Goal: Task Accomplishment & Management: Manage account settings

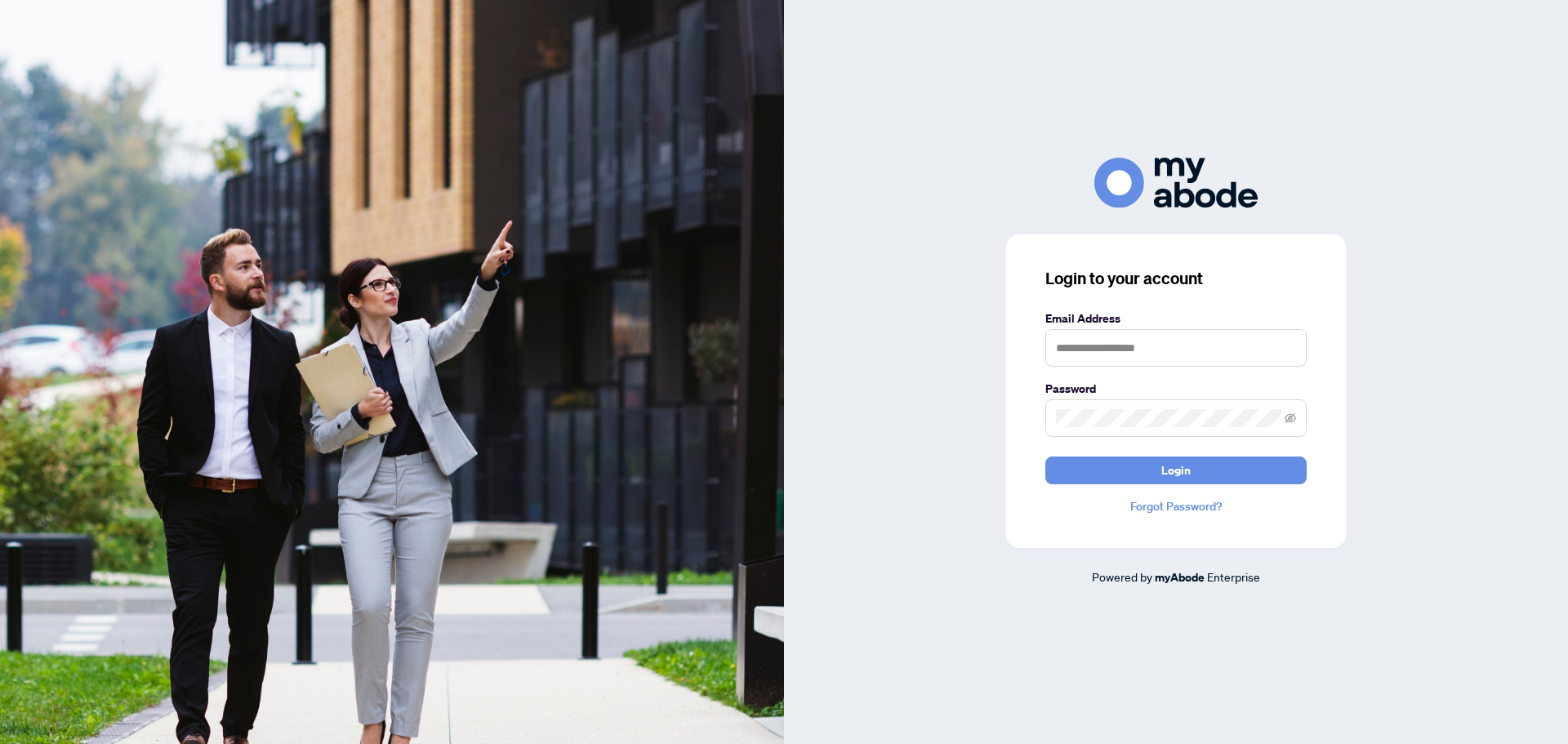
click at [321, 265] on img at bounding box center [392, 372] width 784 height 744
click at [1223, 368] on form "Email Address Password Login" at bounding box center [1176, 396] width 262 height 175
click at [1238, 341] on input "text" at bounding box center [1176, 349] width 262 height 38
type input "**********"
click at [1046, 456] on button "Login" at bounding box center [1176, 470] width 262 height 28
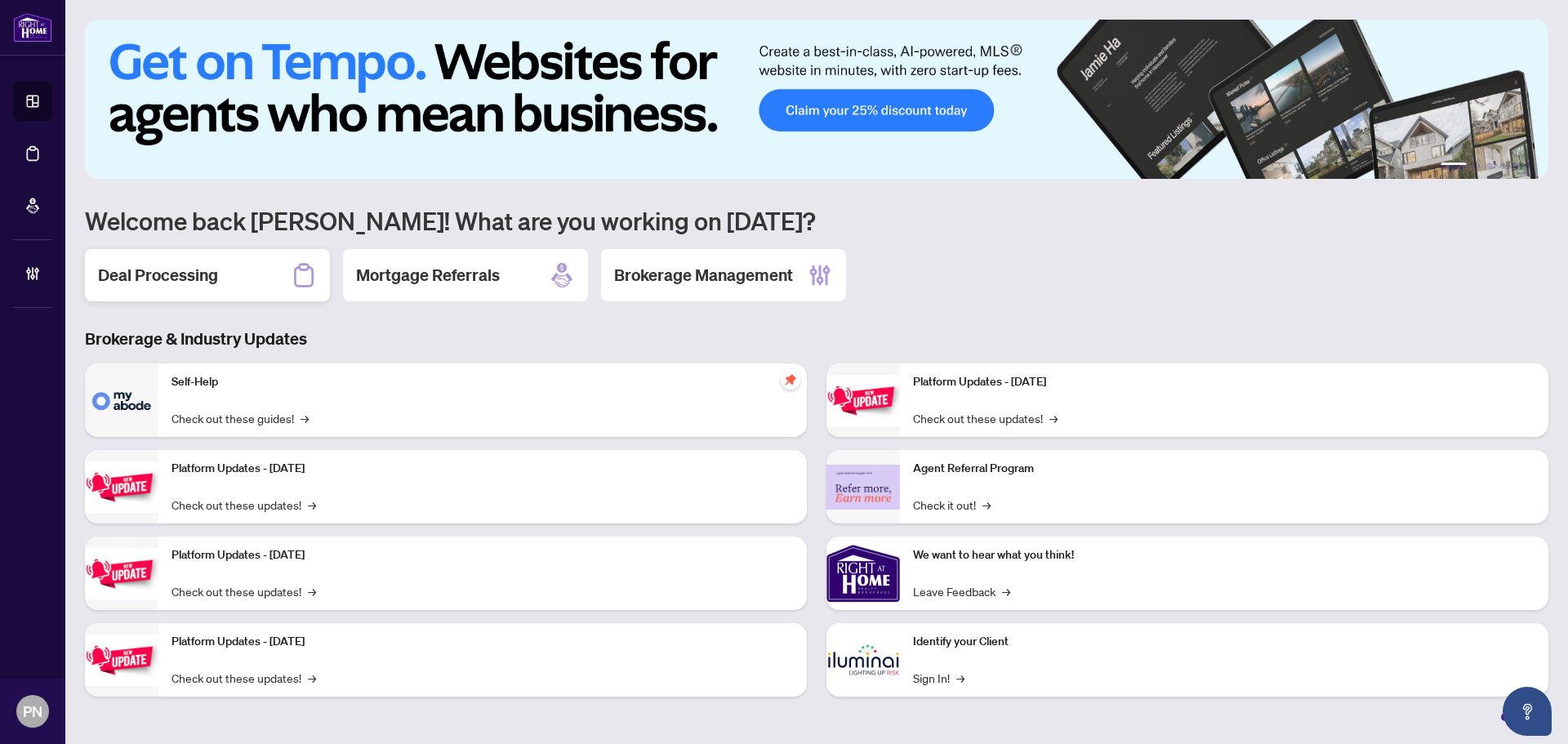
click at [181, 279] on h2 "Deal Processing" at bounding box center [158, 275] width 120 height 23
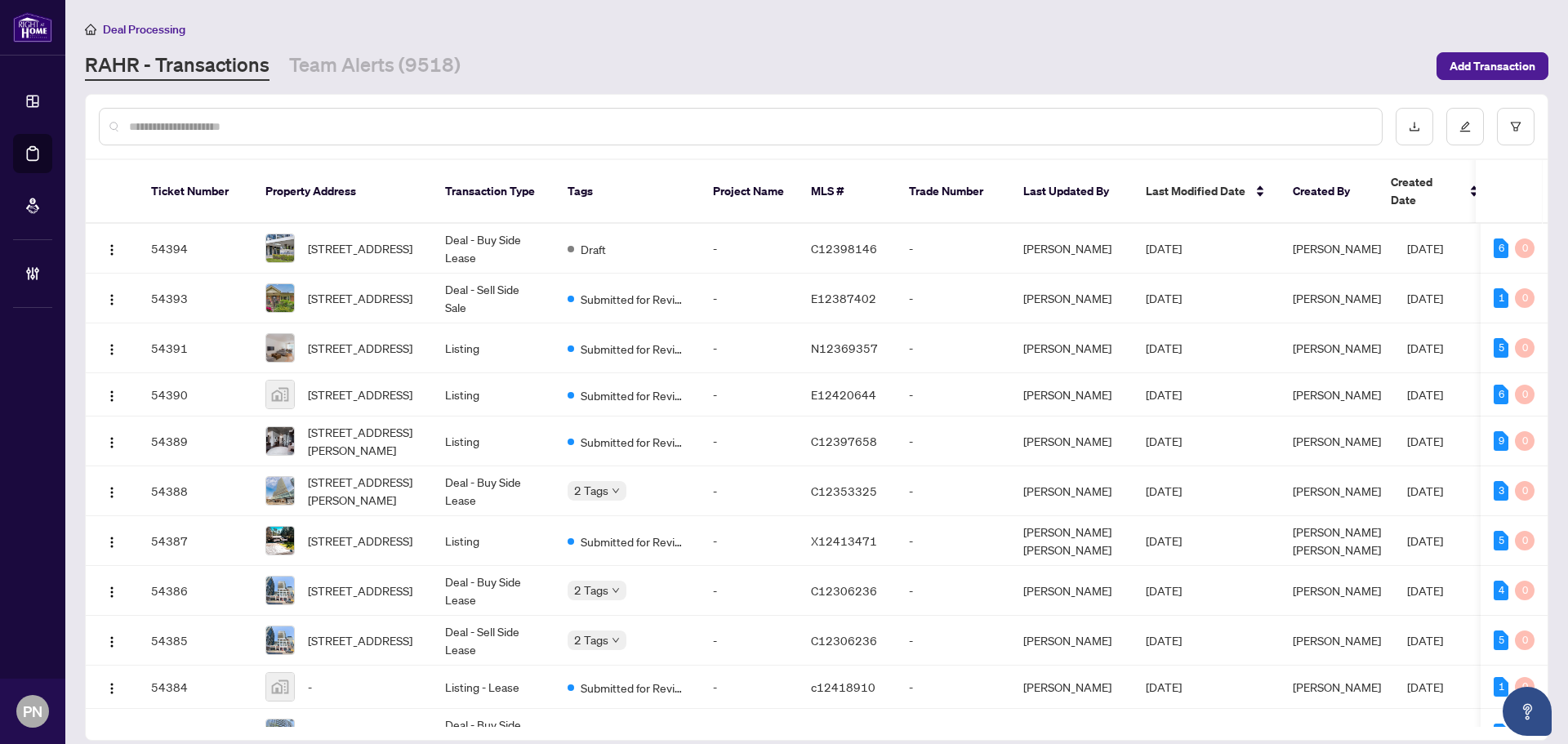
click at [454, 118] on input "text" at bounding box center [748, 127] width 1239 height 18
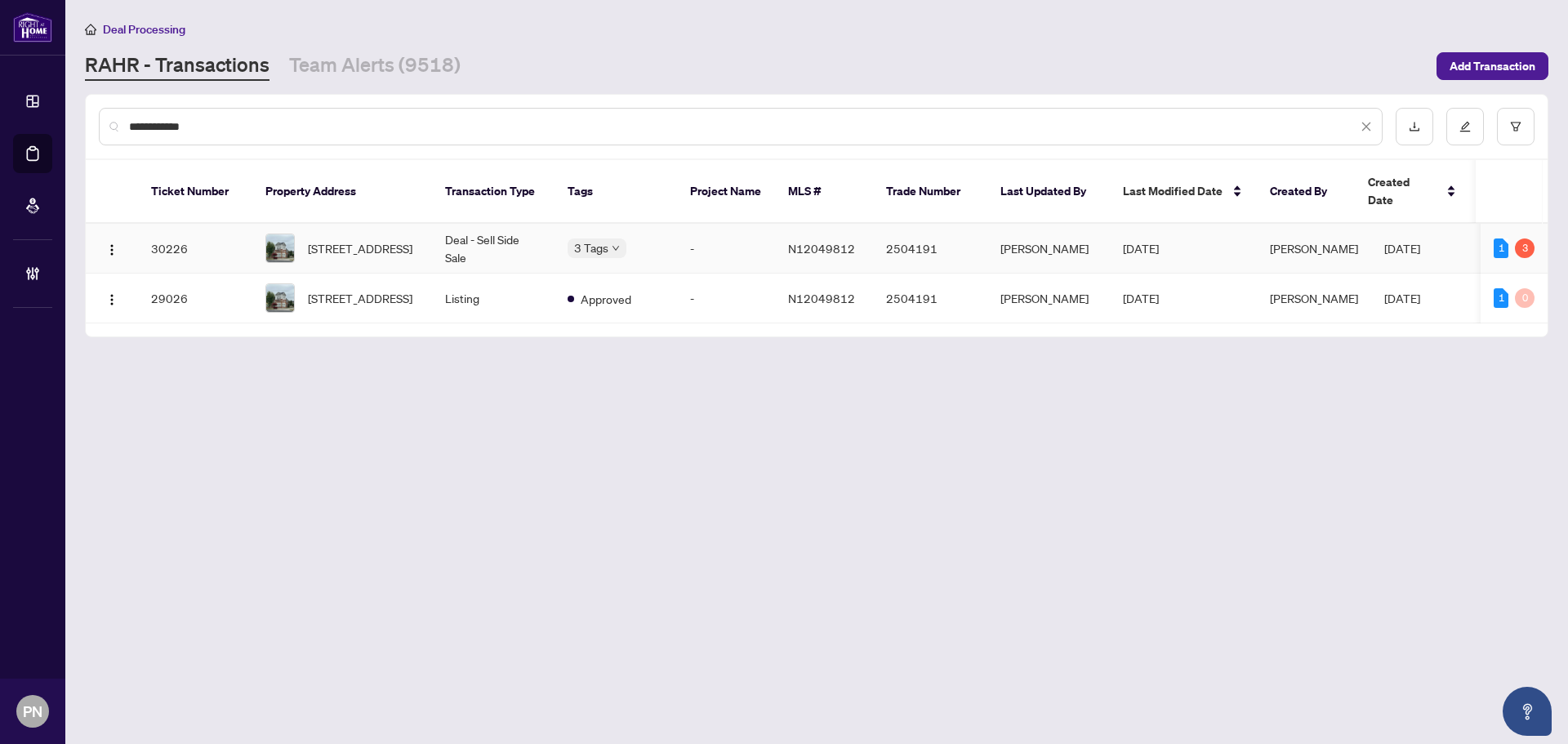
type input "**********"
click at [466, 226] on td "Deal - Sell Side Sale" at bounding box center [493, 249] width 123 height 50
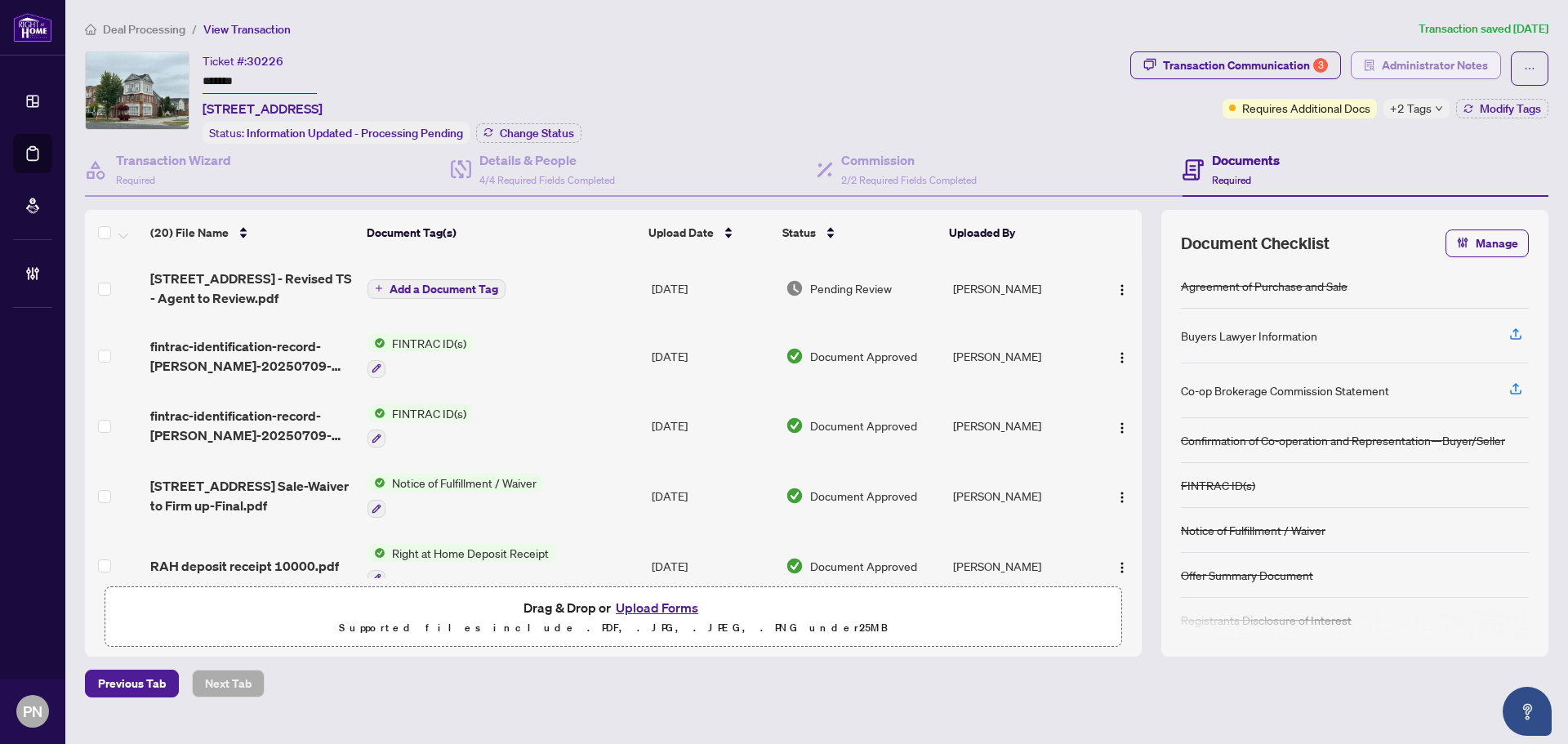
click at [1439, 70] on span "Administrator Notes" at bounding box center [1435, 65] width 106 height 26
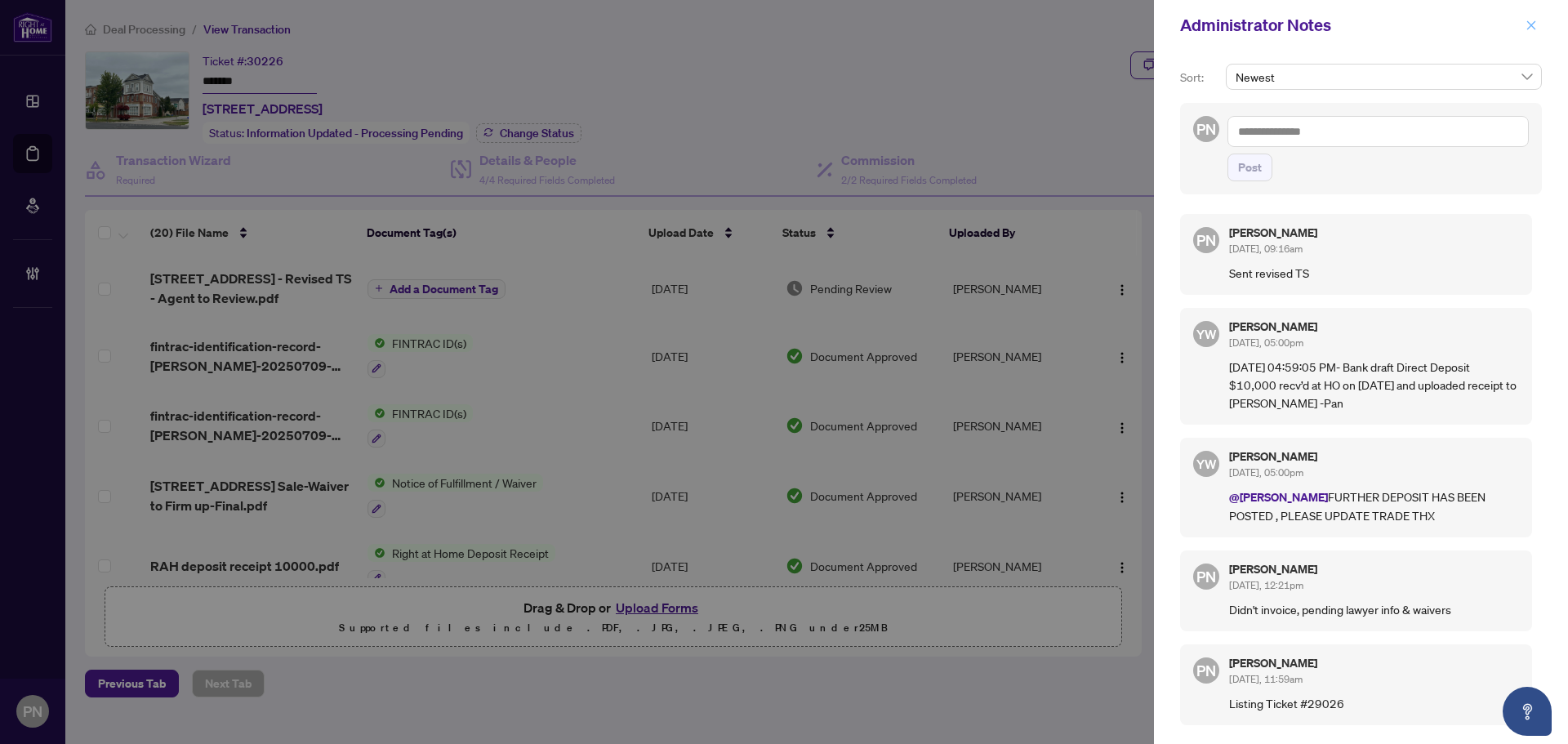
click at [1538, 23] on button "button" at bounding box center [1531, 26] width 21 height 20
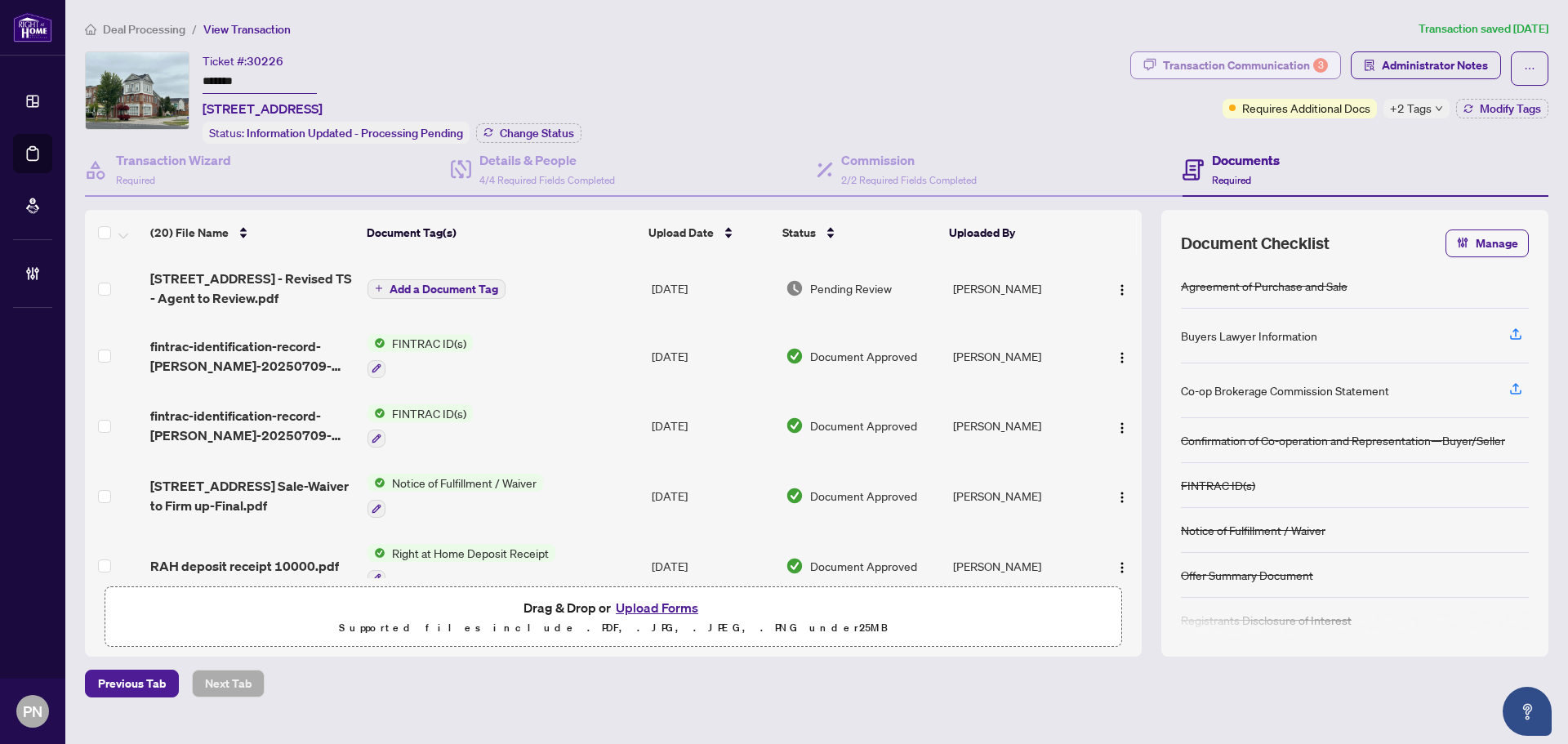
click at [1242, 73] on div "Transaction Communication 3" at bounding box center [1245, 65] width 165 height 26
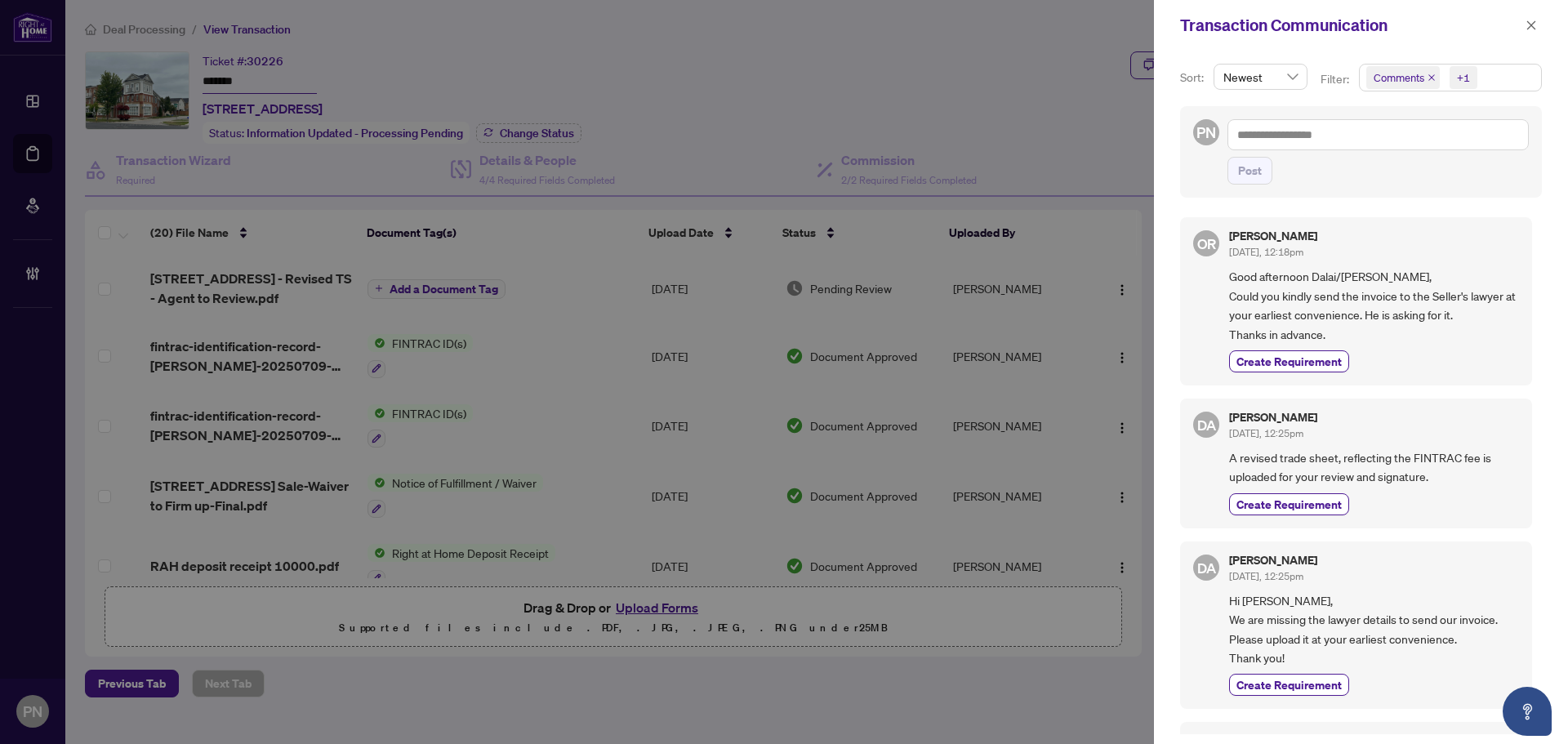
click at [1430, 79] on icon "close" at bounding box center [1432, 78] width 8 height 8
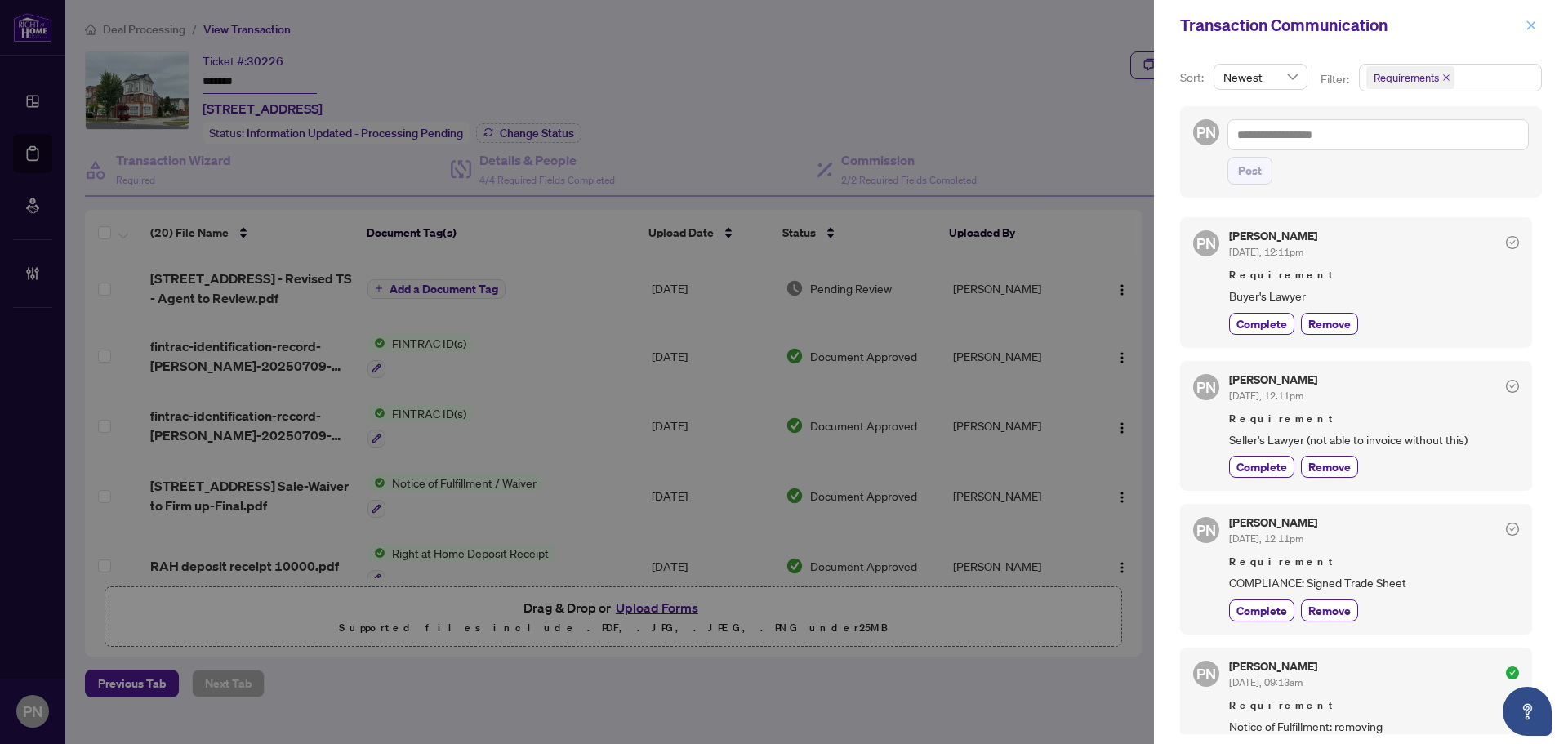
click at [1530, 22] on icon "close" at bounding box center [1531, 25] width 11 height 11
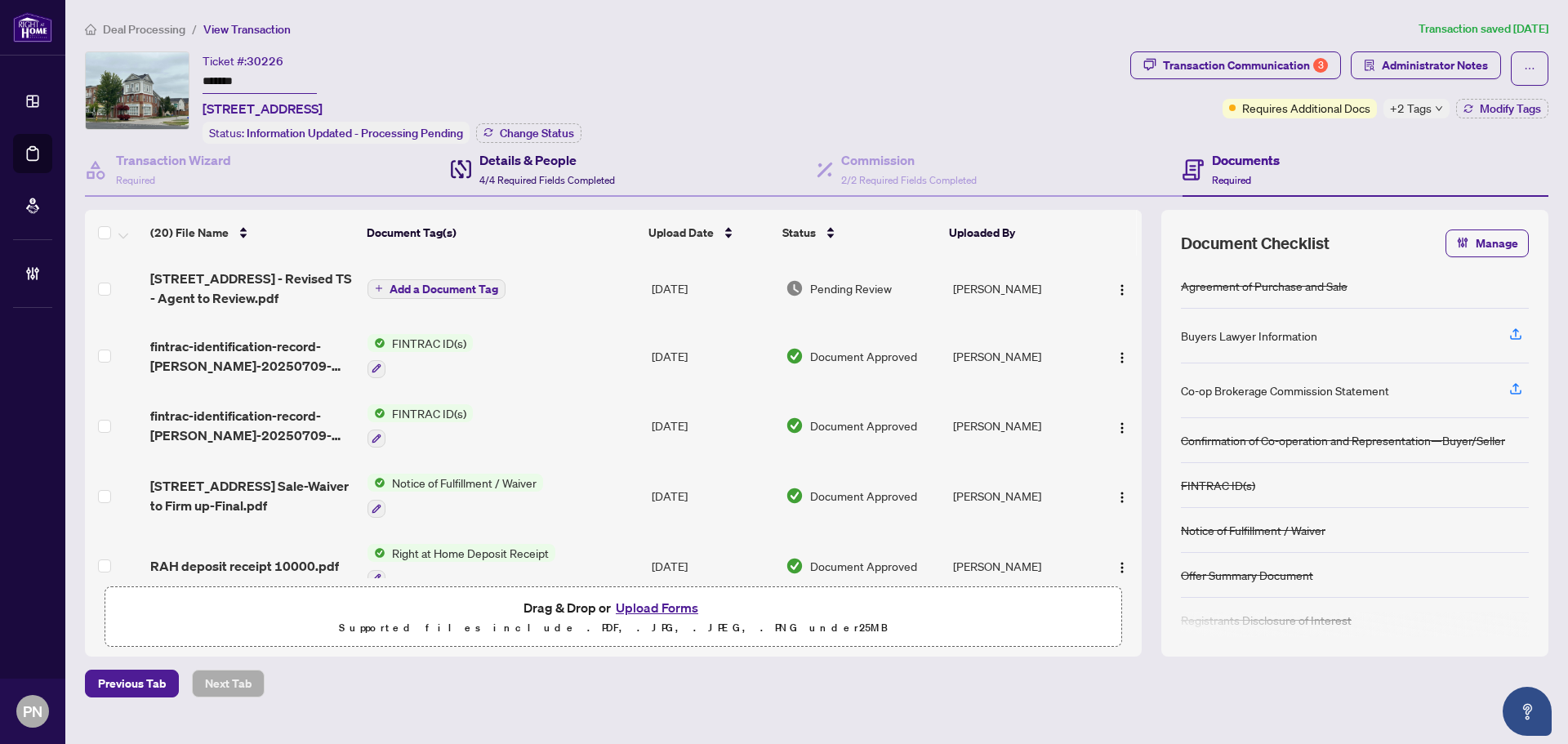
click at [576, 167] on h4 "Details & People" at bounding box center [547, 160] width 136 height 20
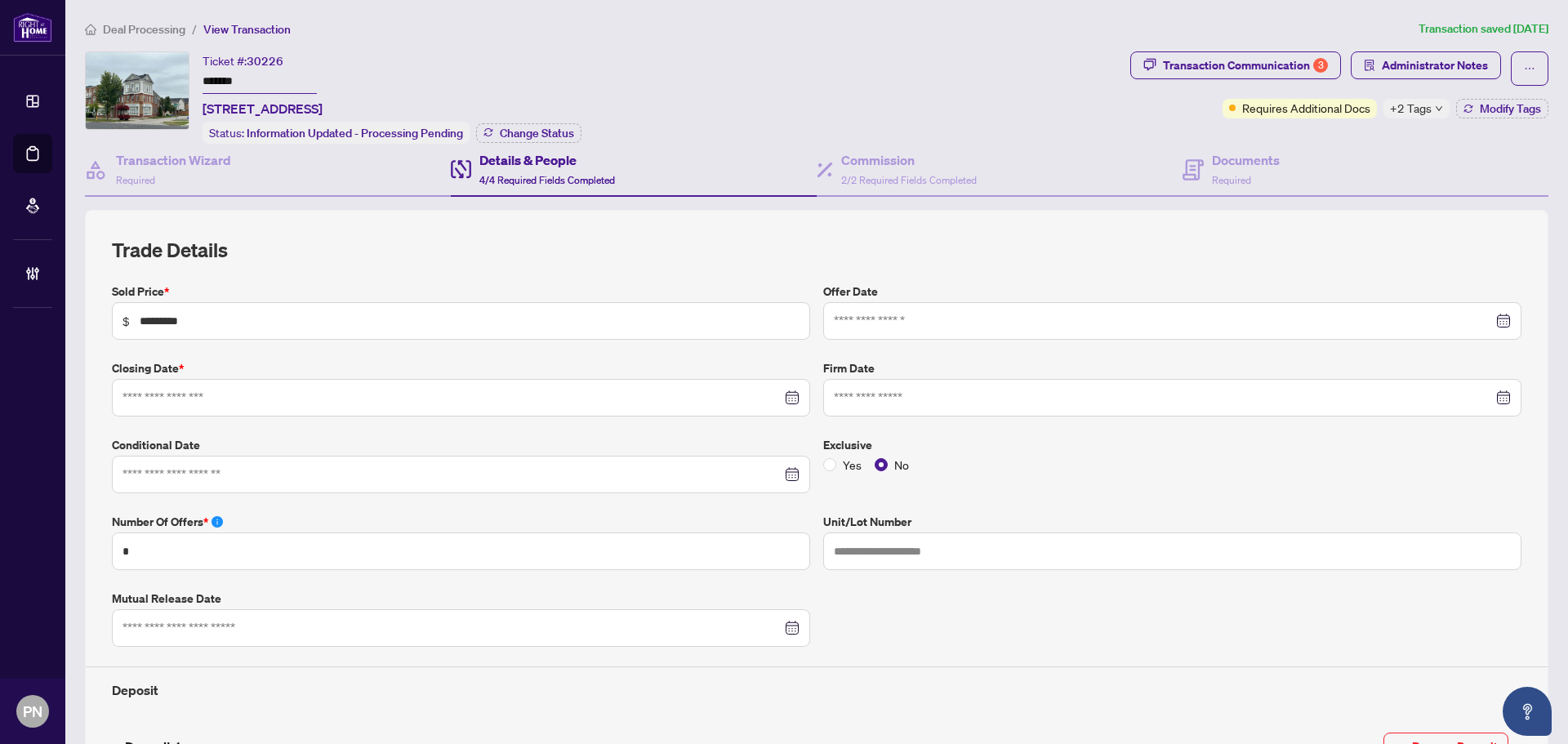
type input "**********"
click at [1279, 61] on div "Transaction Communication 3" at bounding box center [1245, 65] width 165 height 26
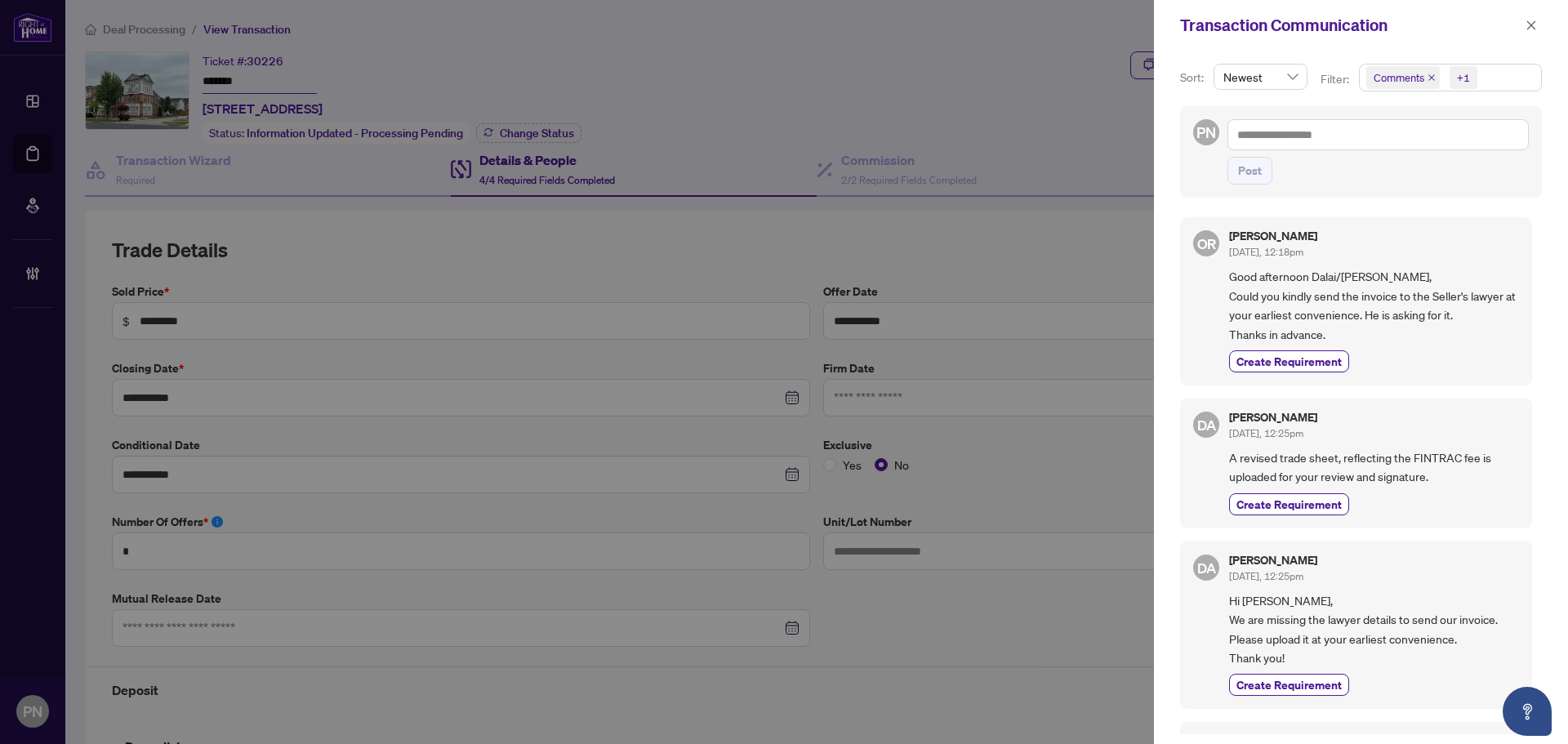
click at [1432, 79] on icon "close" at bounding box center [1432, 78] width 8 height 8
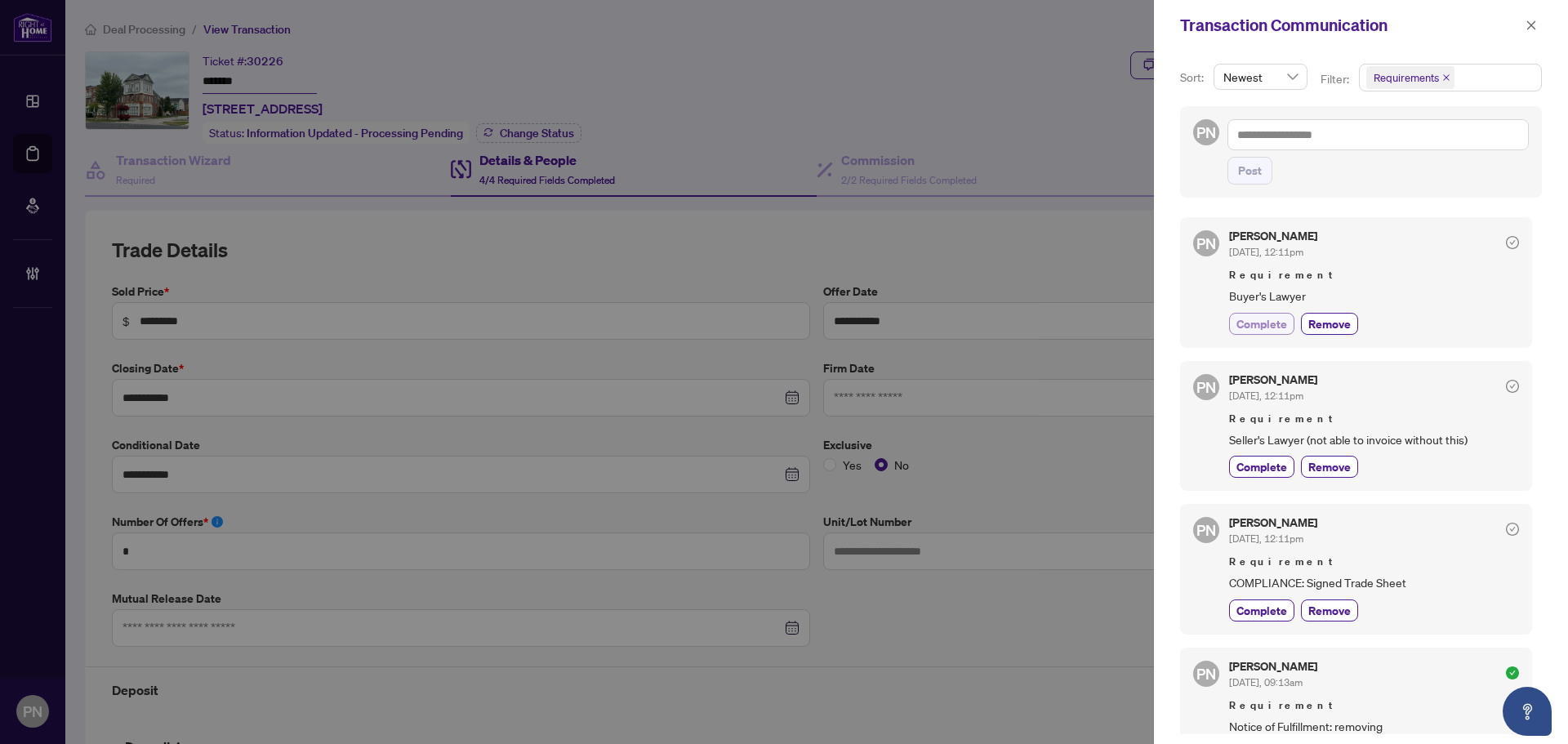
click at [1285, 318] on span "Complete" at bounding box center [1261, 324] width 51 height 17
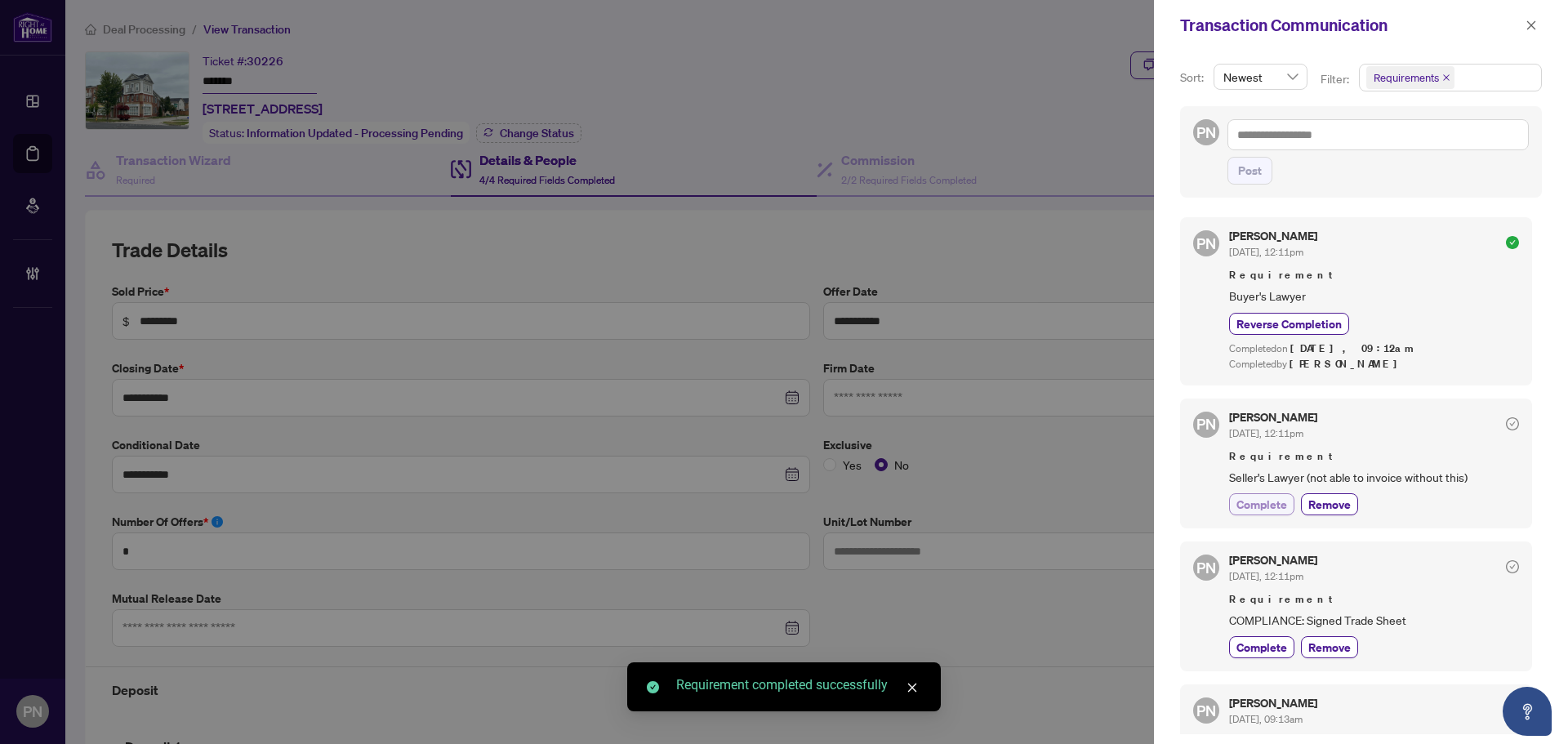
click at [1287, 499] on button "Complete" at bounding box center [1261, 504] width 65 height 22
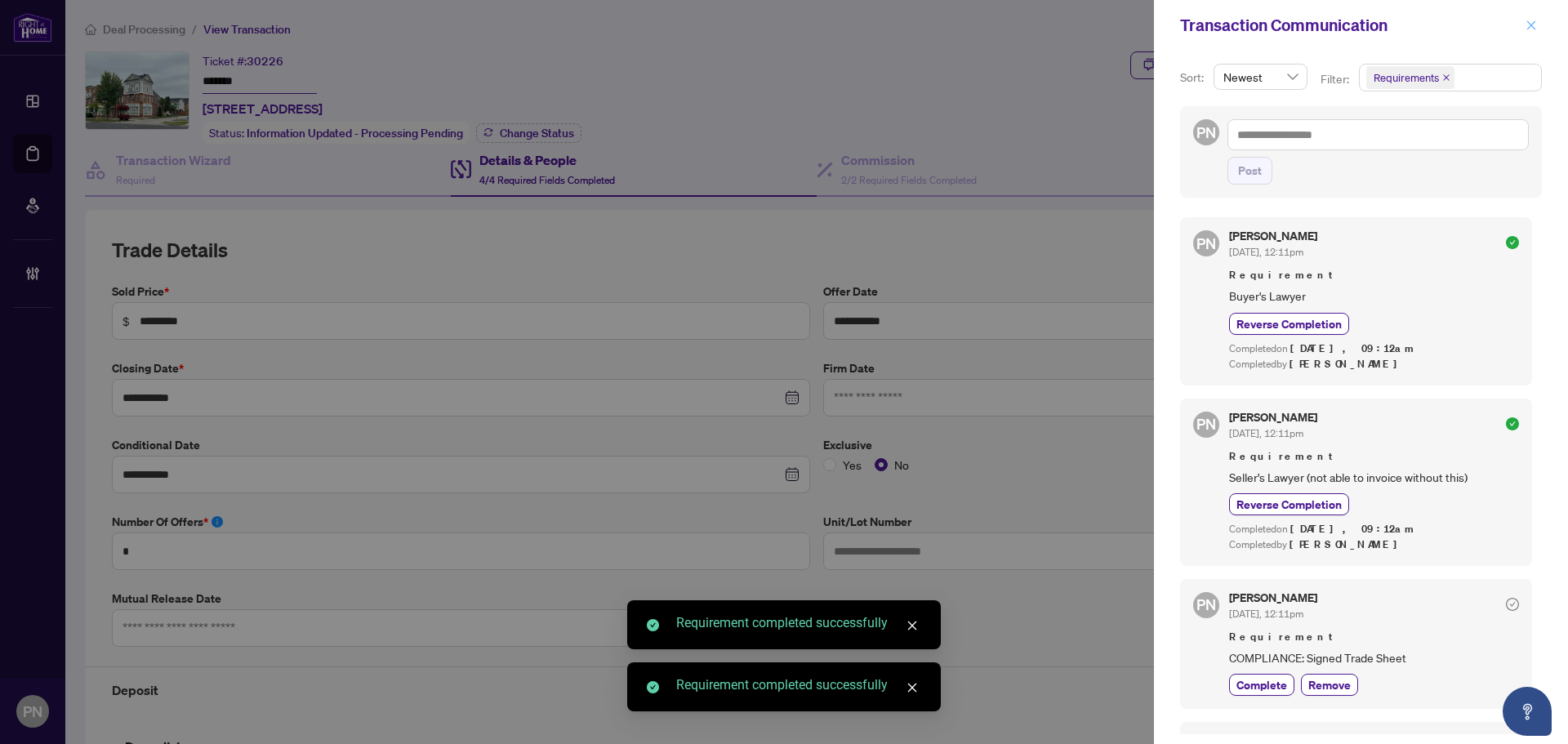
click at [1536, 12] on div "Transaction Communication" at bounding box center [1361, 25] width 414 height 51
click at [1536, 29] on icon "close" at bounding box center [1531, 25] width 11 height 11
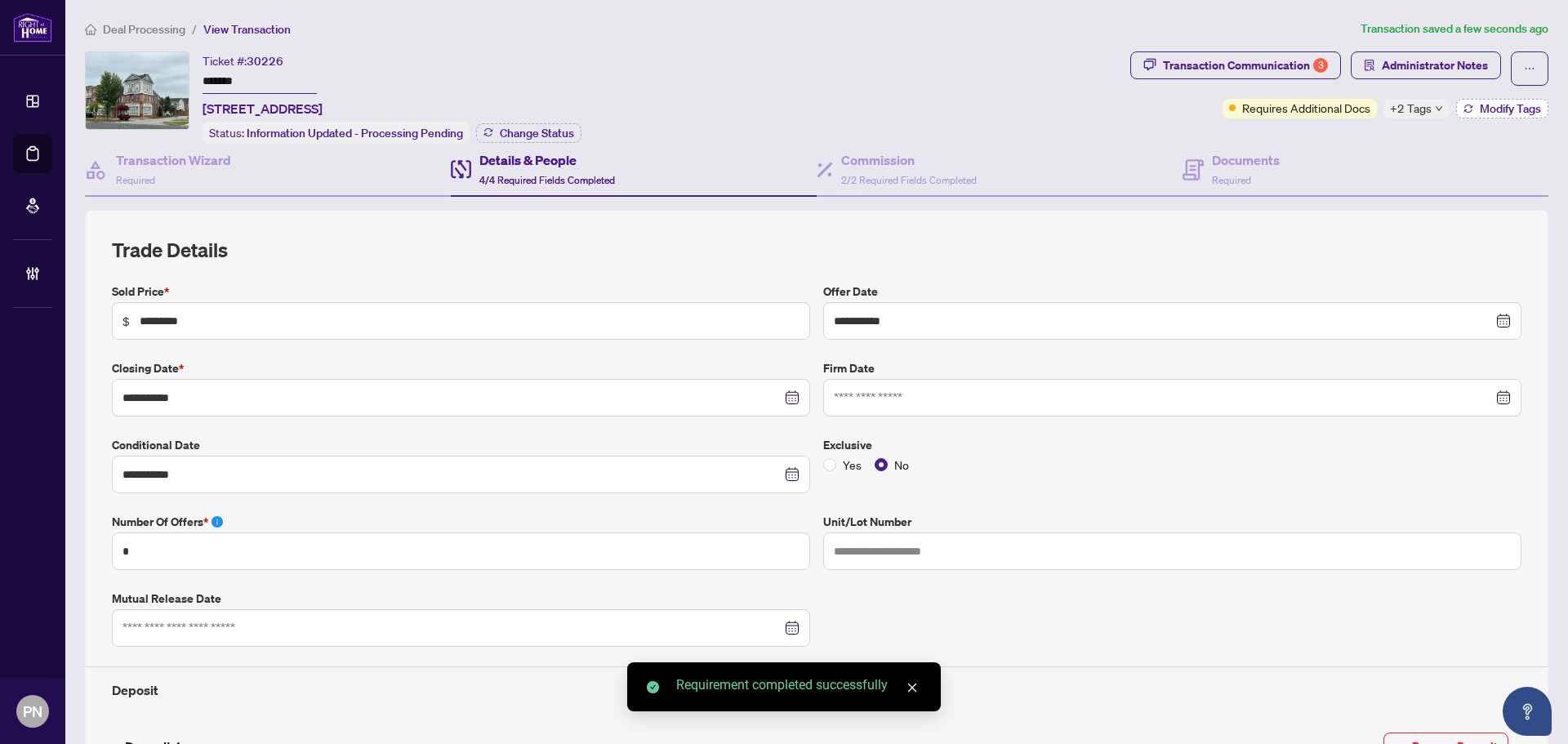
click at [1480, 110] on span "Modify Tags" at bounding box center [1510, 108] width 61 height 11
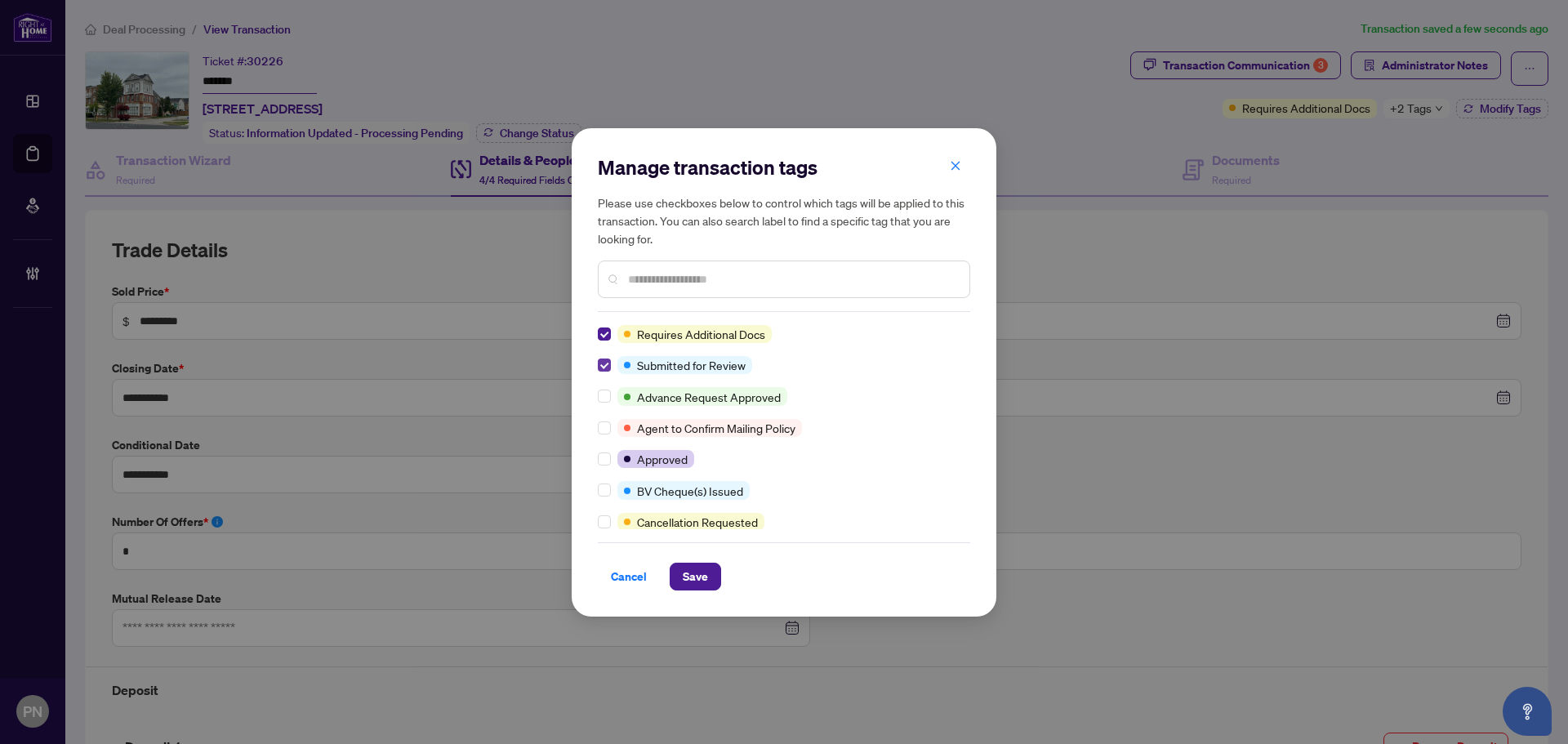
click at [598, 373] on label at bounding box center [604, 366] width 13 height 18
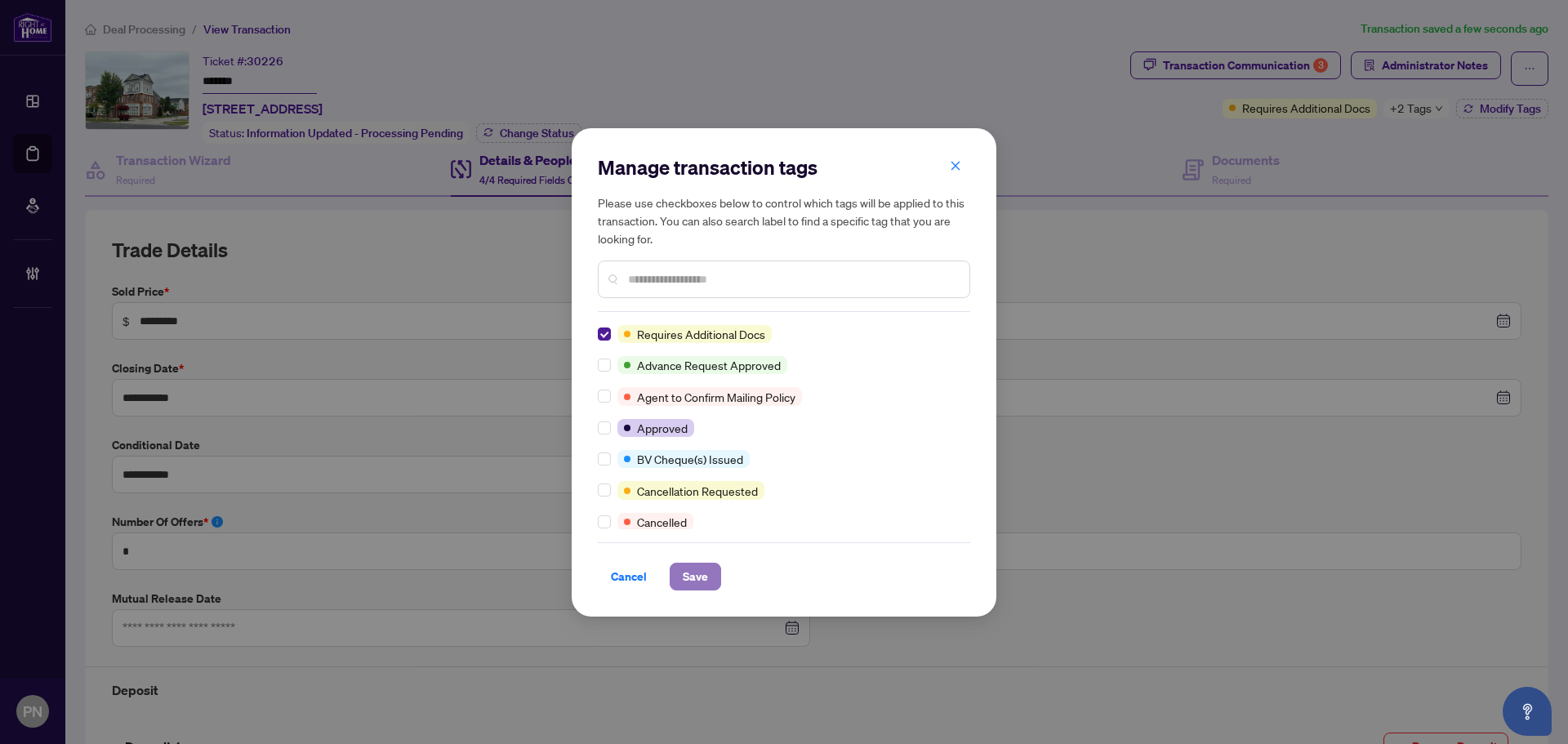
click at [691, 568] on span "Save" at bounding box center [695, 576] width 25 height 26
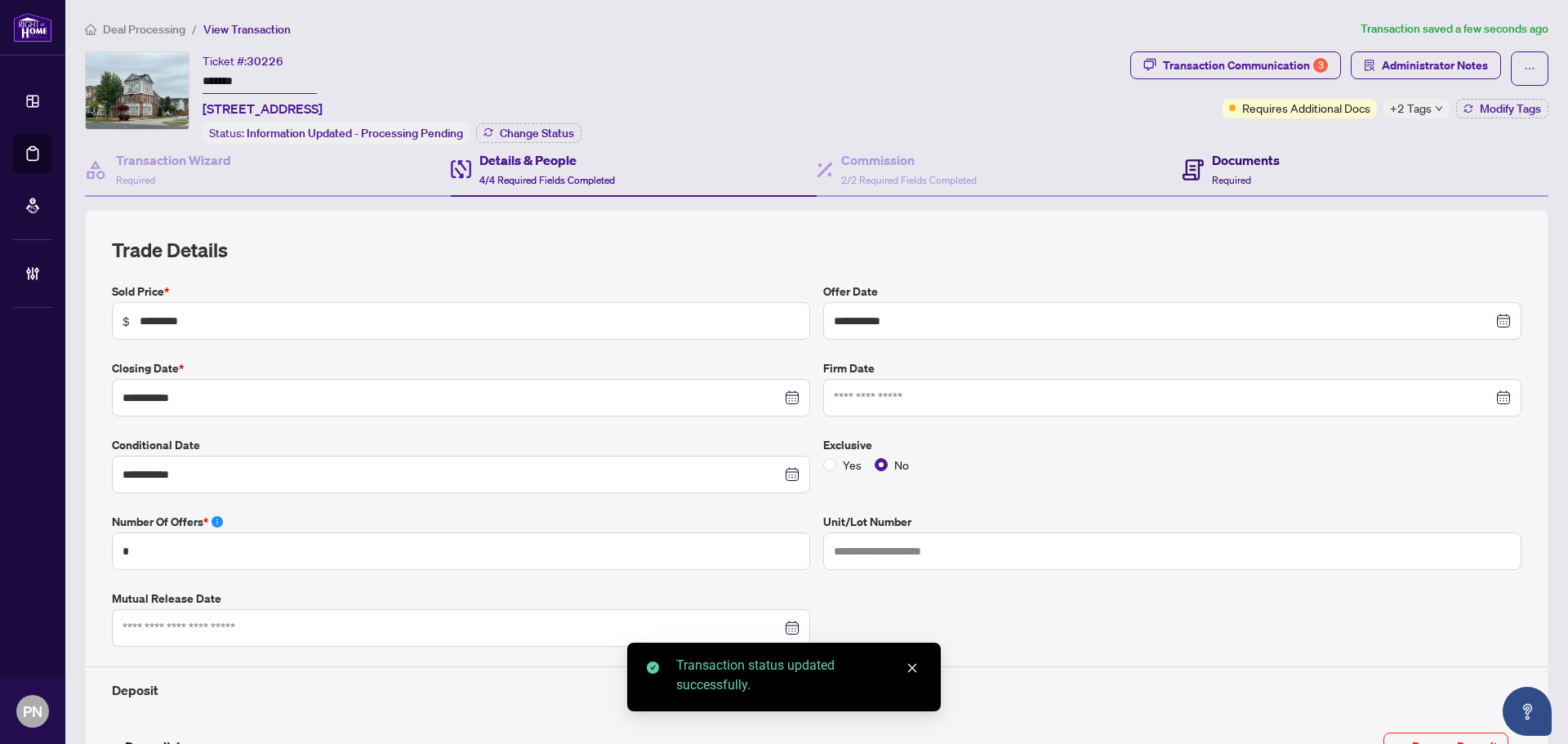
click at [1237, 177] on span "Required" at bounding box center [1231, 180] width 39 height 12
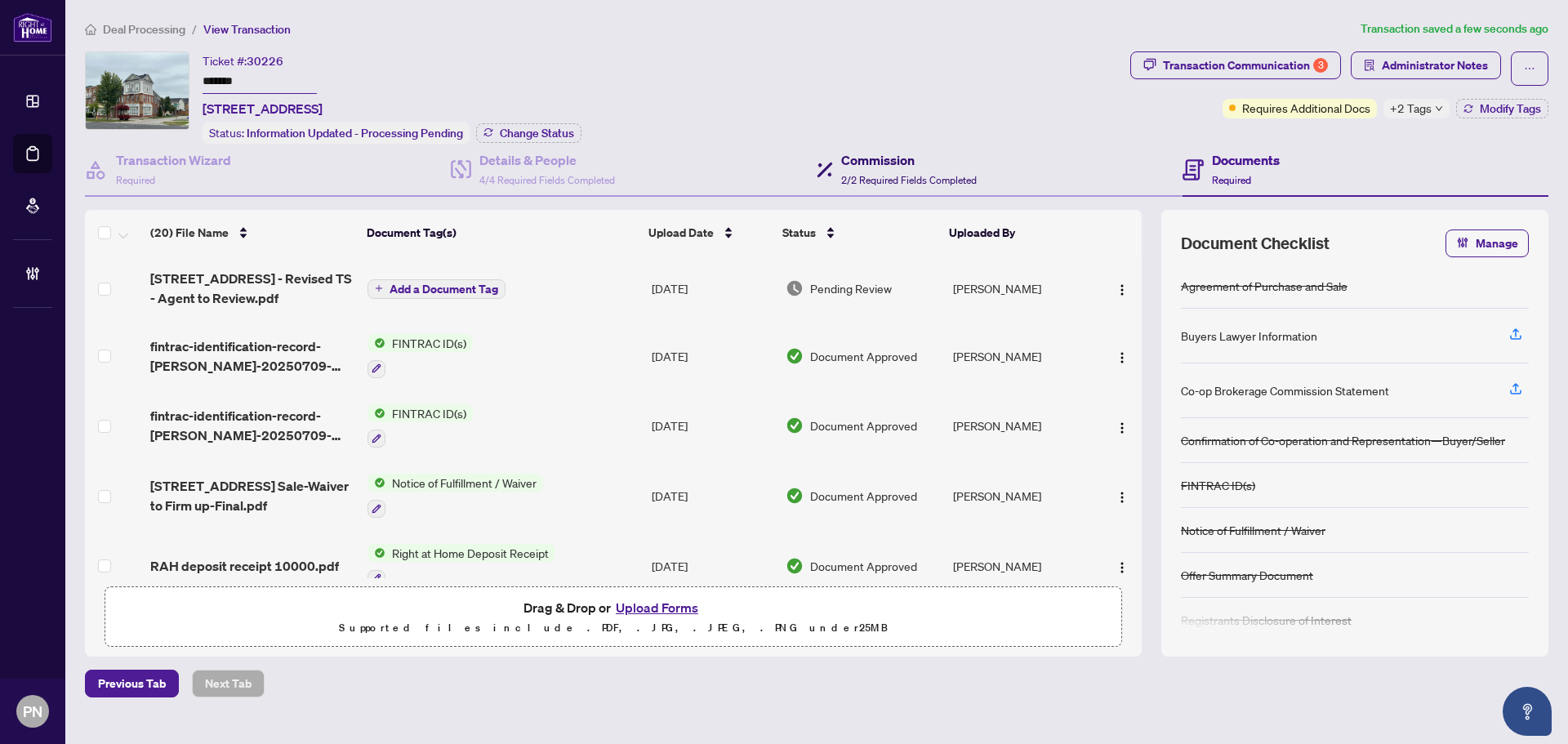
click at [890, 182] on span "2/2 Required Fields Completed" at bounding box center [909, 180] width 136 height 12
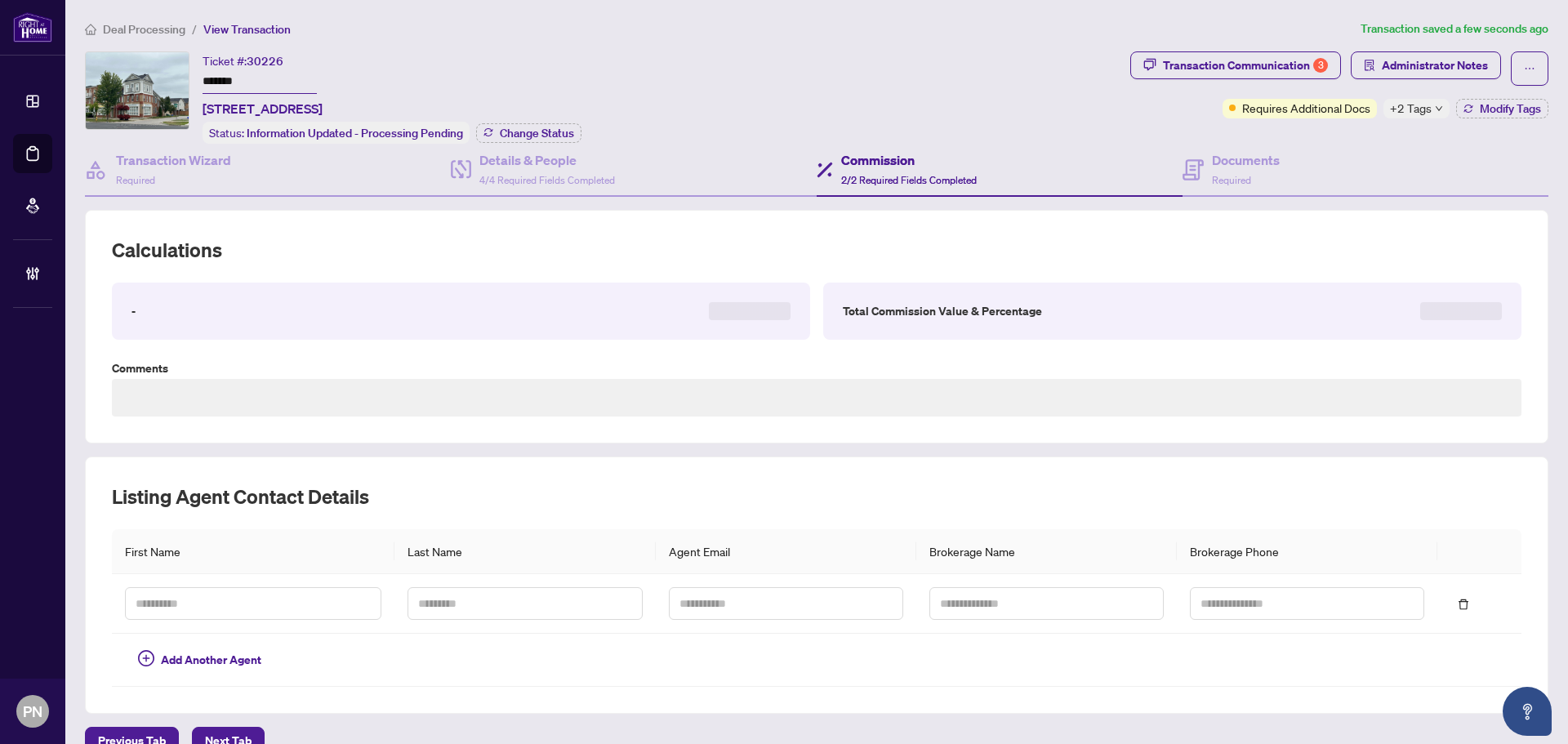
type textarea "**********"
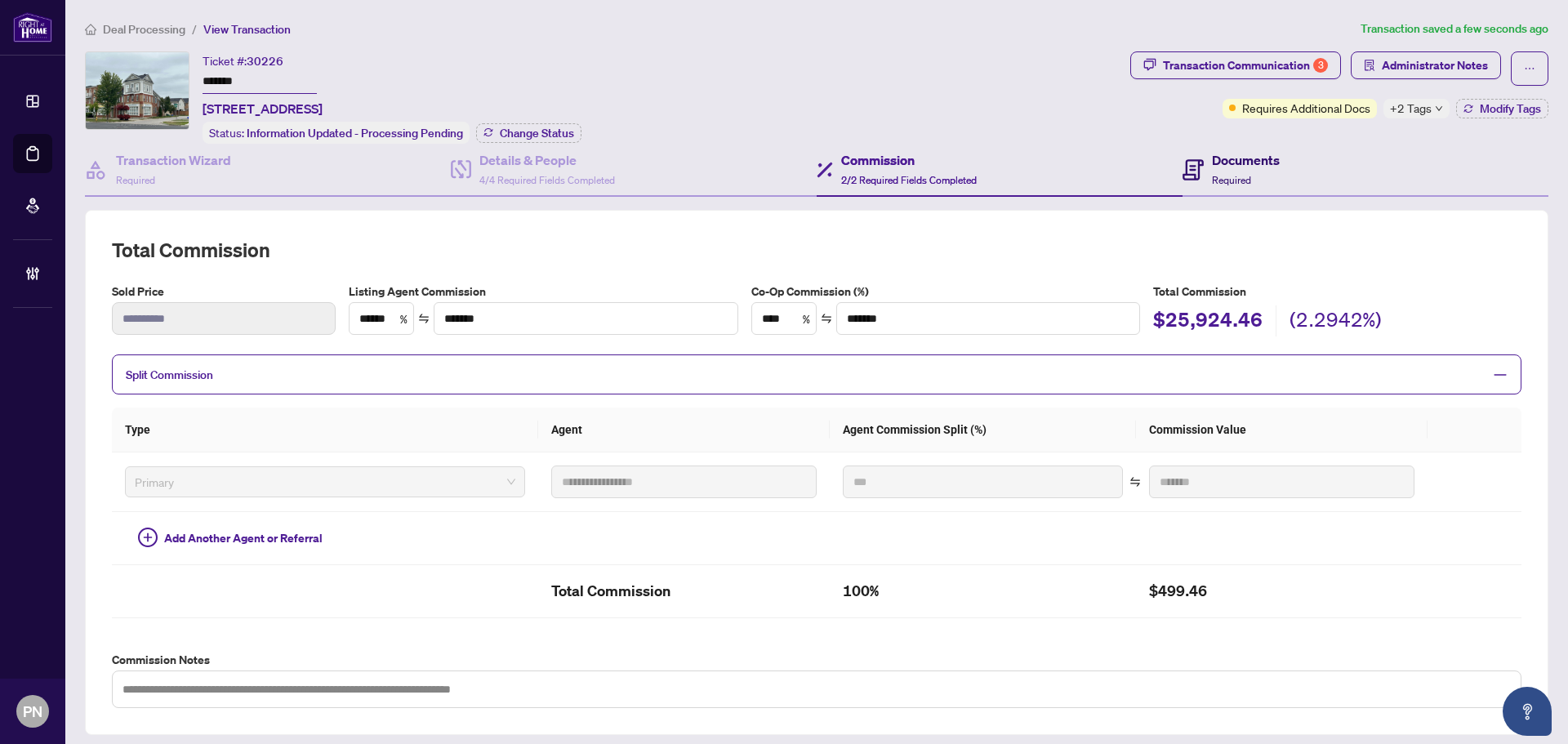
click at [1253, 183] on div "Documents Required" at bounding box center [1246, 169] width 68 height 38
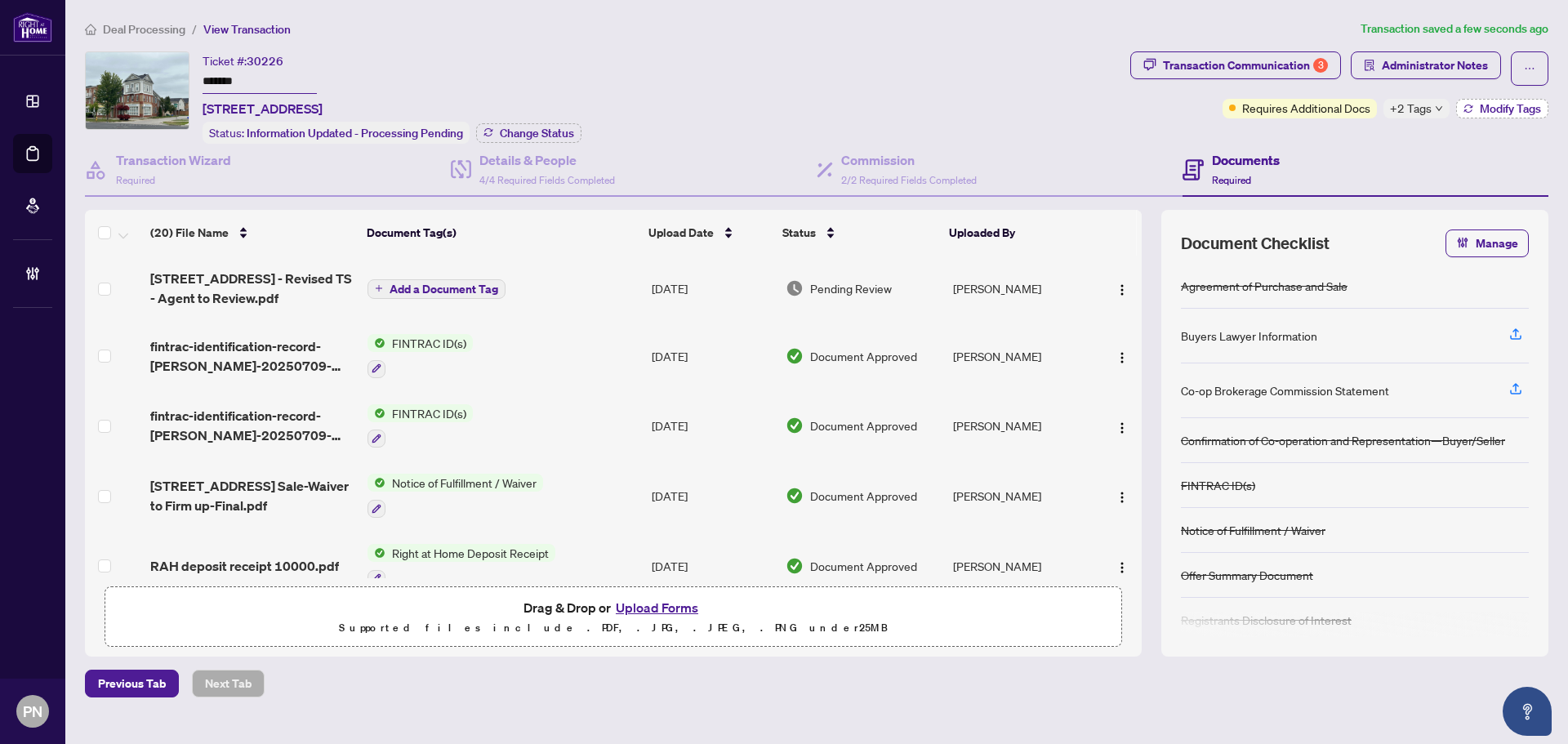
click at [1473, 100] on button "Modify Tags" at bounding box center [1502, 109] width 92 height 20
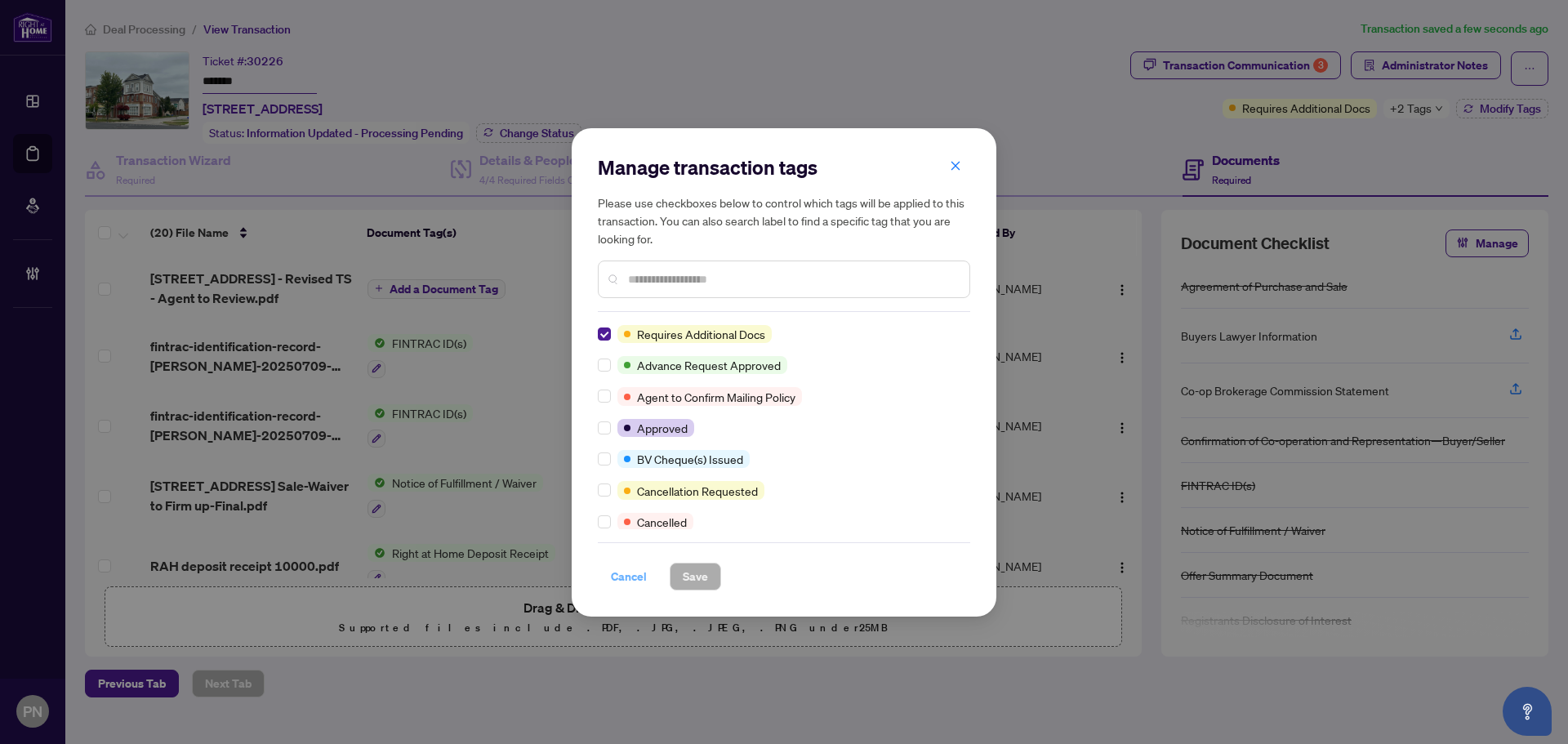
click at [634, 588] on span "Cancel" at bounding box center [629, 576] width 36 height 26
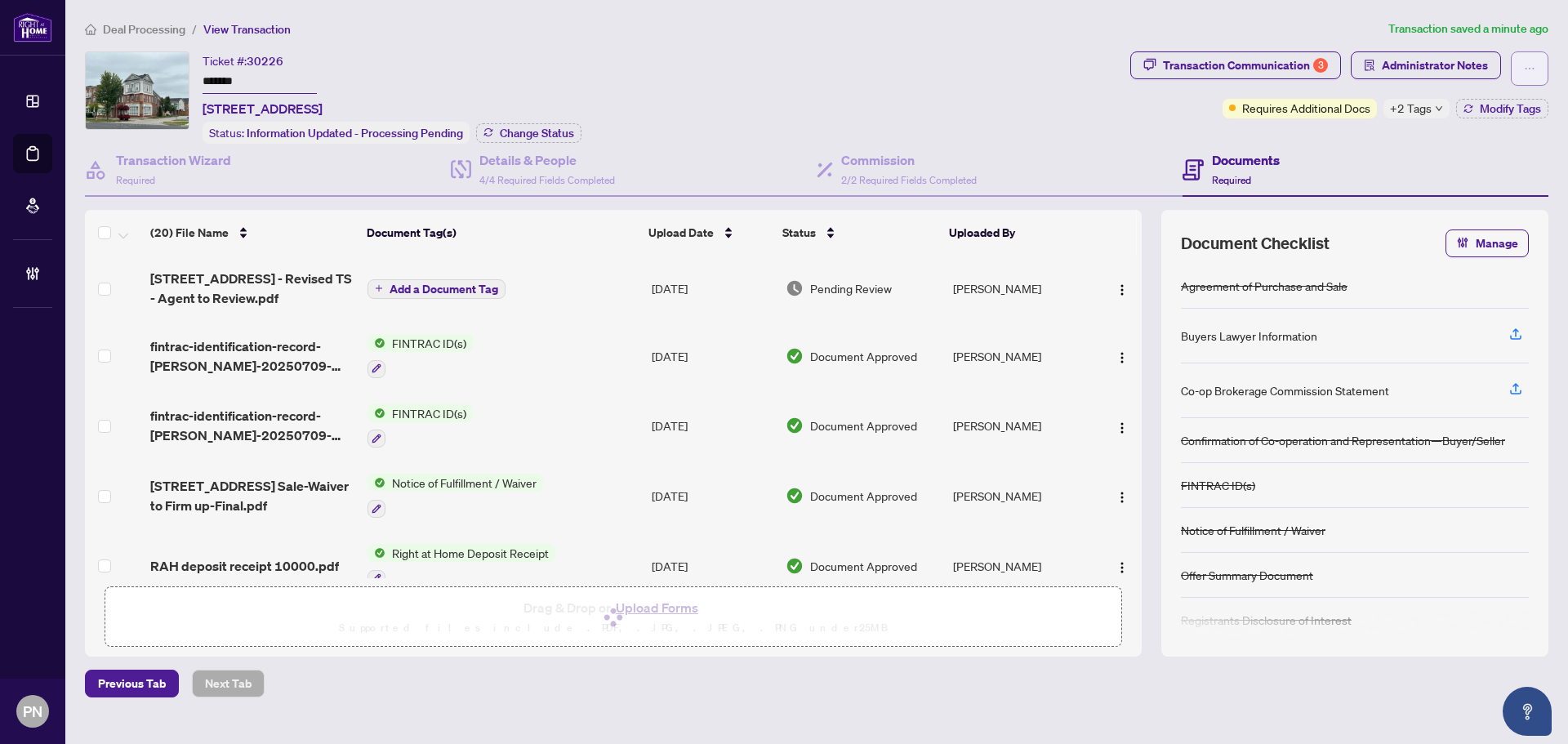
click at [1534, 65] on icon "ellipsis" at bounding box center [1529, 68] width 11 height 11
click at [1495, 94] on li "Transaction Permissions" at bounding box center [1473, 105] width 145 height 26
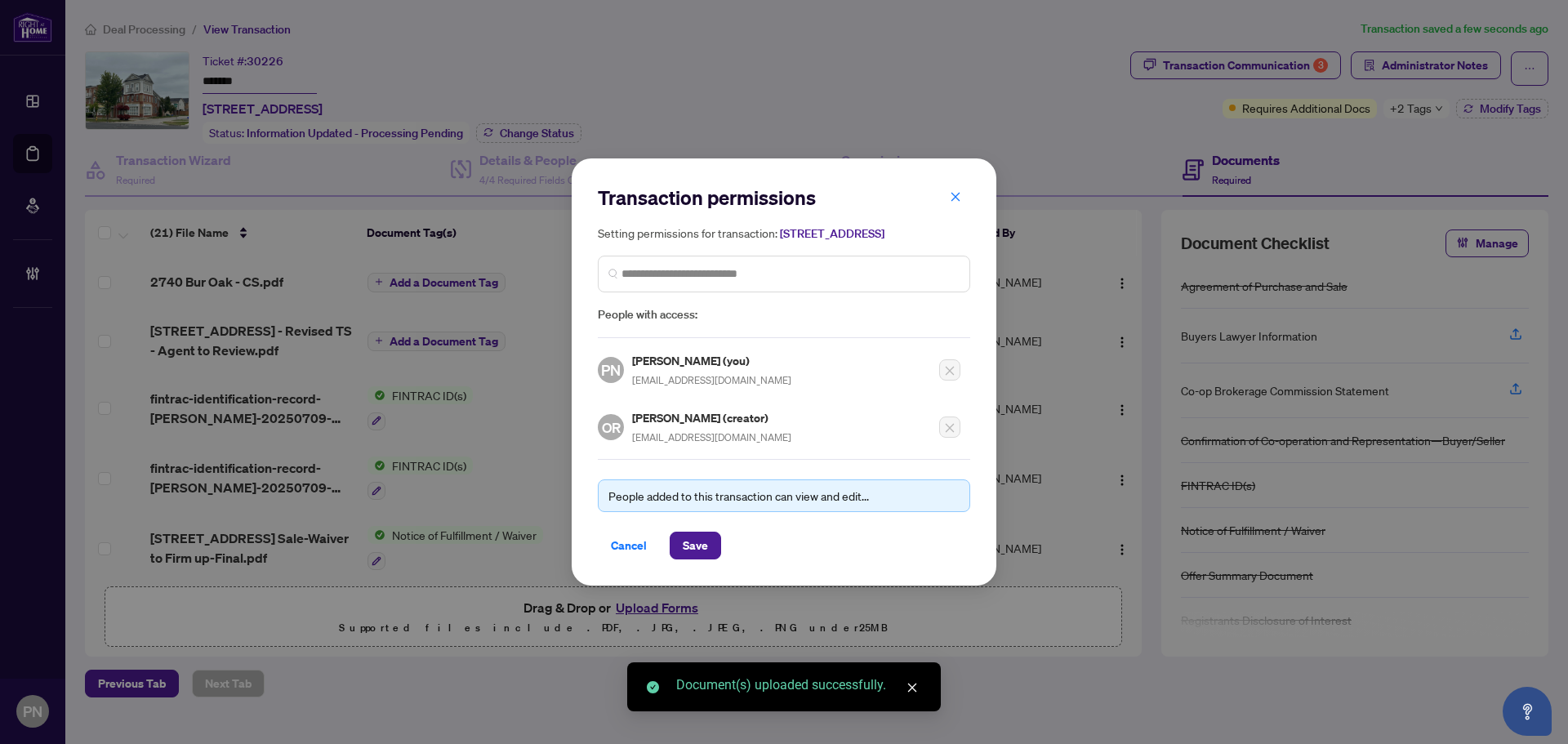
click at [666, 446] on div "Orlando Rodriguez (creator) Orlando@OrodriguezHomes.com" at bounding box center [711, 427] width 159 height 38
copy div "Orlando@OrodriguezHomes.com"
click at [620, 555] on span "Cancel" at bounding box center [629, 545] width 36 height 26
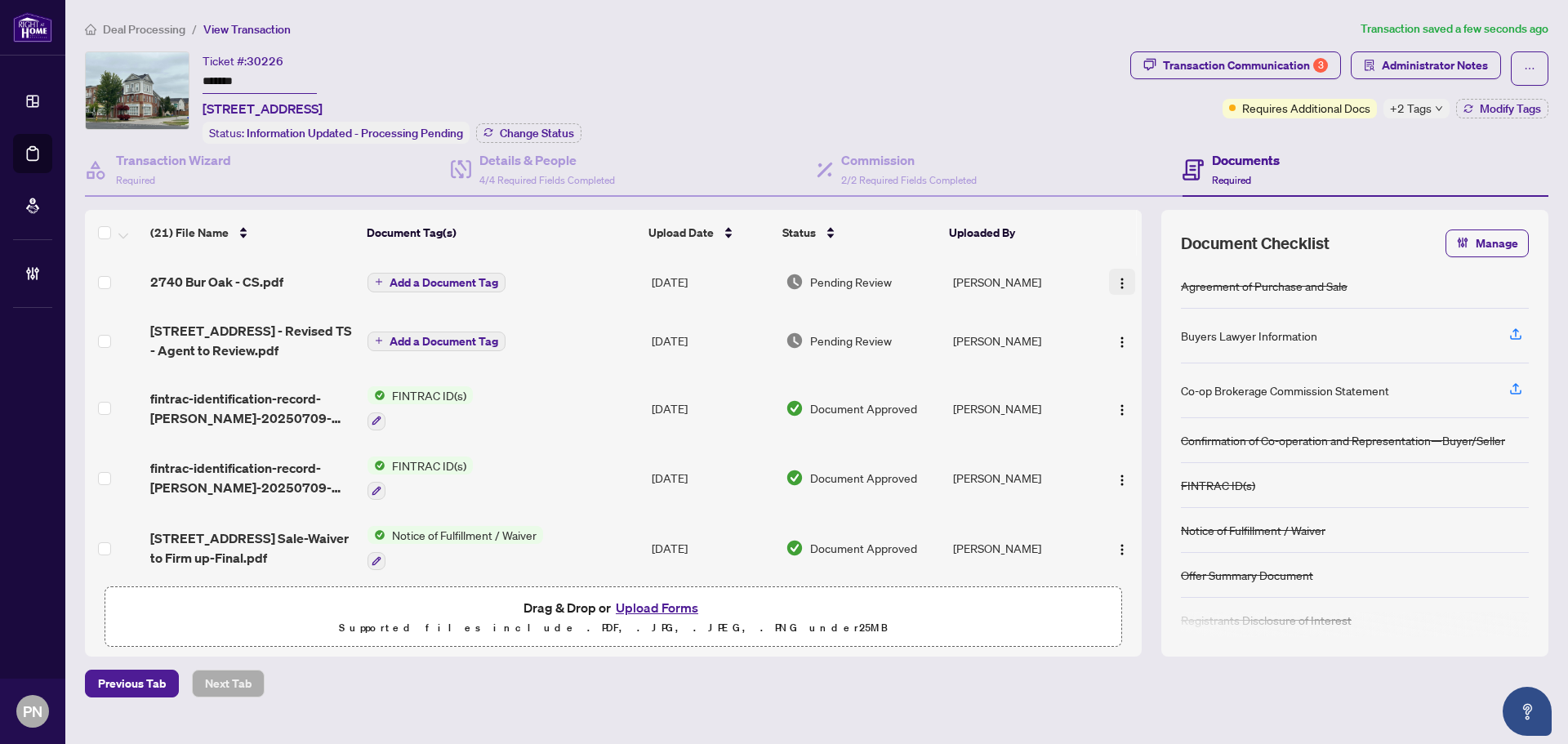
click at [1116, 281] on img "button" at bounding box center [1122, 283] width 13 height 13
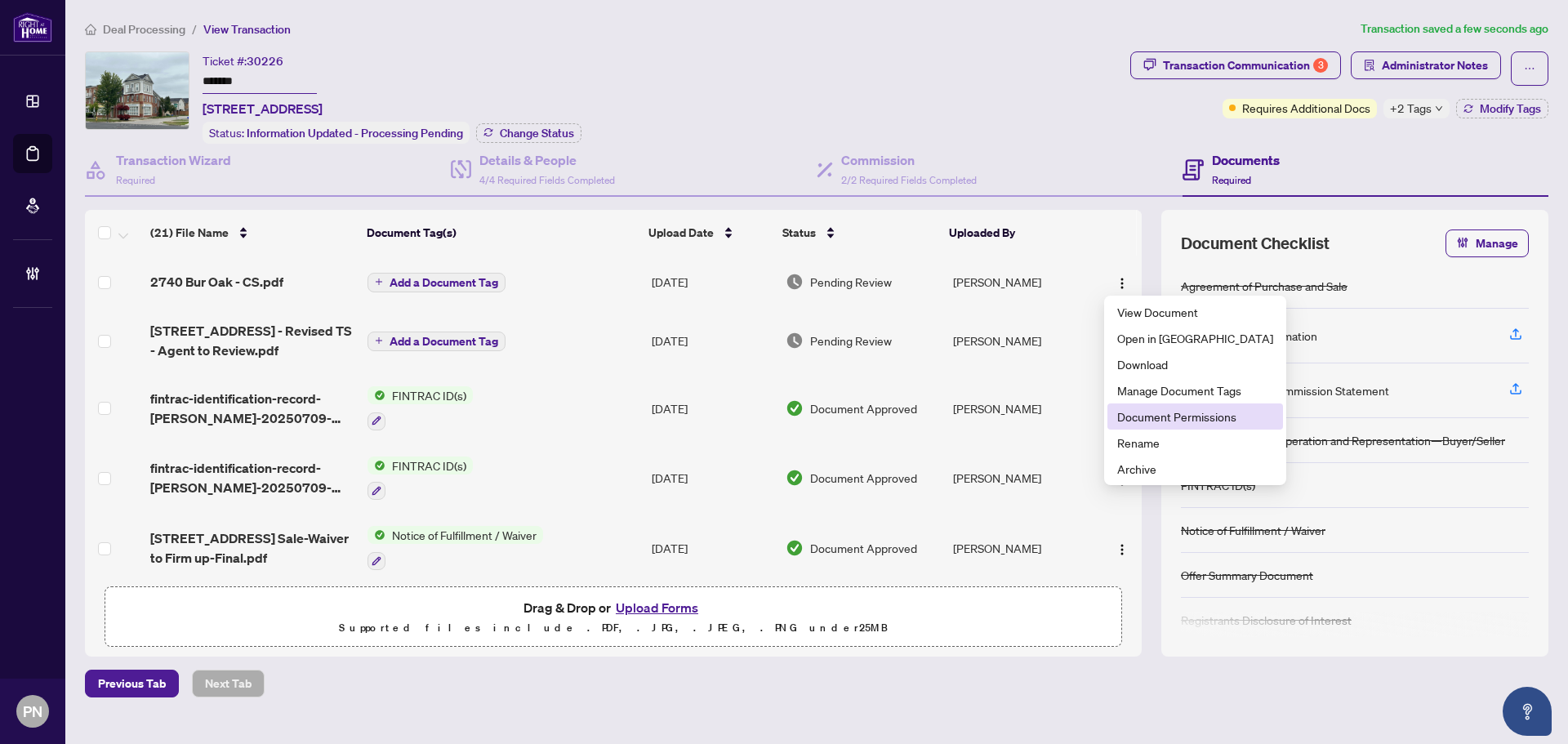
click at [1139, 418] on span "Document Permissions" at bounding box center [1195, 416] width 156 height 18
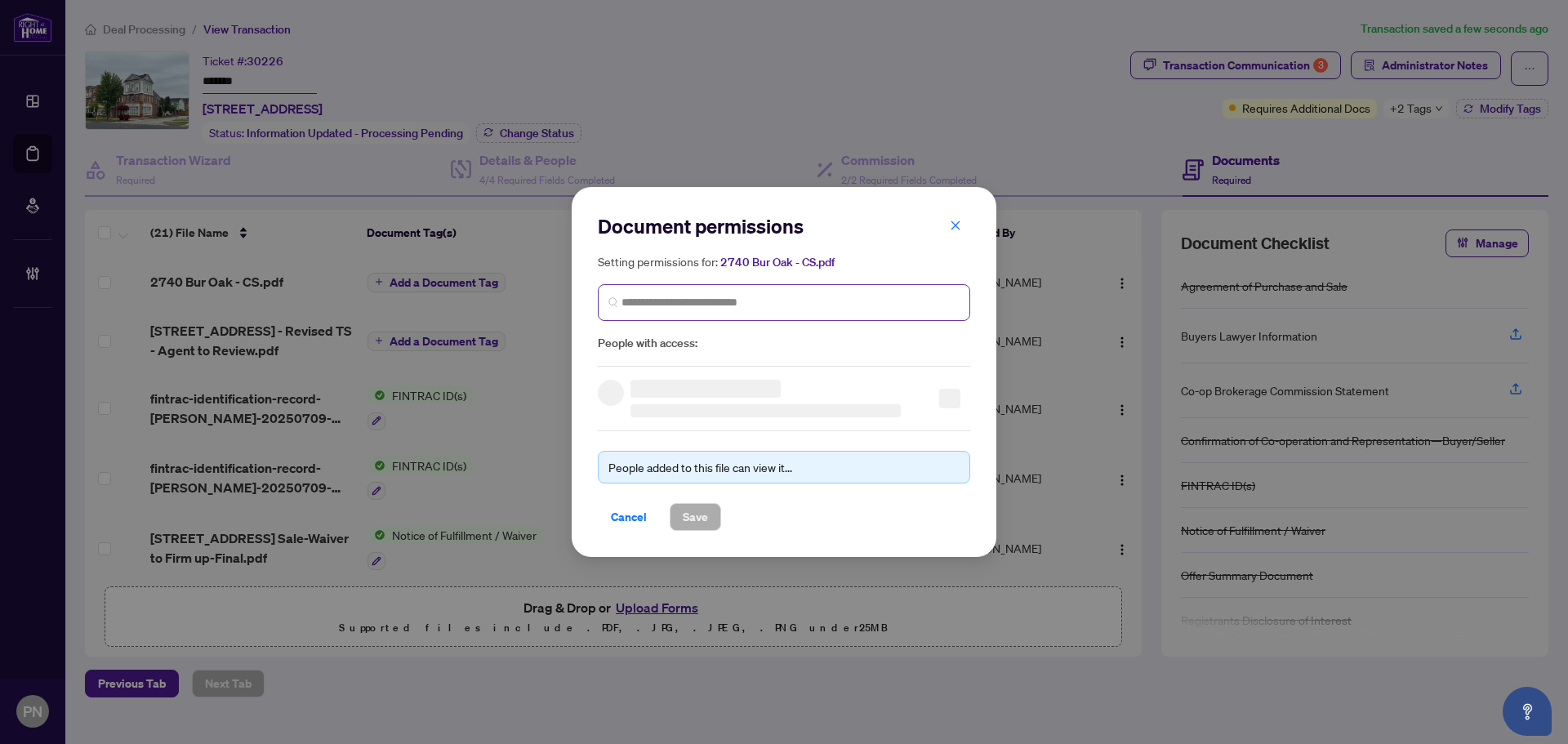
click at [869, 288] on span at bounding box center [784, 303] width 373 height 37
click at [865, 292] on span at bounding box center [784, 303] width 373 height 37
paste input "**********"
type input "**********"
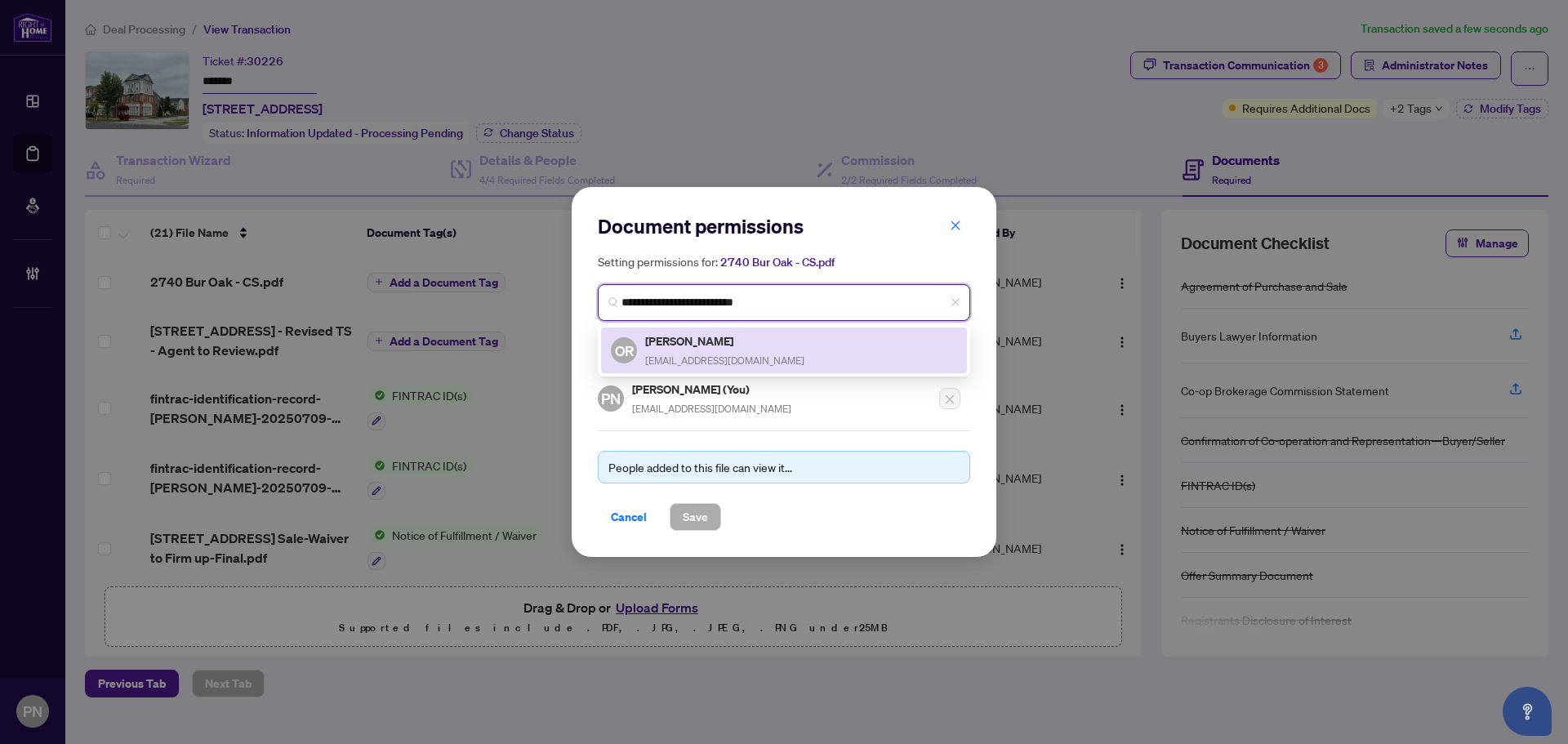
click at [725, 338] on h5 "Orlando Rodriguez" at bounding box center [724, 341] width 159 height 19
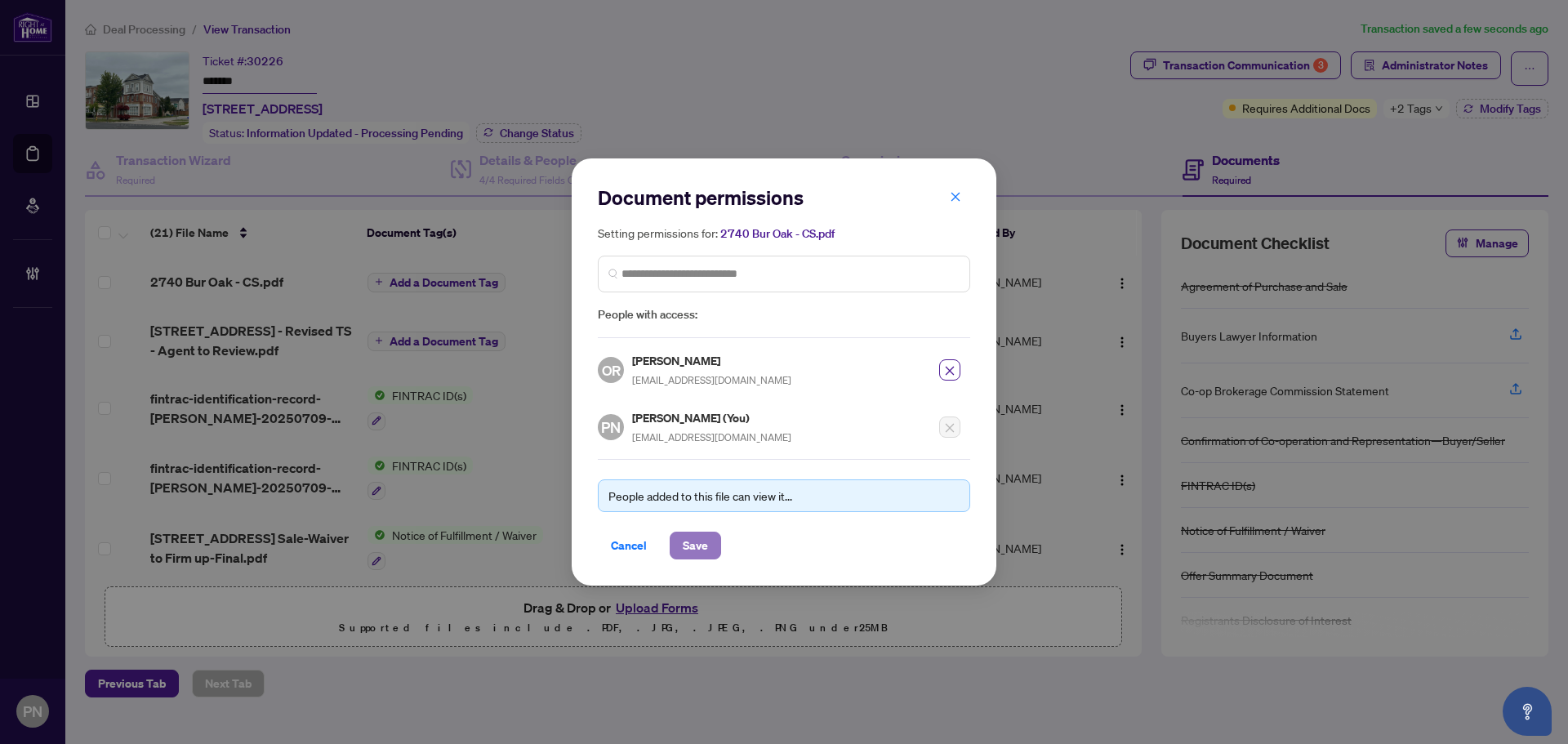
click at [704, 556] on span "Save" at bounding box center [695, 545] width 25 height 26
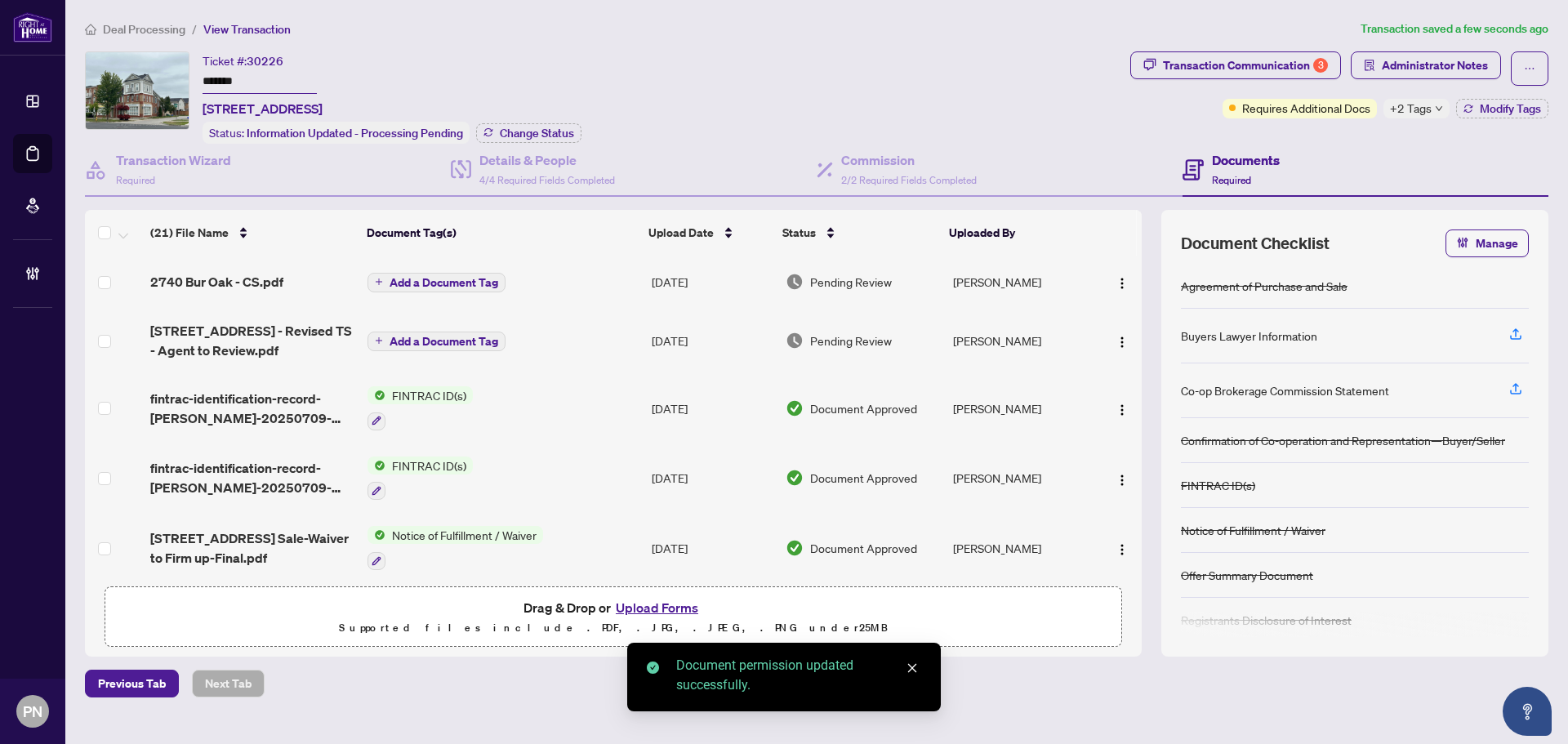
click at [464, 277] on span "Add a Document Tag" at bounding box center [443, 282] width 109 height 11
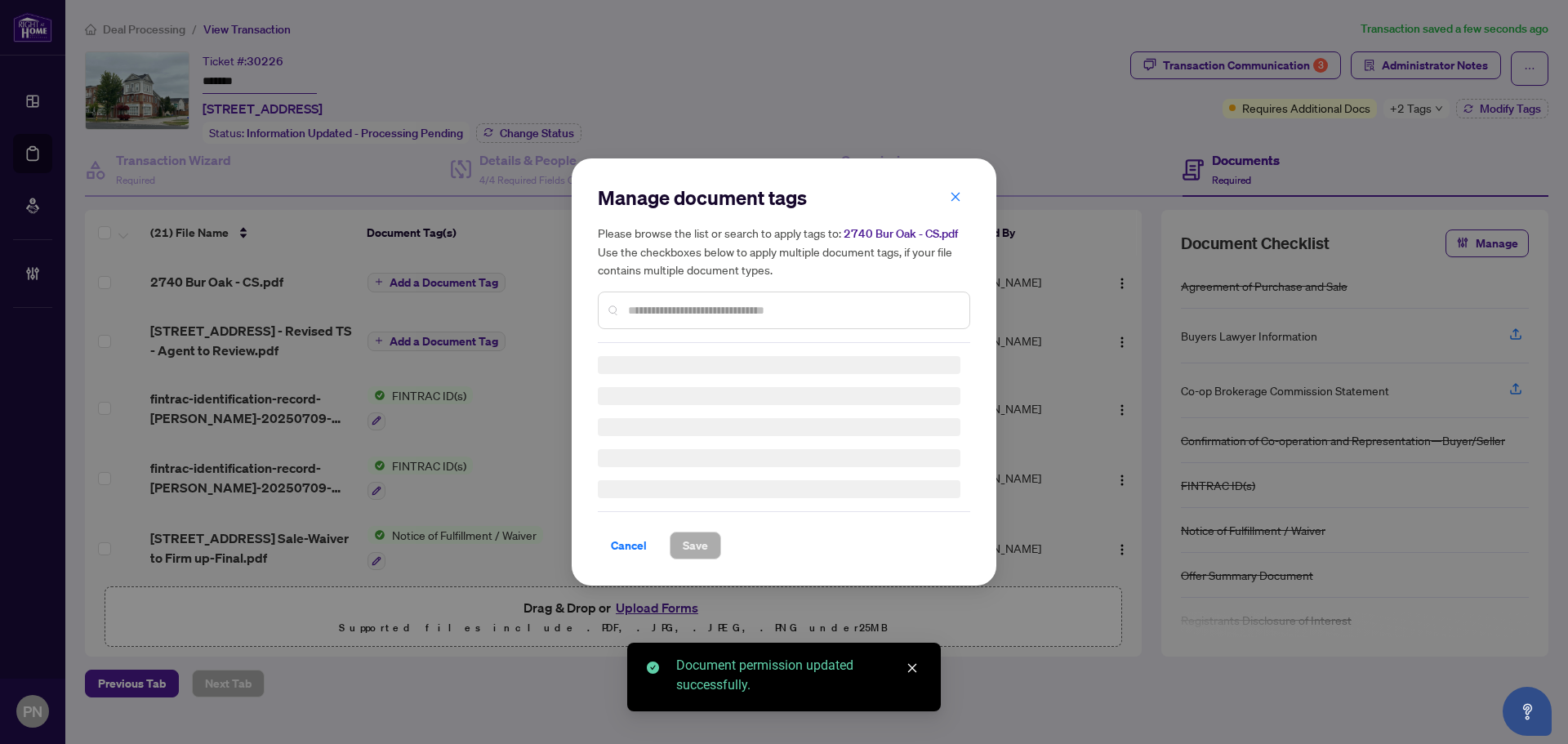
click at [788, 318] on div "Manage document tags Please browse the list or search to apply tags to: 2740 Bu…" at bounding box center [784, 372] width 373 height 374
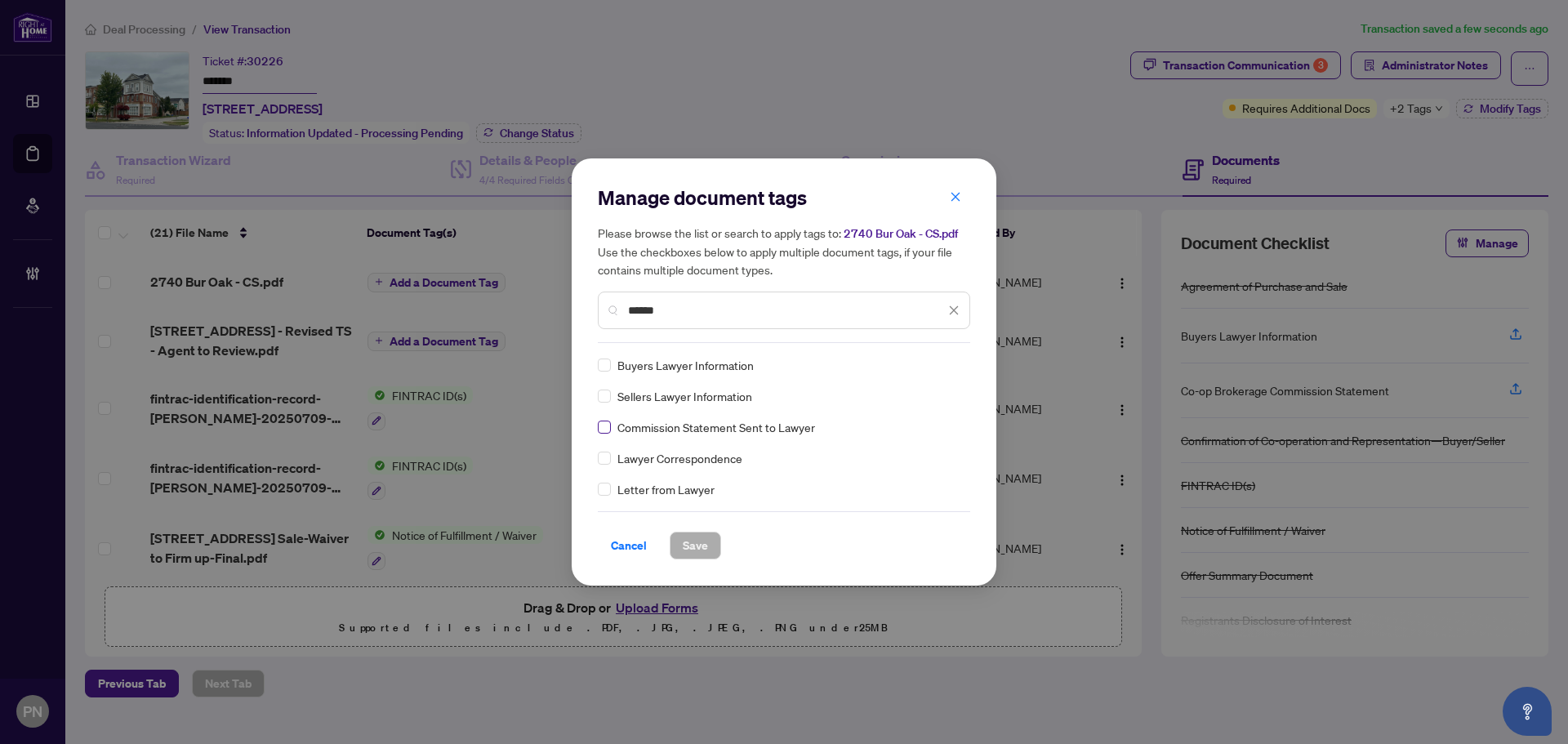
type input "******"
click at [940, 365] on img at bounding box center [937, 365] width 16 height 16
click at [889, 463] on div "Lawyer Correspondence" at bounding box center [779, 458] width 363 height 18
click at [939, 365] on img at bounding box center [937, 365] width 16 height 16
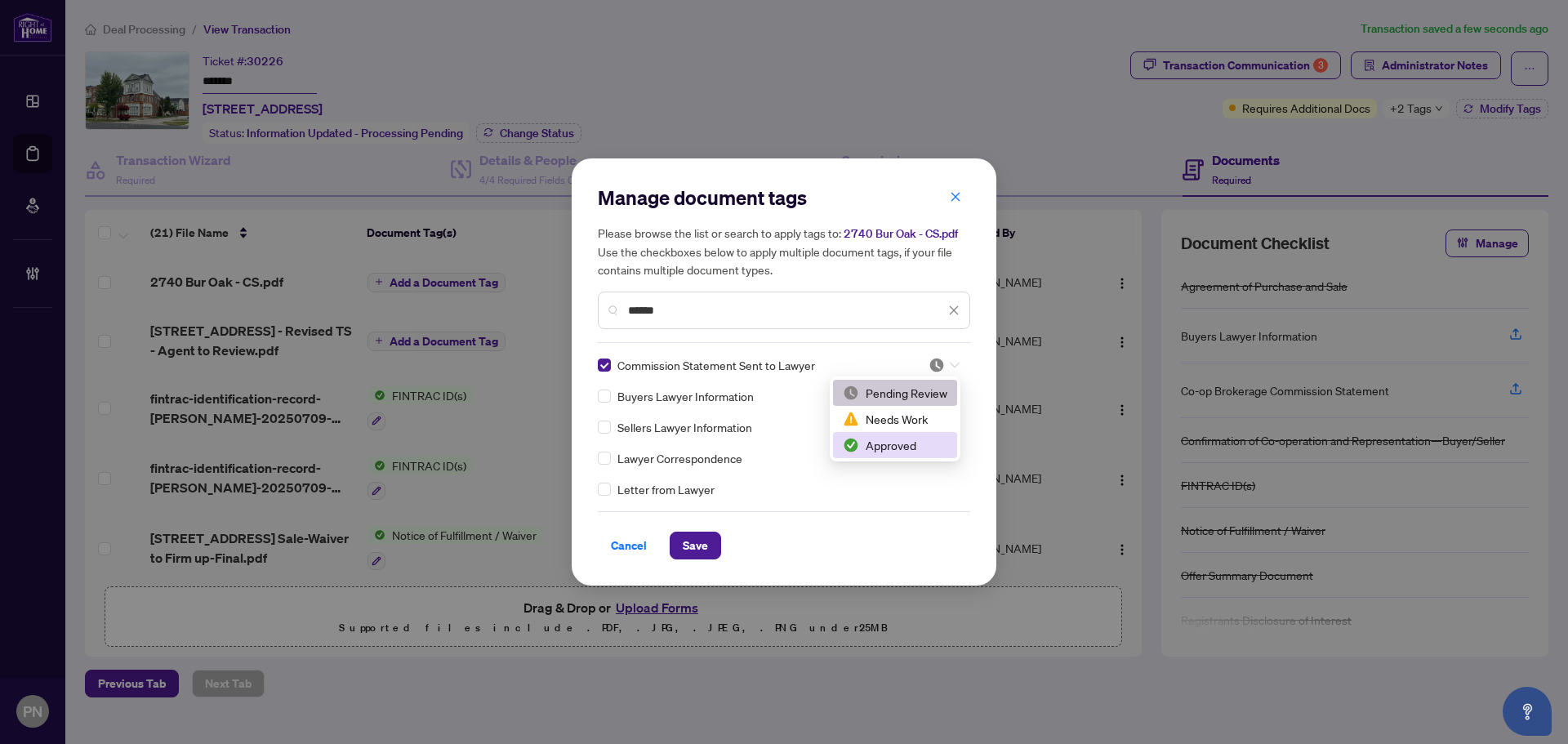
click at [894, 449] on div "Approved" at bounding box center [895, 445] width 105 height 18
click at [705, 542] on span "Save" at bounding box center [695, 545] width 25 height 26
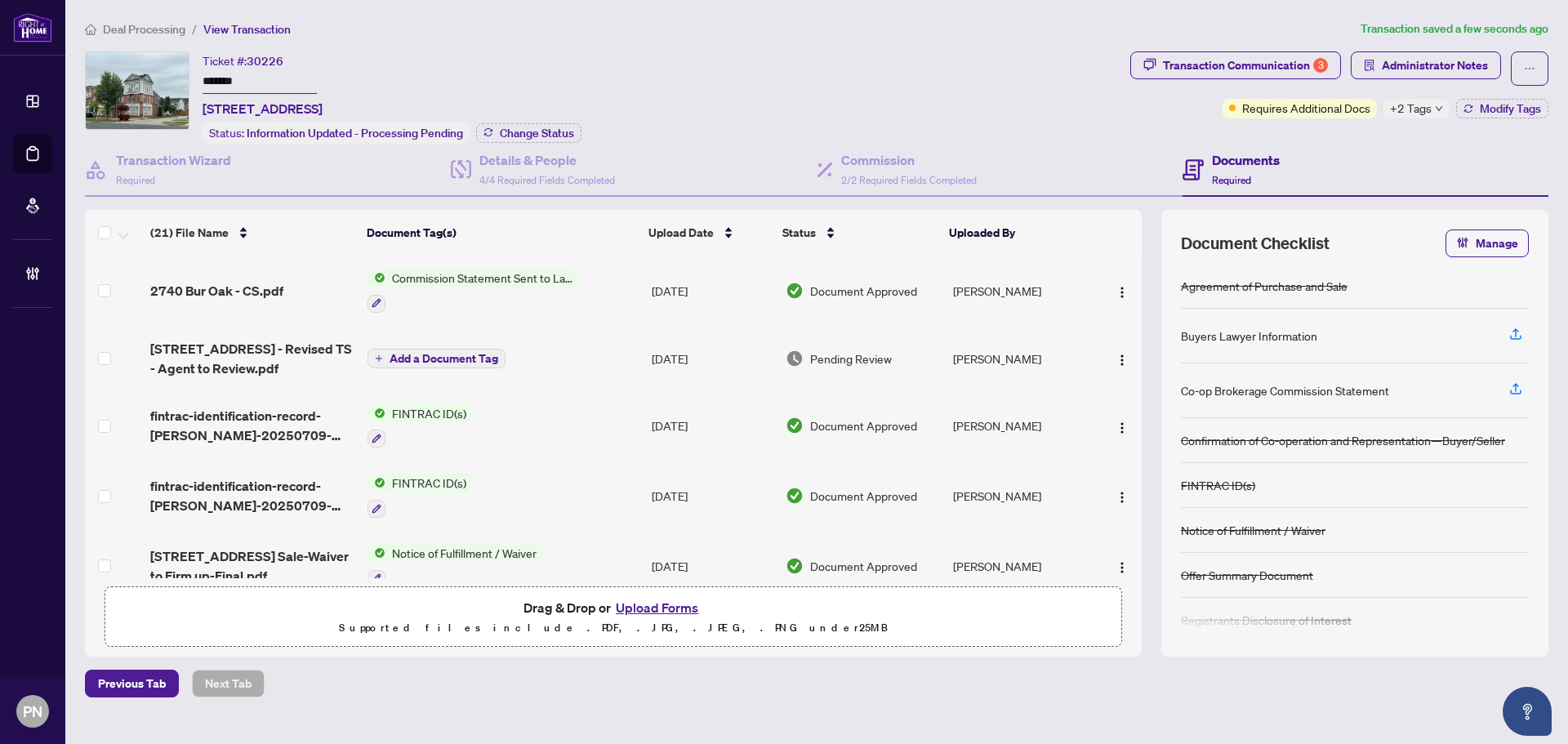
click at [323, 65] on div "Ticket #: 30226 ******* 2740 Bur Oak Ave, Markham, Ontario L6B 1K5, Canada" at bounding box center [263, 85] width 120 height 67
click at [1433, 67] on span "Administrator Notes" at bounding box center [1435, 65] width 106 height 26
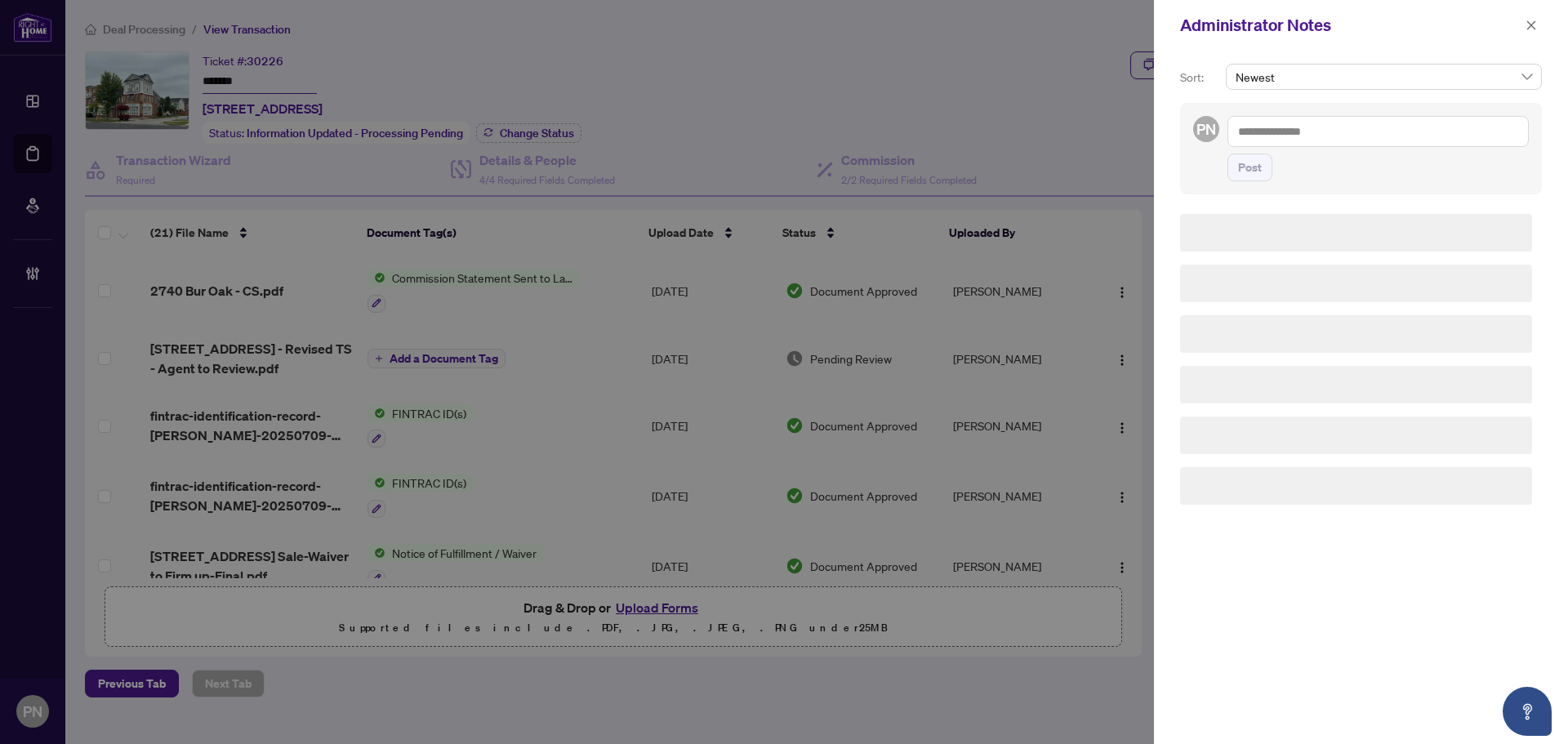
click at [1425, 132] on textarea at bounding box center [1378, 131] width 302 height 31
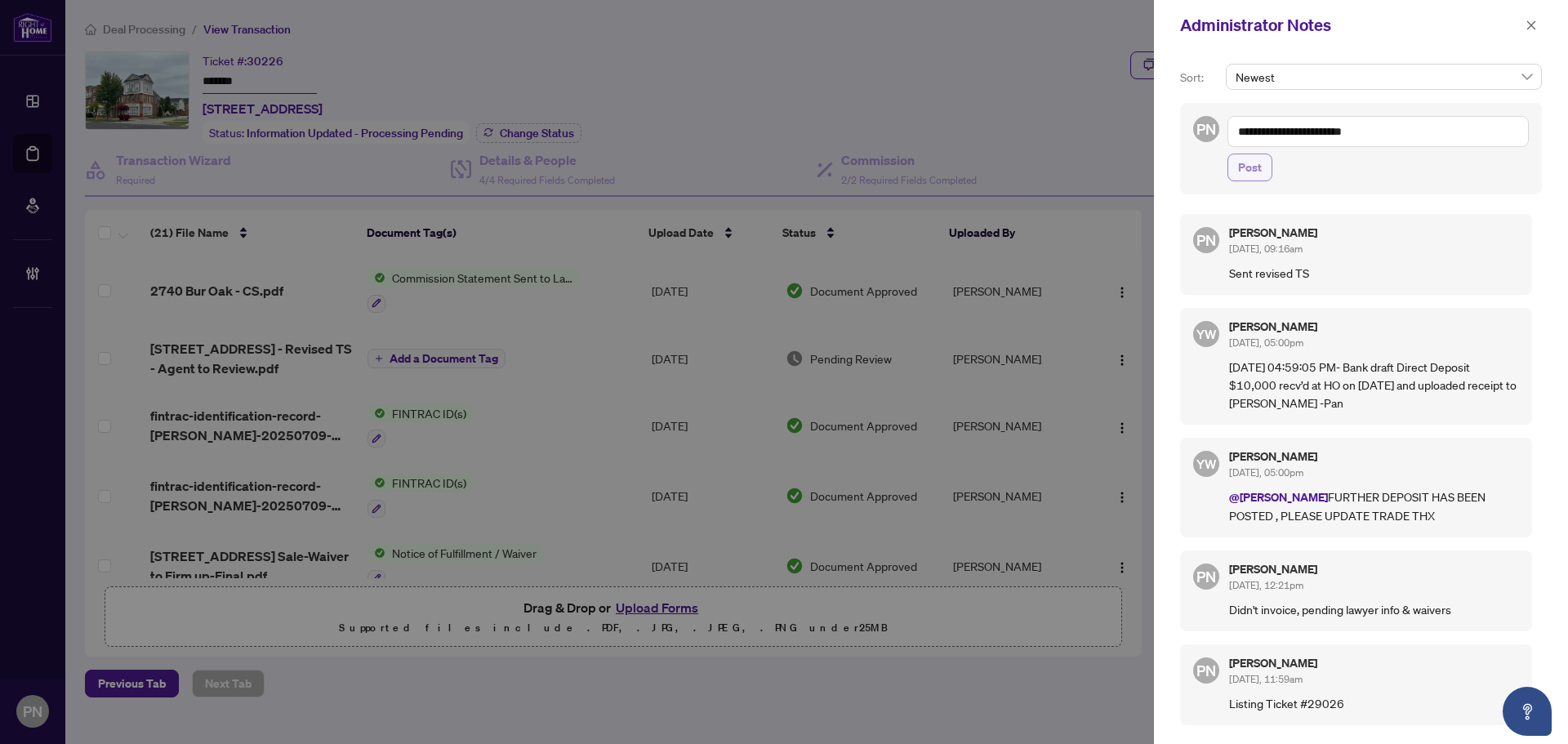
type textarea "**********"
click at [1233, 180] on button "Post" at bounding box center [1249, 168] width 45 height 28
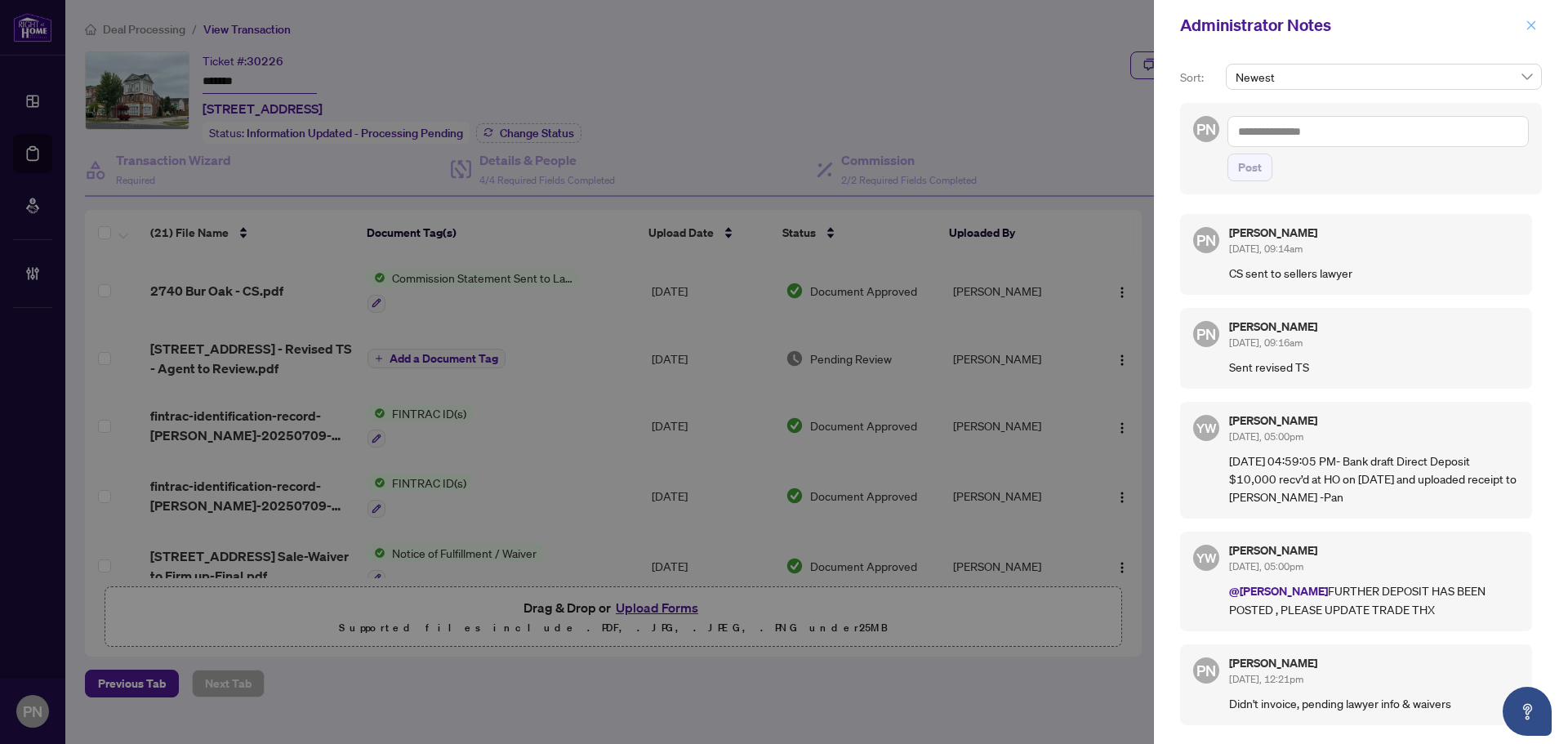
click at [1533, 21] on icon "close" at bounding box center [1531, 25] width 11 height 11
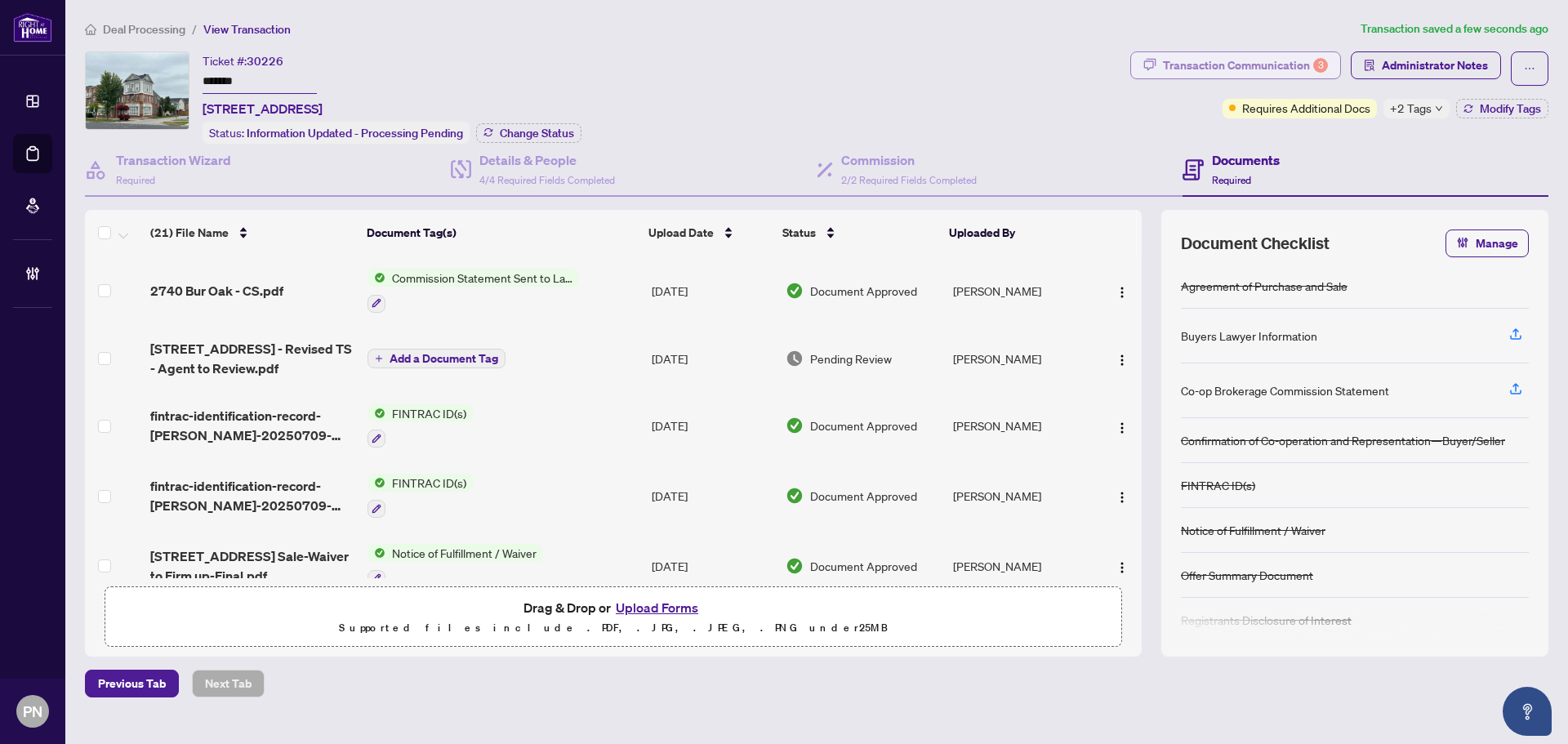
click at [1270, 68] on div "Transaction Communication 3" at bounding box center [1245, 65] width 165 height 26
type textarea "**********"
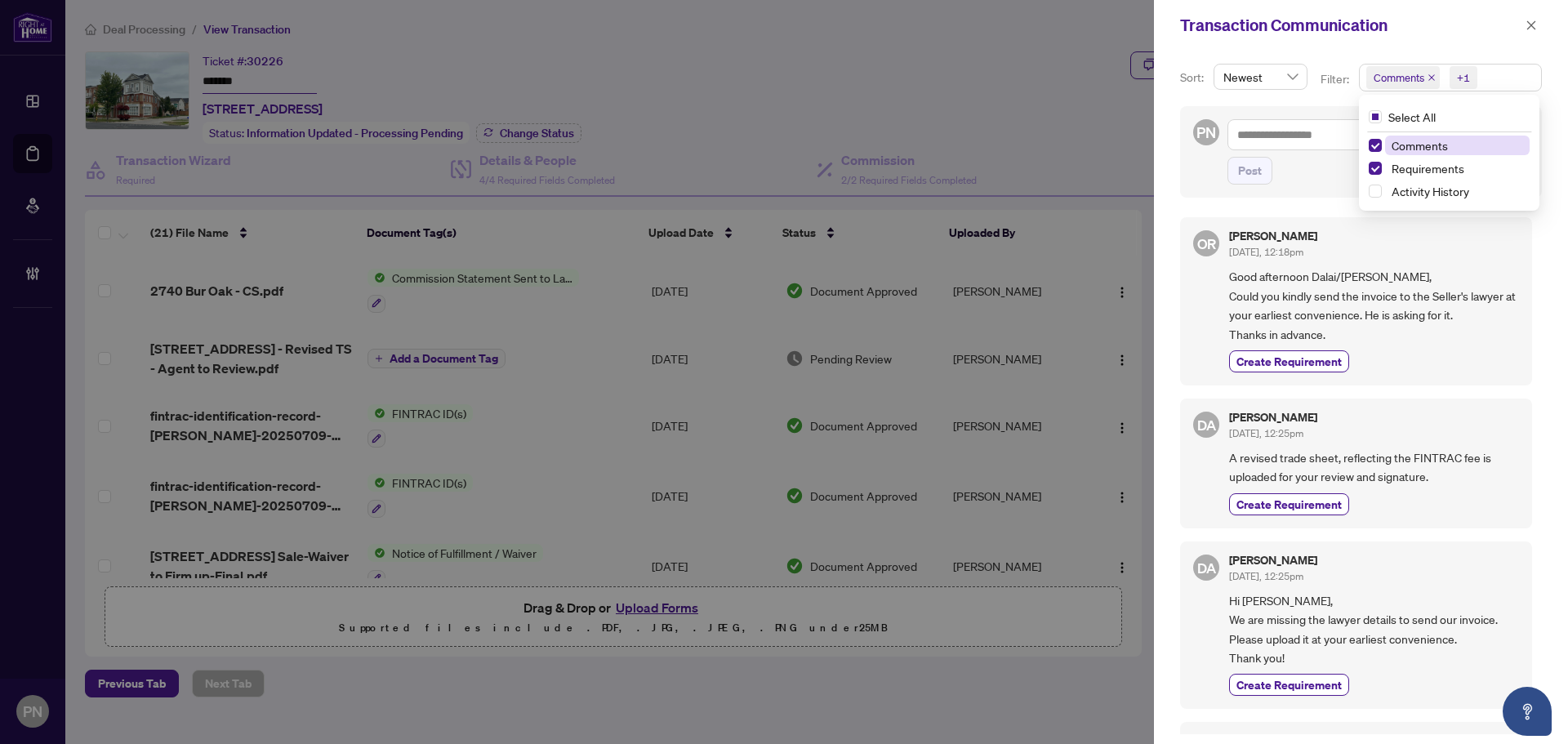
click at [1435, 77] on span "Comments" at bounding box center [1403, 77] width 74 height 23
click at [1428, 78] on icon "close" at bounding box center [1432, 78] width 8 height 8
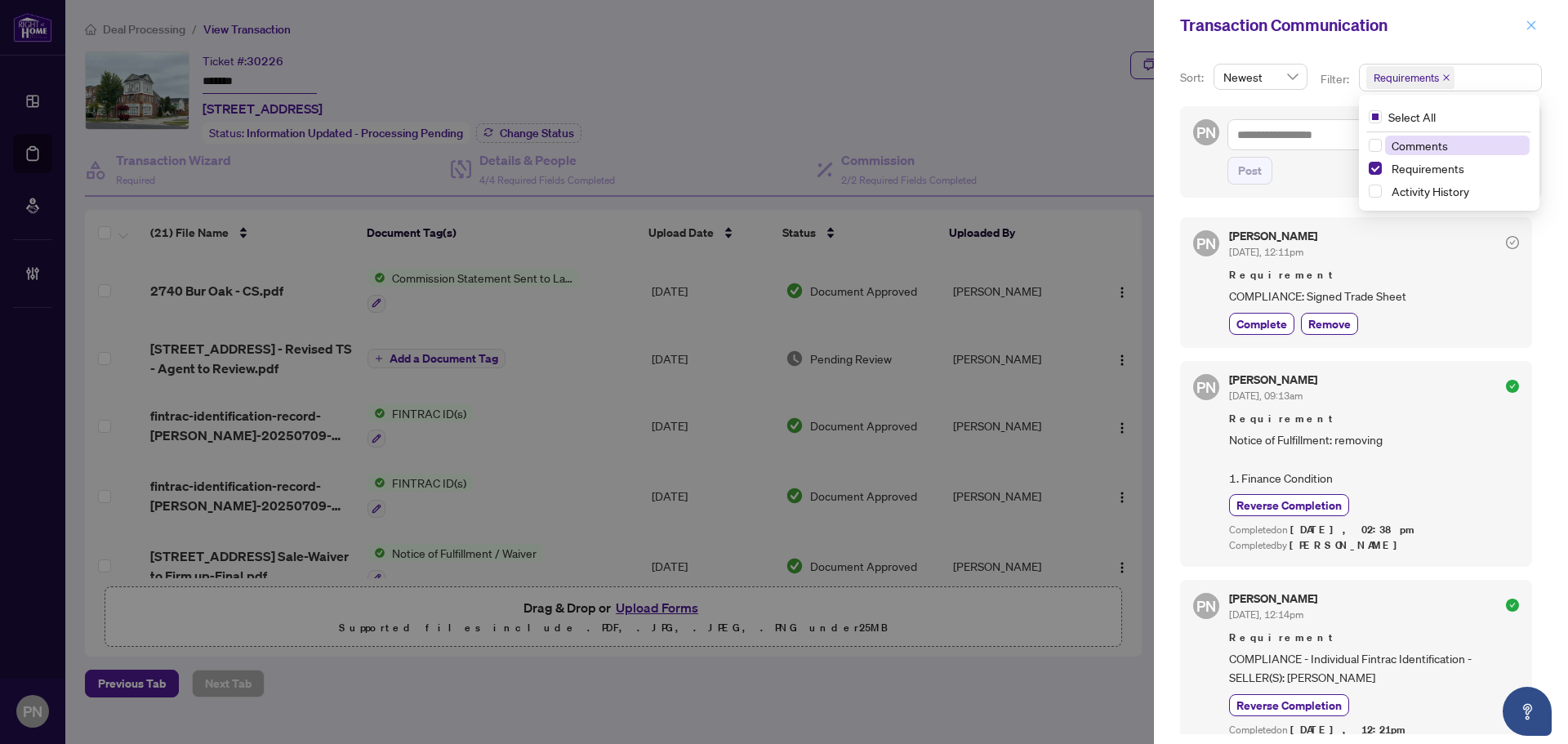
click at [1528, 35] on span "button" at bounding box center [1531, 25] width 11 height 26
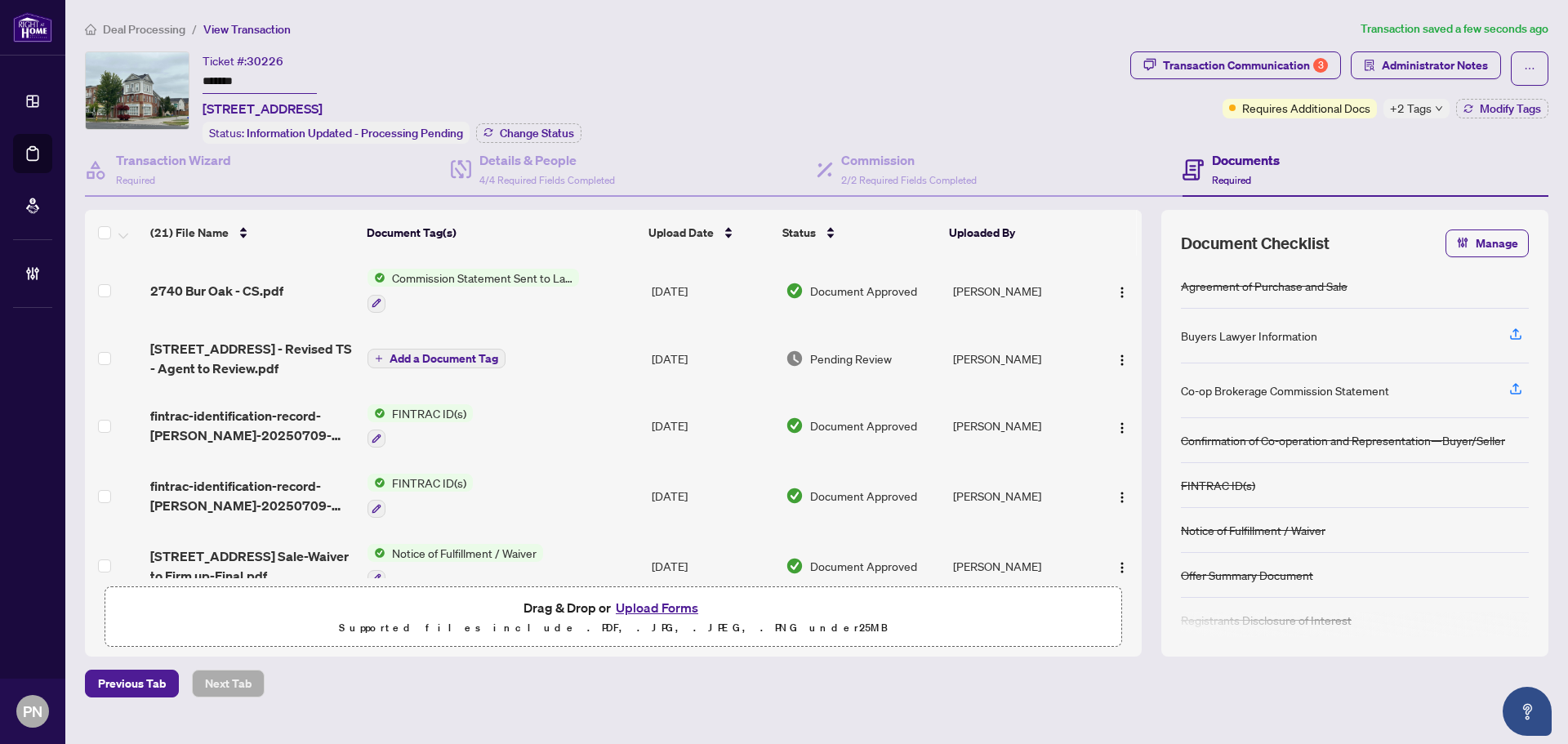
click at [137, 25] on span "Deal Processing" at bounding box center [144, 29] width 83 height 15
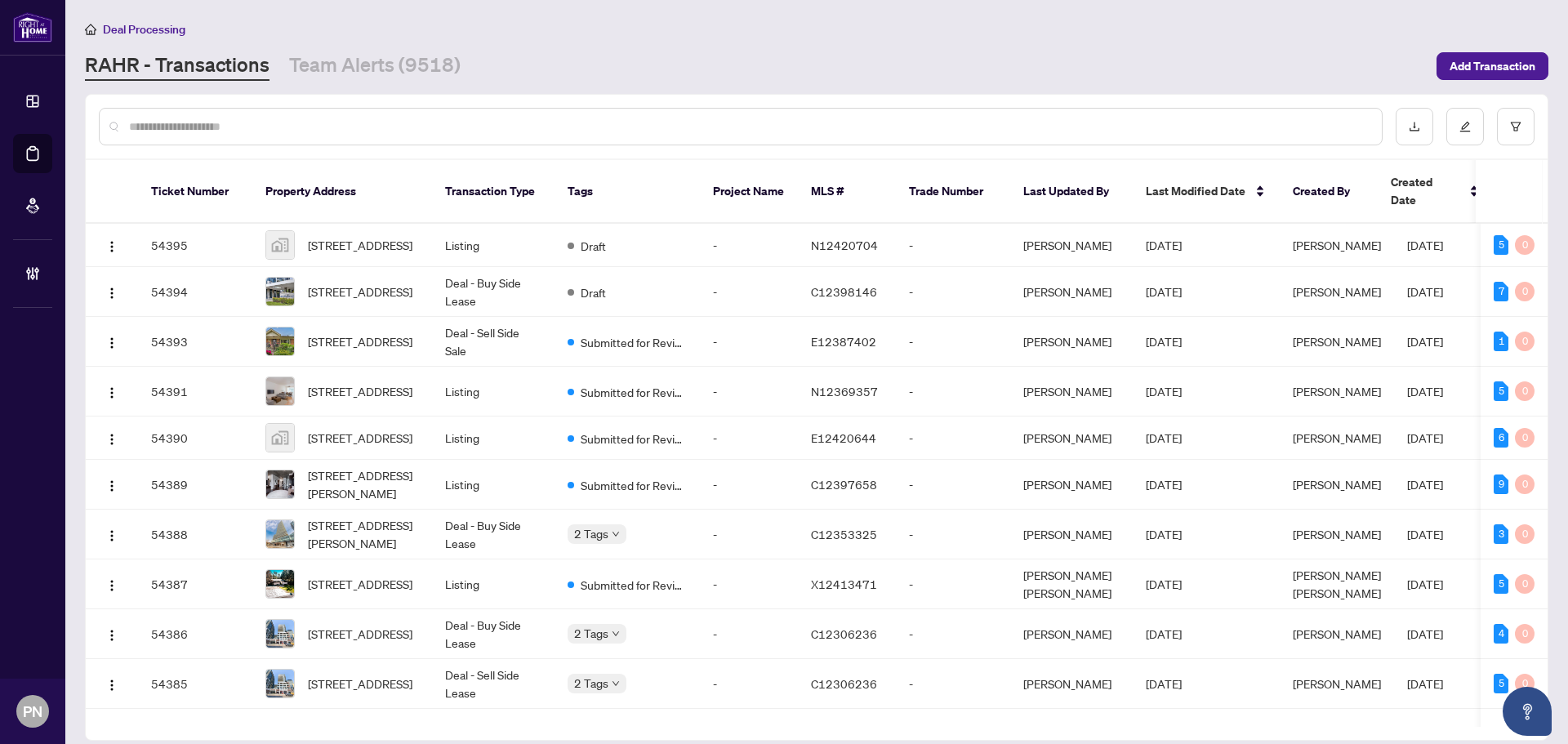
click at [310, 135] on div at bounding box center [741, 127] width 1284 height 38
click at [313, 128] on input "text" at bounding box center [748, 127] width 1239 height 18
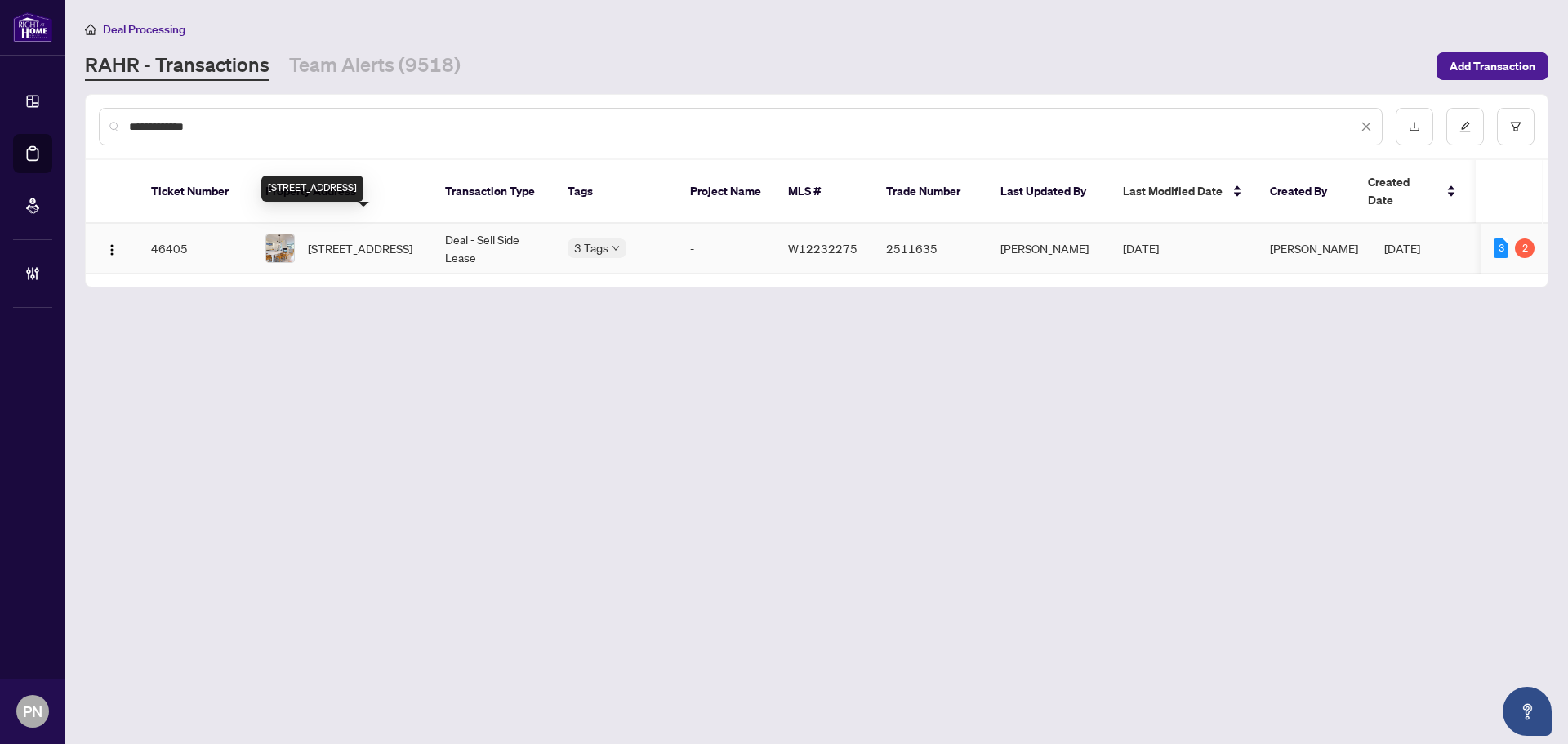
type input "**********"
click at [366, 246] on span "33 Manchester Ave, Toronto, Ontario M6G 1V4, Canada" at bounding box center [360, 249] width 105 height 18
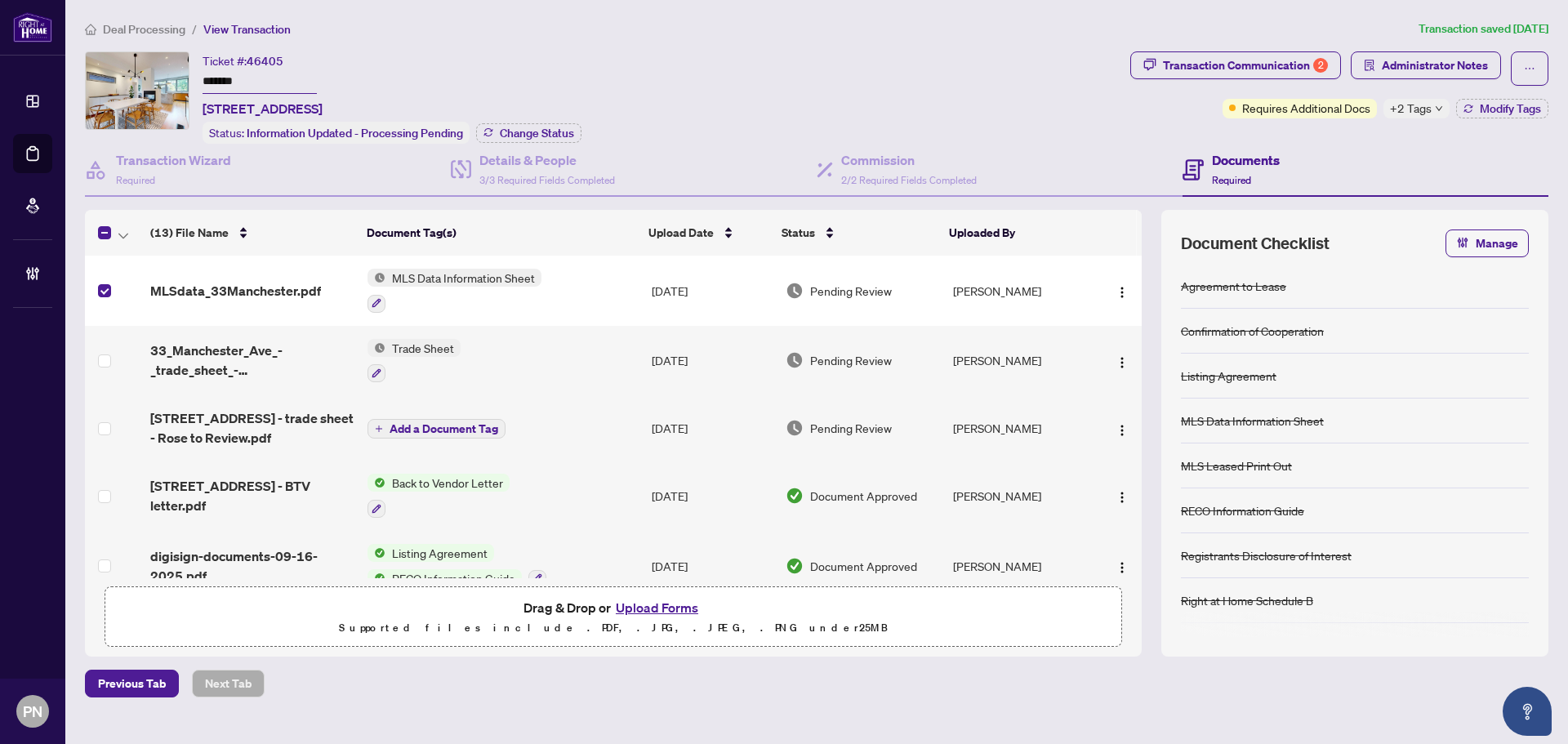
click at [95, 353] on td at bounding box center [114, 361] width 59 height 70
click at [97, 361] on td at bounding box center [114, 361] width 59 height 70
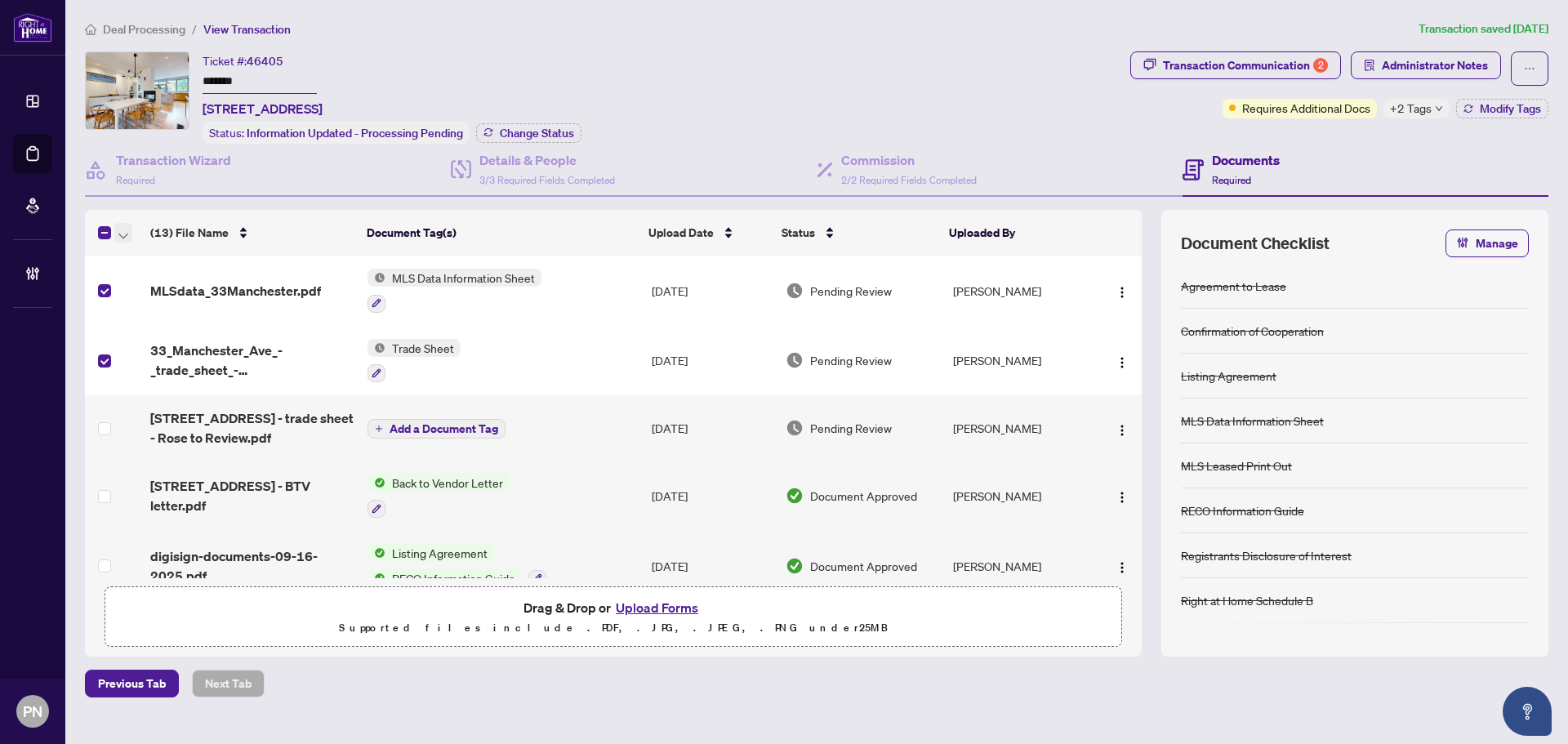
click at [123, 236] on icon "button" at bounding box center [124, 236] width 10 height 6
click at [130, 249] on li "Open Selected in New Tab(s)" at bounding box center [200, 260] width 165 height 26
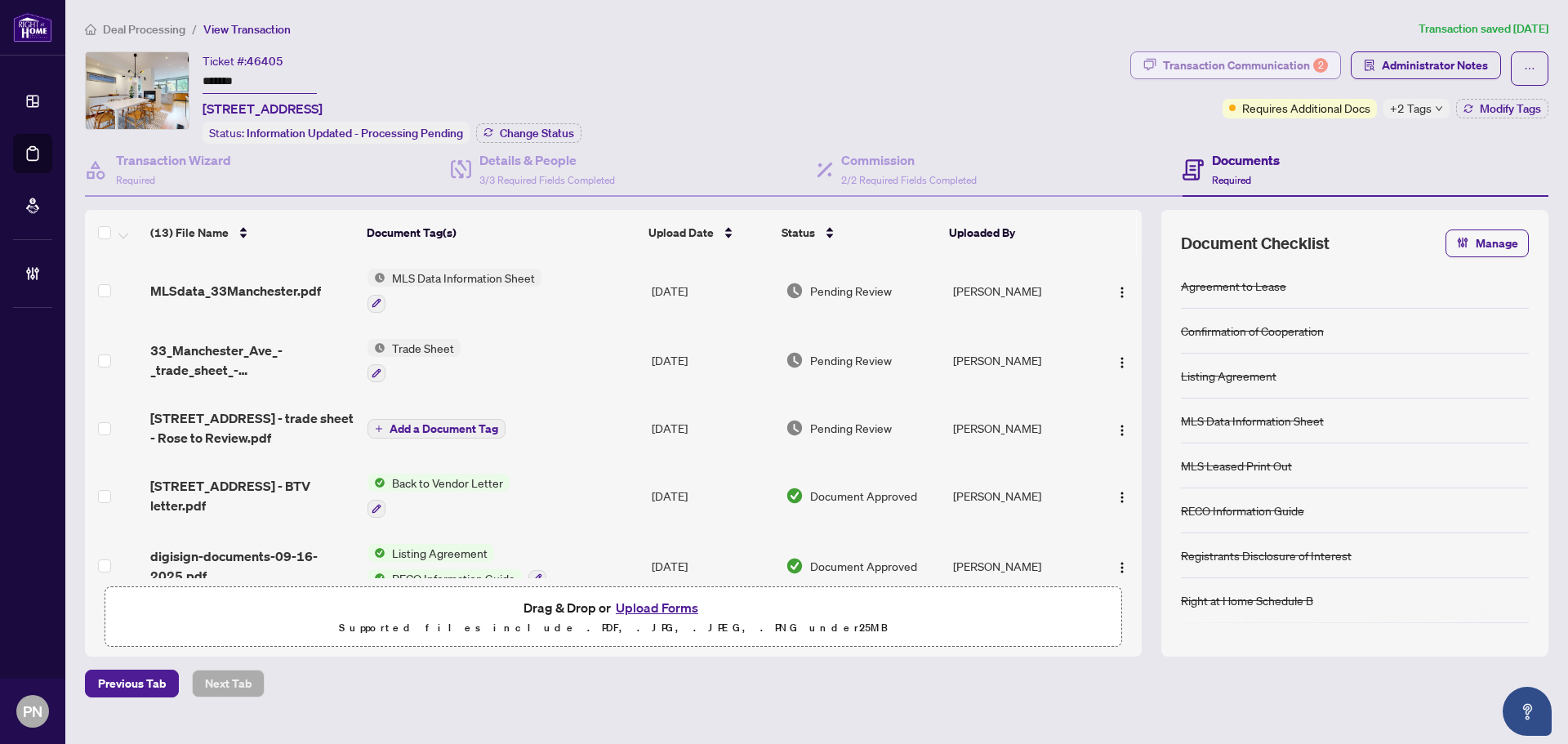
click at [1322, 63] on div "2" at bounding box center [1320, 65] width 15 height 15
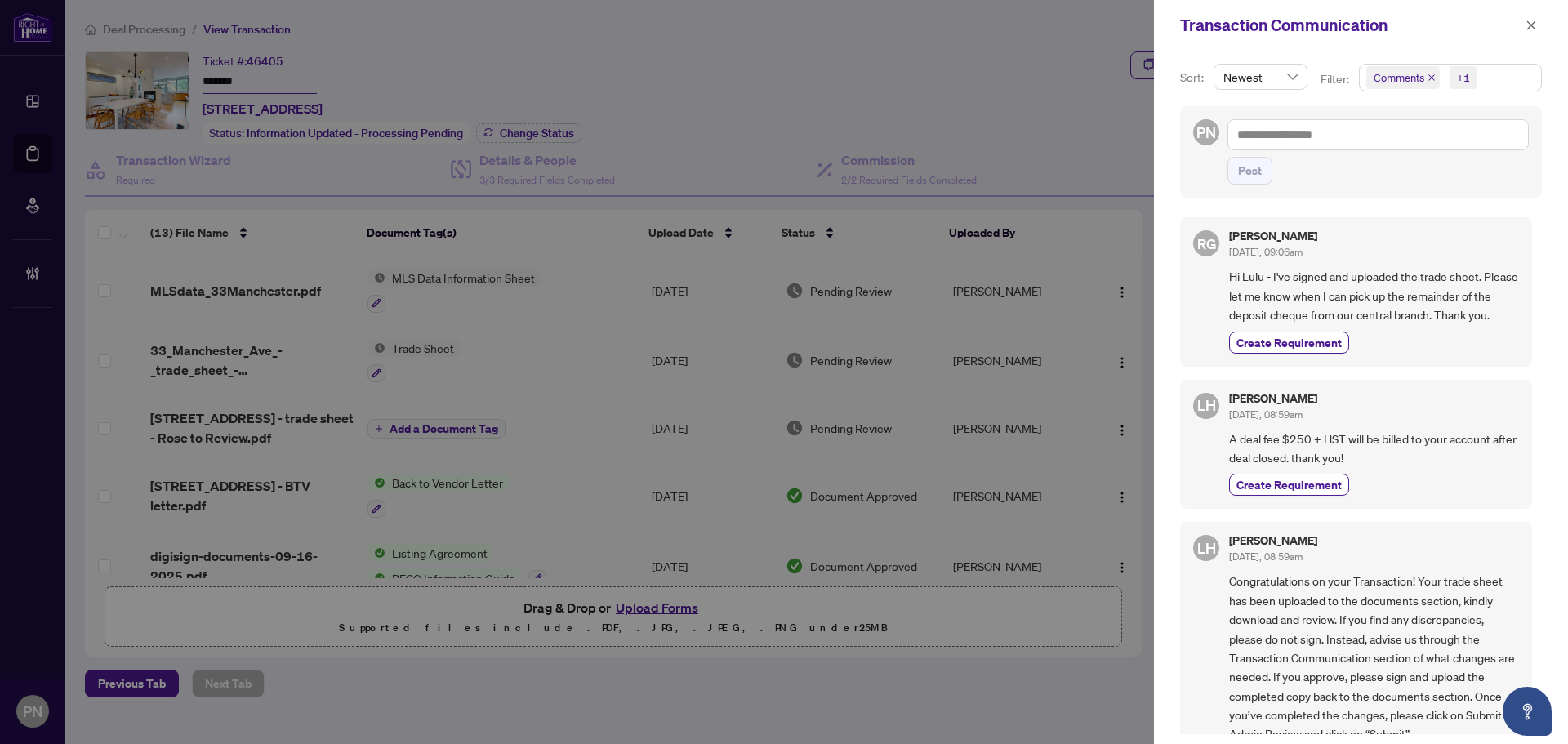
click at [1432, 79] on icon "close" at bounding box center [1432, 78] width 8 height 8
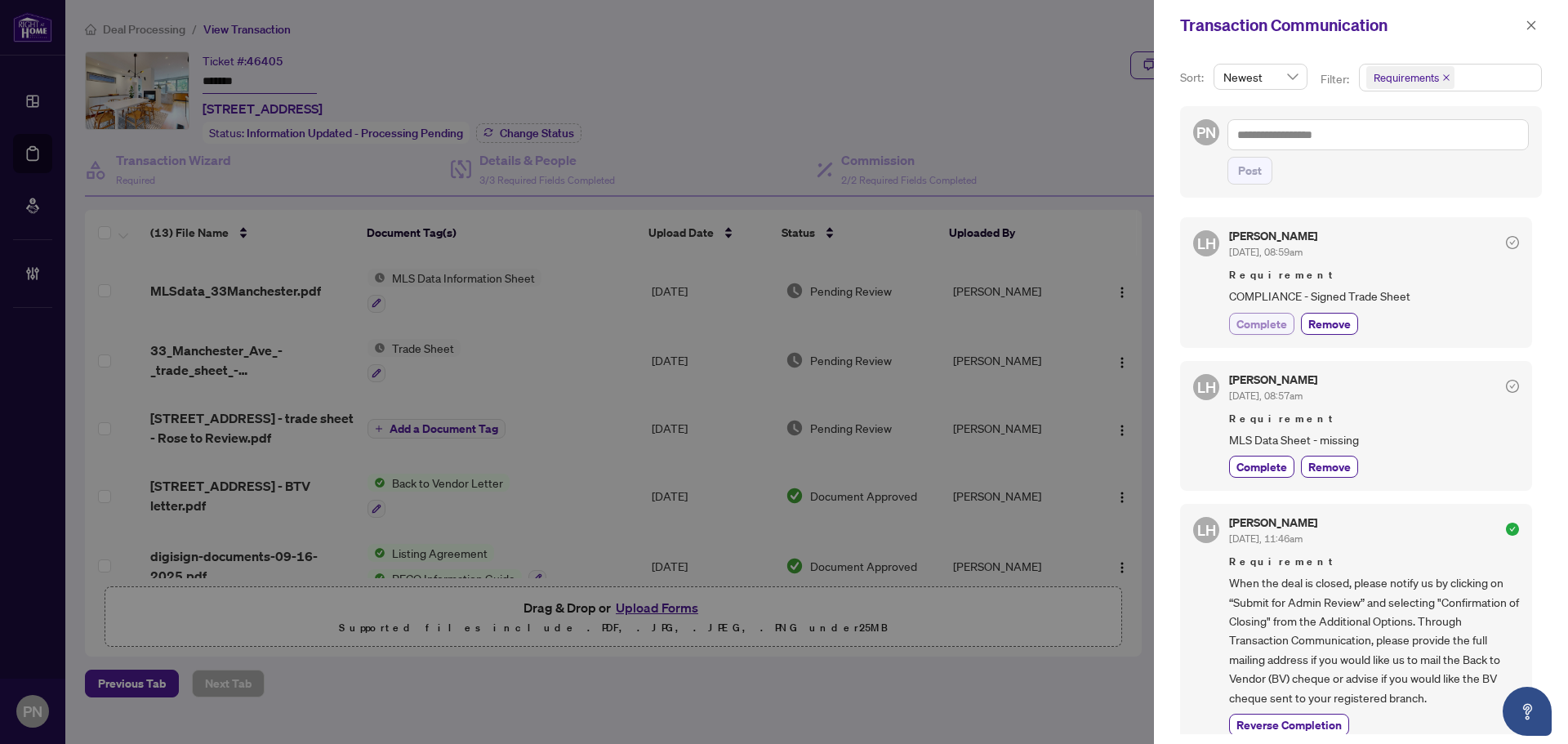
click at [1269, 333] on button "Complete" at bounding box center [1261, 324] width 65 height 22
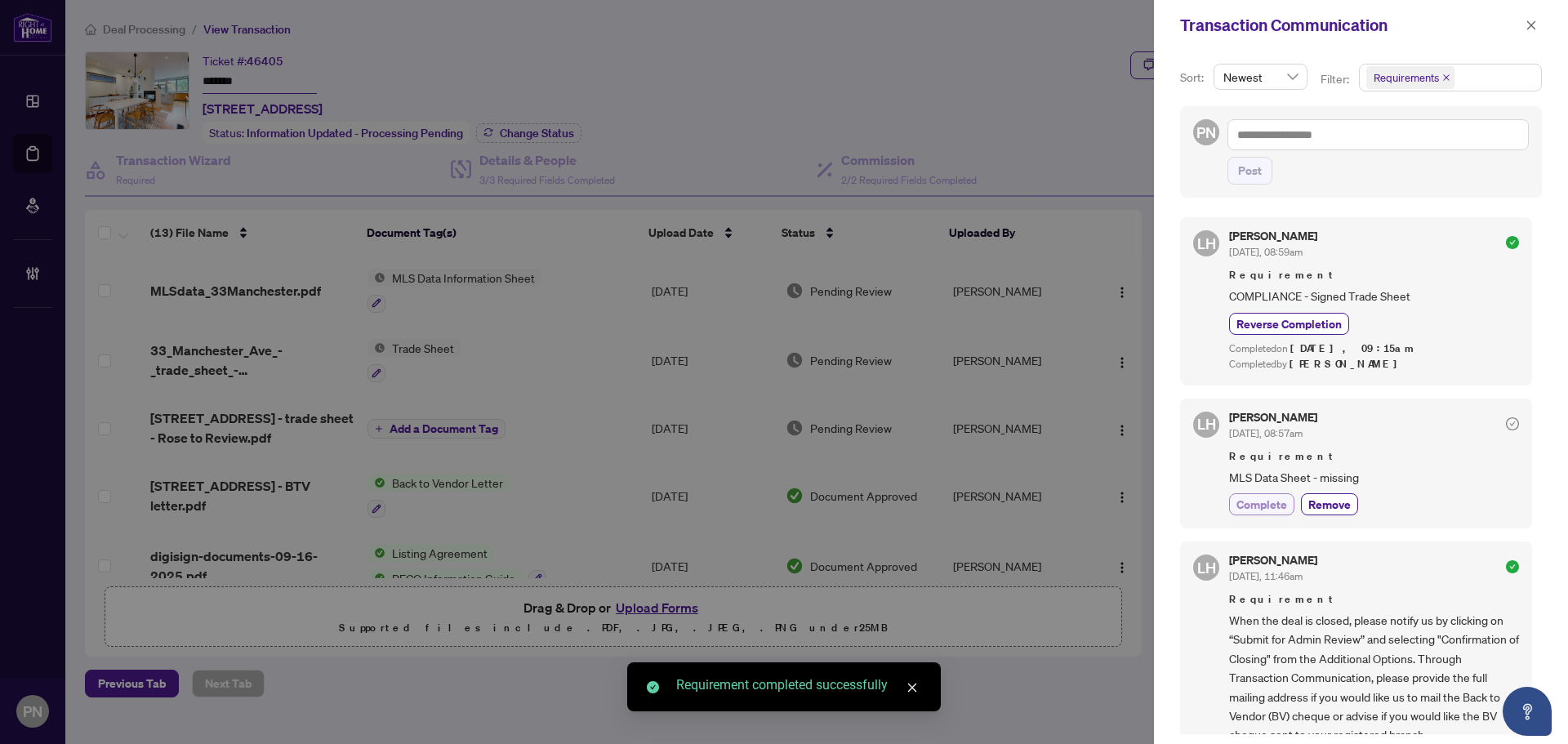
click at [1275, 504] on span "Complete" at bounding box center [1261, 503] width 51 height 17
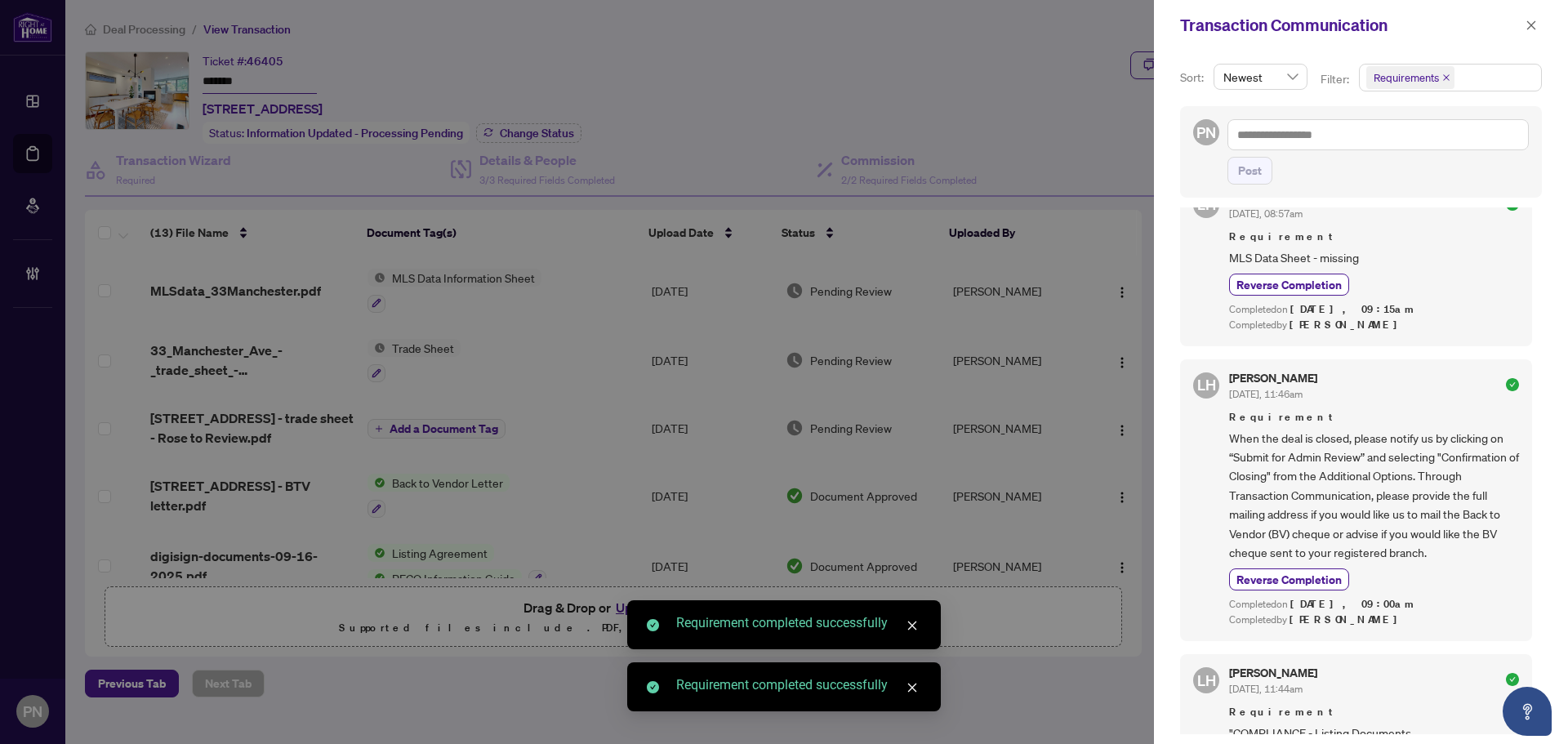
scroll to position [583, 0]
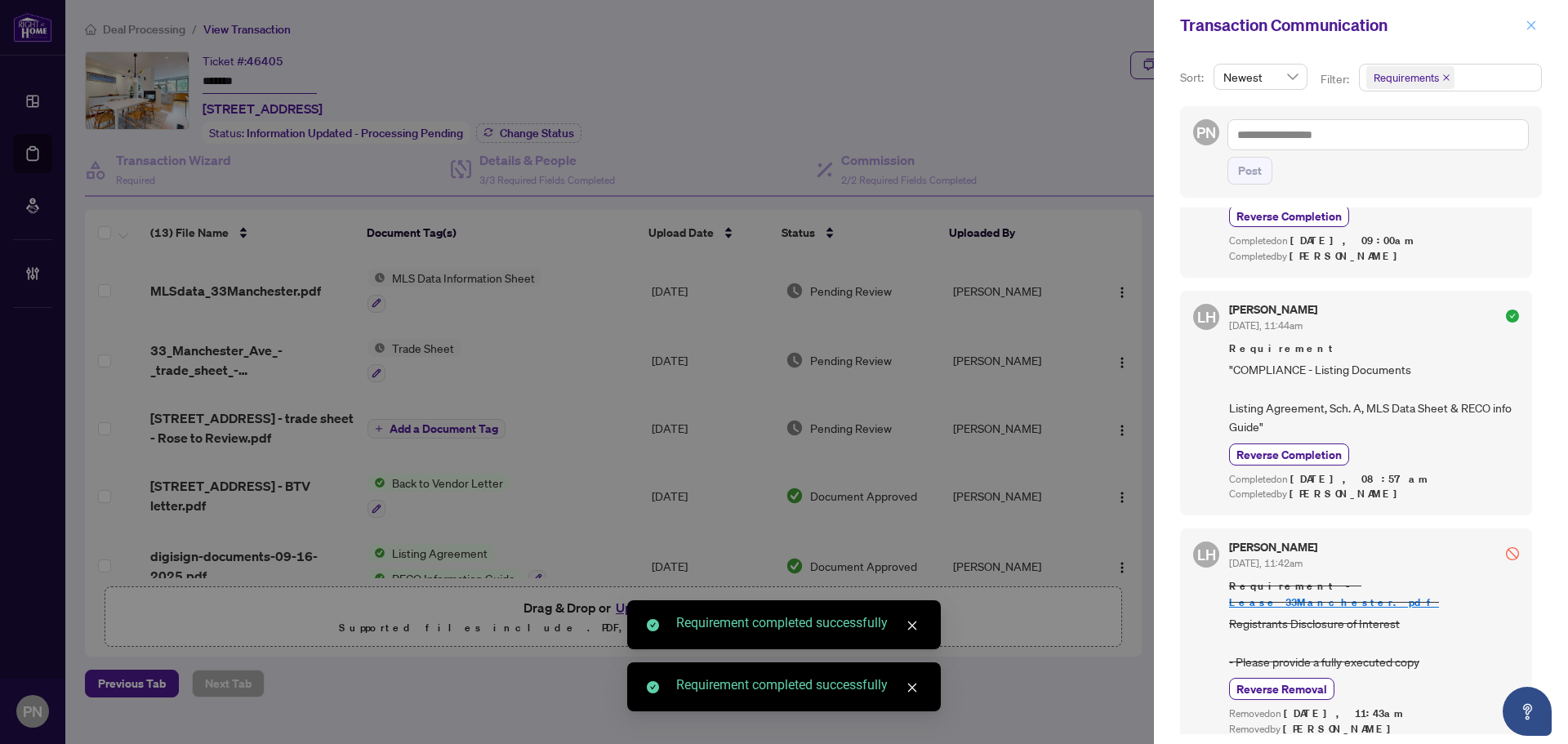
click at [1533, 23] on icon "close" at bounding box center [1531, 25] width 11 height 11
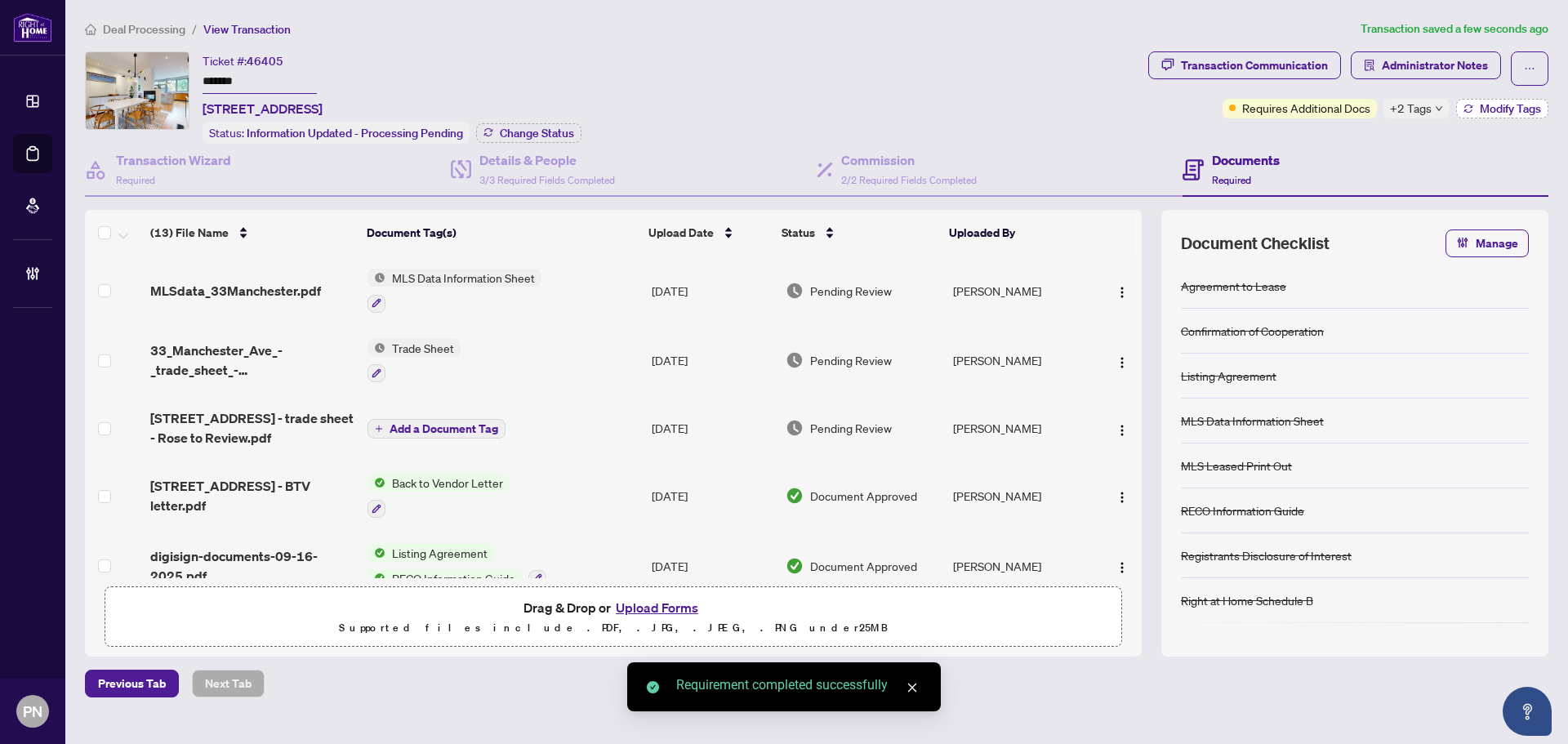
click at [1498, 105] on span "Modify Tags" at bounding box center [1510, 108] width 61 height 11
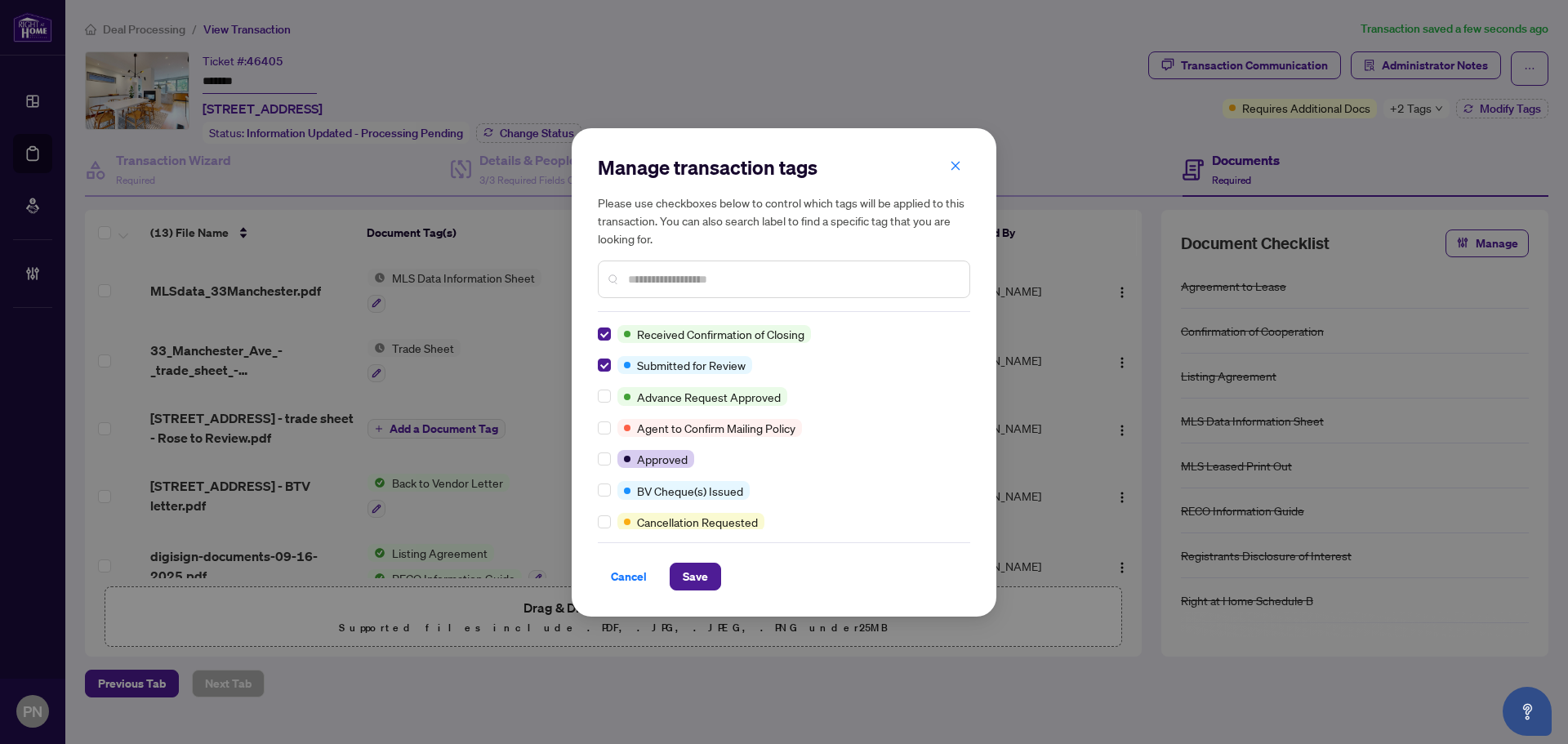
scroll to position [0, 0]
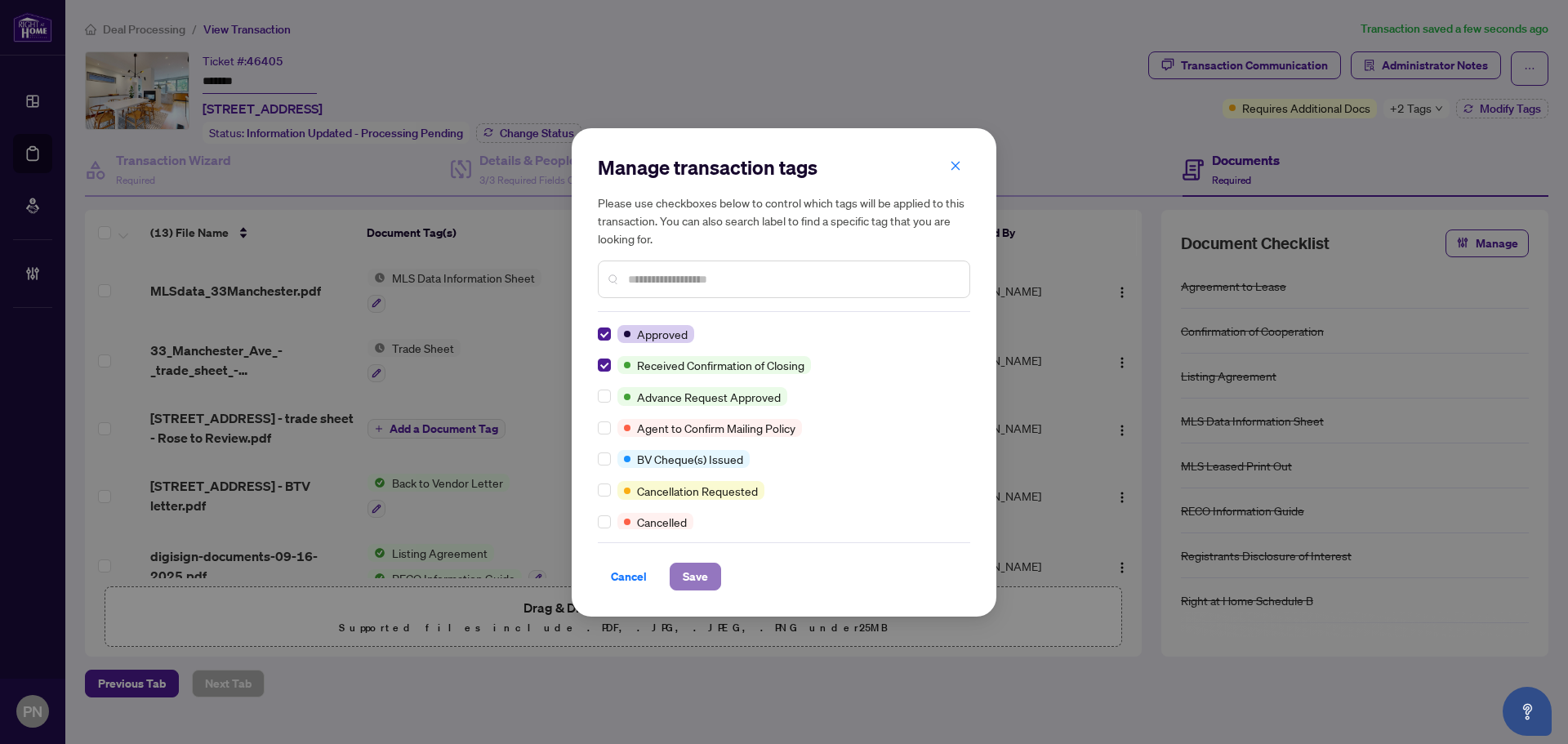
click at [688, 585] on span "Save" at bounding box center [695, 576] width 25 height 26
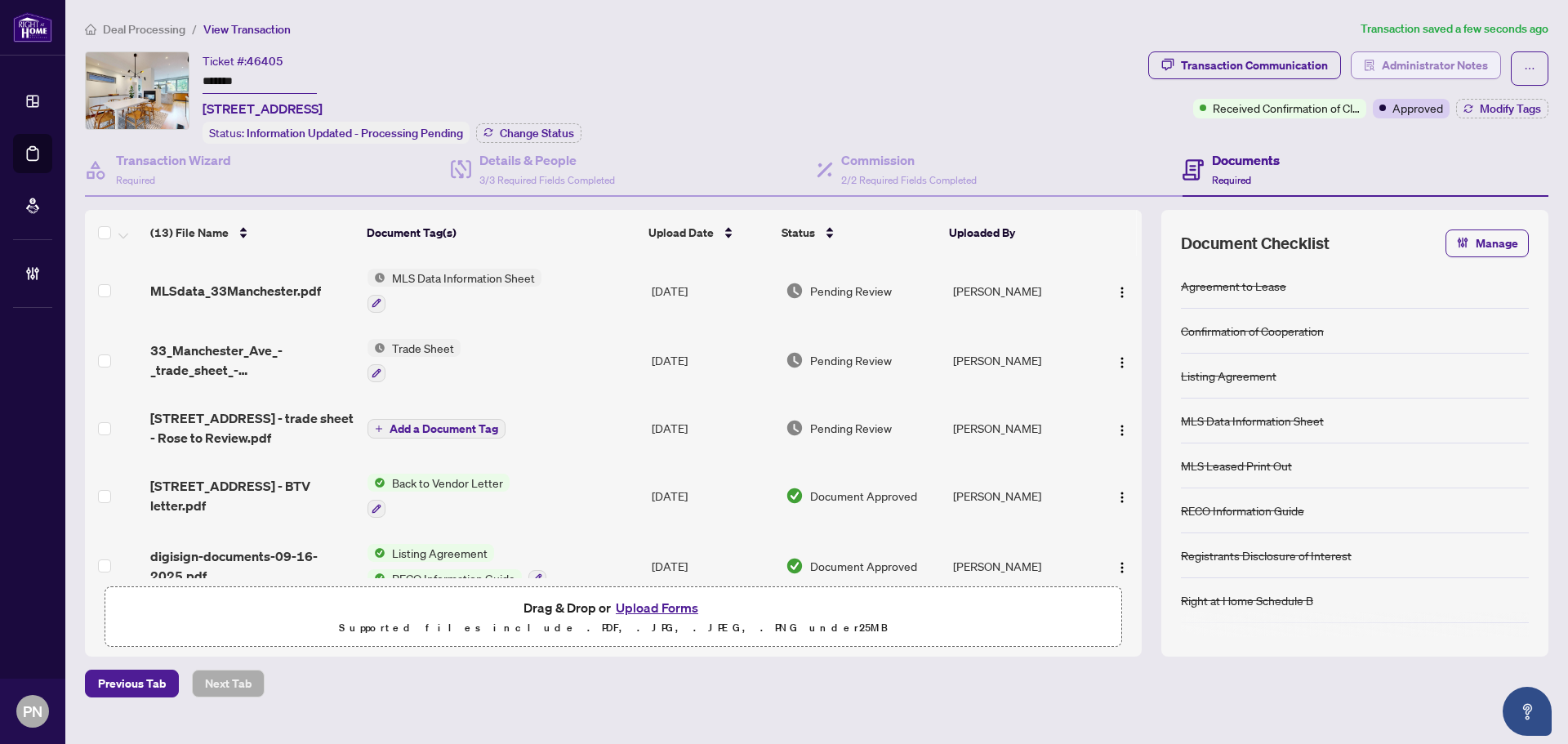
click at [1408, 59] on span "Administrator Notes" at bounding box center [1435, 65] width 106 height 26
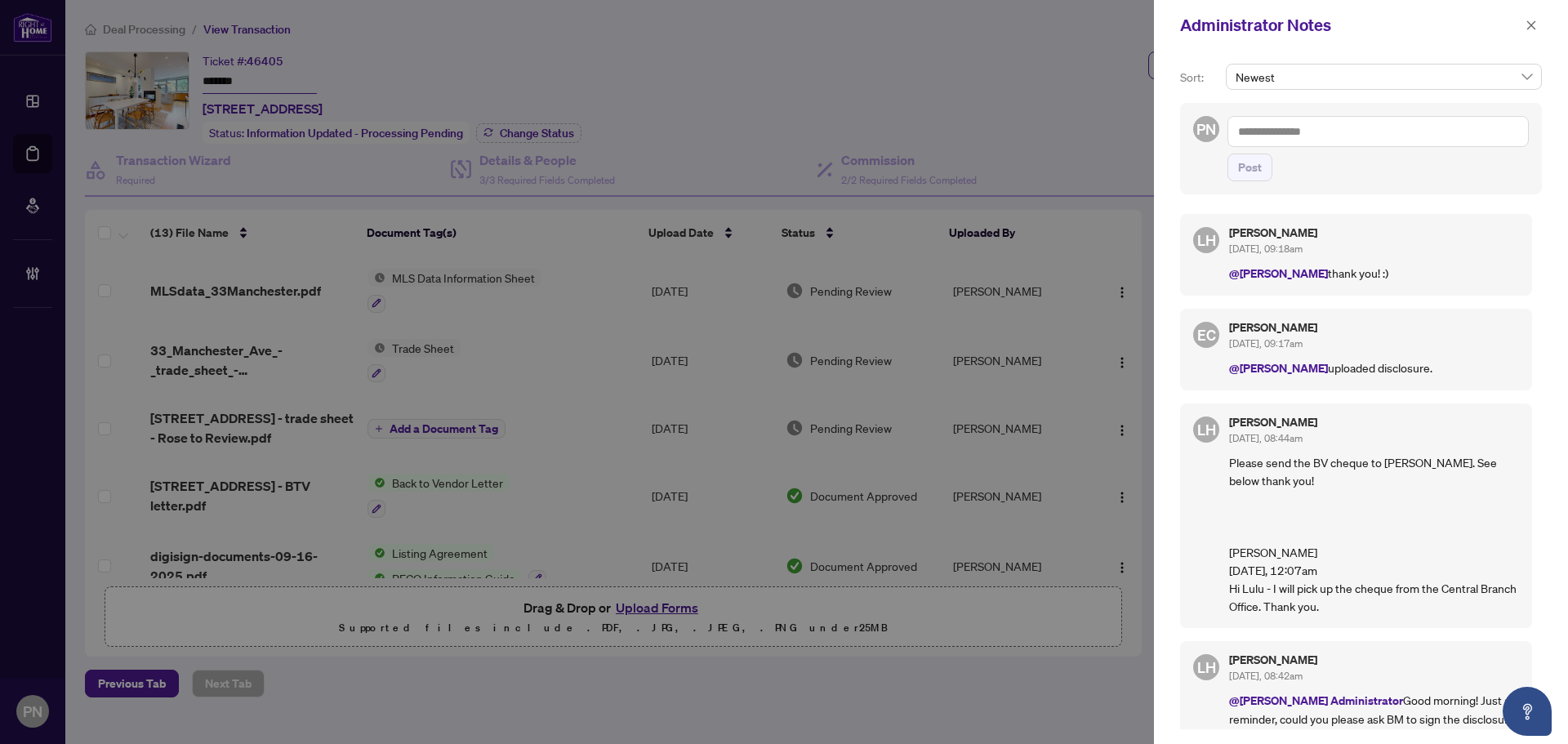
click at [1411, 132] on textarea at bounding box center [1378, 131] width 302 height 31
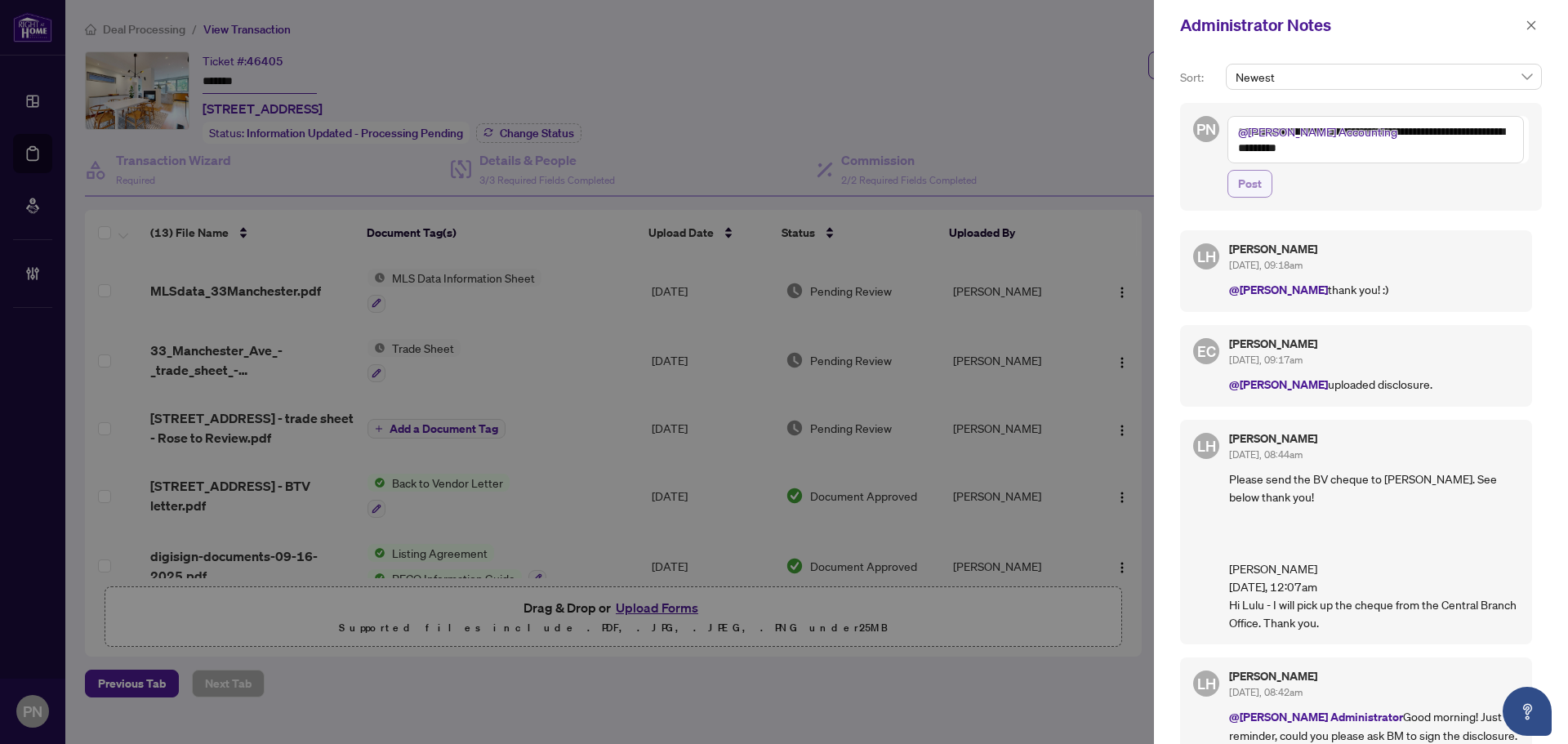
type textarea "**********"
click at [1254, 191] on span "Post" at bounding box center [1250, 184] width 24 height 26
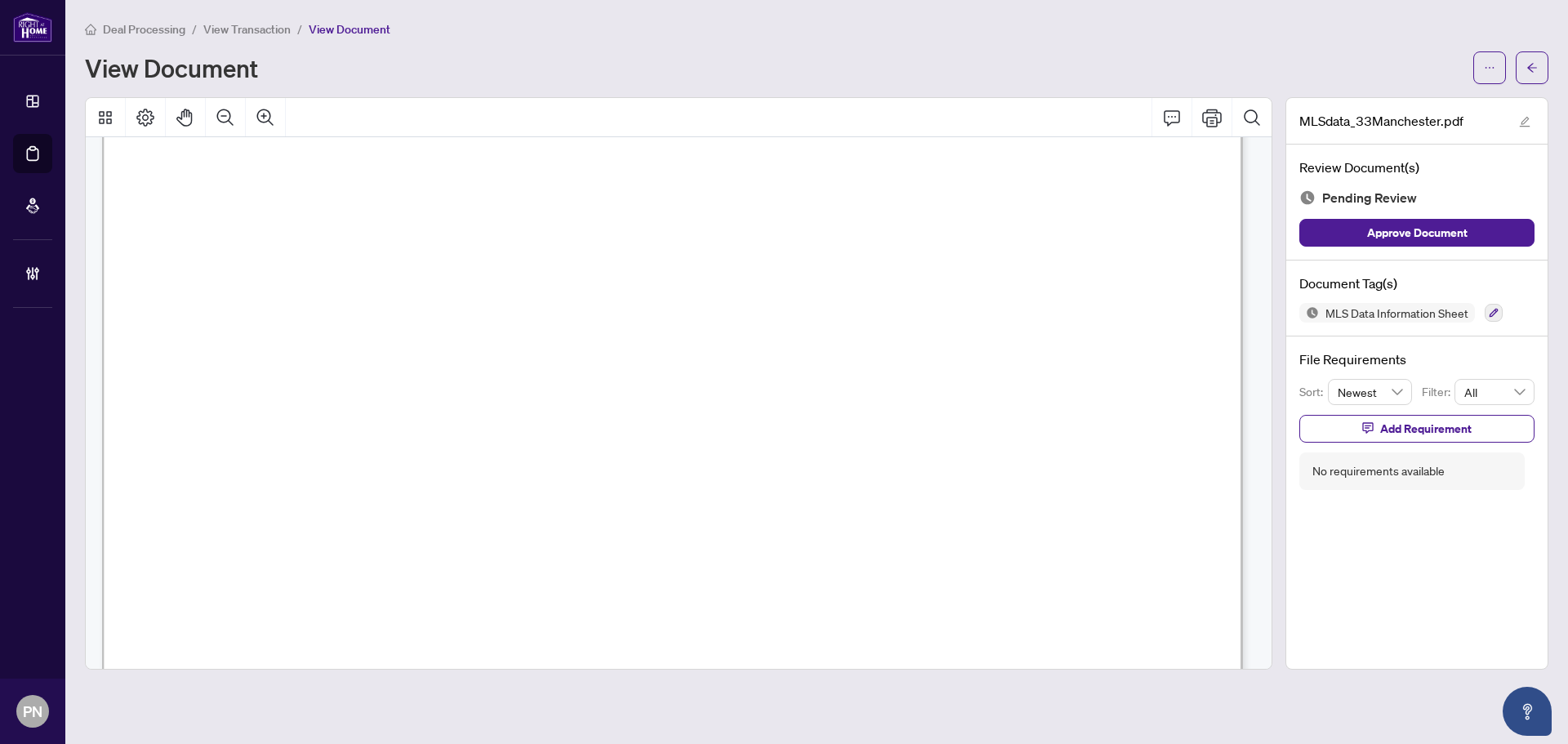
scroll to position [1797, 0]
click at [1489, 314] on icon "button" at bounding box center [1494, 313] width 10 height 10
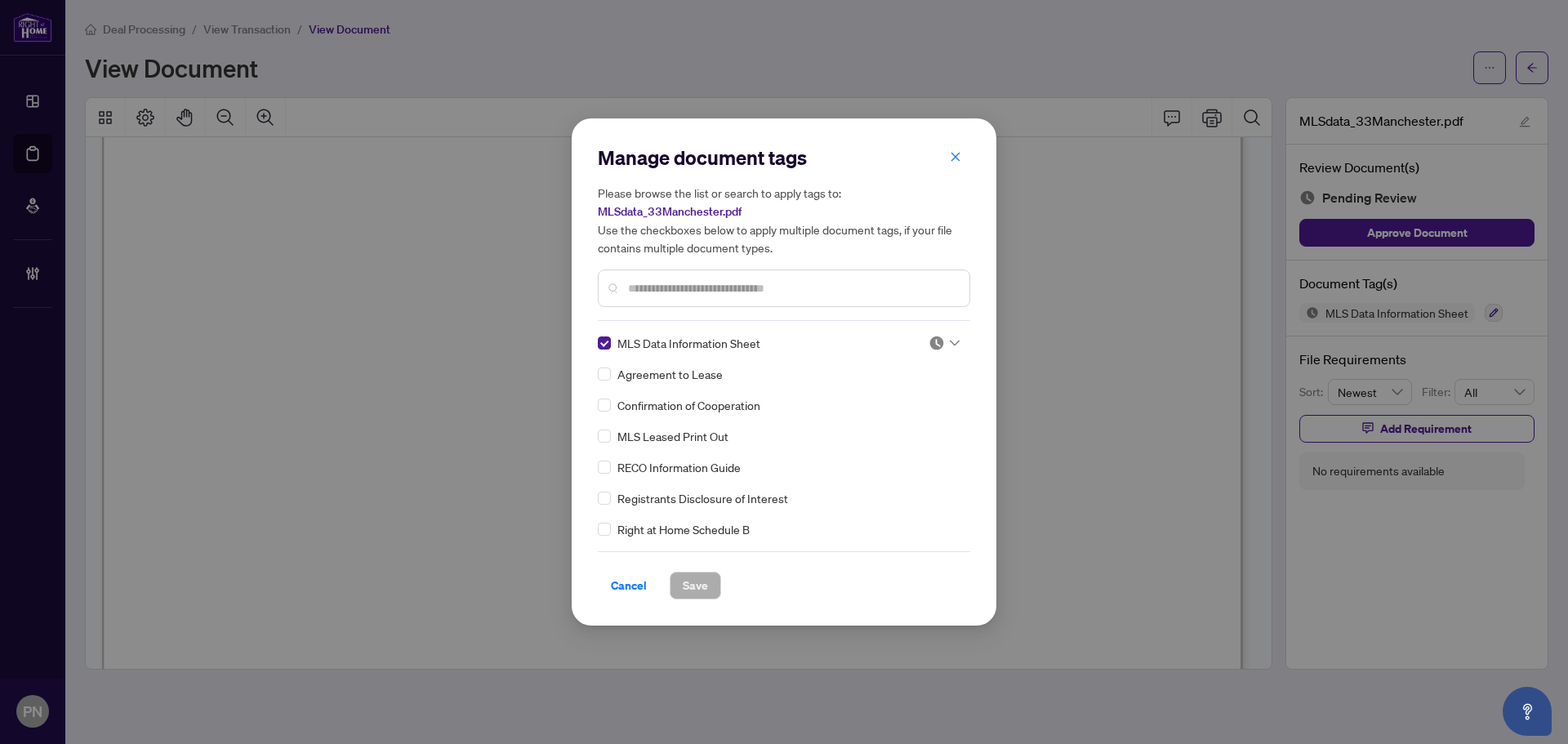
click at [941, 343] on div at bounding box center [944, 343] width 31 height 16
click at [885, 420] on div "Approved" at bounding box center [890, 423] width 105 height 18
click at [701, 582] on span "Save" at bounding box center [695, 585] width 25 height 26
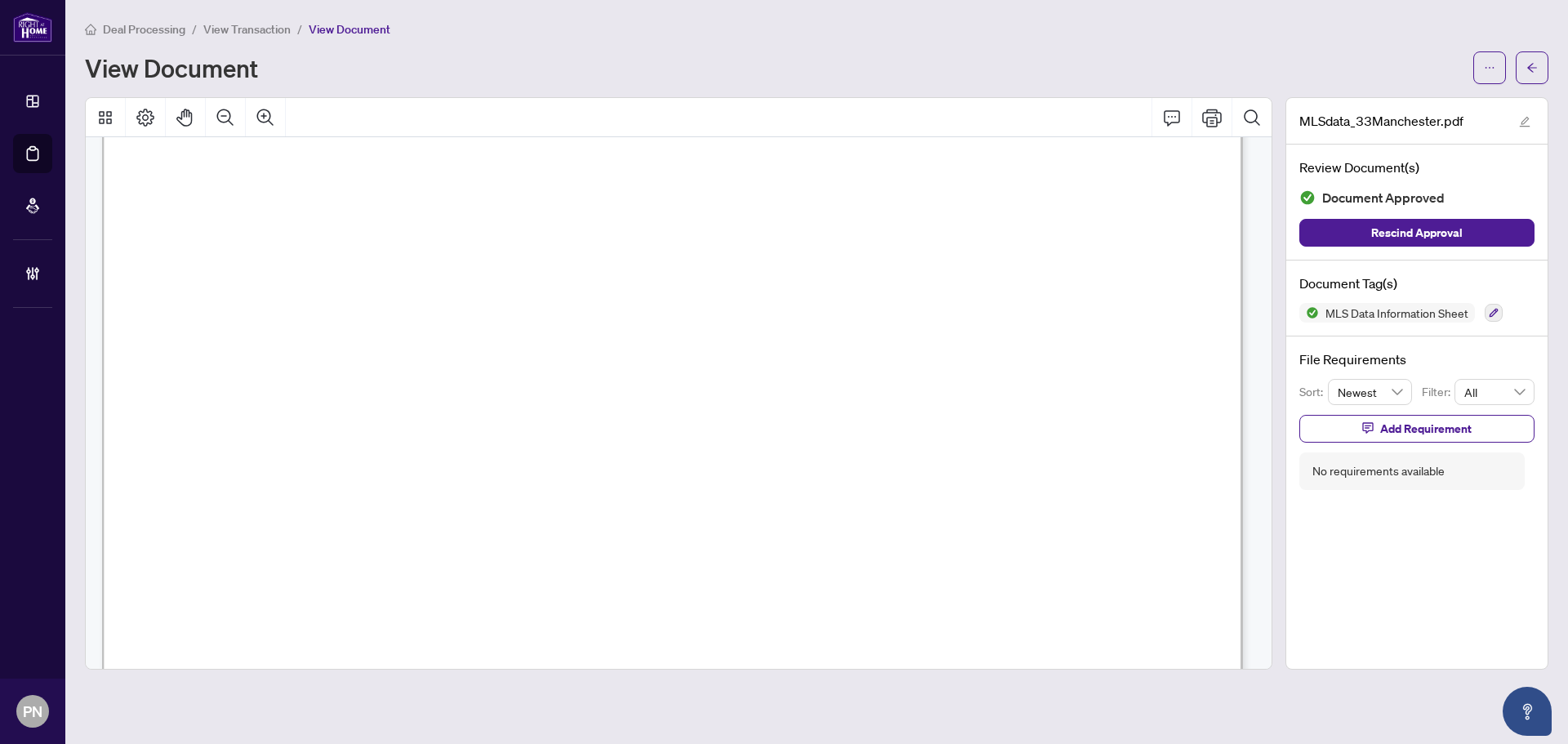
click at [166, 29] on span "Deal Processing" at bounding box center [144, 29] width 83 height 15
click at [1414, 306] on button "button" at bounding box center [1413, 313] width 18 height 18
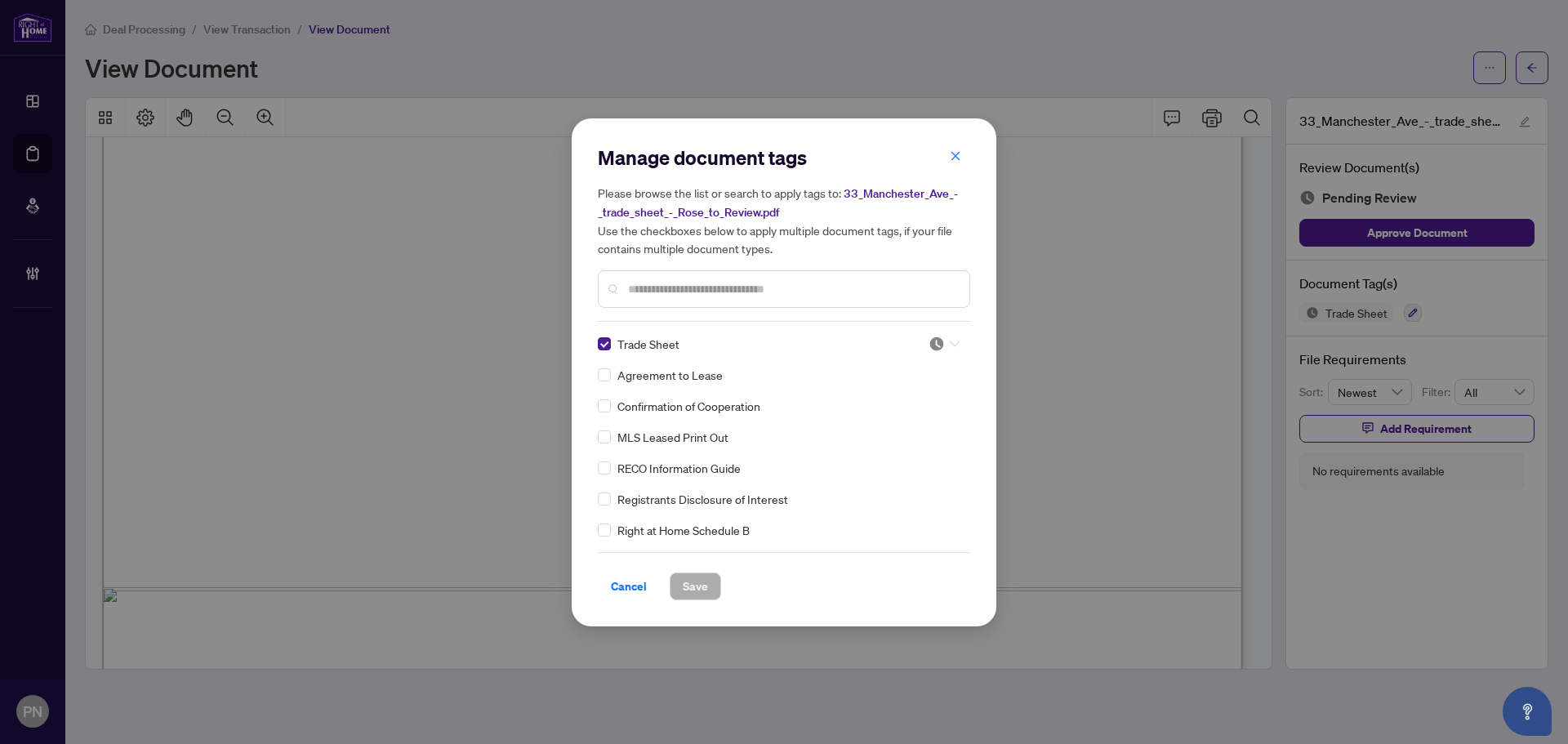
click at [933, 339] on img at bounding box center [937, 344] width 16 height 16
click at [889, 418] on div "Approved" at bounding box center [890, 423] width 105 height 18
click at [701, 581] on span "Save" at bounding box center [695, 586] width 25 height 26
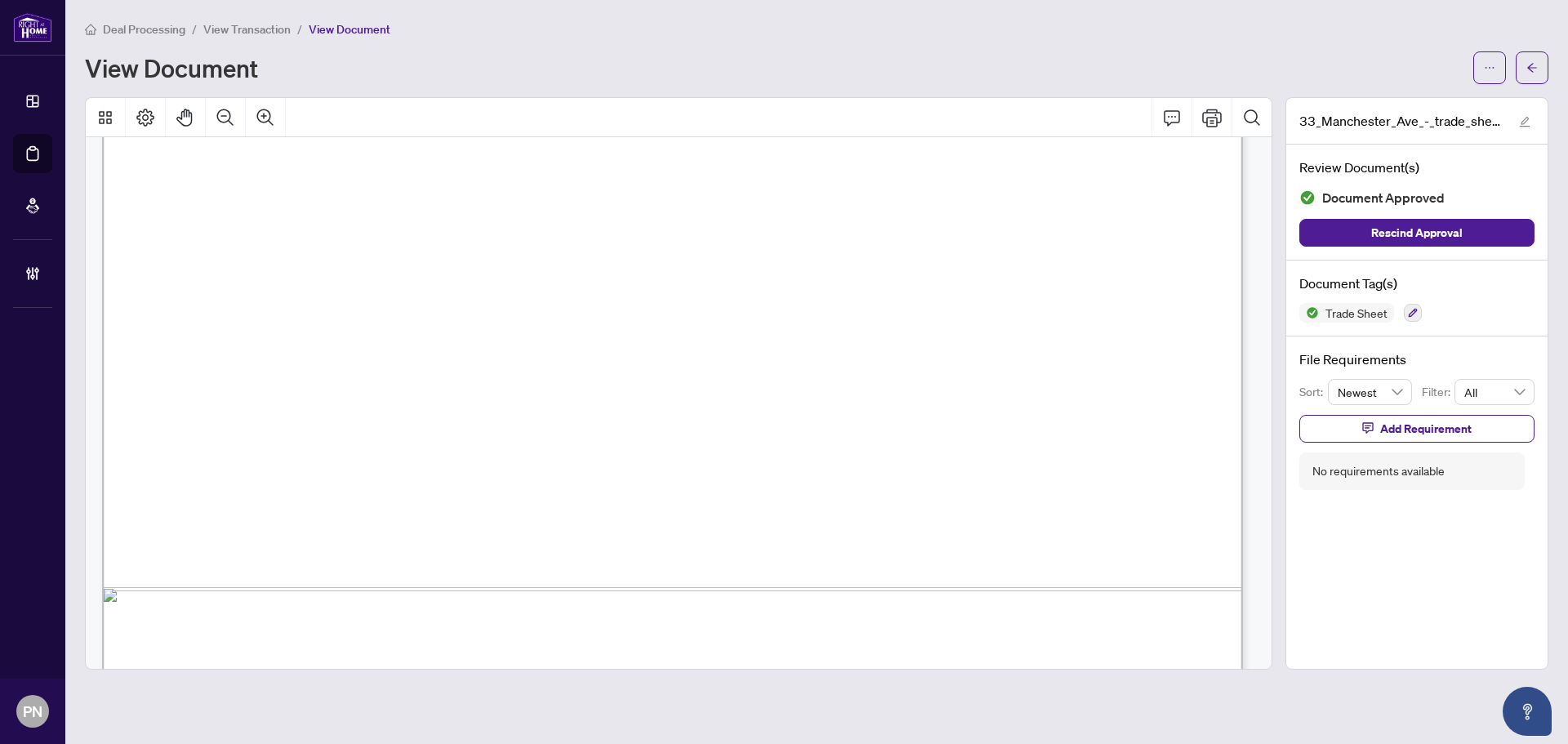
click at [153, 32] on span "Deal Processing" at bounding box center [144, 29] width 83 height 15
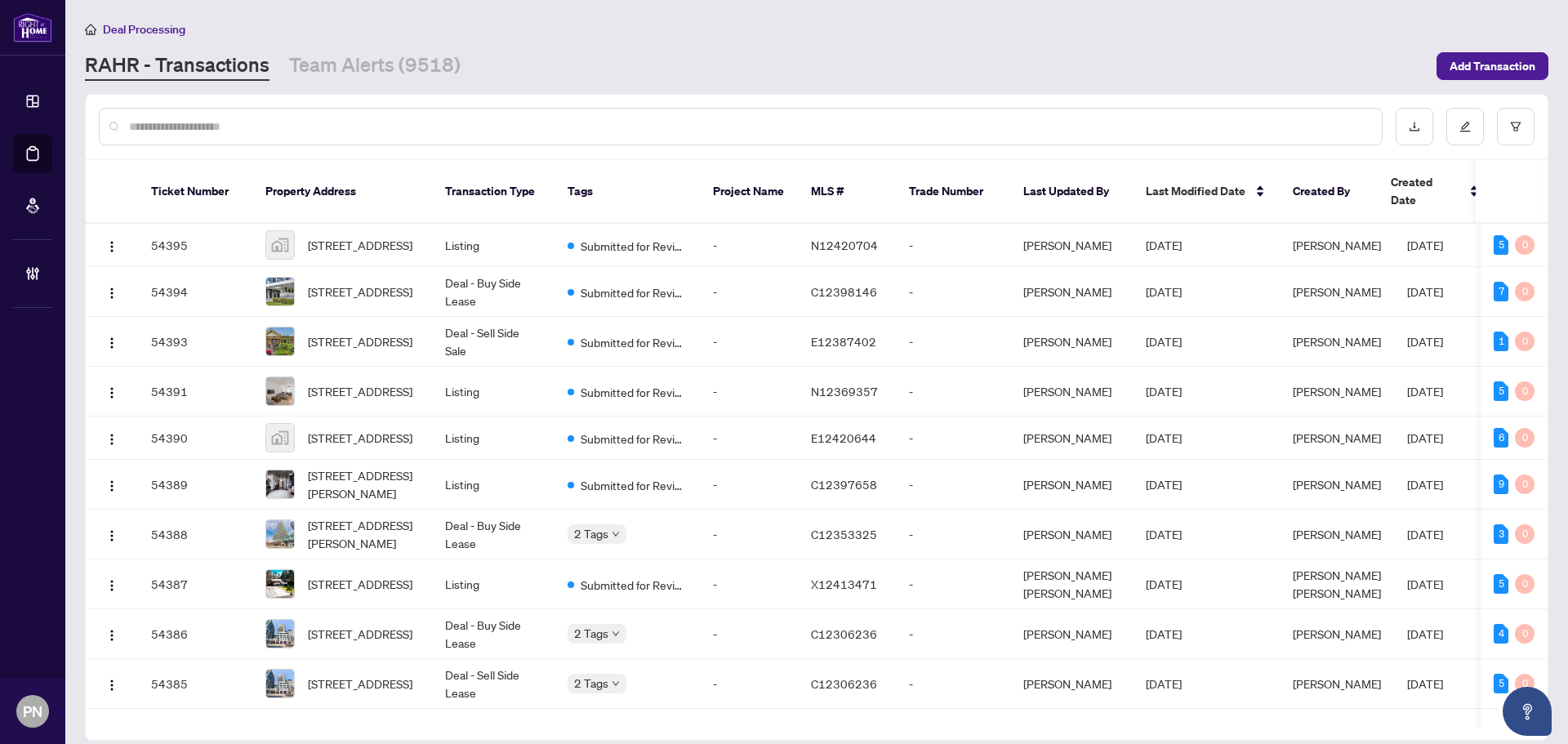
click at [297, 119] on input "text" at bounding box center [748, 127] width 1239 height 18
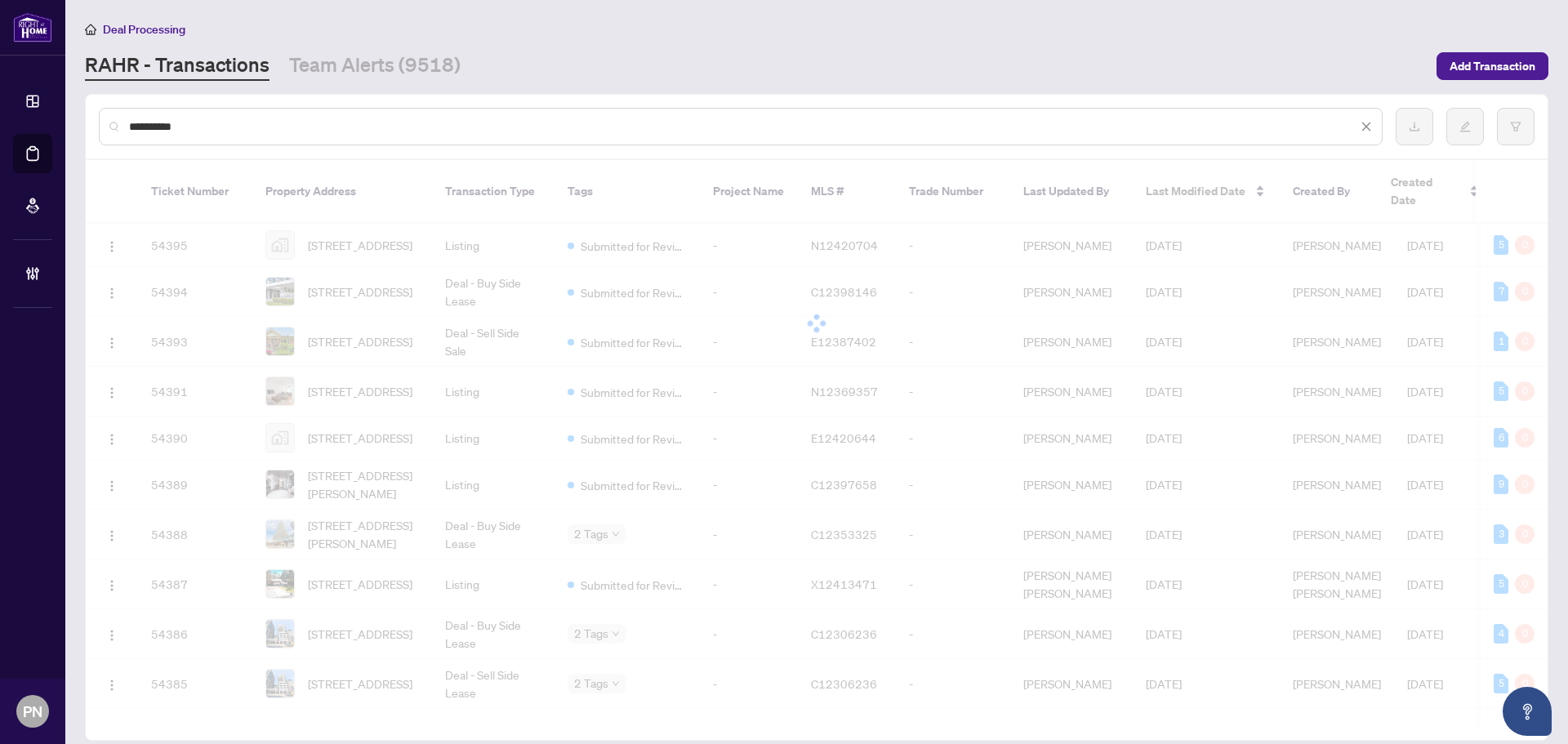
type input "*********"
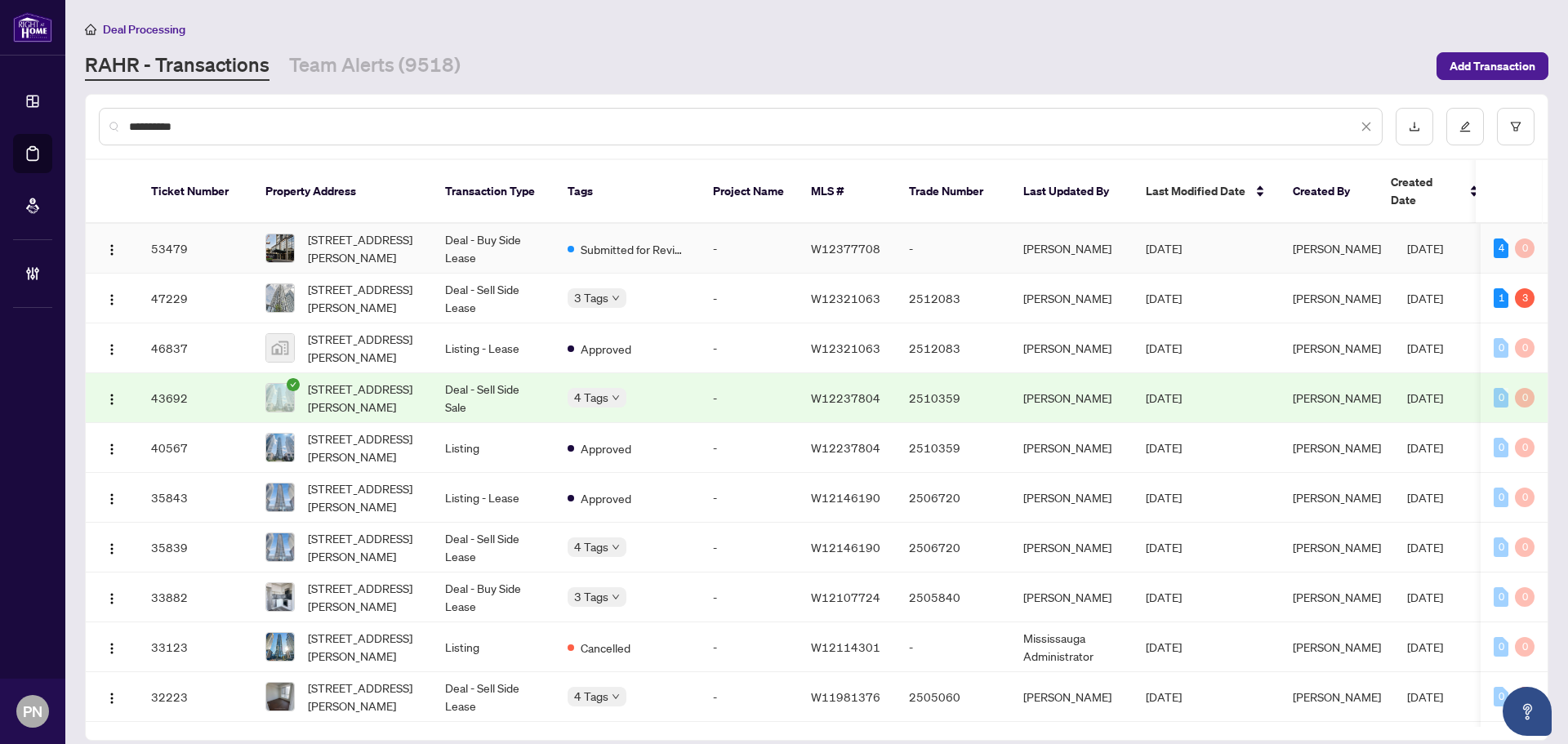
click at [513, 225] on td "Deal - Buy Side Lease" at bounding box center [493, 249] width 123 height 50
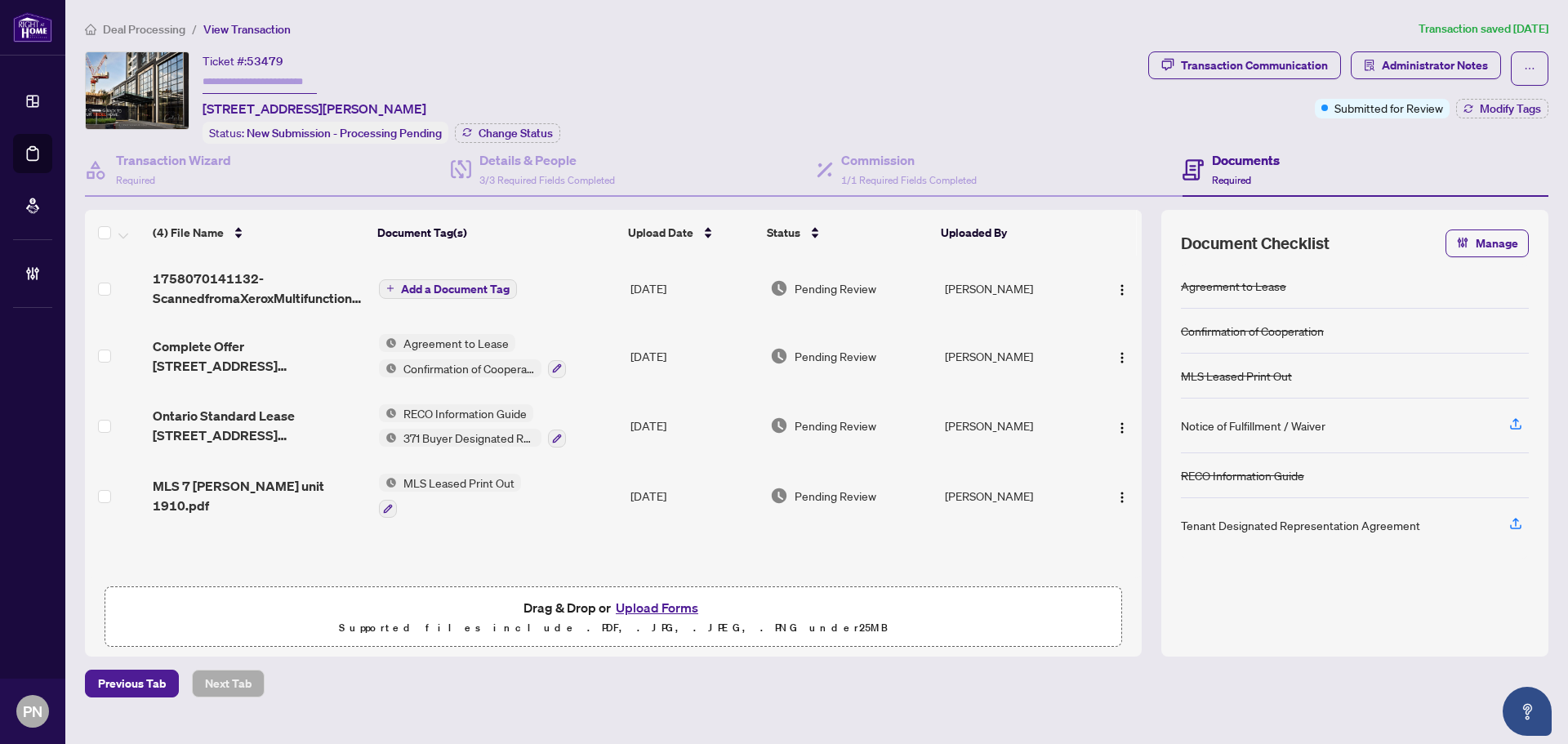
click at [263, 346] on span "Complete Offer 7 Mabelle Ave 1910 1.pdf" at bounding box center [259, 356] width 213 height 39
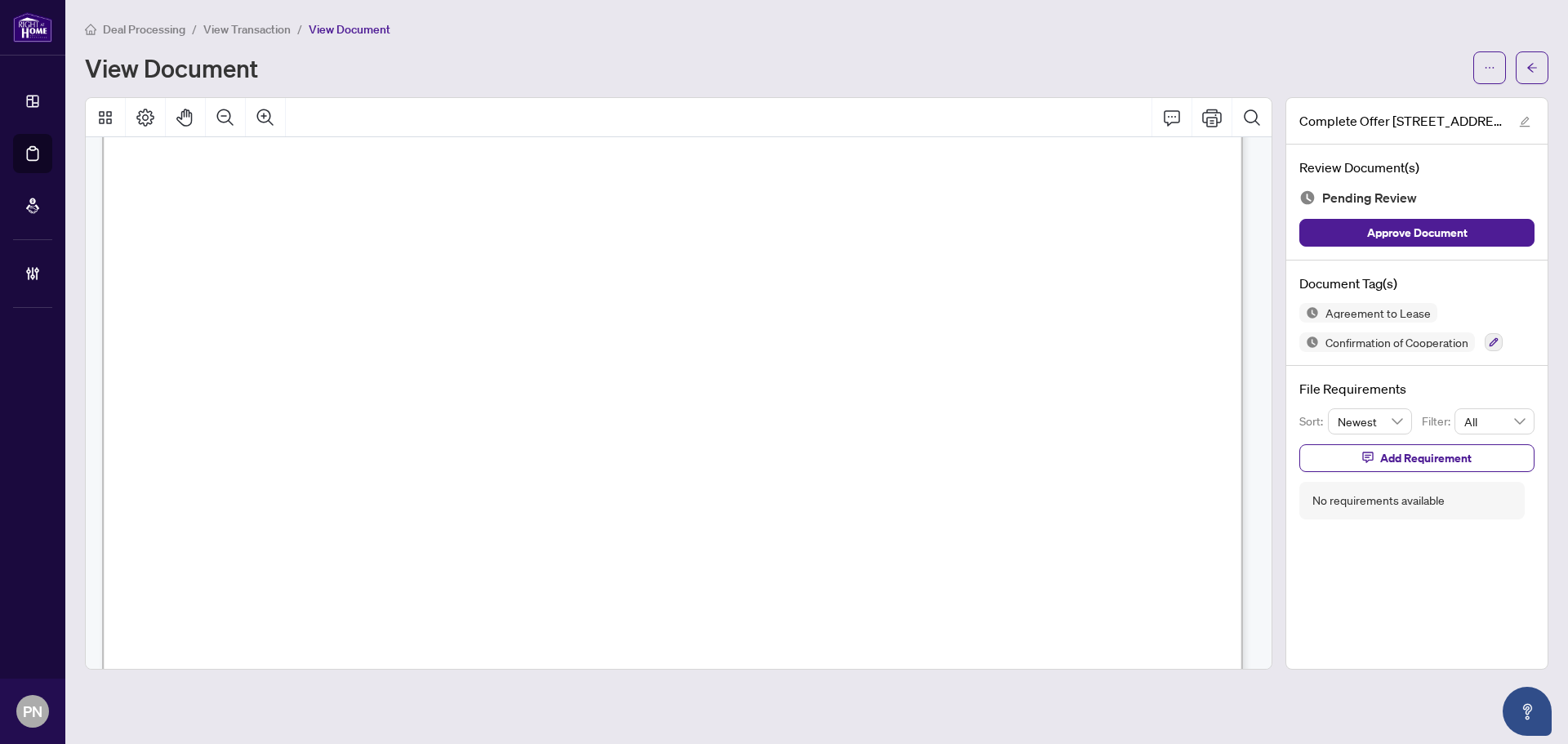
scroll to position [3430, 0]
click at [173, 28] on span "Deal Processing" at bounding box center [144, 29] width 83 height 15
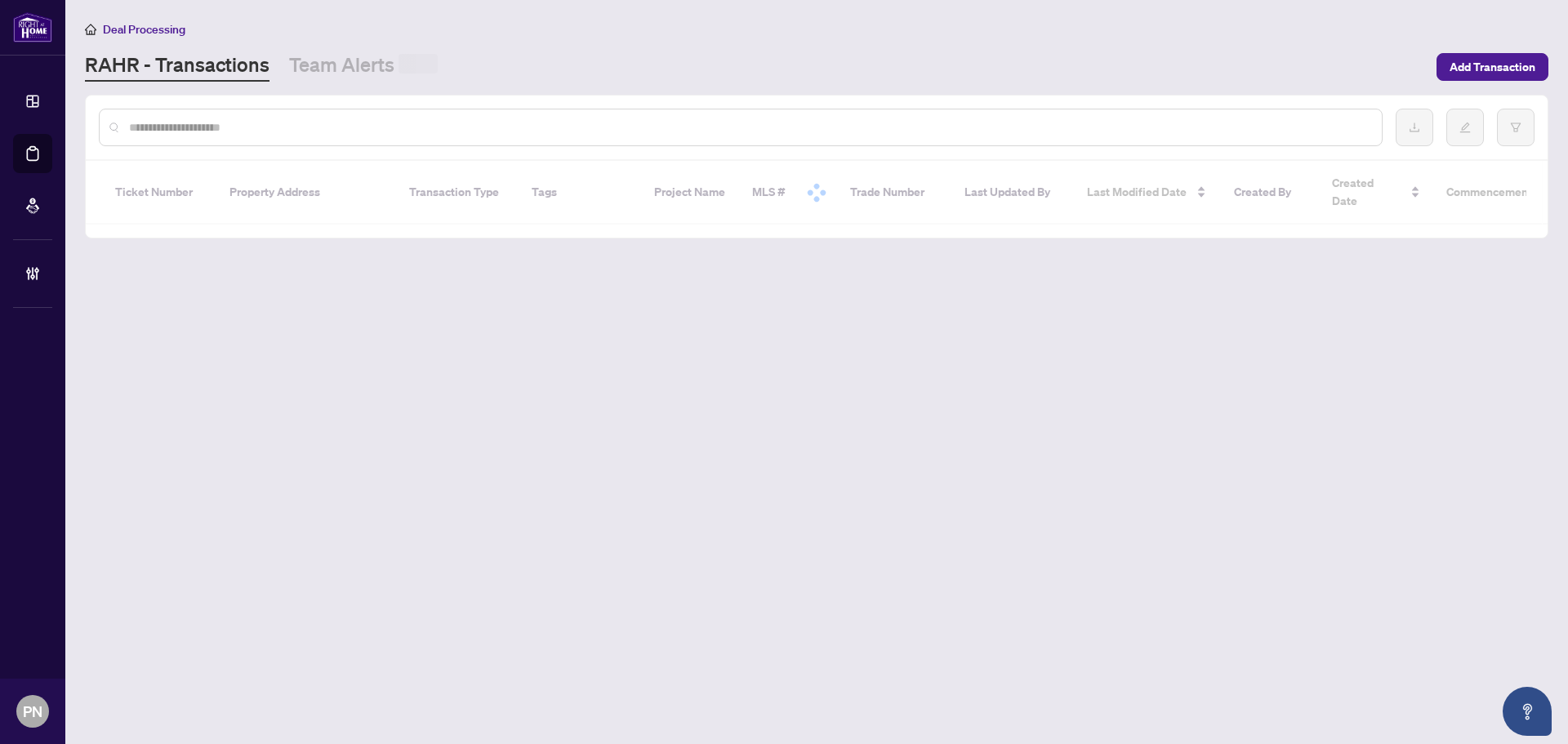
click at [297, 127] on input "text" at bounding box center [748, 128] width 1239 height 18
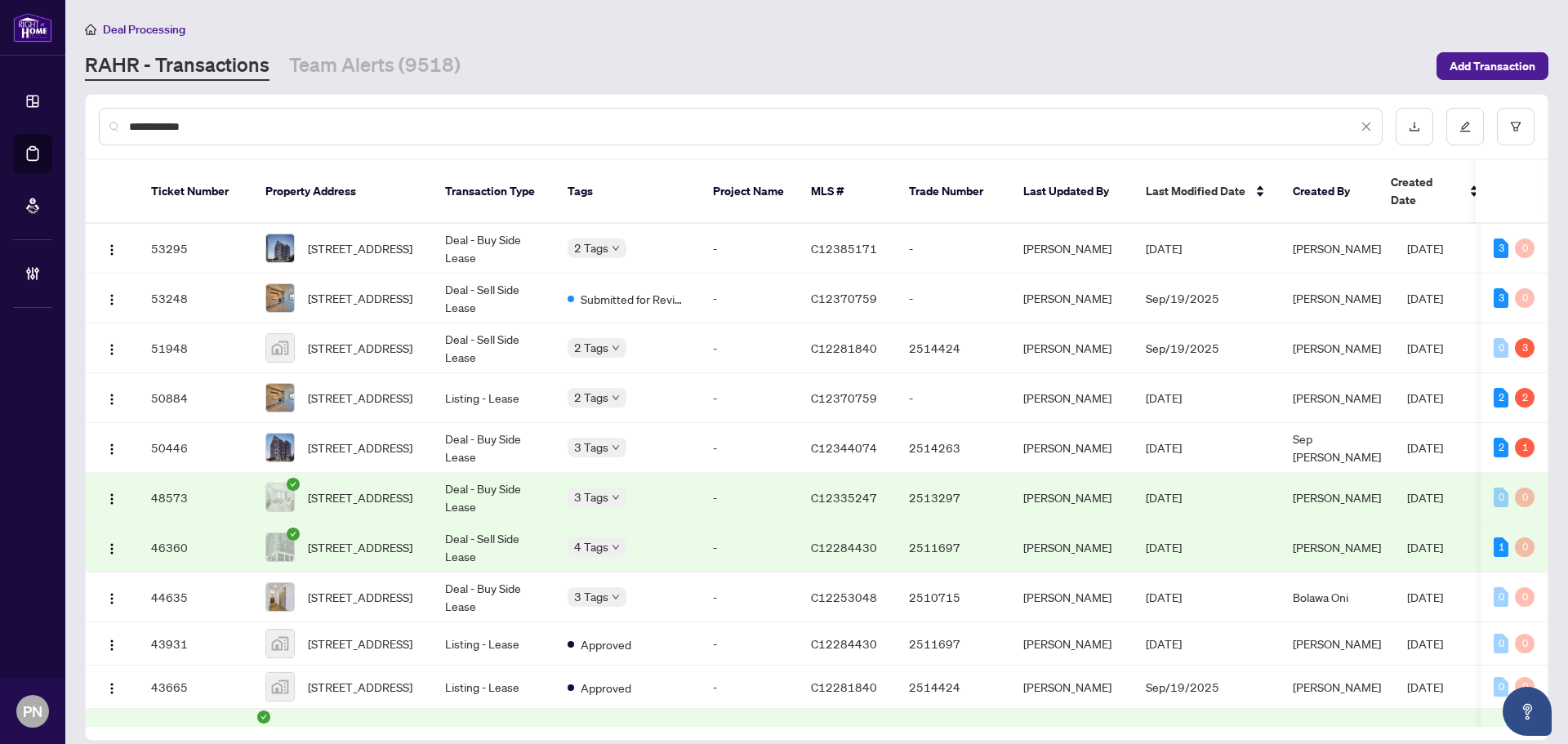
type input "**********"
click at [431, 423] on td "1018-181 Sterling Rd, Toronto, Ontario M6R 2B2, Canada" at bounding box center [343, 448] width 180 height 50
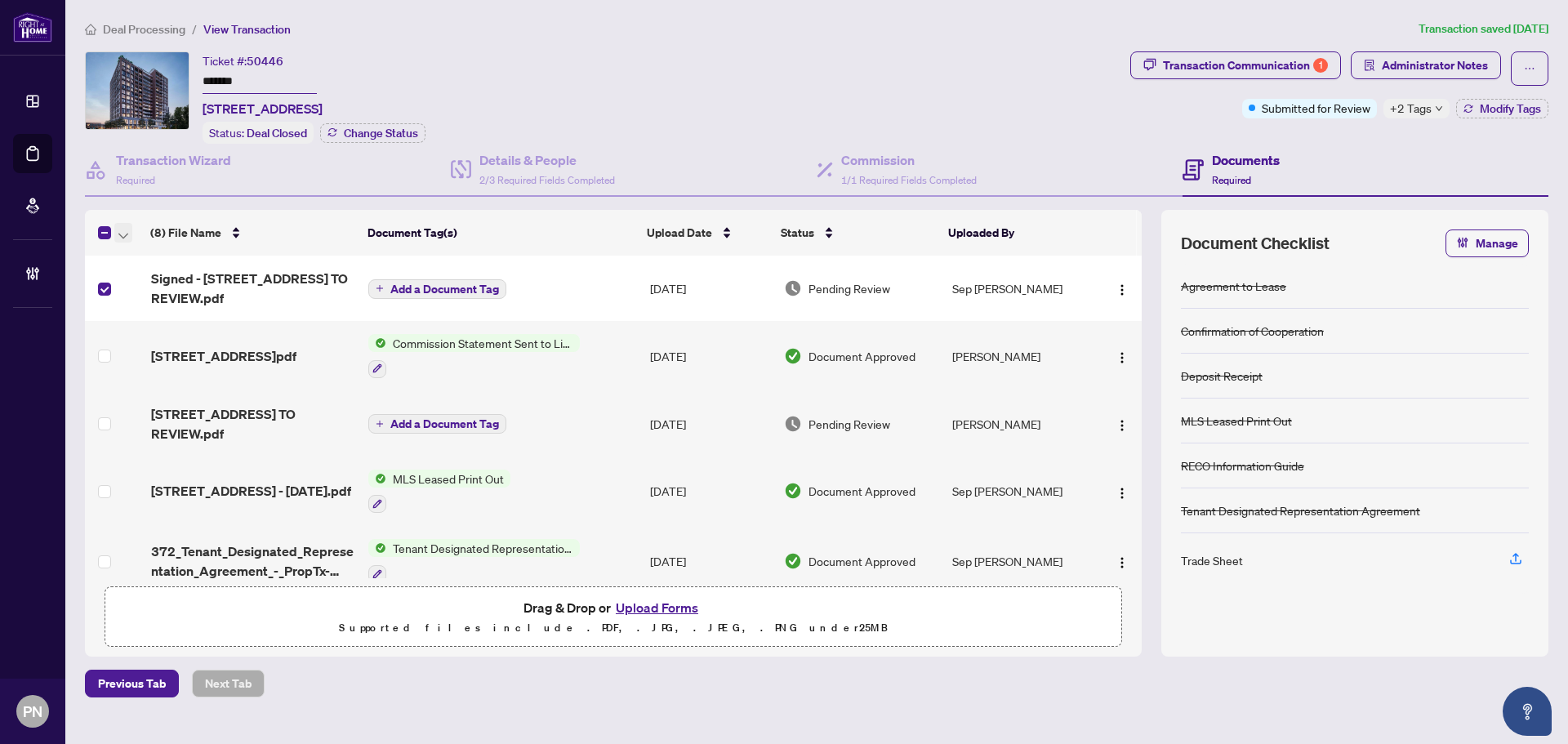
click at [131, 234] on button "button" at bounding box center [123, 233] width 18 height 20
click at [146, 255] on span "Open Selected in New Tab(s)" at bounding box center [201, 260] width 146 height 18
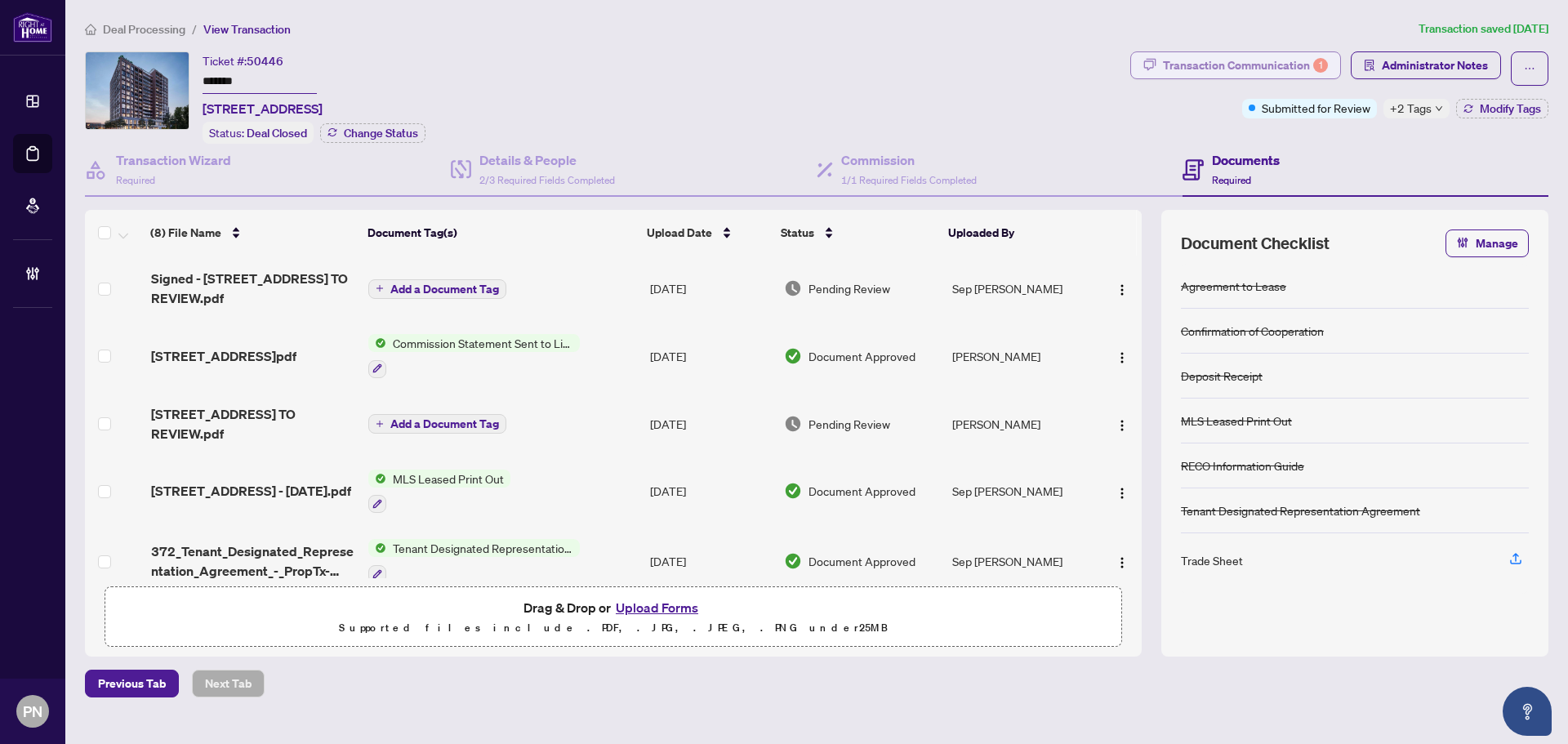
click at [1220, 70] on div "Transaction Communication 1" at bounding box center [1245, 65] width 165 height 26
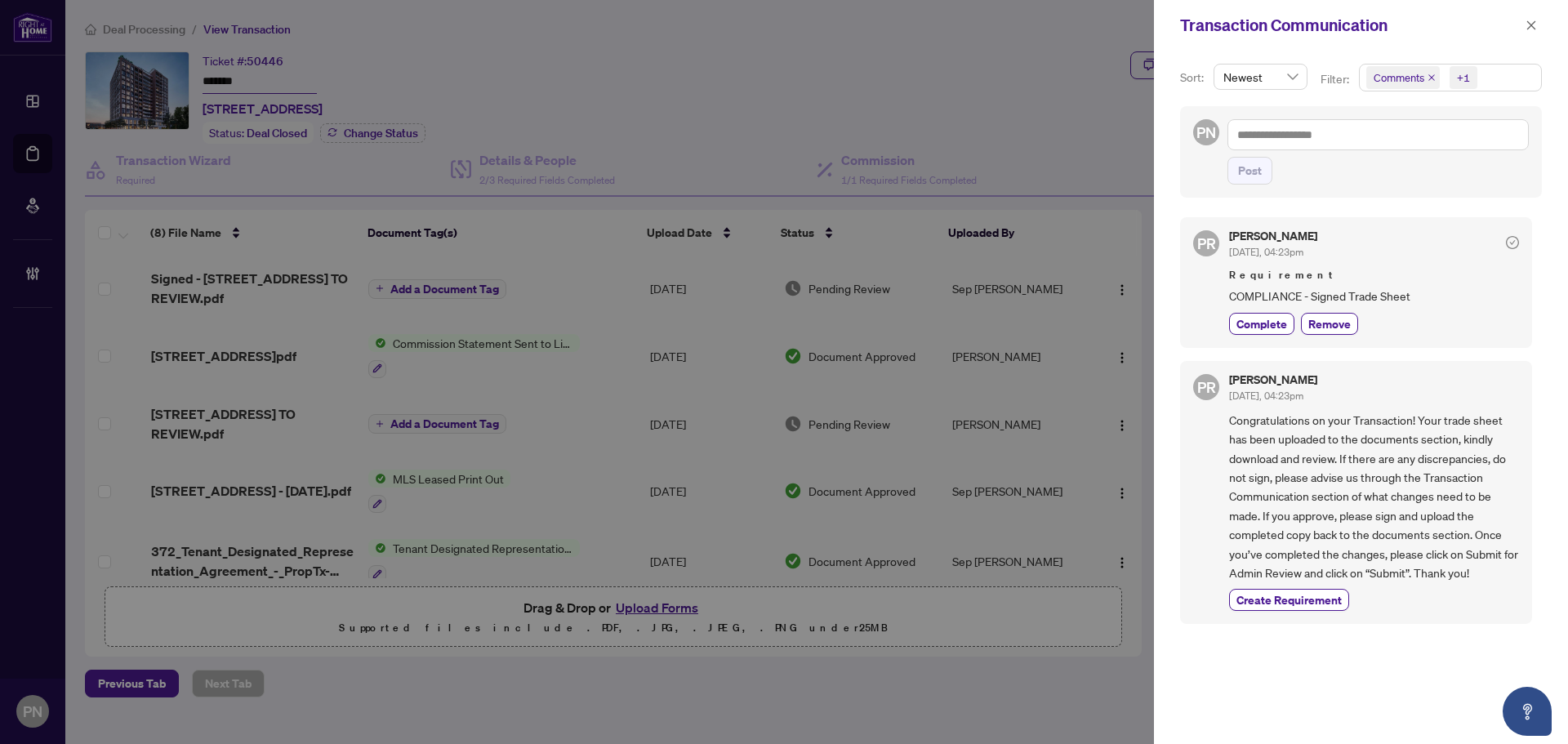
click at [1432, 78] on icon "close" at bounding box center [1432, 78] width 8 height 8
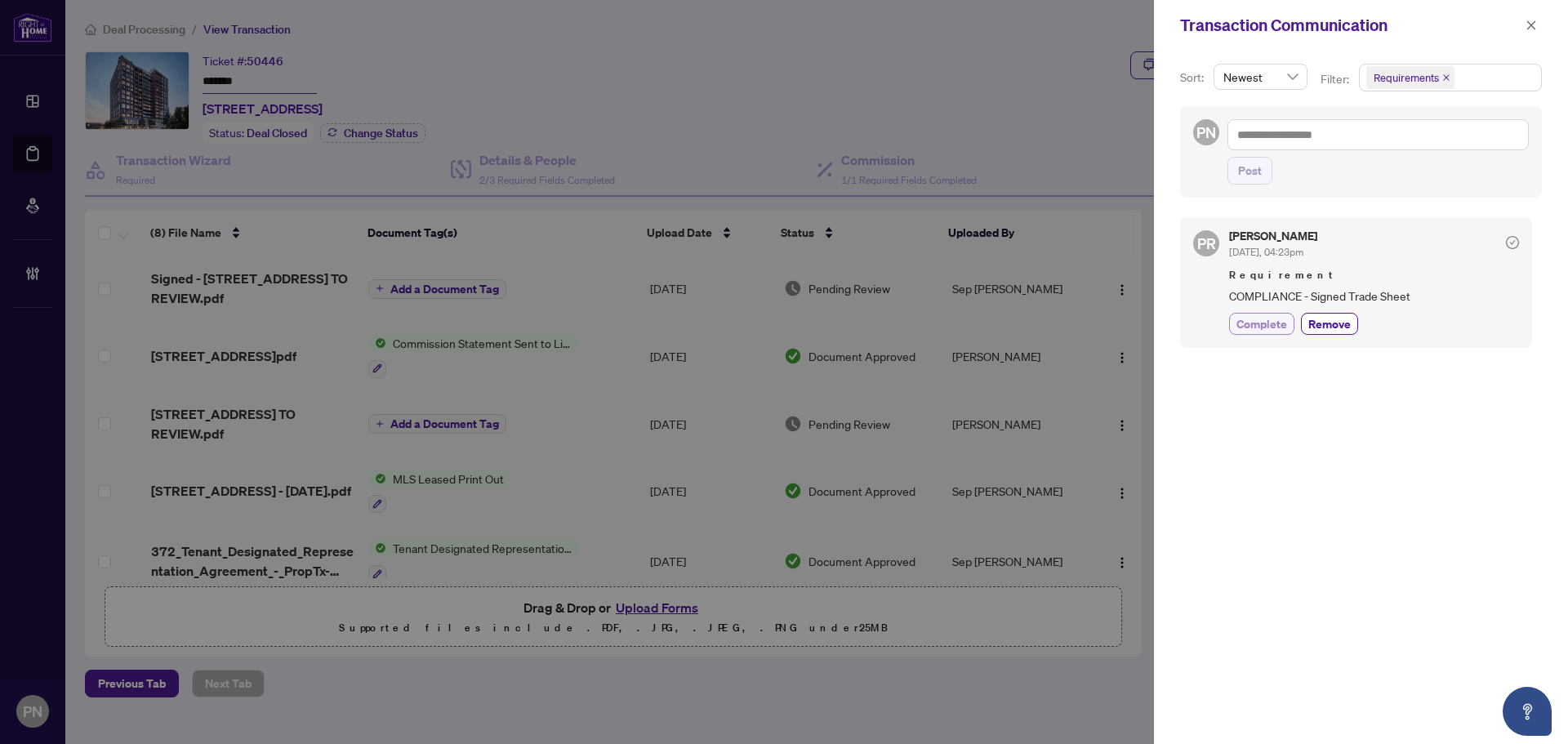
click at [1263, 330] on span "Complete" at bounding box center [1261, 324] width 51 height 17
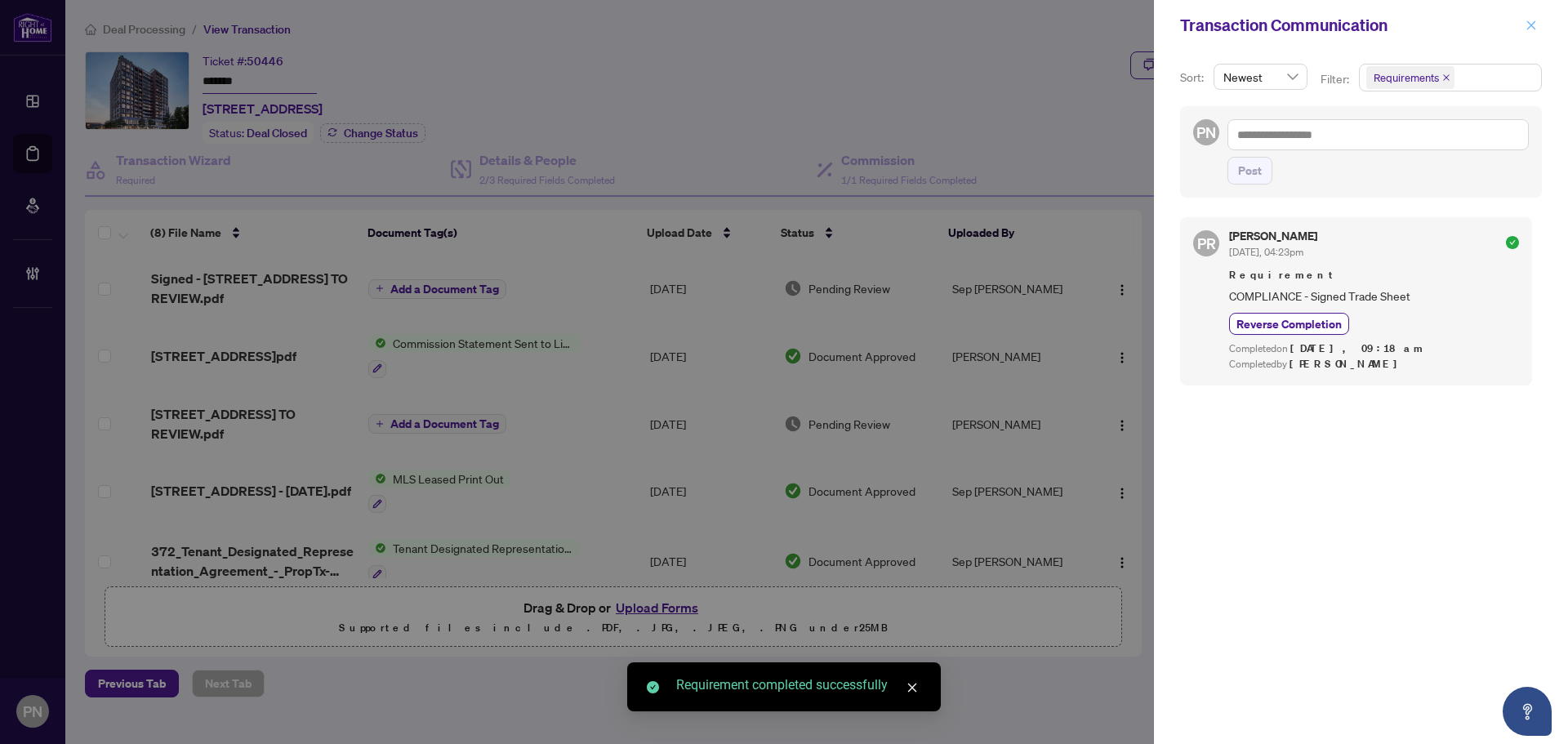
click at [1531, 29] on icon "close" at bounding box center [1531, 25] width 11 height 11
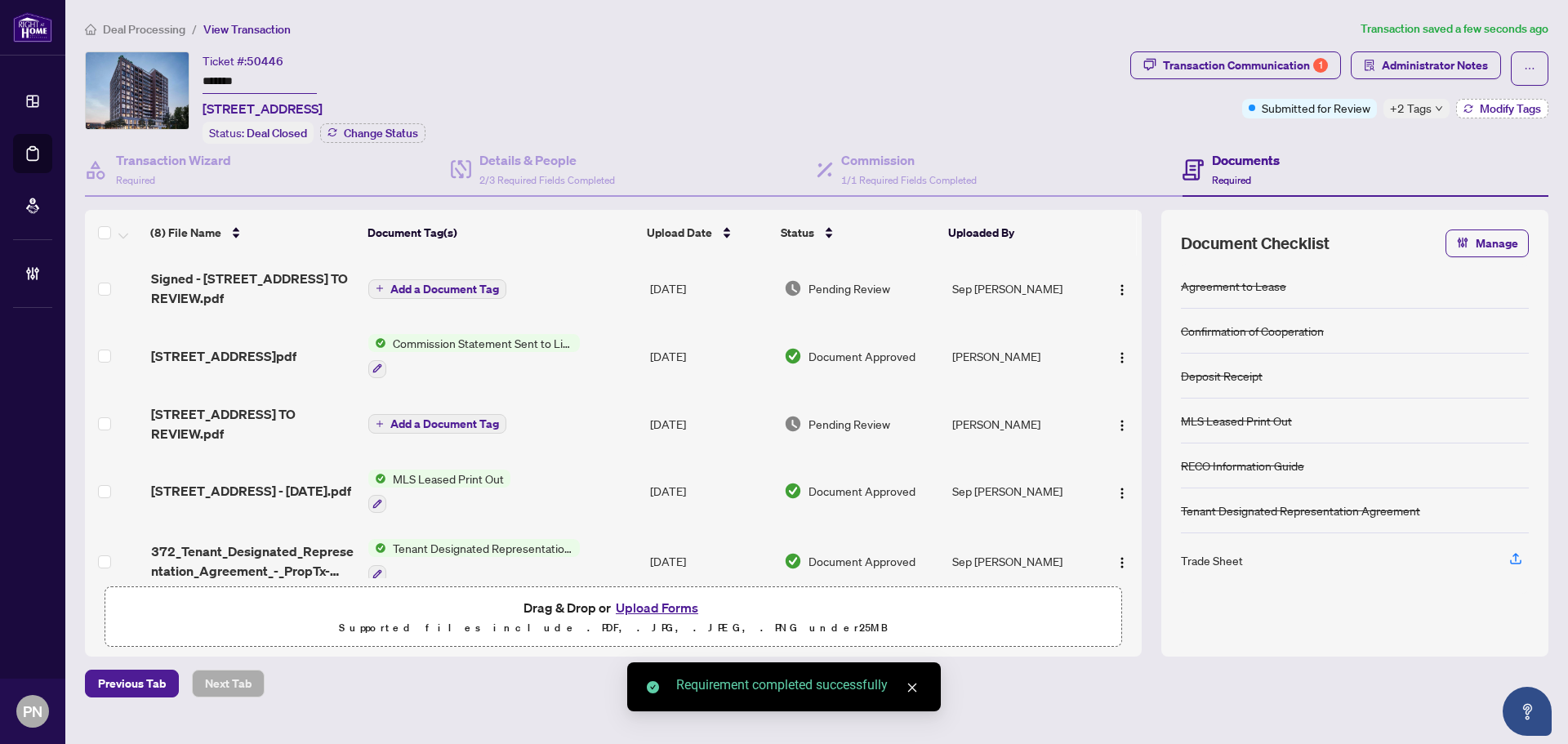
click at [1488, 107] on span "Modify Tags" at bounding box center [1510, 108] width 61 height 11
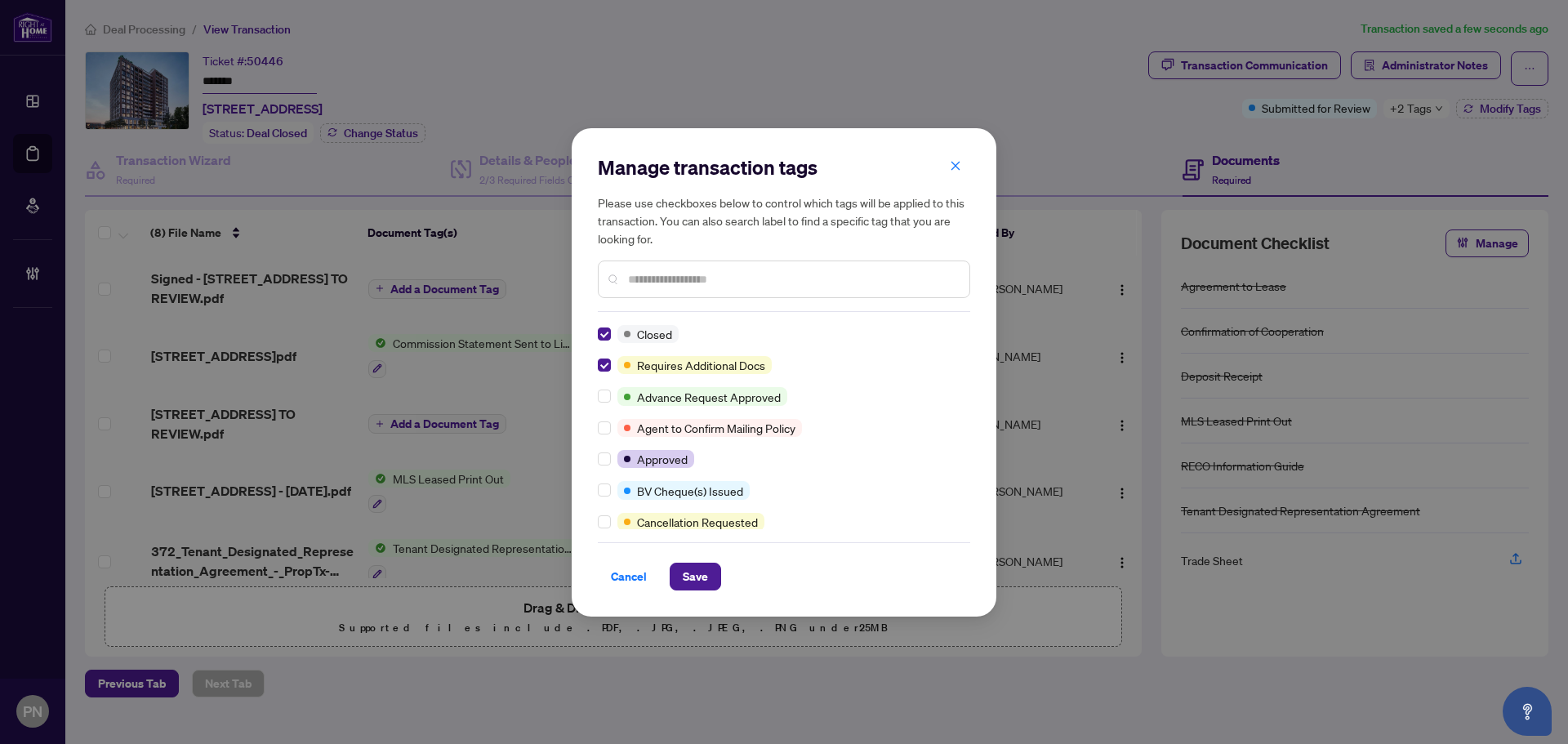
drag, startPoint x: 612, startPoint y: 458, endPoint x: 641, endPoint y: 415, distance: 51.9
click at [611, 458] on div at bounding box center [608, 459] width 20 height 18
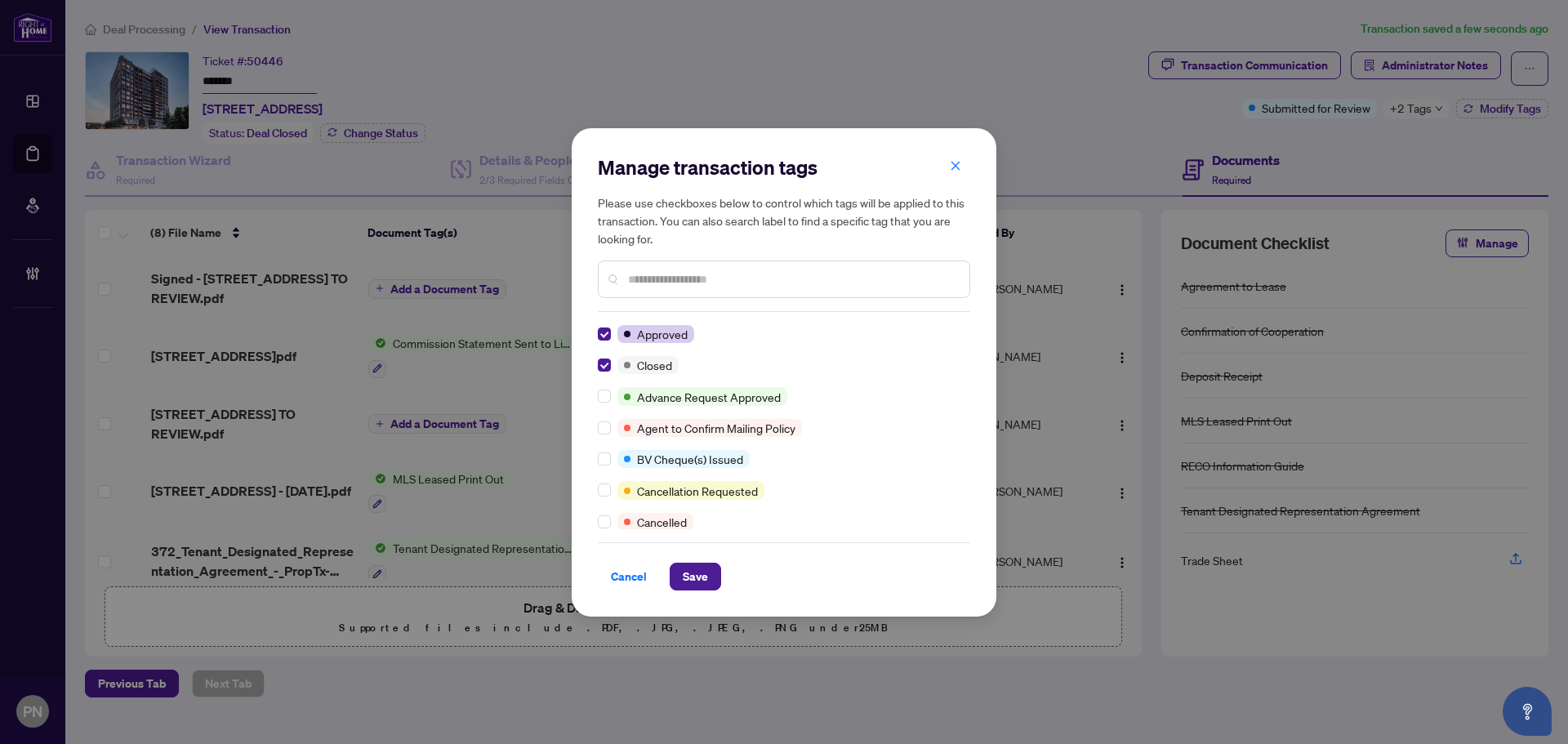
click at [724, 274] on input "text" at bounding box center [792, 280] width 329 height 18
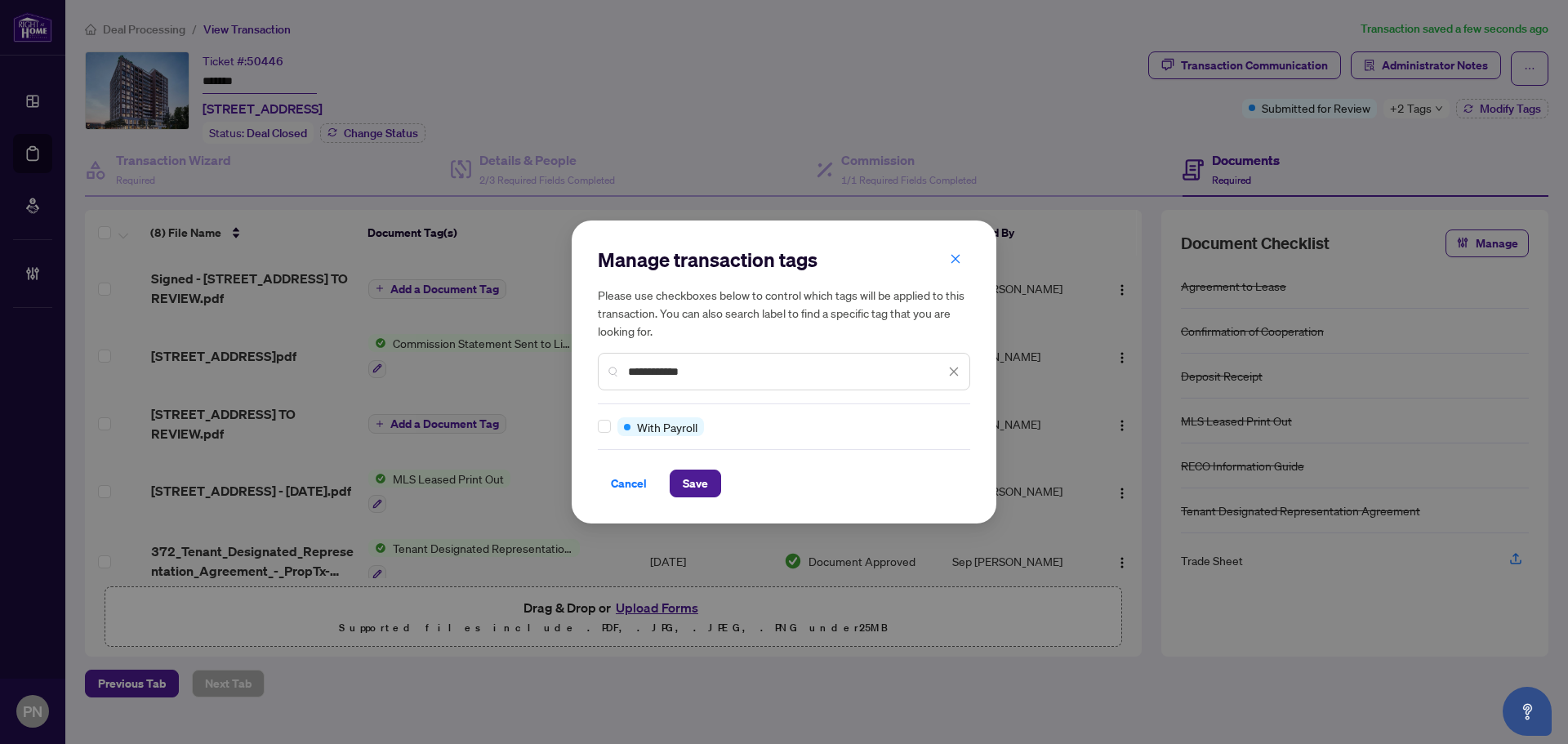
type input "**********"
click at [680, 477] on button "Save" at bounding box center [696, 483] width 52 height 28
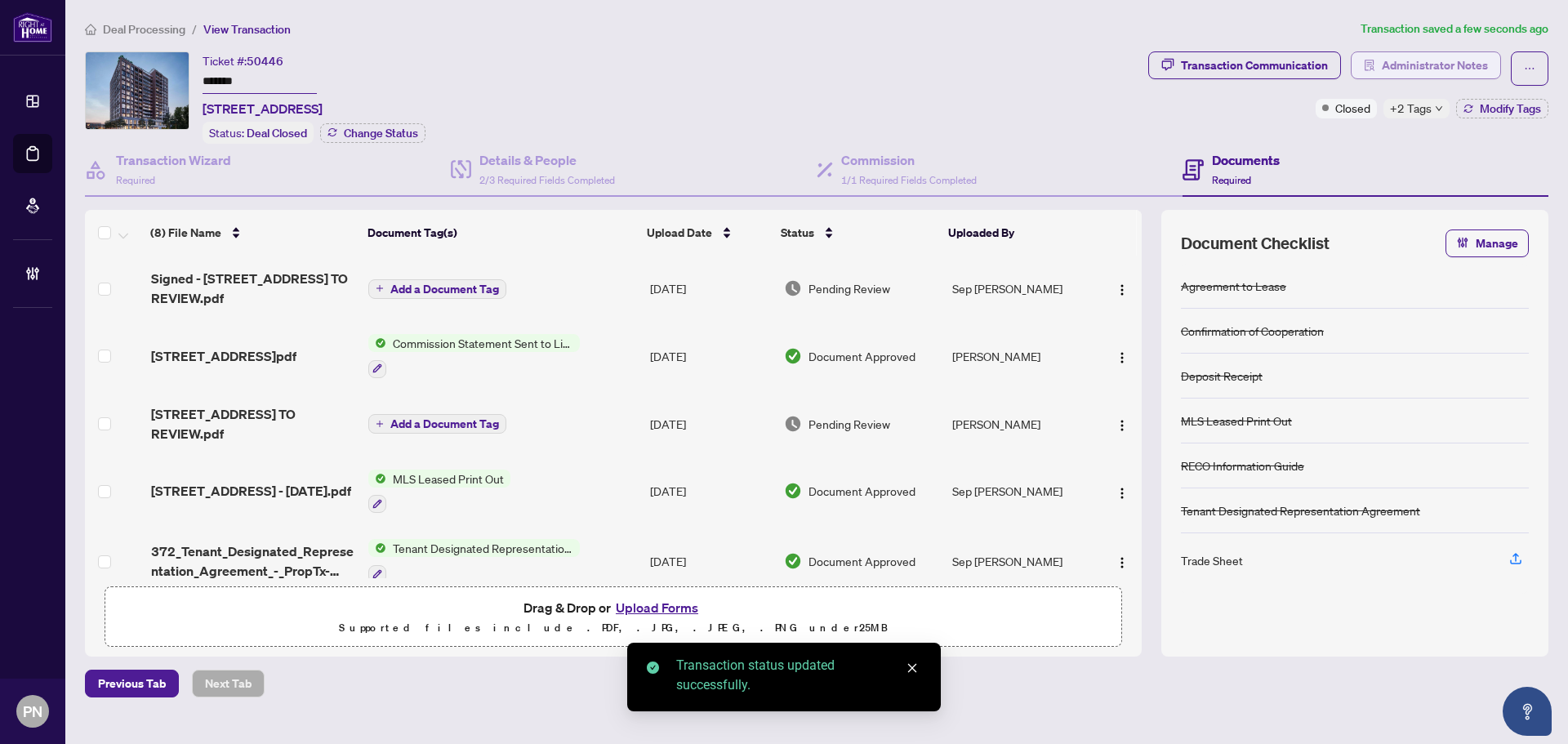
click at [1458, 73] on span "Administrator Notes" at bounding box center [1435, 65] width 106 height 26
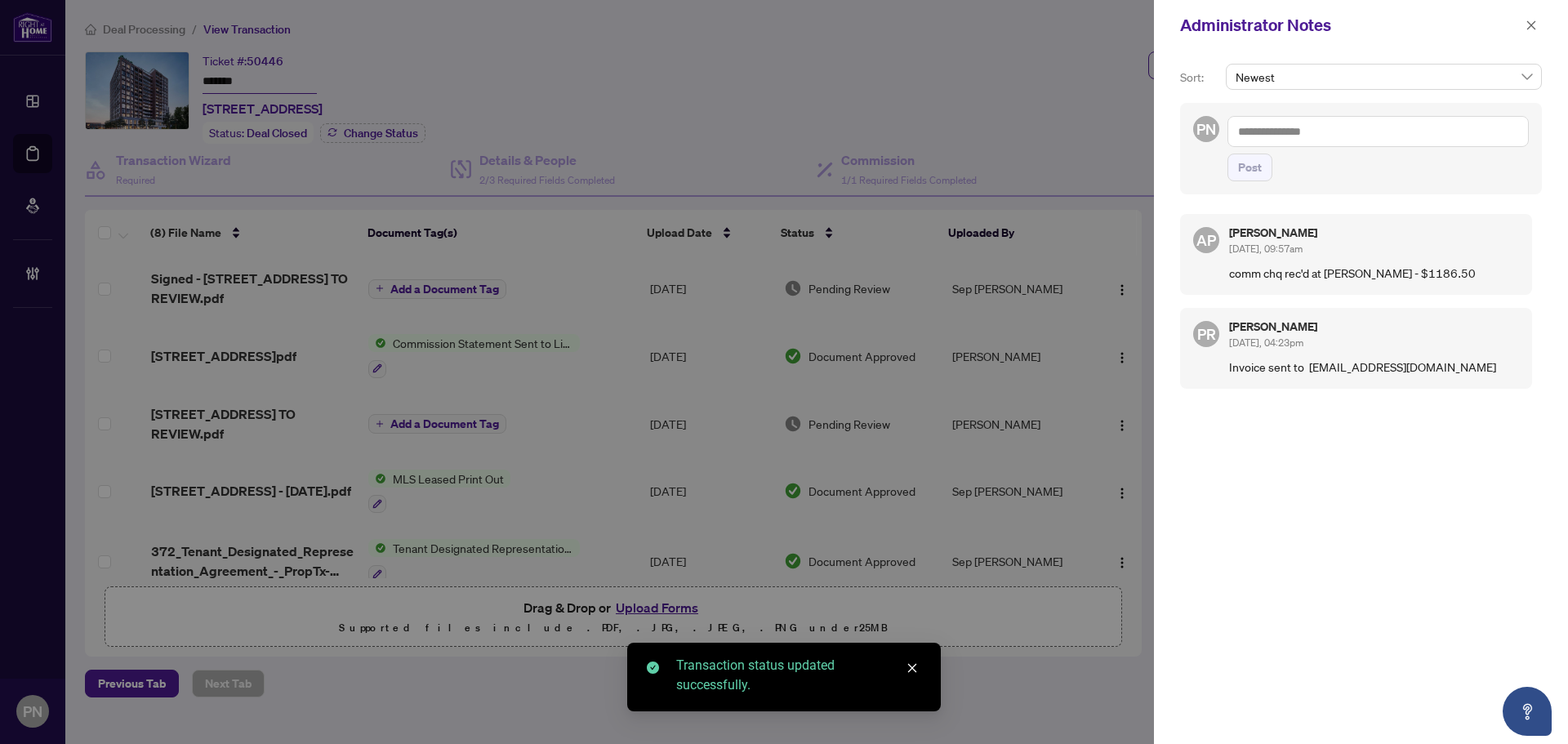
click at [1377, 137] on textarea at bounding box center [1378, 131] width 302 height 31
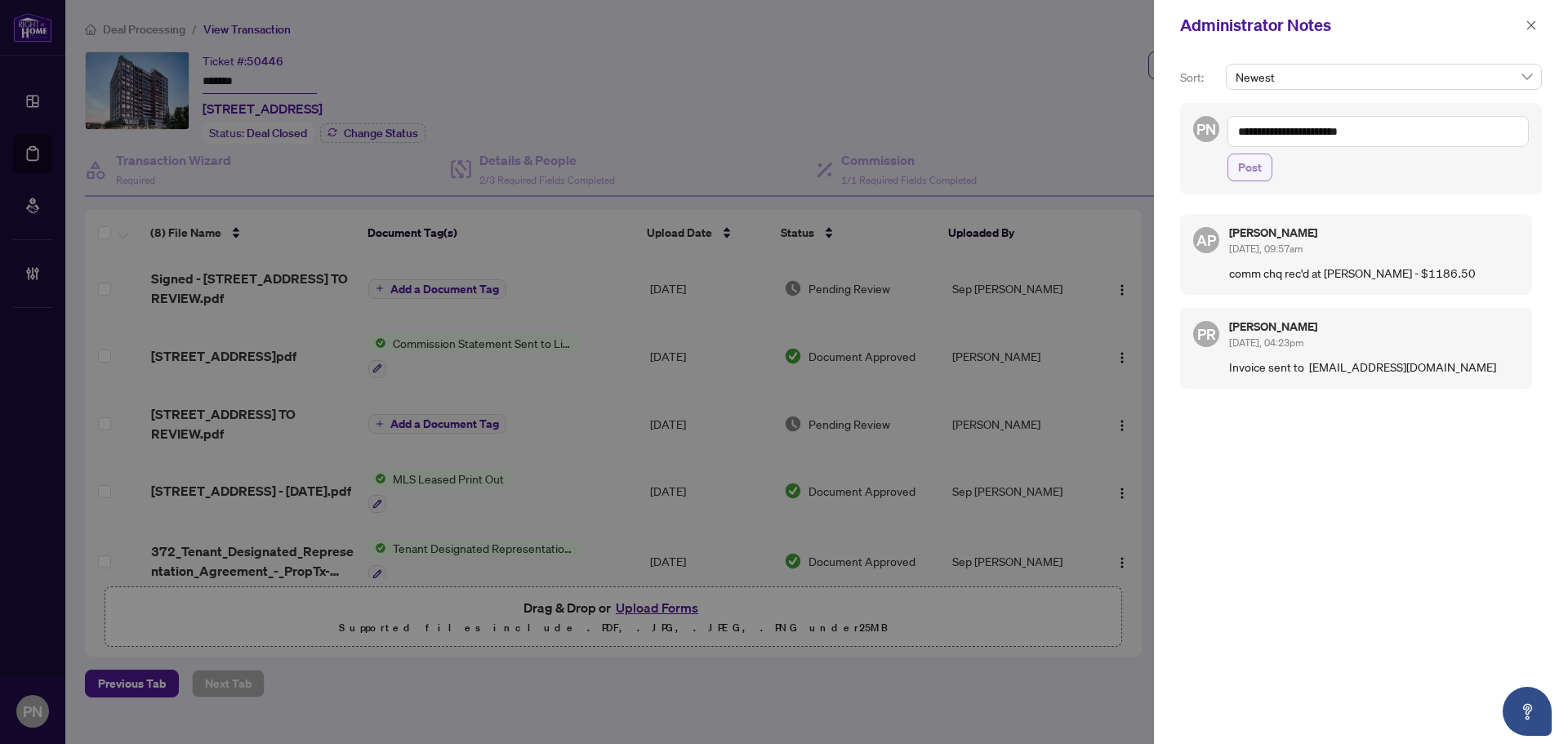
type textarea "**********"
click at [1255, 173] on span "Post" at bounding box center [1250, 168] width 24 height 26
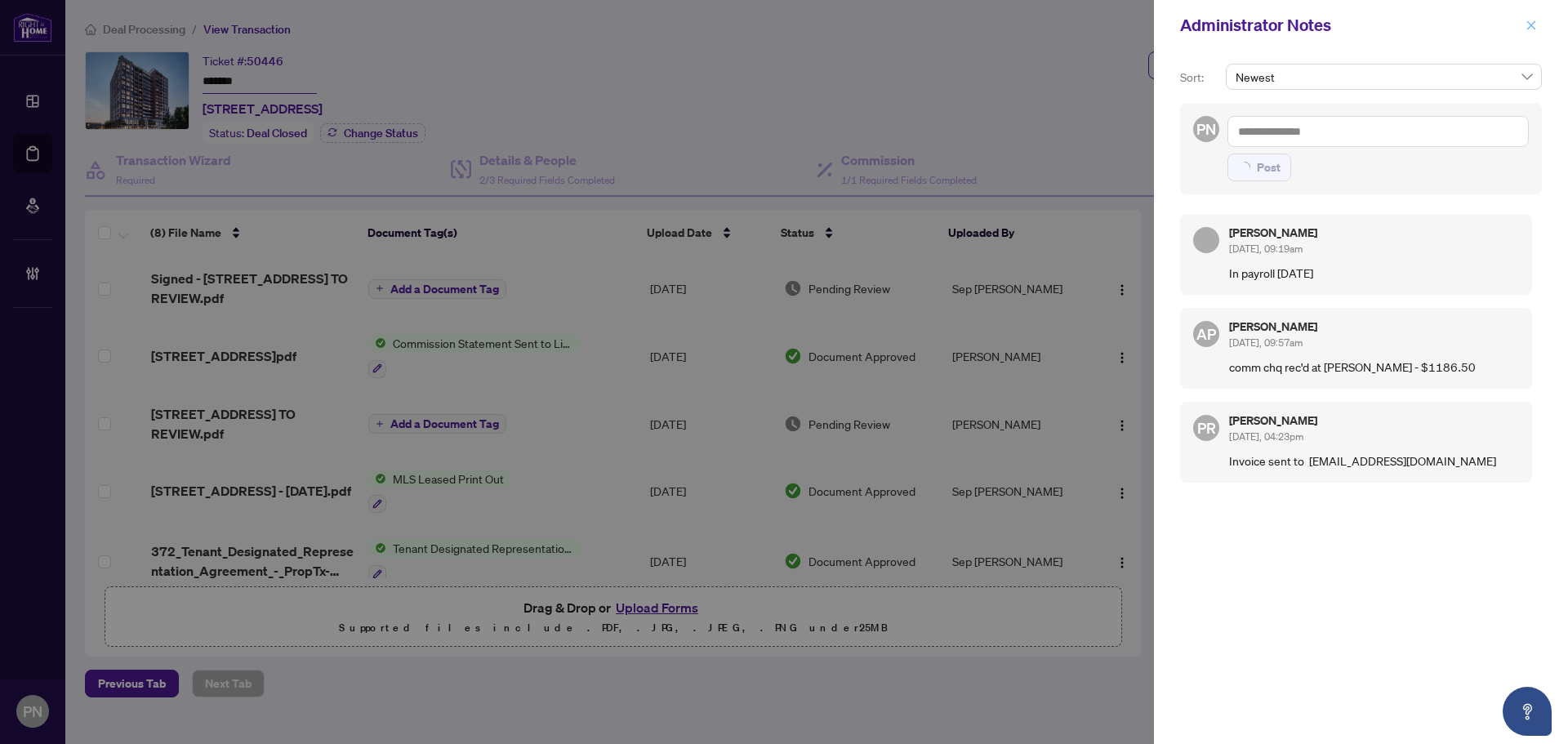
click at [1531, 27] on icon "close" at bounding box center [1531, 24] width 9 height 9
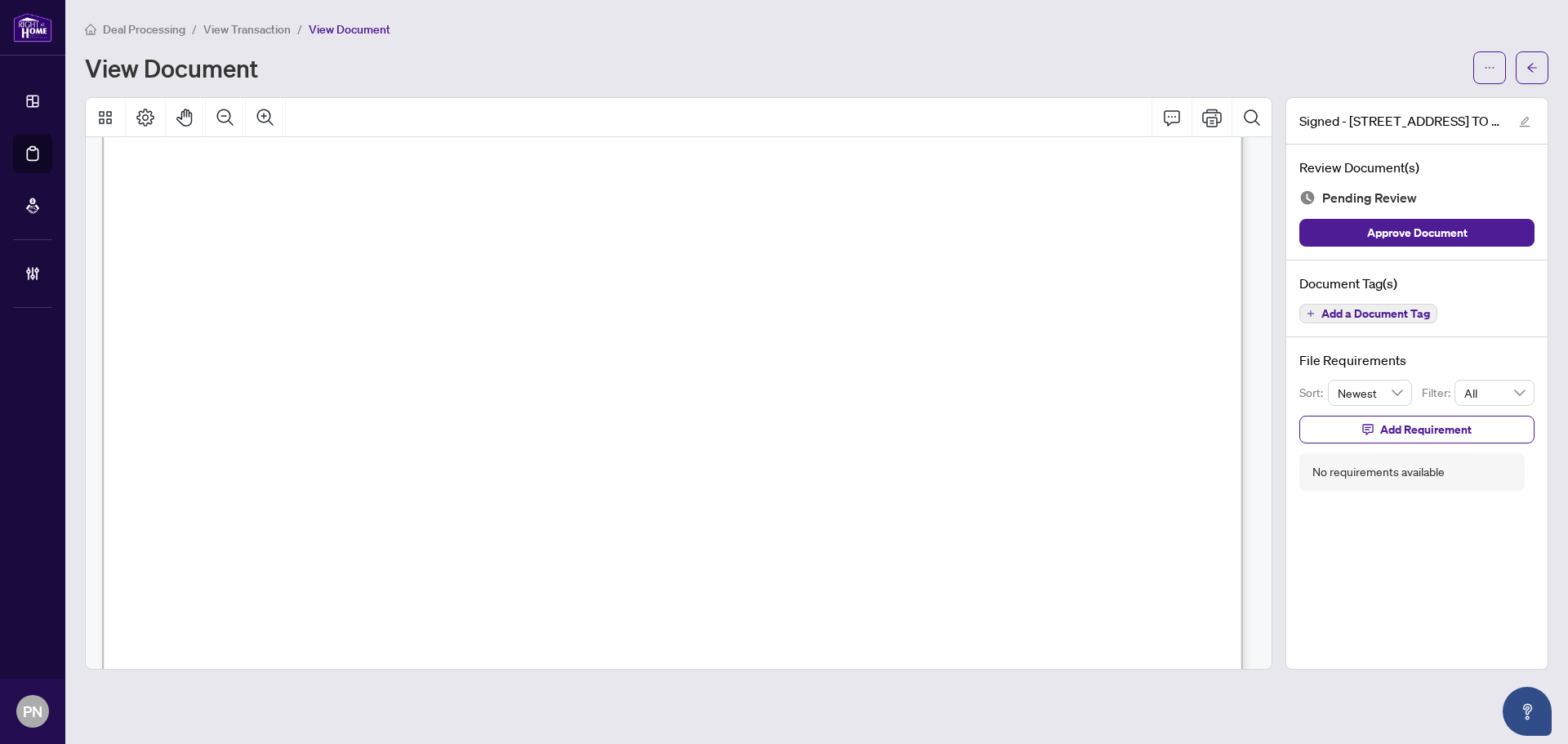
scroll to position [978, 0]
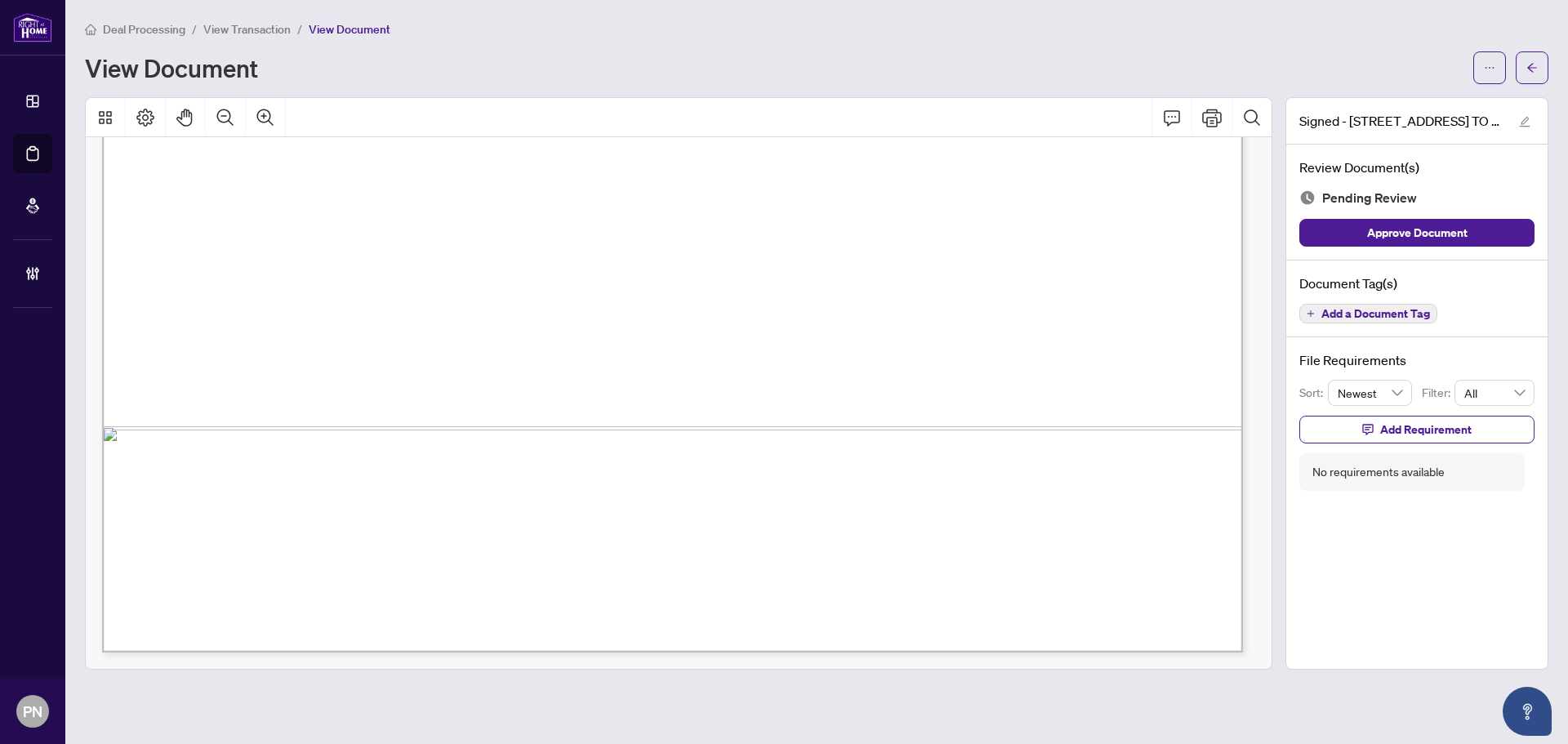
click at [1377, 314] on span "Add a Document Tag" at bounding box center [1375, 313] width 109 height 11
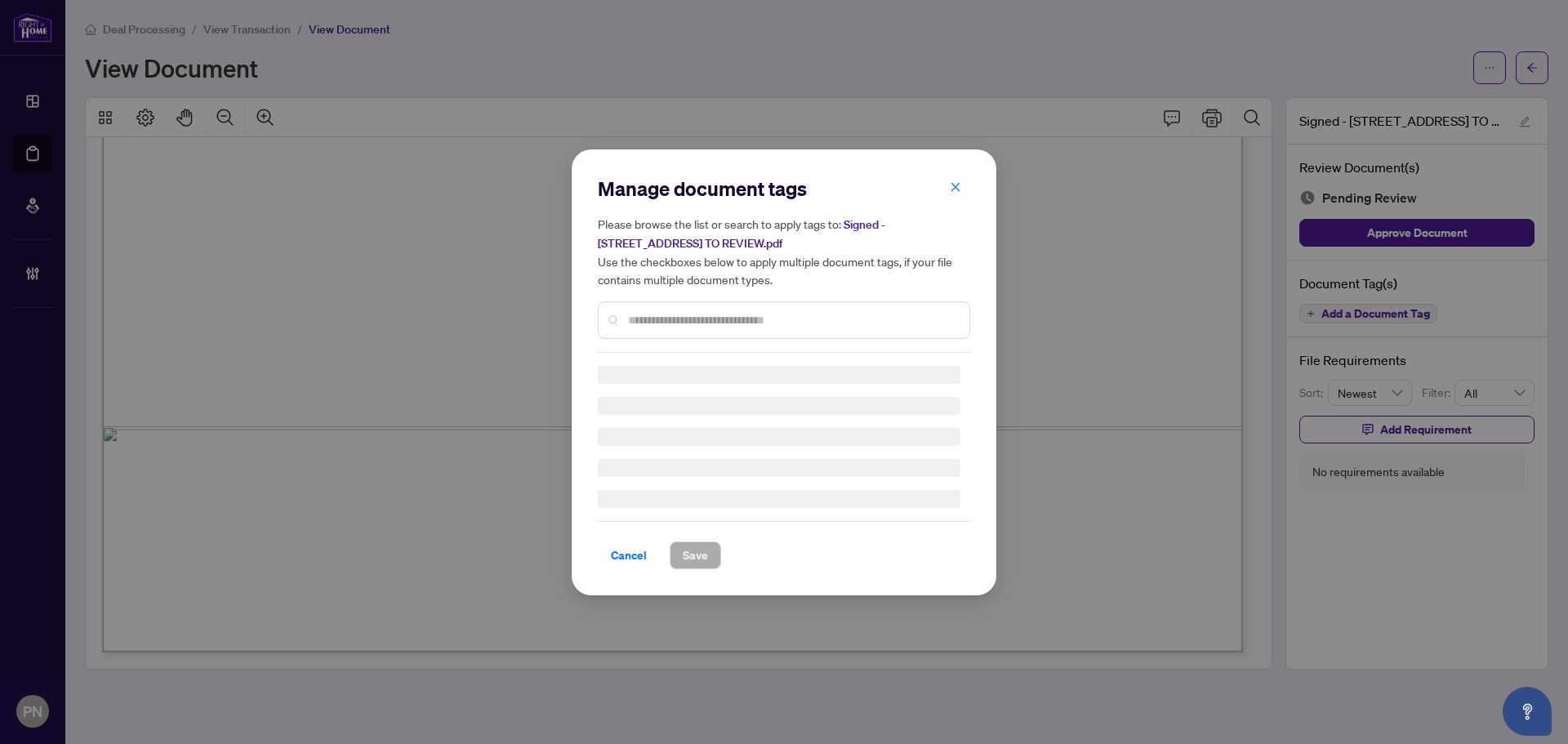
click at [839, 312] on input "text" at bounding box center [792, 321] width 329 height 18
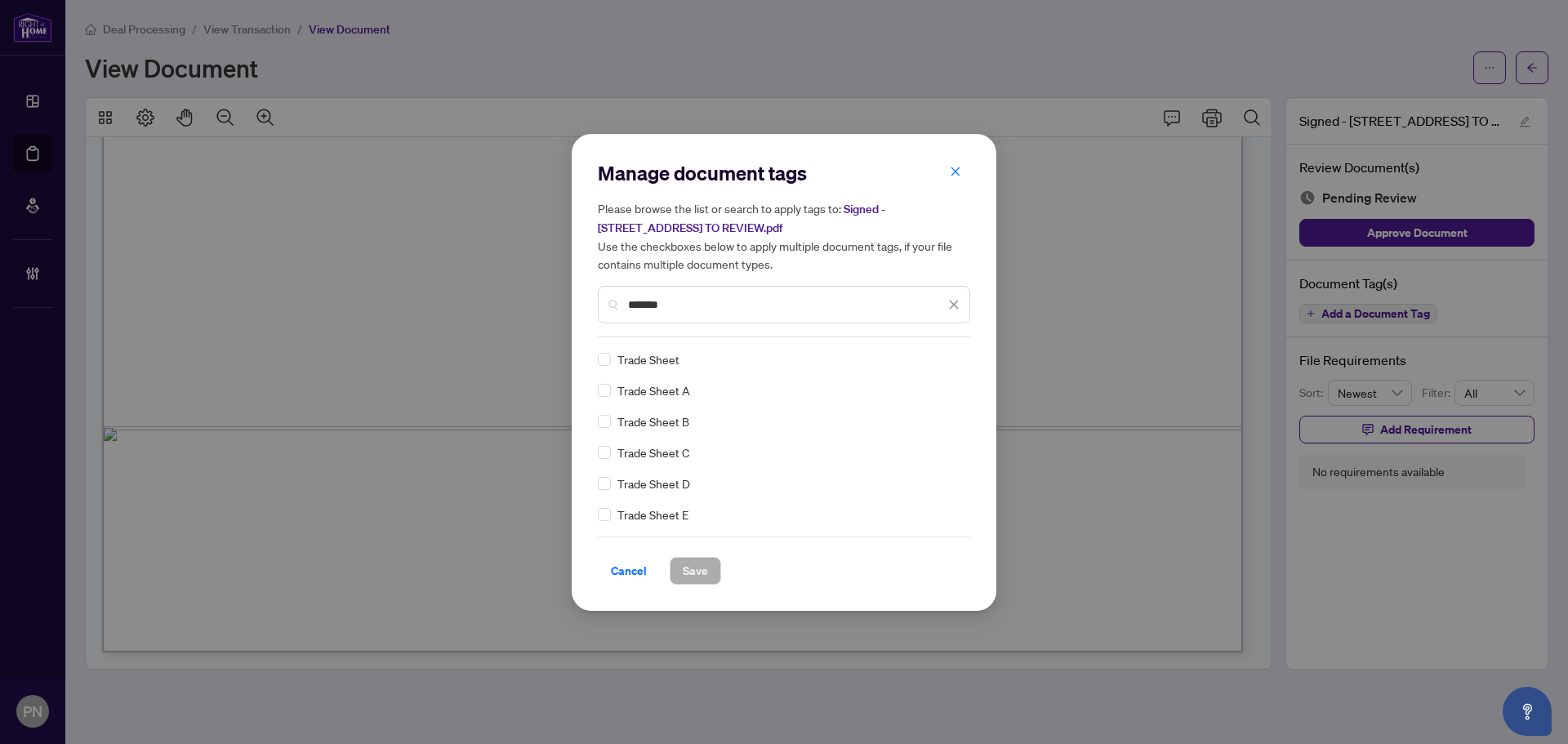
type input "*******"
click at [921, 357] on div at bounding box center [940, 360] width 42 height 16
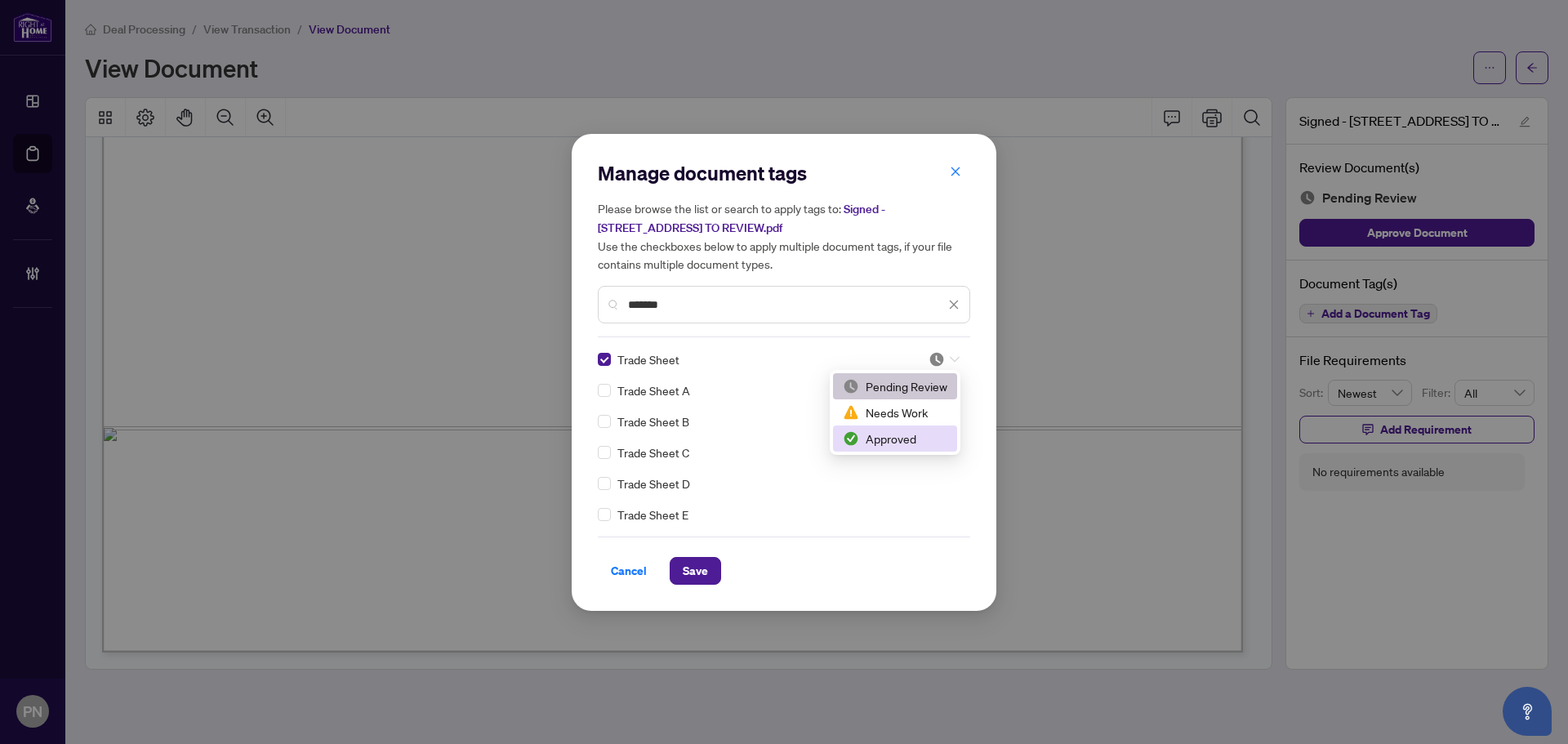
click at [872, 445] on div "Approved" at bounding box center [895, 438] width 105 height 18
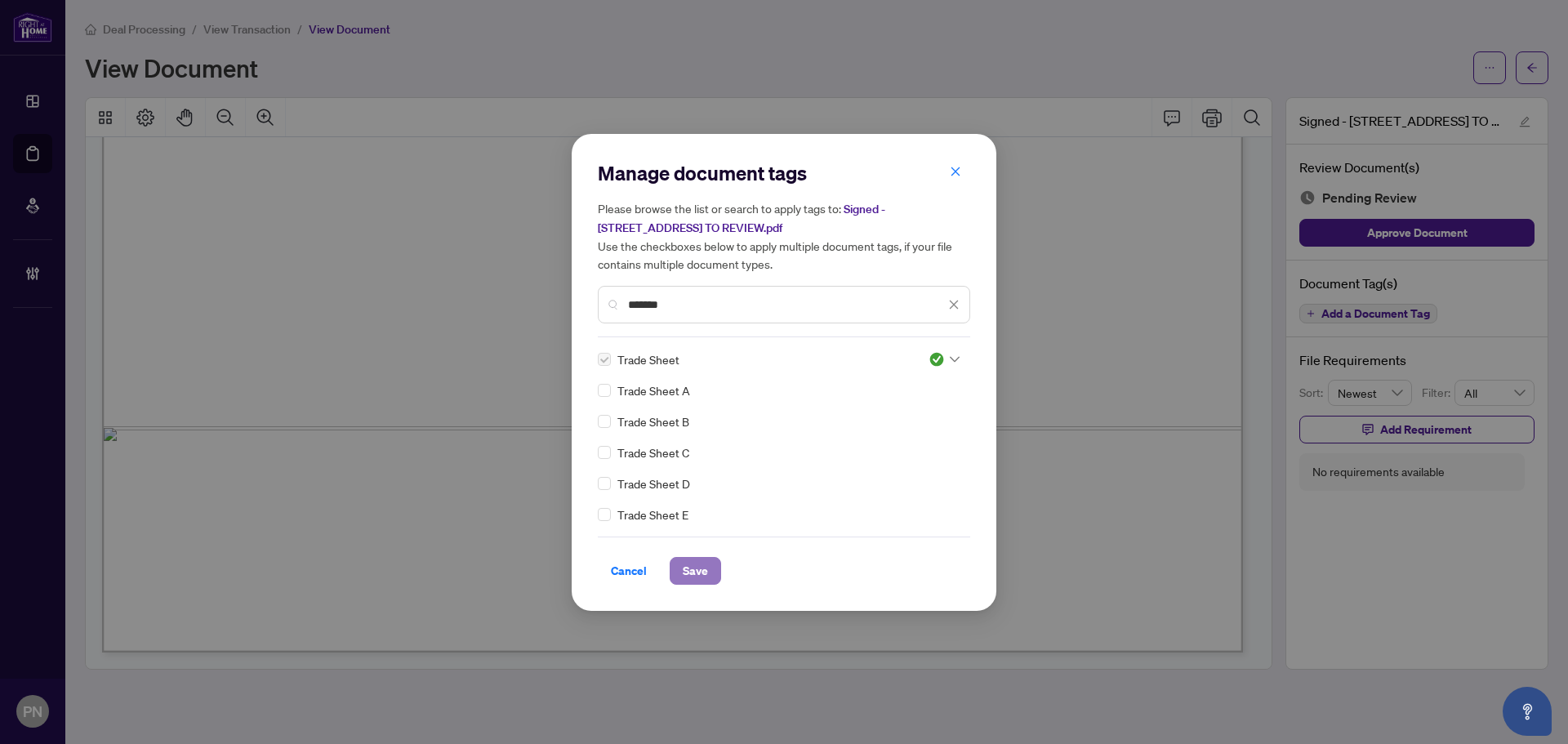
click at [715, 573] on button "Save" at bounding box center [696, 571] width 52 height 28
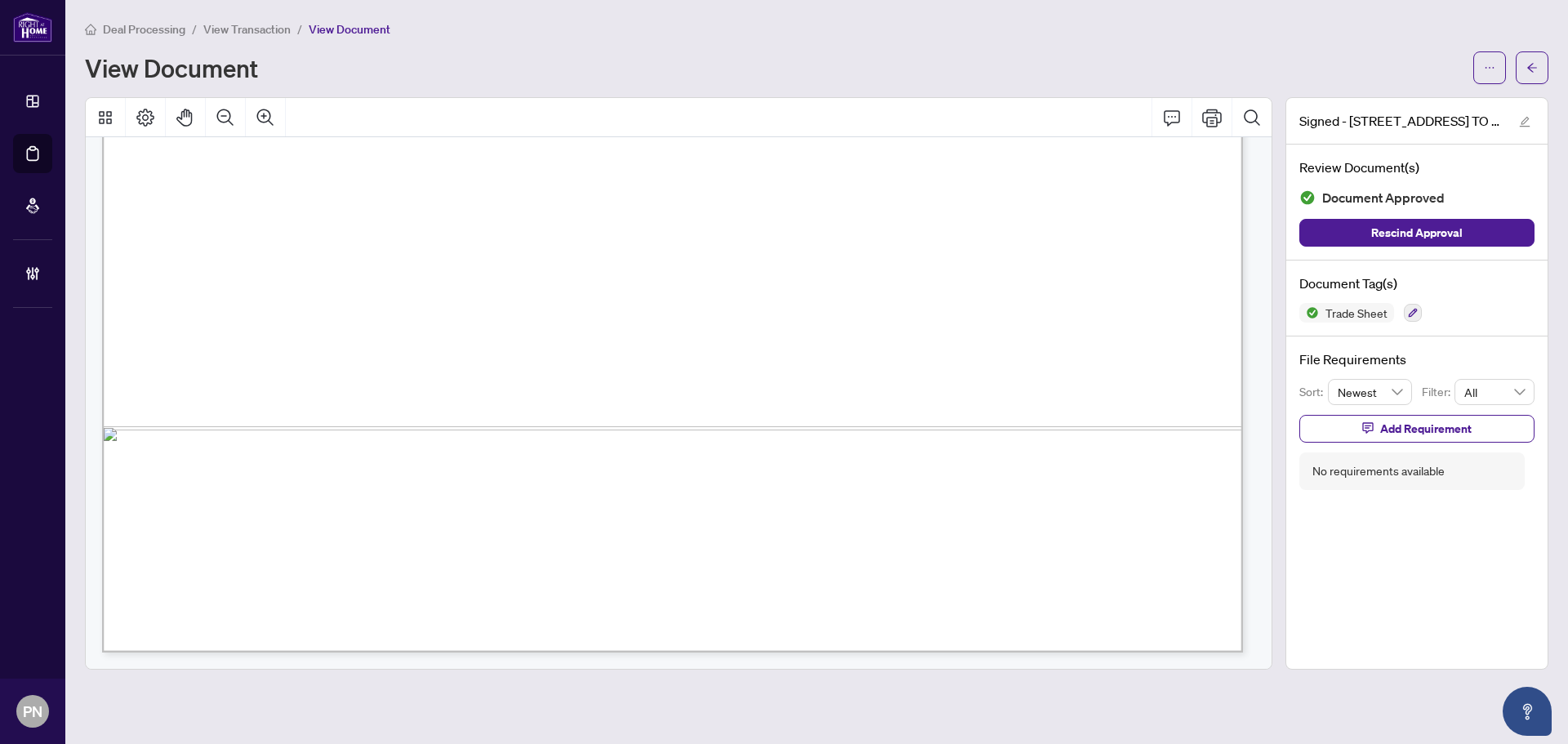
click at [158, 27] on span "Deal Processing" at bounding box center [144, 29] width 83 height 15
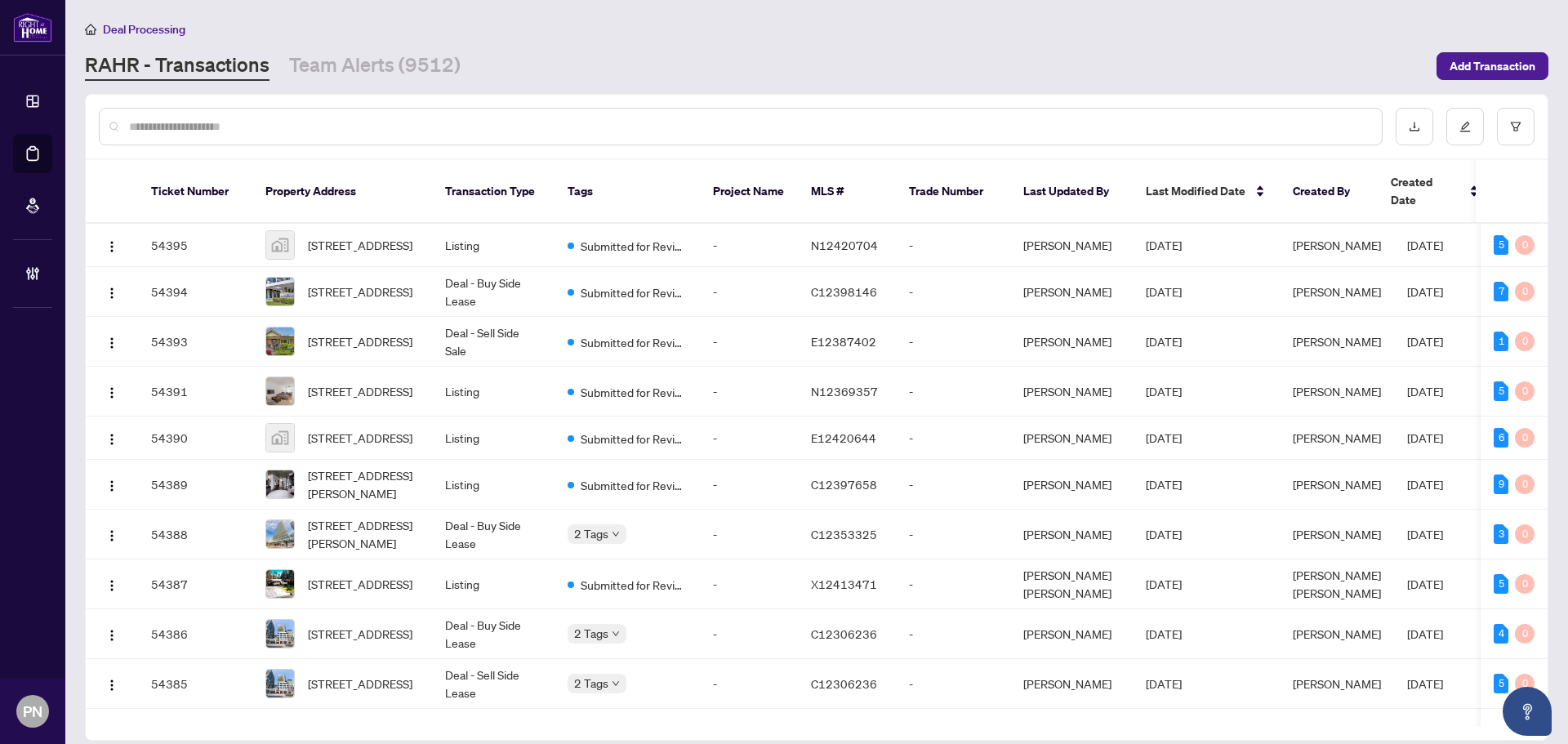
click at [180, 124] on input "text" at bounding box center [748, 127] width 1239 height 18
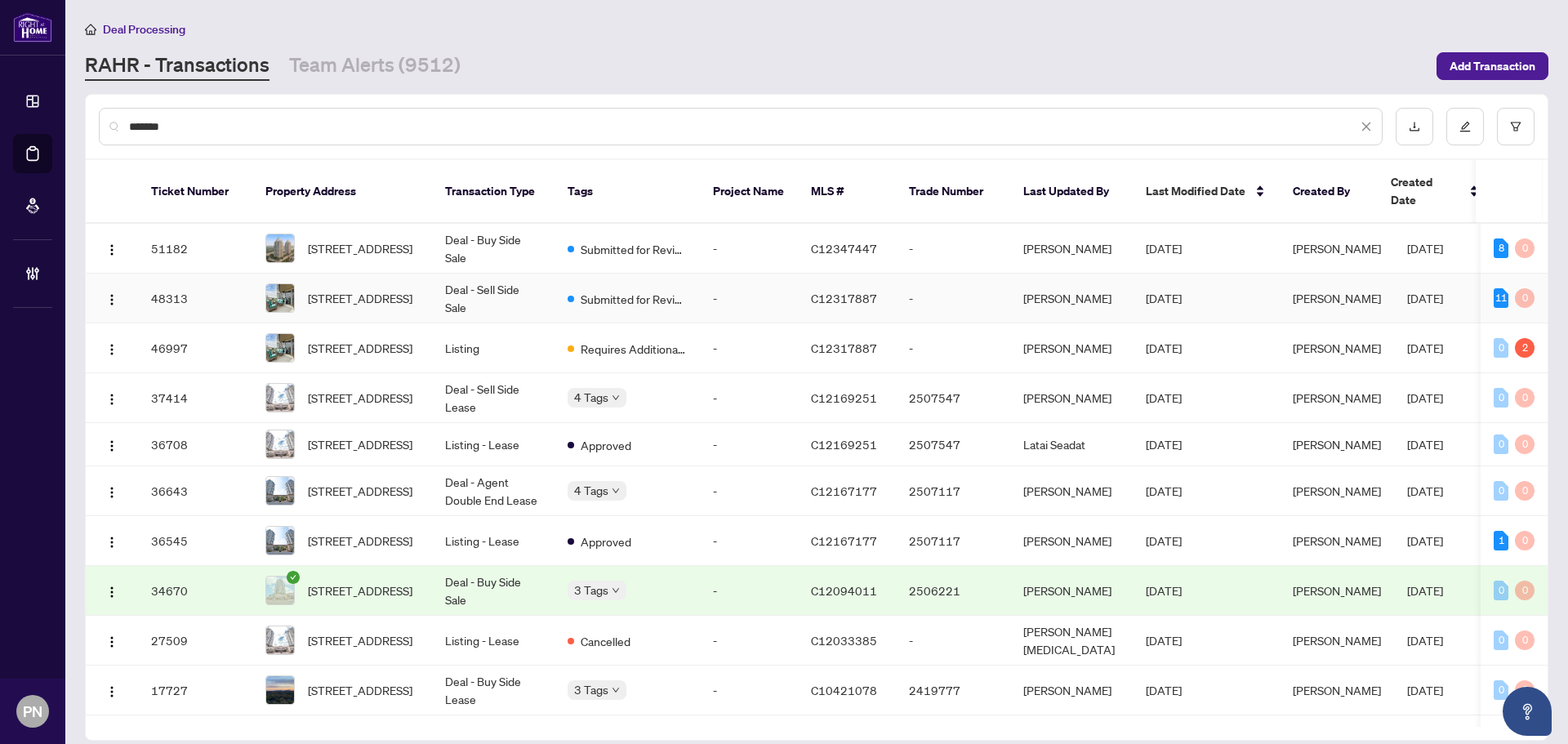
type input "******"
click at [534, 281] on td "Deal - Sell Side Sale" at bounding box center [493, 299] width 123 height 50
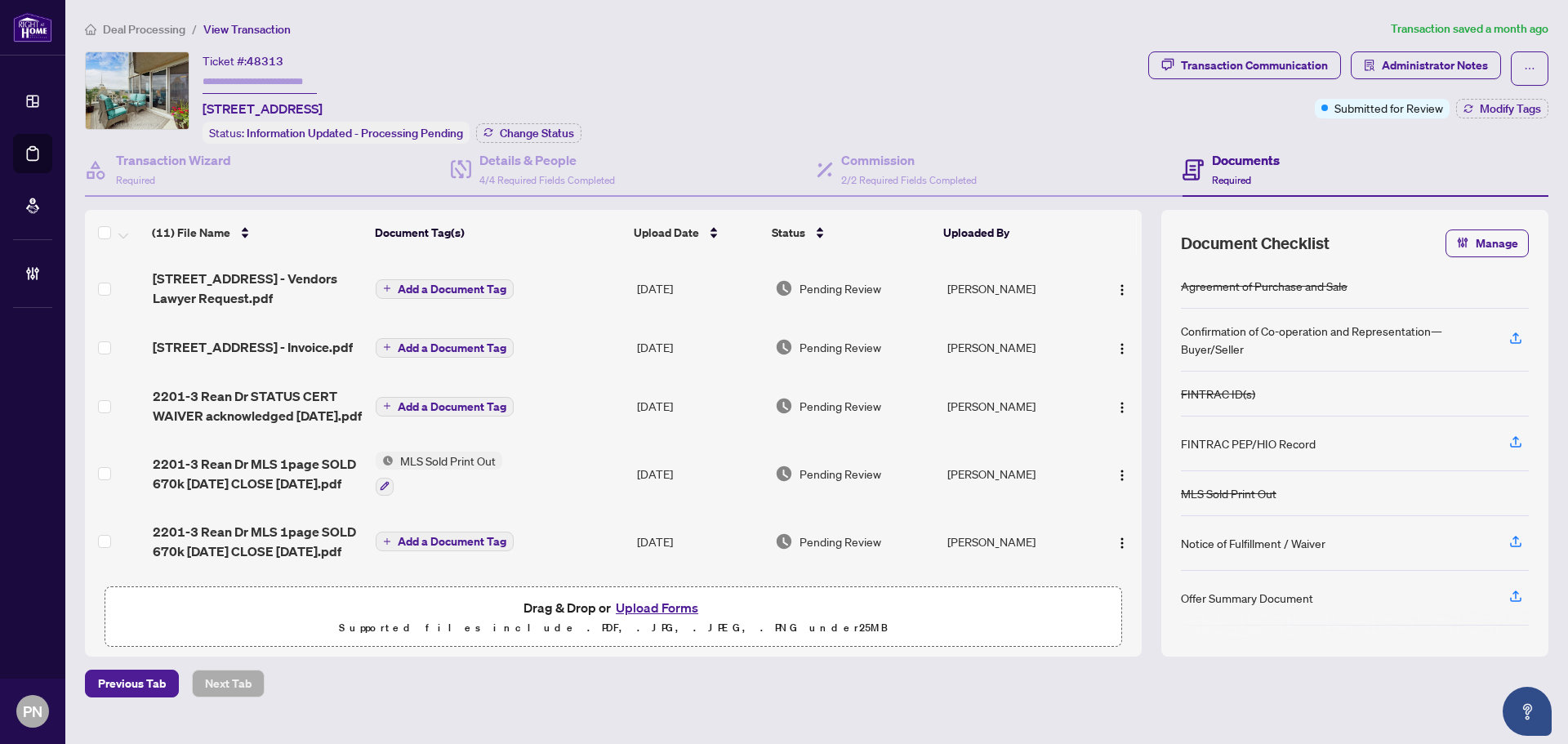
click at [137, 25] on span "Deal Processing" at bounding box center [144, 29] width 83 height 15
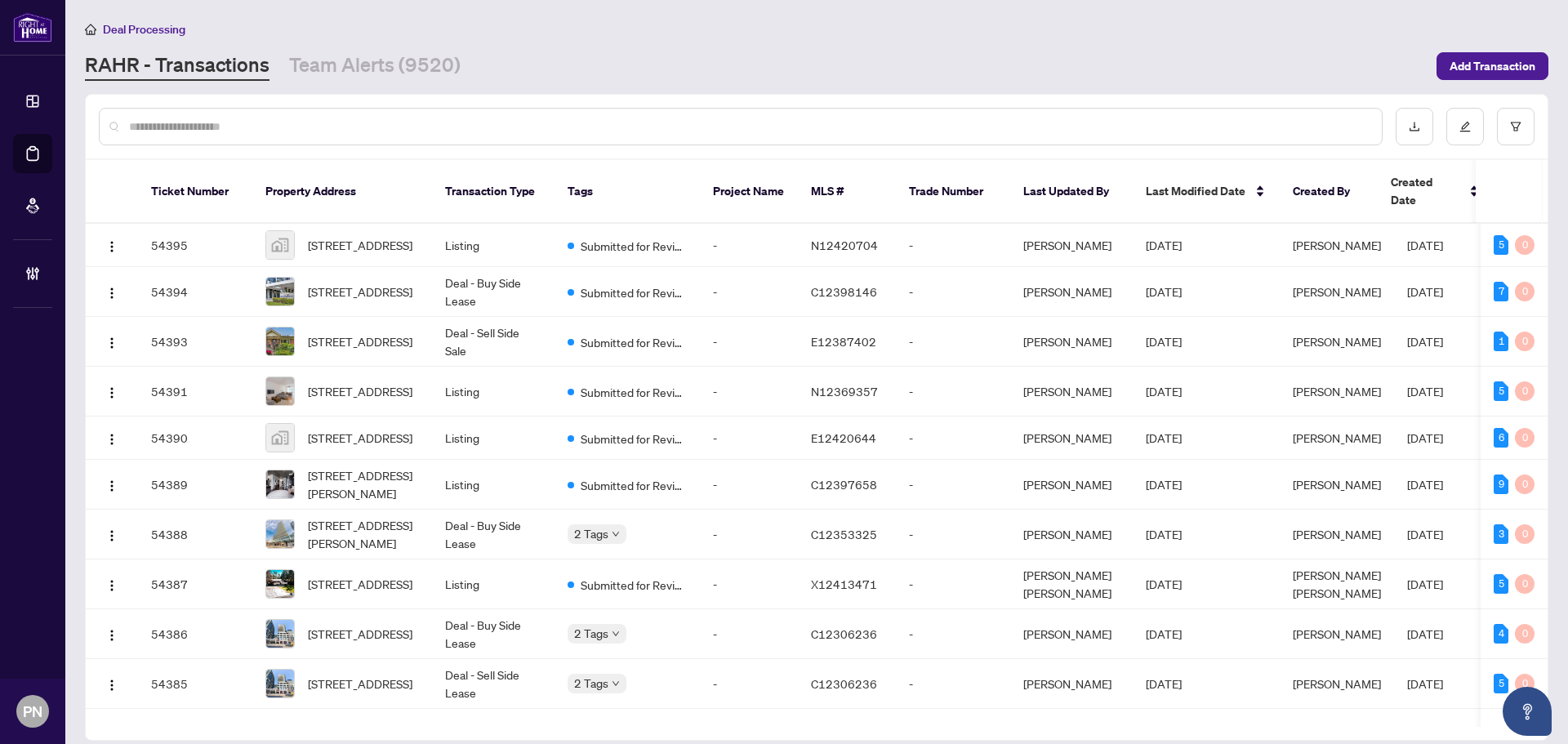
click at [288, 118] on input "text" at bounding box center [748, 127] width 1239 height 18
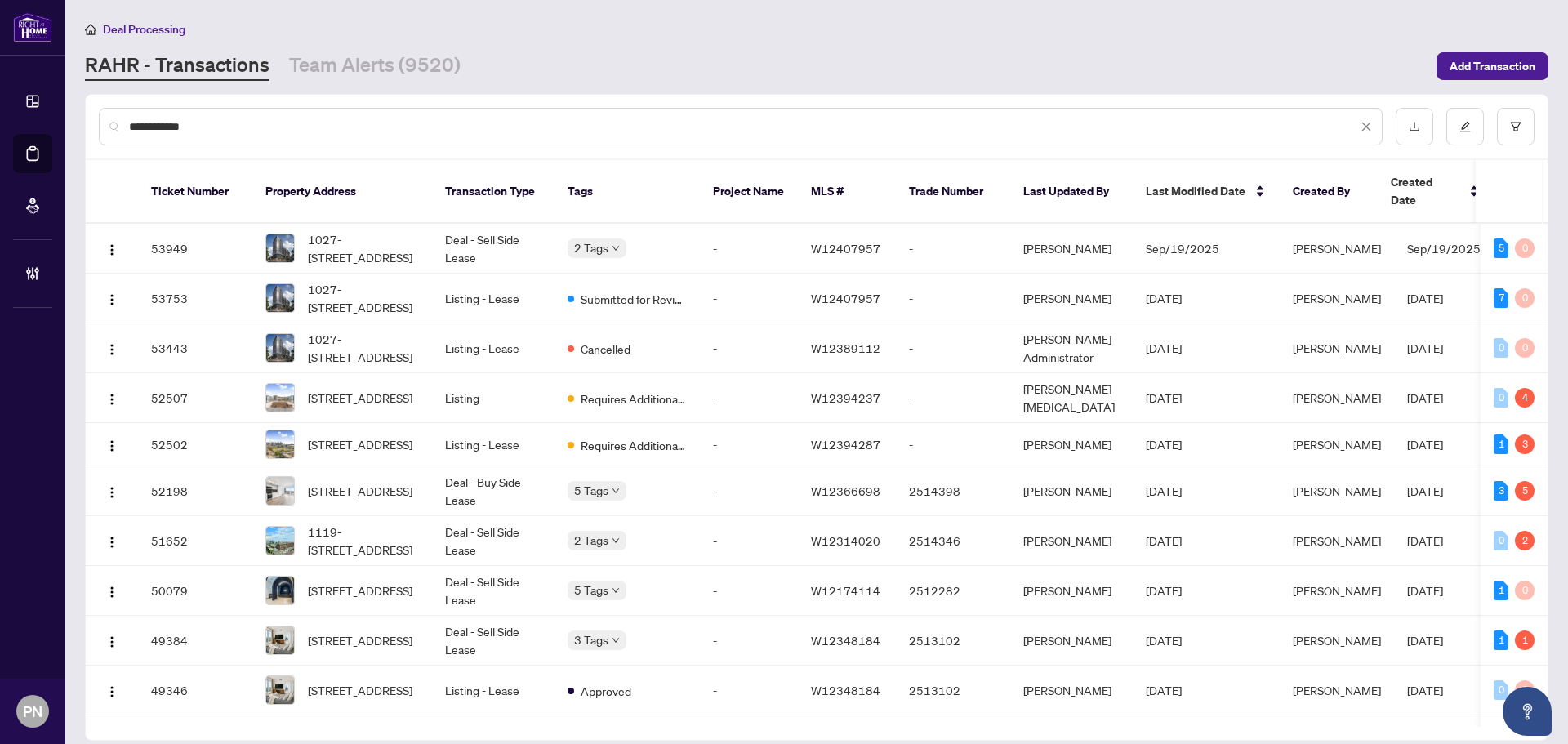
type input "**********"
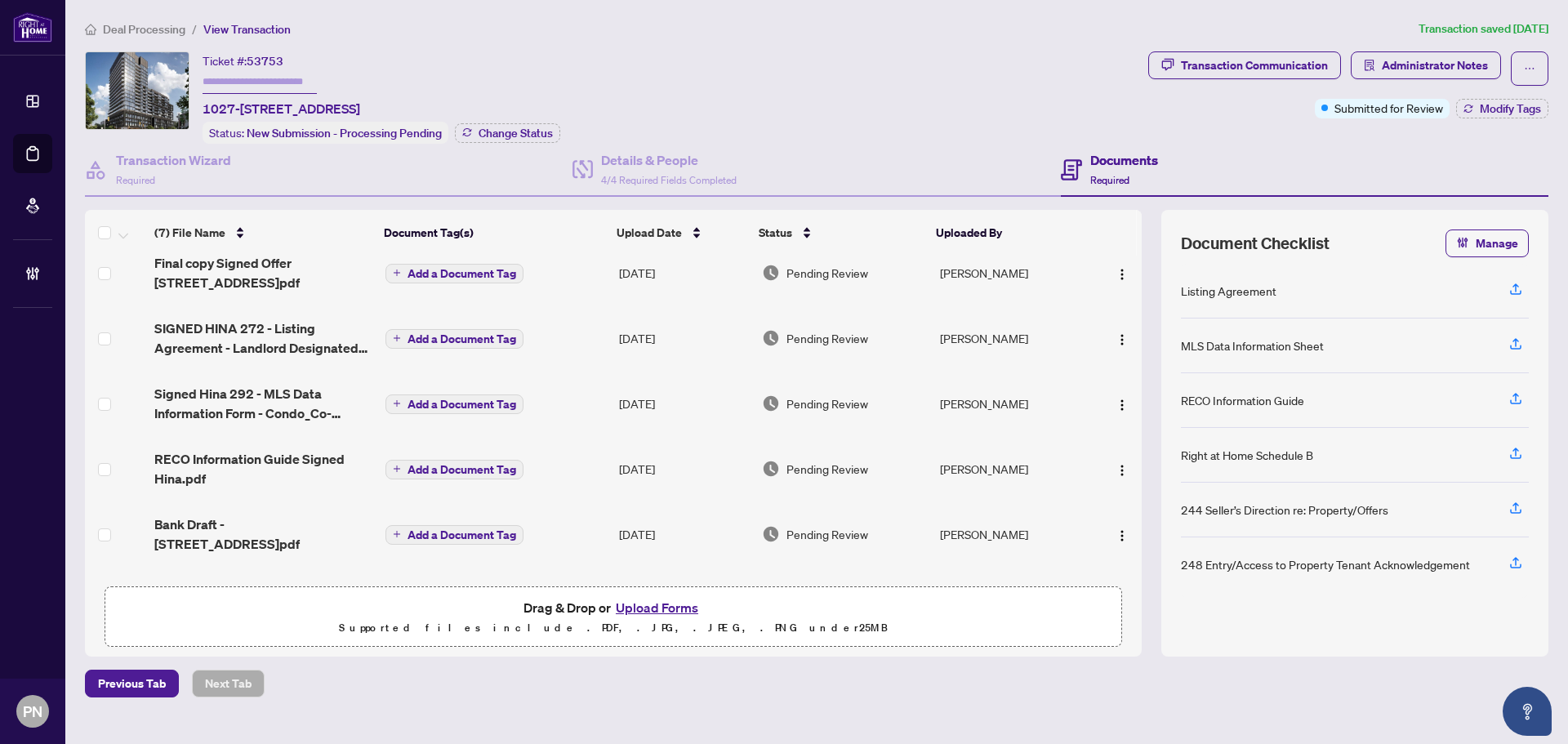
scroll to position [101, 0]
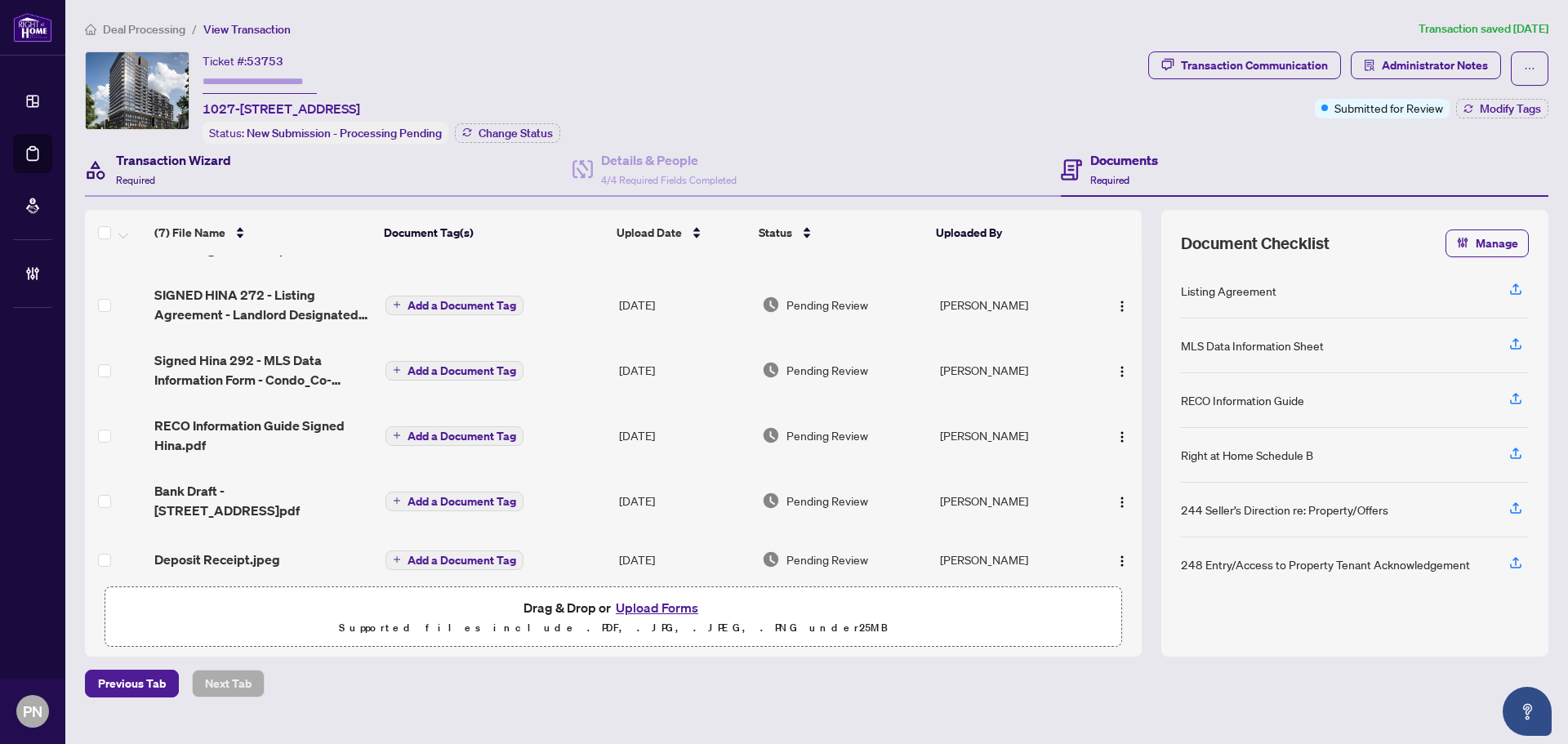
click at [123, 180] on span "Required" at bounding box center [135, 180] width 39 height 12
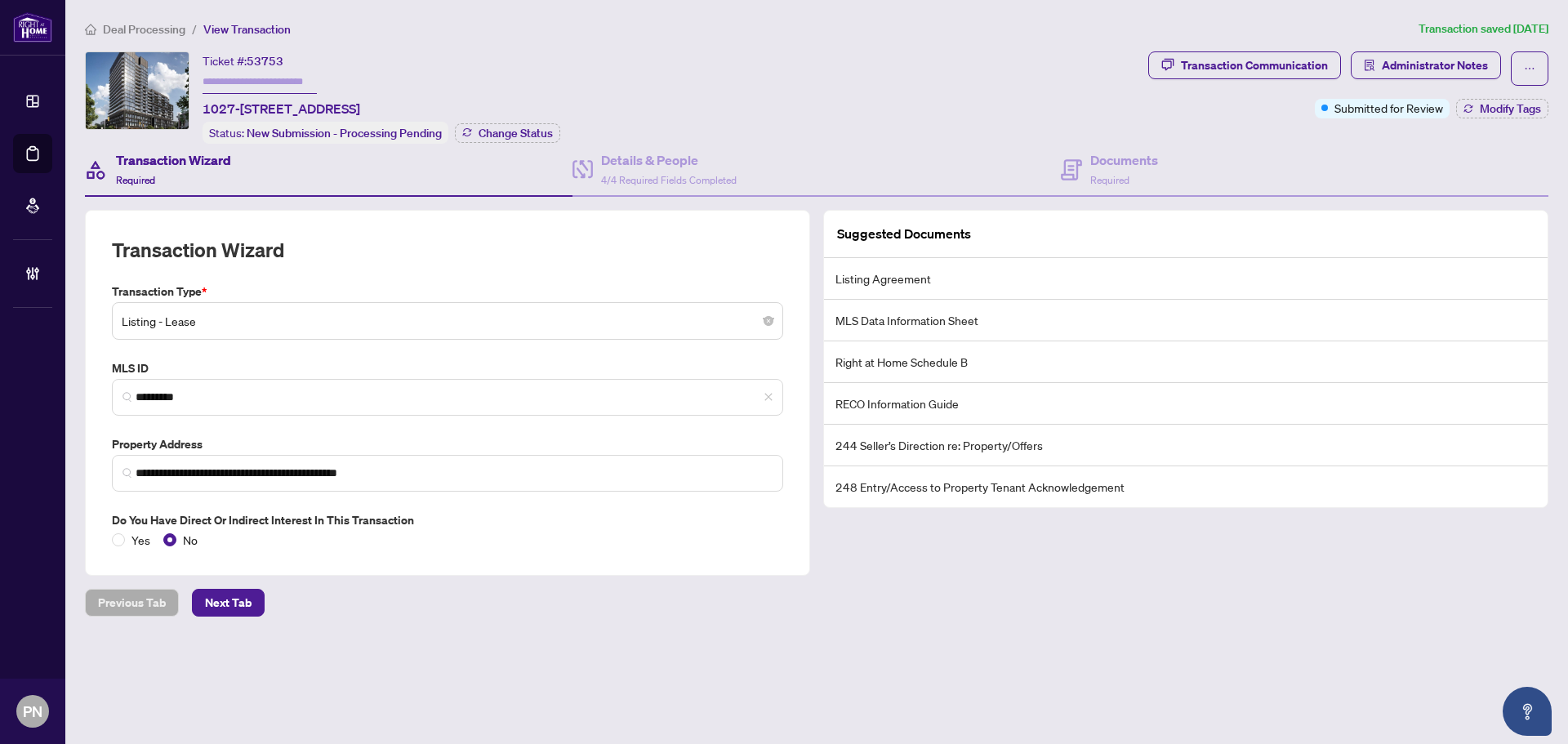
click at [139, 28] on span "Deal Processing" at bounding box center [144, 29] width 83 height 15
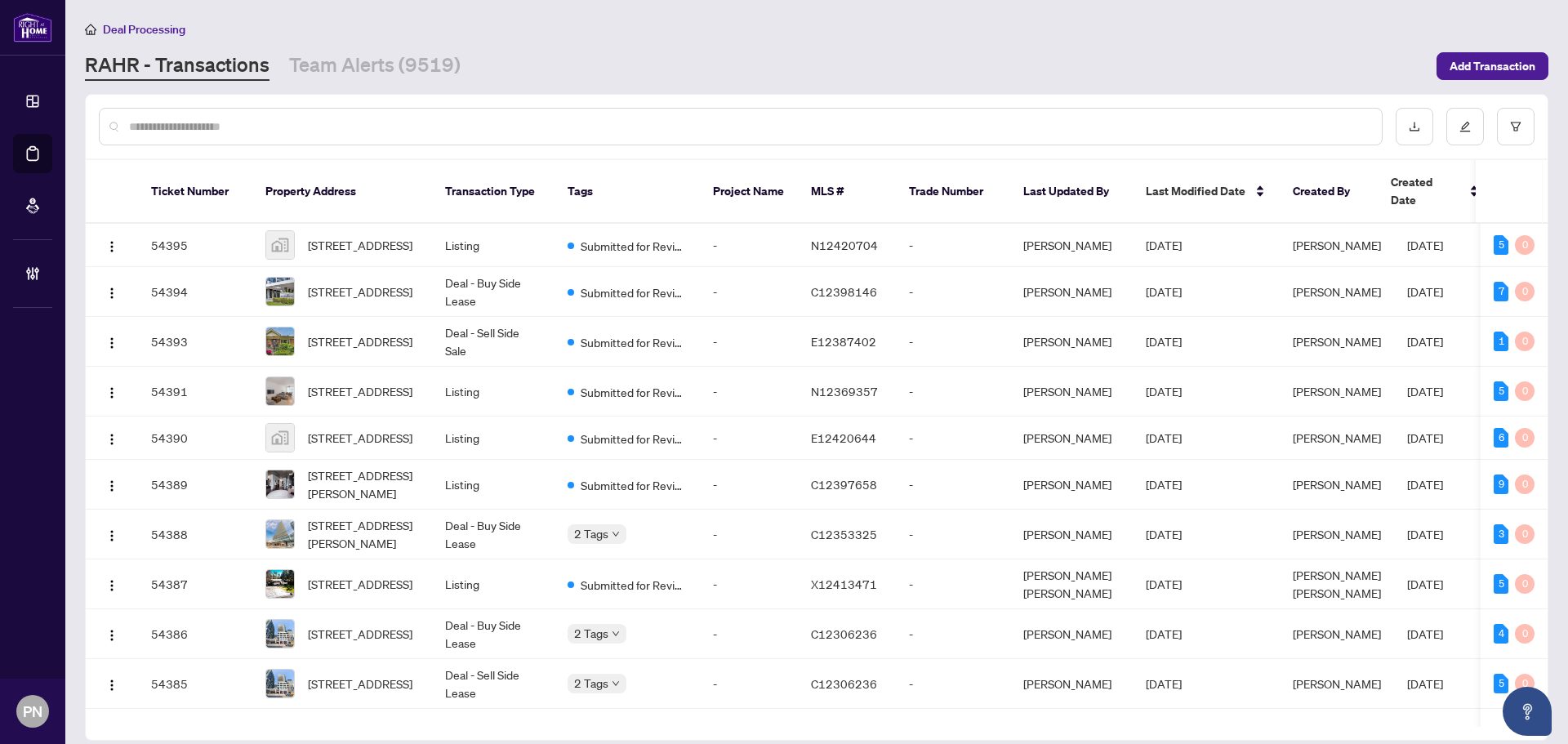
click at [231, 122] on input "text" at bounding box center [748, 127] width 1239 height 18
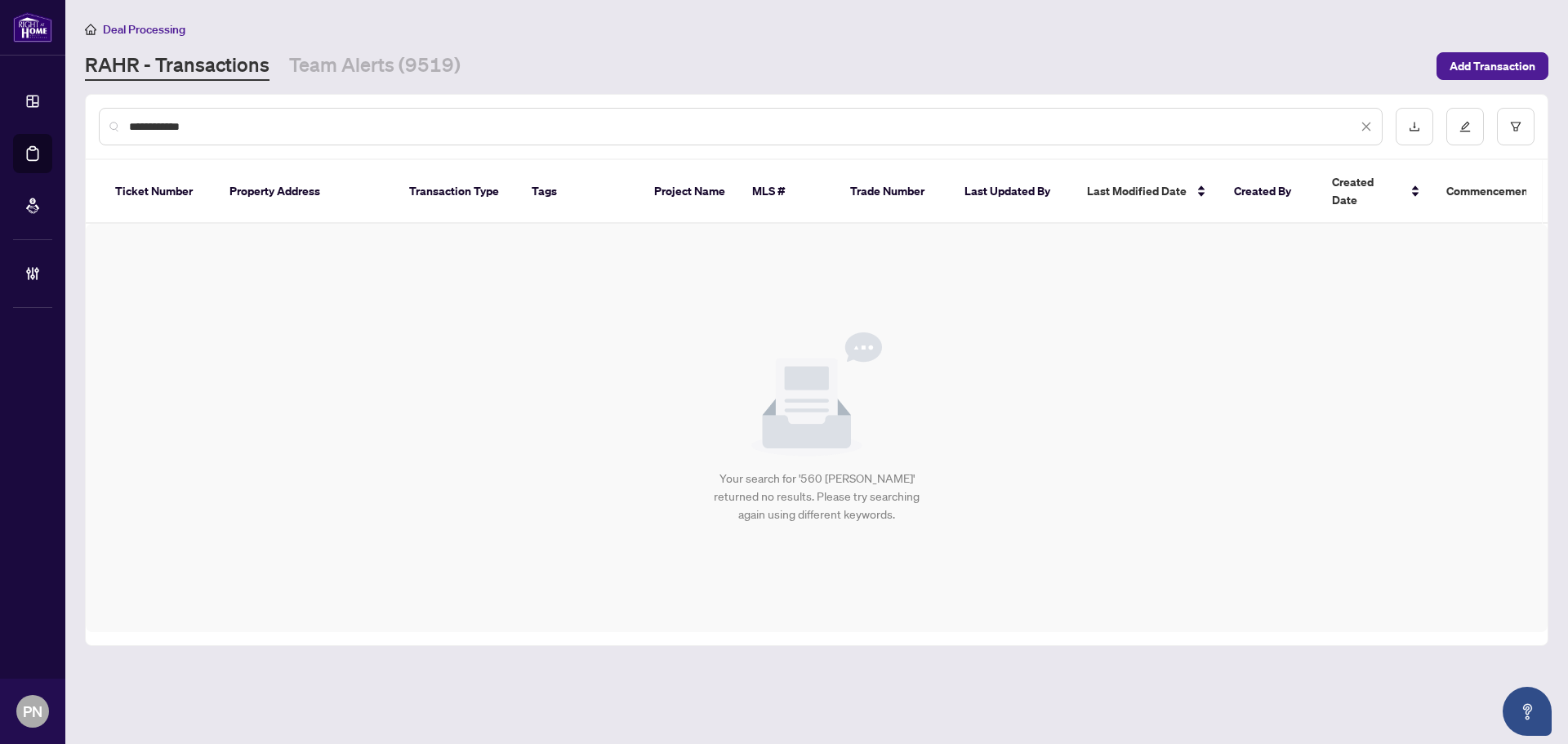
drag, startPoint x: 494, startPoint y: 133, endPoint x: 46, endPoint y: 135, distance: 448.0
click at [46, 135] on div "**********" at bounding box center [784, 372] width 1568 height 744
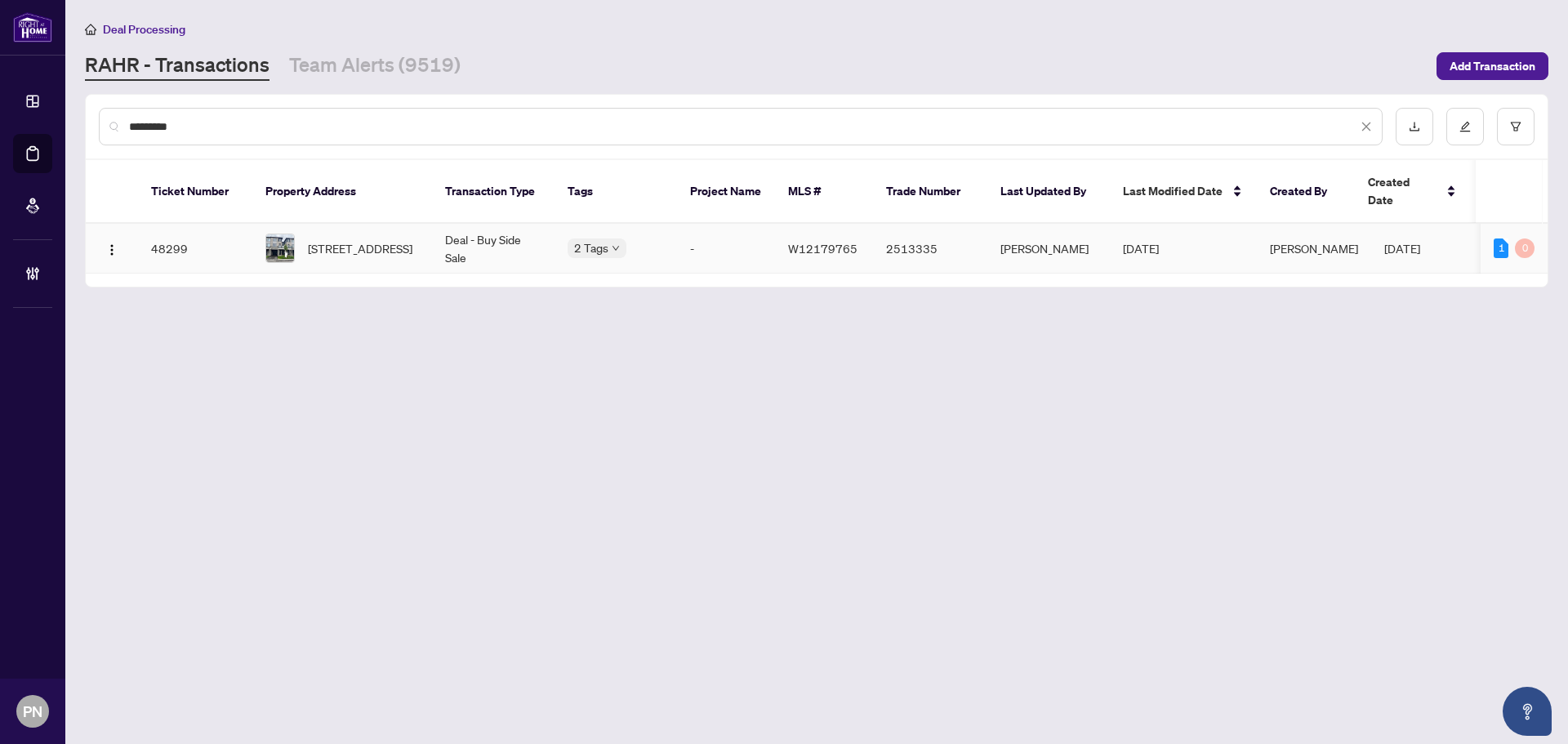
type input "*********"
click at [482, 229] on td "Deal - Buy Side Sale" at bounding box center [493, 249] width 123 height 50
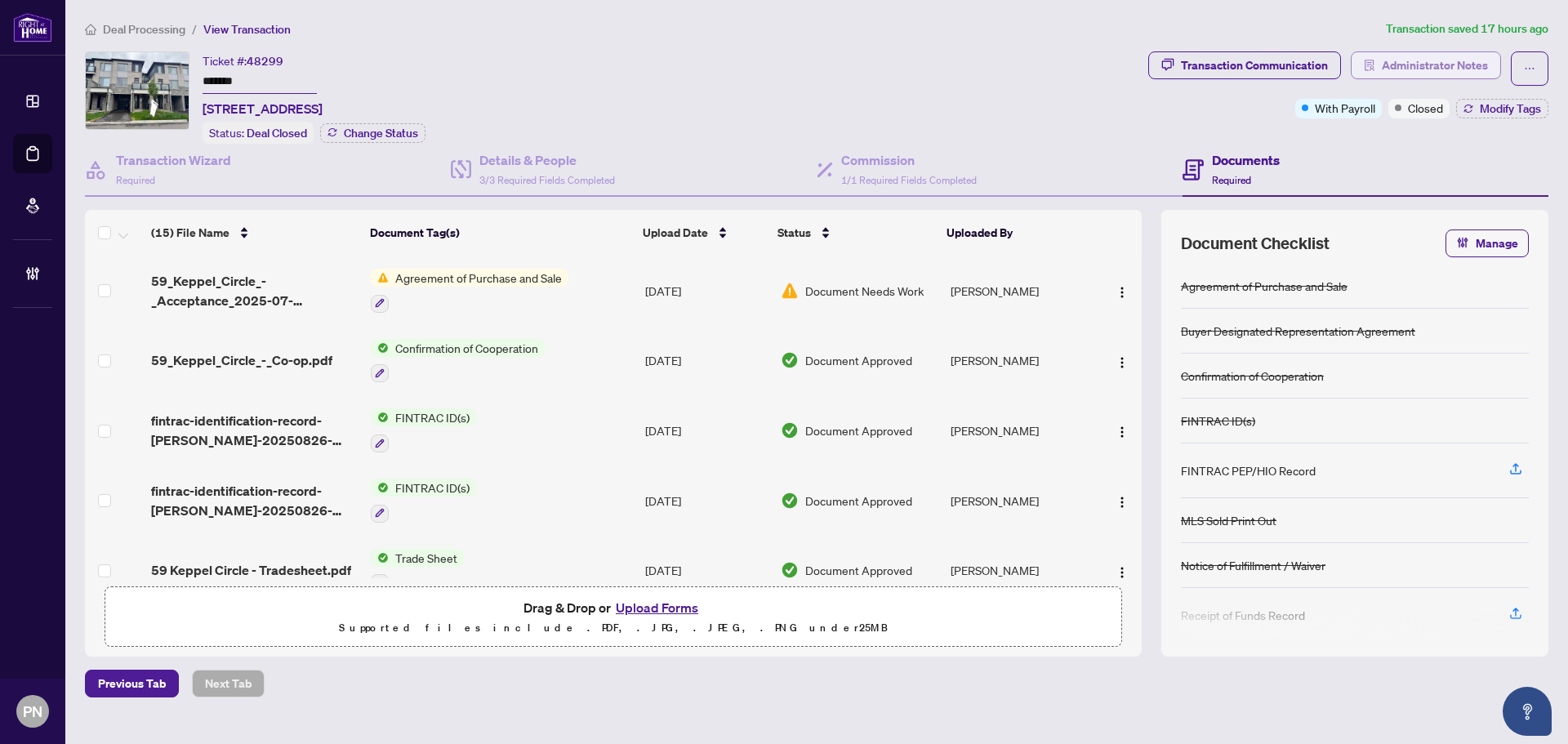
click at [1464, 65] on span "Administrator Notes" at bounding box center [1435, 65] width 106 height 26
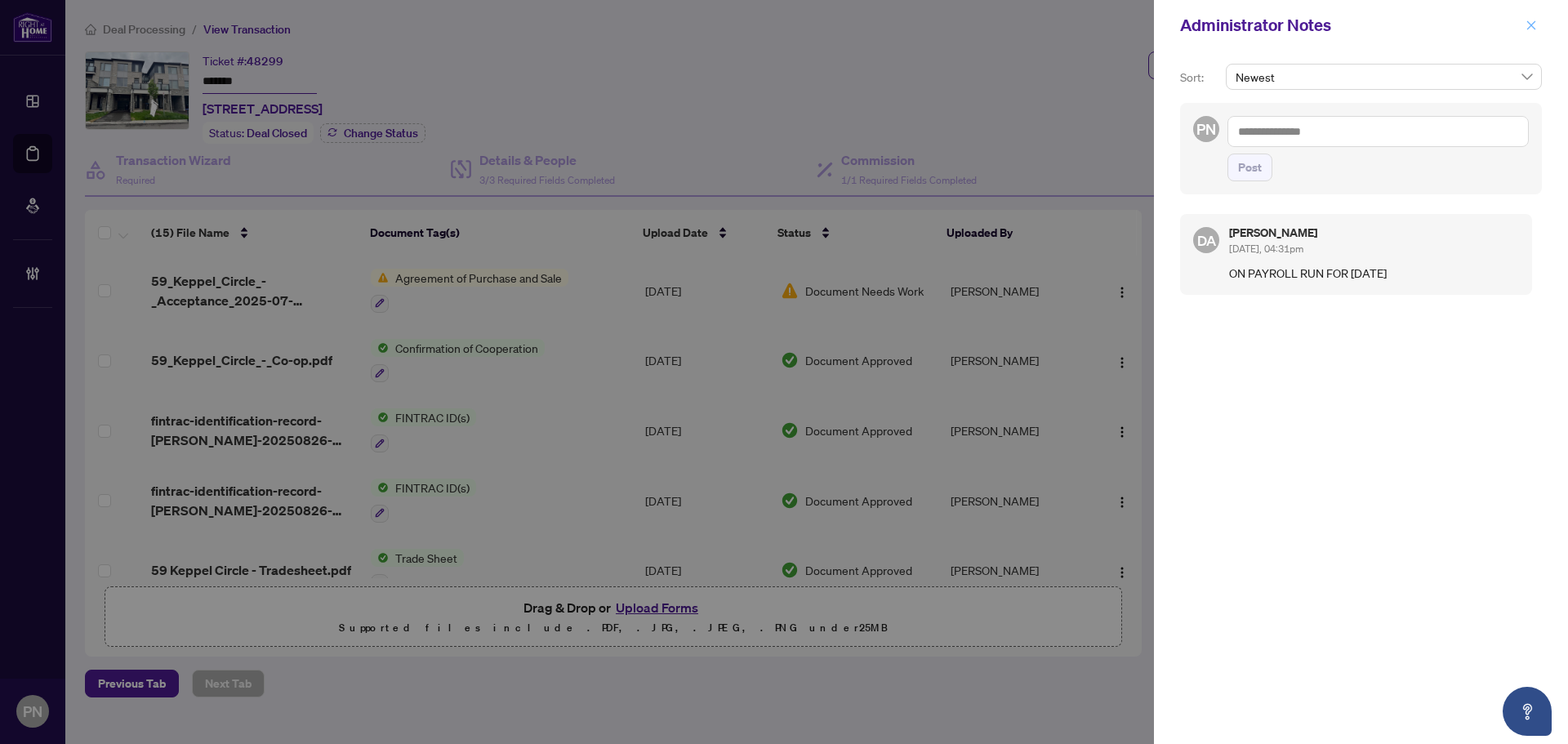
click at [1527, 25] on icon "close" at bounding box center [1531, 25] width 11 height 11
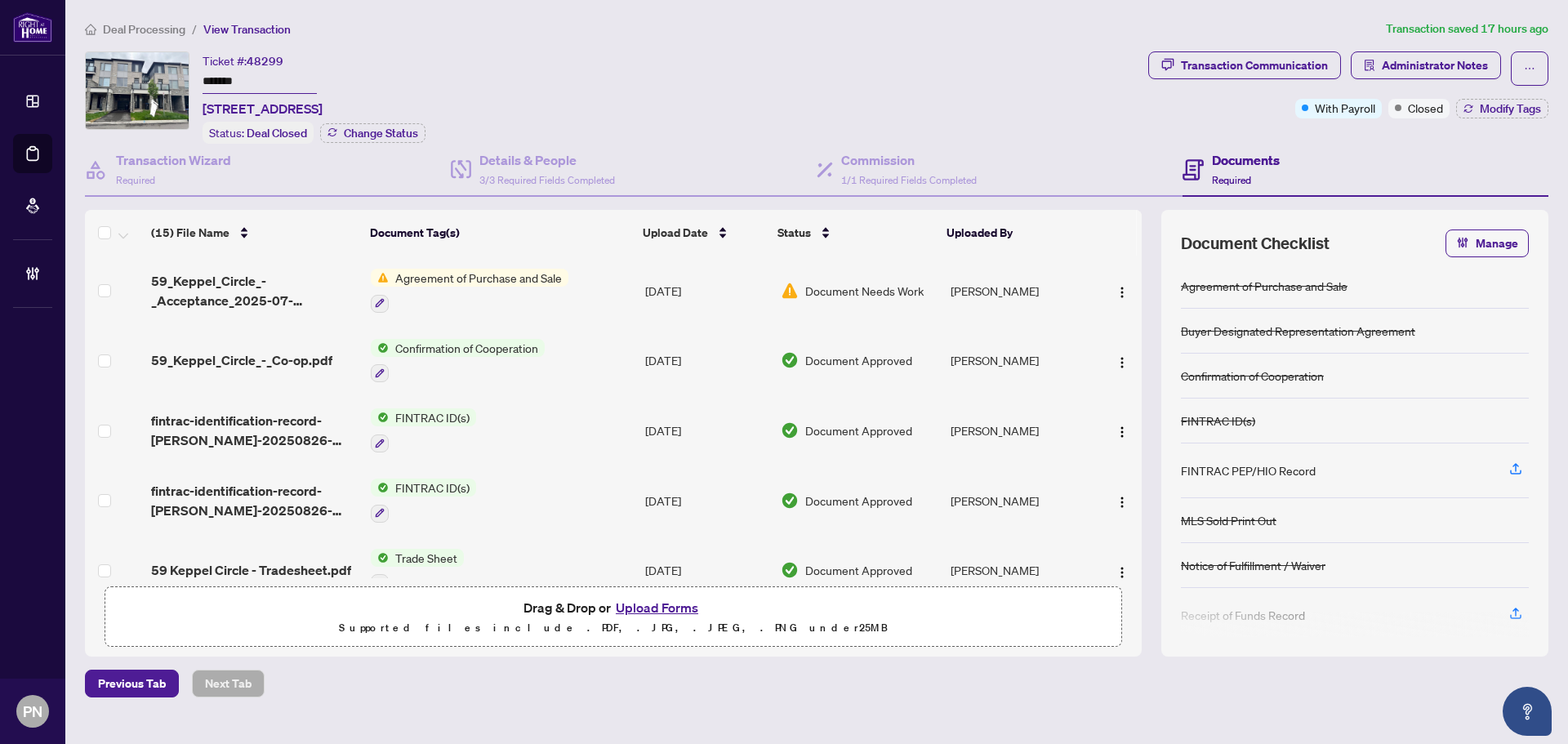
click at [147, 31] on span "Deal Processing" at bounding box center [144, 29] width 83 height 15
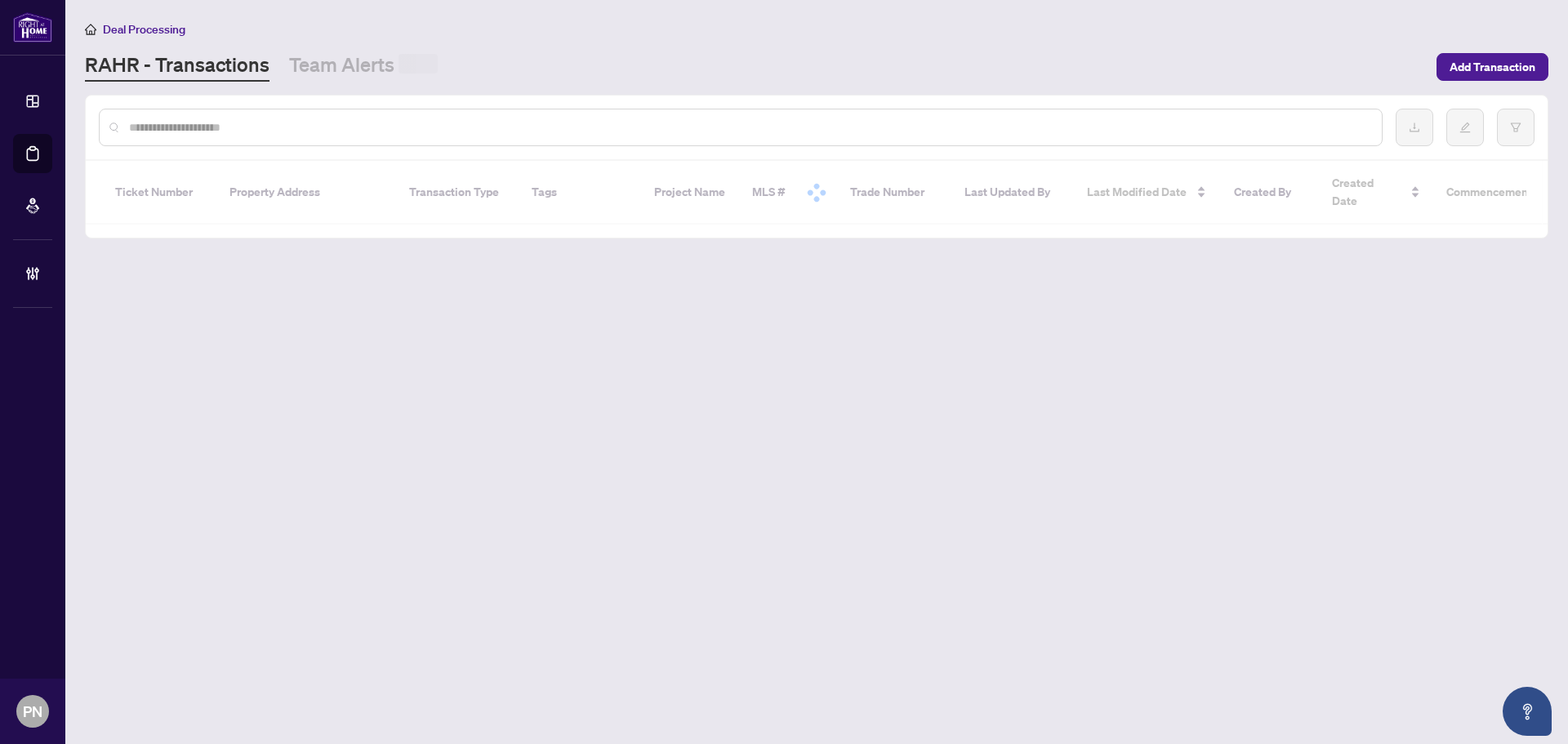
click at [443, 130] on input "text" at bounding box center [748, 128] width 1239 height 18
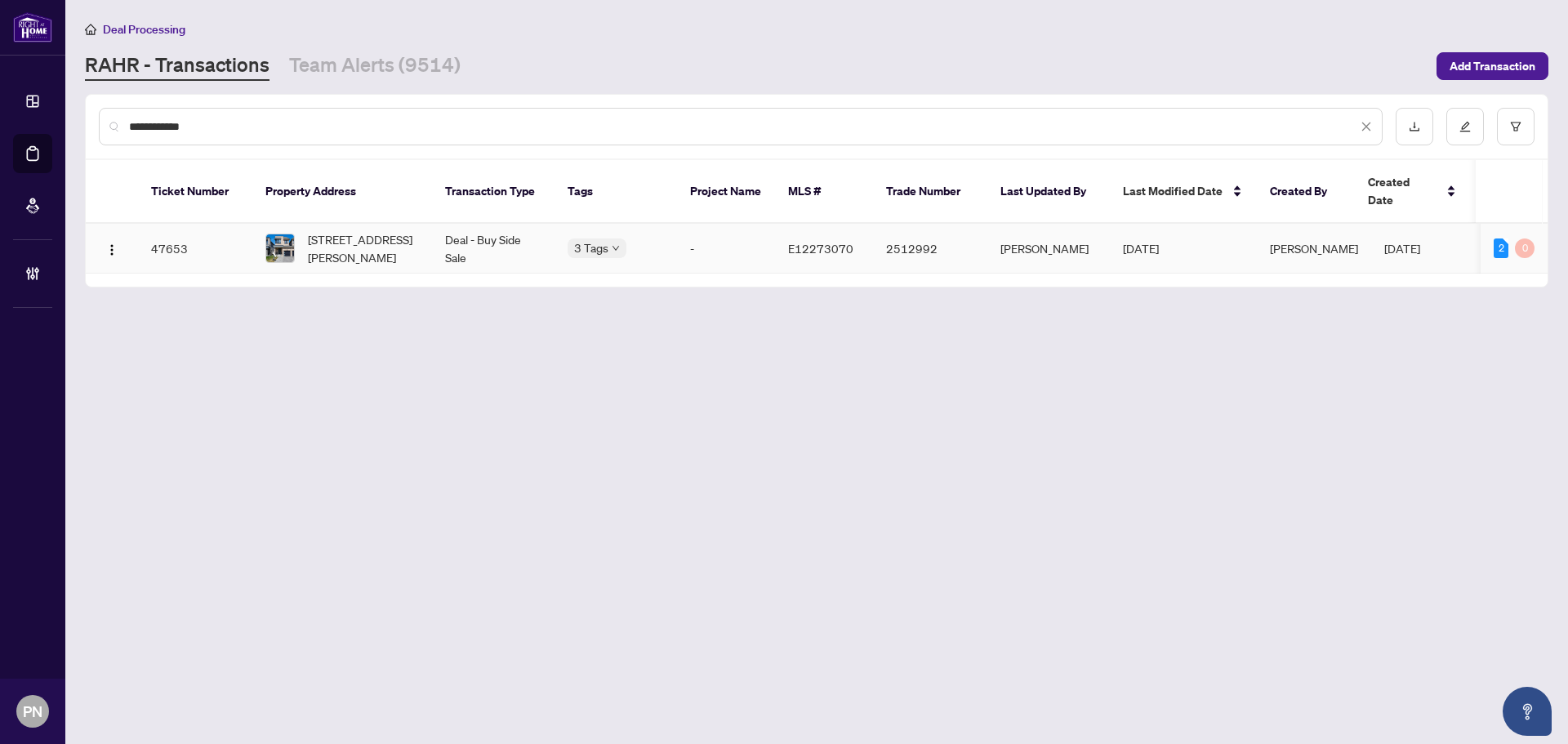
type input "**********"
click at [471, 224] on td "Deal - Buy Side Sale" at bounding box center [493, 249] width 123 height 50
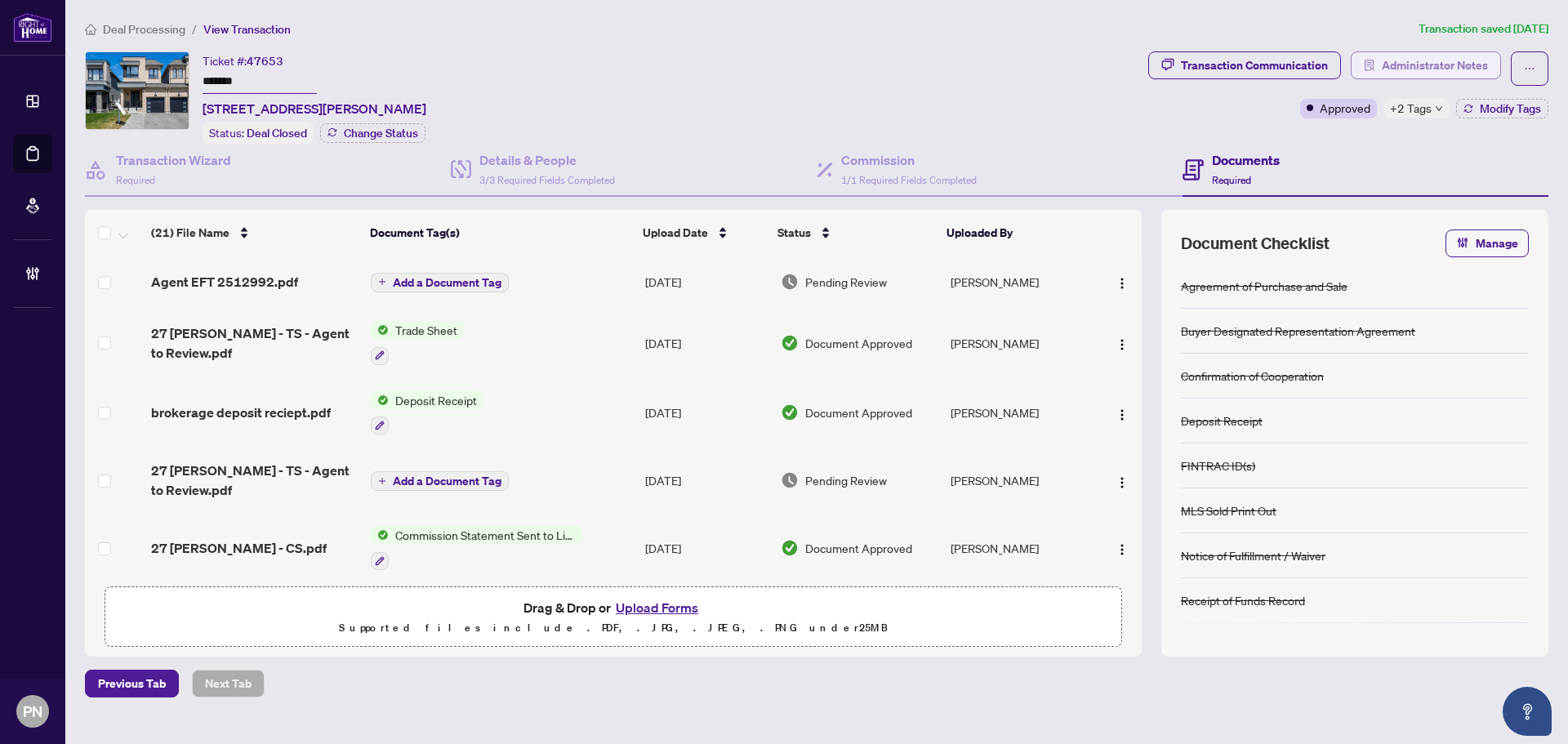
click at [1424, 65] on span "Administrator Notes" at bounding box center [1435, 65] width 106 height 26
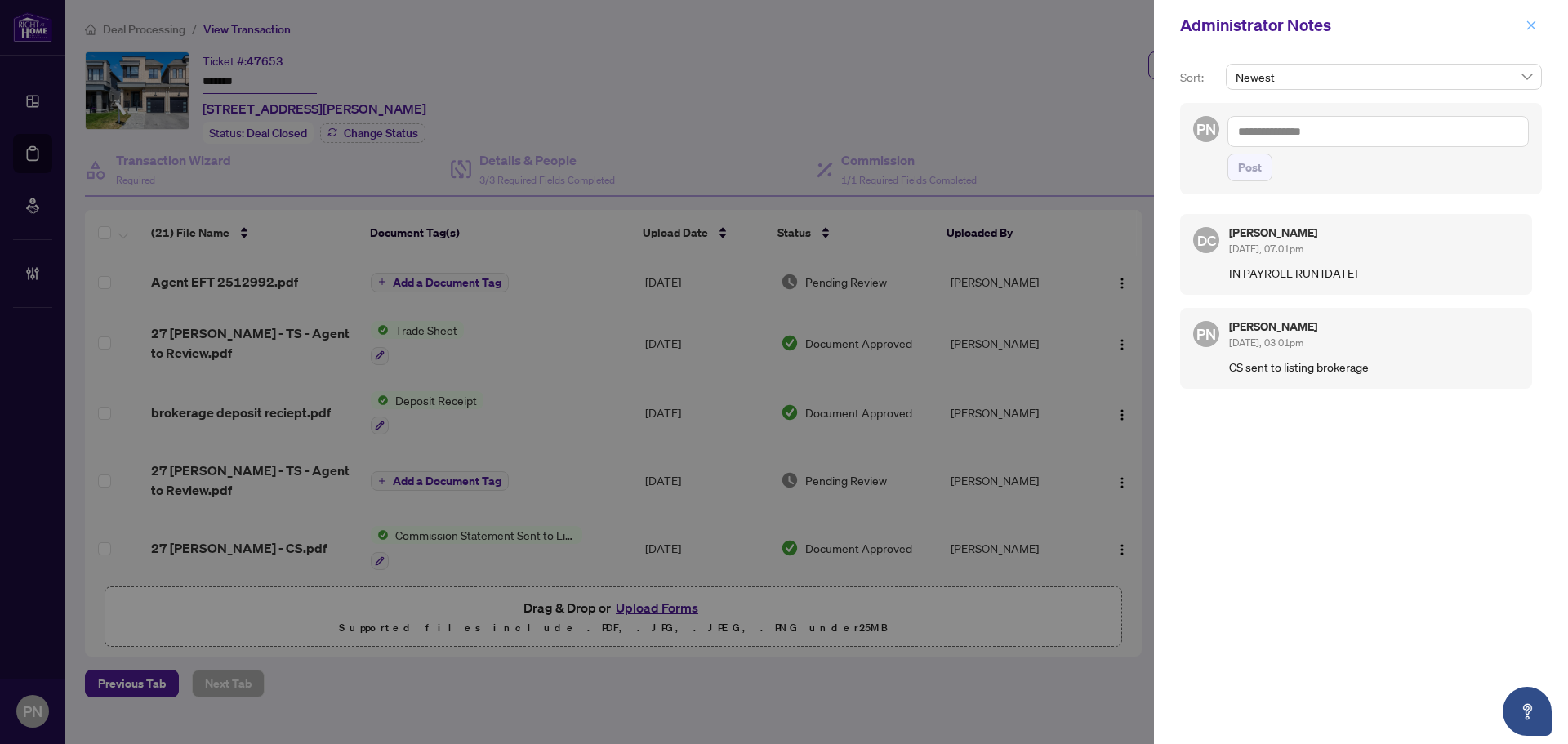
click at [1525, 23] on button "button" at bounding box center [1531, 26] width 21 height 20
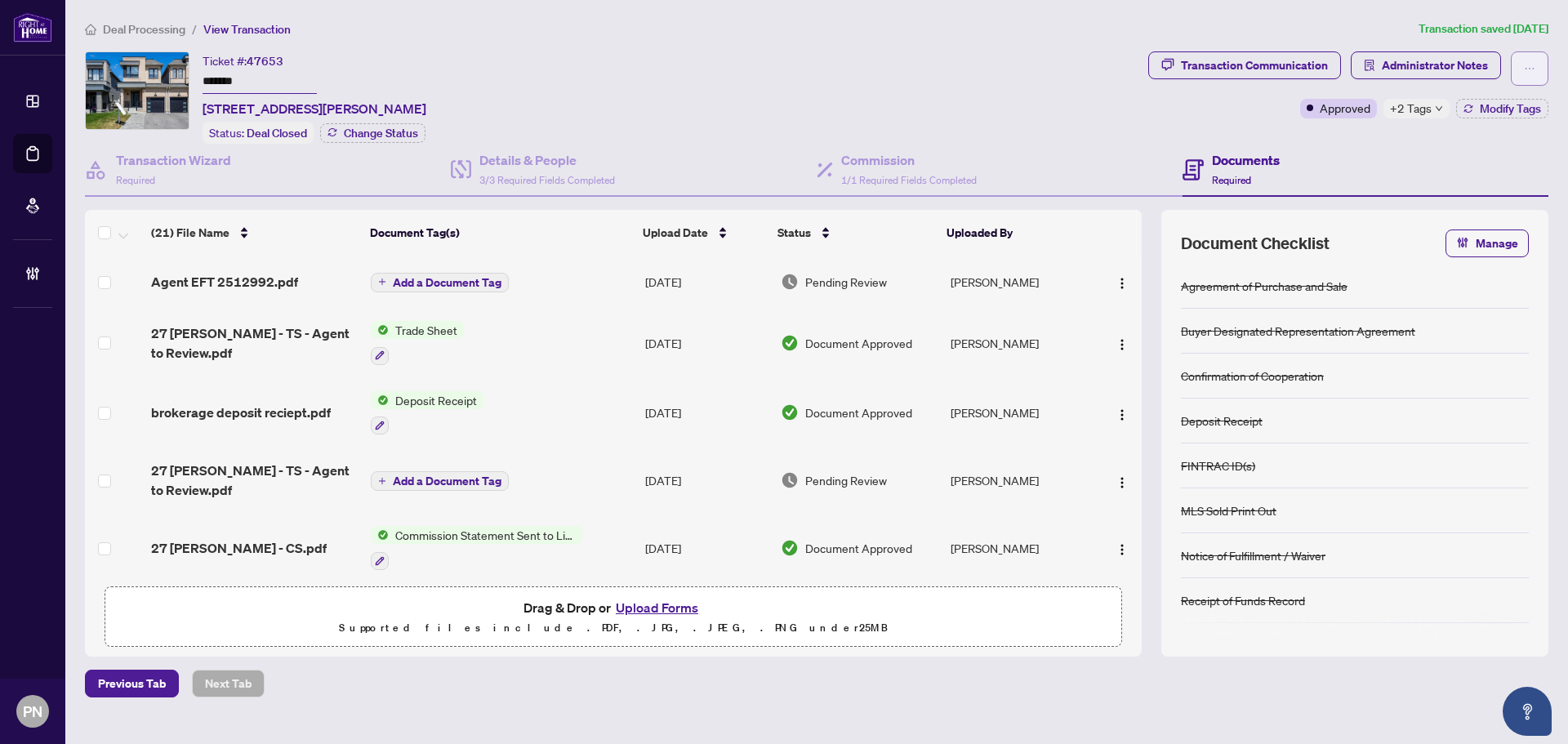
click at [1519, 76] on button "button" at bounding box center [1530, 69] width 38 height 34
click at [1487, 102] on span "Transaction Permissions" at bounding box center [1472, 105] width 125 height 18
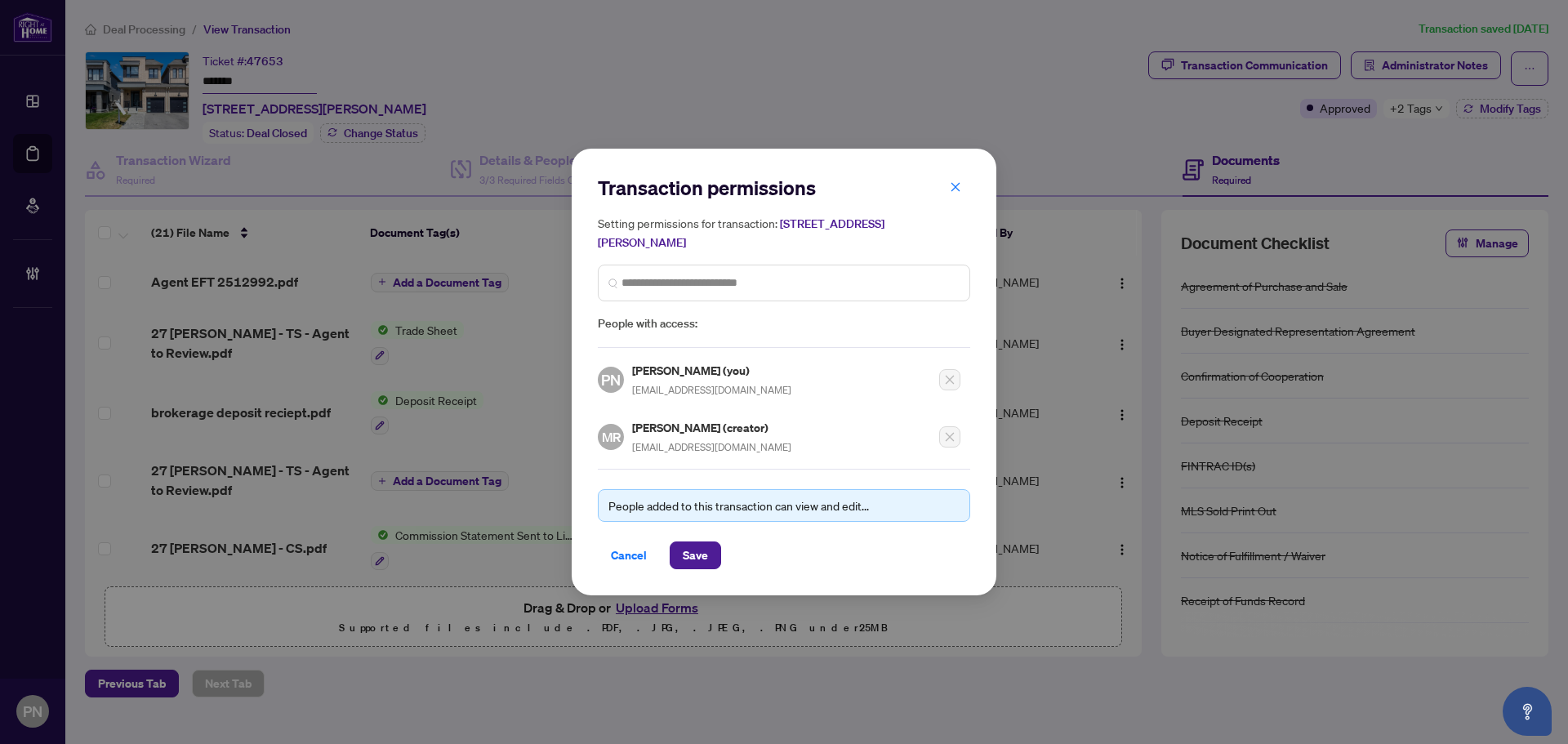
drag, startPoint x: 955, startPoint y: 191, endPoint x: 993, endPoint y: 190, distance: 38.0
click at [955, 191] on icon "close" at bounding box center [956, 187] width 9 height 9
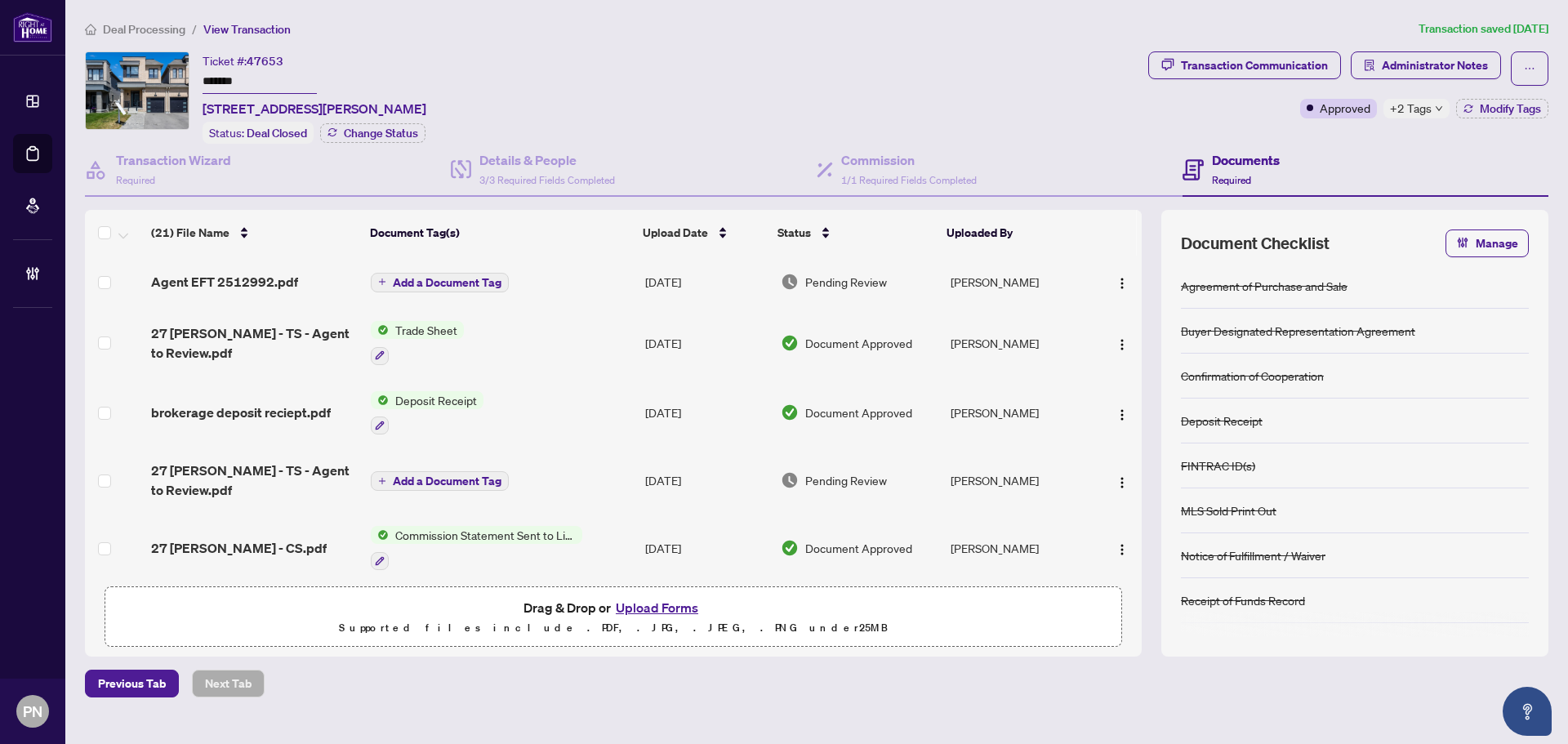
click at [168, 22] on span "Deal Processing" at bounding box center [144, 29] width 83 height 15
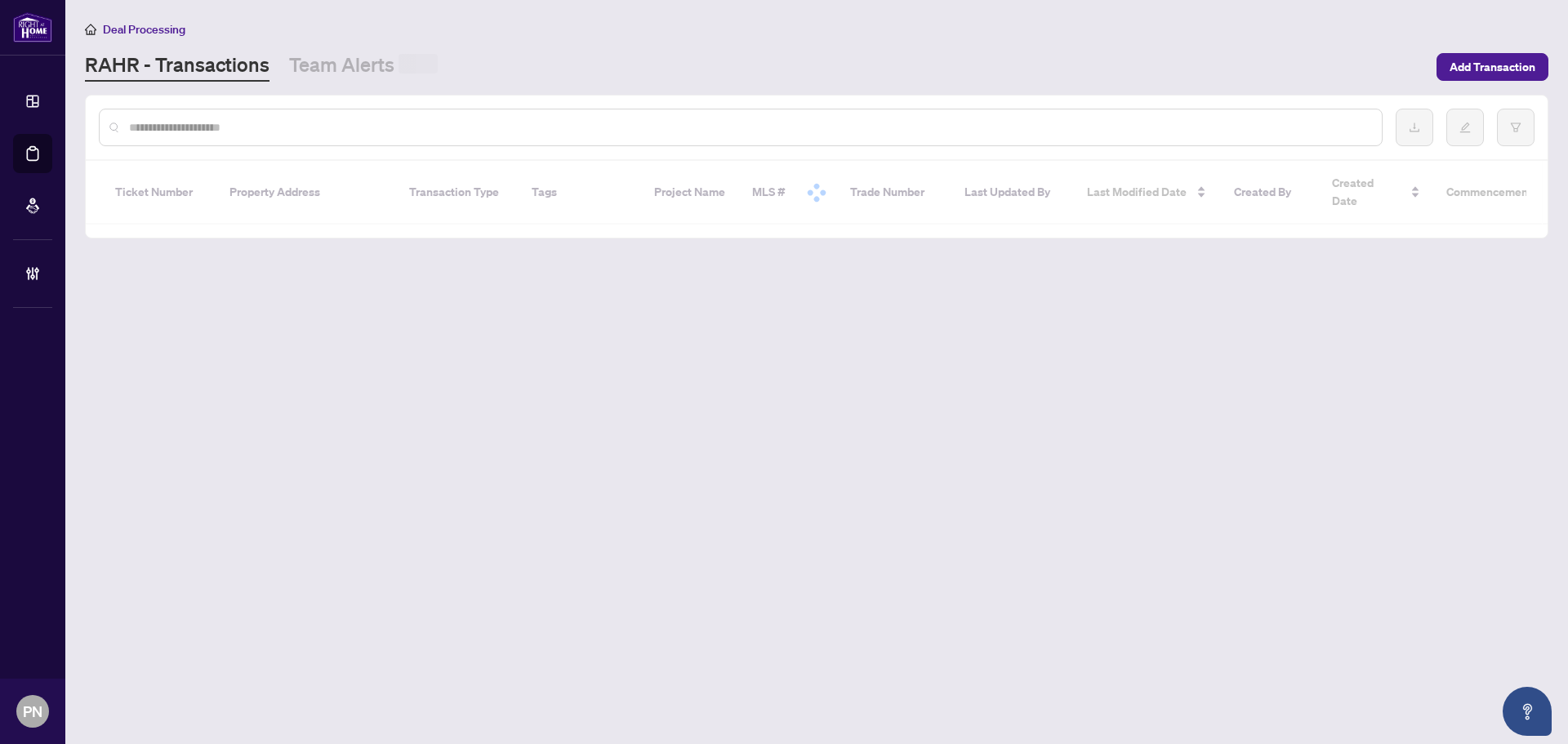
click at [414, 124] on input "text" at bounding box center [748, 128] width 1239 height 18
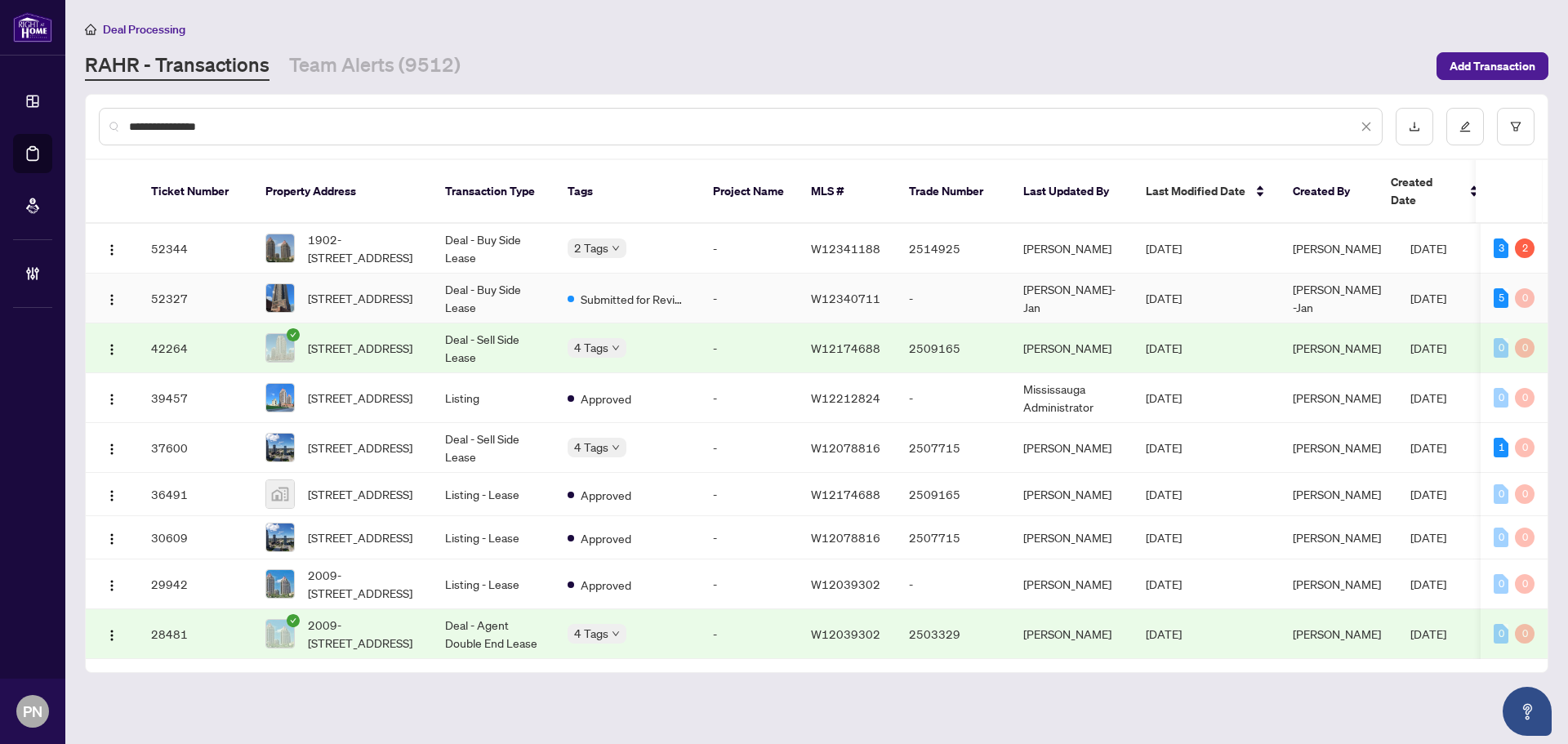
type input "**********"
click at [523, 285] on td "Deal - Buy Side Lease" at bounding box center [493, 299] width 123 height 50
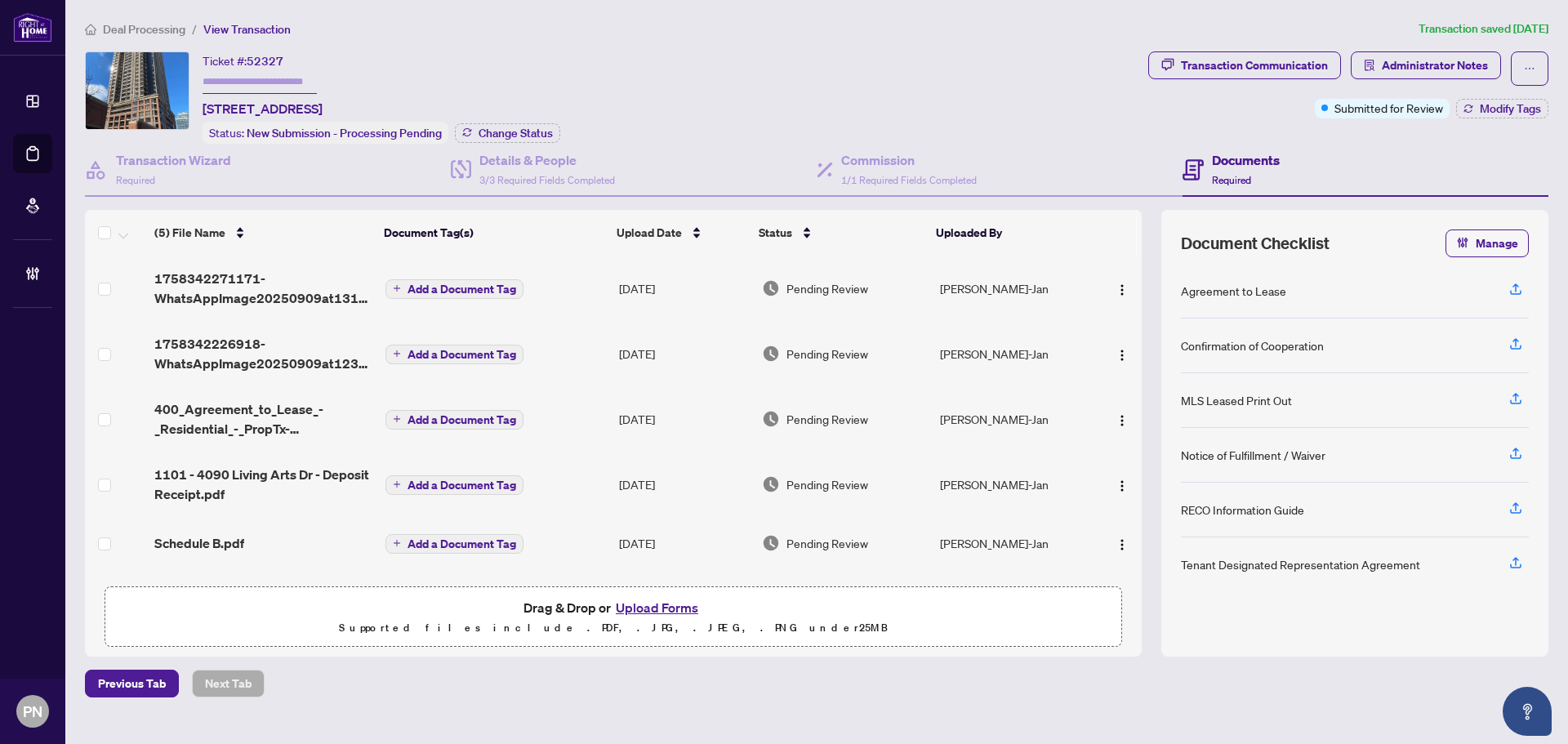
click at [142, 20] on li "Deal Processing" at bounding box center [135, 29] width 101 height 19
click at [179, 32] on span "Deal Processing" at bounding box center [144, 29] width 83 height 15
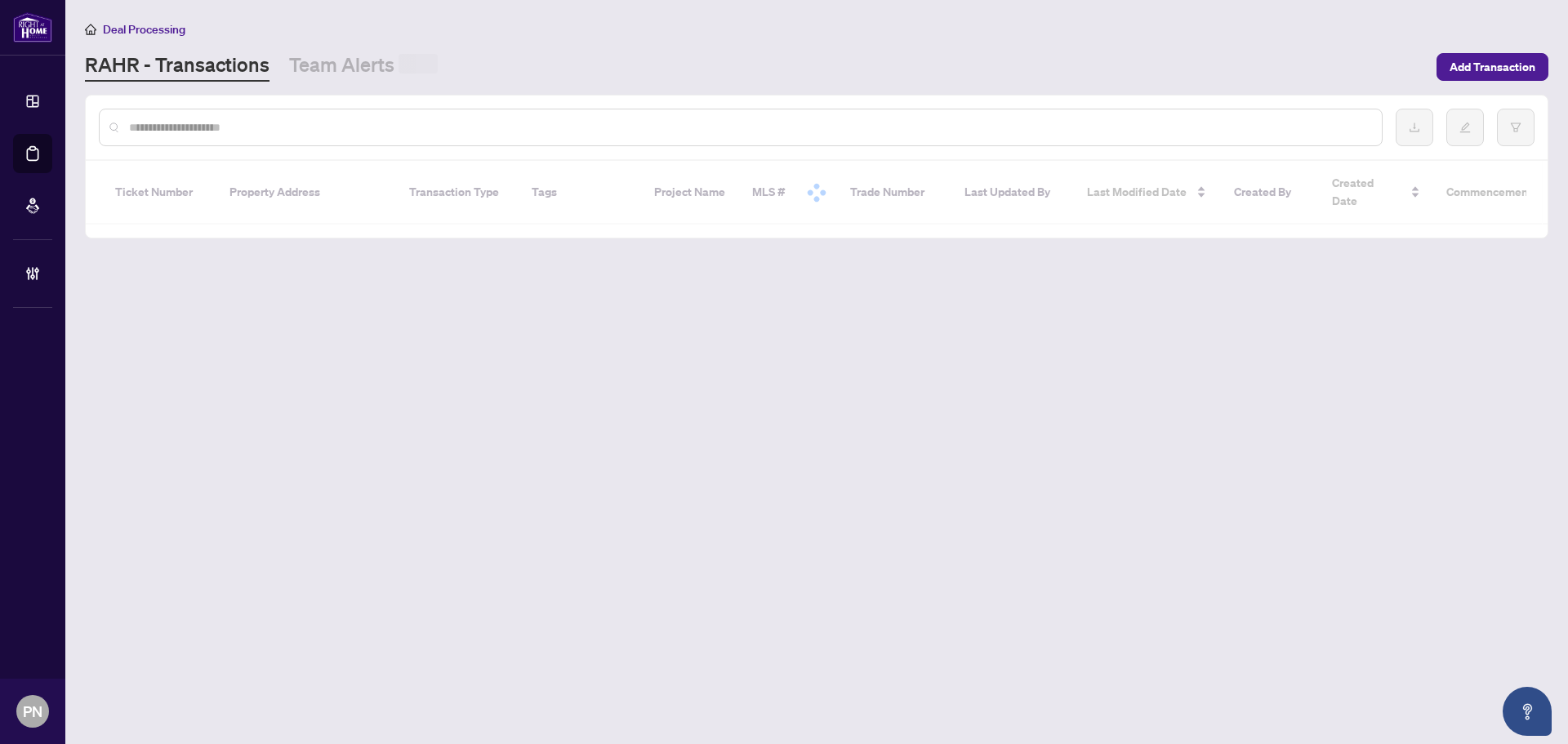
click at [383, 117] on div at bounding box center [741, 128] width 1284 height 38
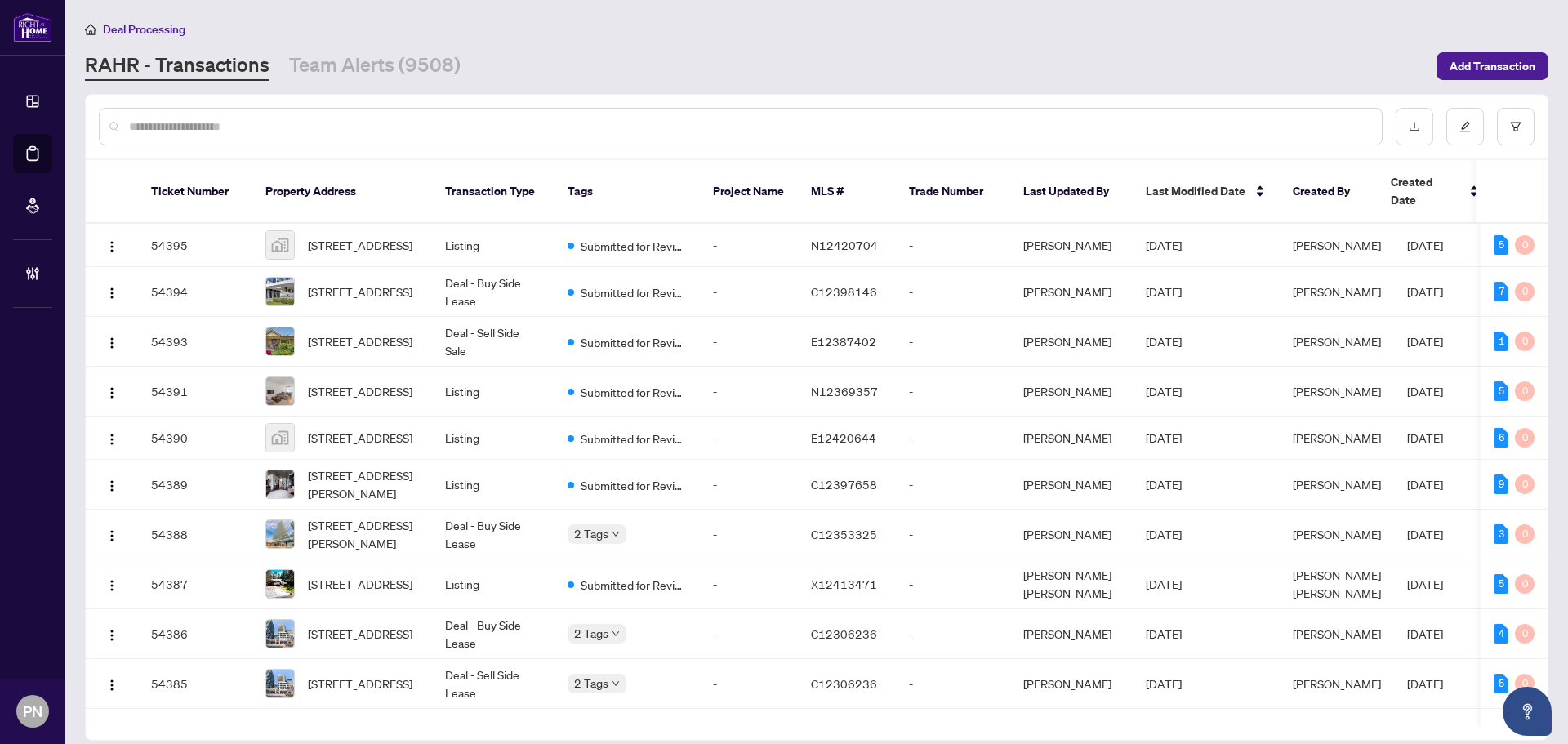
click at [386, 124] on input "text" at bounding box center [748, 127] width 1239 height 18
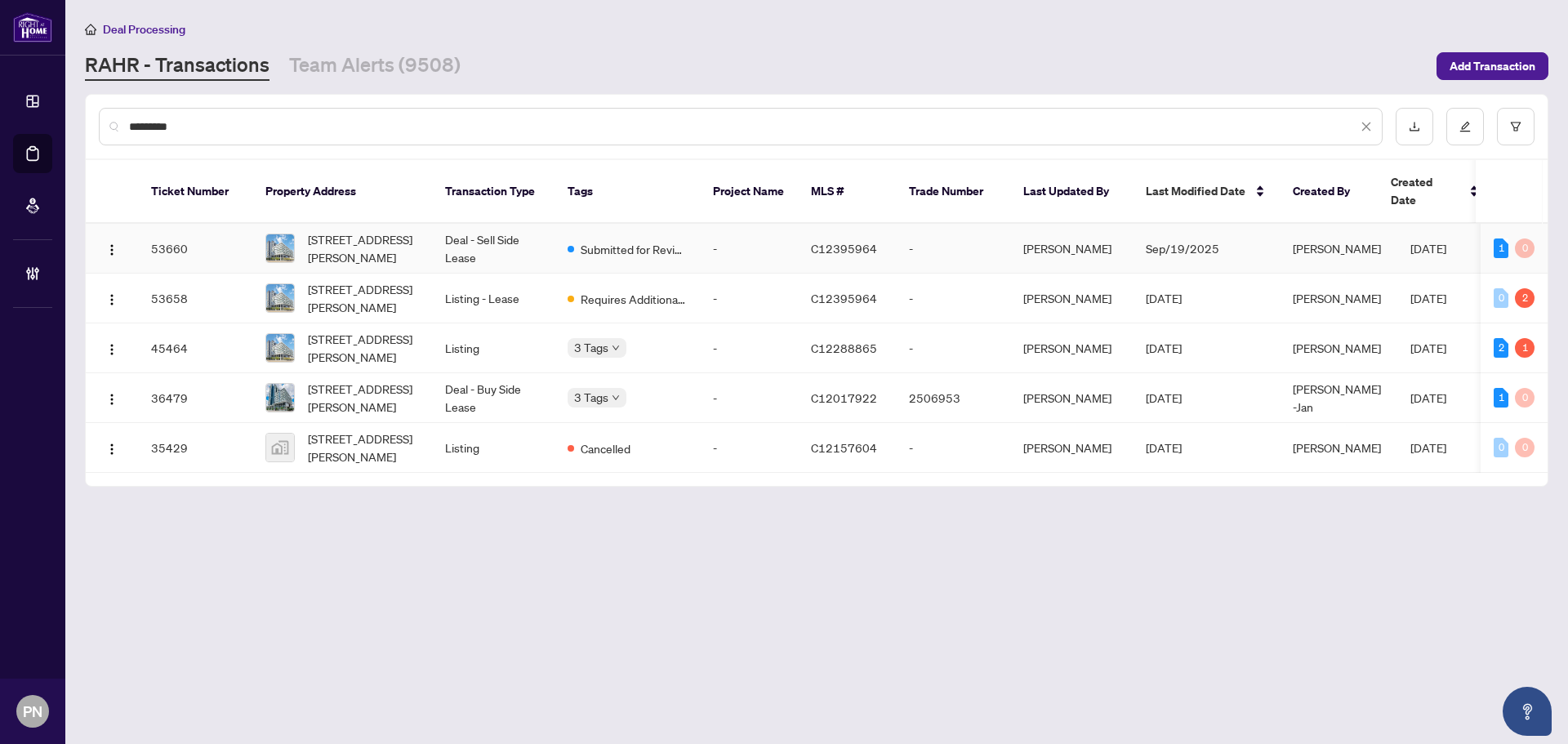
type input "*********"
click at [427, 224] on td "804-34 Tubman Ave, Toronto, Ontario M5A 0M5, Canada" at bounding box center [343, 249] width 180 height 50
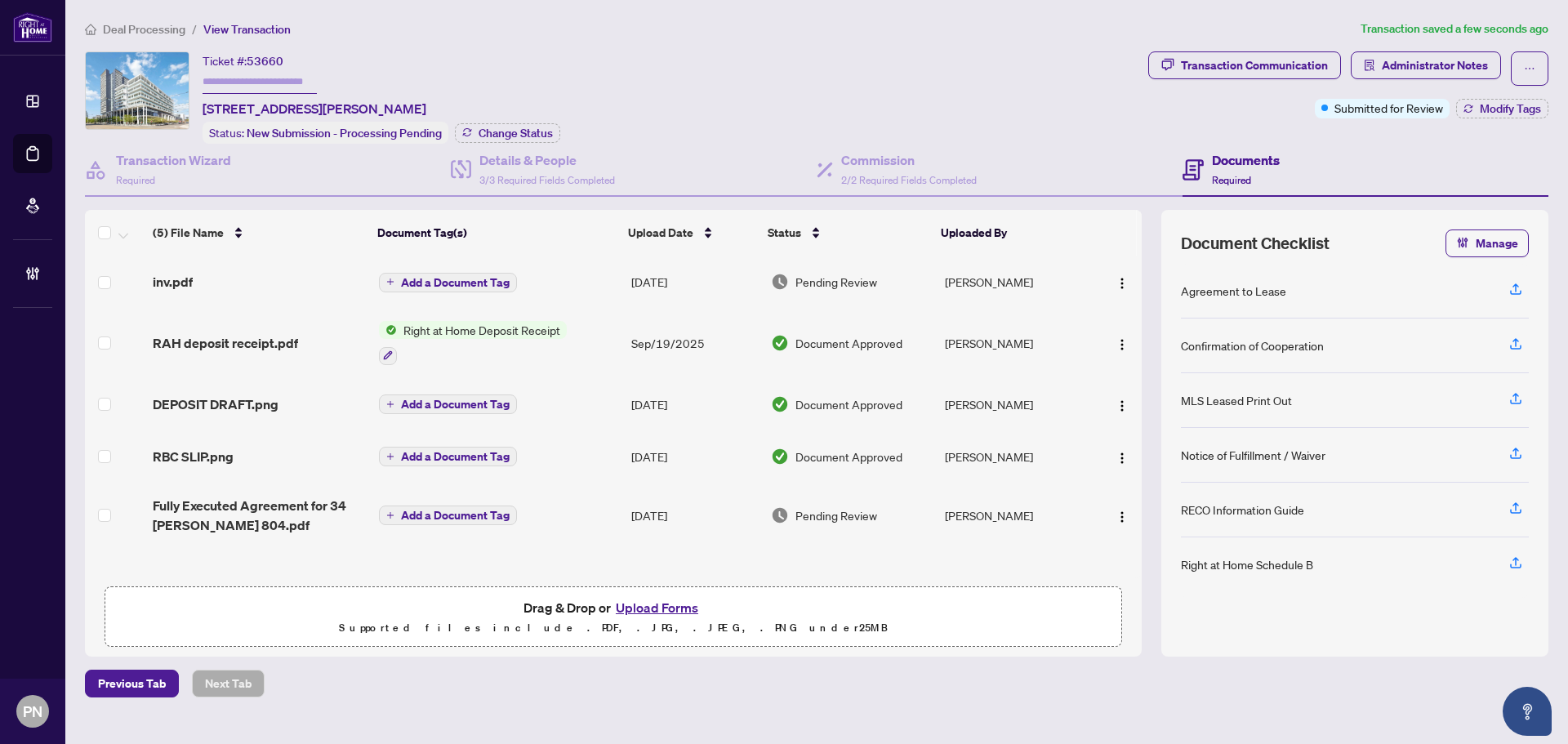
click at [145, 28] on span "Deal Processing" at bounding box center [144, 29] width 83 height 15
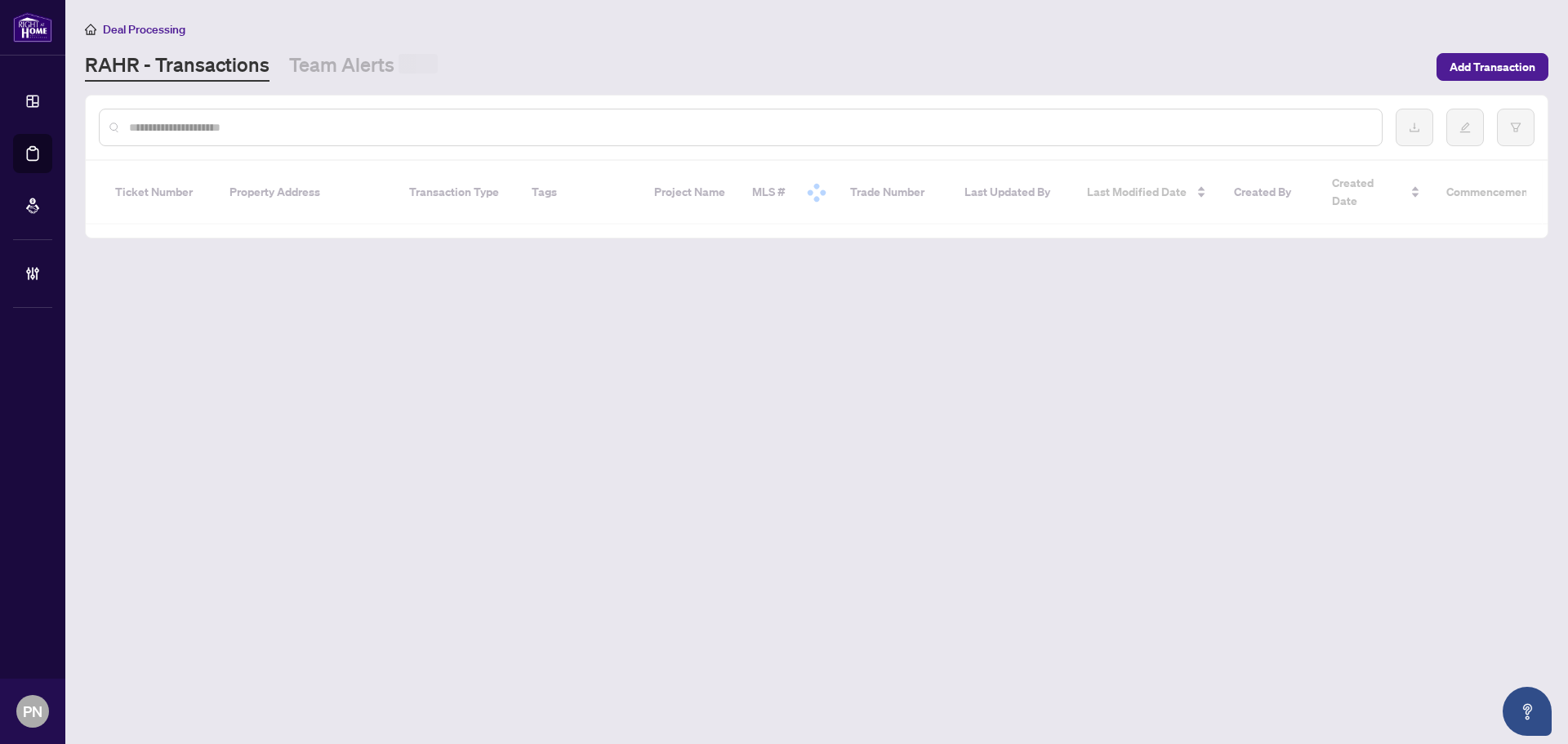
click at [327, 137] on div at bounding box center [741, 128] width 1284 height 38
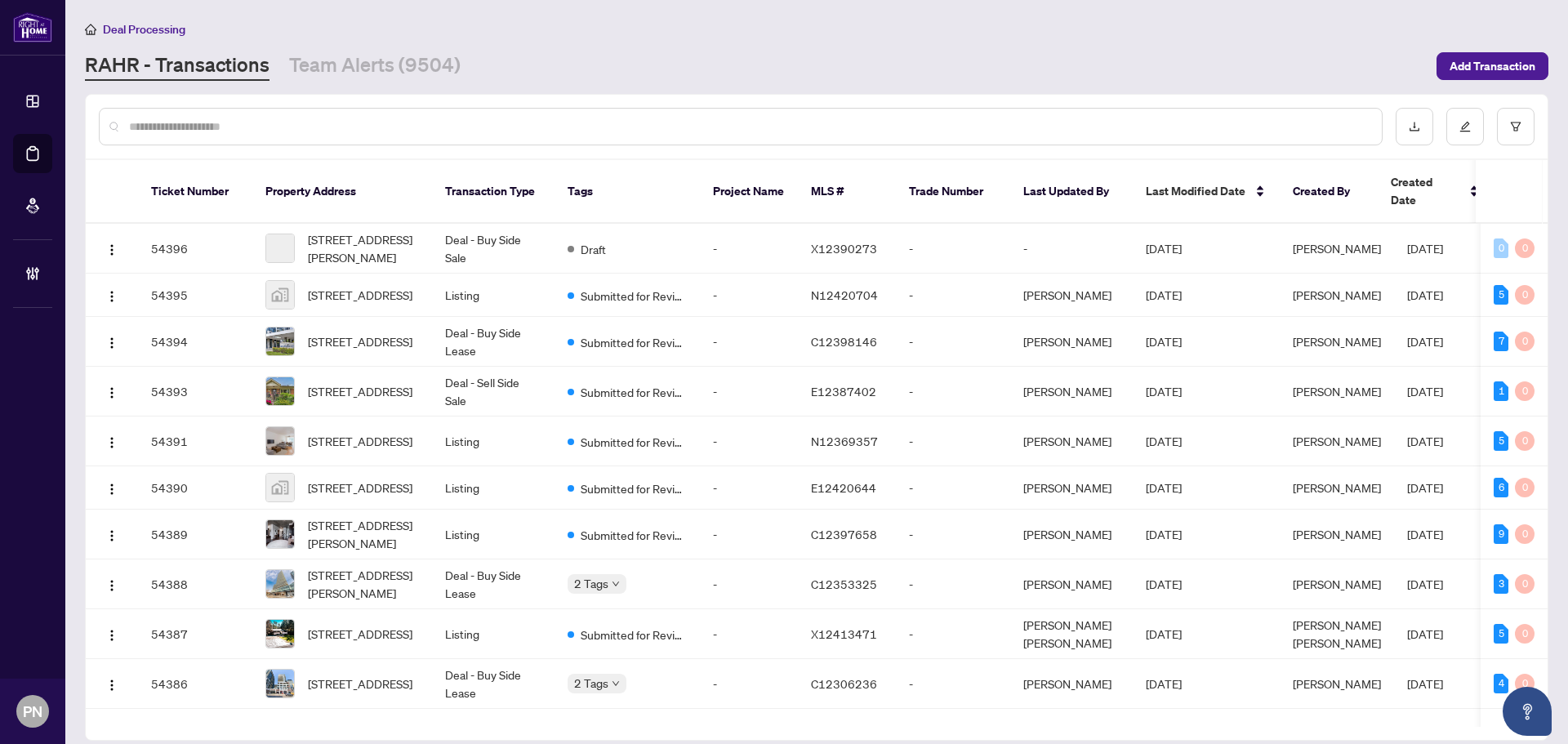
click at [347, 128] on input "text" at bounding box center [748, 127] width 1239 height 18
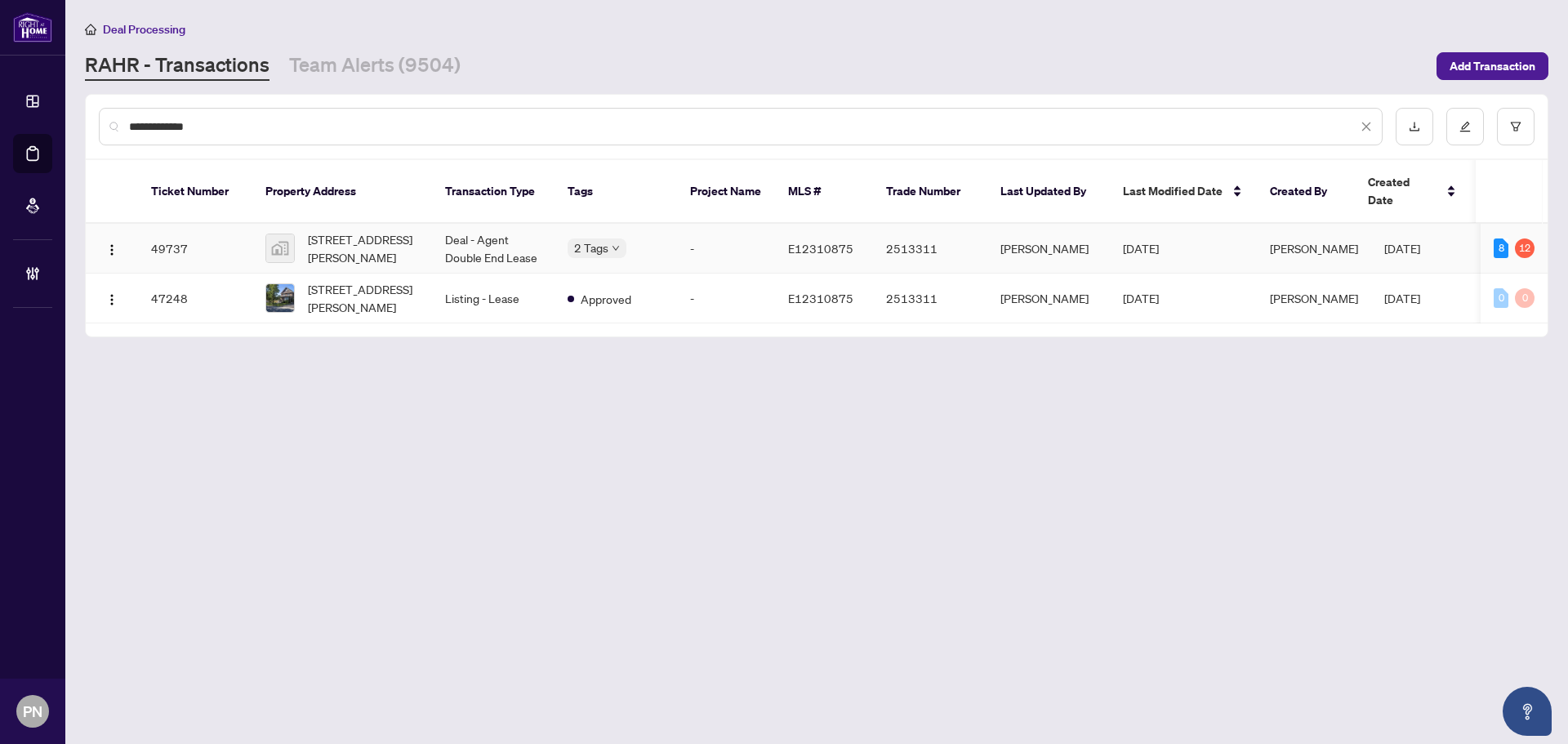
type input "**********"
click at [477, 225] on td "Deal - Agent Double End Lease" at bounding box center [493, 249] width 123 height 50
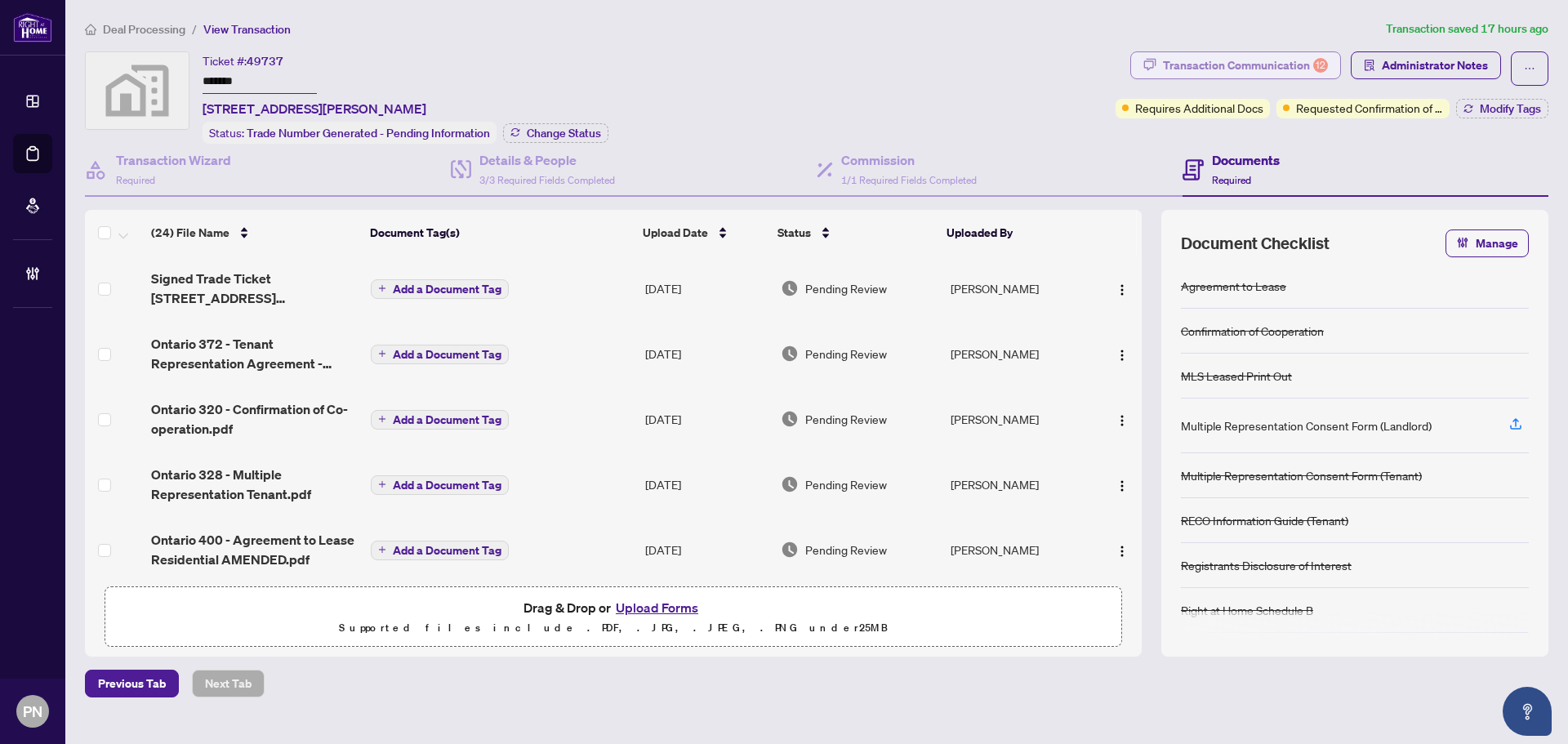
click at [1298, 67] on div "Transaction Communication 12" at bounding box center [1245, 65] width 165 height 26
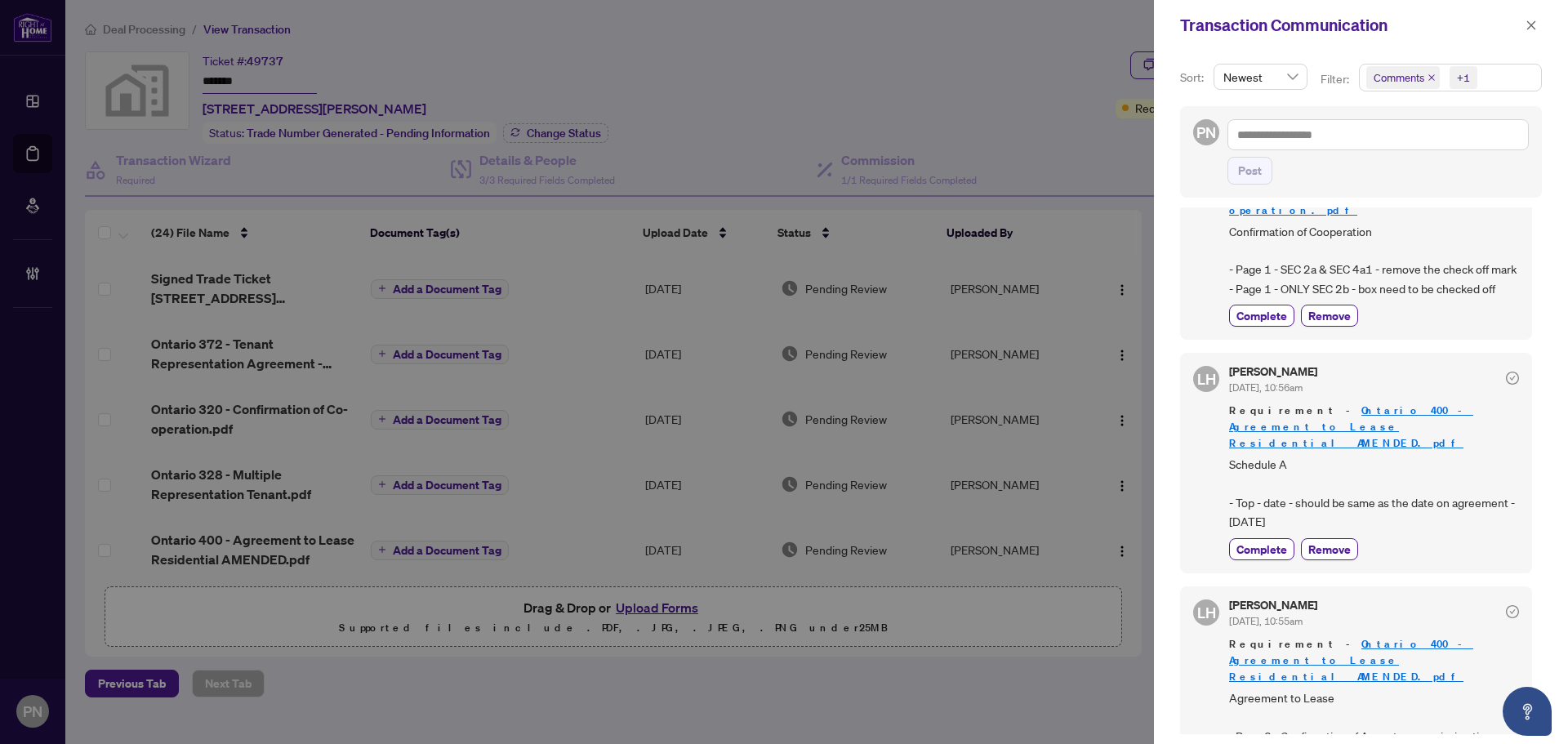
scroll to position [3104, 0]
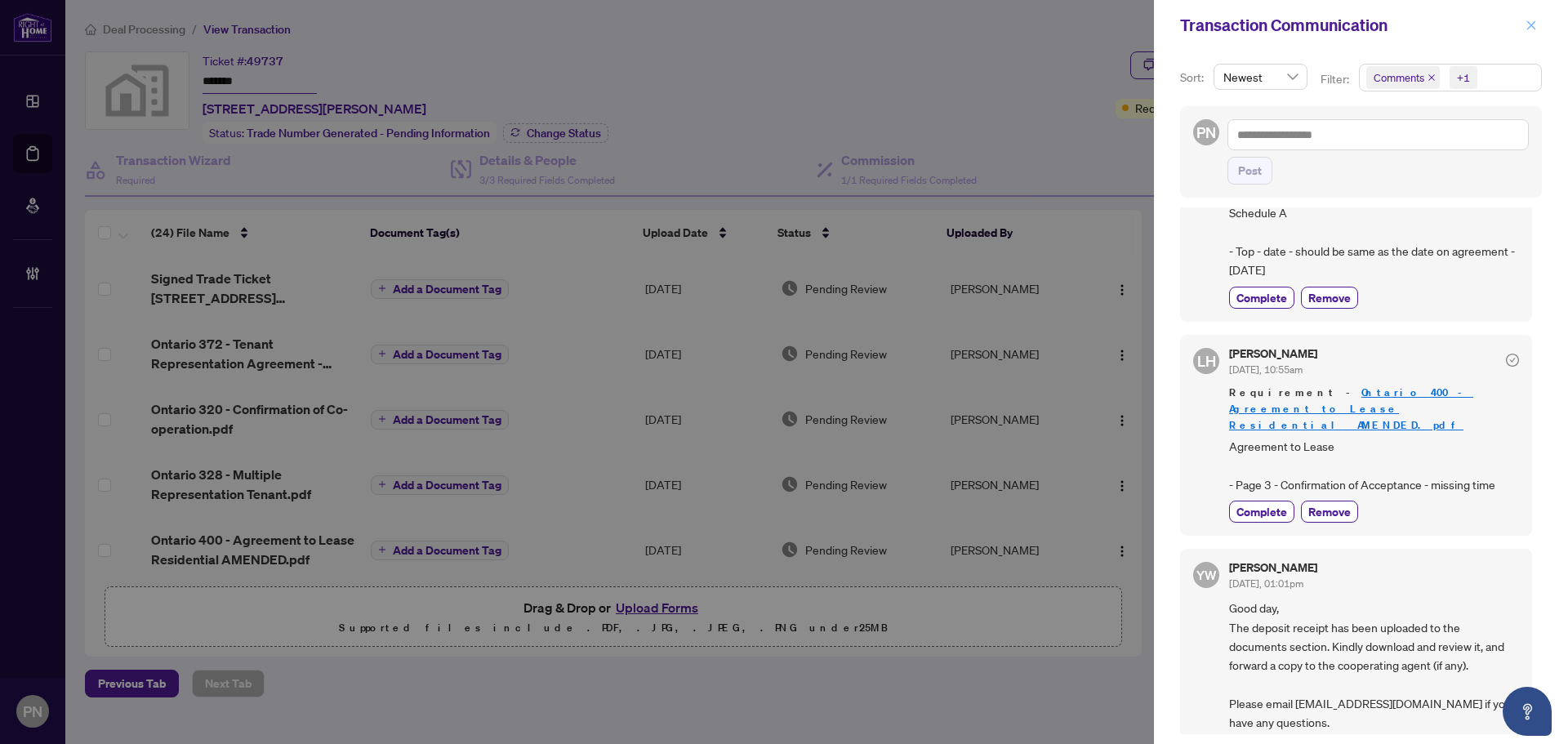
click at [1522, 26] on button "button" at bounding box center [1531, 26] width 21 height 20
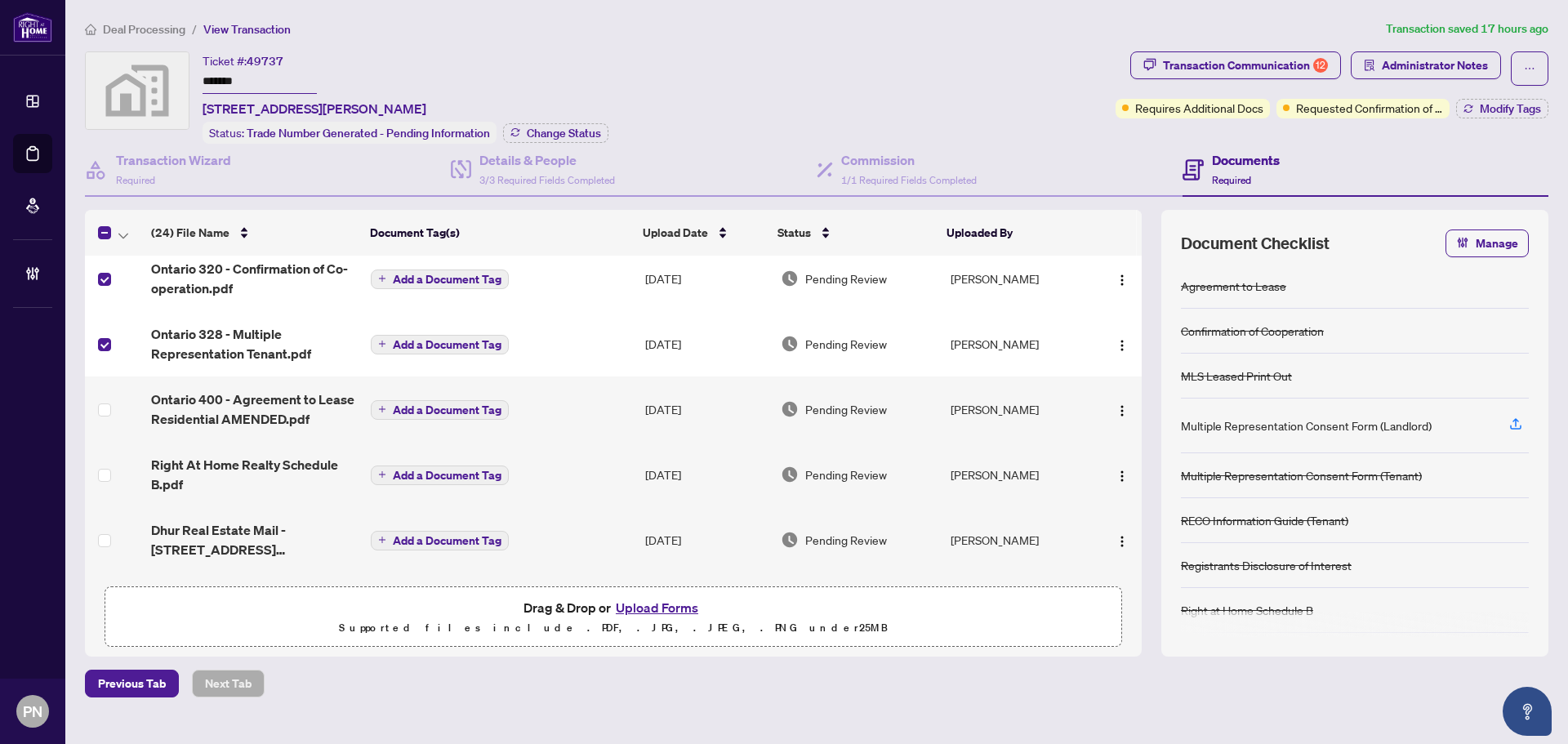
scroll to position [164, 0]
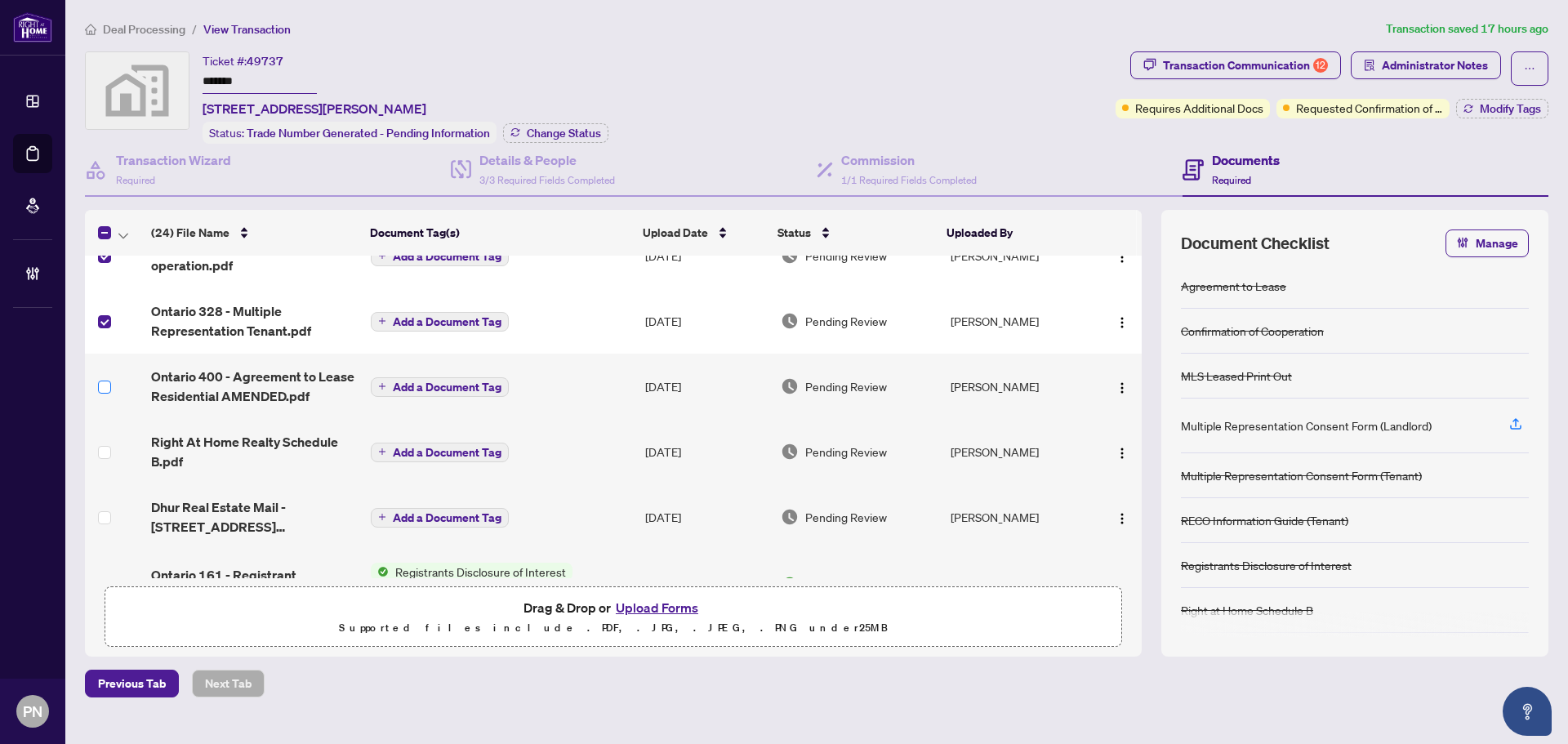
click at [101, 392] on label at bounding box center [104, 387] width 13 height 18
click at [103, 443] on label at bounding box center [104, 452] width 13 height 18
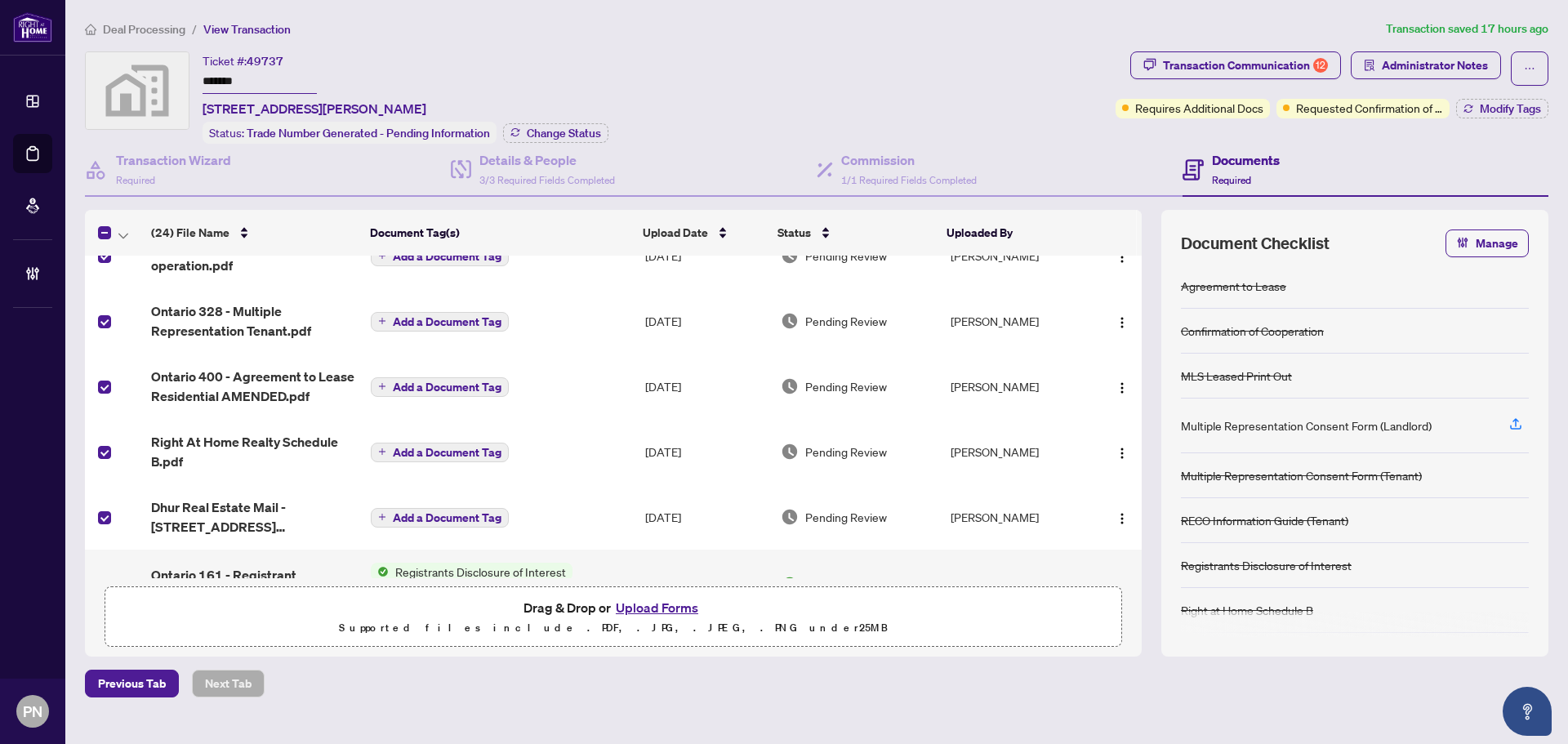
click at [121, 242] on th at bounding box center [115, 233] width 60 height 46
click at [123, 237] on span "button" at bounding box center [124, 233] width 10 height 18
click at [137, 259] on span "Open Selected in New Tab(s)" at bounding box center [201, 260] width 146 height 18
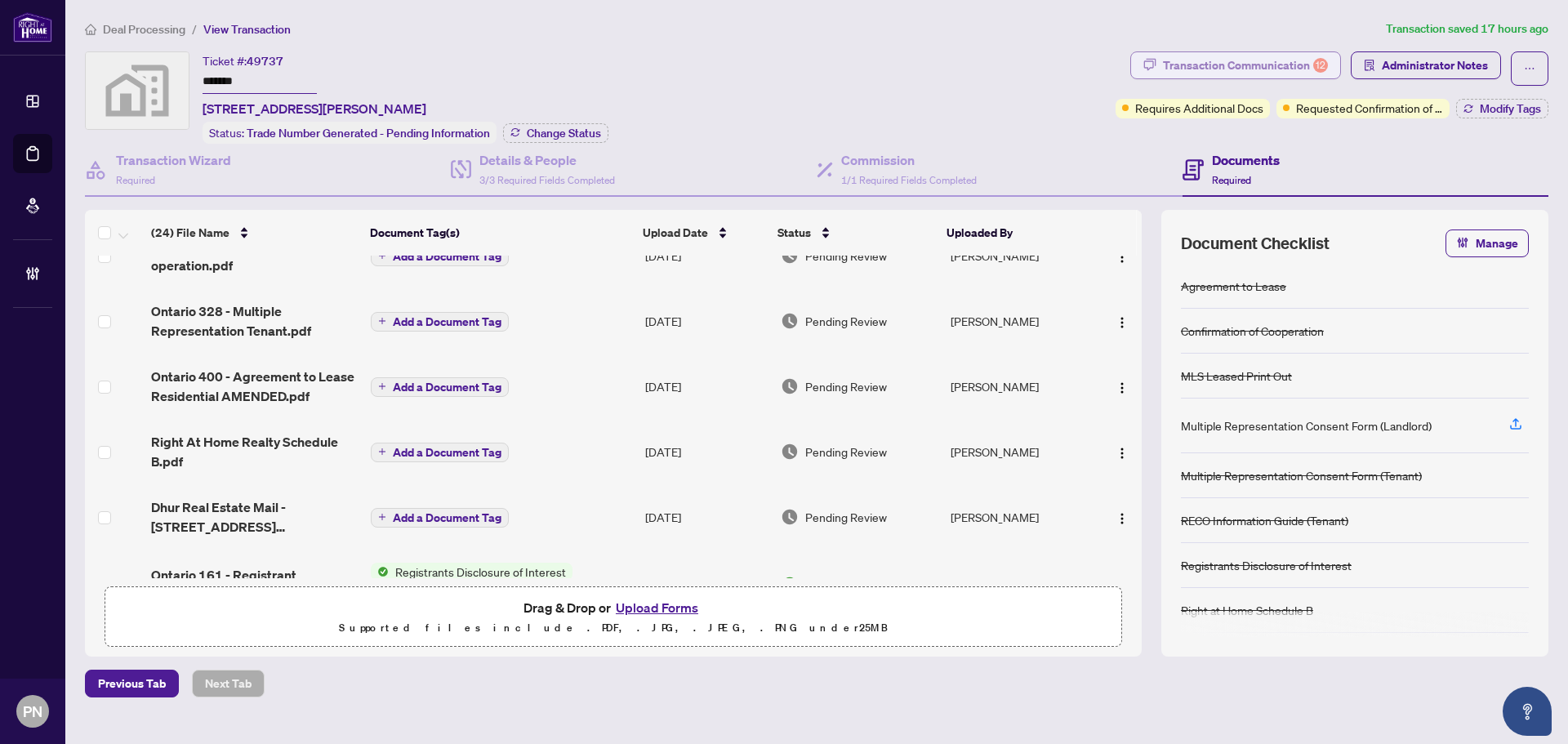
click at [1313, 63] on div "Transaction Communication 12" at bounding box center [1245, 65] width 165 height 26
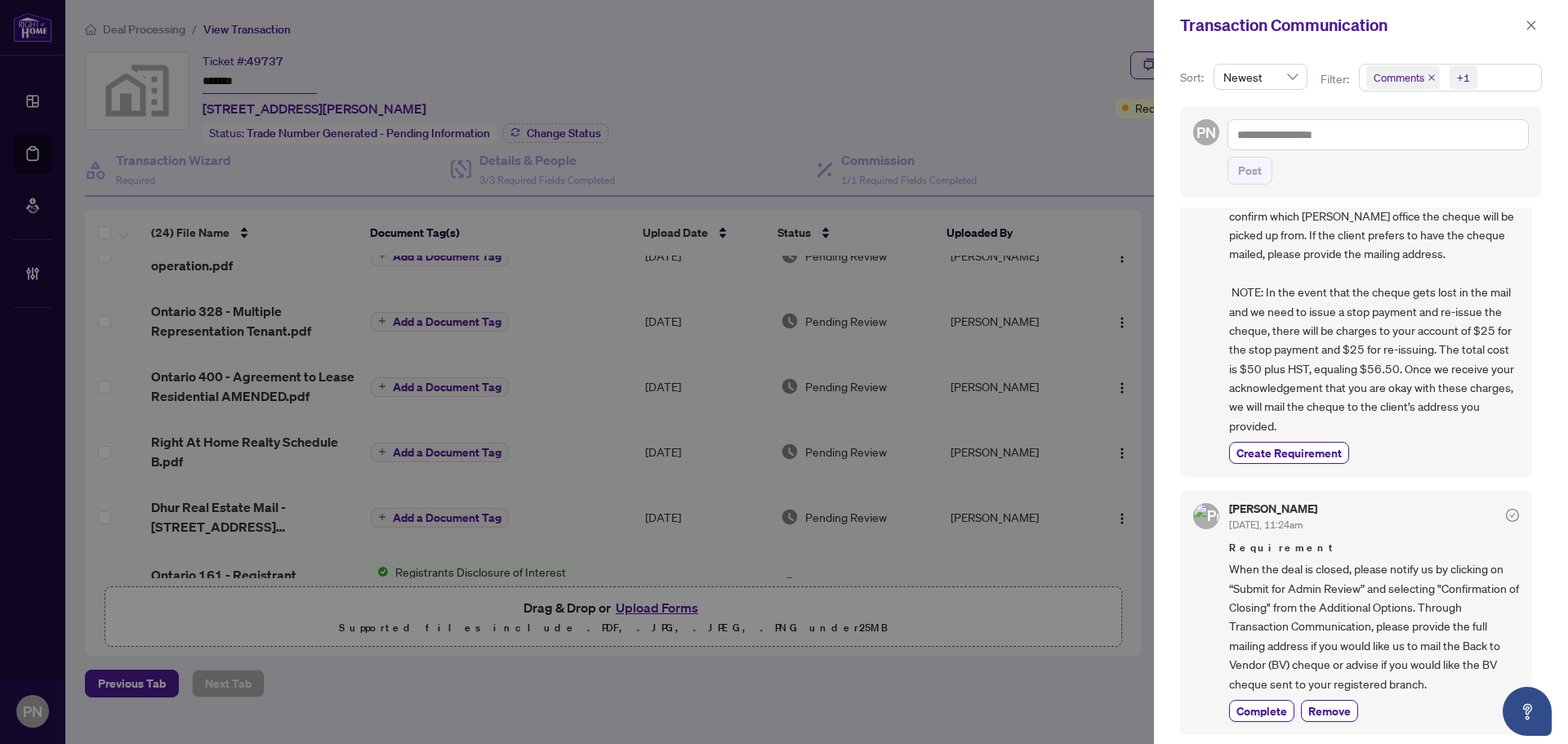
scroll to position [0, 0]
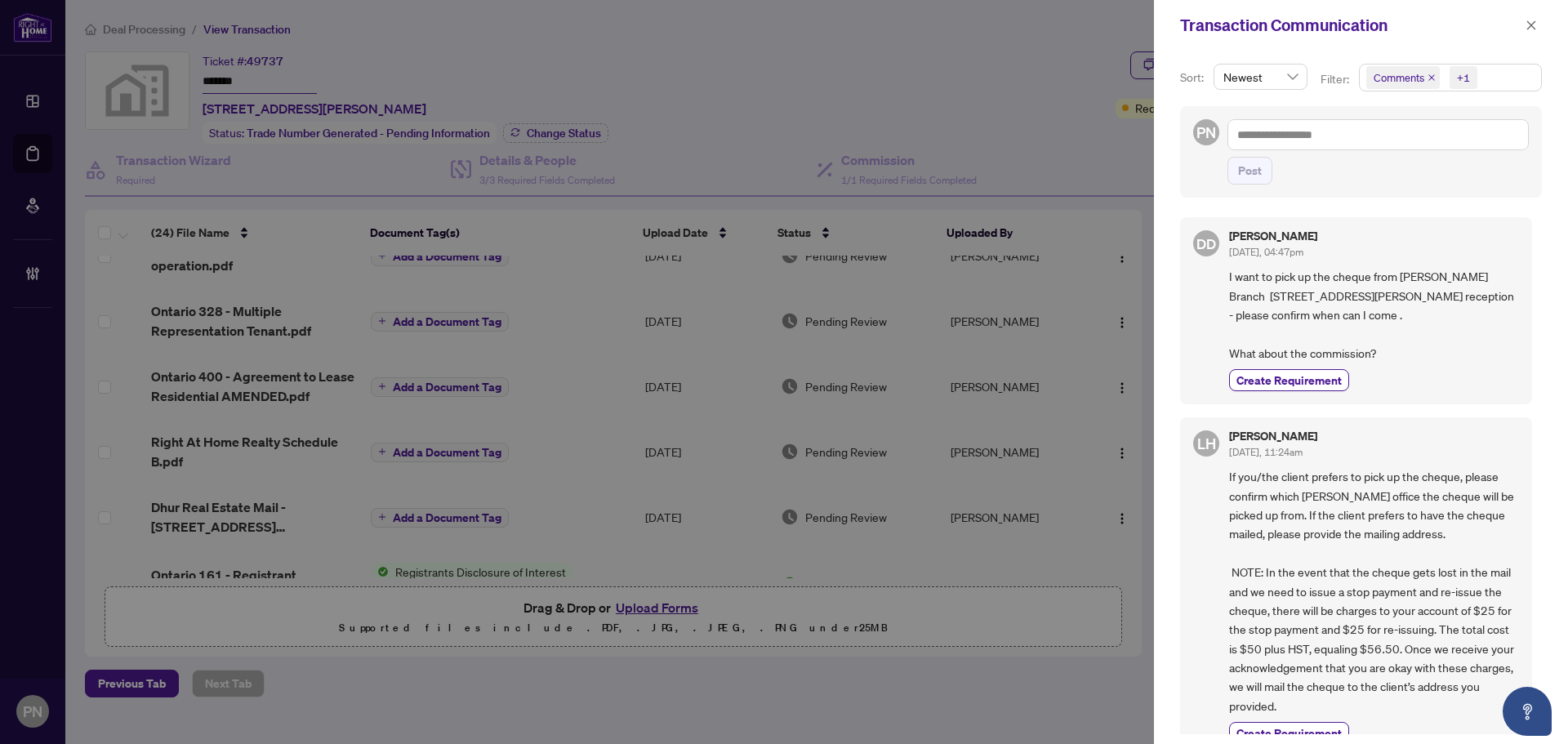
click at [1430, 74] on icon "close" at bounding box center [1432, 78] width 8 height 8
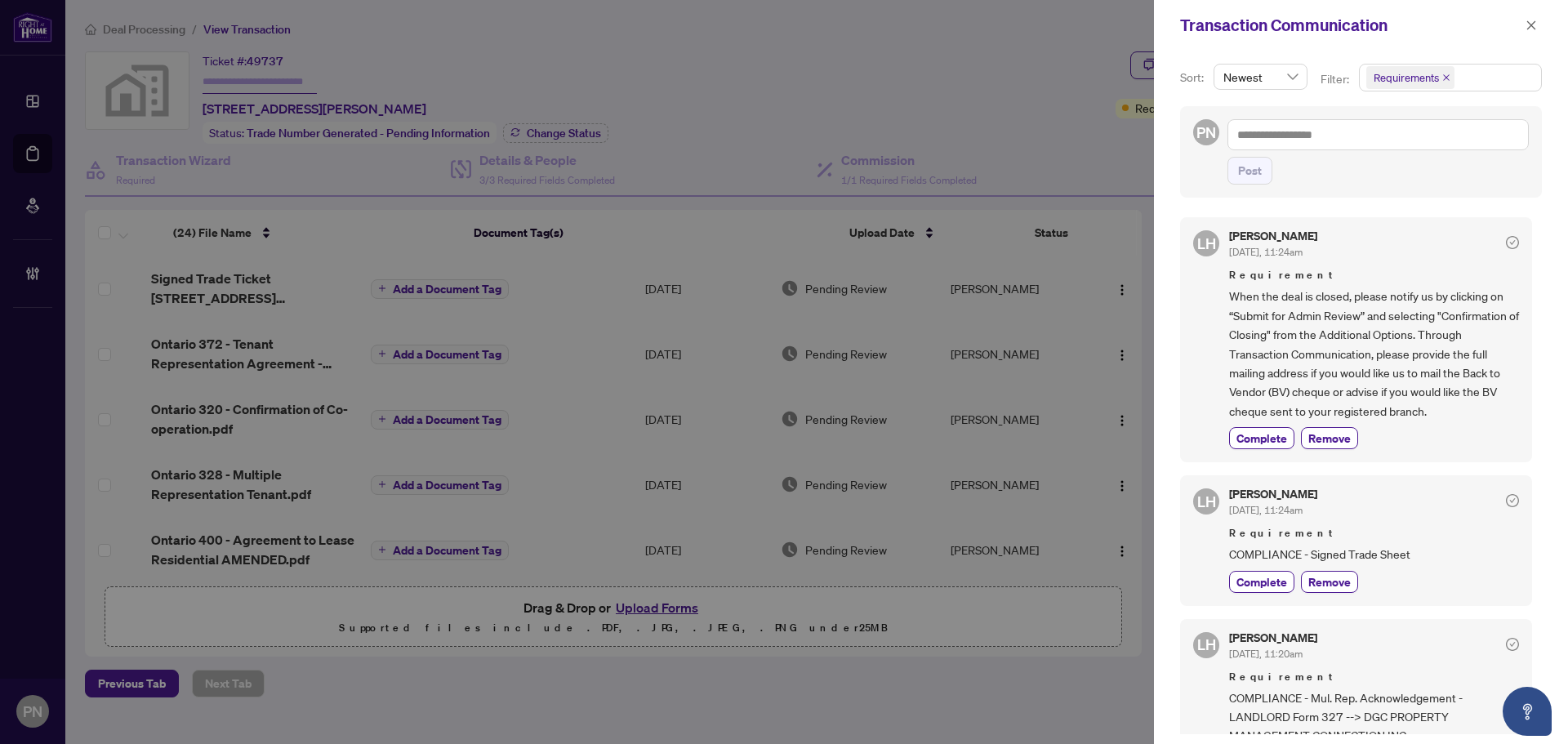
type input "*******"
click at [1268, 581] on span "Complete" at bounding box center [1261, 581] width 51 height 17
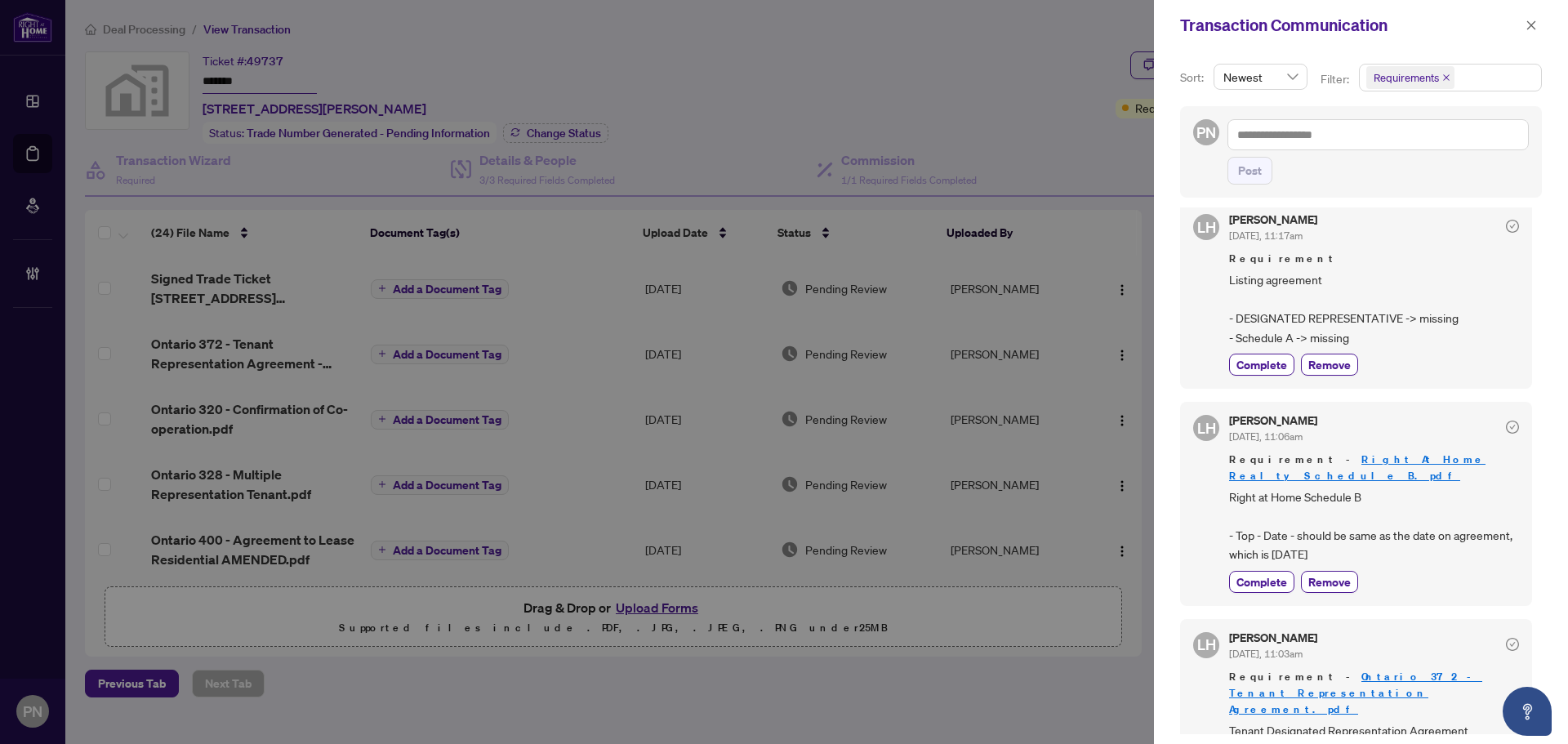
scroll to position [1143, 0]
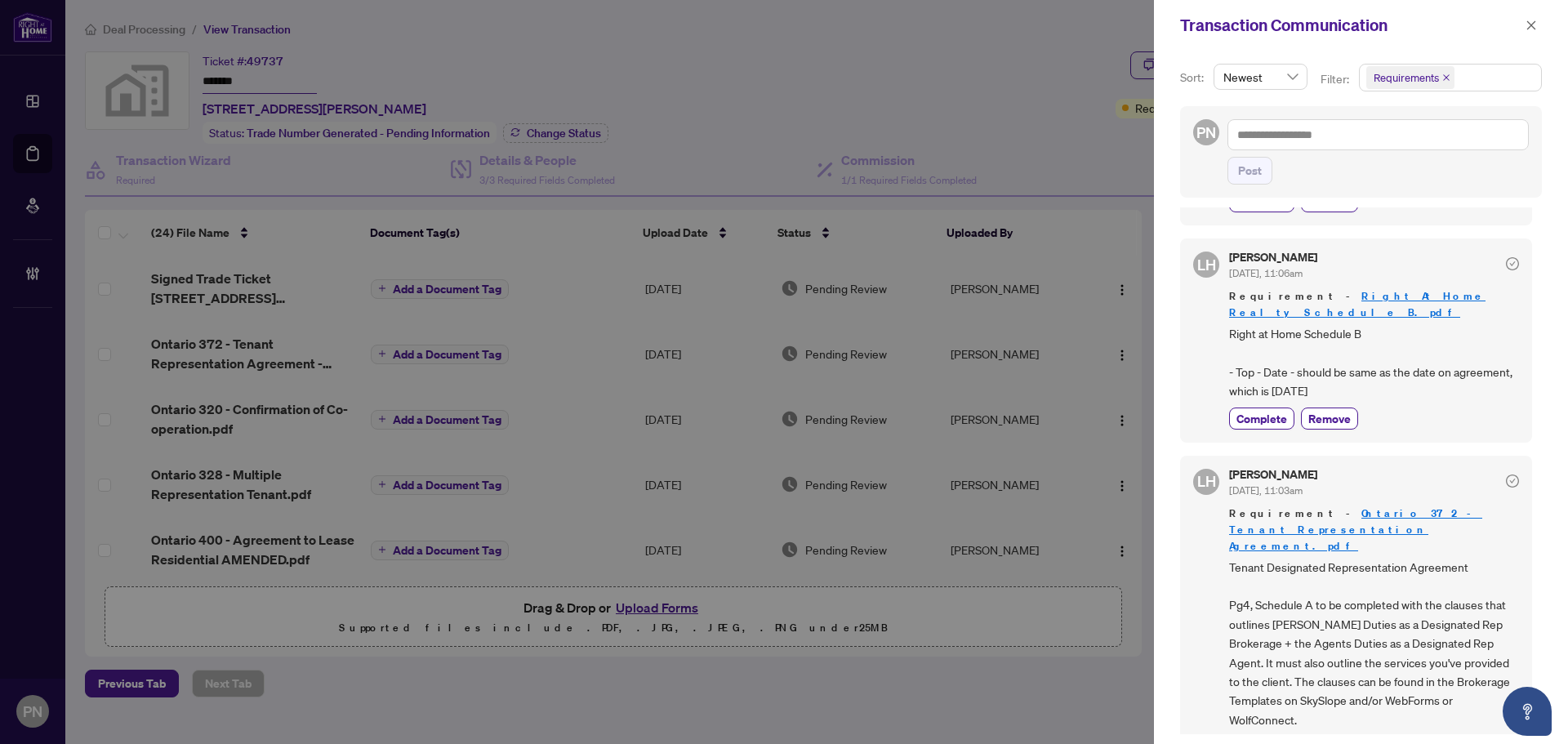
click at [1269, 683] on div "Lulu Hao Sep/08/2025, 11:03am Requirement - Ontario 372 - Tenant Representation…" at bounding box center [1374, 613] width 290 height 290
click at [1253, 738] on span "Complete" at bounding box center [1261, 746] width 51 height 17
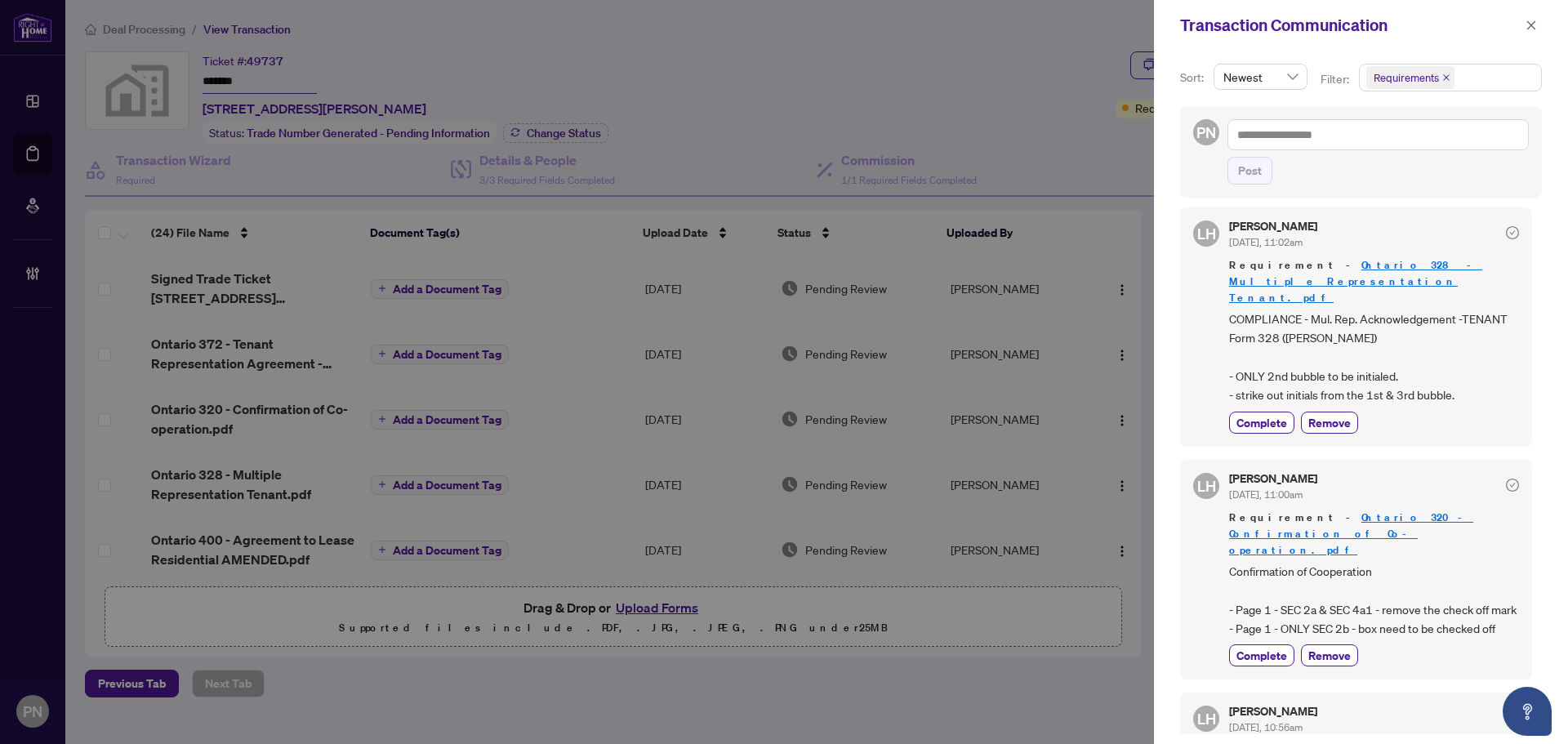
scroll to position [1797, 0]
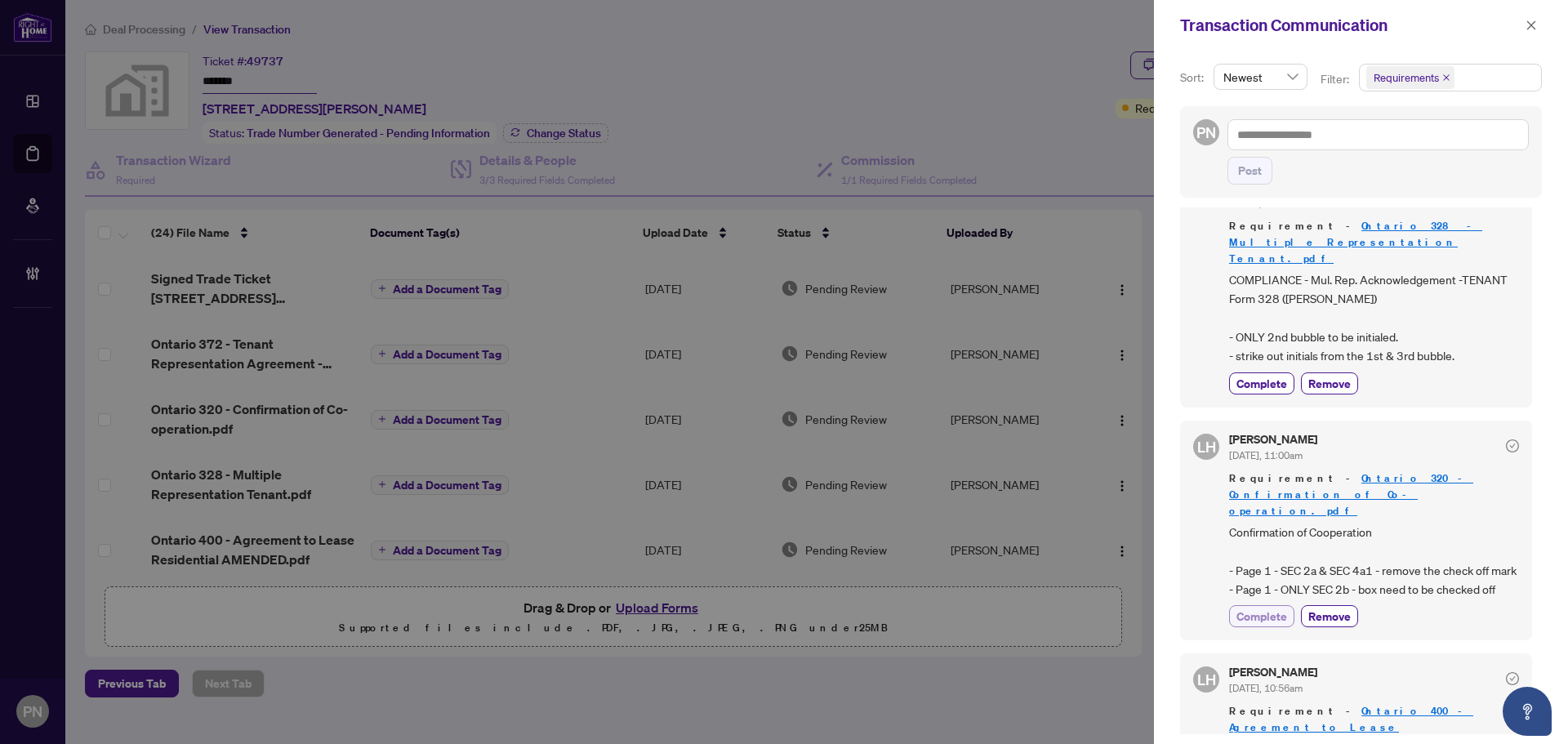
click at [1278, 607] on span "Complete" at bounding box center [1261, 615] width 51 height 17
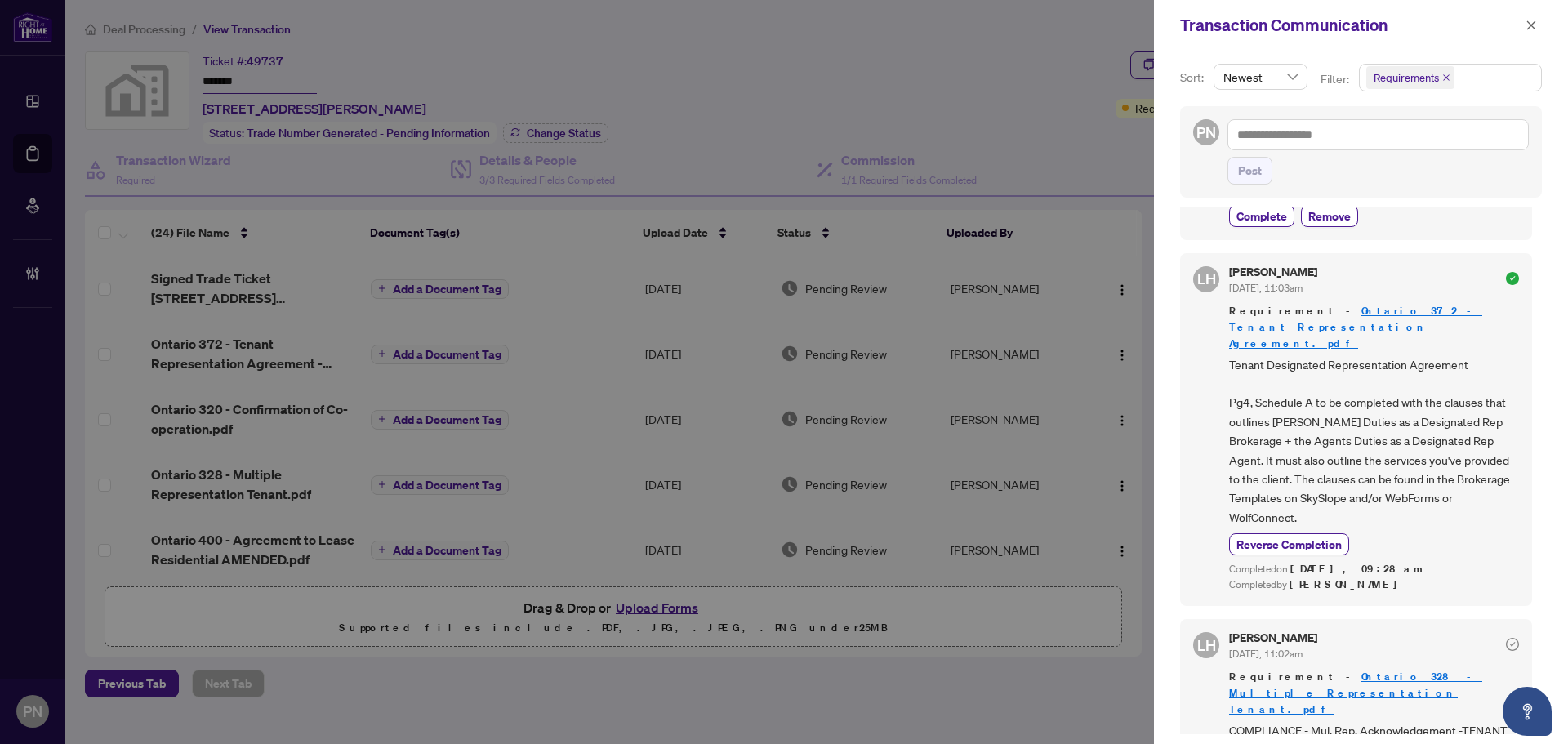
scroll to position [1470, 0]
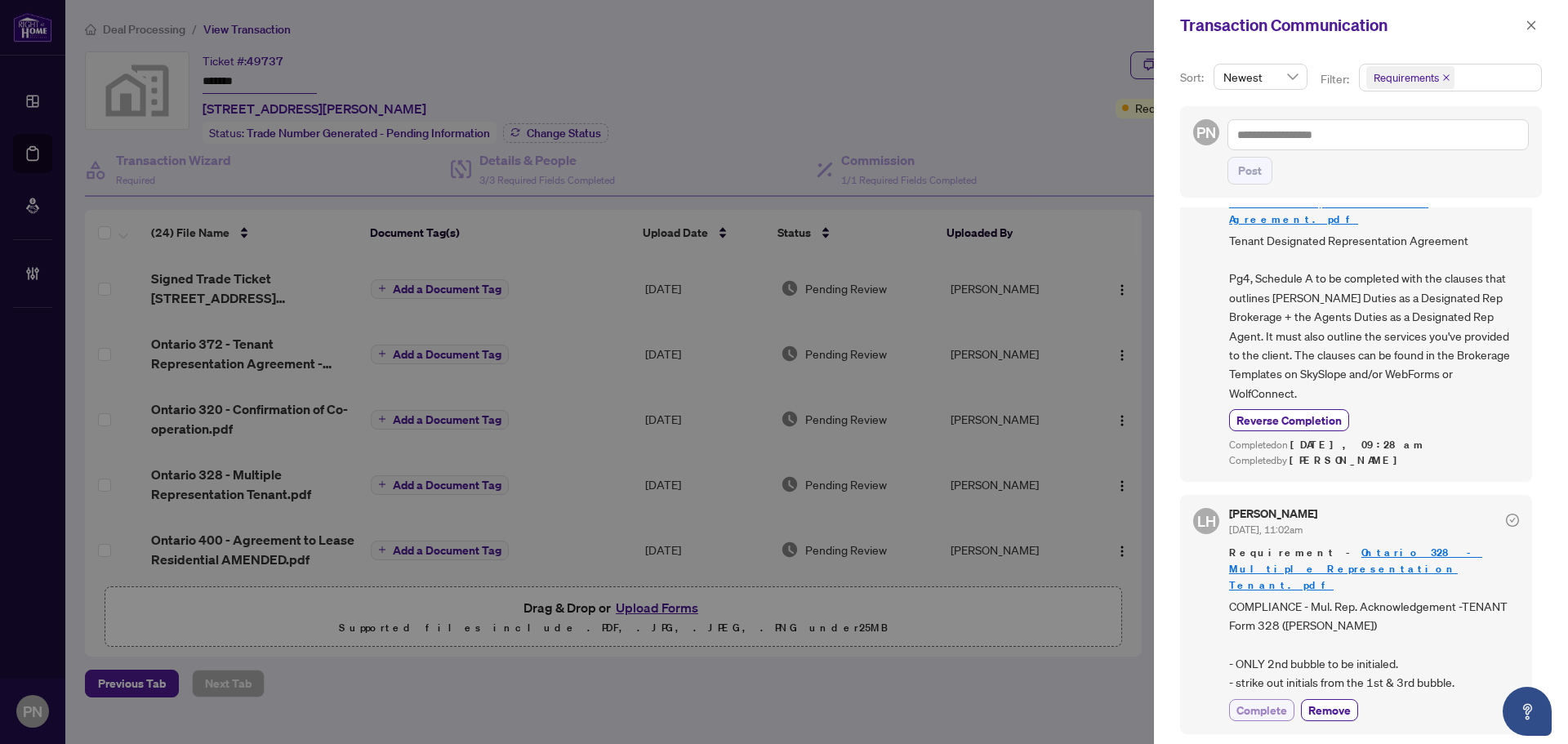
click at [1272, 701] on span "Complete" at bounding box center [1261, 709] width 51 height 17
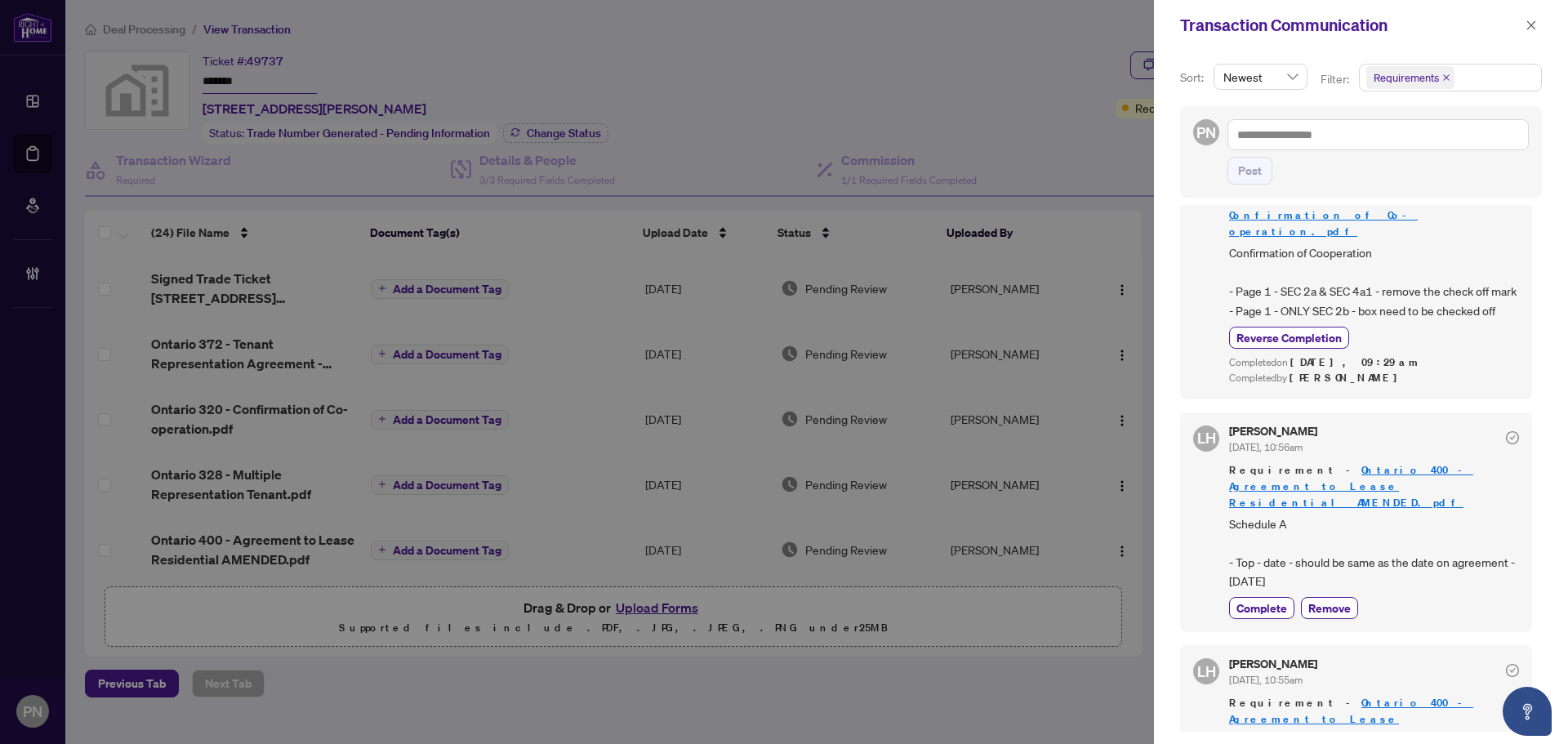
scroll to position [3, 0]
click at [1253, 598] on span "Complete" at bounding box center [1261, 606] width 51 height 17
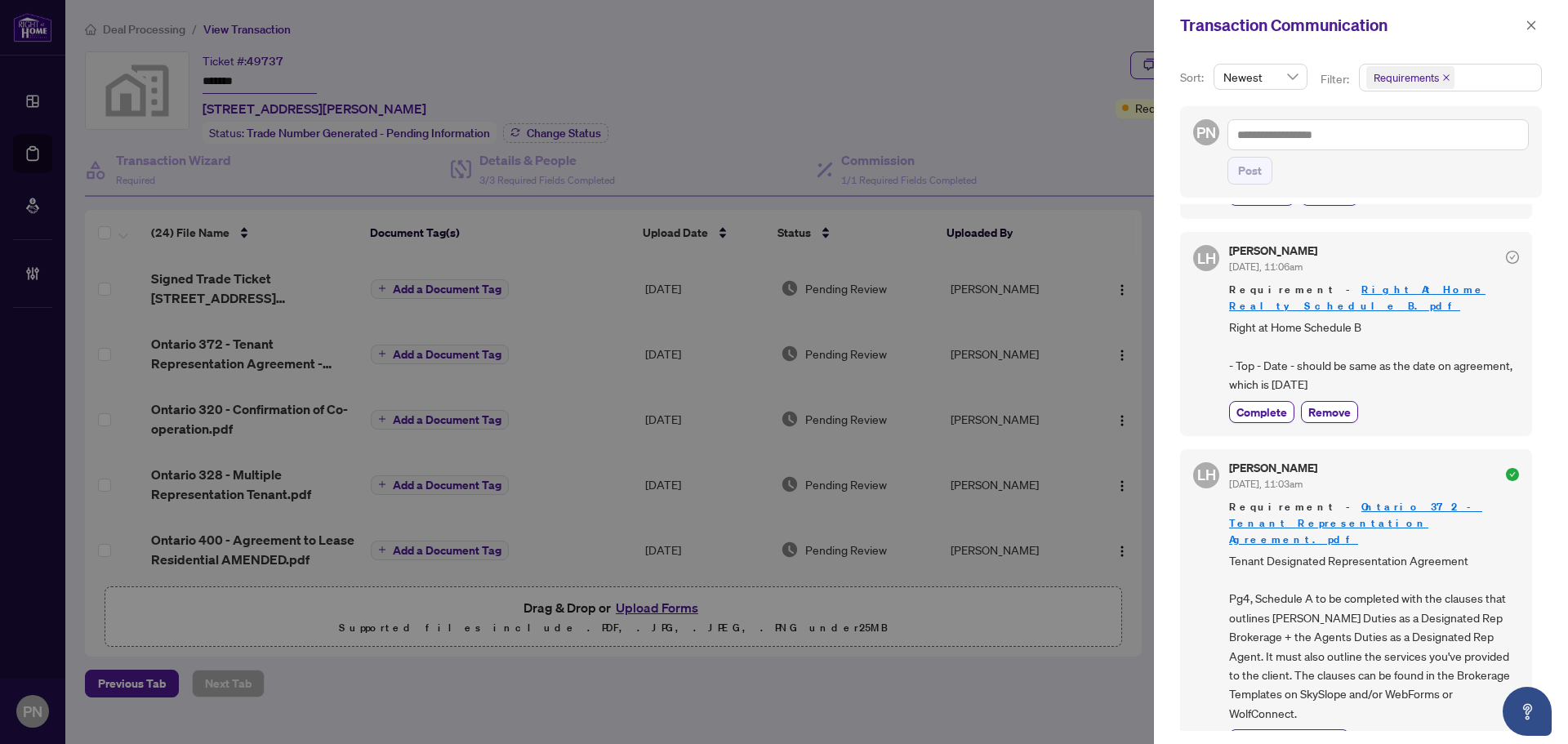
scroll to position [879, 0]
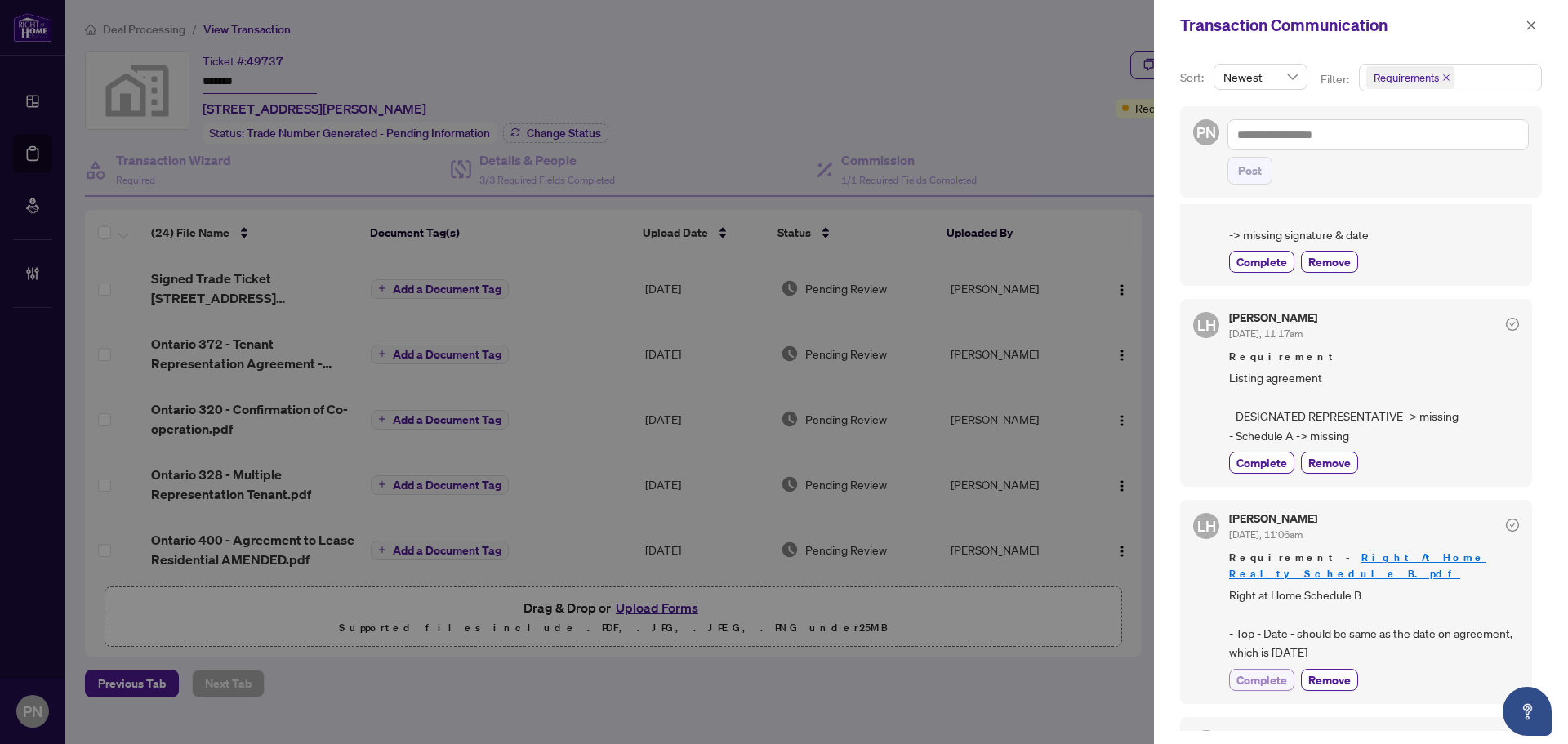
click at [1263, 671] on span "Complete" at bounding box center [1261, 679] width 51 height 17
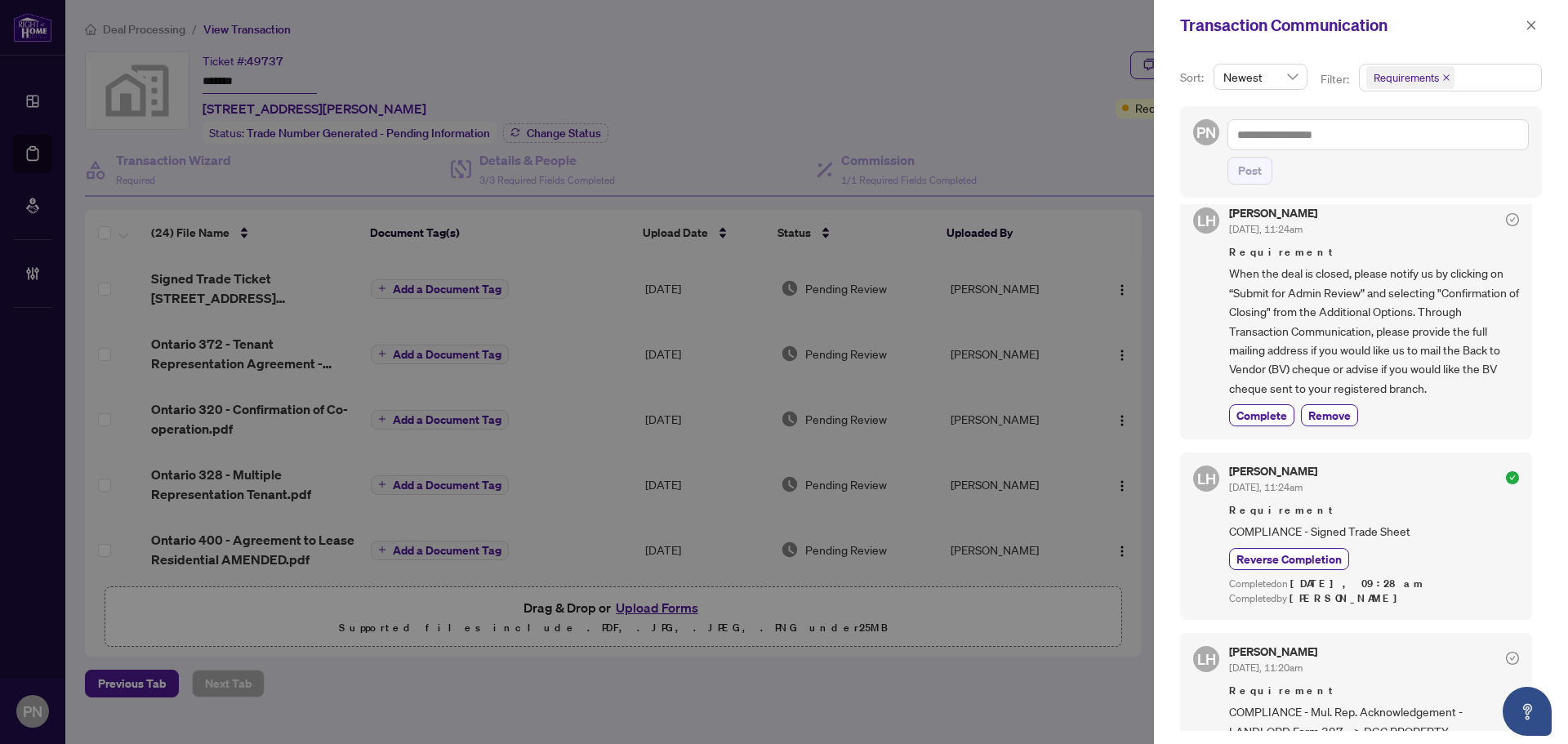
scroll to position [0, 0]
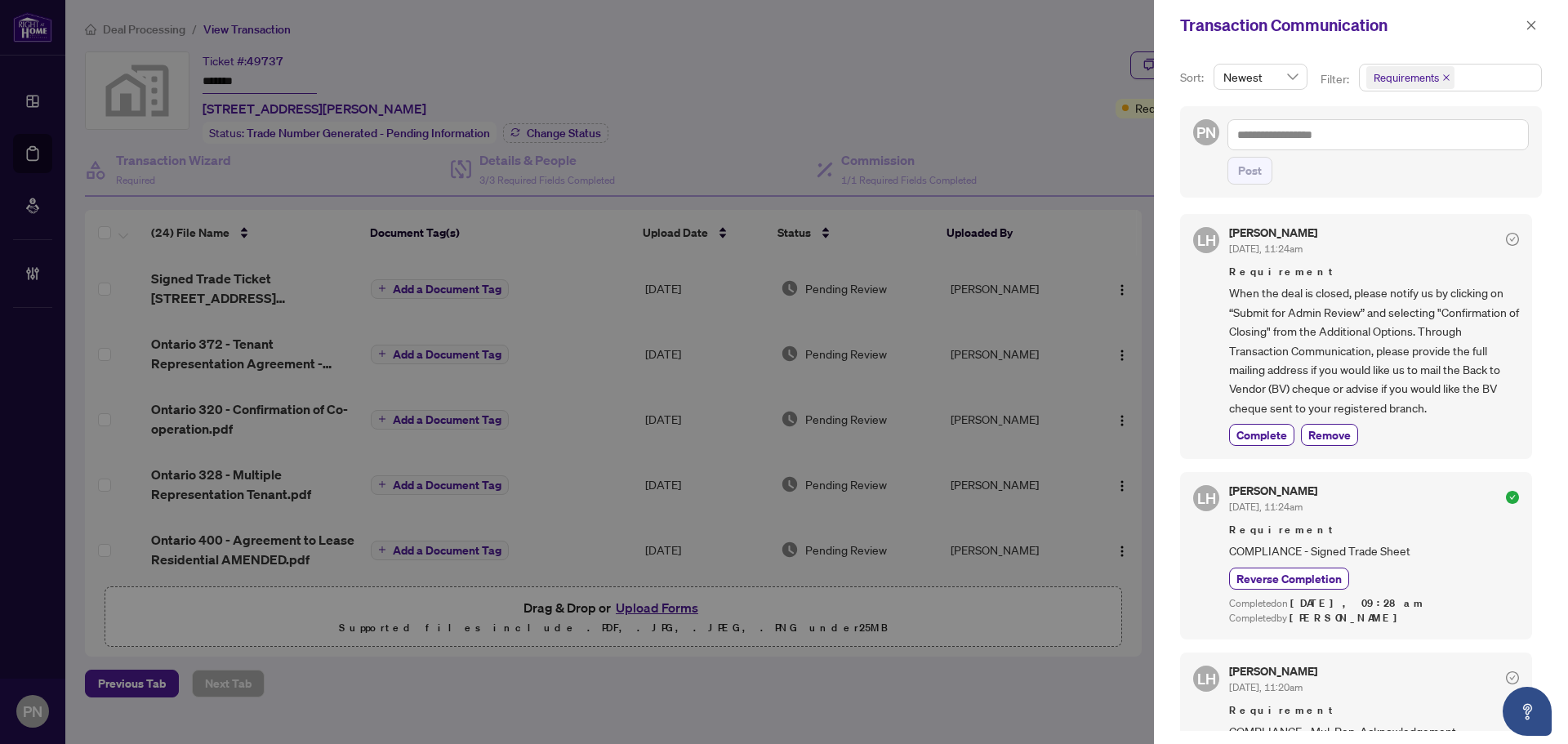
click at [1530, 11] on div "Transaction Communication" at bounding box center [1361, 25] width 414 height 51
click at [1532, 17] on span "button" at bounding box center [1531, 25] width 11 height 26
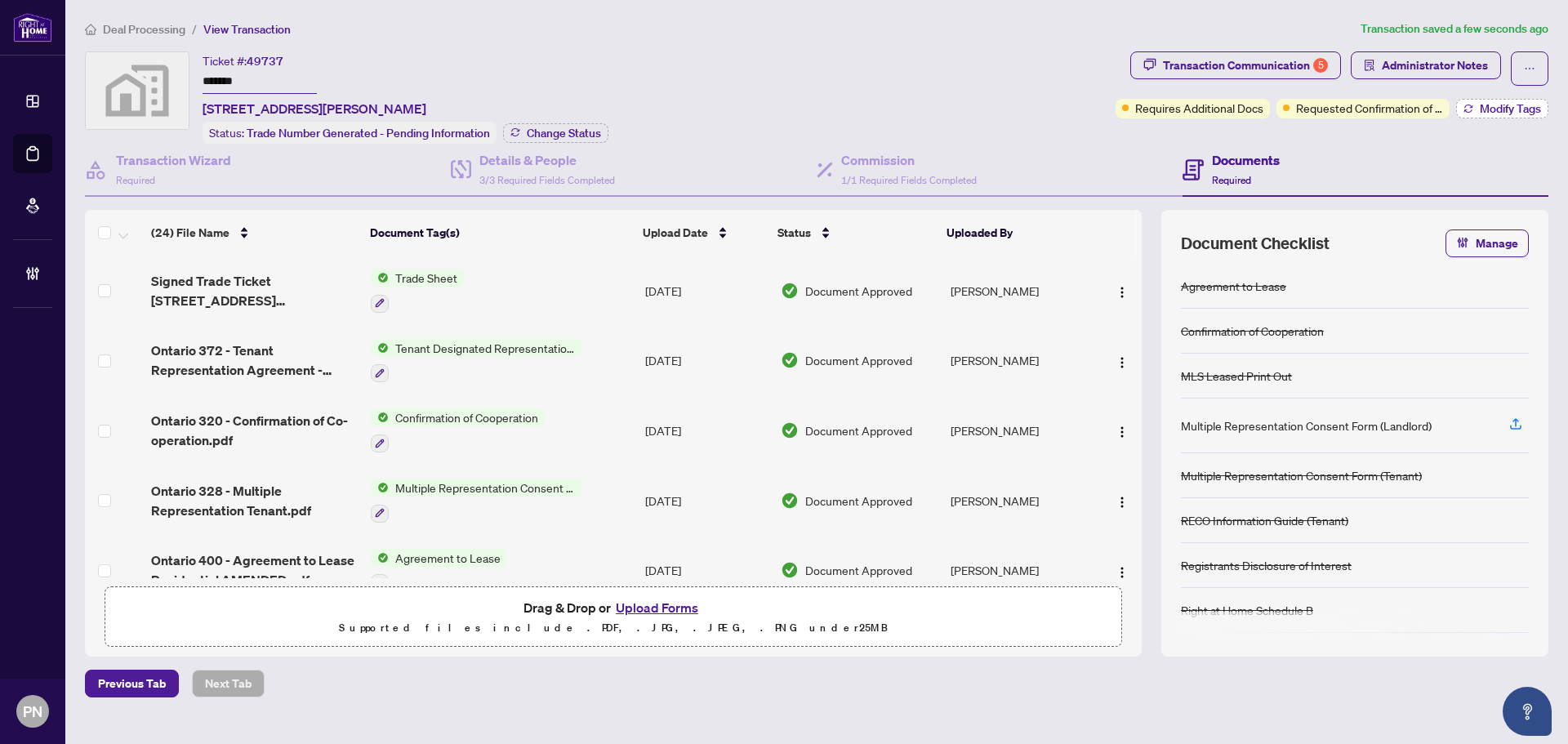
click at [1503, 100] on button "Modify Tags" at bounding box center [1502, 109] width 92 height 20
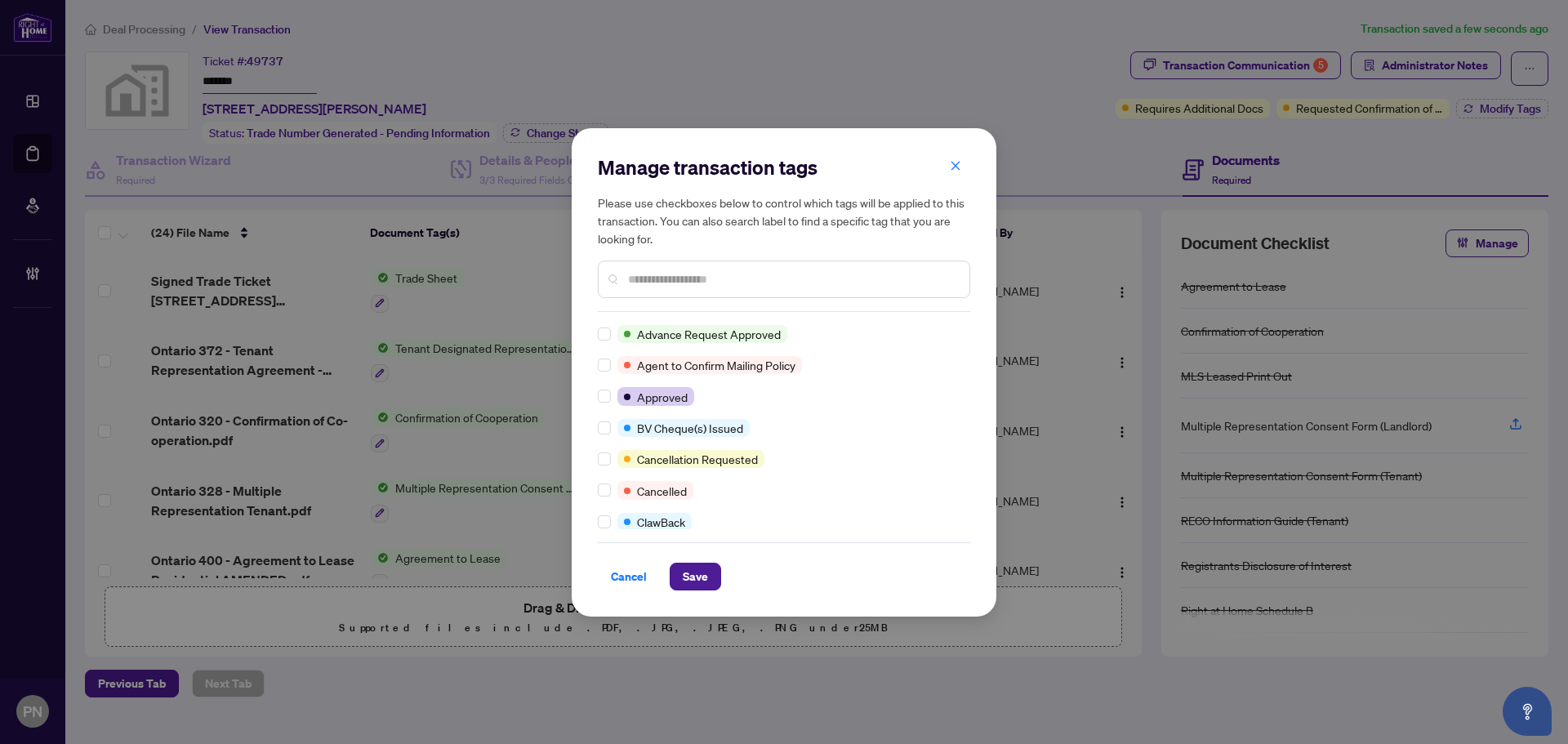
click at [657, 284] on input "text" at bounding box center [792, 280] width 329 height 18
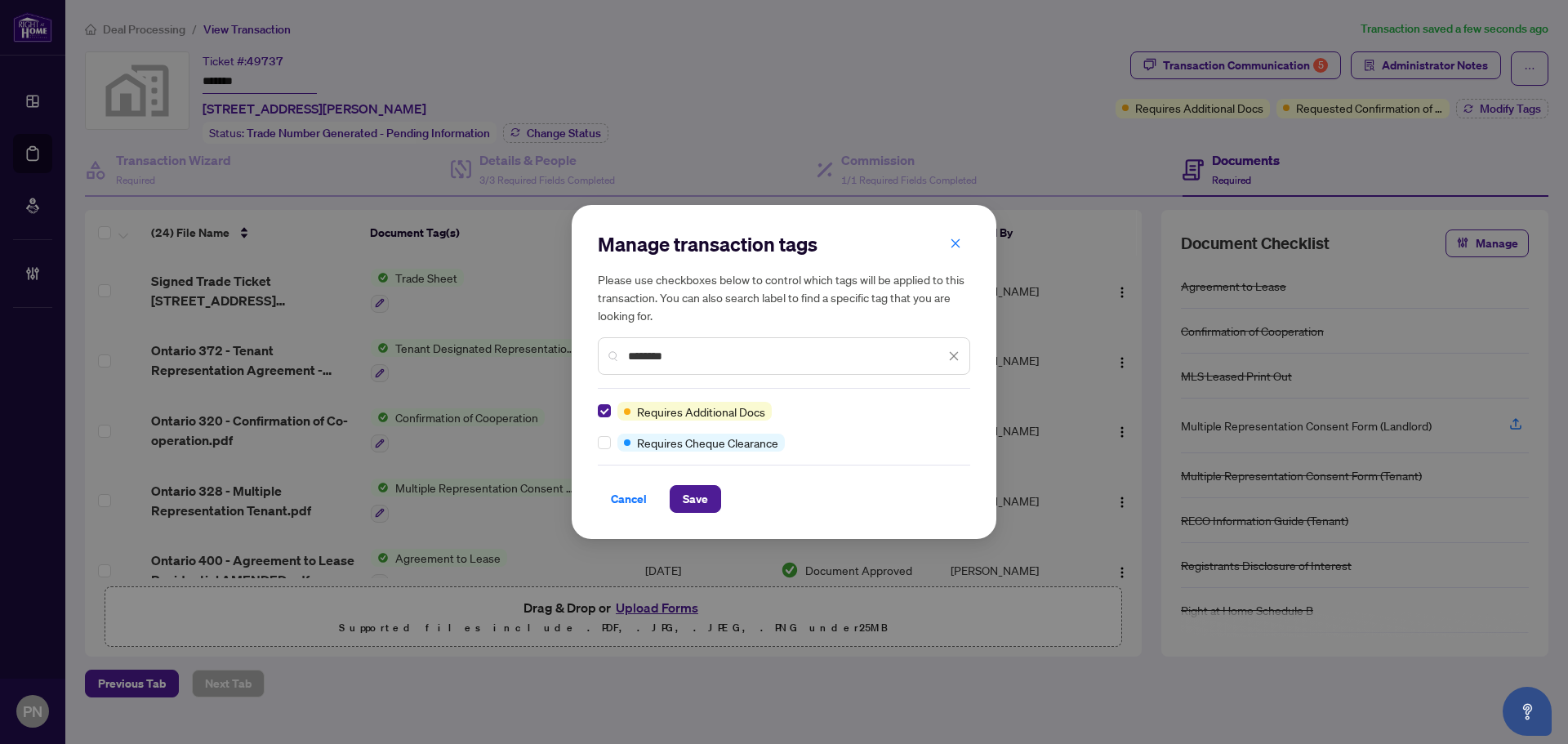
drag, startPoint x: 684, startPoint y: 361, endPoint x: 405, endPoint y: 328, distance: 280.9
click at [405, 328] on div "Manage transaction tags Please use checkboxes below to control which tags will …" at bounding box center [784, 372] width 1568 height 744
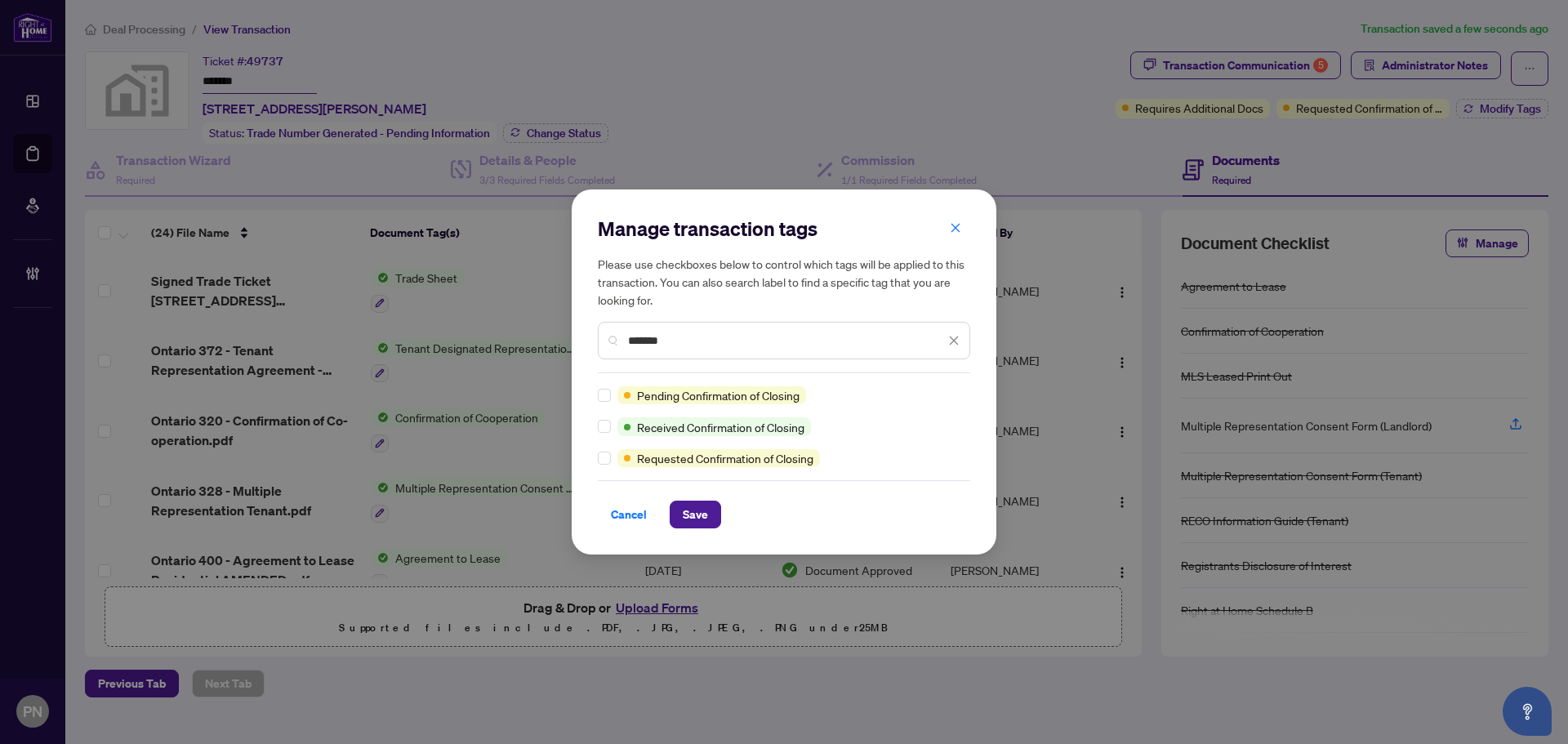
type input "*******"
click at [700, 522] on span "Save" at bounding box center [695, 514] width 25 height 26
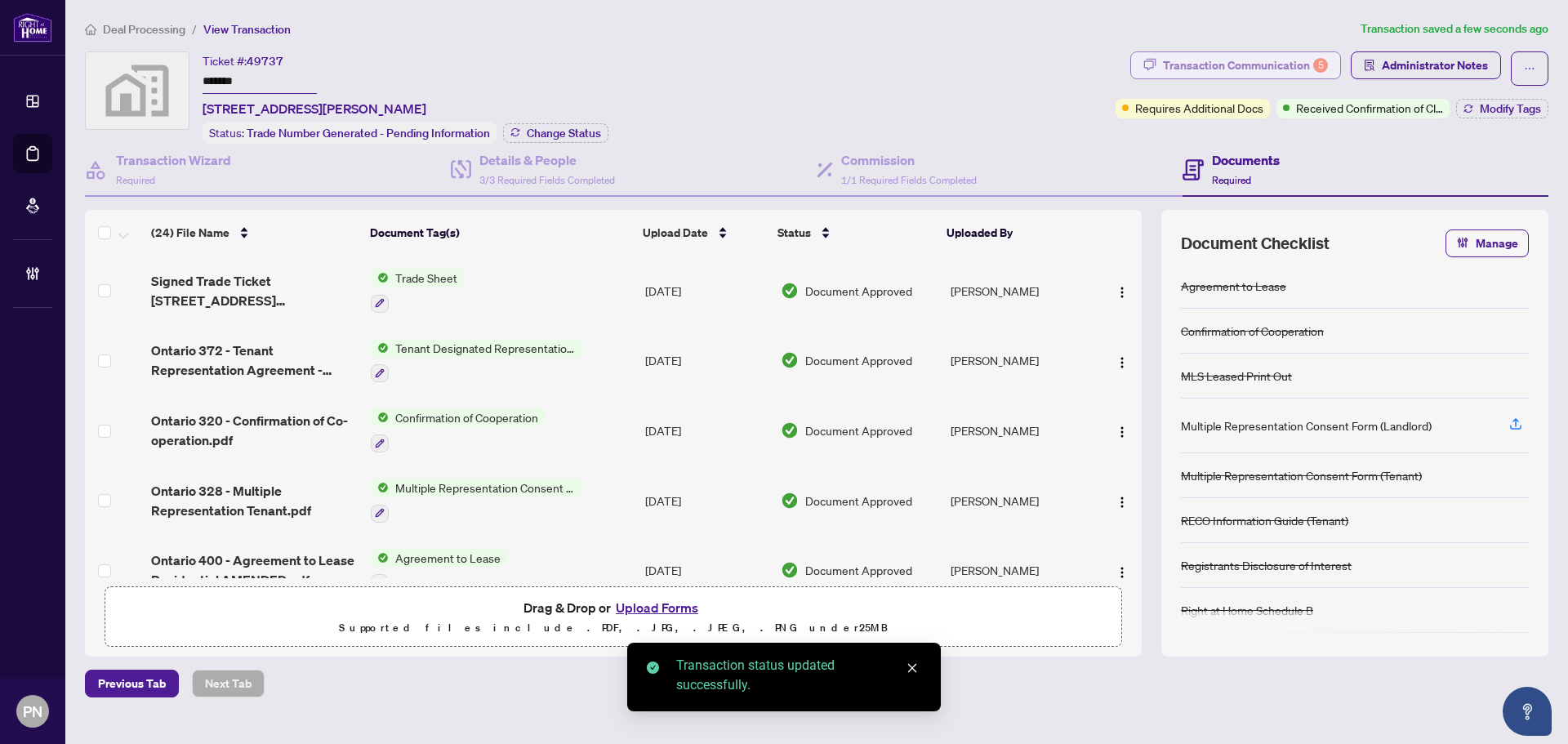
click at [1297, 61] on div "Transaction Communication 5" at bounding box center [1245, 65] width 165 height 26
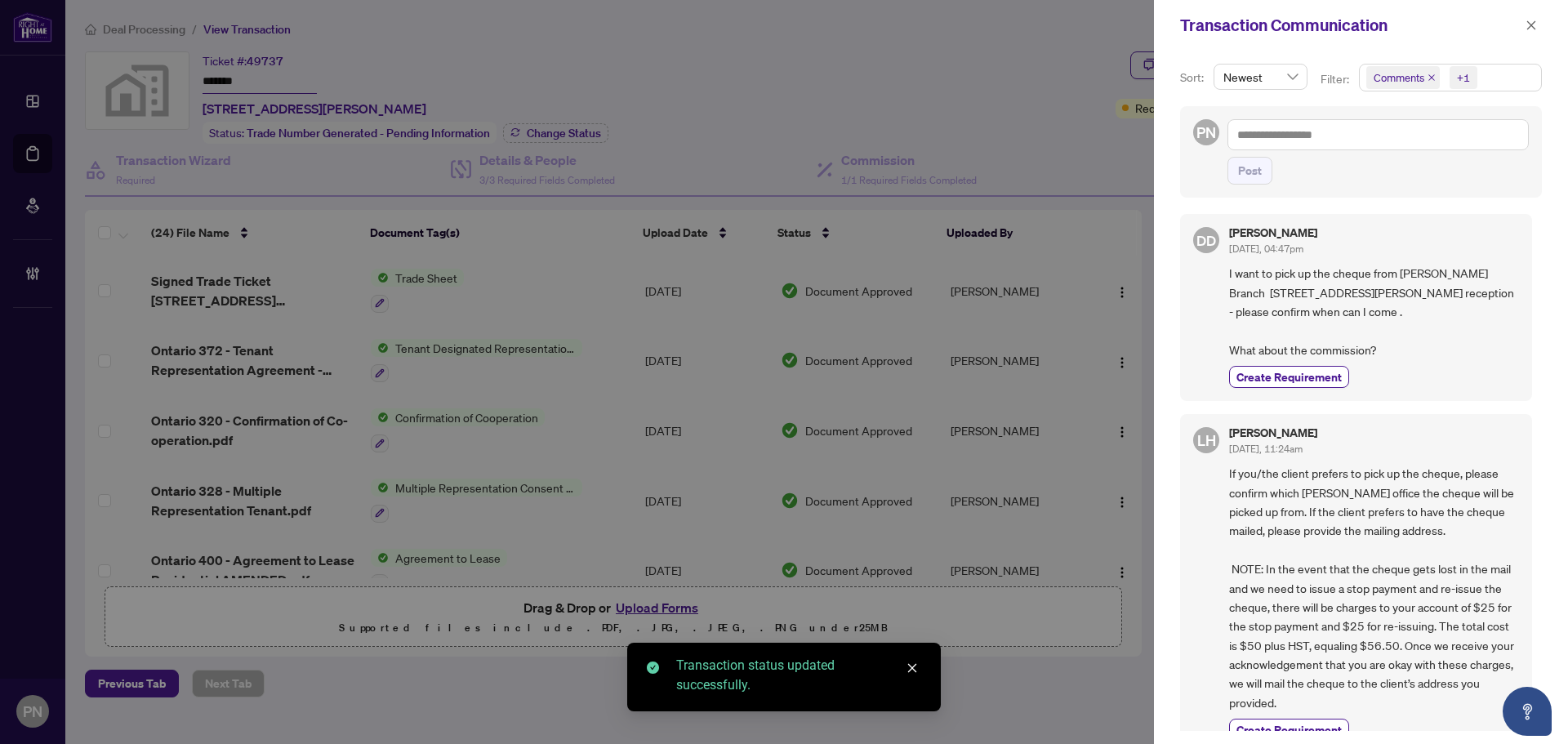
click at [1432, 74] on icon "close" at bounding box center [1432, 78] width 8 height 8
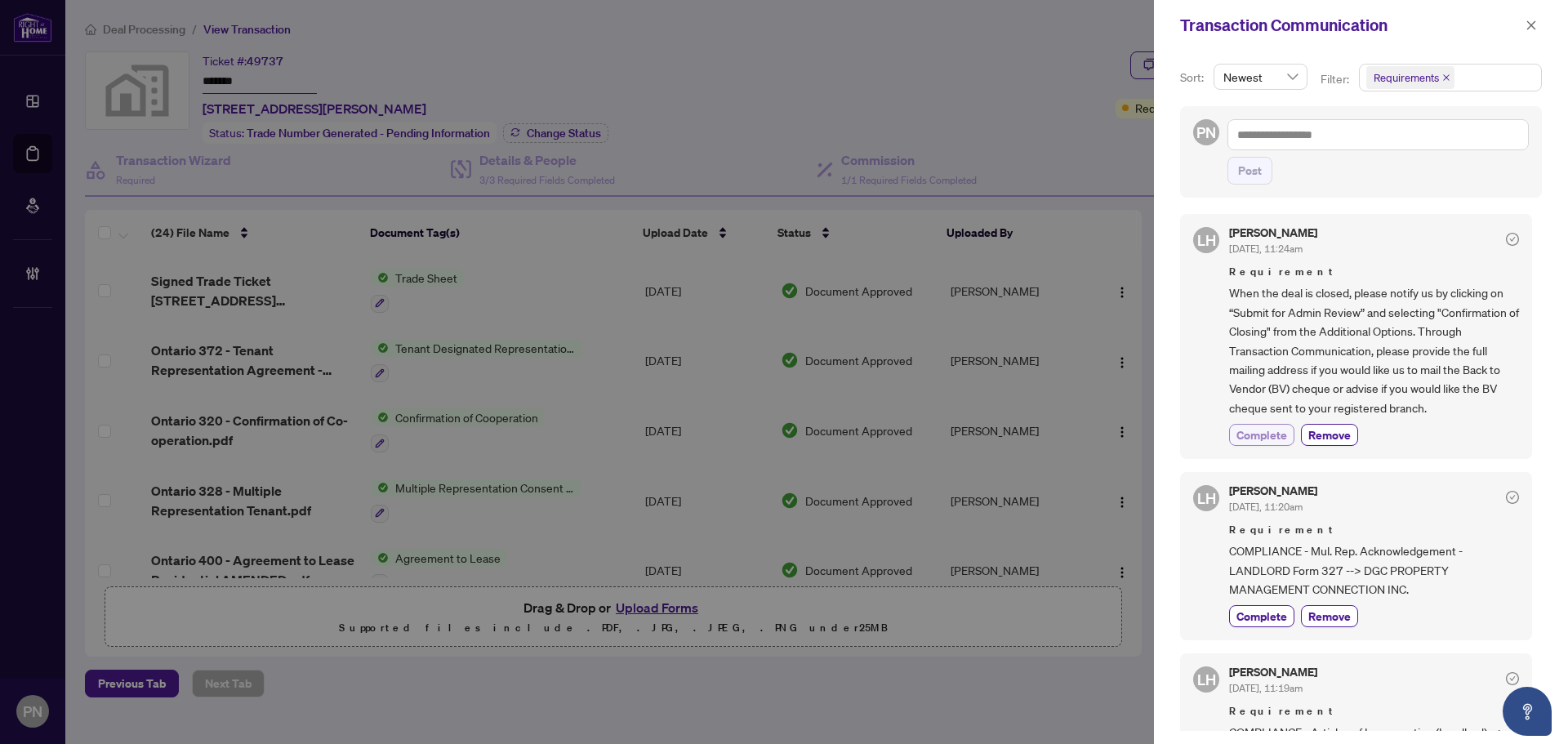
click at [1265, 428] on span "Complete" at bounding box center [1261, 434] width 51 height 17
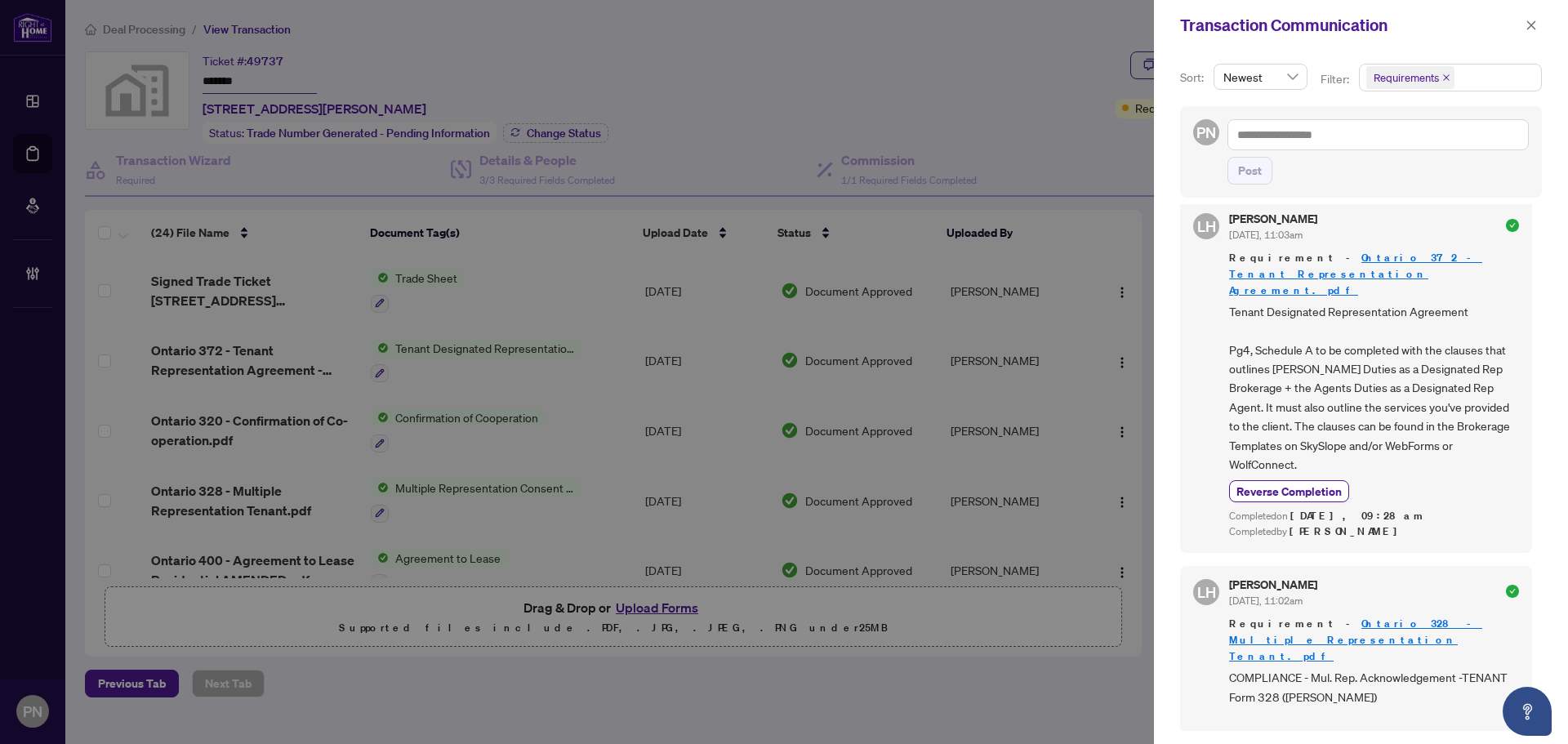
scroll to position [2260, 0]
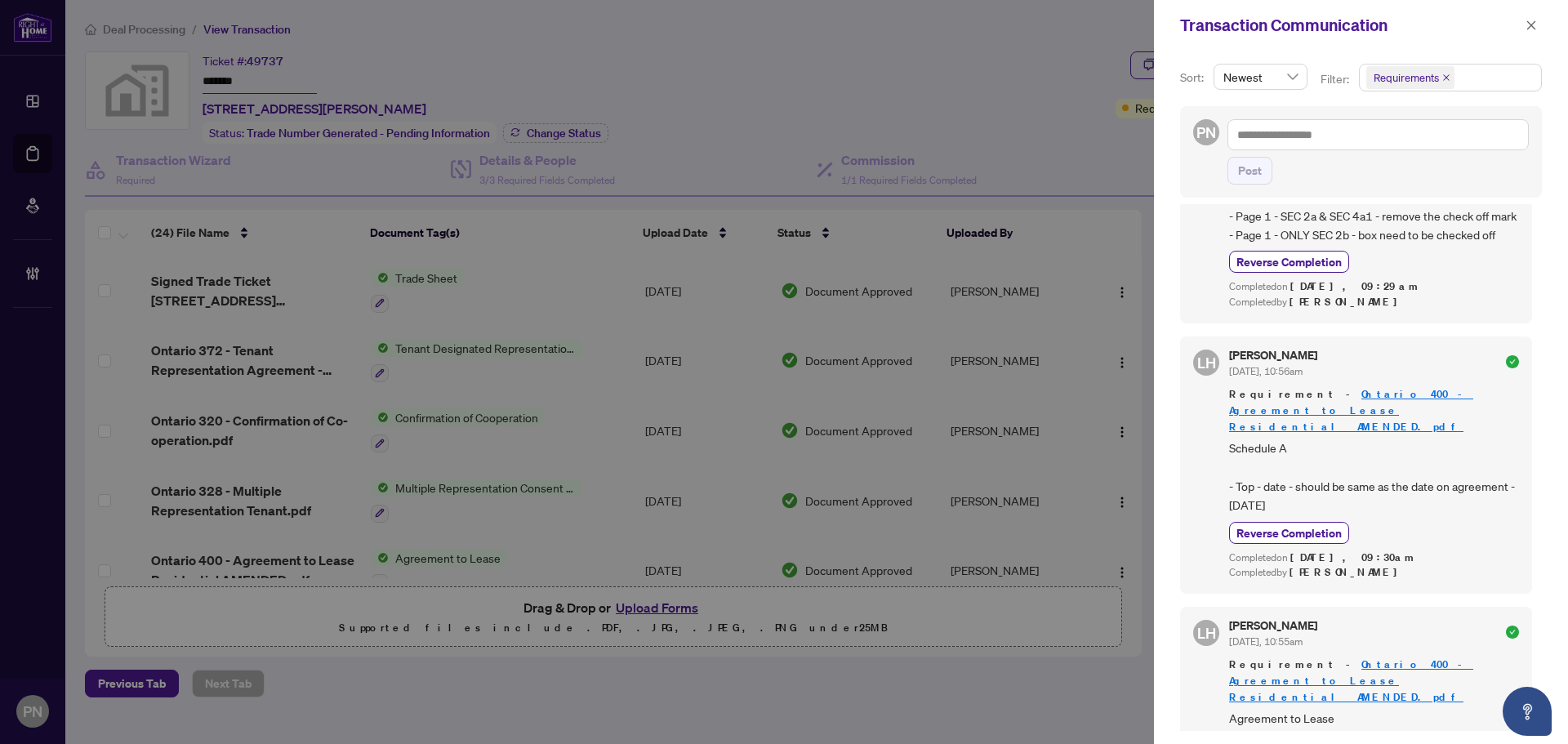
drag, startPoint x: 1537, startPoint y: 24, endPoint x: 1550, endPoint y: 65, distance: 43.0
click at [1537, 24] on button "button" at bounding box center [1531, 26] width 21 height 20
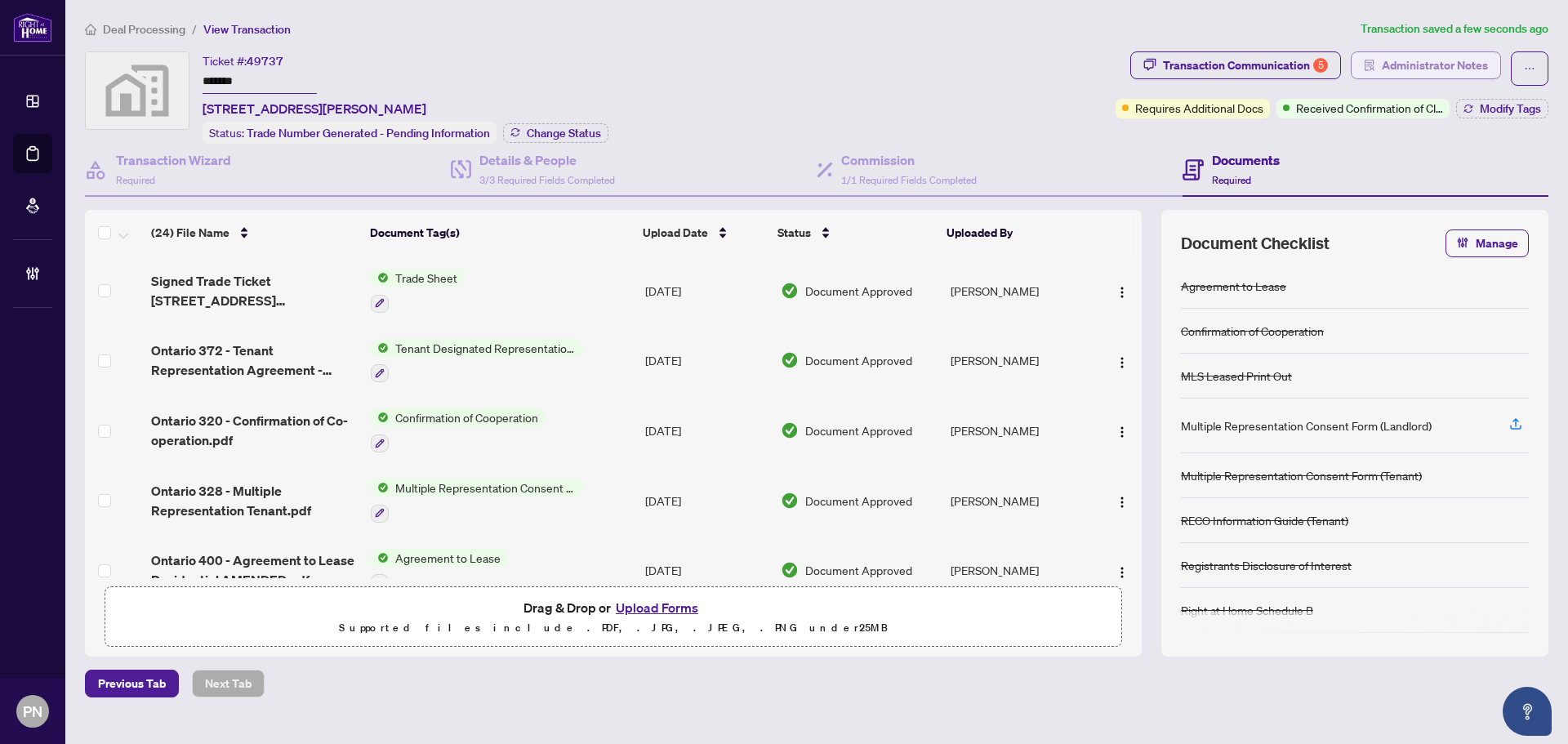
click at [1453, 61] on span "Administrator Notes" at bounding box center [1435, 65] width 106 height 26
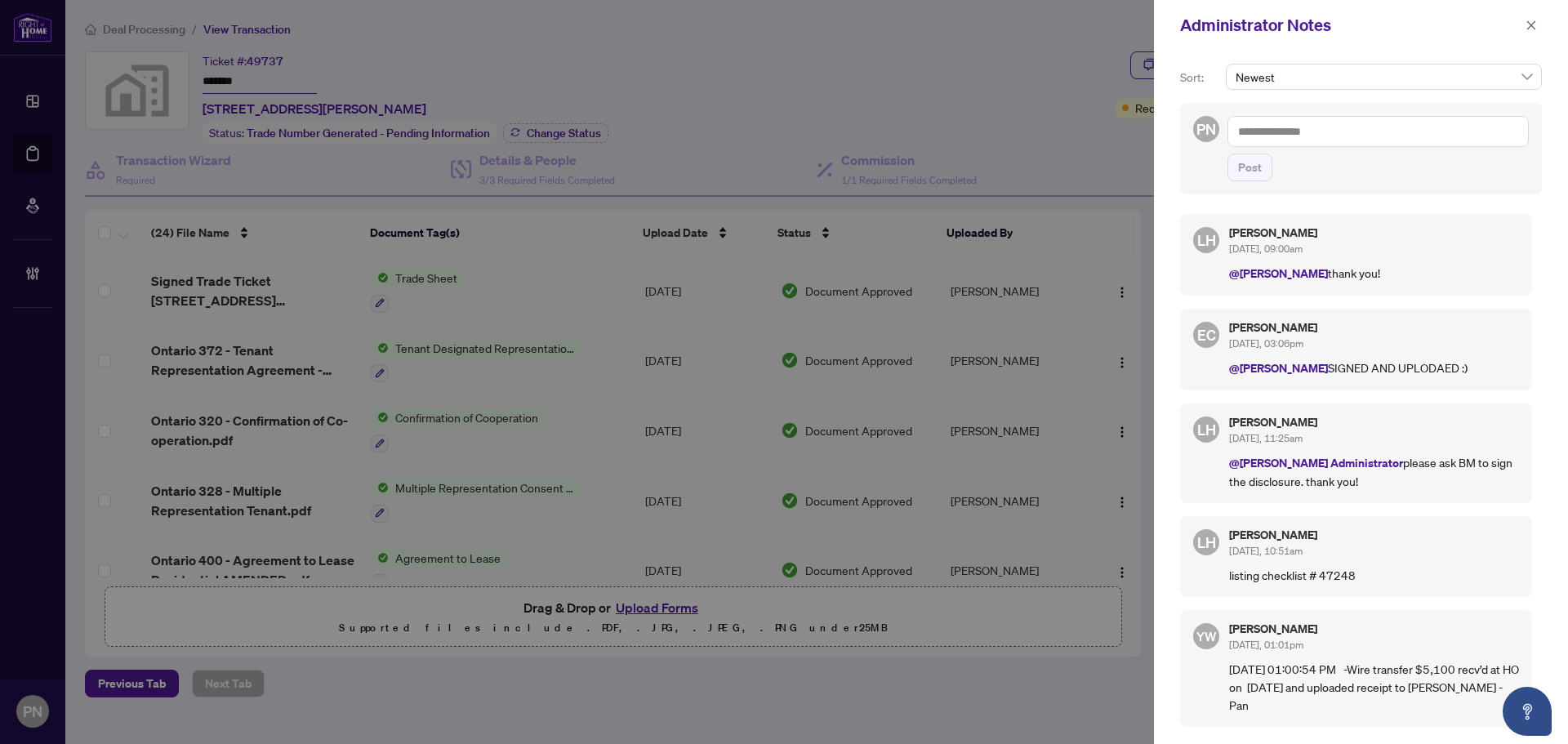
click at [1339, 128] on textarea at bounding box center [1378, 131] width 302 height 31
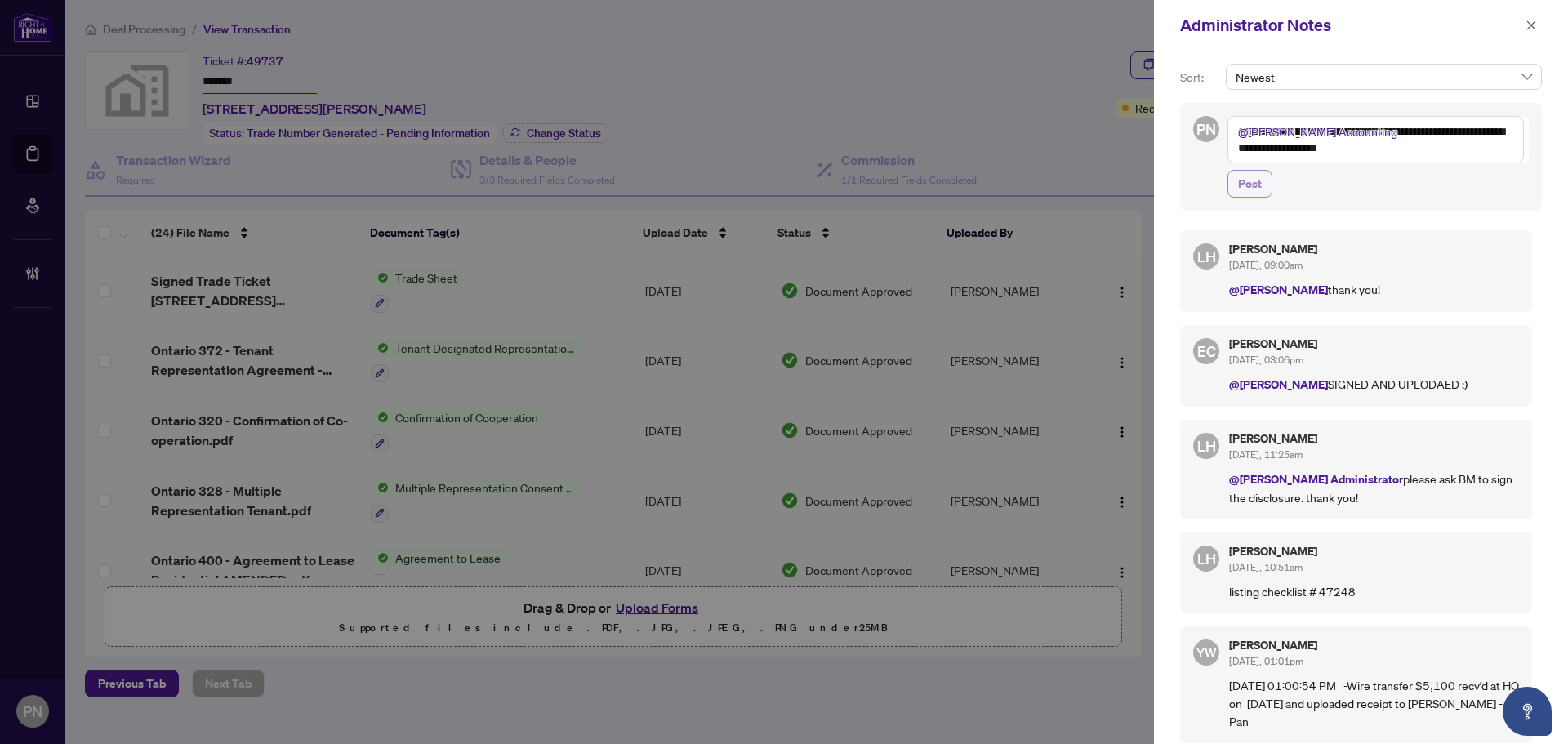
type textarea "**********"
click at [1253, 190] on span "Post" at bounding box center [1250, 184] width 24 height 26
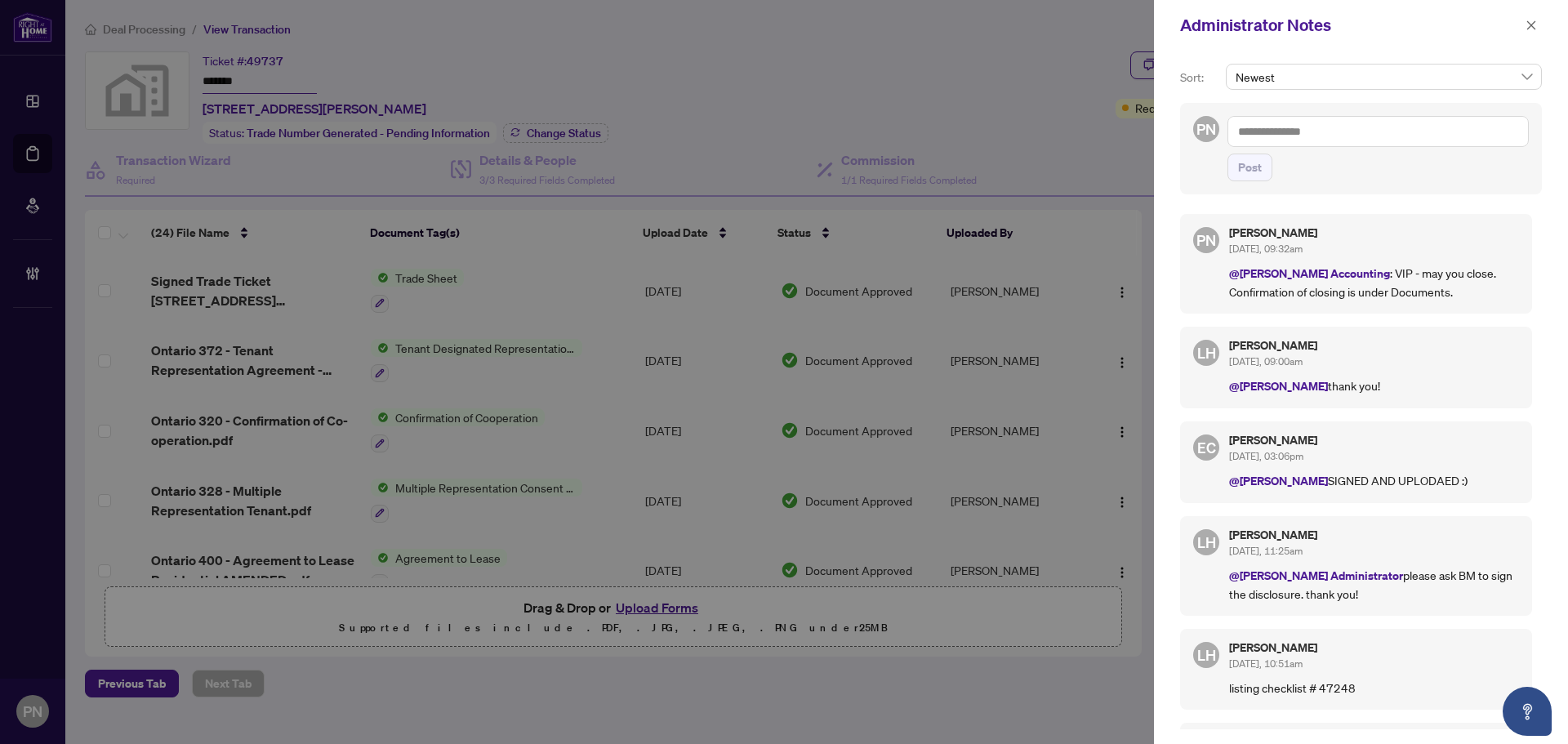
click at [1356, 127] on textarea at bounding box center [1378, 131] width 302 height 31
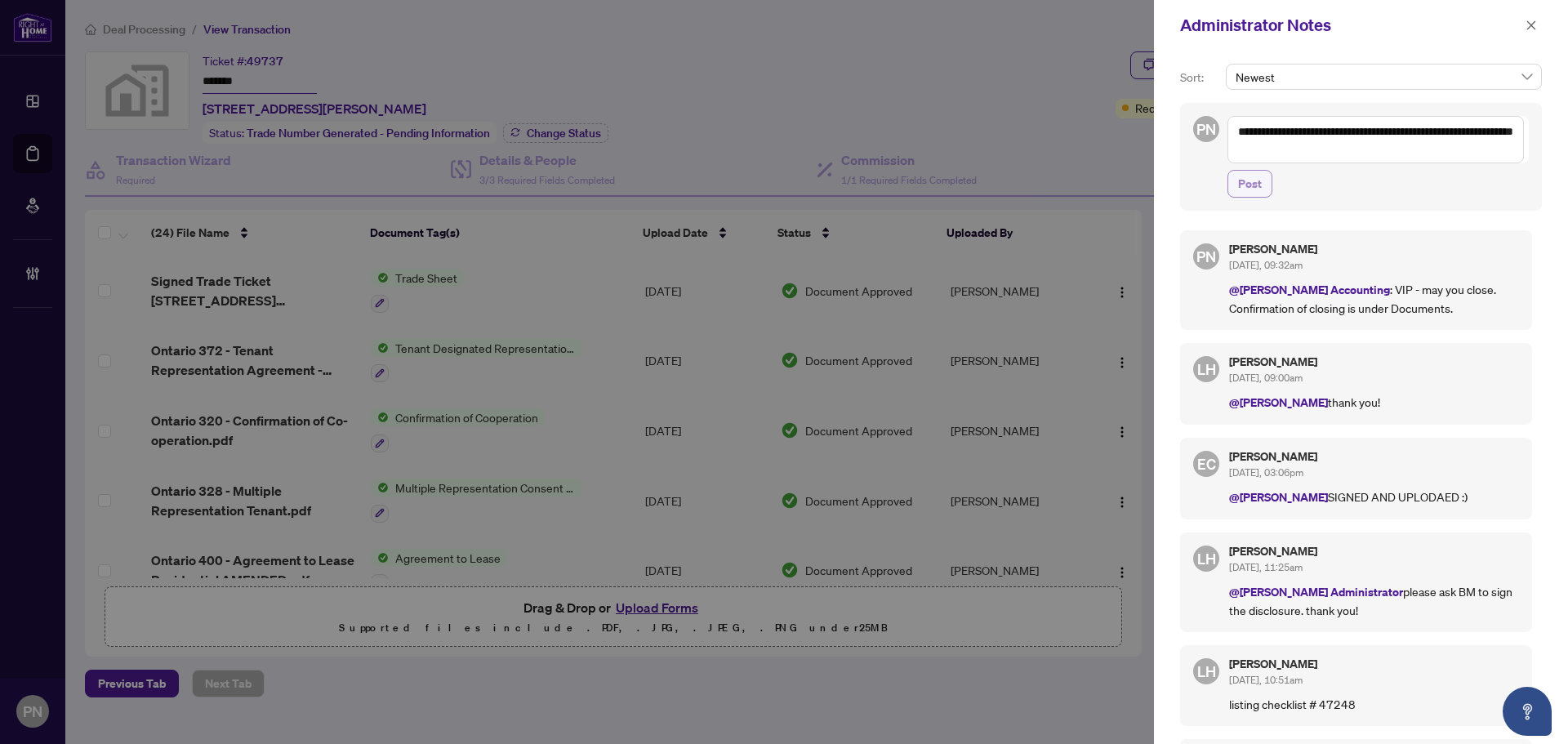
type textarea "**********"
click at [1251, 186] on span "Post" at bounding box center [1250, 184] width 24 height 26
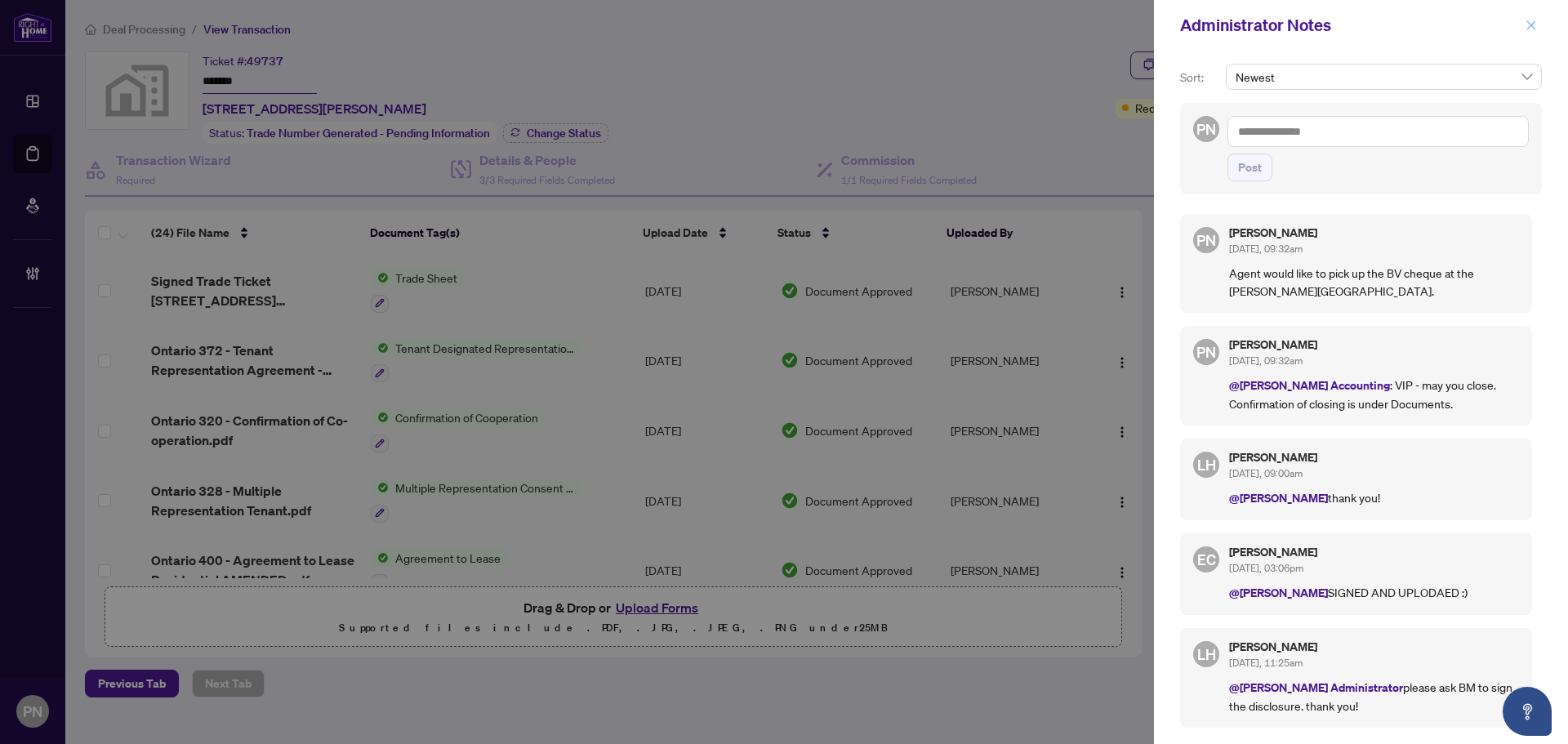
click at [1526, 29] on icon "close" at bounding box center [1531, 25] width 11 height 11
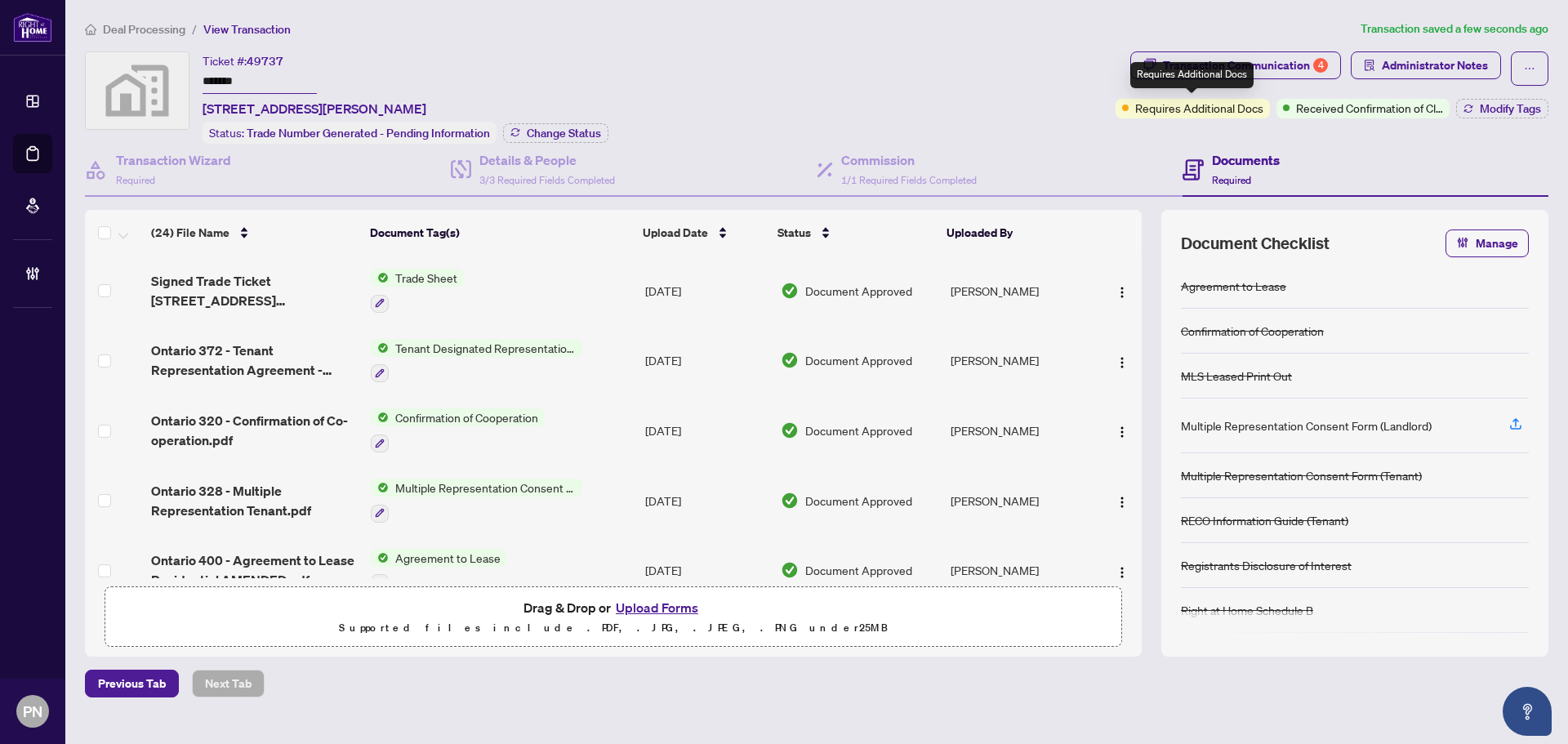
click at [1238, 79] on div "Requires Additional Docs" at bounding box center [1191, 75] width 123 height 26
click at [1289, 58] on div "Transaction Communication 4" at bounding box center [1245, 65] width 165 height 26
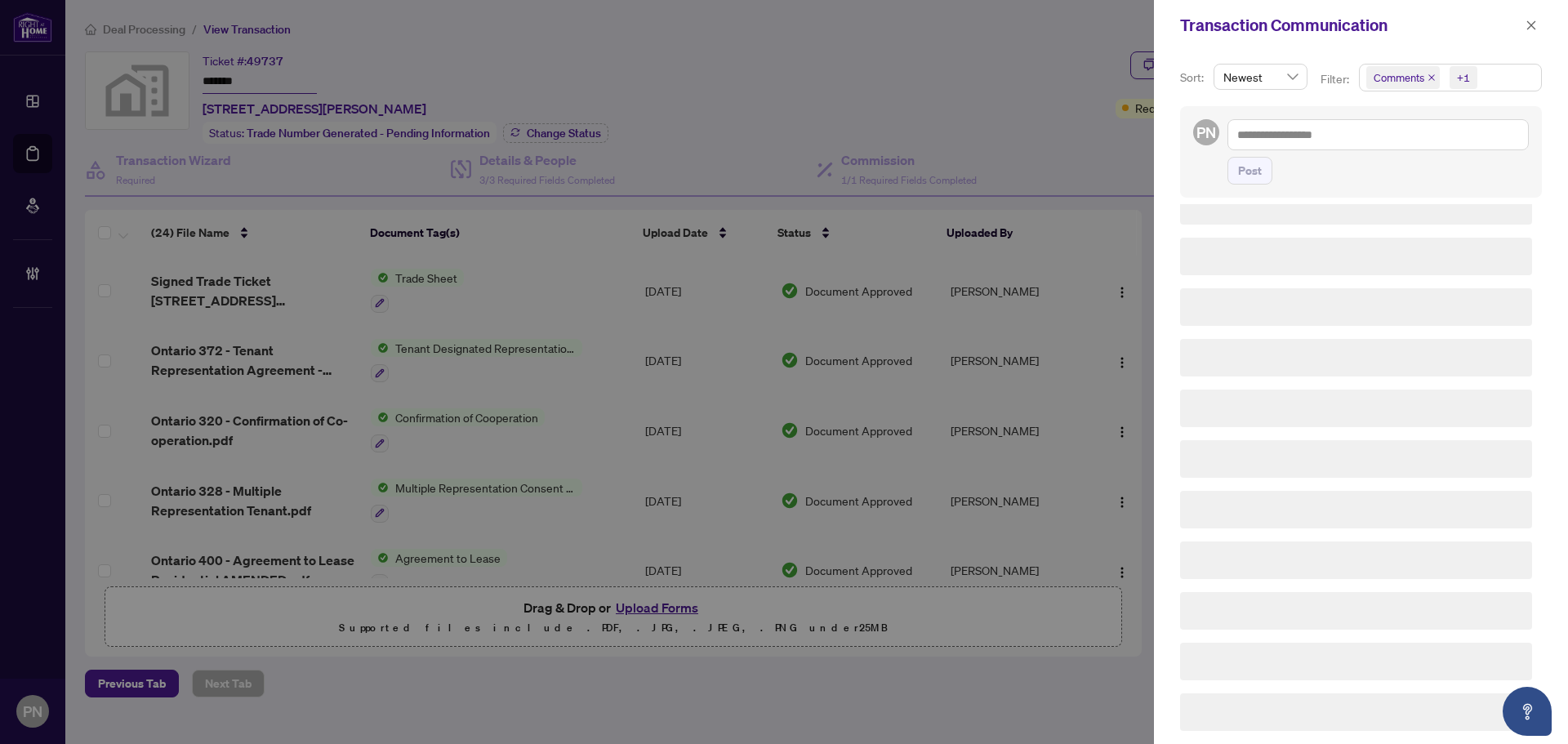
scroll to position [0, 0]
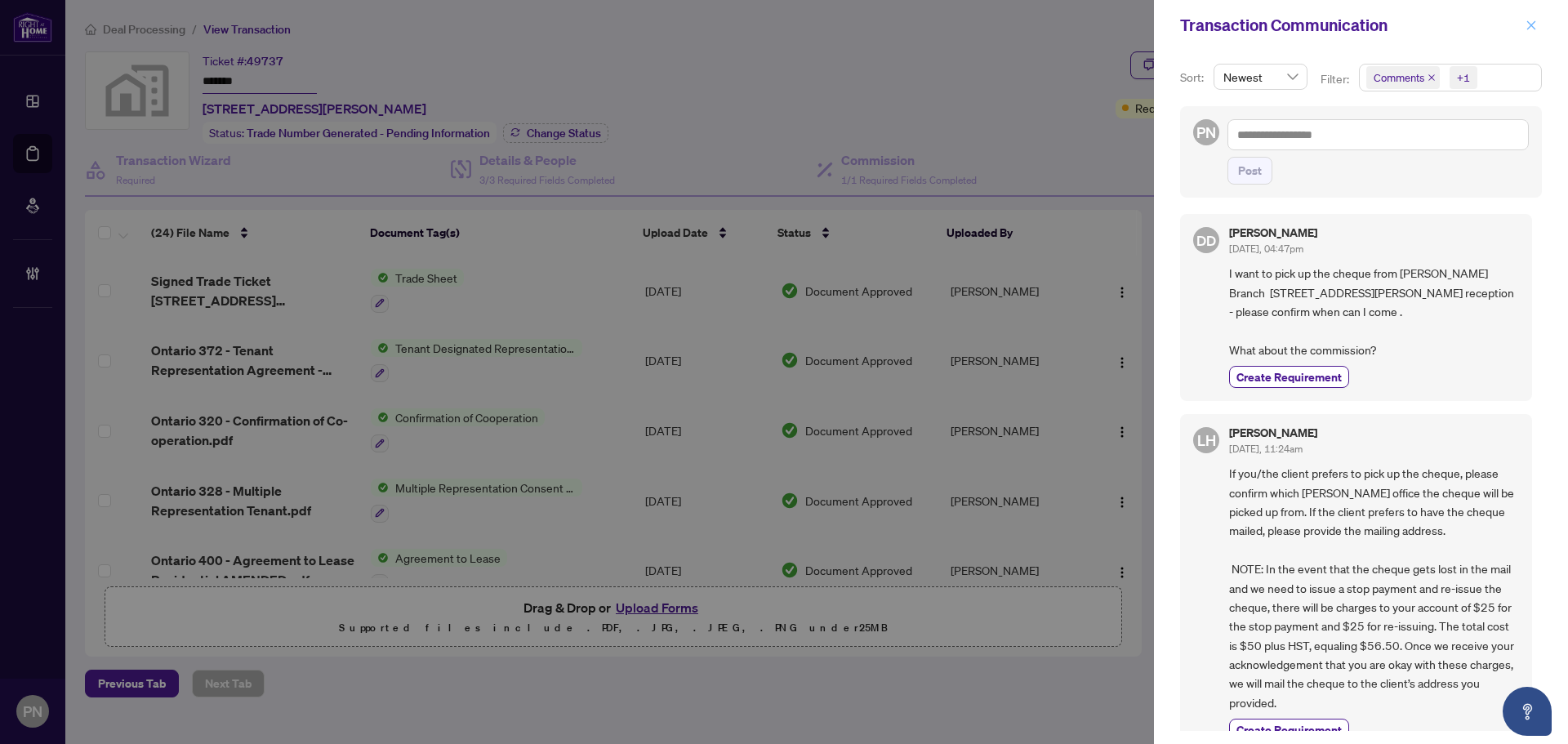
click at [1535, 25] on icon "close" at bounding box center [1531, 25] width 11 height 11
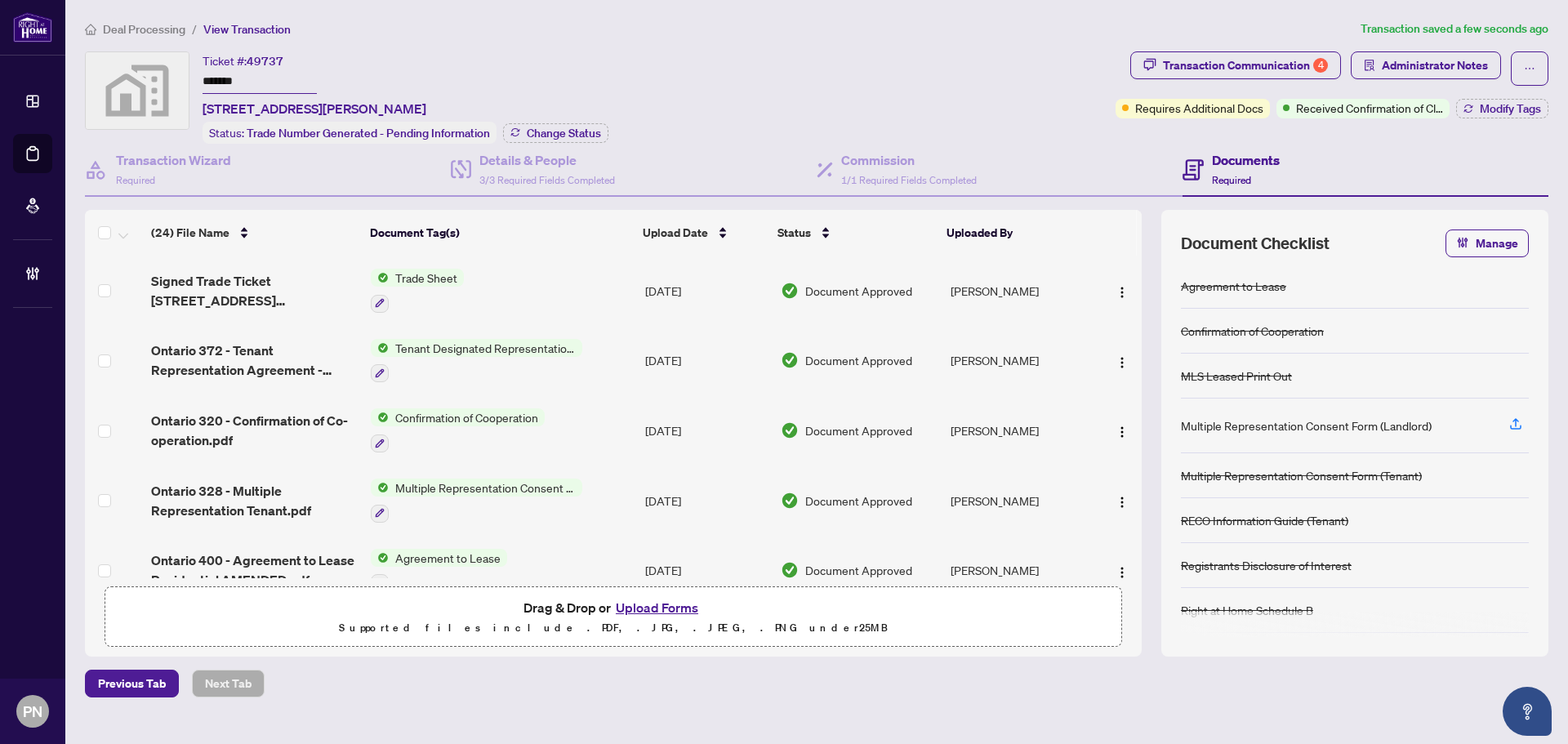
click at [161, 26] on span "Deal Processing" at bounding box center [144, 29] width 83 height 15
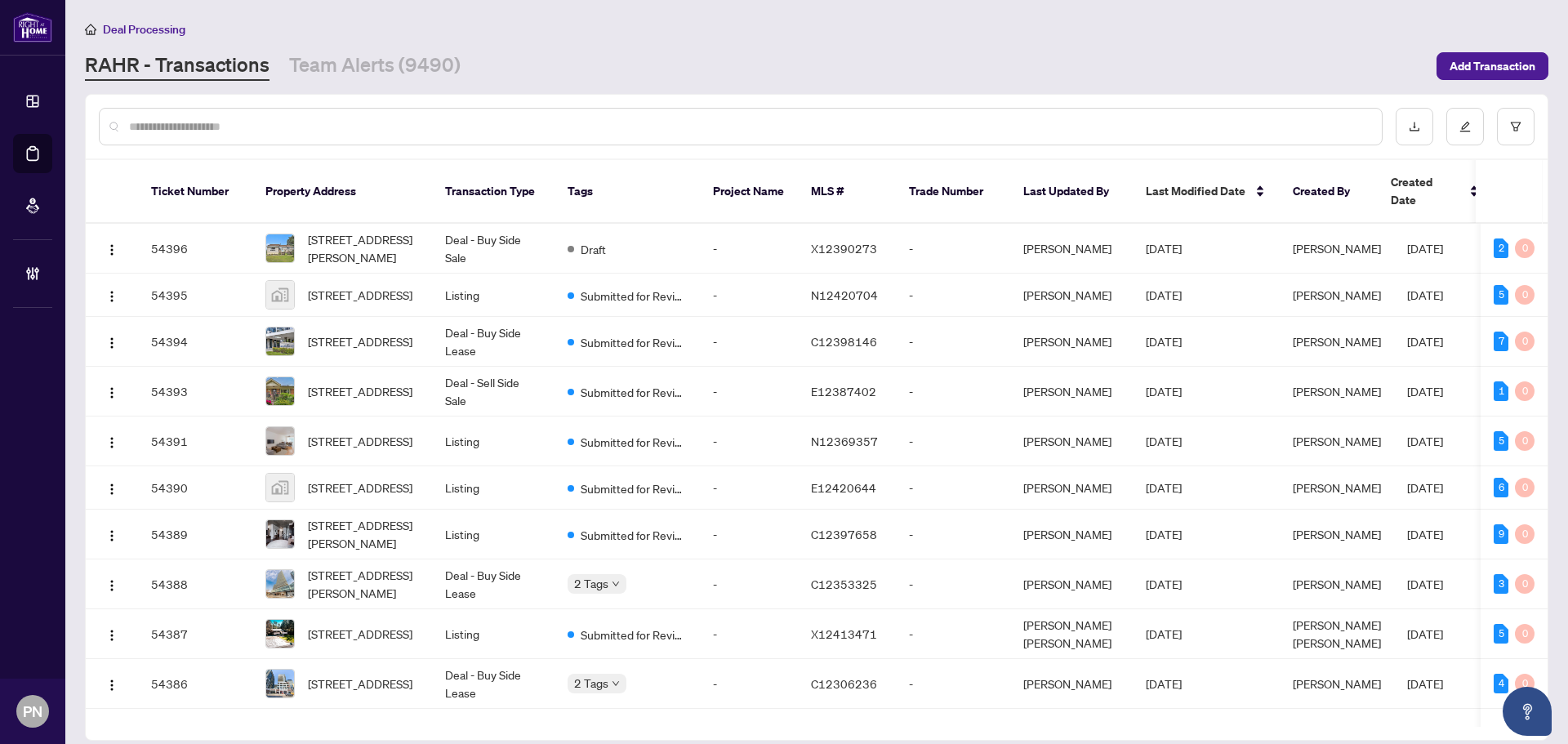
click at [256, 121] on input "text" at bounding box center [748, 127] width 1239 height 18
type input "*******"
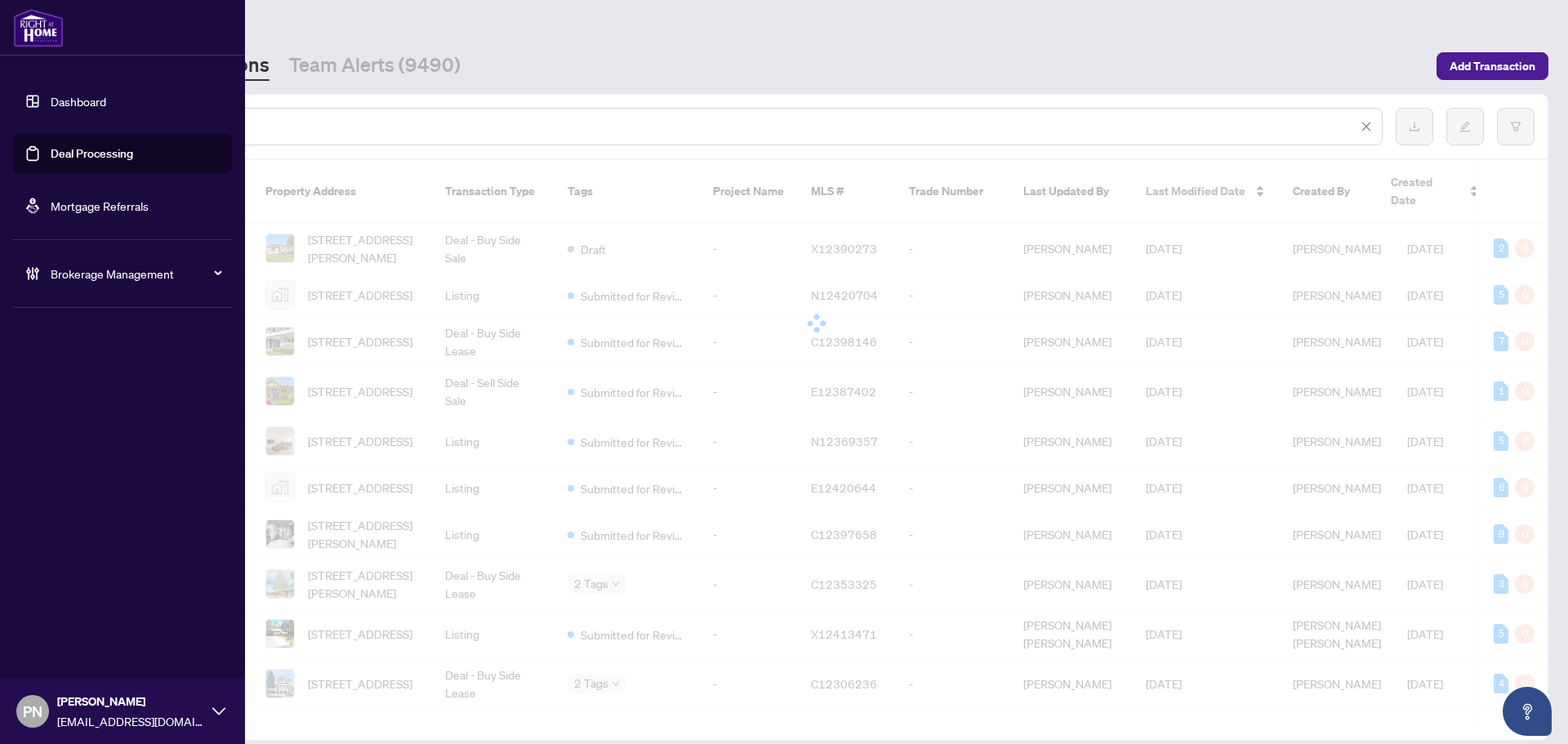
drag, startPoint x: 255, startPoint y: 121, endPoint x: 122, endPoint y: 132, distance: 133.5
click at [0, 152] on div "Dashboard Deal Processing Mortgage Referrals Brokerage Management PN Paula Nguy…" at bounding box center [784, 372] width 1568 height 744
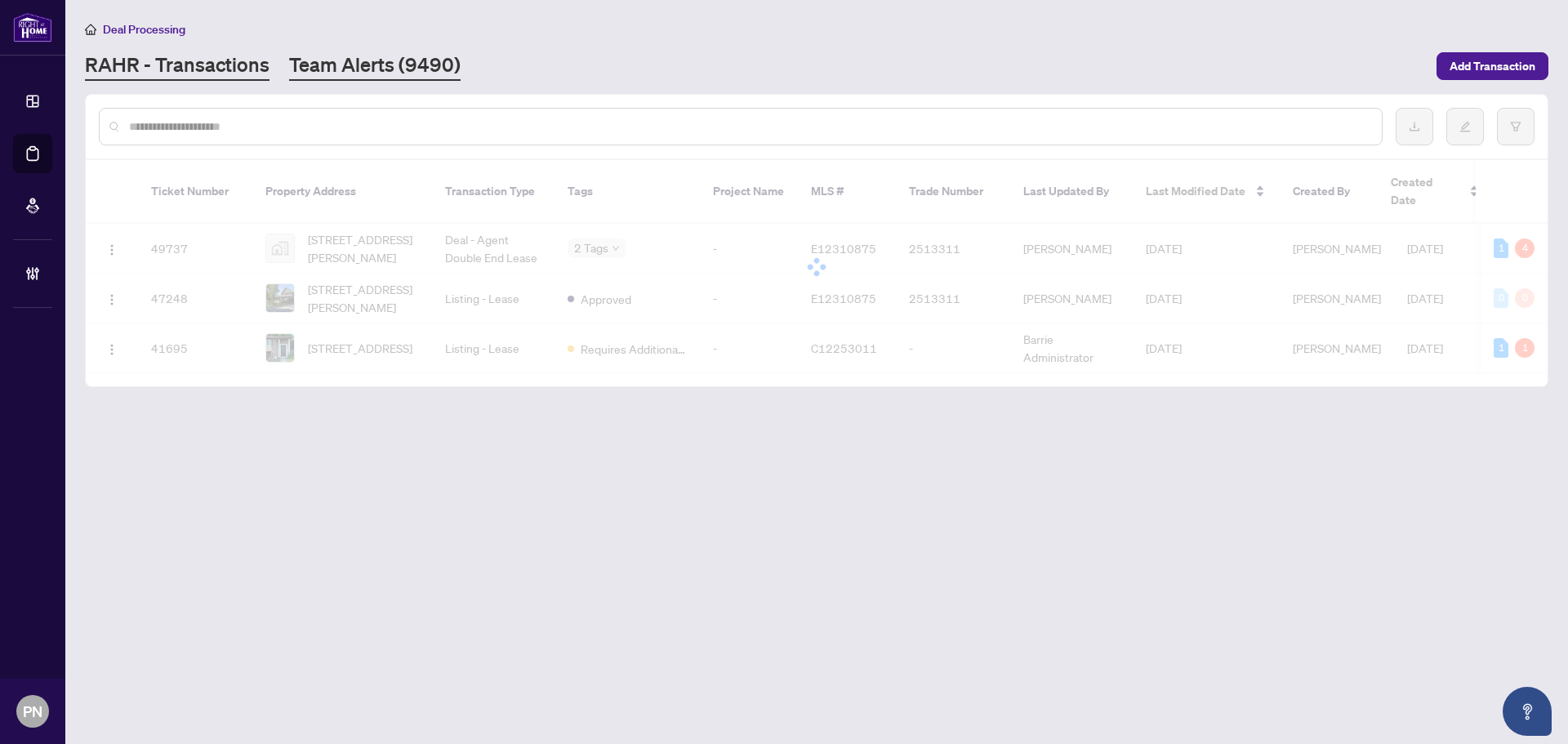
click at [350, 72] on link "Team Alerts (9490)" at bounding box center [376, 66] width 172 height 29
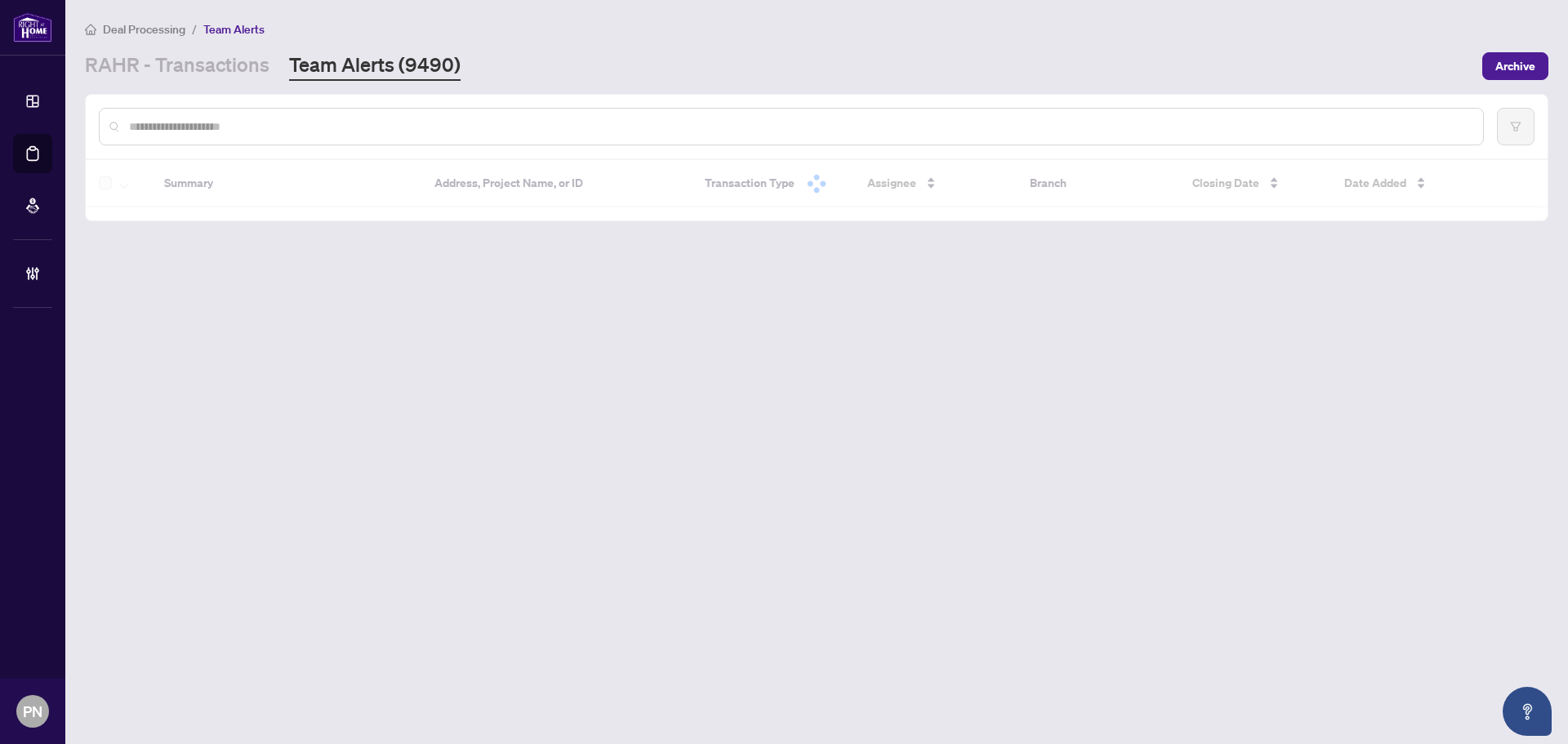
click at [378, 129] on input "text" at bounding box center [799, 127] width 1341 height 18
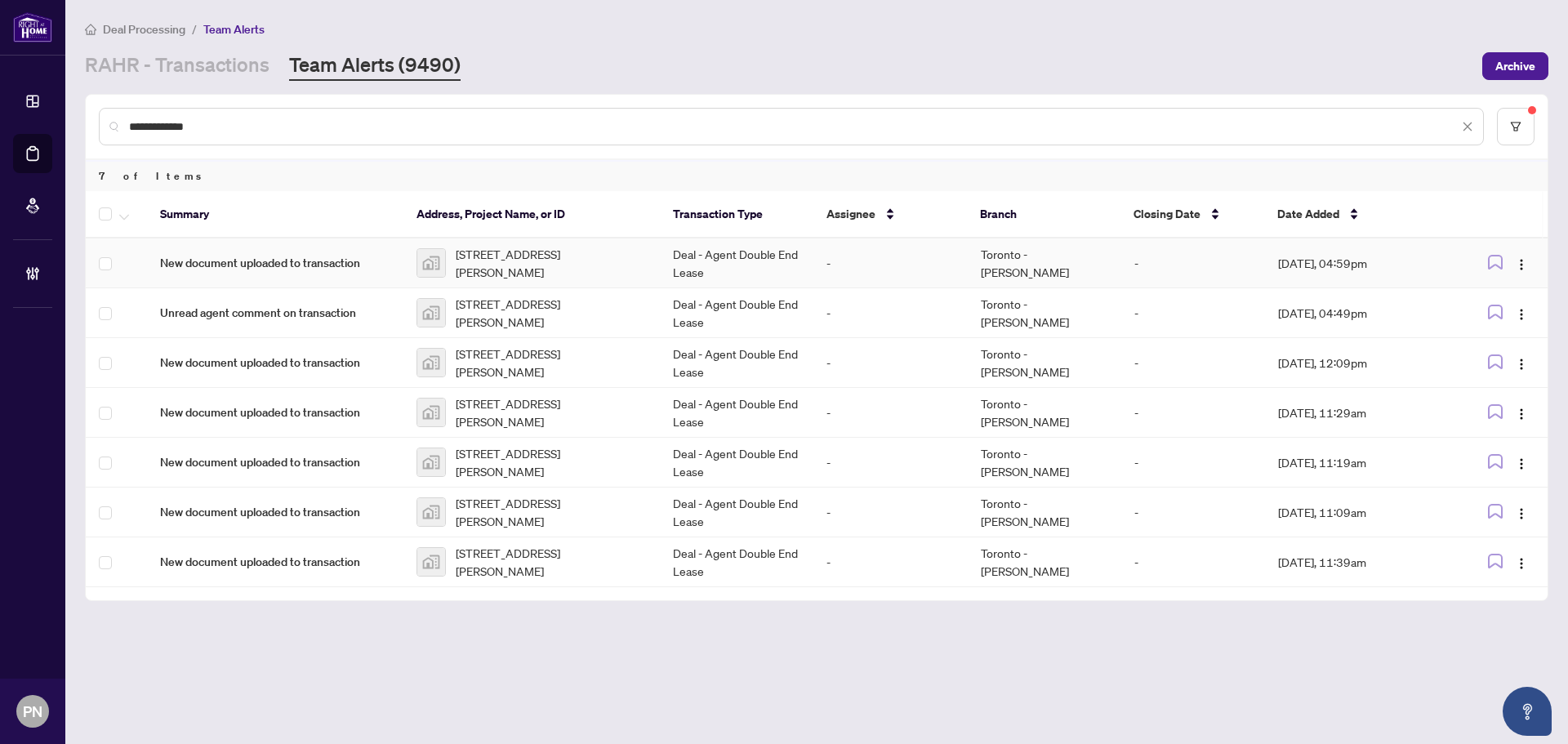
type input "**********"
click at [594, 272] on span "116 Frederick Street, Oshawa, ON, Canada" at bounding box center [550, 263] width 191 height 36
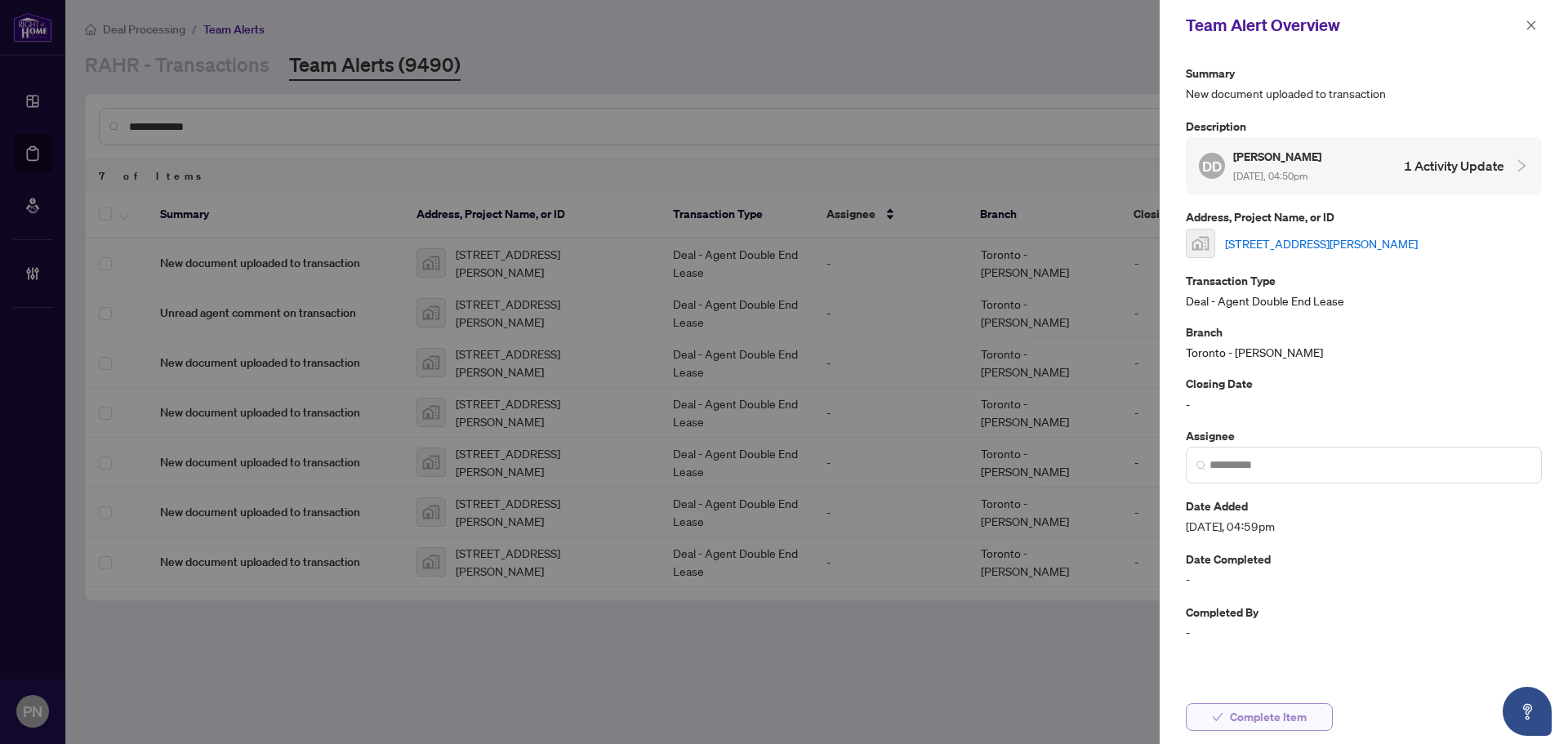
click at [1250, 714] on span "Complete Item" at bounding box center [1268, 717] width 77 height 26
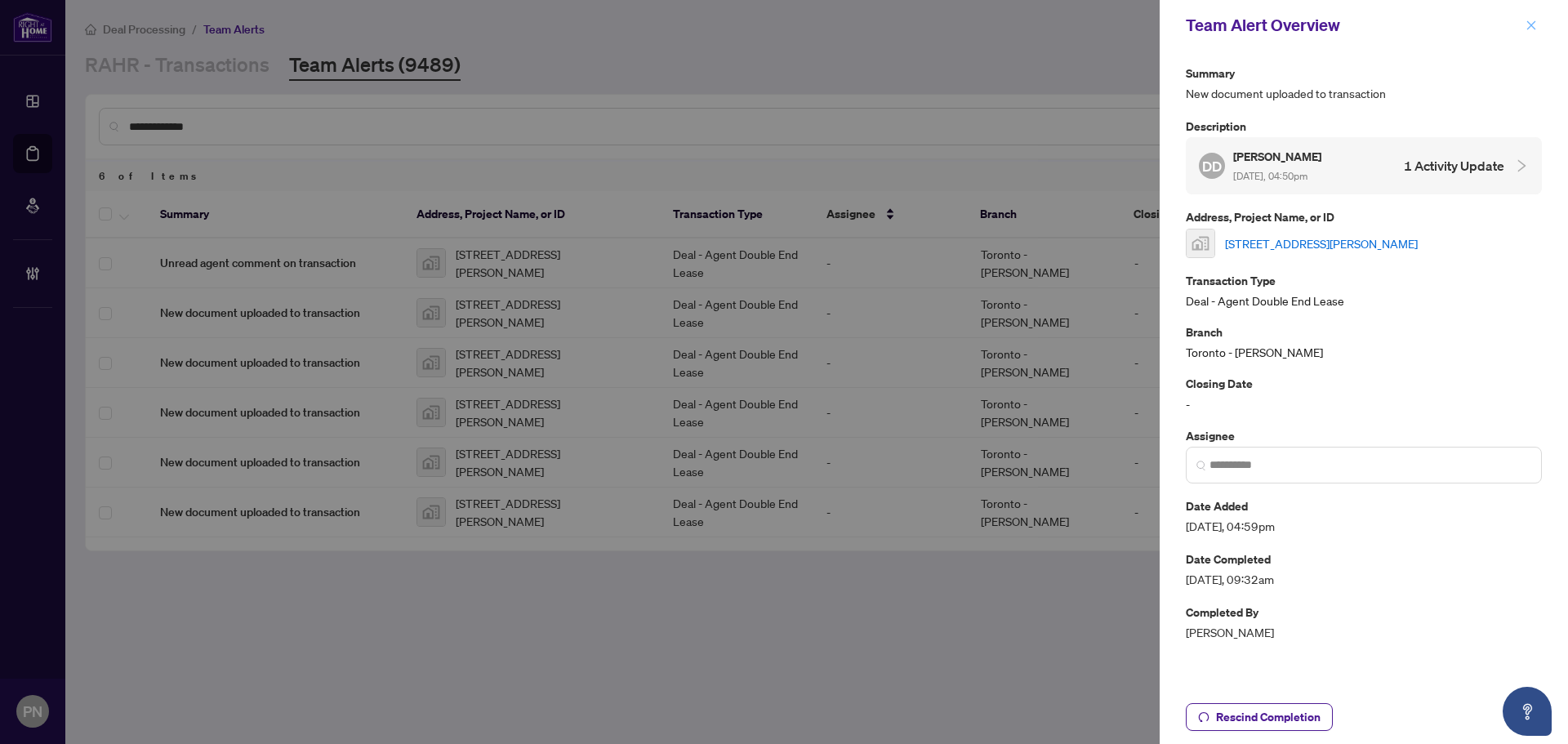
click at [1527, 29] on icon "close" at bounding box center [1531, 25] width 11 height 11
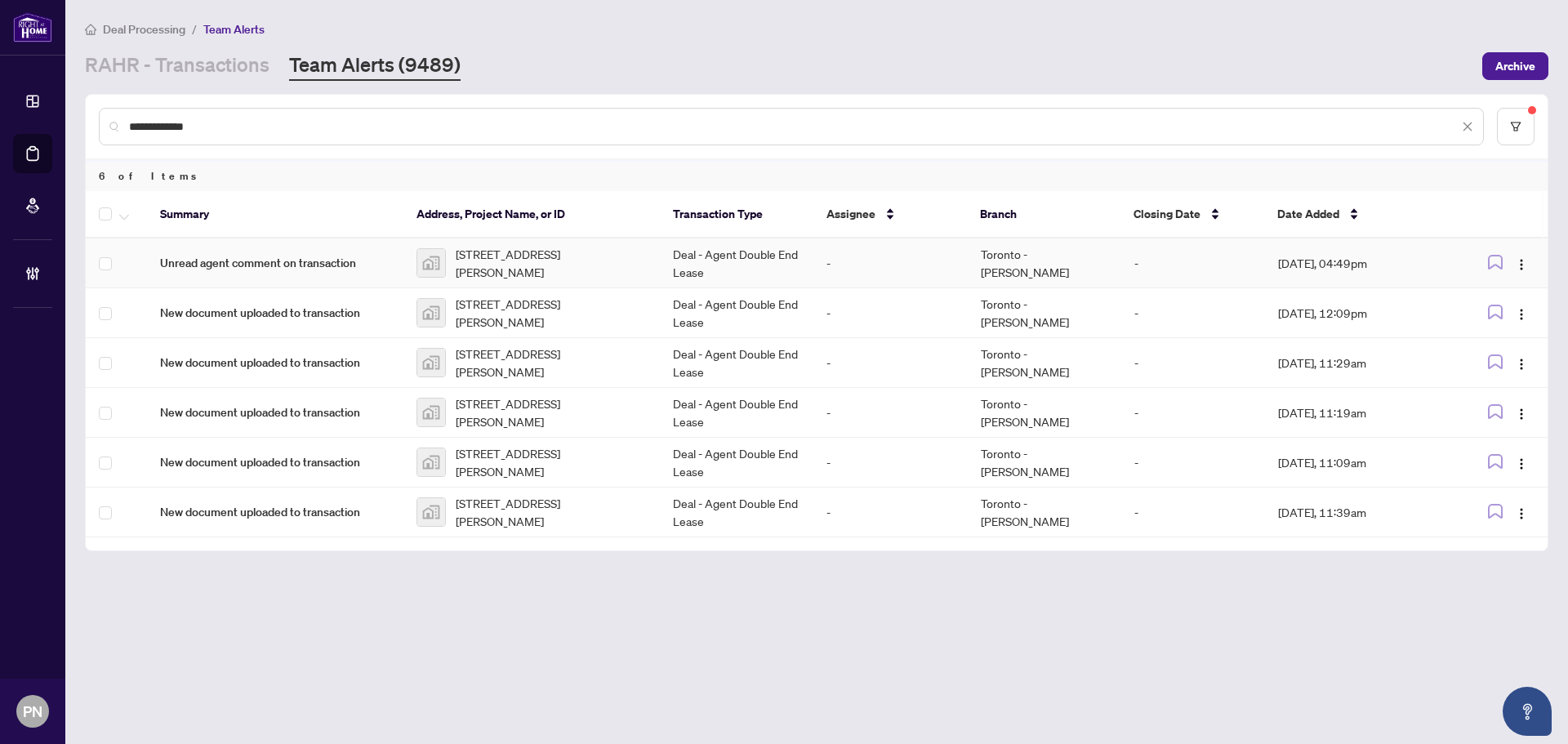
click at [664, 252] on td "Deal - Agent Double End Lease" at bounding box center [737, 264] width 154 height 50
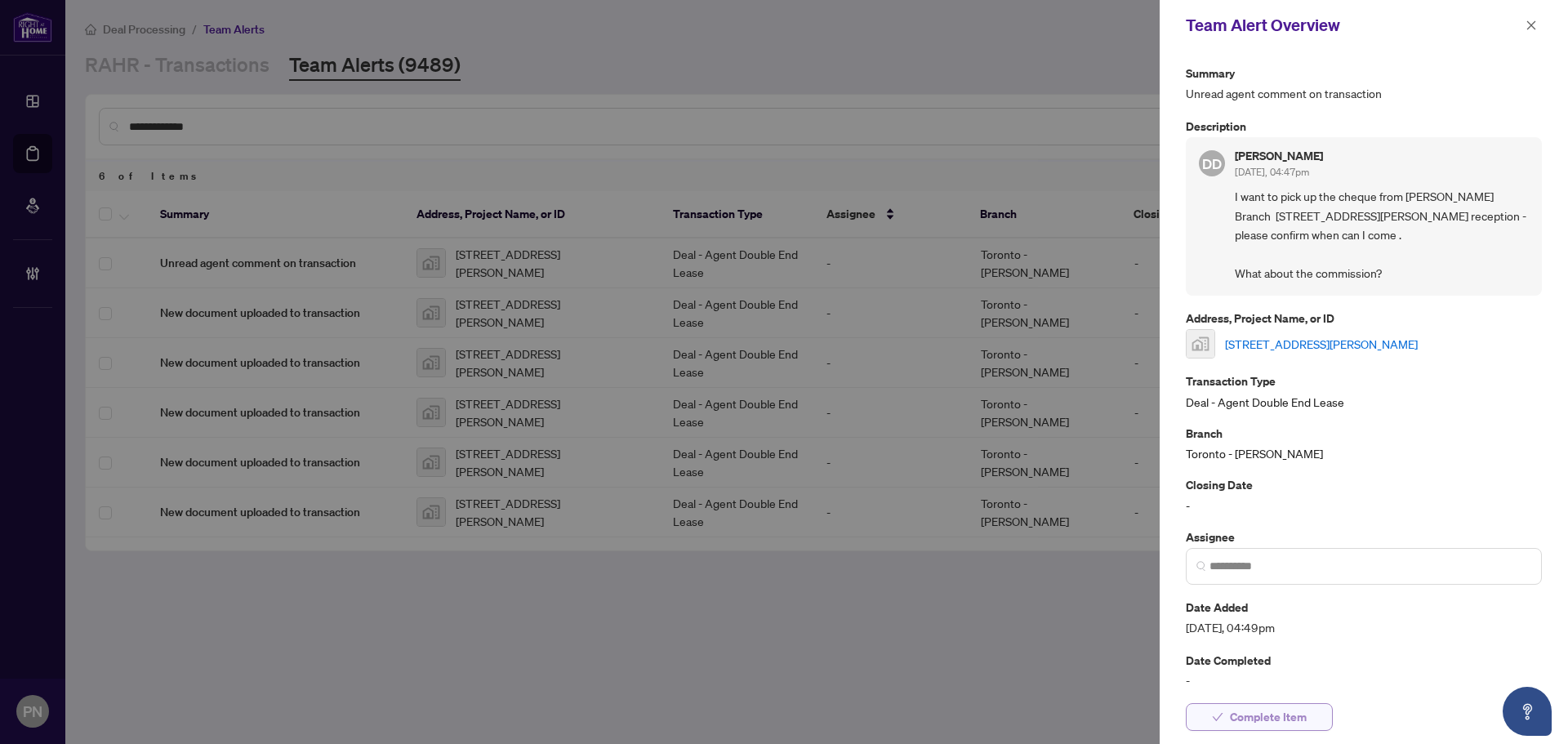
click at [1297, 719] on span "Complete Item" at bounding box center [1268, 717] width 77 height 26
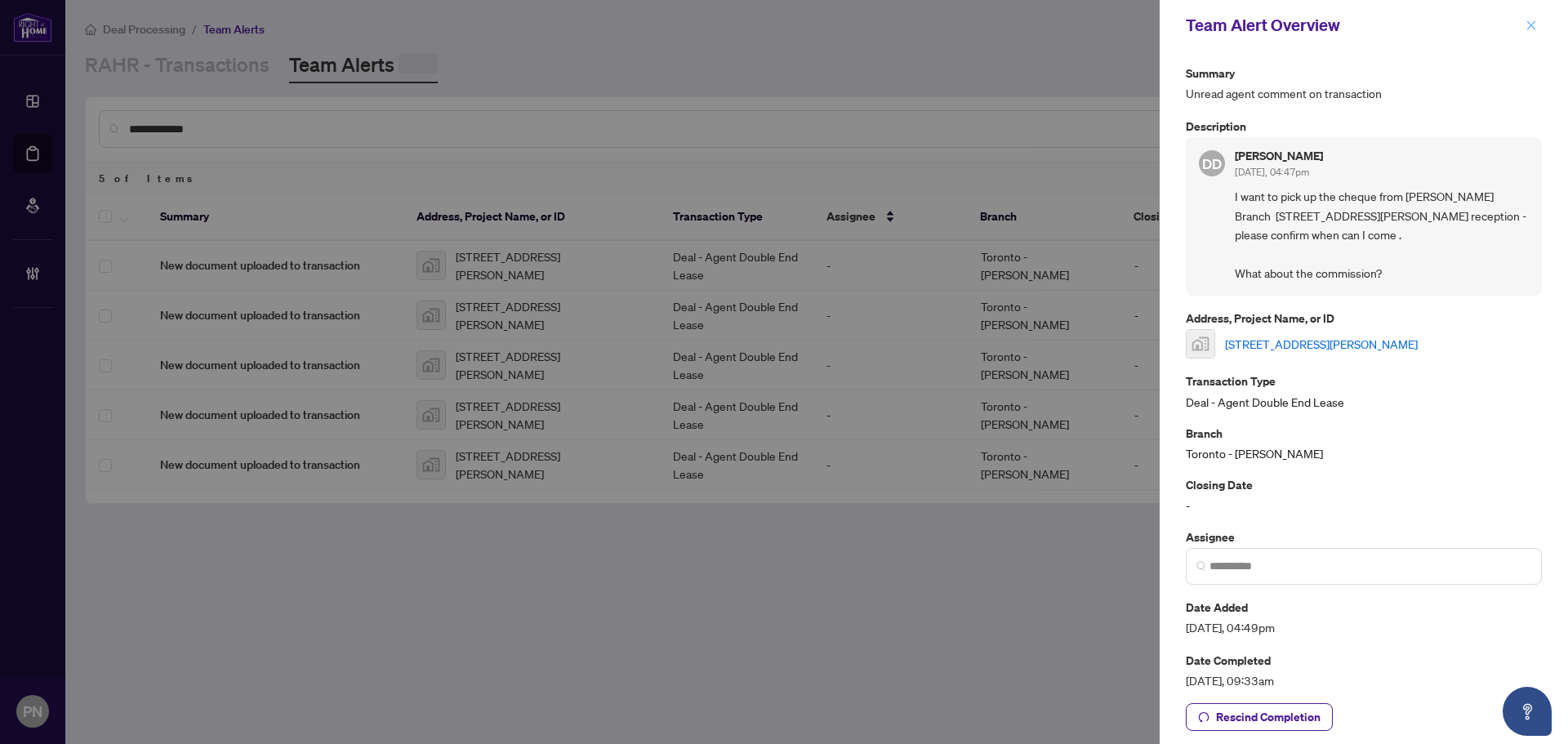
click at [1537, 20] on button "button" at bounding box center [1531, 26] width 21 height 20
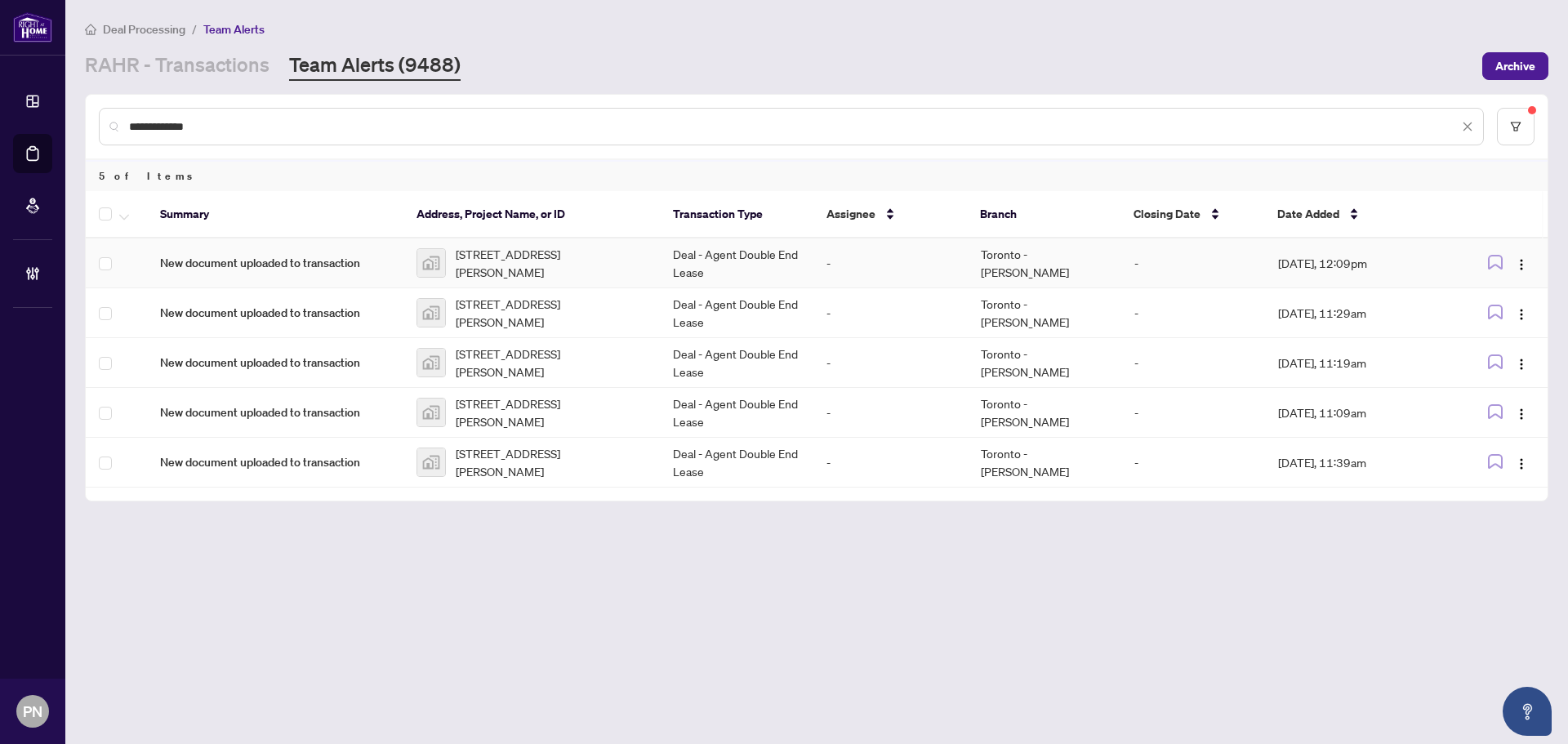
click at [580, 264] on span "116 Frederick Street, Oshawa, ON, Canada" at bounding box center [550, 263] width 191 height 36
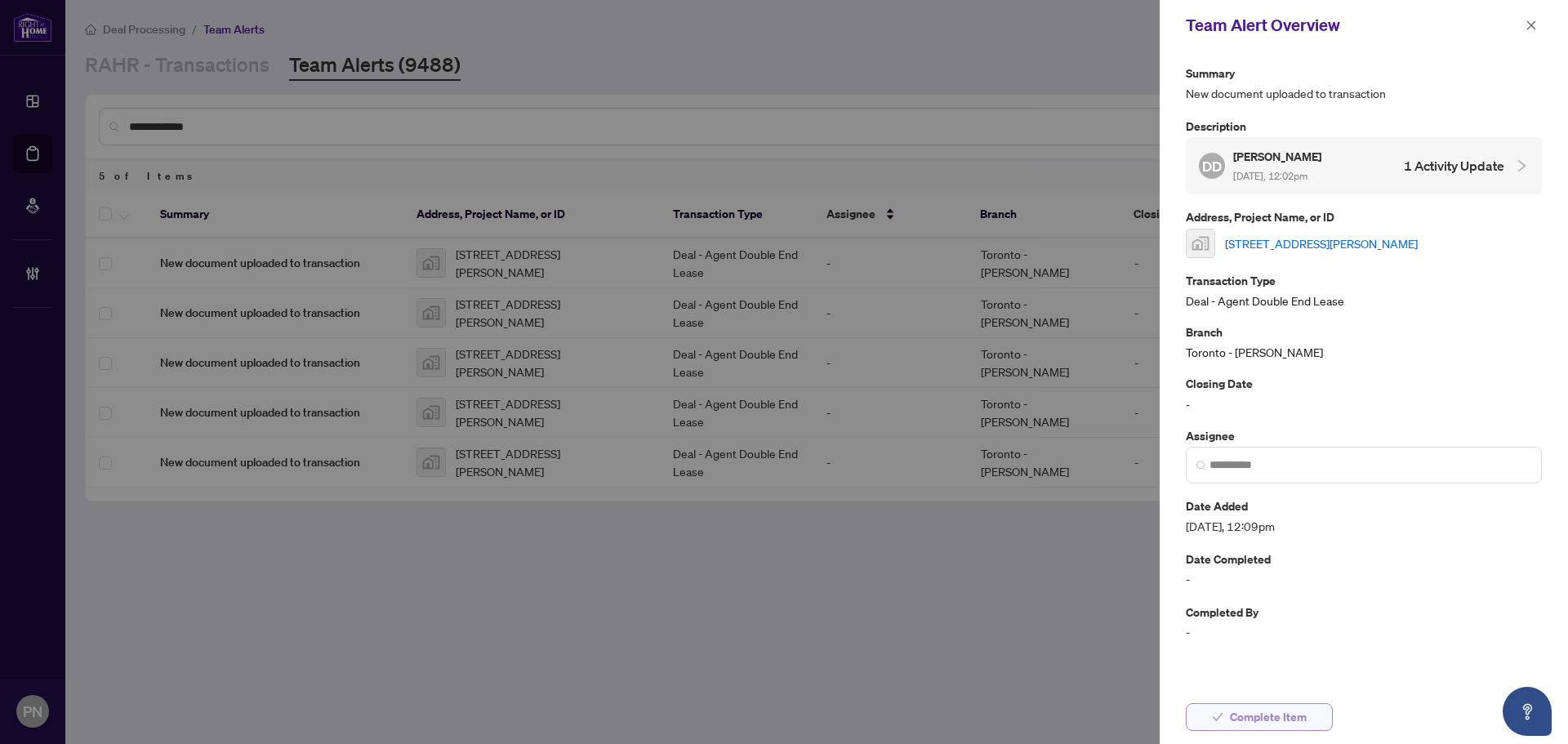
click at [1280, 715] on span "Complete Item" at bounding box center [1268, 717] width 77 height 26
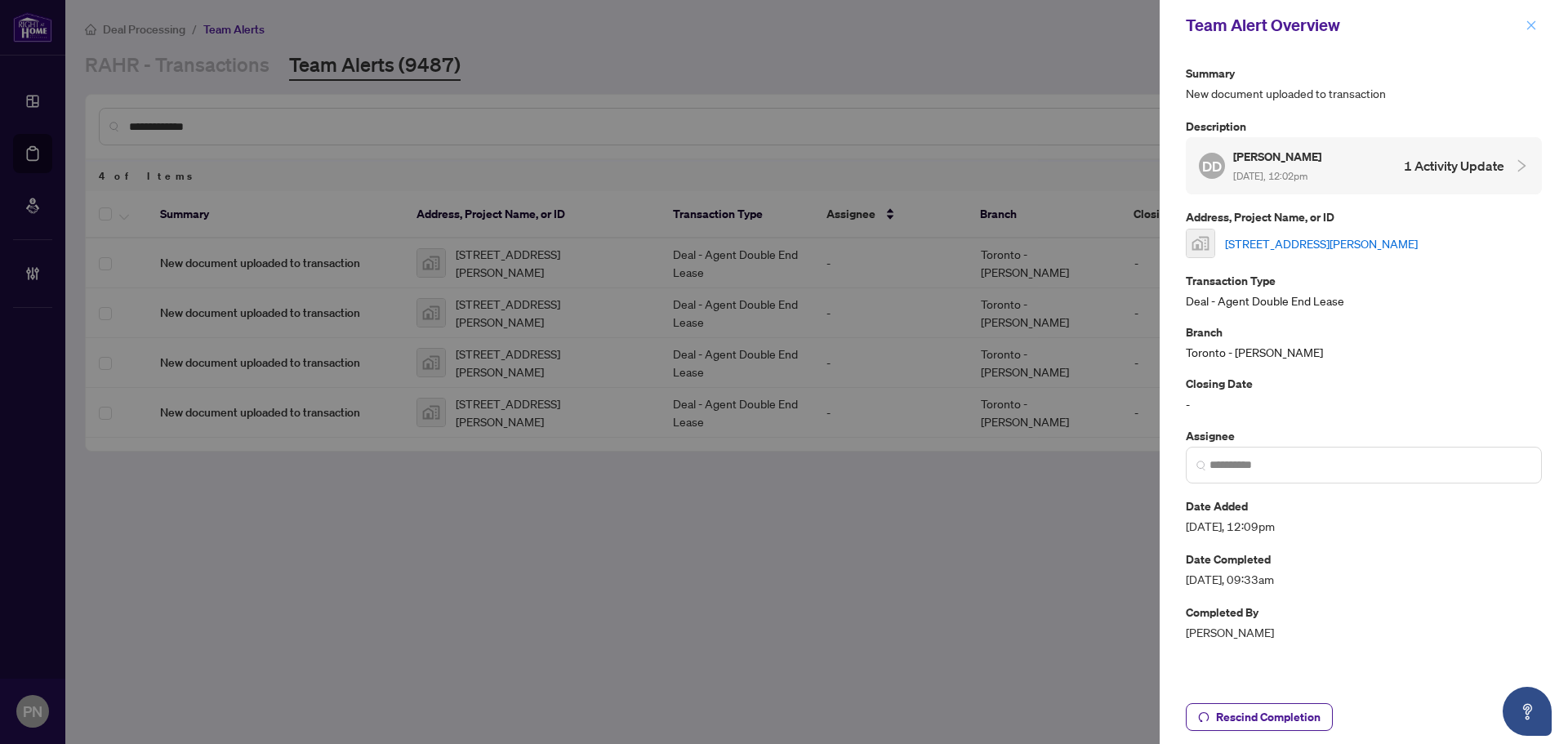
click at [1533, 29] on icon "close" at bounding box center [1531, 25] width 11 height 11
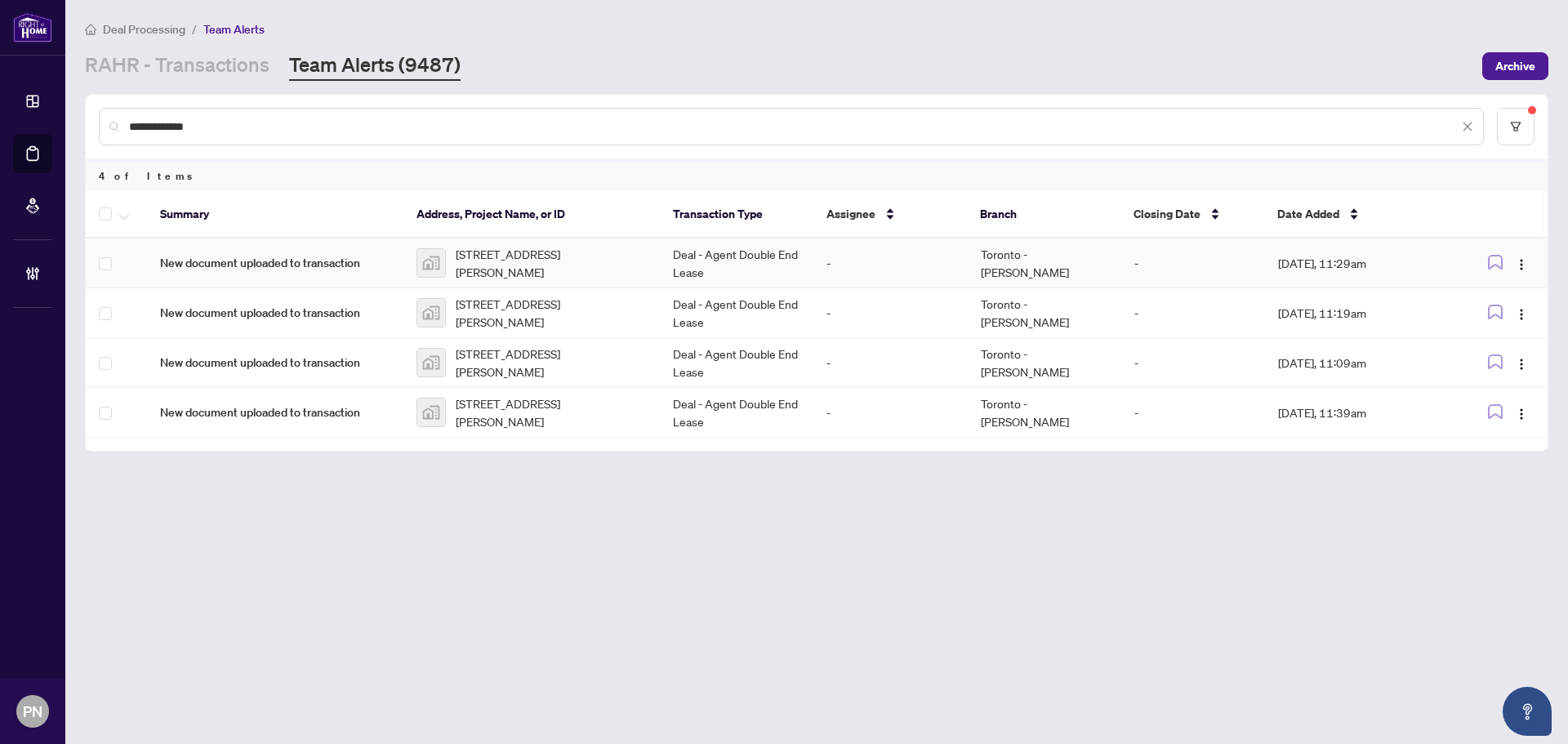
click at [611, 263] on span "116 Frederick Street, Oshawa, ON, Canada" at bounding box center [550, 263] width 191 height 36
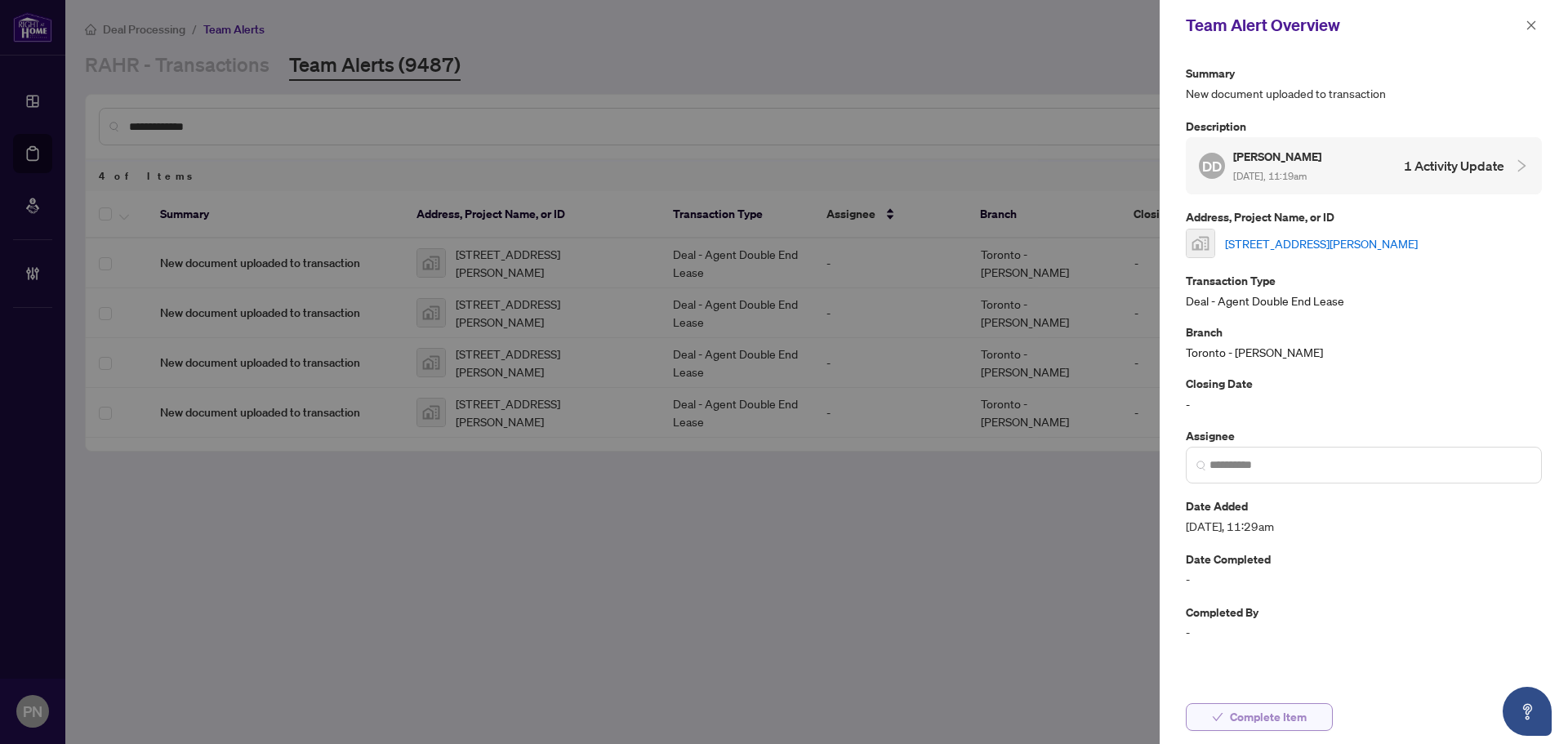
click at [1254, 724] on span "Complete Item" at bounding box center [1268, 717] width 77 height 26
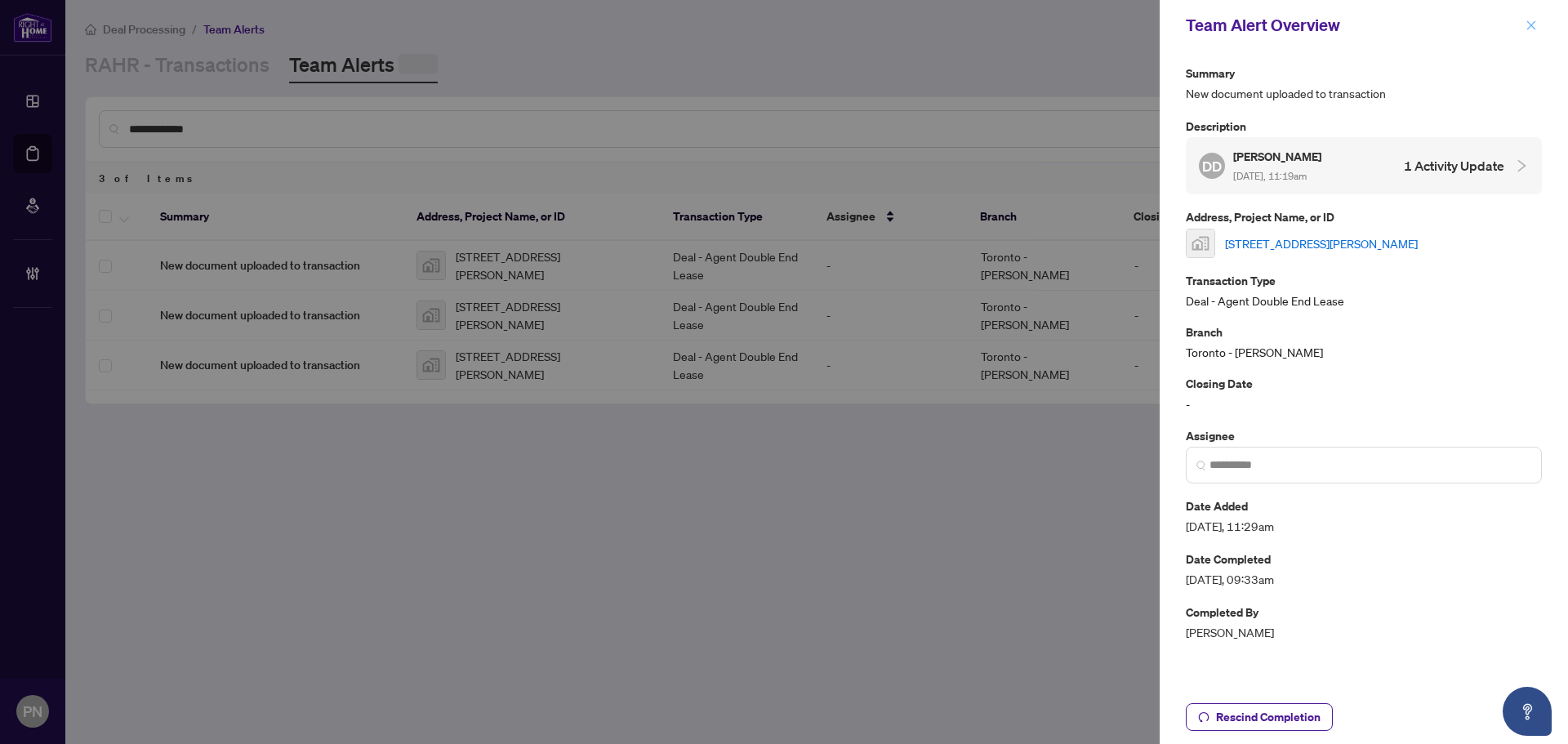
click at [1538, 29] on button "button" at bounding box center [1531, 26] width 21 height 20
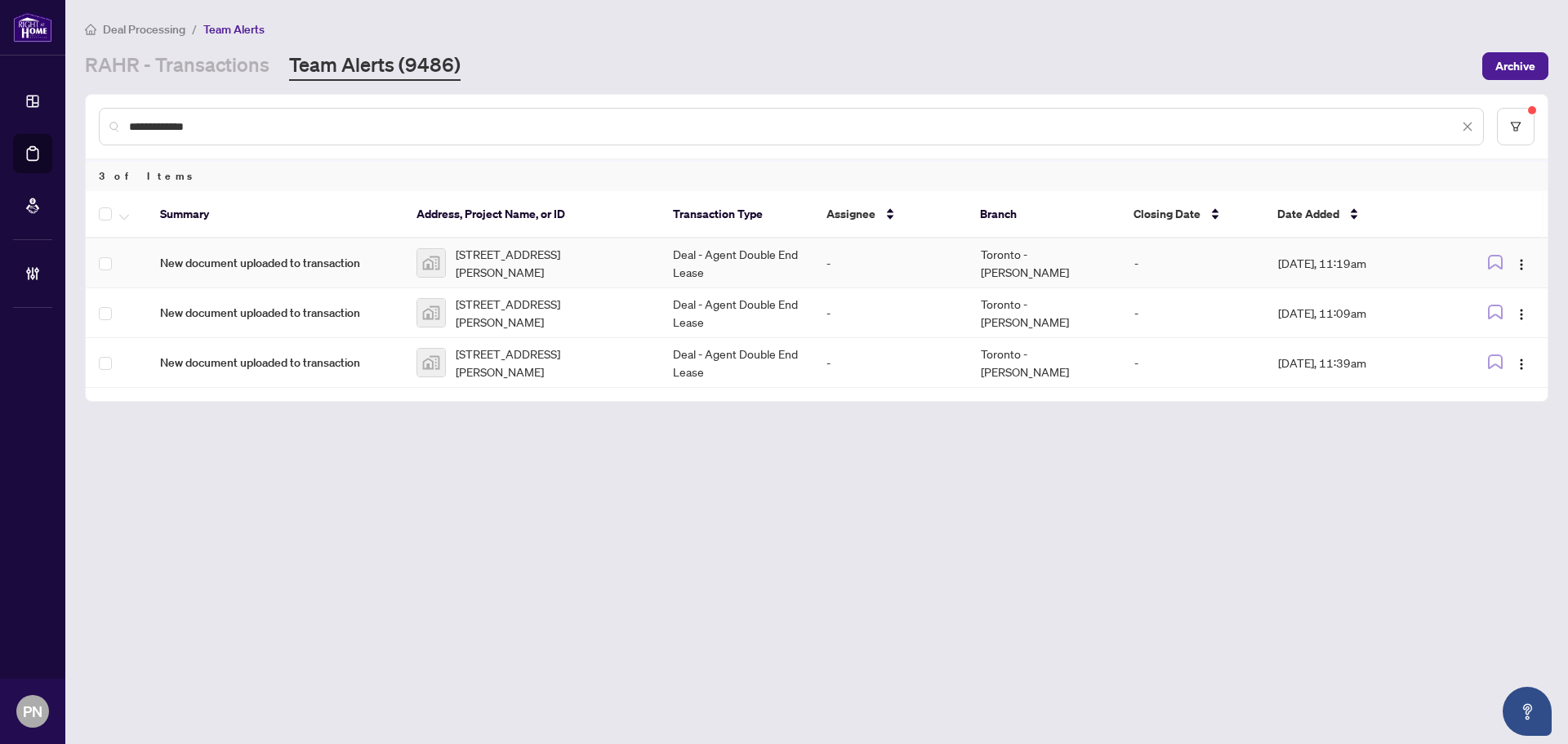
click at [807, 255] on td "Deal - Agent Double End Lease" at bounding box center [737, 264] width 154 height 50
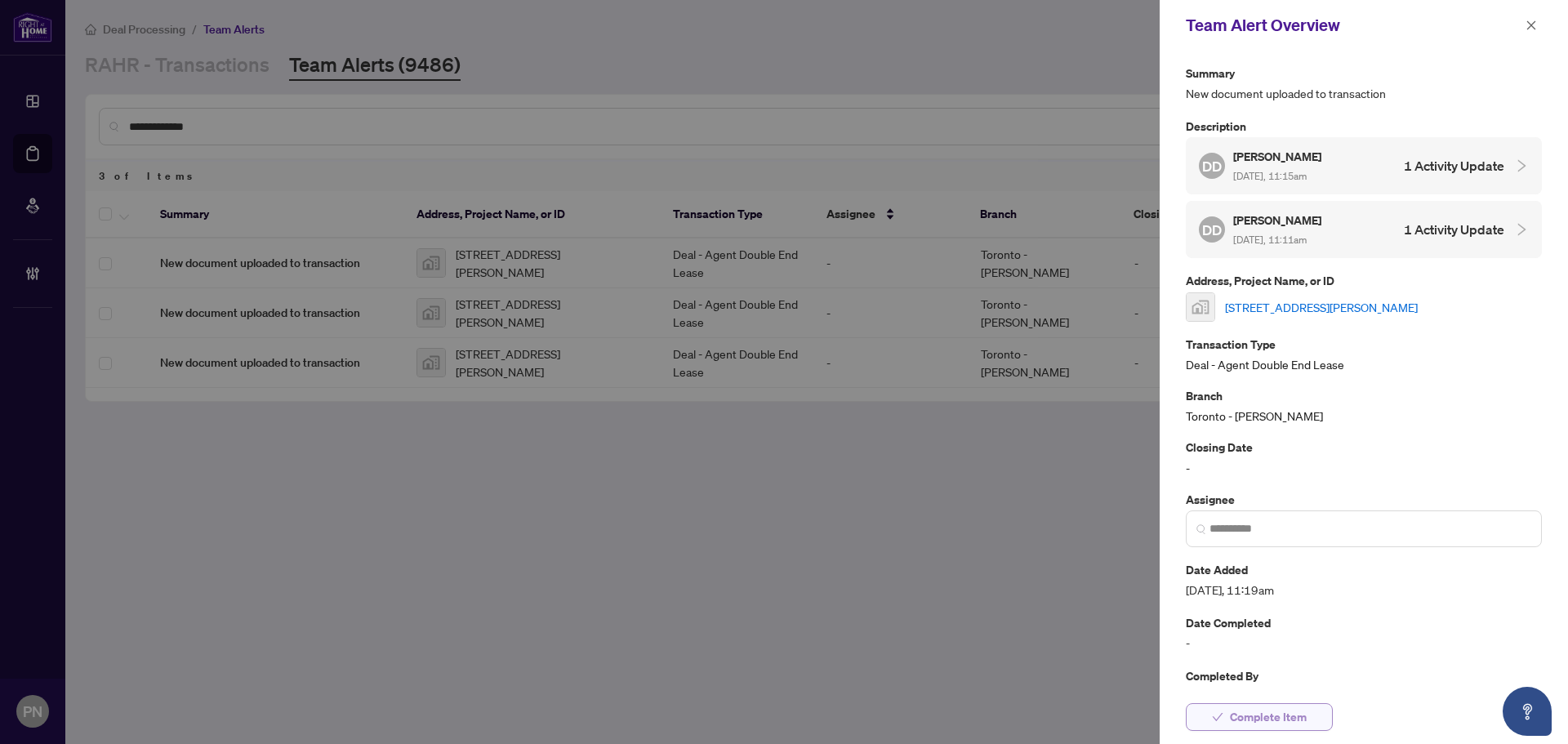
click at [1249, 723] on span "Complete Item" at bounding box center [1268, 717] width 77 height 26
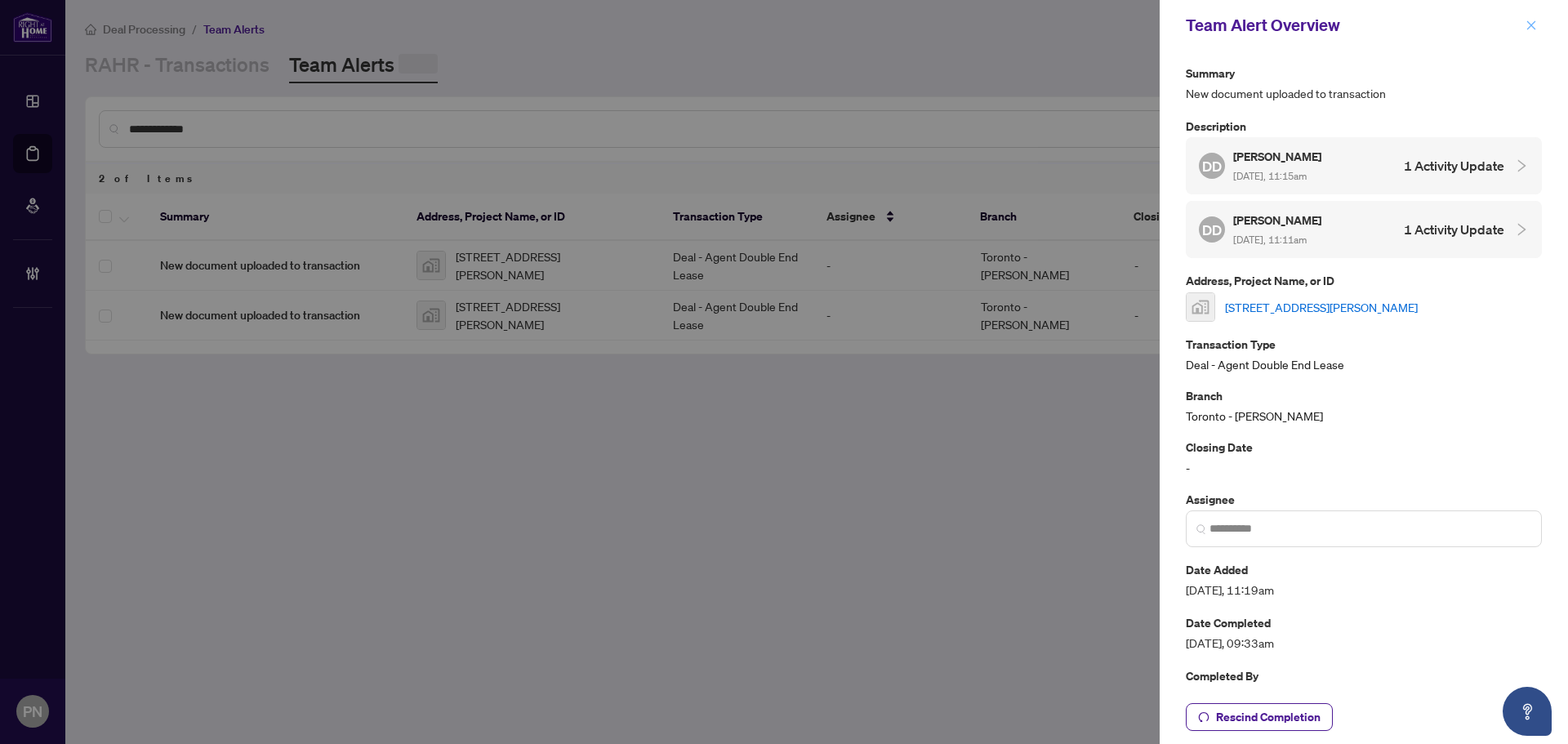
click at [1528, 21] on icon "close" at bounding box center [1531, 25] width 11 height 11
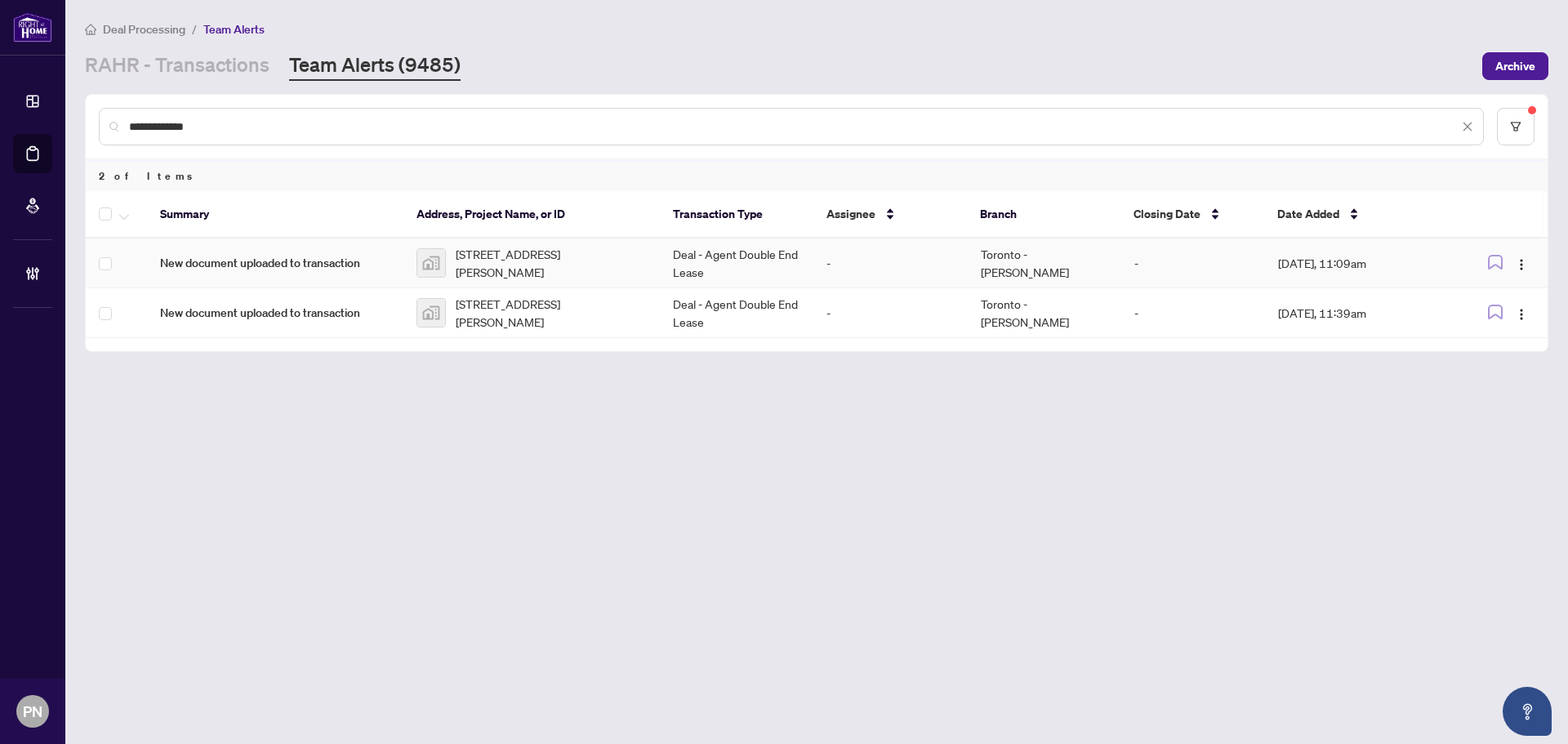
click at [850, 240] on td "-" at bounding box center [891, 264] width 154 height 50
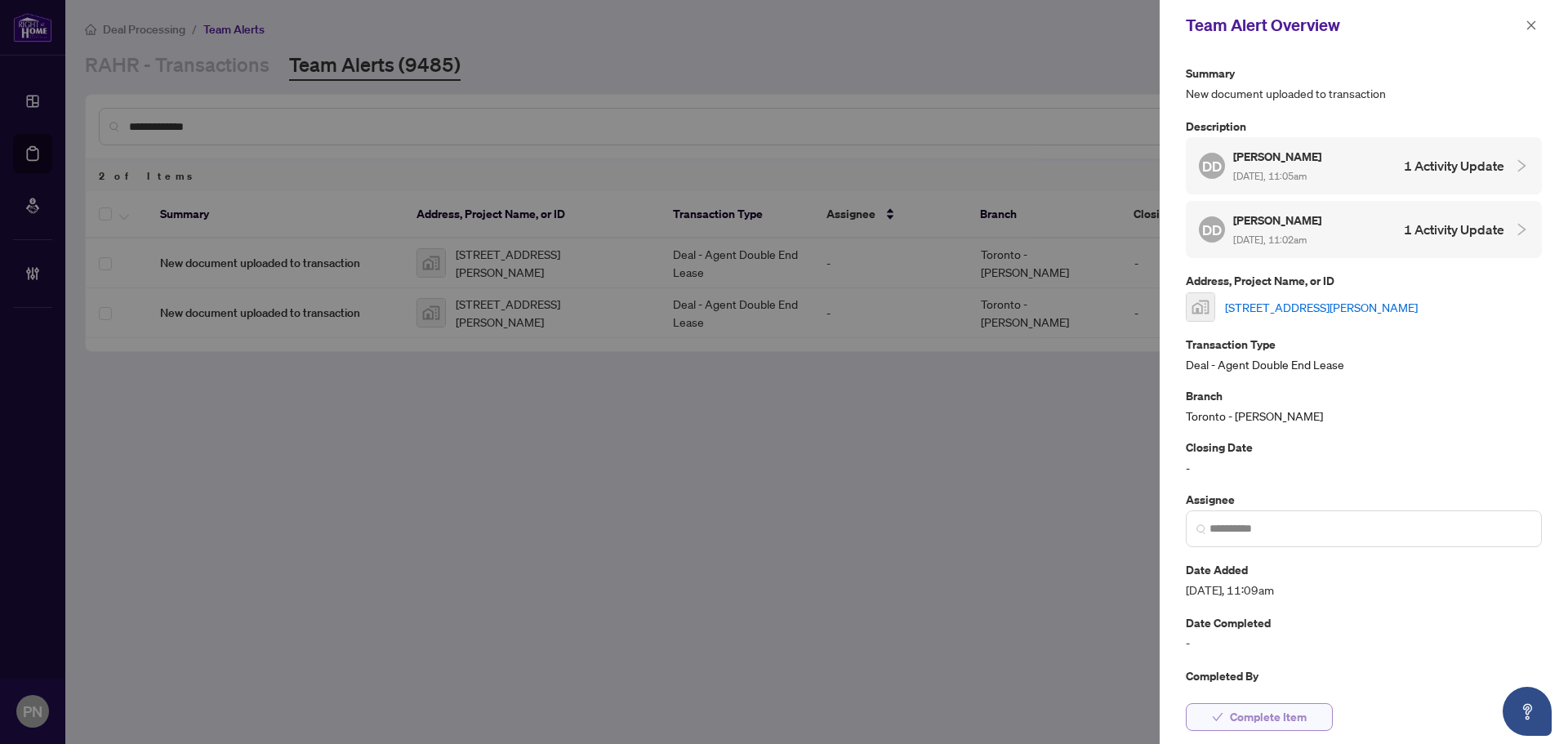
click at [1260, 703] on button "Complete Item" at bounding box center [1258, 717] width 147 height 28
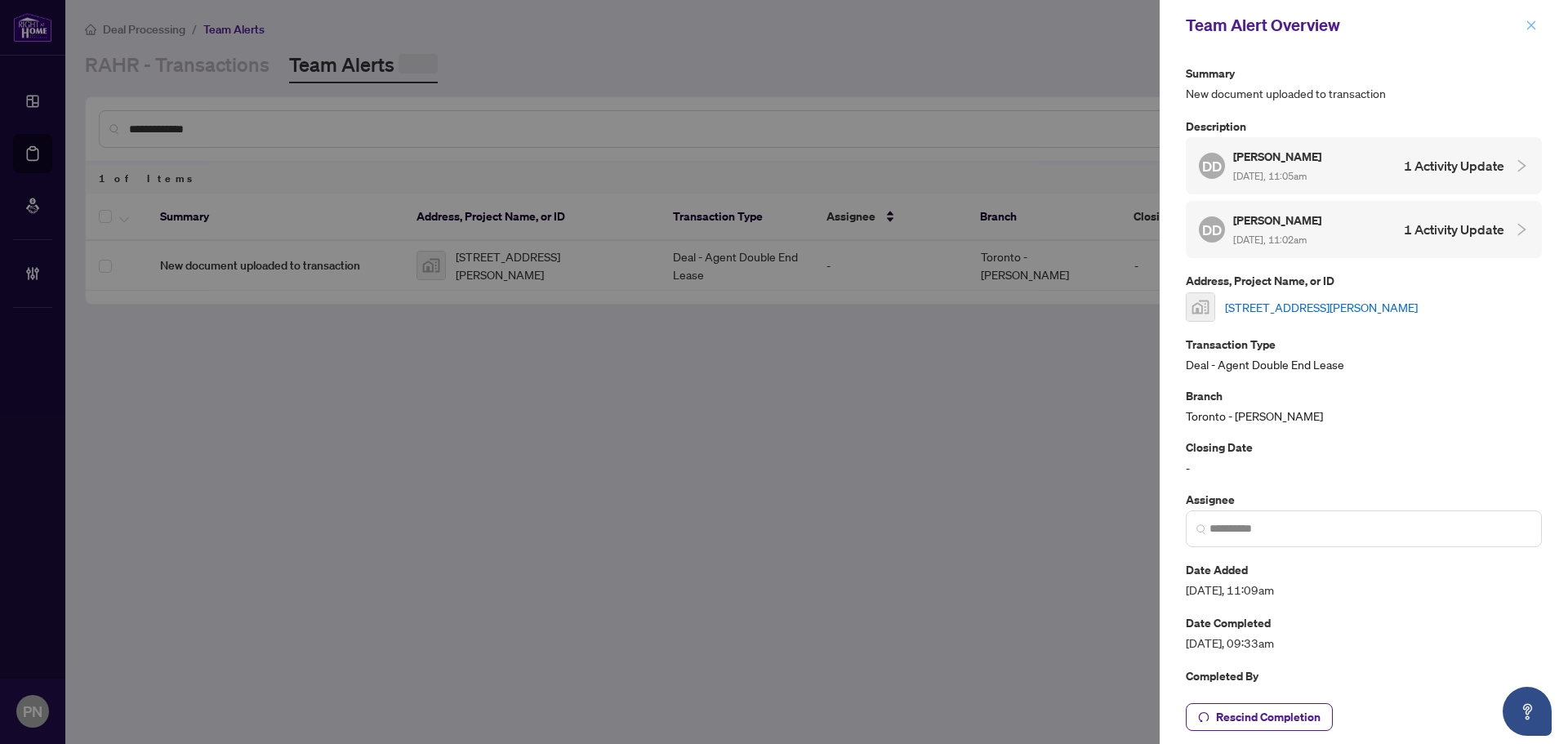
click at [1537, 20] on button "button" at bounding box center [1531, 26] width 21 height 20
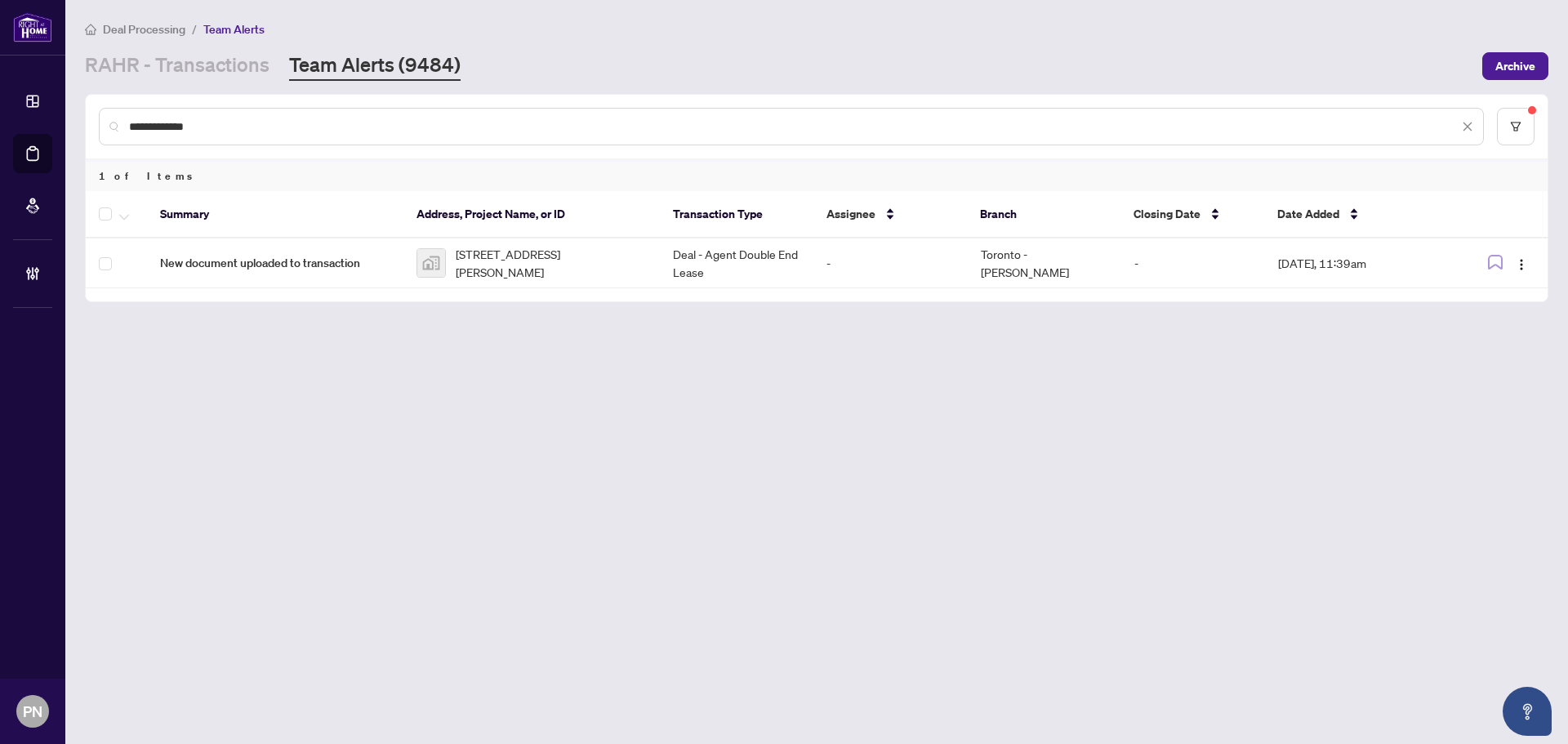
click at [705, 278] on td "Deal - Agent Double End Lease" at bounding box center [737, 264] width 154 height 50
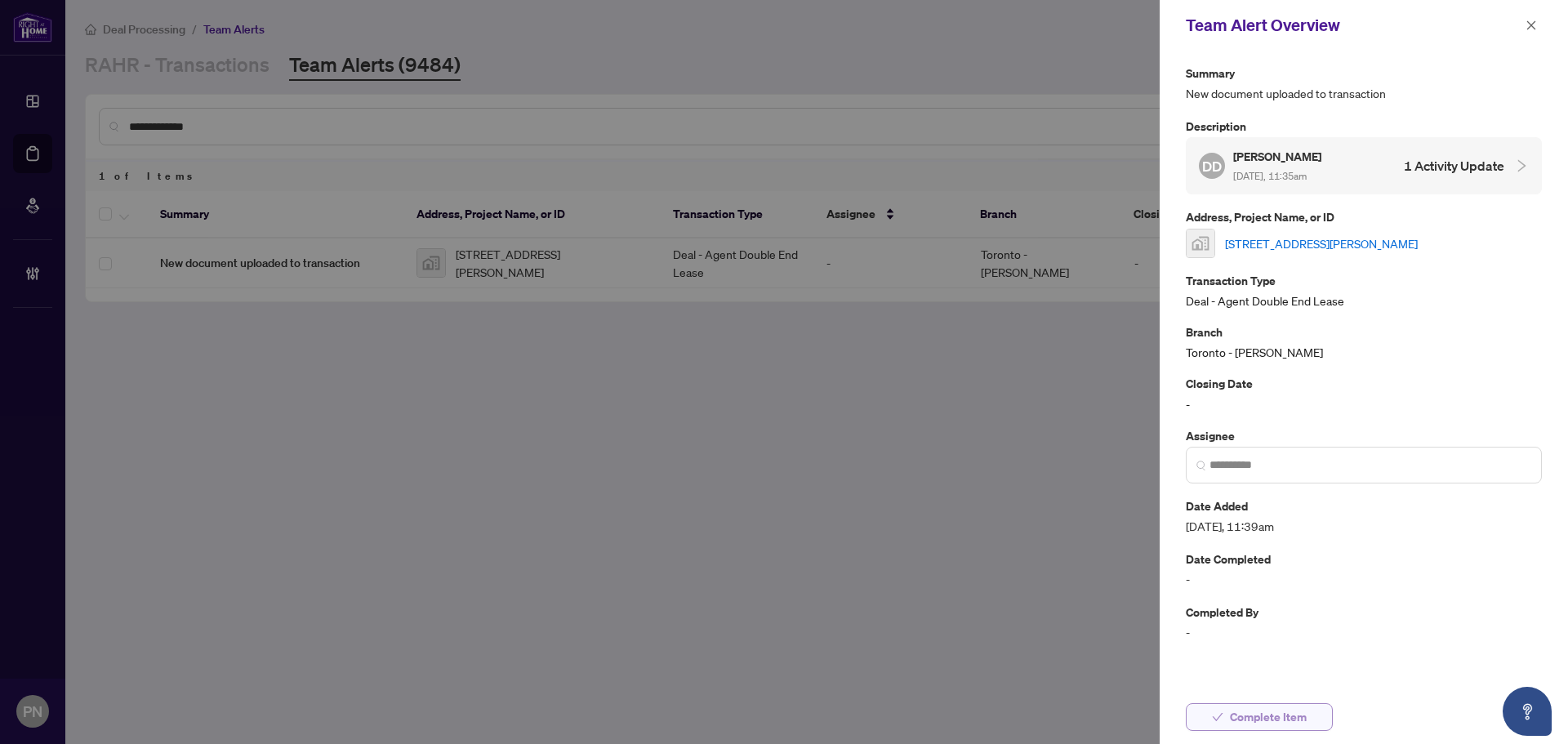
click at [1270, 719] on span "Complete Item" at bounding box center [1268, 717] width 77 height 26
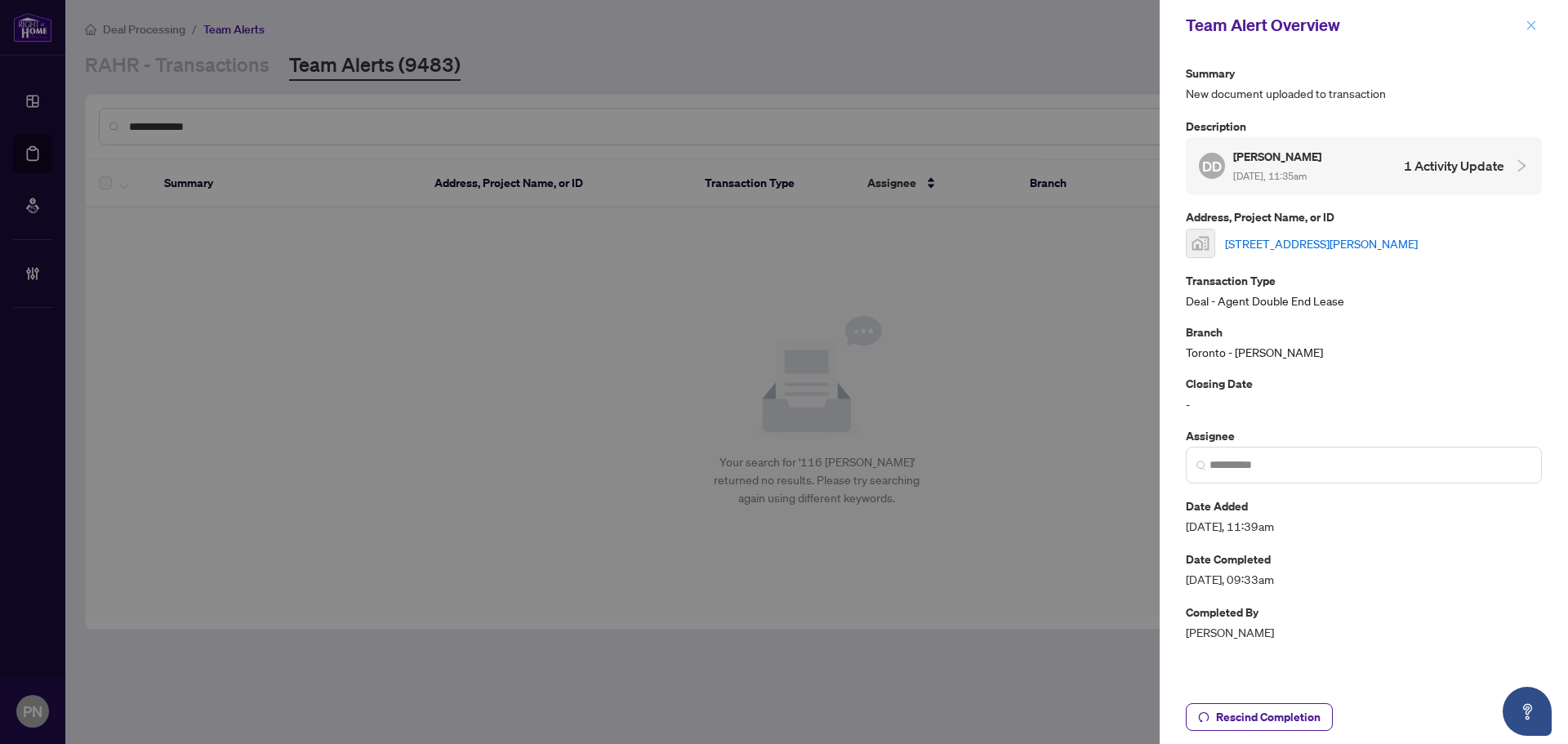
click at [1531, 34] on span "button" at bounding box center [1531, 25] width 11 height 26
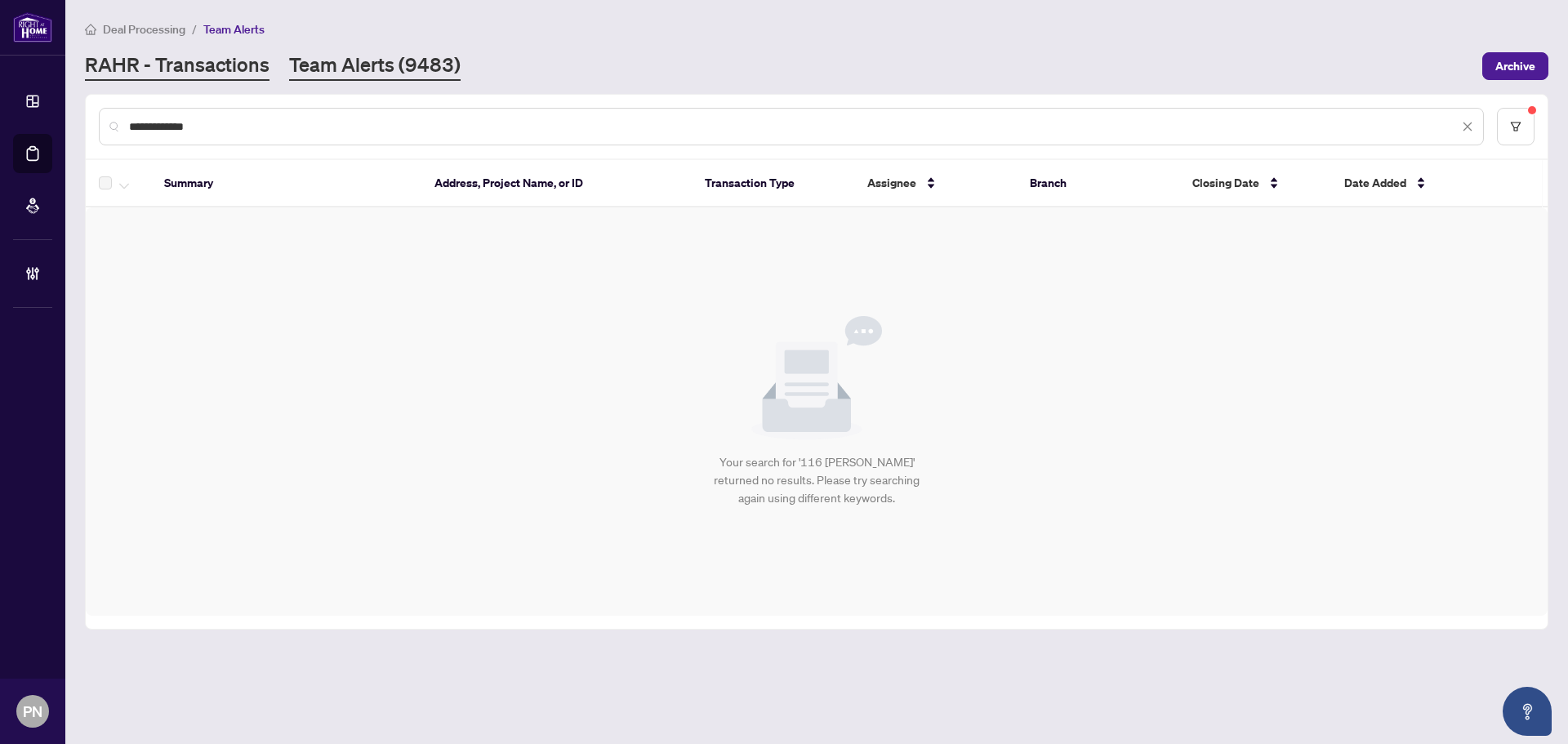
click at [191, 74] on link "RAHR - Transactions" at bounding box center [177, 66] width 185 height 29
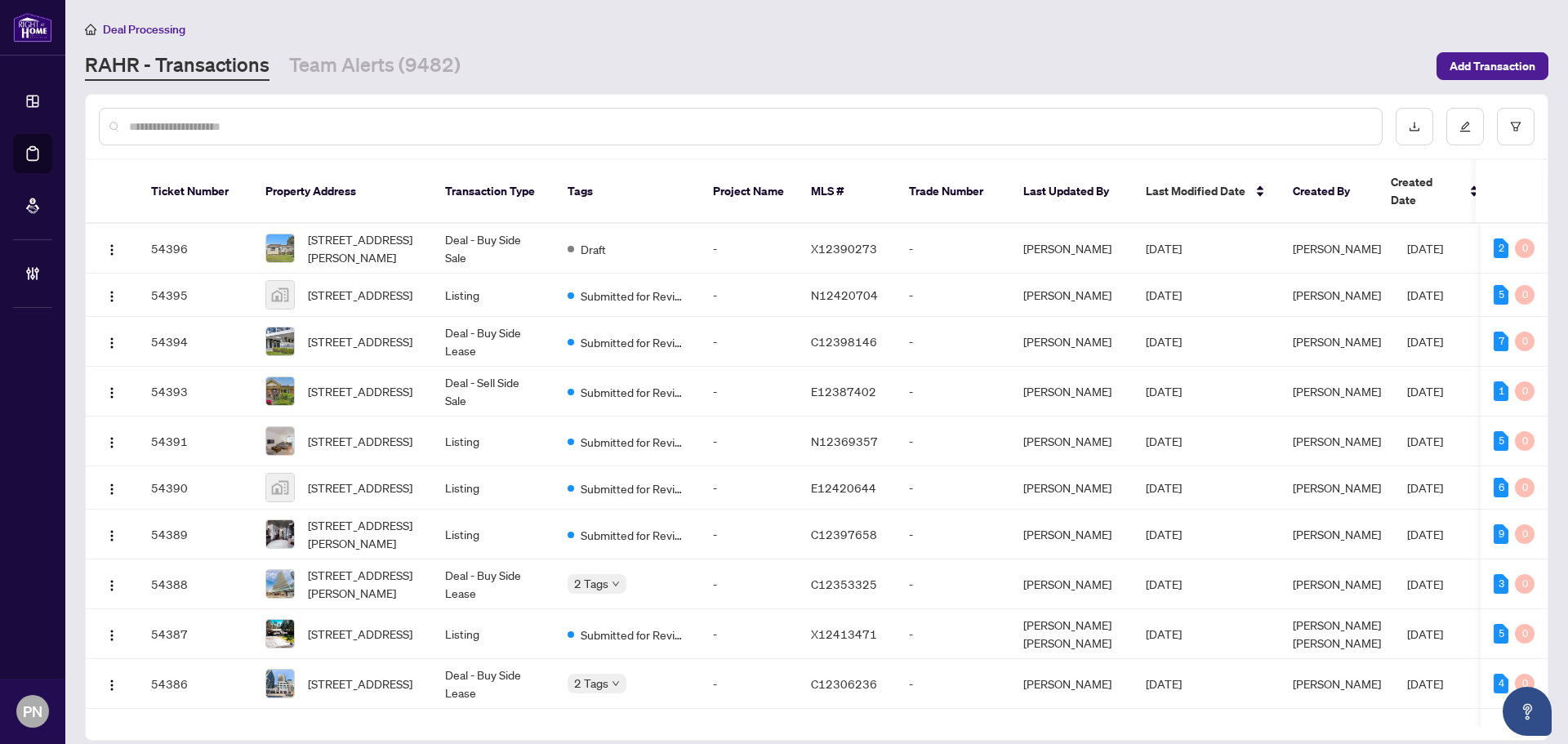
click at [347, 128] on input "text" at bounding box center [748, 127] width 1239 height 18
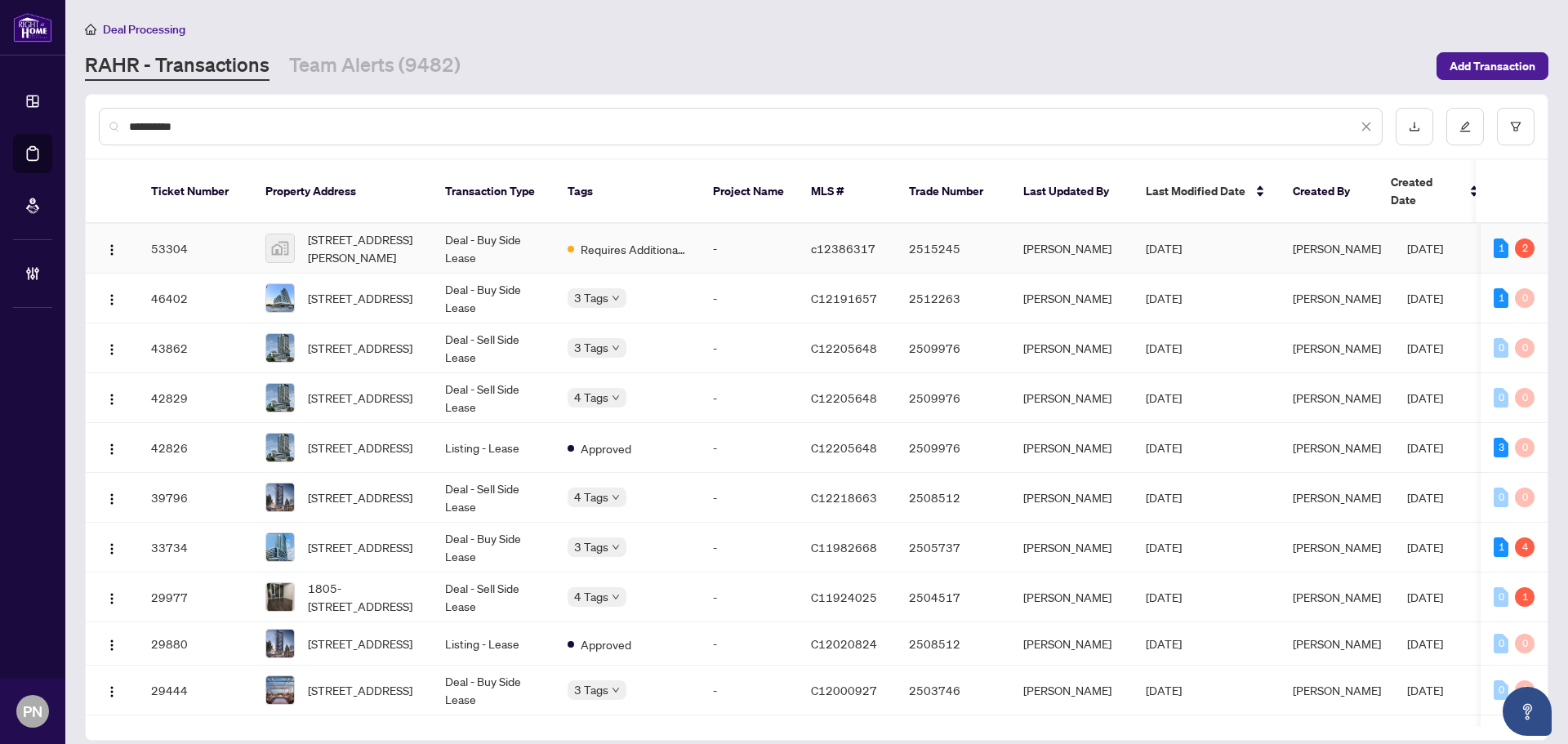
type input "**********"
click at [469, 227] on td "Deal - Buy Side Lease" at bounding box center [493, 249] width 123 height 50
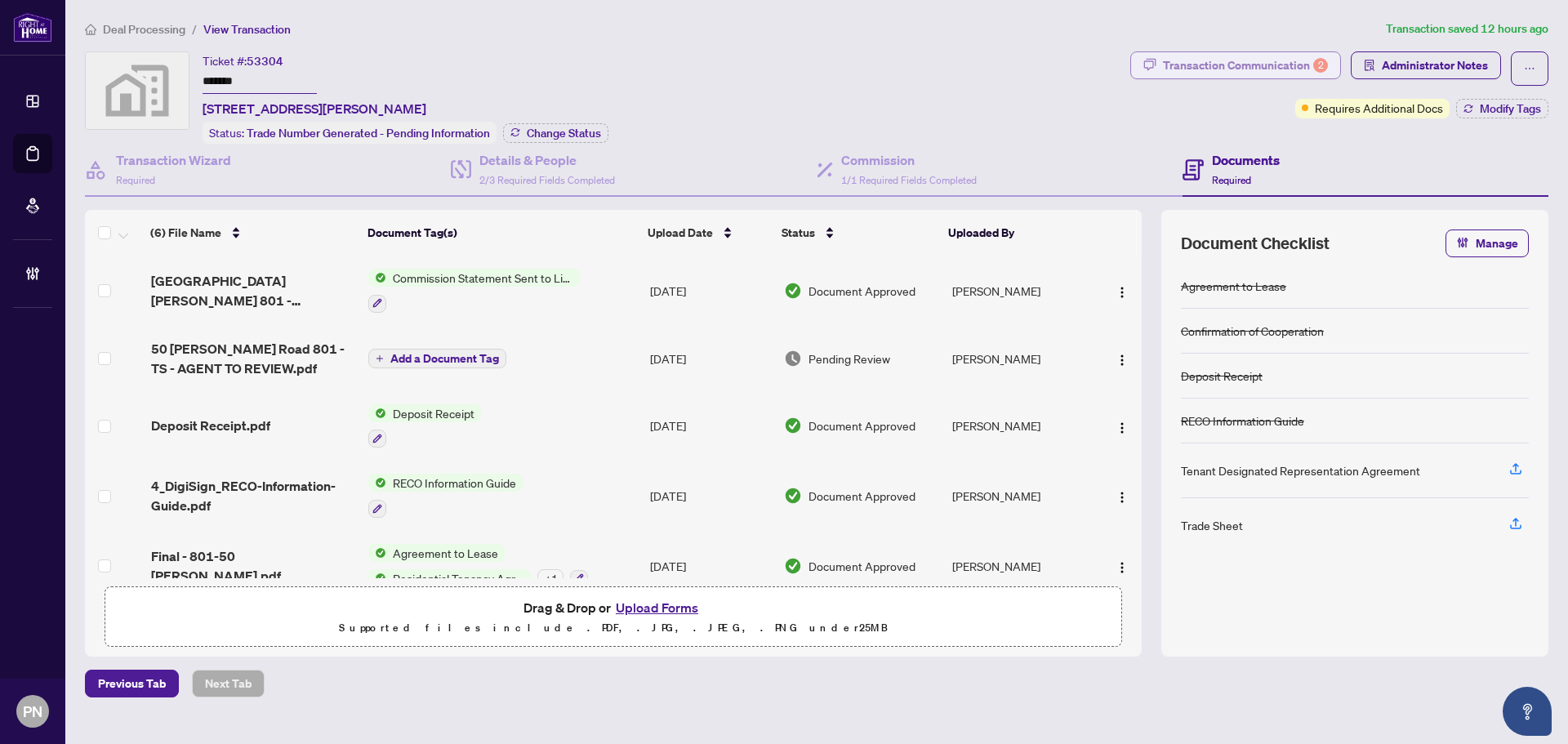
click at [1319, 70] on div "2" at bounding box center [1320, 65] width 15 height 15
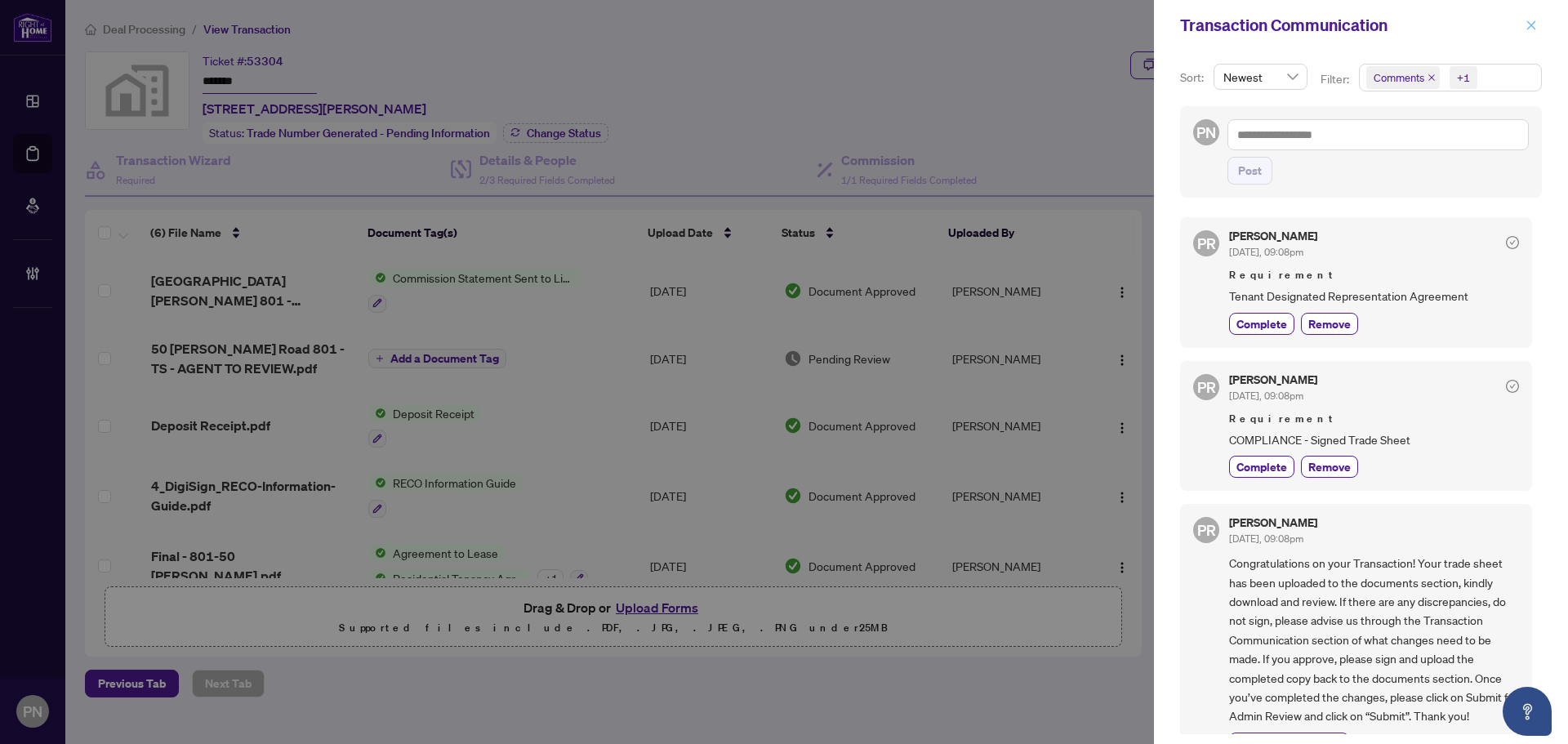
click at [1534, 22] on icon "close" at bounding box center [1531, 25] width 11 height 11
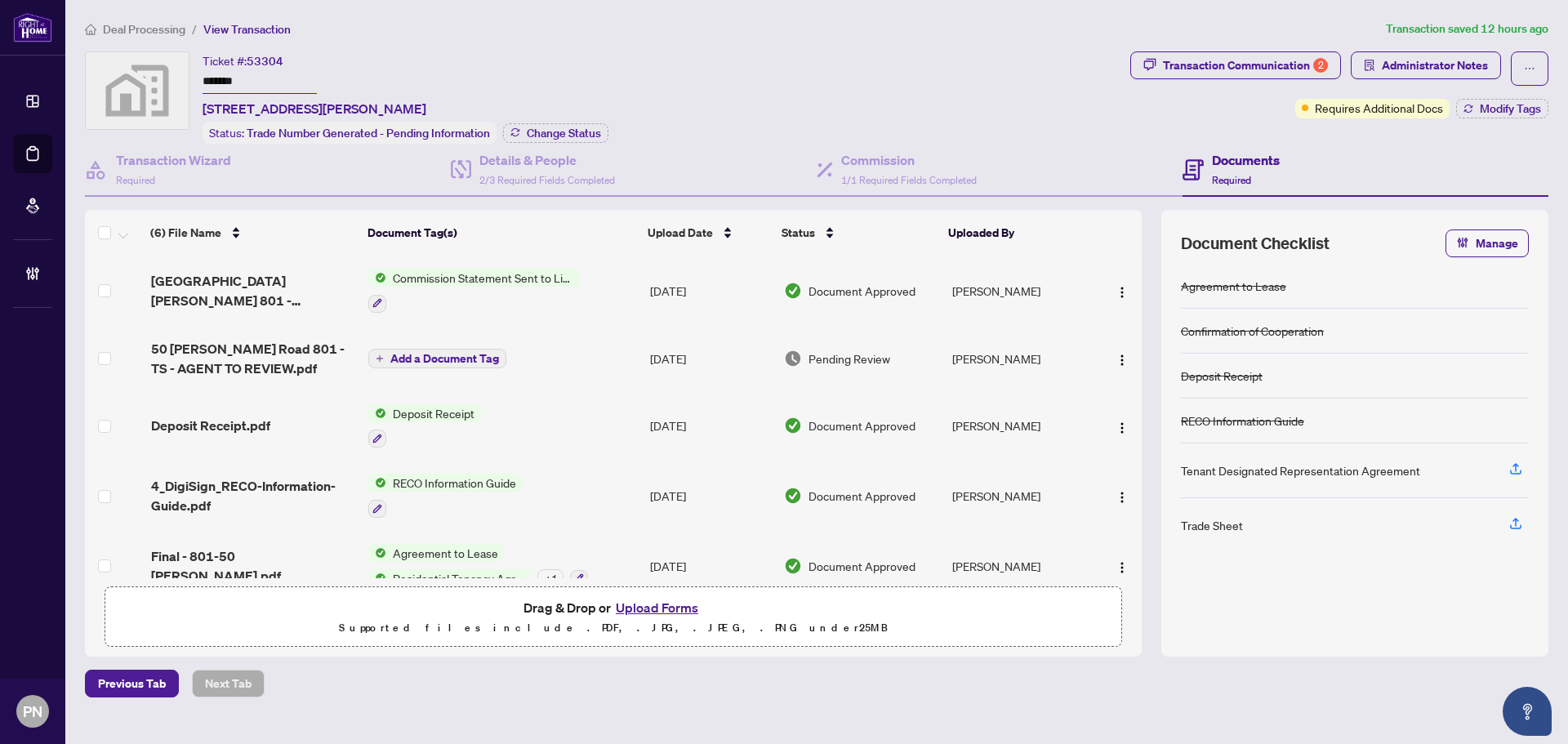
click at [168, 33] on span "Deal Processing" at bounding box center [144, 29] width 83 height 15
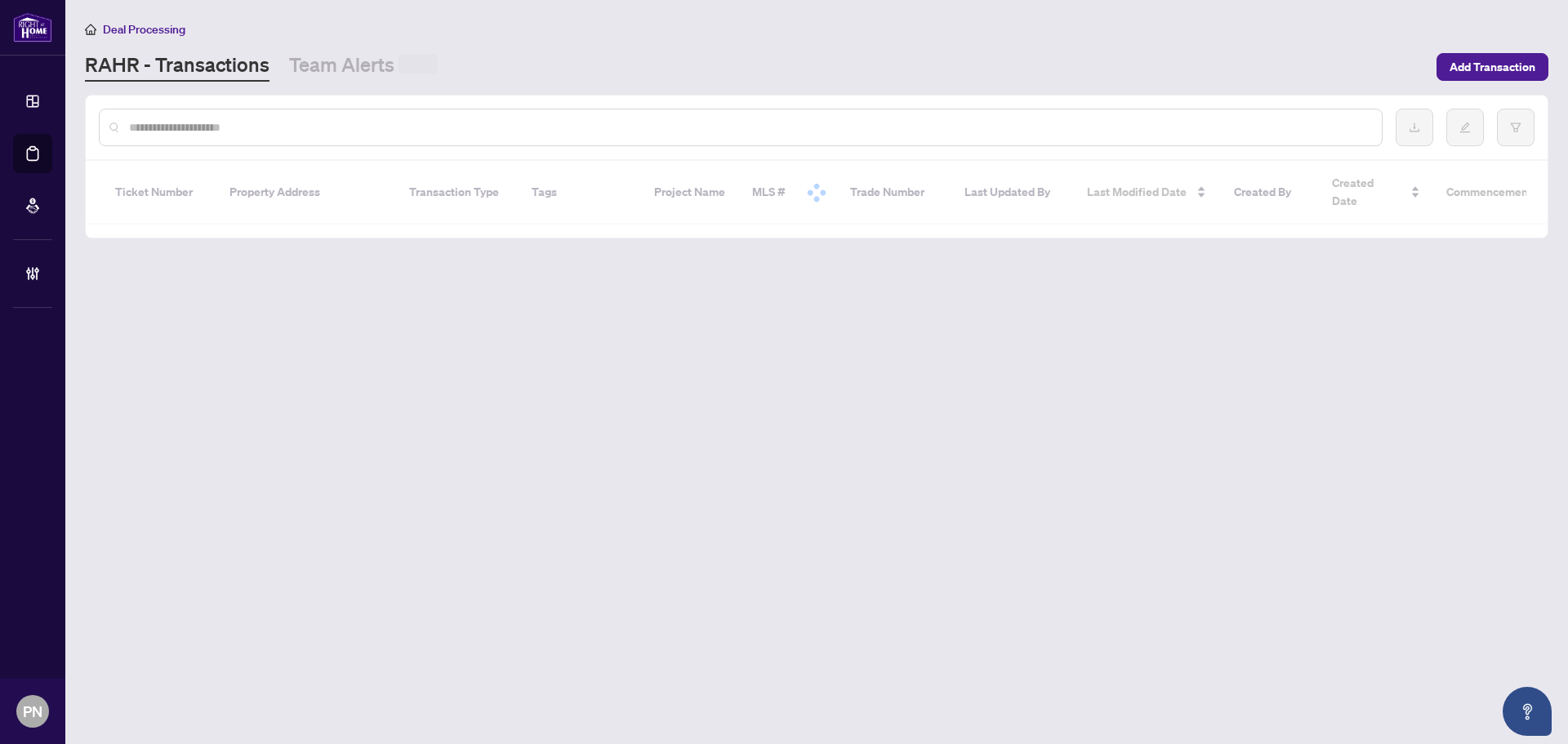
click at [390, 131] on input "text" at bounding box center [748, 128] width 1239 height 18
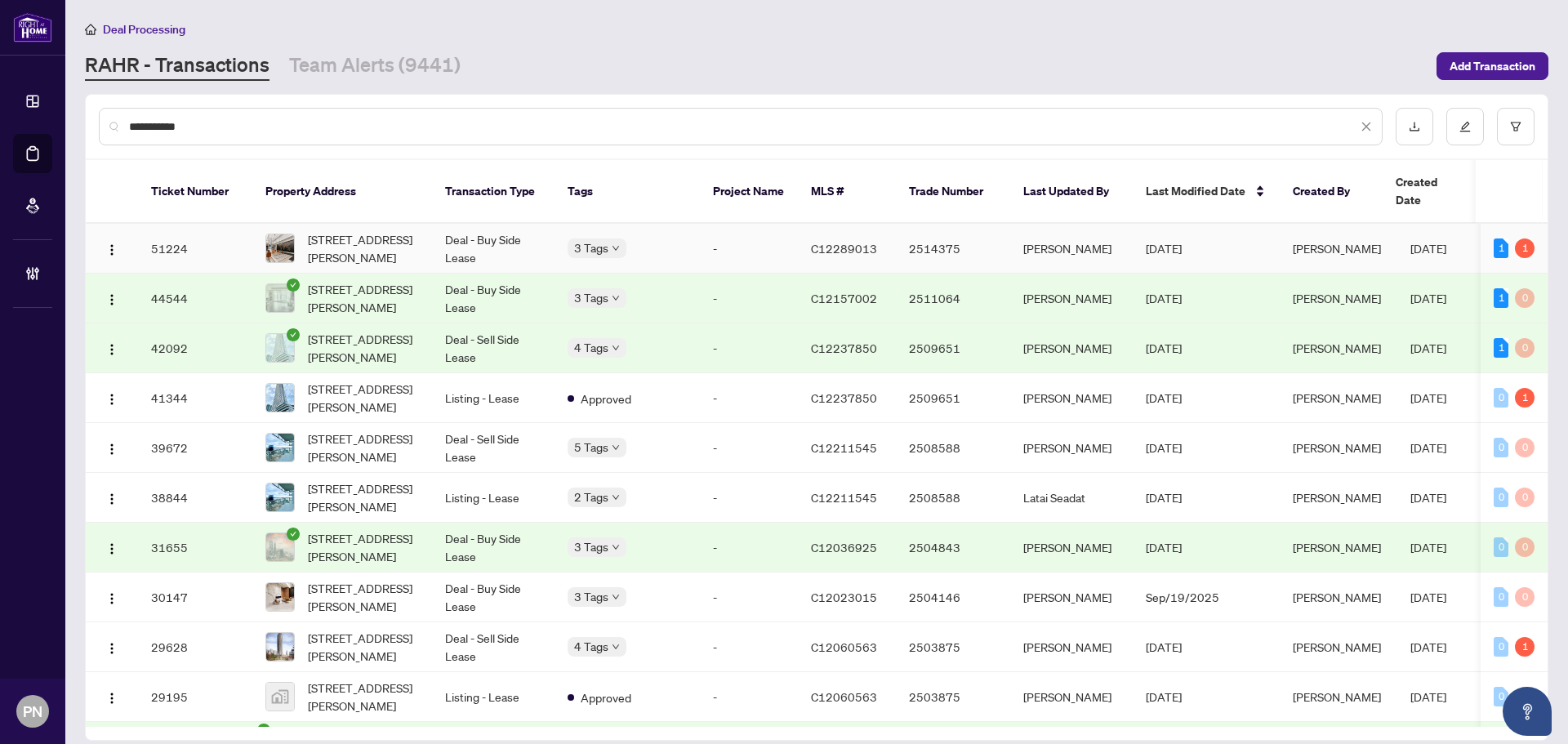
type input "**********"
click at [514, 231] on td "Deal - Buy Side Lease" at bounding box center [493, 249] width 123 height 50
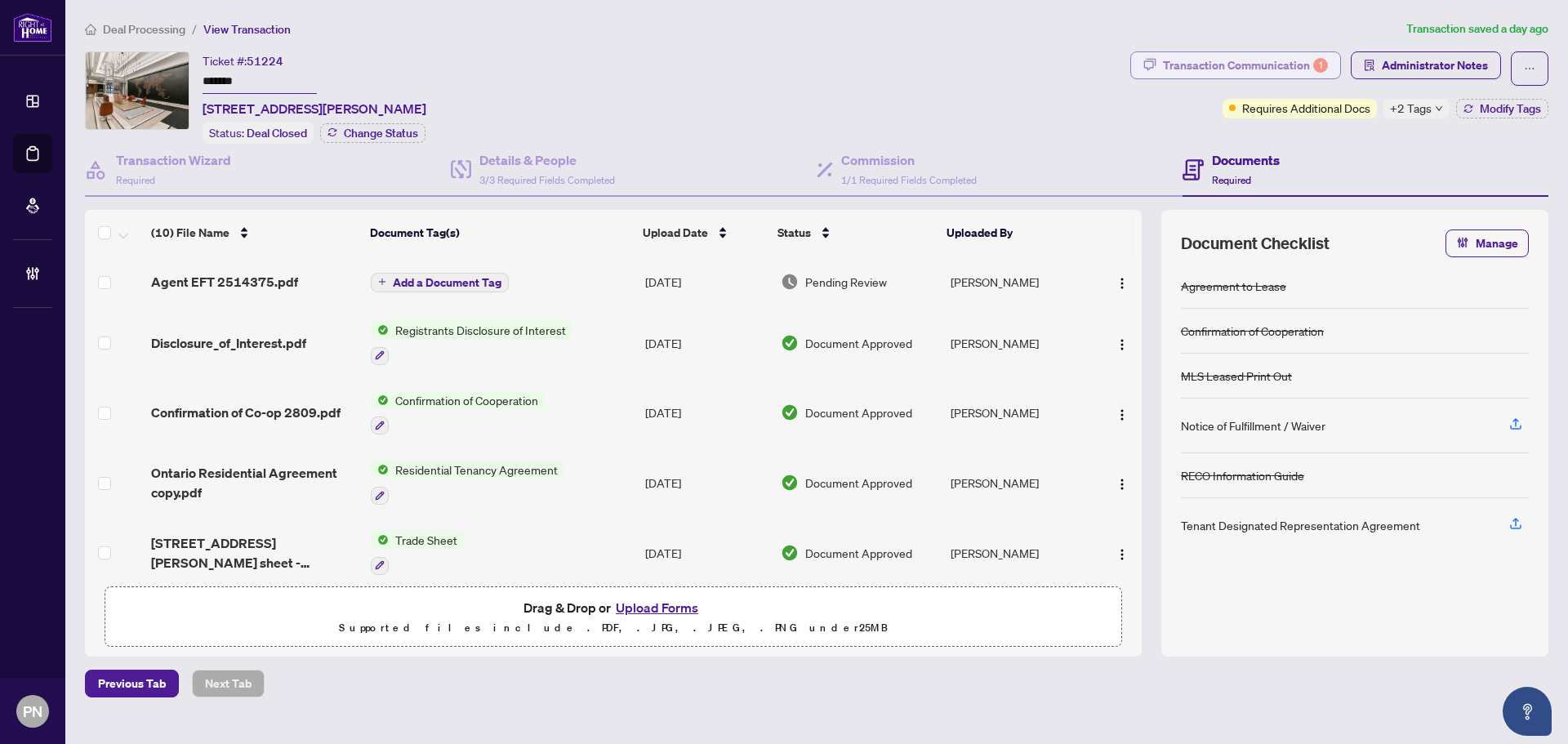
click at [1276, 65] on div "Transaction Communication 1" at bounding box center [1245, 65] width 165 height 26
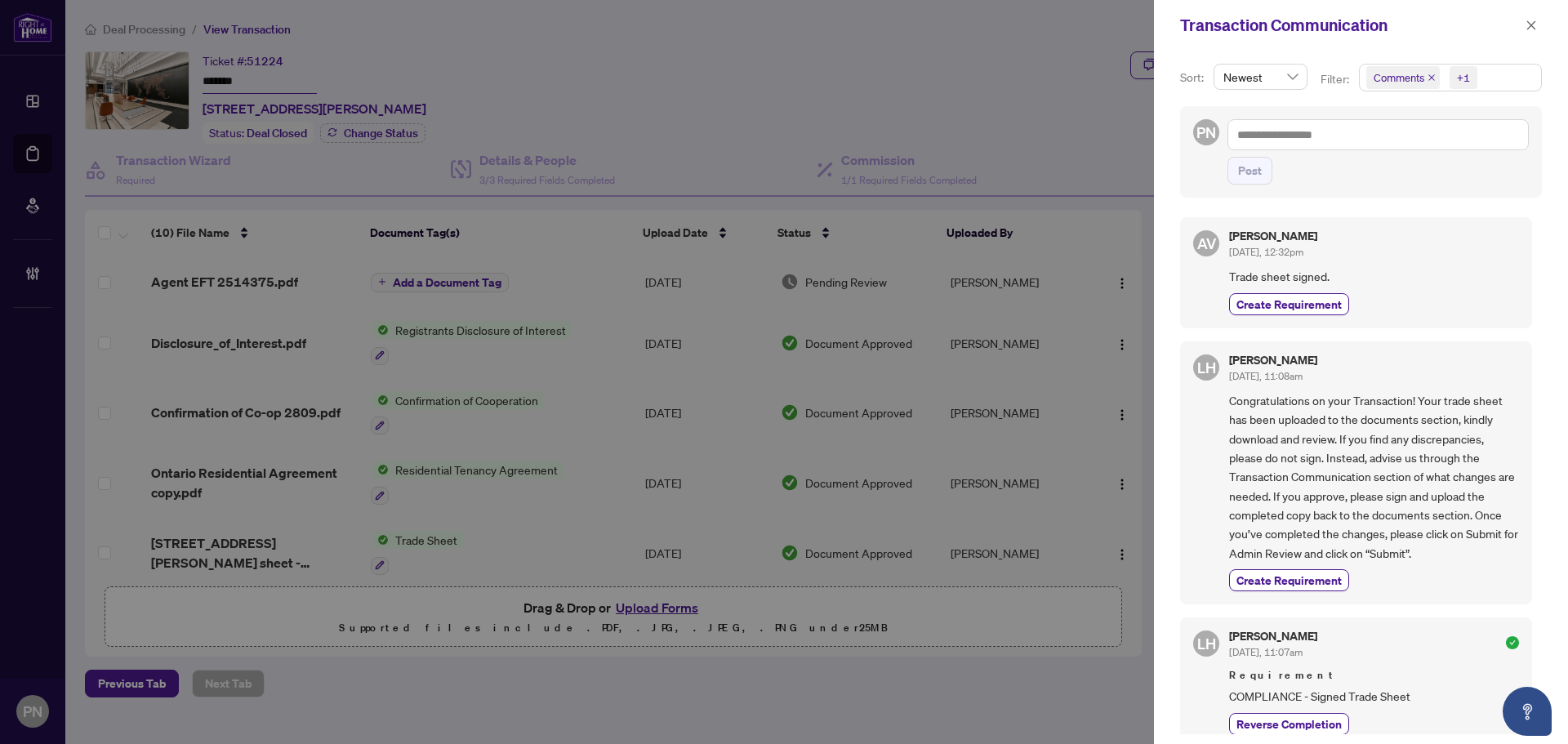
click at [1430, 74] on icon "close" at bounding box center [1432, 78] width 8 height 8
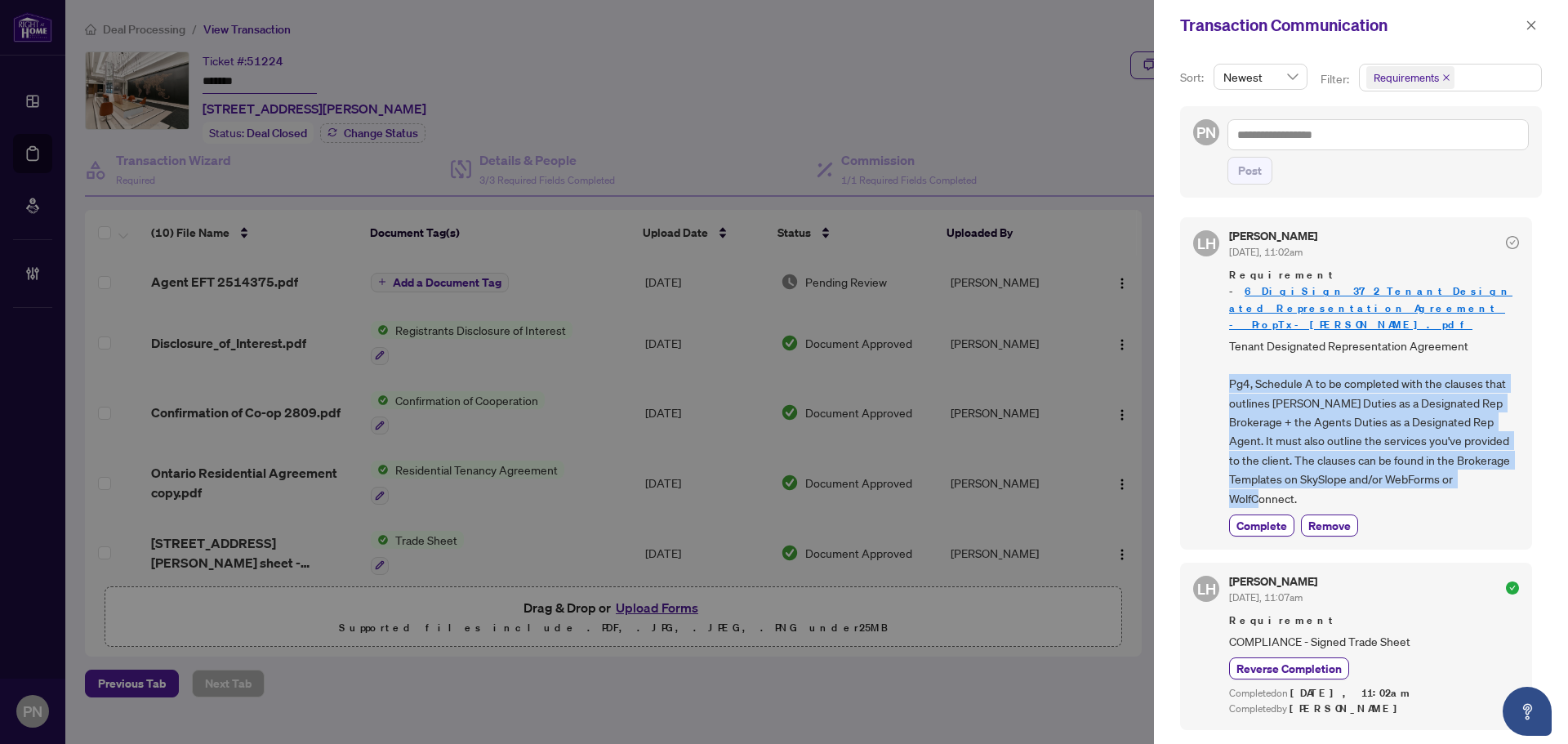
drag, startPoint x: 1476, startPoint y: 468, endPoint x: 1203, endPoint y: 373, distance: 289.1
click at [1203, 373] on div "LH Lulu Hao Sep/09/2025, 11:02am Requirement - 6_DigiSign_372_Tenant_Designated…" at bounding box center [1356, 383] width 352 height 333
copy span "Pg4, Schedule A to be completed with the clauses that outlines RAHR’s Duties as…"
click at [1526, 32] on span "button" at bounding box center [1531, 25] width 11 height 26
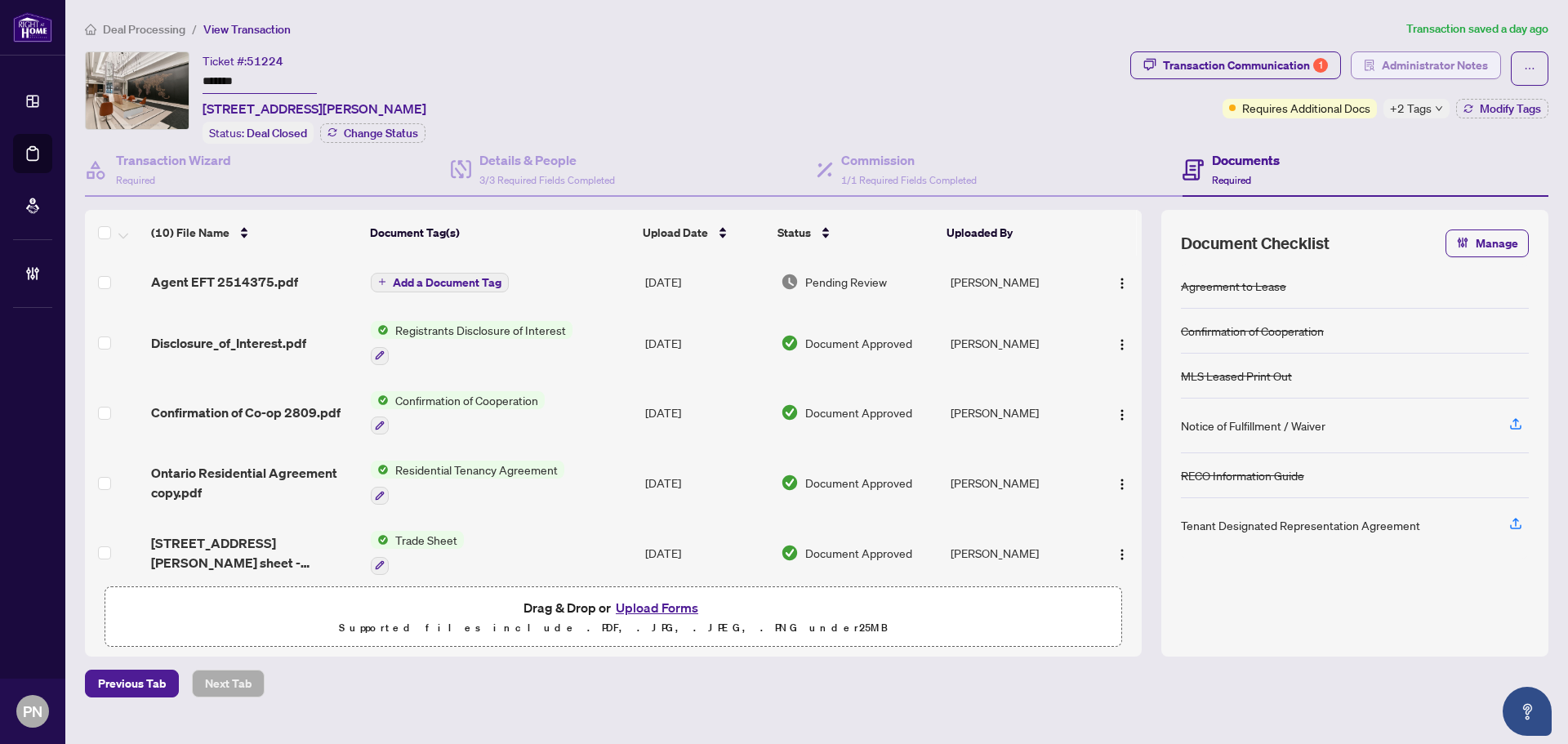
click at [1480, 74] on span "Administrator Notes" at bounding box center [1435, 65] width 106 height 26
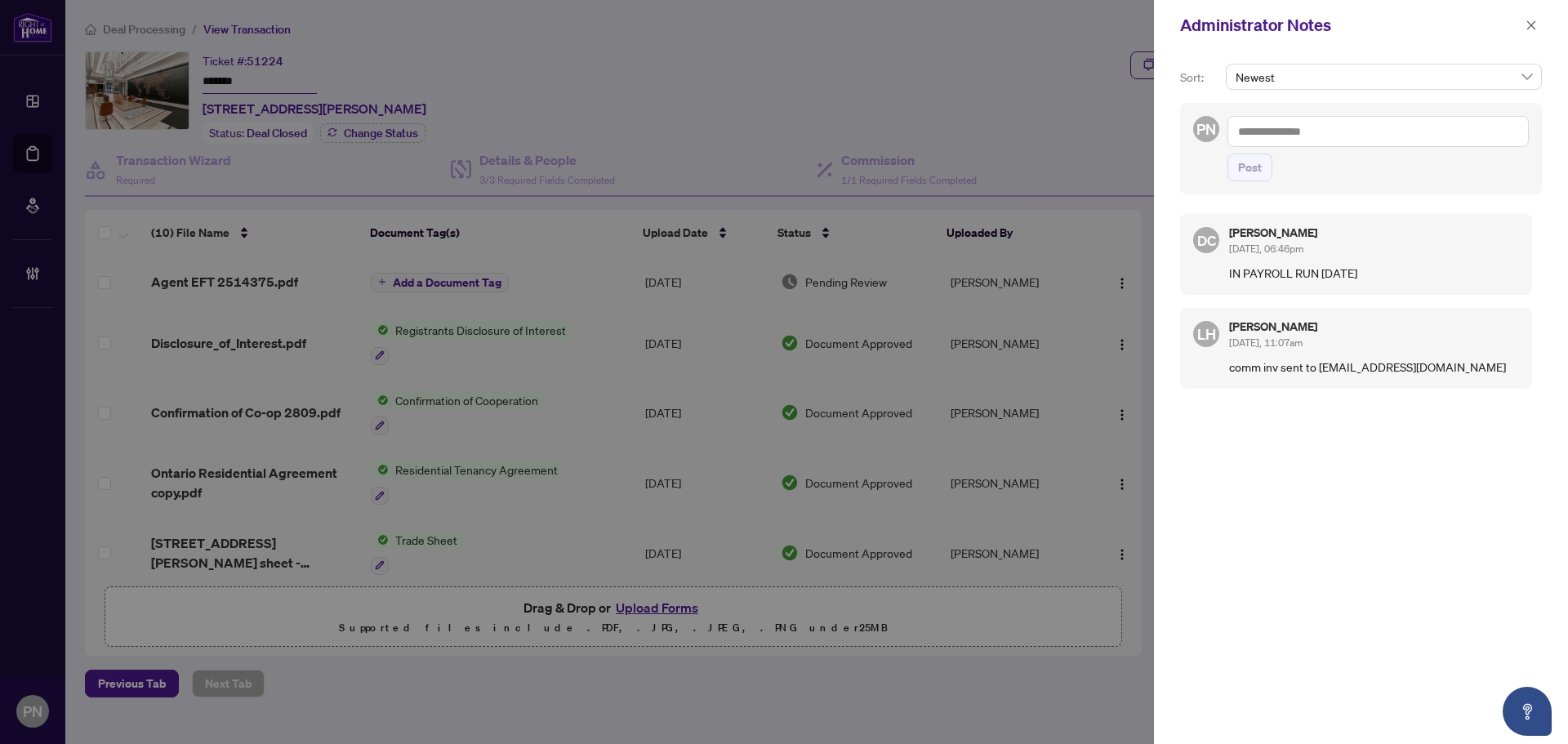
drag, startPoint x: 378, startPoint y: 149, endPoint x: 984, endPoint y: 42, distance: 615.4
click at [379, 146] on div at bounding box center [784, 372] width 1568 height 744
click at [1527, 18] on span "button" at bounding box center [1531, 25] width 11 height 26
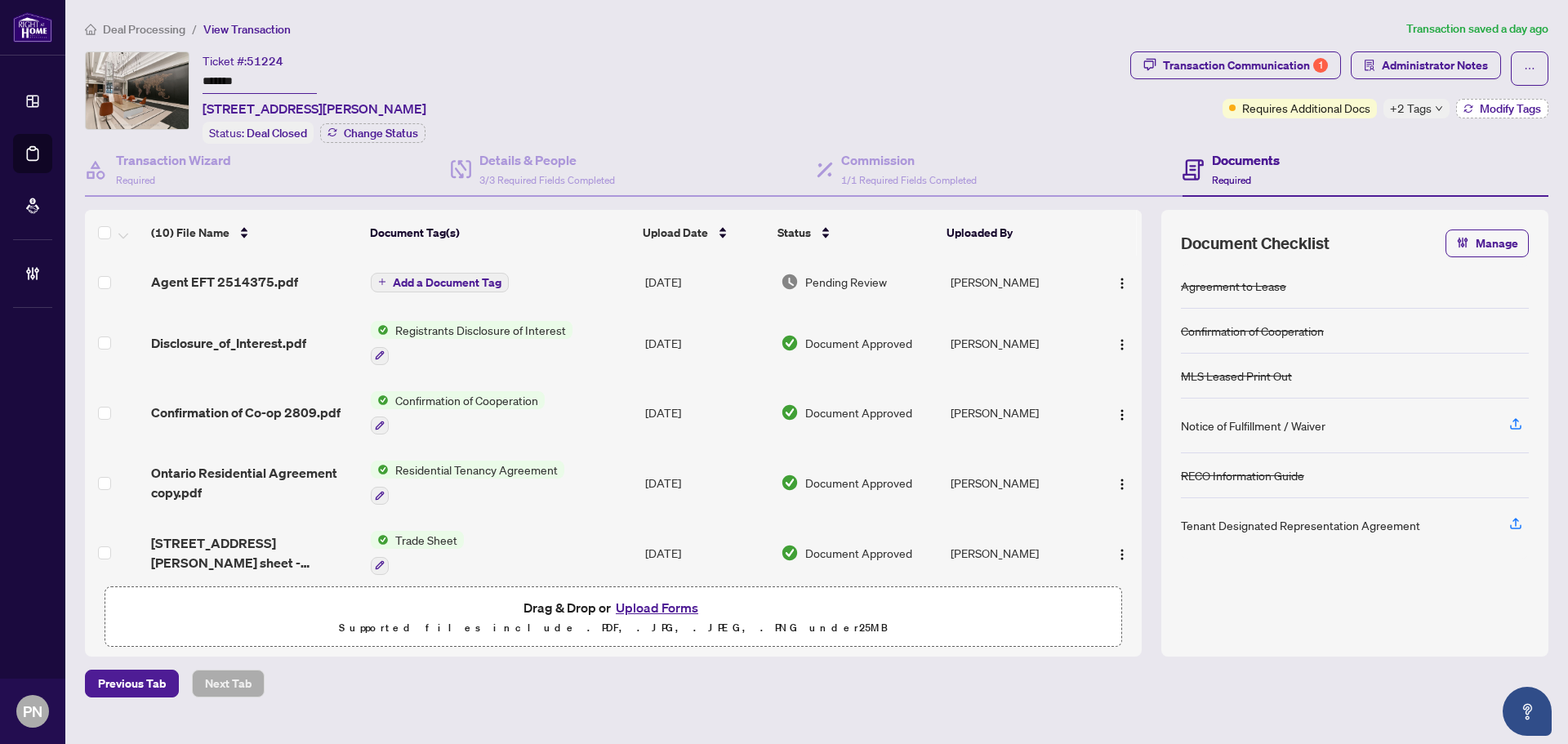
click at [1483, 116] on button "Modify Tags" at bounding box center [1502, 109] width 92 height 20
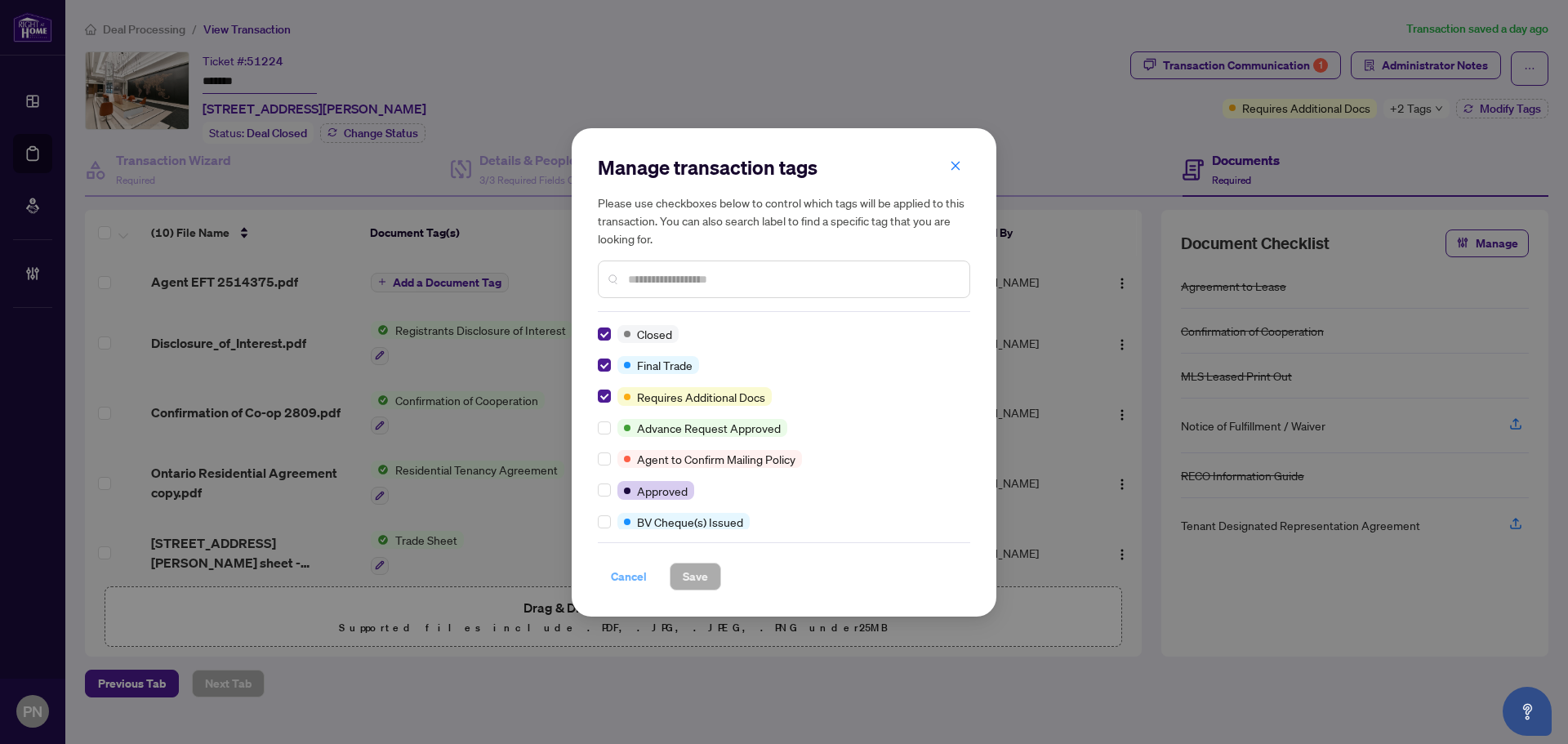
click at [640, 566] on span "Cancel" at bounding box center [629, 576] width 36 height 26
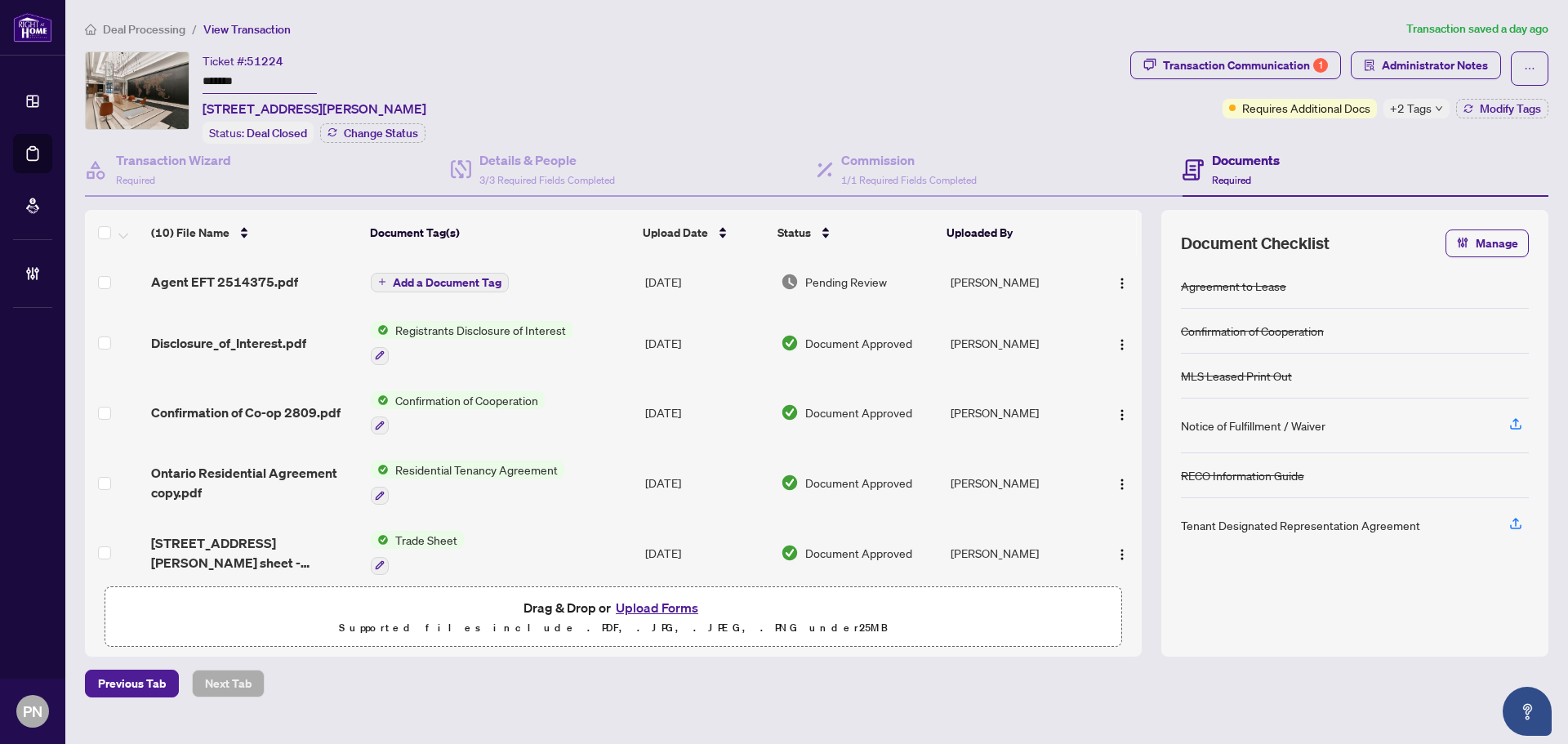
click at [135, 28] on span "Deal Processing" at bounding box center [144, 29] width 83 height 15
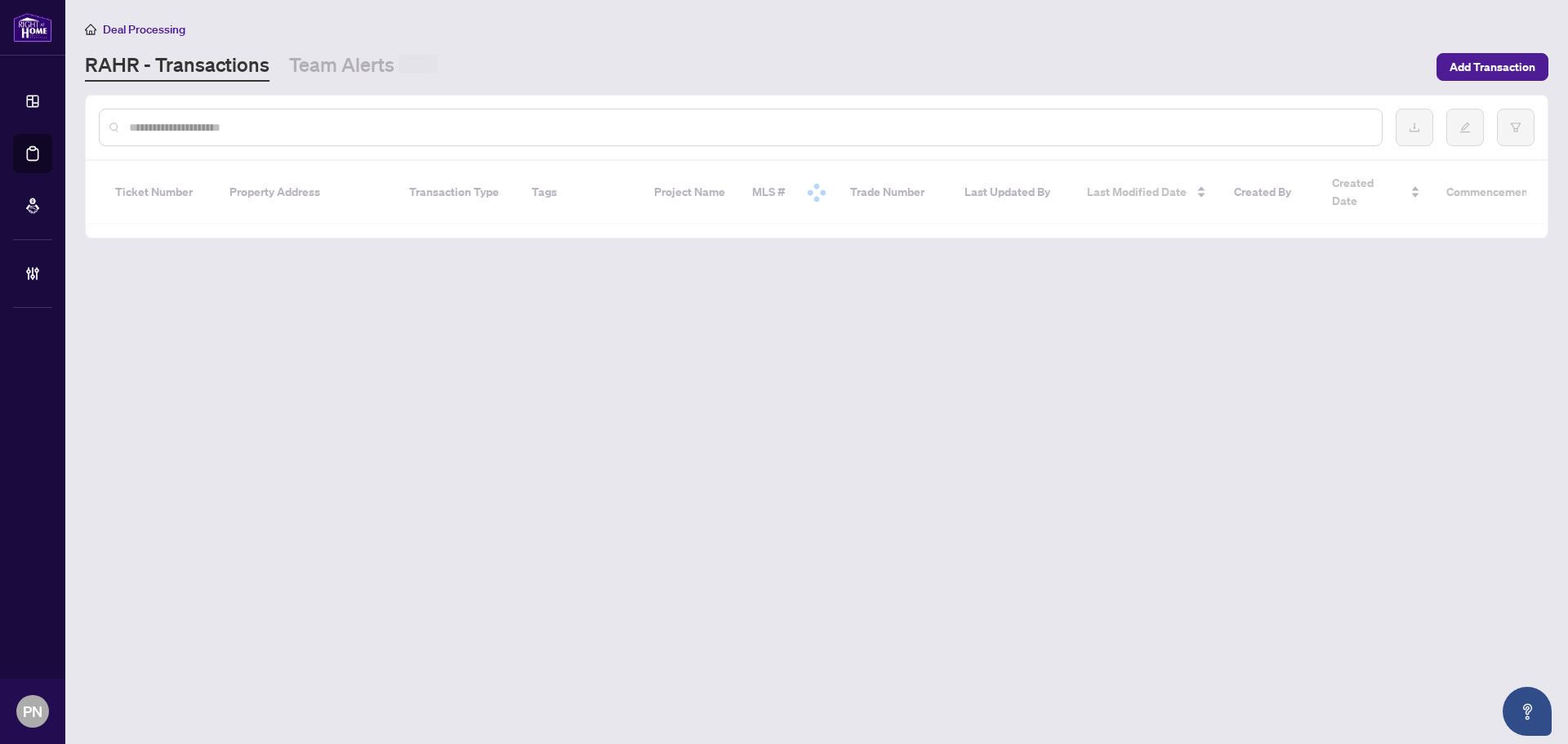
click at [495, 132] on input "text" at bounding box center [748, 128] width 1239 height 18
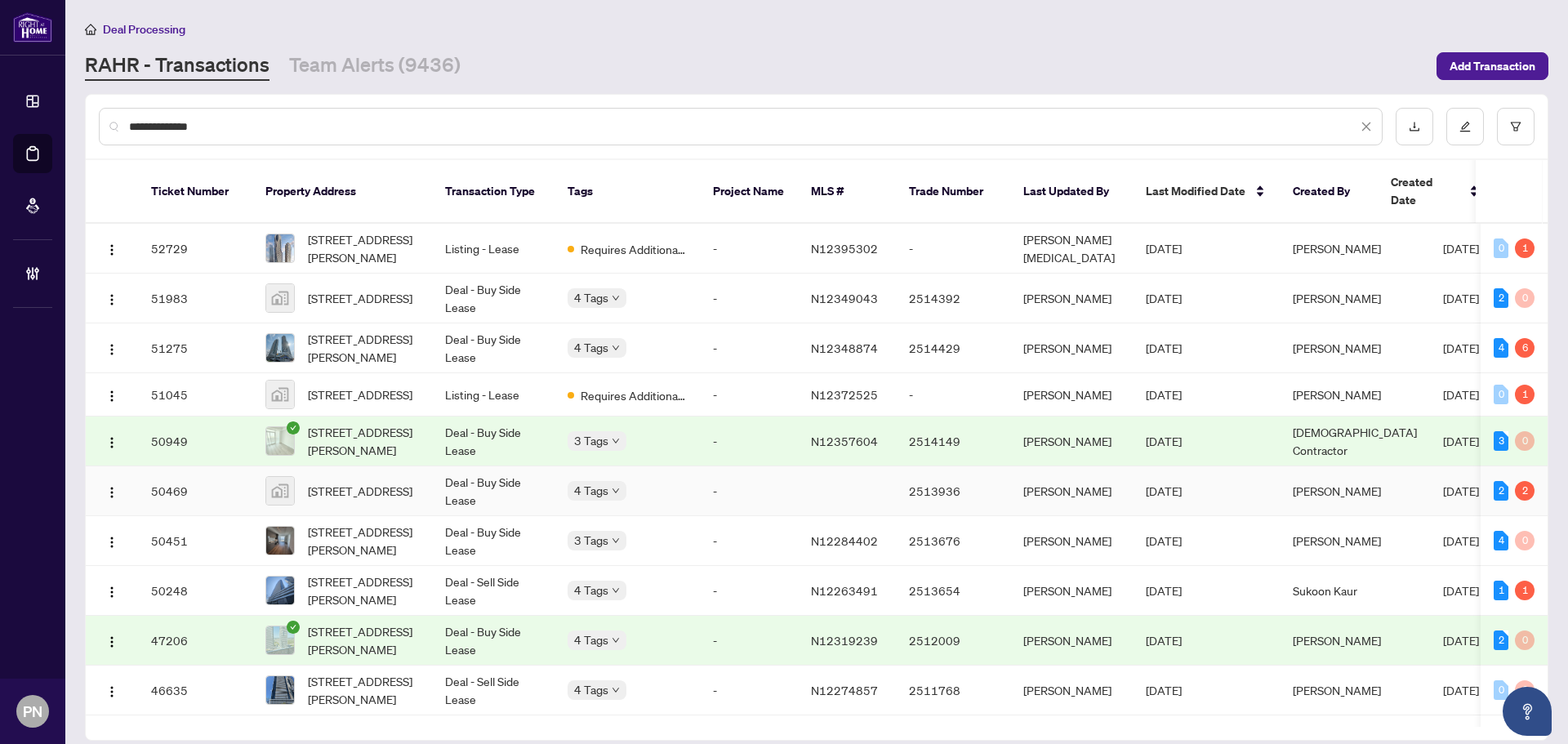
type input "**********"
click at [480, 489] on td "Deal - Buy Side Lease" at bounding box center [493, 491] width 123 height 50
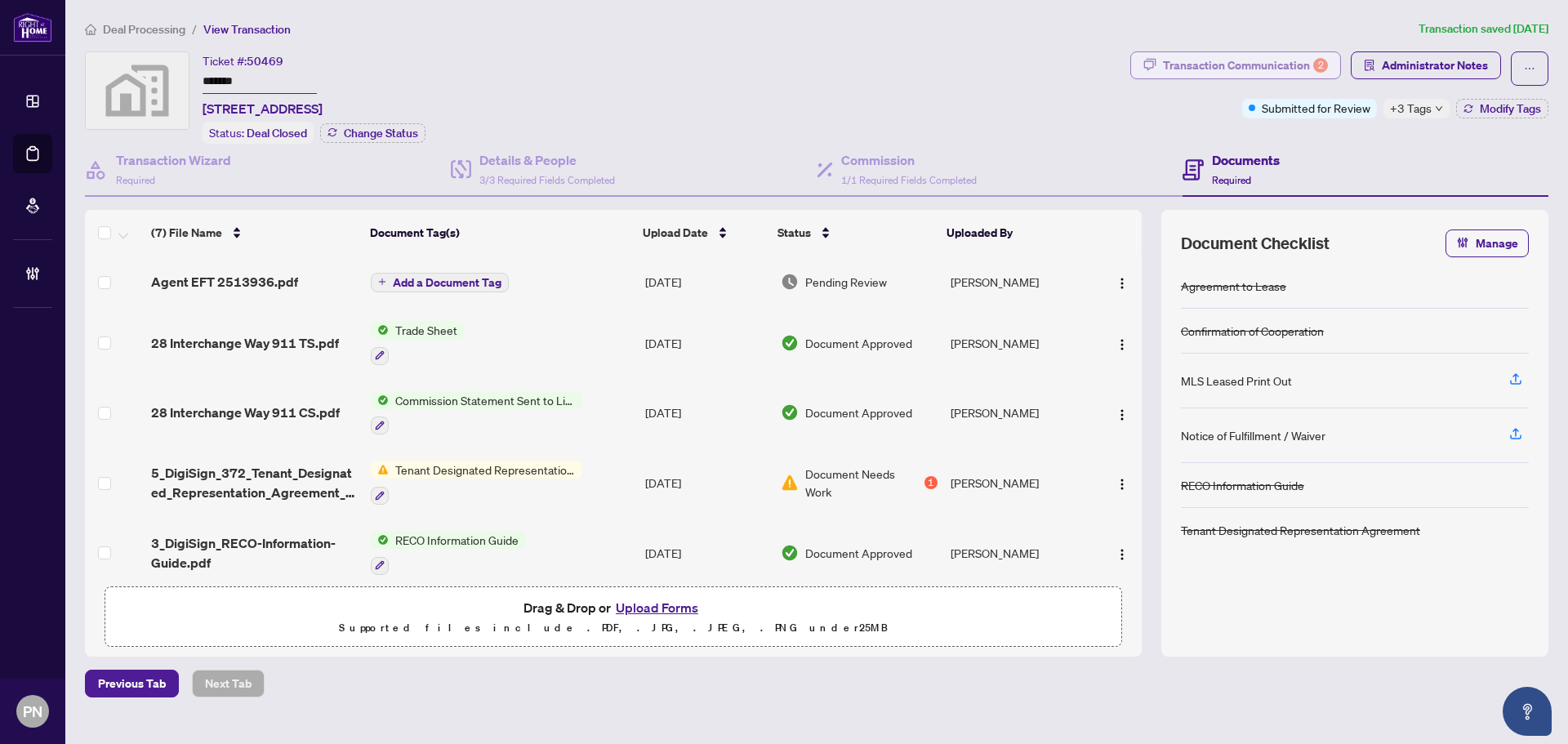
drag, startPoint x: 1464, startPoint y: 102, endPoint x: 1317, endPoint y: 60, distance: 152.9
click at [1327, 58] on div "Transaction Communication 2 Administrator Notes Submitted for Review +3 Tags Mo…" at bounding box center [1339, 85] width 418 height 67
click at [1317, 60] on div "2" at bounding box center [1320, 65] width 15 height 15
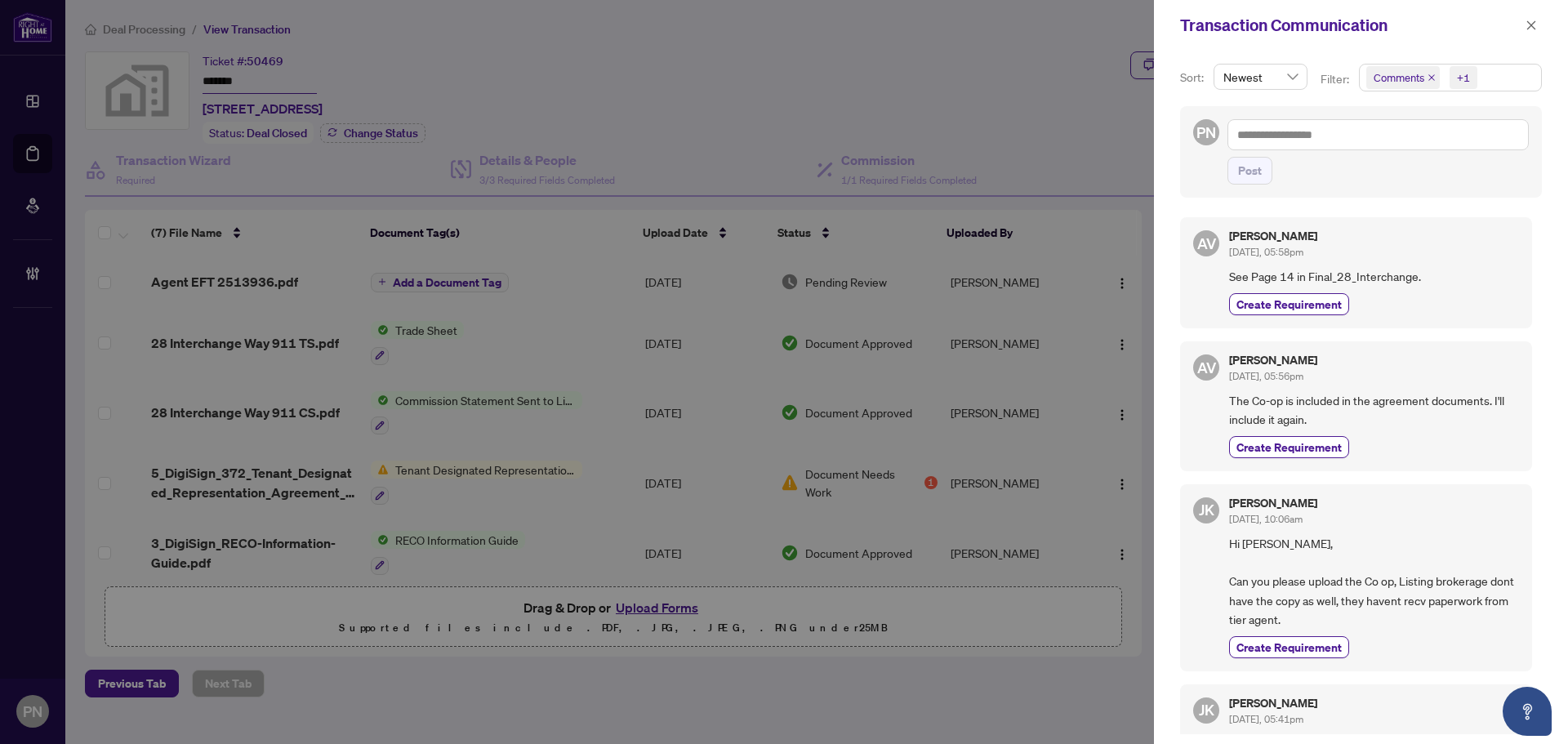
click at [1434, 78] on icon "close" at bounding box center [1432, 78] width 8 height 8
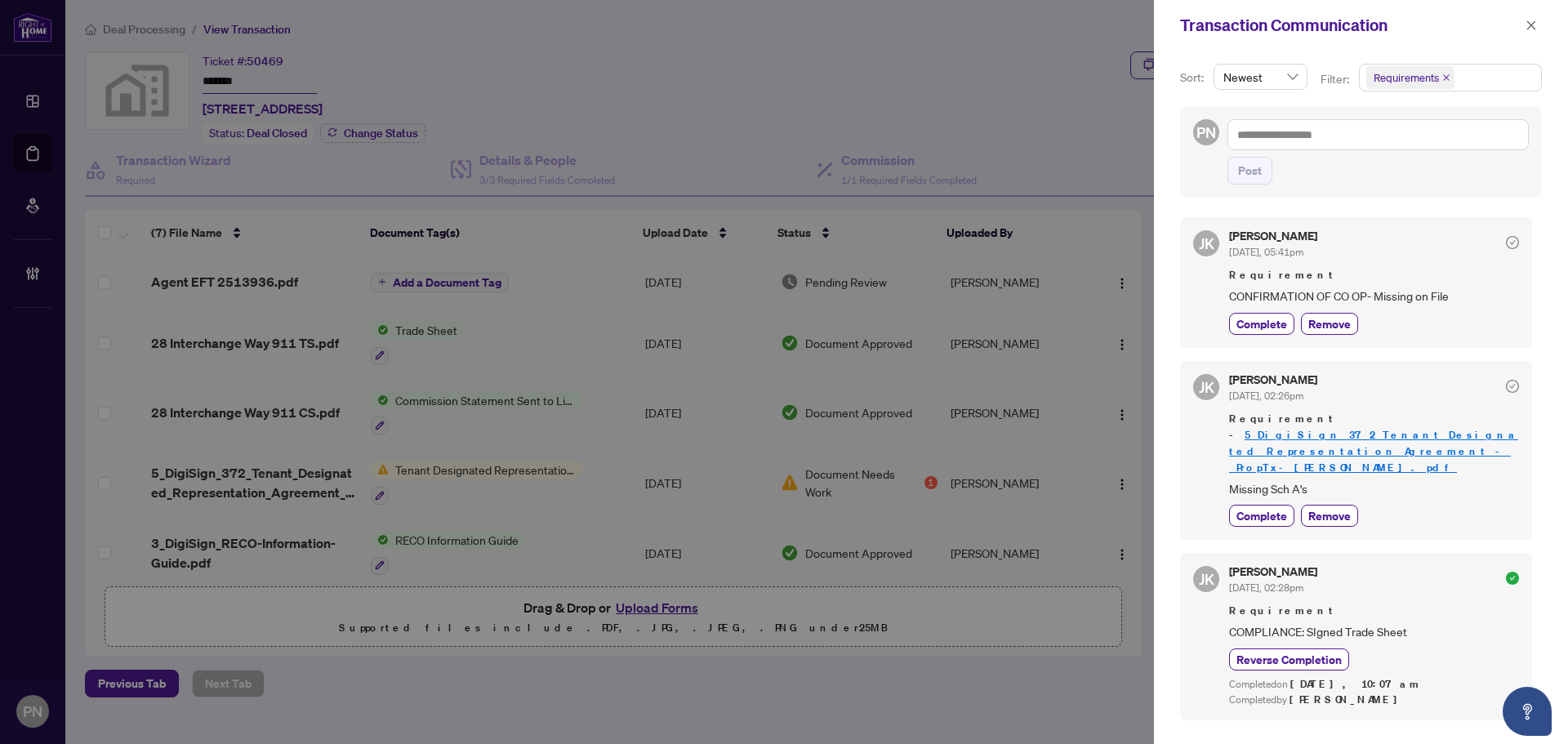
drag, startPoint x: 1534, startPoint y: 22, endPoint x: 1525, endPoint y: 74, distance: 52.8
click at [1534, 22] on icon "close" at bounding box center [1531, 25] width 11 height 11
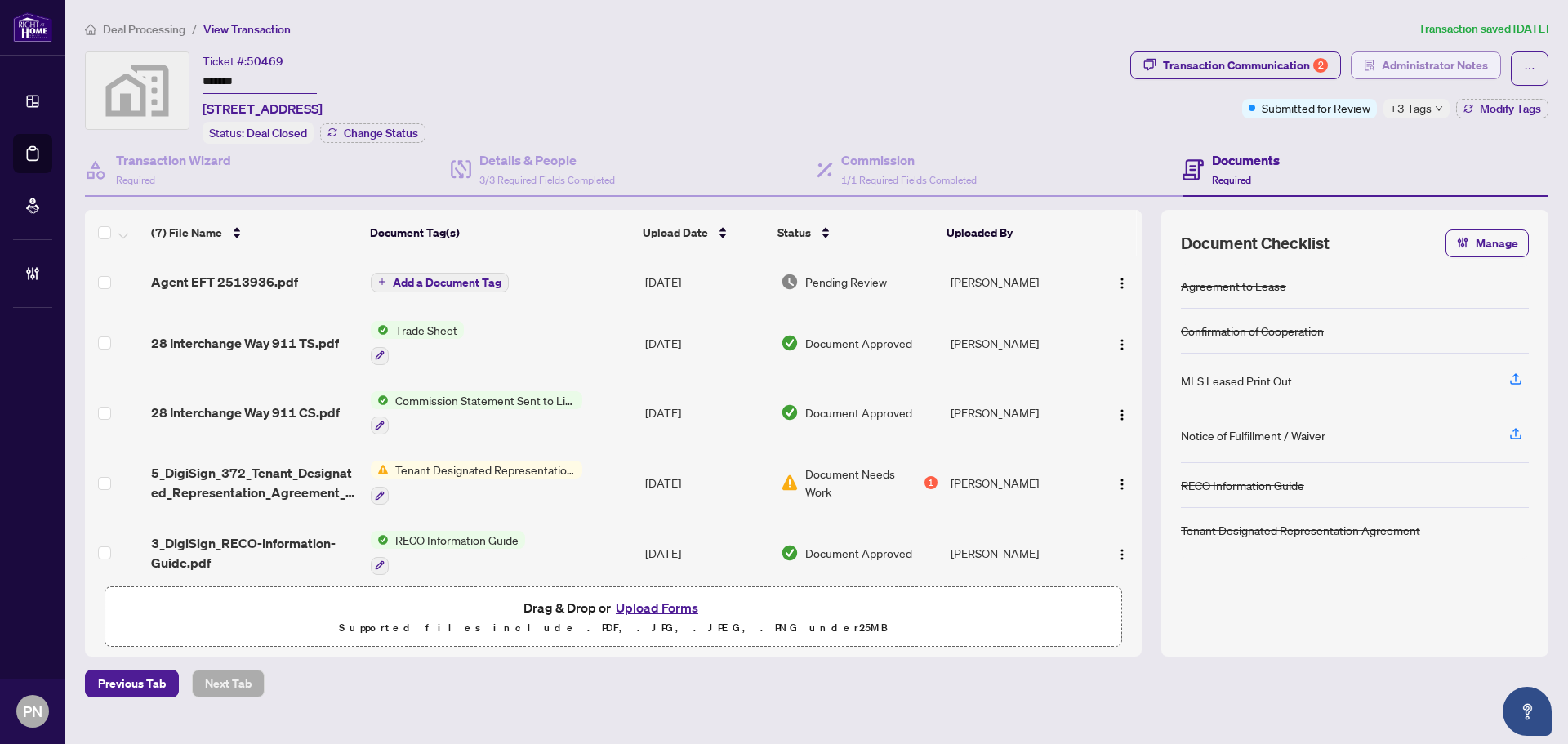
click at [1455, 67] on span "Administrator Notes" at bounding box center [1435, 65] width 106 height 26
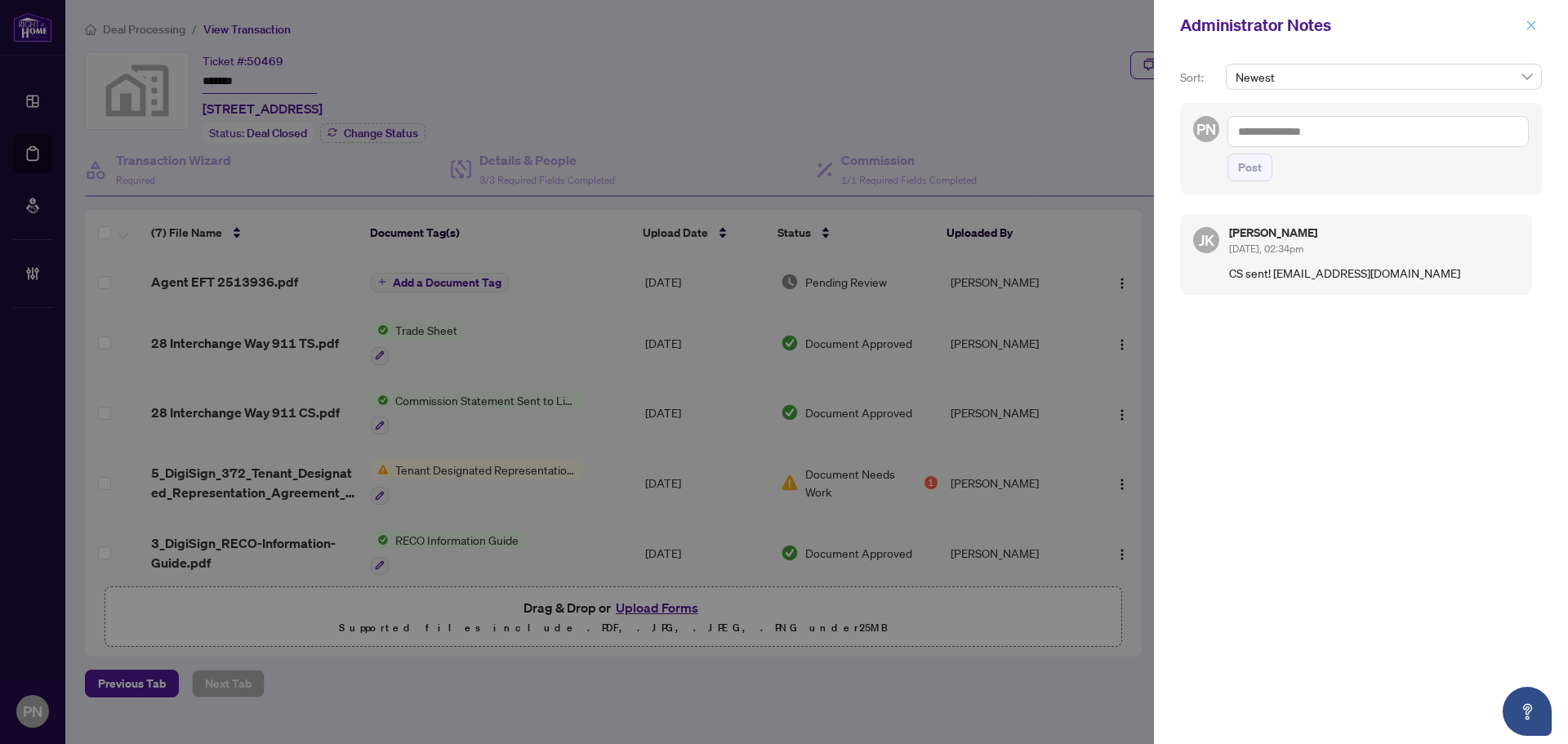
click at [1532, 31] on icon "close" at bounding box center [1531, 25] width 11 height 11
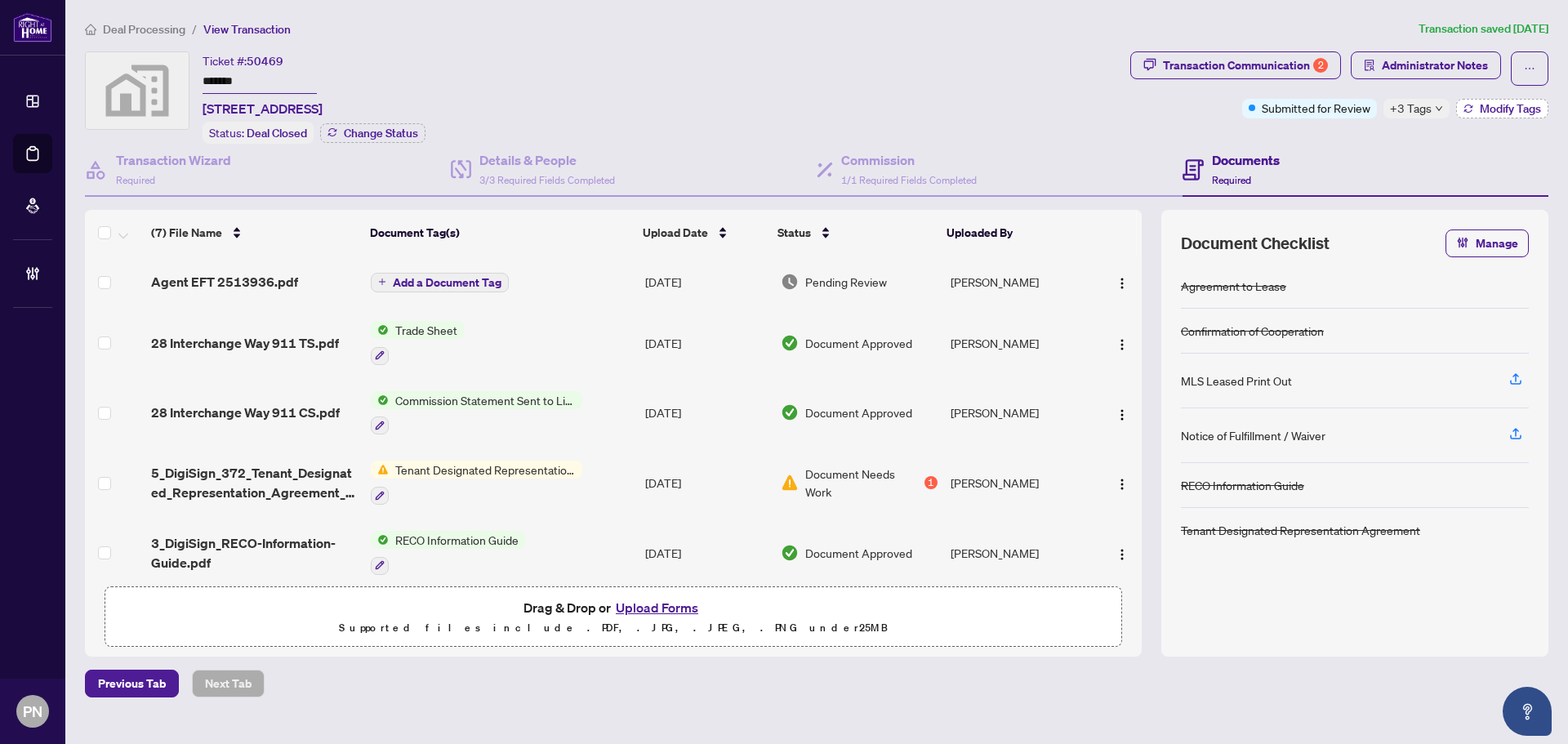
click at [1516, 110] on span "Modify Tags" at bounding box center [1510, 108] width 61 height 11
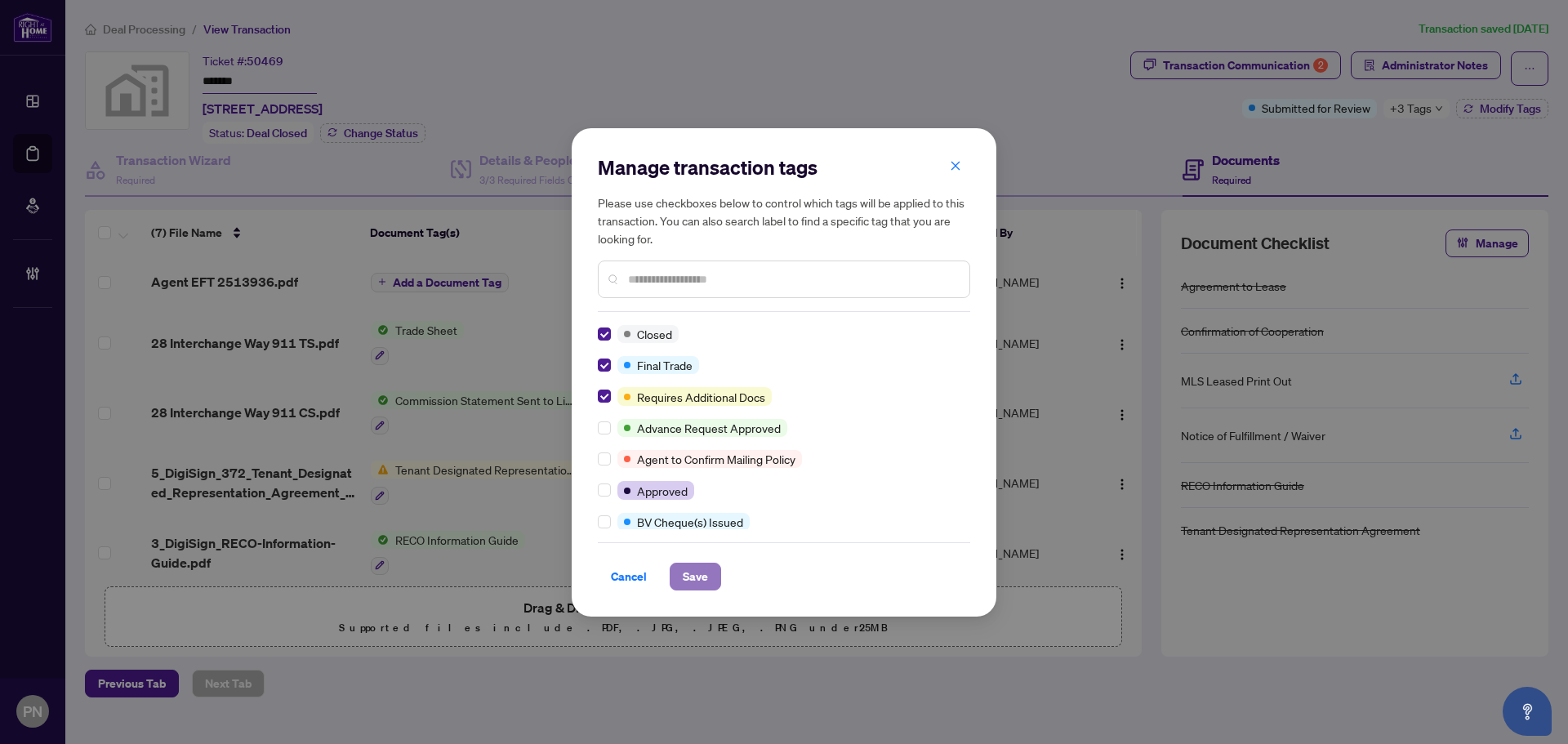
click at [691, 571] on span "Save" at bounding box center [695, 576] width 25 height 26
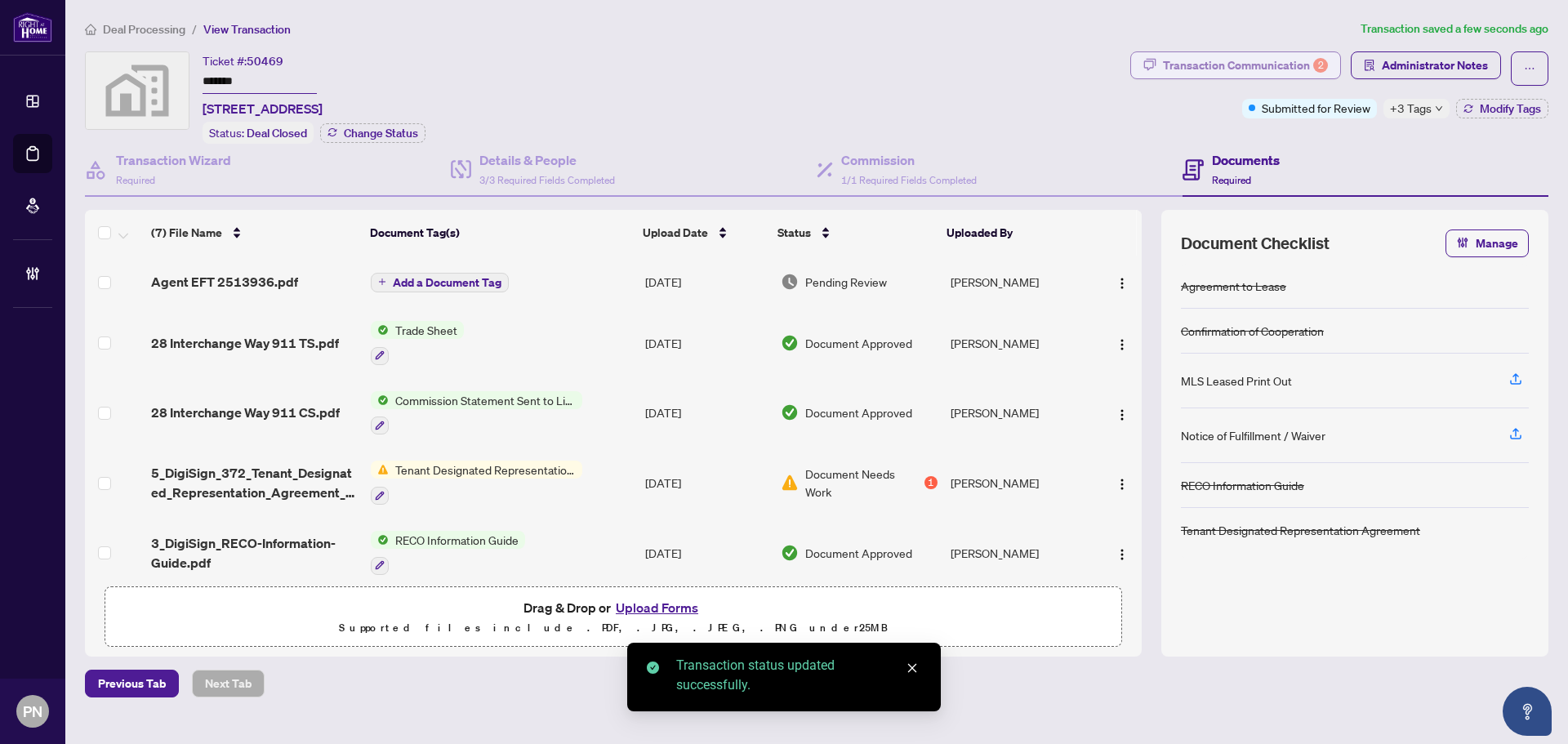
click at [1264, 71] on div "Transaction Communication 2" at bounding box center [1245, 65] width 165 height 26
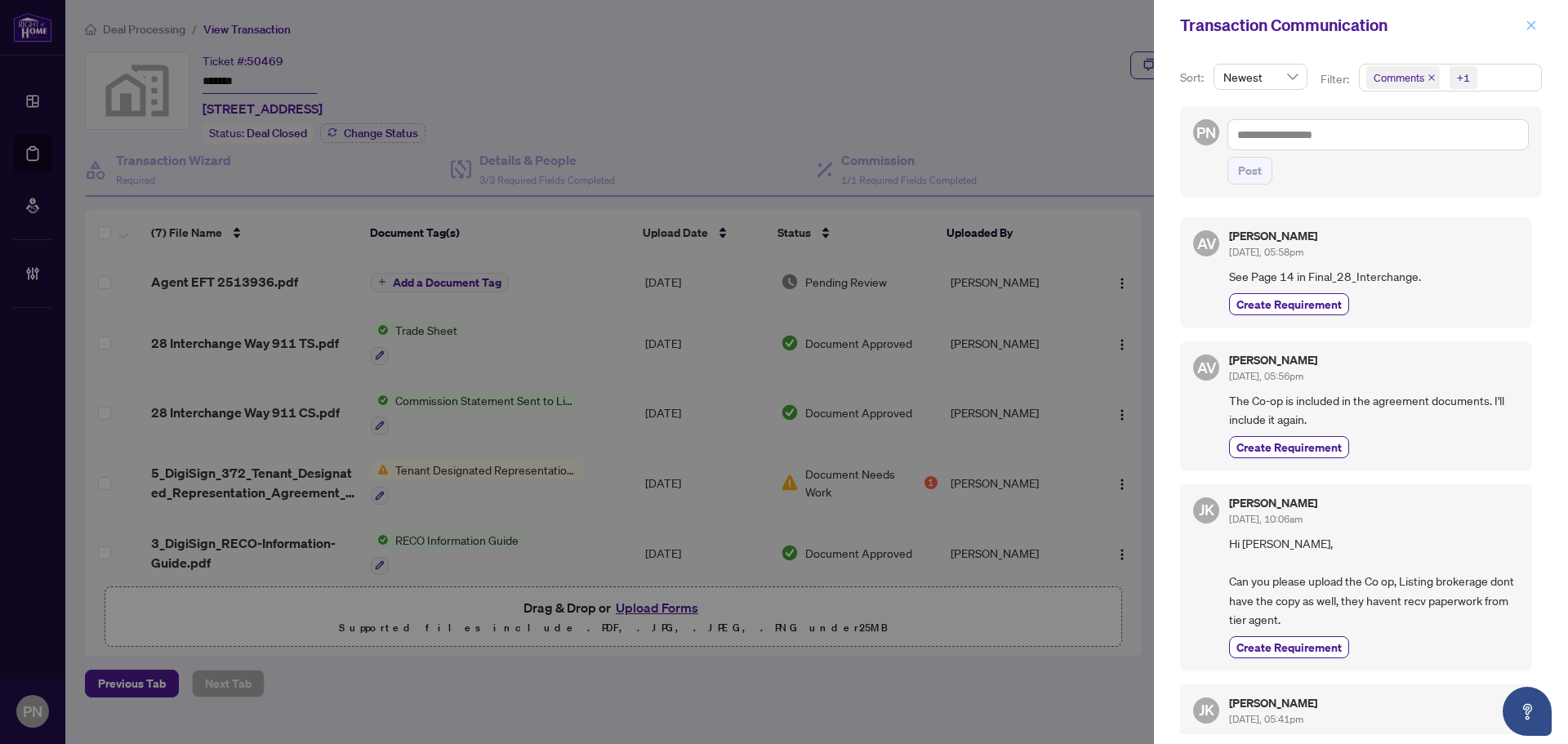
click at [1532, 27] on icon "close" at bounding box center [1531, 24] width 9 height 9
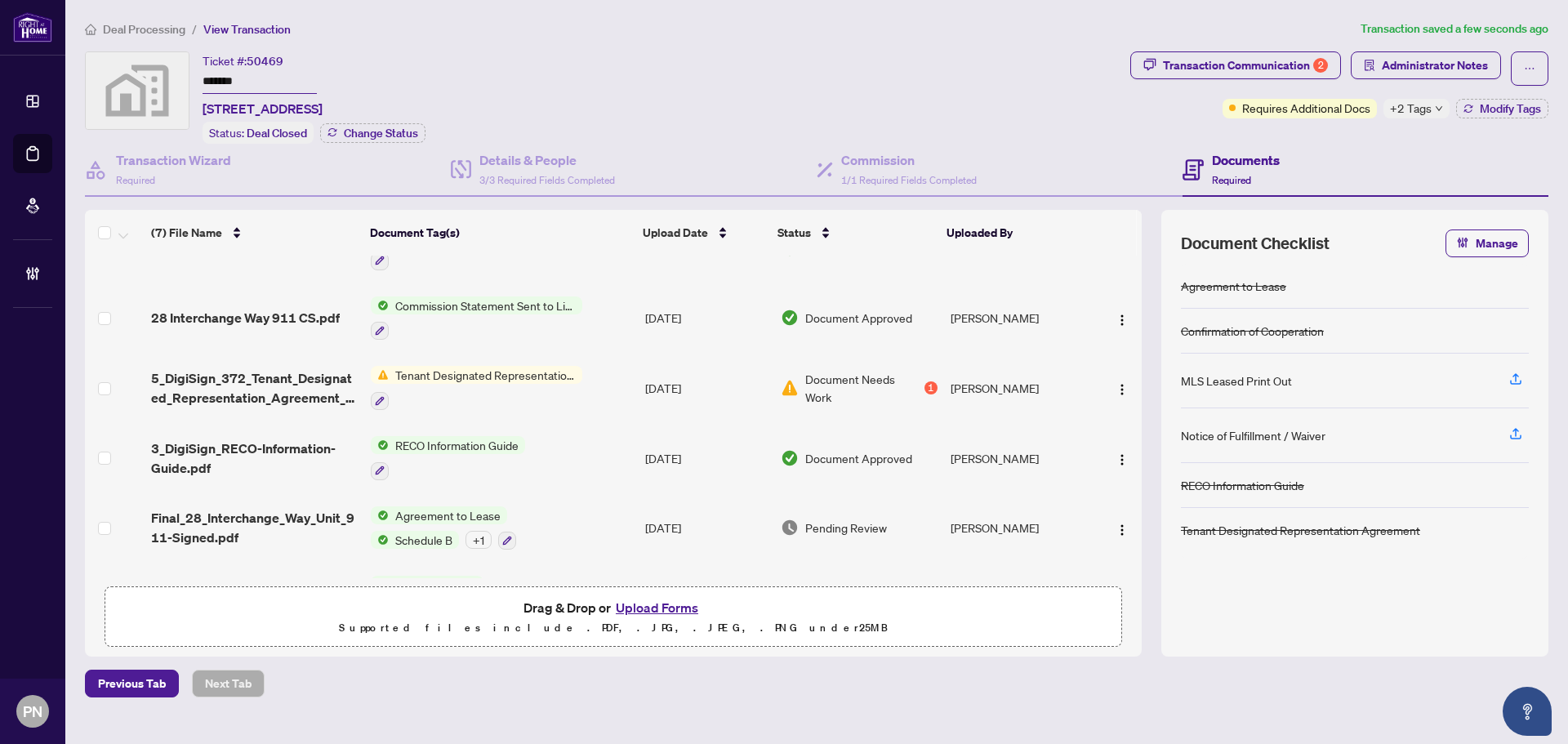
scroll to position [154, 0]
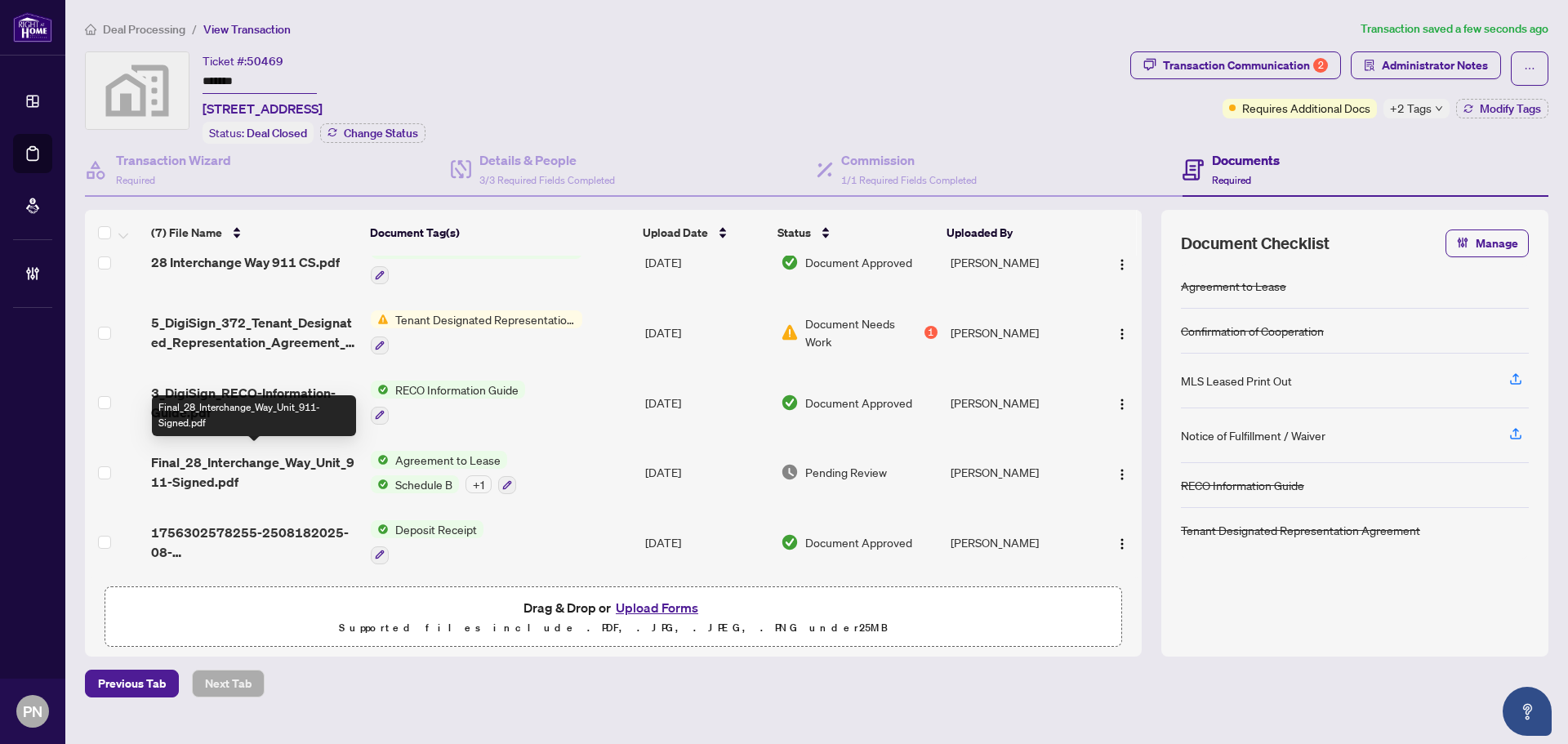
click at [276, 464] on span "Final_28_Interchange_Way_Unit_911-Signed.pdf" at bounding box center [254, 471] width 207 height 39
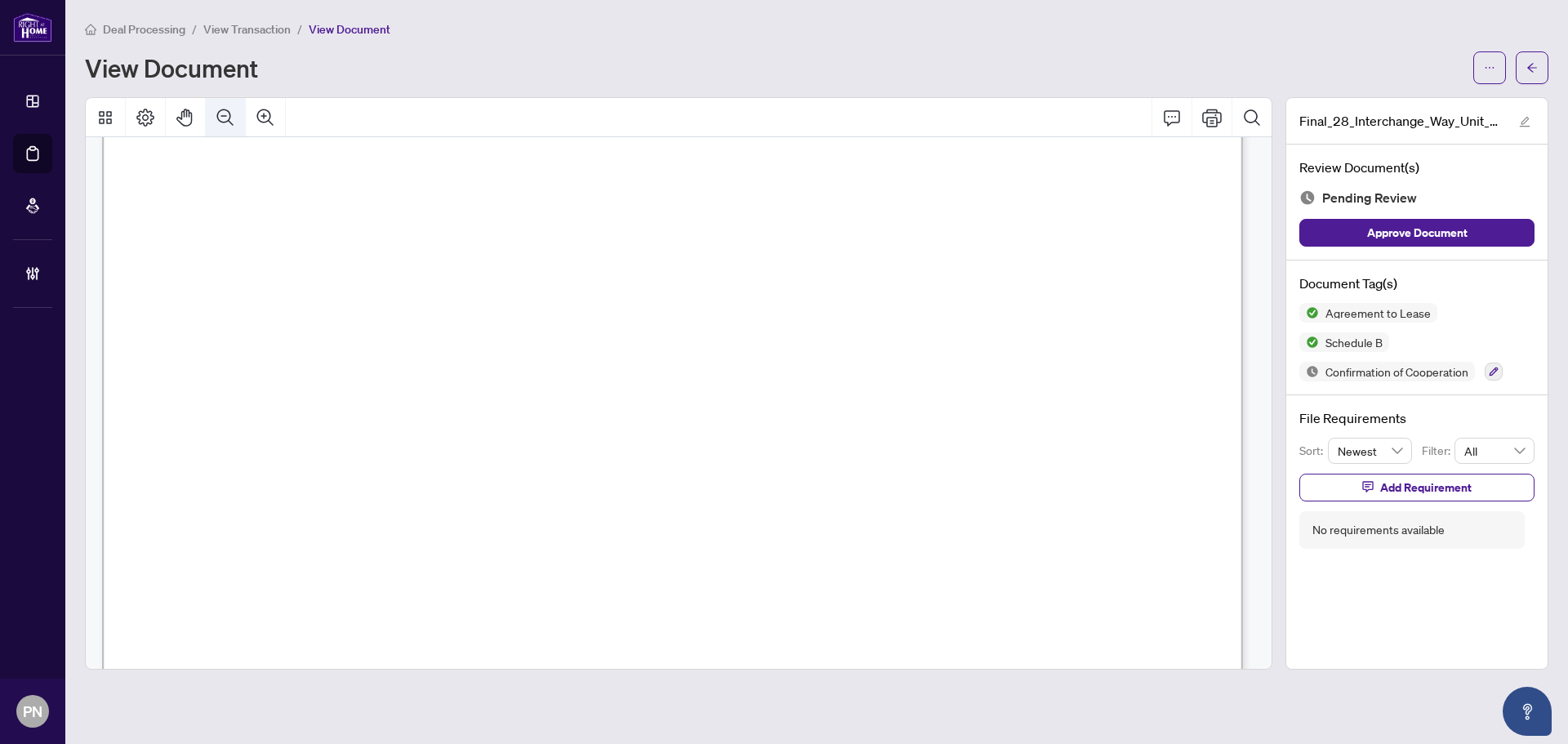
click at [227, 127] on button "Zoom Out" at bounding box center [225, 117] width 39 height 39
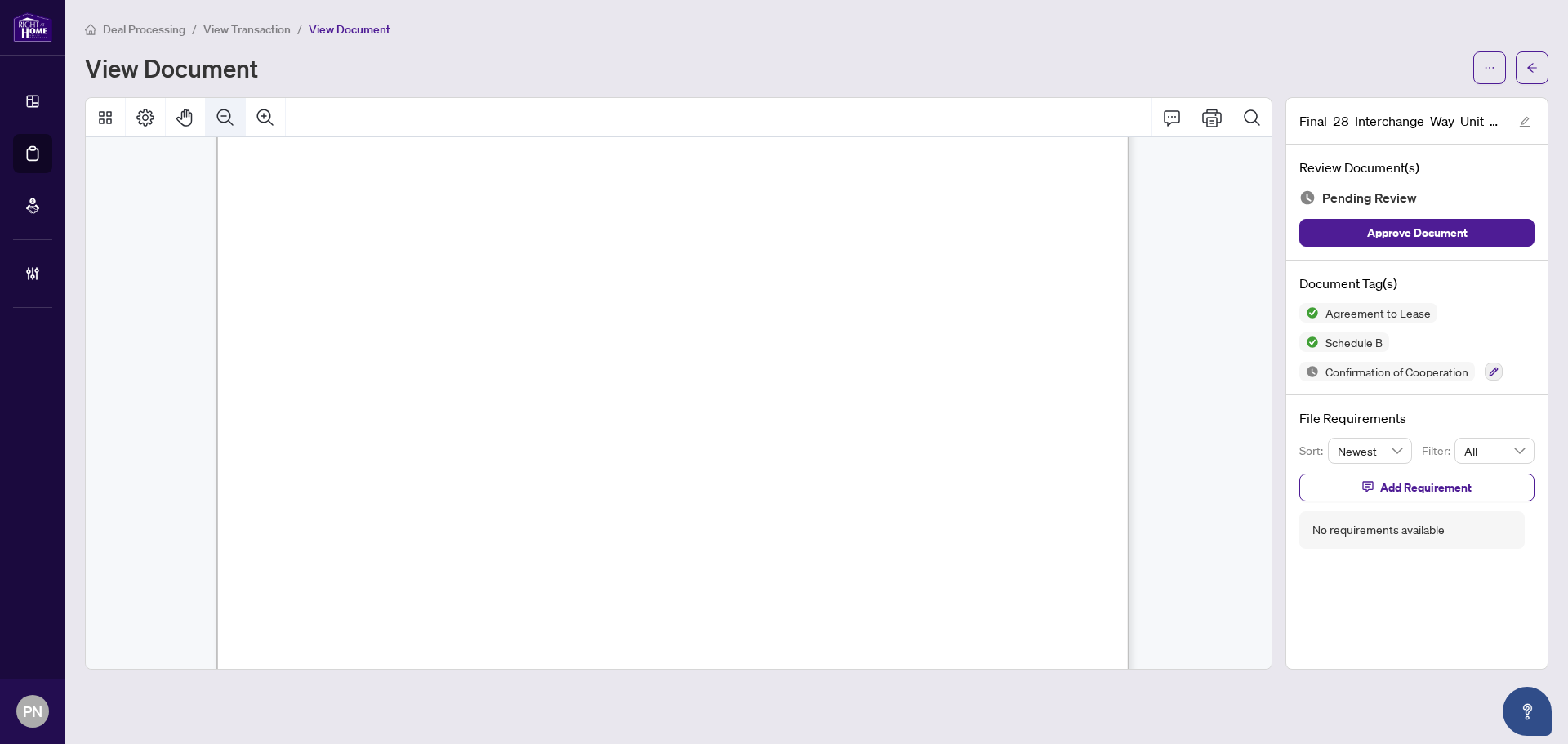
click at [227, 127] on button "Zoom Out" at bounding box center [225, 117] width 39 height 39
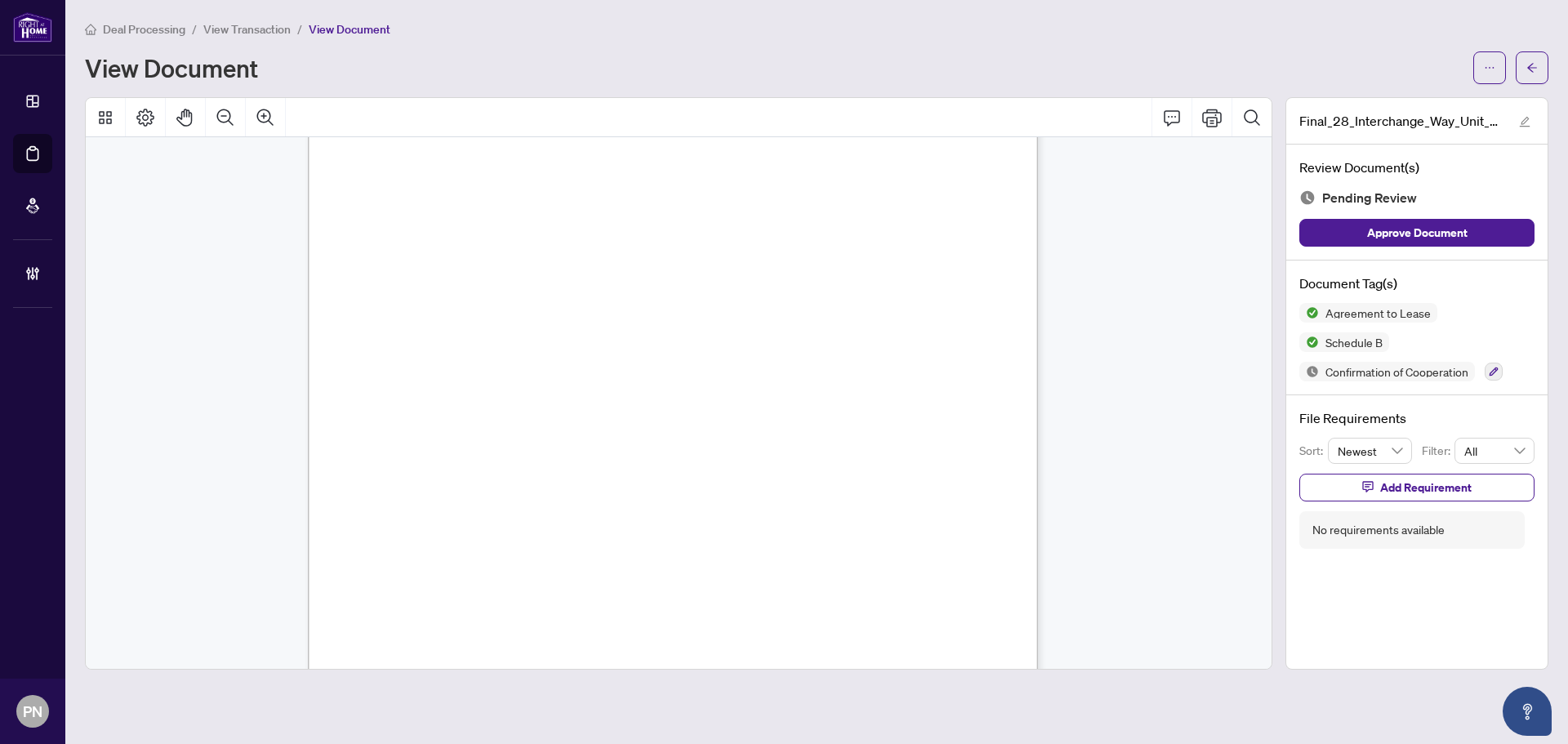
scroll to position [30295, 0]
click at [1507, 348] on div "Agreement to Lease Schedule B Confirmation of Cooperation" at bounding box center [1417, 342] width 236 height 79
click at [1495, 368] on icon "button" at bounding box center [1494, 372] width 9 height 9
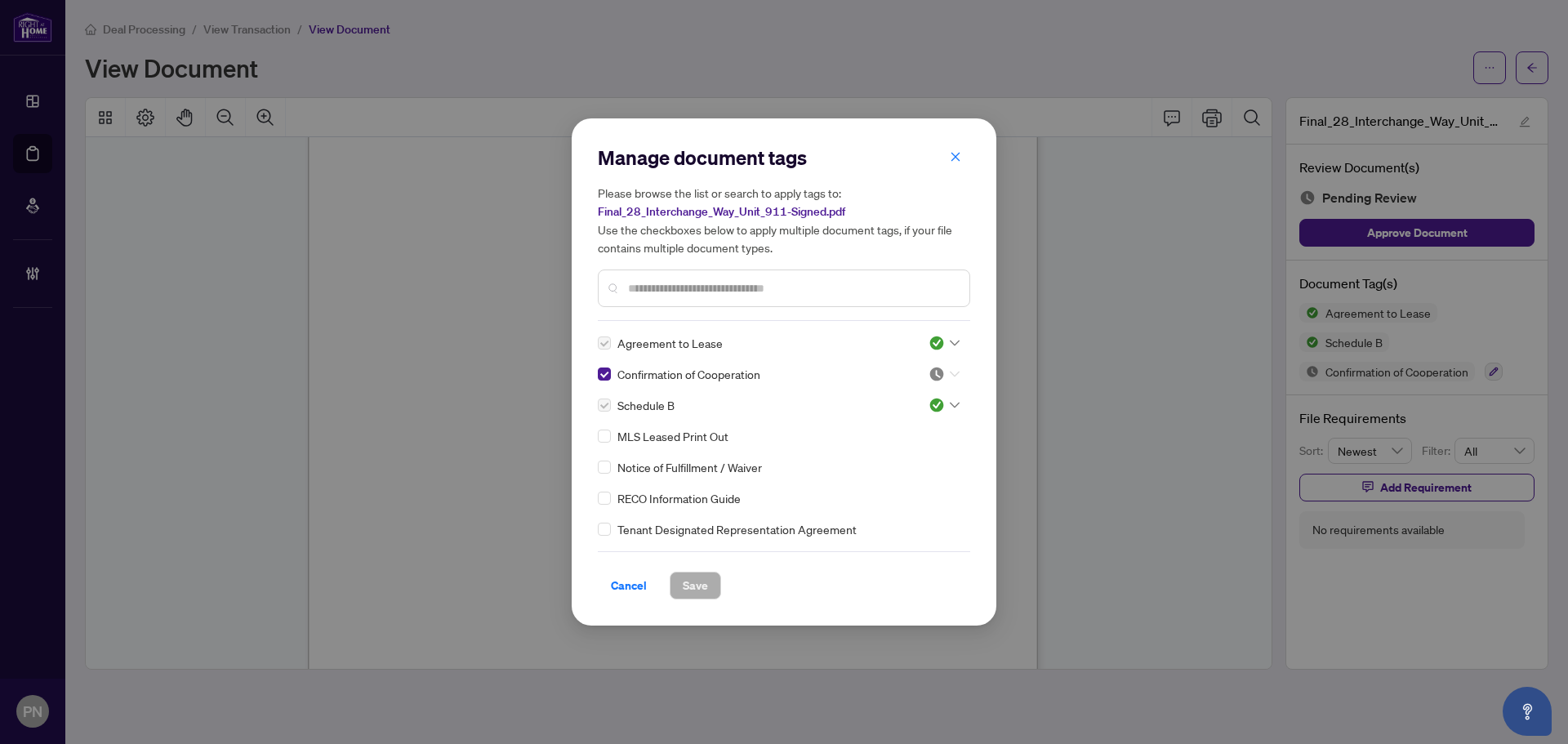
click at [950, 372] on icon at bounding box center [955, 374] width 10 height 6
click at [926, 452] on div "Approved" at bounding box center [890, 454] width 105 height 18
click at [684, 581] on span "Save" at bounding box center [695, 585] width 25 height 26
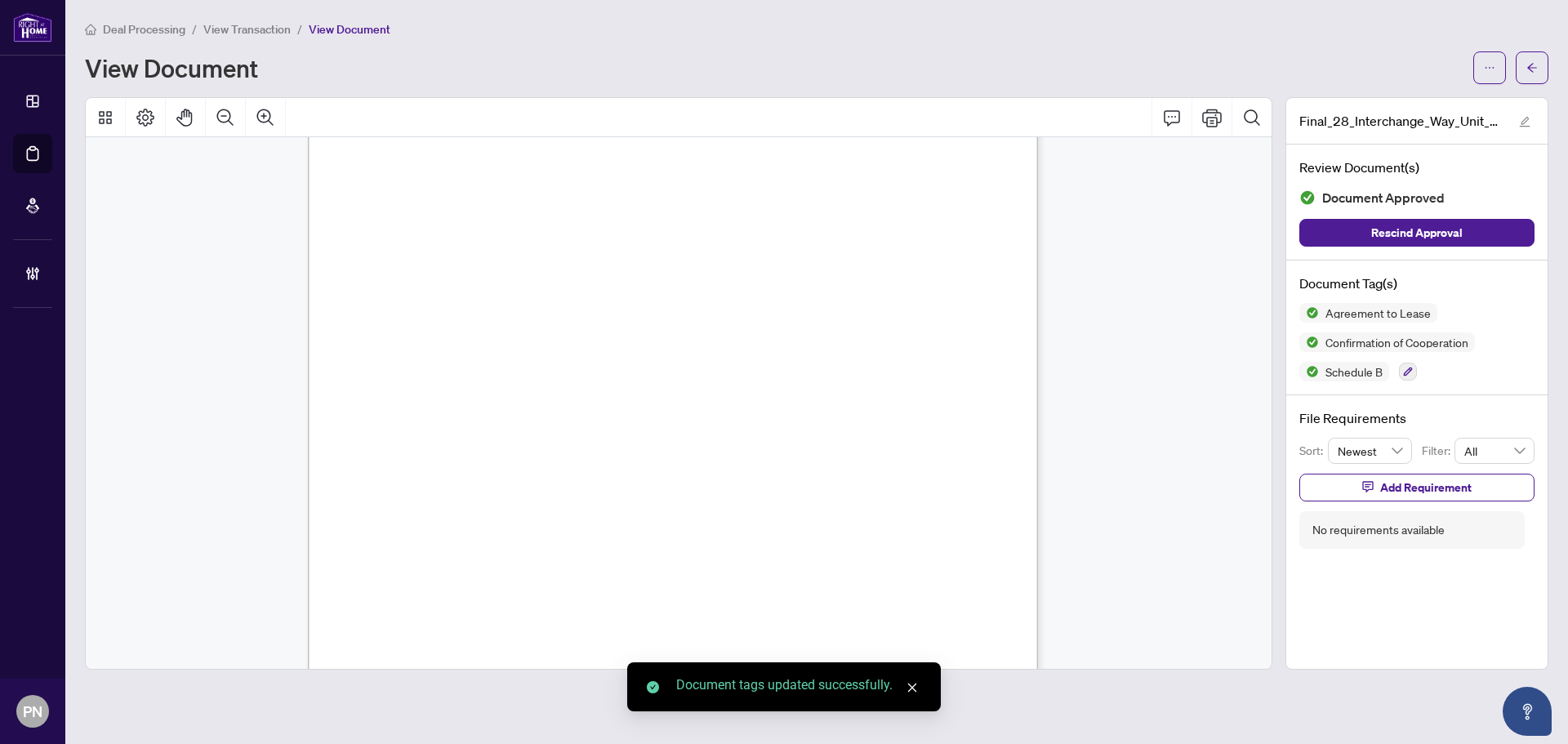
click at [263, 34] on span "View Transaction" at bounding box center [248, 29] width 88 height 15
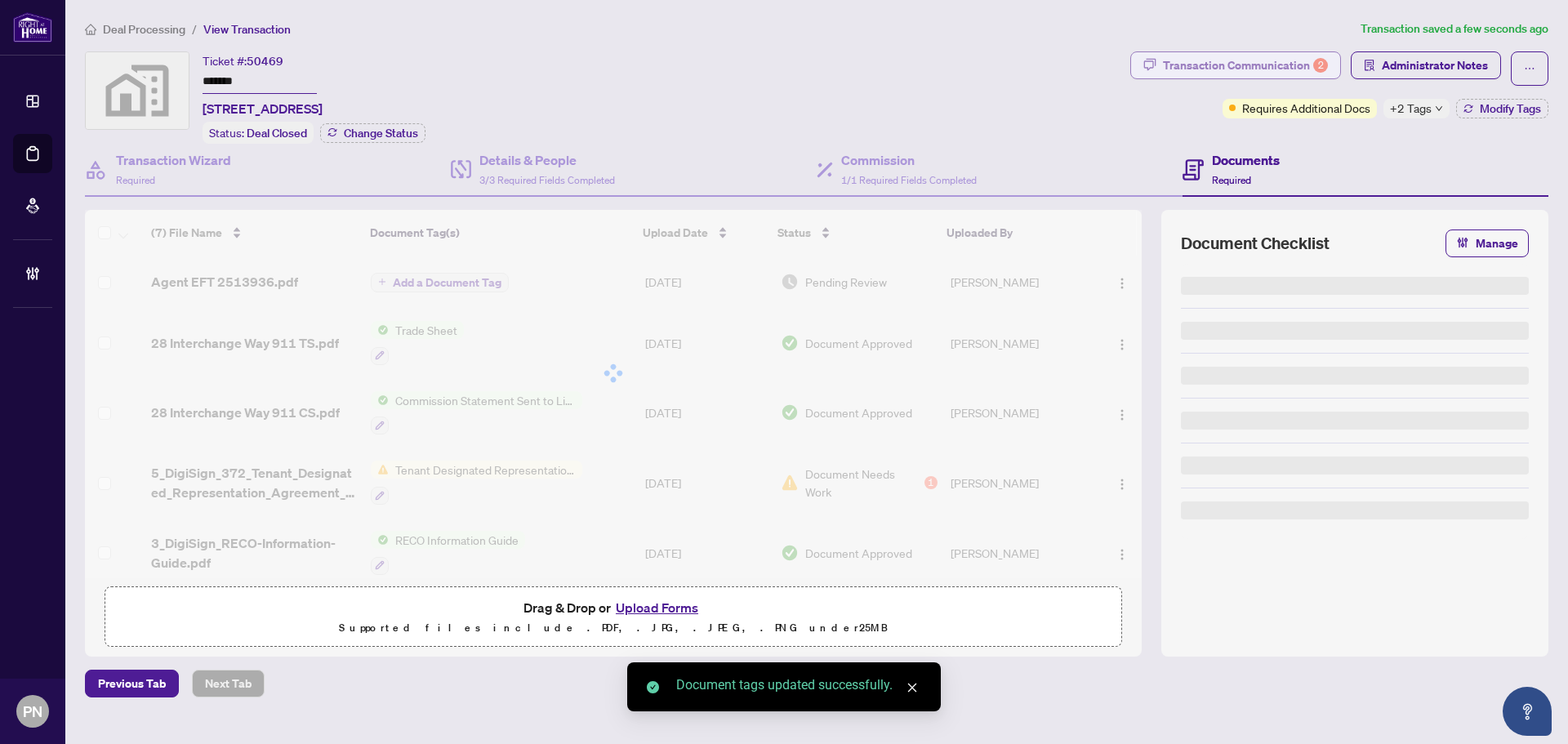
click at [1254, 71] on div "Transaction Communication 2" at bounding box center [1245, 65] width 165 height 26
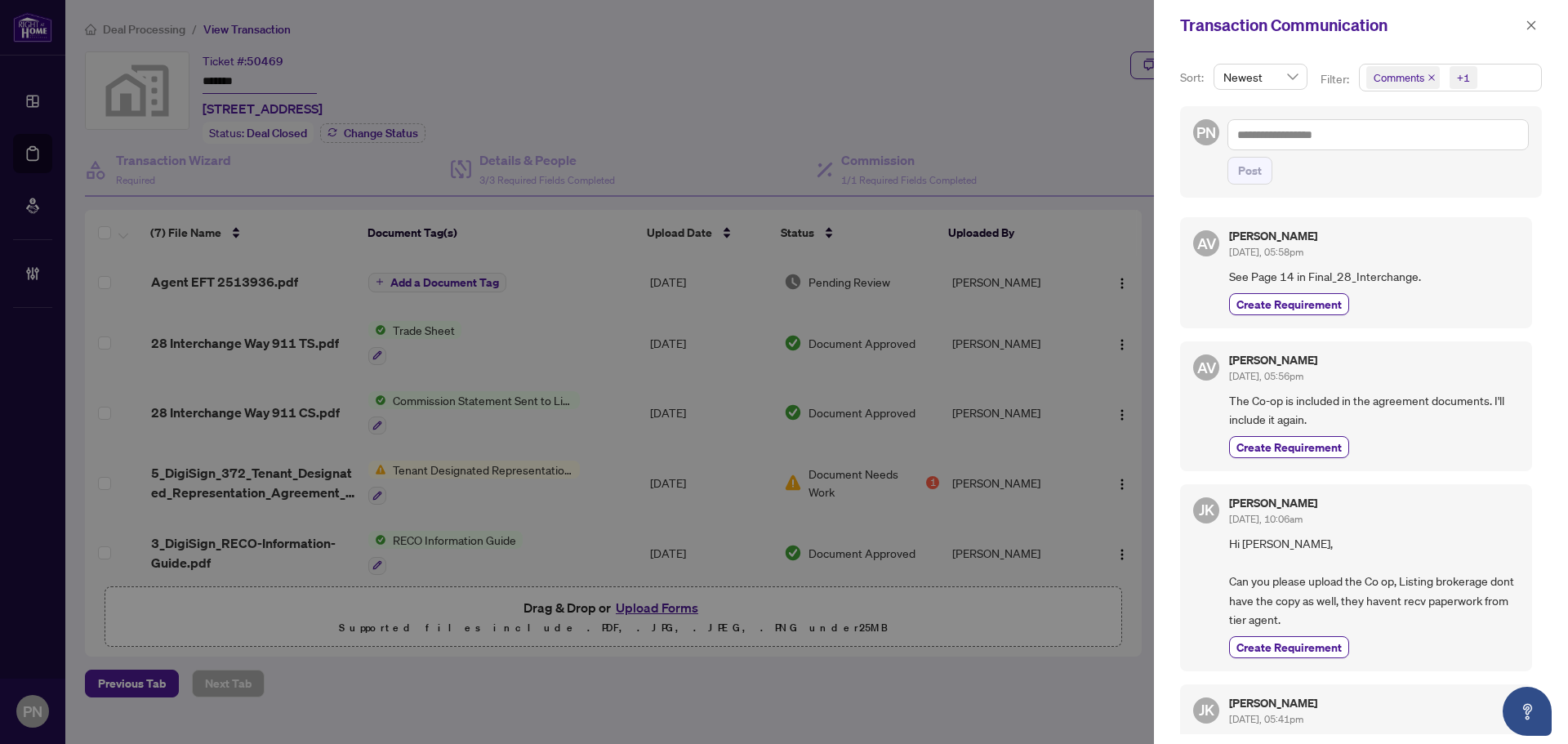
click at [1423, 84] on span "Comments" at bounding box center [1403, 77] width 74 height 23
click at [1426, 76] on span "Comments" at bounding box center [1403, 77] width 74 height 23
click at [1429, 76] on icon "close" at bounding box center [1432, 78] width 8 height 8
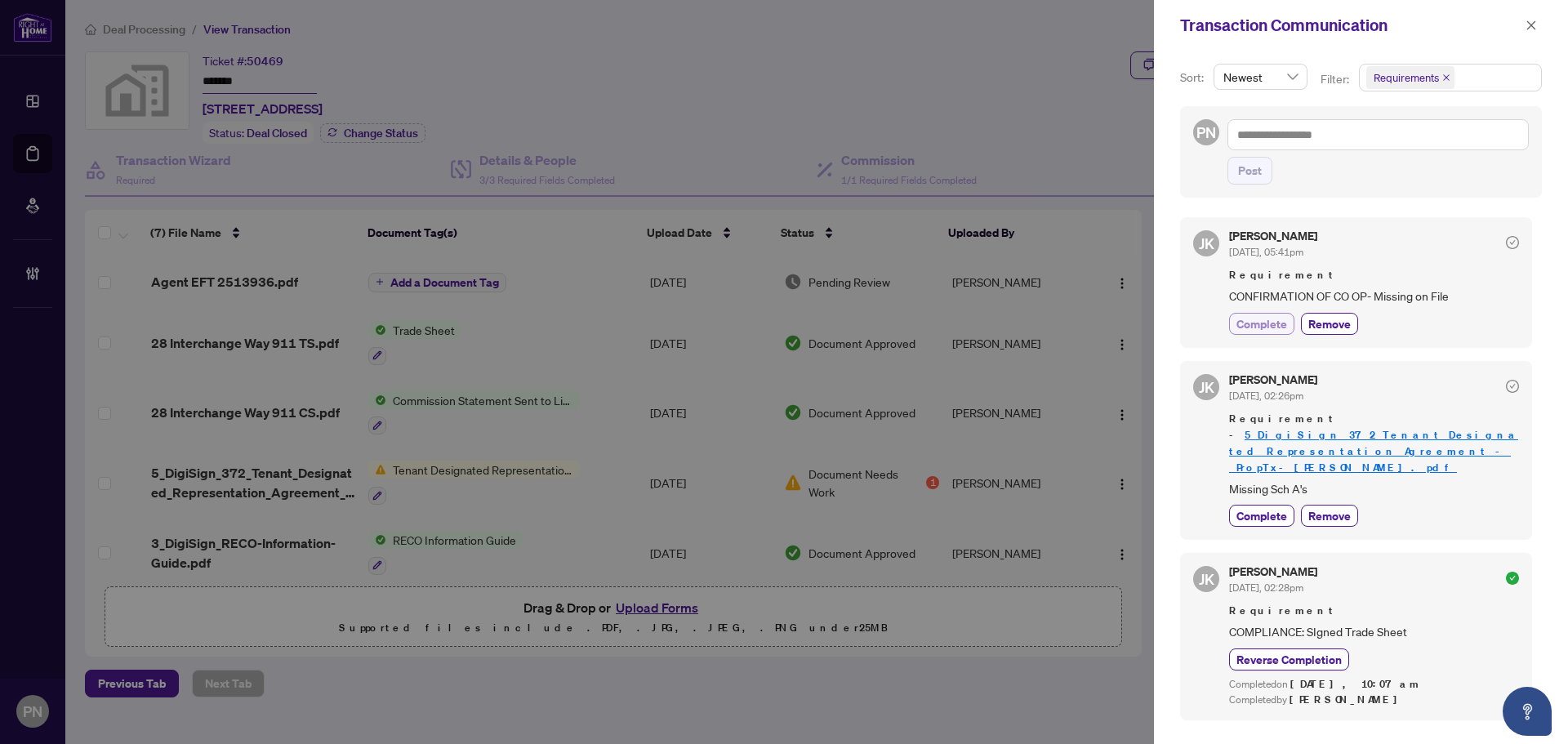
click at [1284, 326] on span "Complete" at bounding box center [1261, 324] width 51 height 17
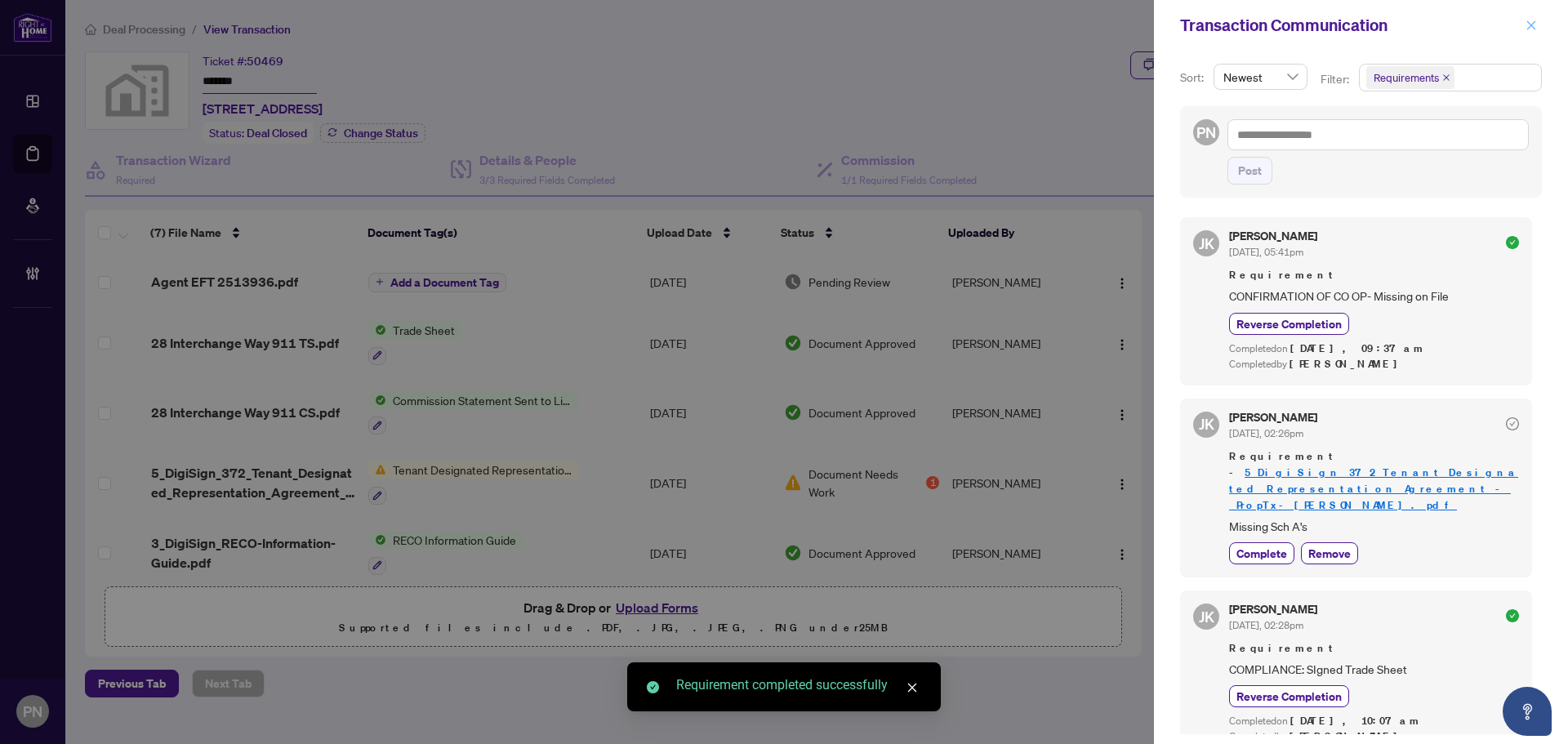
click at [1535, 28] on icon "close" at bounding box center [1531, 25] width 11 height 11
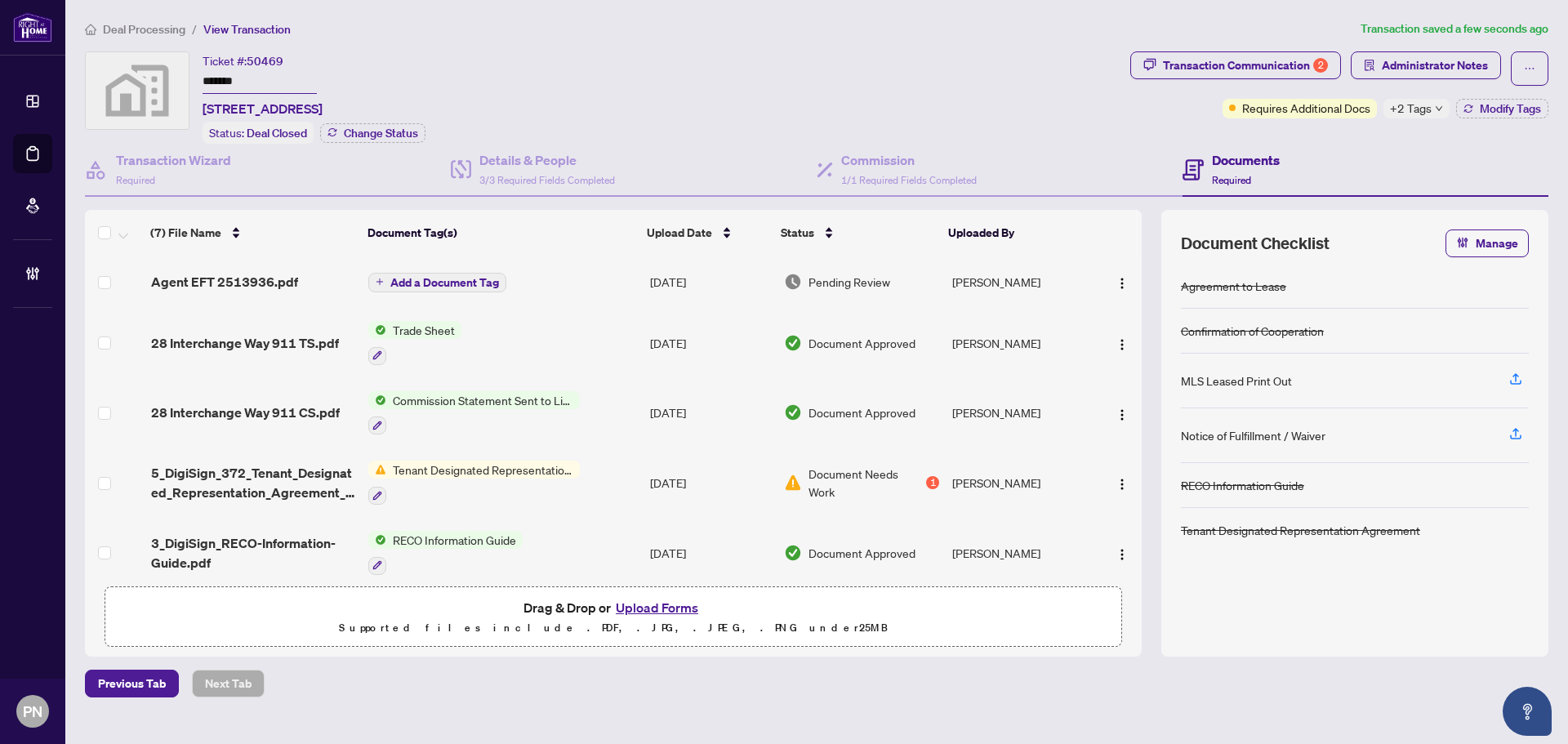
click at [300, 467] on span "5_DigiSign_372_Tenant_Designated_Representation_Agreement_-_PropTx-OREA.pdf" at bounding box center [253, 482] width 204 height 39
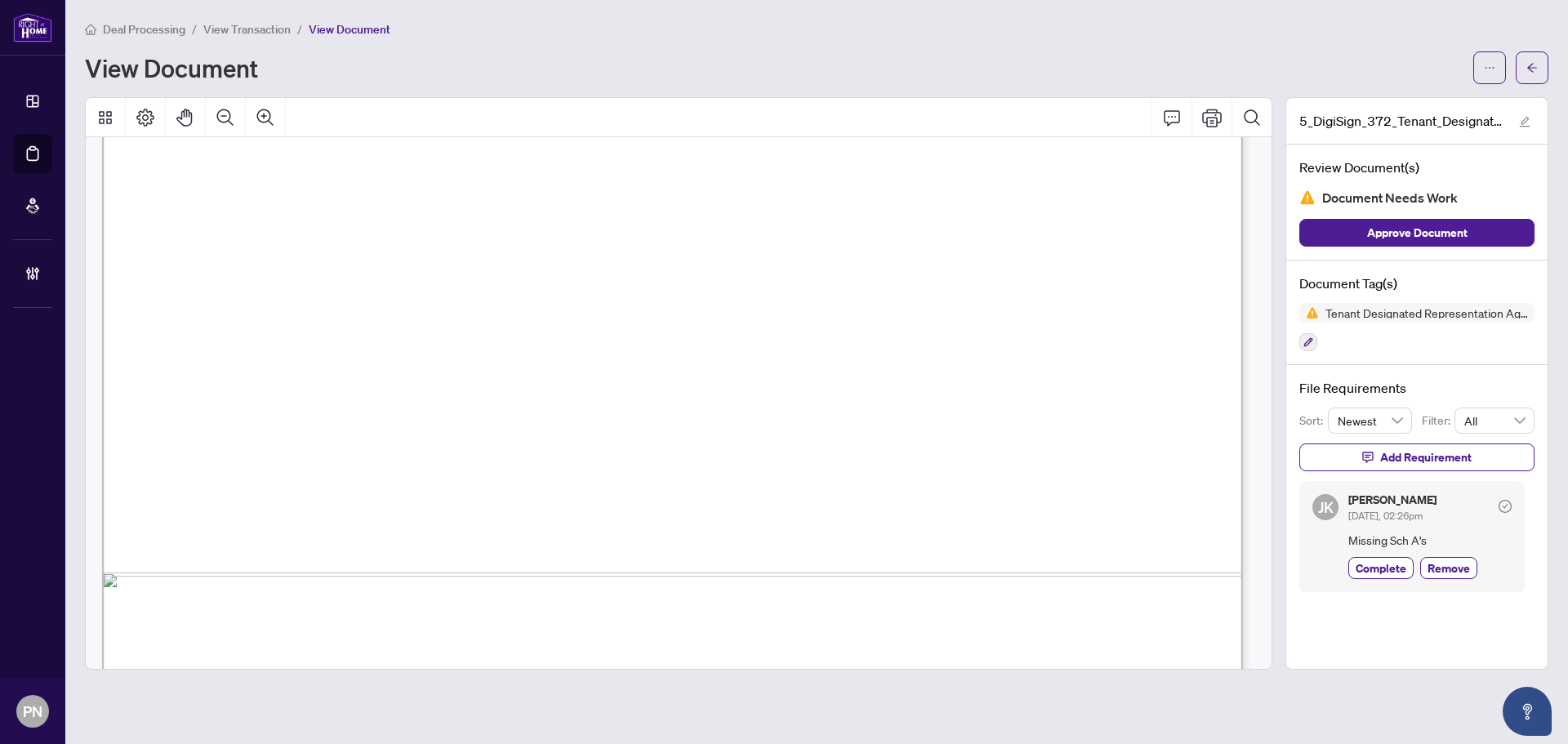
scroll to position [5519, 0]
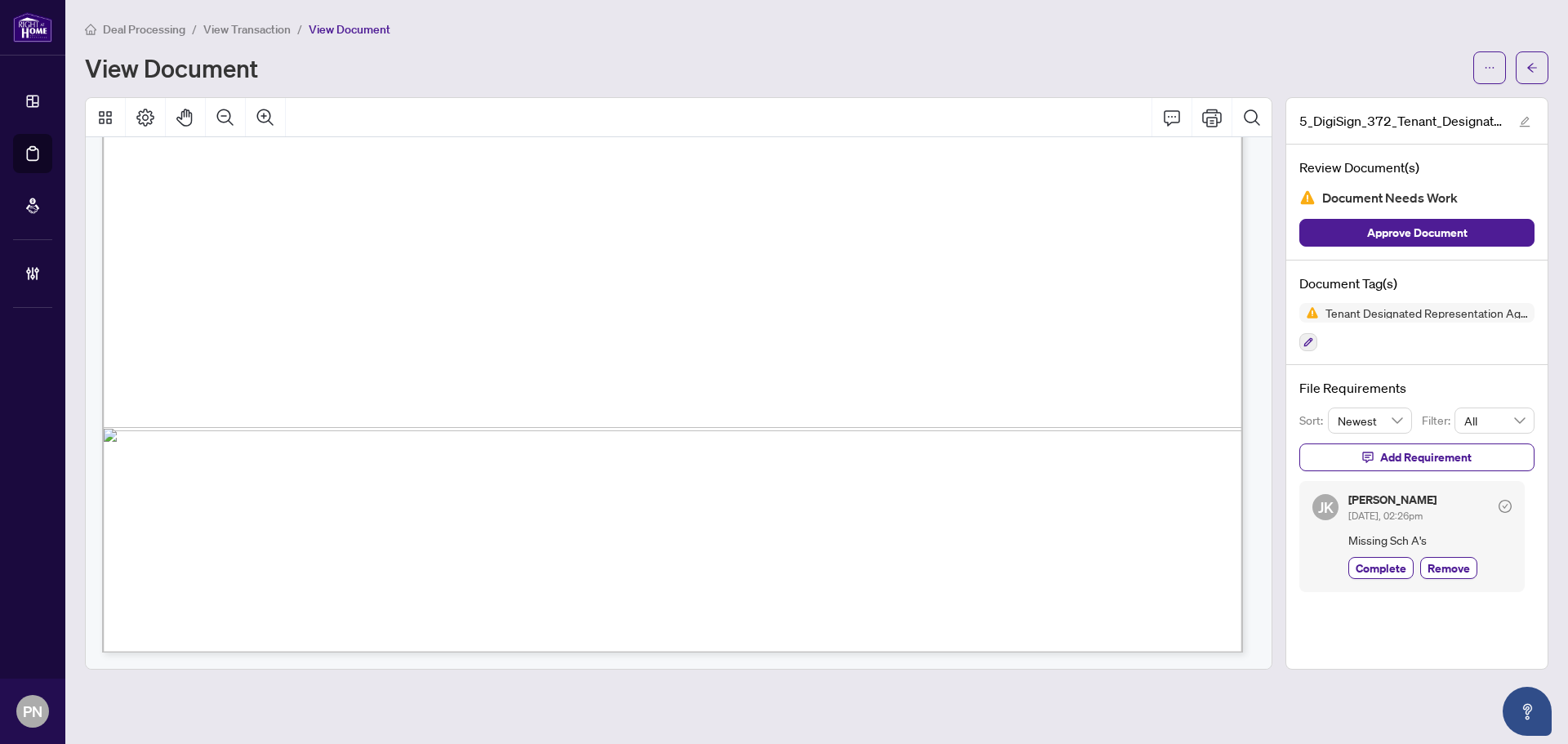
drag, startPoint x: 258, startPoint y: 28, endPoint x: 297, endPoint y: 2, distance: 46.9
click at [257, 28] on span "View Transaction" at bounding box center [248, 29] width 88 height 15
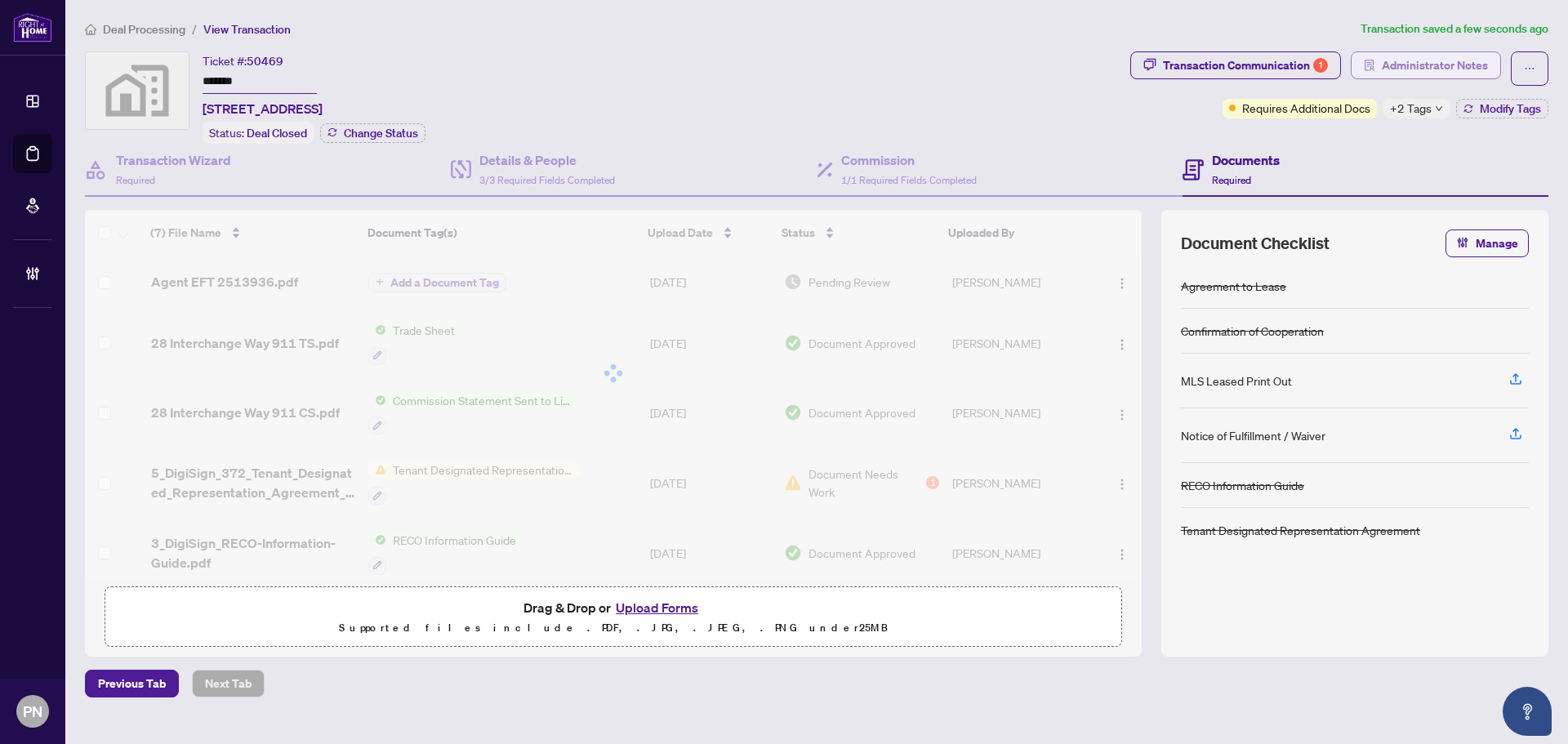
click at [1486, 65] on span "Administrator Notes" at bounding box center [1435, 65] width 106 height 26
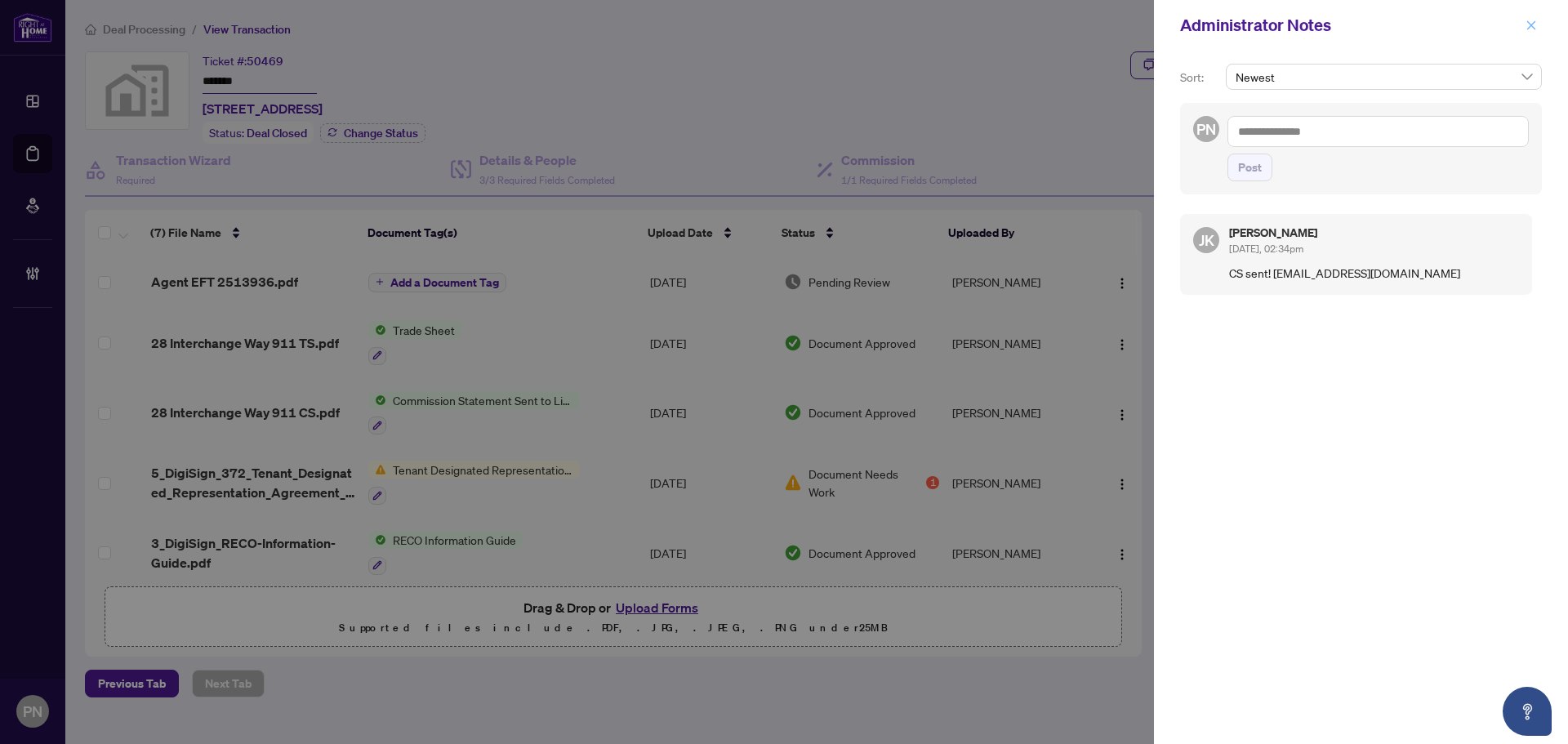
click at [1531, 25] on icon "close" at bounding box center [1531, 25] width 11 height 11
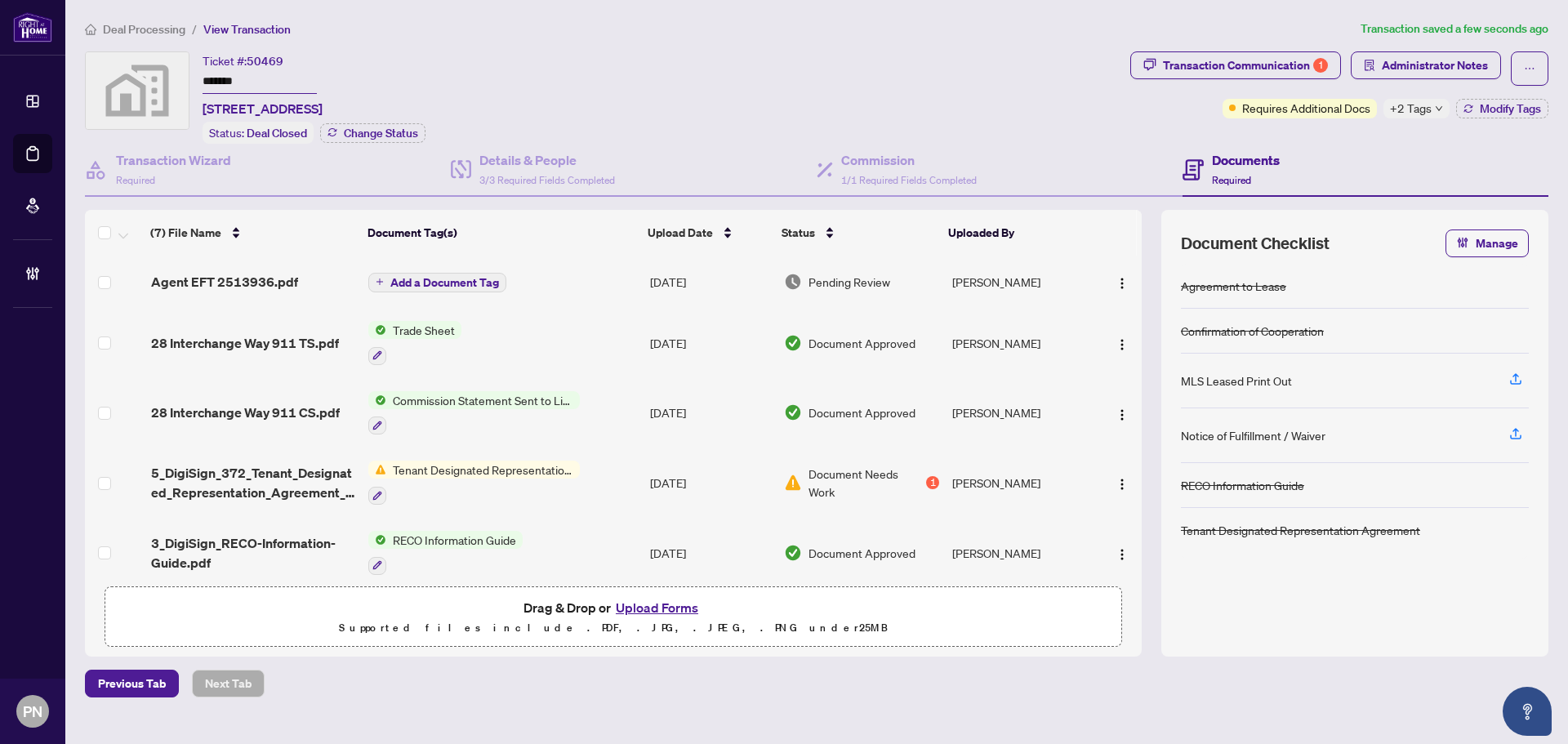
click at [1511, 118] on div "Transaction Communication 1 Administrator Notes Requires Additional Docs +2 Tag…" at bounding box center [1339, 98] width 424 height 92
click at [1513, 113] on span "Modify Tags" at bounding box center [1510, 108] width 61 height 11
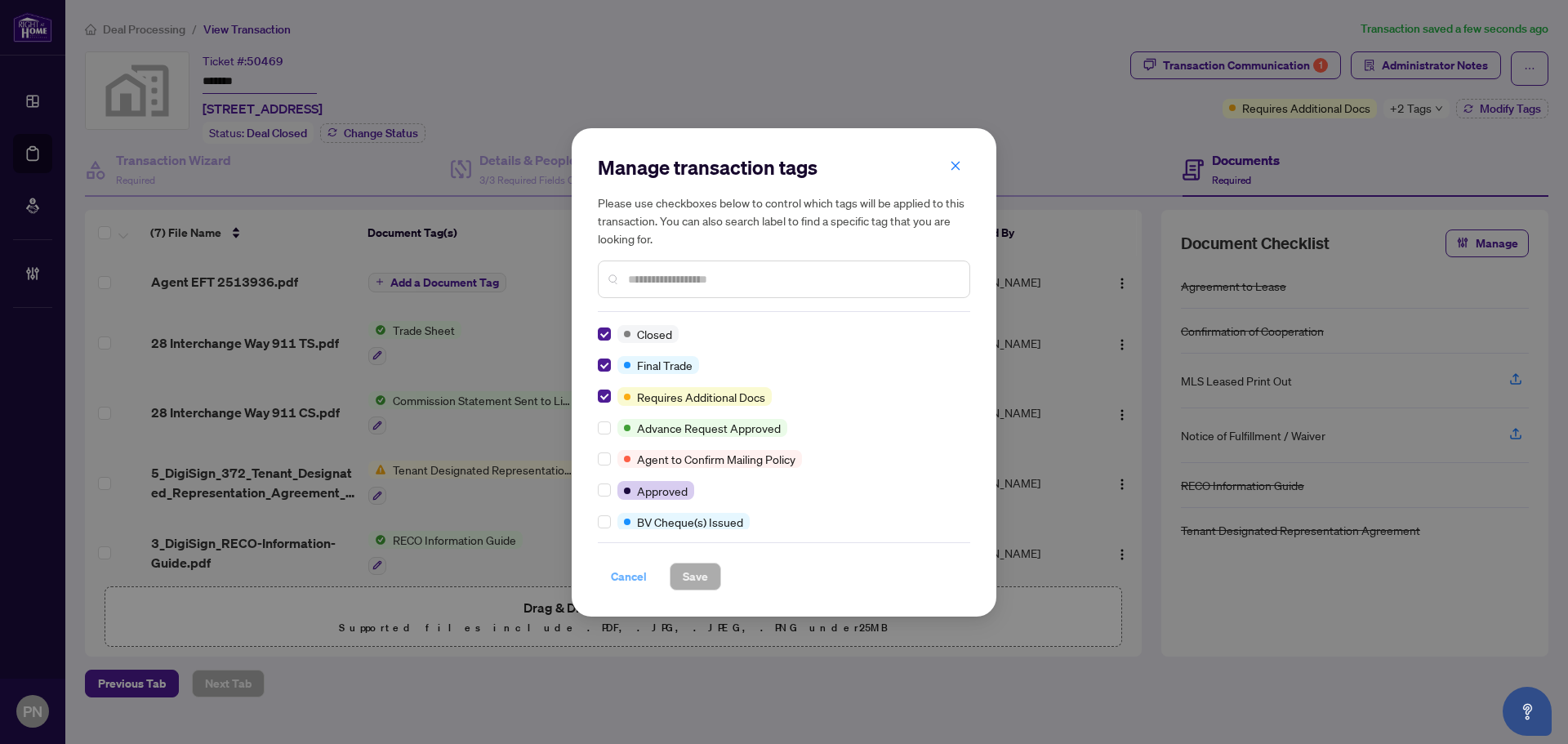
click at [621, 580] on span "Cancel" at bounding box center [629, 576] width 36 height 26
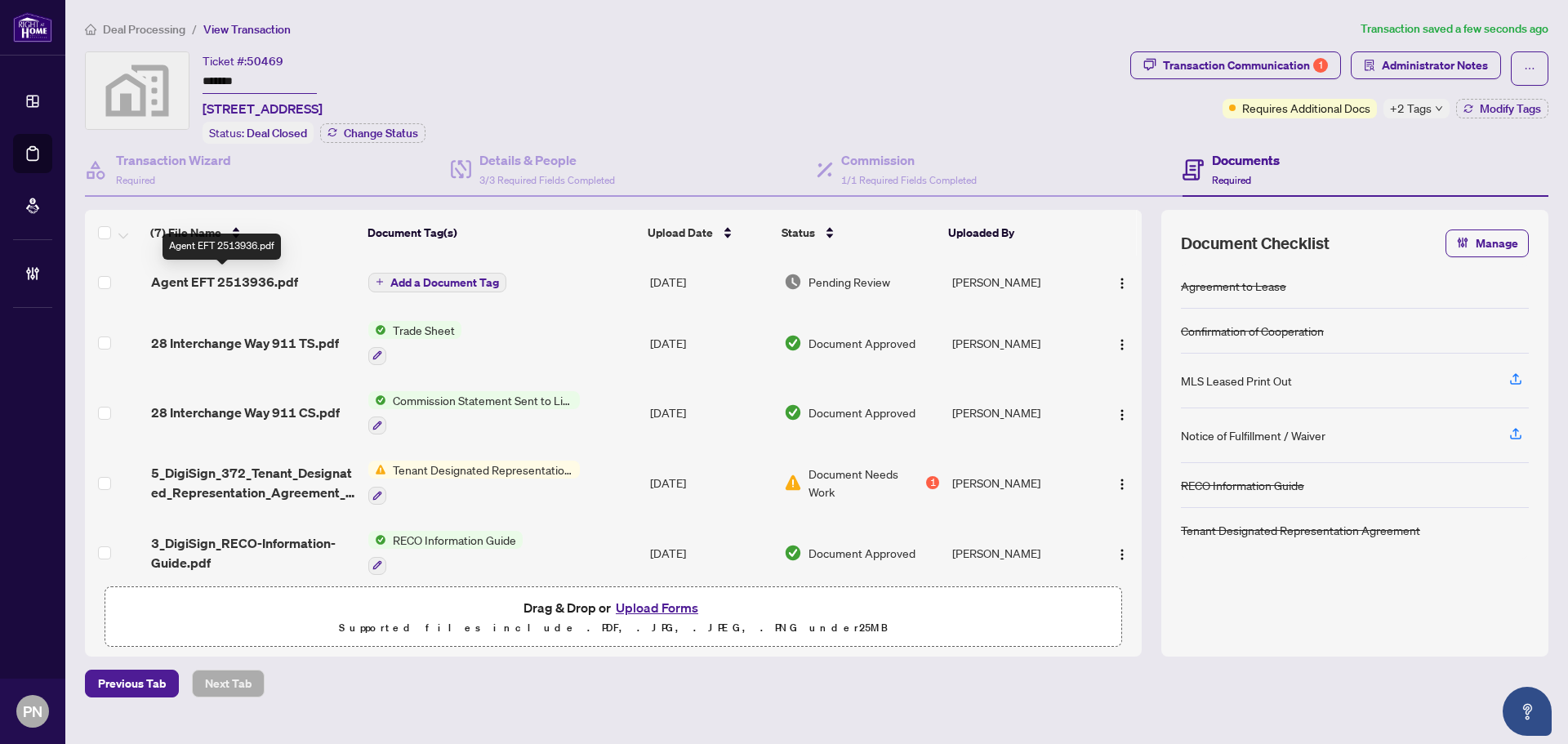
click at [276, 281] on span "Agent EFT 2513936.pdf" at bounding box center [224, 282] width 147 height 20
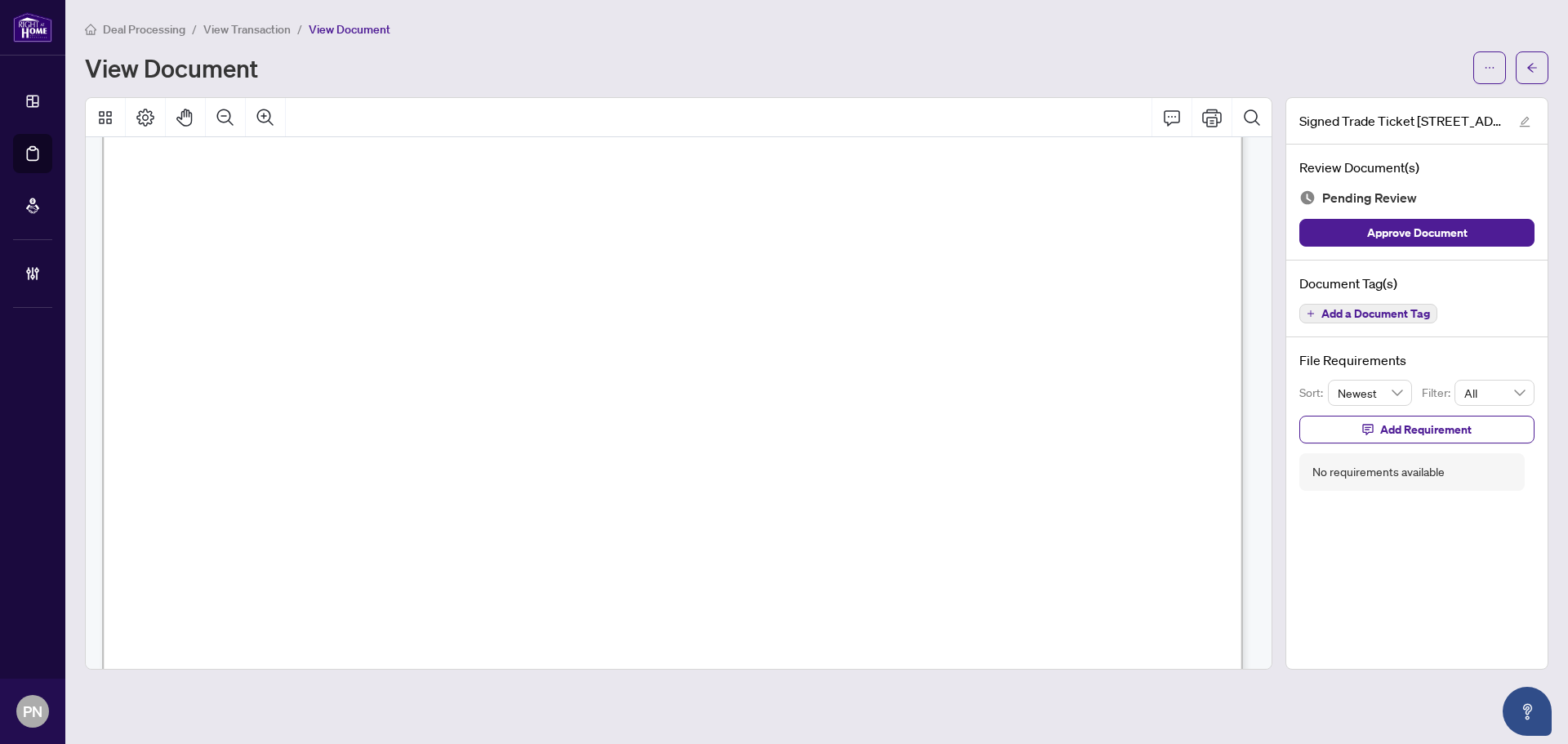
scroll to position [978, 0]
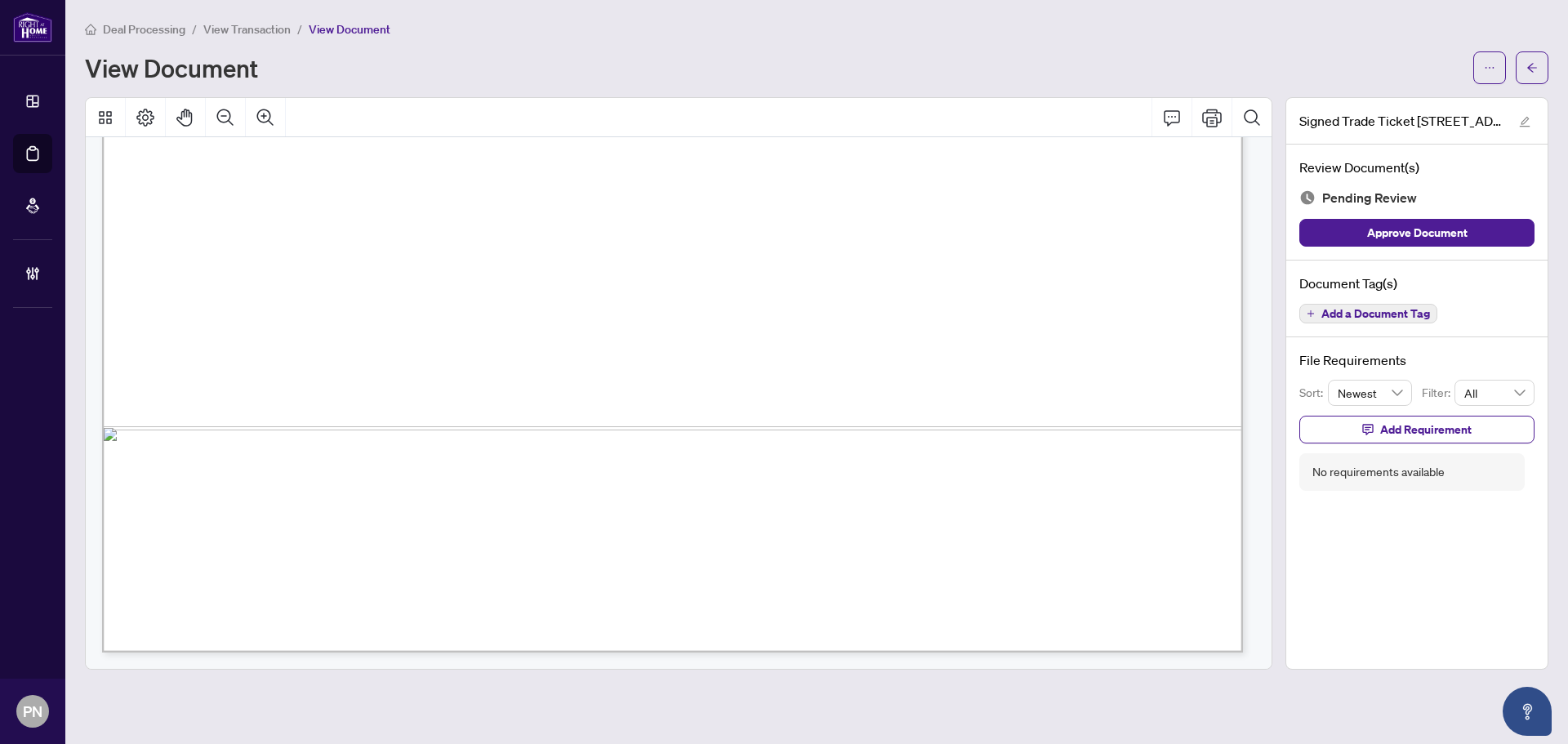
click at [1368, 310] on span "Add a Document Tag" at bounding box center [1375, 313] width 109 height 11
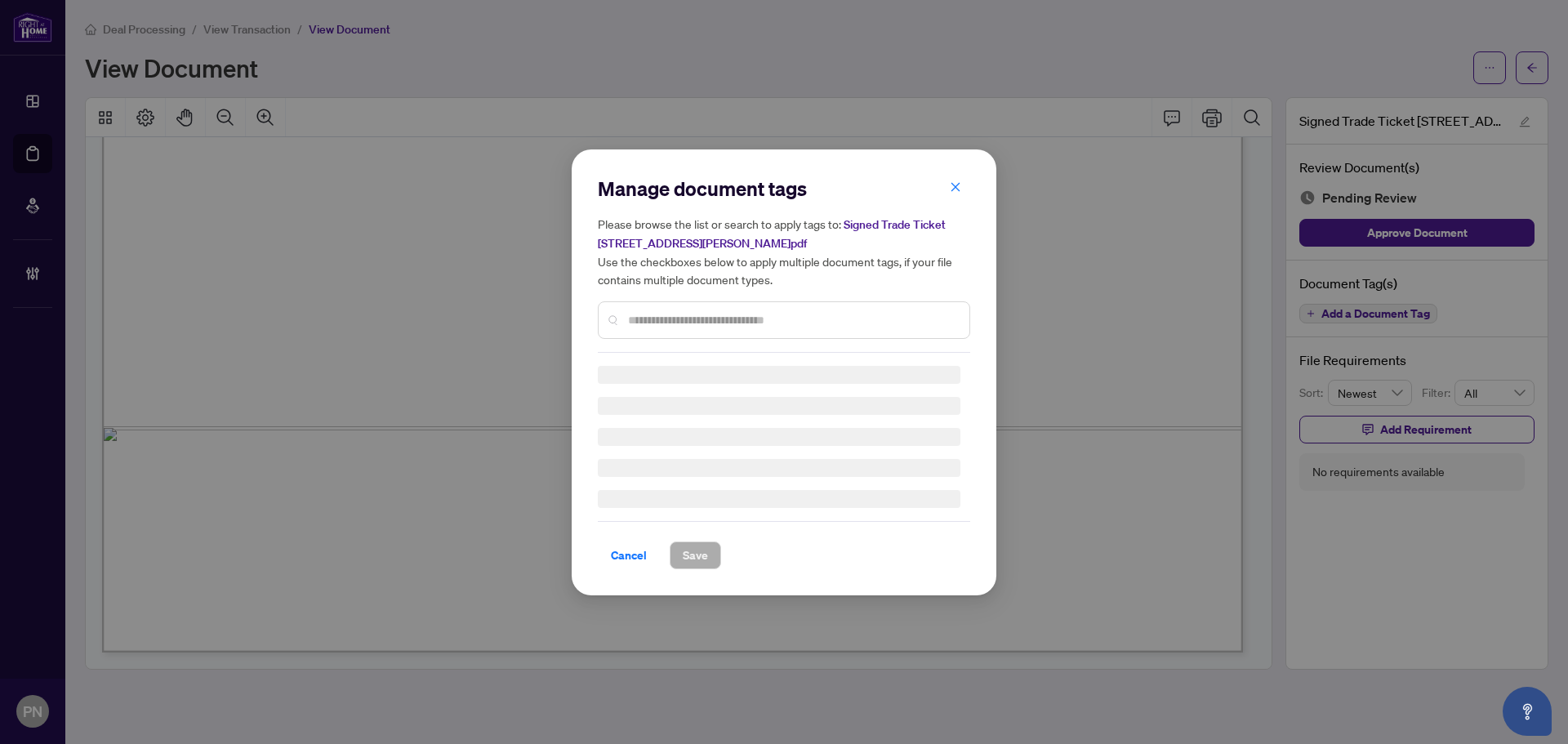
click at [825, 315] on input "text" at bounding box center [792, 321] width 329 height 18
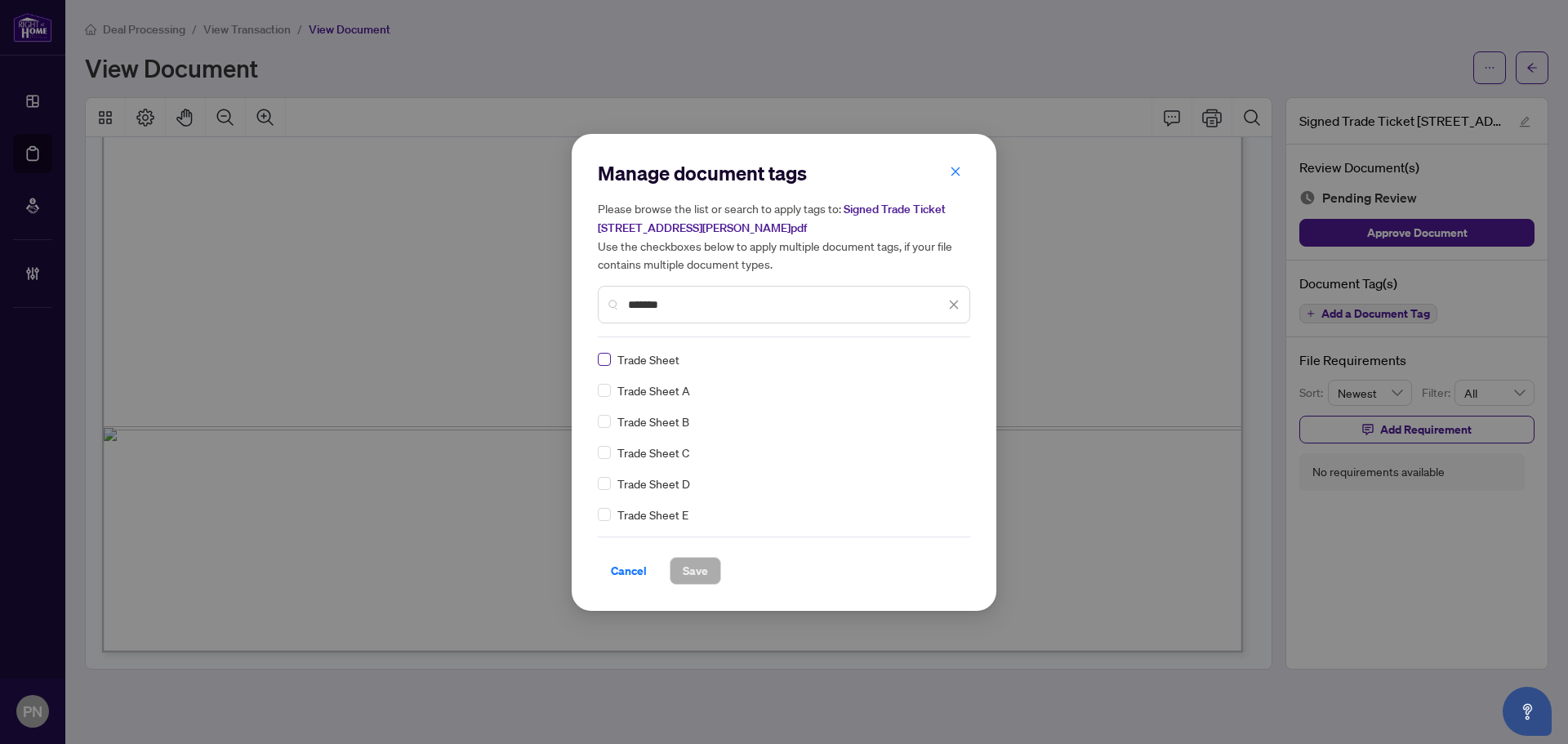
type input "*******"
click at [946, 357] on div at bounding box center [944, 360] width 31 height 16
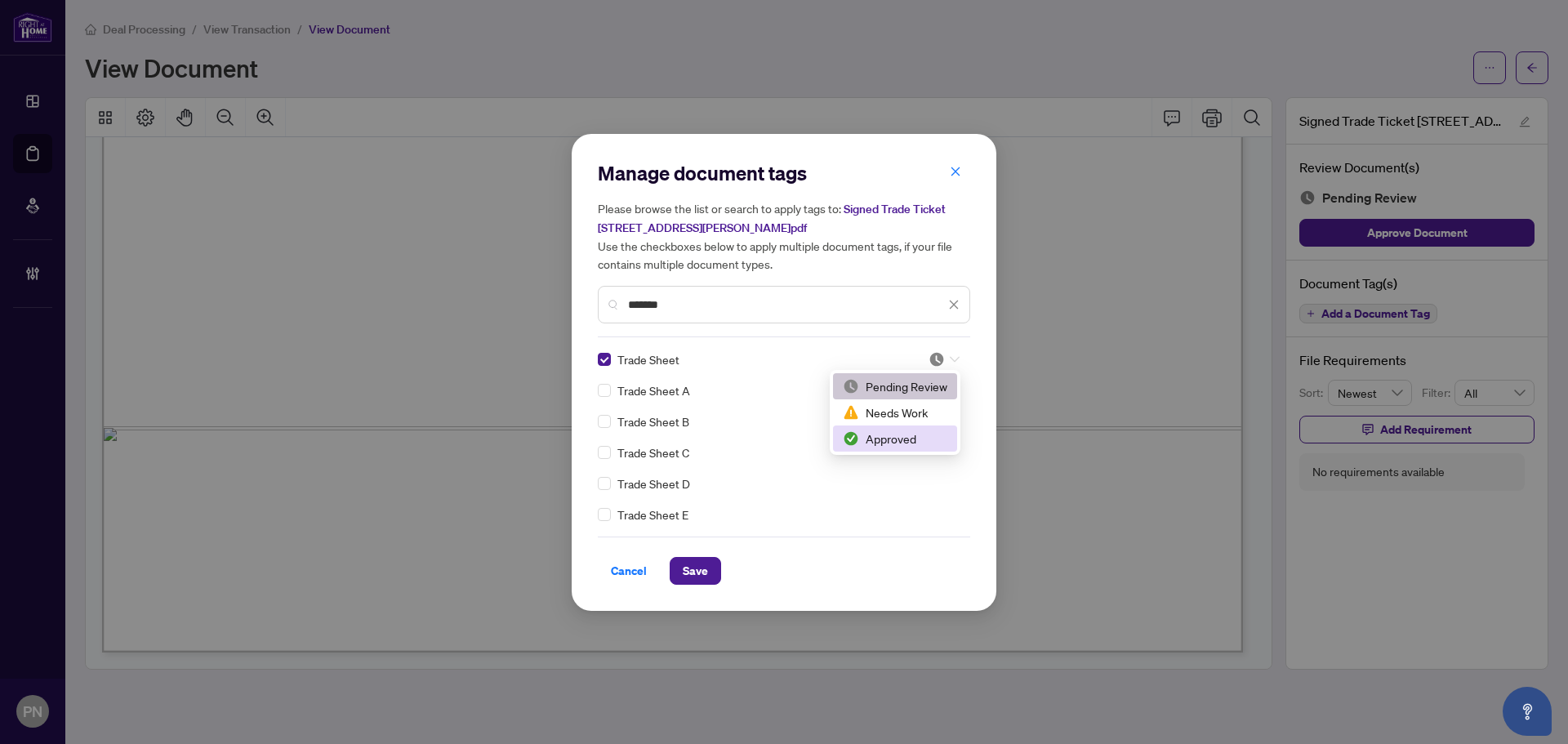
click at [896, 441] on div "Approved" at bounding box center [895, 438] width 105 height 18
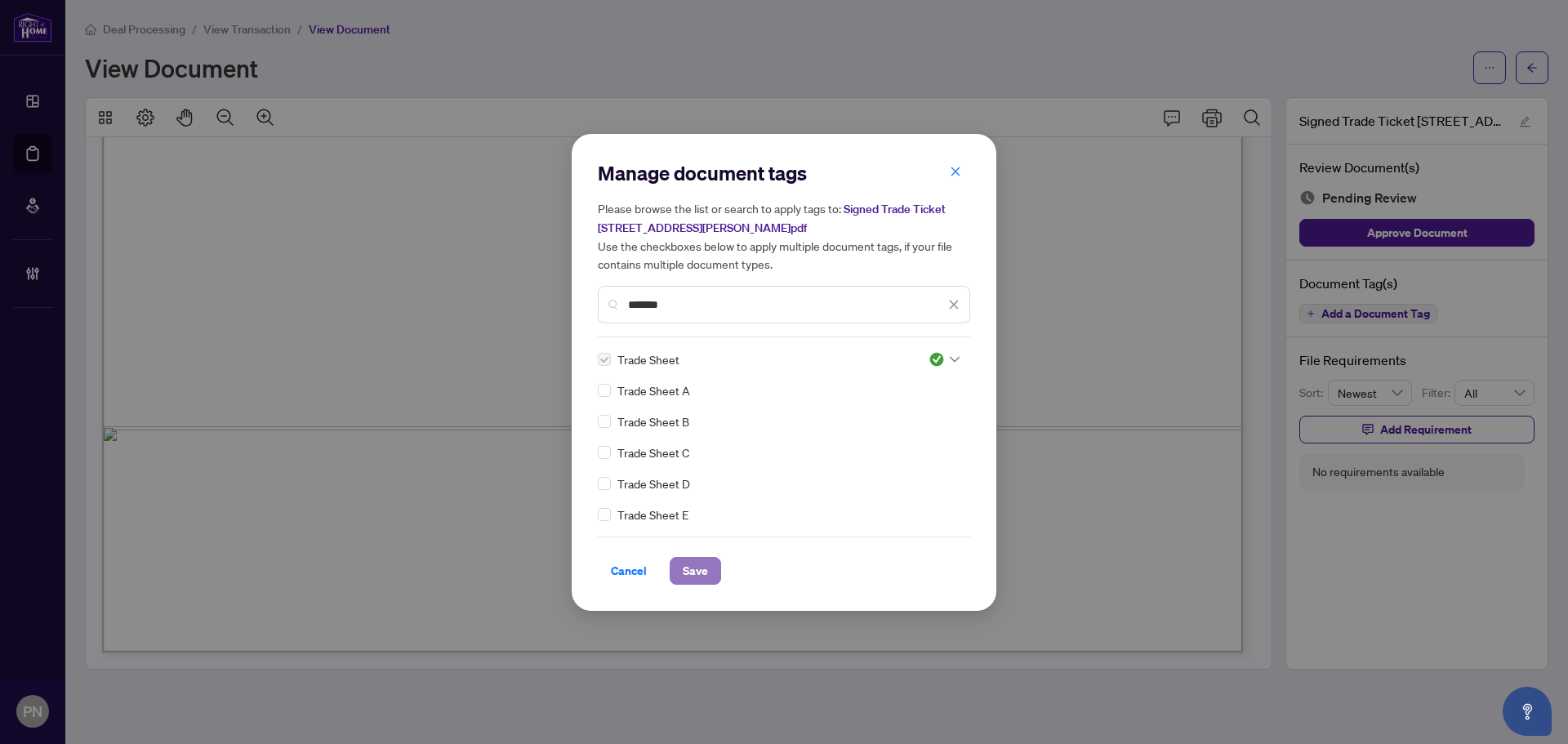
click at [697, 562] on span "Save" at bounding box center [695, 571] width 25 height 26
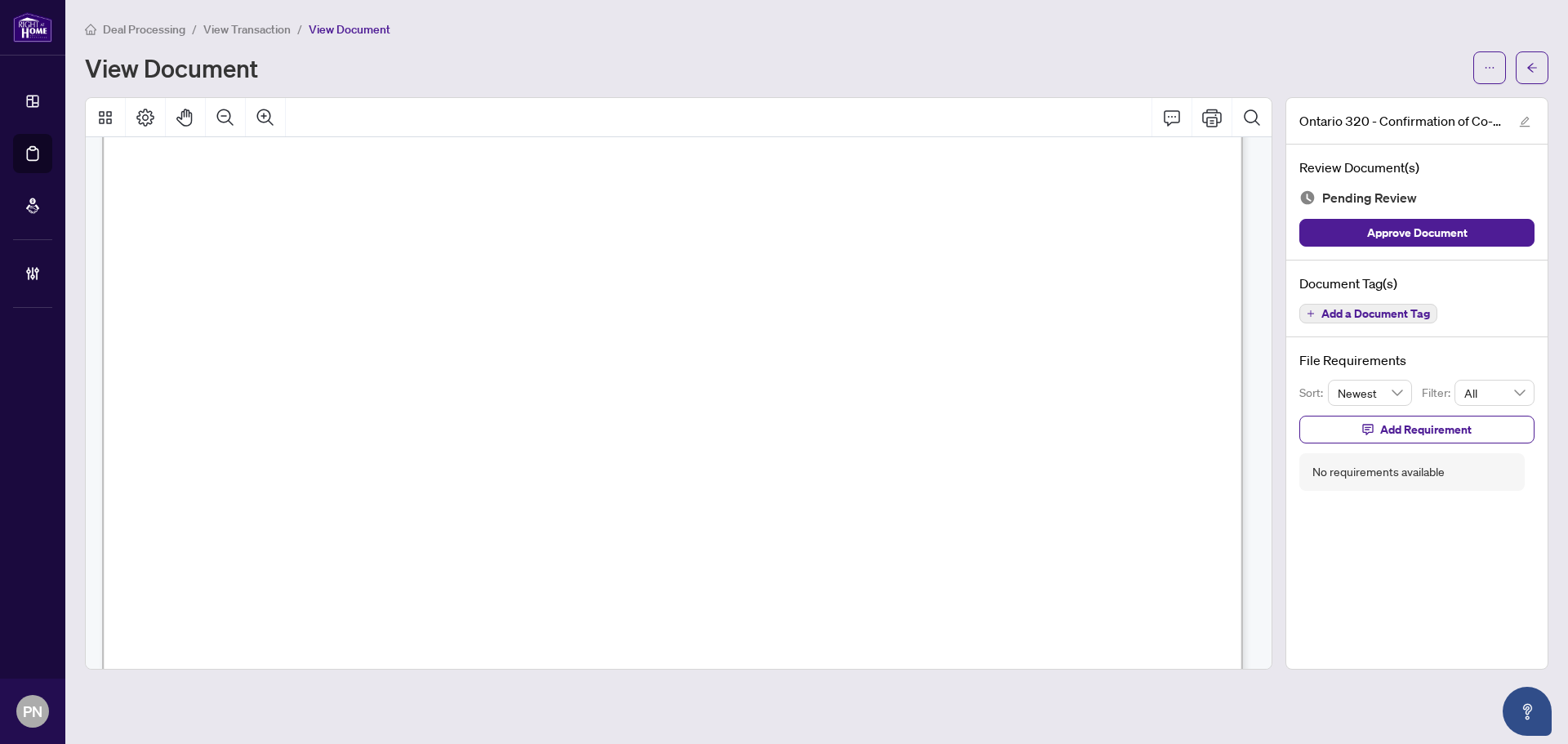
scroll to position [327, 0]
click at [222, 119] on icon "Zoom Out" at bounding box center [226, 118] width 20 height 20
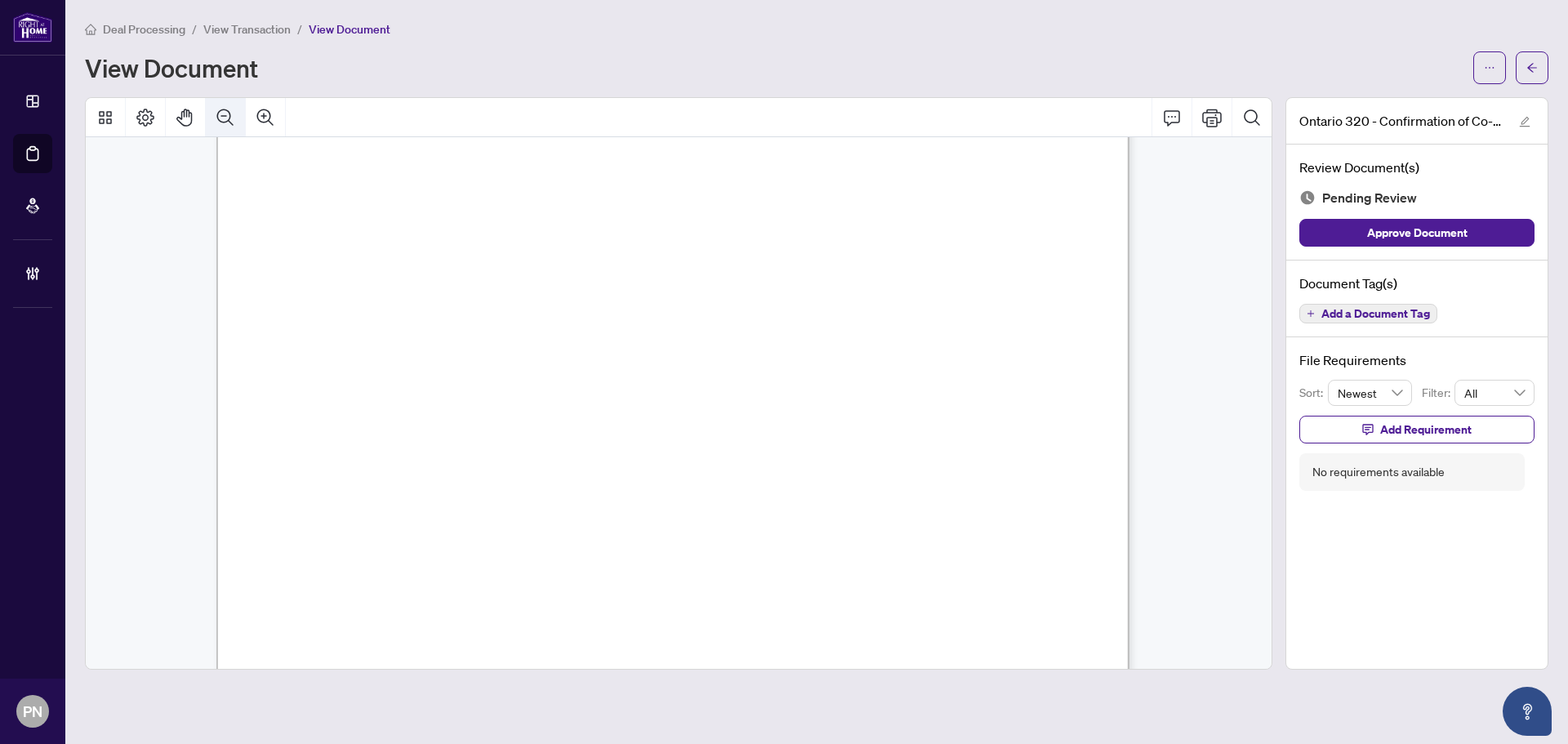
click at [222, 119] on icon "Zoom Out" at bounding box center [226, 118] width 20 height 20
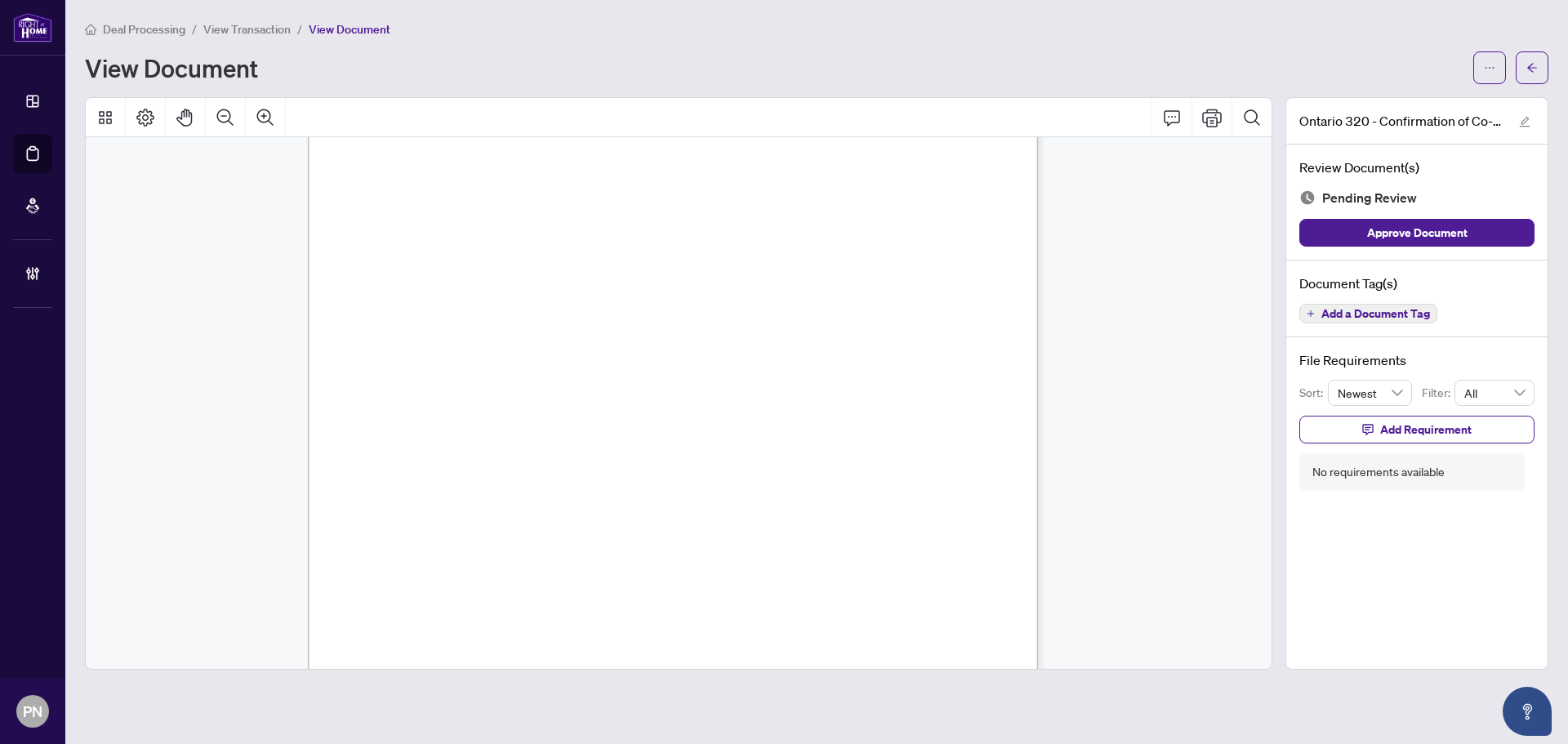
scroll to position [1414, 0]
click at [1401, 316] on span "Add a Document Tag" at bounding box center [1375, 313] width 109 height 11
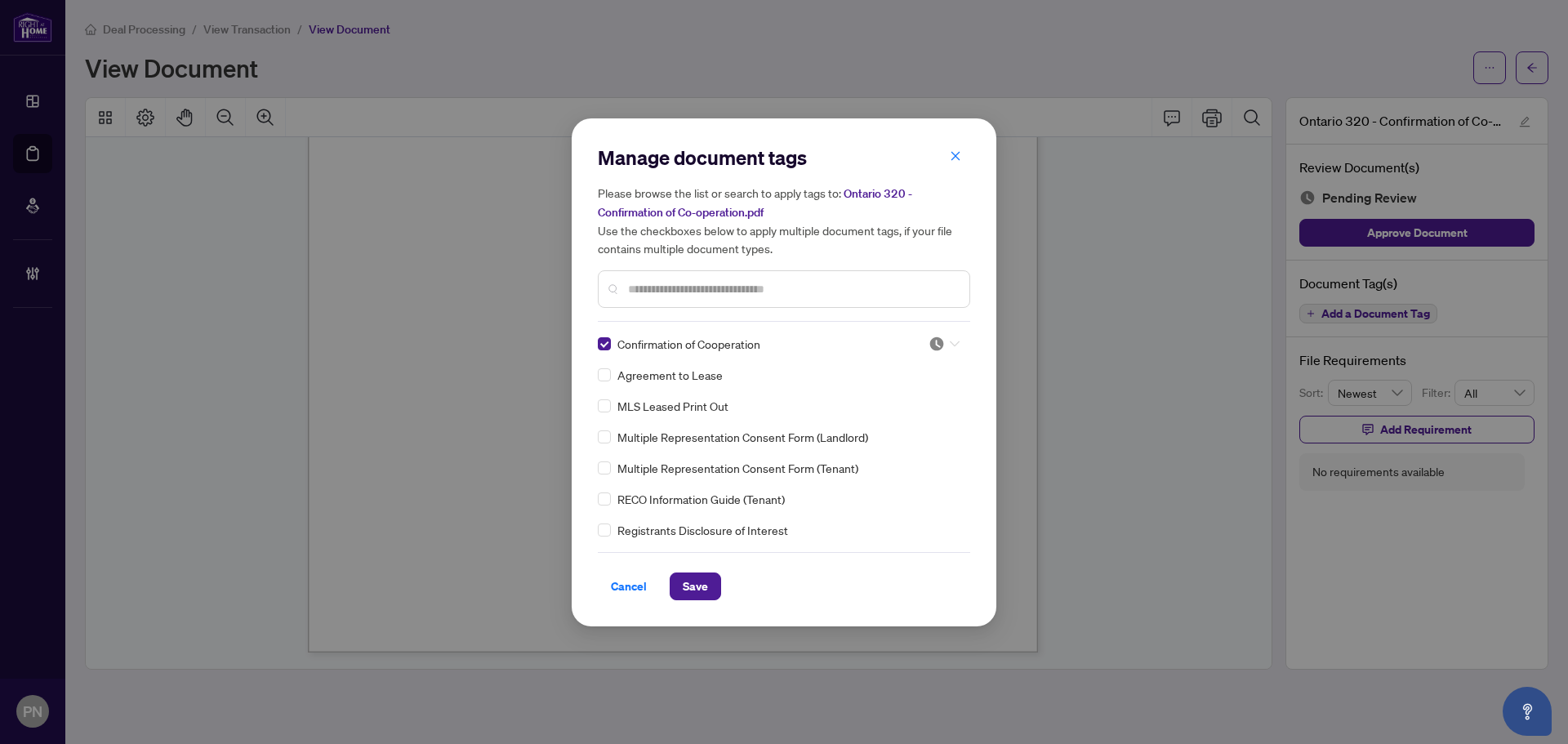
click at [931, 342] on img at bounding box center [937, 344] width 16 height 16
click at [891, 422] on div "Approved" at bounding box center [890, 423] width 105 height 18
click at [699, 576] on span "Save" at bounding box center [695, 586] width 25 height 26
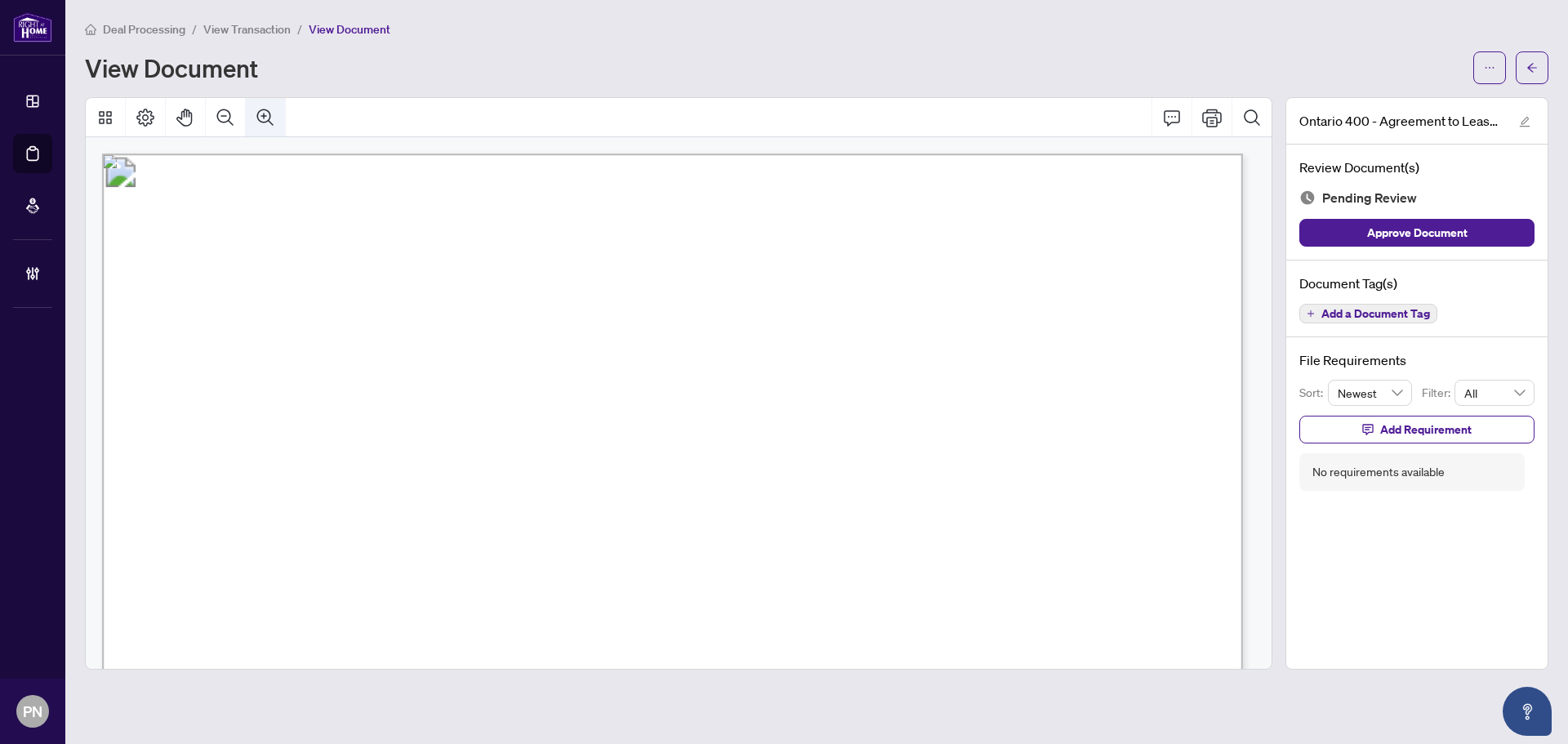
click at [227, 123] on div at bounding box center [678, 117] width 1185 height 39
click at [224, 120] on icon "Zoom Out" at bounding box center [226, 118] width 20 height 20
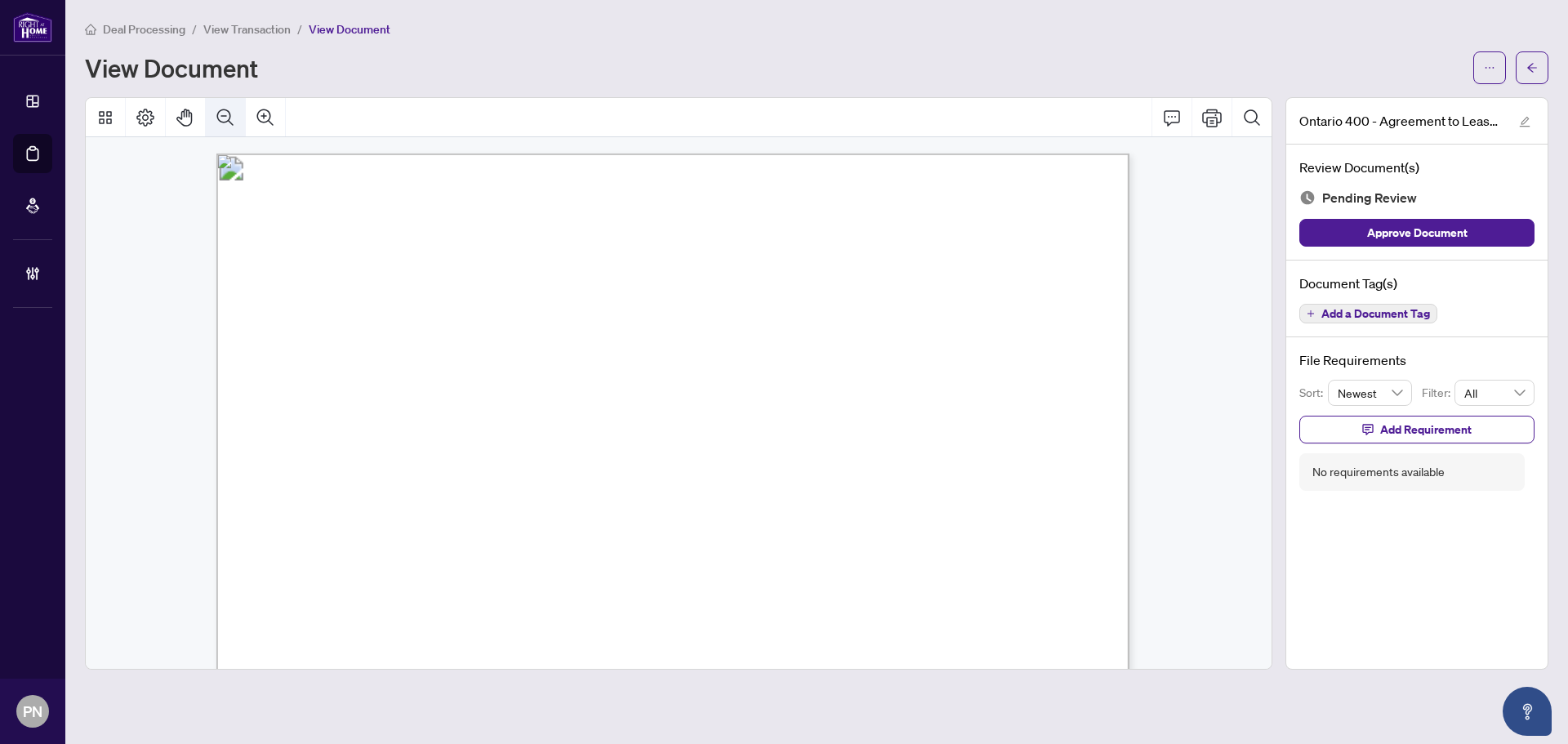
click at [224, 120] on icon "Zoom Out" at bounding box center [226, 118] width 20 height 20
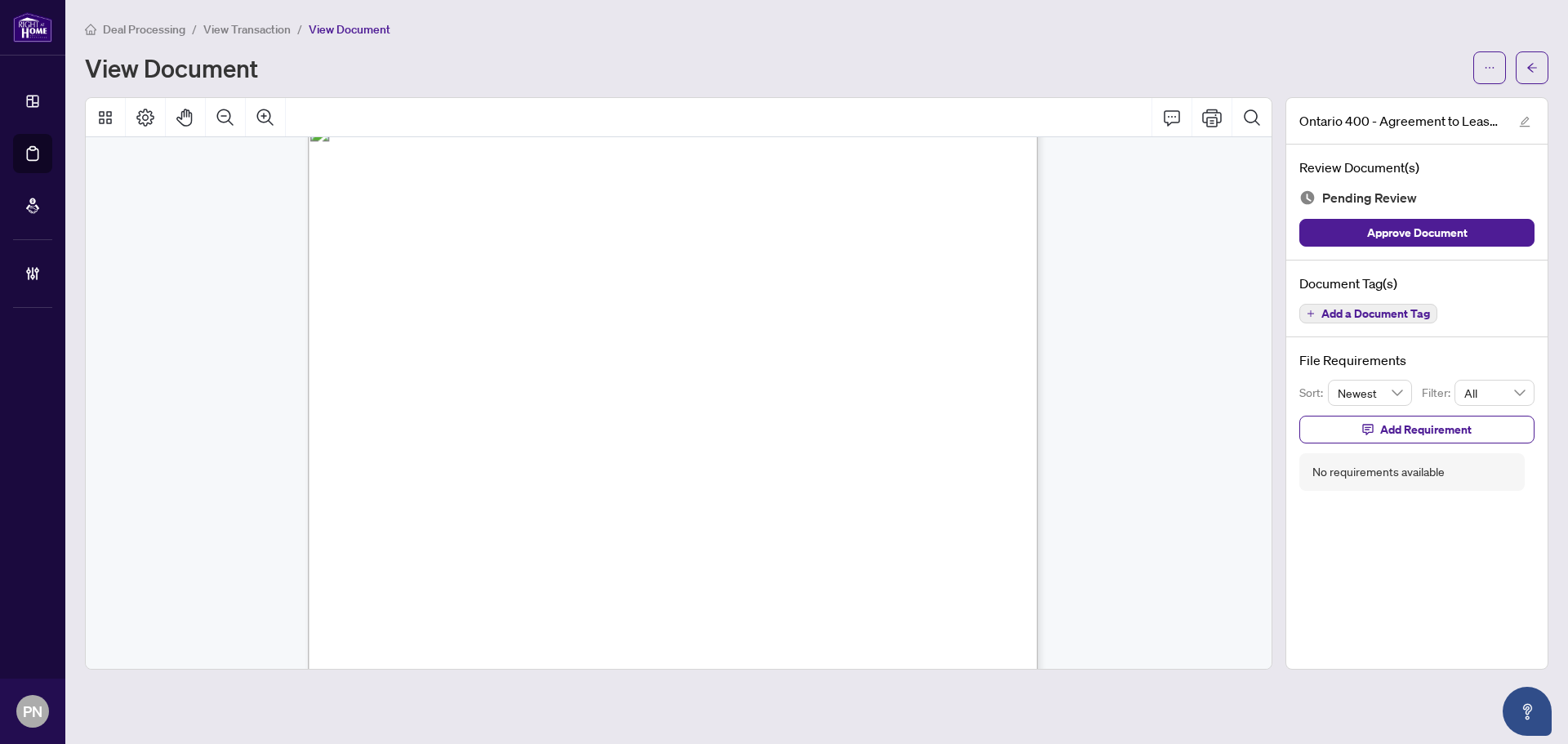
scroll to position [3352, 0]
click at [1342, 316] on span "Add a Document Tag" at bounding box center [1375, 313] width 109 height 11
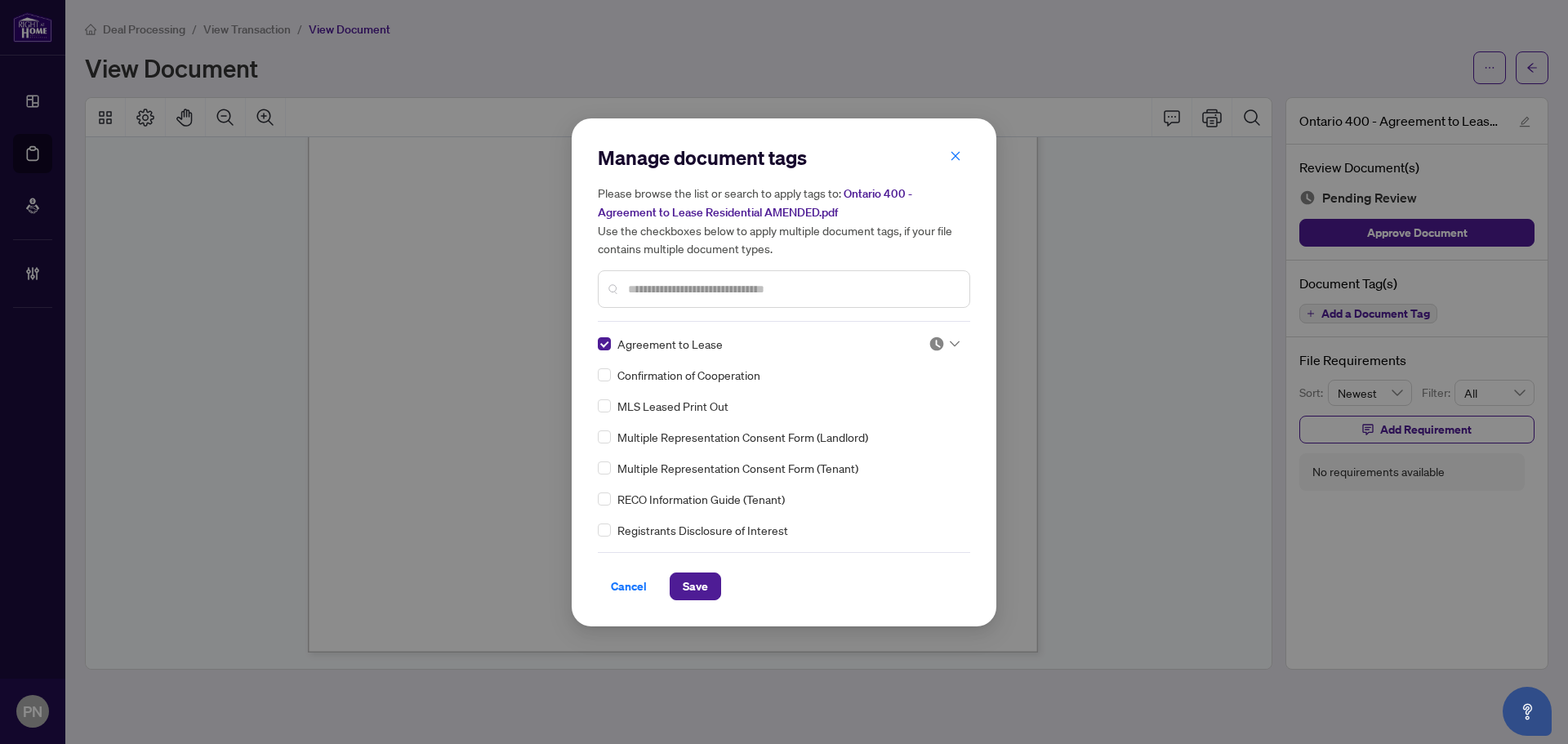
click at [935, 345] on img at bounding box center [937, 344] width 16 height 16
click at [909, 423] on div "Approved" at bounding box center [890, 423] width 105 height 18
click at [700, 584] on span "Save" at bounding box center [695, 586] width 25 height 26
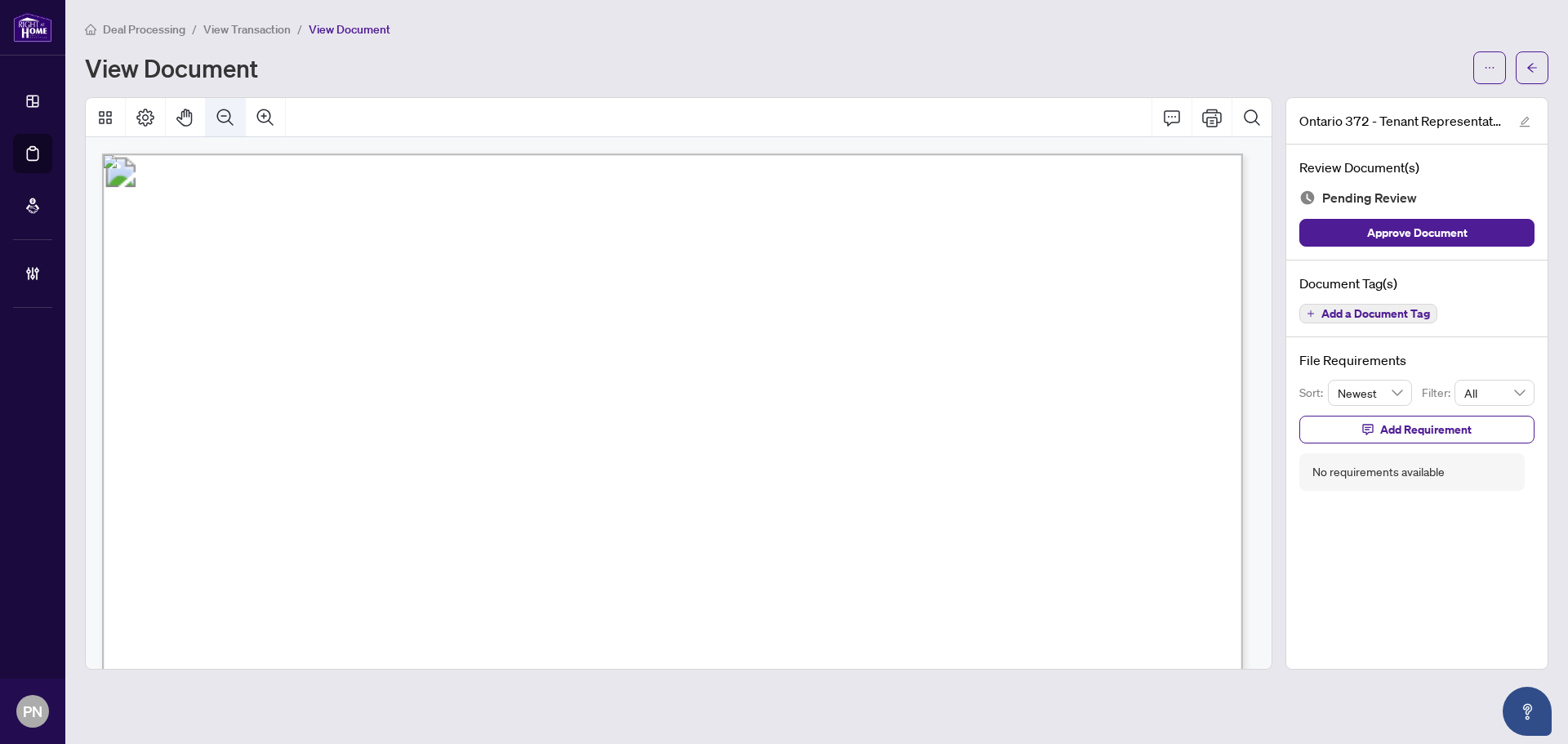
click at [227, 114] on icon "Zoom Out" at bounding box center [226, 118] width 20 height 20
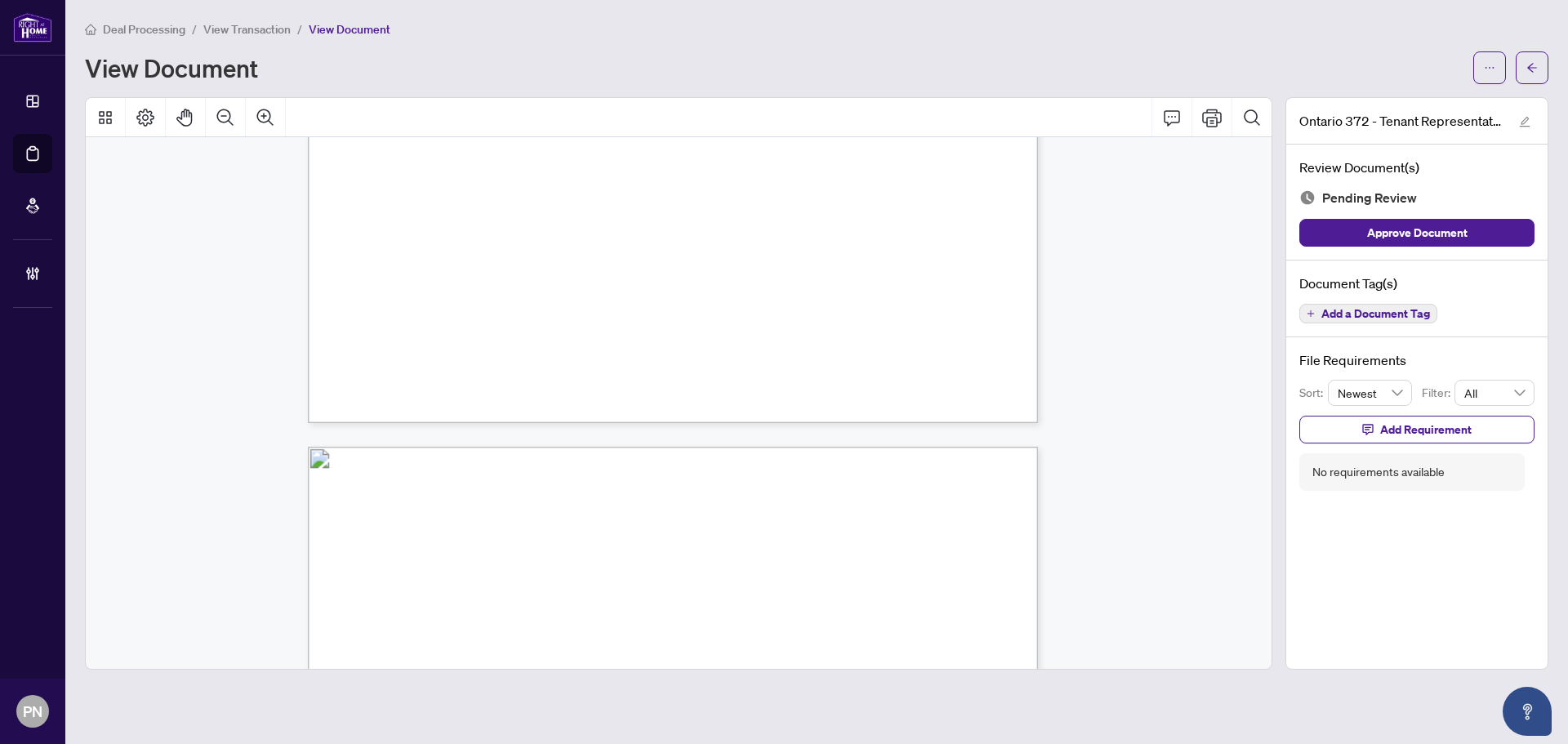
scroll to position [3352, 0]
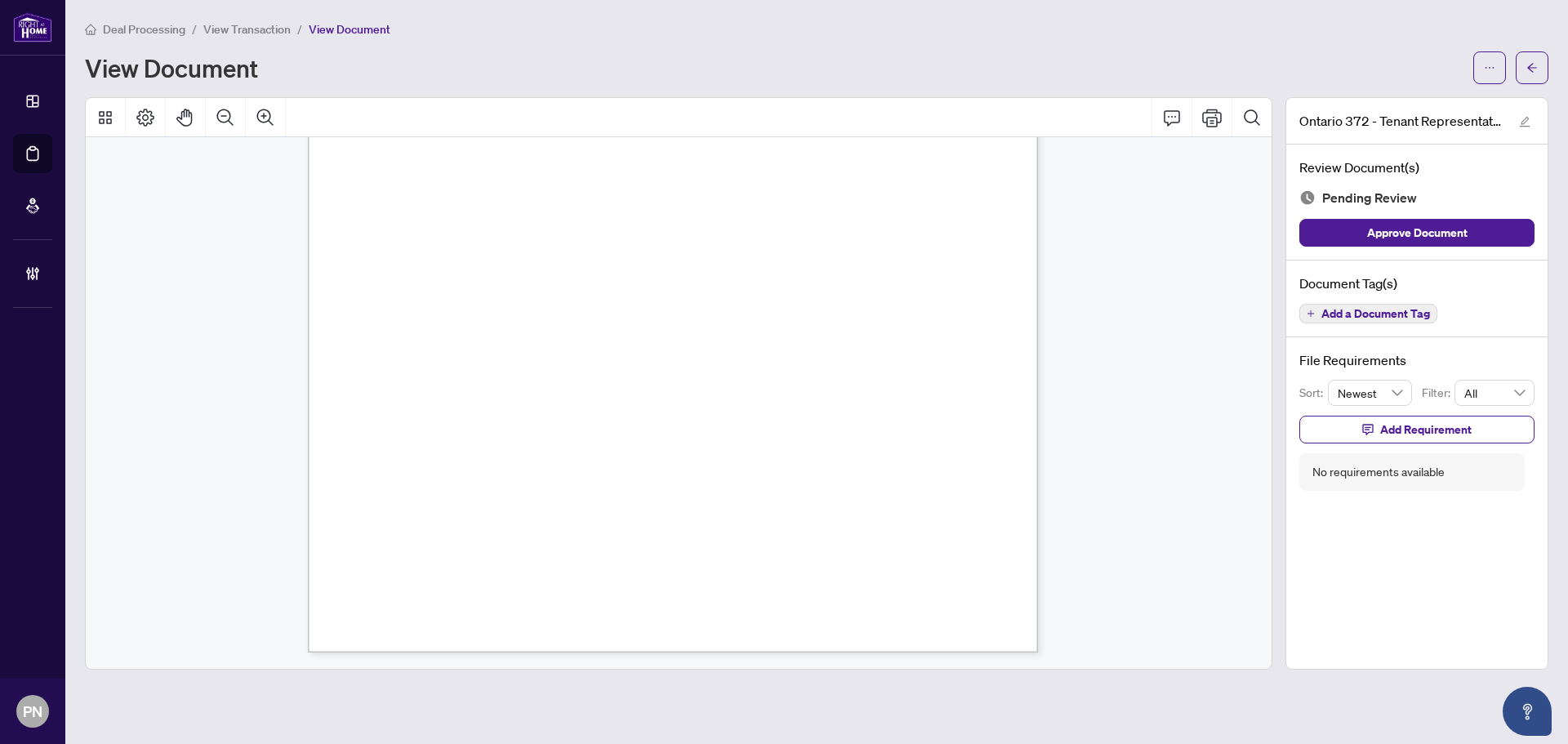
click at [1334, 311] on span "Add a Document Tag" at bounding box center [1375, 313] width 109 height 11
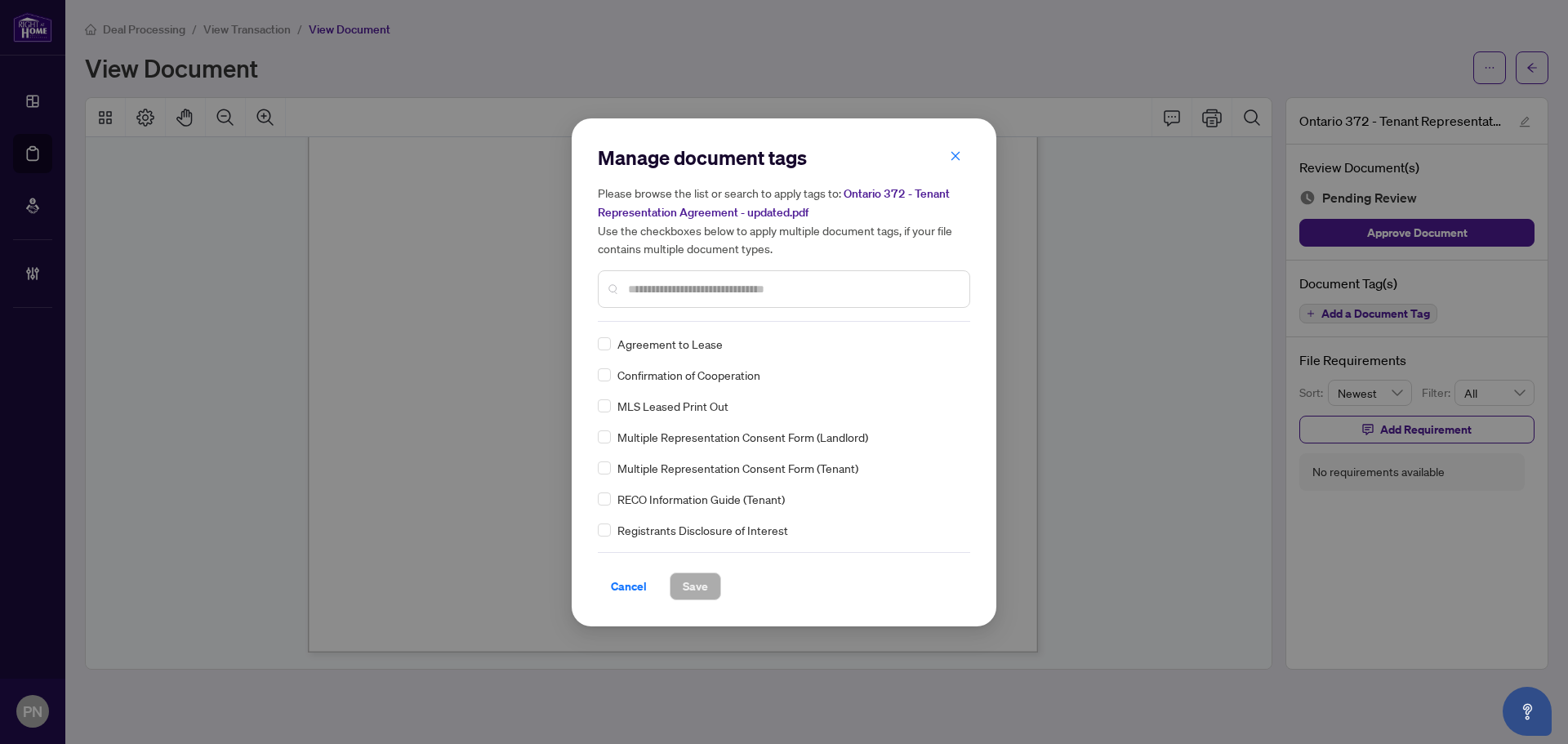
click at [737, 328] on div "Manage document tags Please browse the list or search to apply tags to: Ontario…" at bounding box center [784, 372] width 373 height 455
click at [766, 320] on div "Manage document tags Please browse the list or search to apply tags to: Ontario…" at bounding box center [784, 233] width 373 height 177
click at [787, 303] on div at bounding box center [784, 290] width 373 height 38
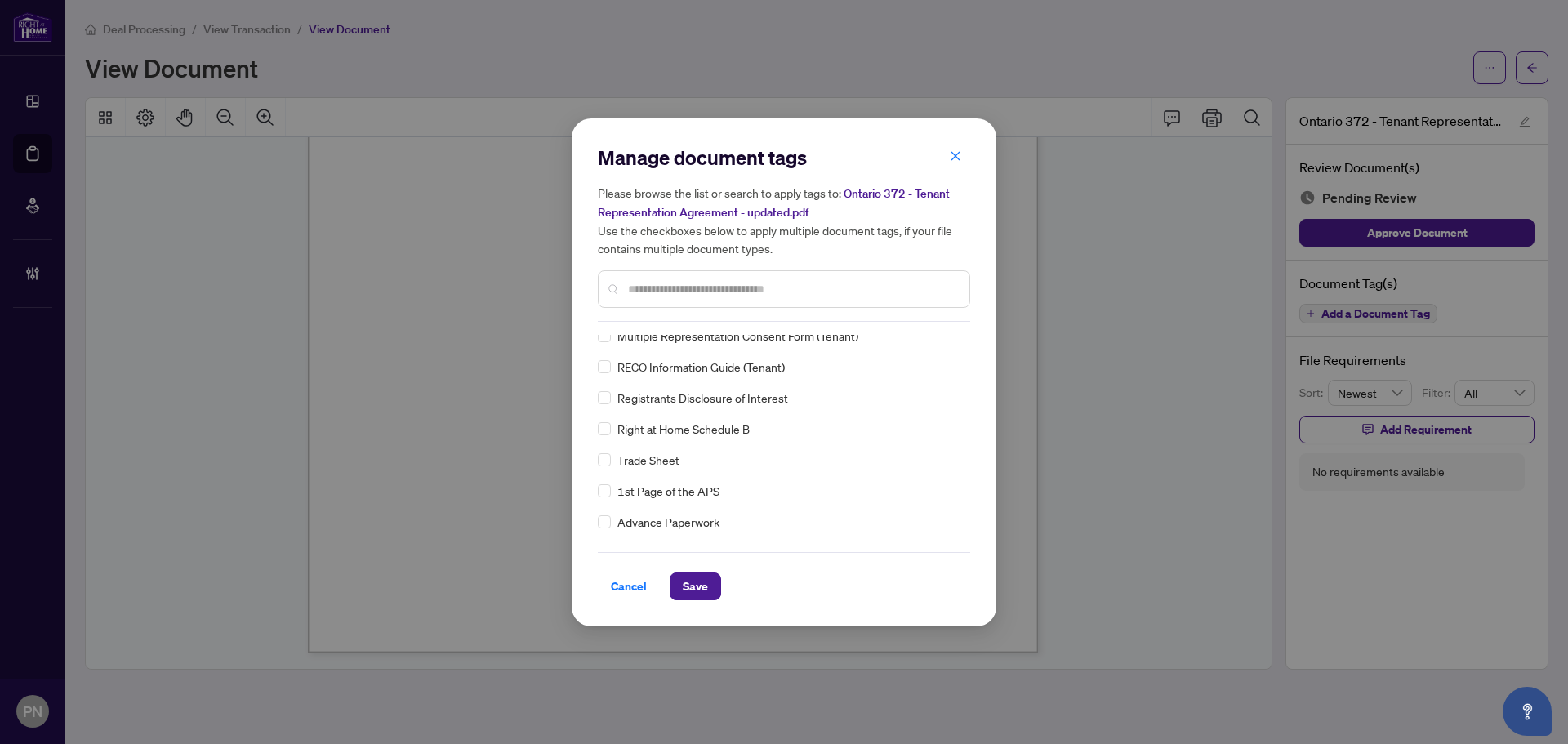
scroll to position [0, 0]
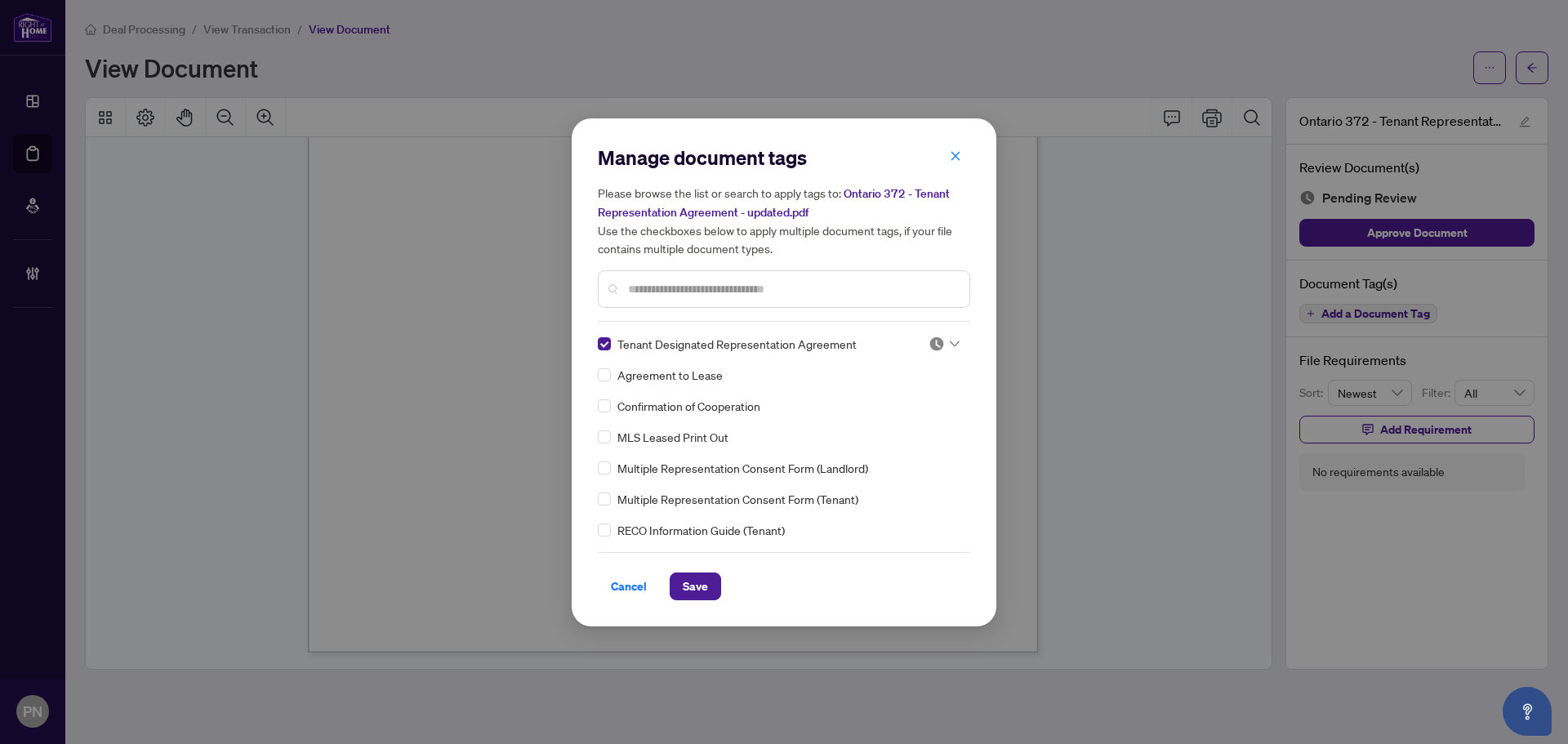
click at [935, 339] on img at bounding box center [937, 344] width 16 height 16
click at [914, 430] on div "Approved" at bounding box center [890, 423] width 105 height 18
click at [683, 585] on span "Save" at bounding box center [695, 586] width 25 height 26
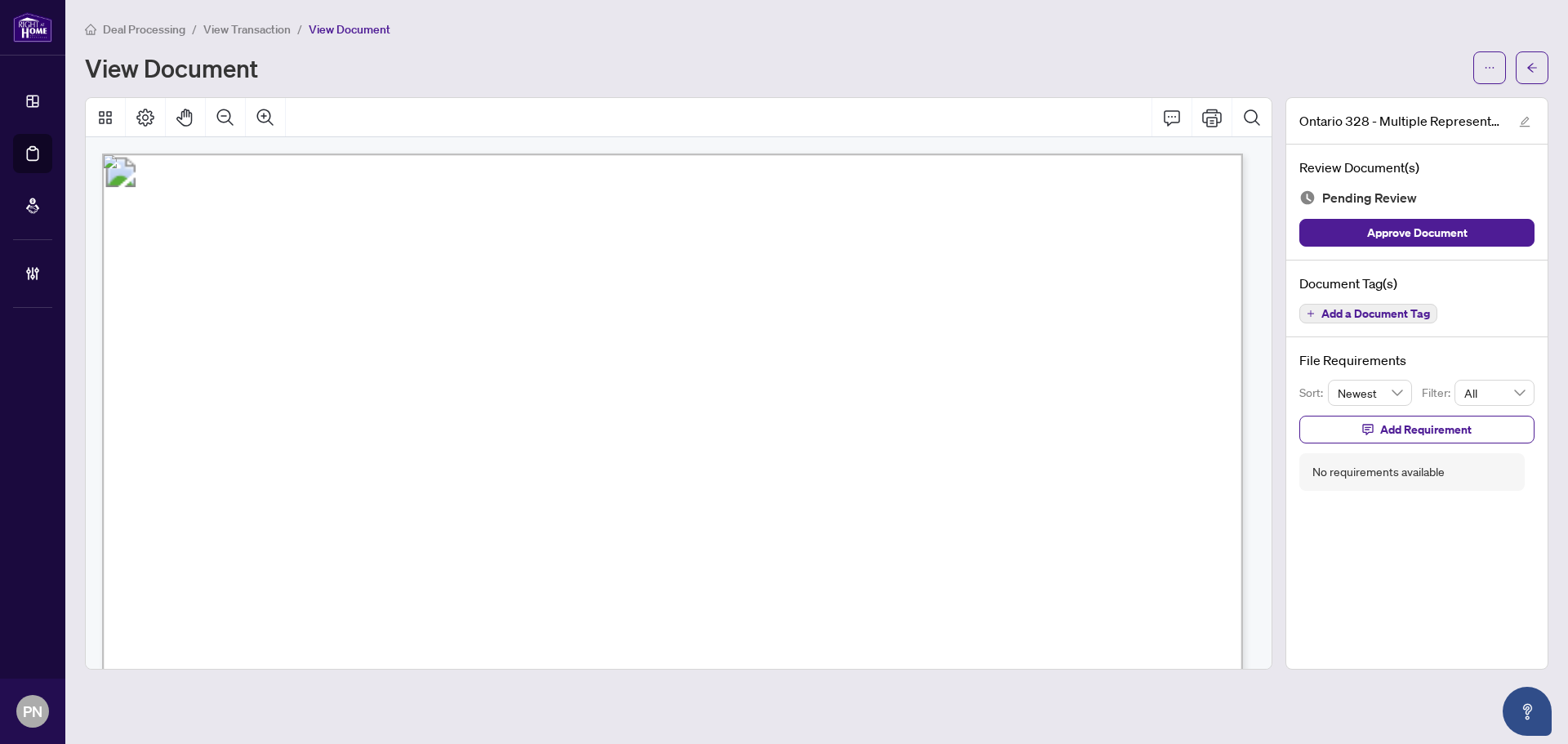
drag, startPoint x: 619, startPoint y: 415, endPoint x: 707, endPoint y: 188, distance: 243.5
click at [269, 272] on span "Form 328" at bounding box center [224, 284] width 90 height 25
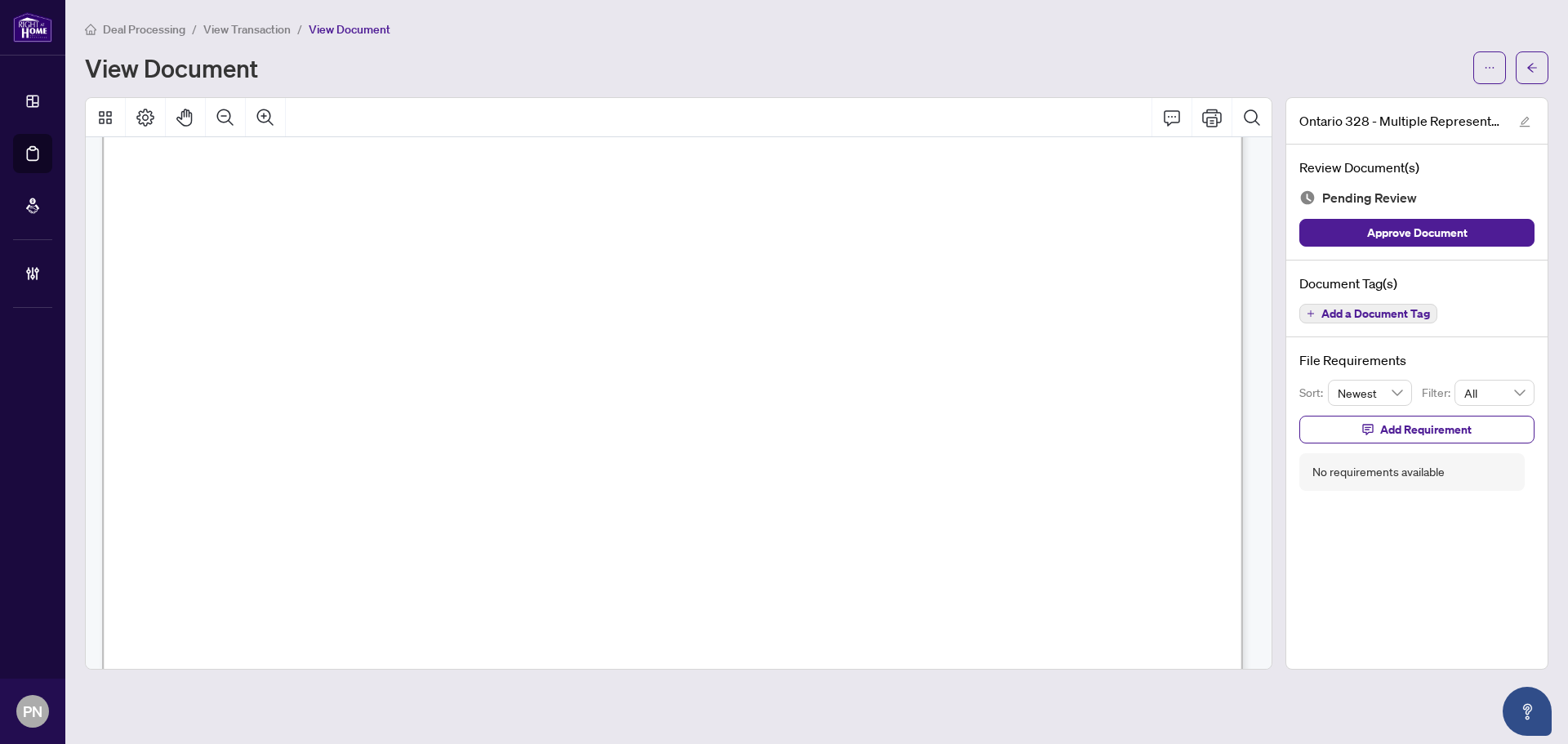
scroll to position [978, 0]
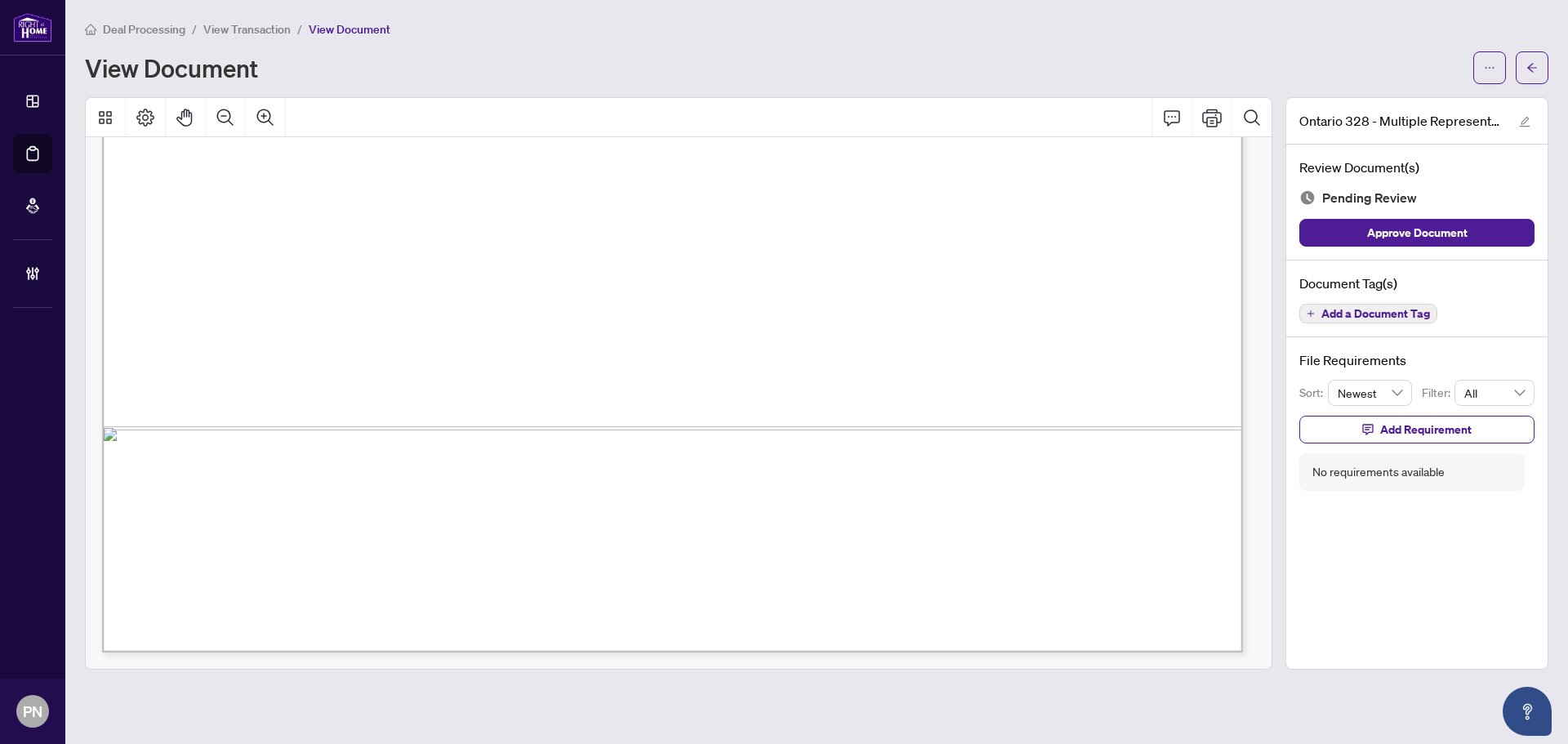
click at [1394, 318] on span "Add a Document Tag" at bounding box center [1375, 313] width 109 height 11
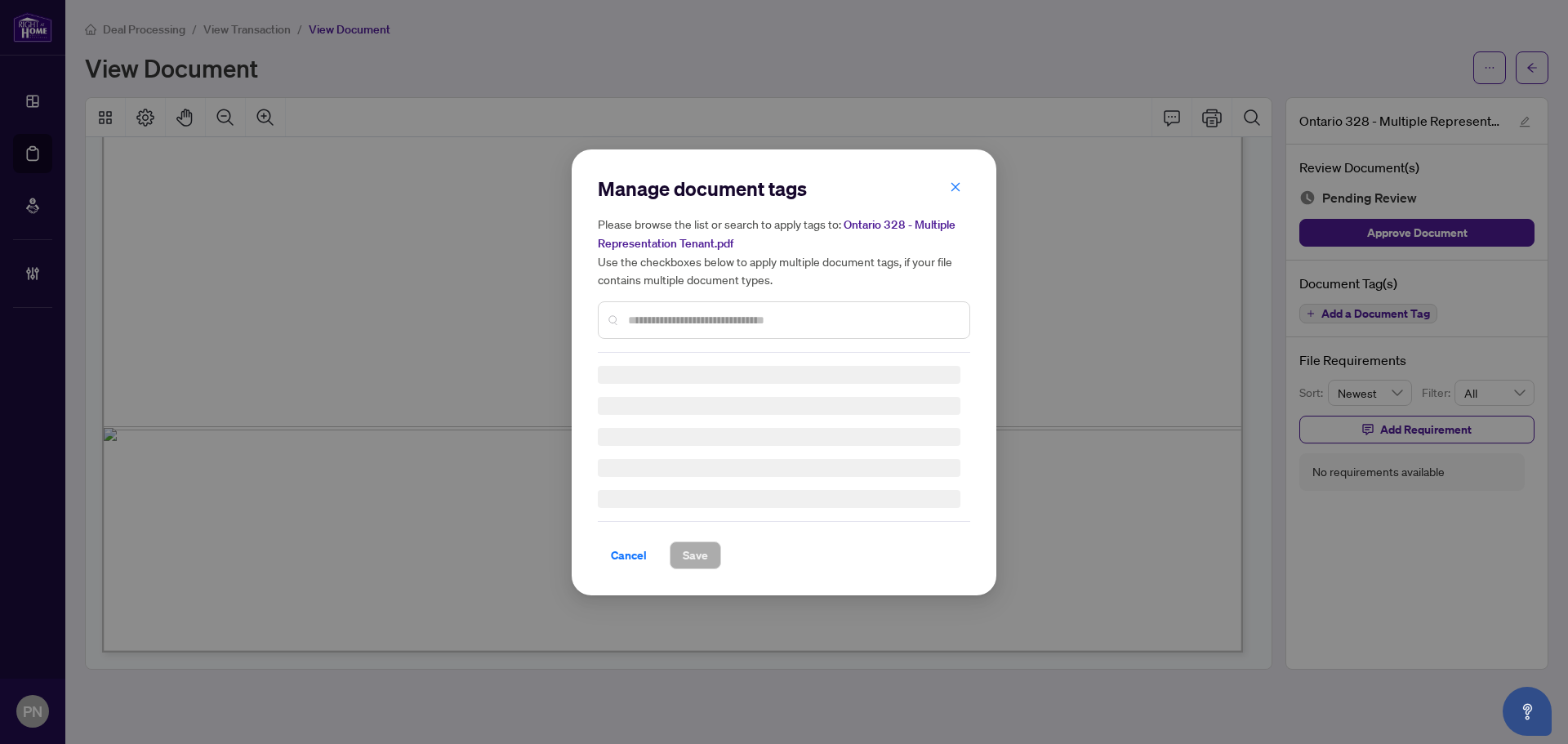
click at [877, 326] on input "text" at bounding box center [792, 321] width 329 height 18
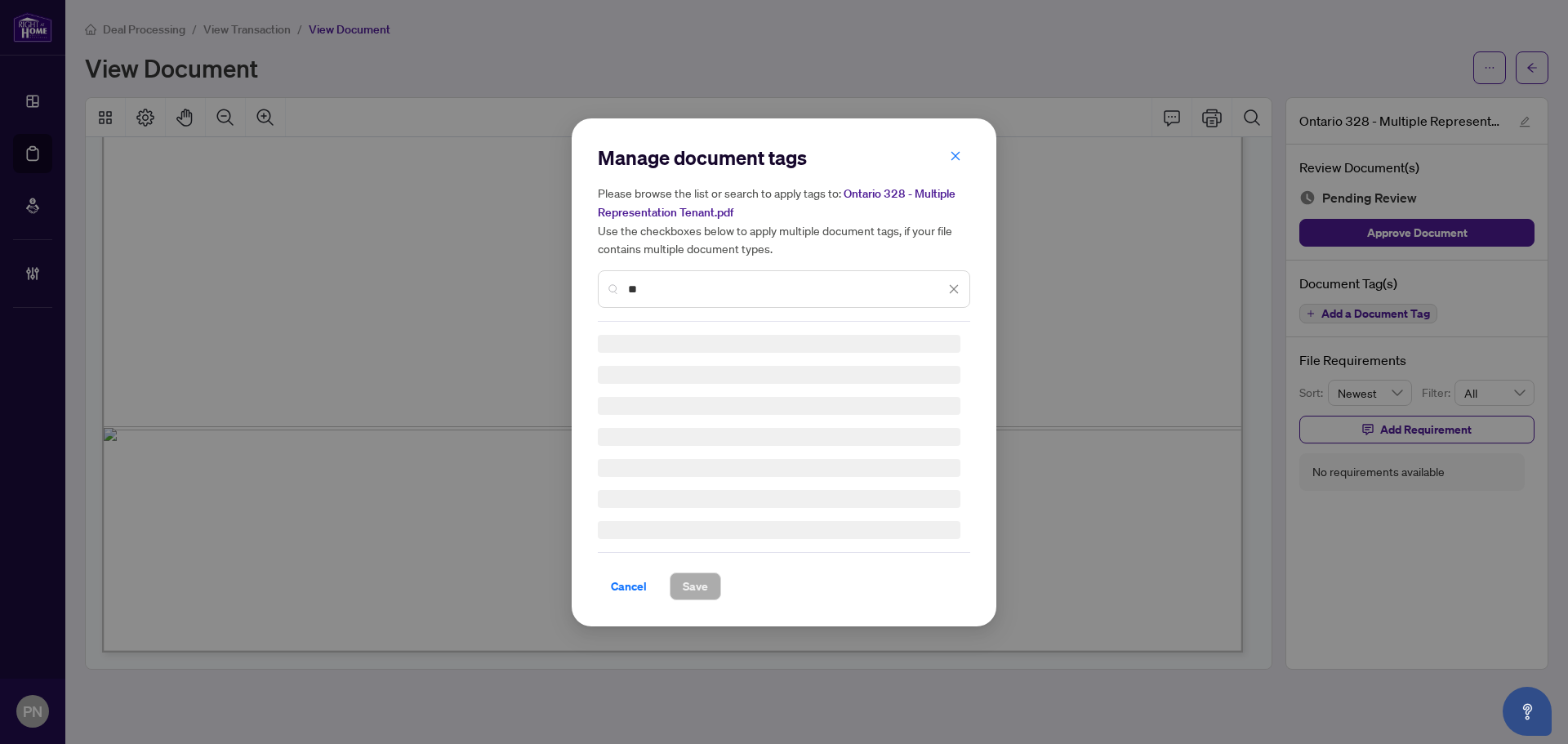
type input "*"
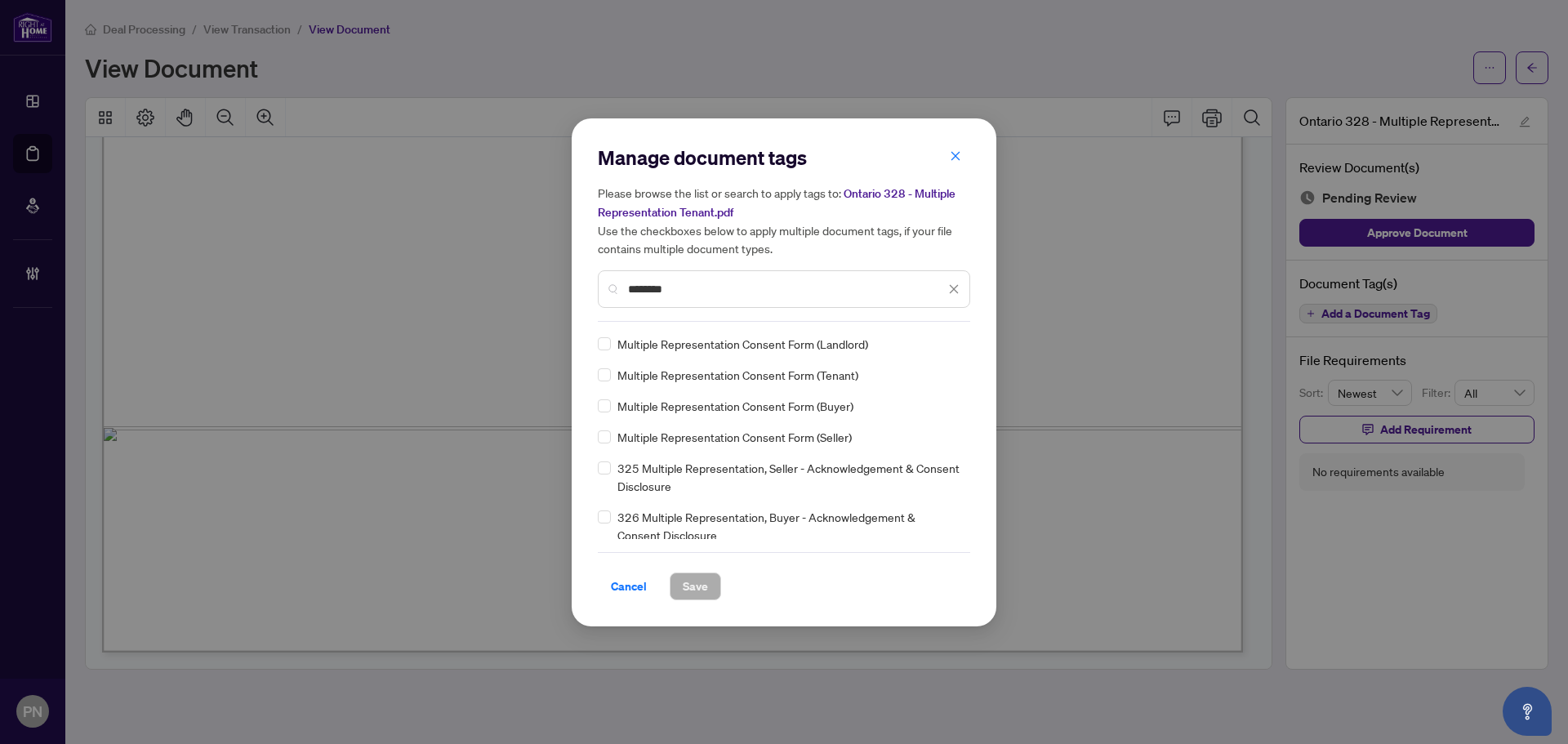
type input "********"
click at [935, 339] on img at bounding box center [937, 344] width 16 height 16
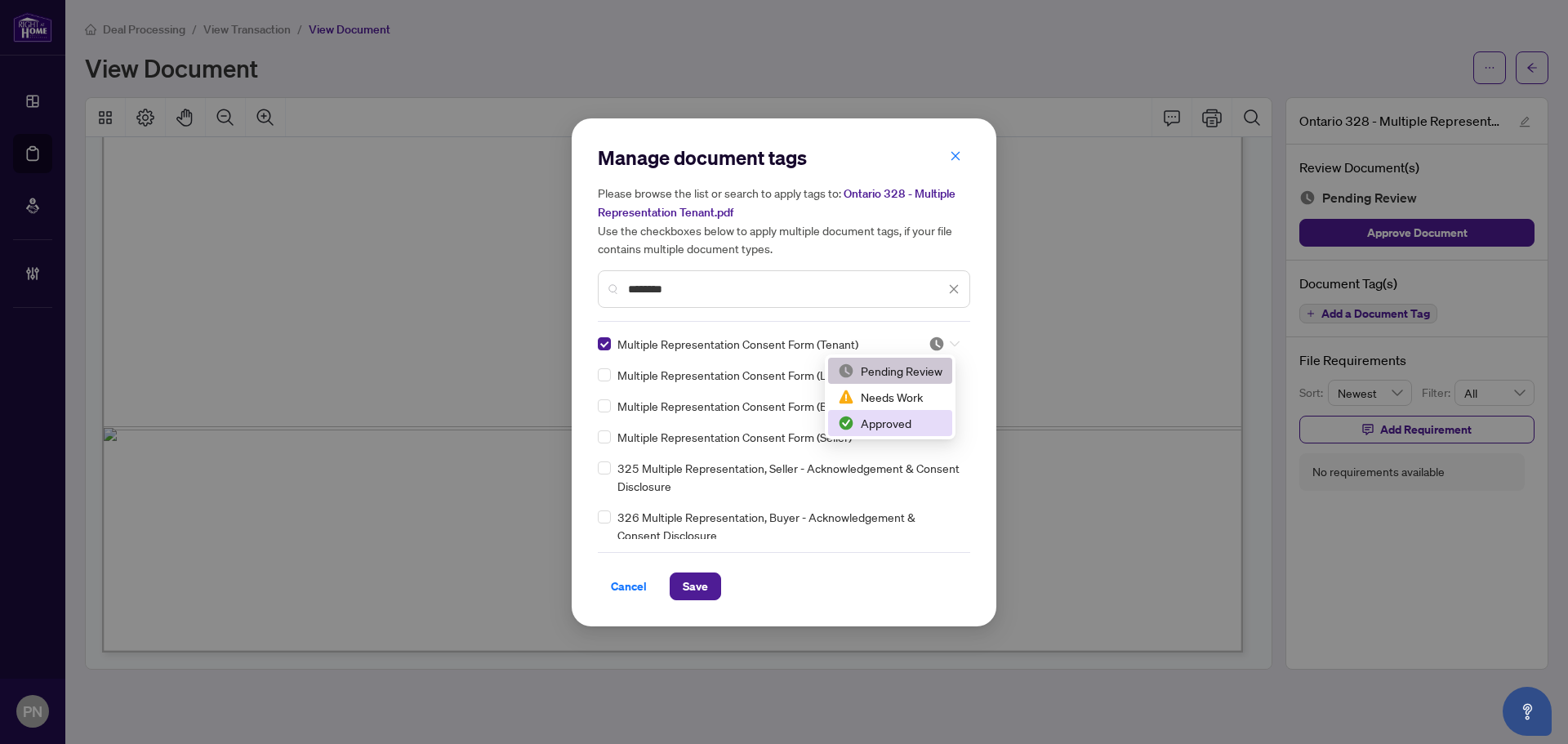
click at [908, 419] on div "Approved" at bounding box center [890, 423] width 105 height 18
click at [702, 593] on span "Save" at bounding box center [695, 586] width 25 height 26
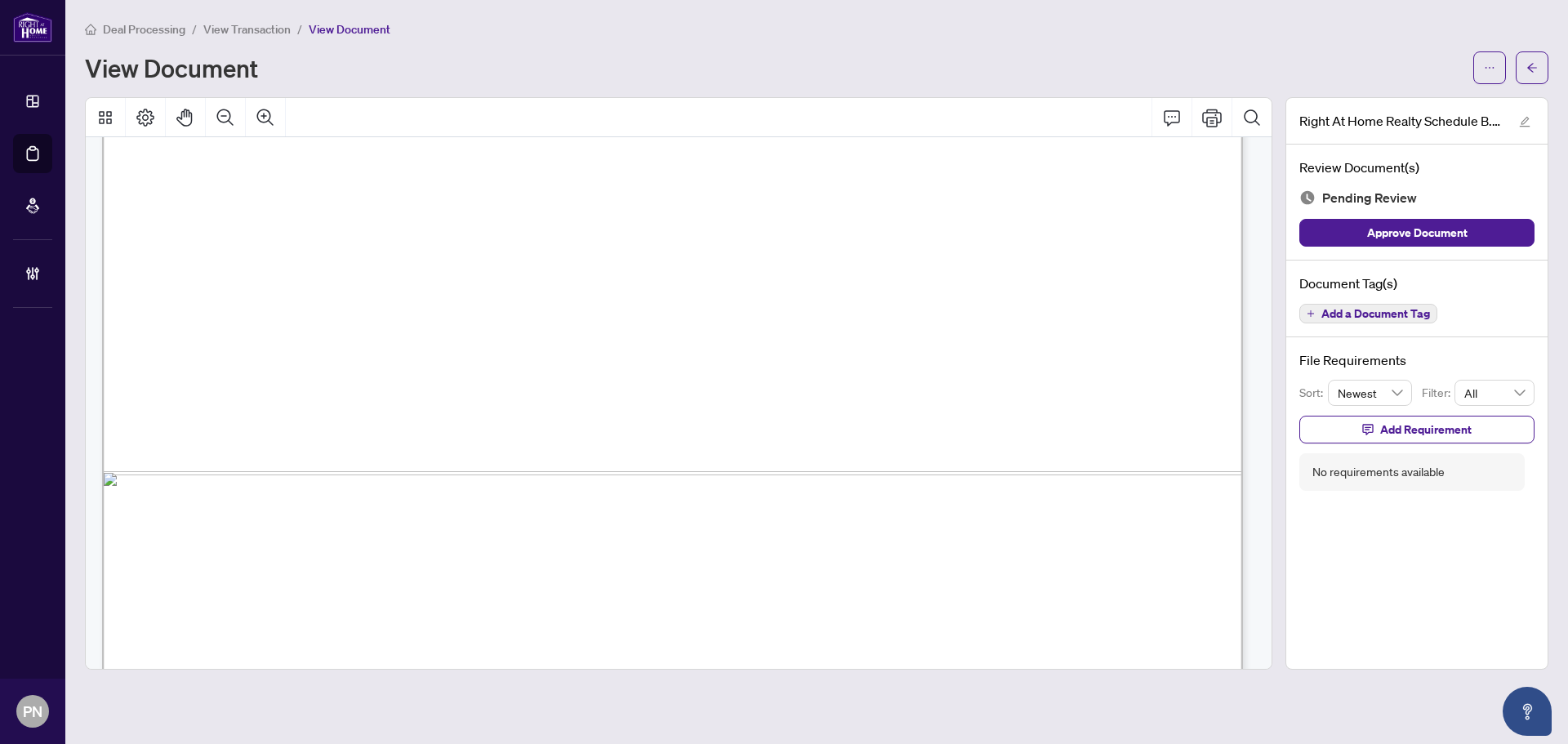
scroll to position [978, 0]
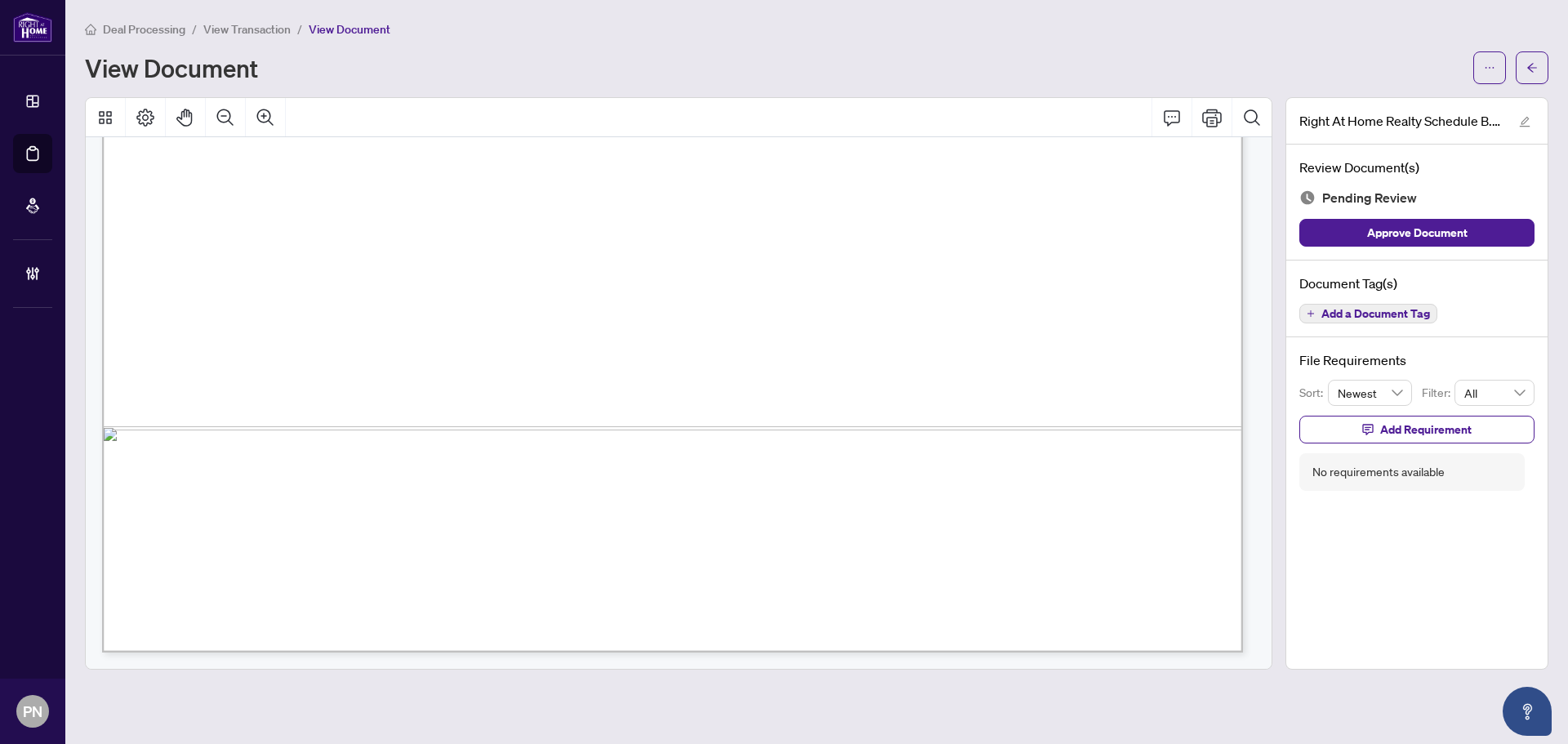
click at [1389, 318] on span "Add a Document Tag" at bounding box center [1375, 313] width 109 height 11
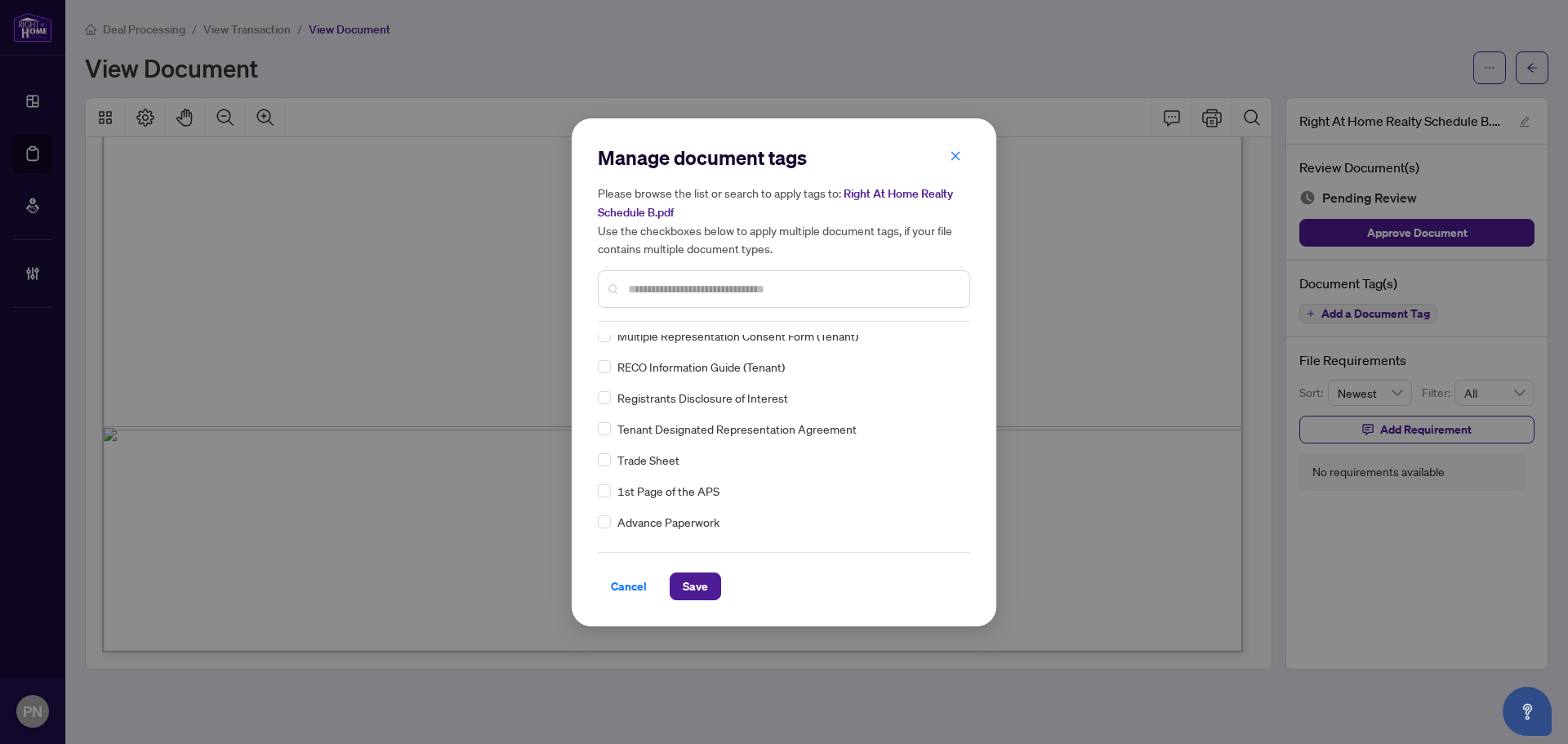
scroll to position [0, 0]
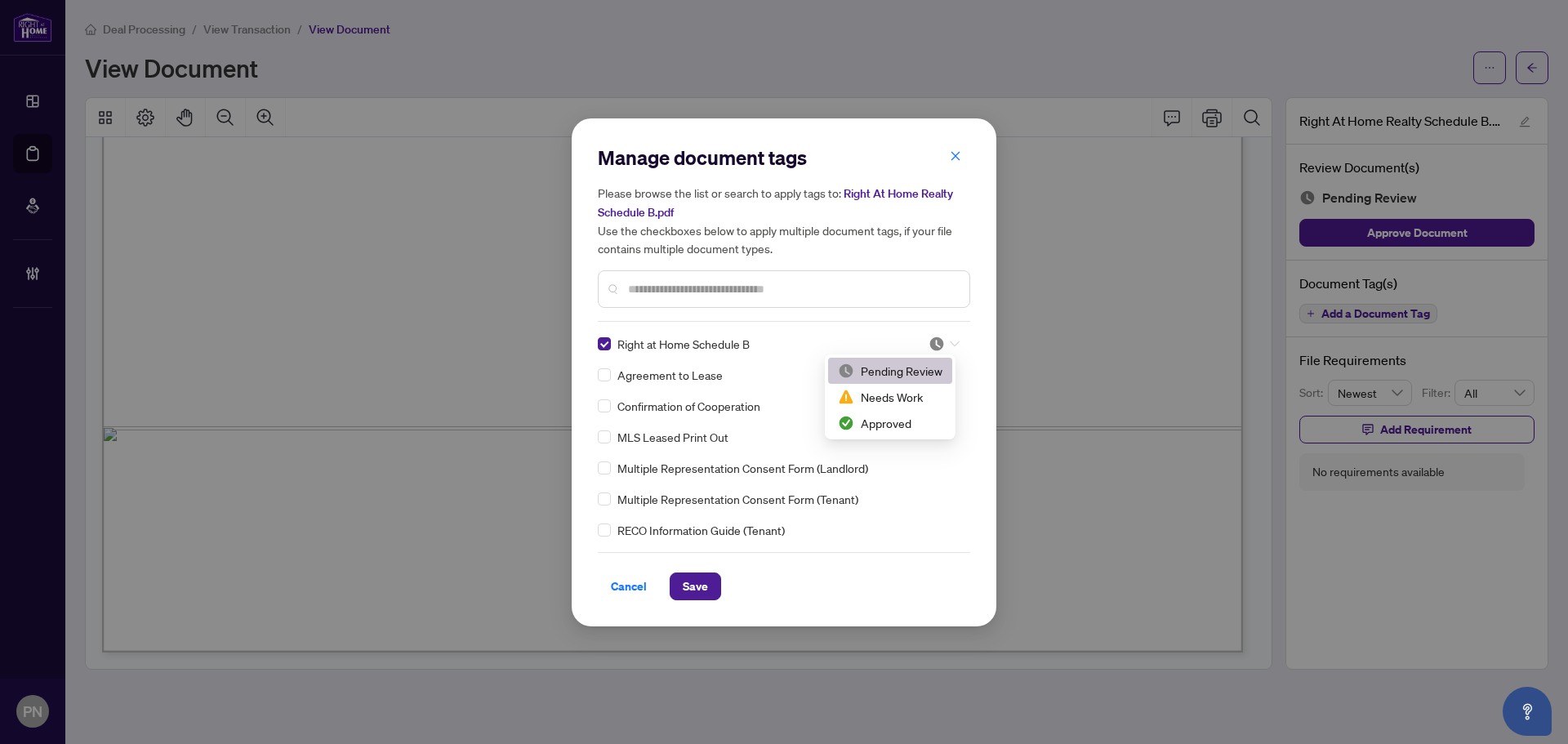
click at [933, 334] on span at bounding box center [944, 344] width 31 height 25
click at [906, 425] on div "Approved" at bounding box center [890, 423] width 105 height 18
click at [710, 580] on button "Save" at bounding box center [696, 586] width 52 height 28
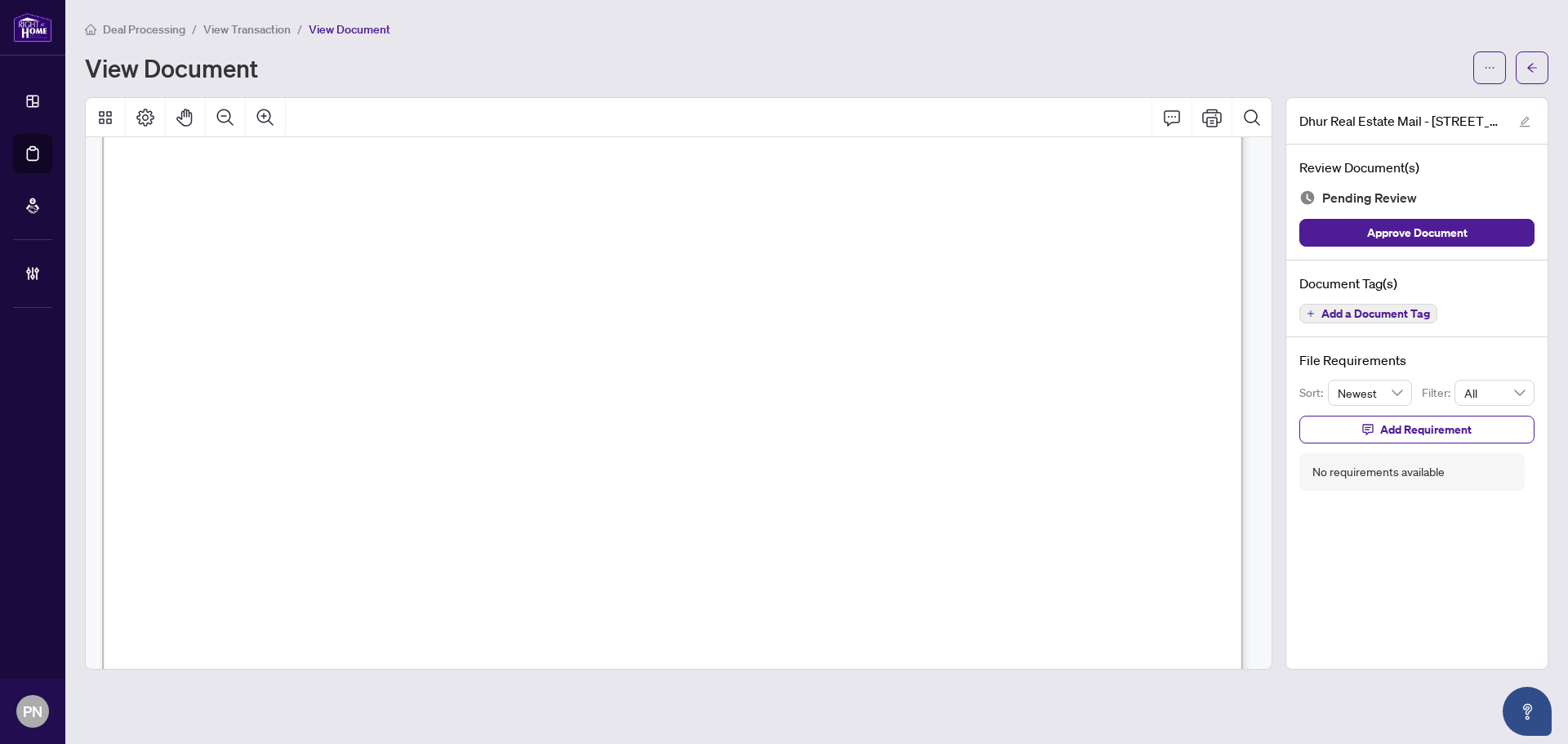
scroll to position [978, 0]
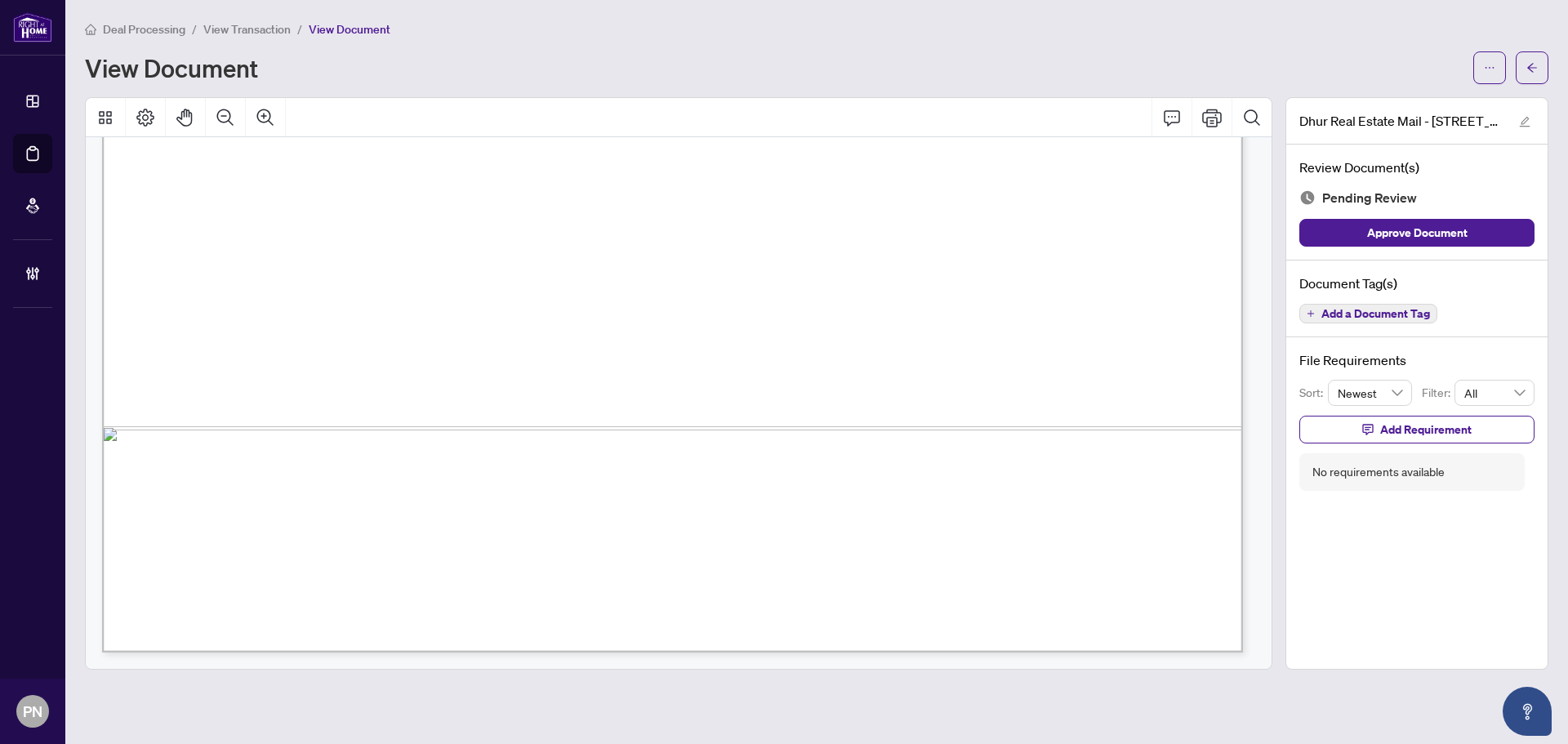
click at [1390, 308] on span "Add a Document Tag" at bounding box center [1375, 313] width 109 height 11
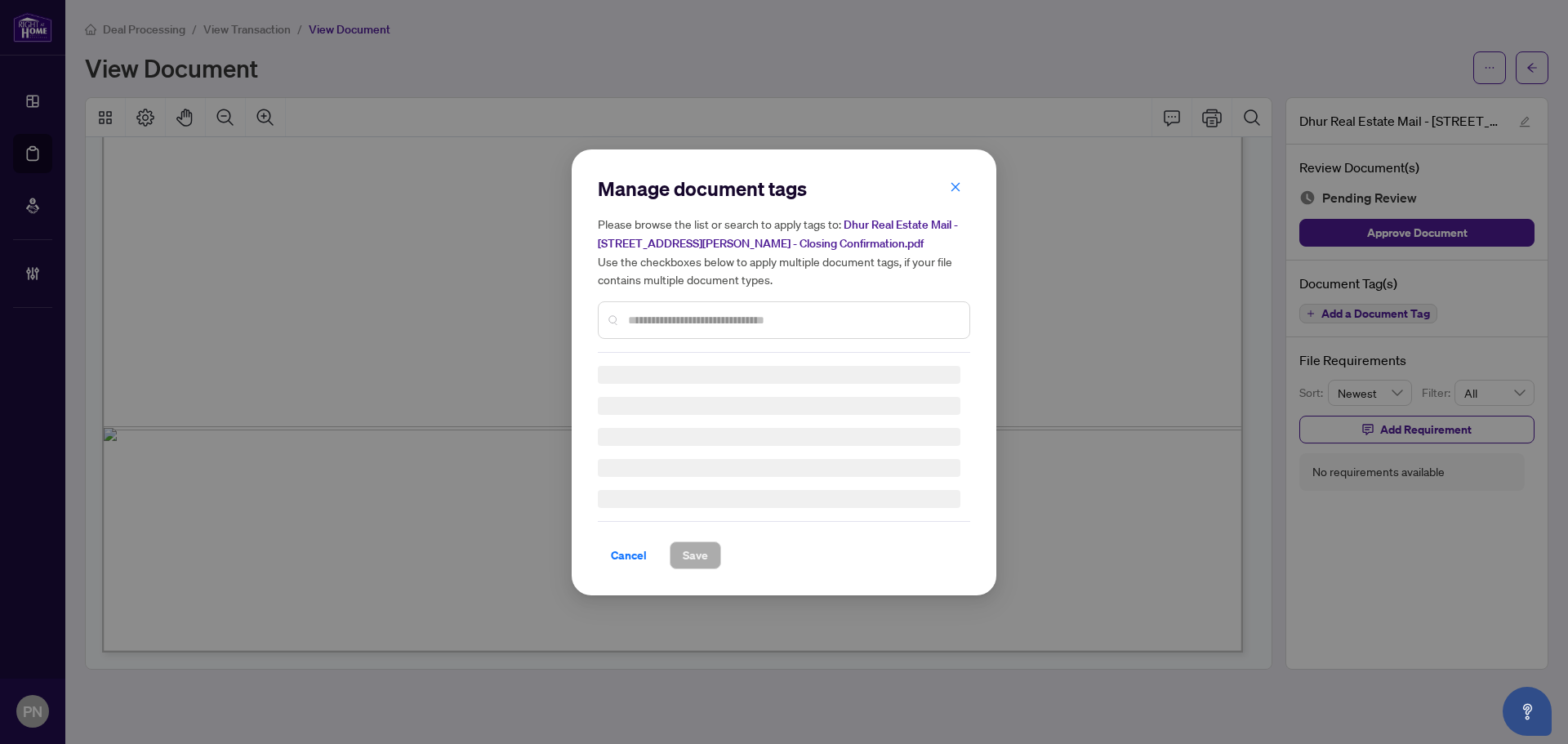
click at [838, 317] on input "text" at bounding box center [792, 321] width 329 height 18
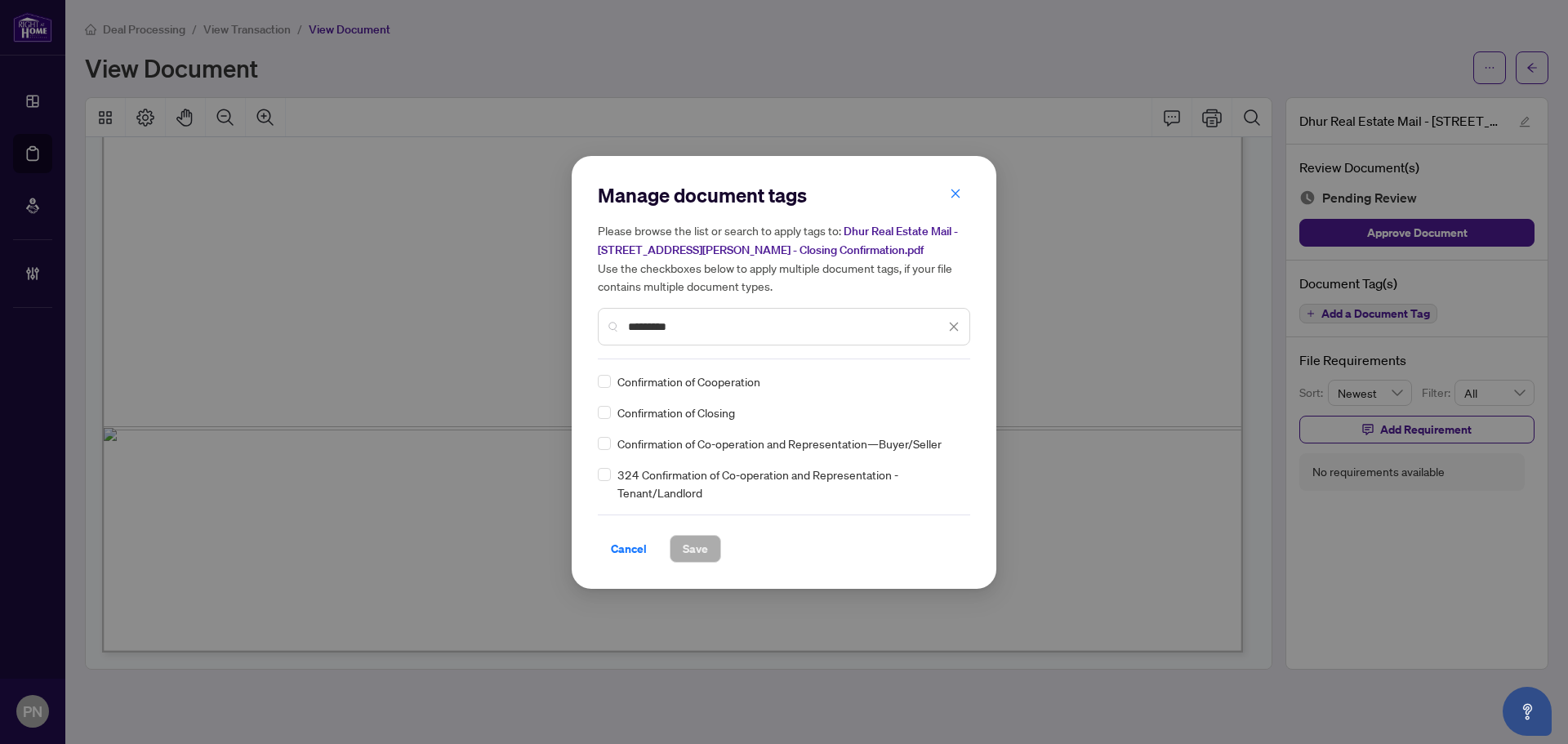
type input "*********"
click at [607, 421] on div "Confirmation of Cooperation Confirmation of Closing Confirmation of Co-operatio…" at bounding box center [784, 436] width 373 height 129
click at [943, 377] on img at bounding box center [937, 381] width 16 height 16
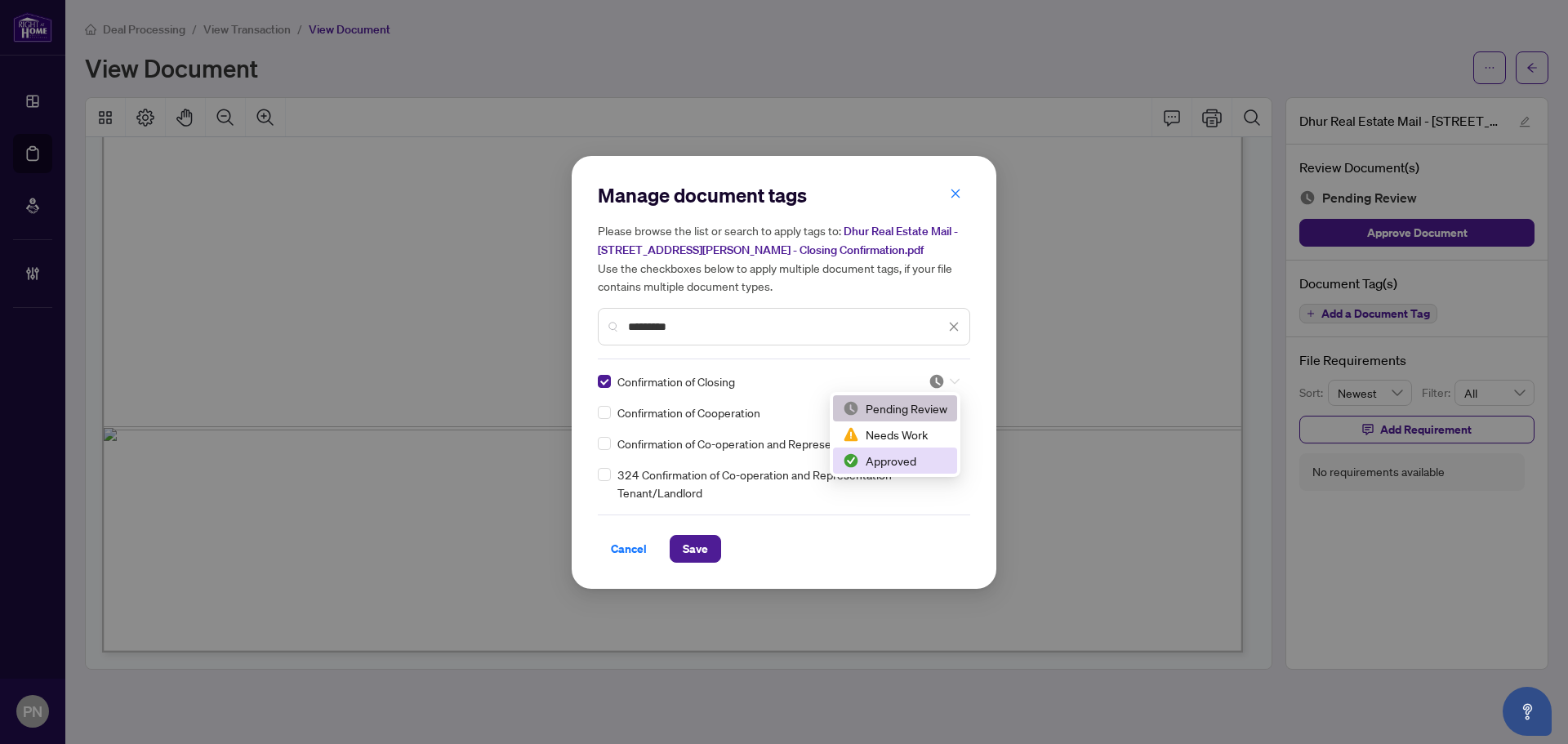
click at [903, 462] on div "Approved" at bounding box center [895, 460] width 105 height 18
click at [694, 549] on span "Save" at bounding box center [695, 548] width 25 height 26
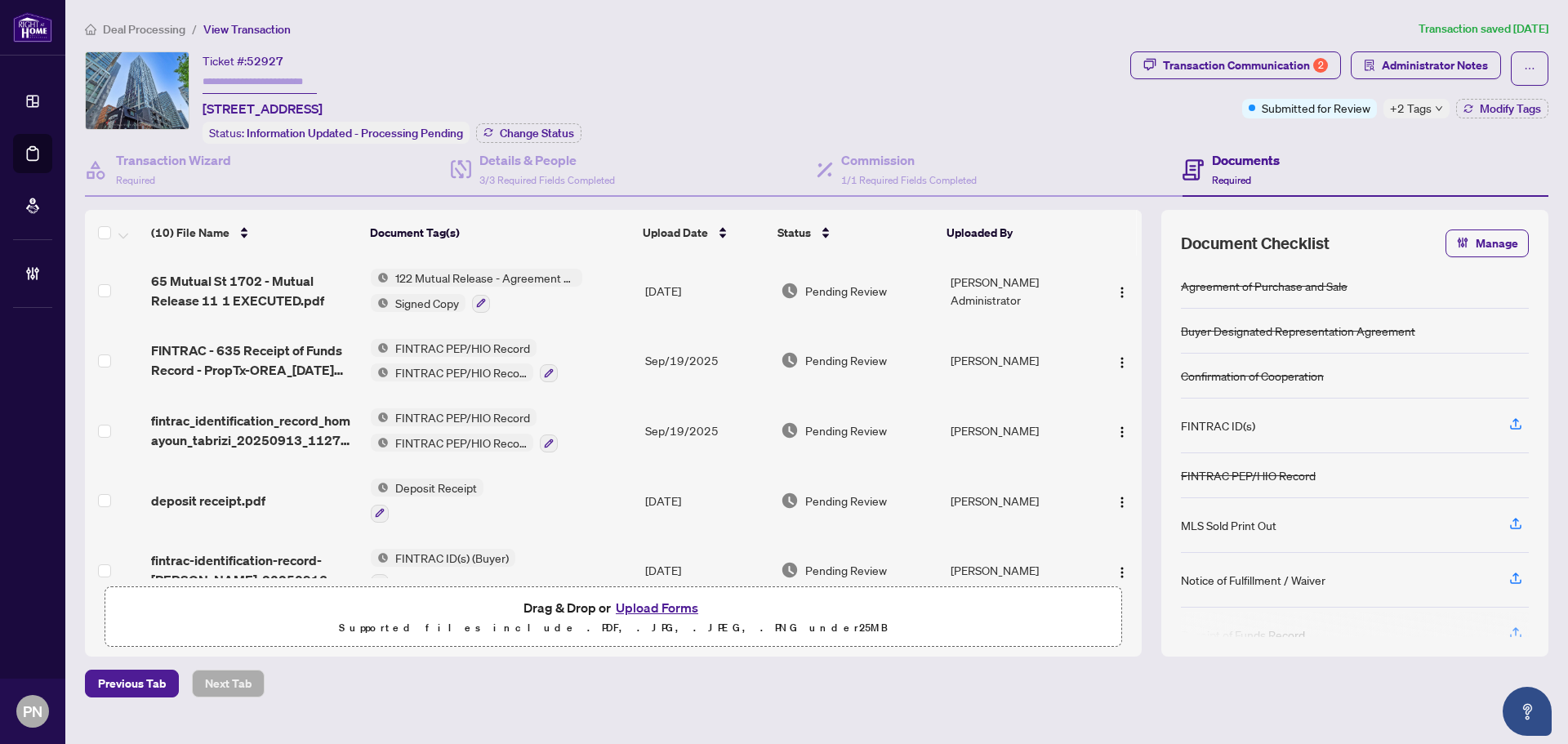
click at [150, 20] on li "Deal Processing" at bounding box center [135, 29] width 101 height 19
click at [171, 31] on span "Deal Processing" at bounding box center [144, 29] width 83 height 15
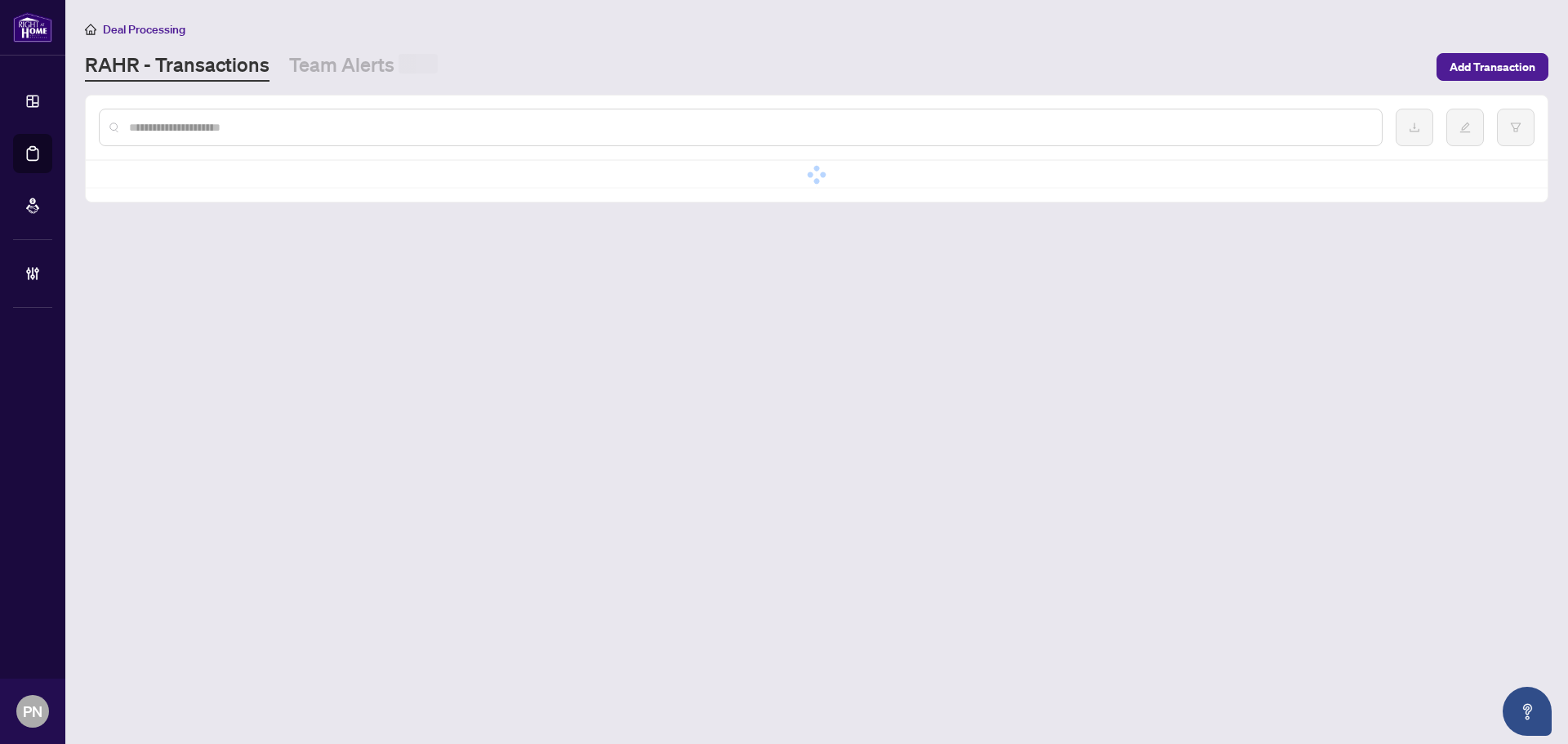
click at [319, 129] on input "text" at bounding box center [748, 128] width 1239 height 18
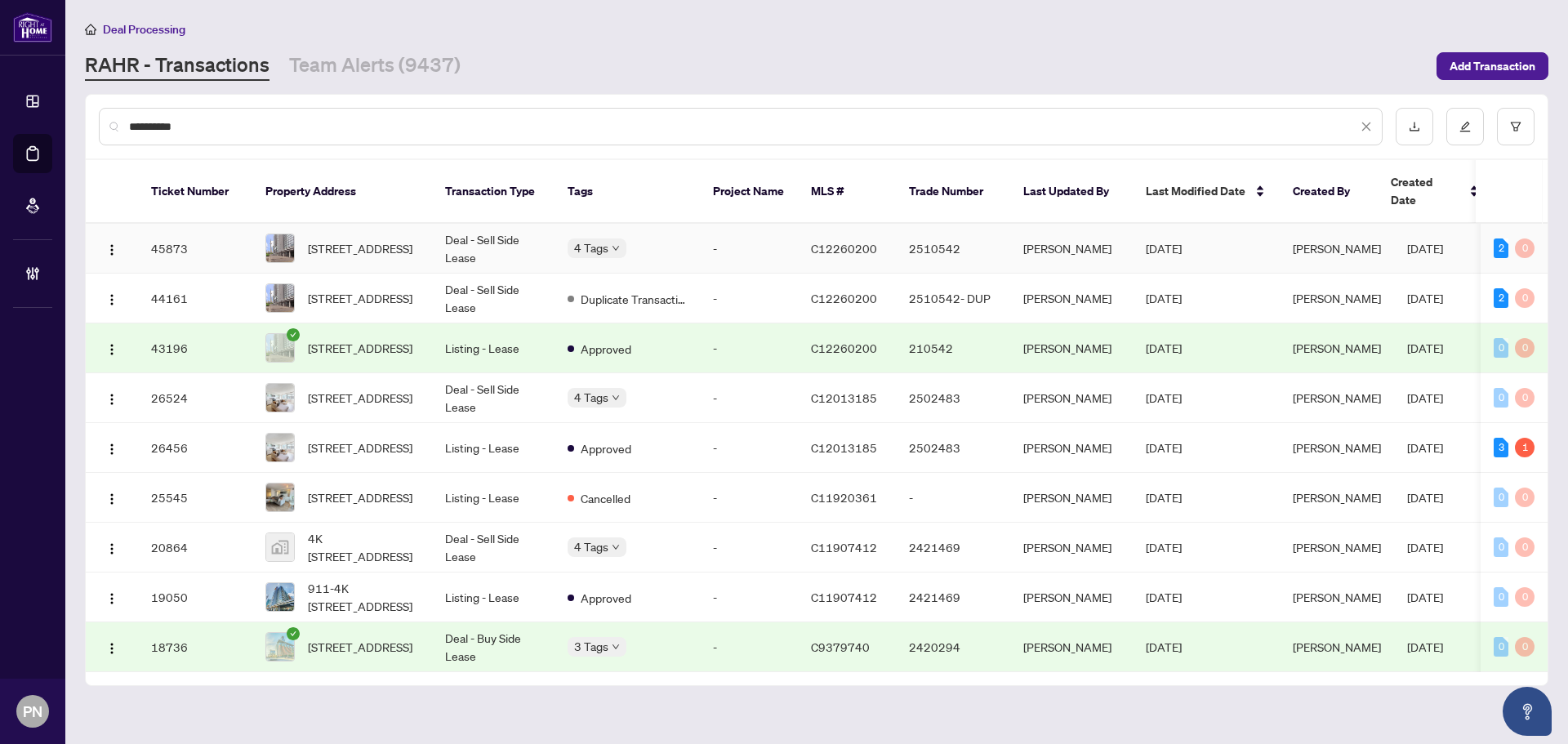
type input "**********"
click at [497, 236] on td "Deal - Sell Side Lease" at bounding box center [493, 249] width 123 height 50
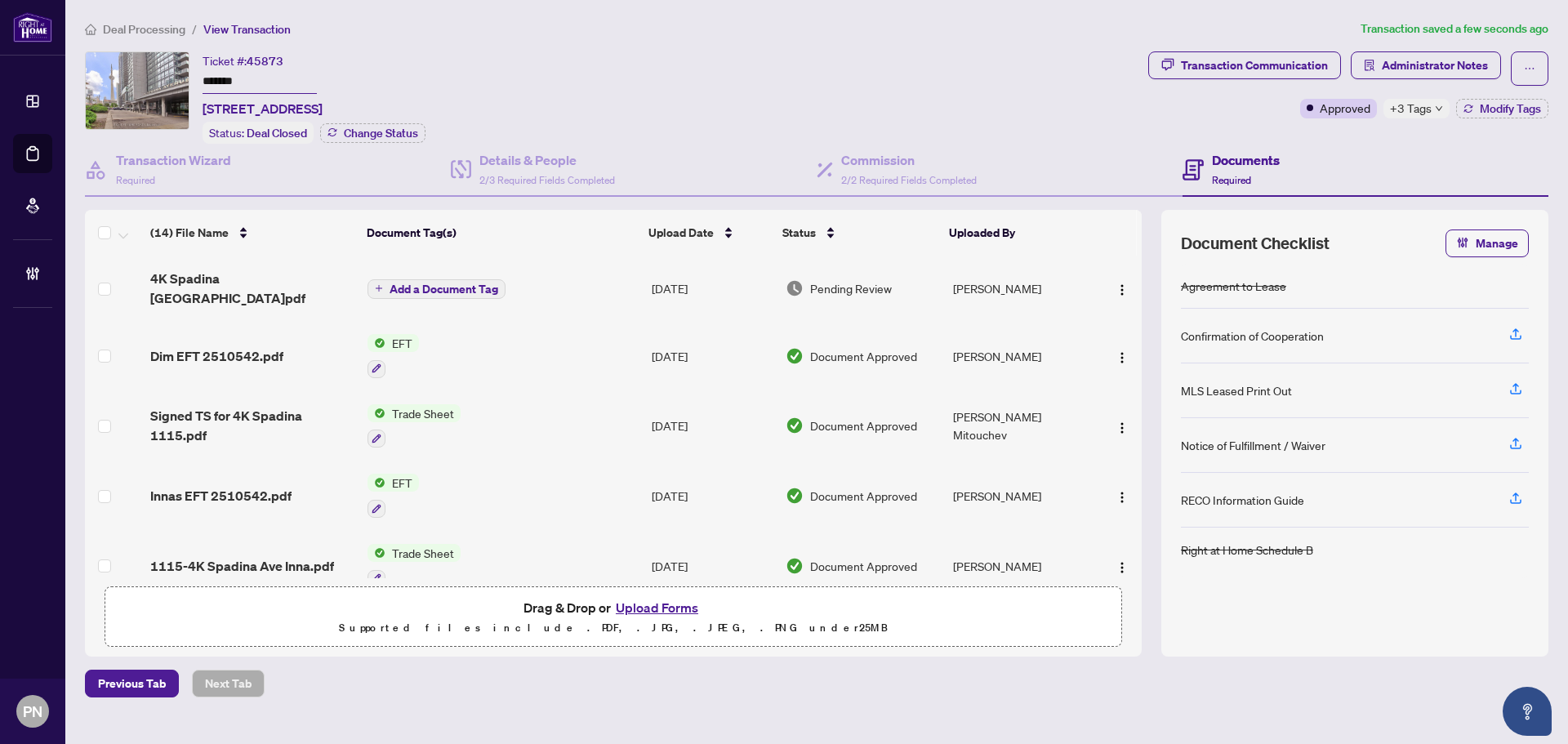
click at [485, 284] on span "Add a Document Tag" at bounding box center [443, 289] width 109 height 11
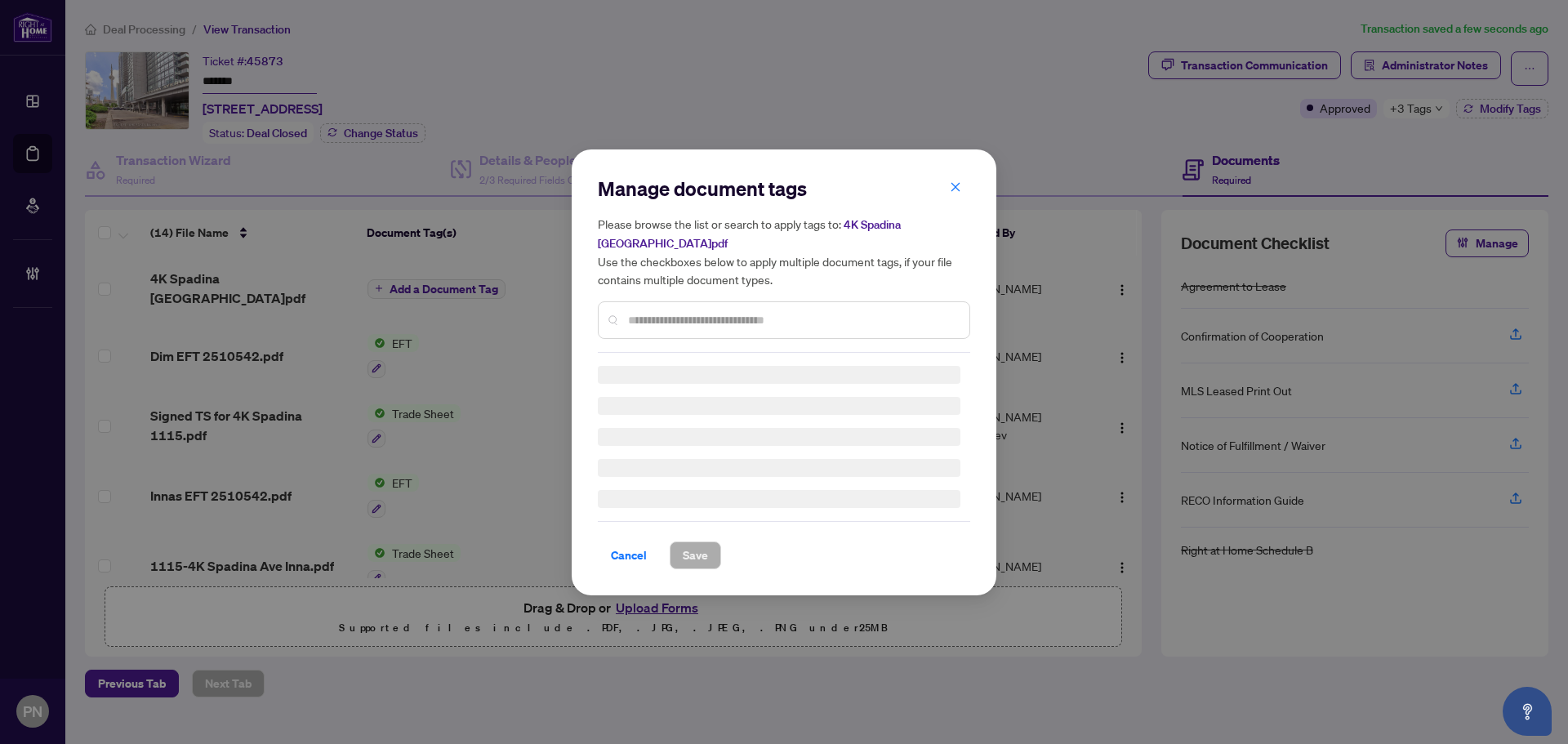
click at [790, 315] on input "text" at bounding box center [792, 321] width 329 height 18
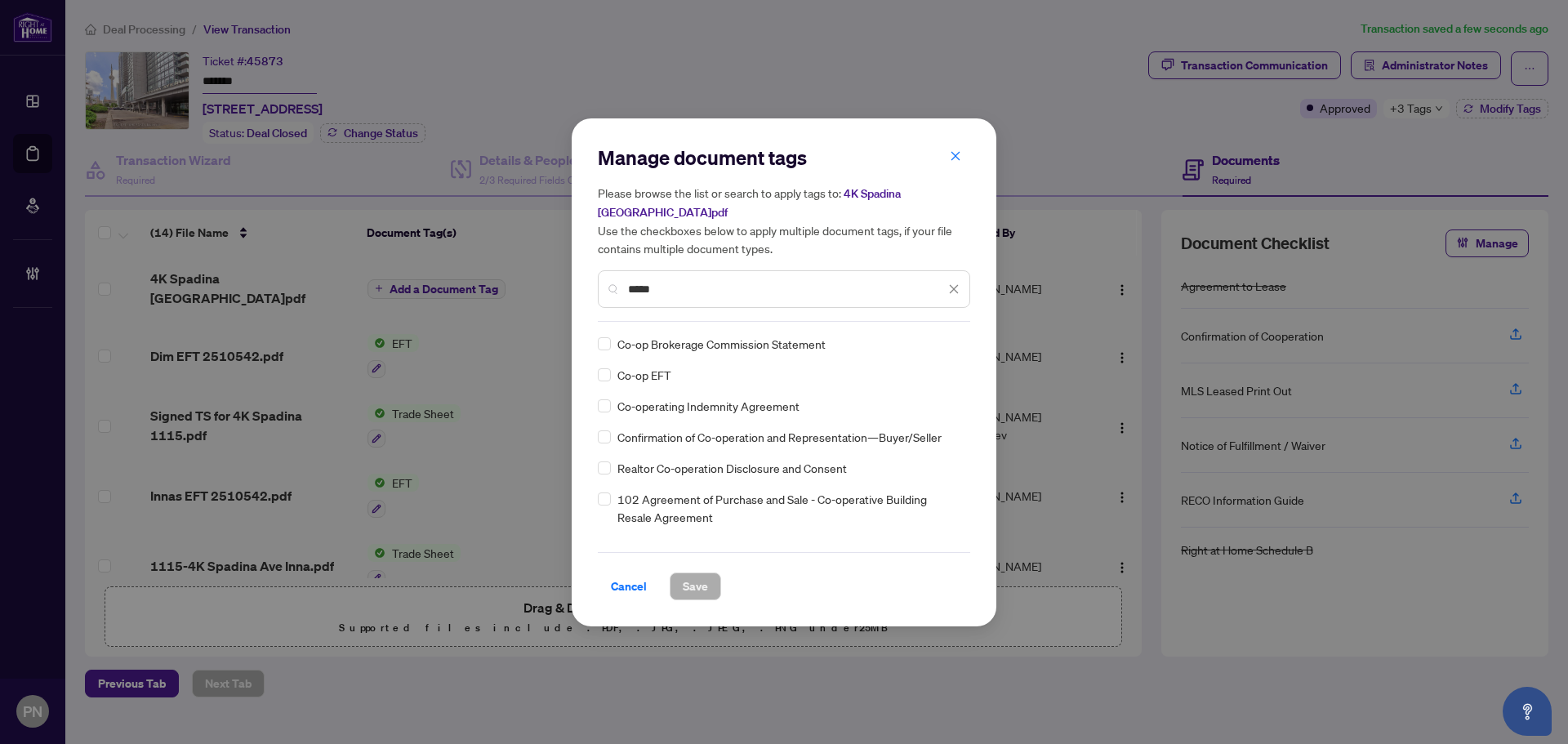
type input "*****"
click at [602, 354] on div "Co-op Brokerage Commission Statement Co-op EFT Co-operating Indemnity Agreement…" at bounding box center [784, 436] width 373 height 204
click at [602, 350] on label at bounding box center [604, 344] width 13 height 18
click at [948, 339] on div at bounding box center [944, 344] width 31 height 16
click at [881, 430] on div "Approved" at bounding box center [890, 423] width 105 height 18
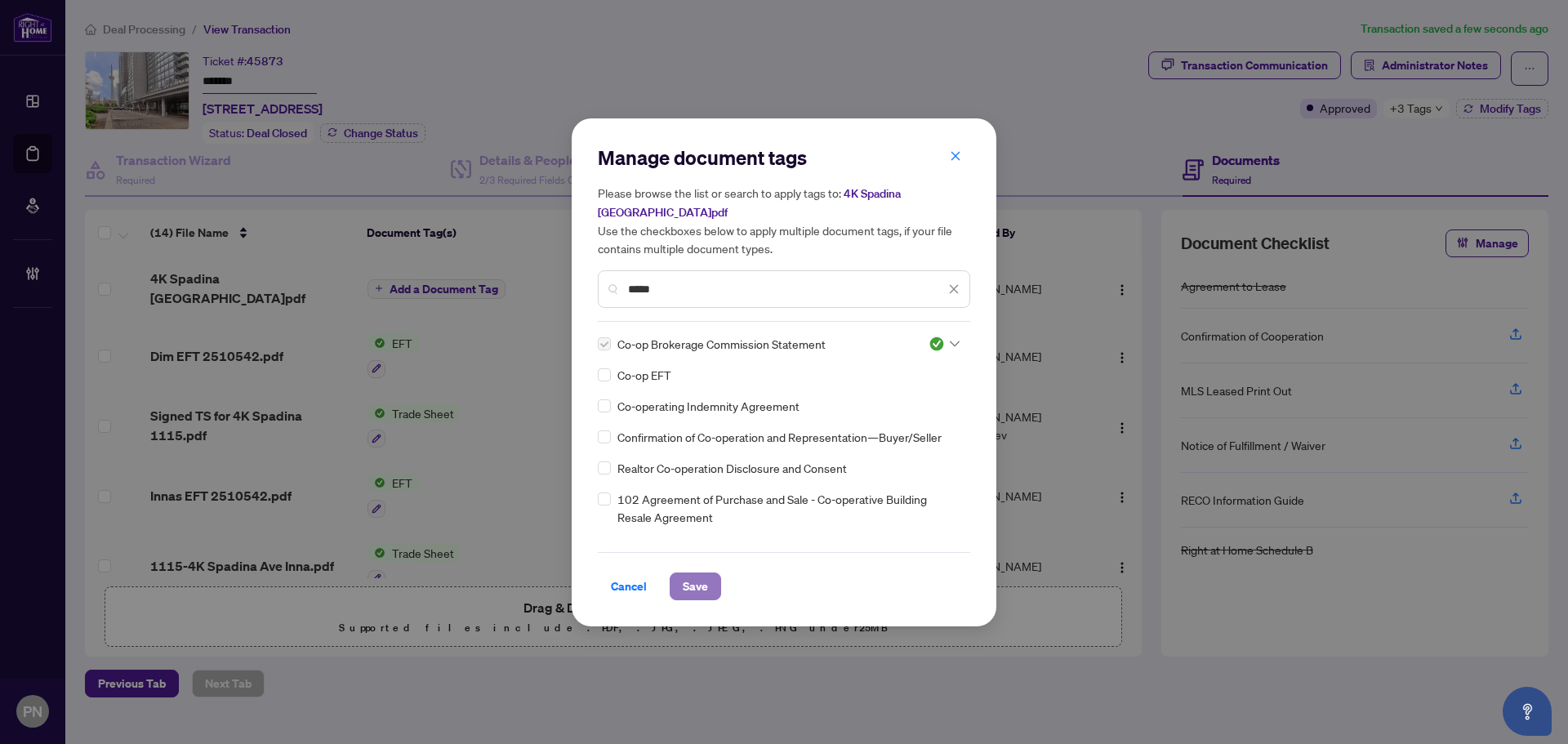
click at [692, 583] on span "Save" at bounding box center [695, 586] width 25 height 26
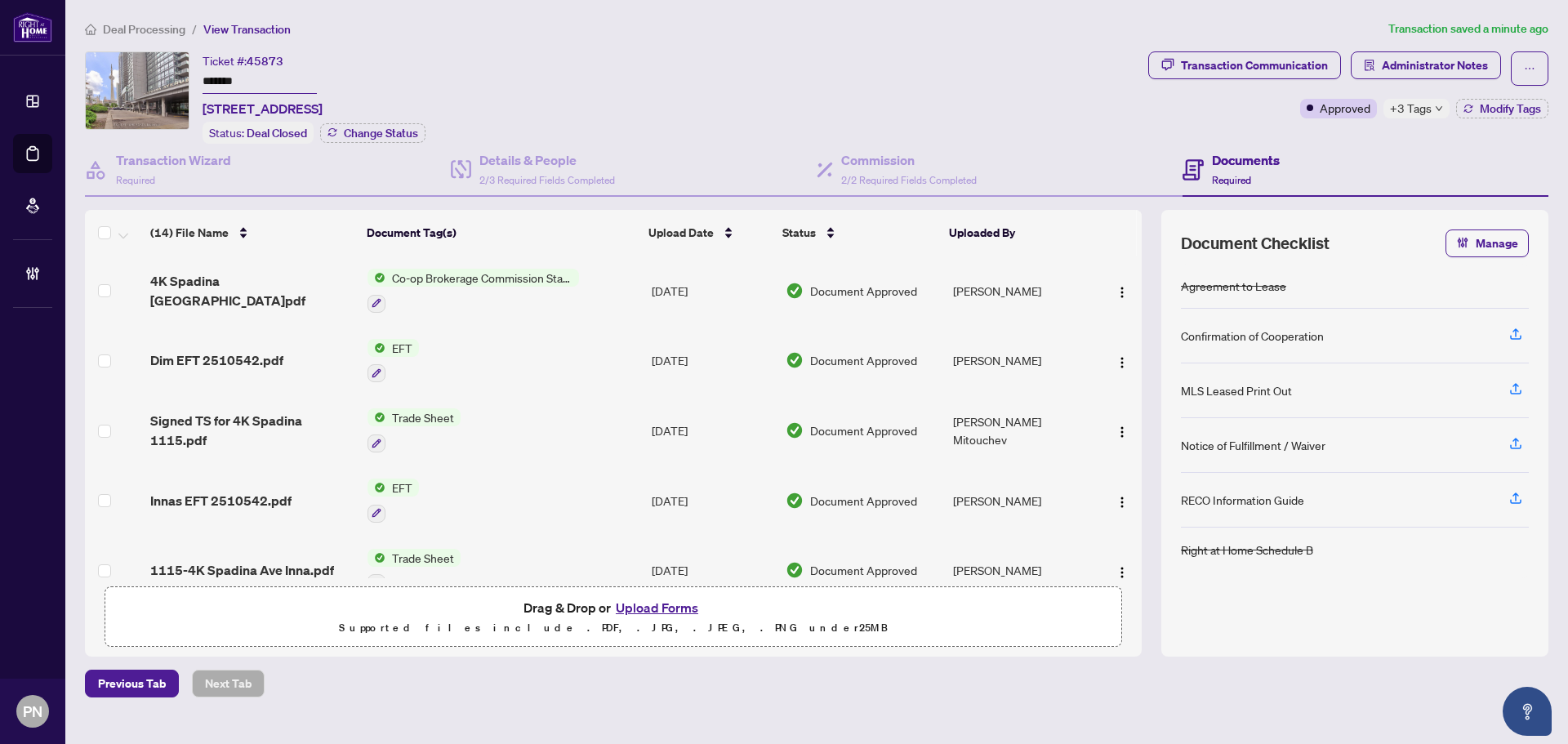
click at [131, 30] on span "Deal Processing" at bounding box center [144, 29] width 83 height 15
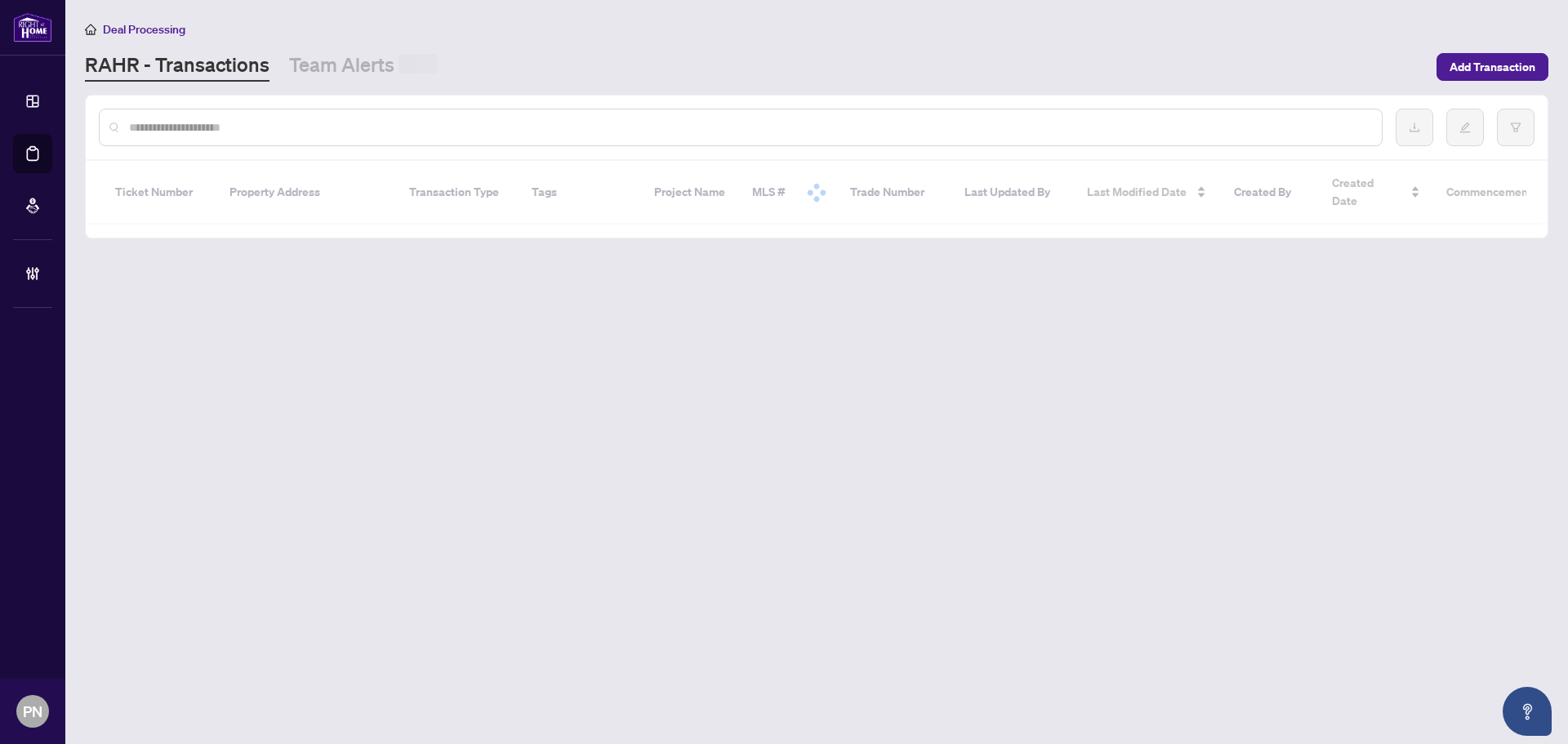
click at [324, 132] on input "text" at bounding box center [748, 128] width 1239 height 18
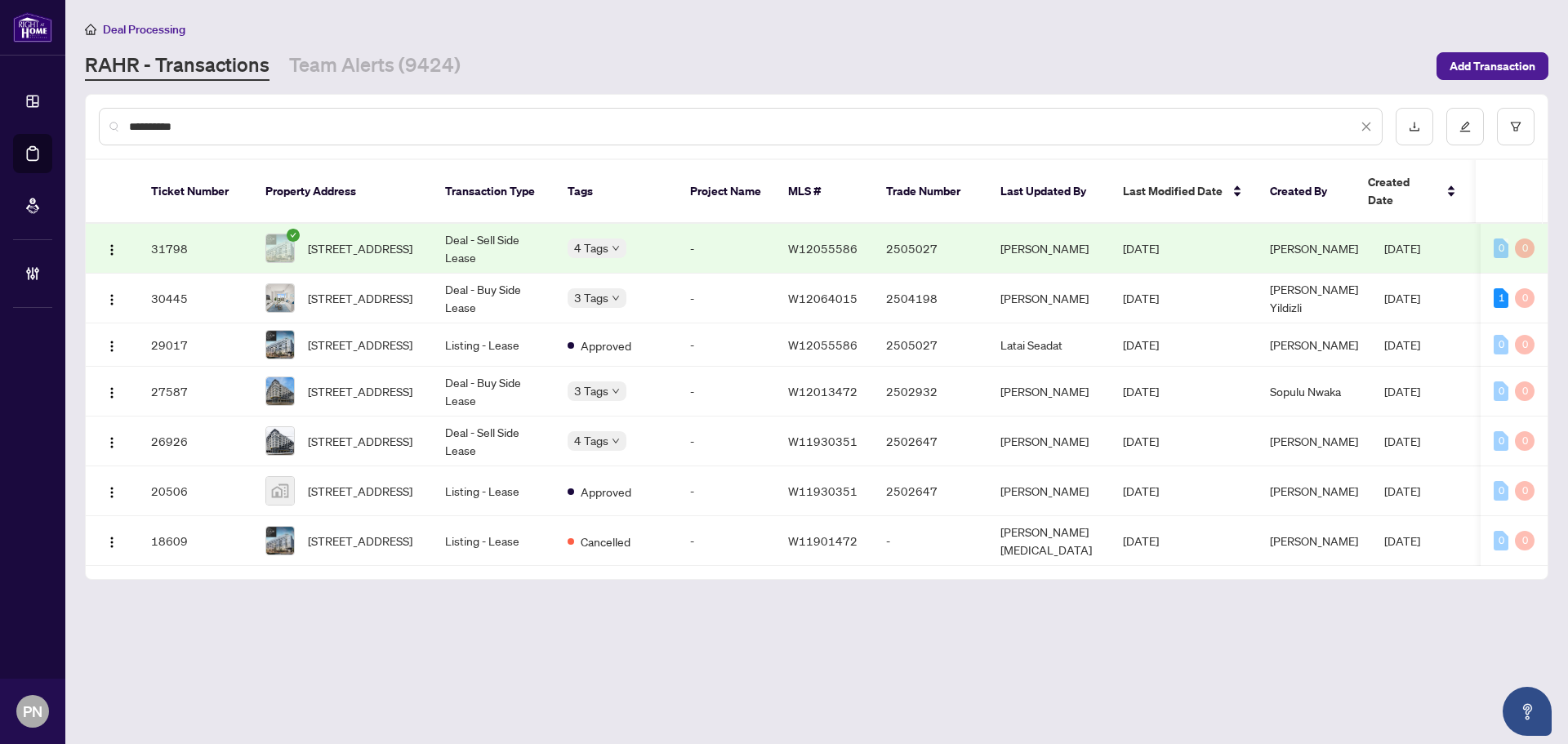
click at [441, 114] on div "**********" at bounding box center [741, 127] width 1284 height 38
drag, startPoint x: 315, startPoint y: 128, endPoint x: 19, endPoint y: 99, distance: 297.4
click at [0, 107] on div "**********" at bounding box center [784, 372] width 1568 height 744
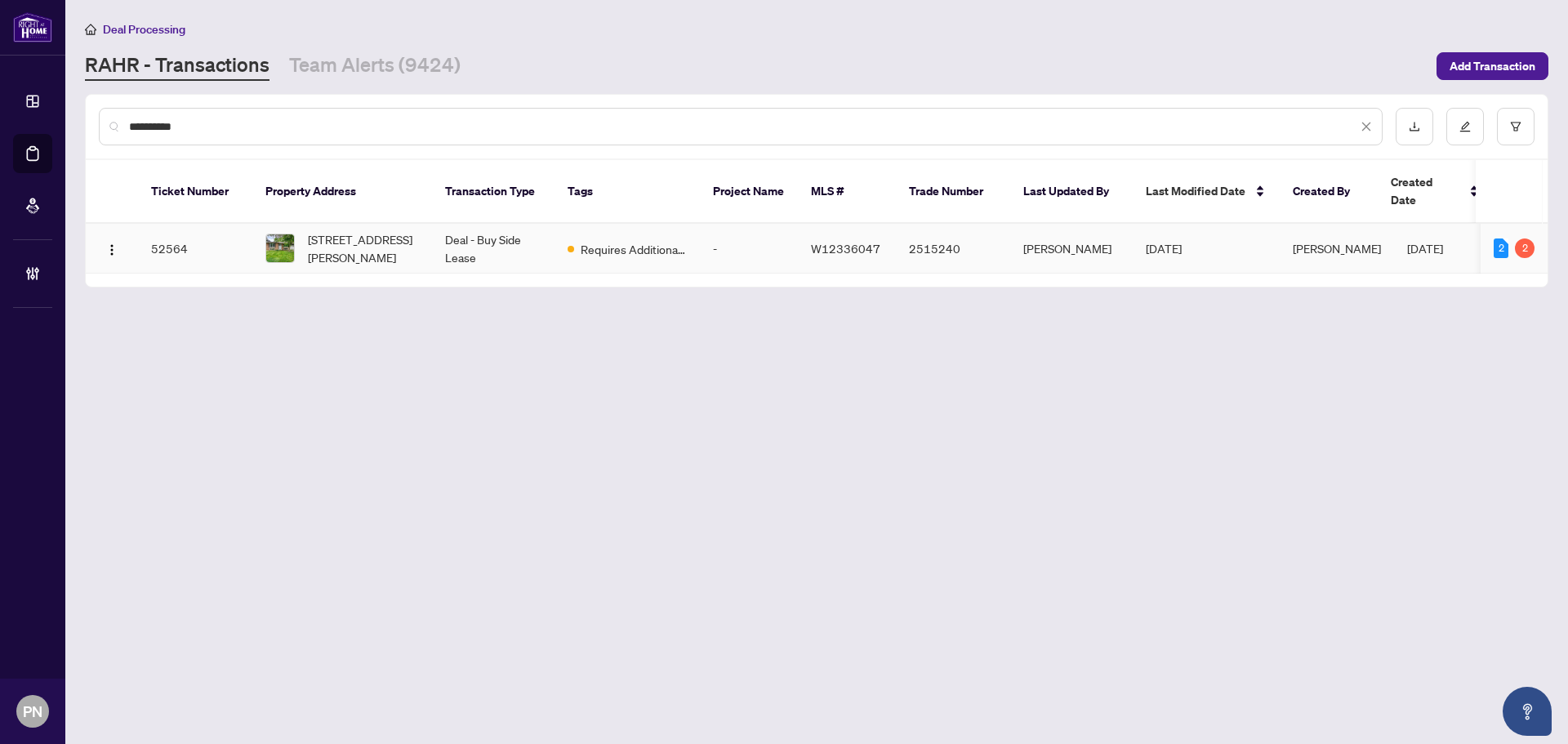
type input "**********"
click at [471, 235] on td "Deal - Buy Side Lease" at bounding box center [493, 249] width 123 height 50
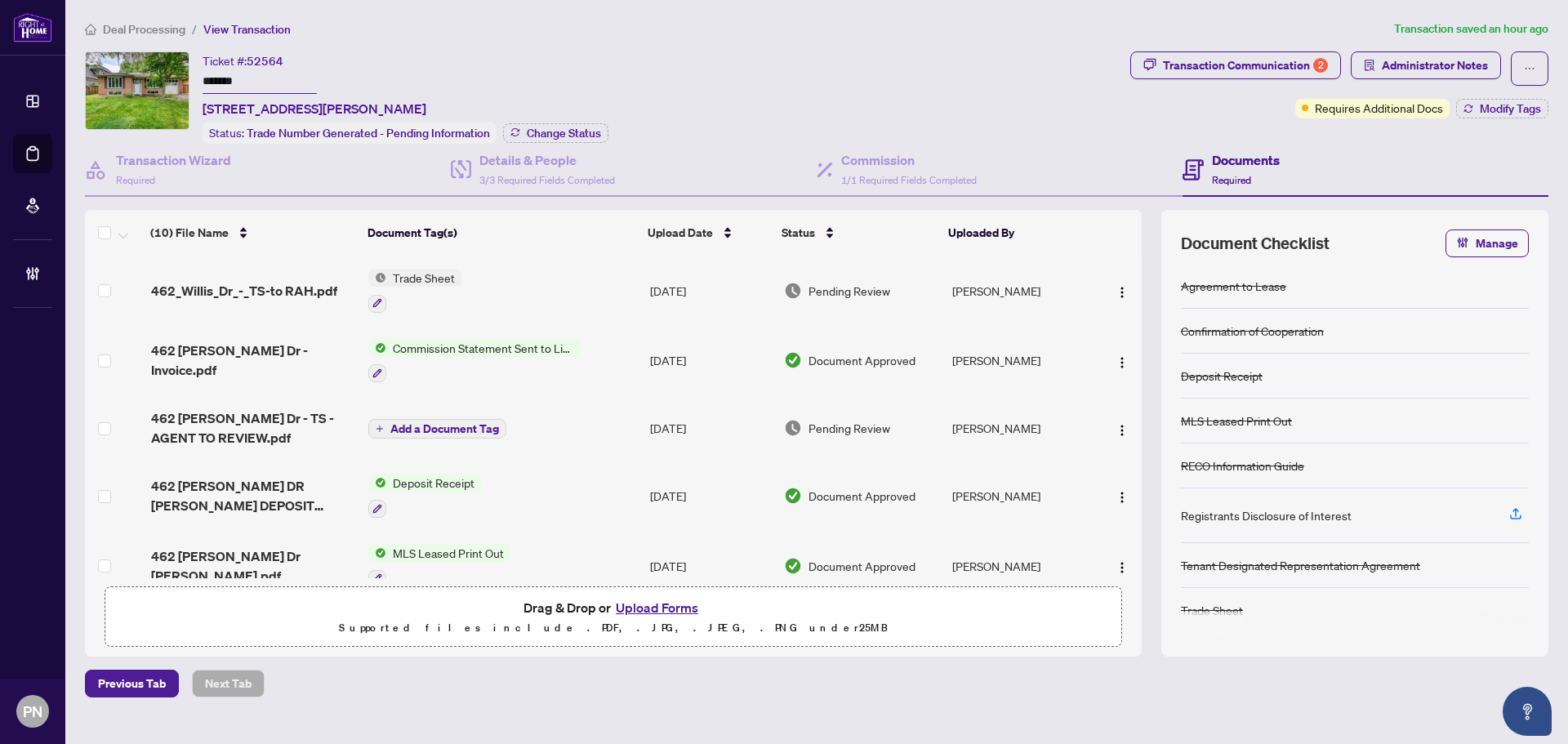
click at [151, 30] on span "Deal Processing" at bounding box center [144, 29] width 83 height 15
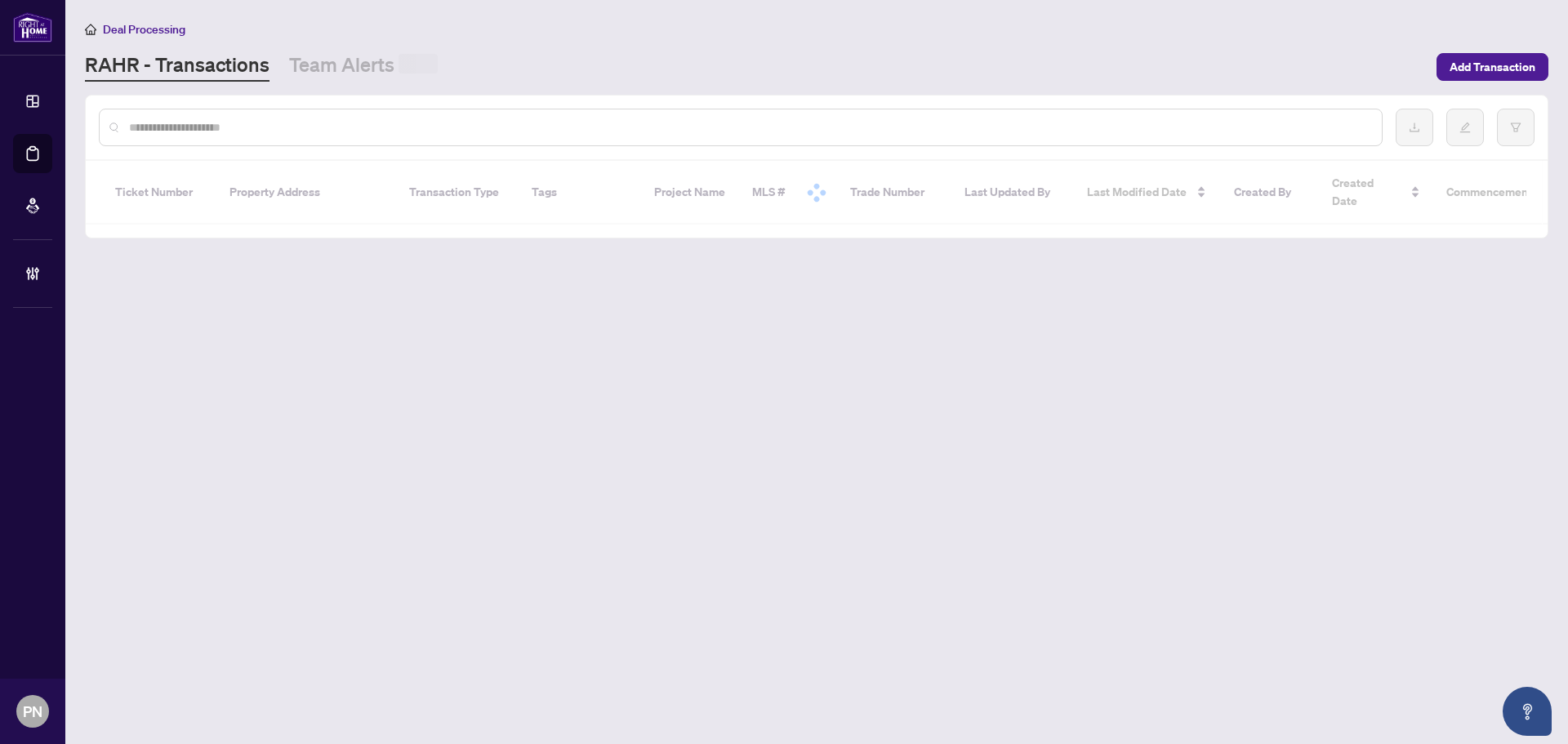
click at [394, 132] on input "text" at bounding box center [748, 128] width 1239 height 18
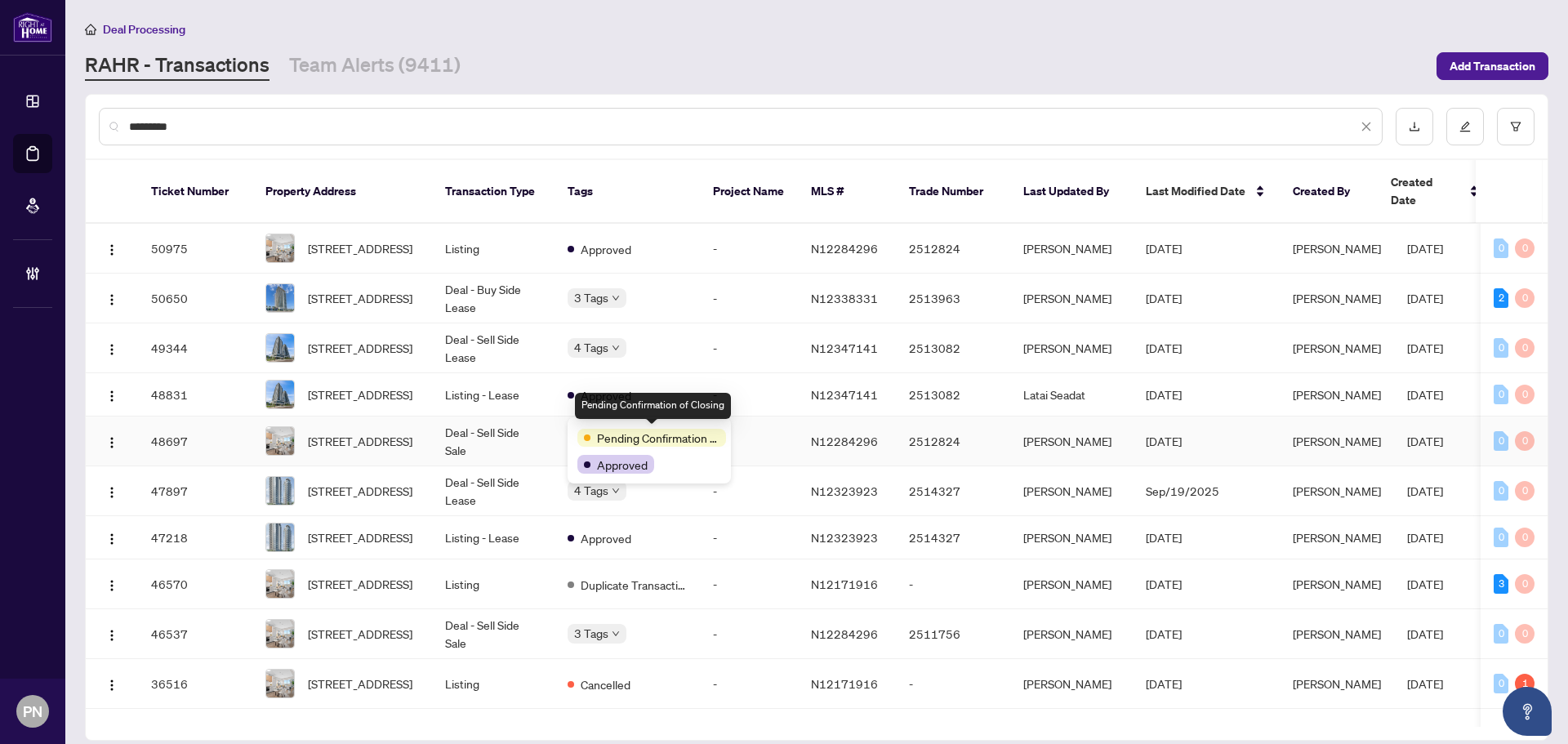
type input "*********"
click at [508, 426] on td "Deal - Sell Side Sale" at bounding box center [493, 441] width 123 height 50
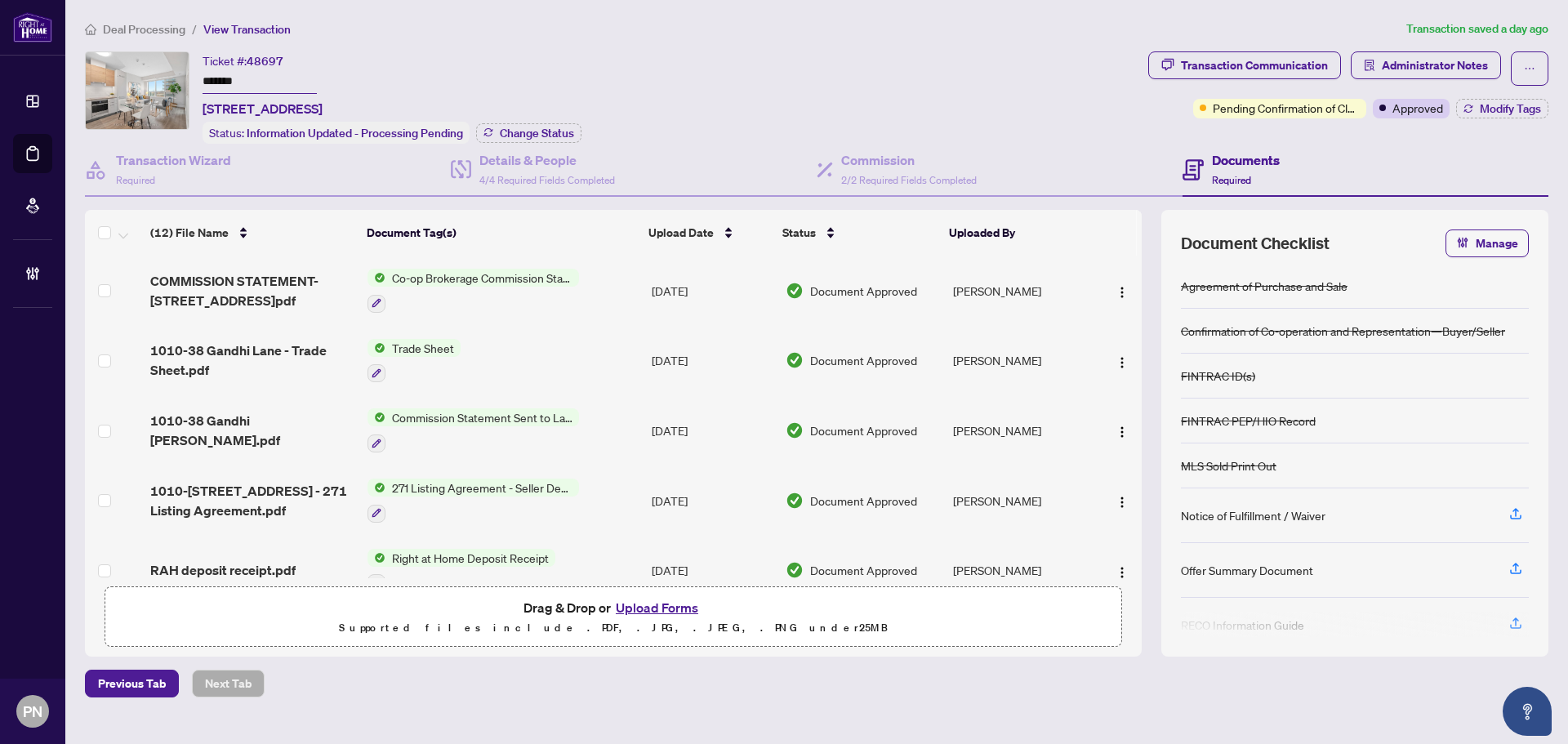
click at [172, 33] on span "Deal Processing" at bounding box center [144, 29] width 83 height 15
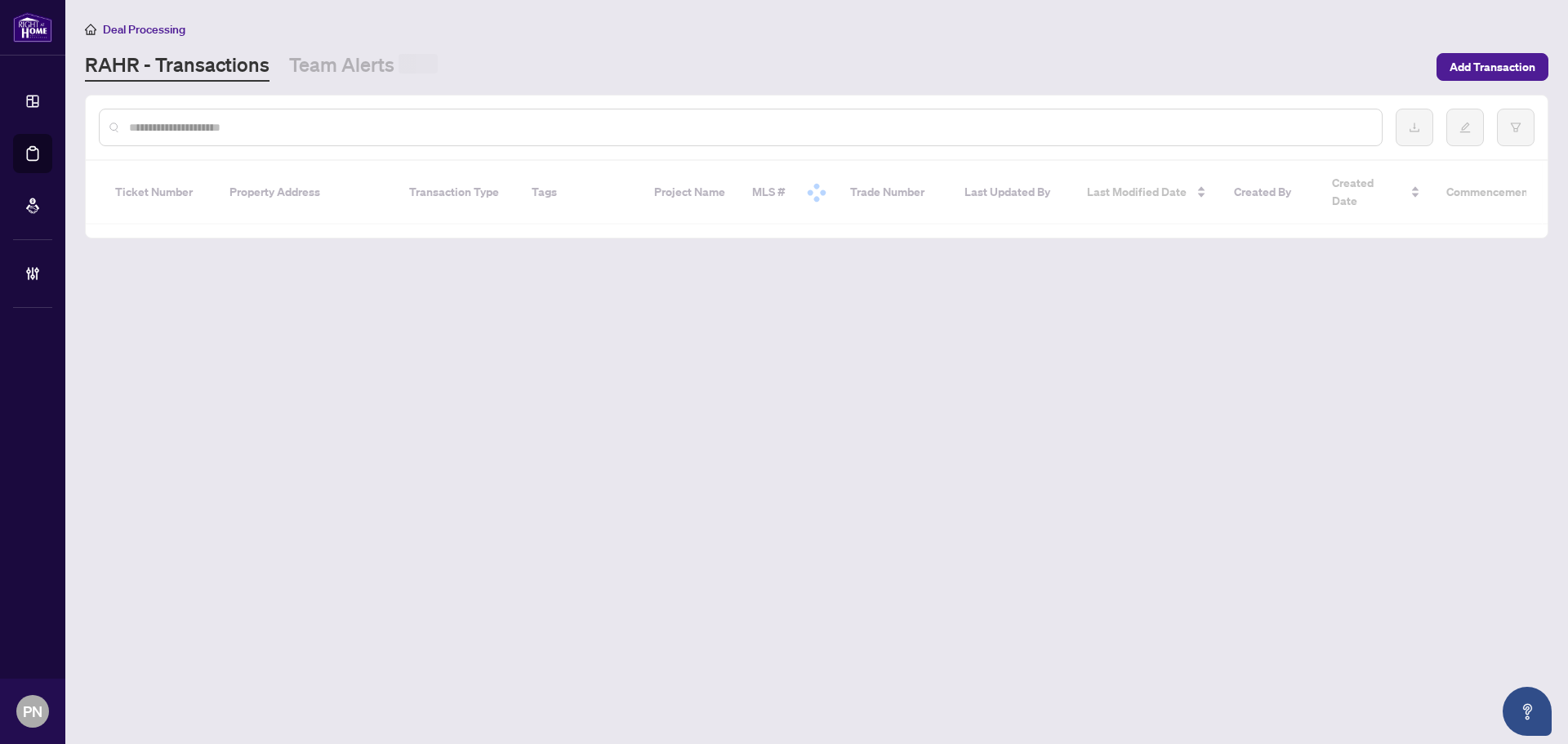
click at [318, 123] on input "text" at bounding box center [748, 128] width 1239 height 18
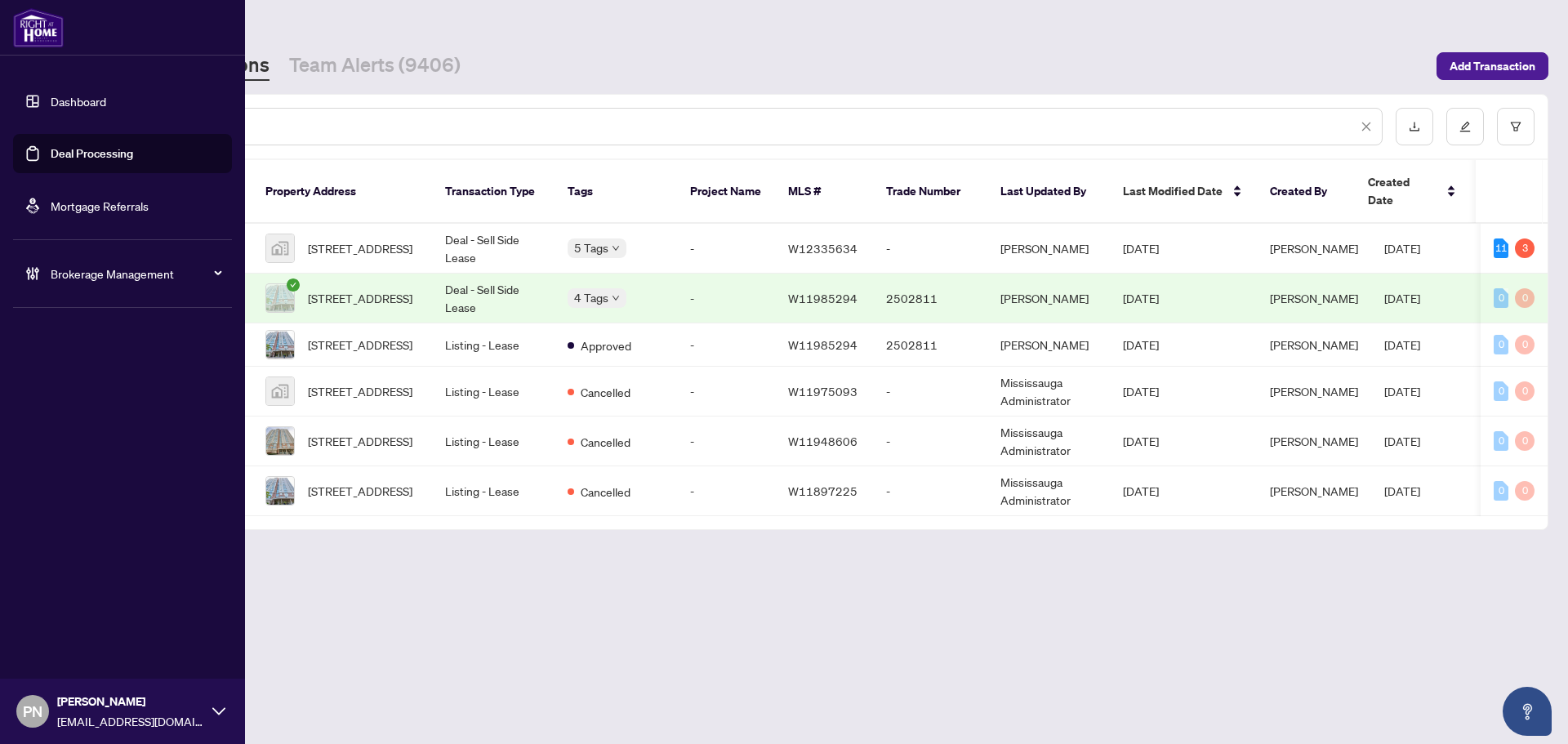
drag, startPoint x: 267, startPoint y: 128, endPoint x: 16, endPoint y: 111, distance: 251.6
click at [16, 111] on div "**********" at bounding box center [784, 372] width 1568 height 744
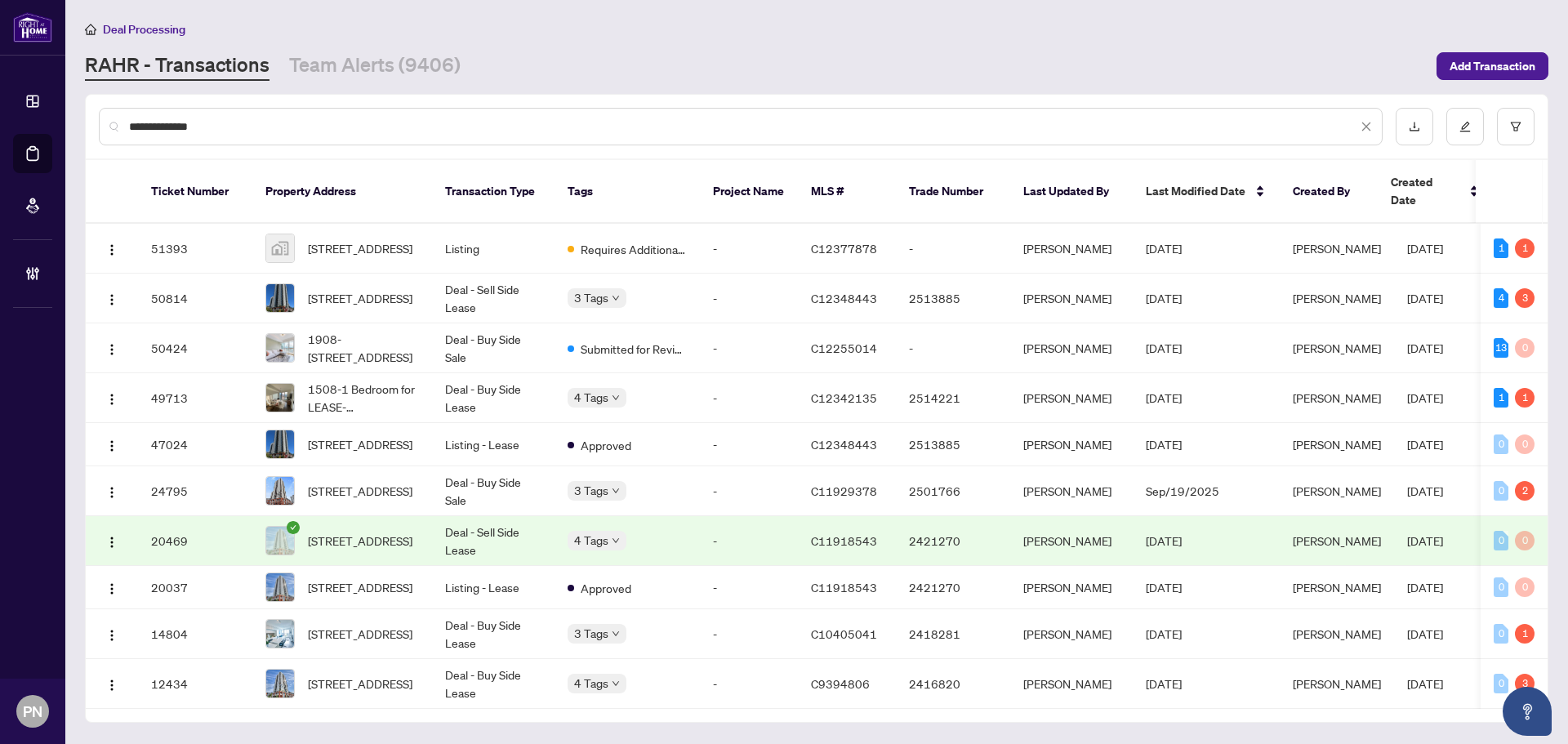
type input "**********"
click at [505, 338] on td "Deal - Buy Side Sale" at bounding box center [493, 349] width 123 height 50
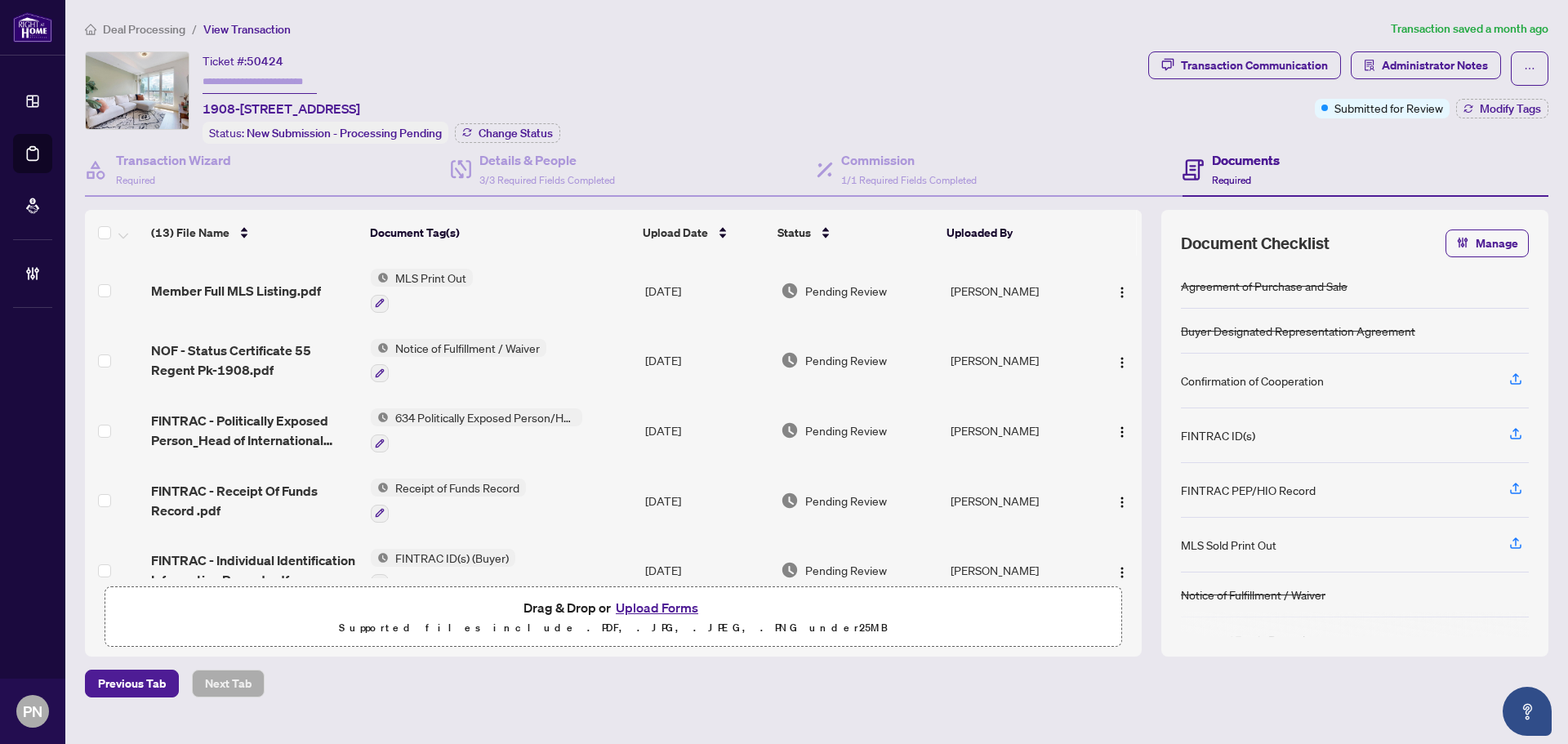
click at [157, 26] on span "Deal Processing" at bounding box center [144, 29] width 83 height 15
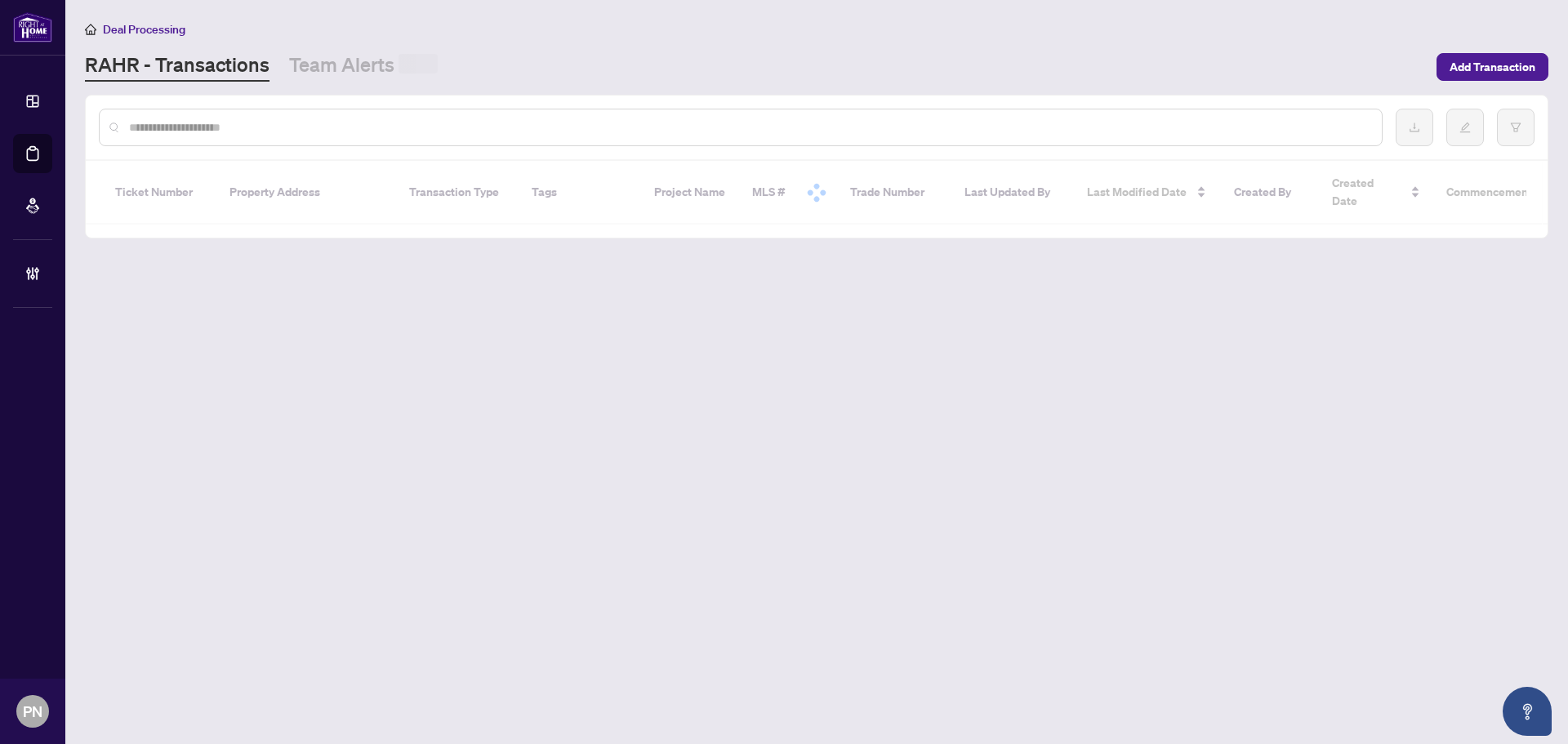
click at [346, 123] on input "text" at bounding box center [748, 128] width 1239 height 18
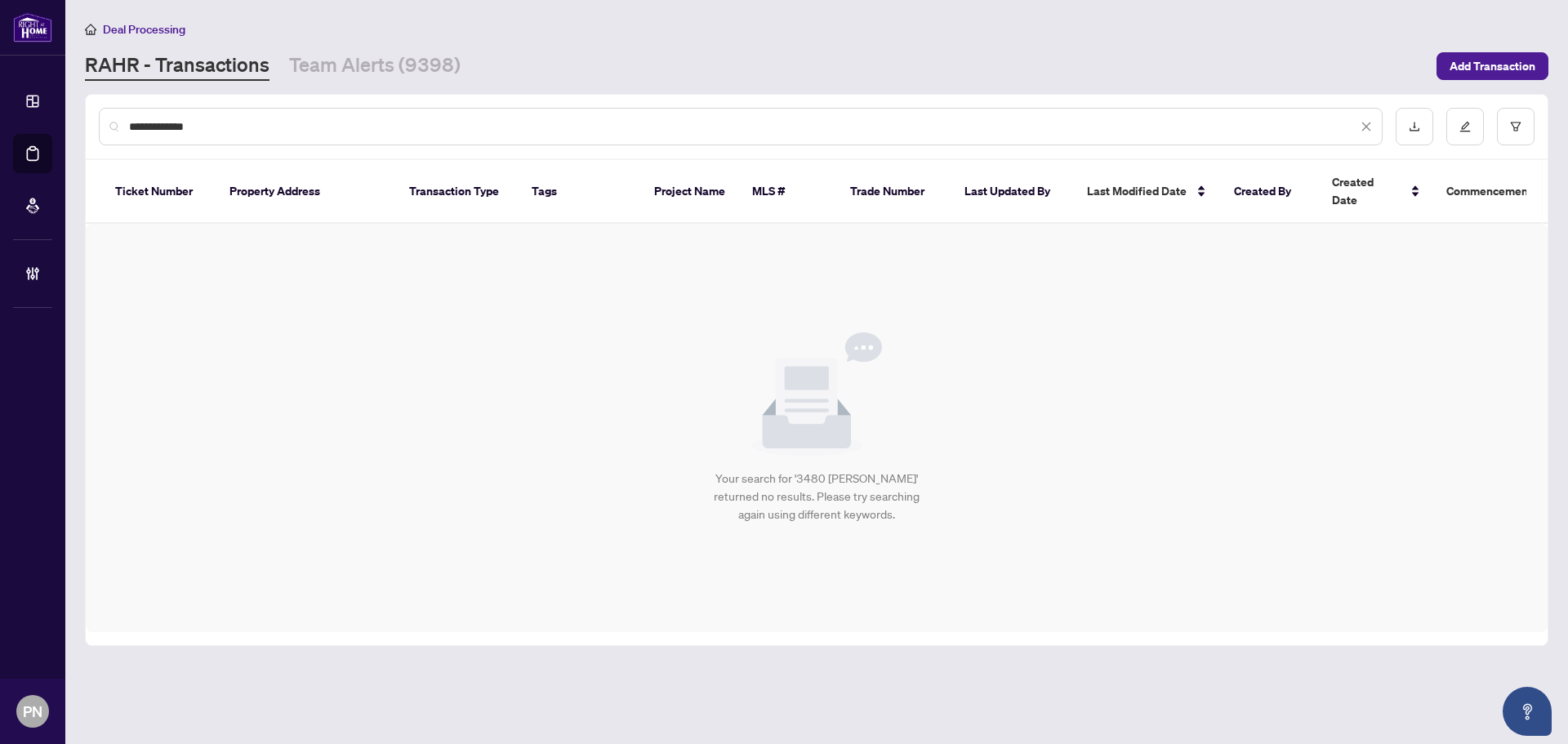
drag, startPoint x: 246, startPoint y: 129, endPoint x: 0, endPoint y: 126, distance: 246.0
click at [0, 126] on div "**********" at bounding box center [784, 372] width 1568 height 744
click at [273, 128] on input "**********" at bounding box center [743, 127] width 1228 height 18
click at [141, 122] on input "**********" at bounding box center [743, 127] width 1228 height 18
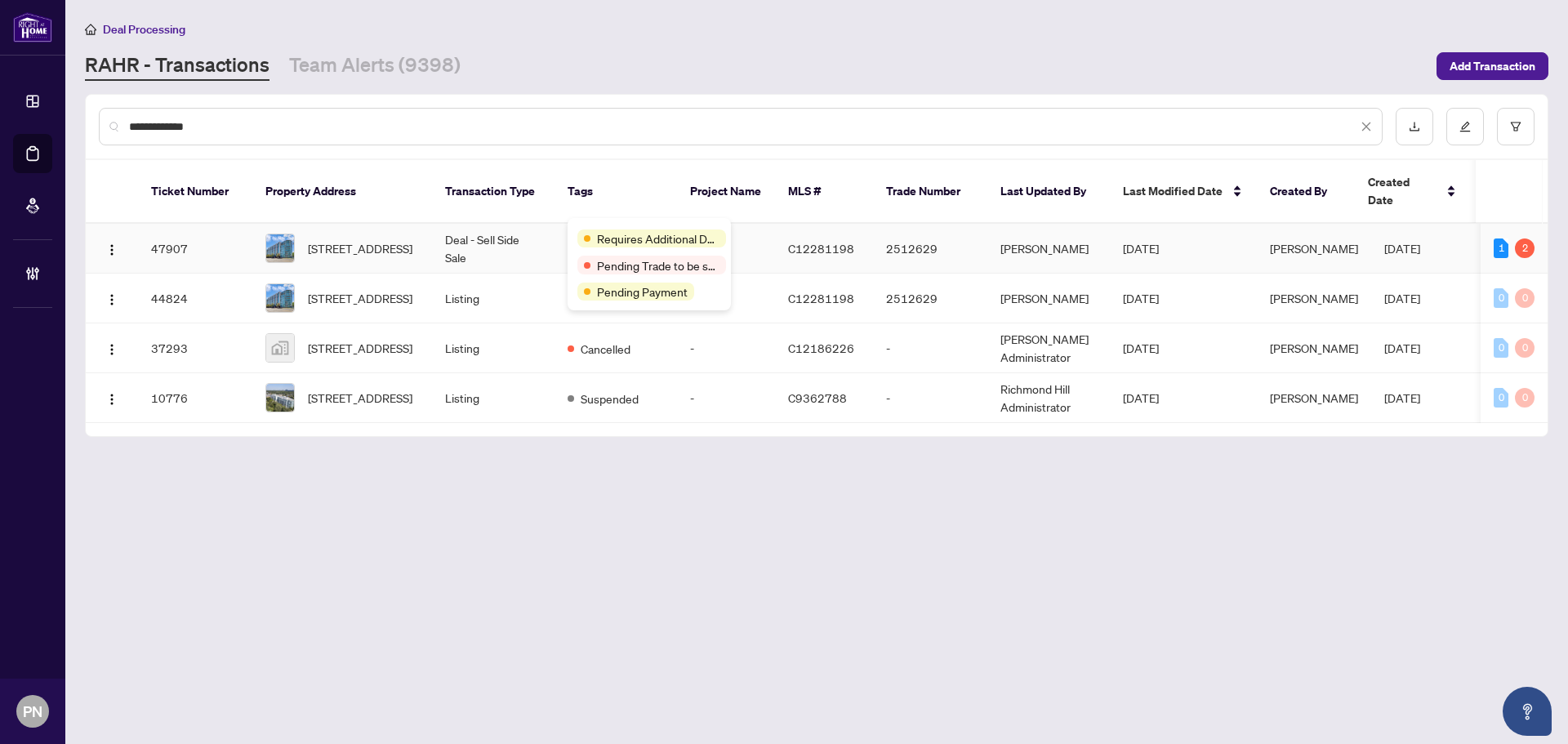
type input "**********"
click at [491, 224] on td "Deal - Sell Side Sale" at bounding box center [493, 249] width 123 height 50
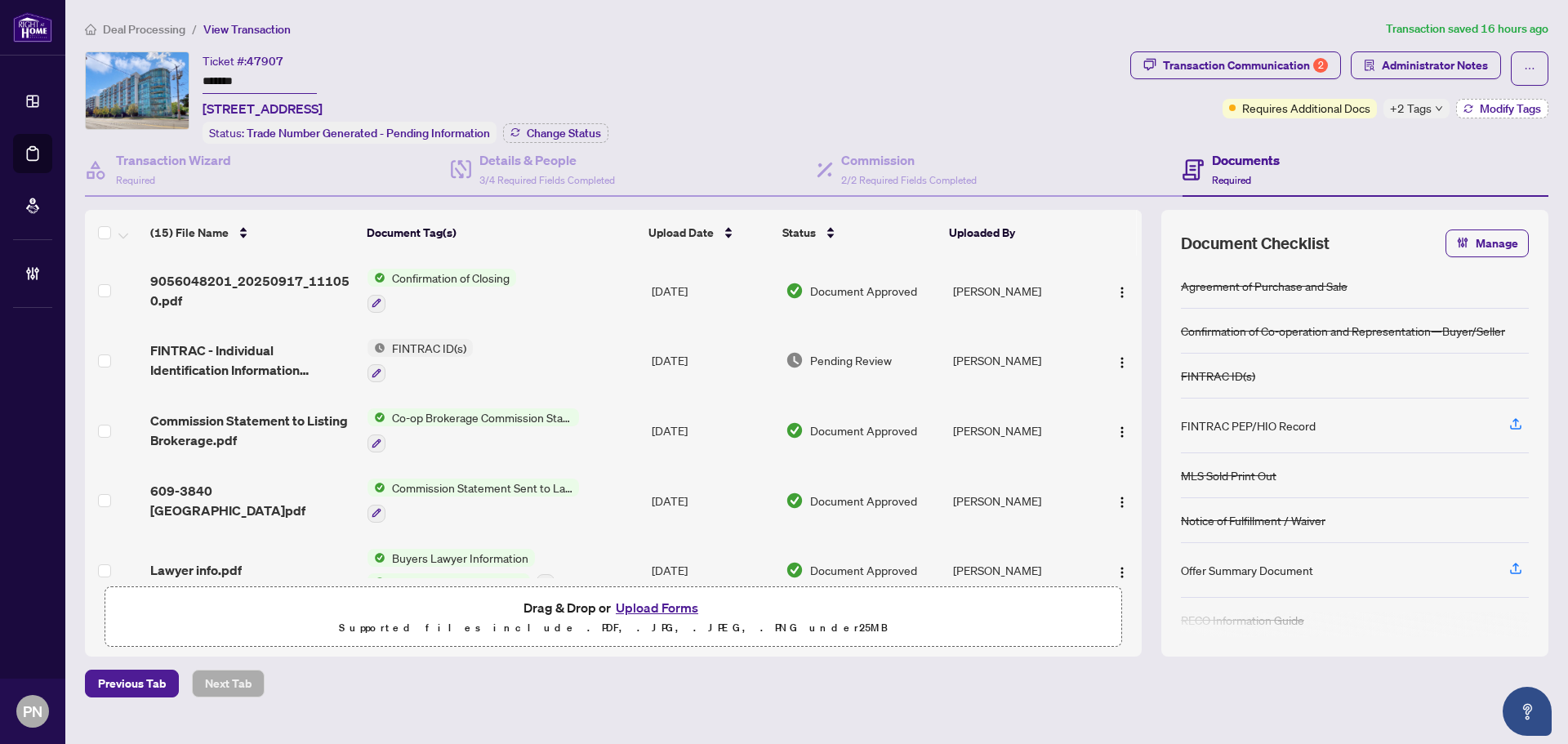
click at [1481, 107] on span "Modify Tags" at bounding box center [1510, 108] width 61 height 11
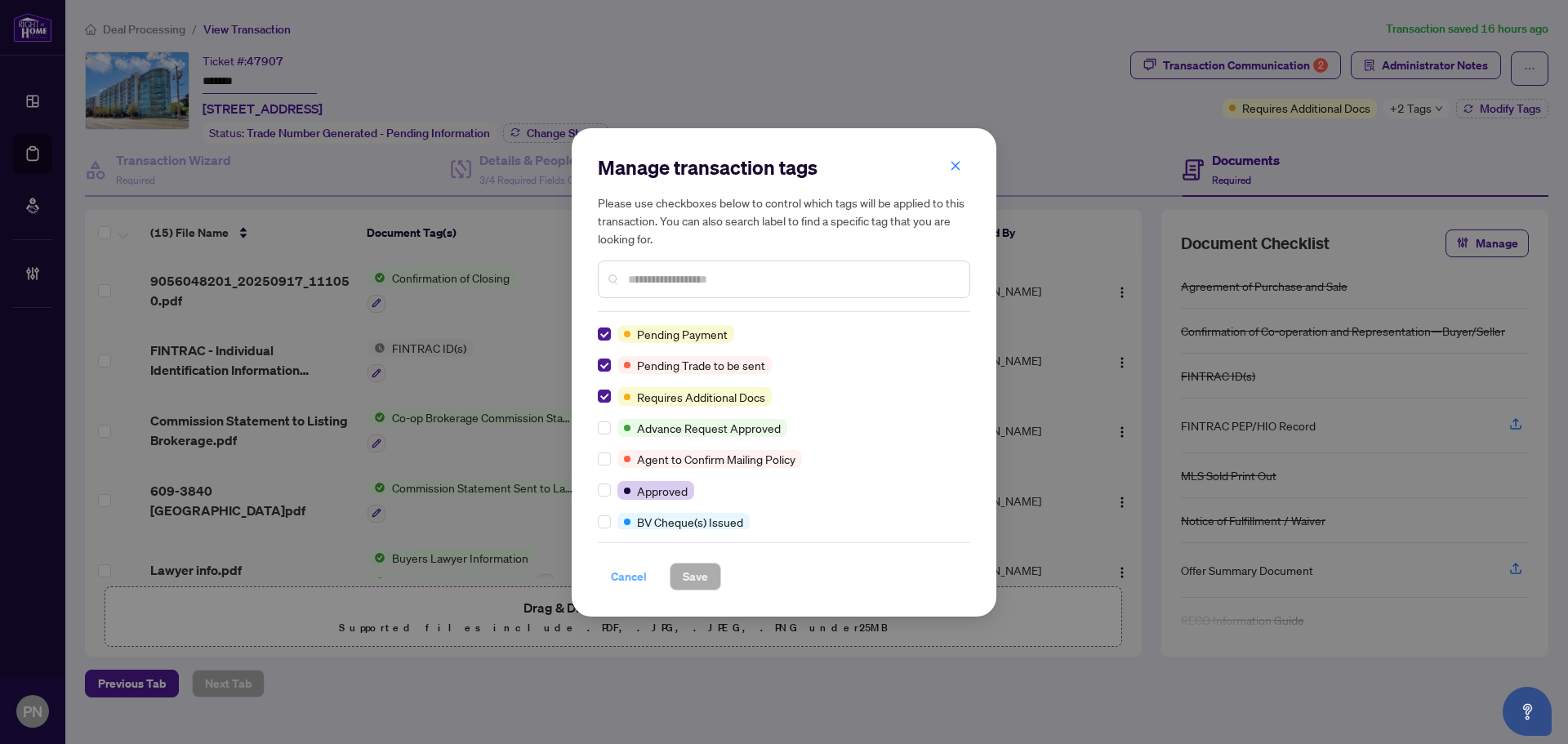
click at [626, 580] on span "Cancel" at bounding box center [629, 576] width 36 height 26
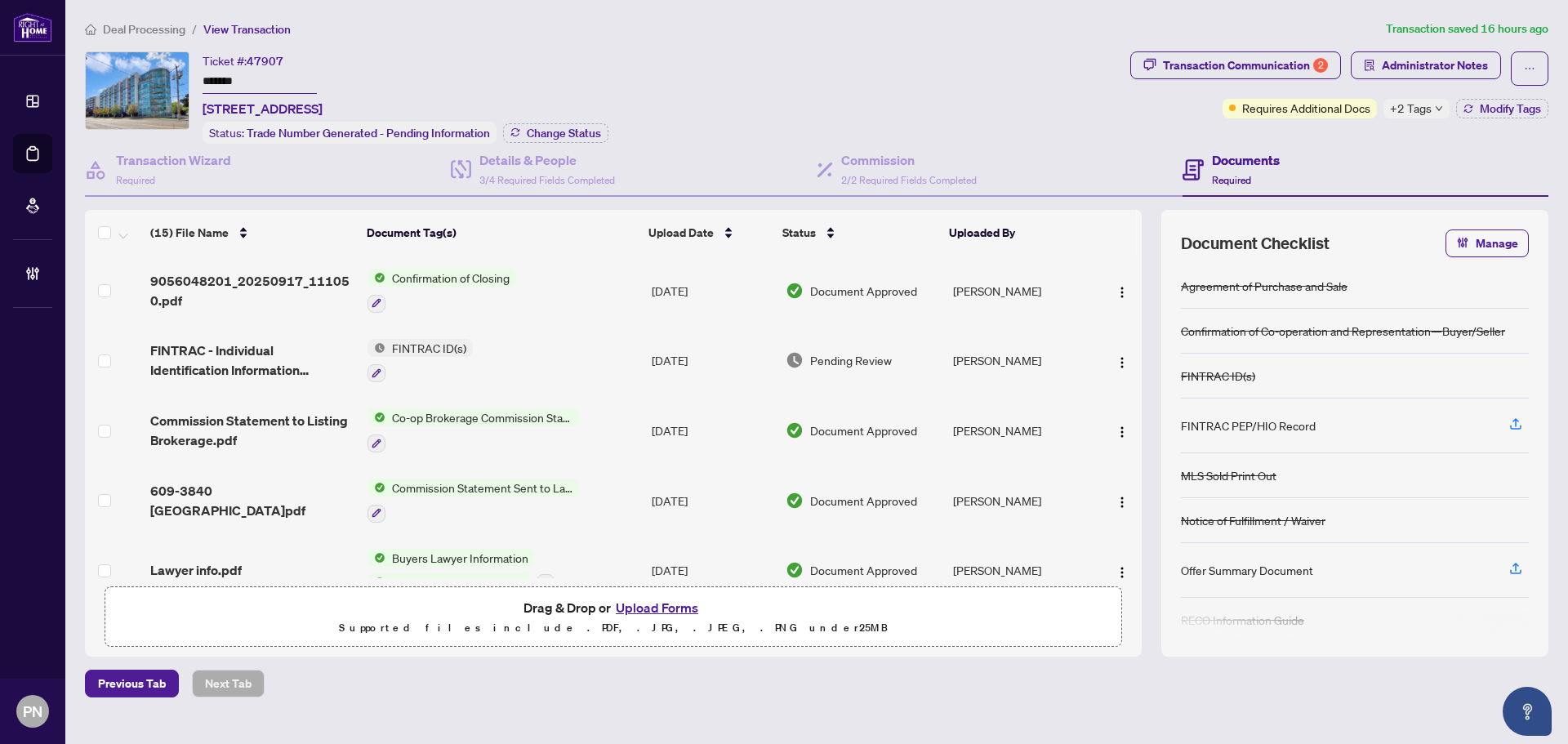
click at [323, 61] on div "Ticket #: 47907 ******* 609-3840 Bathurst St, Toronto, Ontario M3H 6C6, Canada" at bounding box center [263, 85] width 120 height 67
click at [1522, 65] on button "button" at bounding box center [1530, 69] width 38 height 34
click at [1520, 98] on span "Transaction Permissions" at bounding box center [1472, 105] width 125 height 18
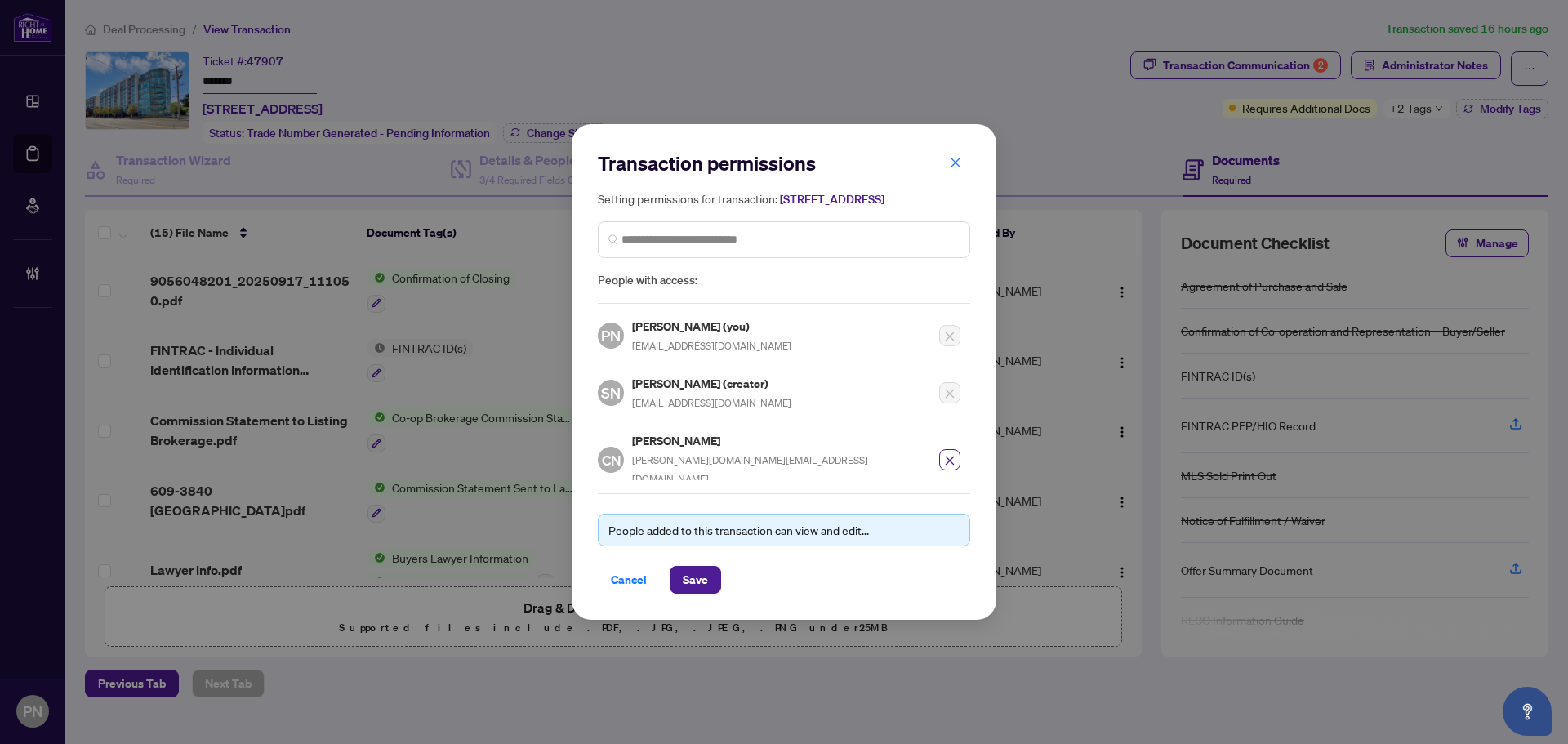
click at [690, 409] on span "nisongyu@yahoo.ca" at bounding box center [711, 402] width 159 height 12
copy div "nisongyu@yahoo.ca"
click at [635, 583] on span "Cancel" at bounding box center [629, 580] width 36 height 26
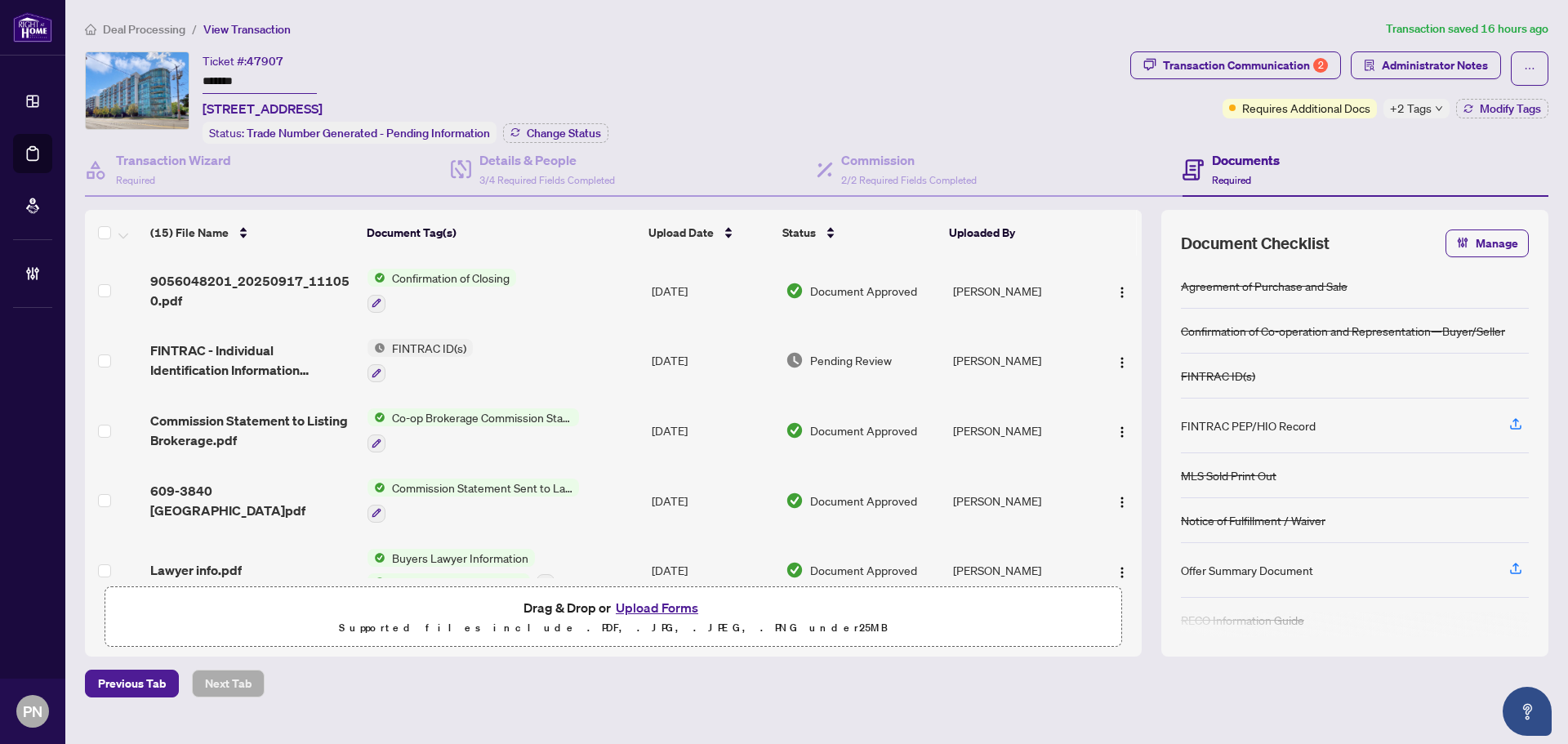
click at [168, 33] on span "Deal Processing" at bounding box center [144, 29] width 83 height 15
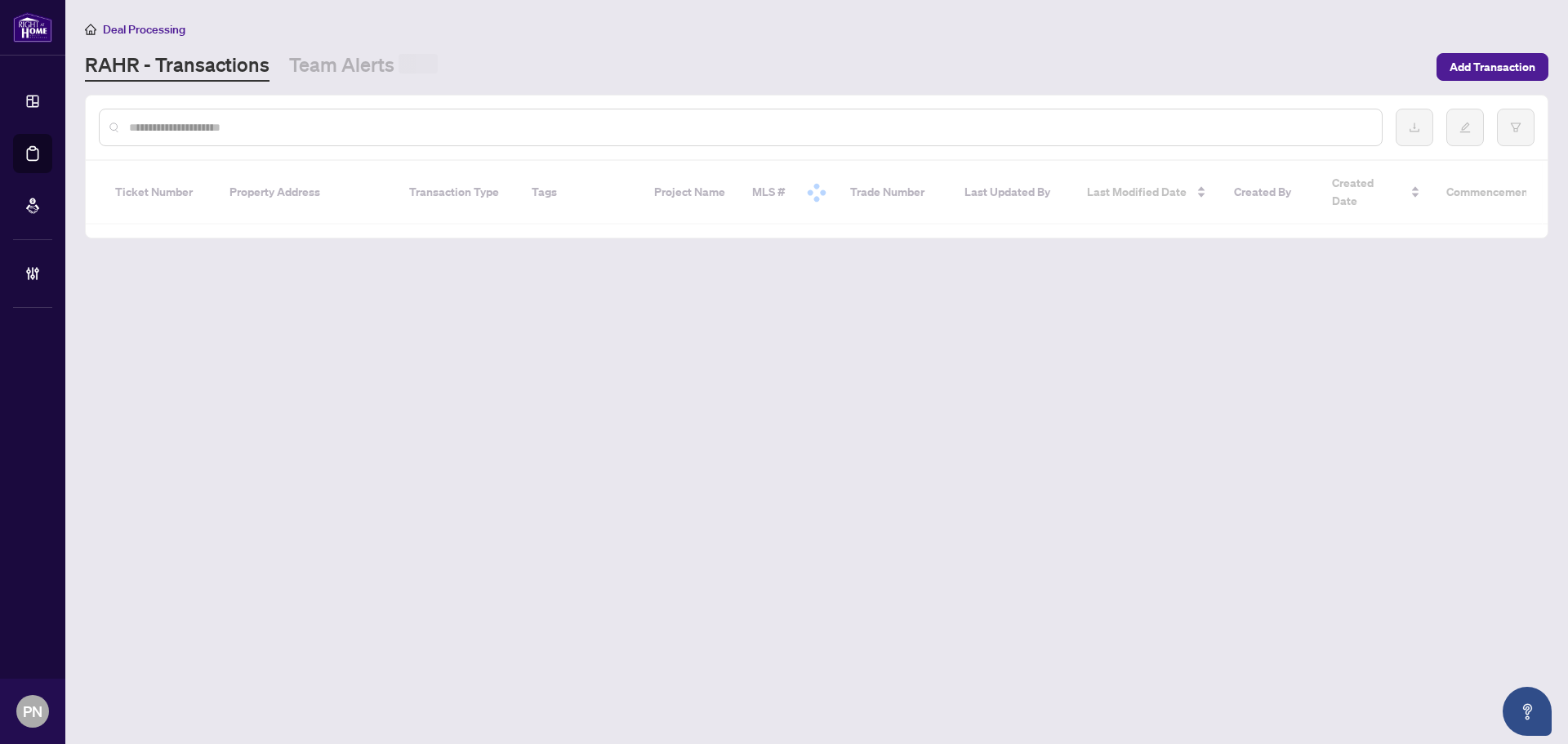
click at [399, 126] on input "text" at bounding box center [748, 128] width 1239 height 18
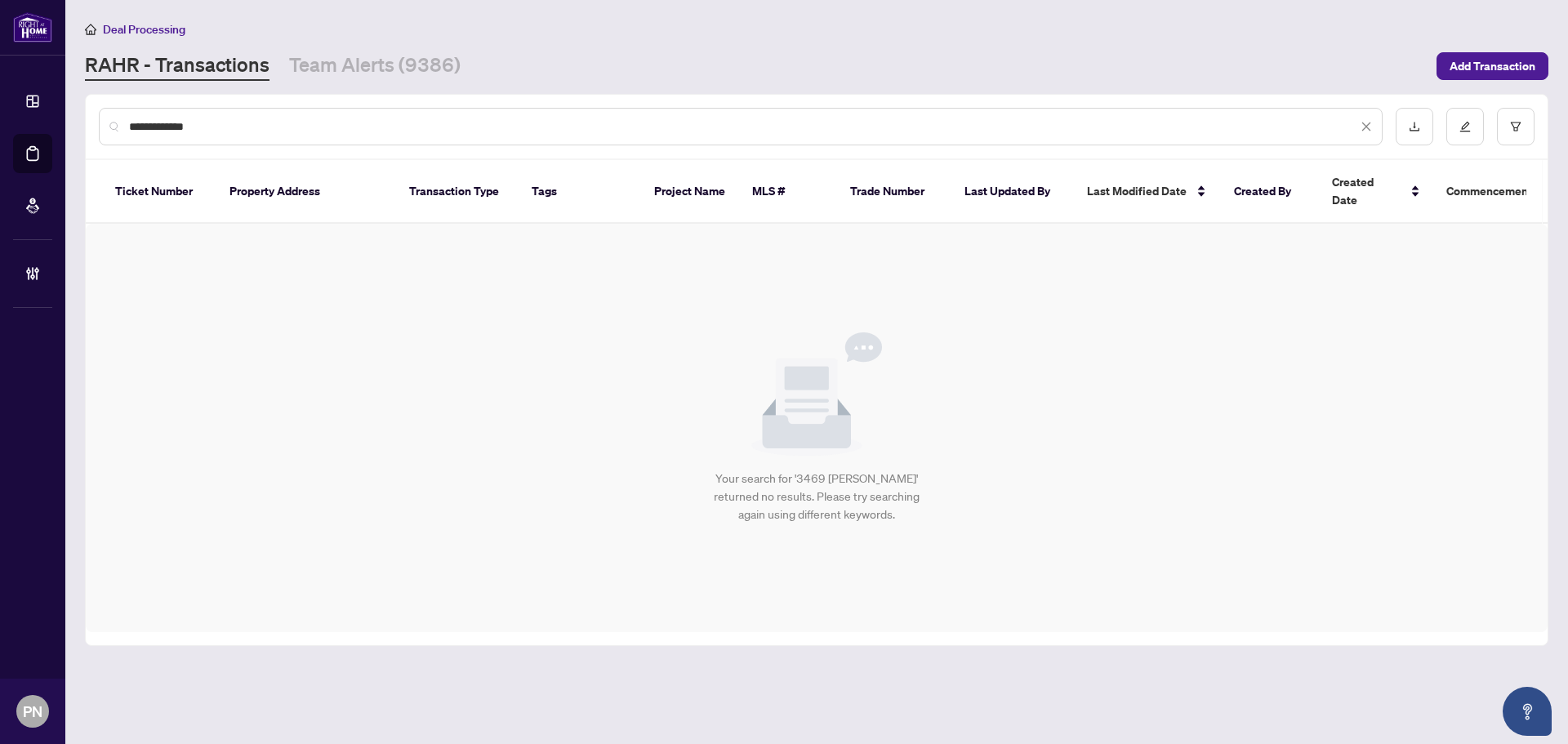
type input "**********"
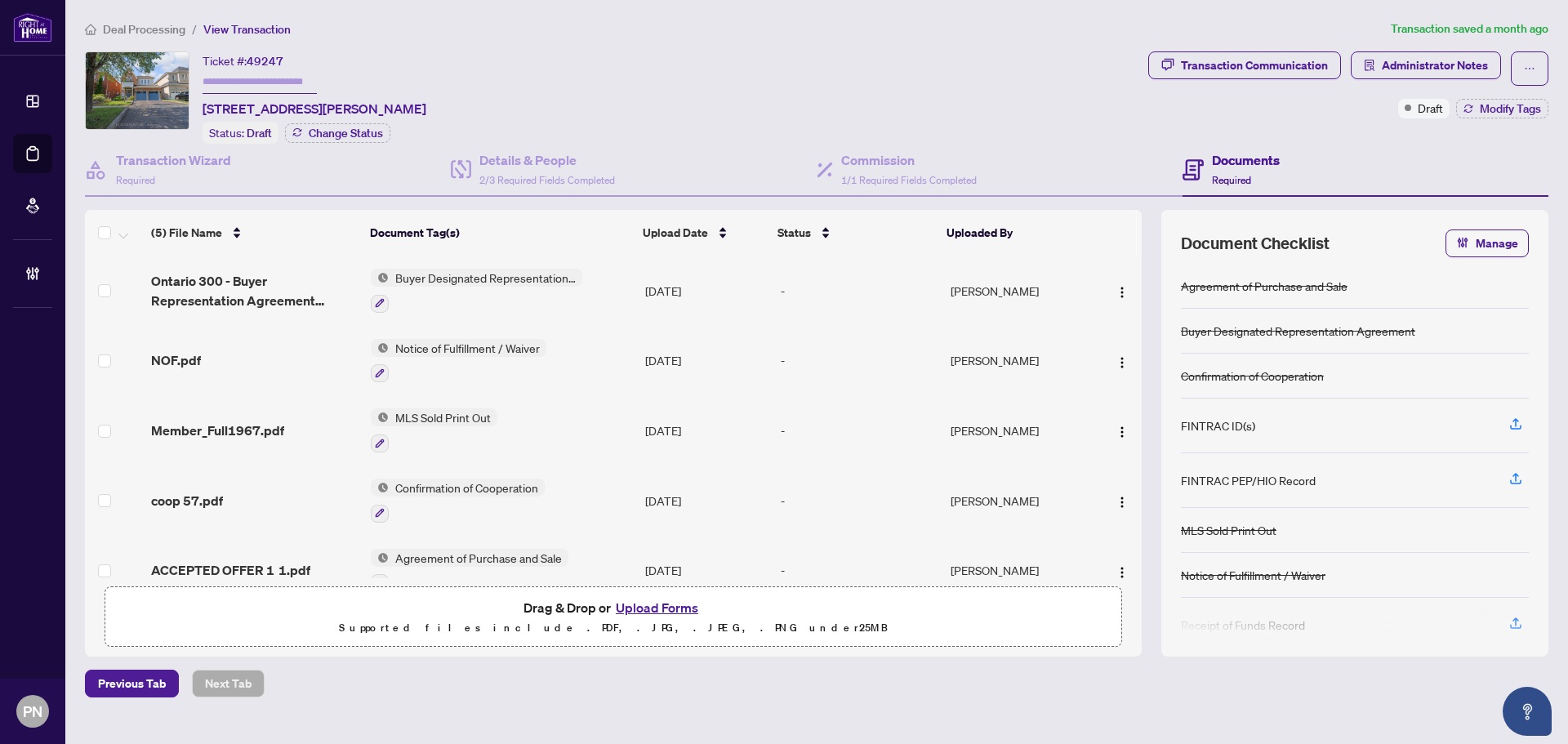
scroll to position [31, 0]
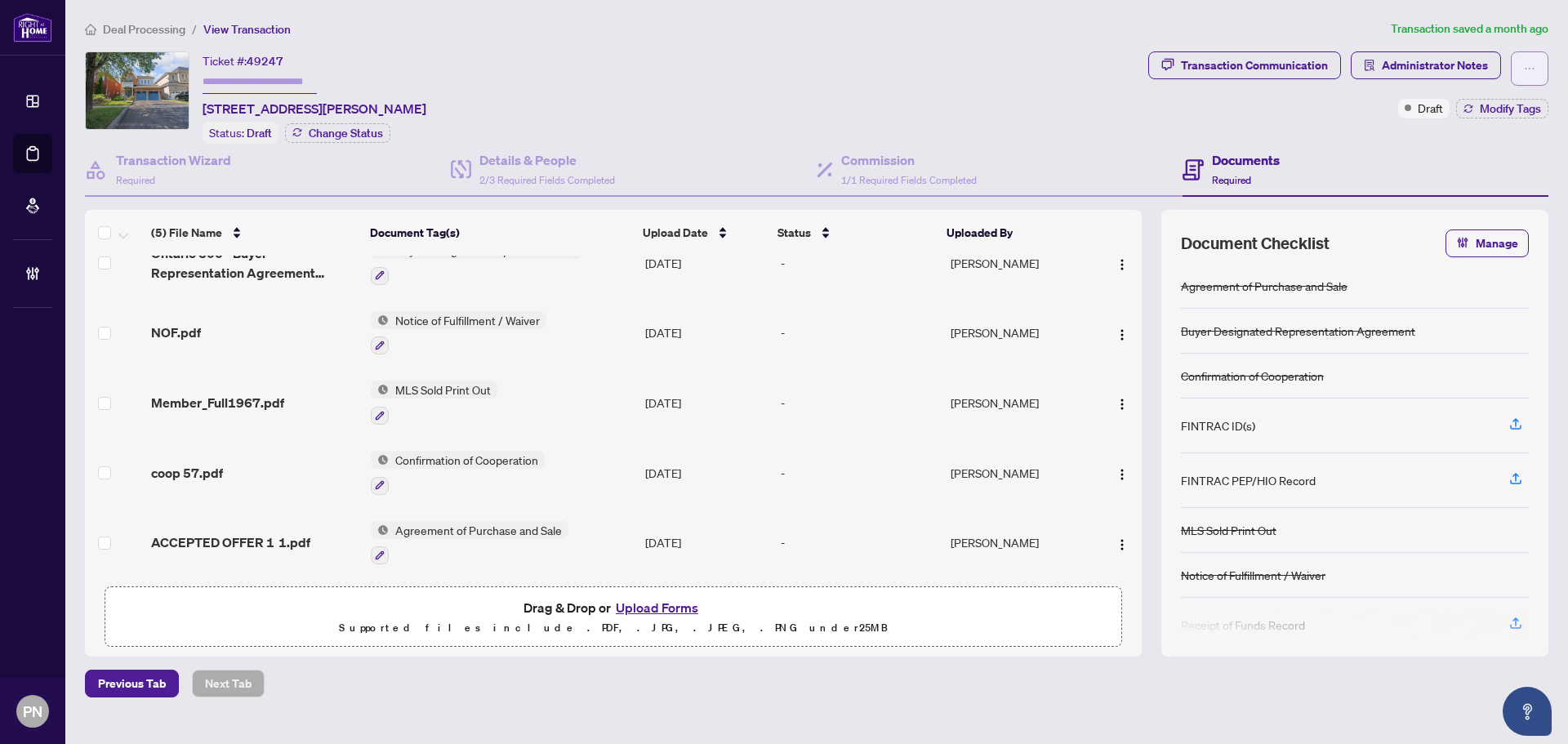
click at [1528, 66] on icon "ellipsis" at bounding box center [1529, 68] width 11 height 11
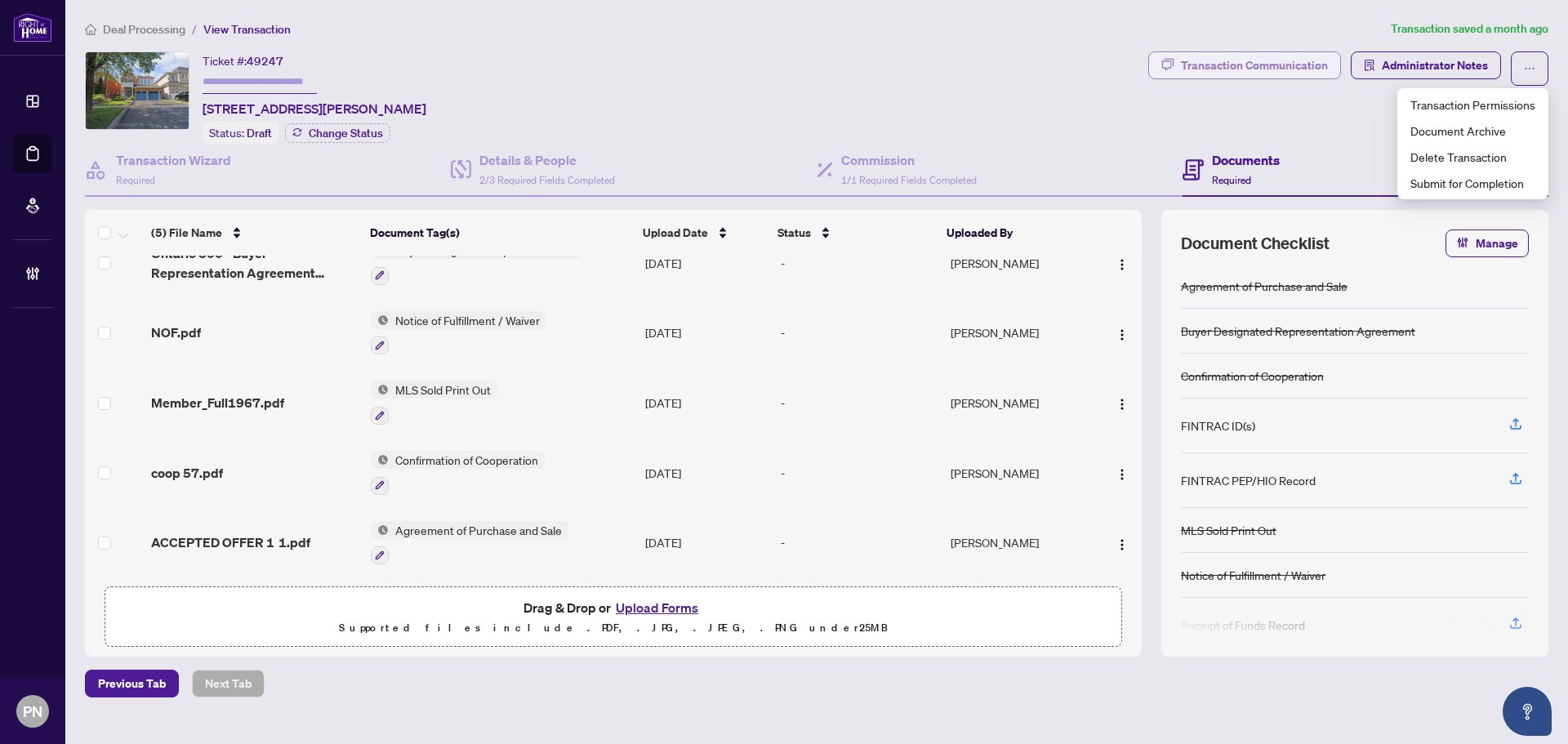
click at [1285, 61] on div "Transaction Communication" at bounding box center [1254, 65] width 147 height 26
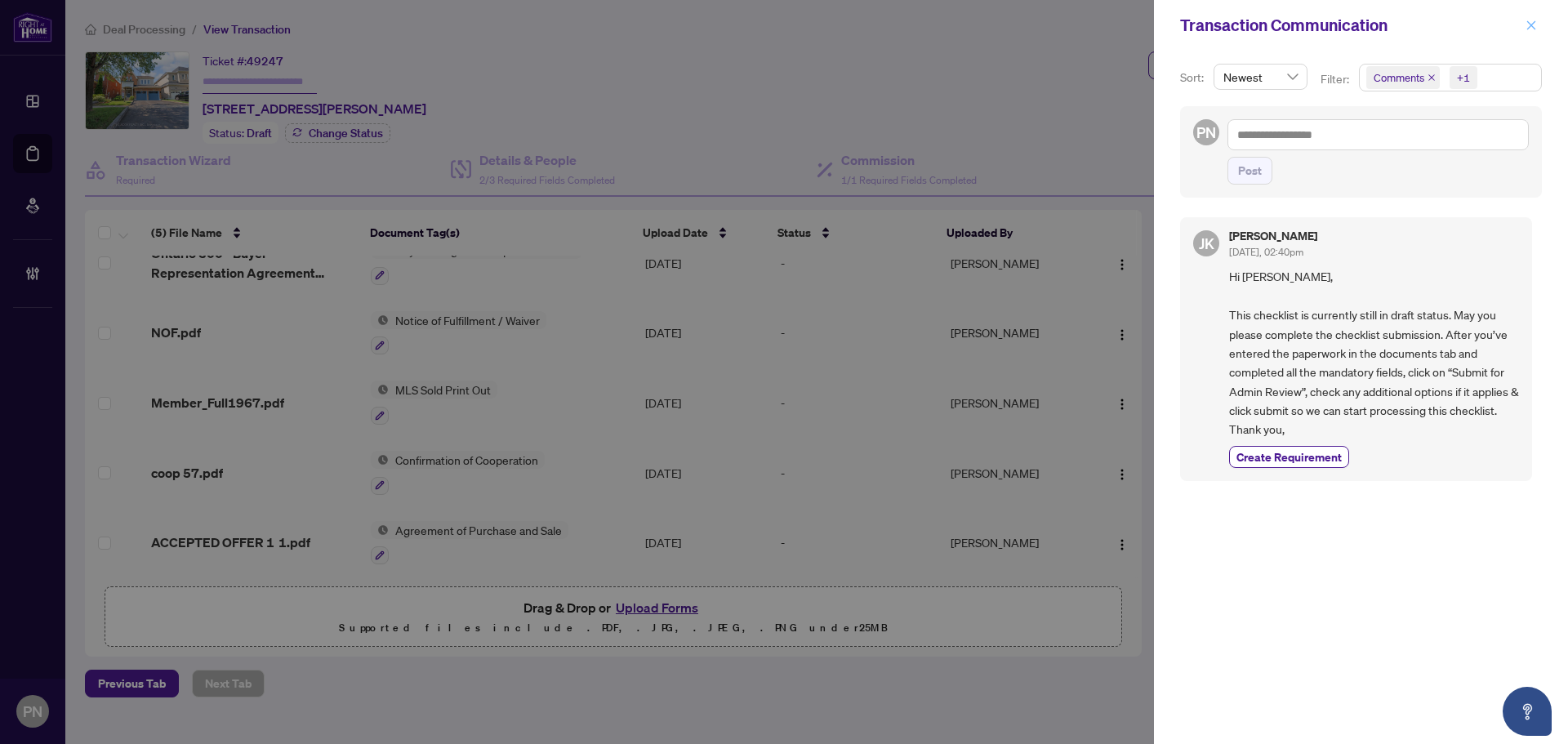
click at [1533, 29] on icon "close" at bounding box center [1531, 25] width 11 height 11
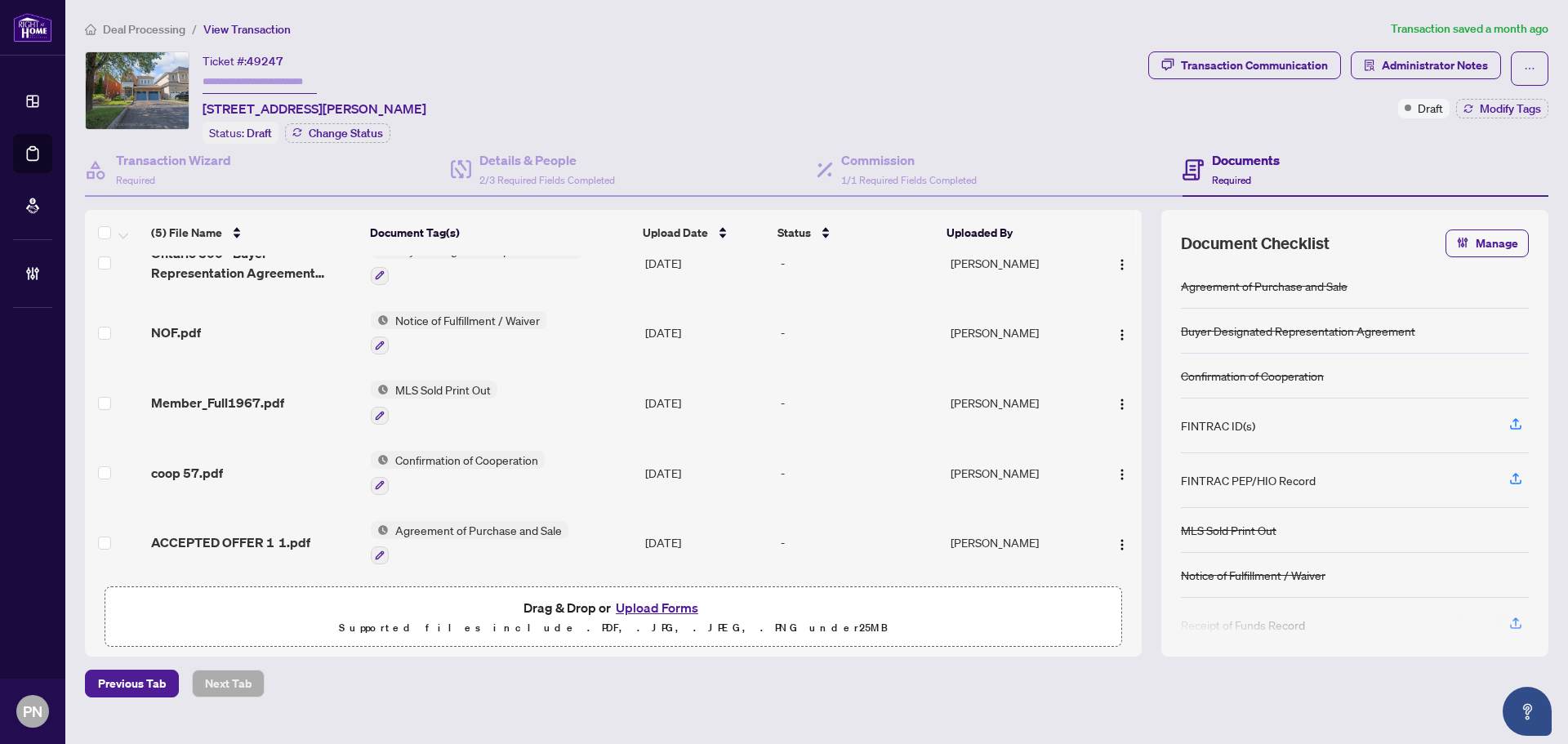
click at [153, 23] on span "Deal Processing" at bounding box center [144, 29] width 83 height 15
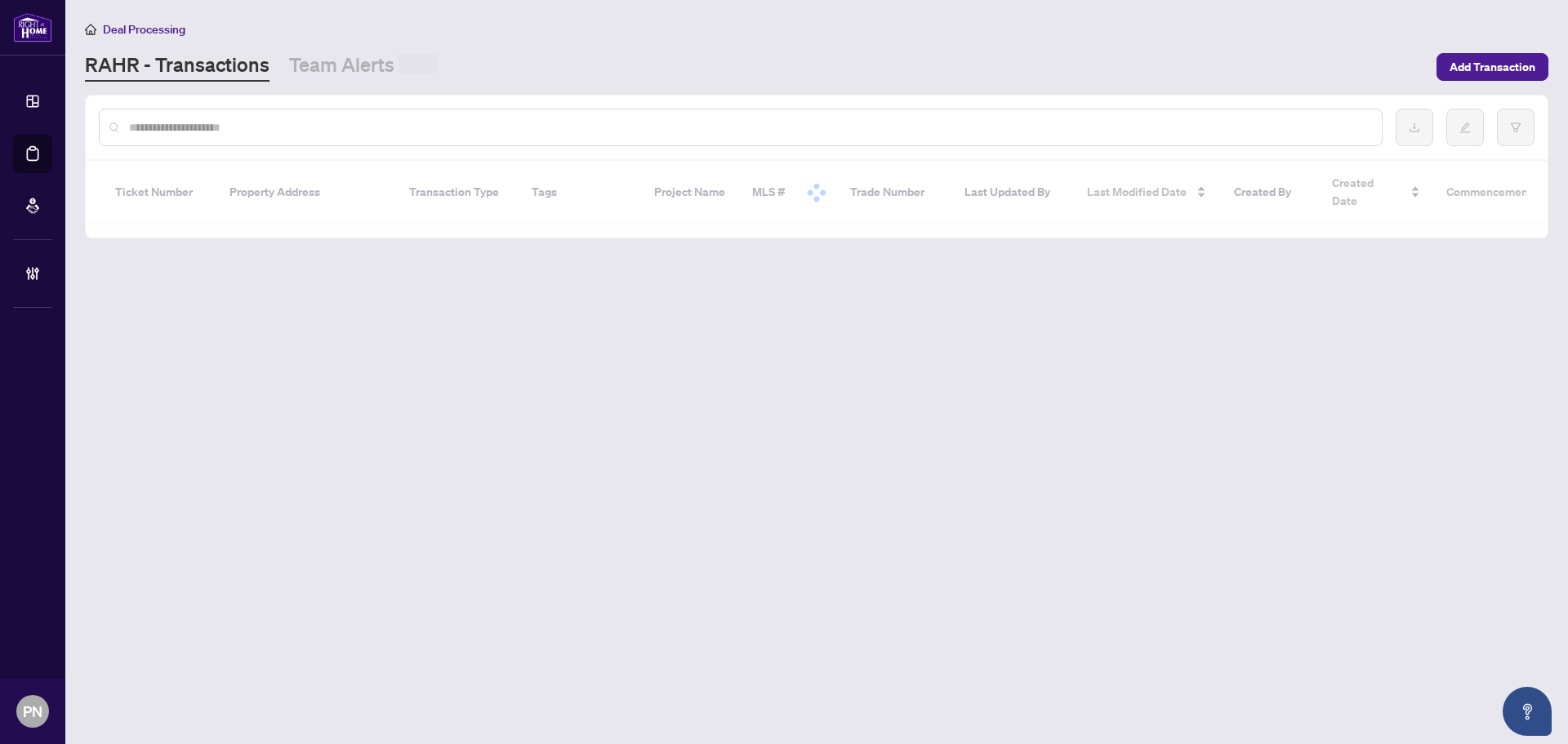
click at [464, 130] on input "text" at bounding box center [748, 128] width 1239 height 18
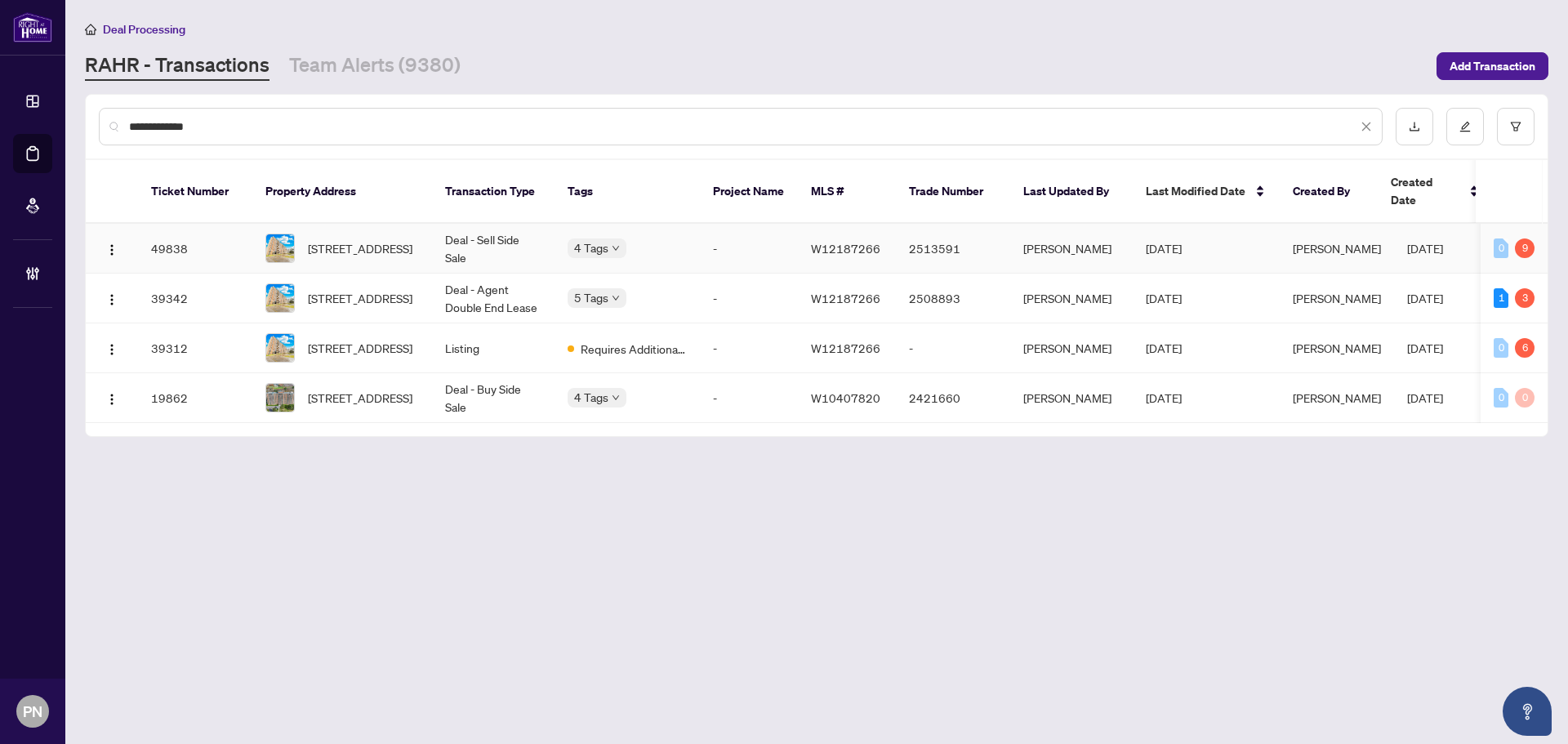
type input "**********"
click at [470, 224] on td "Deal - Sell Side Sale" at bounding box center [493, 249] width 123 height 50
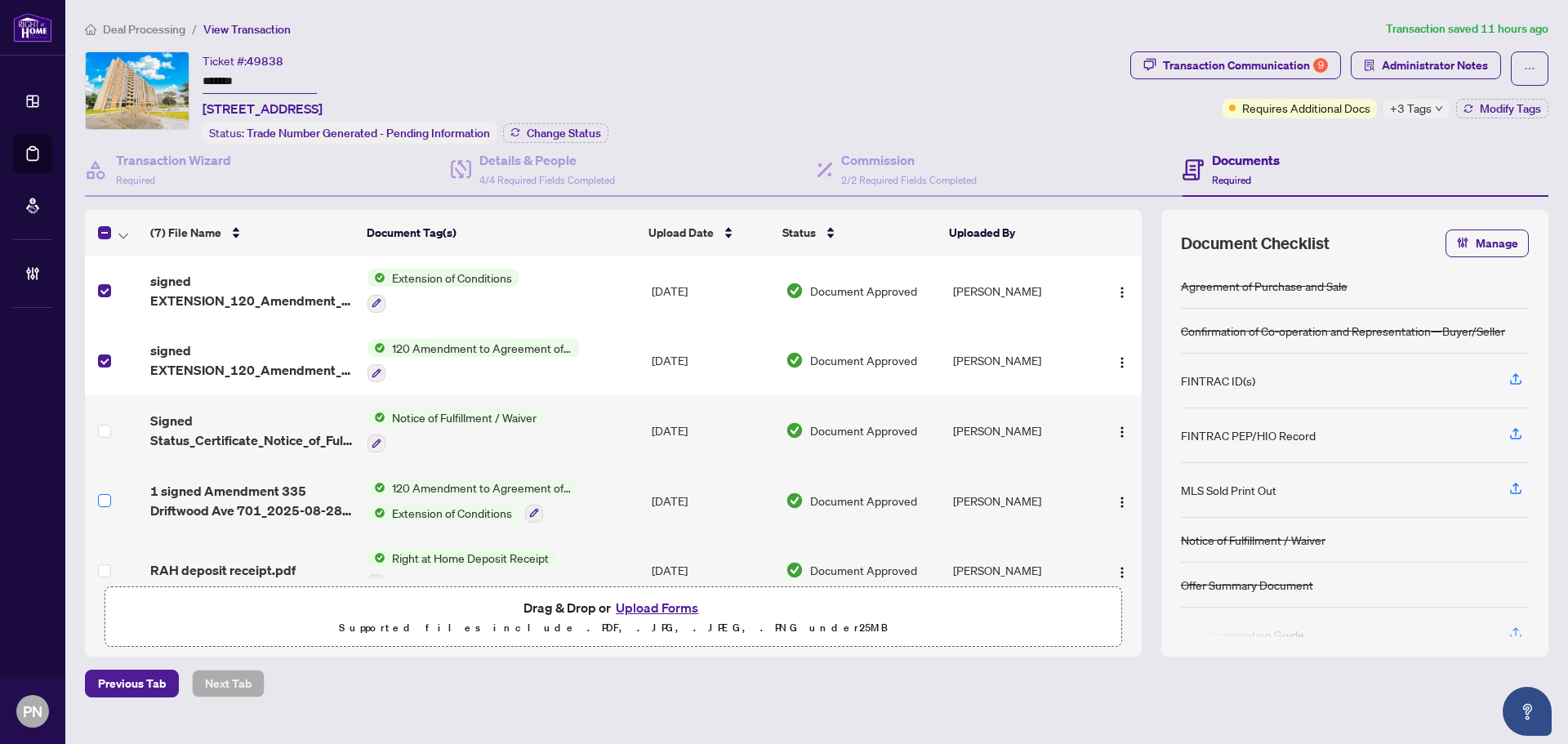
click at [102, 491] on label at bounding box center [104, 500] width 13 height 18
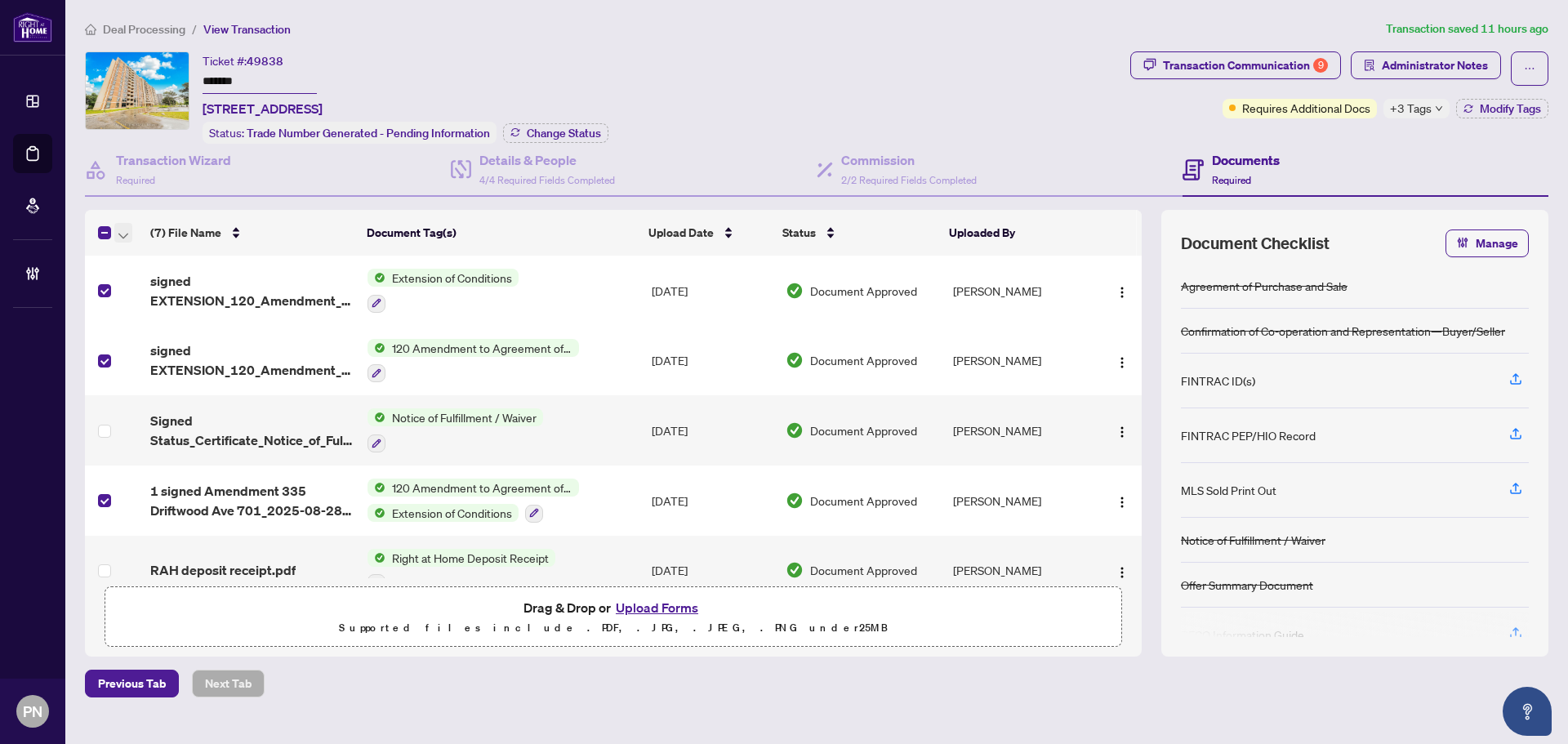
click at [126, 233] on icon "button" at bounding box center [124, 236] width 10 height 7
click at [138, 254] on span "Open Selected in New Tab(s)" at bounding box center [201, 260] width 146 height 18
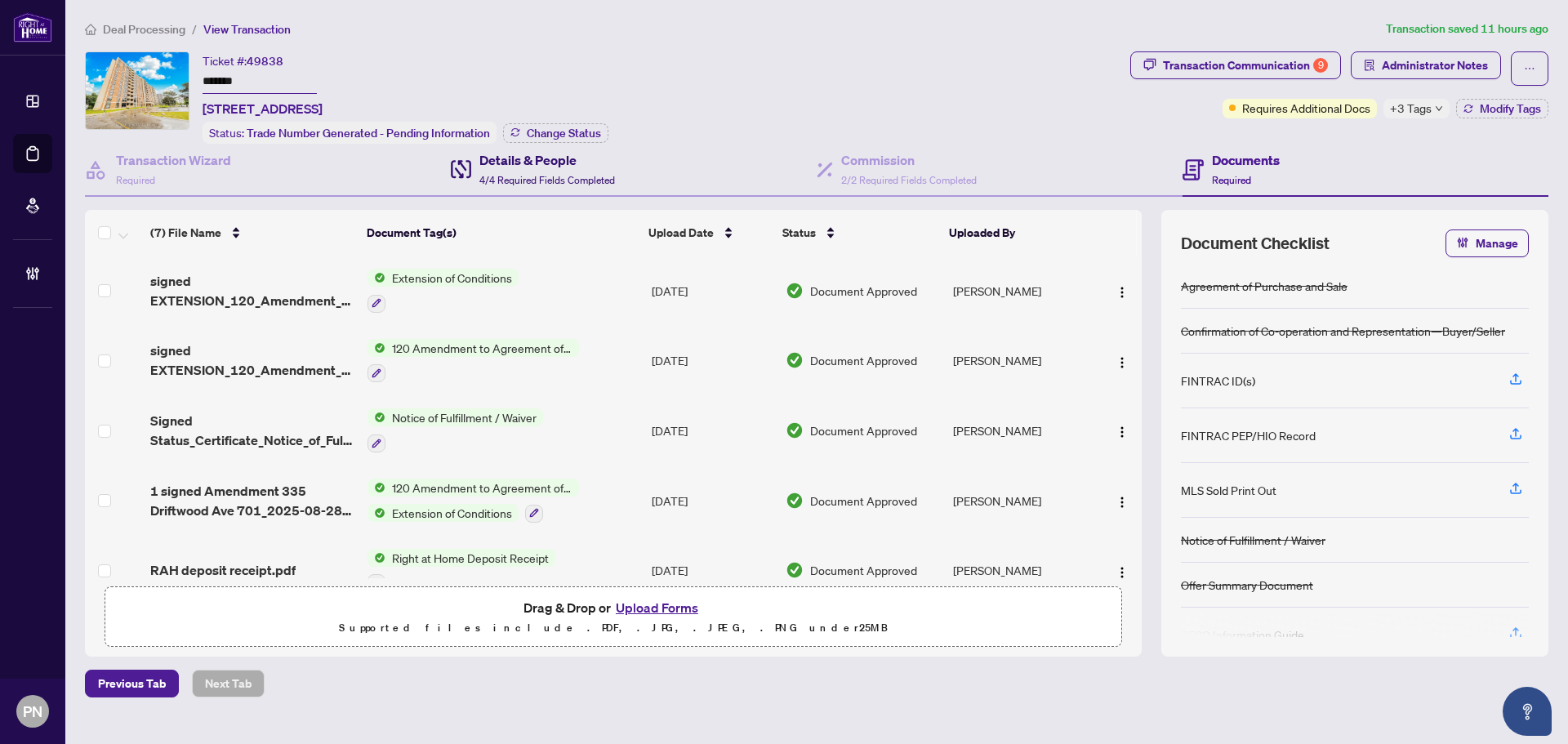
click at [549, 174] on span "4/4 Required Fields Completed" at bounding box center [547, 180] width 136 height 12
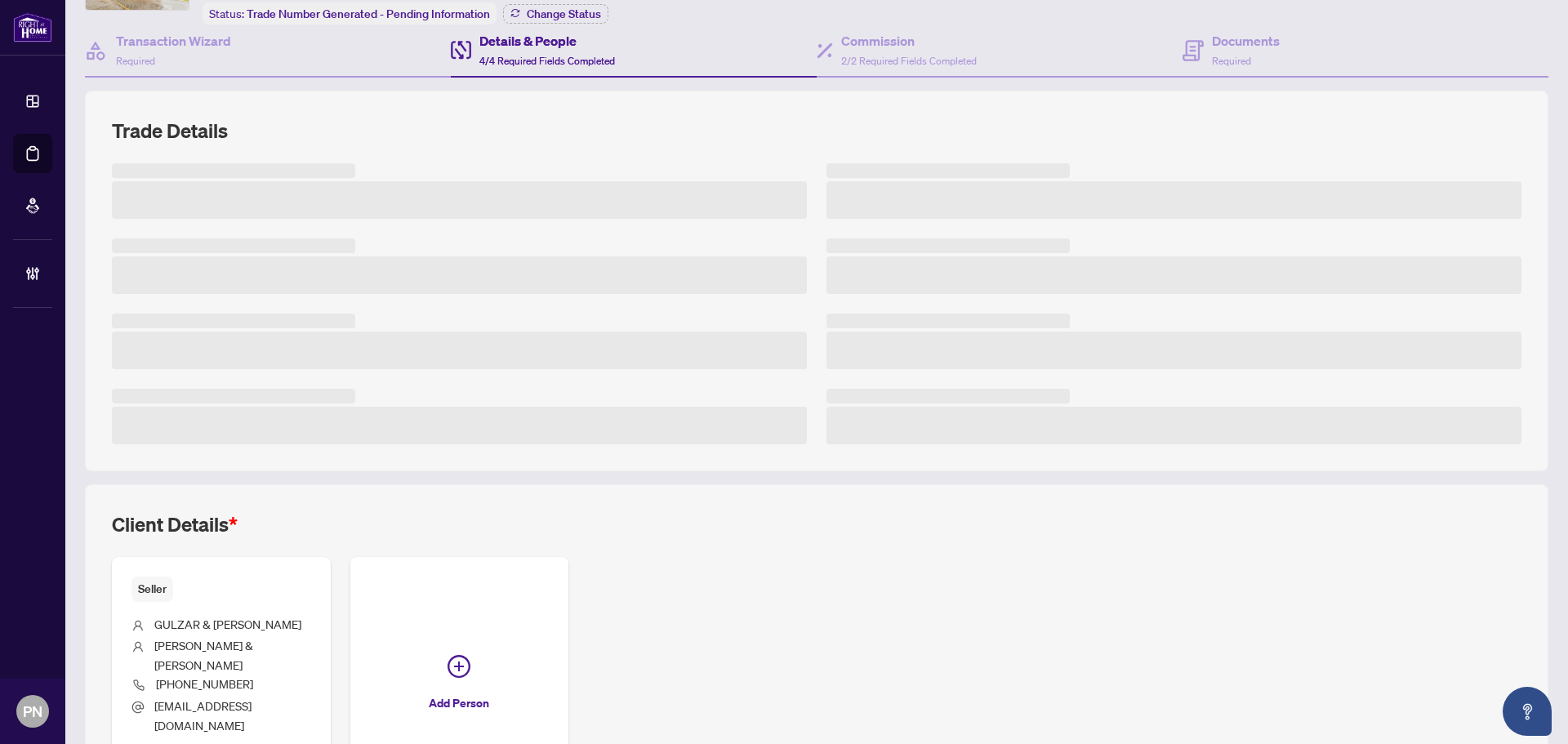
scroll to position [240, 0]
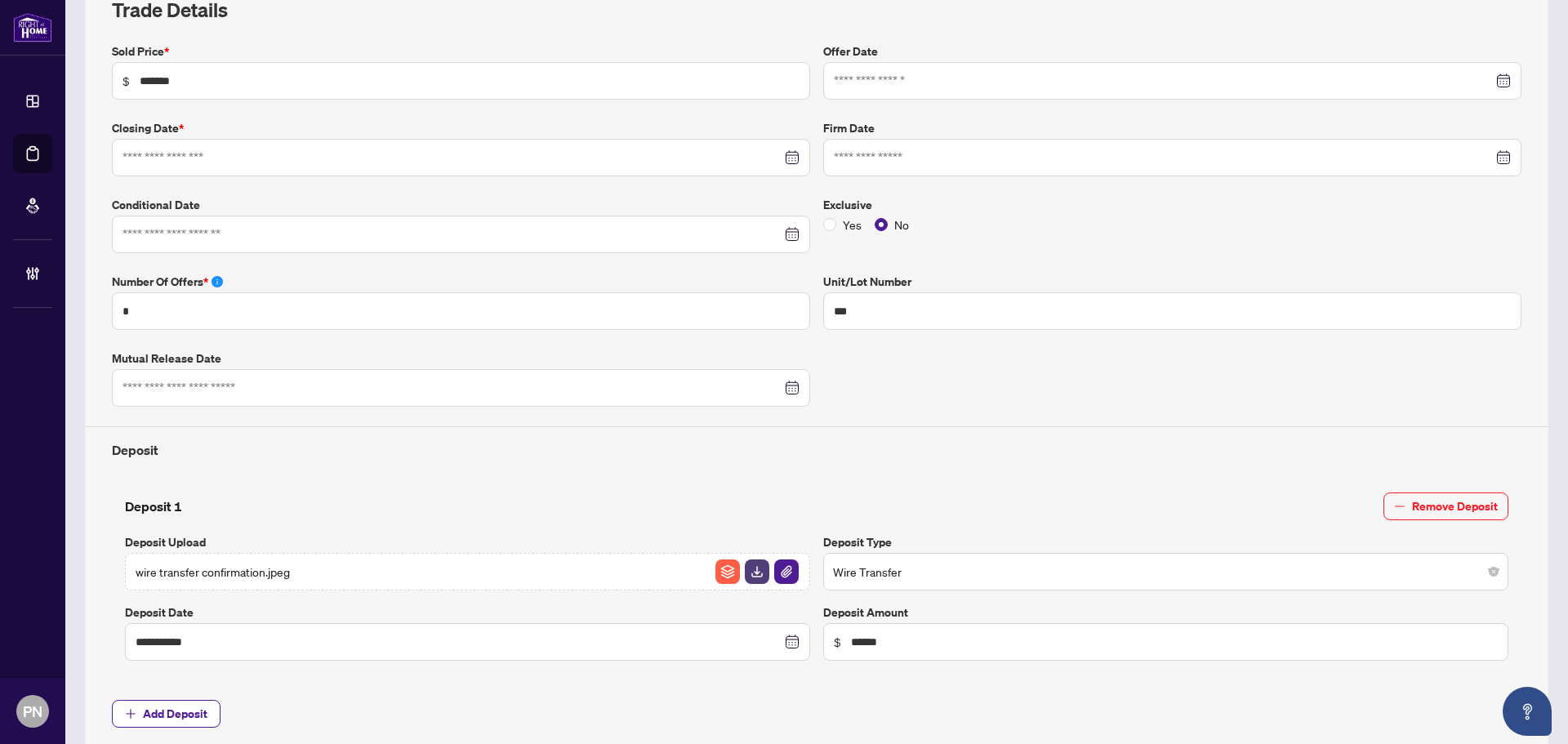
type input "**********"
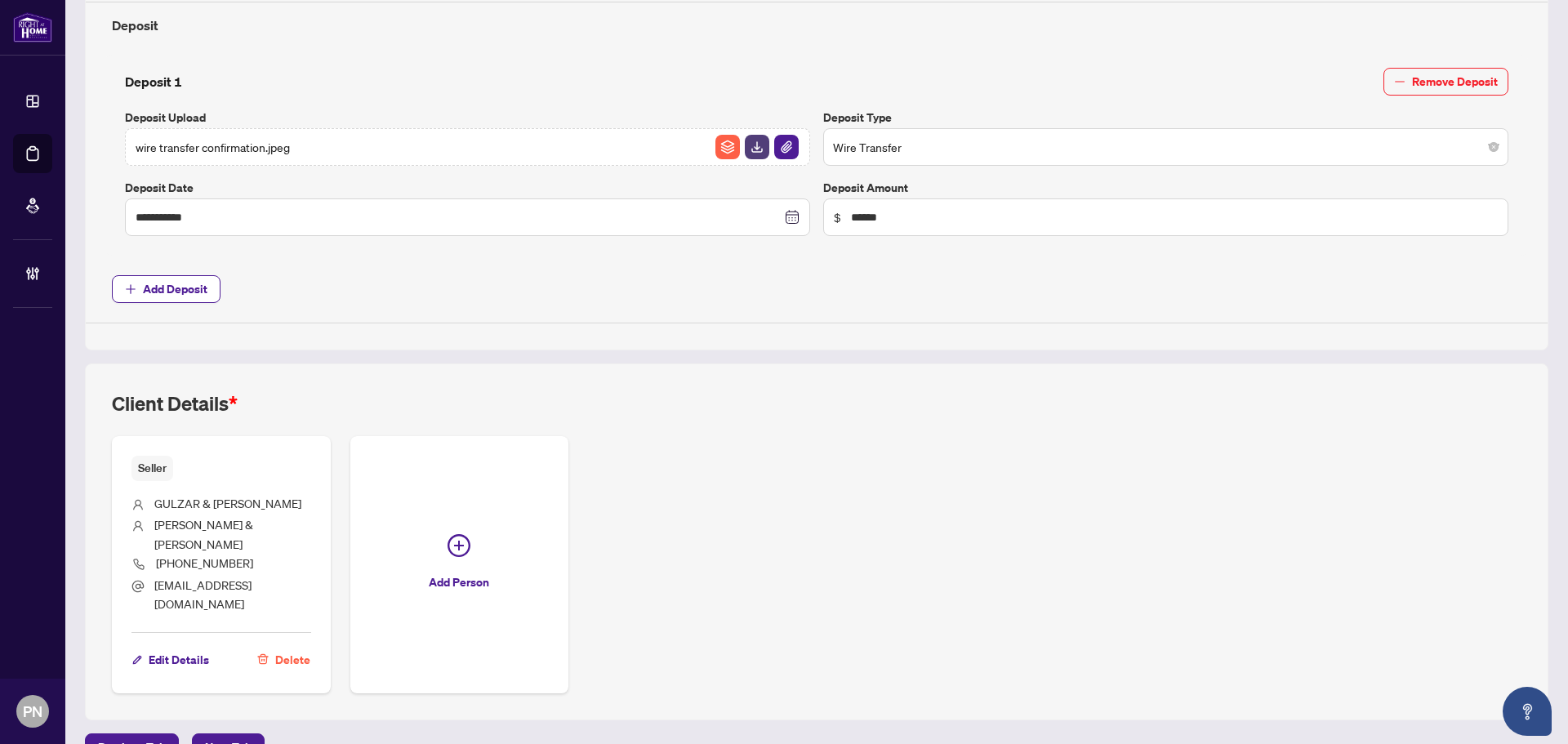
scroll to position [0, 0]
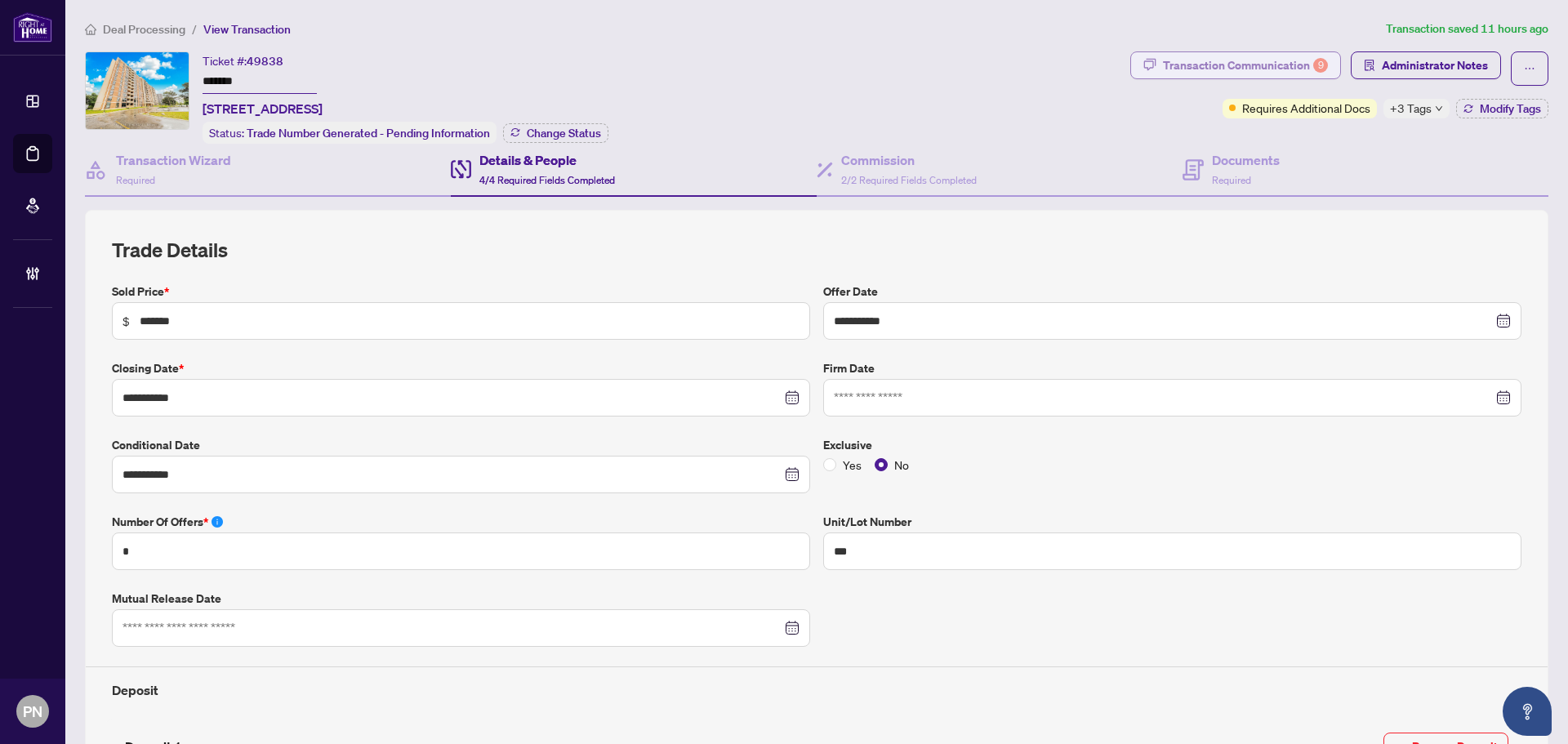
click at [1235, 74] on div "Transaction Communication 9" at bounding box center [1245, 65] width 165 height 26
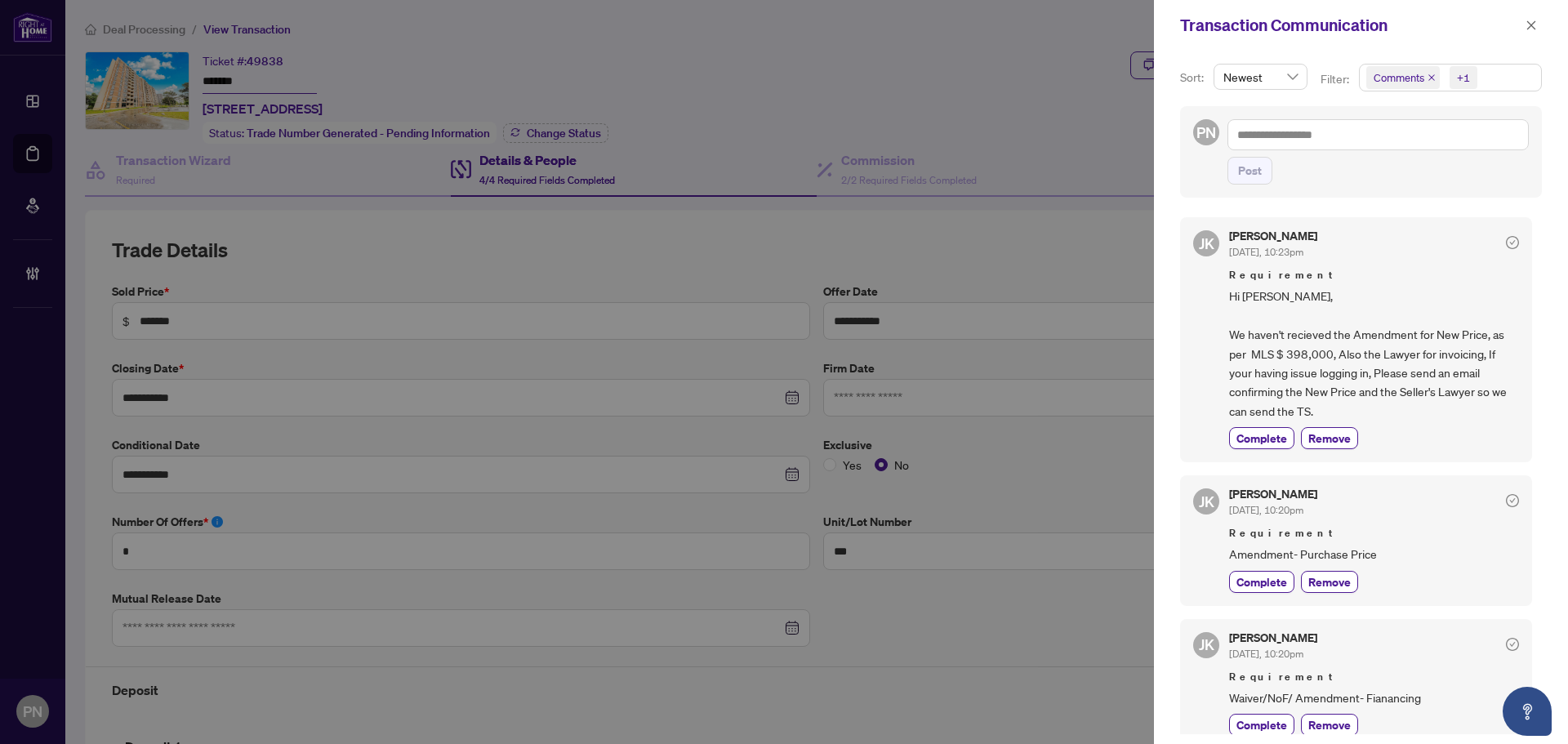
click at [1433, 79] on icon "close" at bounding box center [1432, 78] width 8 height 8
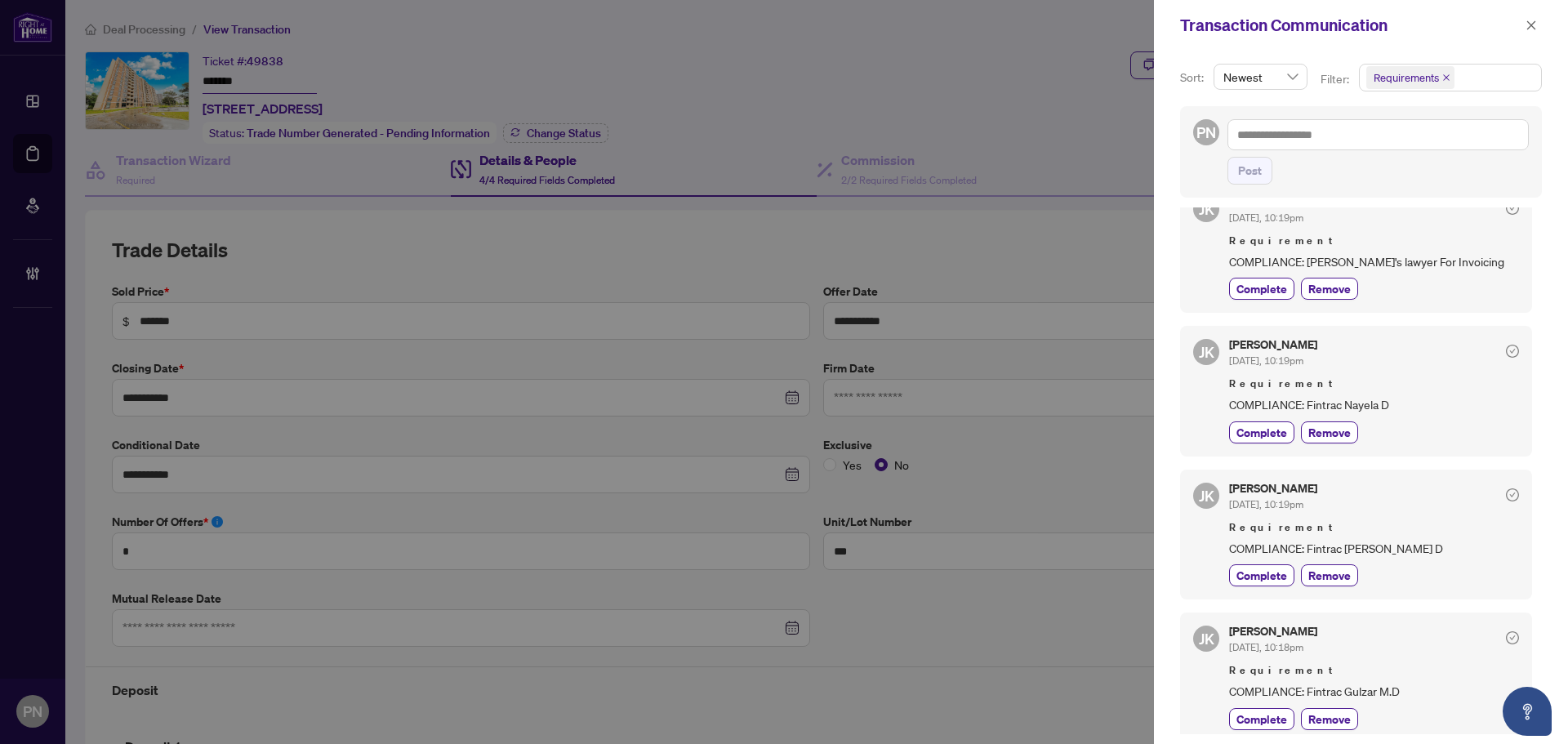
scroll to position [980, 0]
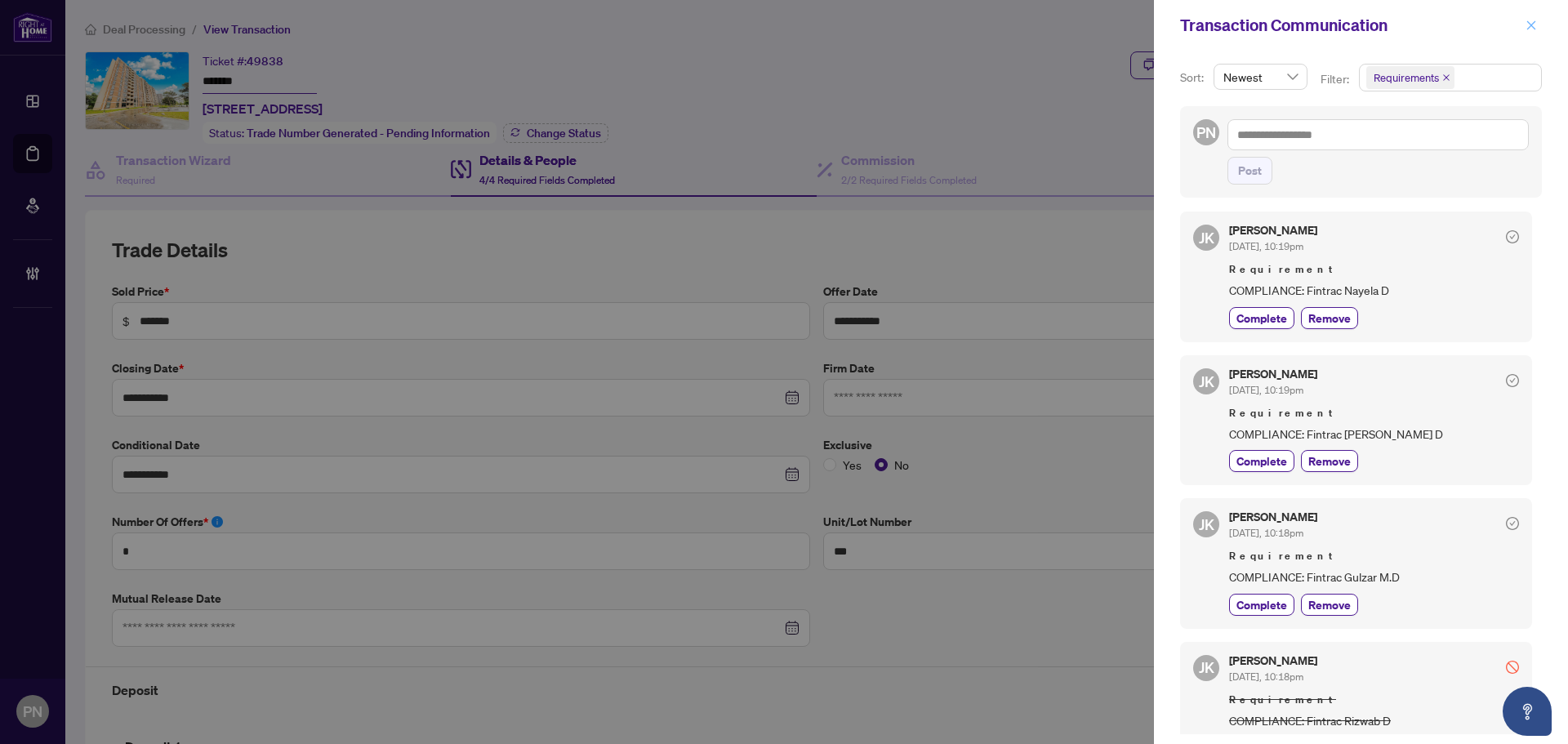
click at [1533, 23] on icon "close" at bounding box center [1531, 25] width 11 height 11
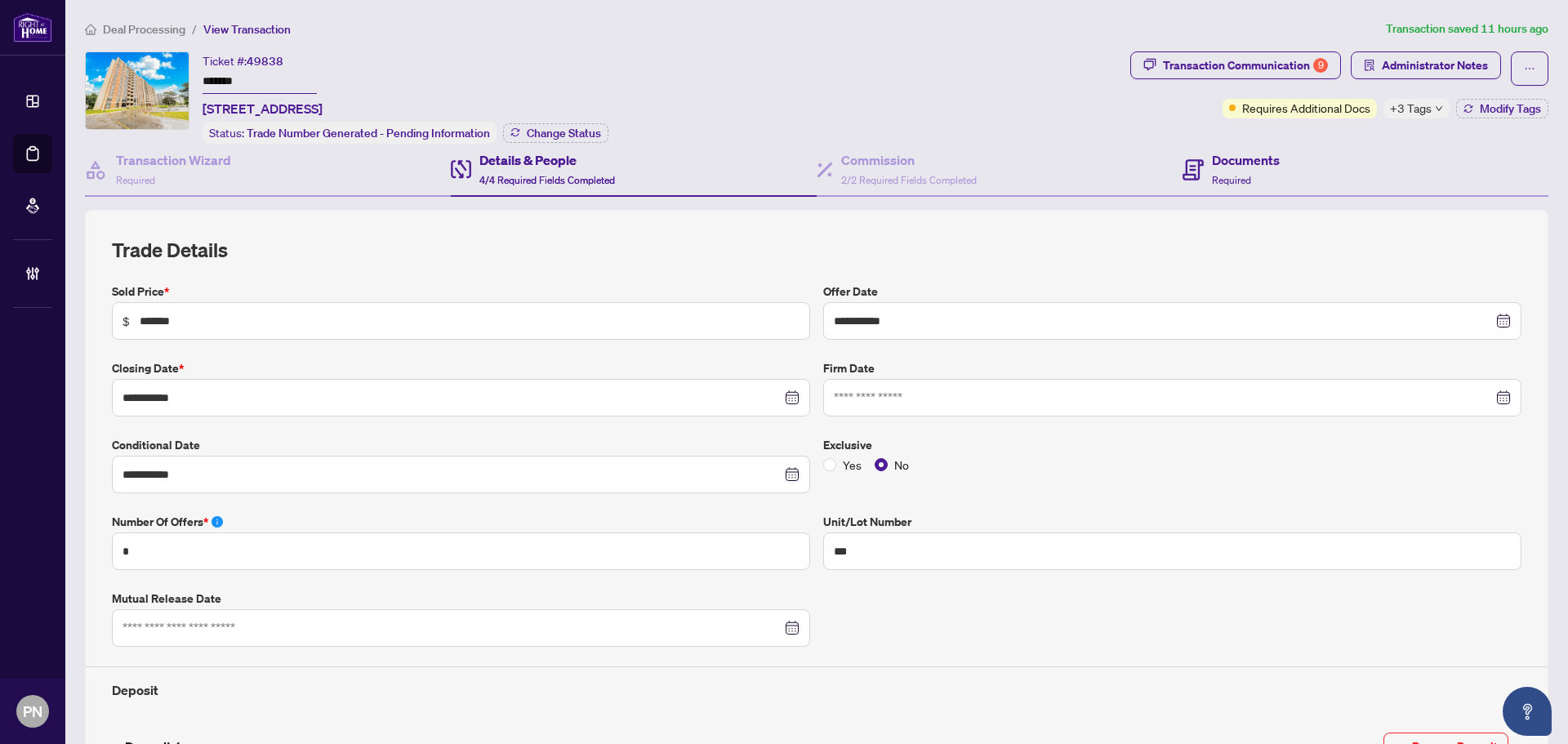
click at [1292, 160] on div "Documents Required" at bounding box center [1365, 170] width 366 height 53
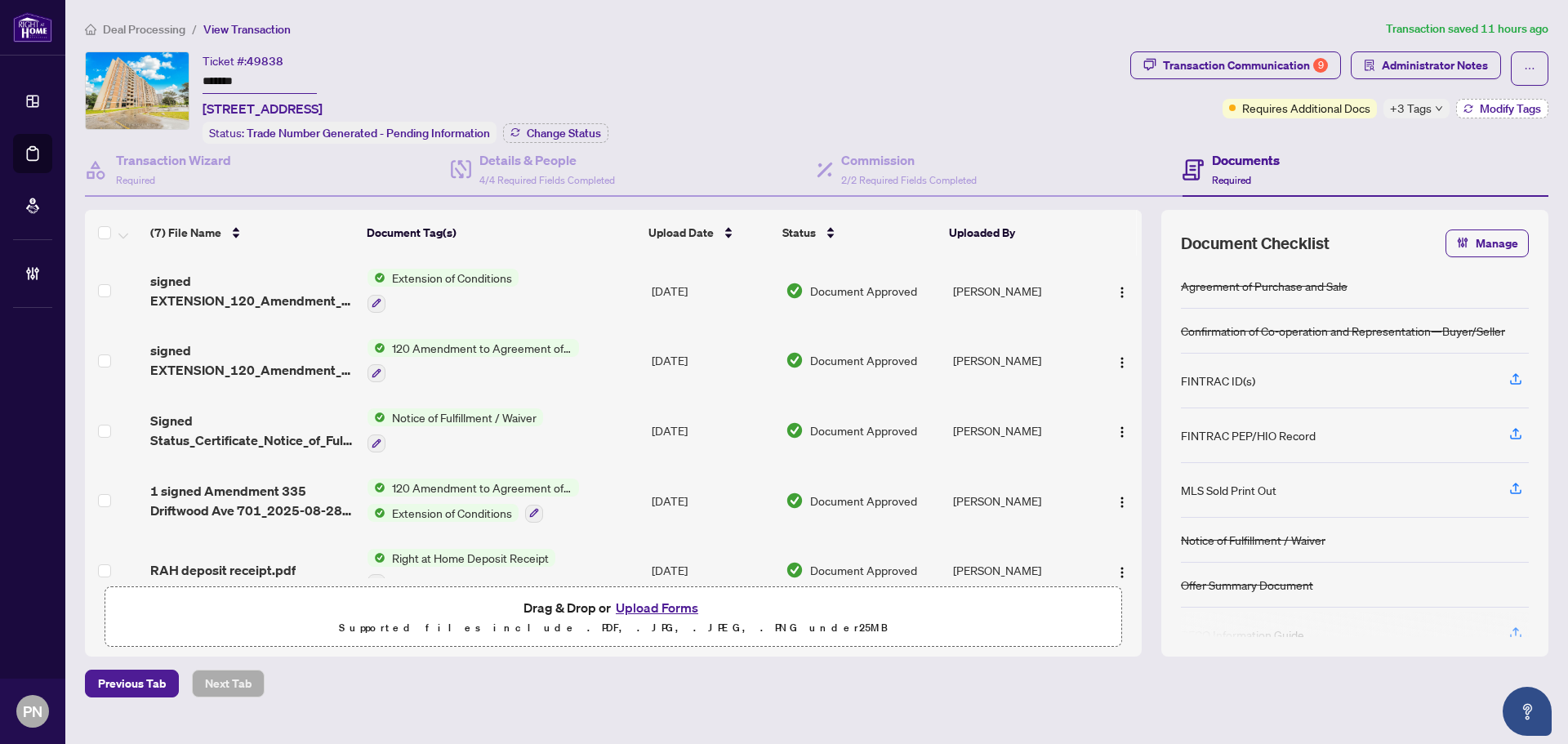
click at [1467, 115] on button "Modify Tags" at bounding box center [1502, 109] width 92 height 20
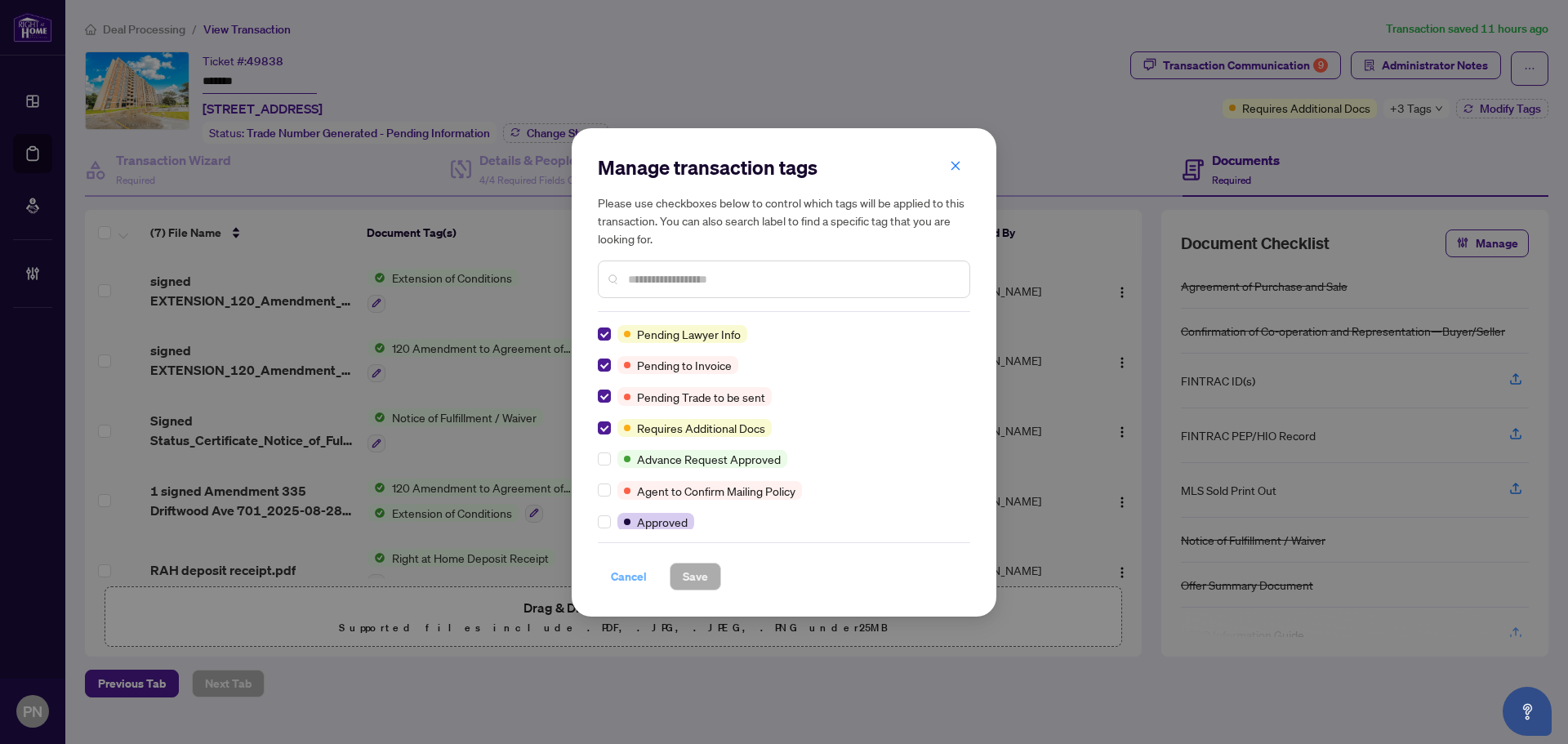
click at [626, 580] on span "Cancel" at bounding box center [629, 576] width 36 height 26
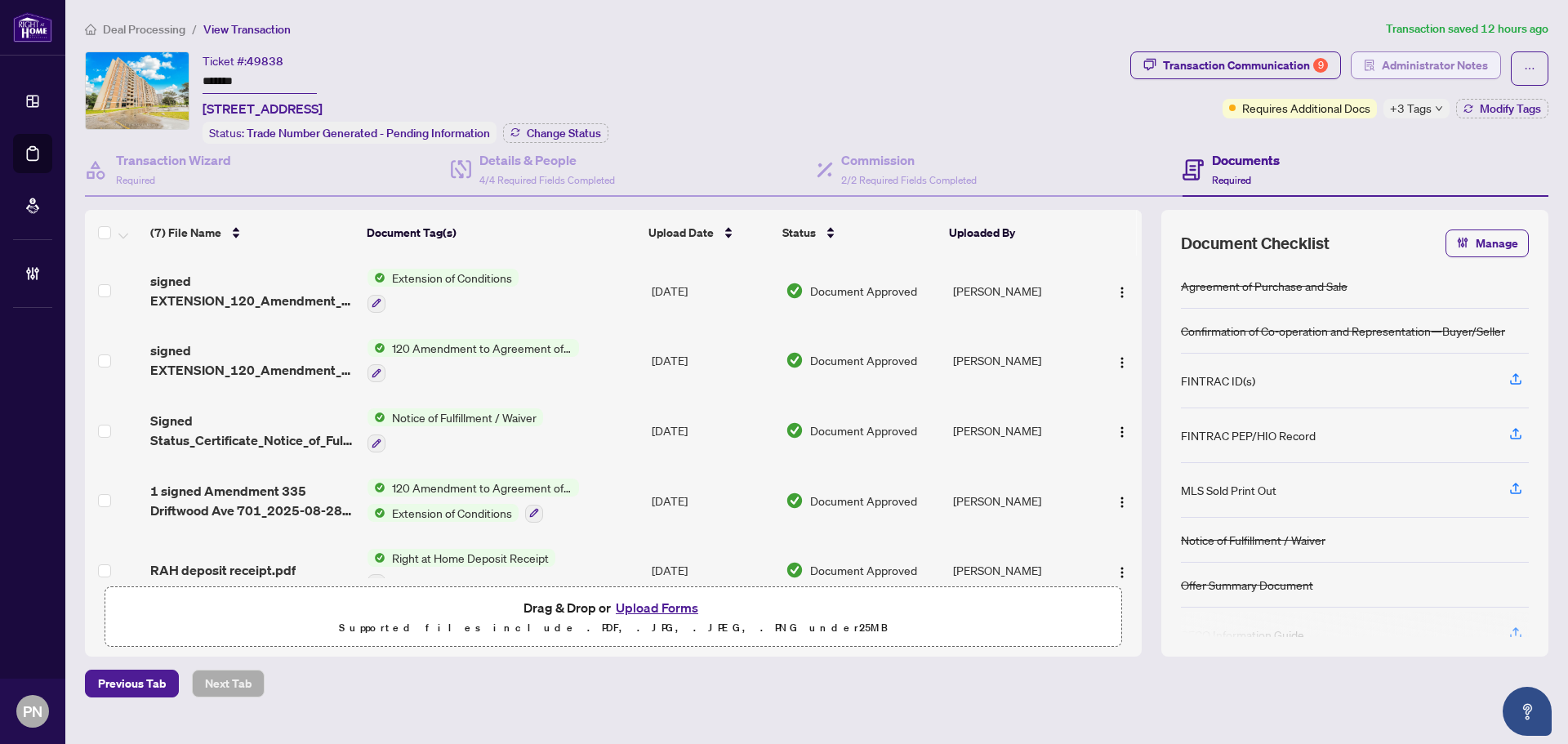
click at [1470, 59] on span "Administrator Notes" at bounding box center [1435, 65] width 106 height 26
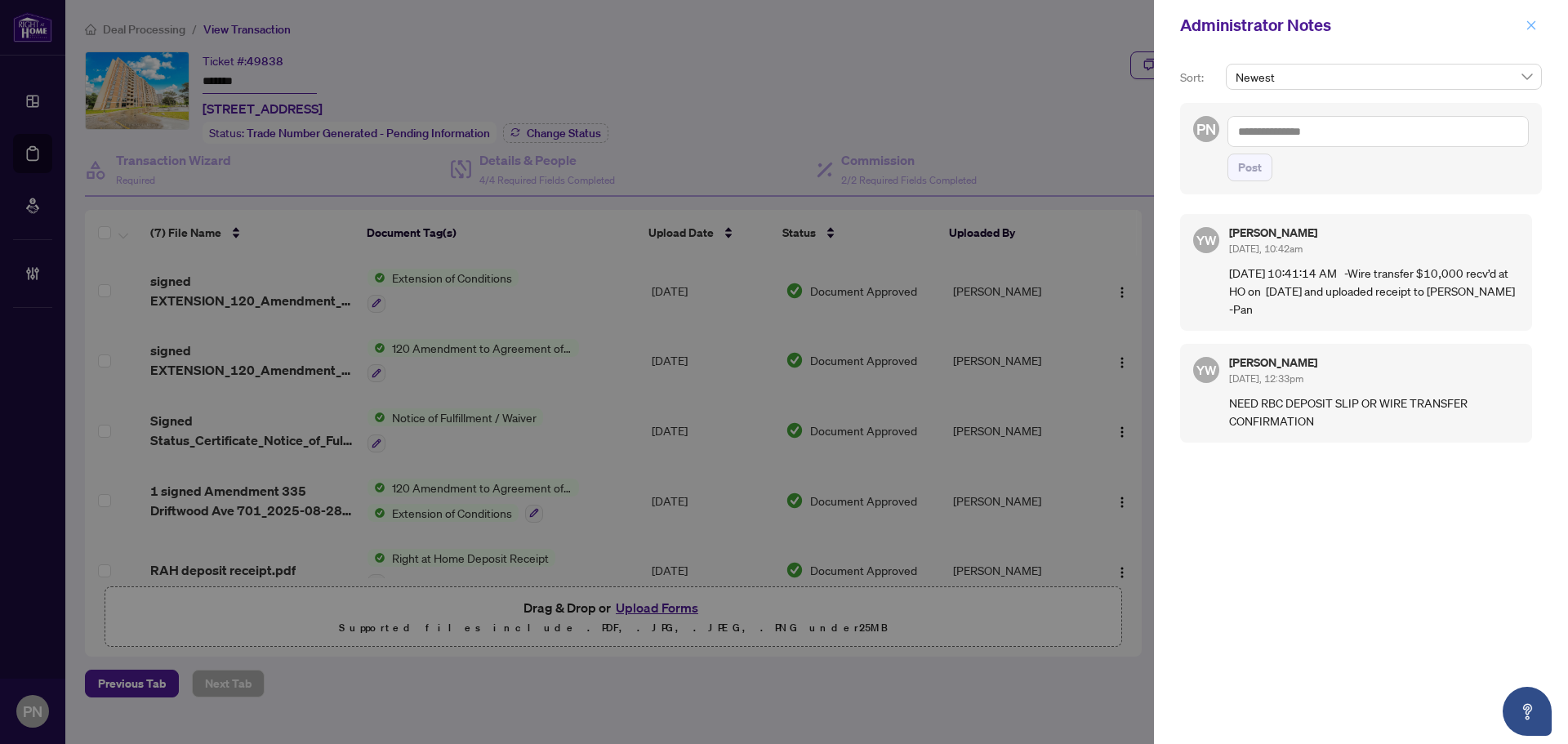
click at [1527, 31] on icon "close" at bounding box center [1531, 25] width 11 height 11
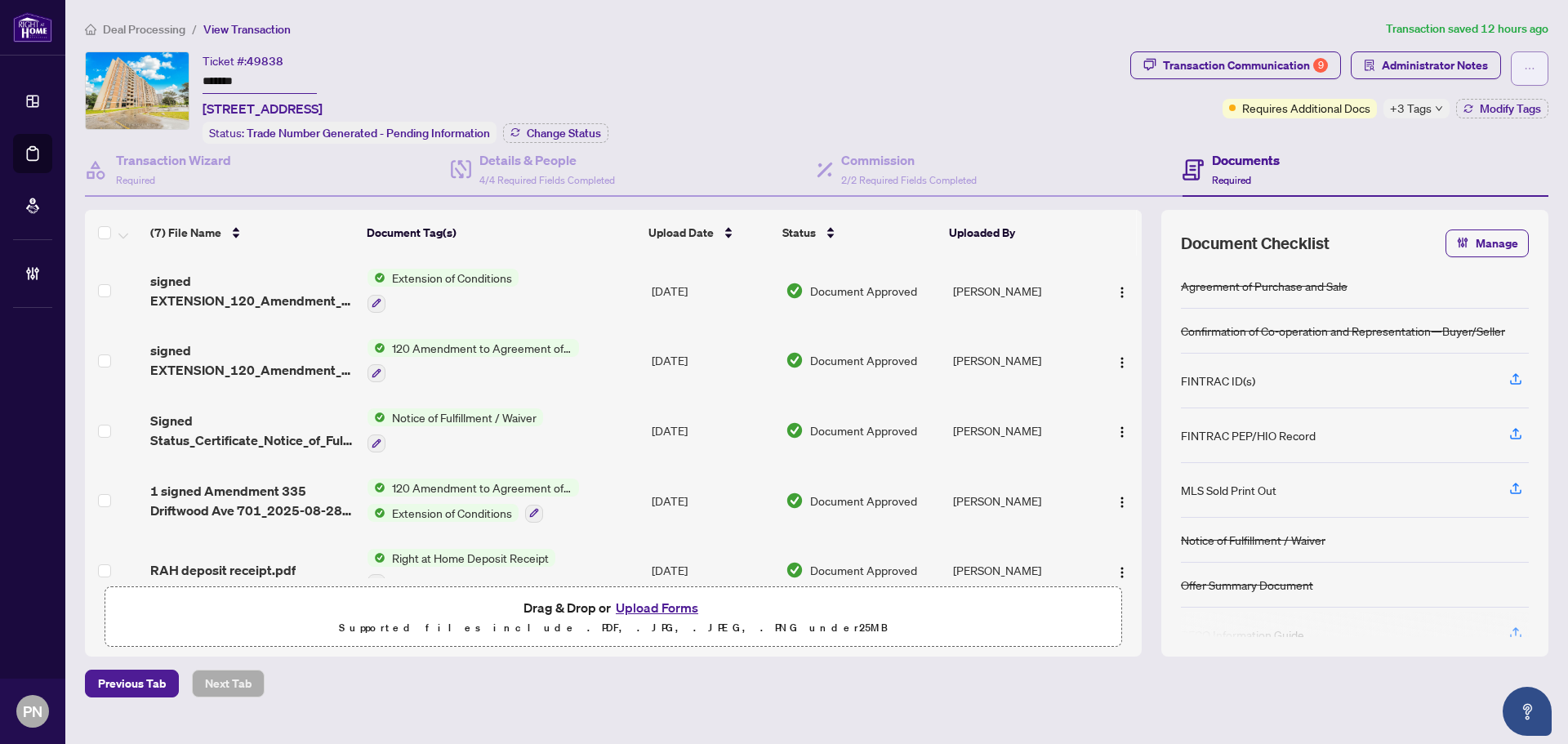
click at [1537, 74] on button "button" at bounding box center [1530, 69] width 38 height 34
click at [1482, 108] on span "Transaction Permissions" at bounding box center [1472, 105] width 125 height 18
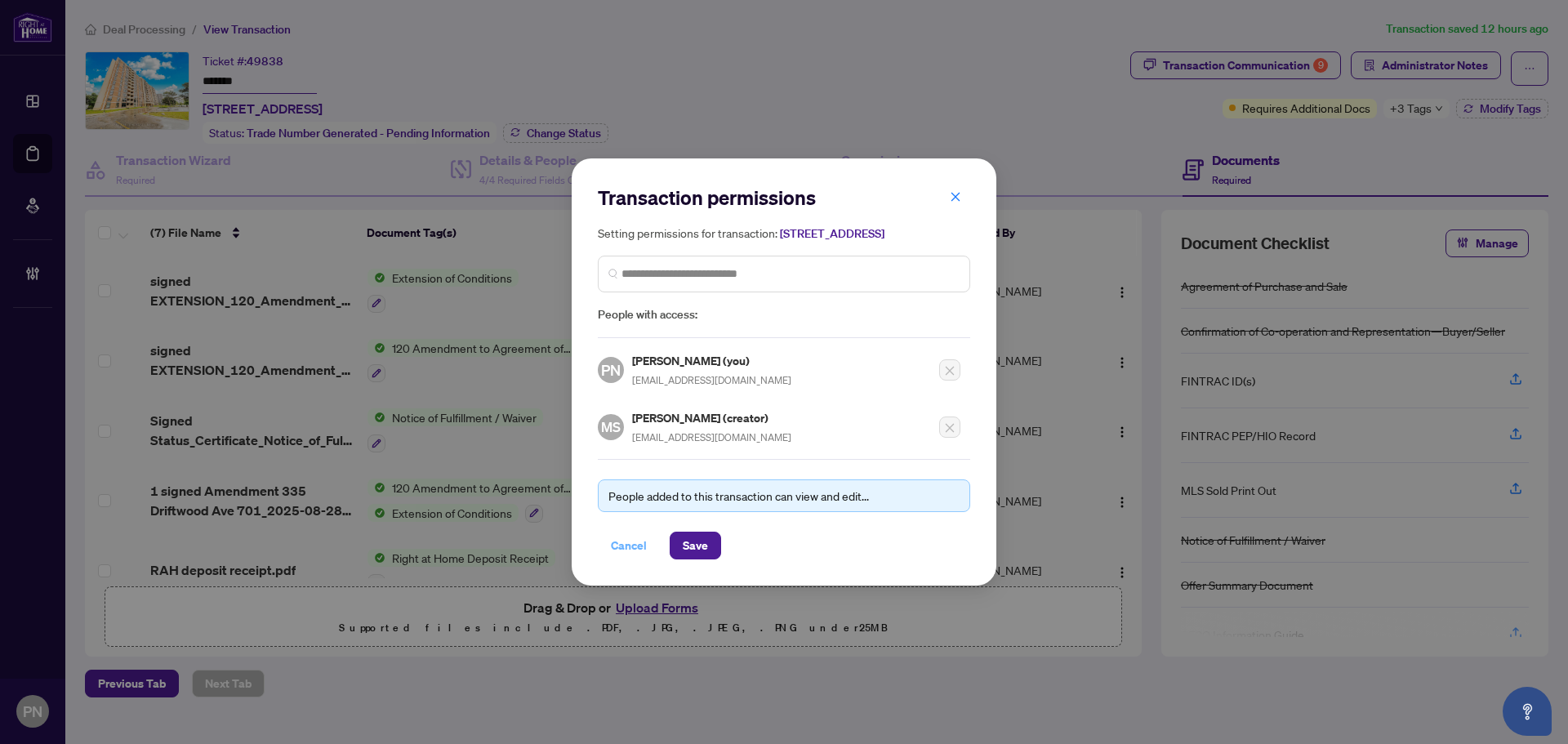
click at [631, 552] on span "Cancel" at bounding box center [629, 545] width 36 height 26
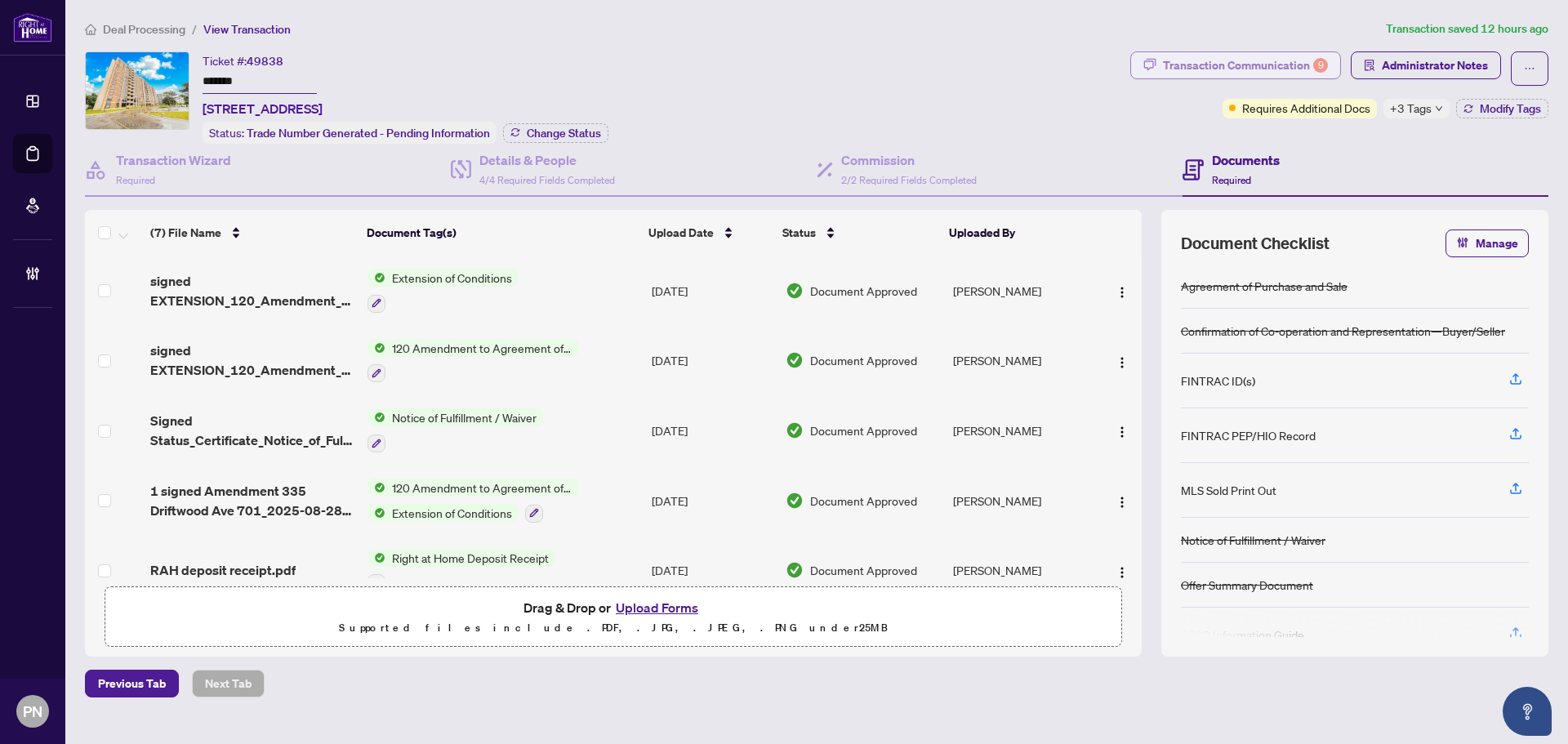
click at [1225, 72] on div "Transaction Communication 9" at bounding box center [1245, 65] width 165 height 26
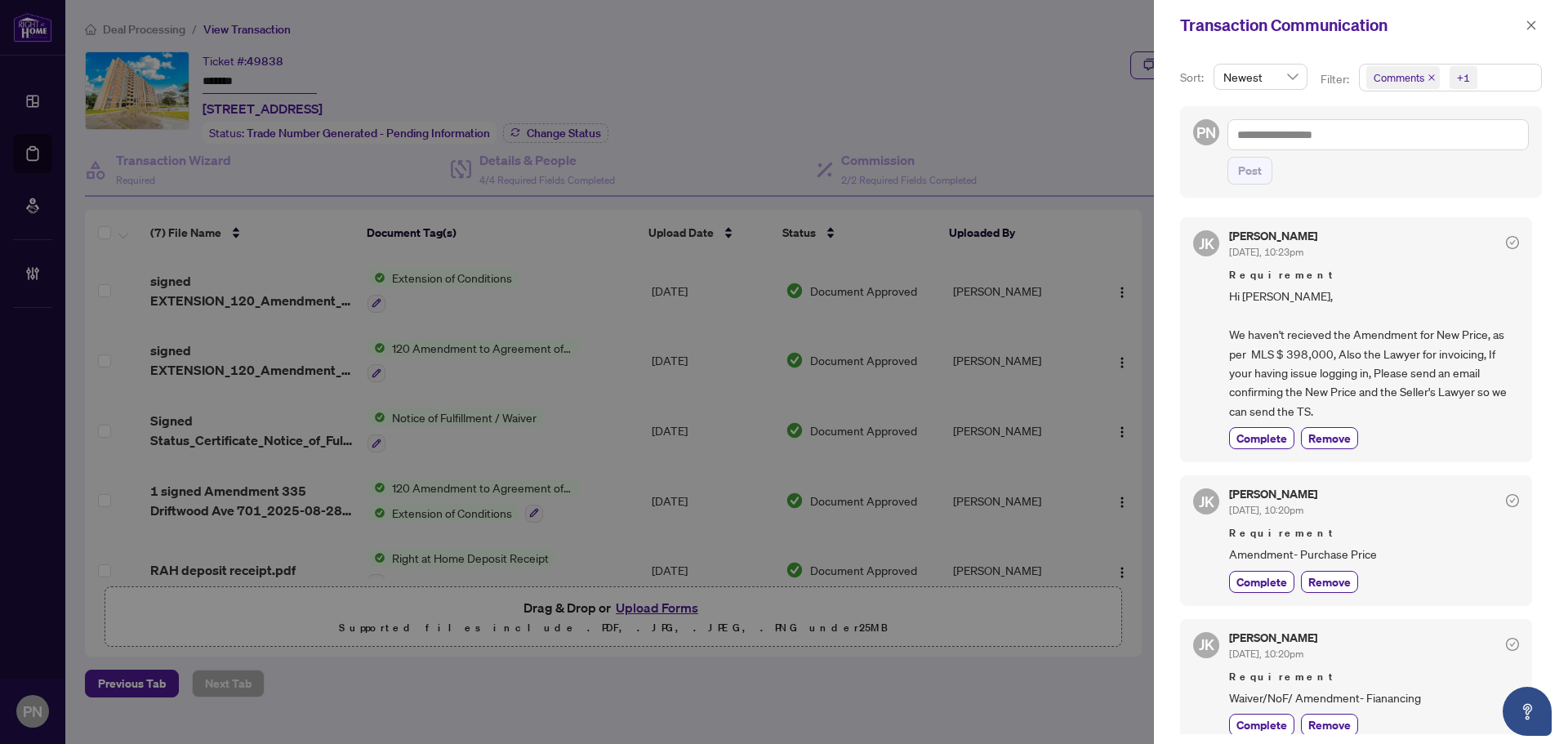
drag, startPoint x: 1524, startPoint y: 23, endPoint x: 1331, endPoint y: 84, distance: 202.4
click at [1524, 23] on button "button" at bounding box center [1531, 26] width 21 height 20
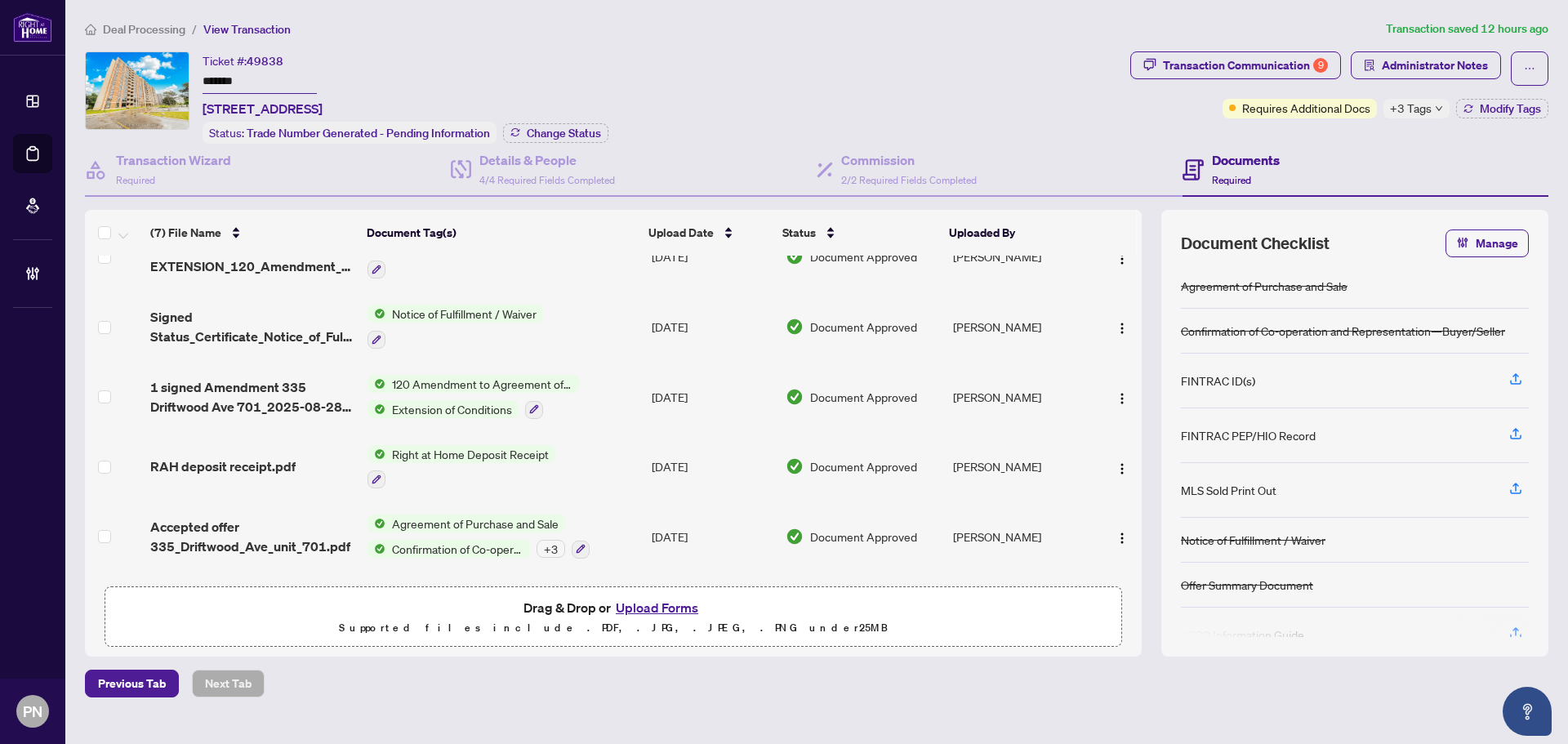
scroll to position [171, 0]
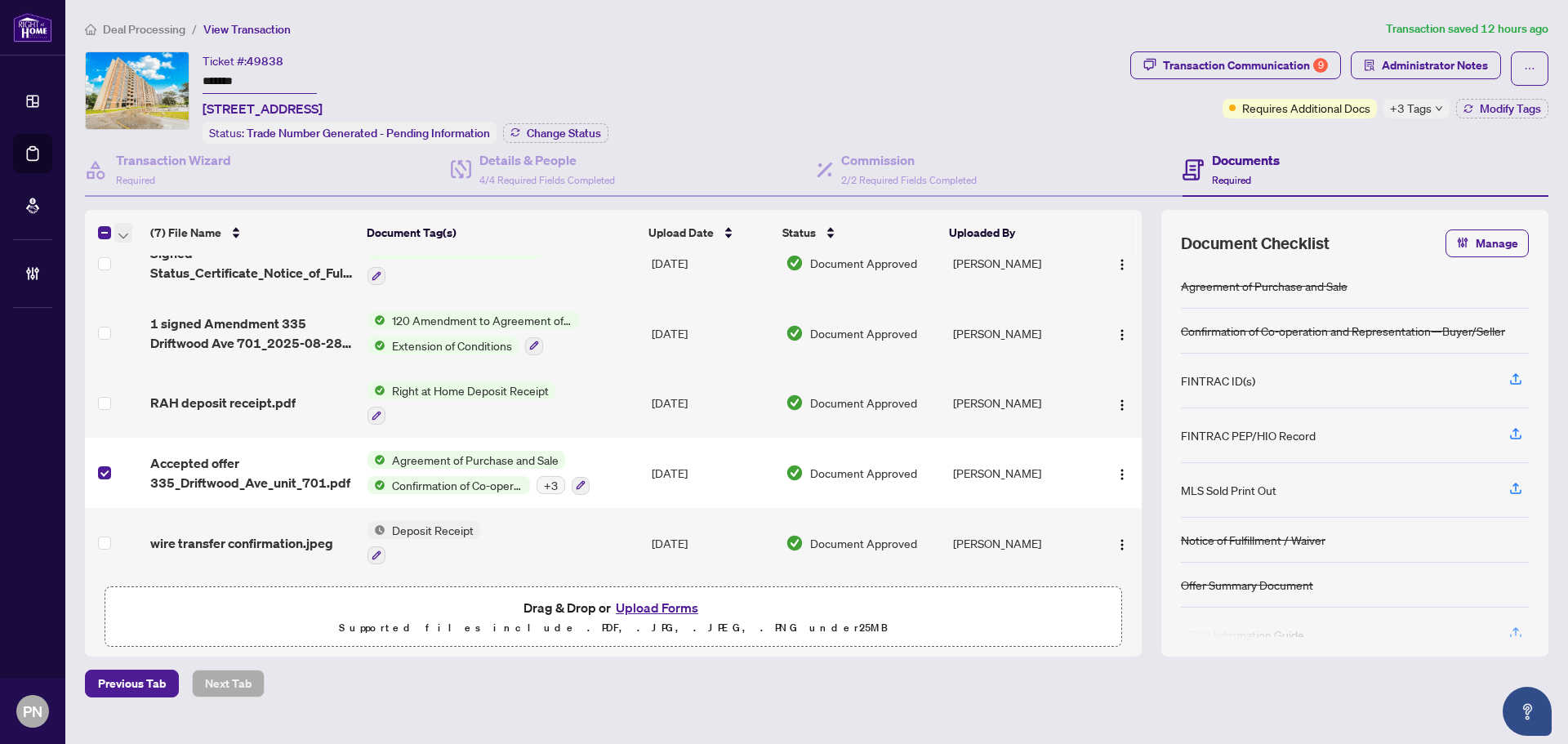
click at [124, 233] on icon "button" at bounding box center [124, 236] width 10 height 7
click at [132, 253] on span "Open Selected in New Tab(s)" at bounding box center [201, 260] width 146 height 18
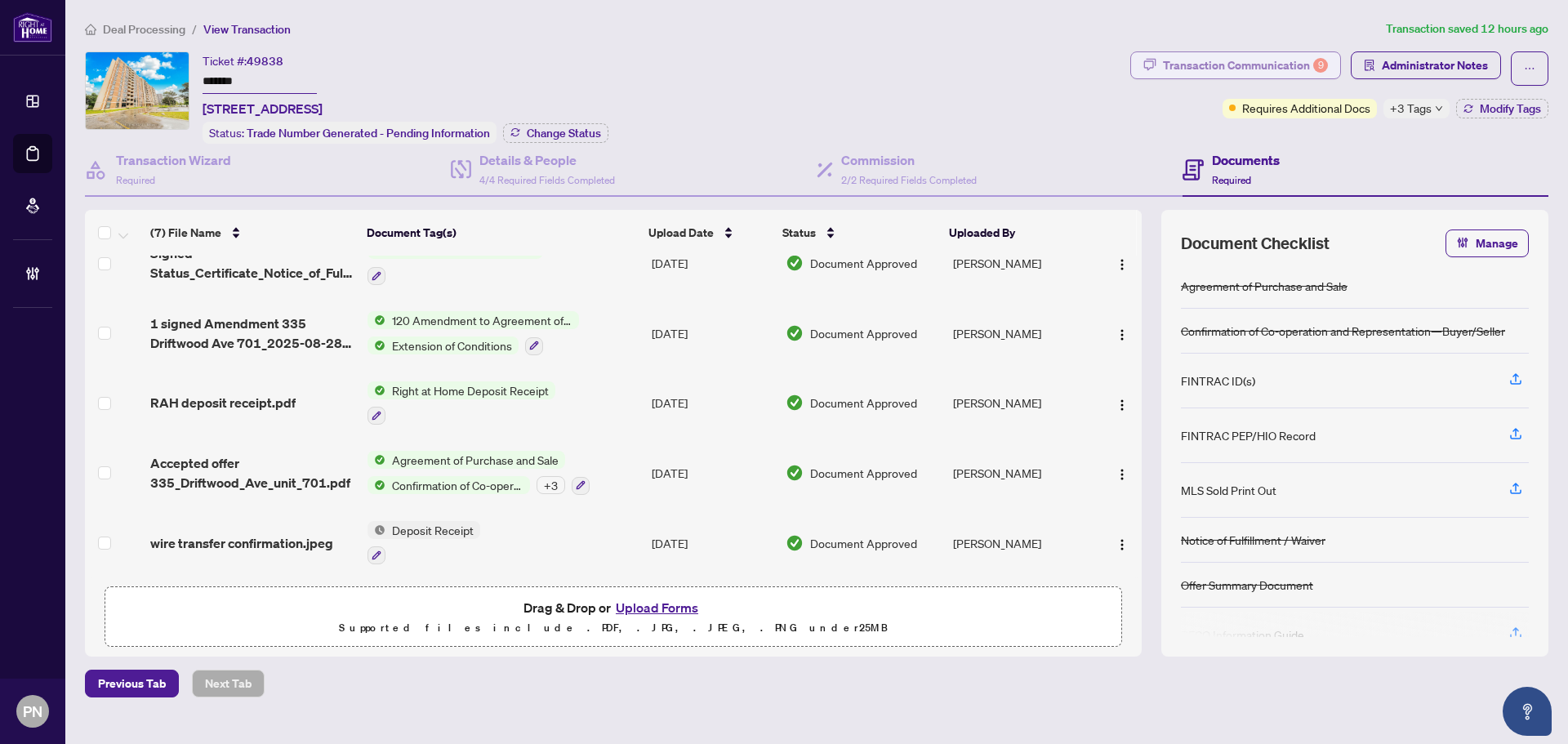
click at [1205, 65] on div "Transaction Communication 9" at bounding box center [1245, 65] width 165 height 26
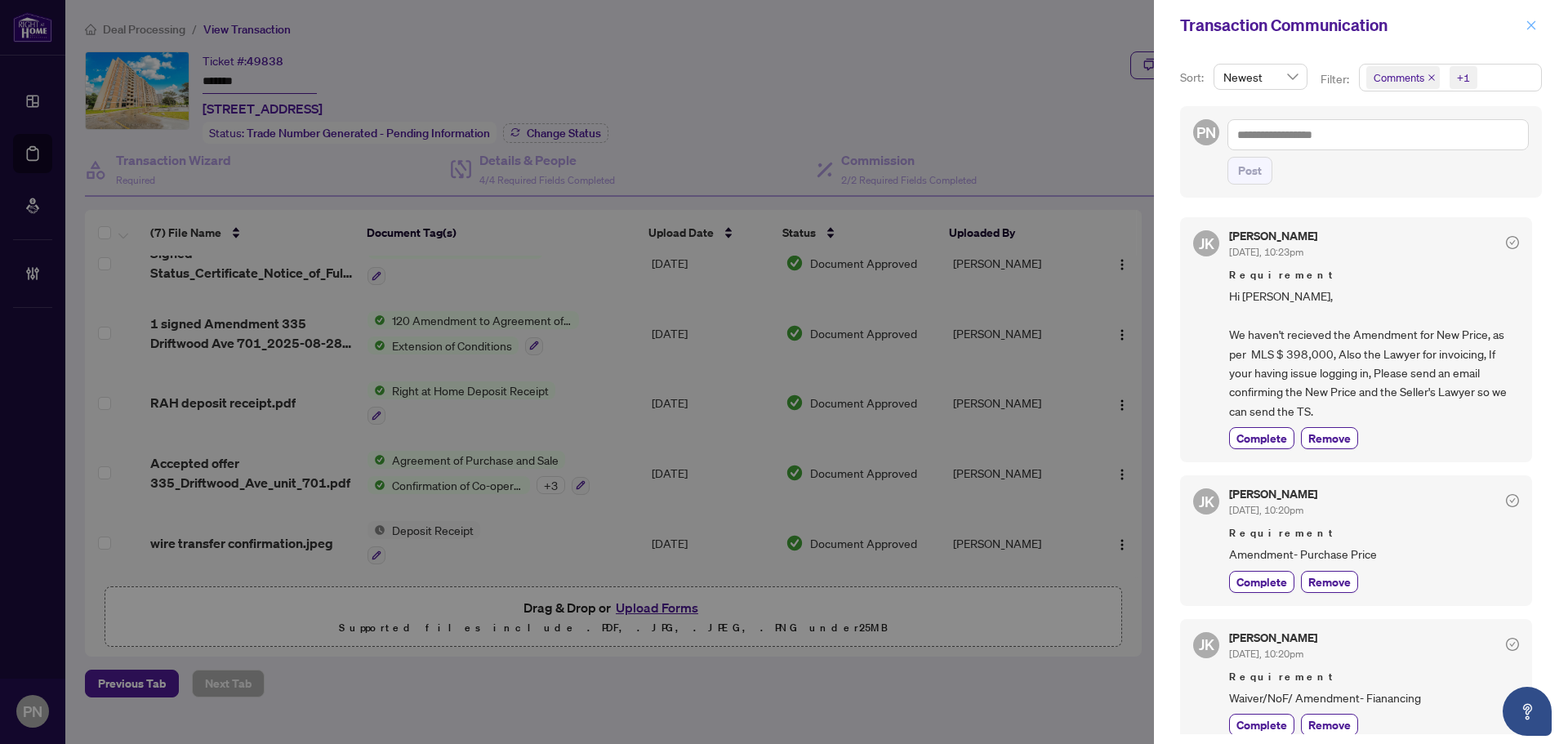
click at [1530, 28] on icon "close" at bounding box center [1531, 24] width 9 height 9
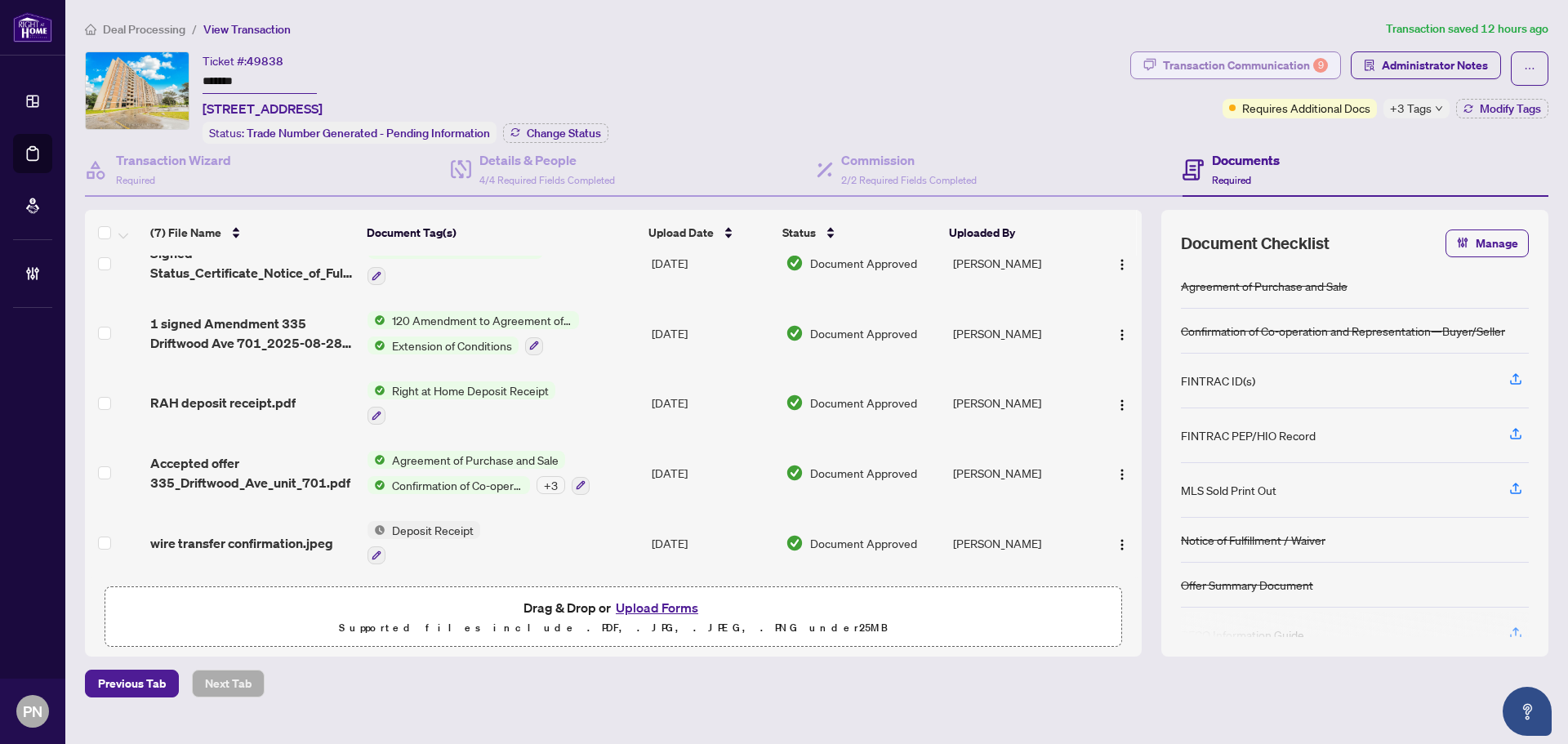
click at [1287, 74] on div "Transaction Communication 9" at bounding box center [1245, 65] width 165 height 26
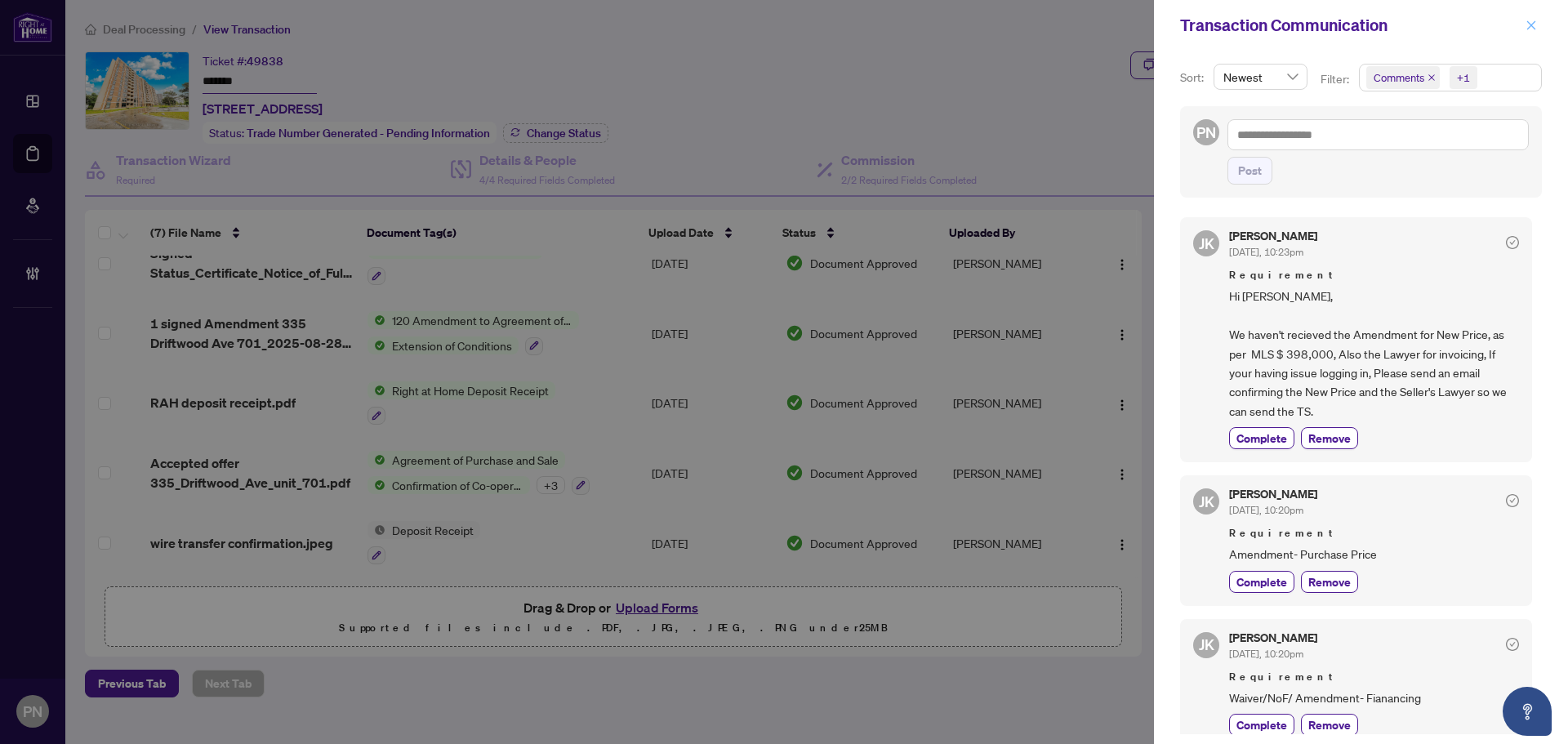
click at [1531, 26] on icon "close" at bounding box center [1531, 24] width 9 height 9
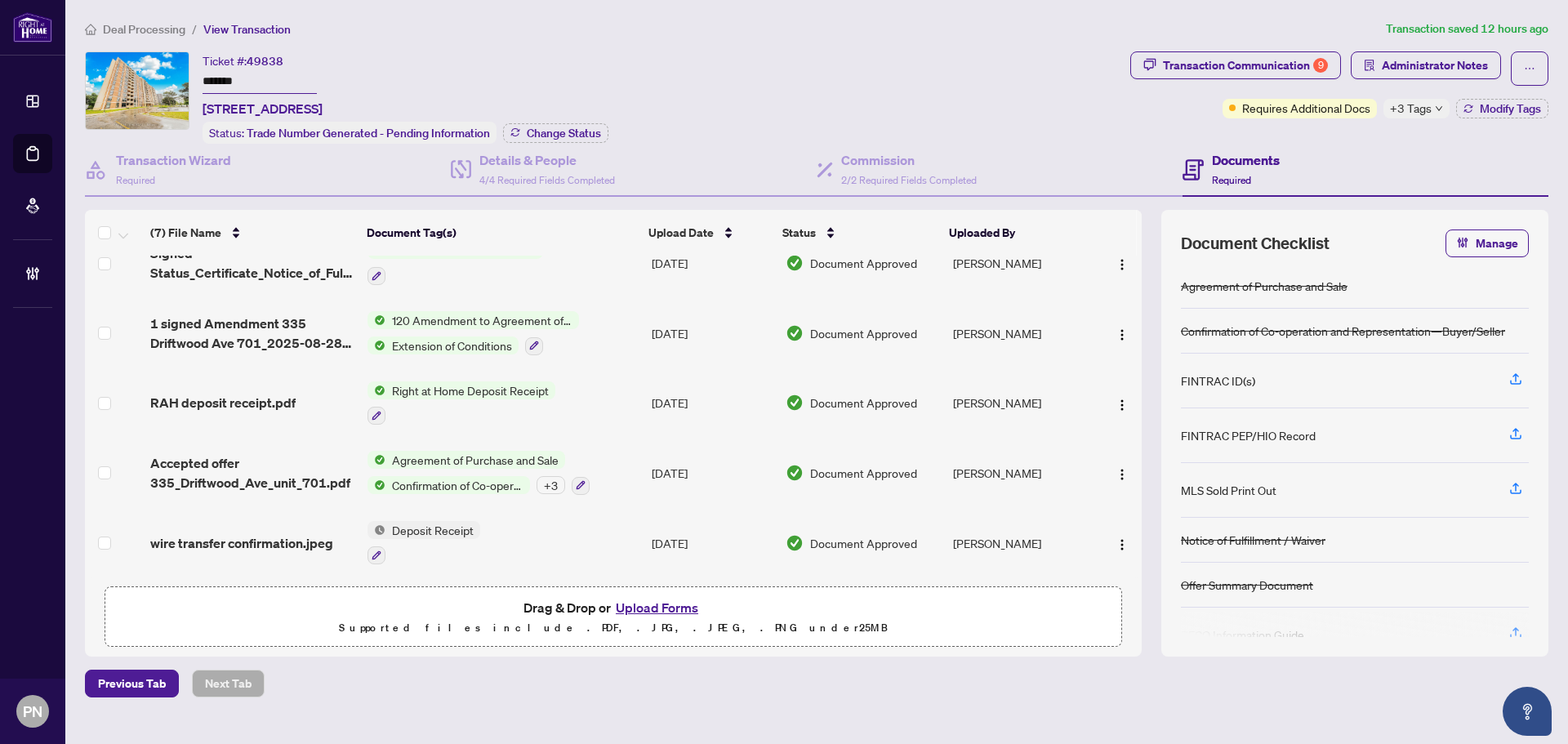
click at [157, 29] on span "Deal Processing" at bounding box center [144, 29] width 83 height 15
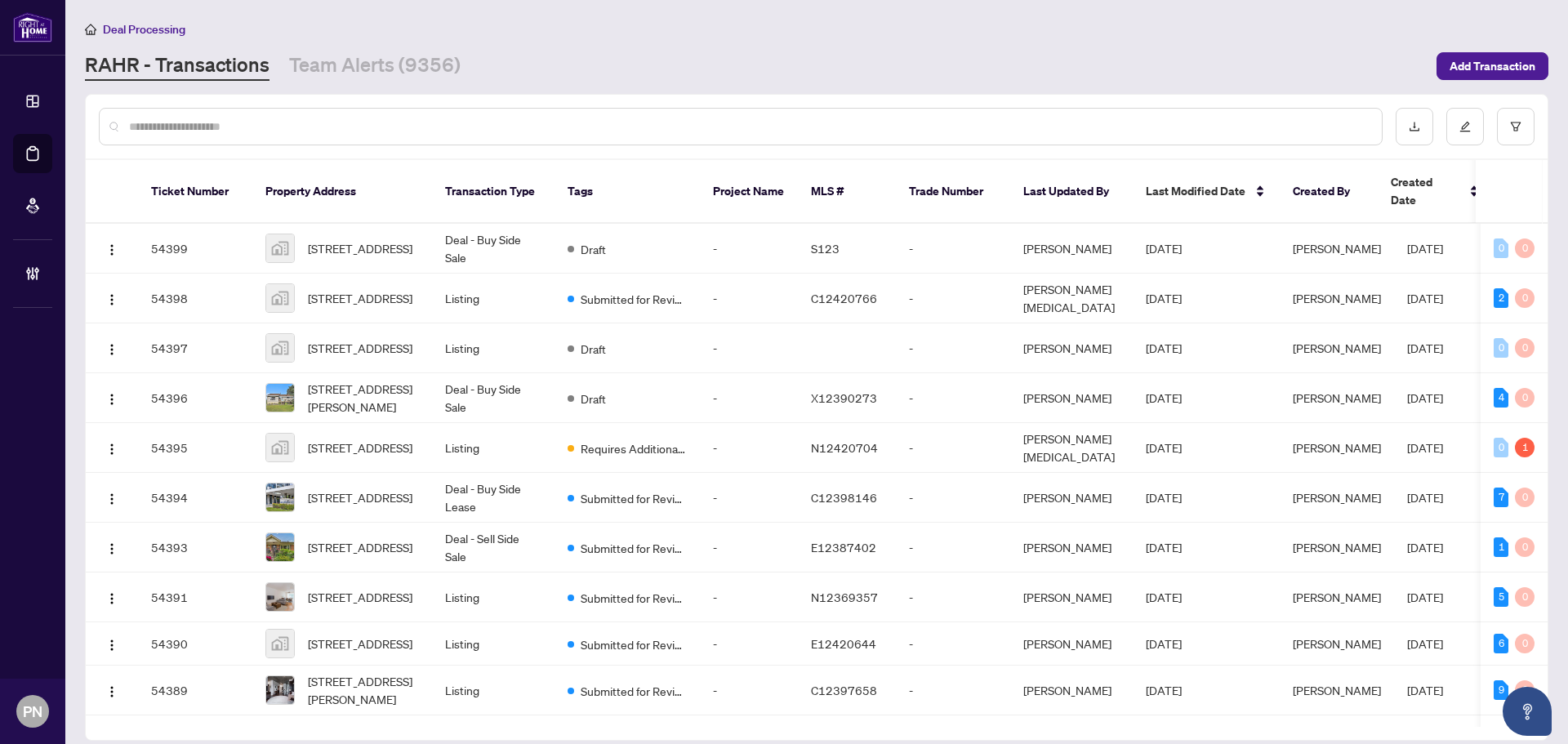
click at [302, 119] on input "text" at bounding box center [748, 127] width 1239 height 18
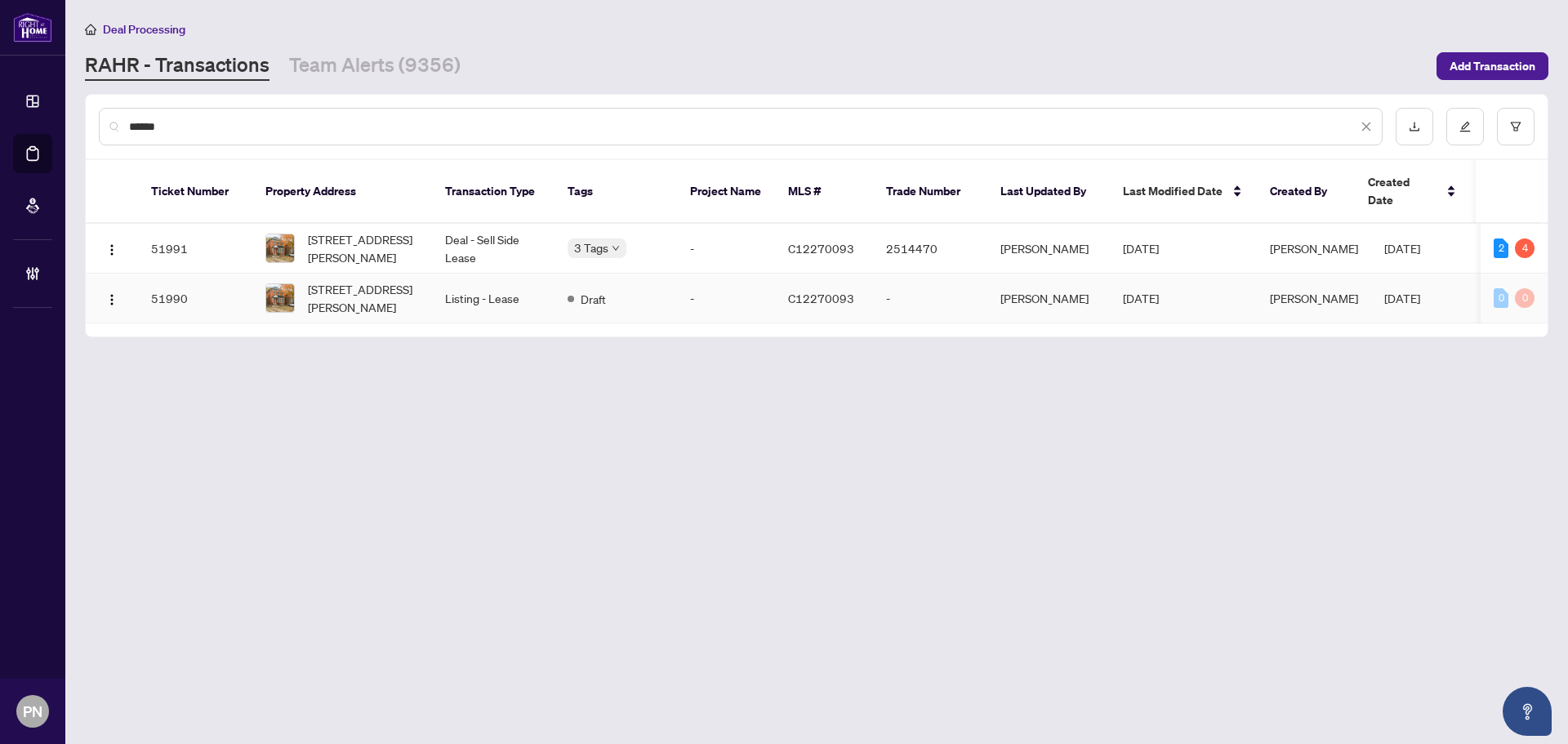
type input "******"
click at [557, 282] on td "Draft" at bounding box center [615, 299] width 123 height 50
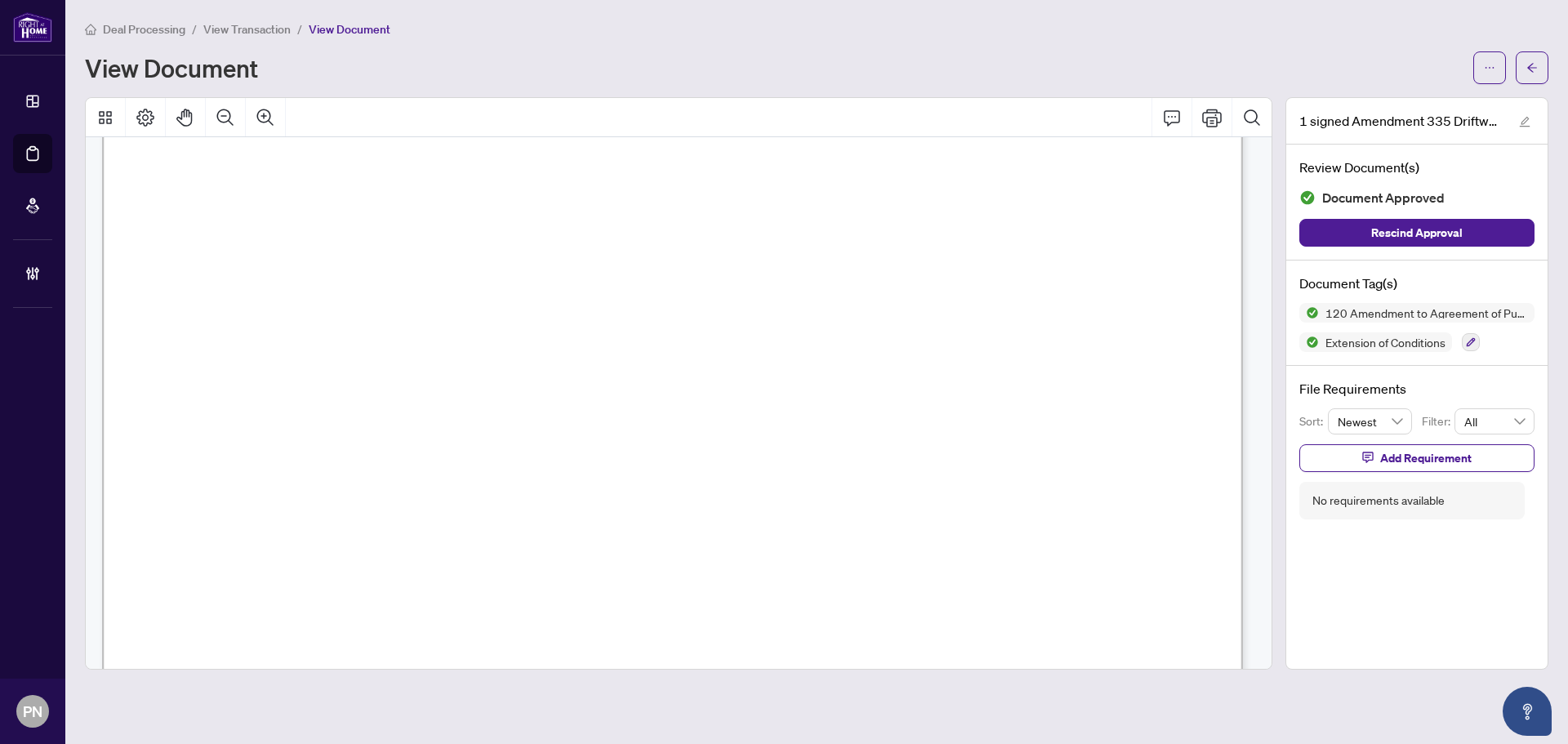
scroll to position [368, 0]
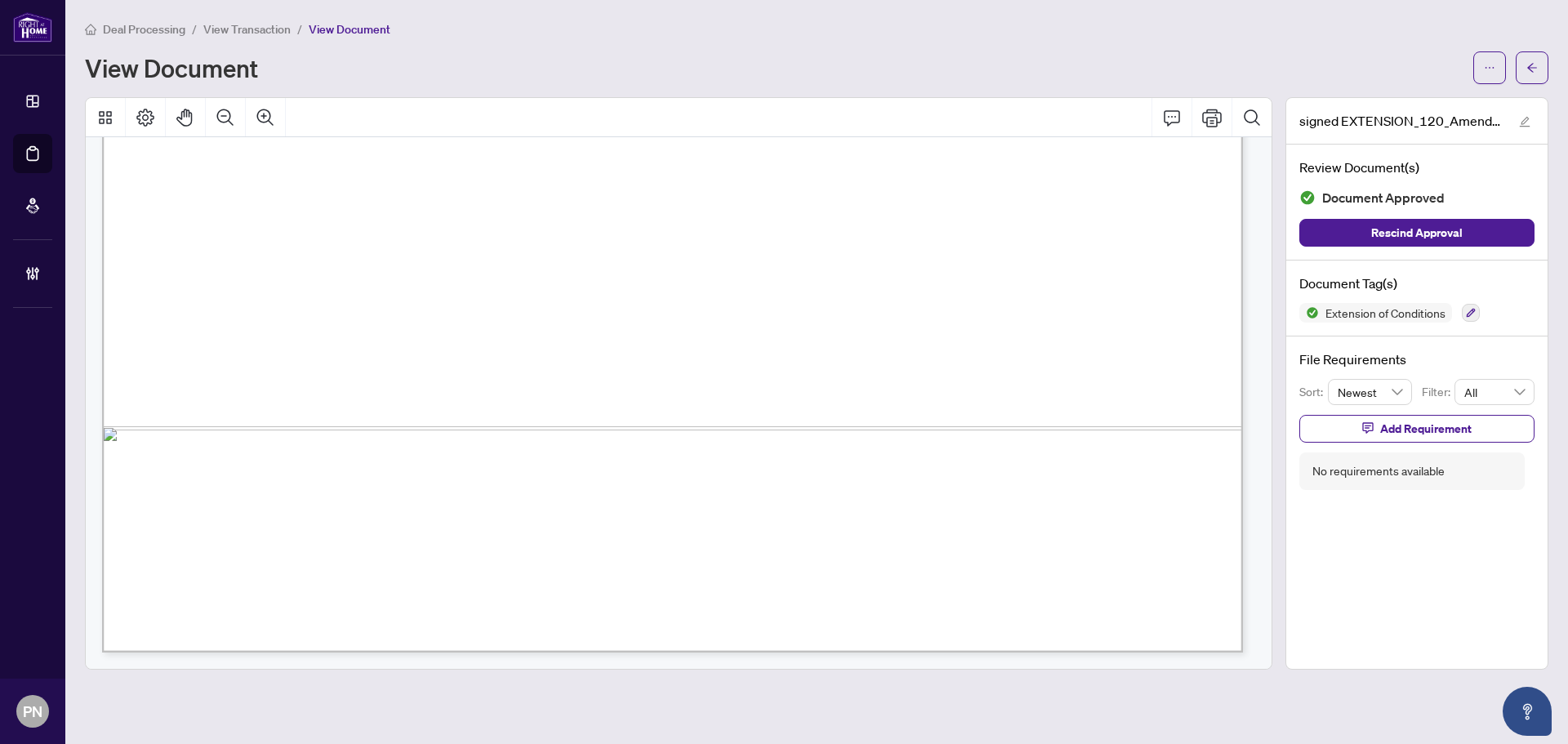
scroll to position [3351, 0]
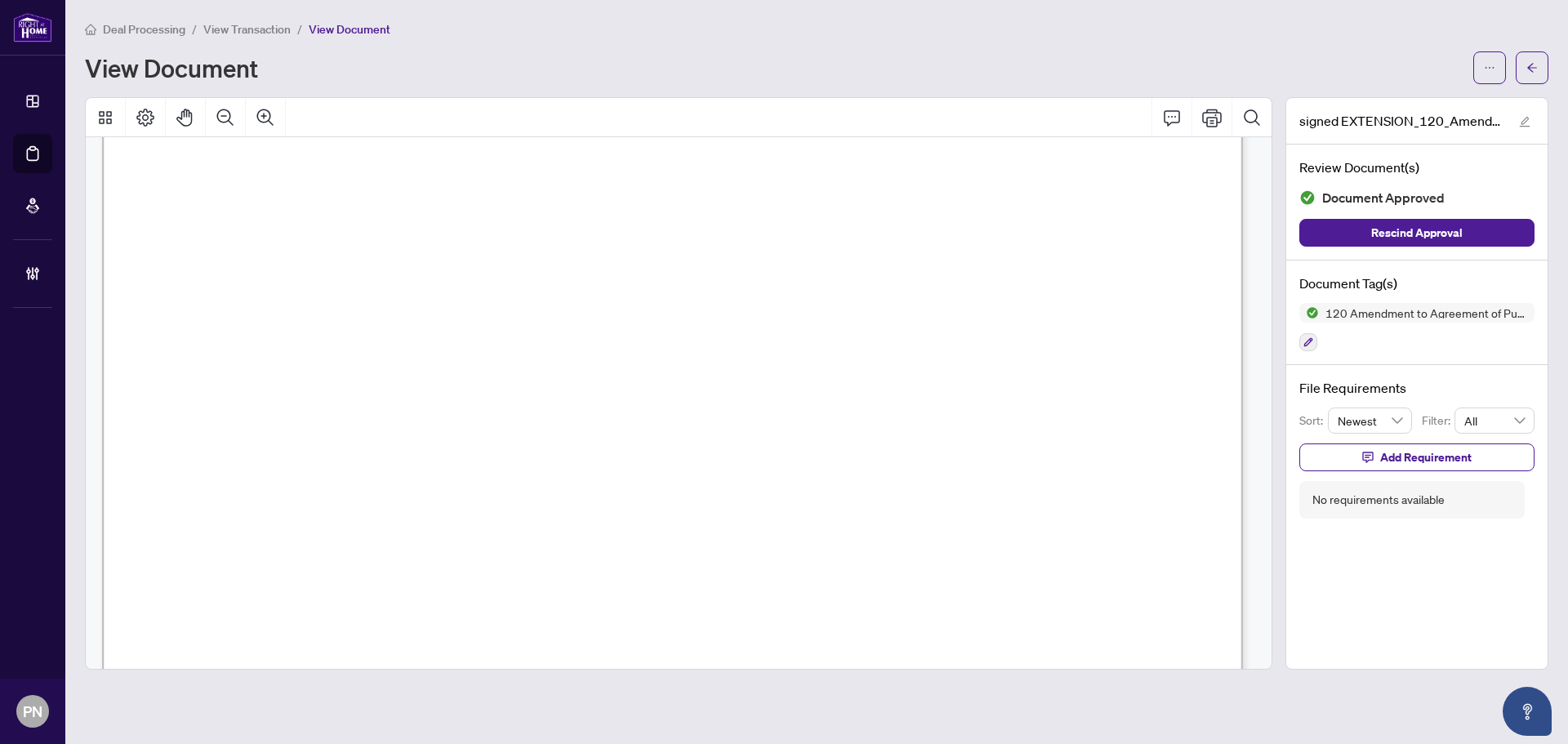
scroll to position [1960, 0]
click at [250, 20] on li "View Transaction" at bounding box center [248, 29] width 88 height 19
click at [240, 29] on span "View Transaction" at bounding box center [248, 29] width 88 height 15
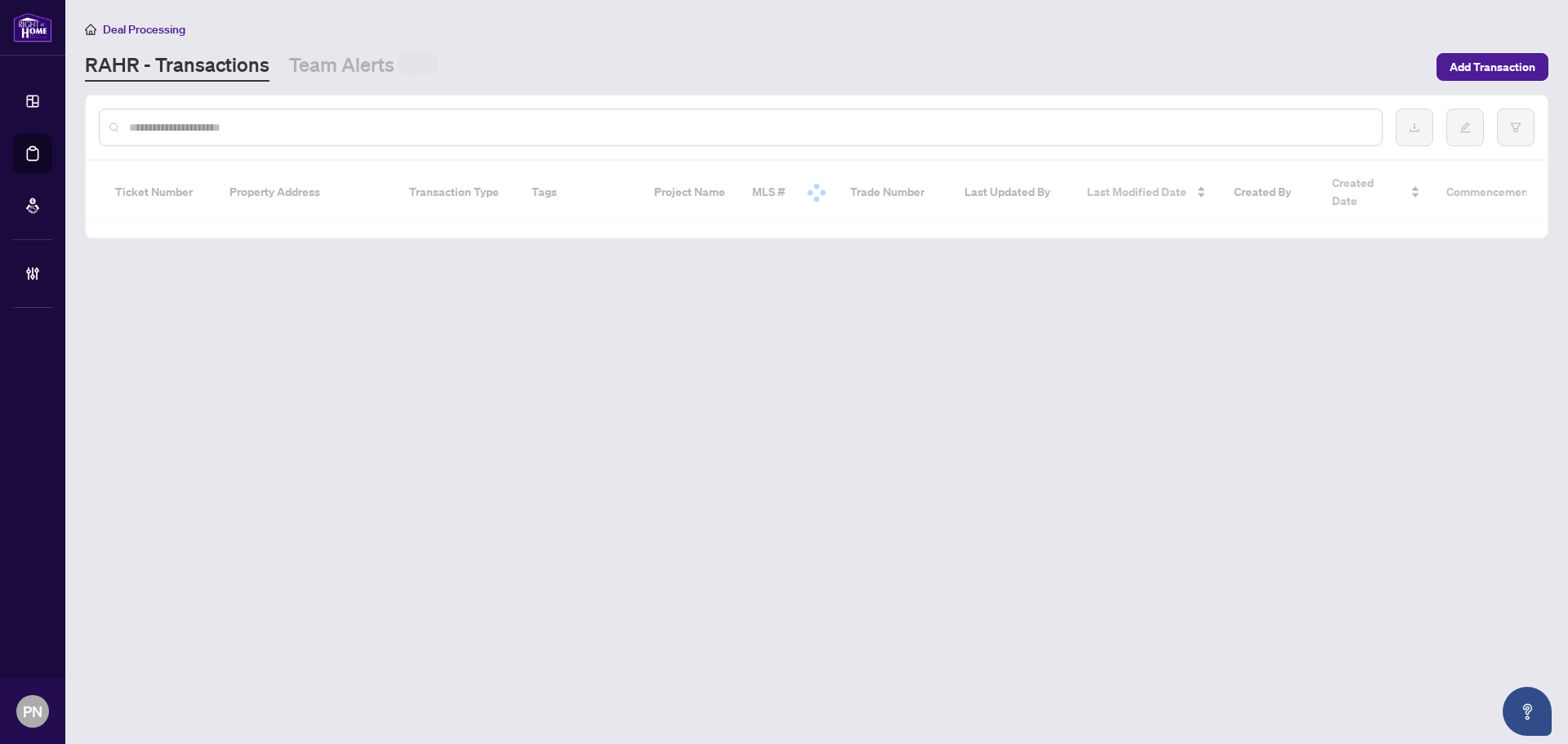
click at [345, 119] on input "text" at bounding box center [748, 128] width 1239 height 18
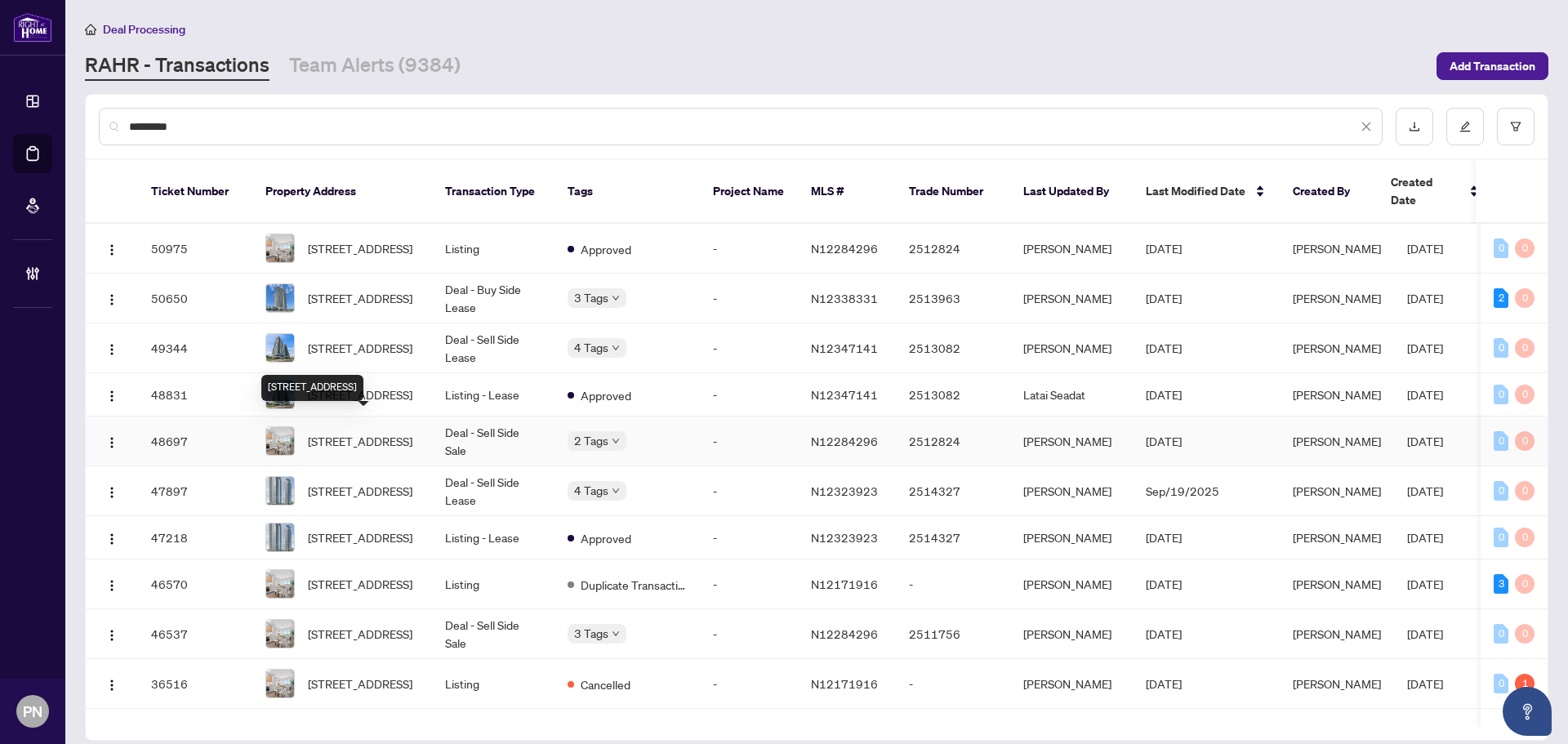
type input "*********"
click at [381, 434] on span "[STREET_ADDRESS]" at bounding box center [360, 441] width 105 height 18
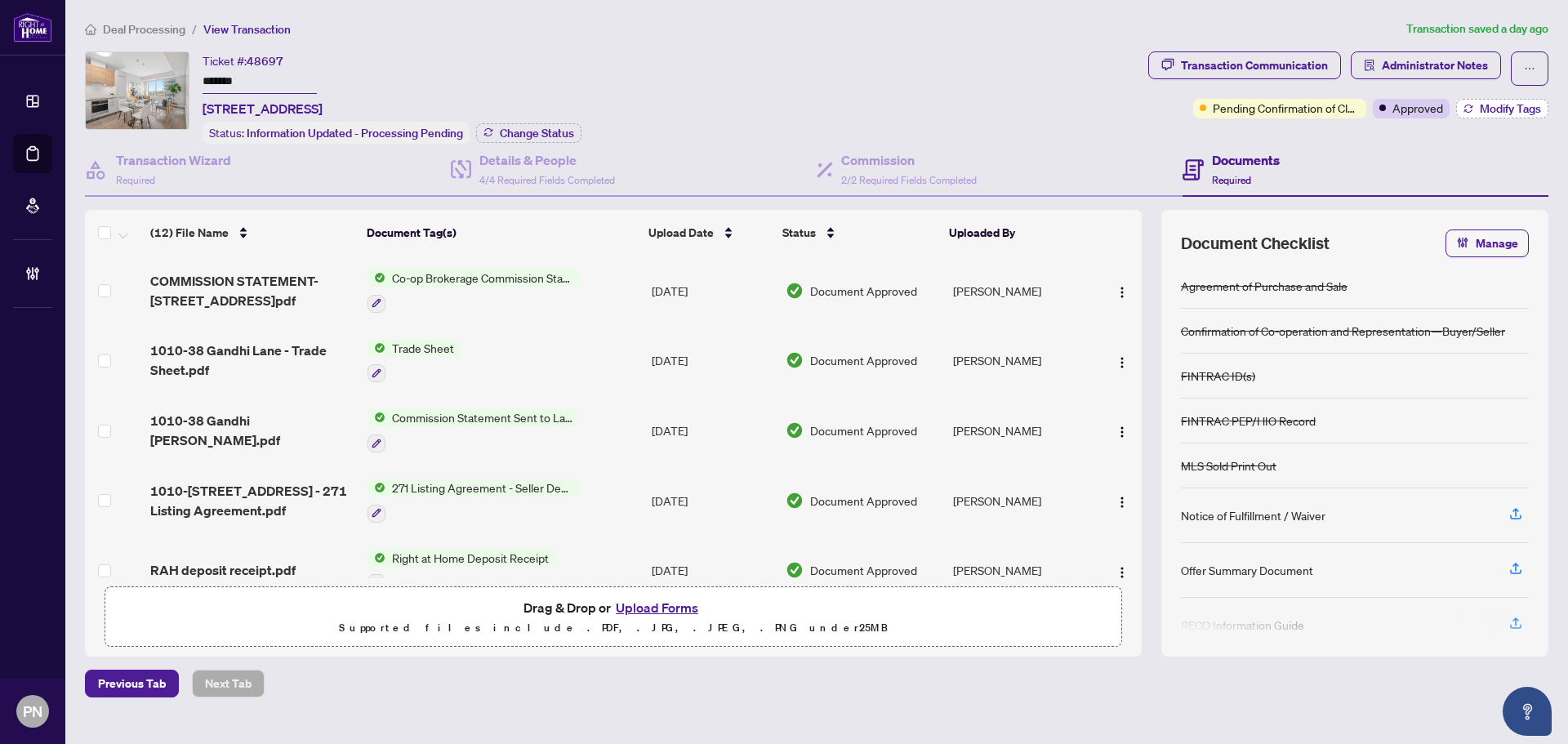
click at [1474, 111] on button "Modify Tags" at bounding box center [1502, 109] width 92 height 20
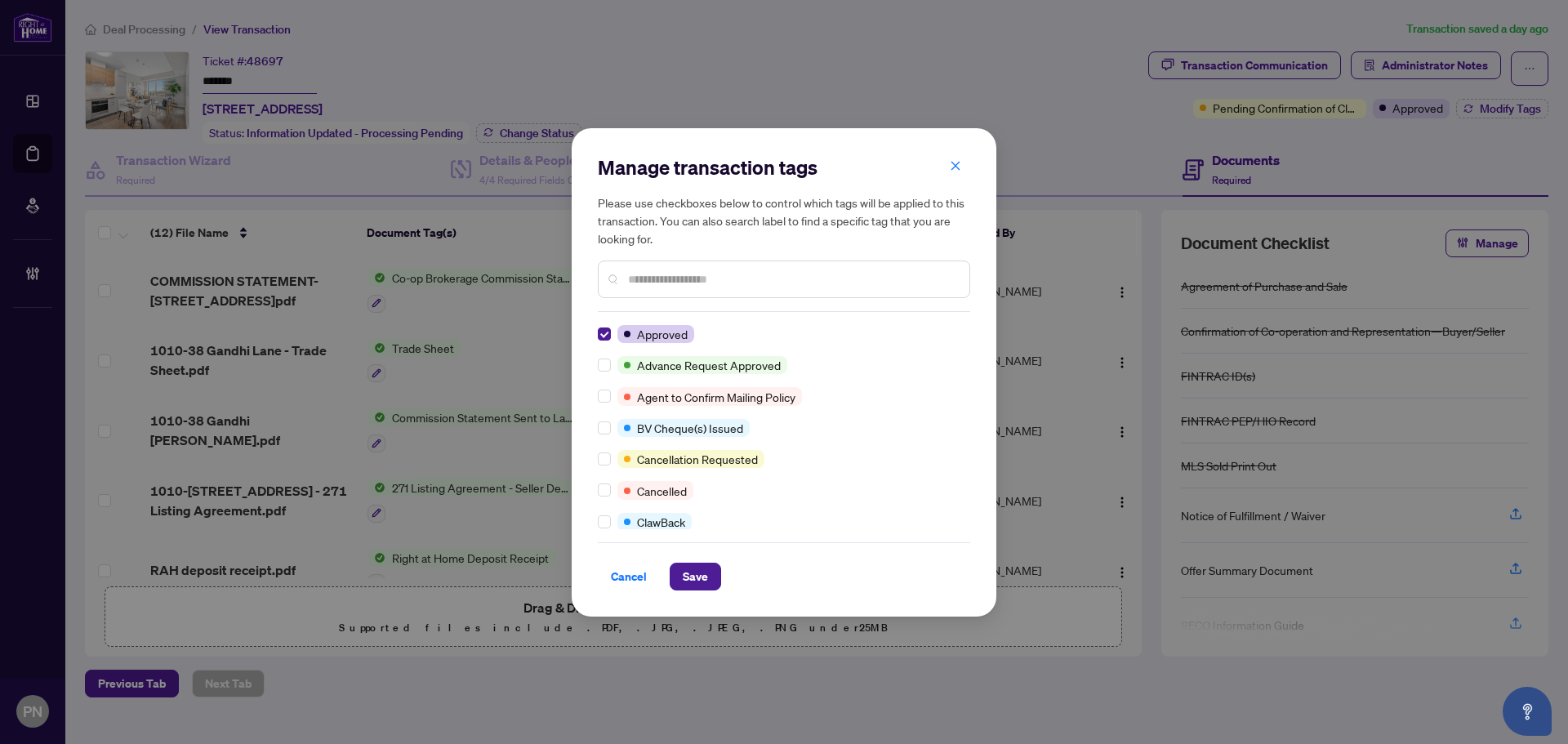
click at [724, 281] on input "text" at bounding box center [792, 280] width 329 height 18
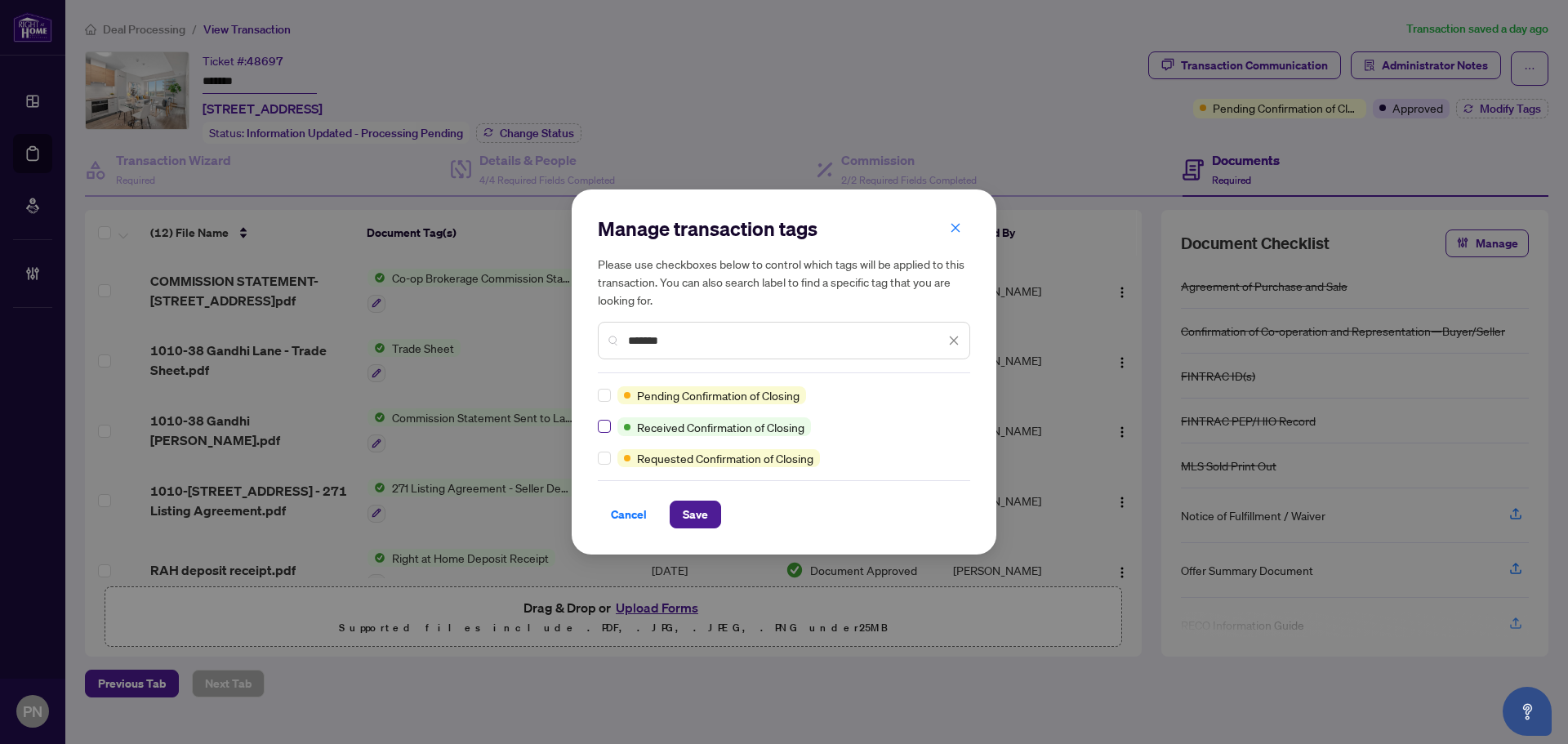
type input "*******"
click at [684, 513] on span "Save" at bounding box center [695, 514] width 25 height 26
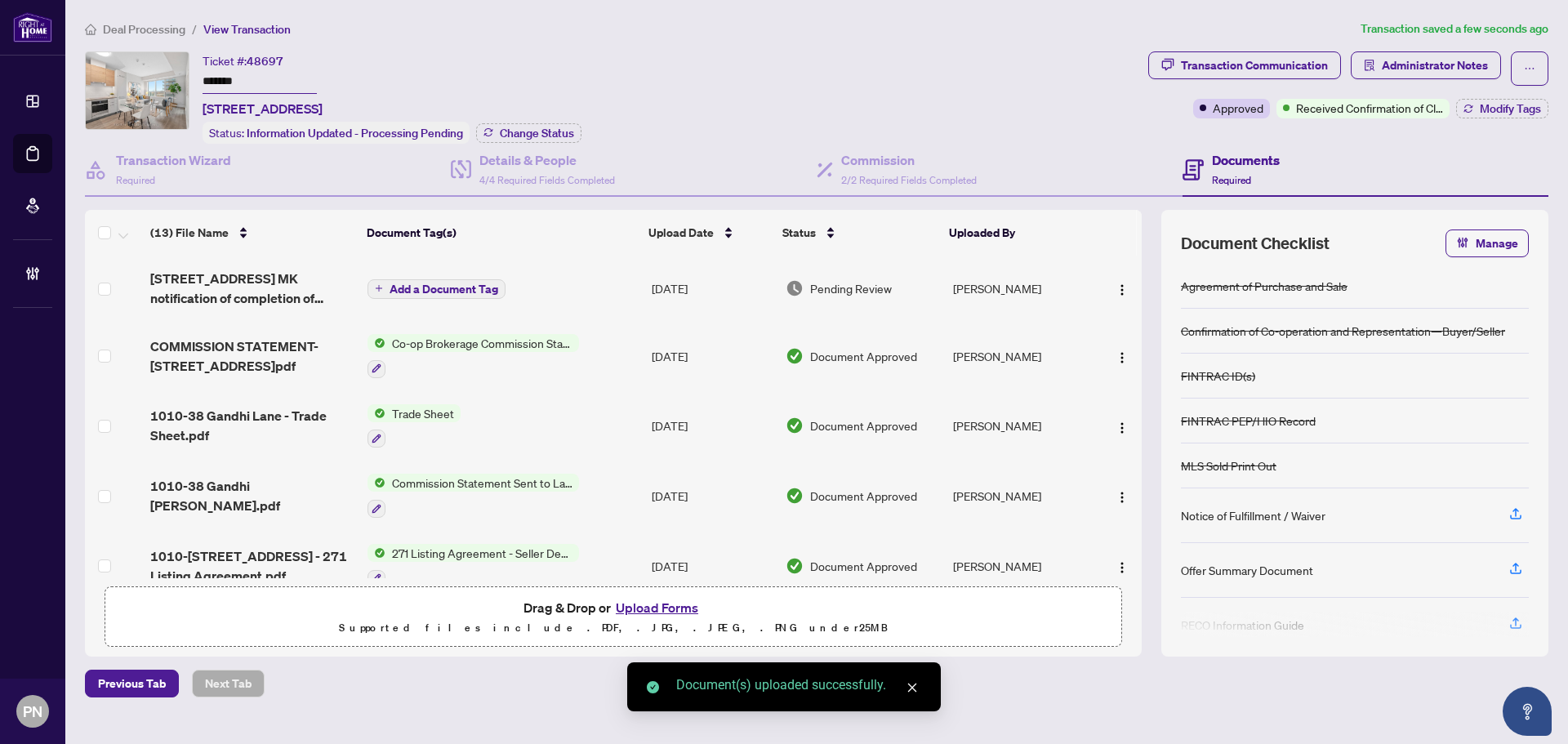
click at [475, 285] on span "Add a Document Tag" at bounding box center [443, 289] width 109 height 11
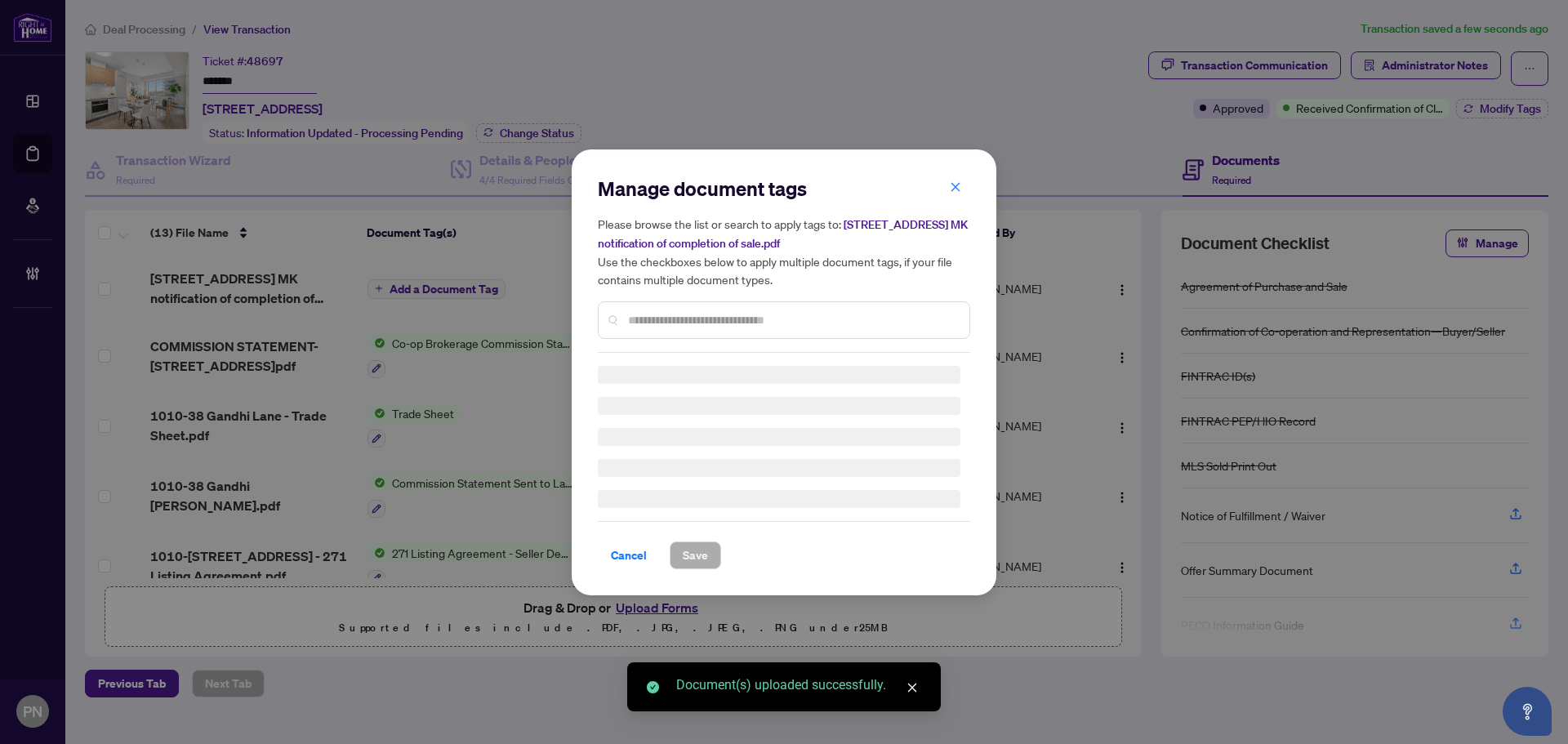
click at [729, 312] on input "text" at bounding box center [792, 321] width 329 height 18
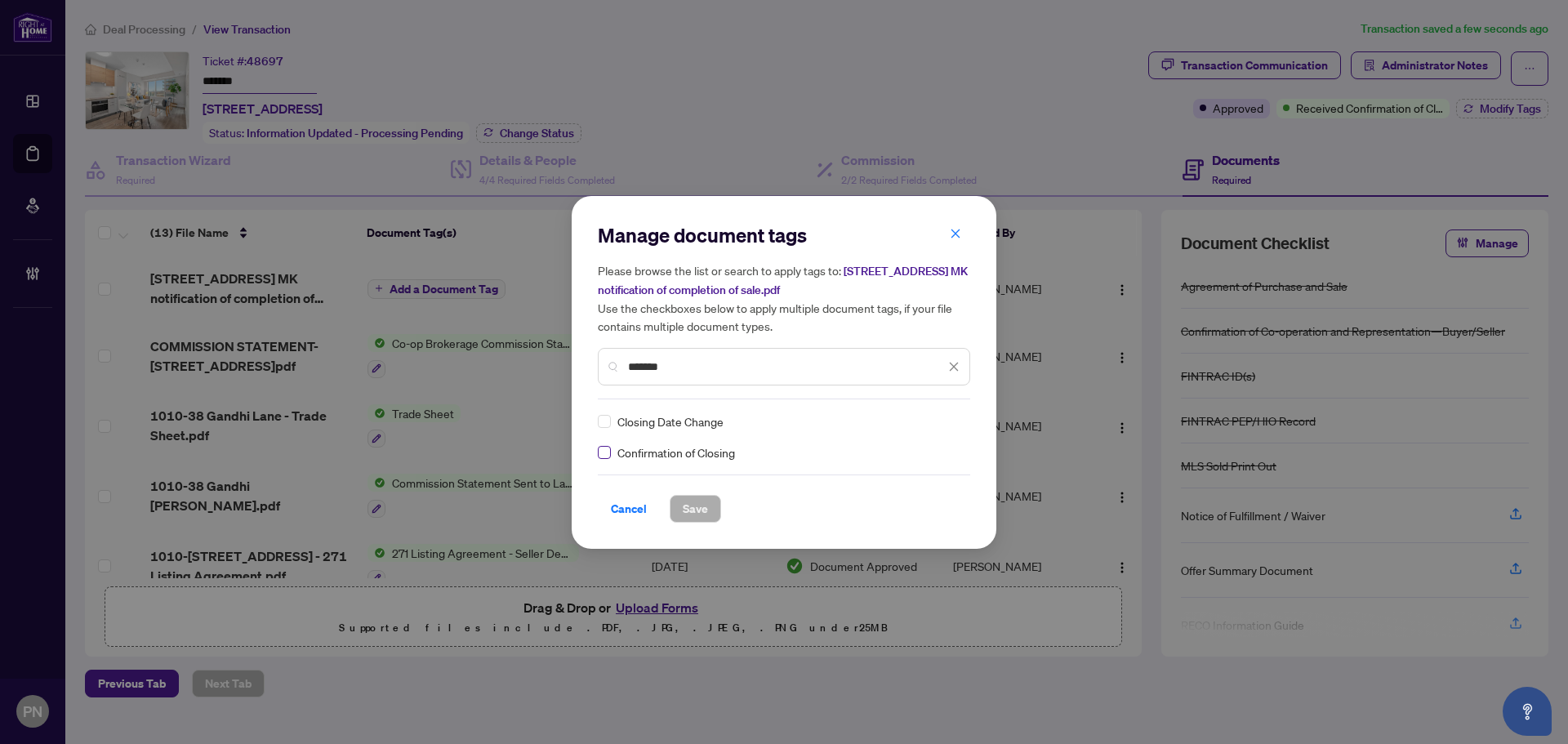
type input "*******"
drag, startPoint x: 713, startPoint y: 511, endPoint x: 907, endPoint y: 445, distance: 204.9
click at [905, 450] on div "Manage document tags Please browse the list or search to apply tags to: [STREET…" at bounding box center [784, 372] width 373 height 301
click at [942, 417] on img at bounding box center [937, 421] width 16 height 16
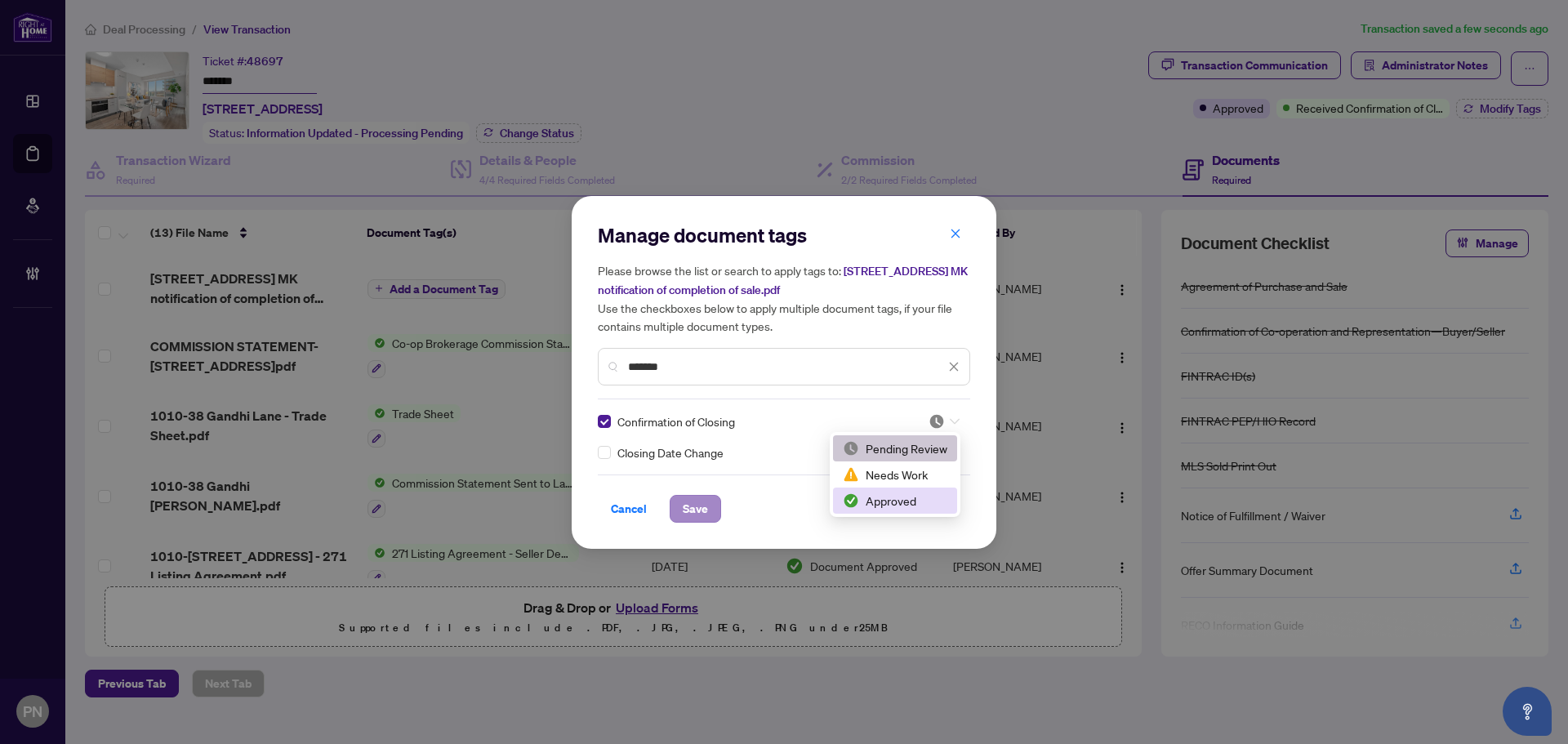
drag, startPoint x: 877, startPoint y: 497, endPoint x: 715, endPoint y: 497, distance: 162.0
click at [877, 497] on div "Approved" at bounding box center [895, 500] width 105 height 18
click at [711, 506] on button "Save" at bounding box center [696, 509] width 52 height 28
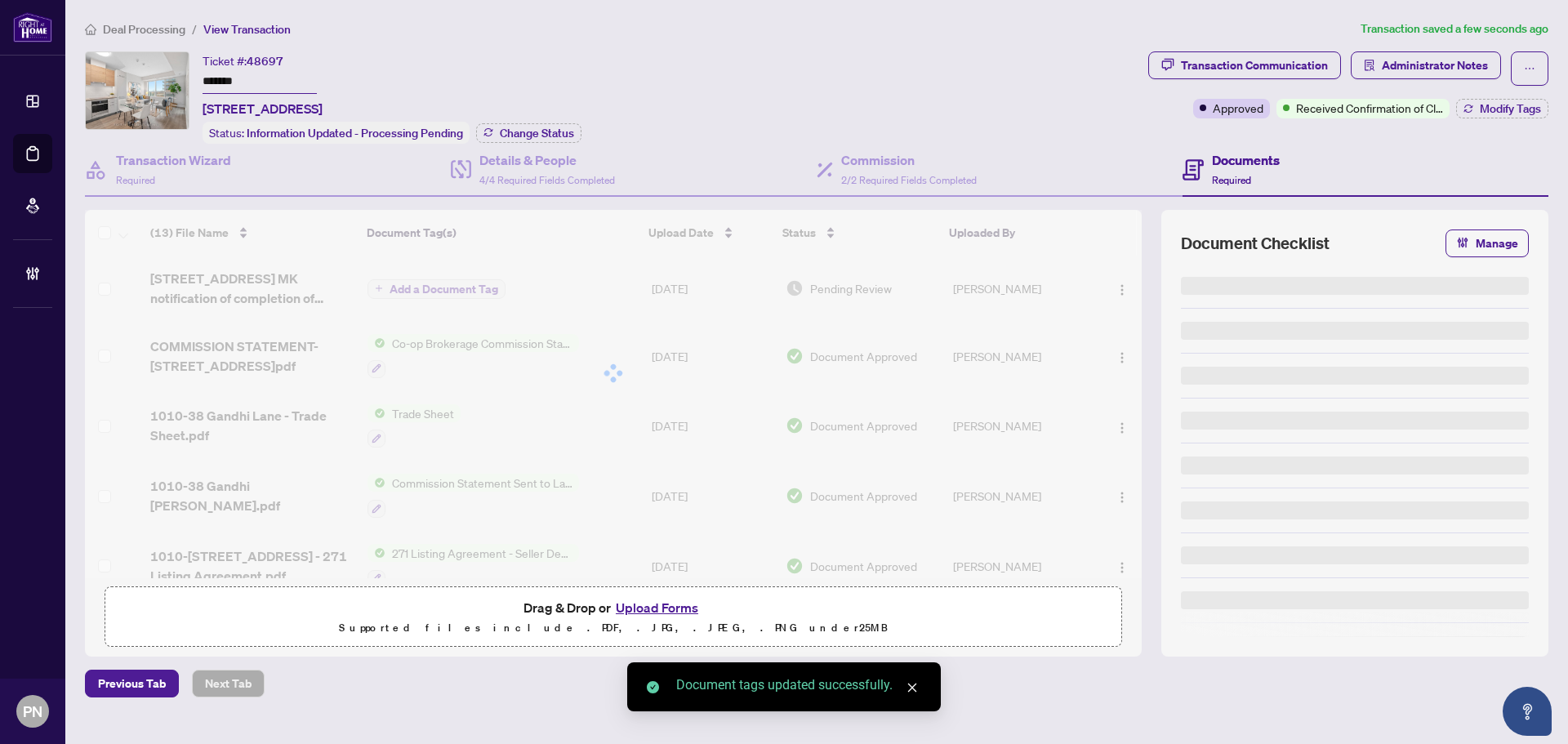
click at [1414, 62] on span "Administrator Notes" at bounding box center [1435, 65] width 106 height 26
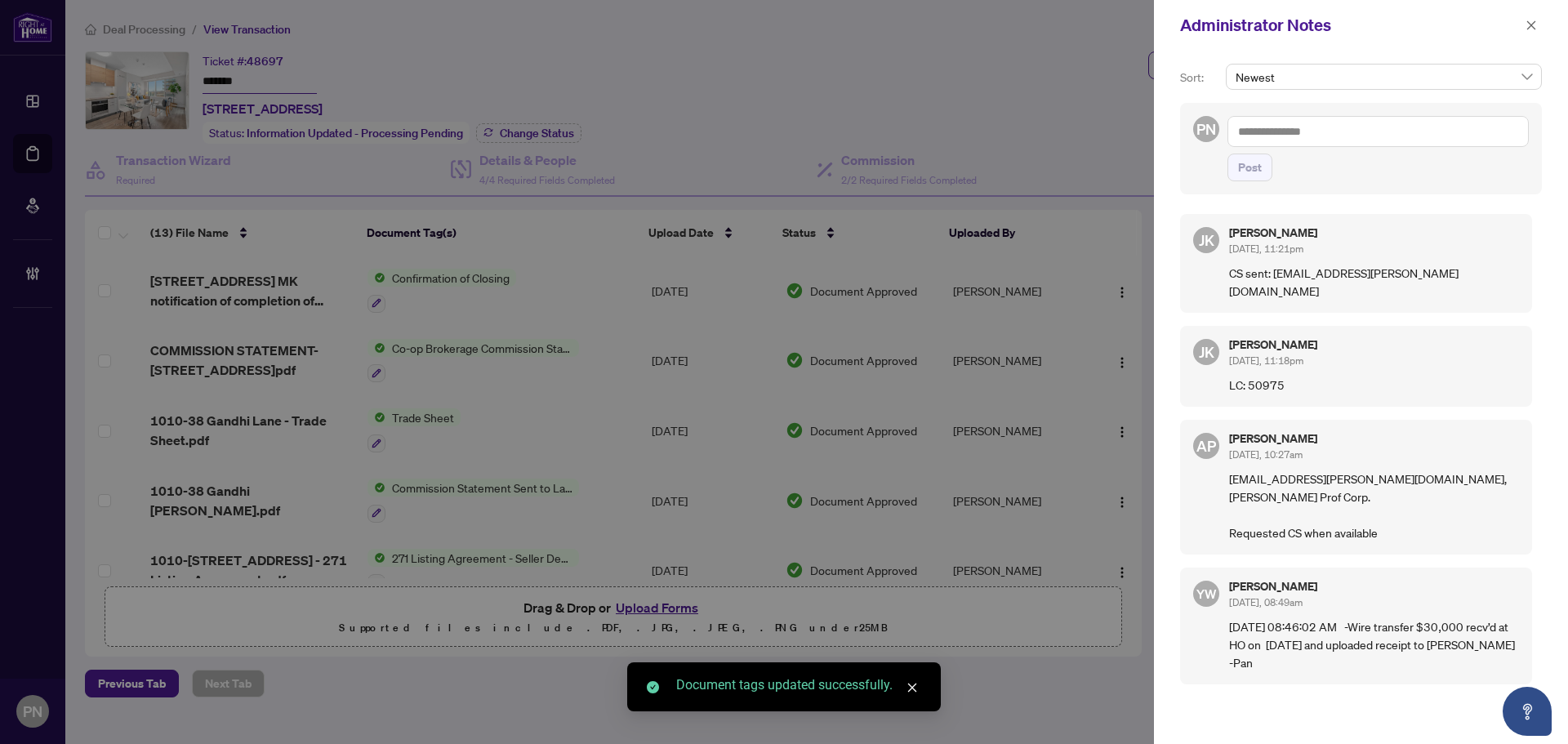
click at [1397, 139] on textarea at bounding box center [1378, 131] width 302 height 31
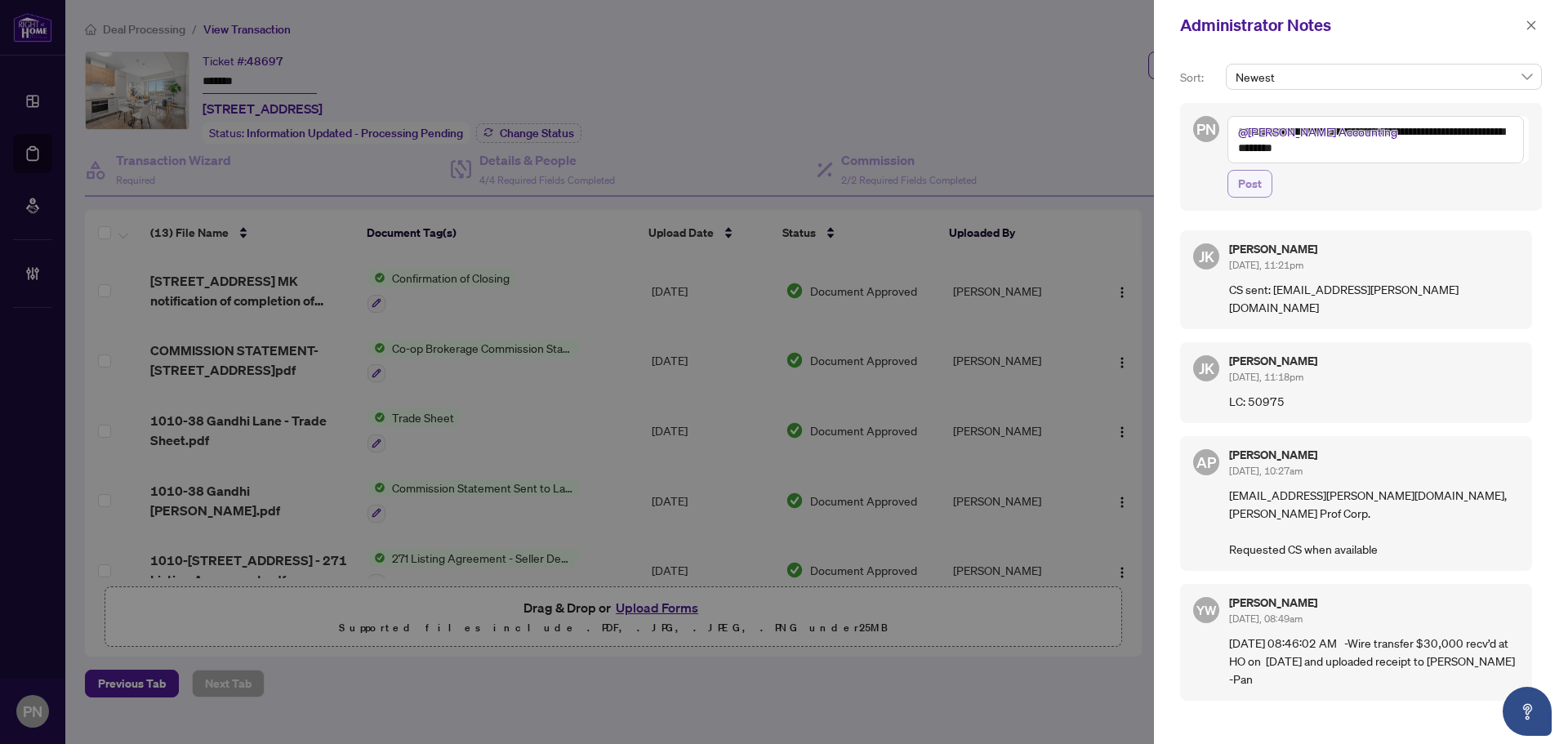
type textarea "**********"
click at [1243, 182] on span "Post" at bounding box center [1250, 184] width 24 height 26
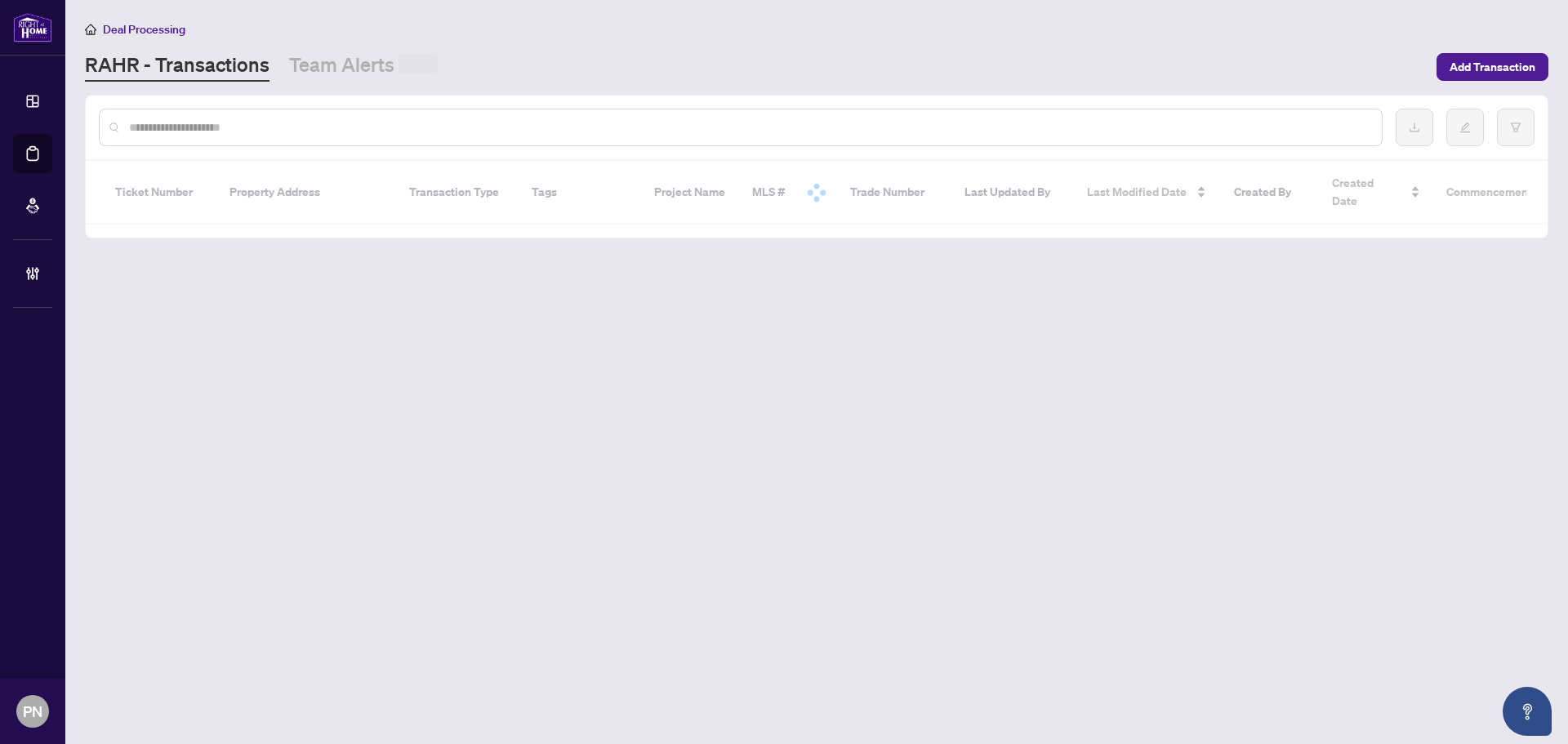
click at [368, 133] on input "text" at bounding box center [748, 128] width 1239 height 18
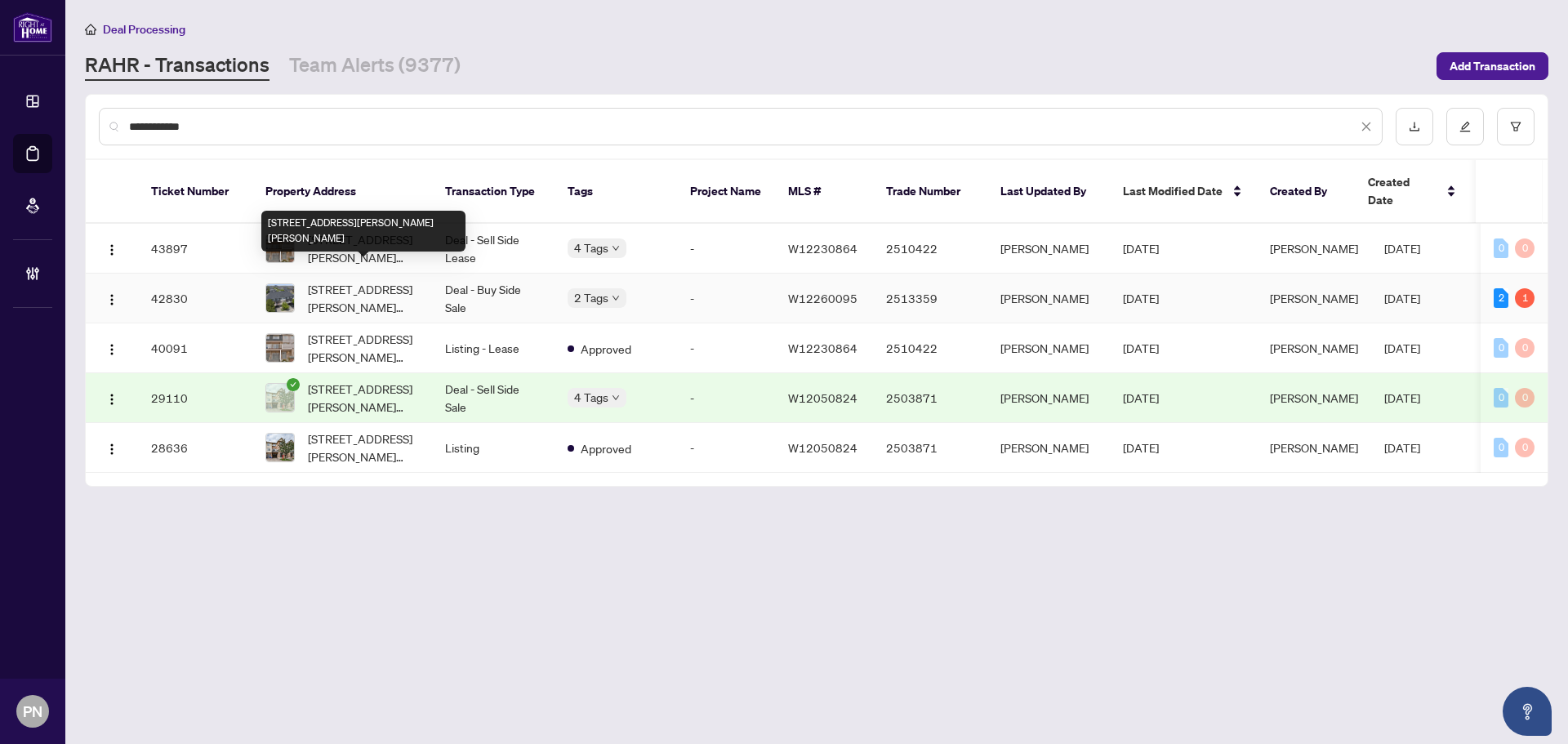
type input "**********"
click at [388, 281] on span "[STREET_ADDRESS][PERSON_NAME][PERSON_NAME]" at bounding box center [363, 299] width 111 height 36
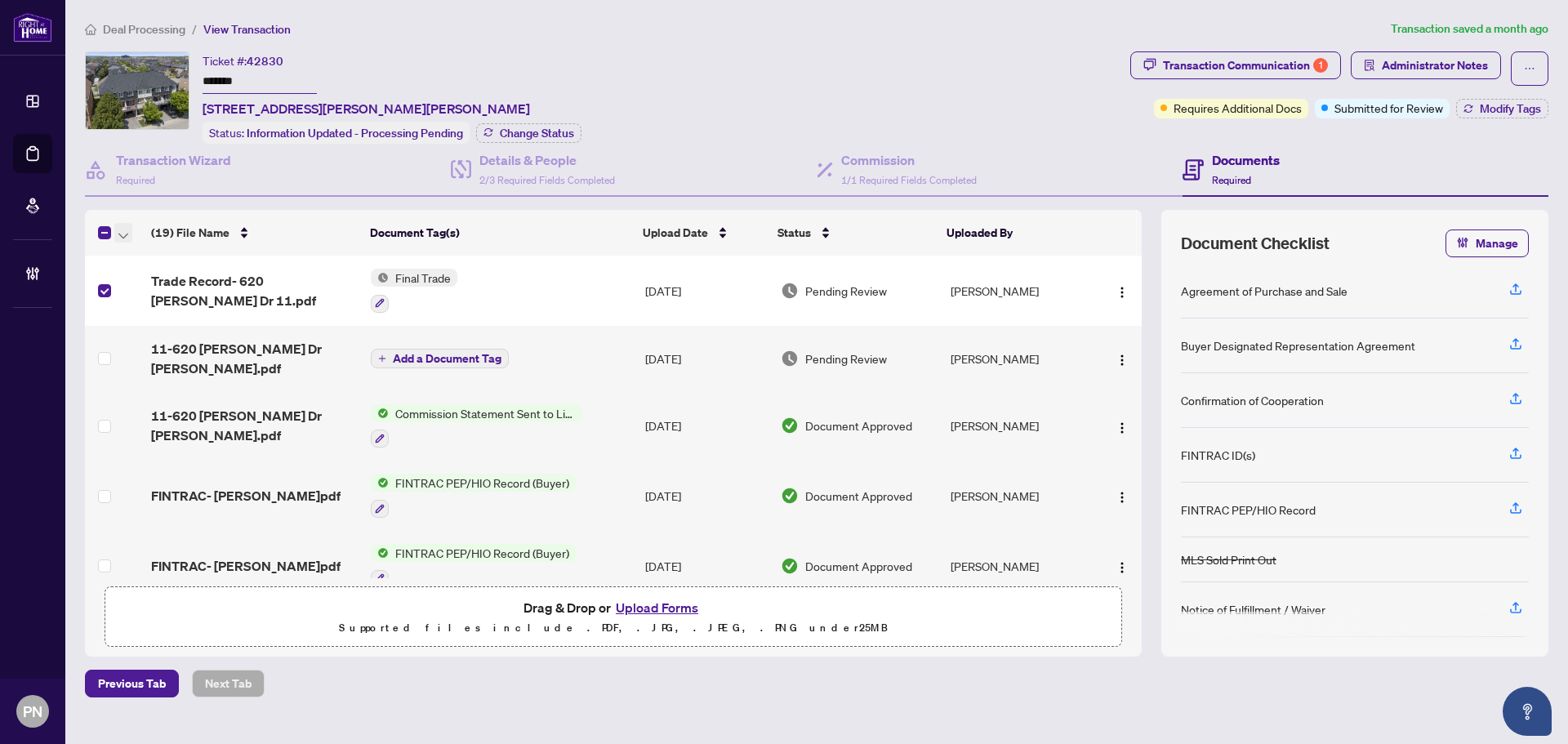
click at [126, 237] on span "button" at bounding box center [124, 233] width 10 height 18
click at [133, 261] on span "Open Selected in New Tab(s)" at bounding box center [201, 260] width 146 height 18
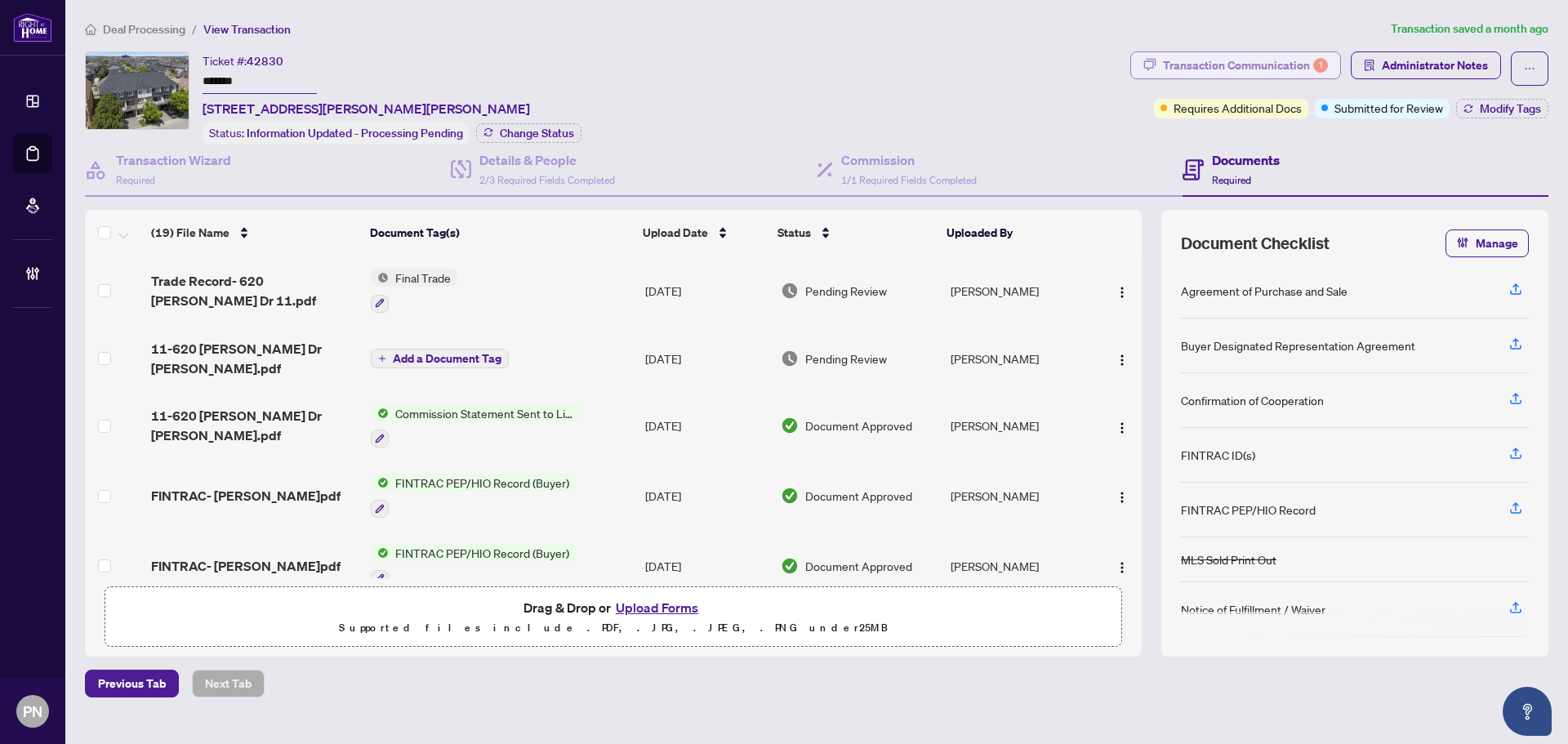
click at [1272, 71] on div "Transaction Communication 1" at bounding box center [1245, 65] width 165 height 26
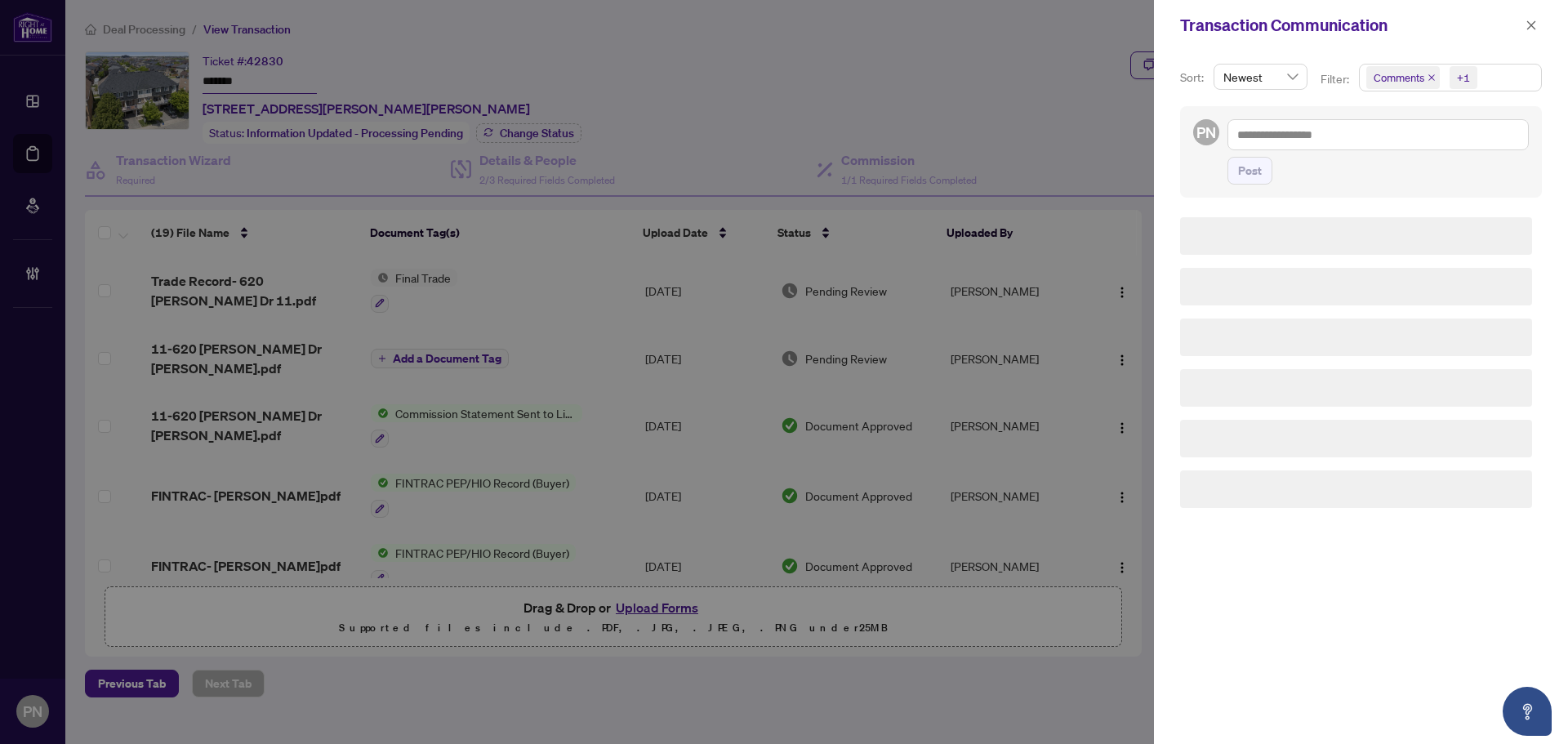
click at [1432, 75] on icon "close" at bounding box center [1432, 78] width 8 height 8
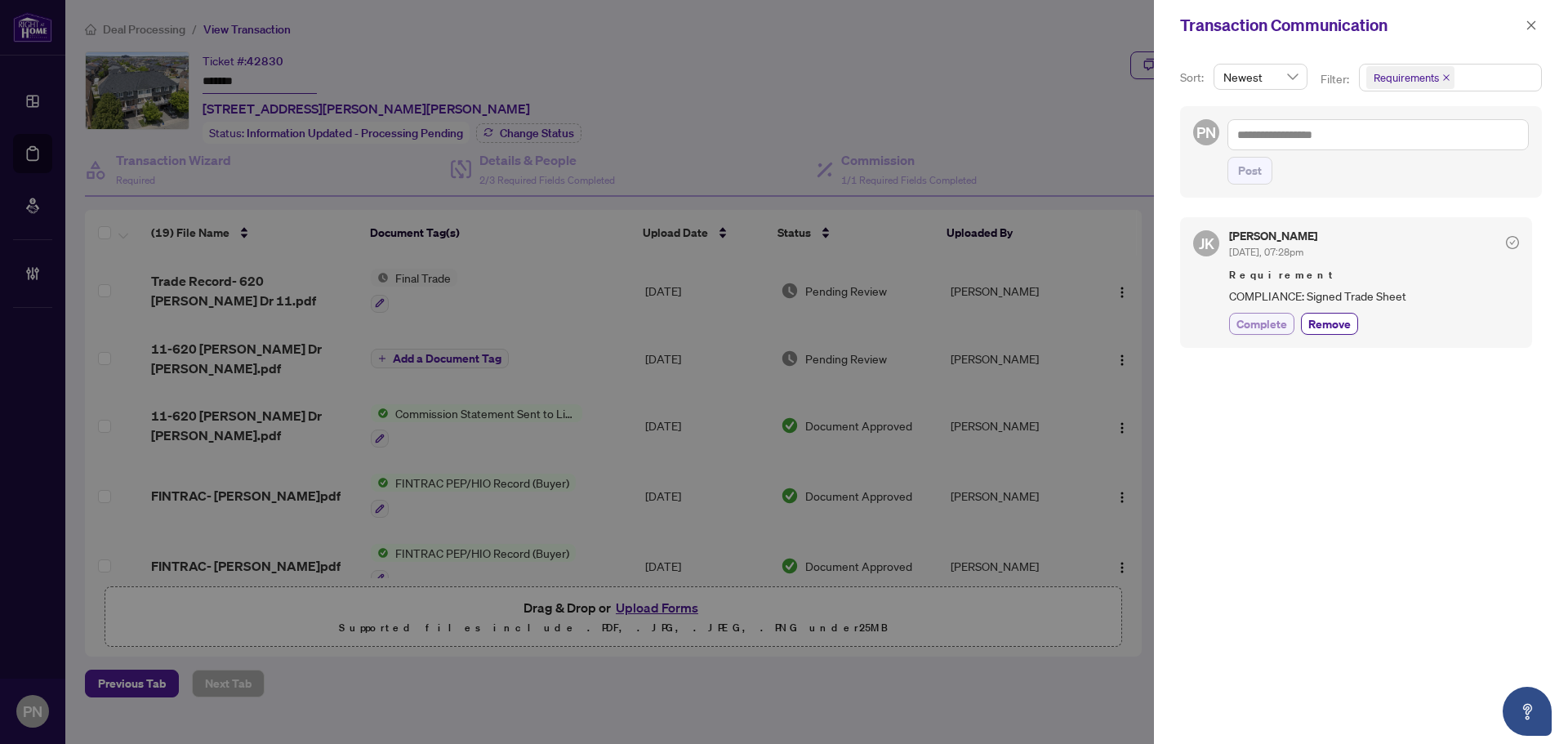
click at [1273, 322] on span "Complete" at bounding box center [1261, 324] width 51 height 17
click at [1529, 32] on span "button" at bounding box center [1531, 25] width 11 height 26
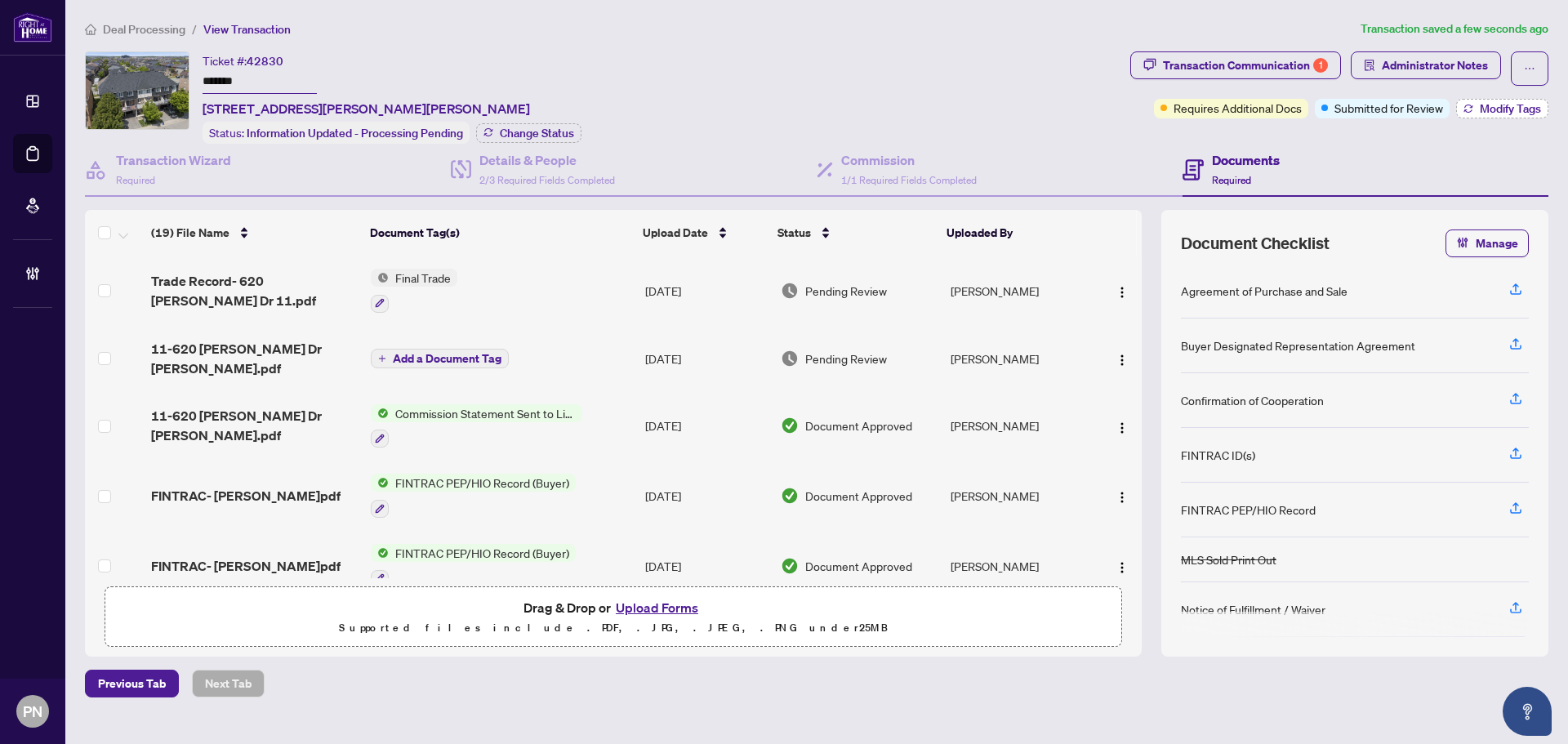
click at [1481, 110] on span "Modify Tags" at bounding box center [1510, 108] width 61 height 11
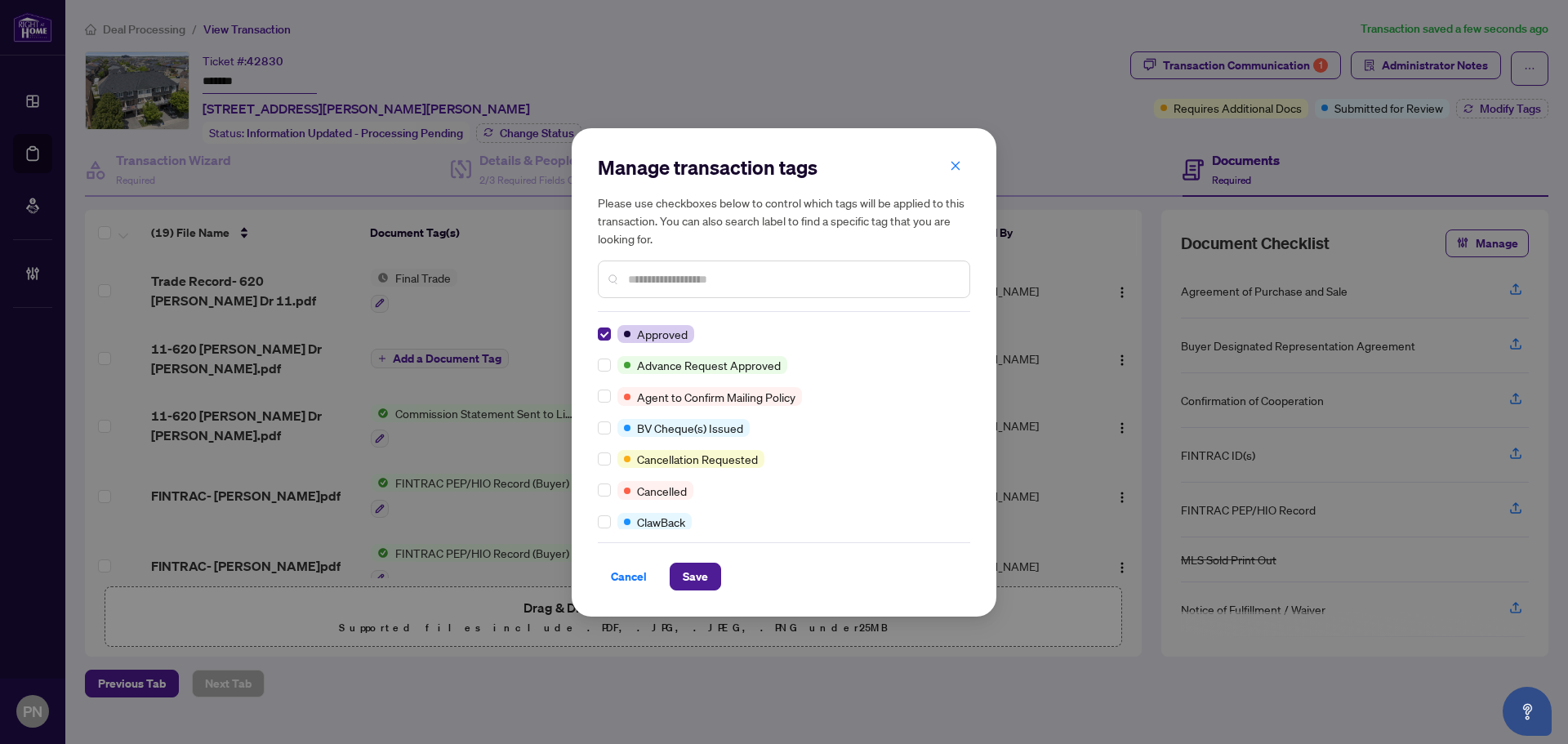
click at [760, 291] on div at bounding box center [784, 280] width 373 height 38
click at [823, 269] on div at bounding box center [784, 280] width 373 height 38
click at [798, 284] on input "text" at bounding box center [792, 280] width 329 height 18
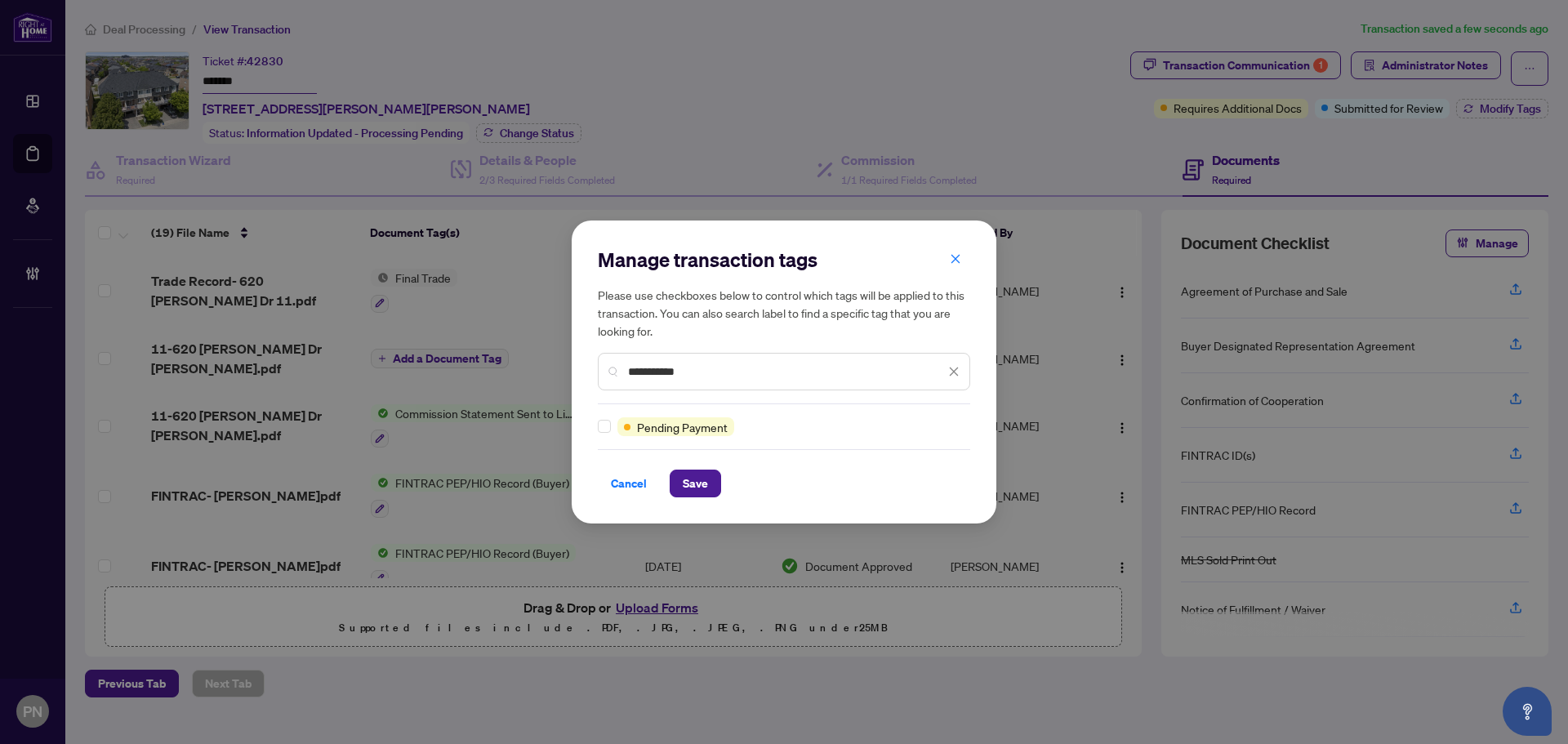
type input "**********"
click at [713, 488] on button "Save" at bounding box center [696, 483] width 52 height 28
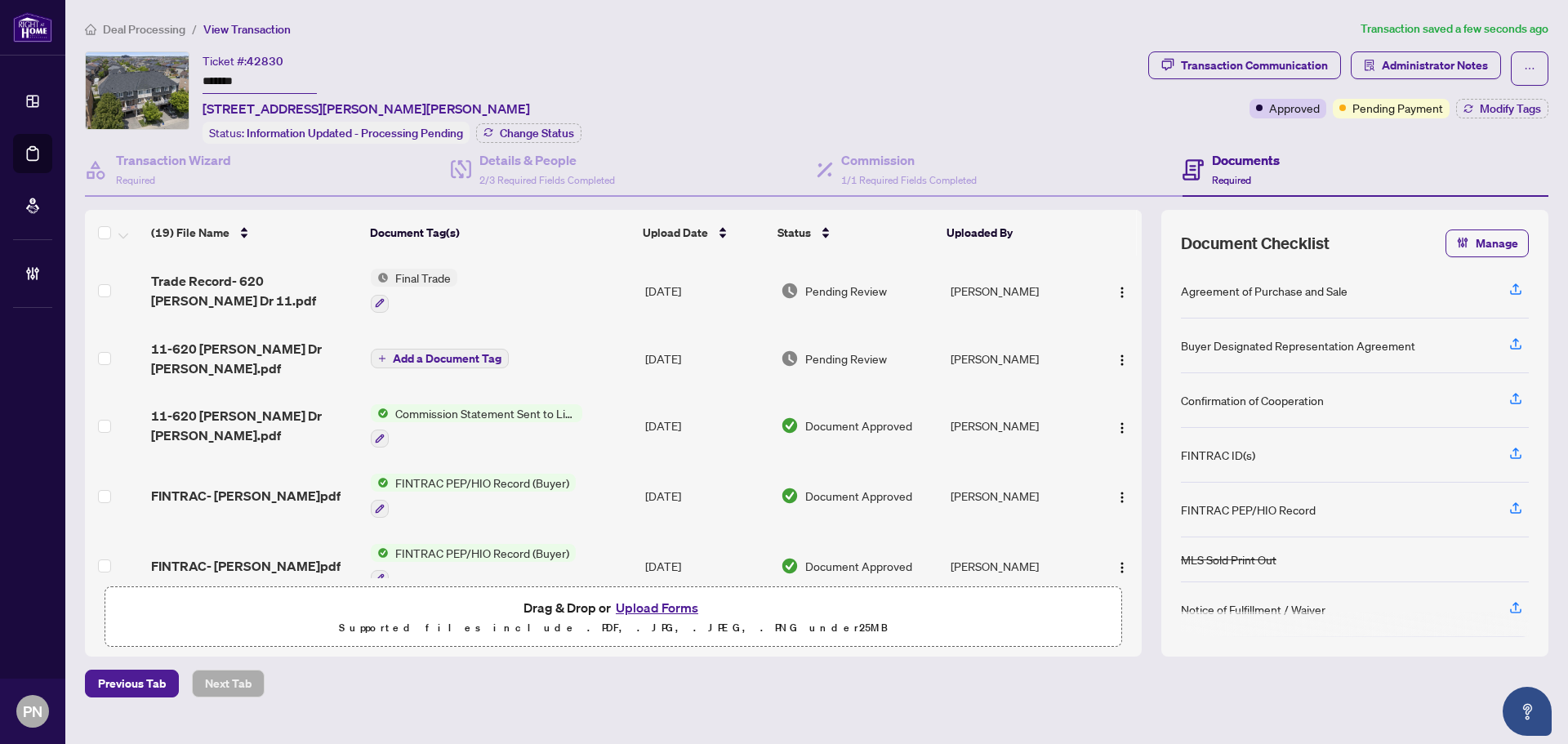
drag, startPoint x: 495, startPoint y: 46, endPoint x: 1094, endPoint y: 87, distance: 600.4
click at [495, 46] on div "Deal Processing / View Transaction Transaction saved a few seconds ago Ticket #…" at bounding box center [817, 359] width 1477 height 678
click at [1534, 70] on icon "ellipsis" at bounding box center [1529, 68] width 11 height 11
click at [1493, 111] on span "Transaction Permissions" at bounding box center [1472, 105] width 125 height 18
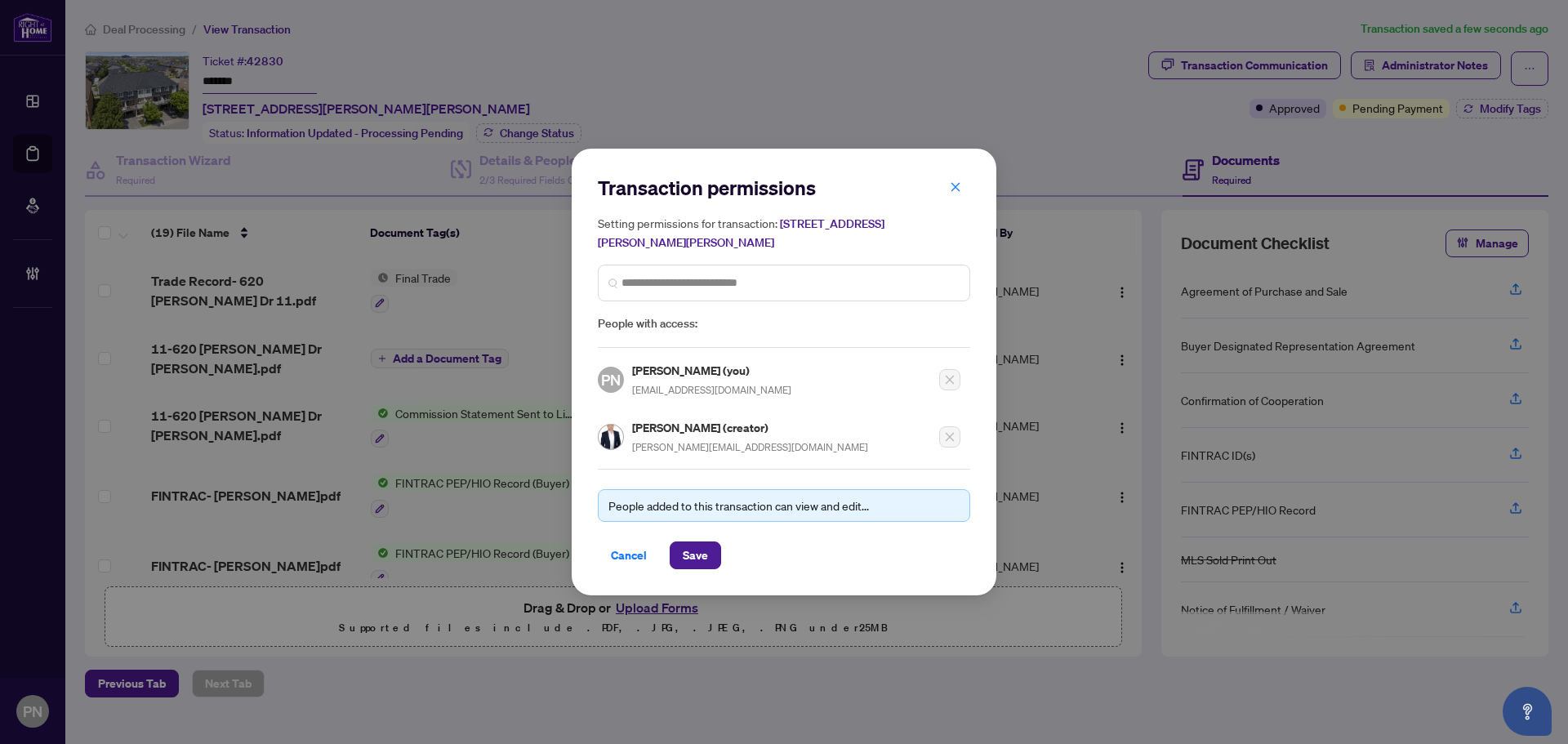
click at [699, 444] on span "[PERSON_NAME][EMAIL_ADDRESS][DOMAIN_NAME]" at bounding box center [750, 447] width 236 height 12
copy div "[PERSON_NAME][EMAIL_ADDRESS][DOMAIN_NAME]"
click at [954, 177] on span "button" at bounding box center [955, 187] width 11 height 26
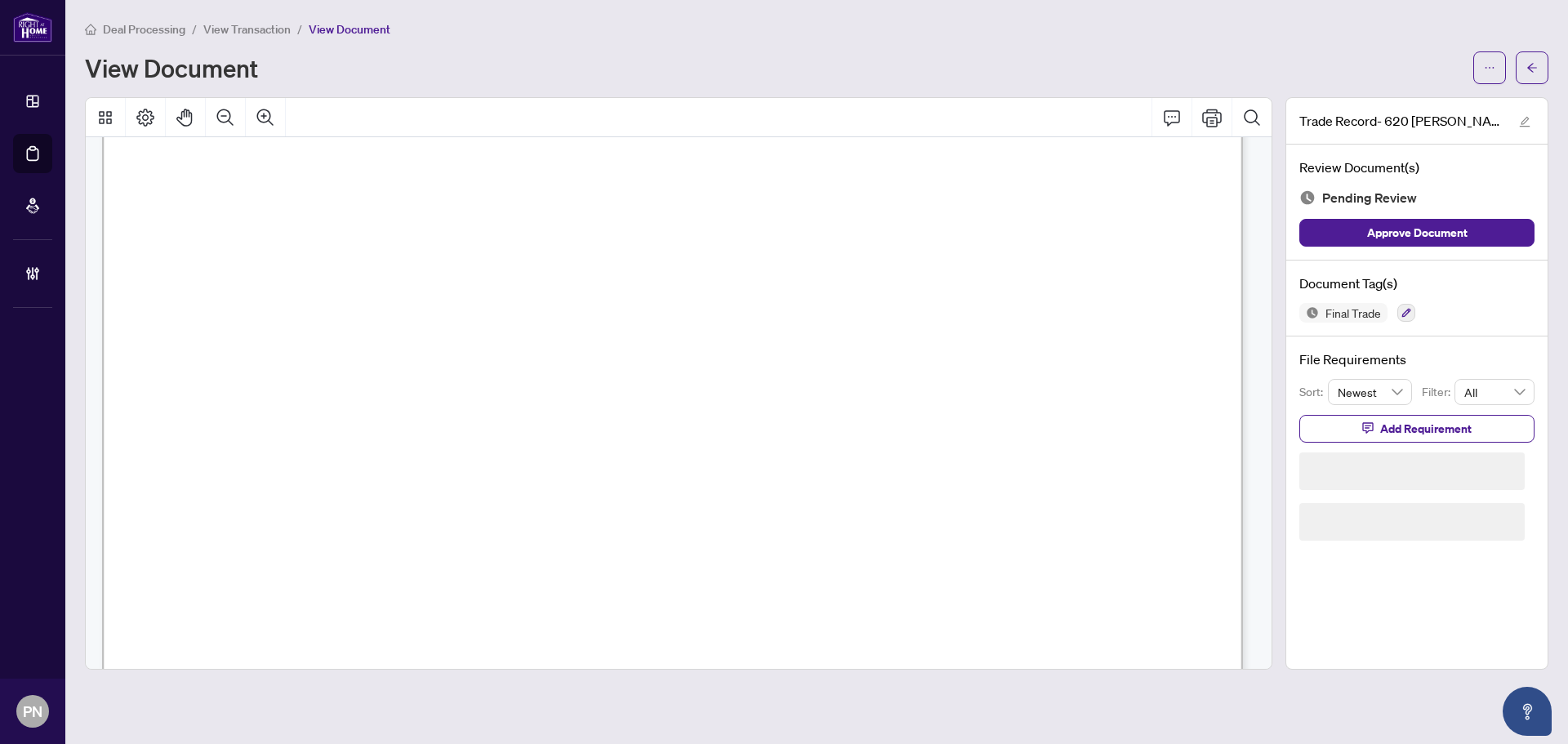
scroll to position [817, 0]
click at [1408, 312] on icon "button" at bounding box center [1406, 313] width 9 height 9
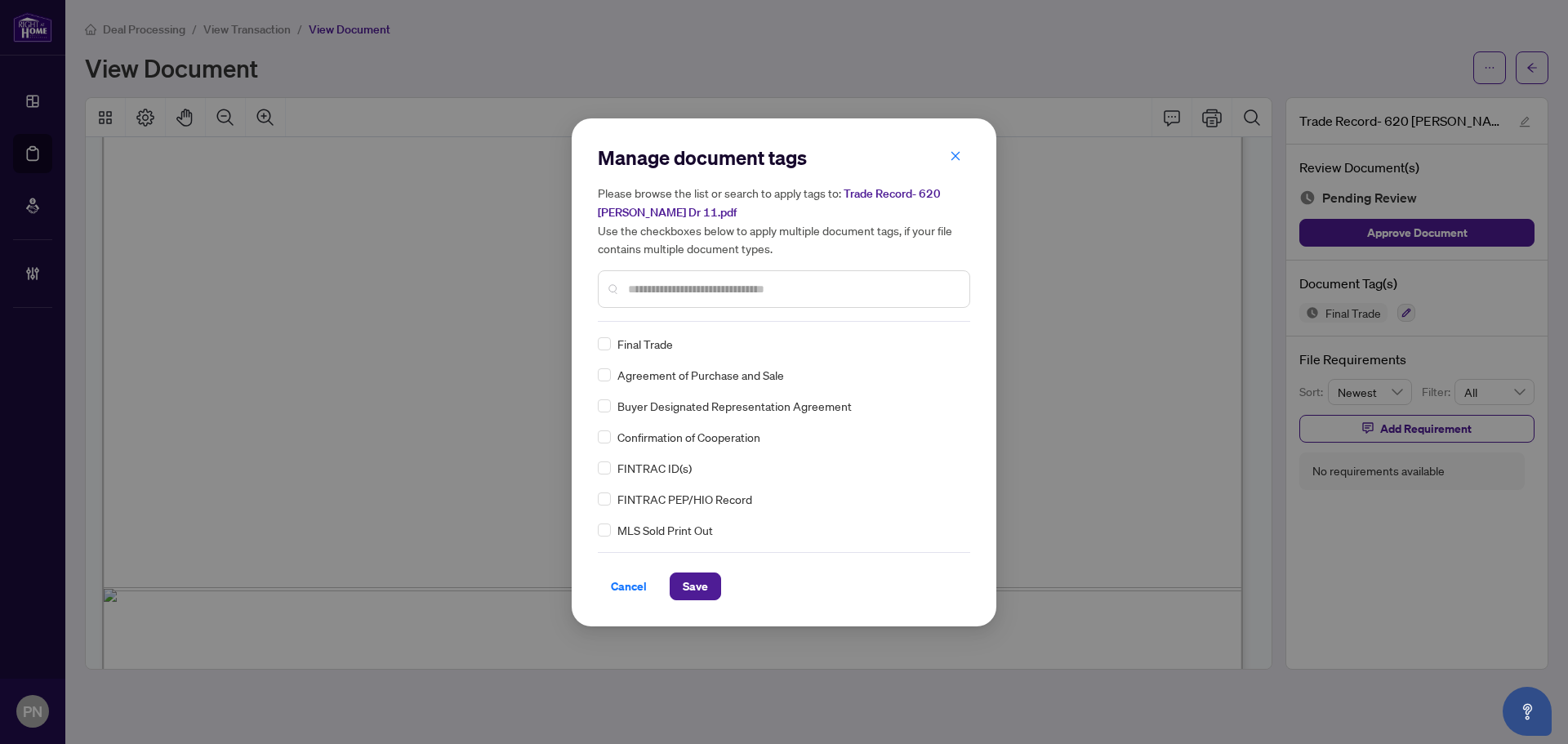
click at [706, 281] on input "text" at bounding box center [792, 290] width 329 height 18
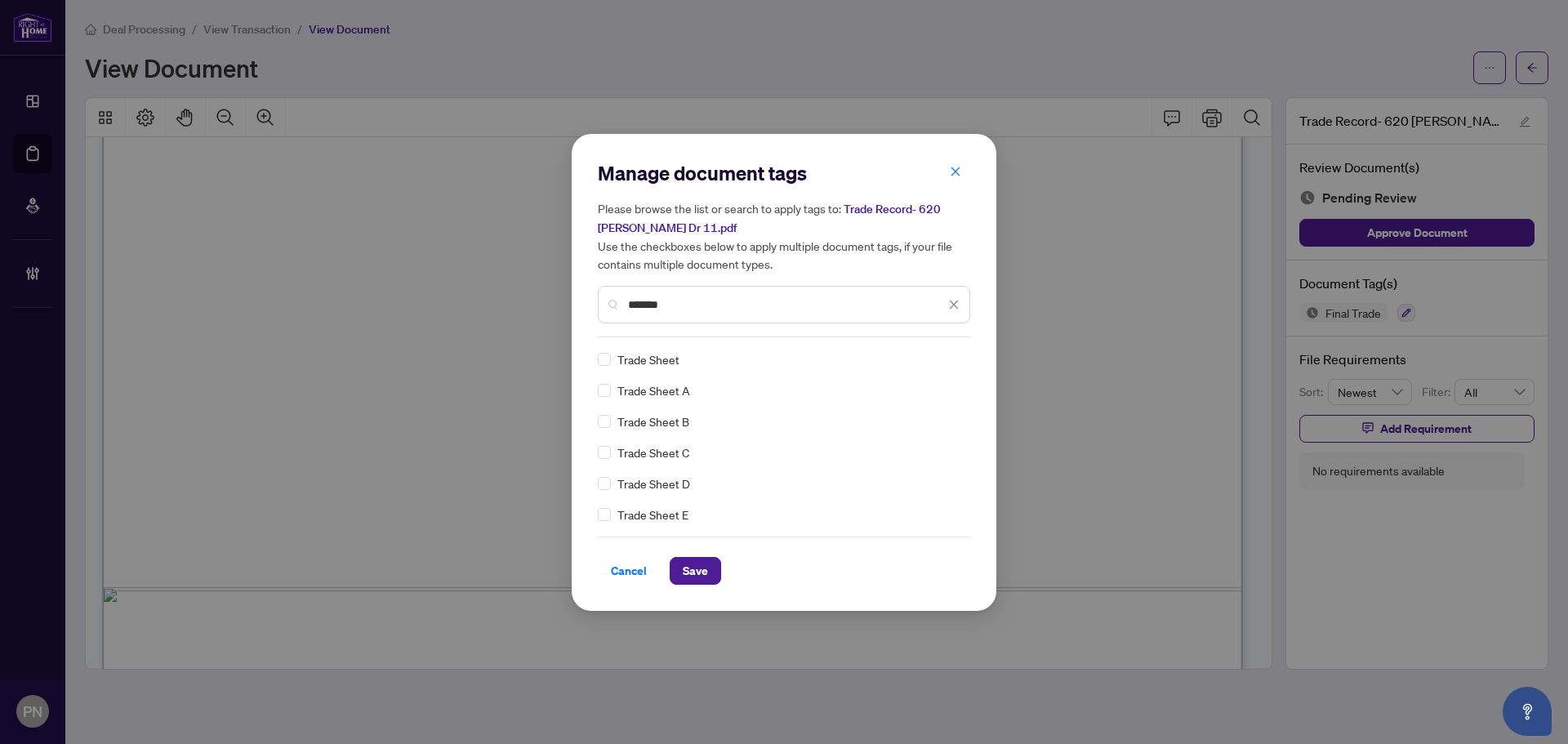
type input "*******"
click at [925, 360] on div at bounding box center [940, 360] width 42 height 16
drag, startPoint x: 877, startPoint y: 437, endPoint x: 858, endPoint y: 457, distance: 27.6
click at [877, 437] on div "Approved" at bounding box center [895, 438] width 105 height 18
click at [698, 579] on span "Save" at bounding box center [695, 571] width 25 height 26
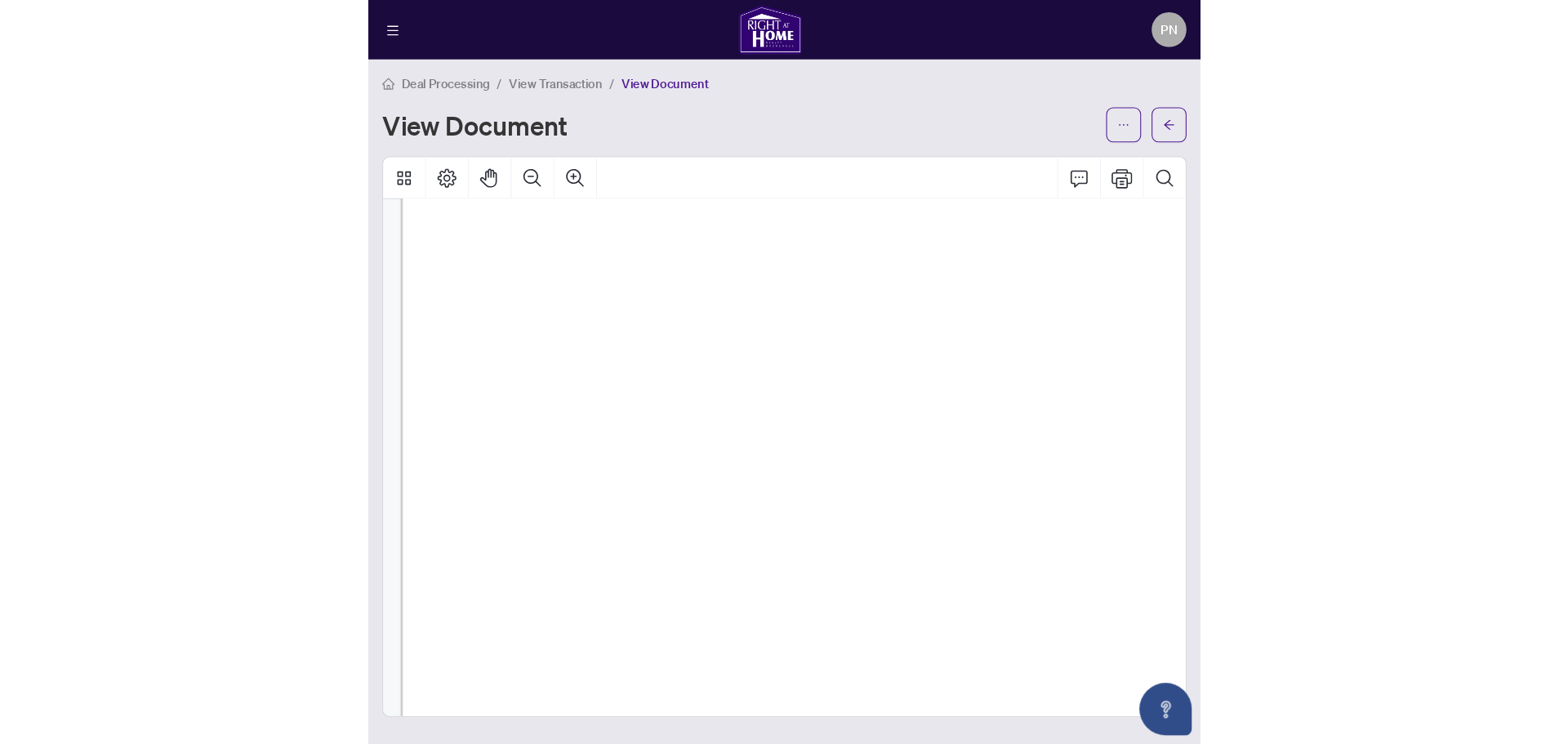
scroll to position [3593, 0]
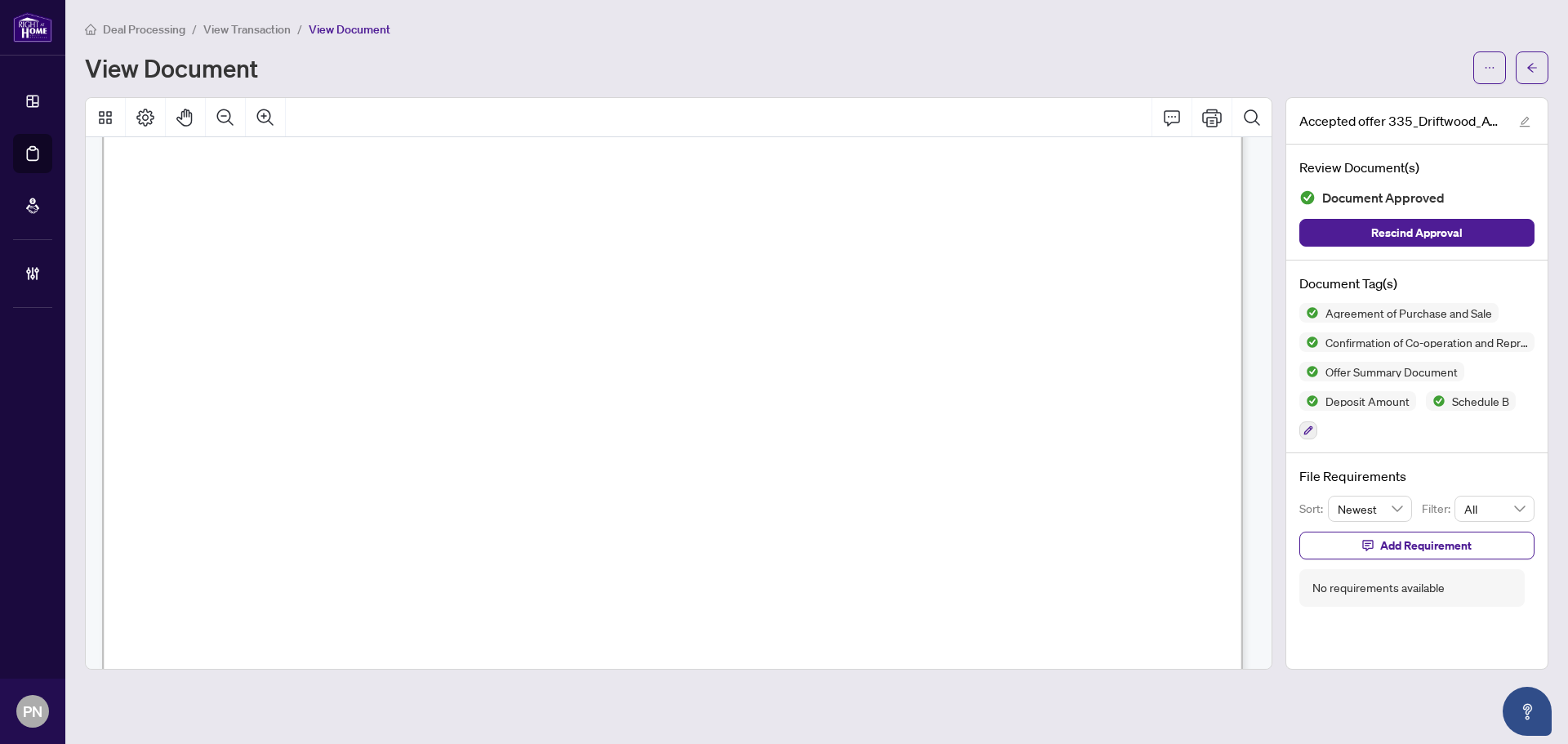
click at [254, 33] on span "View Transaction" at bounding box center [248, 29] width 88 height 15
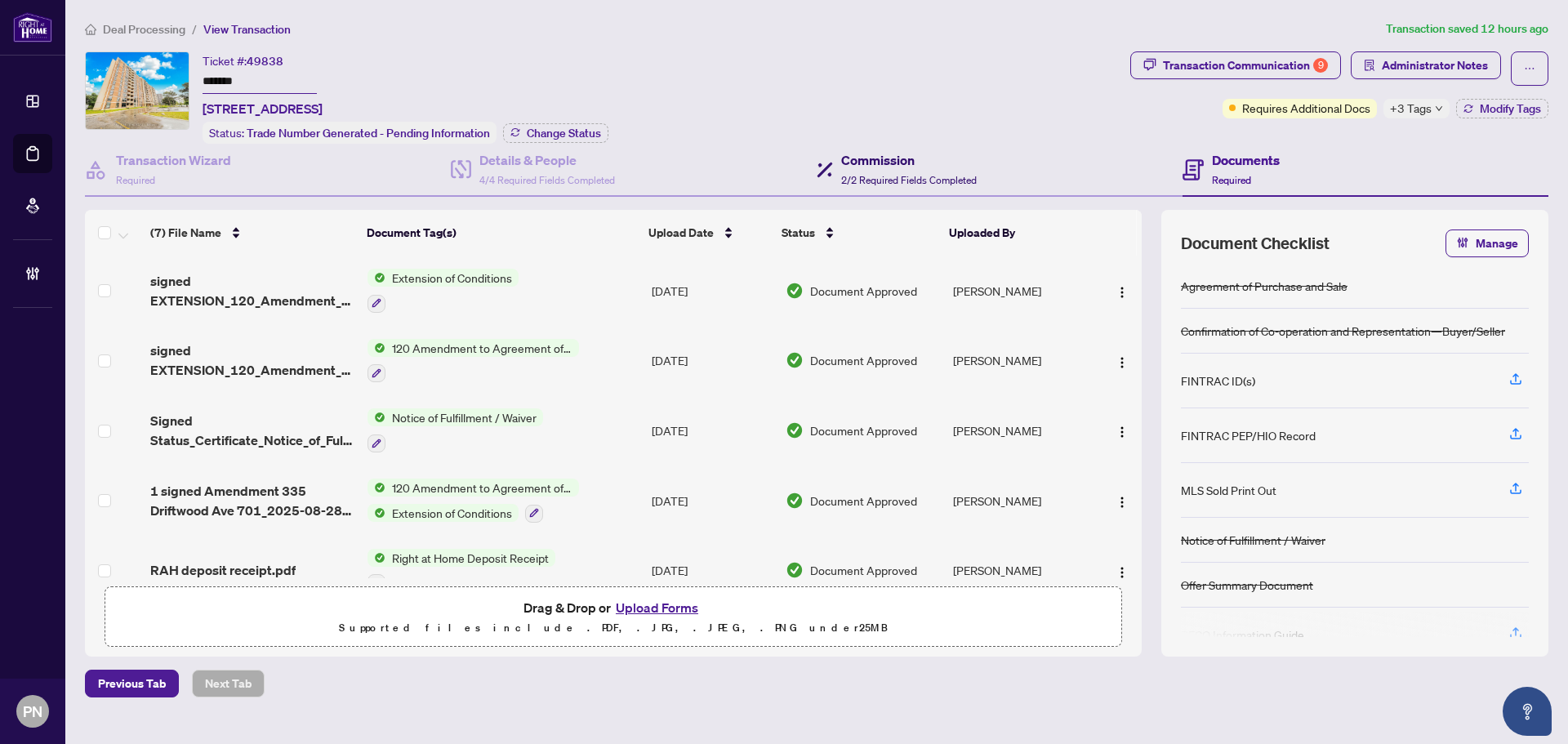
click at [929, 159] on h4 "Commission" at bounding box center [909, 160] width 136 height 20
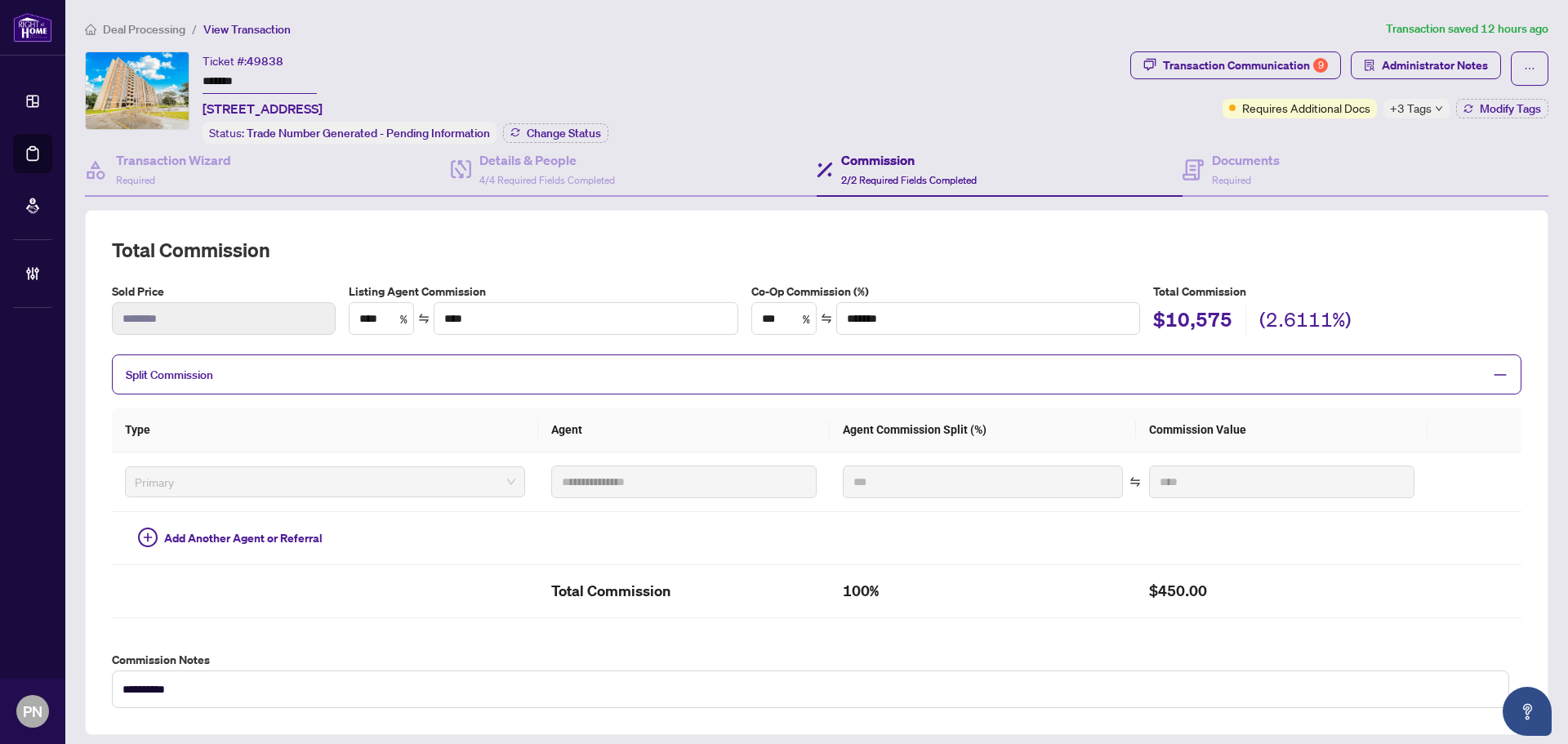
click at [132, 28] on span "Deal Processing" at bounding box center [144, 29] width 83 height 15
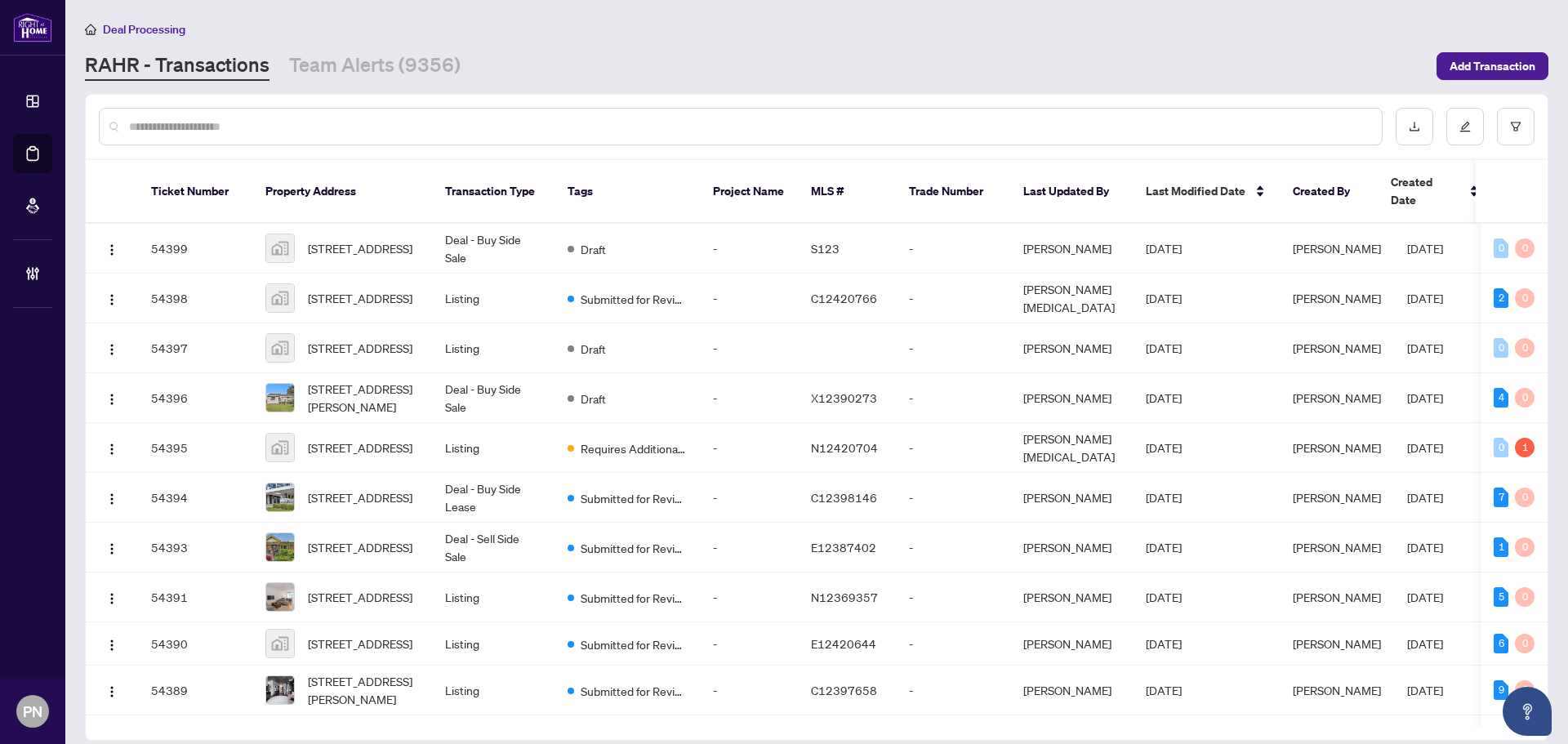
click at [364, 124] on input "text" at bounding box center [748, 127] width 1239 height 18
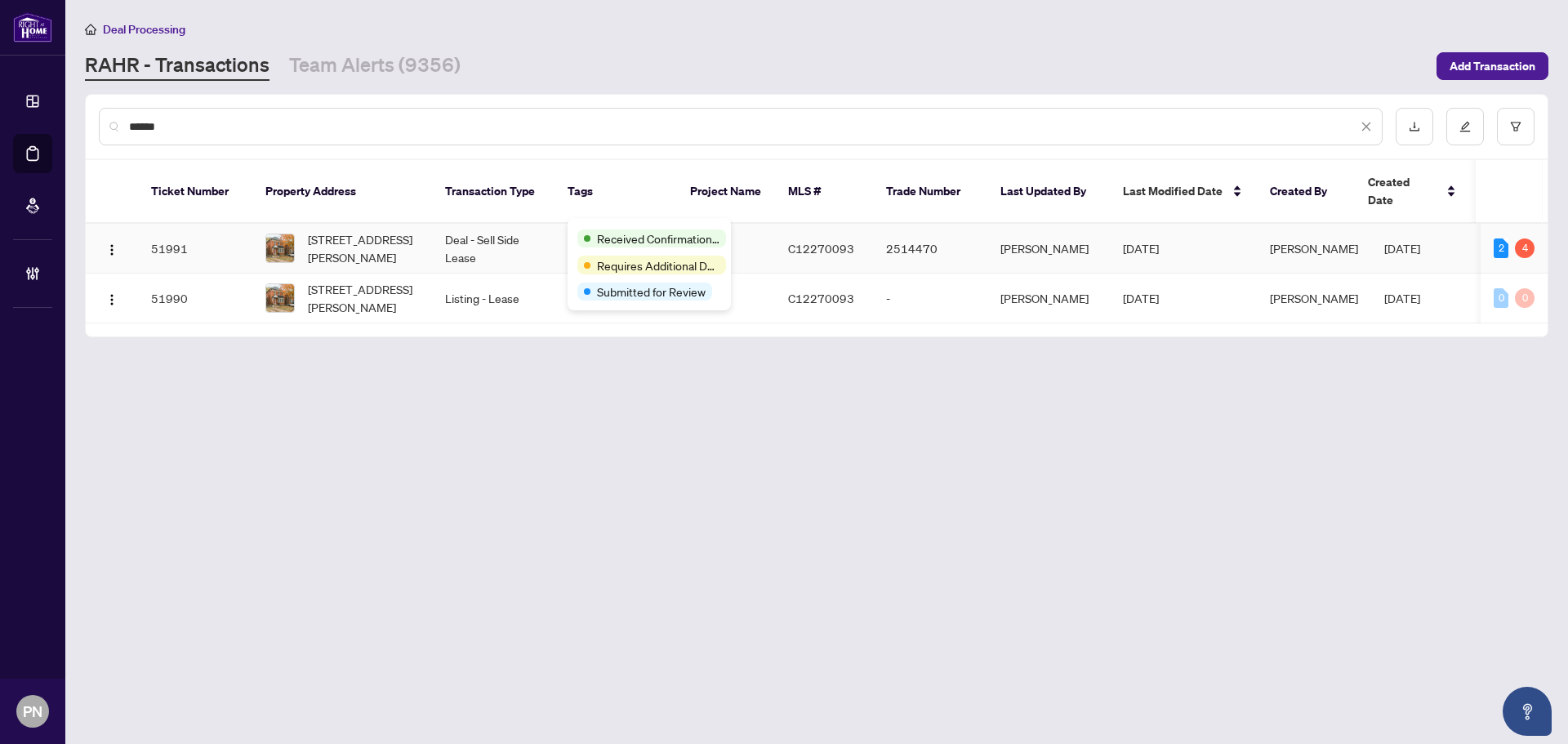
type input "******"
click at [526, 231] on td "Deal - Sell Side Lease" at bounding box center [493, 249] width 123 height 50
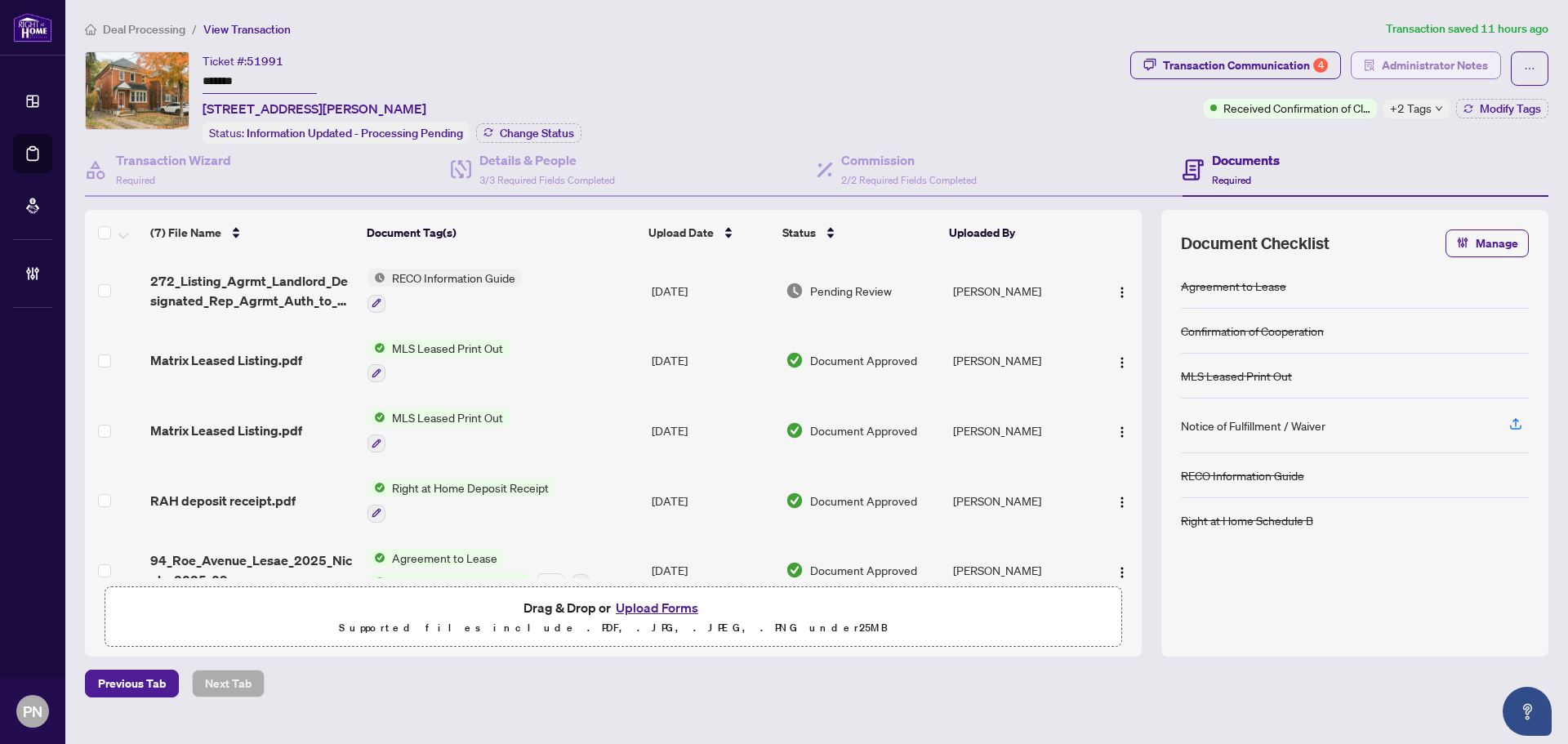
click at [1452, 63] on span "Administrator Notes" at bounding box center [1435, 65] width 106 height 26
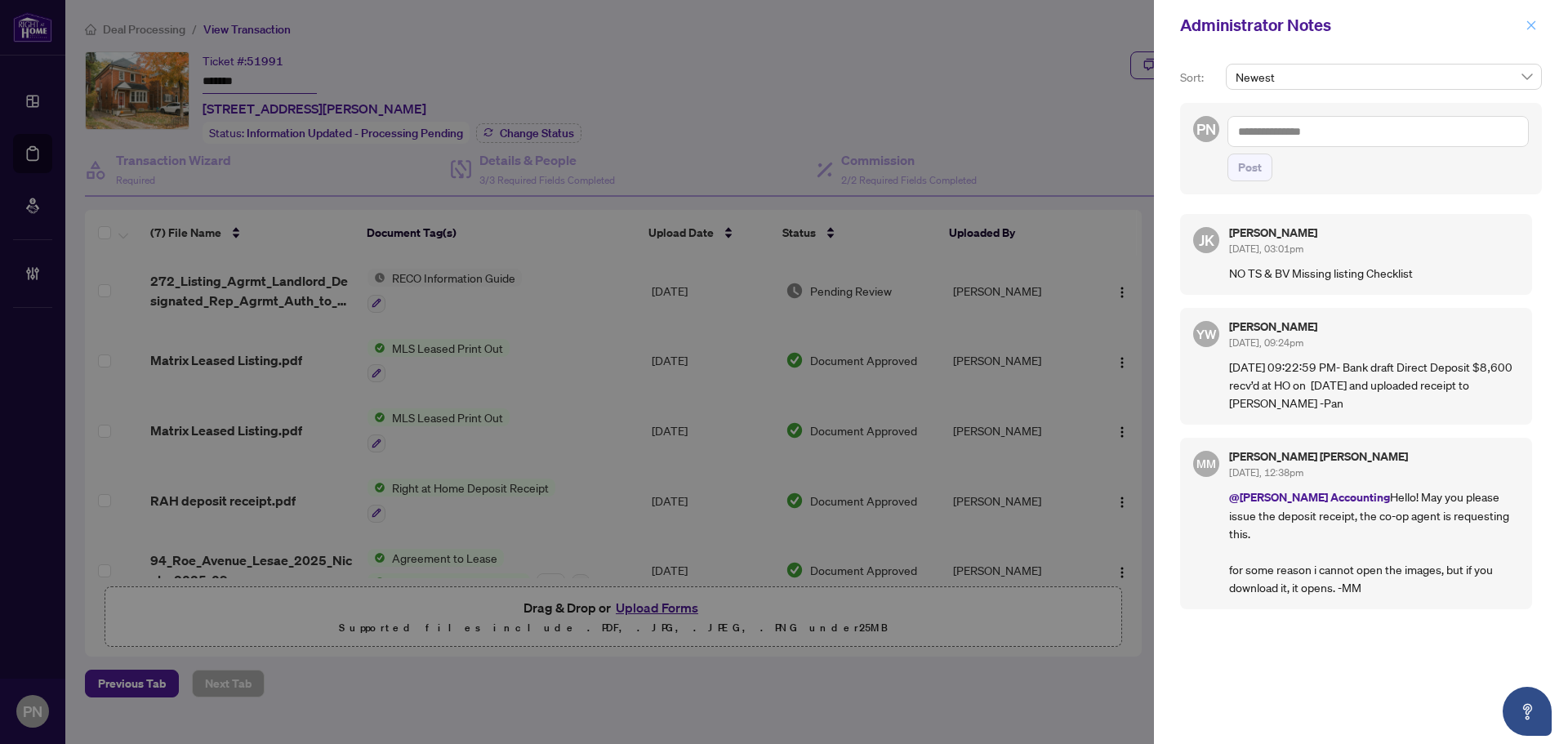
click at [1532, 28] on icon "close" at bounding box center [1531, 25] width 11 height 11
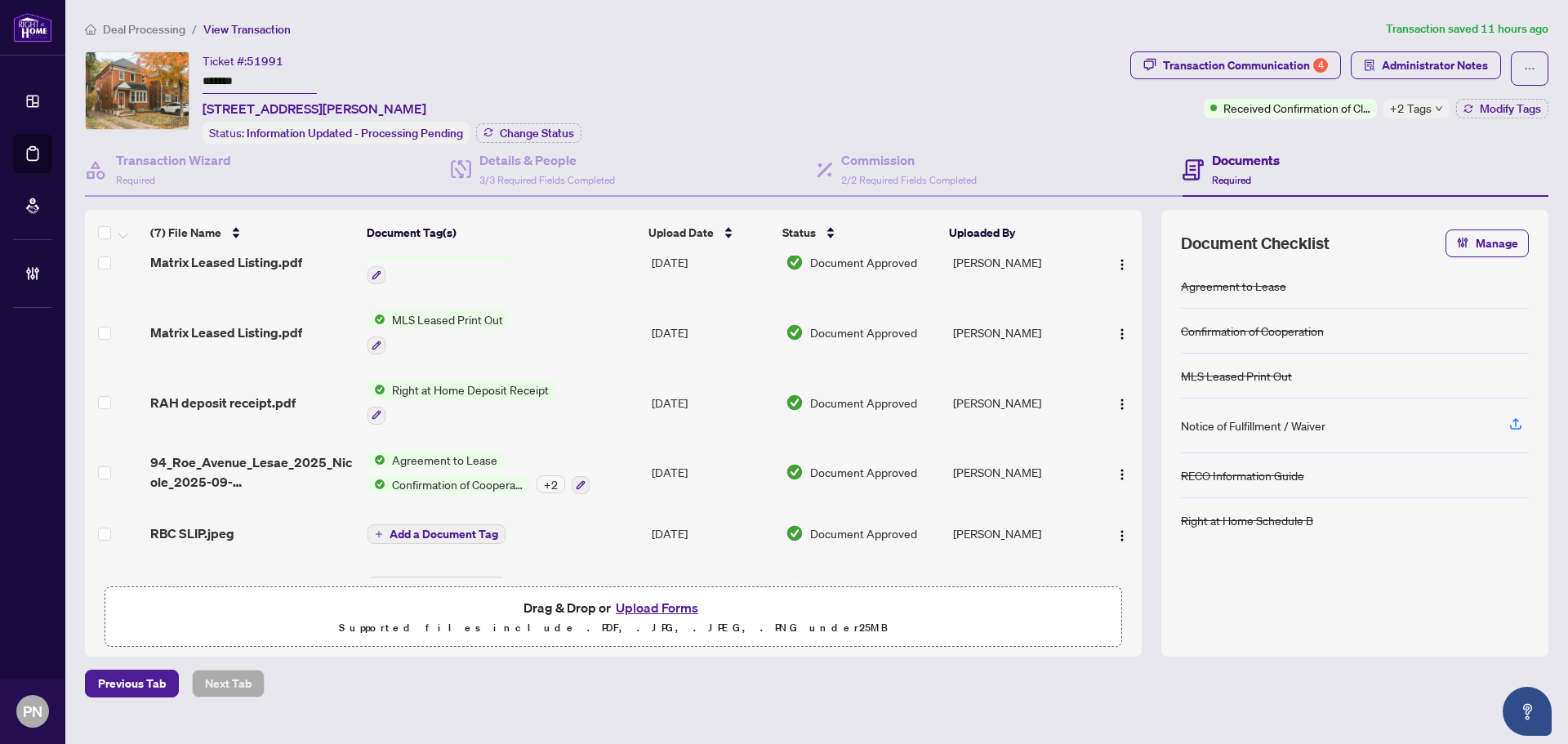
scroll to position [136, 0]
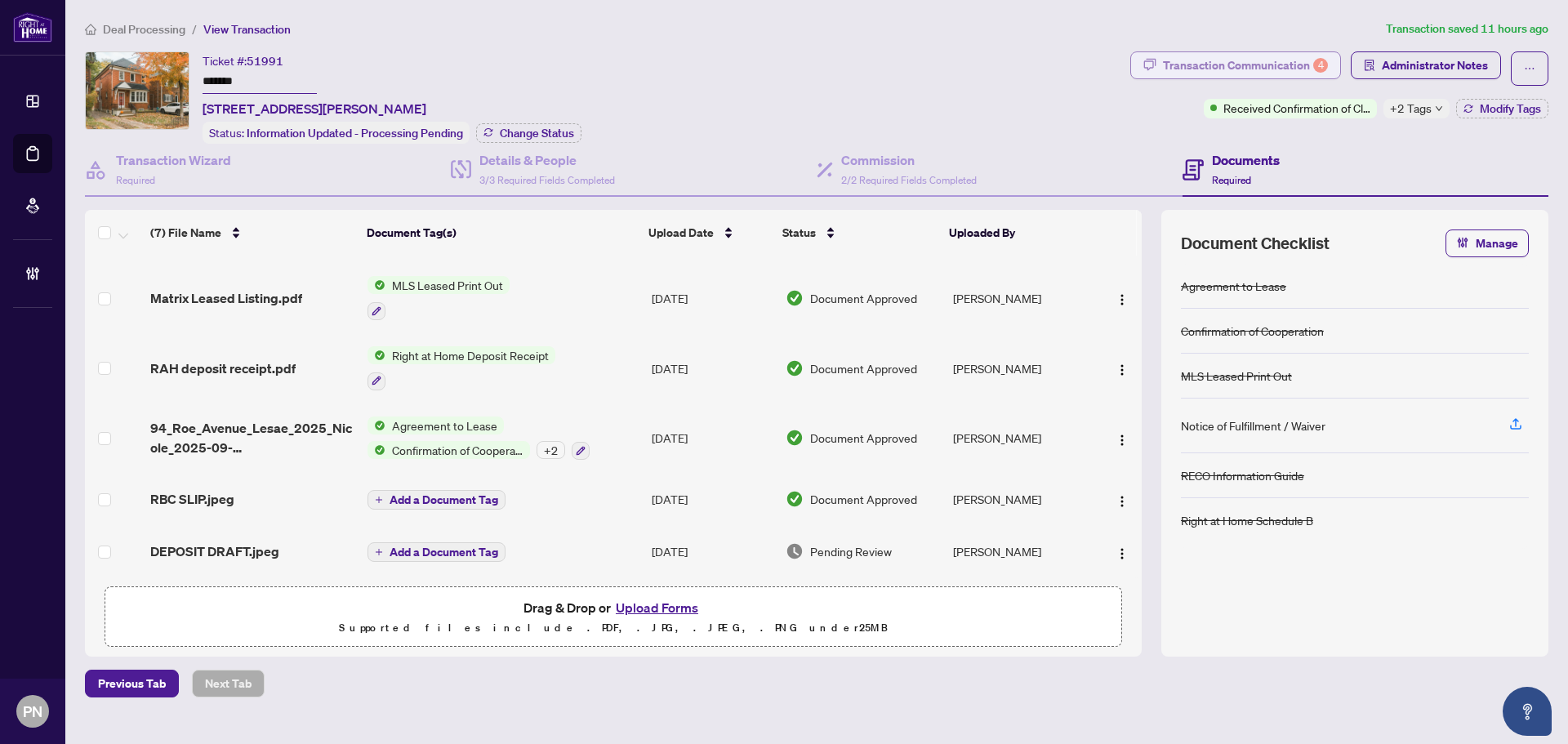
click at [1324, 66] on div "4" at bounding box center [1320, 65] width 15 height 15
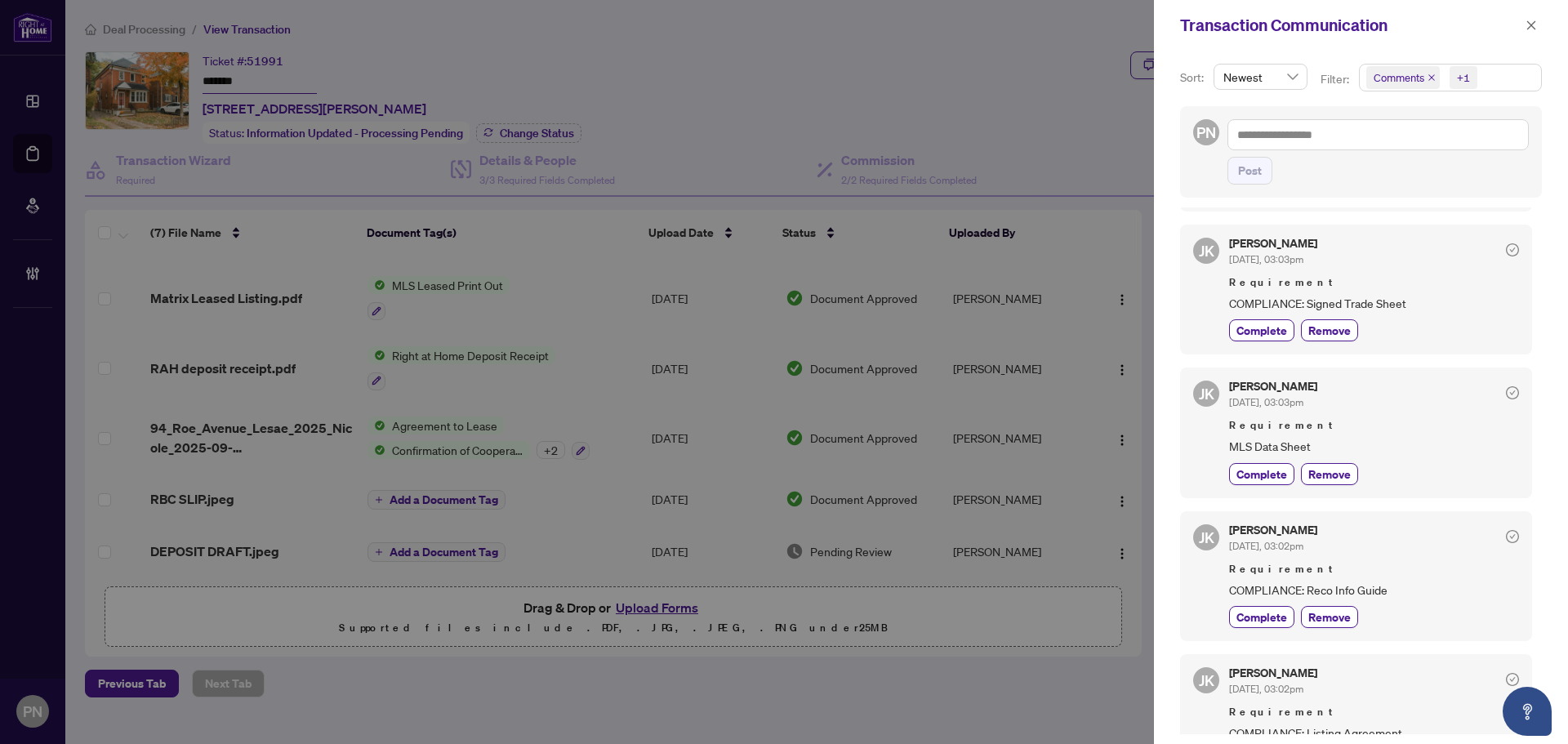
scroll to position [653, 0]
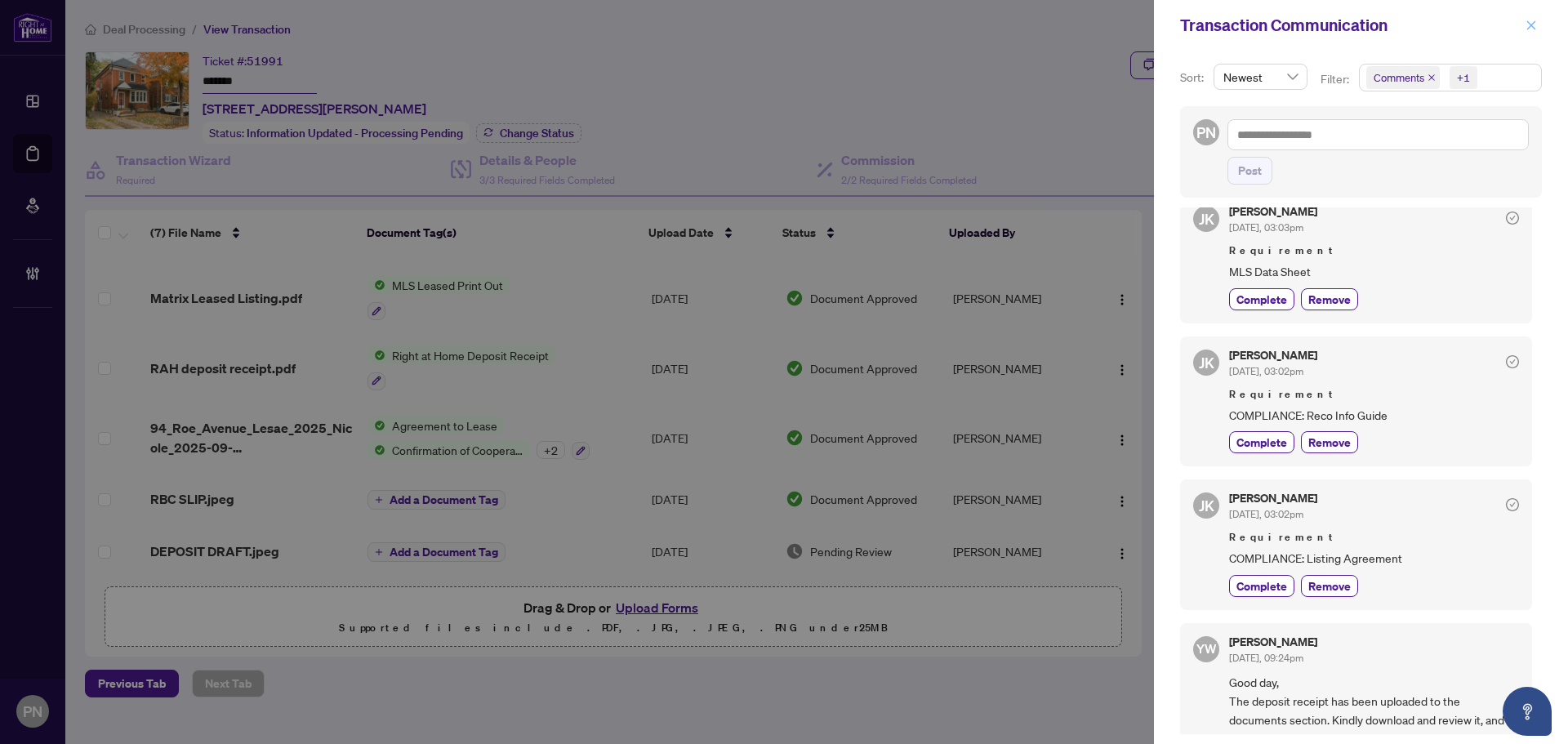
click at [1532, 25] on icon "close" at bounding box center [1531, 24] width 9 height 9
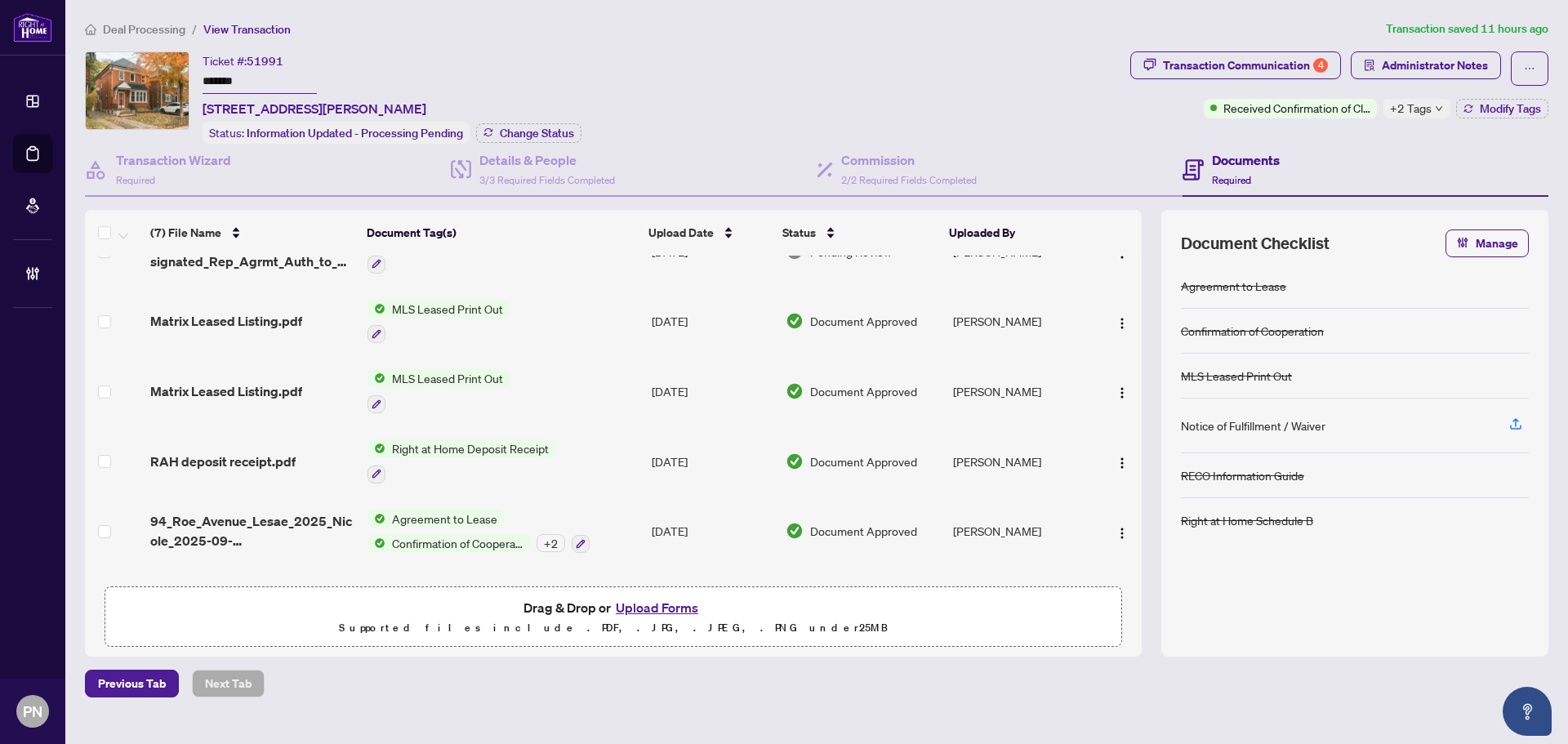
scroll to position [0, 0]
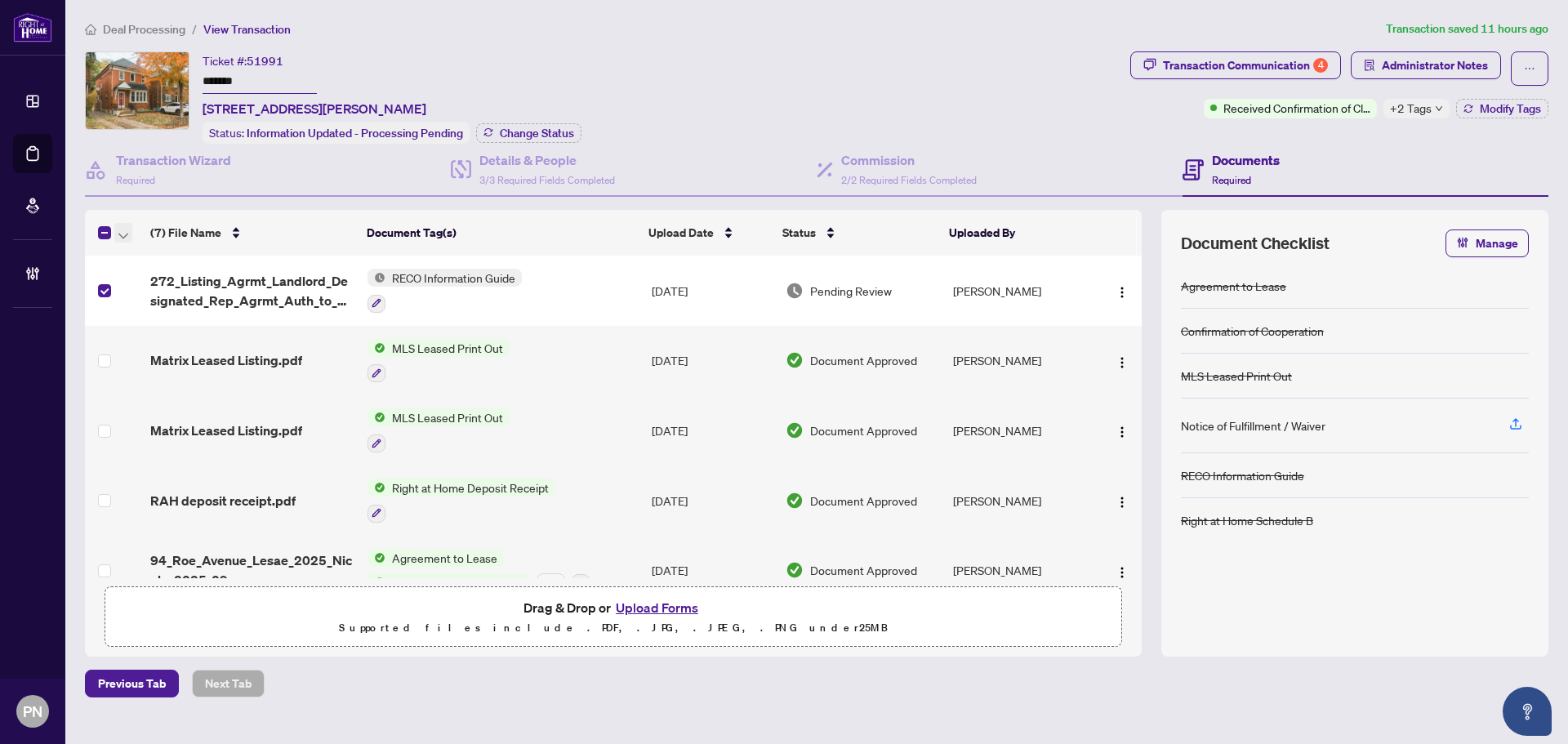
click at [124, 224] on span "button" at bounding box center [124, 233] width 10 height 18
click at [146, 245] on ul "Open Selected in New Tab(s) Download Selected Archive Selected" at bounding box center [200, 286] width 172 height 85
click at [150, 257] on span "Open Selected in New Tab(s)" at bounding box center [201, 260] width 146 height 18
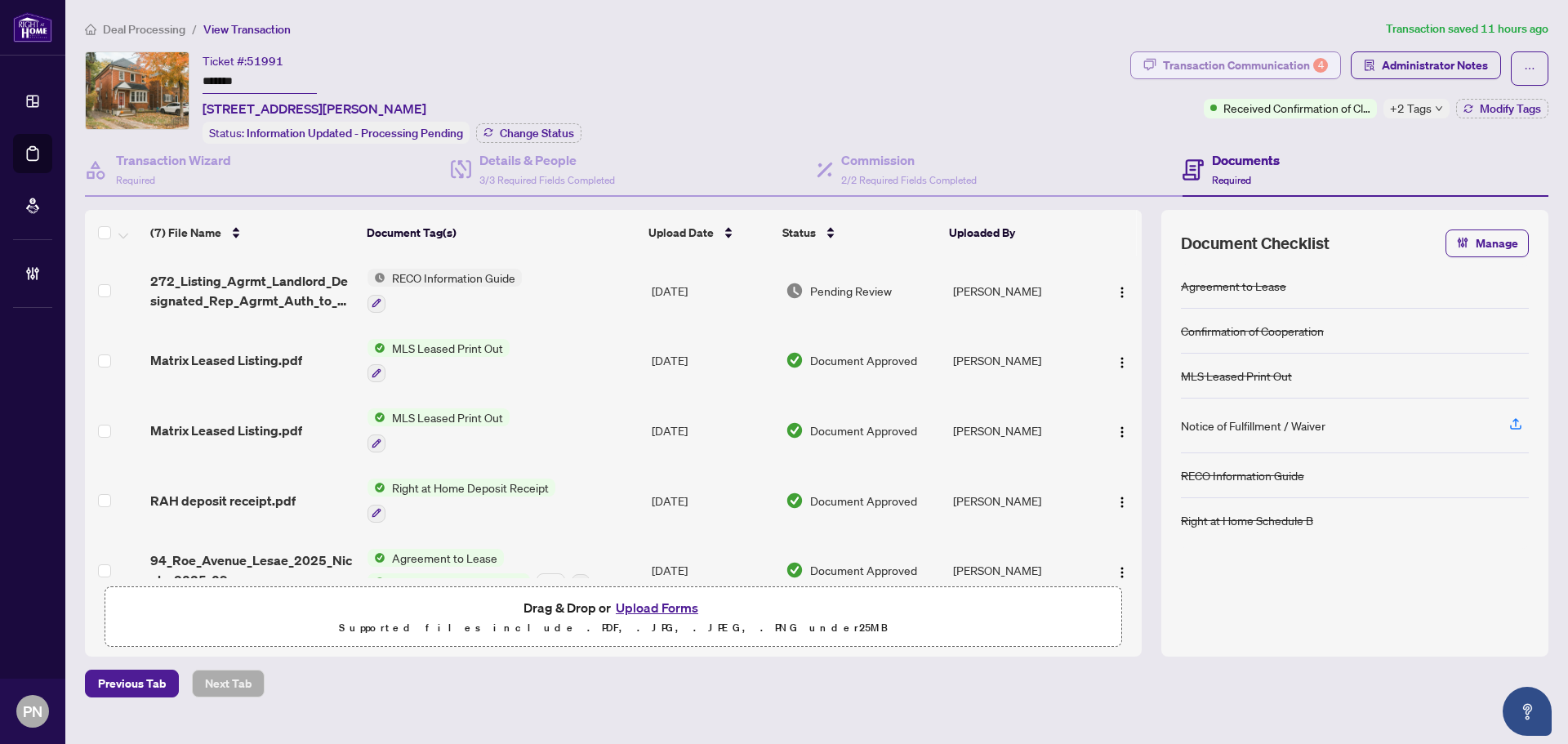
click at [1266, 64] on div "Transaction Communication 4" at bounding box center [1245, 65] width 165 height 26
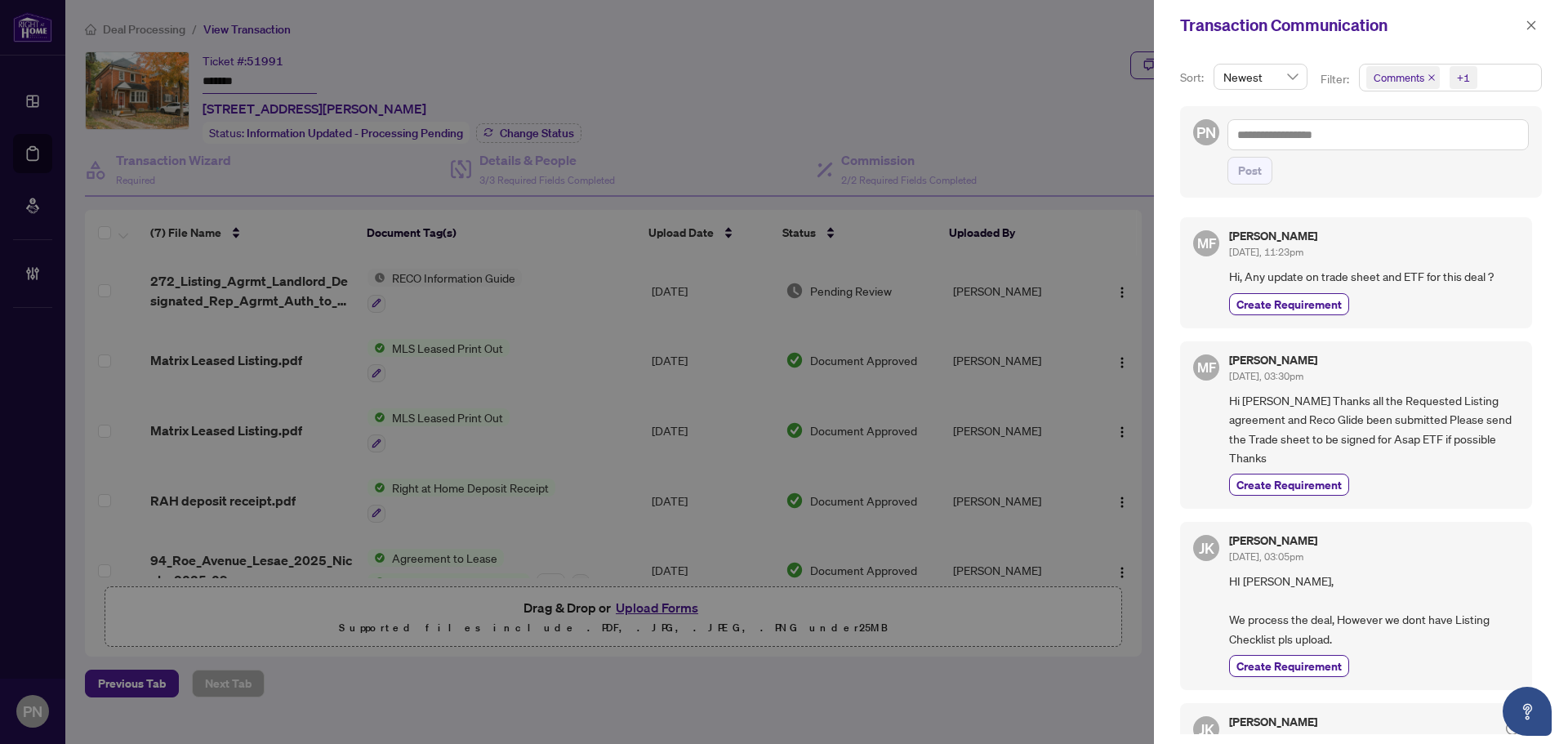
click at [1428, 76] on icon "close" at bounding box center [1432, 78] width 8 height 8
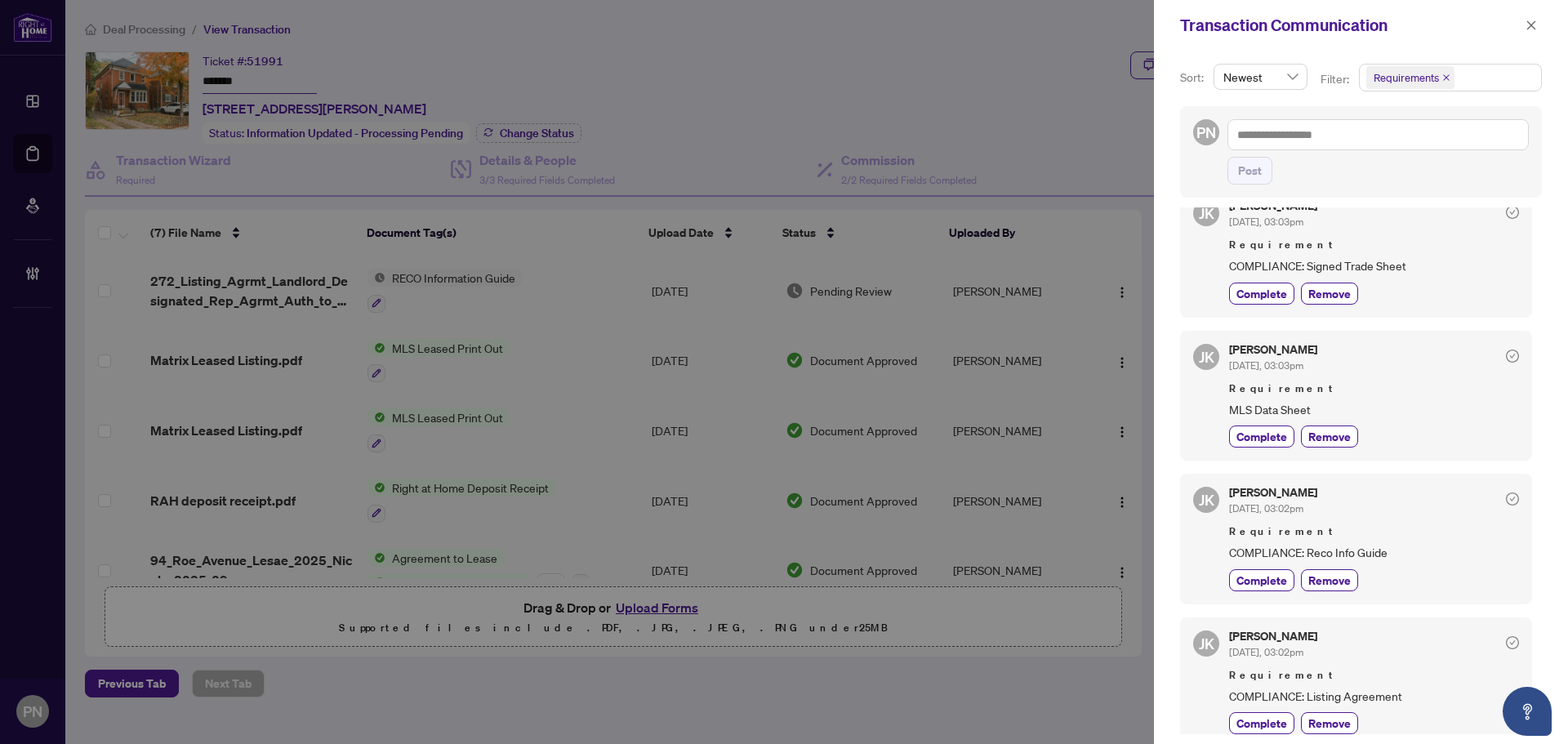
scroll to position [43, 0]
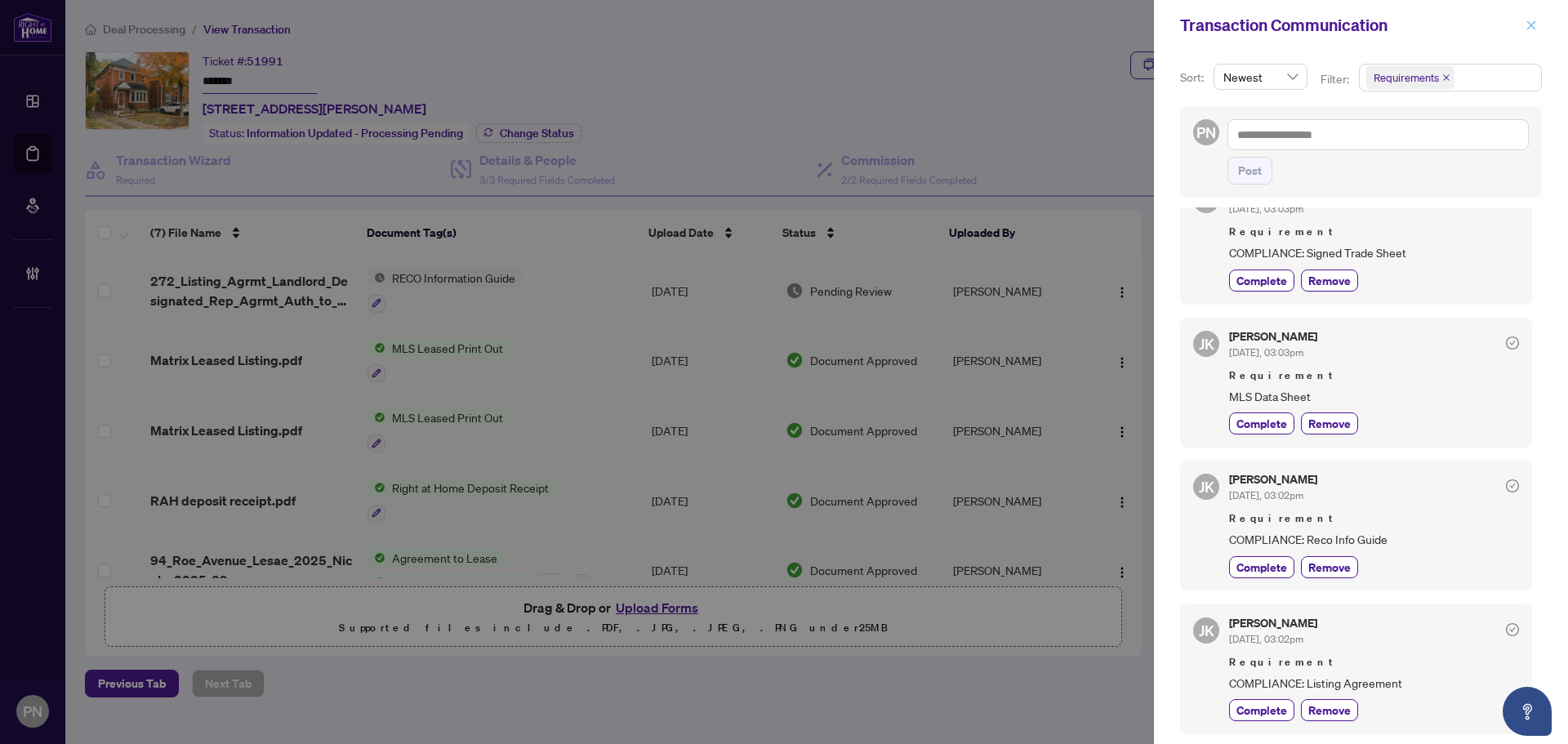
click at [1540, 25] on button "button" at bounding box center [1531, 26] width 21 height 20
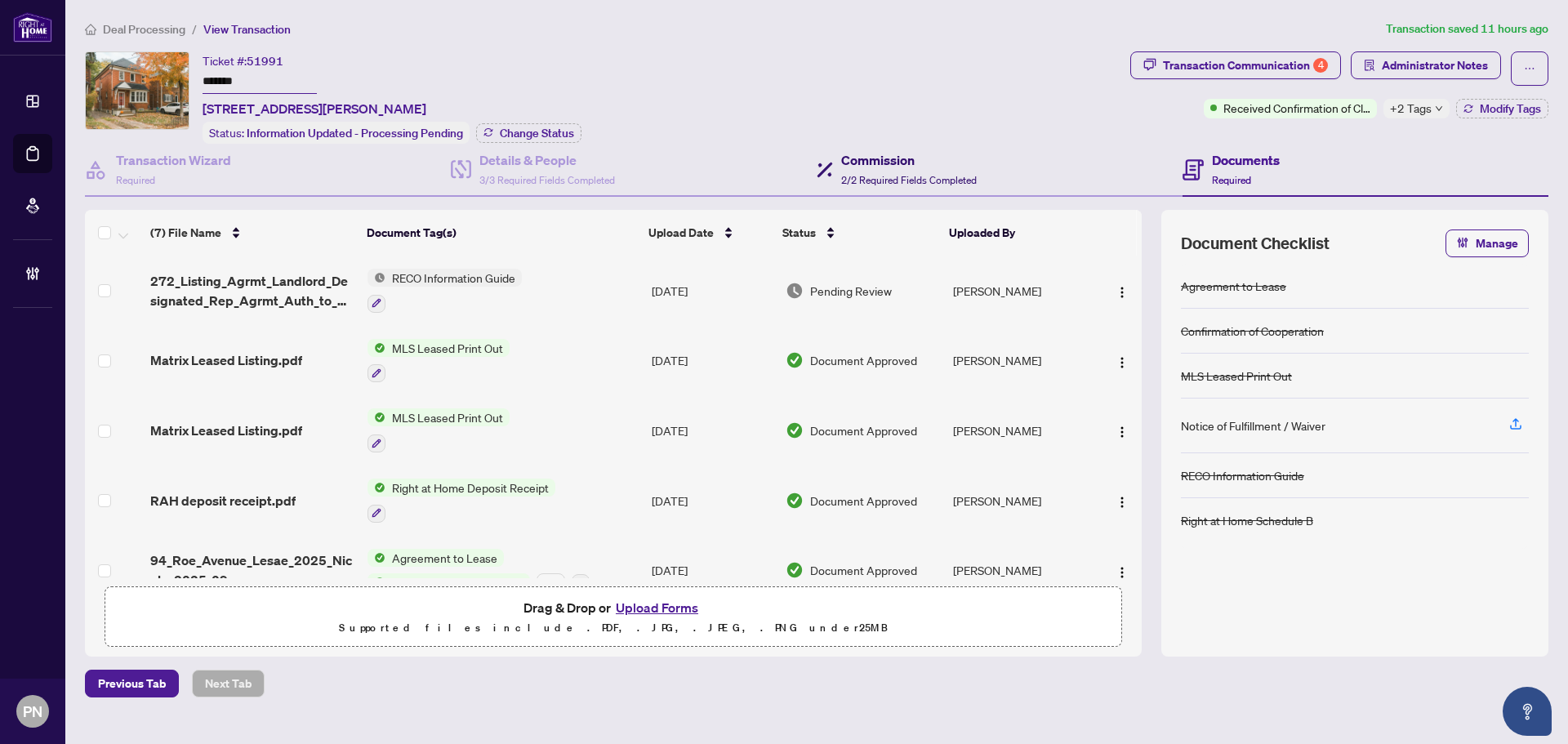
click at [954, 177] on span "2/2 Required Fields Completed" at bounding box center [909, 180] width 136 height 12
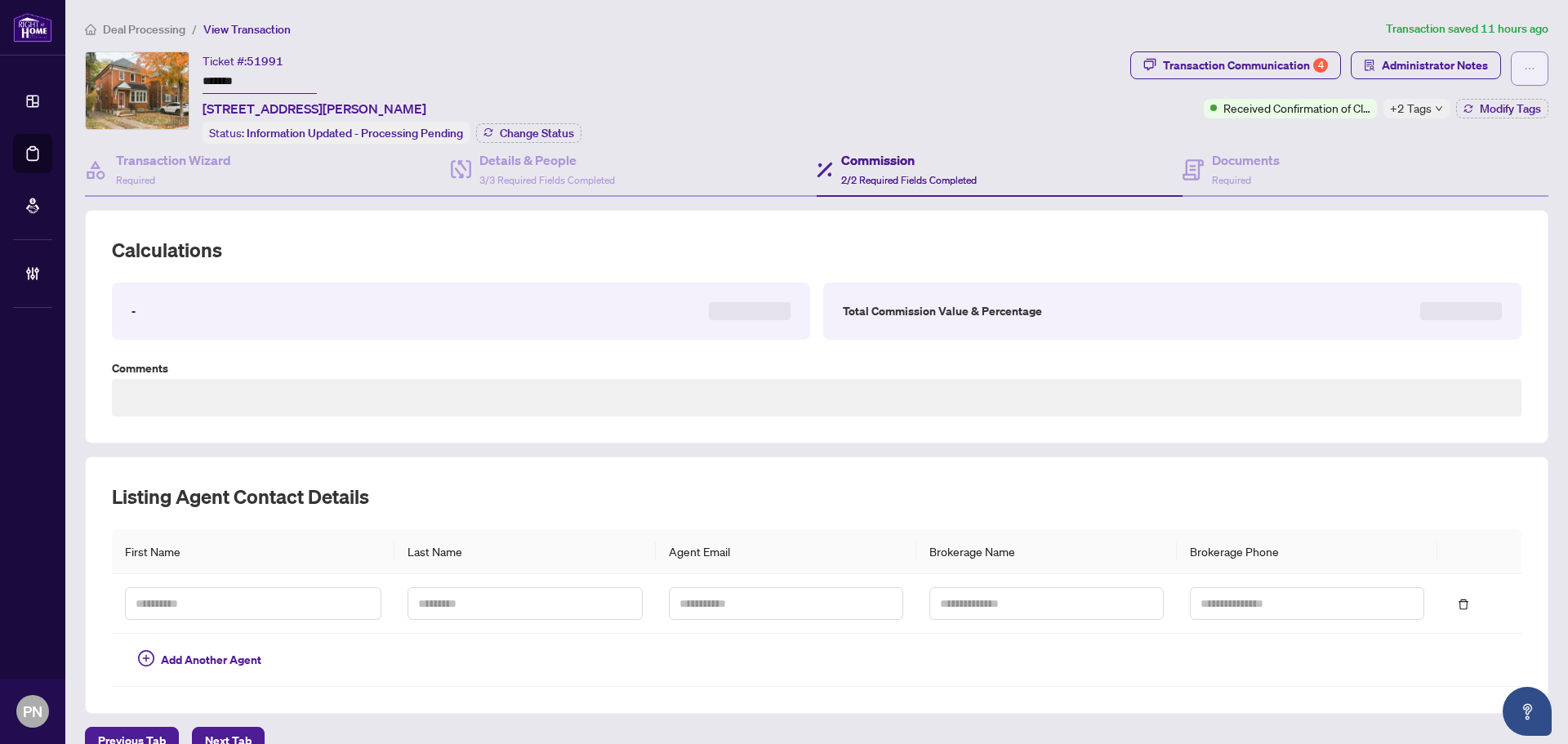
type textarea "**********"
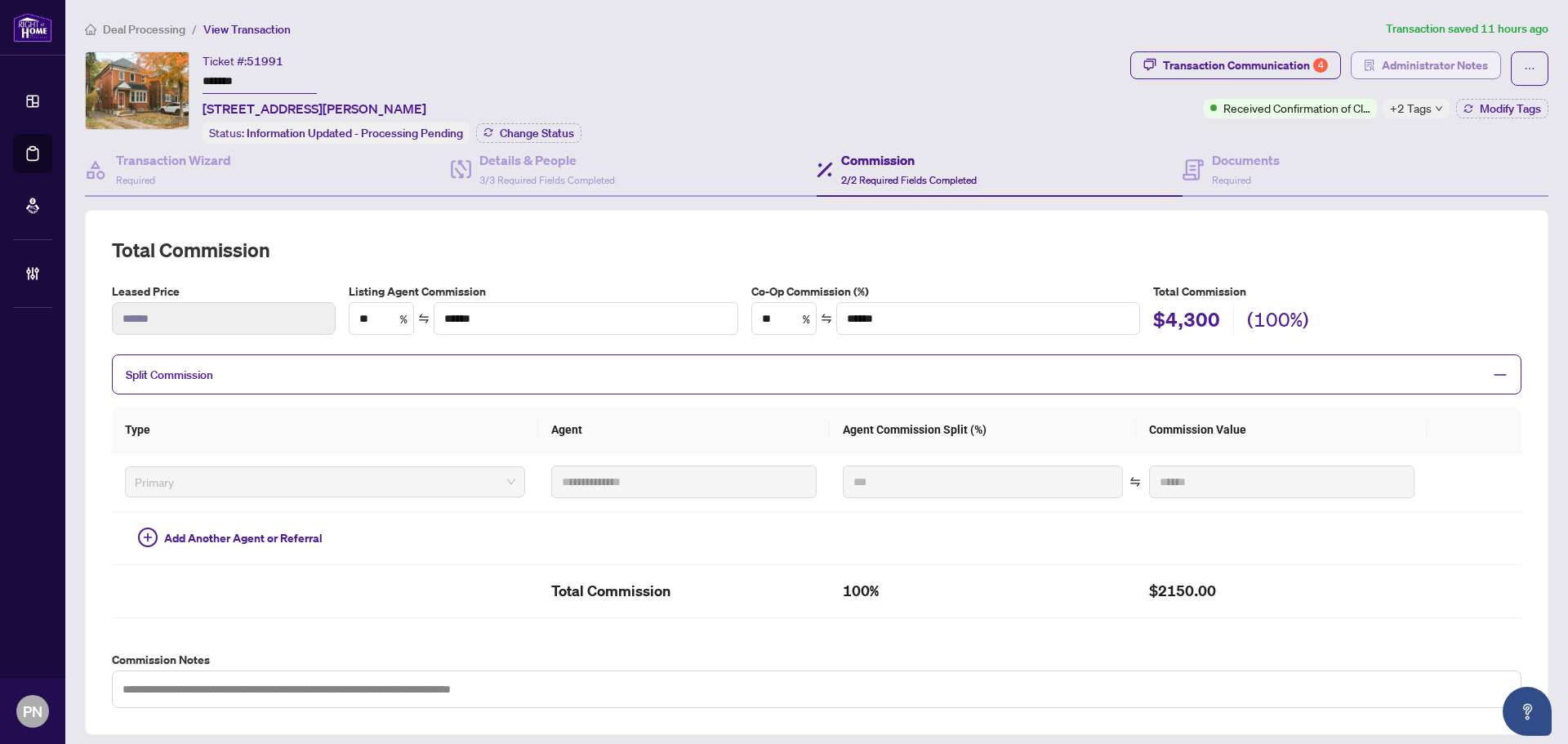
click at [1437, 61] on span "Administrator Notes" at bounding box center [1435, 65] width 106 height 26
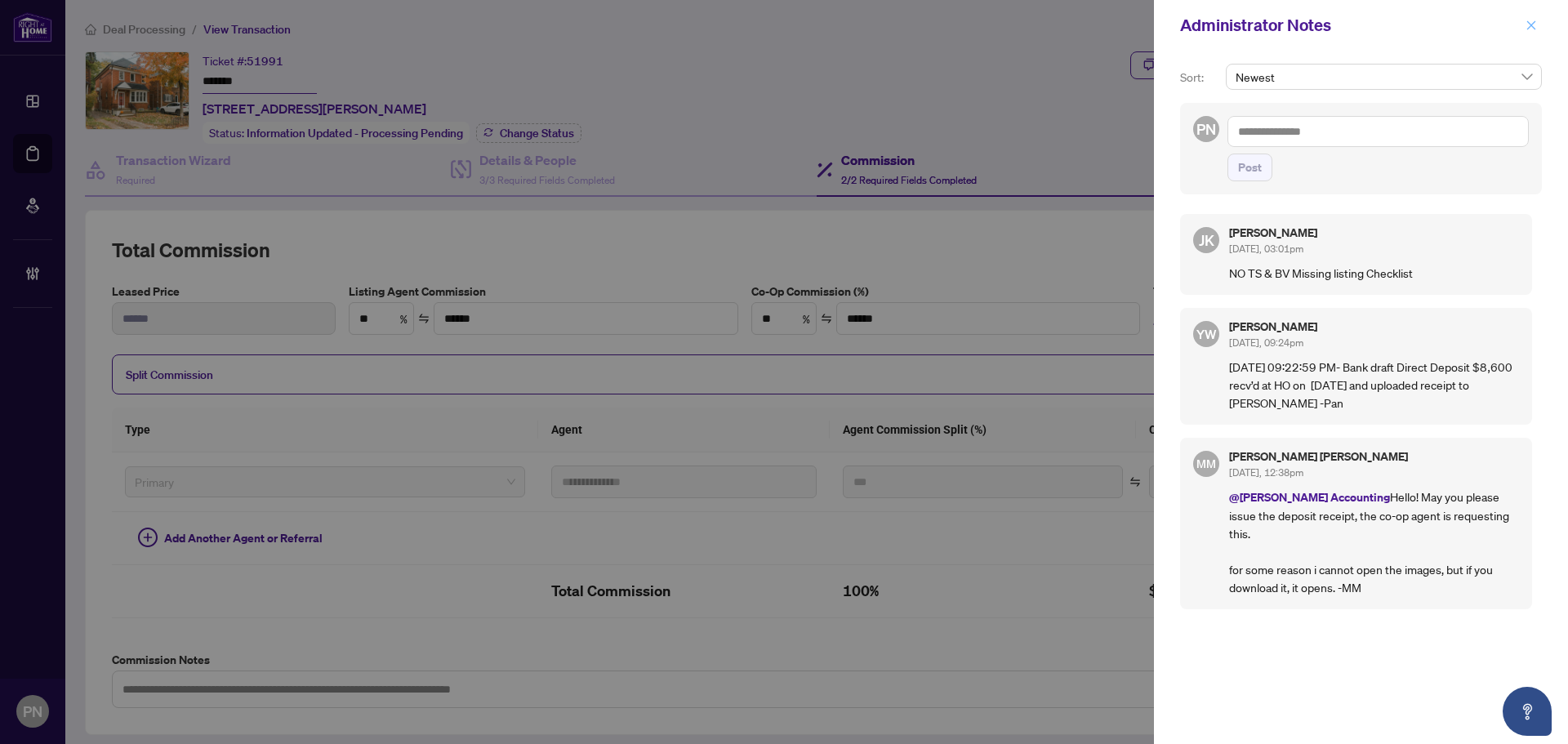
click at [1526, 21] on icon "close" at bounding box center [1531, 25] width 11 height 11
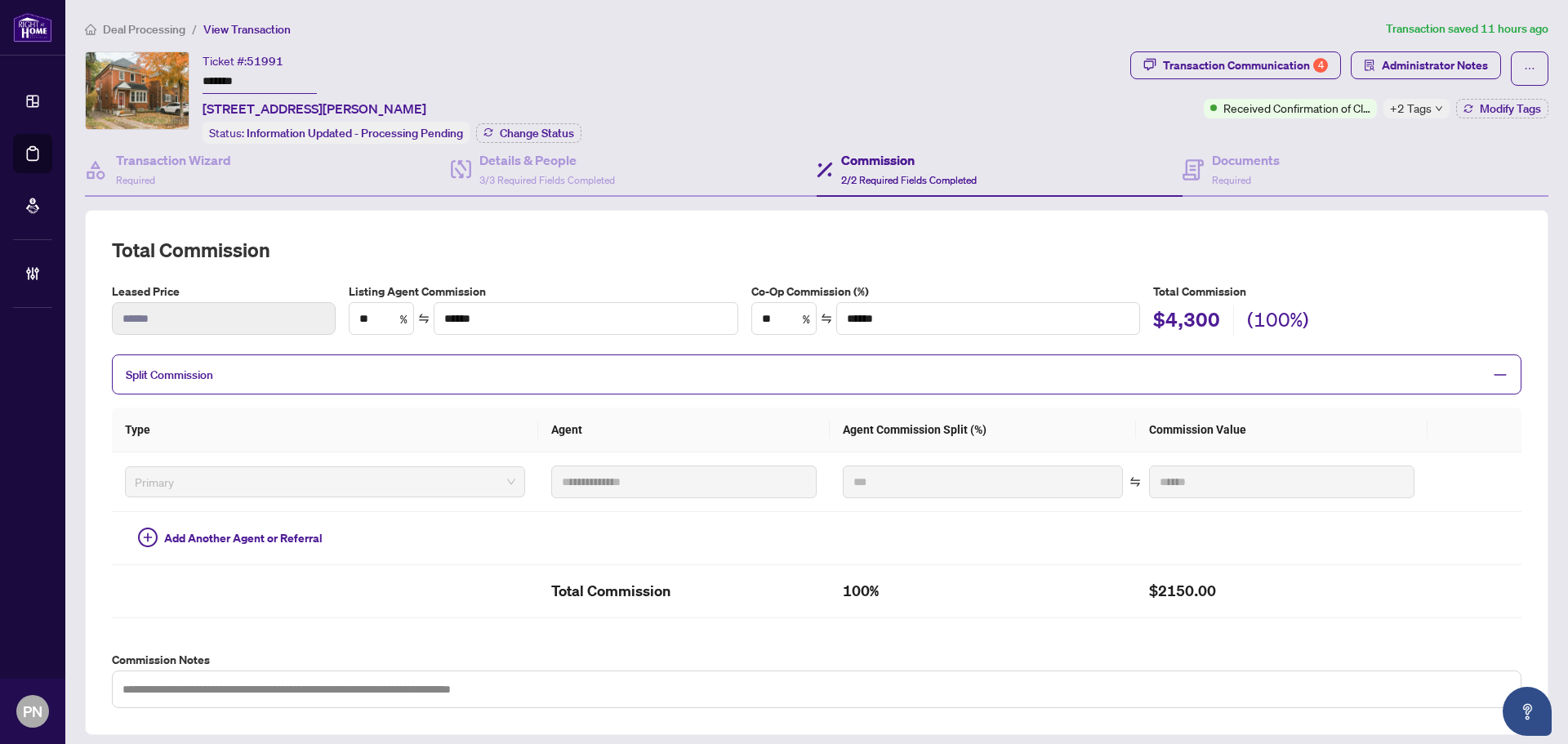
click at [171, 28] on span "Deal Processing" at bounding box center [144, 29] width 83 height 15
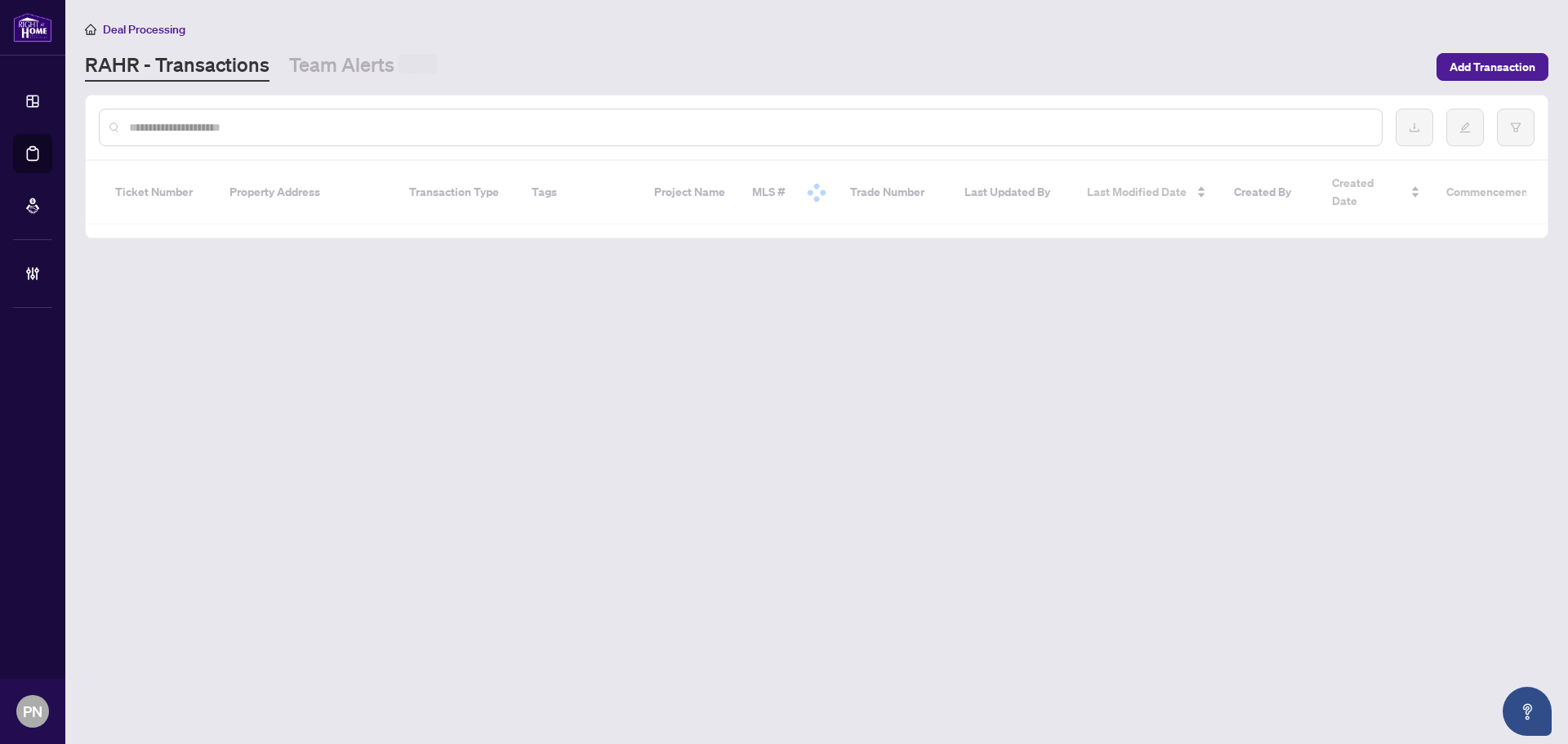
click at [490, 125] on input "text" at bounding box center [748, 128] width 1239 height 18
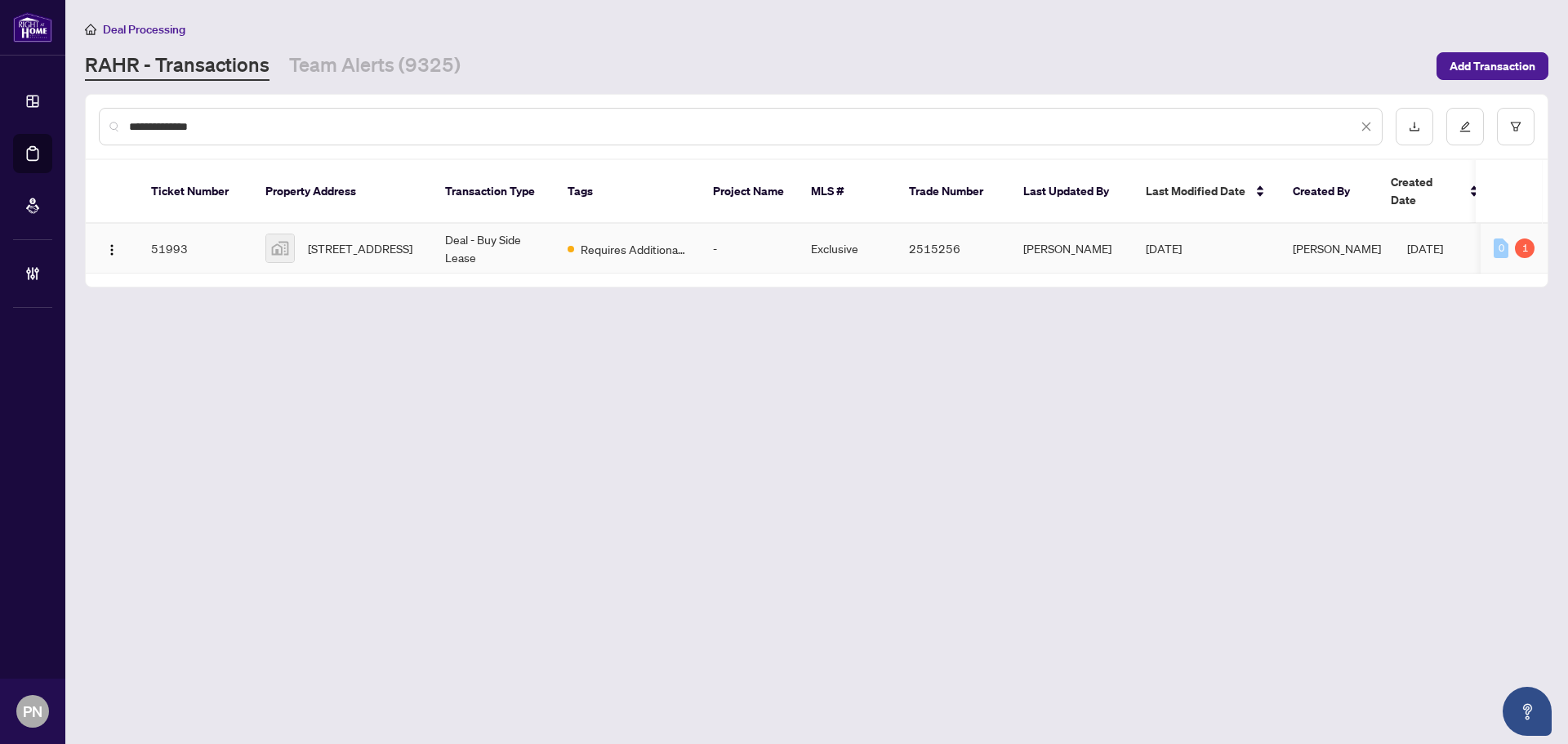
type input "**********"
click at [487, 224] on td "Deal - Buy Side Lease" at bounding box center [493, 249] width 123 height 50
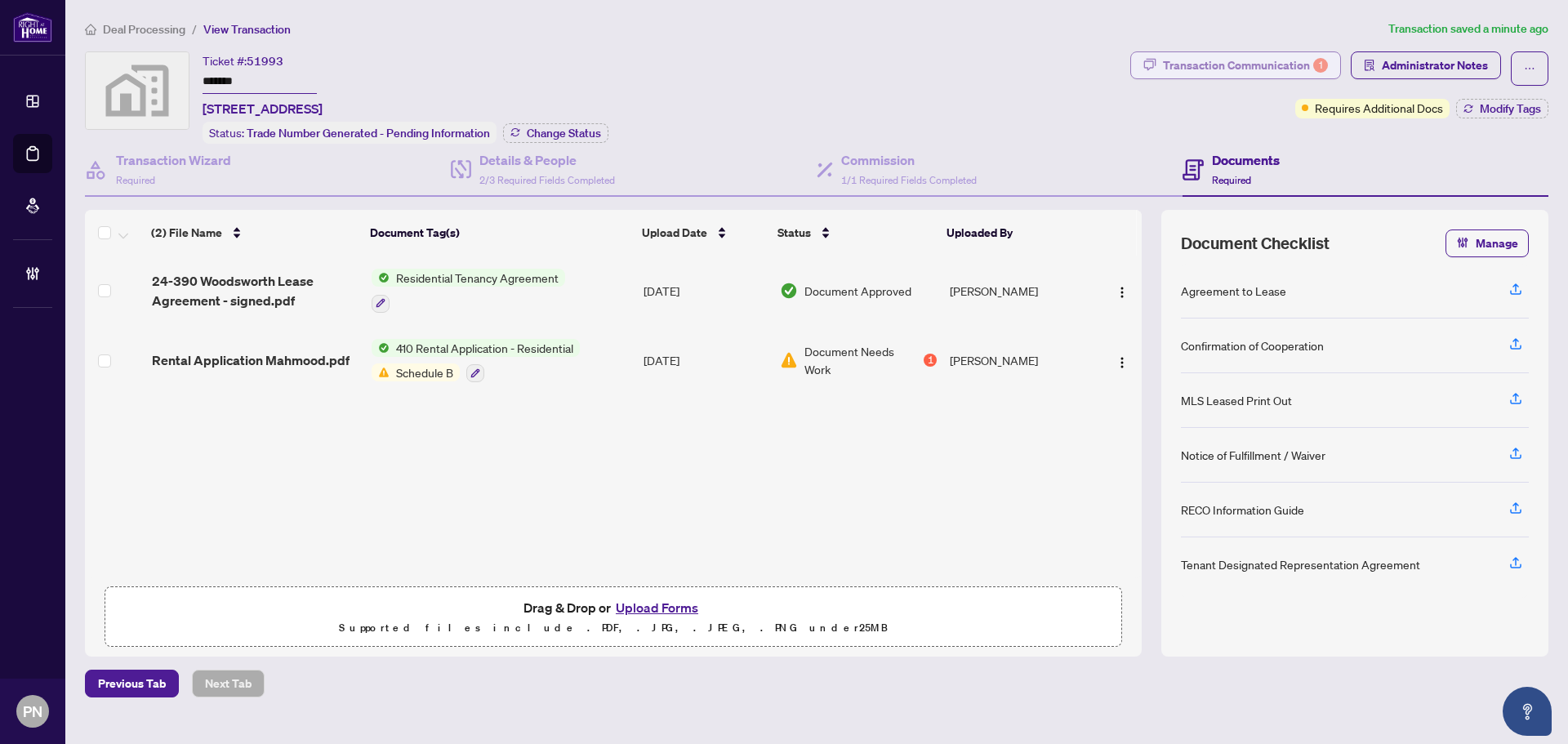
click at [1266, 59] on div "Transaction Communication 1" at bounding box center [1245, 65] width 165 height 26
type textarea "**********"
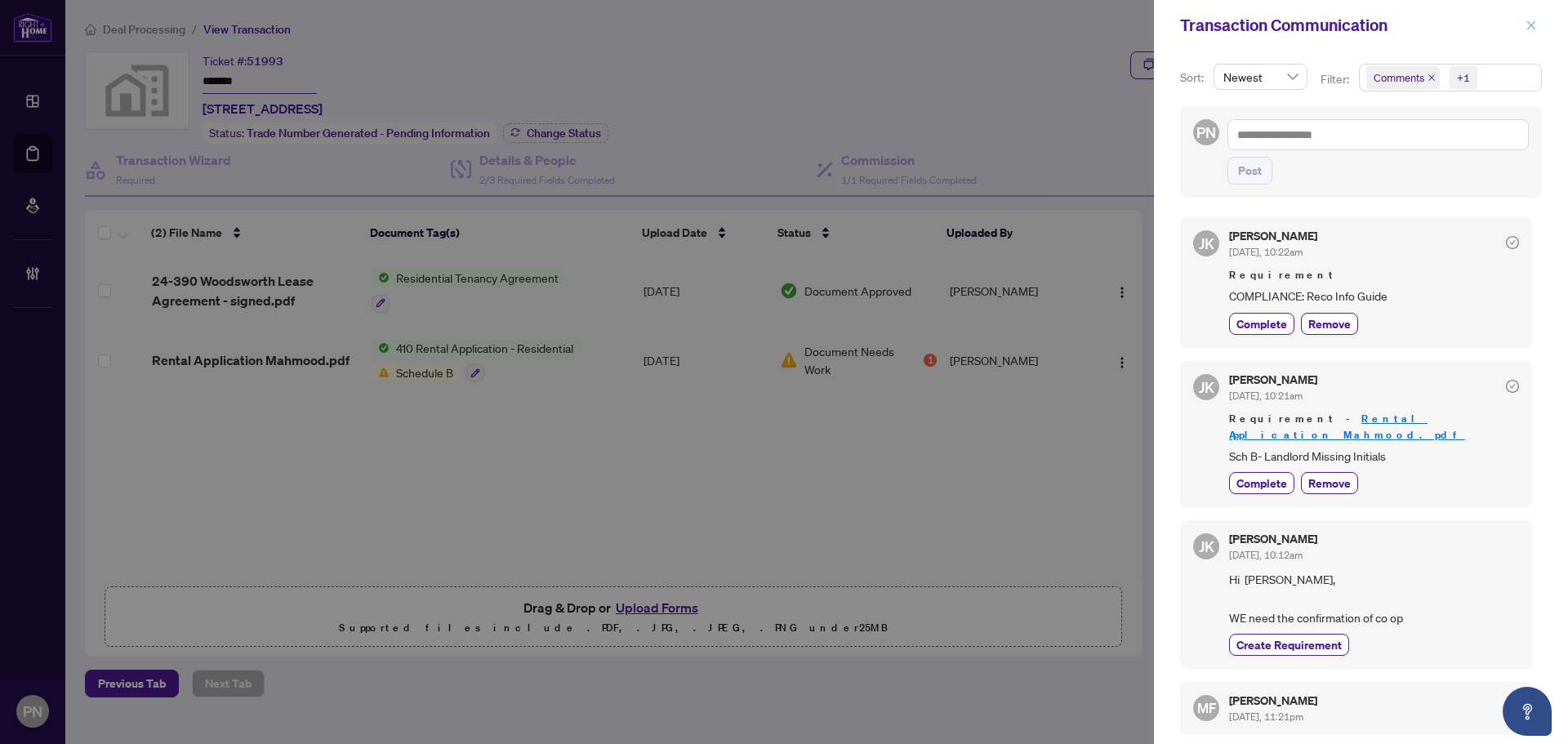
click at [1531, 28] on icon "close" at bounding box center [1531, 25] width 11 height 11
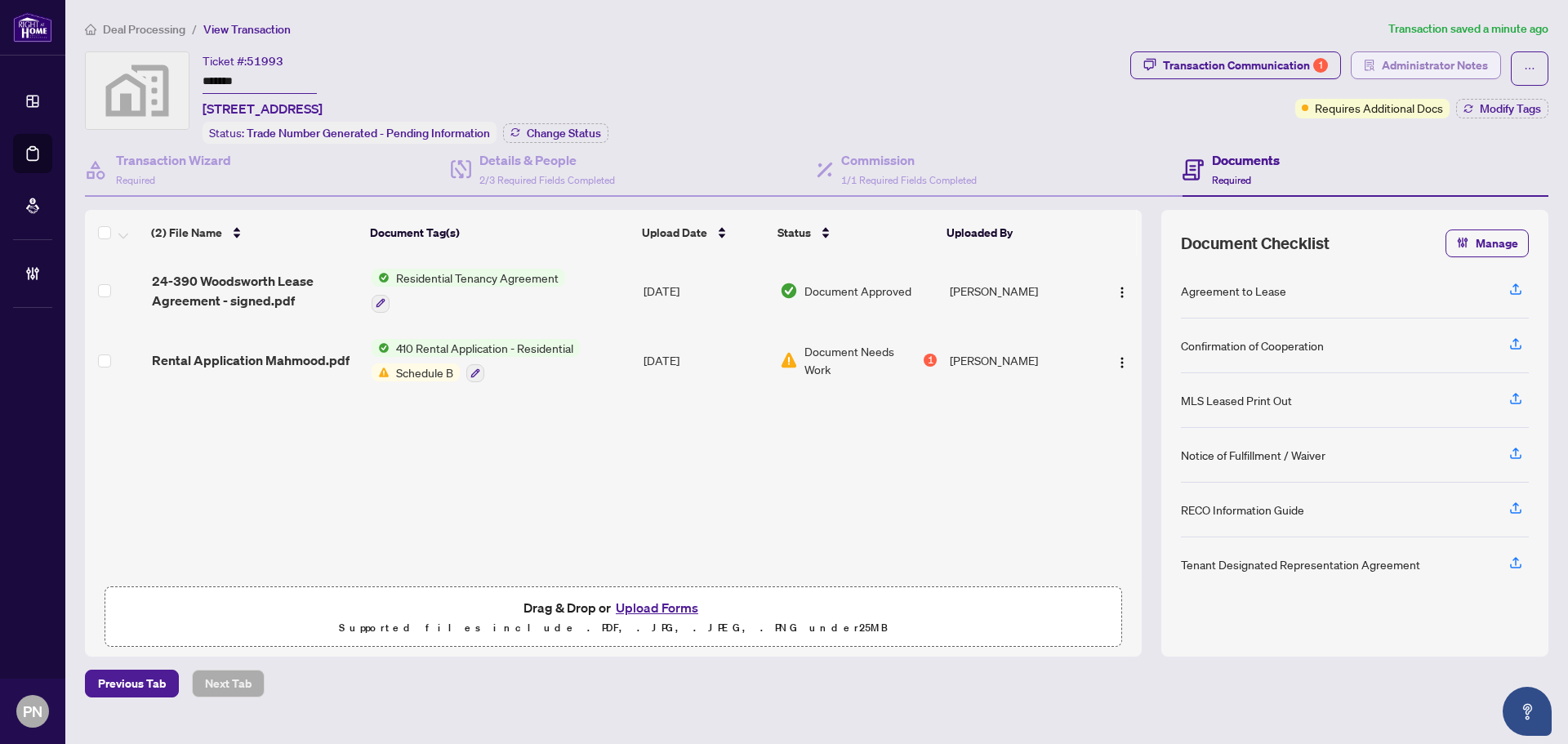
click at [1449, 77] on span "Administrator Notes" at bounding box center [1435, 65] width 106 height 26
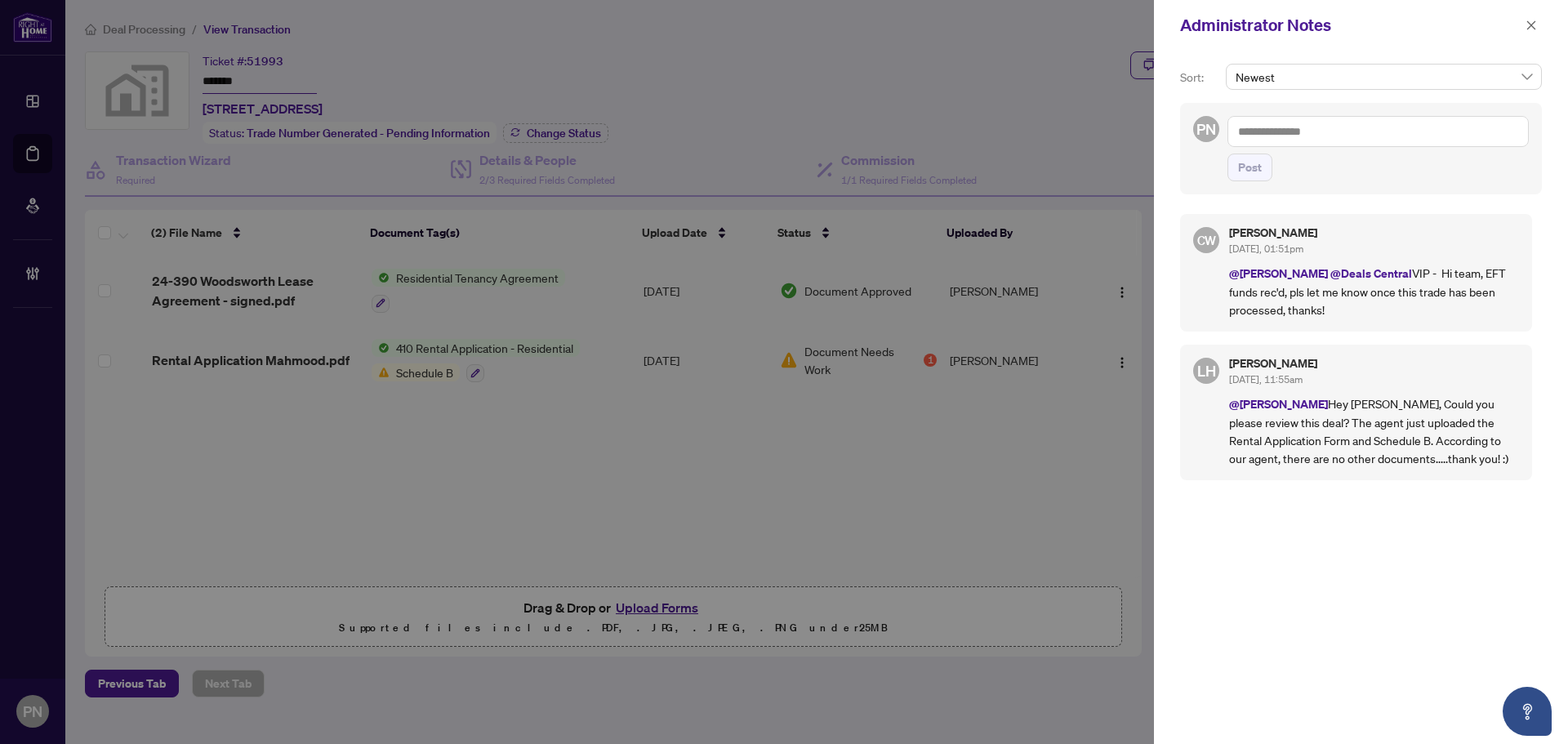
click at [1552, 34] on div "Administrator Notes" at bounding box center [1361, 25] width 414 height 51
click at [1536, 23] on button "button" at bounding box center [1531, 26] width 21 height 20
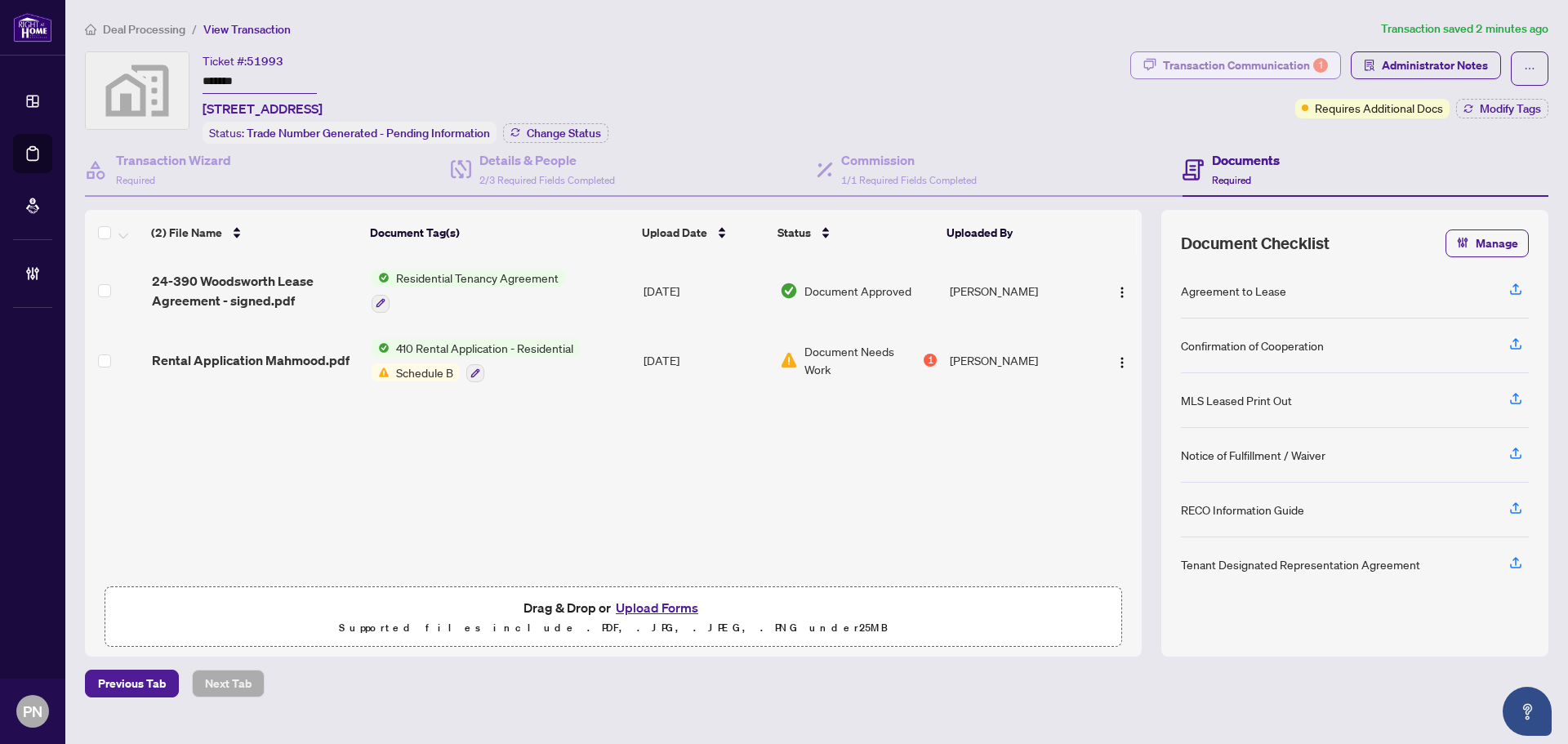
click at [1329, 69] on button "Transaction Communication 1" at bounding box center [1235, 66] width 211 height 28
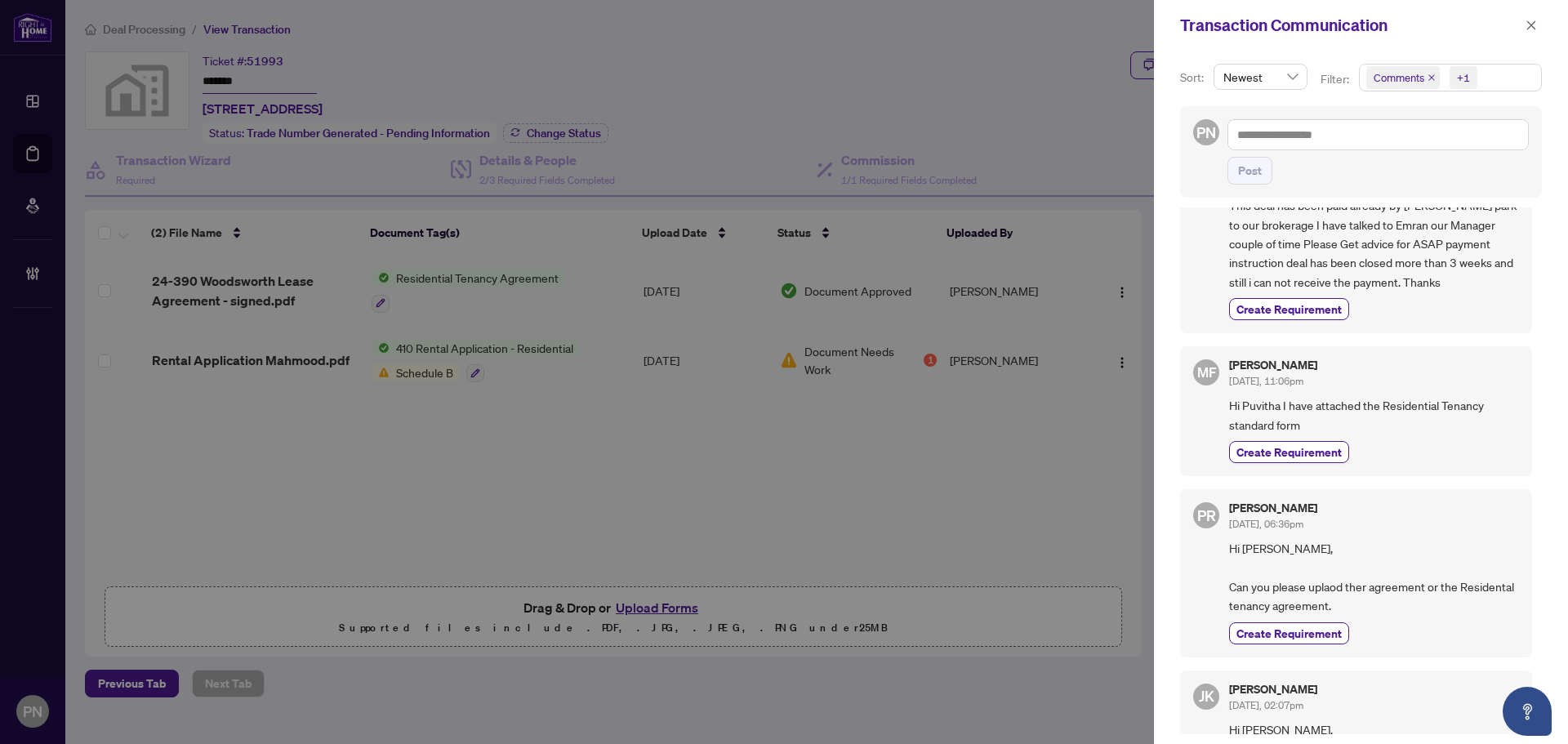
scroll to position [817, 0]
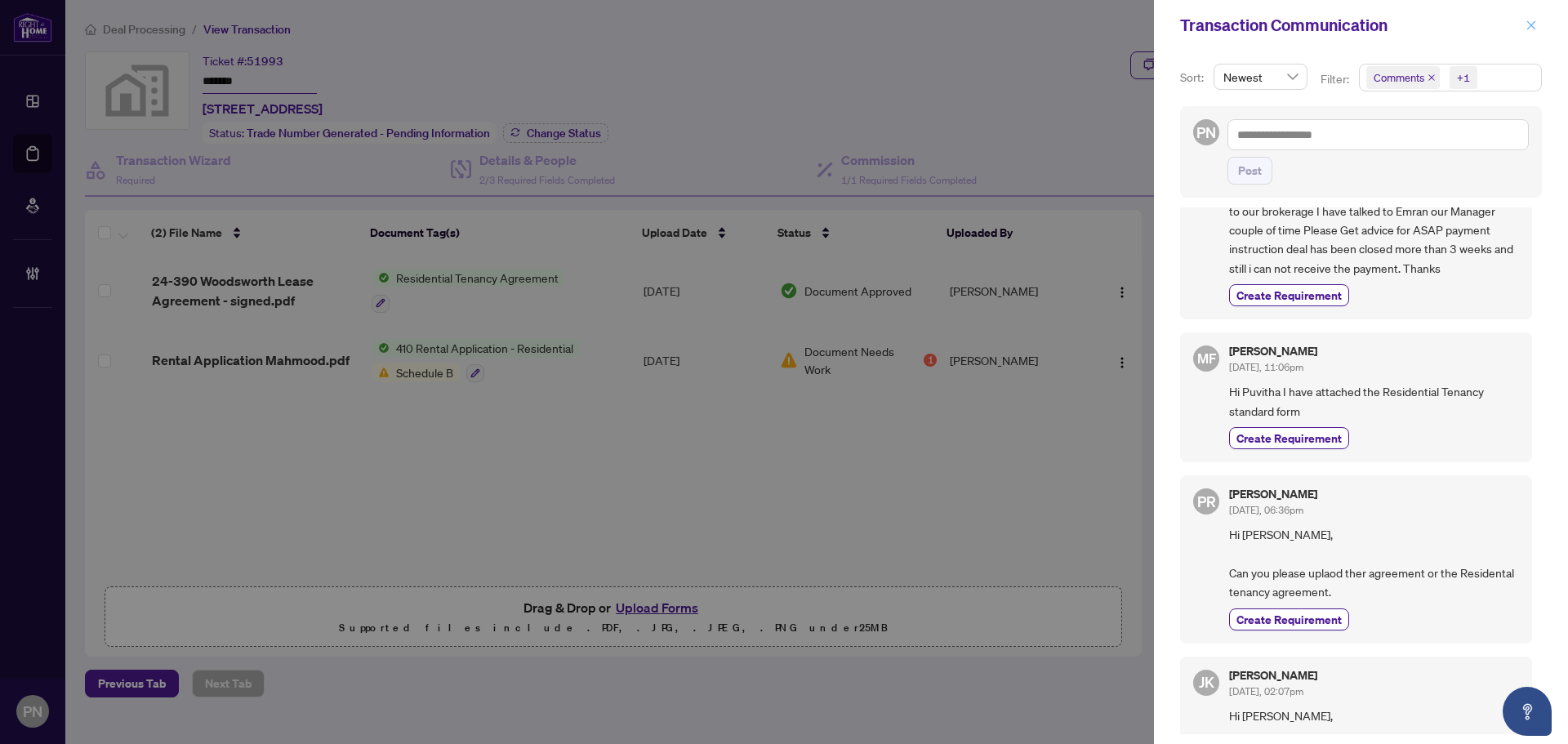
click at [1531, 22] on icon "close" at bounding box center [1531, 25] width 11 height 11
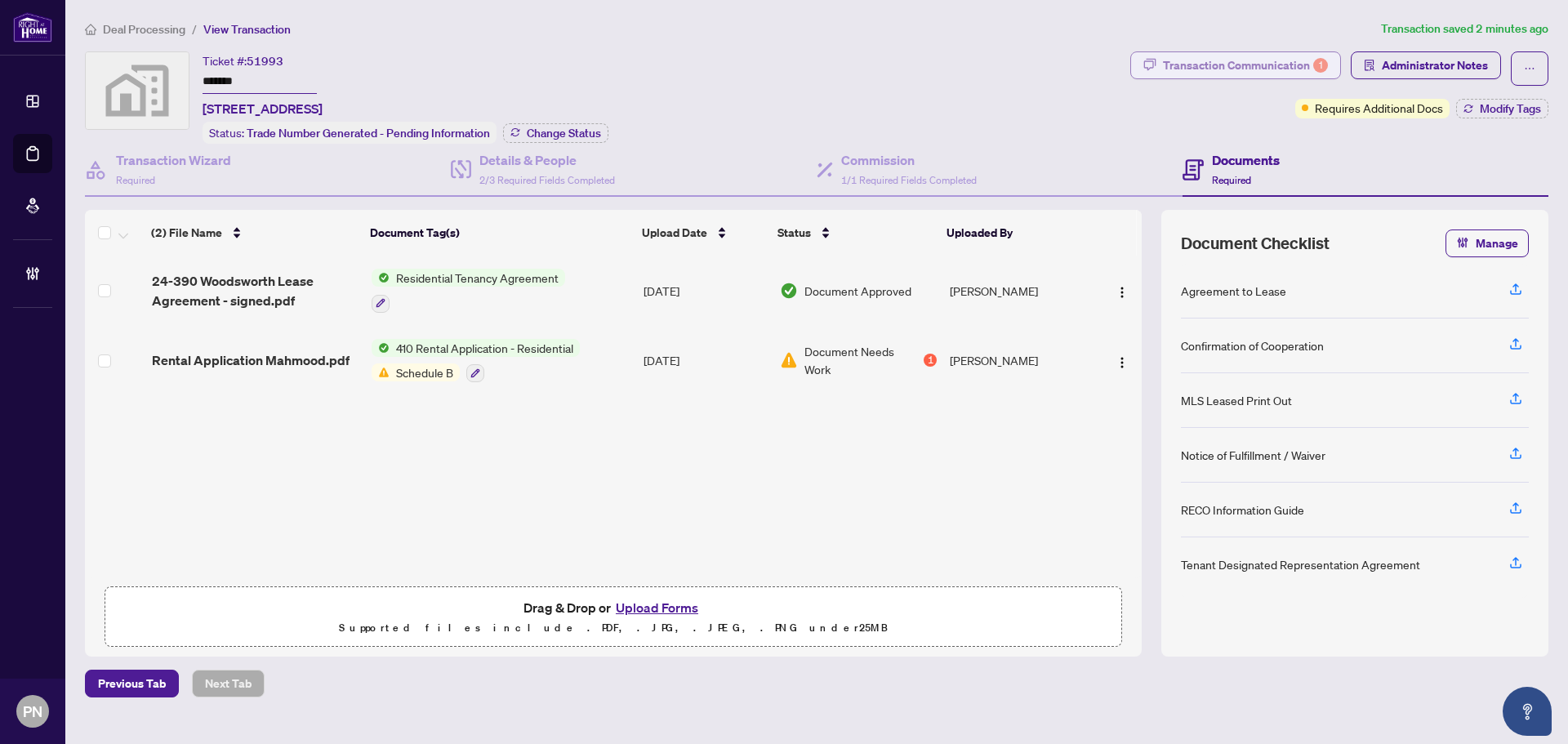
click at [1260, 72] on div "Transaction Communication 1" at bounding box center [1245, 65] width 165 height 26
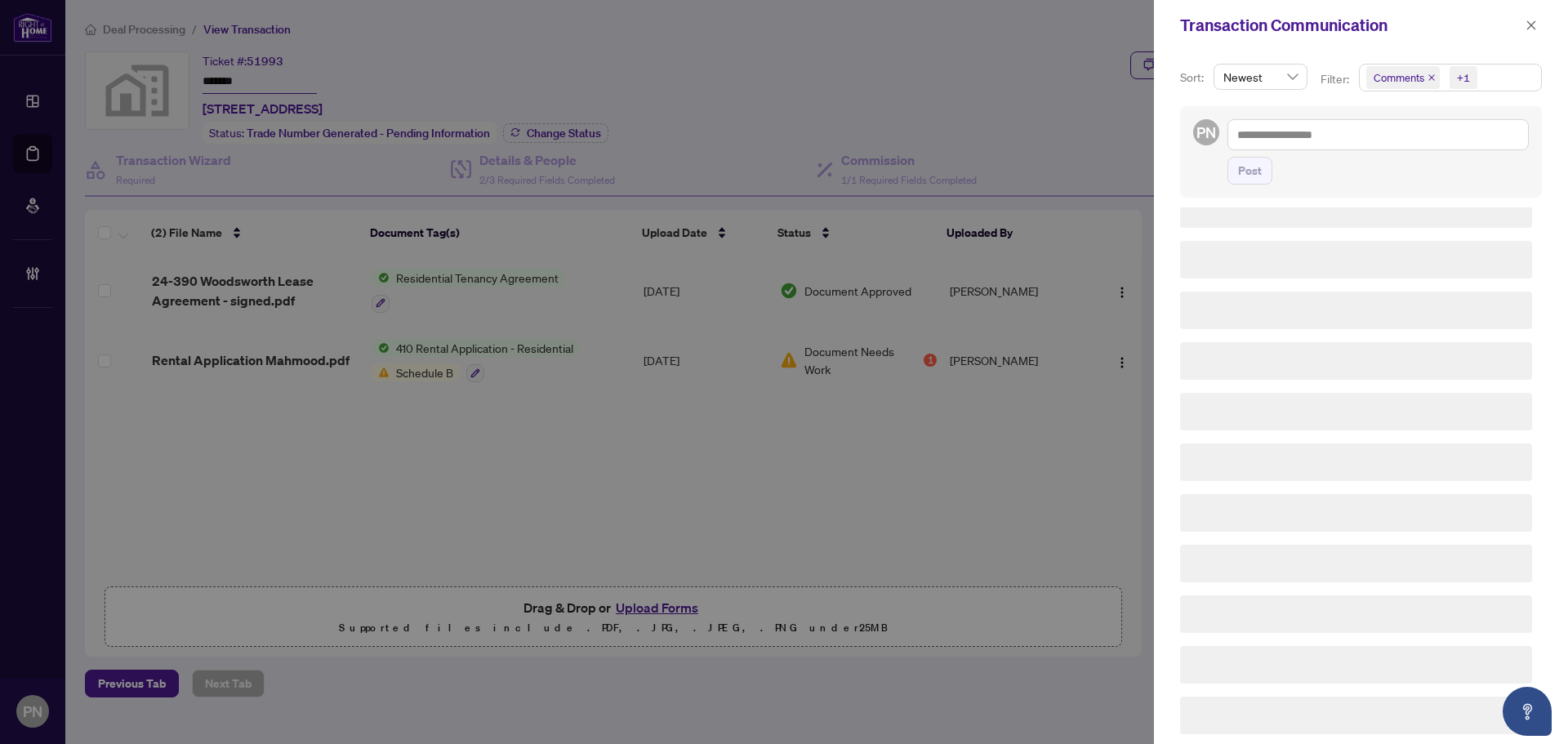
scroll to position [0, 0]
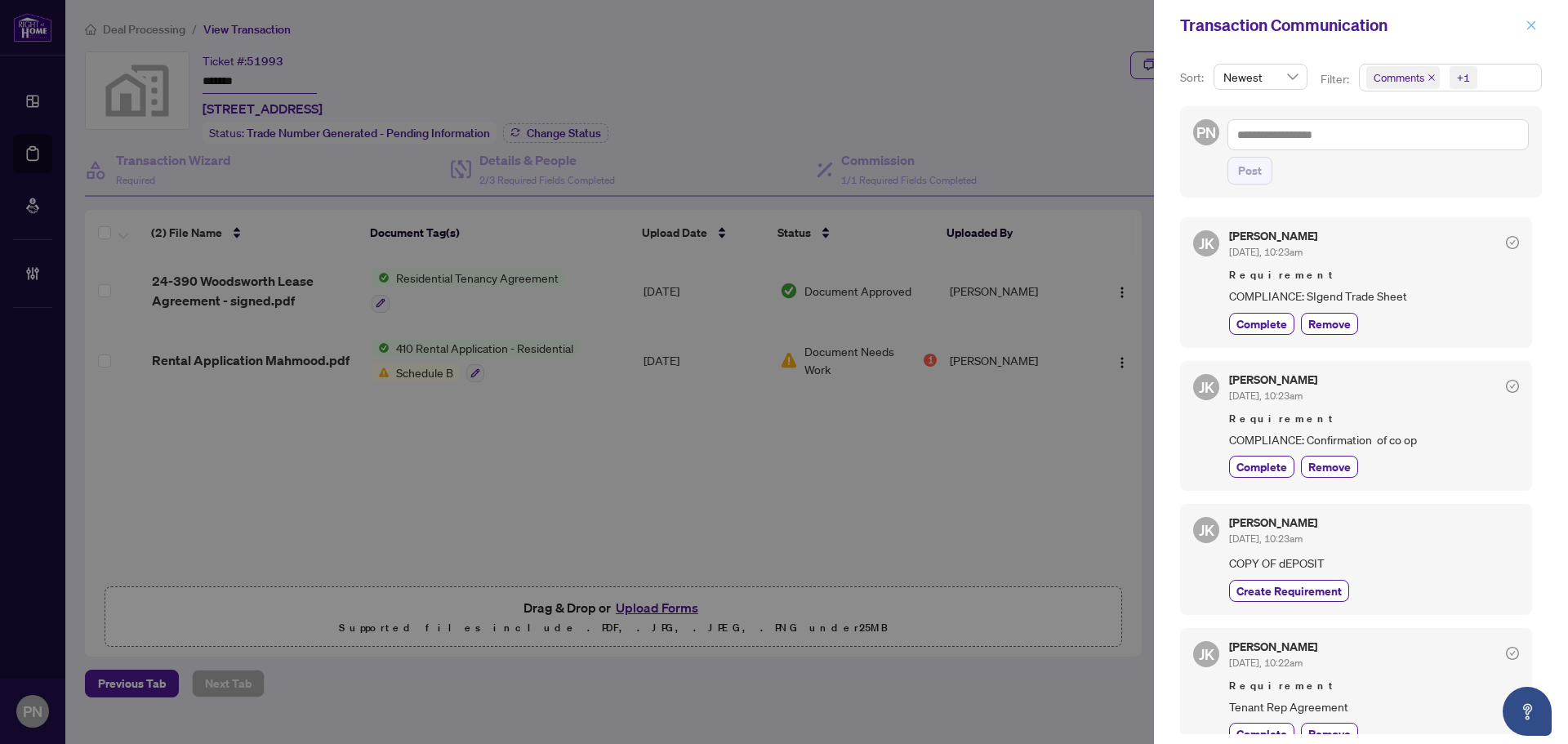
click at [1521, 25] on button "button" at bounding box center [1531, 26] width 21 height 20
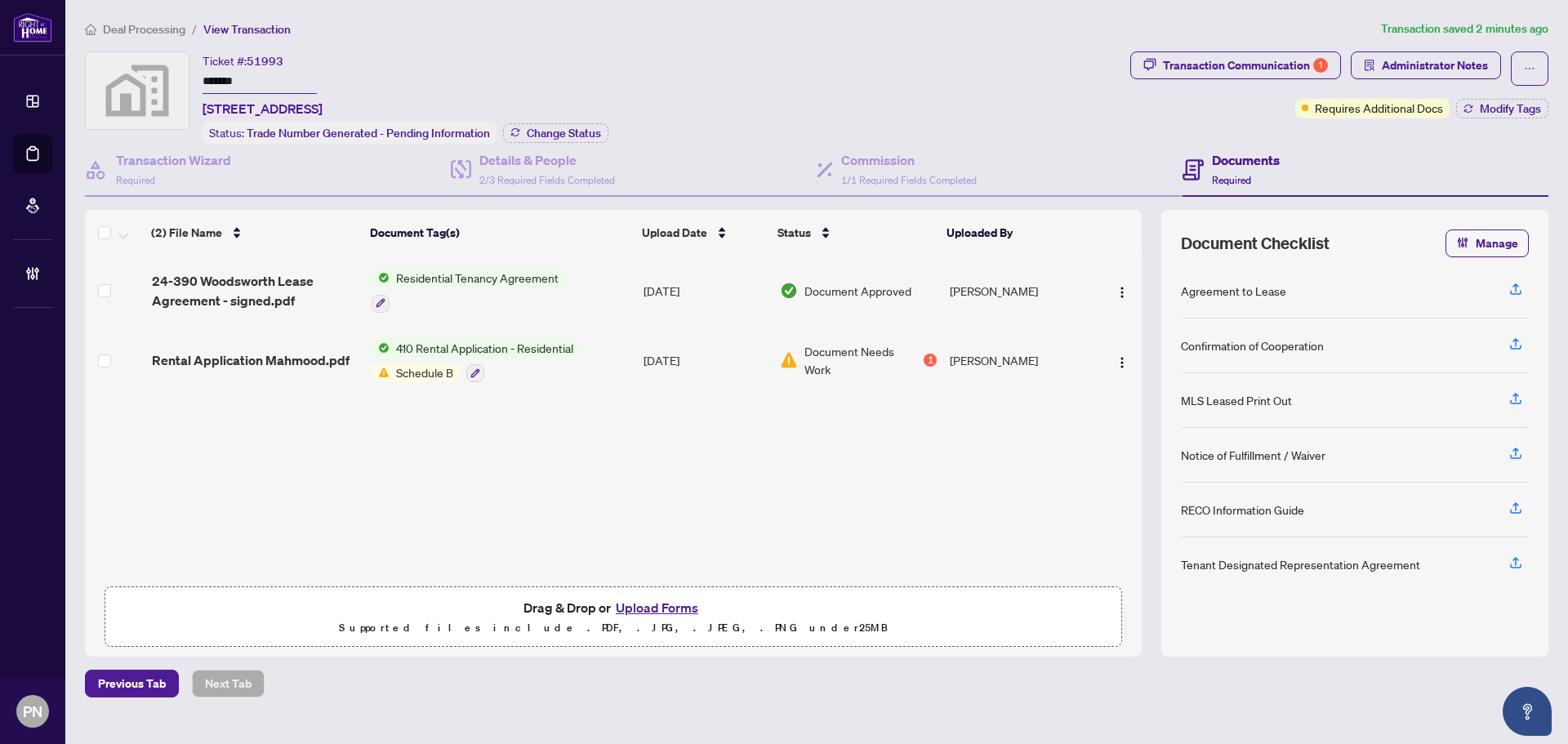
click at [1203, 42] on div "Deal Processing / View Transaction Transaction saved 2 minutes ago Ticket #: 51…" at bounding box center [817, 359] width 1477 height 678
click at [1202, 67] on div "Transaction Communication 1" at bounding box center [1245, 65] width 165 height 26
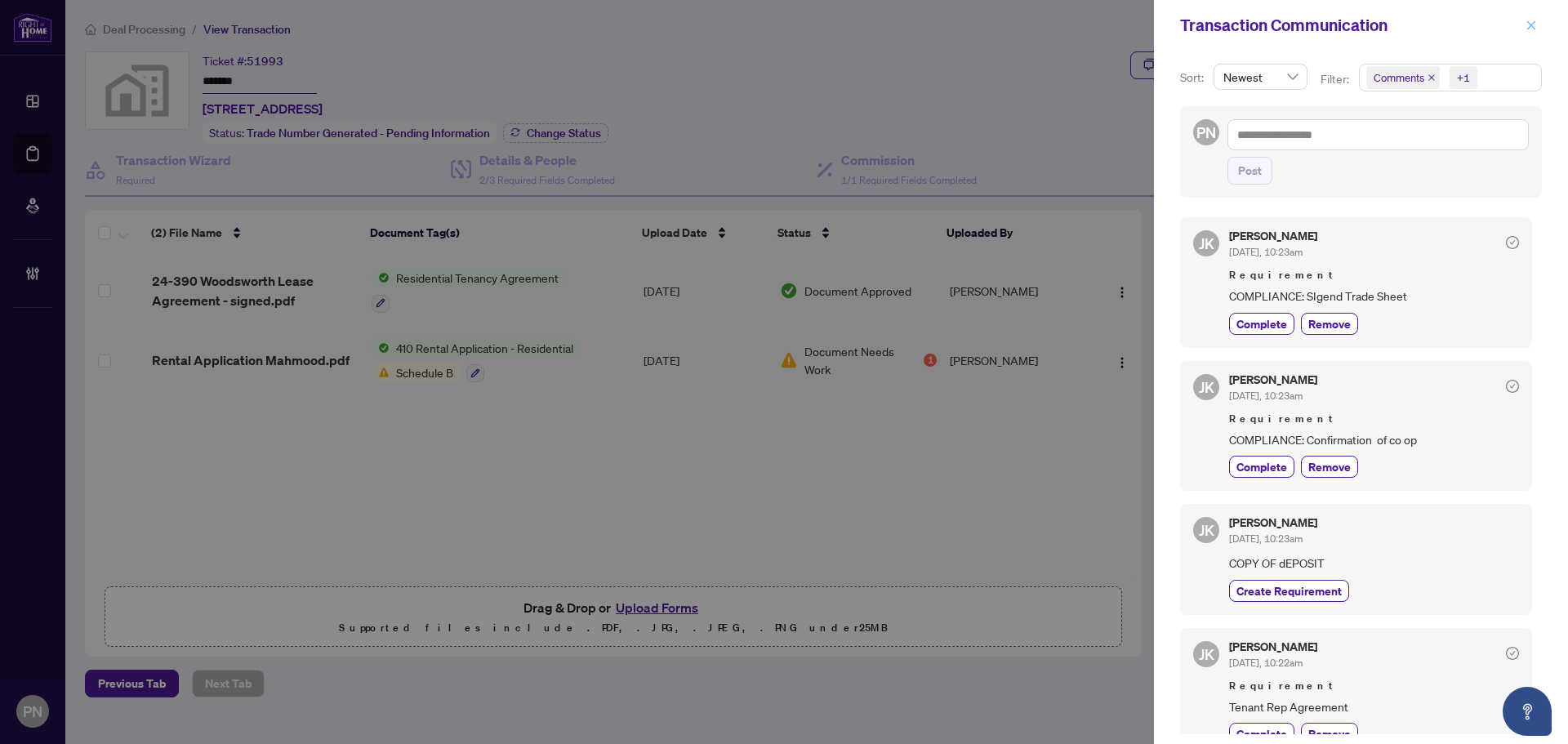
click at [1529, 29] on icon "close" at bounding box center [1531, 24] width 9 height 9
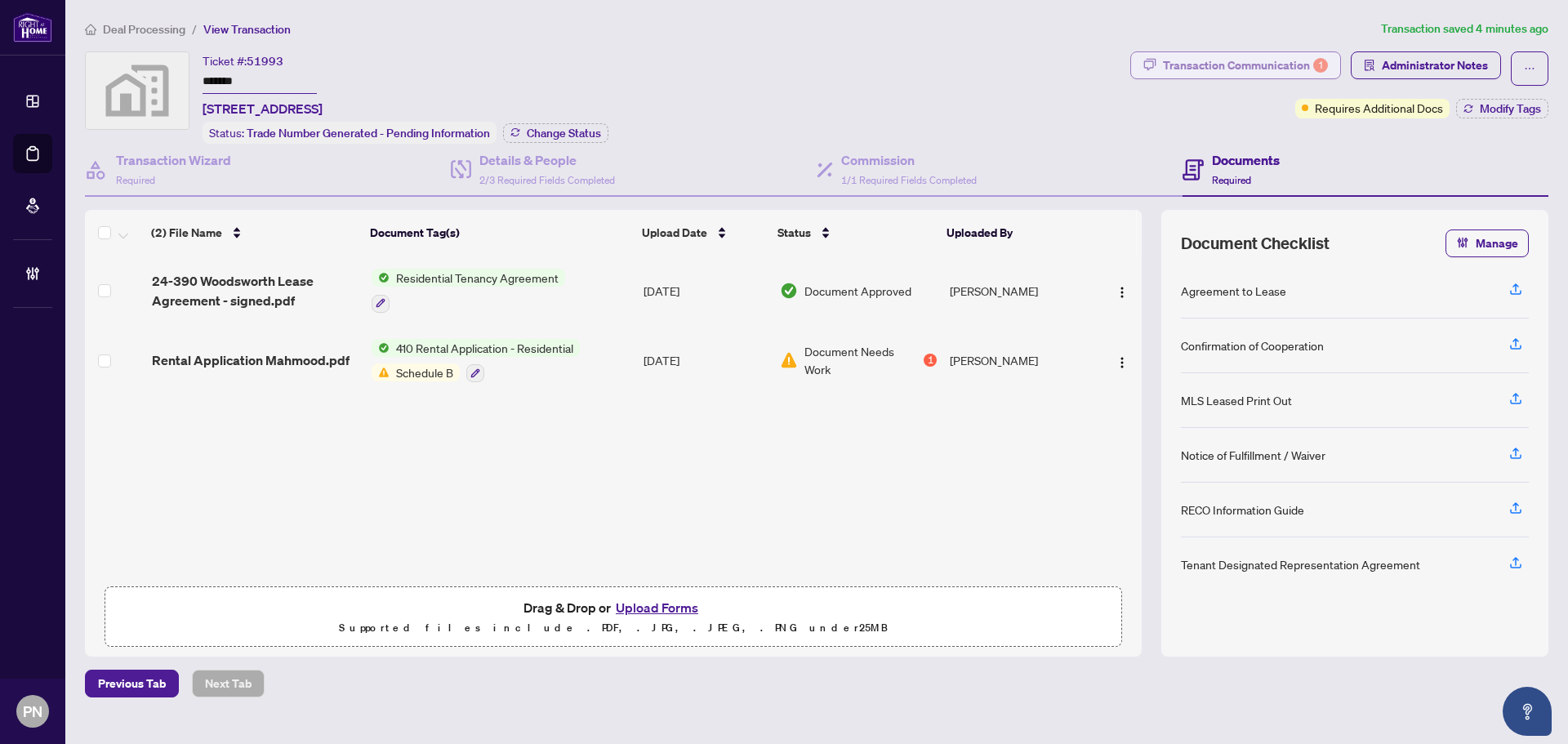
click at [1208, 62] on div "Transaction Communication 1" at bounding box center [1245, 65] width 165 height 26
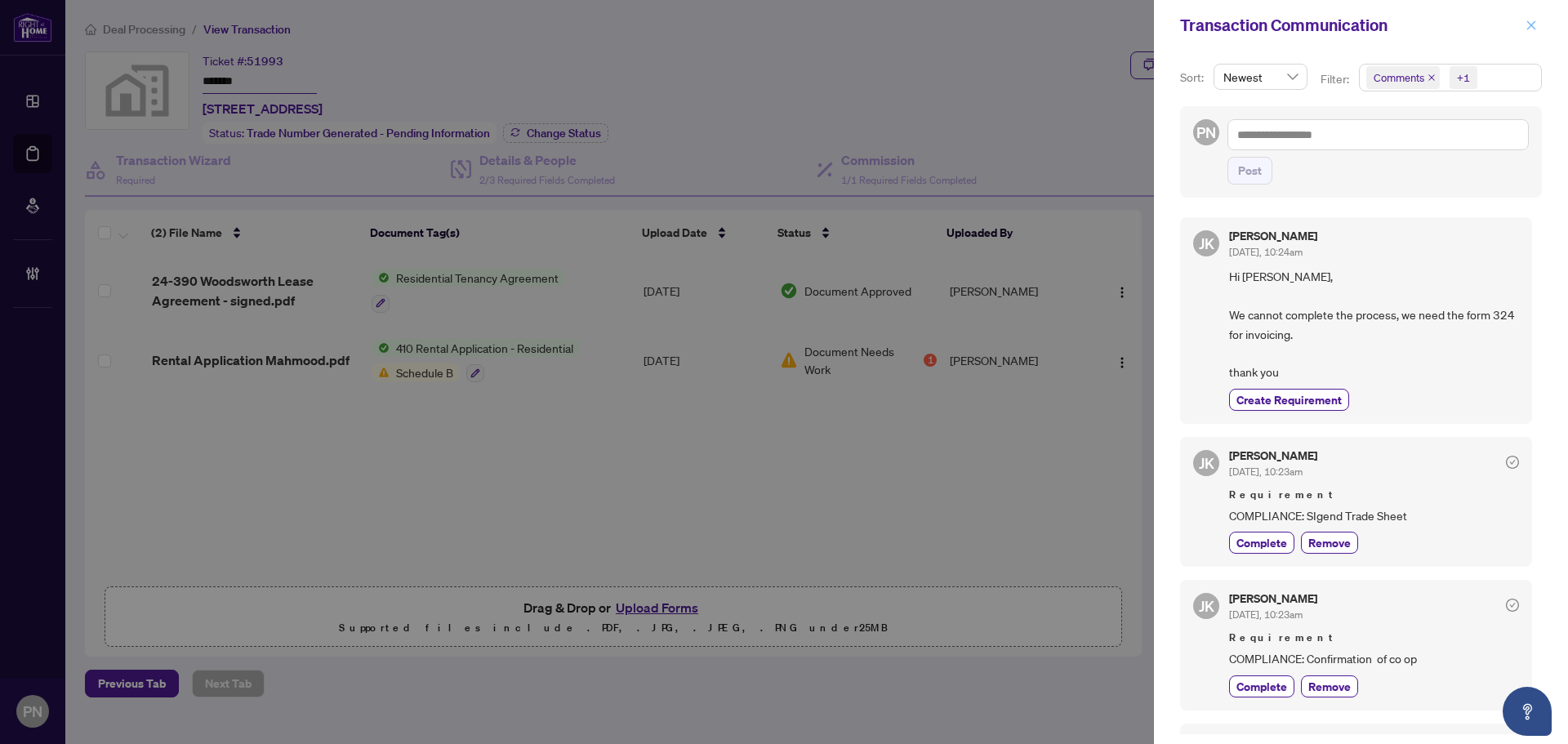
click at [1525, 22] on button "button" at bounding box center [1531, 26] width 21 height 20
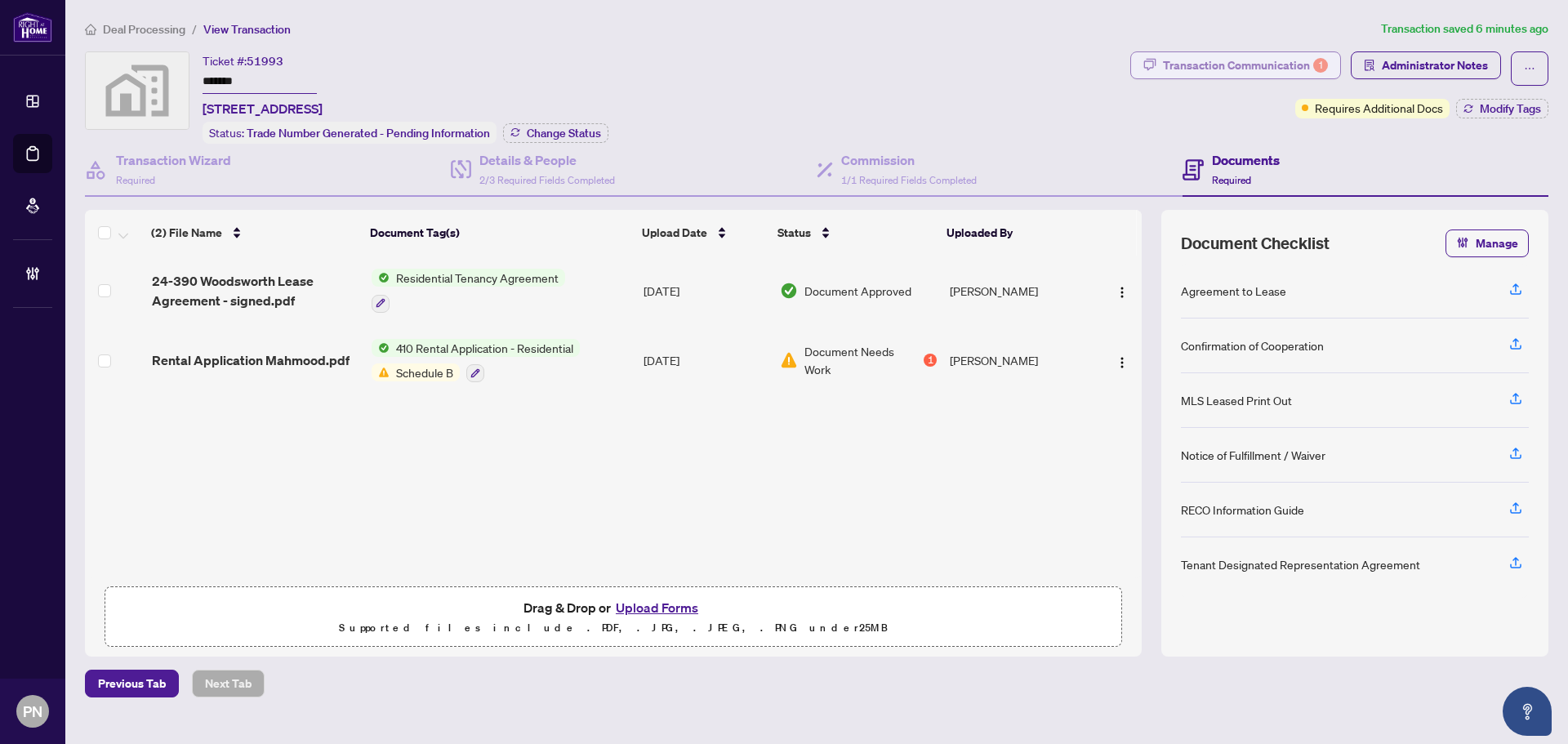
click at [1288, 74] on div "Transaction Communication 1" at bounding box center [1245, 65] width 165 height 26
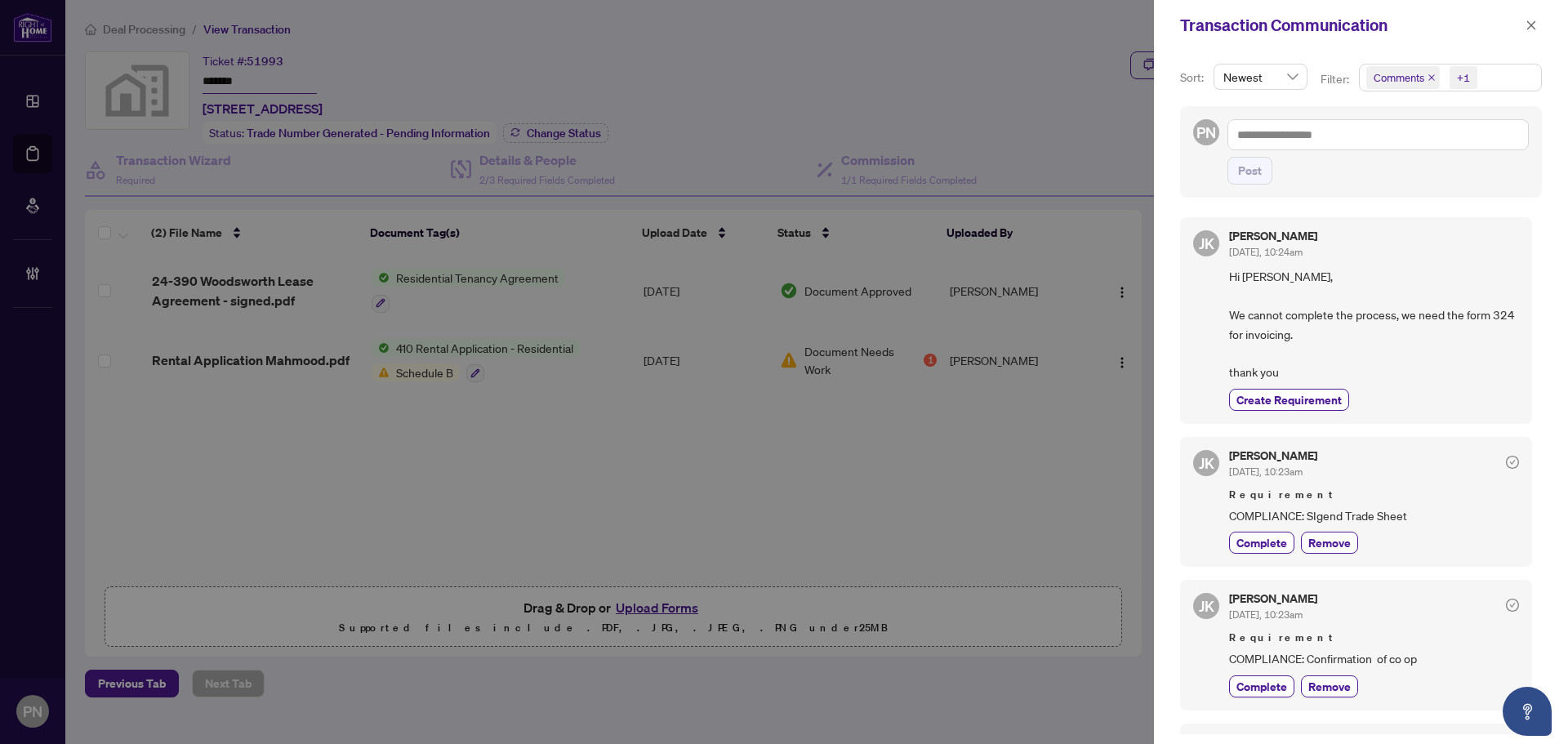
click at [1428, 82] on icon "close" at bounding box center [1432, 78] width 8 height 8
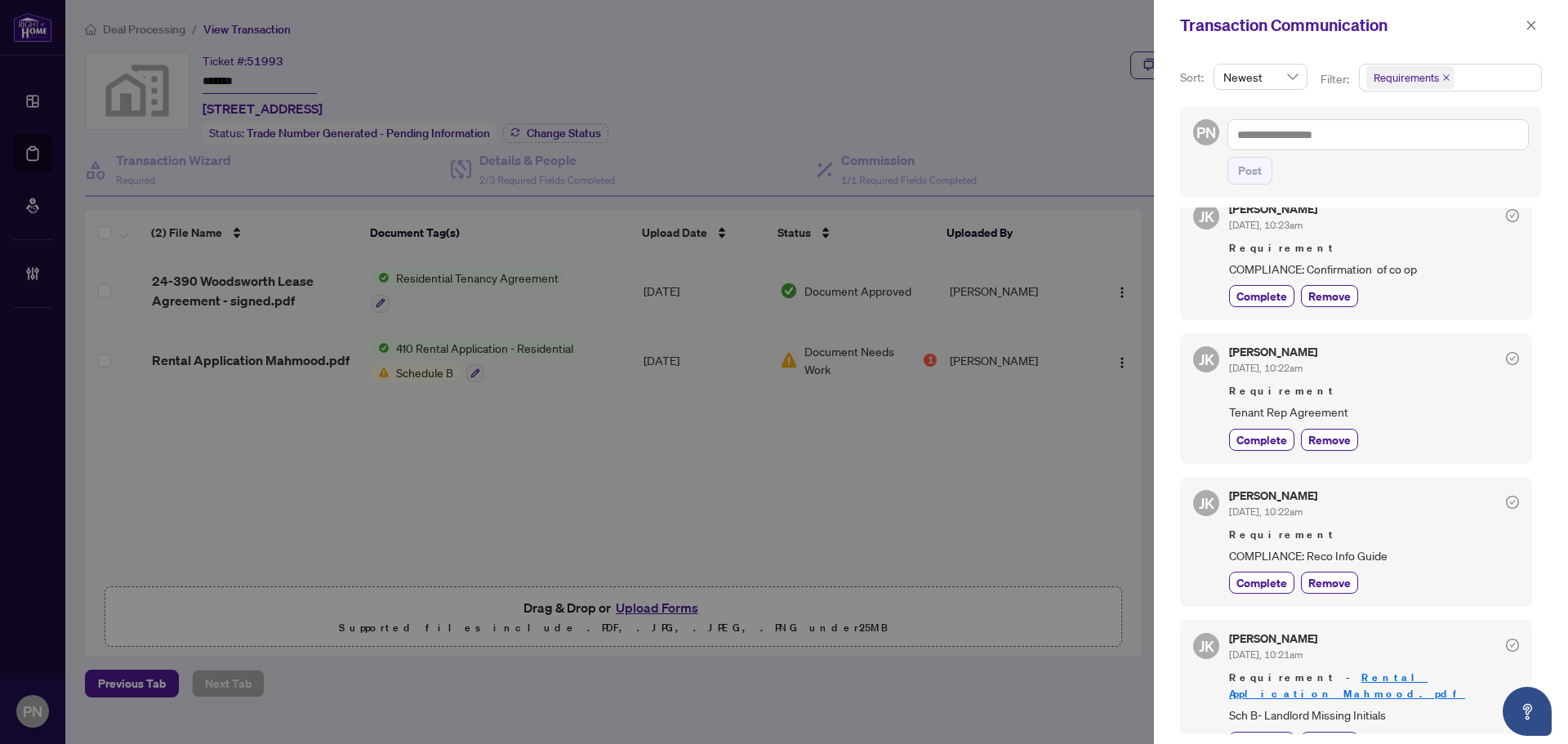
scroll to position [186, 0]
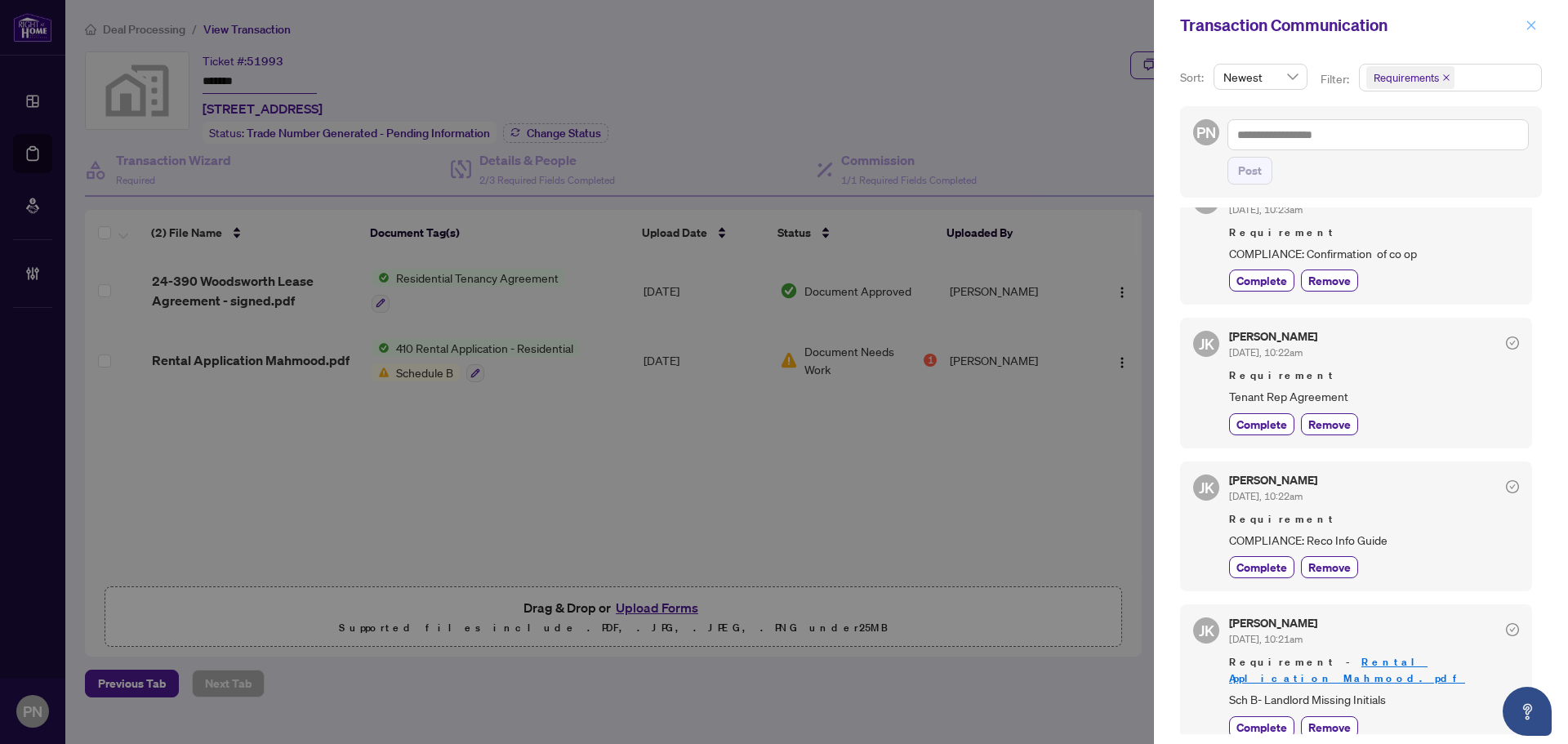
click at [1532, 23] on icon "close" at bounding box center [1531, 25] width 11 height 11
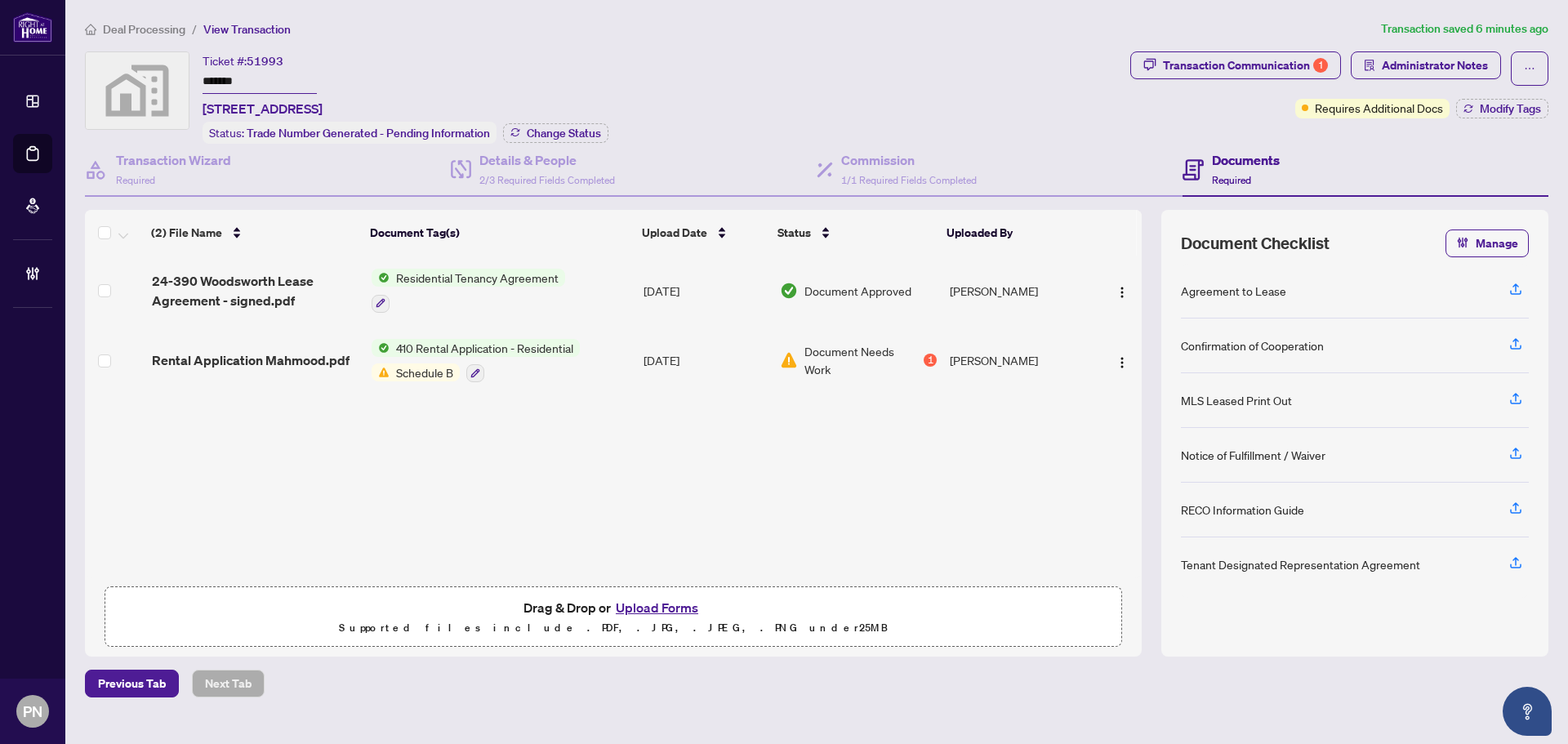
click at [111, 27] on span "Deal Processing" at bounding box center [144, 29] width 83 height 15
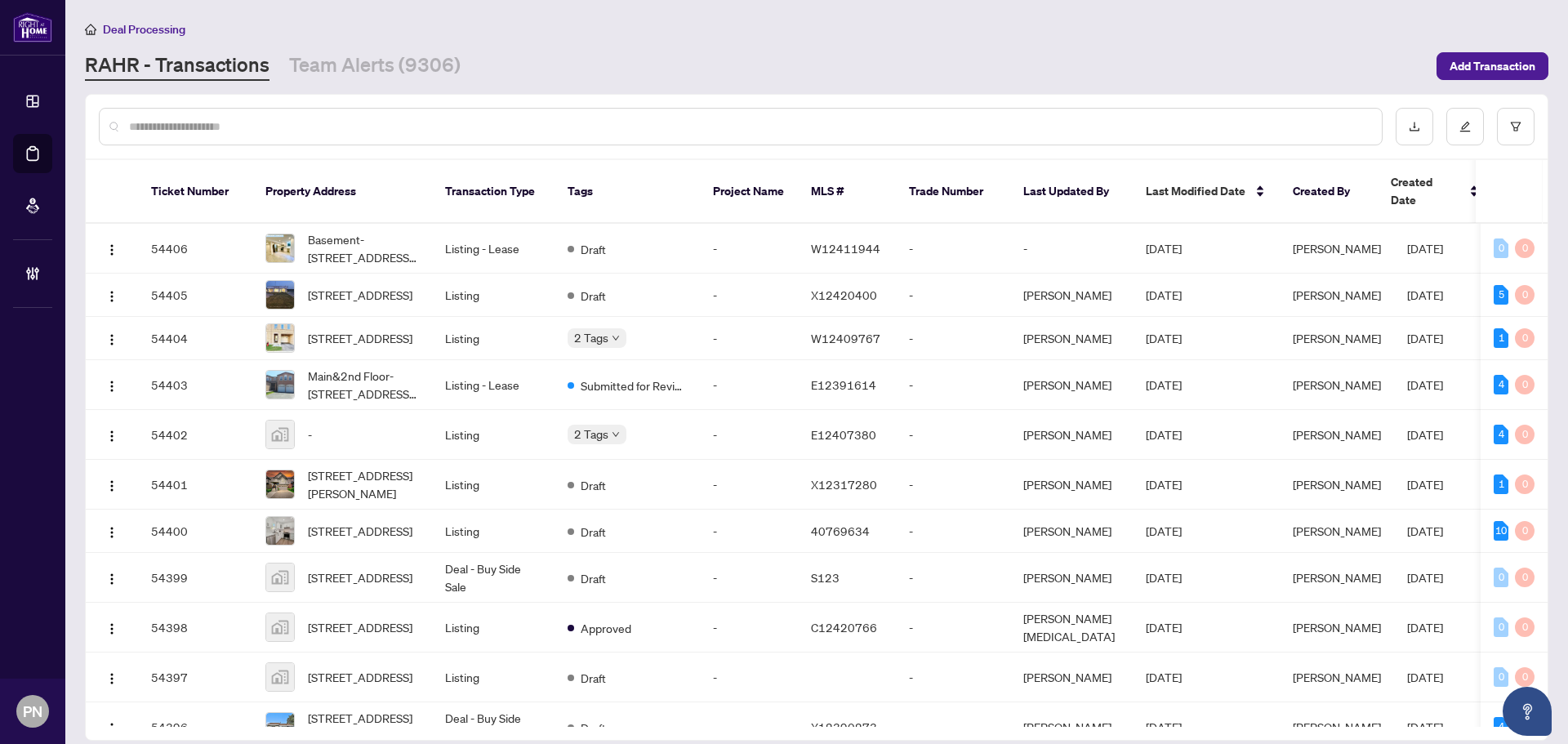
click at [321, 137] on div at bounding box center [741, 127] width 1284 height 38
click at [336, 131] on input "text" at bounding box center [748, 127] width 1239 height 18
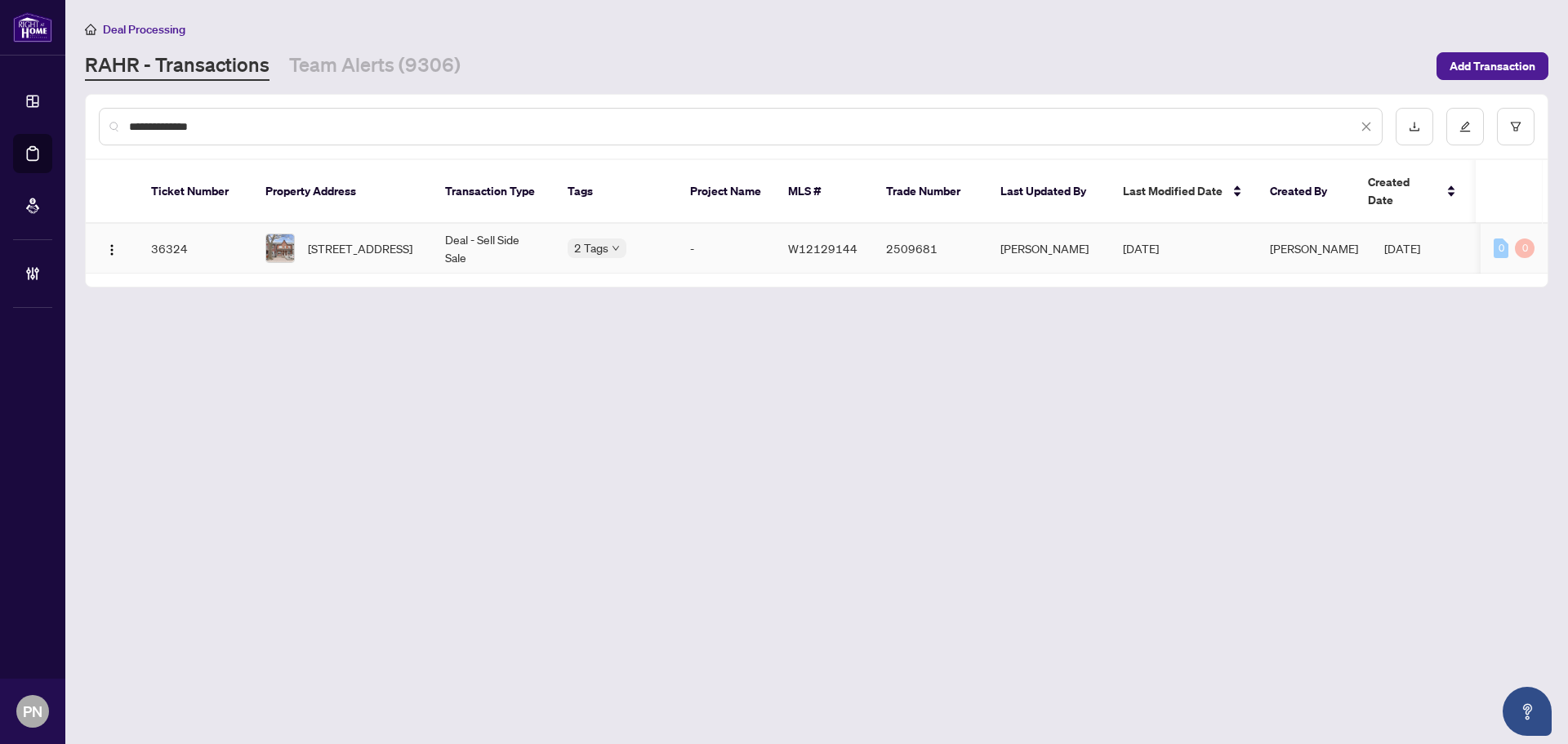
type input "**********"
click at [407, 245] on span "[STREET_ADDRESS]" at bounding box center [360, 249] width 105 height 18
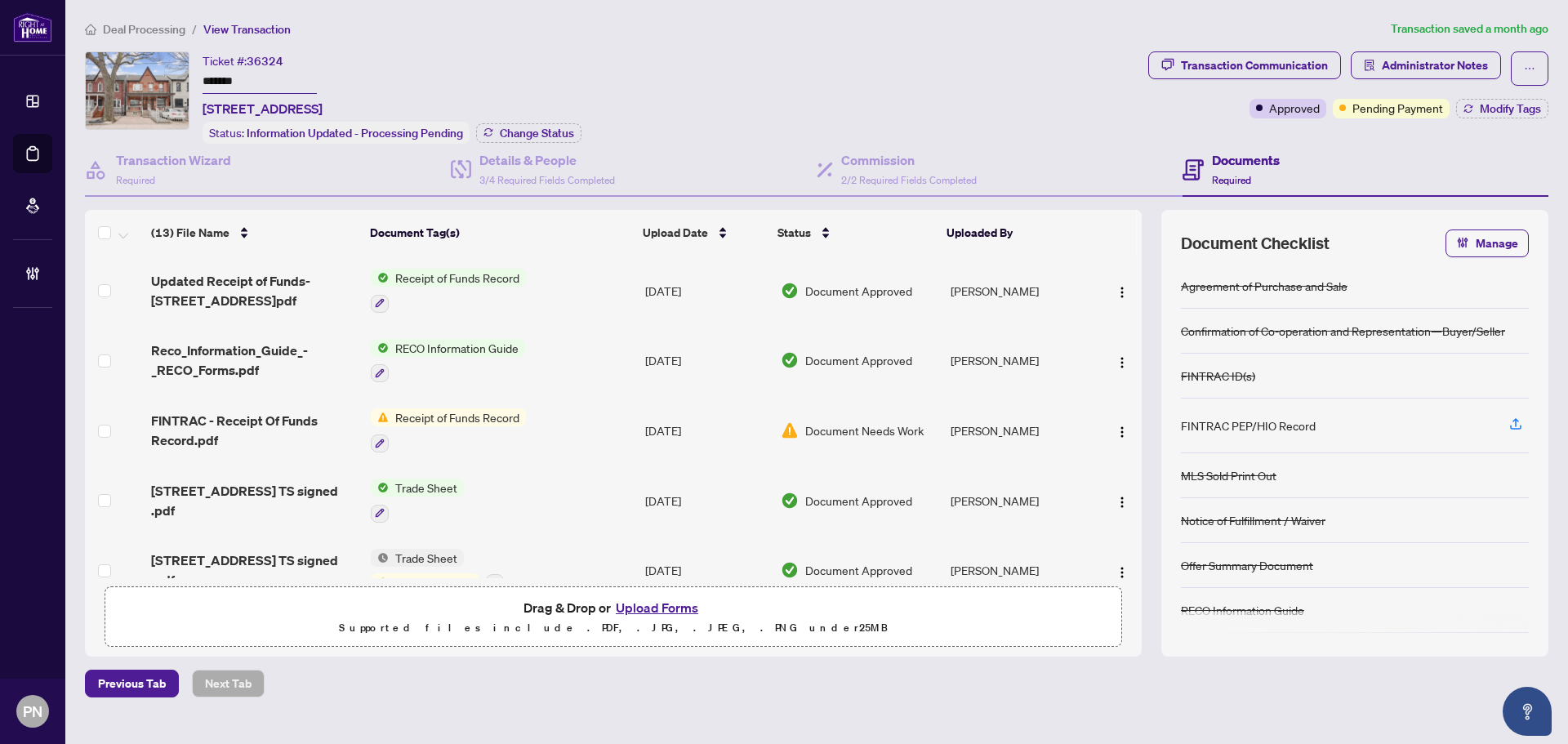
click at [405, 41] on div "Deal Processing / View Transaction Transaction saved a month ago Ticket #: 3632…" at bounding box center [817, 359] width 1477 height 678
click at [1529, 65] on icon "ellipsis" at bounding box center [1529, 68] width 11 height 11
click at [1500, 109] on span "Transaction Permissions" at bounding box center [1472, 105] width 125 height 18
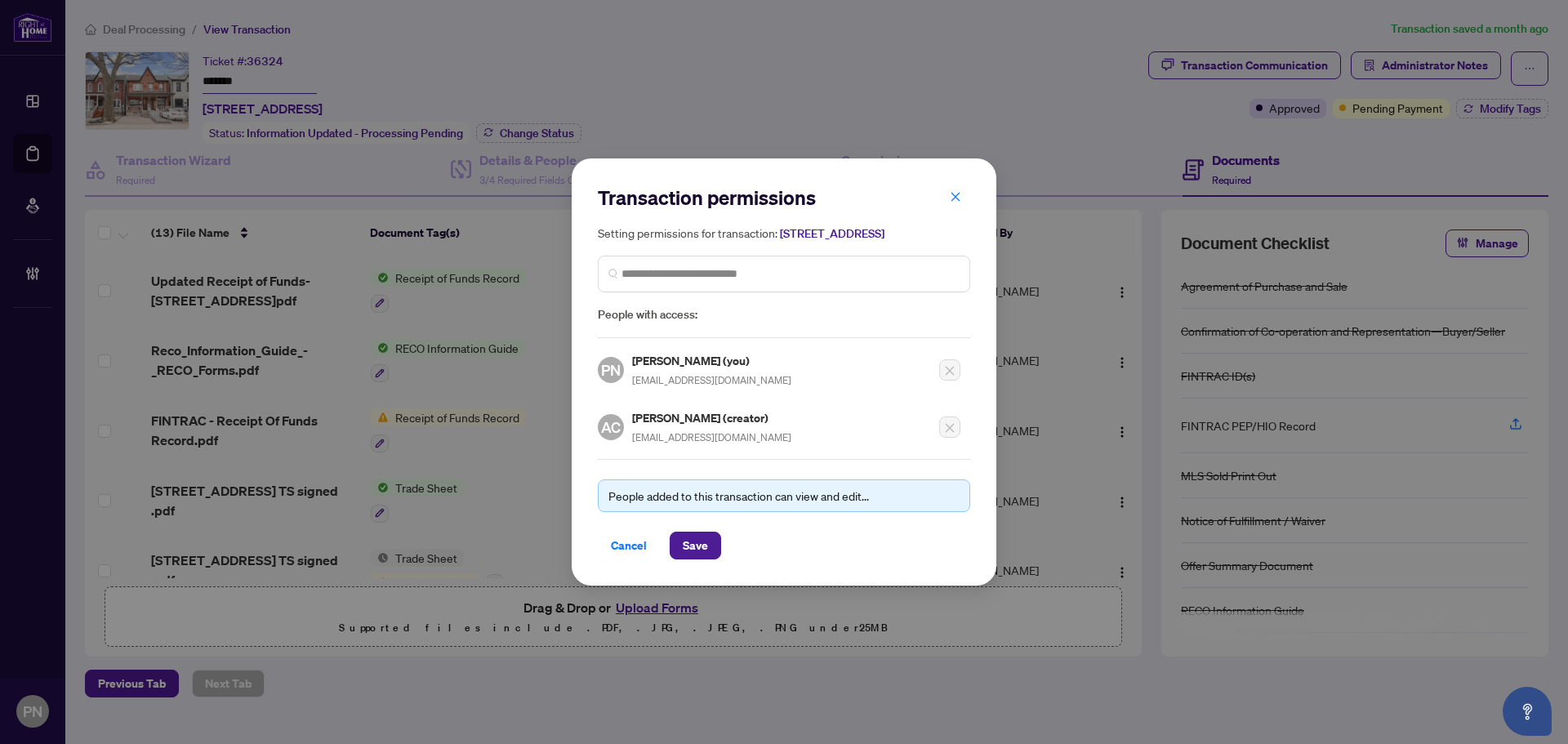
click at [670, 455] on div "Transaction permissions Setting permissions for transaction: [STREET_ADDRESS] P…" at bounding box center [784, 372] width 373 height 374
copy div "[EMAIL_ADDRESS][DOMAIN_NAME]"
click at [608, 559] on button "Cancel" at bounding box center [629, 545] width 62 height 28
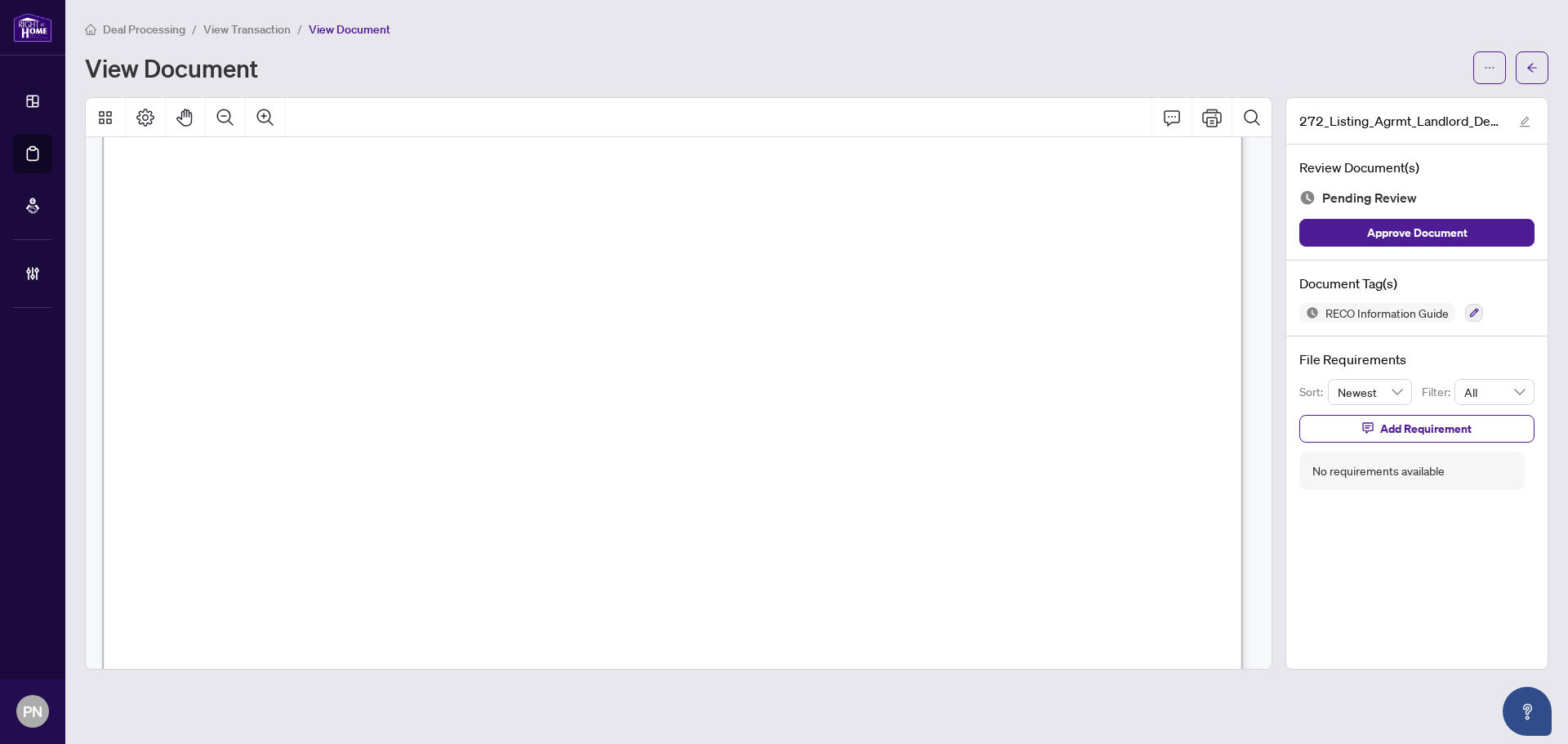
scroll to position [164, 0]
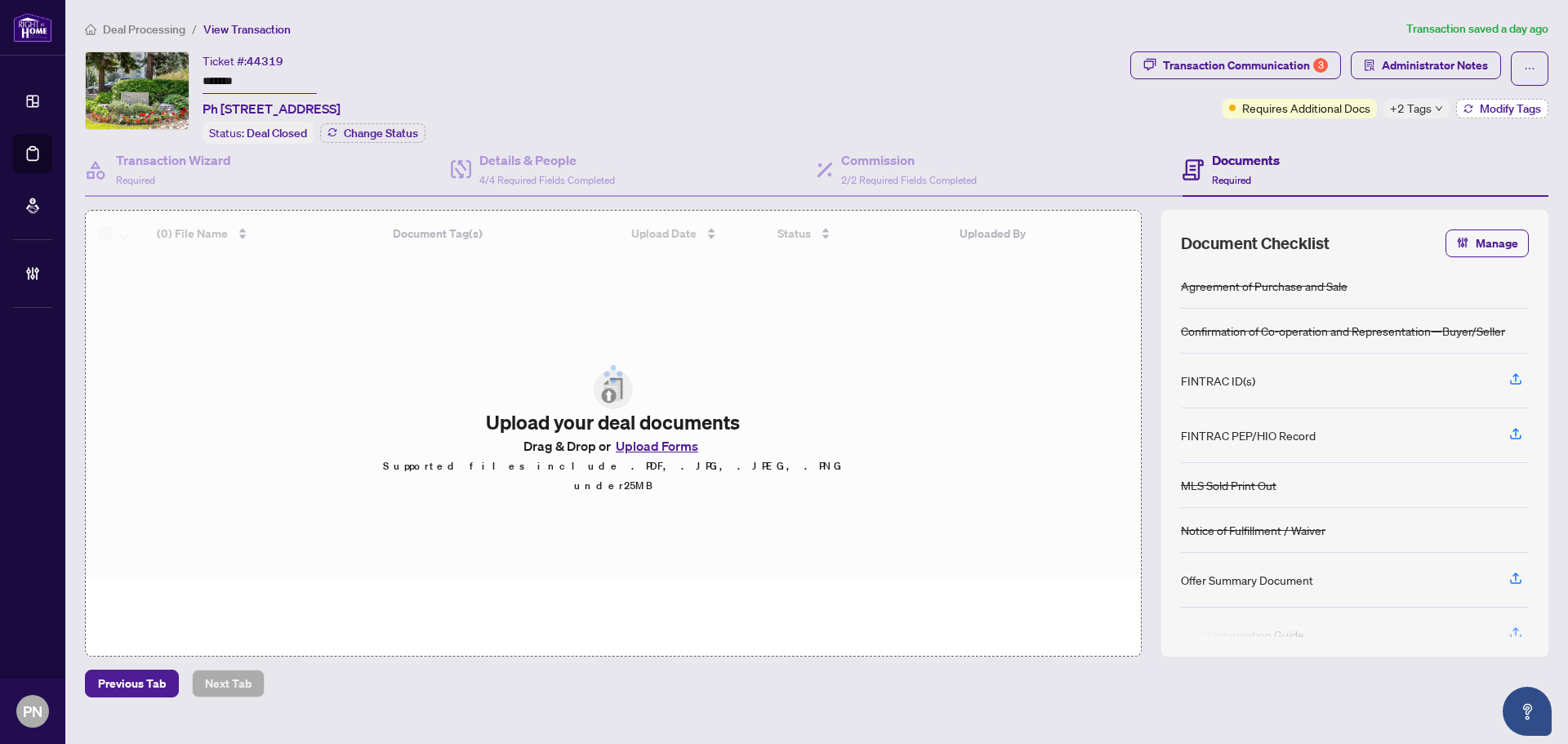
click at [1512, 115] on button "Modify Tags" at bounding box center [1502, 109] width 92 height 20
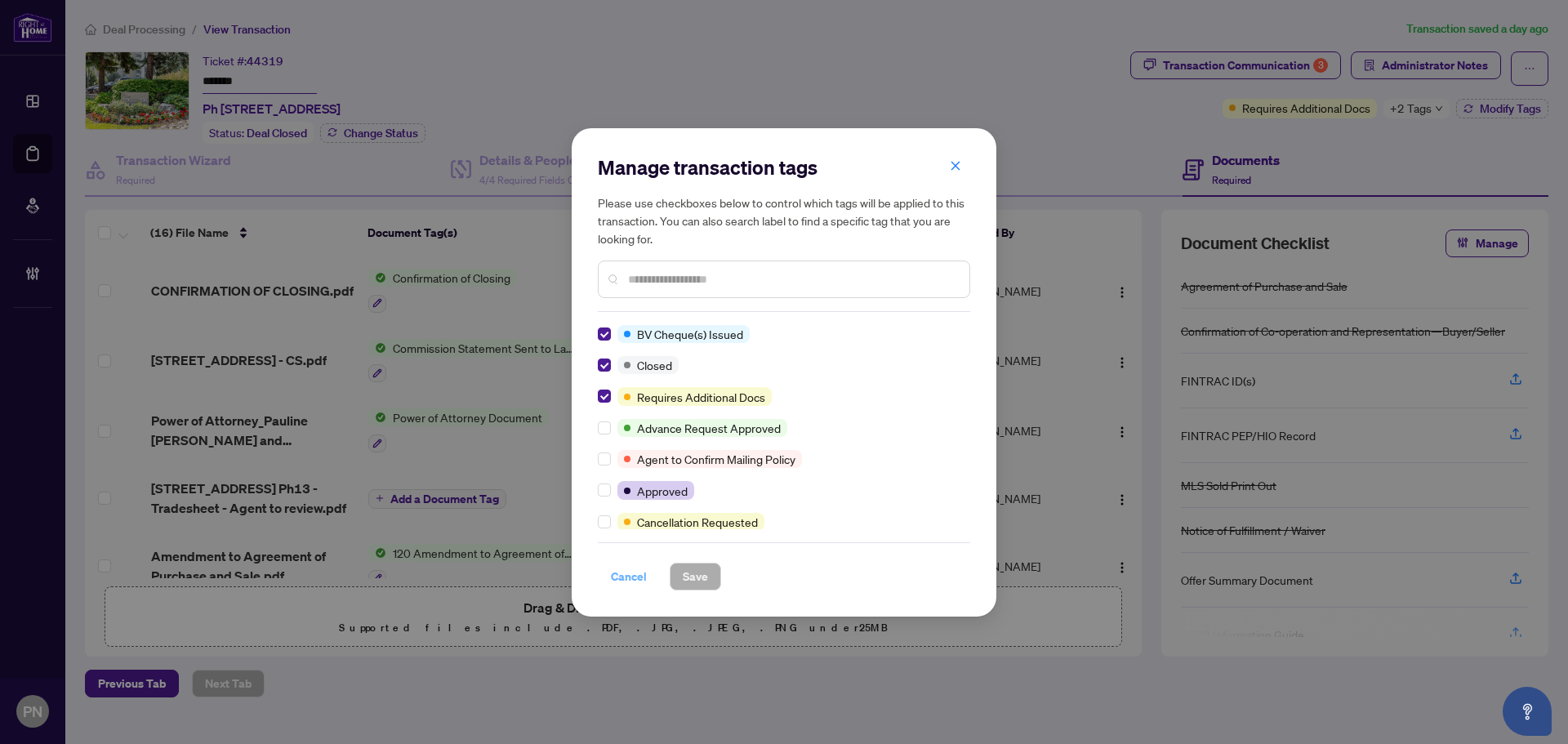
click at [629, 579] on span "Cancel" at bounding box center [629, 576] width 36 height 26
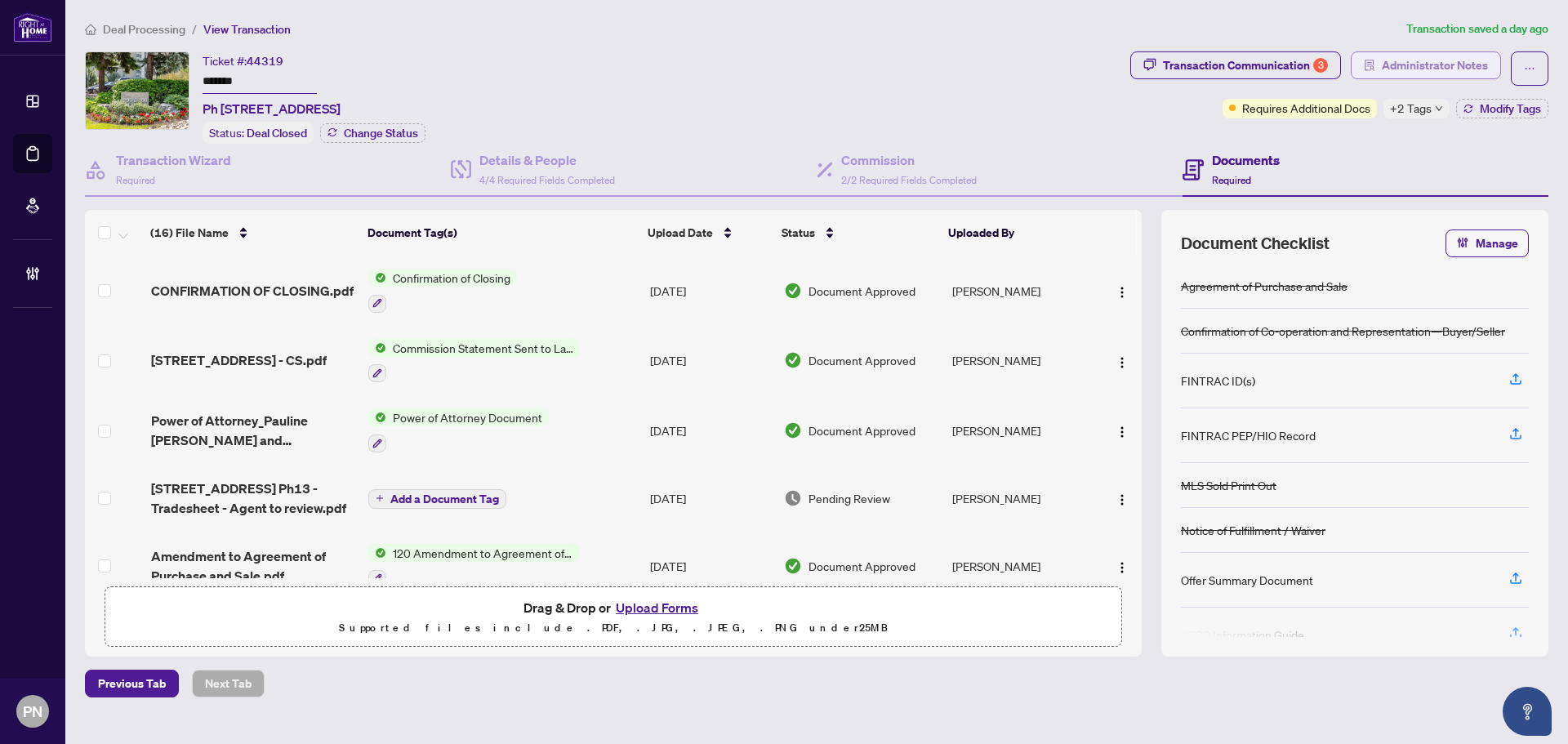
click at [1438, 56] on span "Administrator Notes" at bounding box center [1435, 65] width 106 height 26
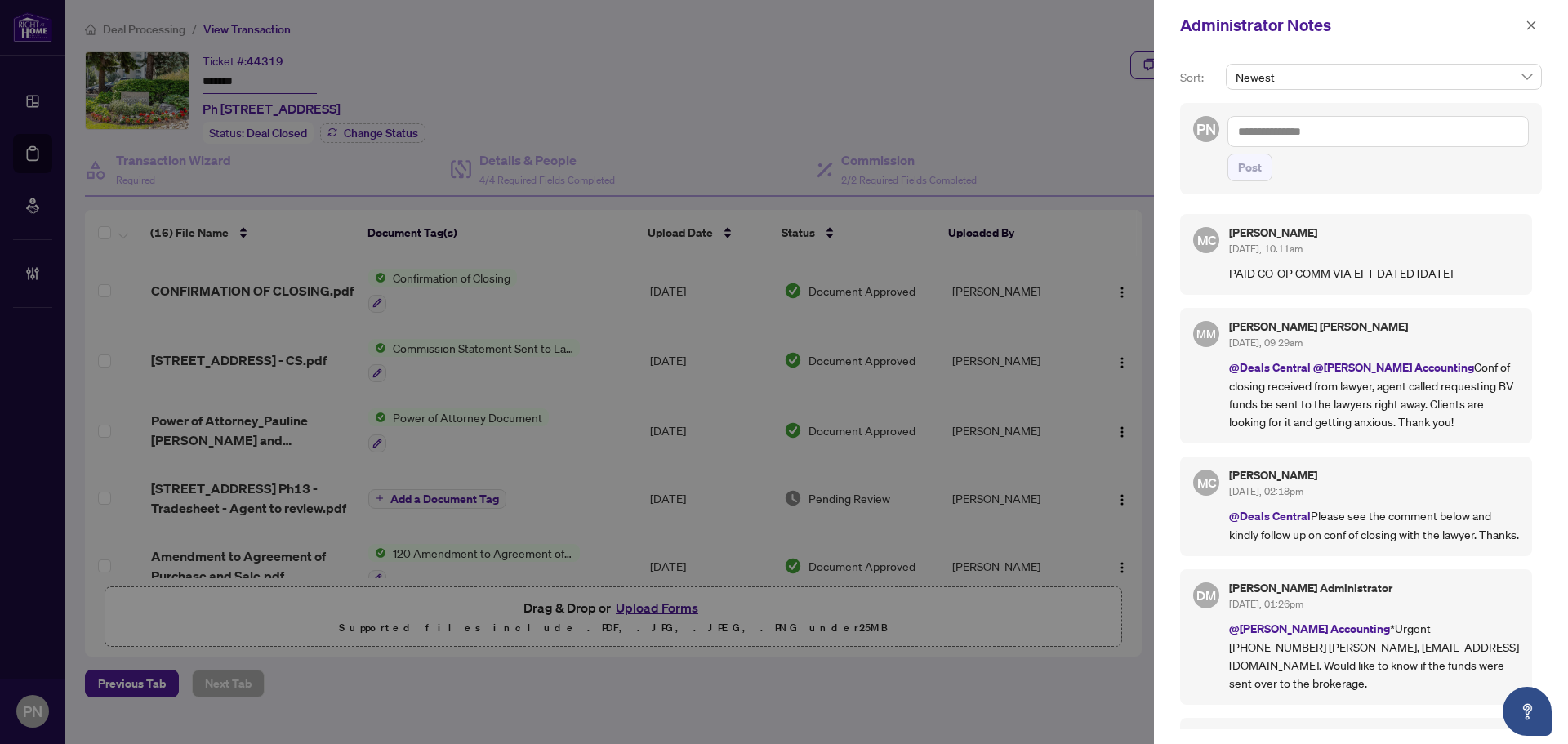
drag, startPoint x: 368, startPoint y: 74, endPoint x: 1314, endPoint y: 82, distance: 946.0
click at [368, 74] on div at bounding box center [784, 372] width 1568 height 744
click at [1525, 23] on button "button" at bounding box center [1531, 26] width 21 height 20
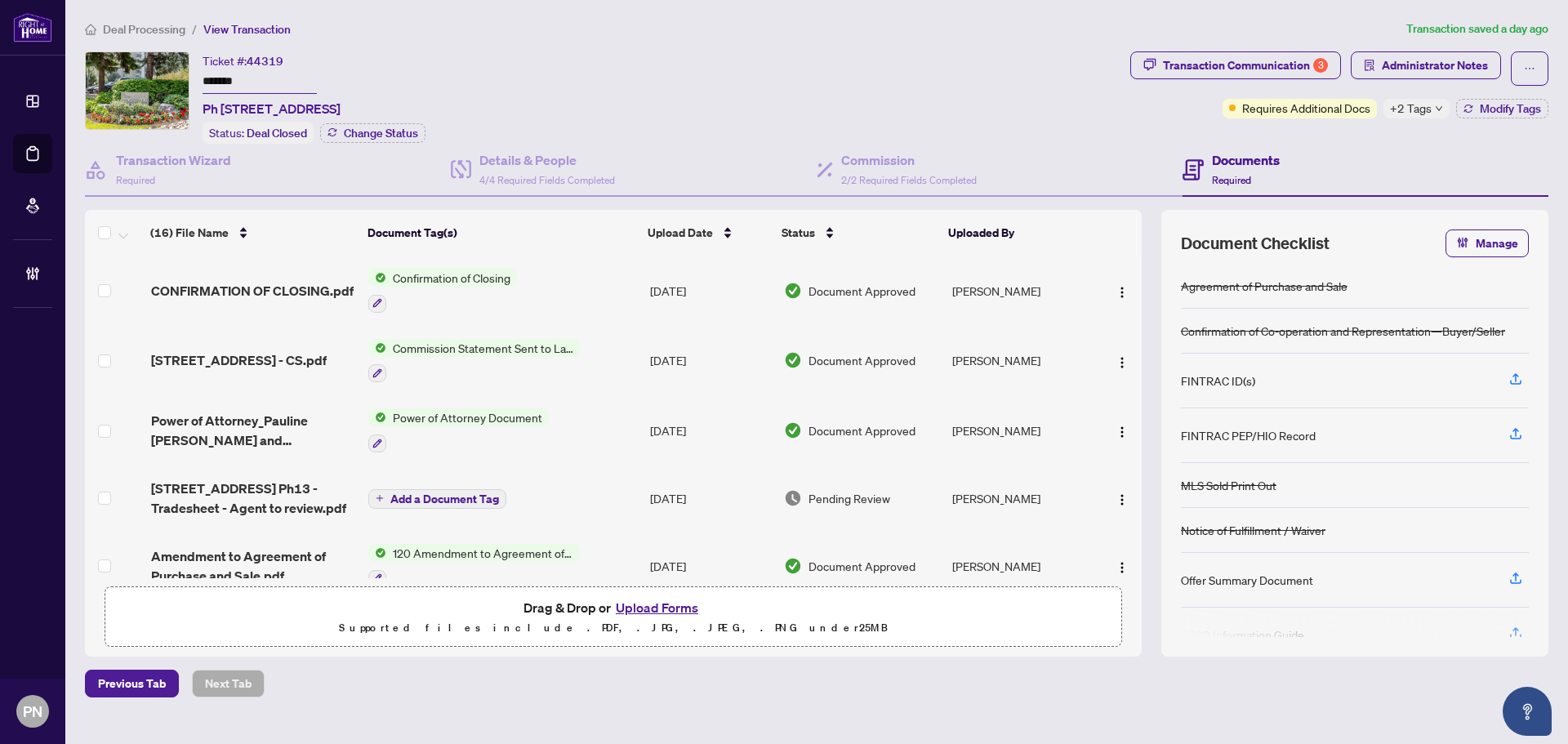
click at [177, 34] on span "Deal Processing" at bounding box center [144, 29] width 83 height 15
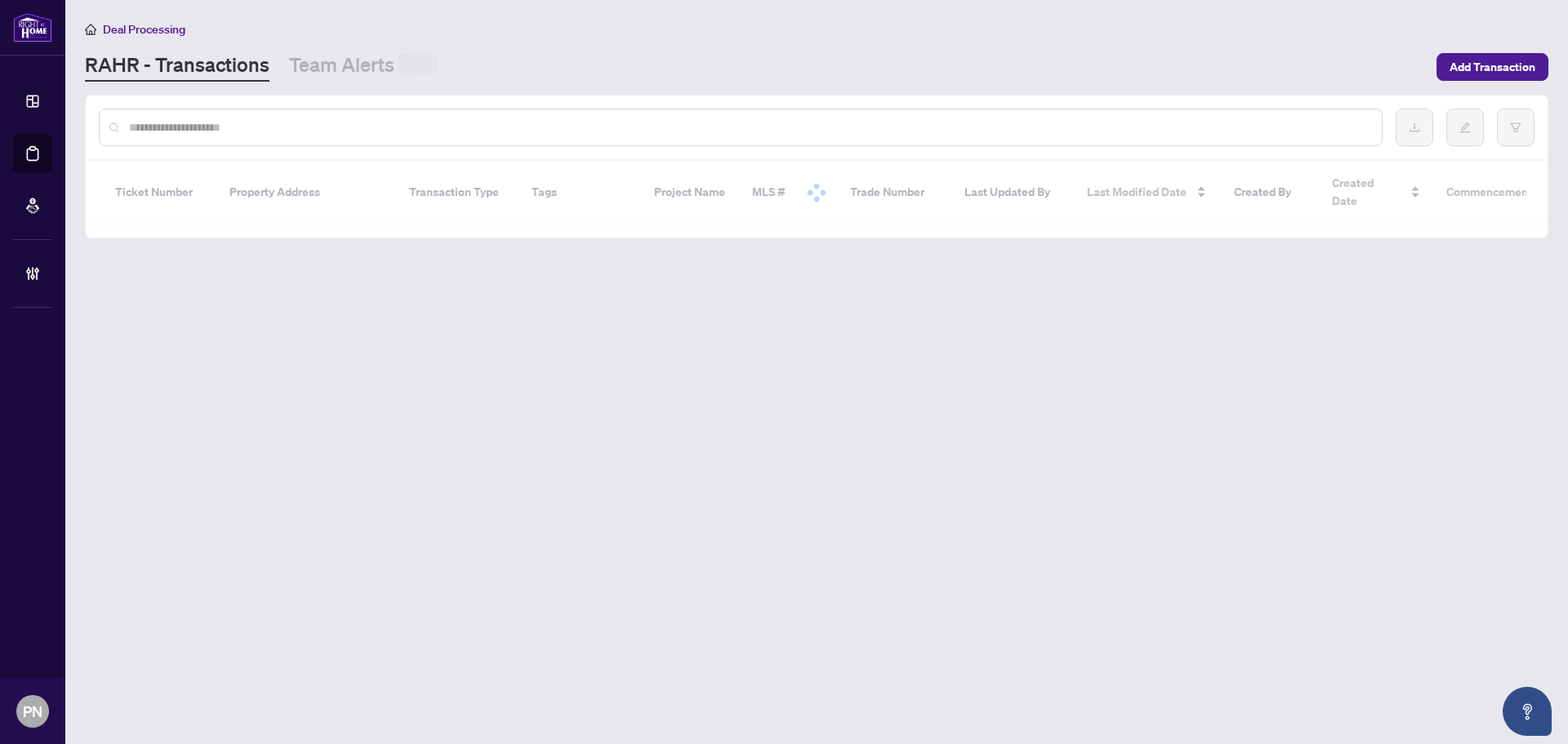
click at [331, 132] on input "text" at bounding box center [748, 128] width 1239 height 18
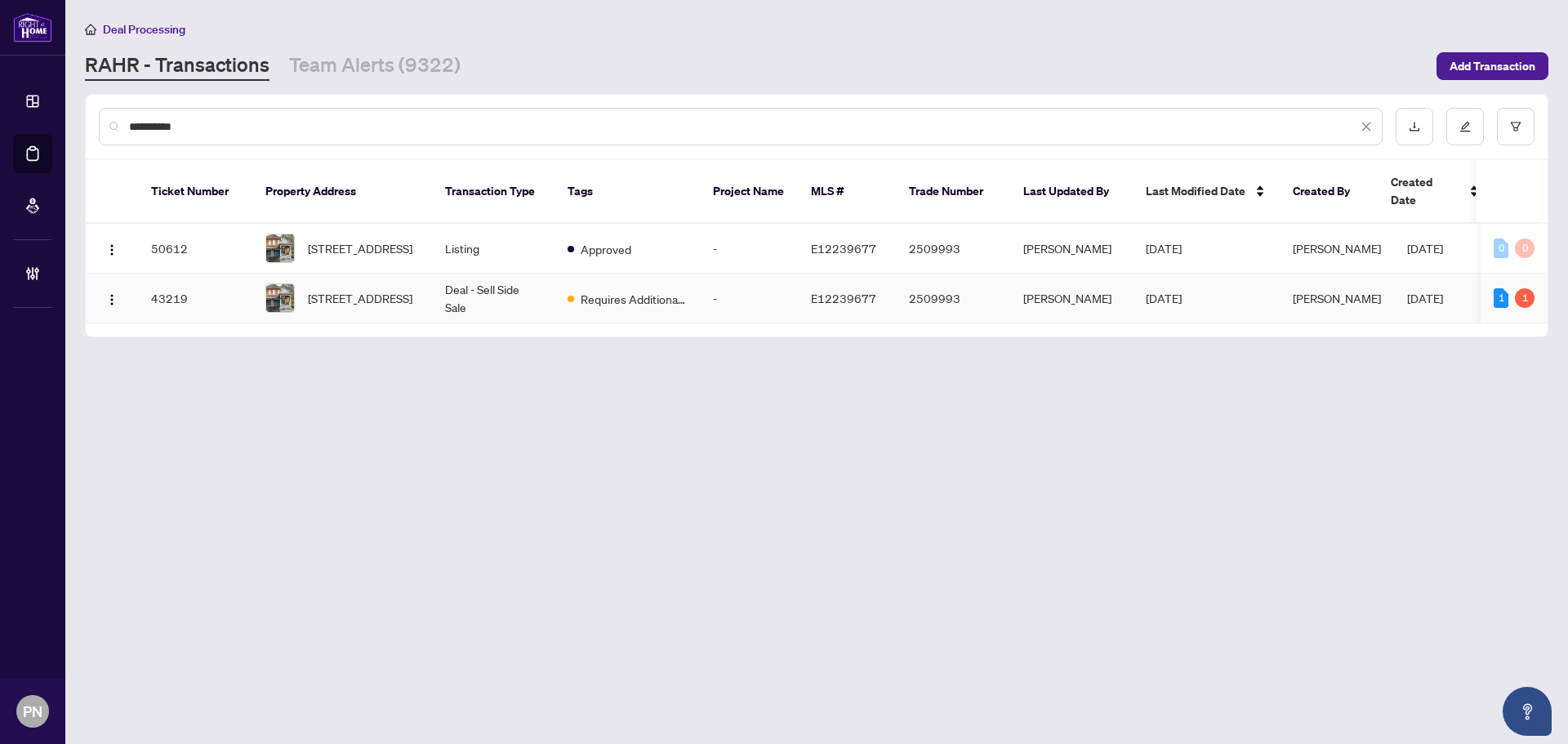
type input "**********"
click at [506, 280] on td "Deal - Sell Side Sale" at bounding box center [493, 299] width 123 height 50
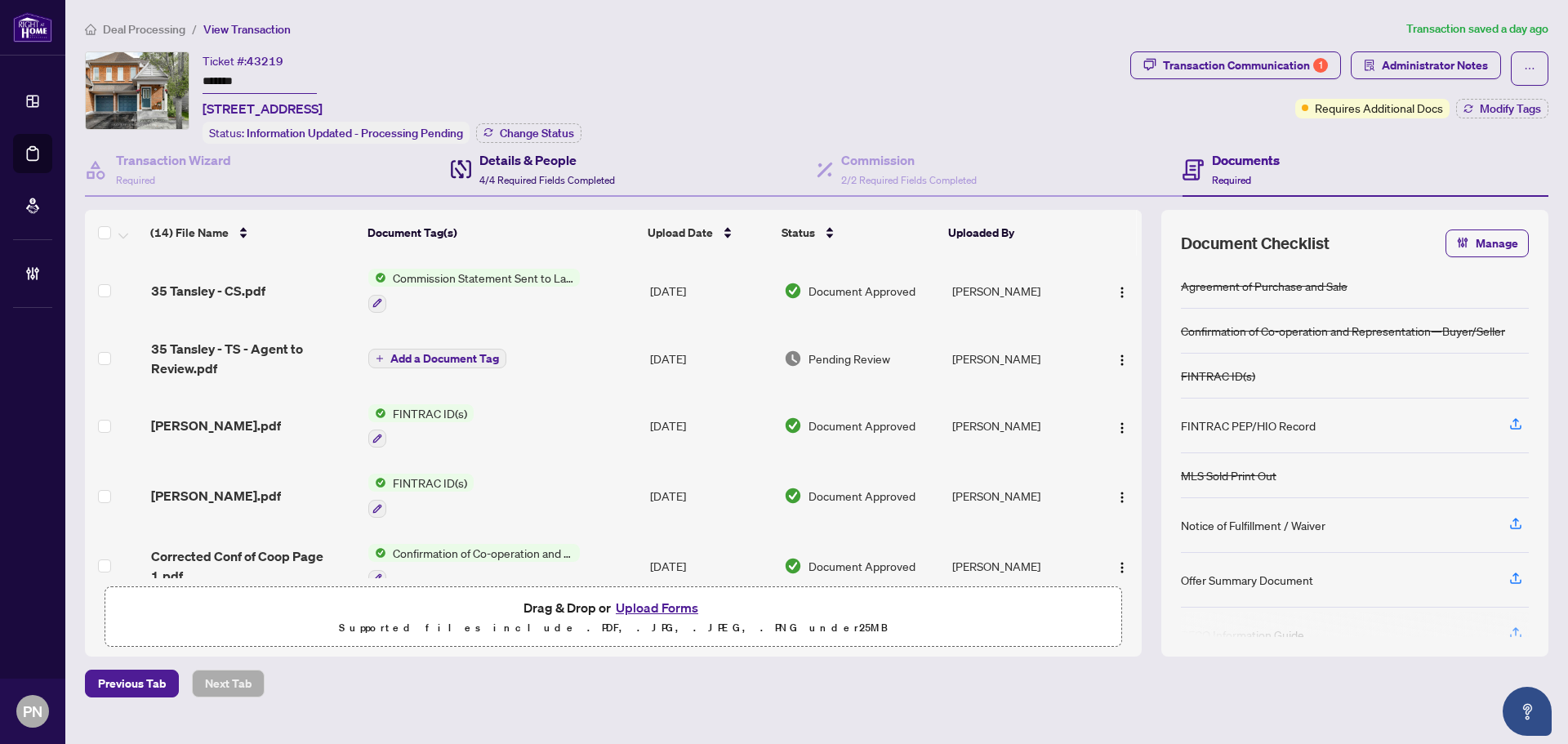
click at [587, 162] on h4 "Details & People" at bounding box center [547, 160] width 136 height 20
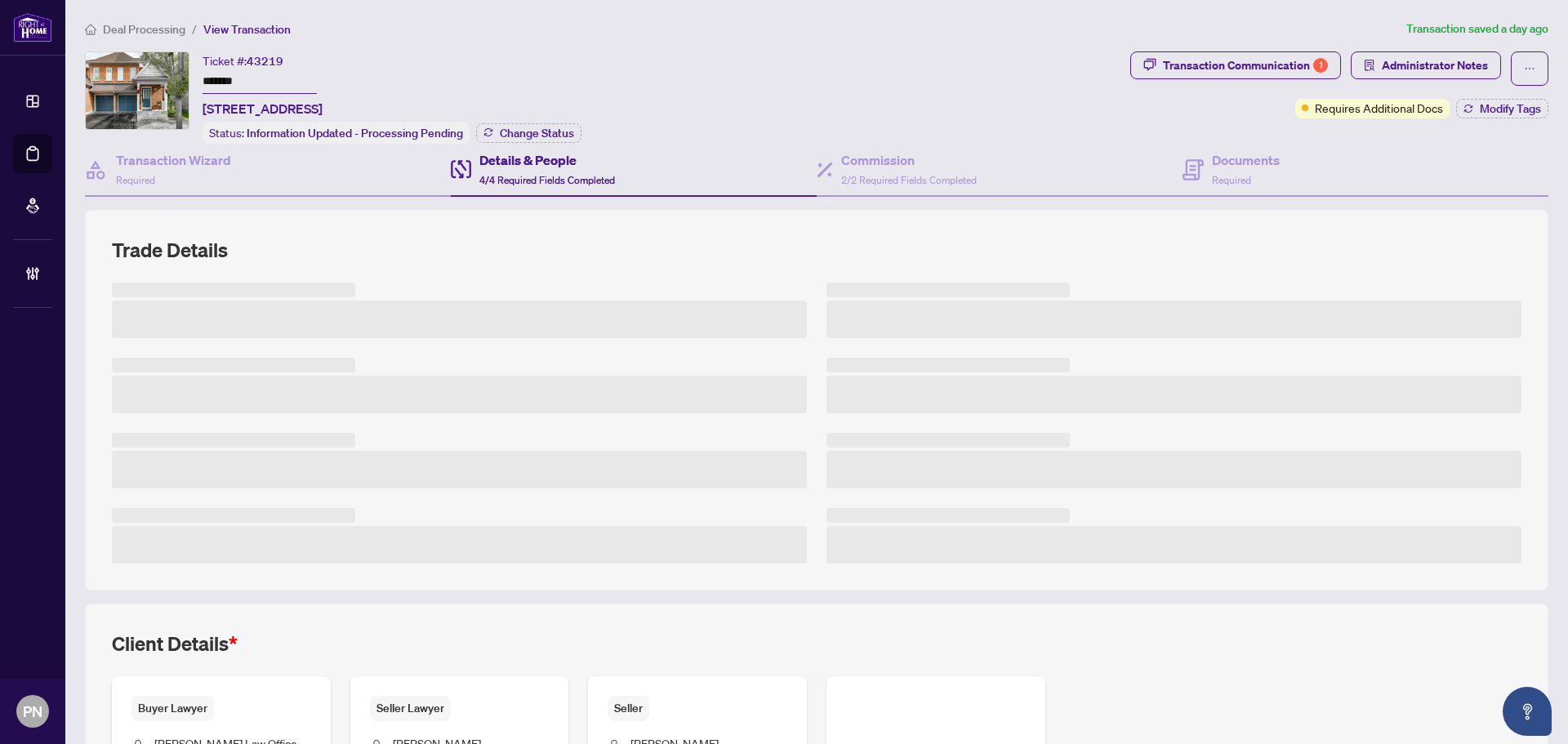
scroll to position [279, 0]
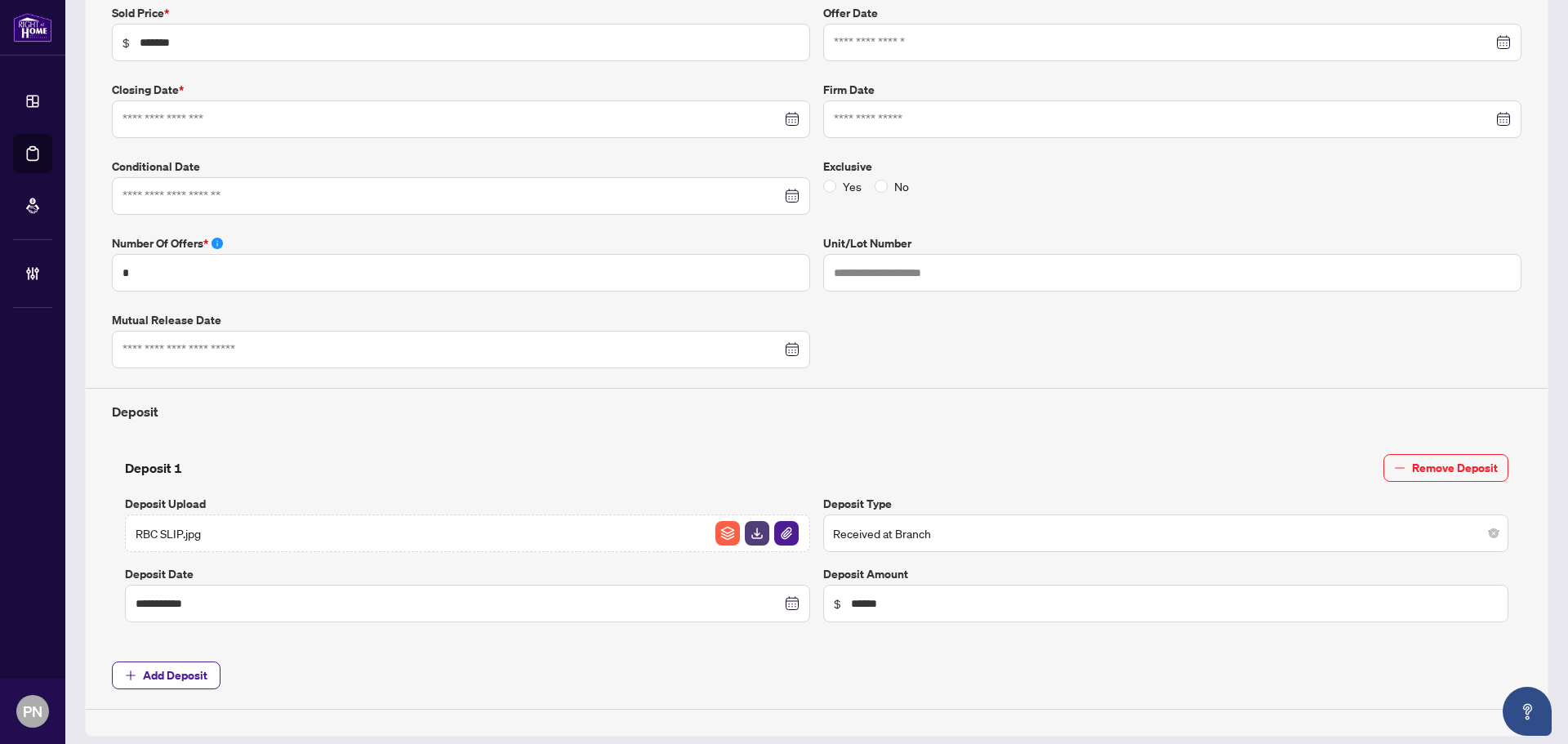
type input "**********"
click at [420, 569] on label "Deposit Date" at bounding box center [467, 574] width 685 height 18
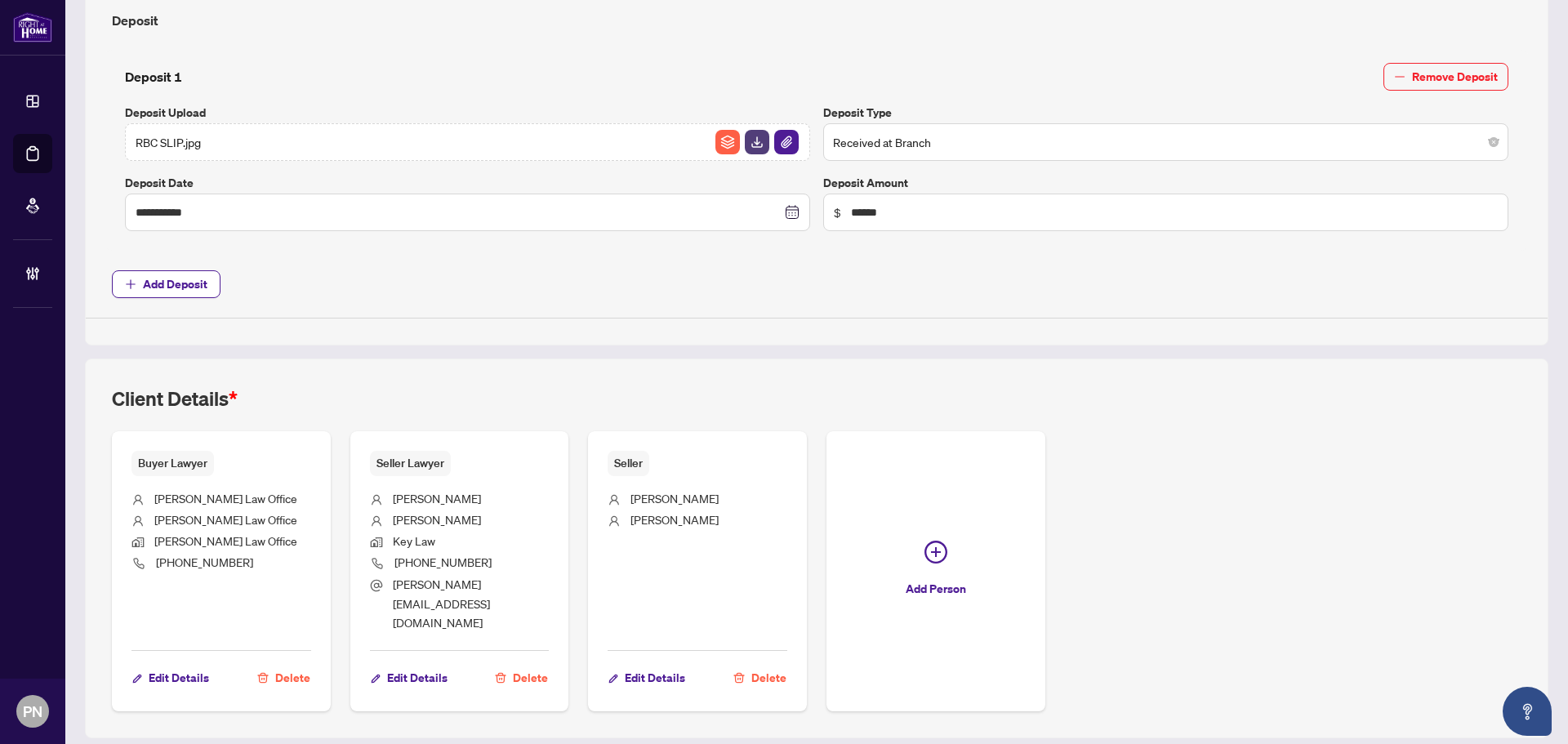
scroll to position [703, 0]
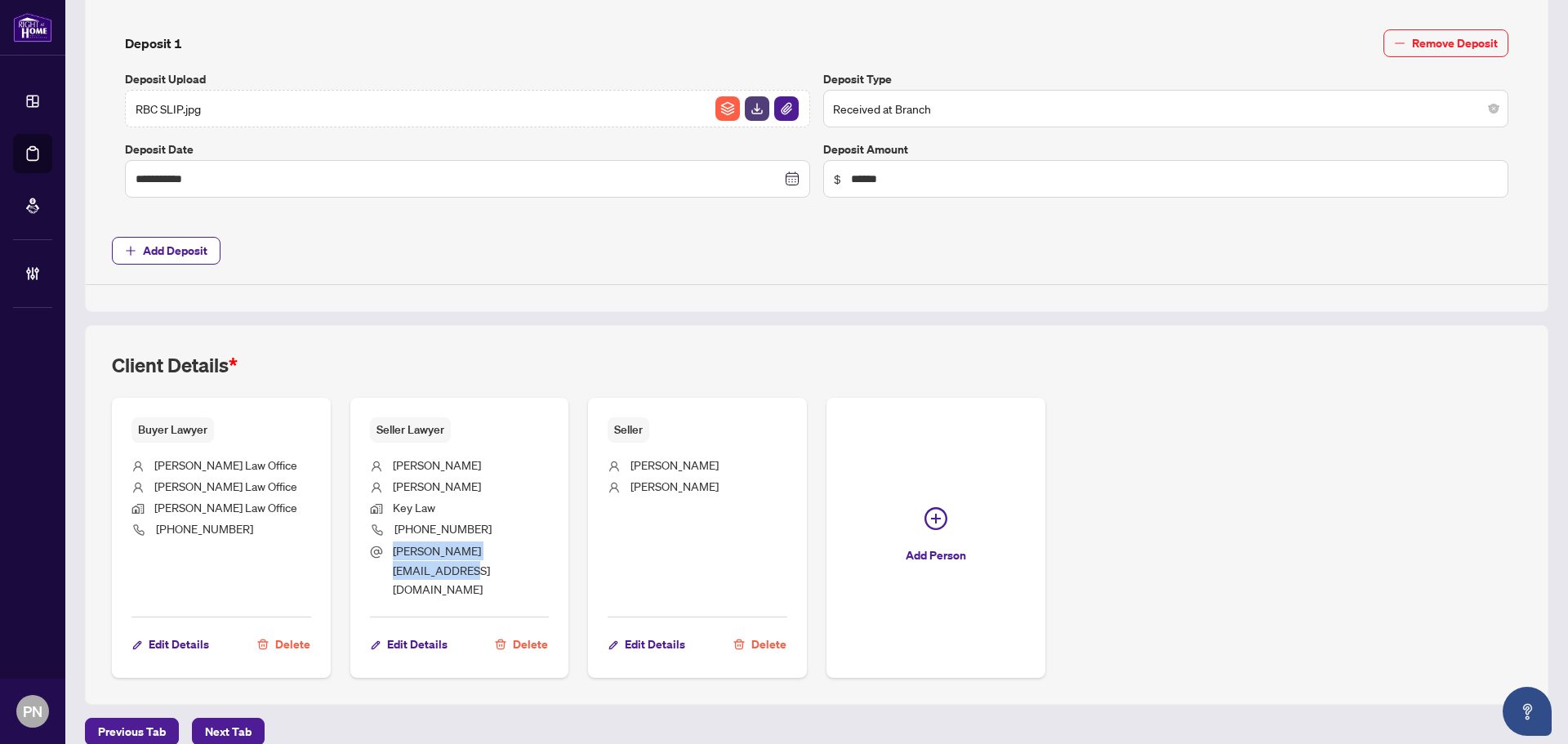
drag, startPoint x: 420, startPoint y: 571, endPoint x: 392, endPoint y: 553, distance: 33.3
click at [392, 553] on span "monica.gupta@keylawcan.com" at bounding box center [470, 569] width 157 height 57
copy span "monica.gupta@keylawcan.com"
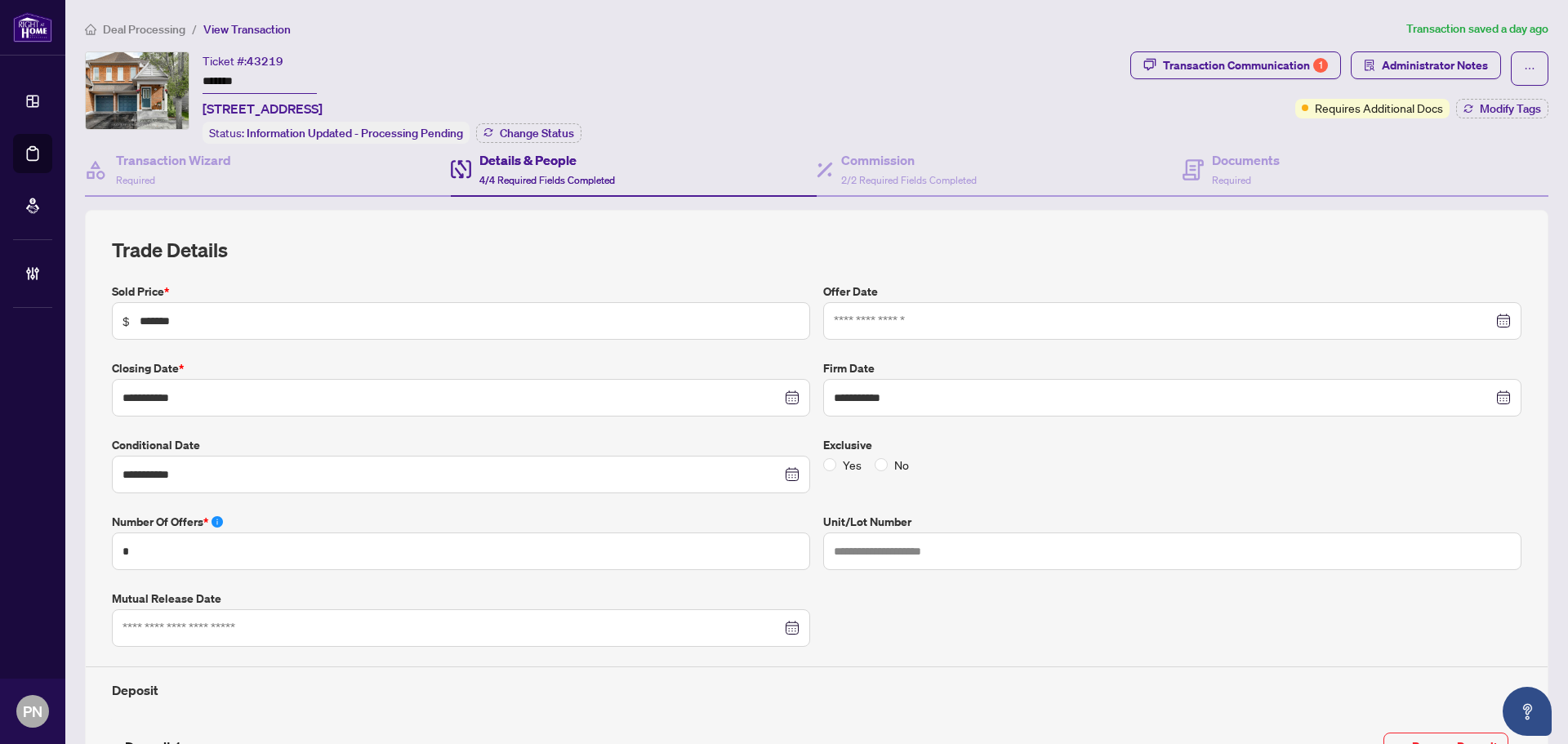
click at [144, 27] on span "Deal Processing" at bounding box center [144, 29] width 83 height 15
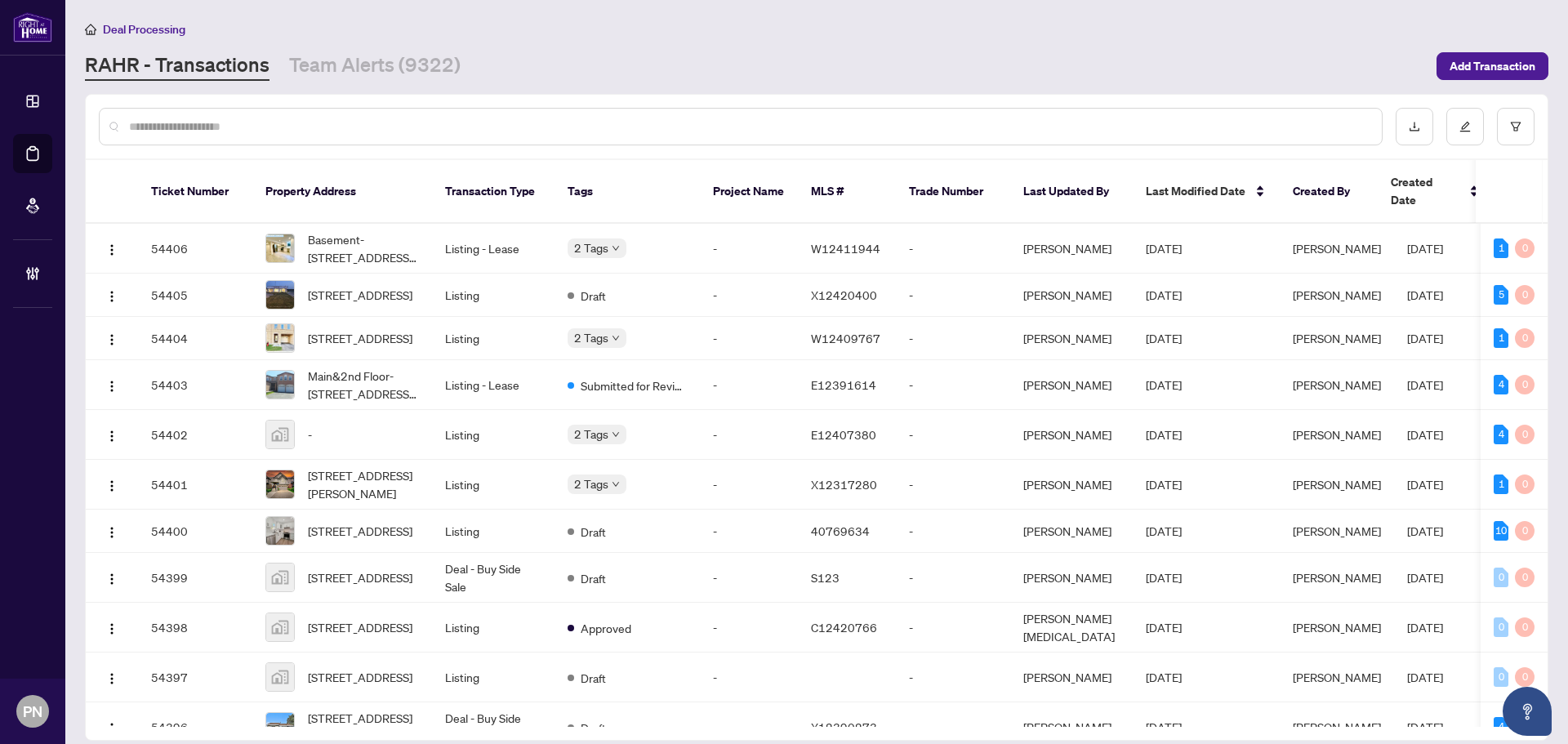
click at [397, 122] on input "text" at bounding box center [748, 127] width 1239 height 18
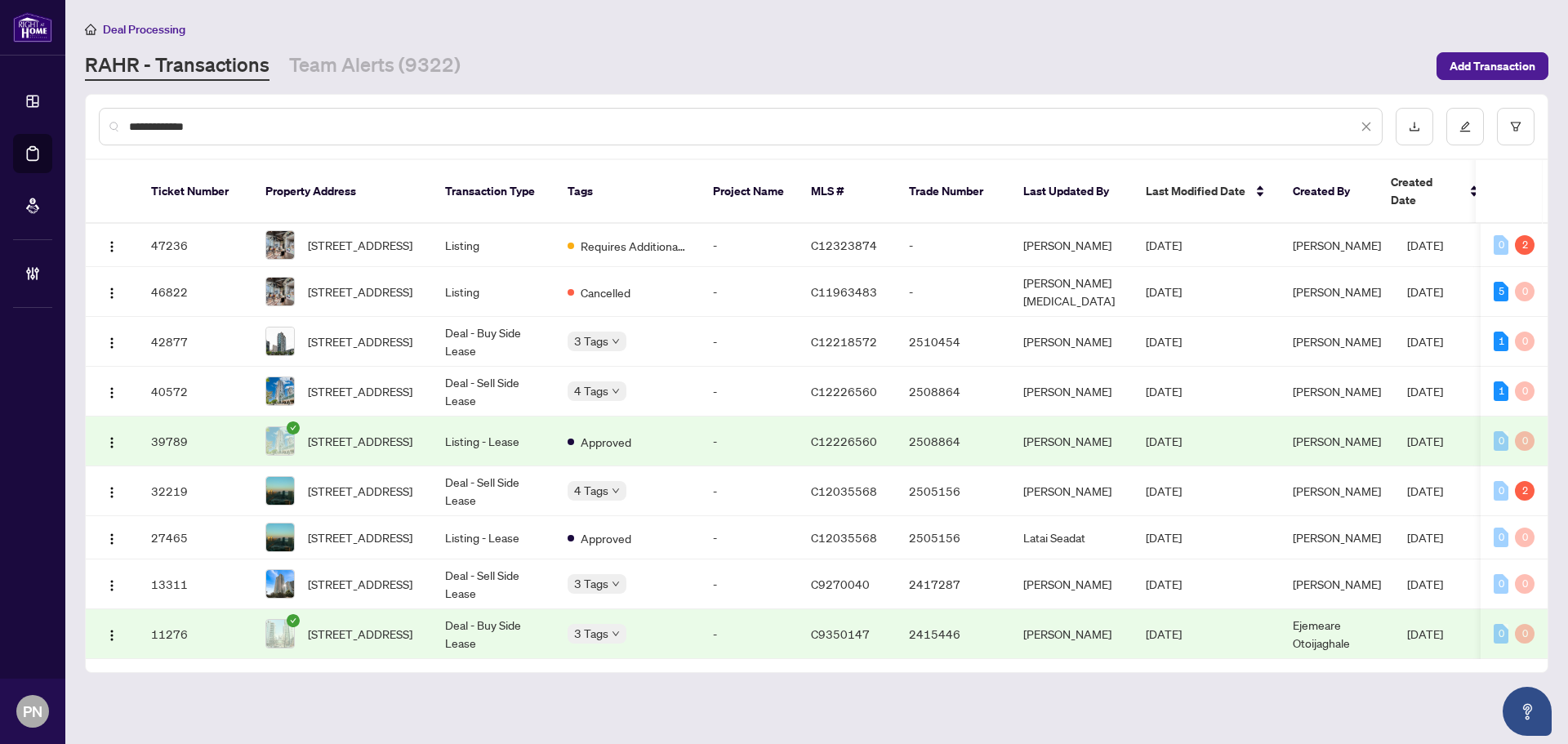
type input "**********"
click at [472, 367] on td "Deal - Sell Side Lease" at bounding box center [493, 391] width 123 height 50
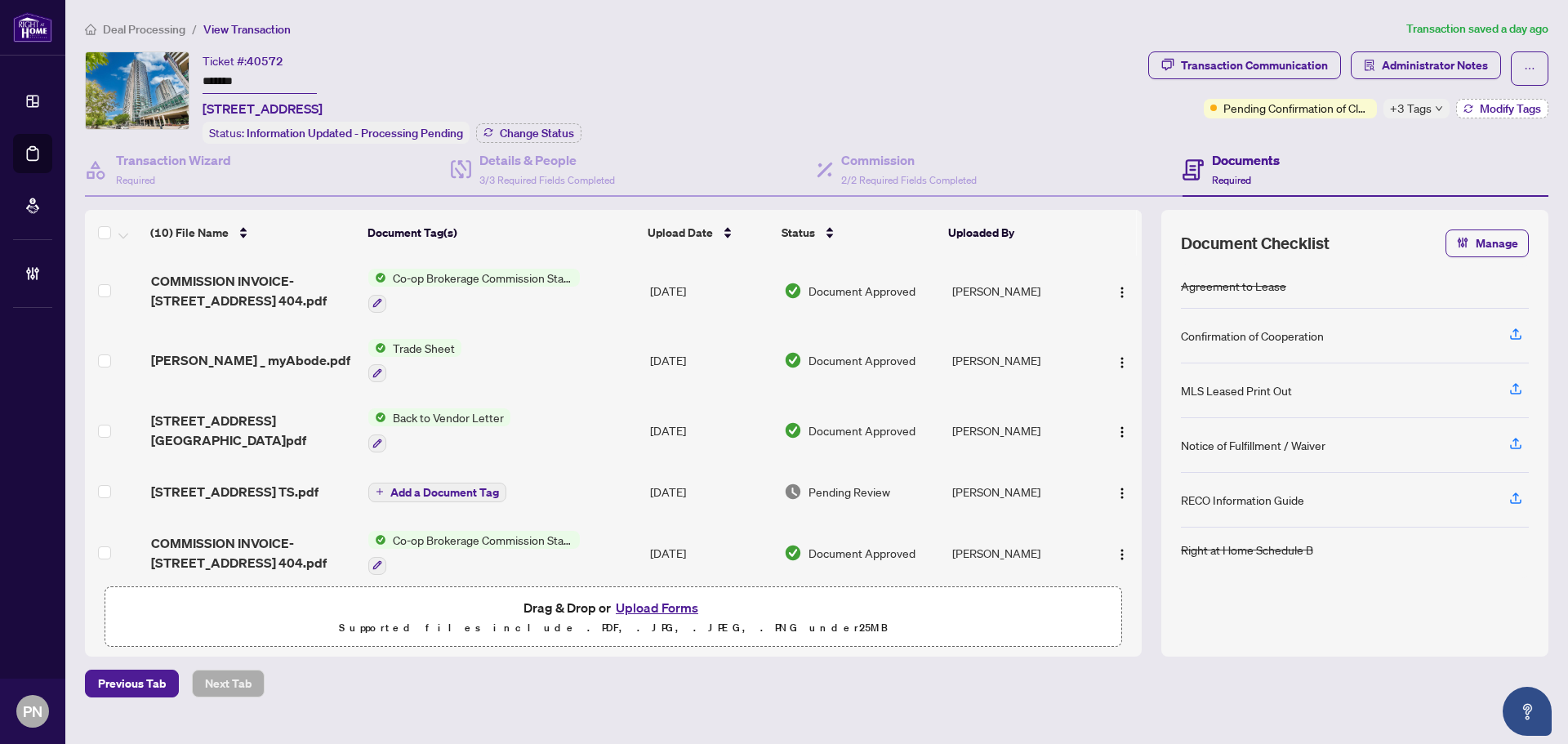
click at [1507, 106] on span "Modify Tags" at bounding box center [1510, 108] width 61 height 11
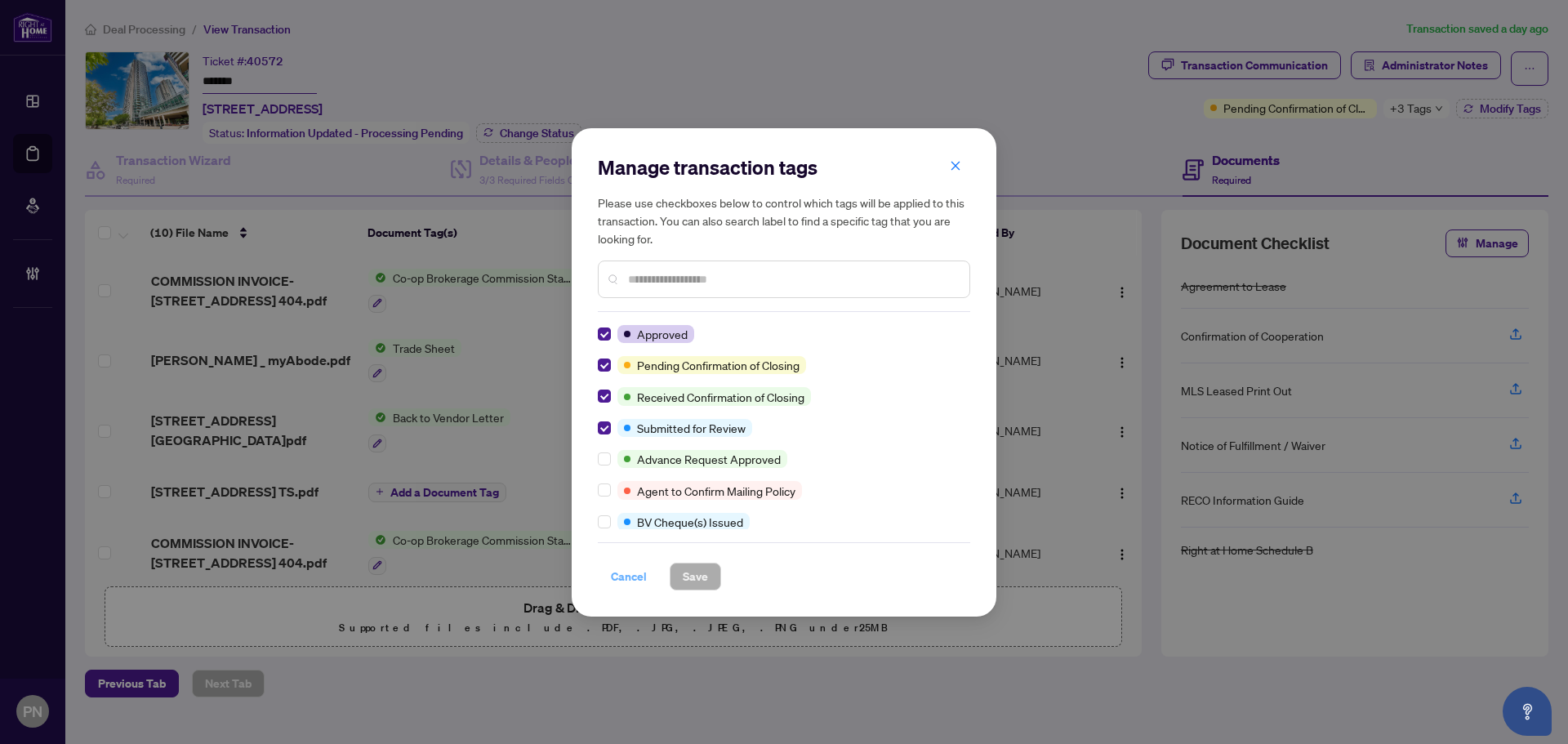
click at [632, 575] on span "Cancel" at bounding box center [629, 576] width 36 height 26
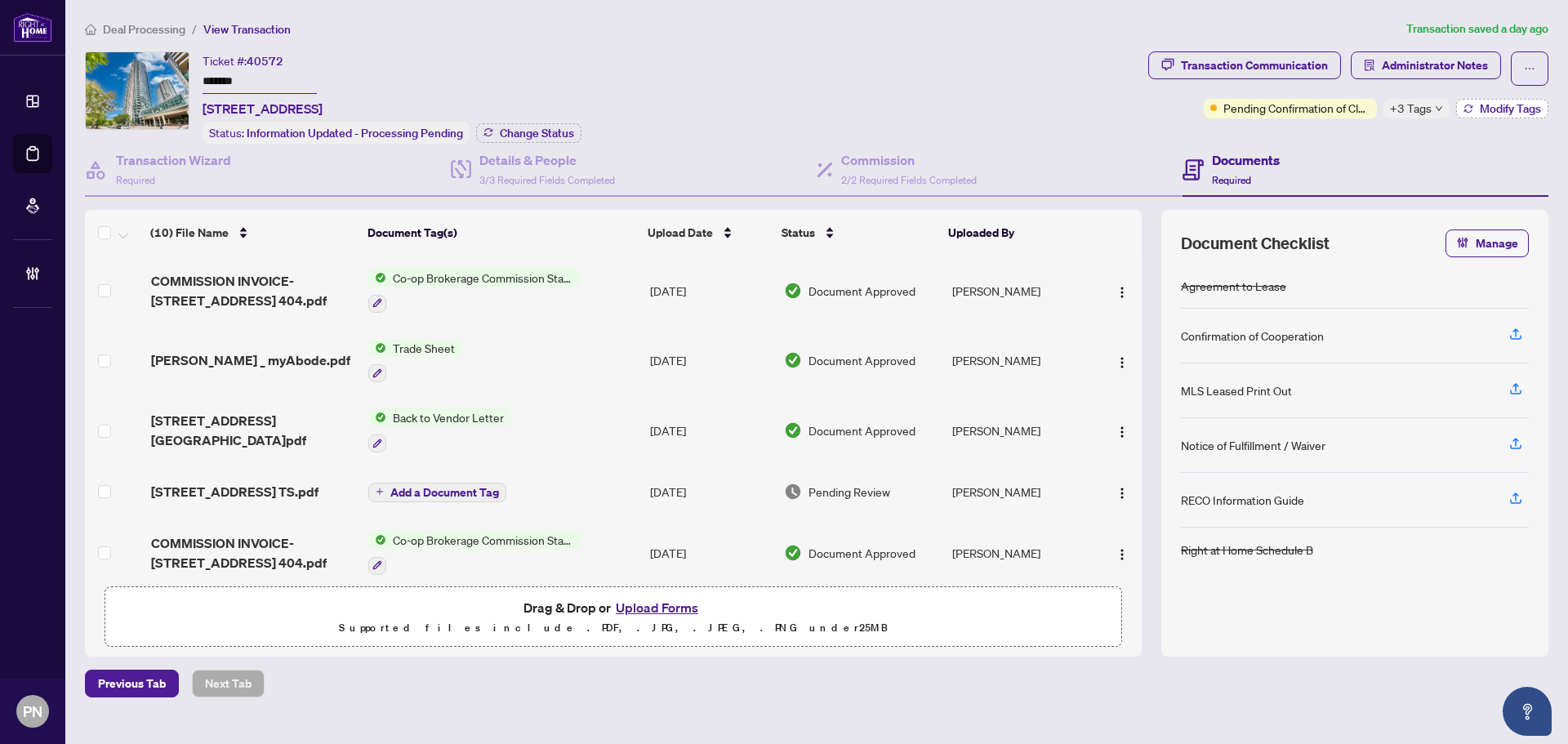
click at [1493, 109] on span "Modify Tags" at bounding box center [1510, 108] width 61 height 11
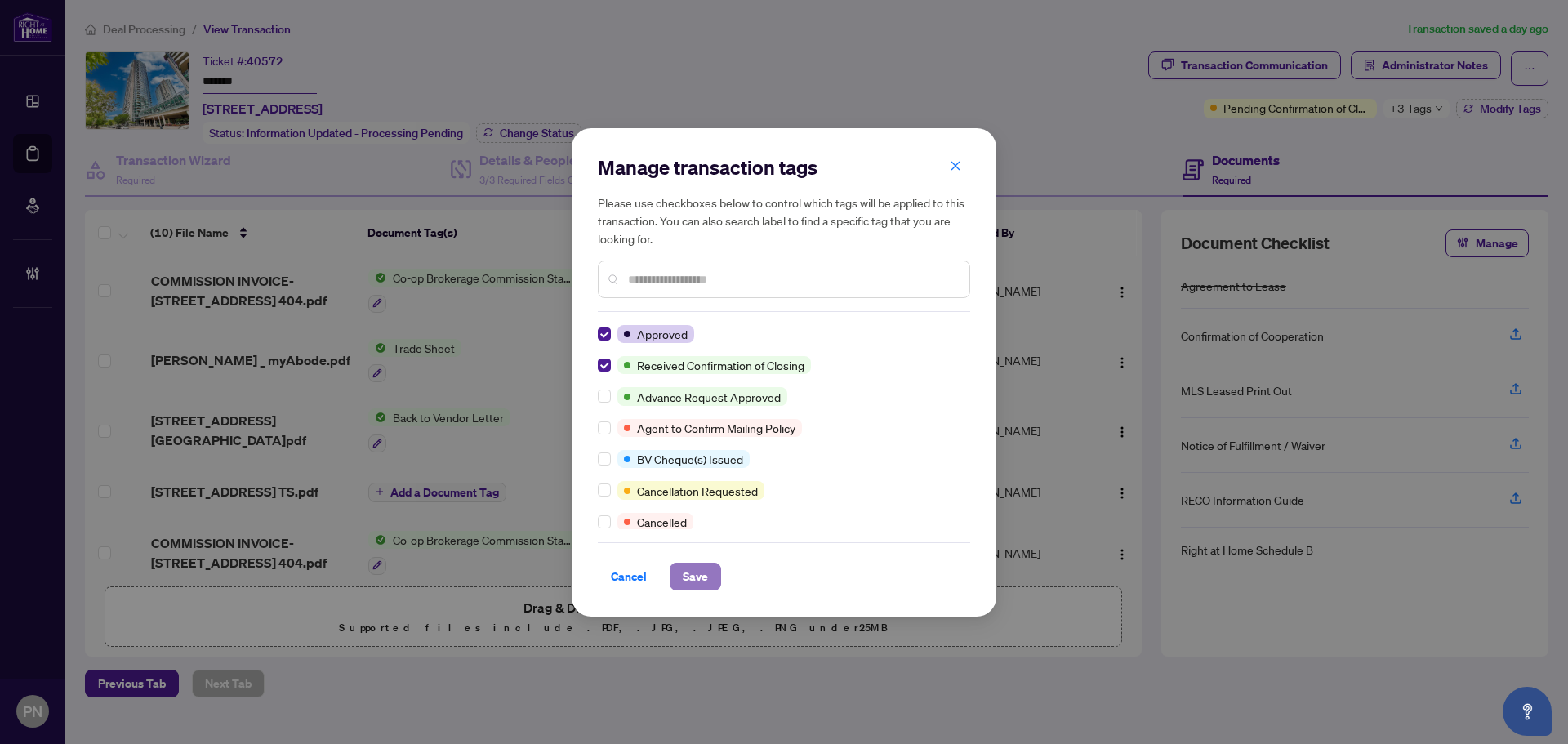
click at [689, 573] on span "Save" at bounding box center [695, 576] width 25 height 26
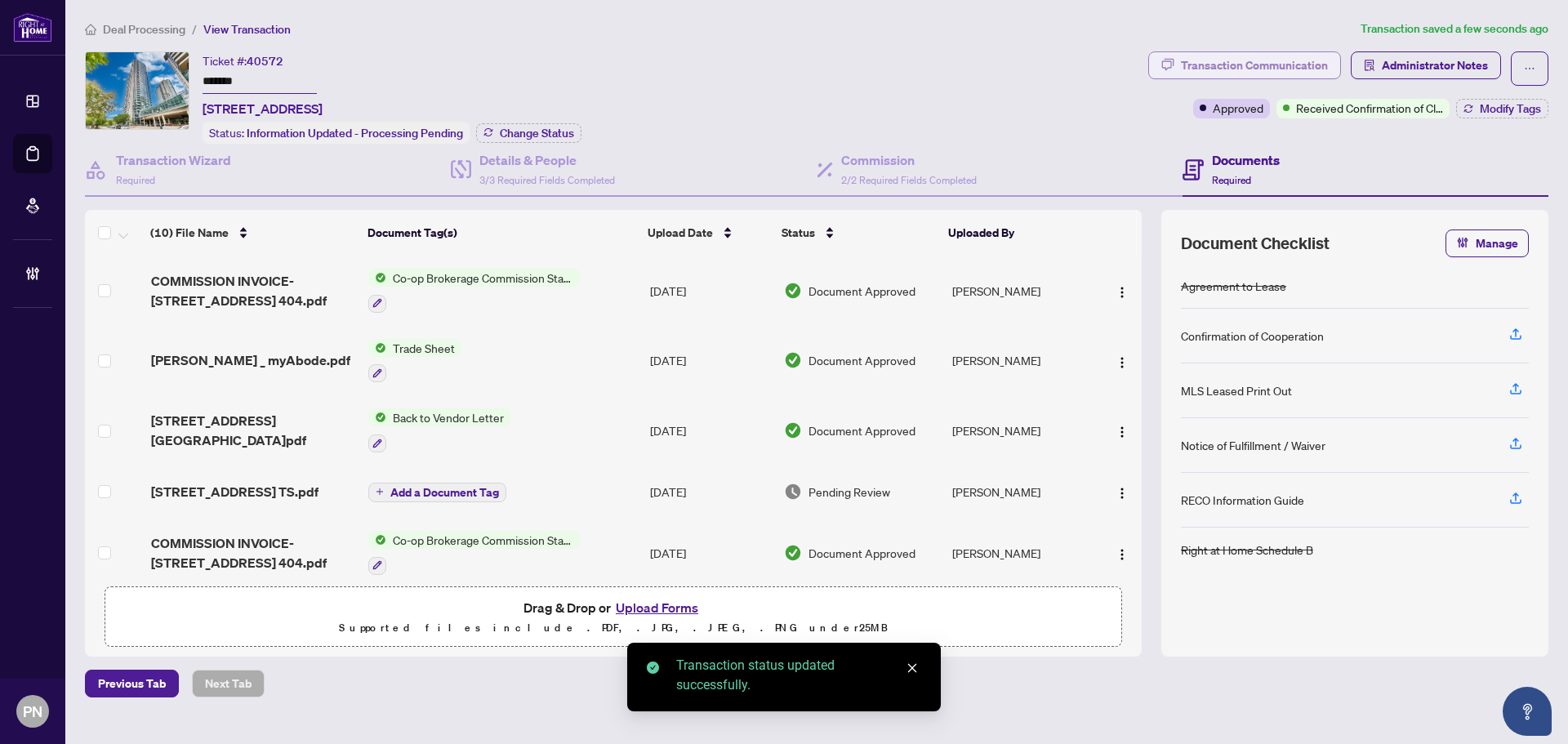
click at [1288, 59] on div "Transaction Communication" at bounding box center [1254, 65] width 147 height 26
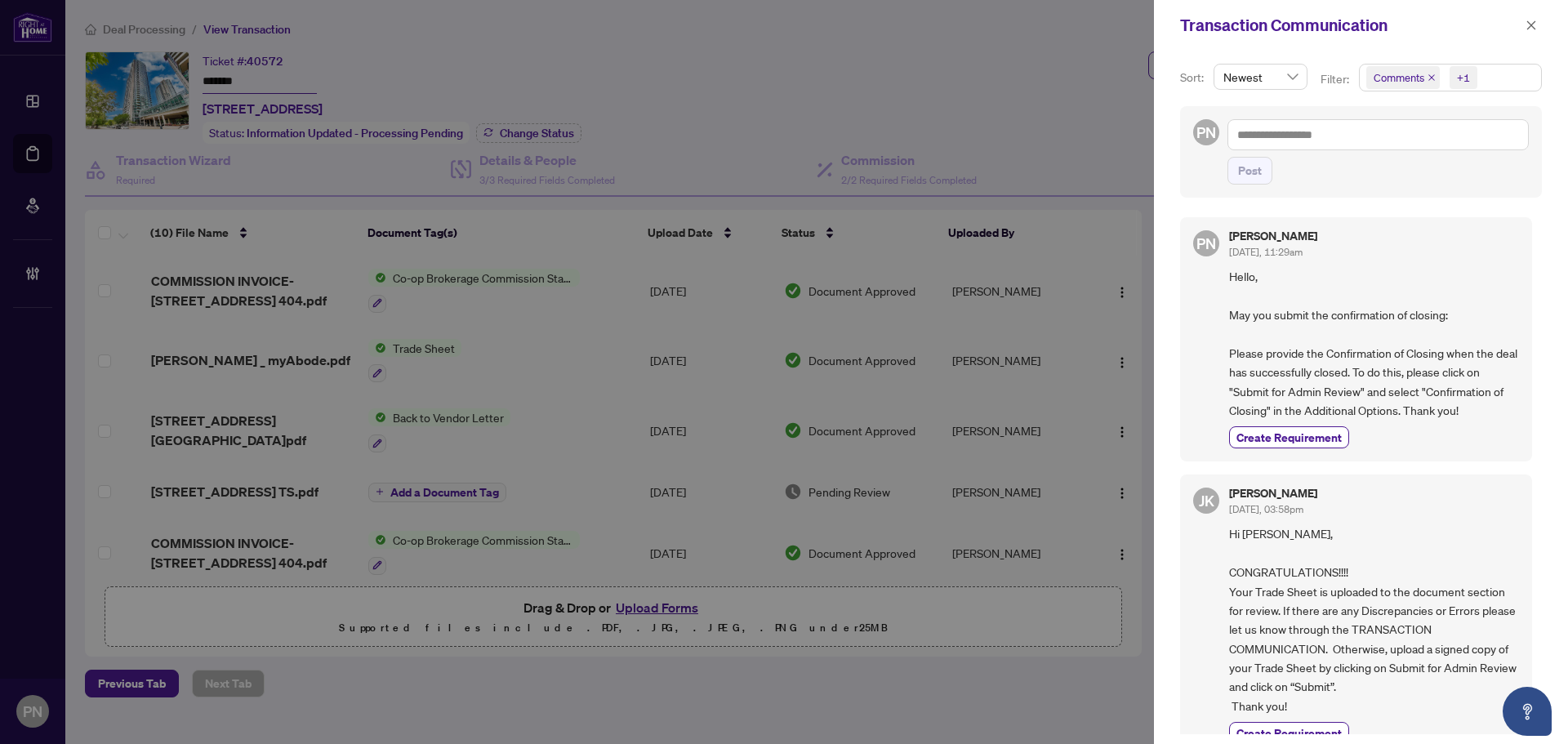
click at [1430, 81] on icon "close" at bounding box center [1432, 78] width 8 height 8
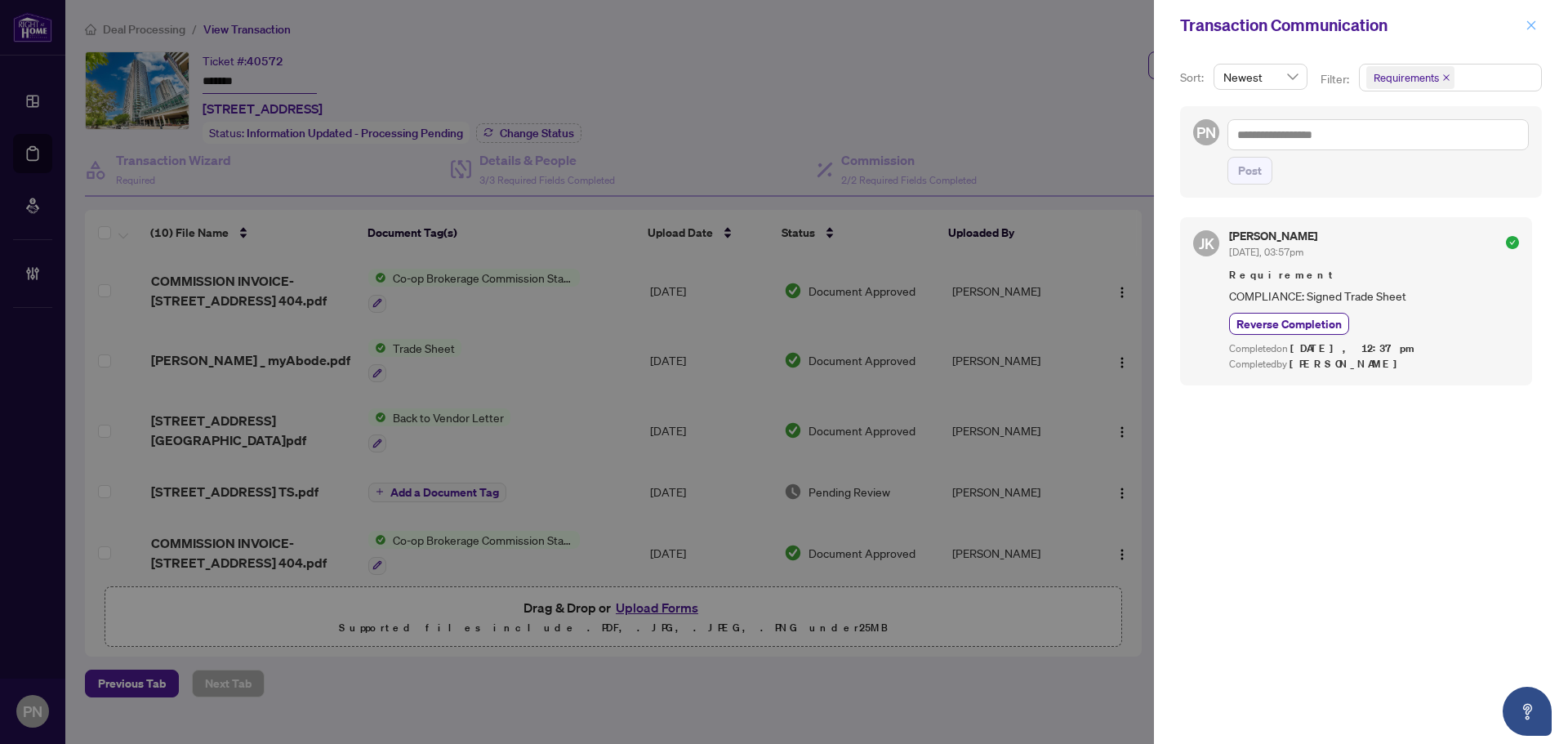
click at [1540, 25] on button "button" at bounding box center [1531, 26] width 21 height 20
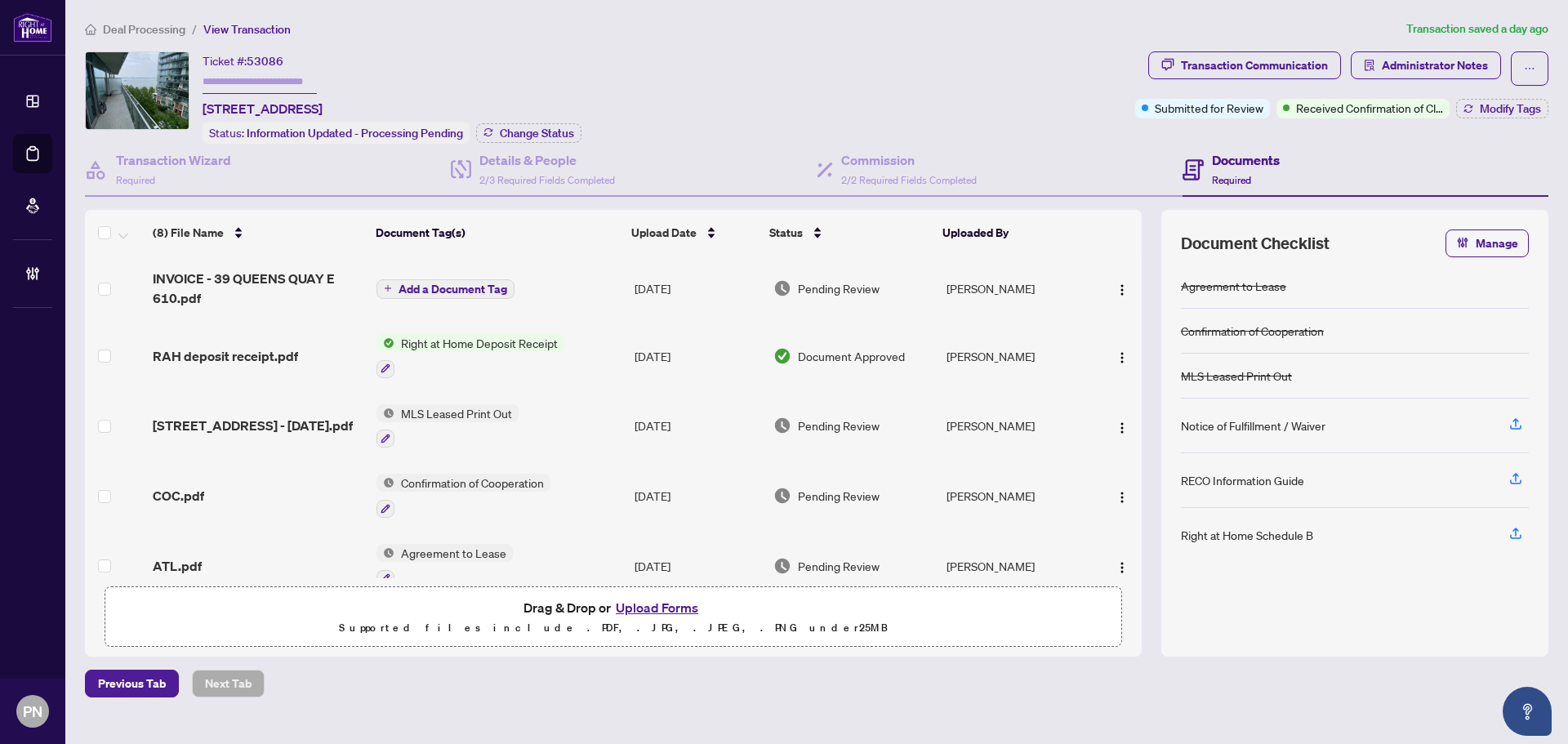
click at [151, 29] on span "Deal Processing" at bounding box center [144, 29] width 83 height 15
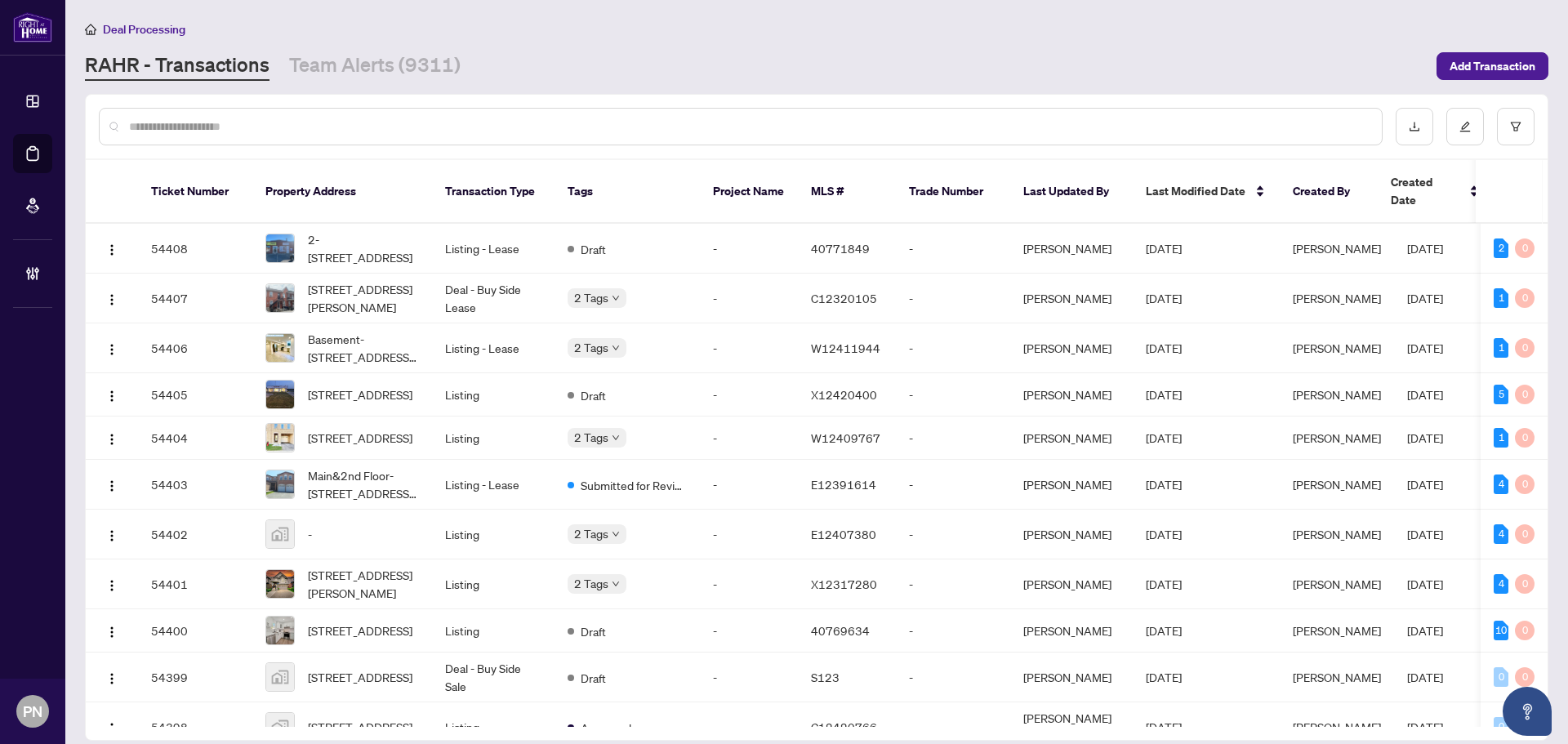
click at [202, 129] on input "text" at bounding box center [748, 127] width 1239 height 18
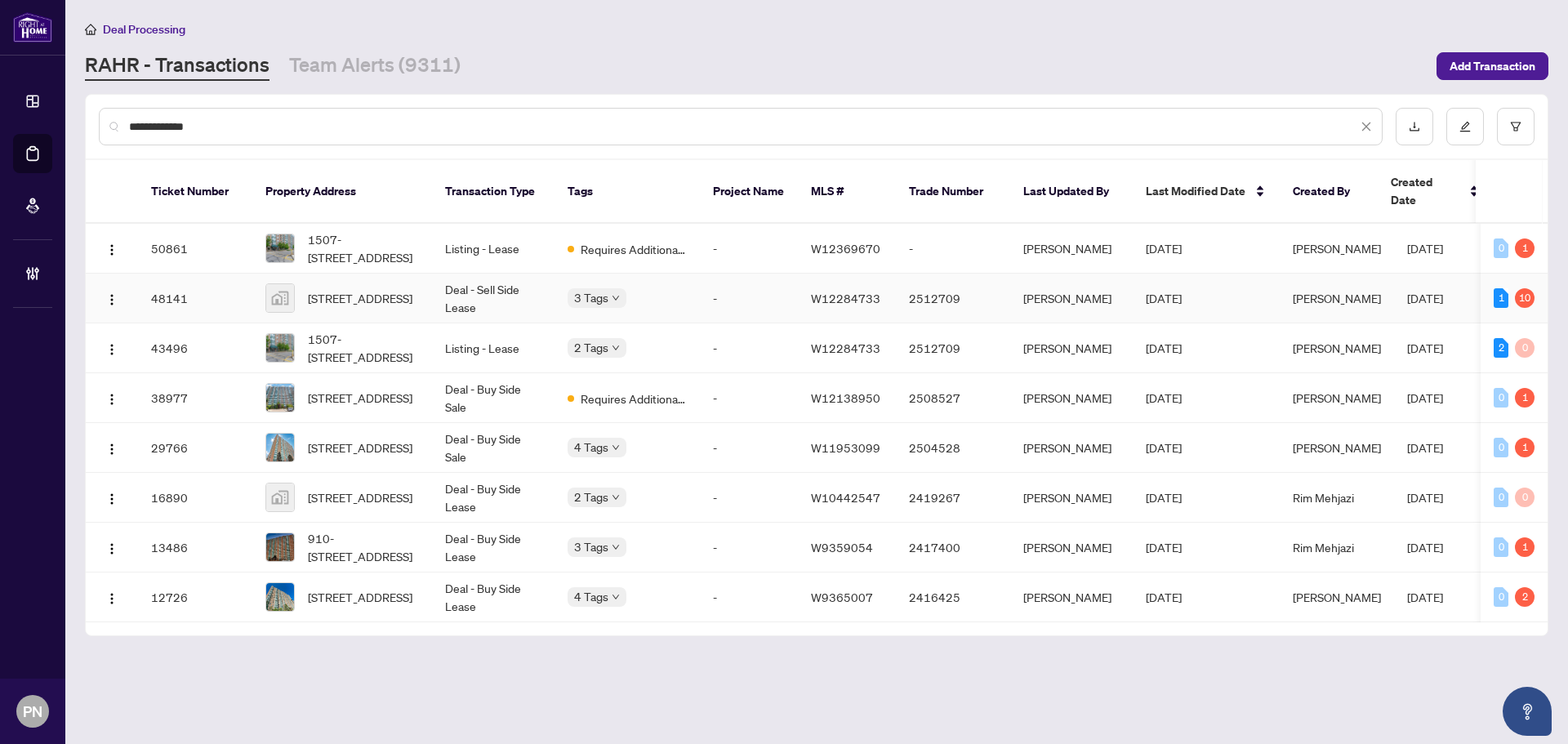
type input "**********"
click at [422, 276] on td "[STREET_ADDRESS]" at bounding box center [343, 299] width 180 height 50
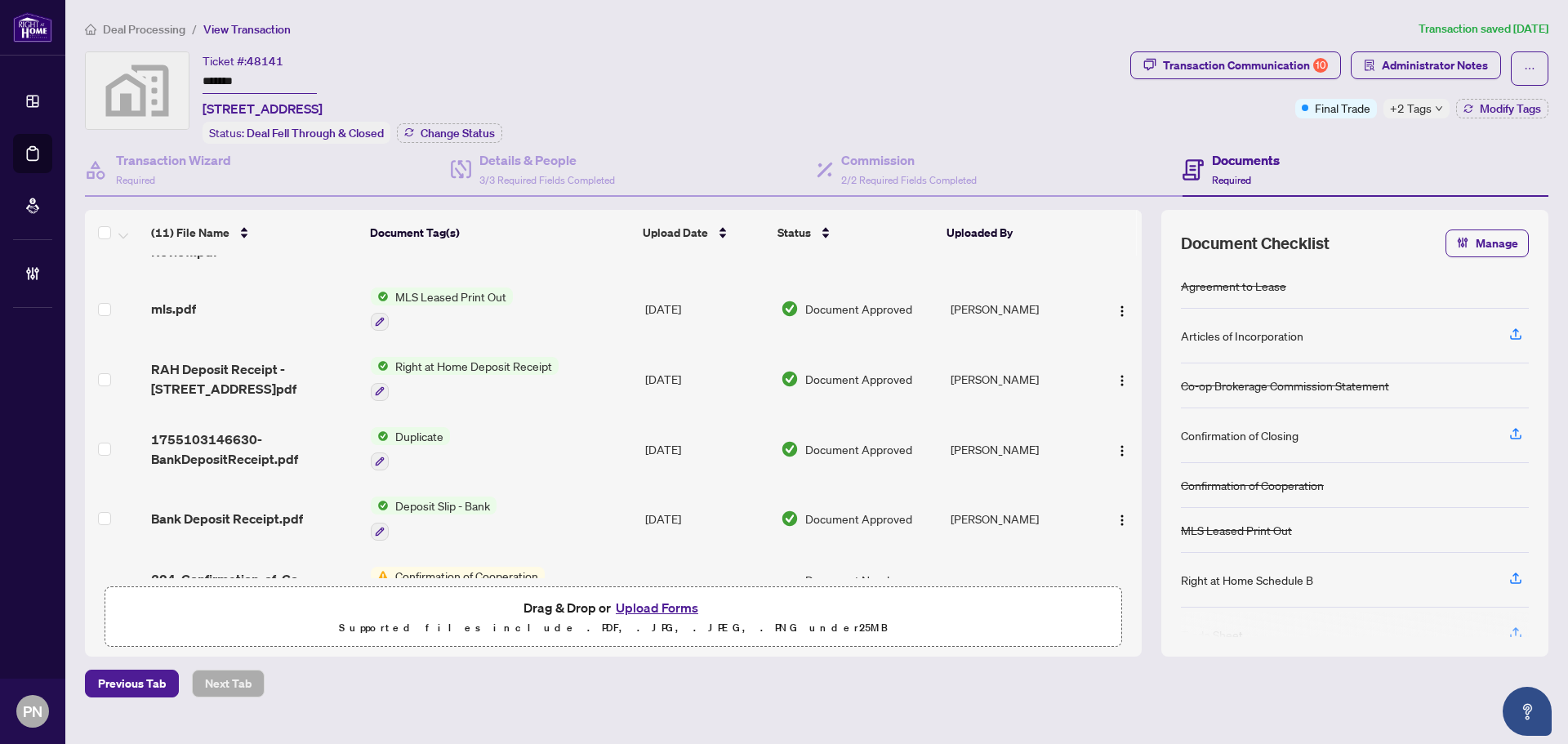
scroll to position [445, 0]
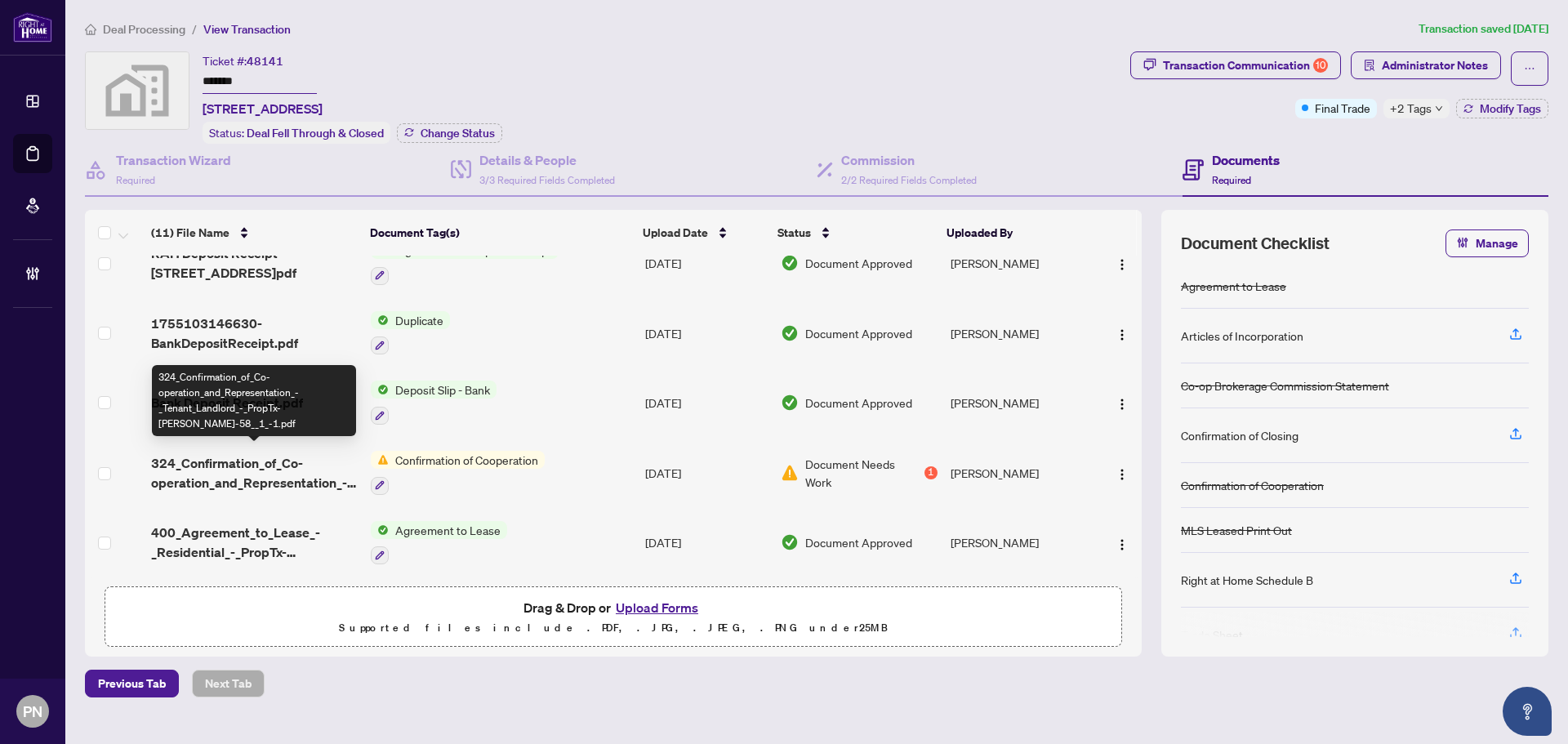
click at [272, 471] on span "324_Confirmation_of_Co-operation_and_Representation_-_Tenant_Landlord_-_PropTx-…" at bounding box center [254, 472] width 207 height 39
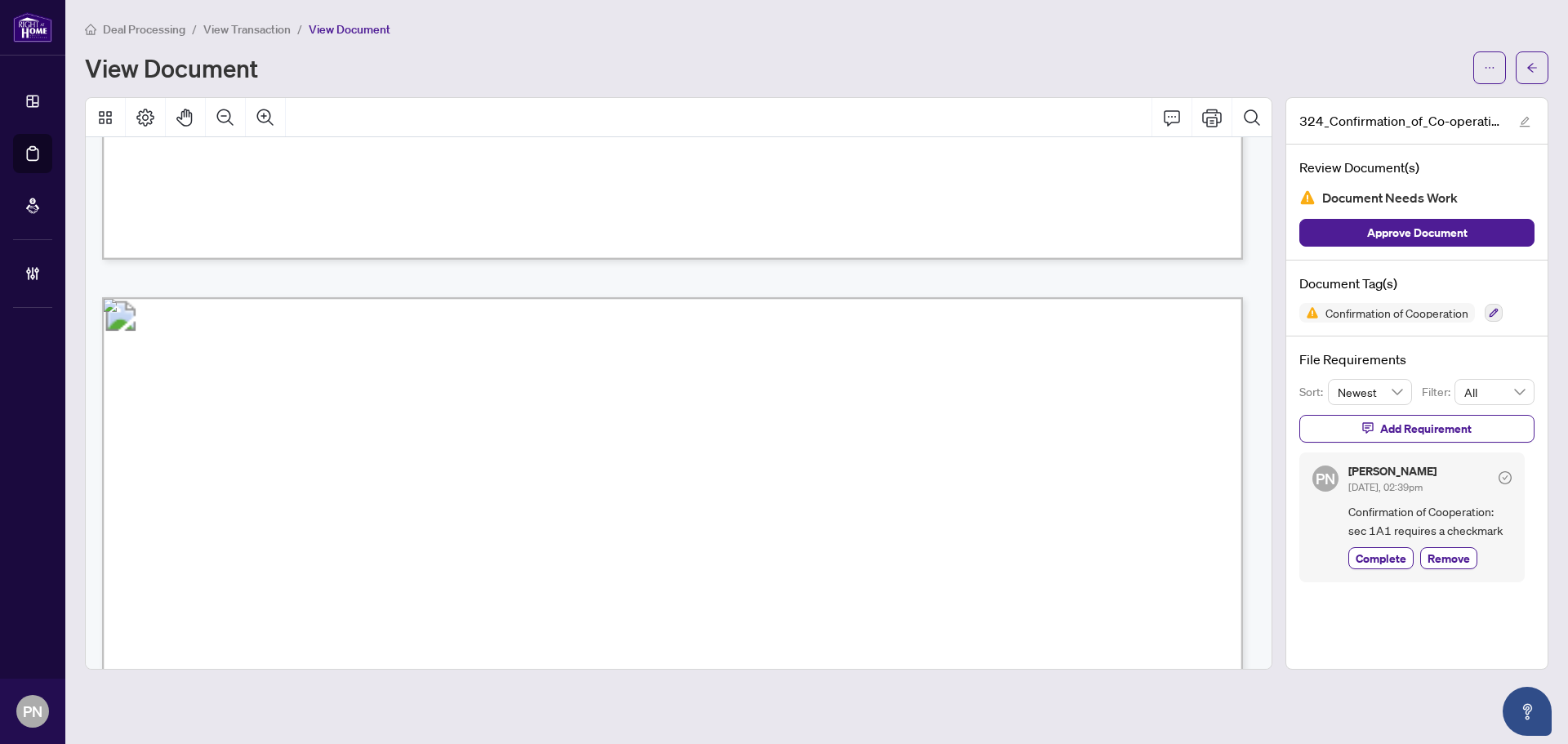
scroll to position [1470, 0]
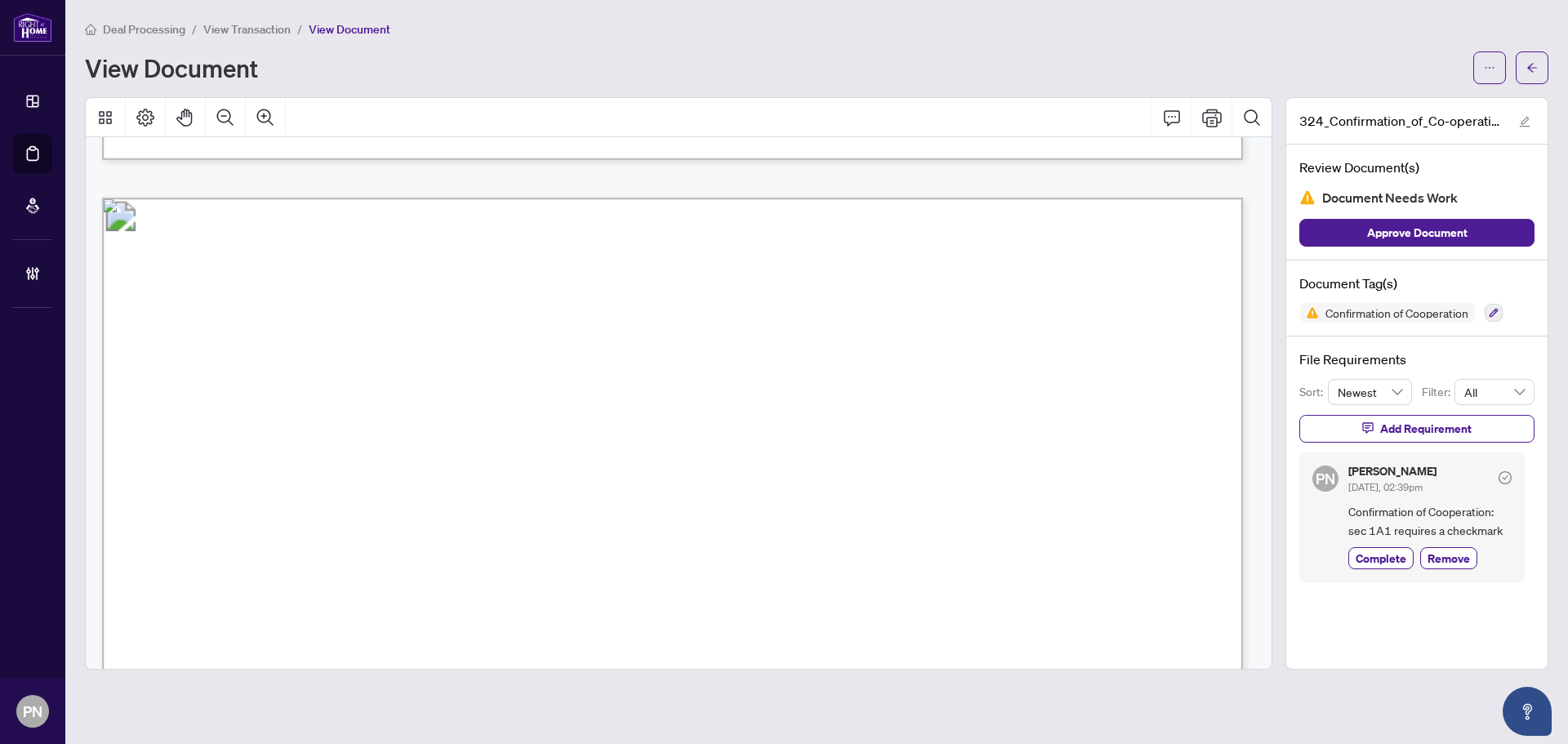
click at [170, 31] on span "Deal Processing" at bounding box center [144, 29] width 83 height 15
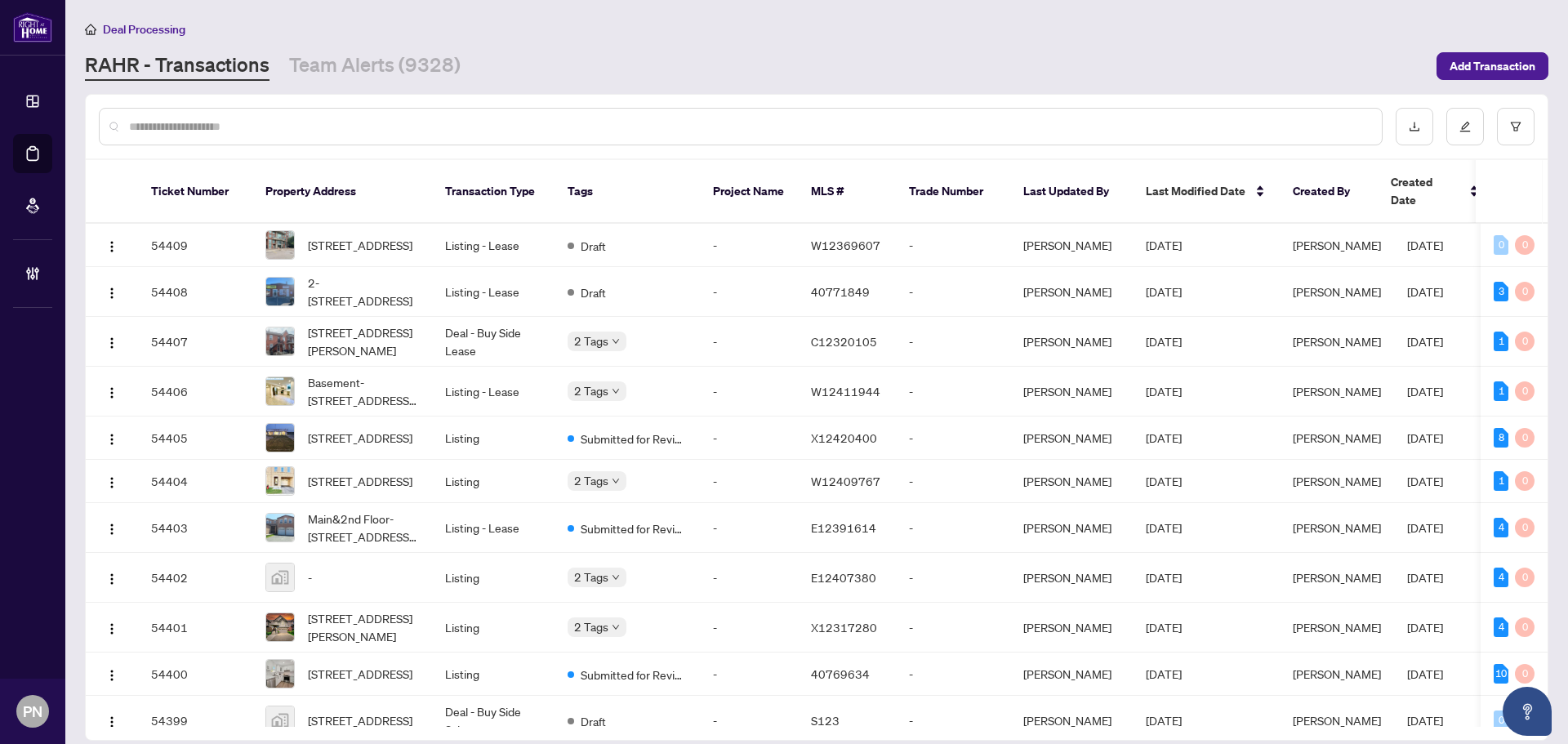
click at [398, 121] on input "text" at bounding box center [748, 127] width 1239 height 18
click at [254, 116] on div at bounding box center [741, 127] width 1284 height 38
click at [245, 128] on input "text" at bounding box center [748, 127] width 1239 height 18
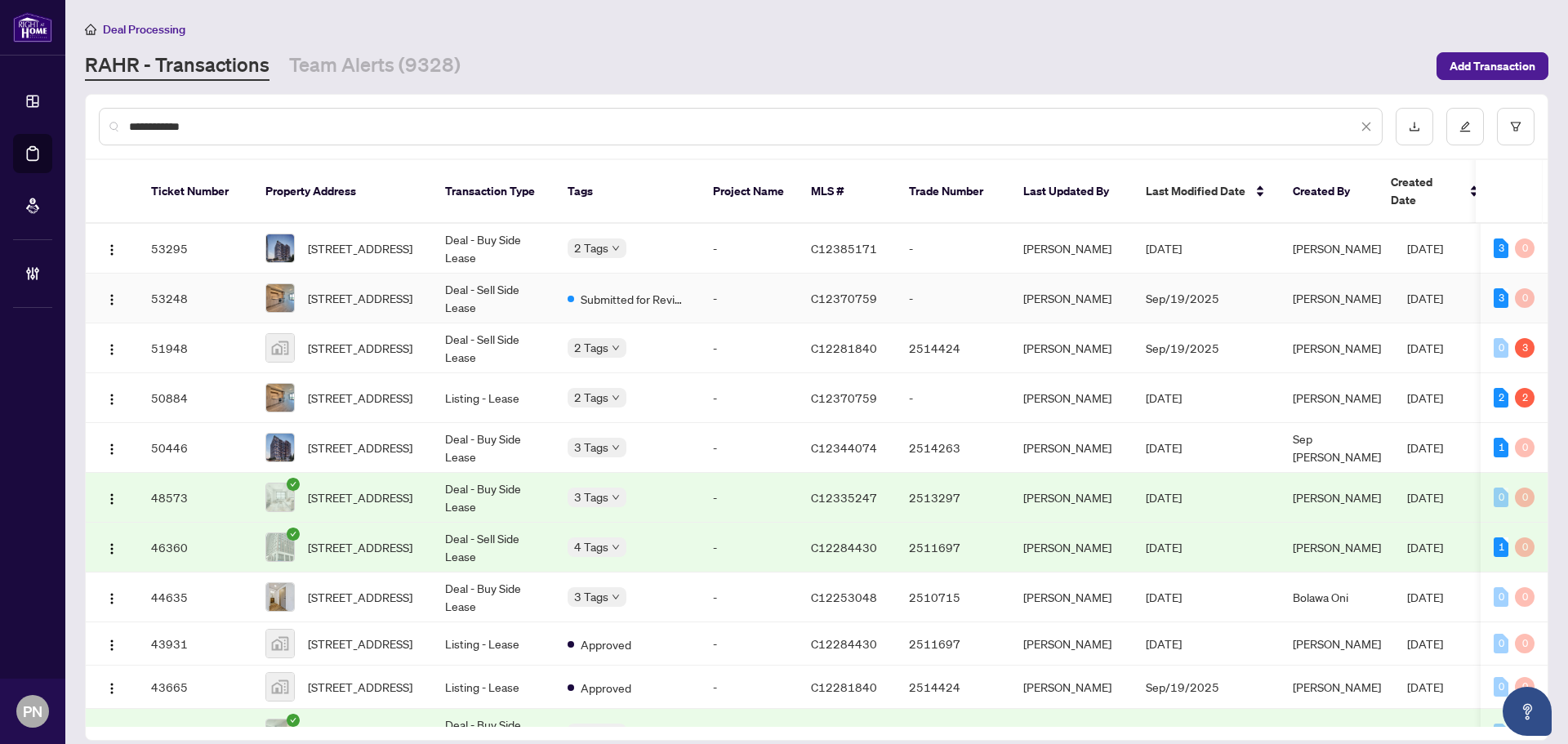
type input "**********"
click at [532, 284] on td "Deal - Sell Side Lease" at bounding box center [493, 299] width 123 height 50
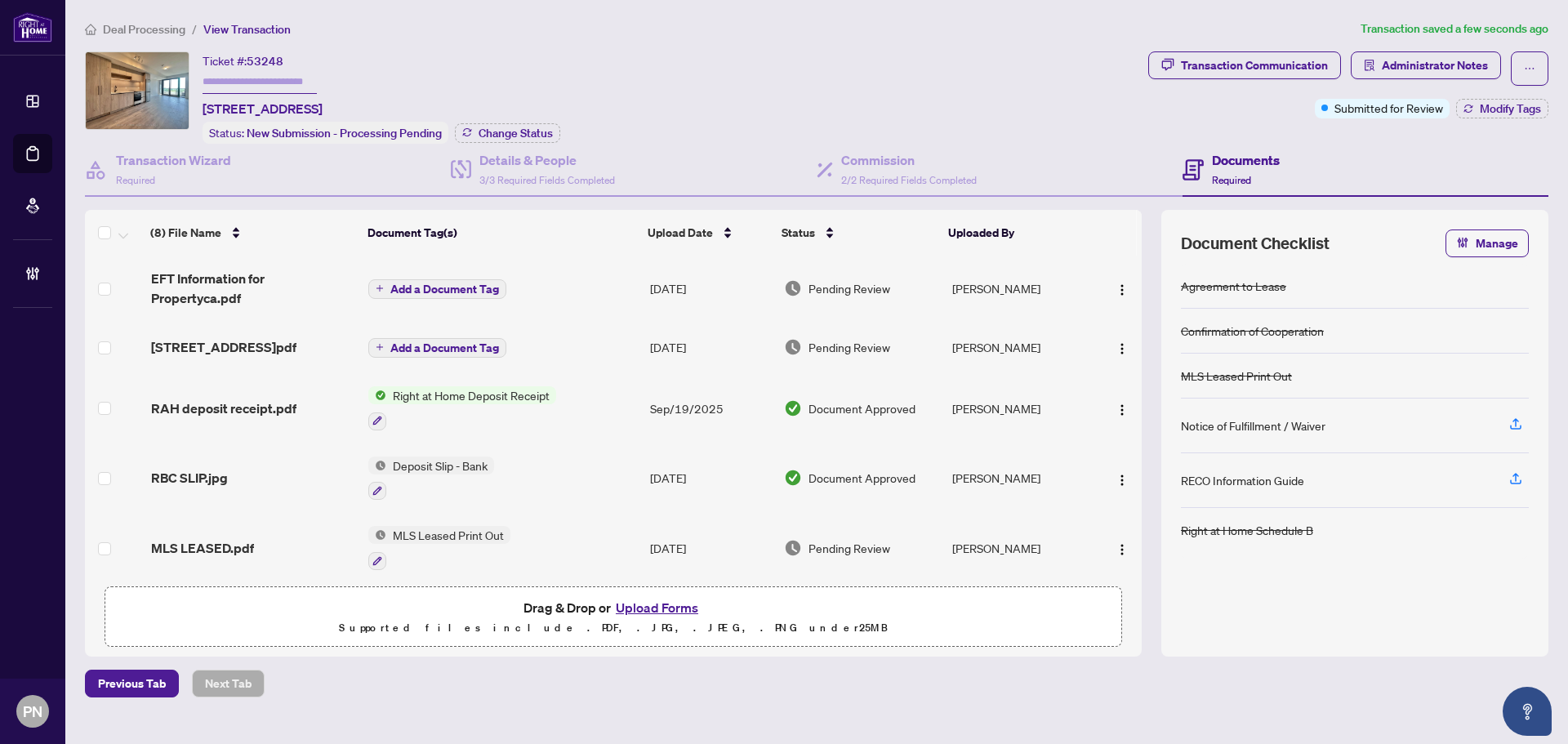
click at [175, 30] on span "Deal Processing" at bounding box center [144, 29] width 83 height 15
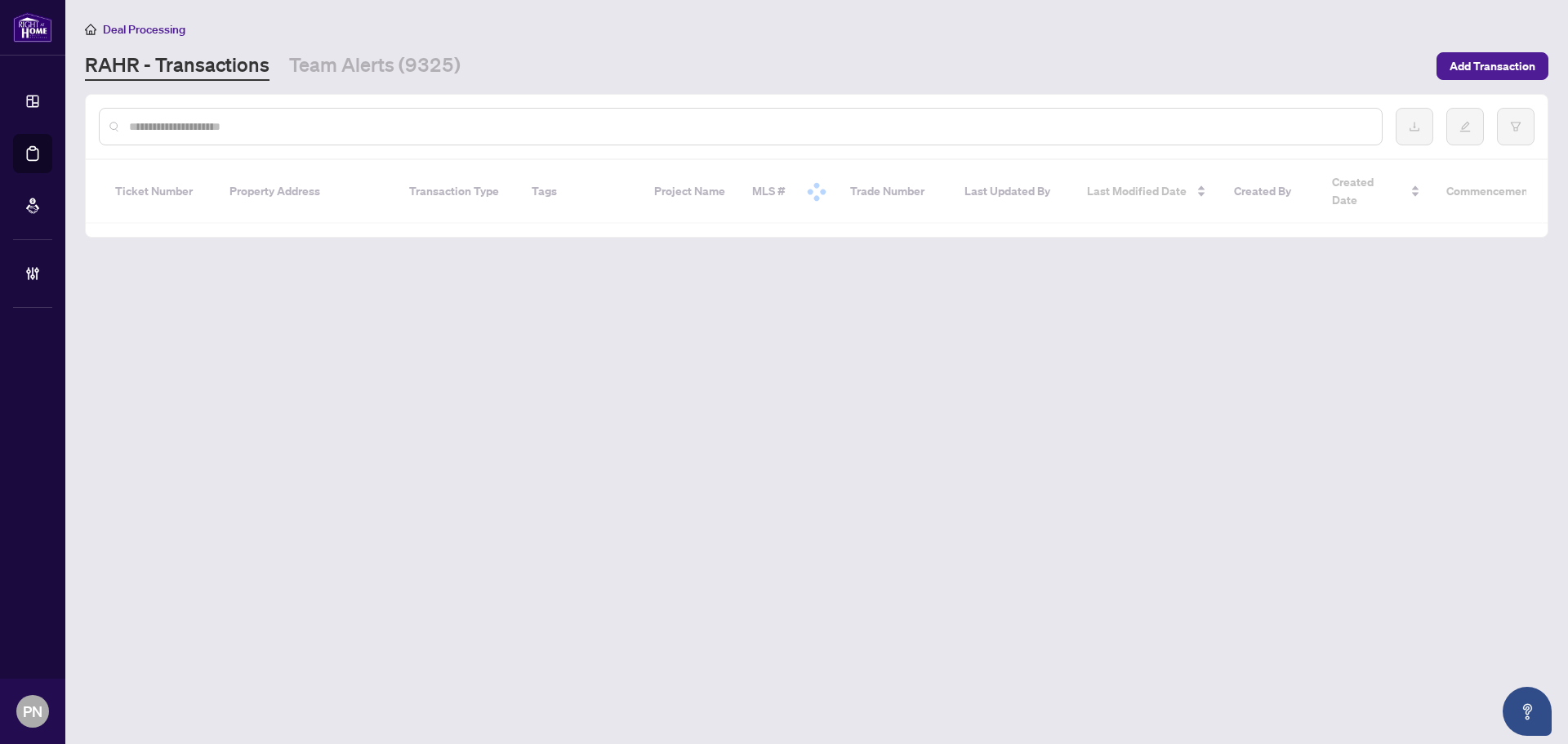
click at [306, 125] on input "text" at bounding box center [748, 127] width 1239 height 18
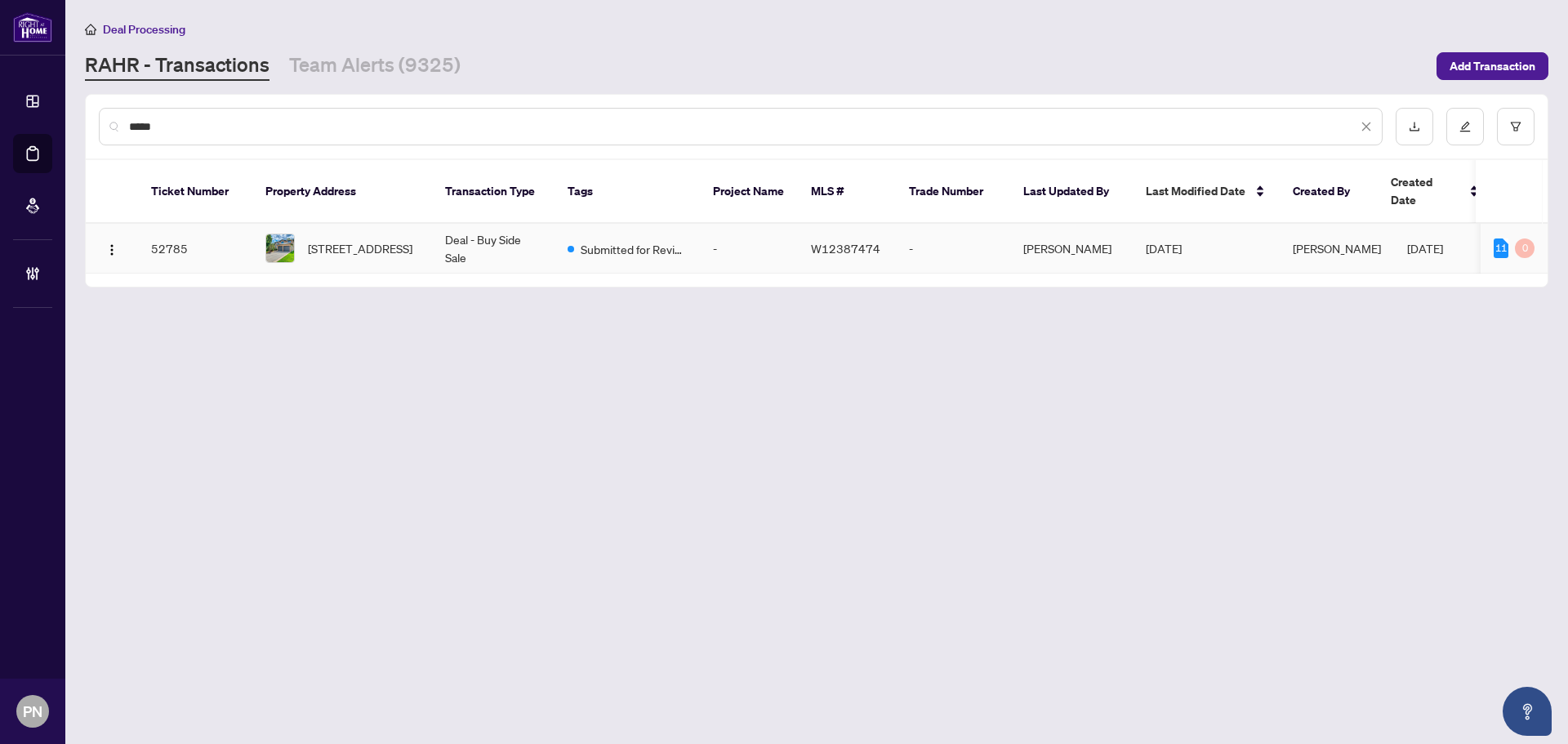
type input "*****"
click at [556, 236] on td "Submitted for Review" at bounding box center [627, 249] width 146 height 50
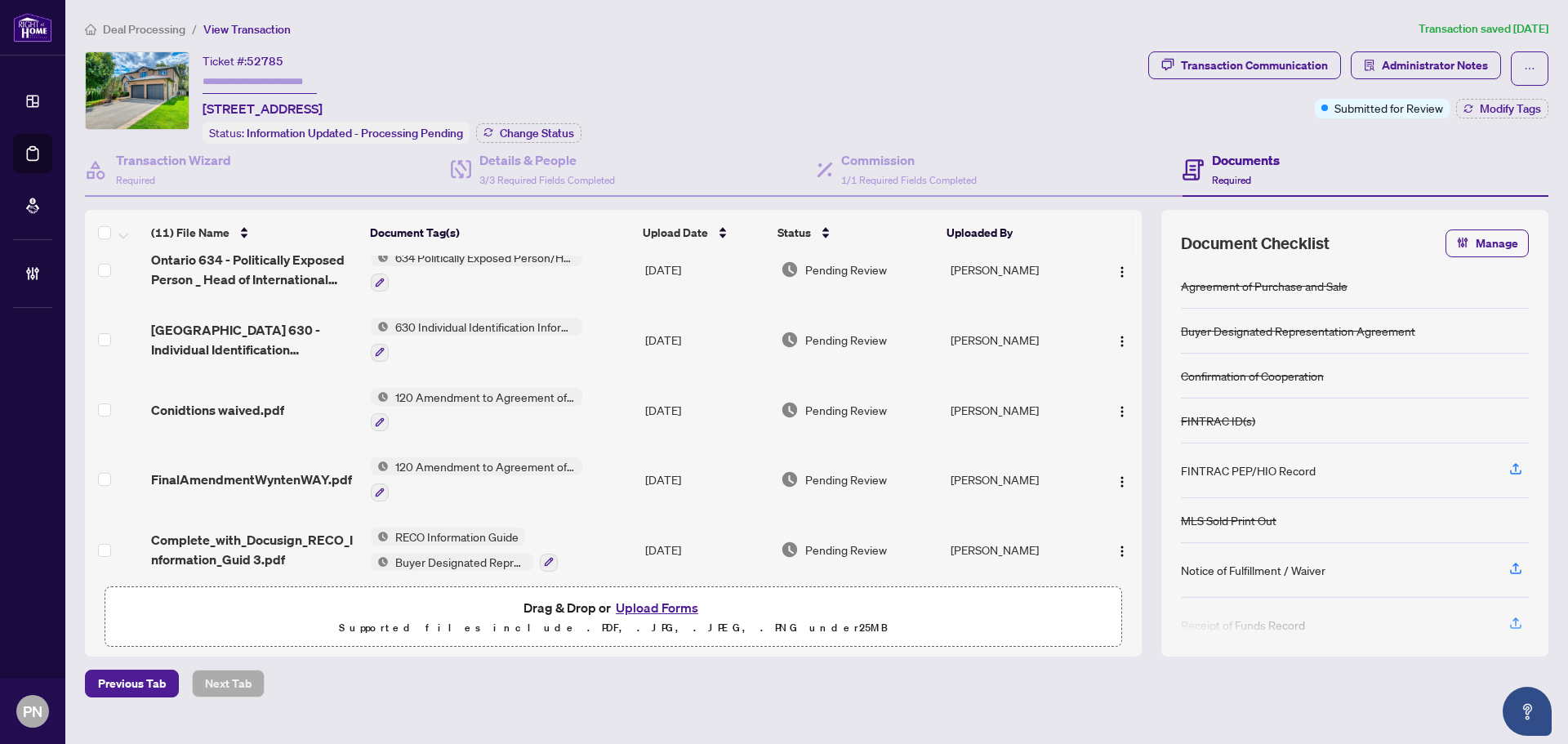
scroll to position [449, 0]
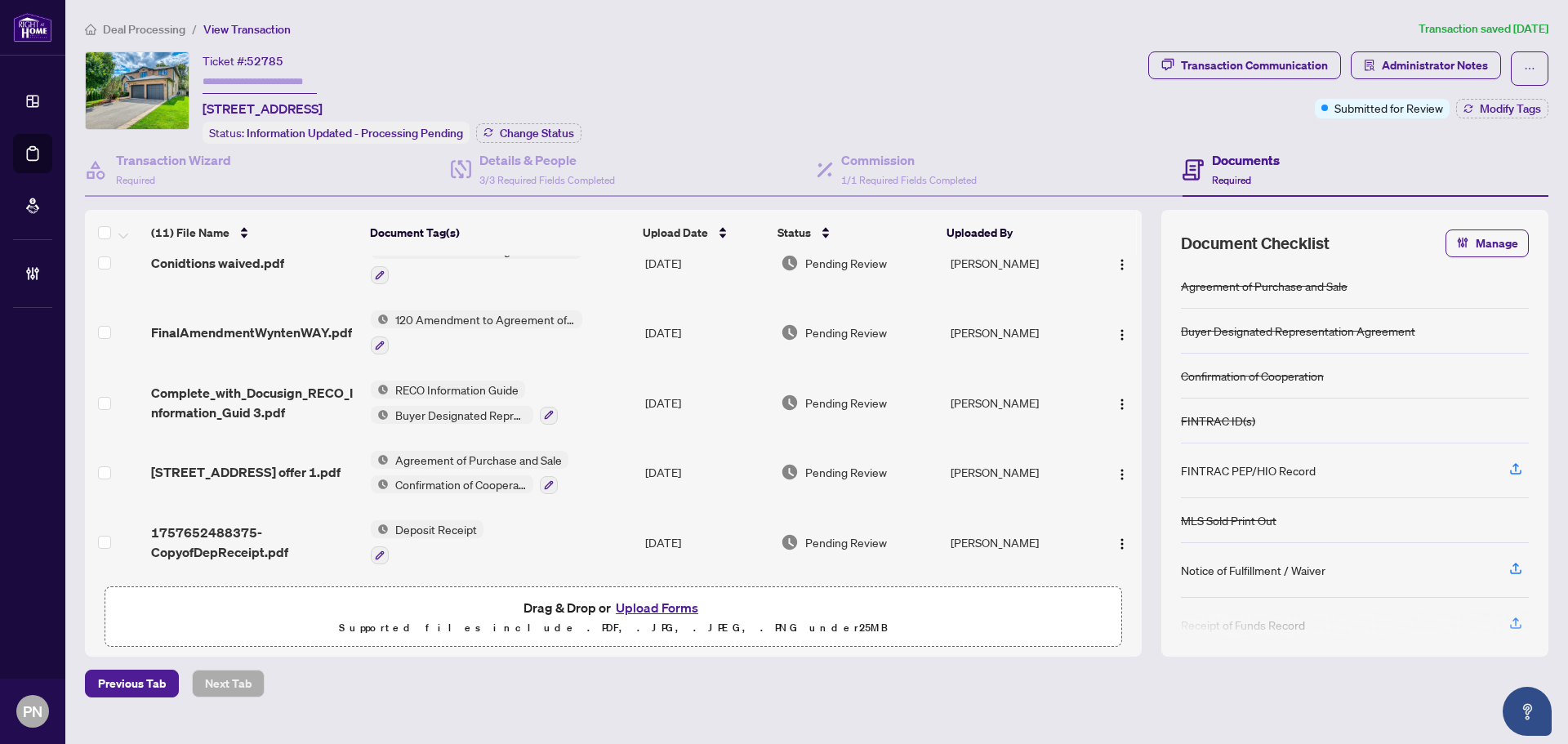
click at [261, 462] on span "[STREET_ADDRESS] offer 1.pdf" at bounding box center [246, 472] width 190 height 20
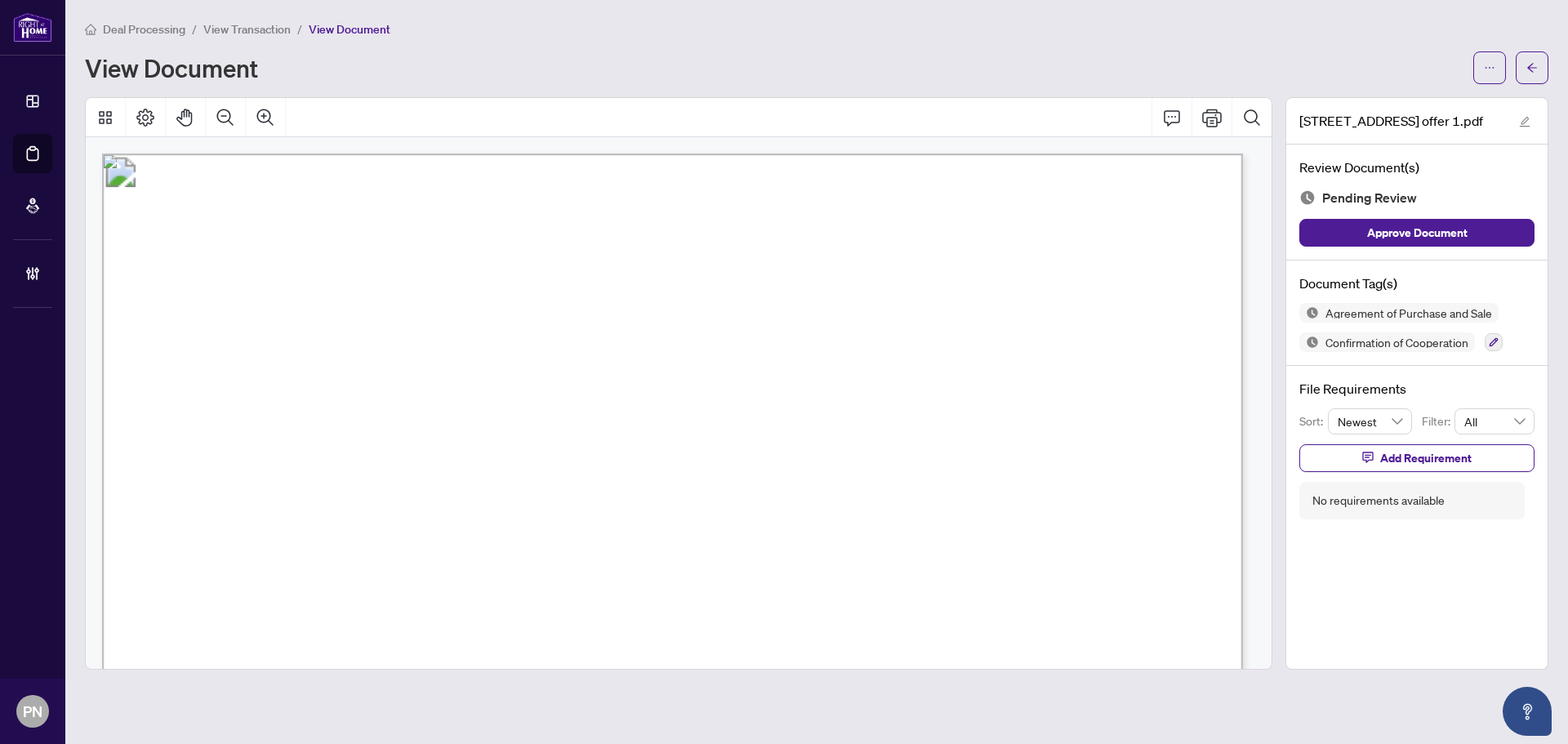
scroll to position [164, 0]
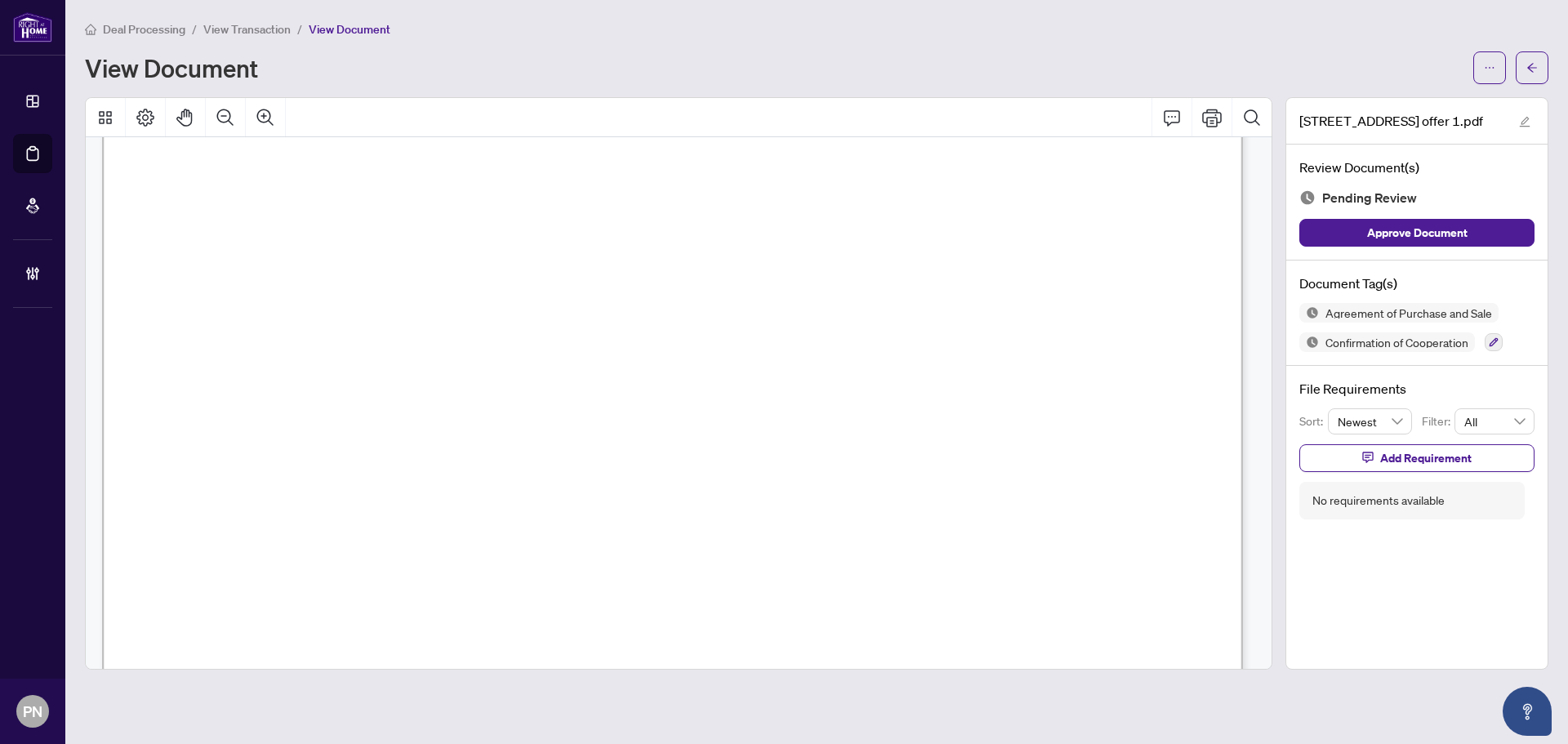
click at [220, 25] on span "View Transaction" at bounding box center [248, 29] width 88 height 15
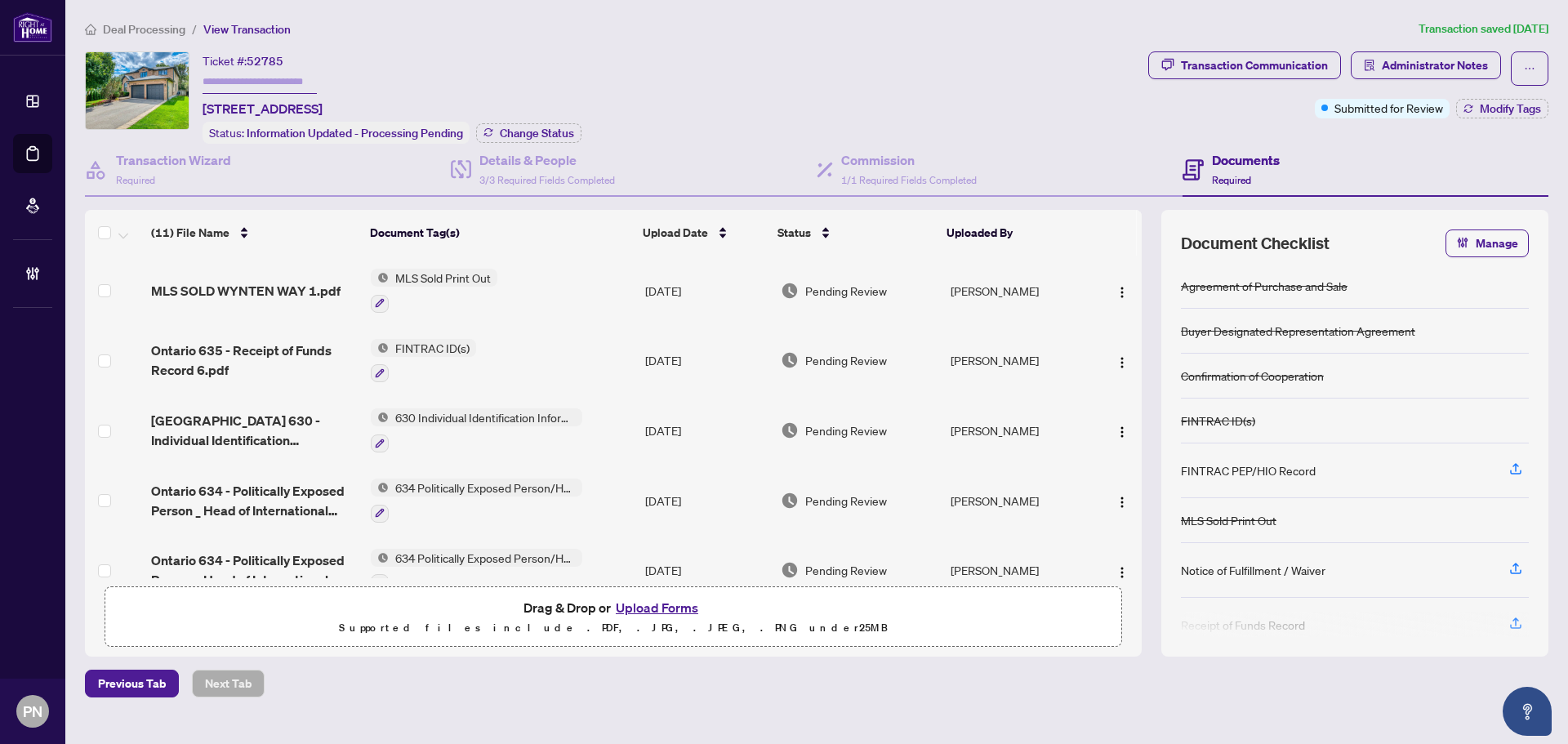
click at [173, 27] on span "Deal Processing" at bounding box center [144, 29] width 83 height 15
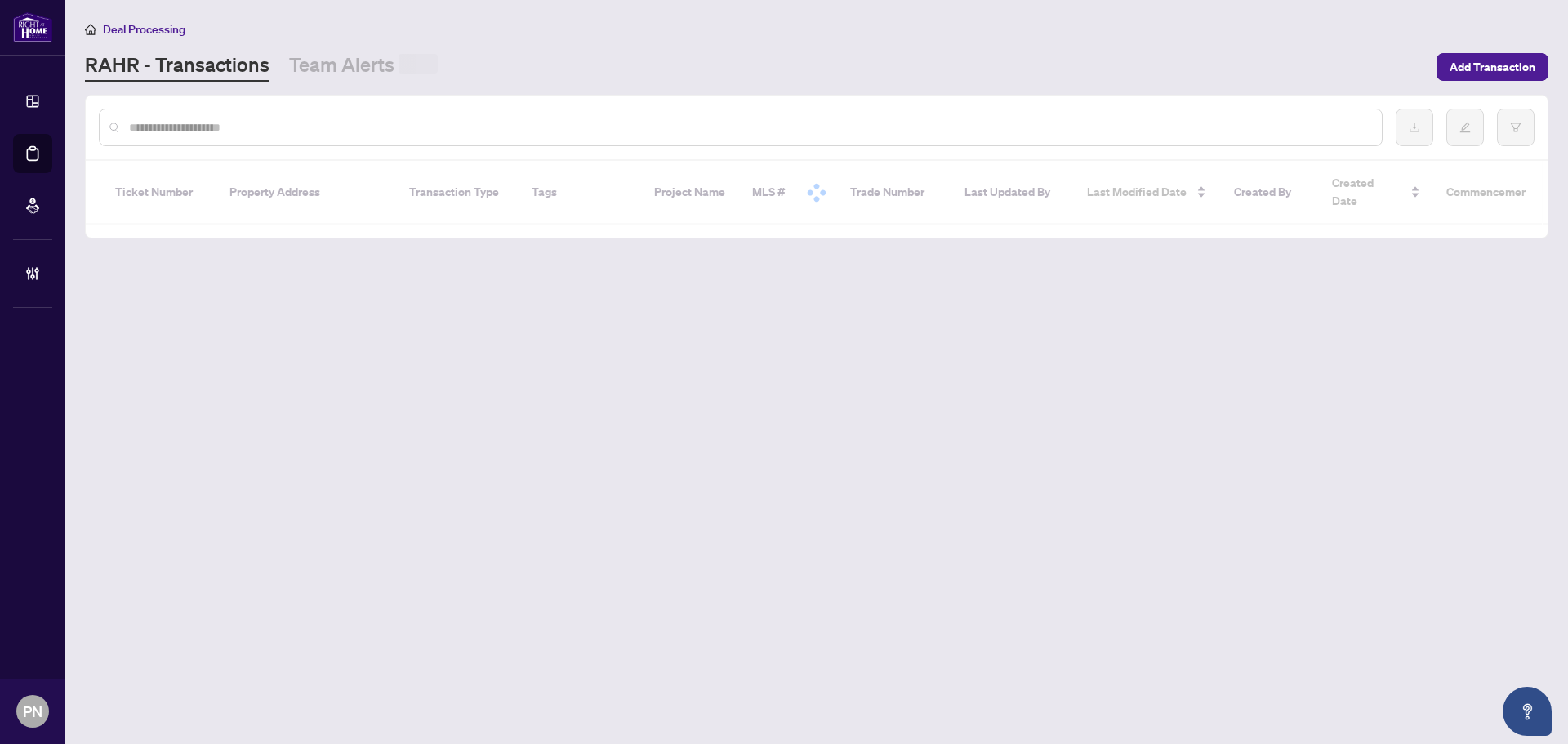
click at [298, 127] on input "text" at bounding box center [748, 128] width 1239 height 18
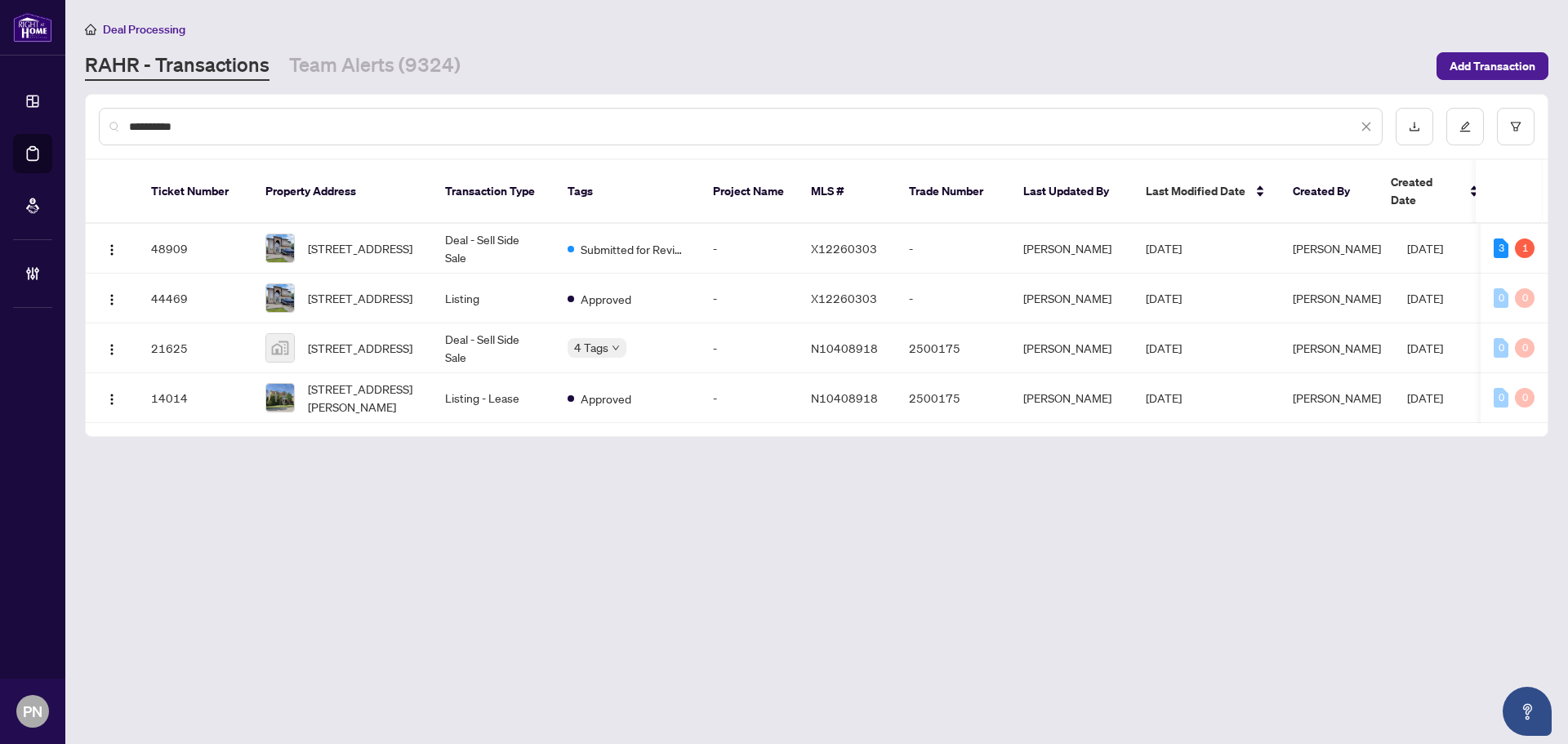
type input "**********"
click at [658, 240] on span "Submitted for Review" at bounding box center [633, 249] width 106 height 18
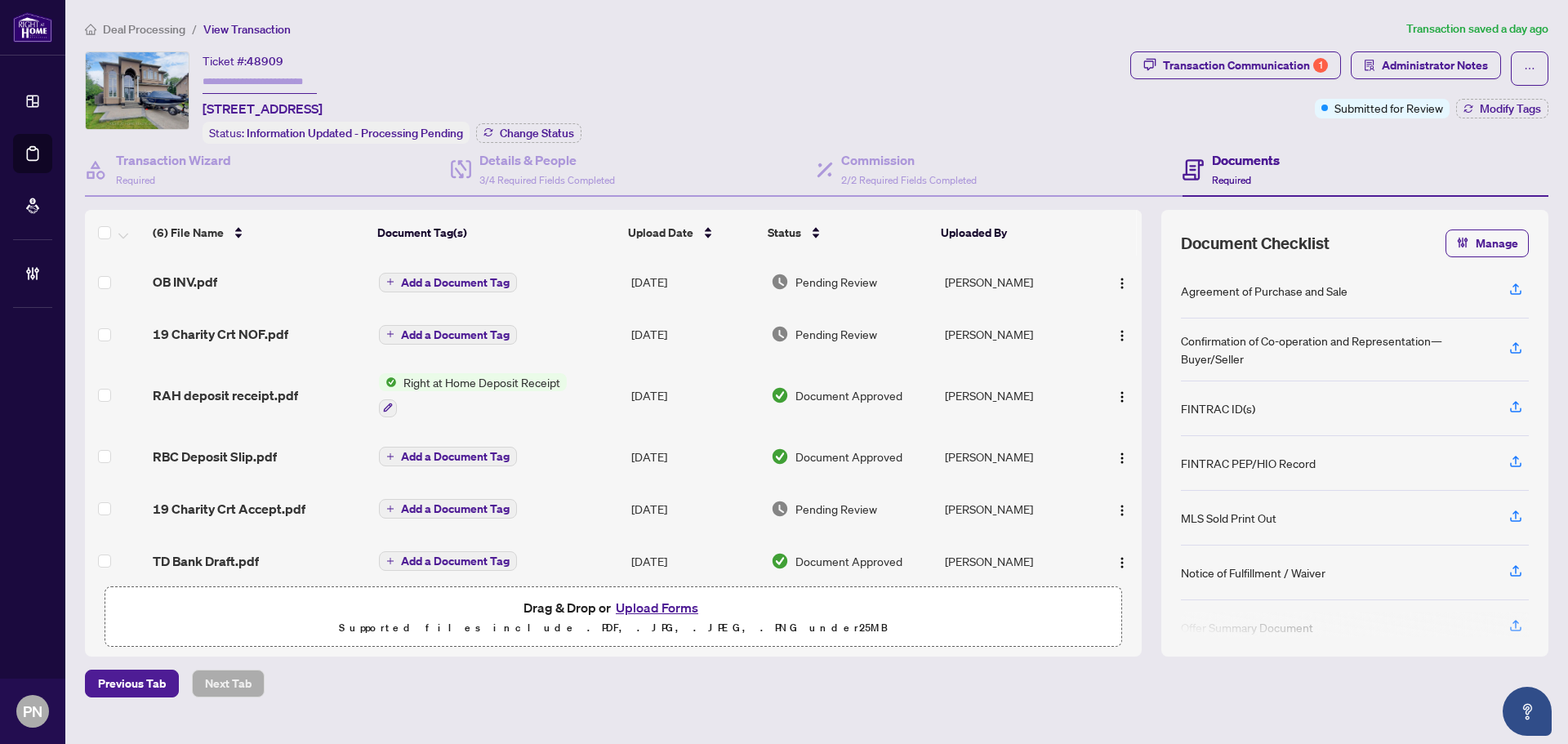
click at [154, 33] on span "Deal Processing" at bounding box center [144, 29] width 83 height 15
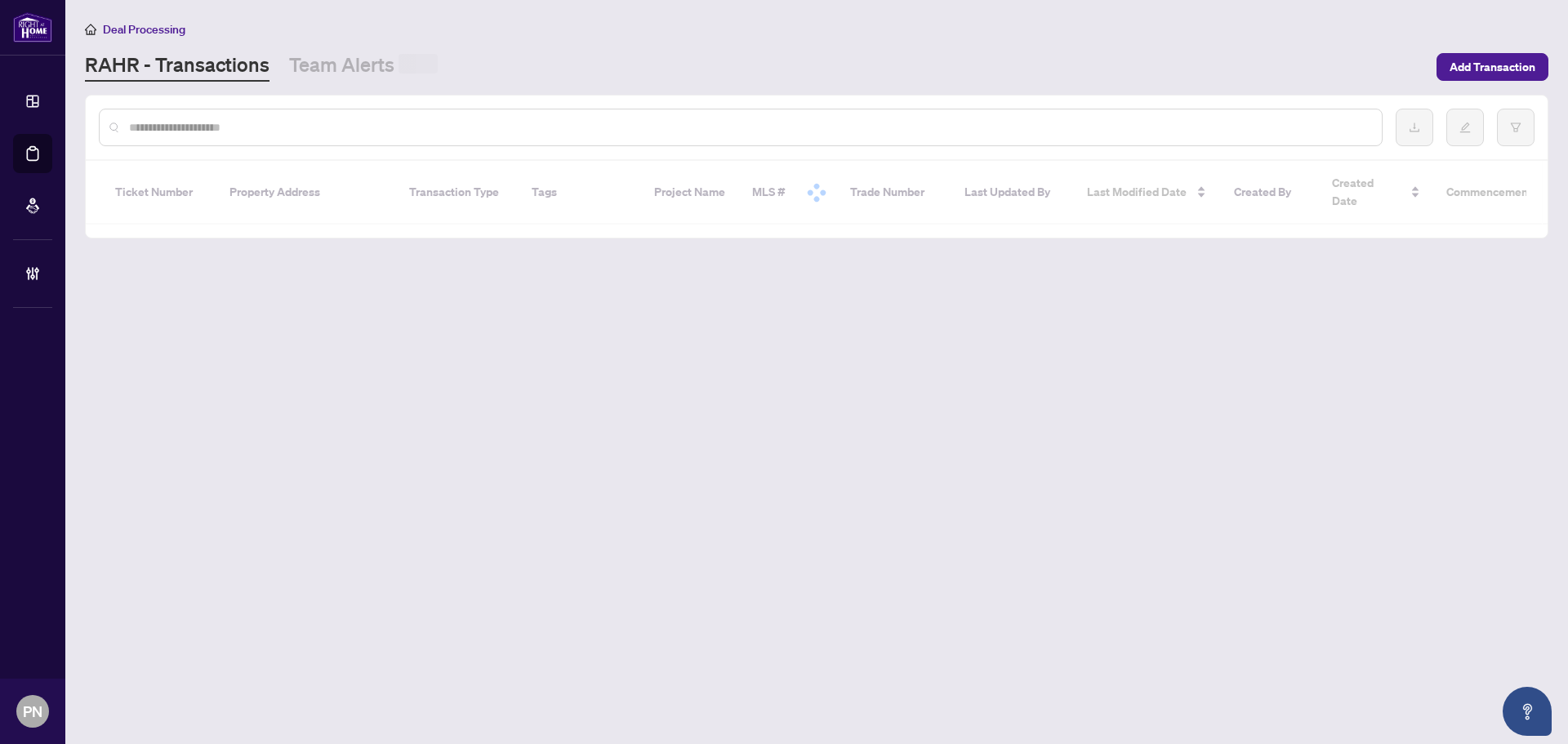
click at [330, 119] on input "text" at bounding box center [748, 128] width 1239 height 18
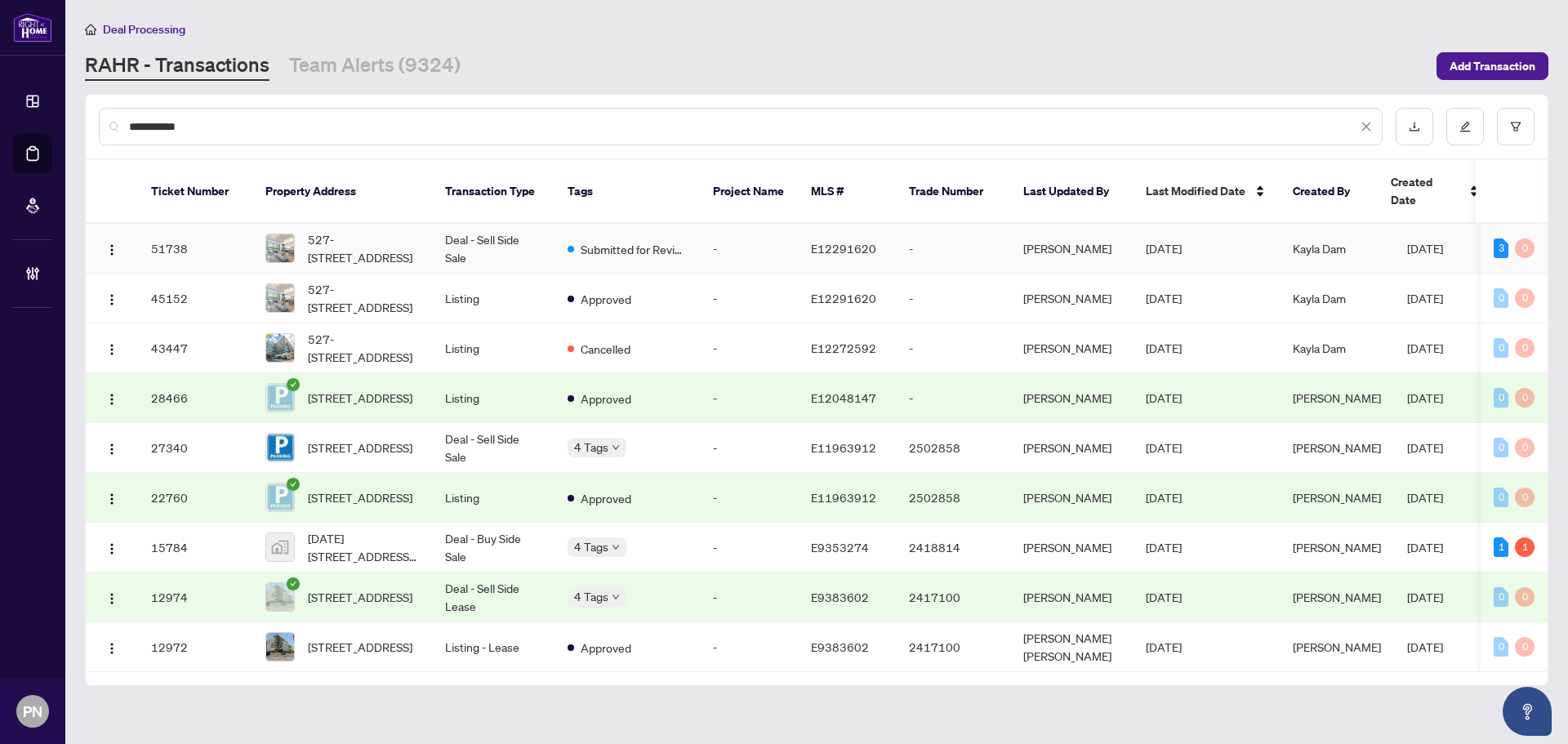
type input "**********"
click at [527, 231] on td "Deal - Sell Side Sale" at bounding box center [493, 249] width 123 height 50
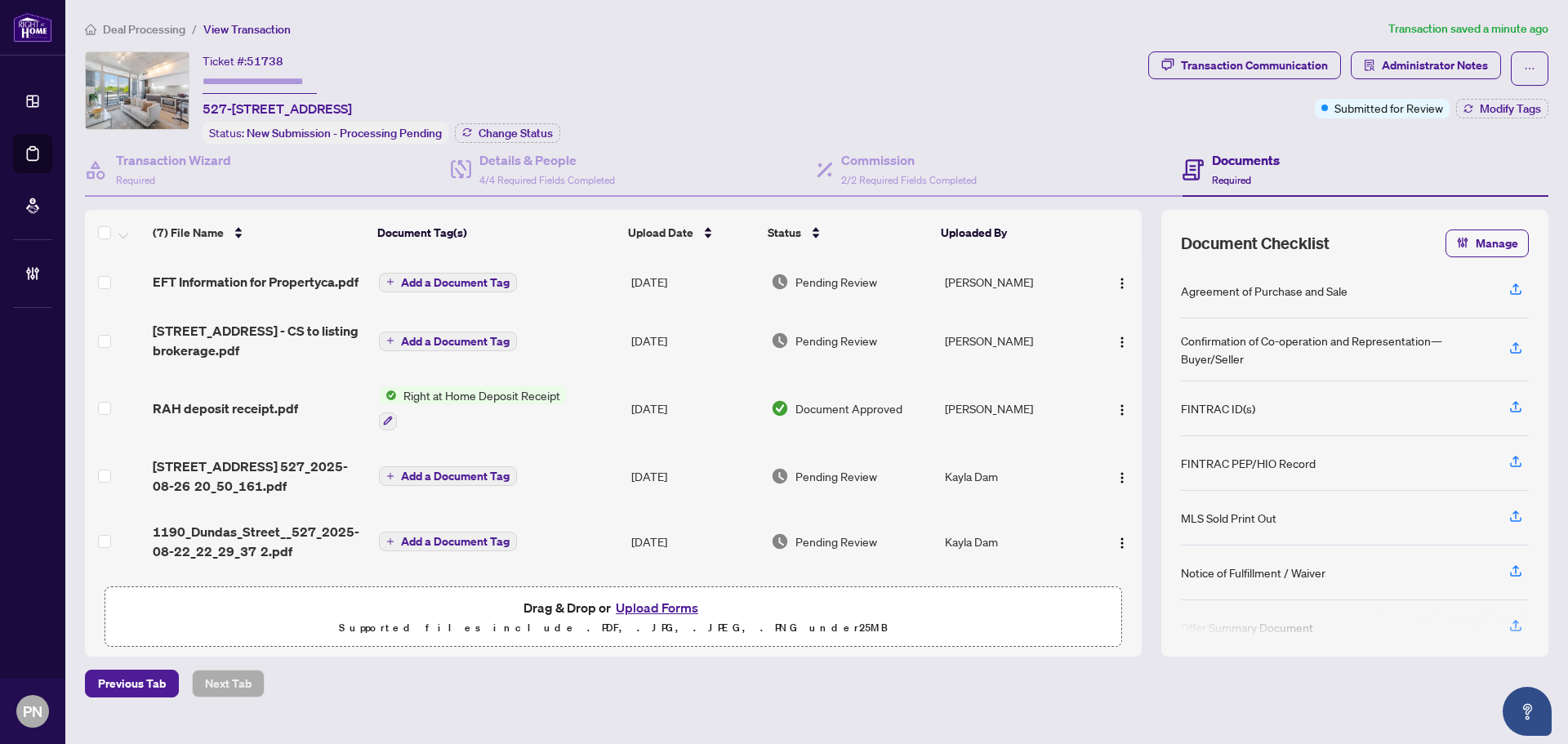
click at [139, 20] on li "Deal Processing" at bounding box center [135, 29] width 101 height 19
click at [165, 31] on span "Deal Processing" at bounding box center [144, 29] width 83 height 15
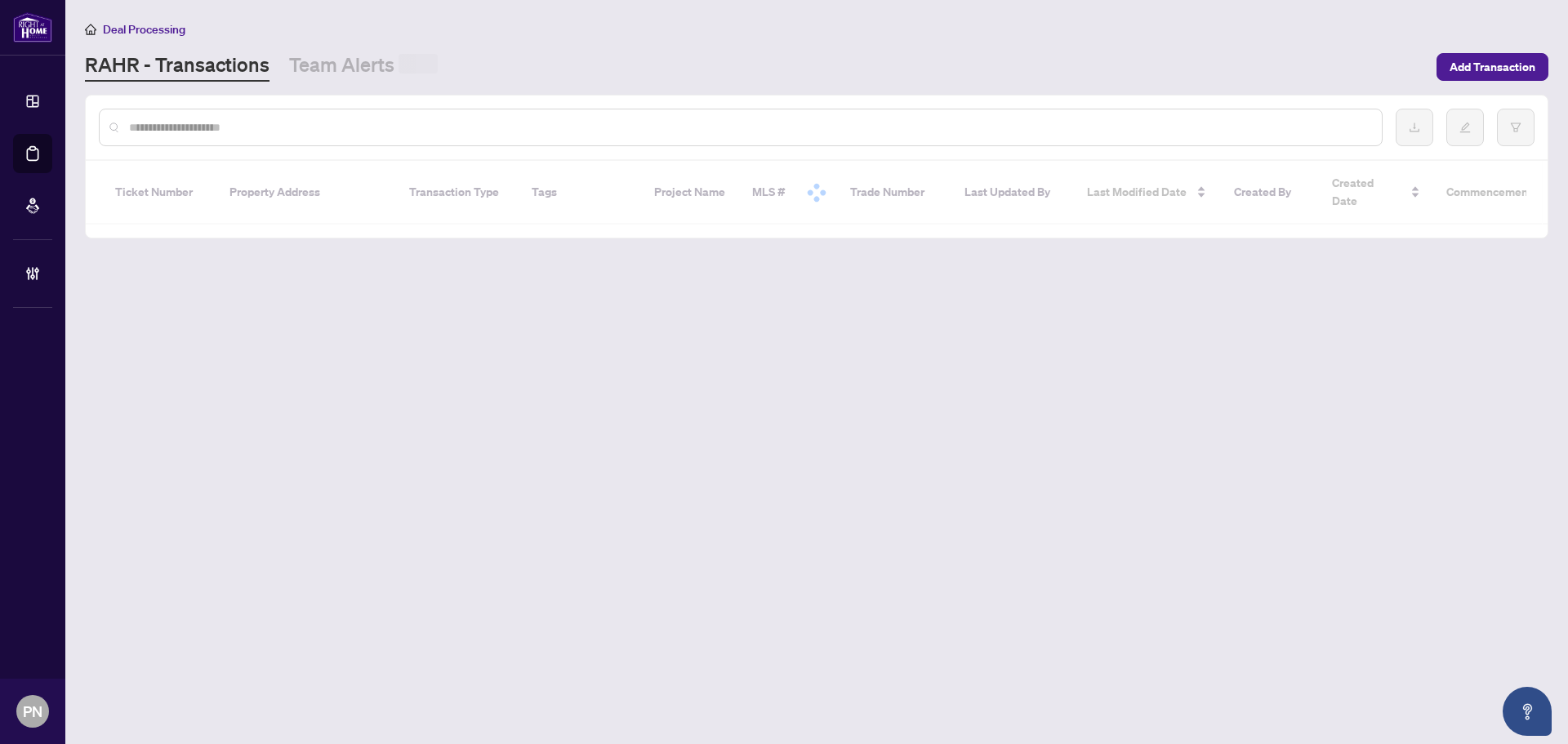
click at [396, 135] on div at bounding box center [741, 128] width 1284 height 38
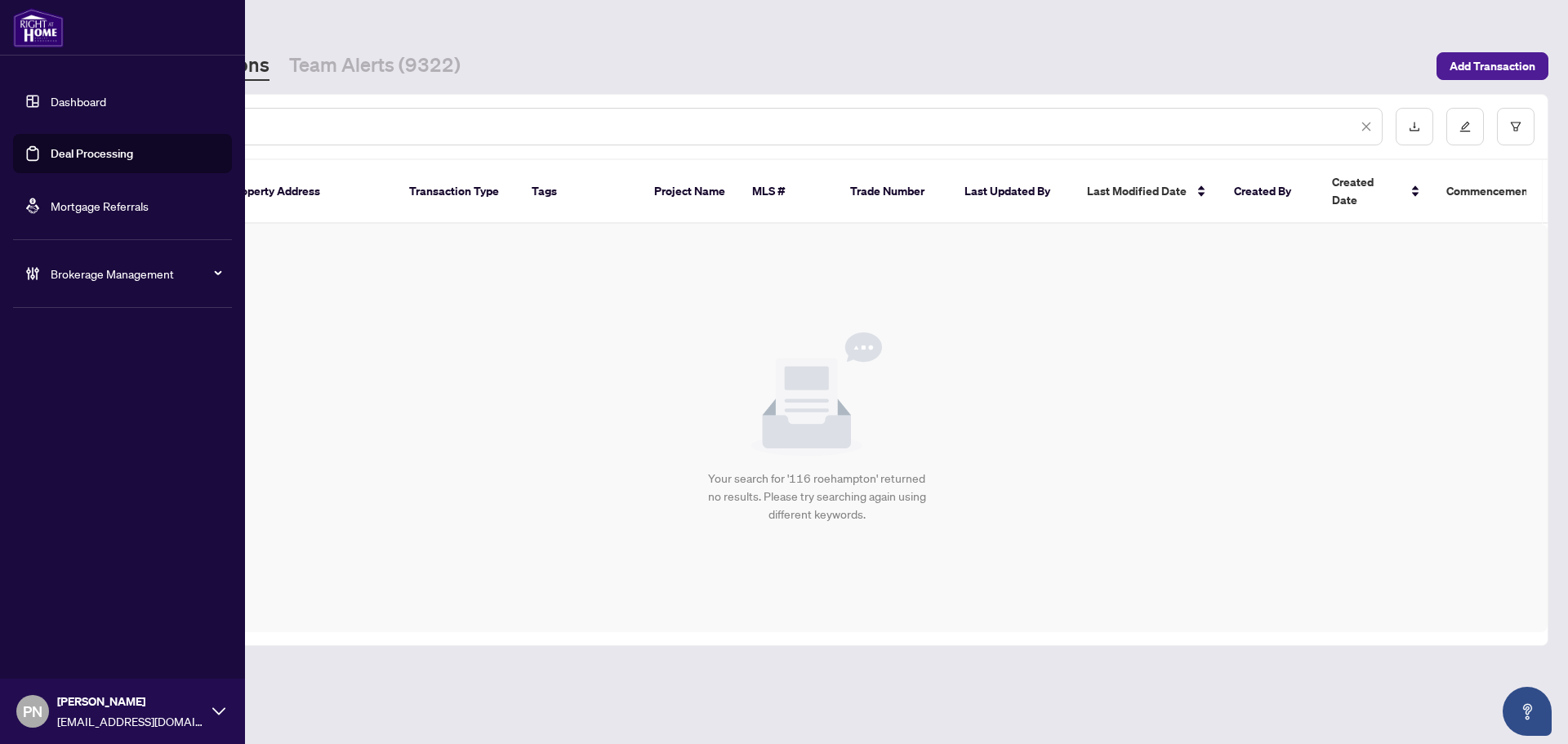
drag, startPoint x: 268, startPoint y: 126, endPoint x: 0, endPoint y: 132, distance: 268.1
click at [0, 132] on div "**********" at bounding box center [784, 372] width 1568 height 744
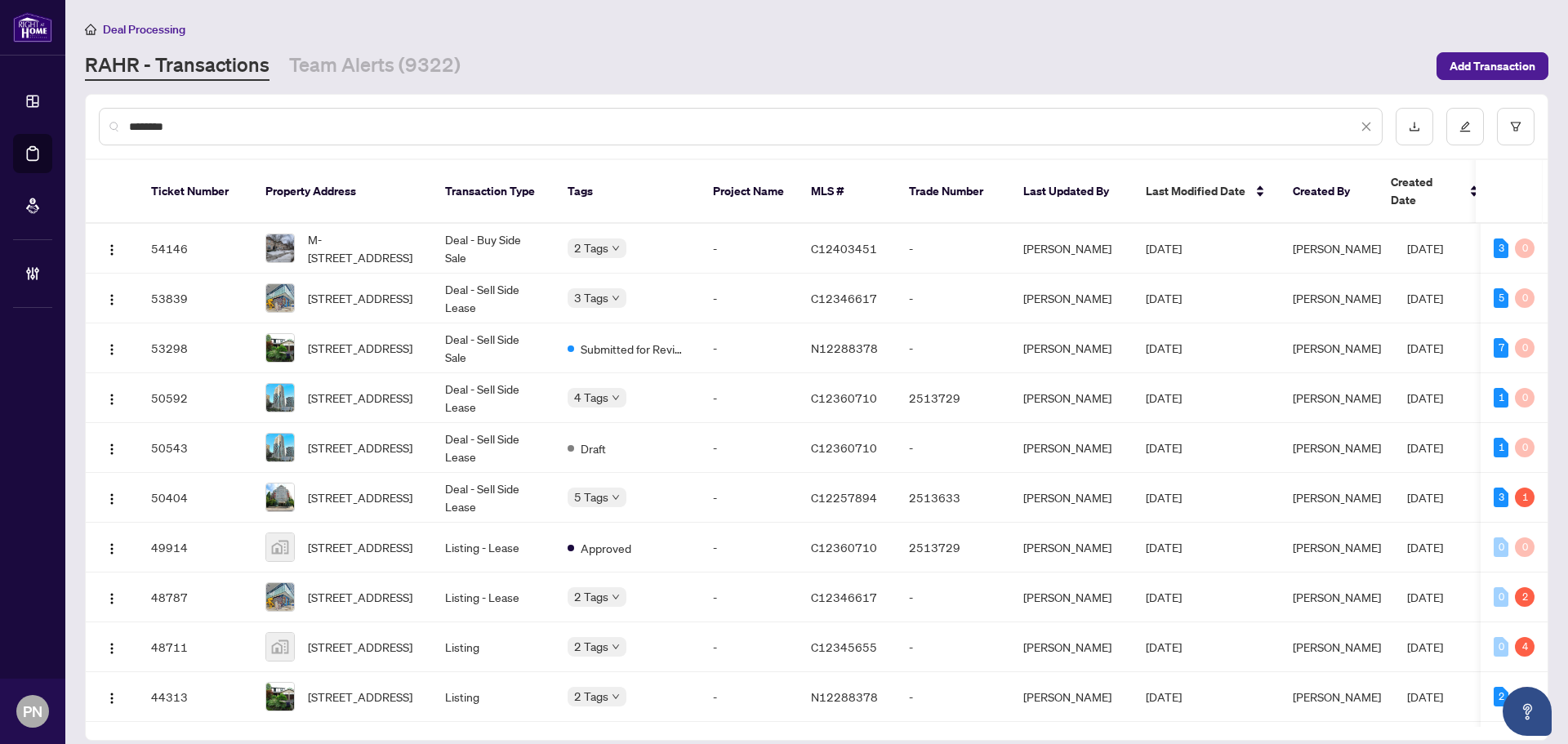
click at [333, 129] on input "********" at bounding box center [743, 127] width 1228 height 18
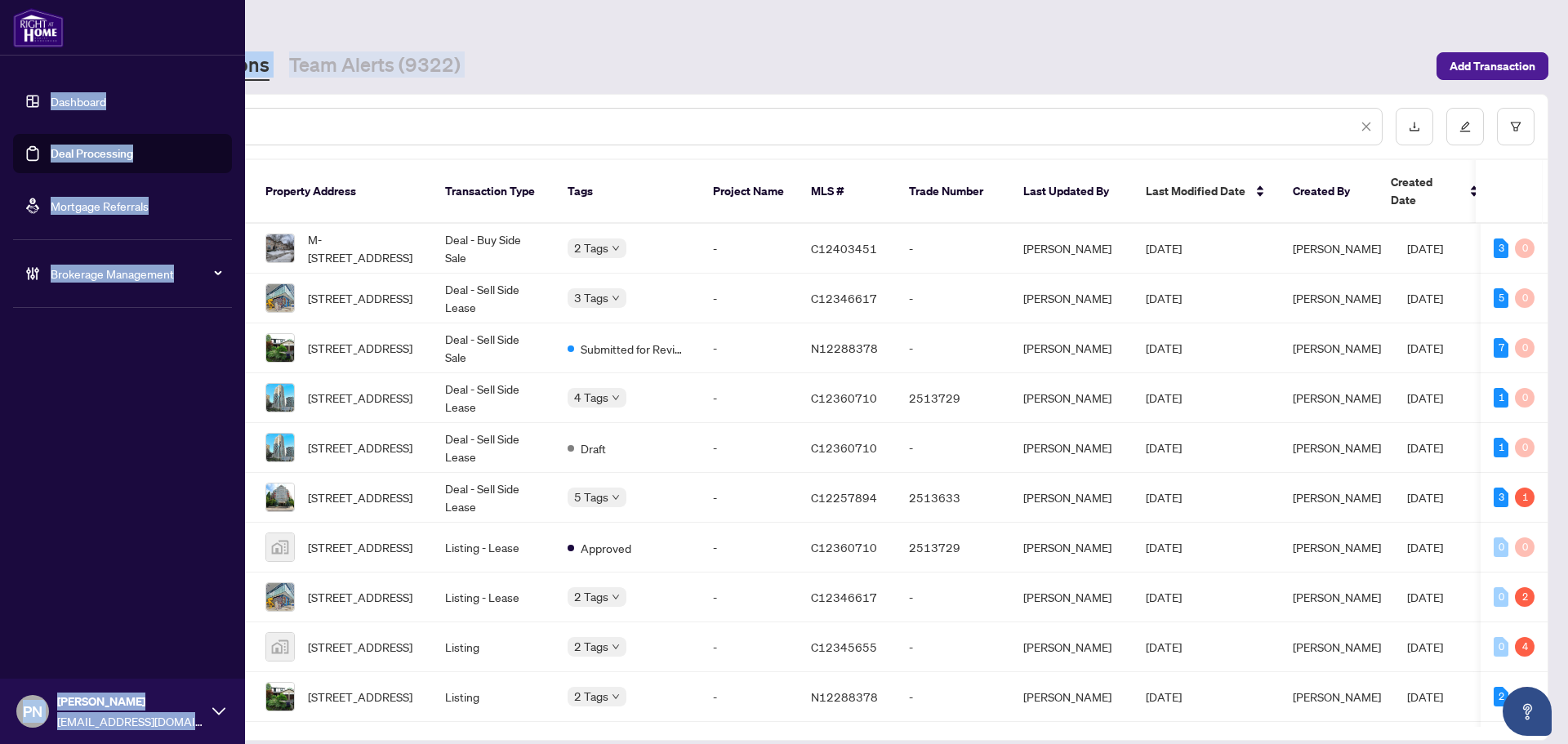
drag, startPoint x: 333, startPoint y: 116, endPoint x: 0, endPoint y: 84, distance: 334.5
click at [0, 84] on div "Dashboard Deal Processing Mortgage Referrals Brokerage Management PN [PERSON_NA…" at bounding box center [784, 372] width 1568 height 744
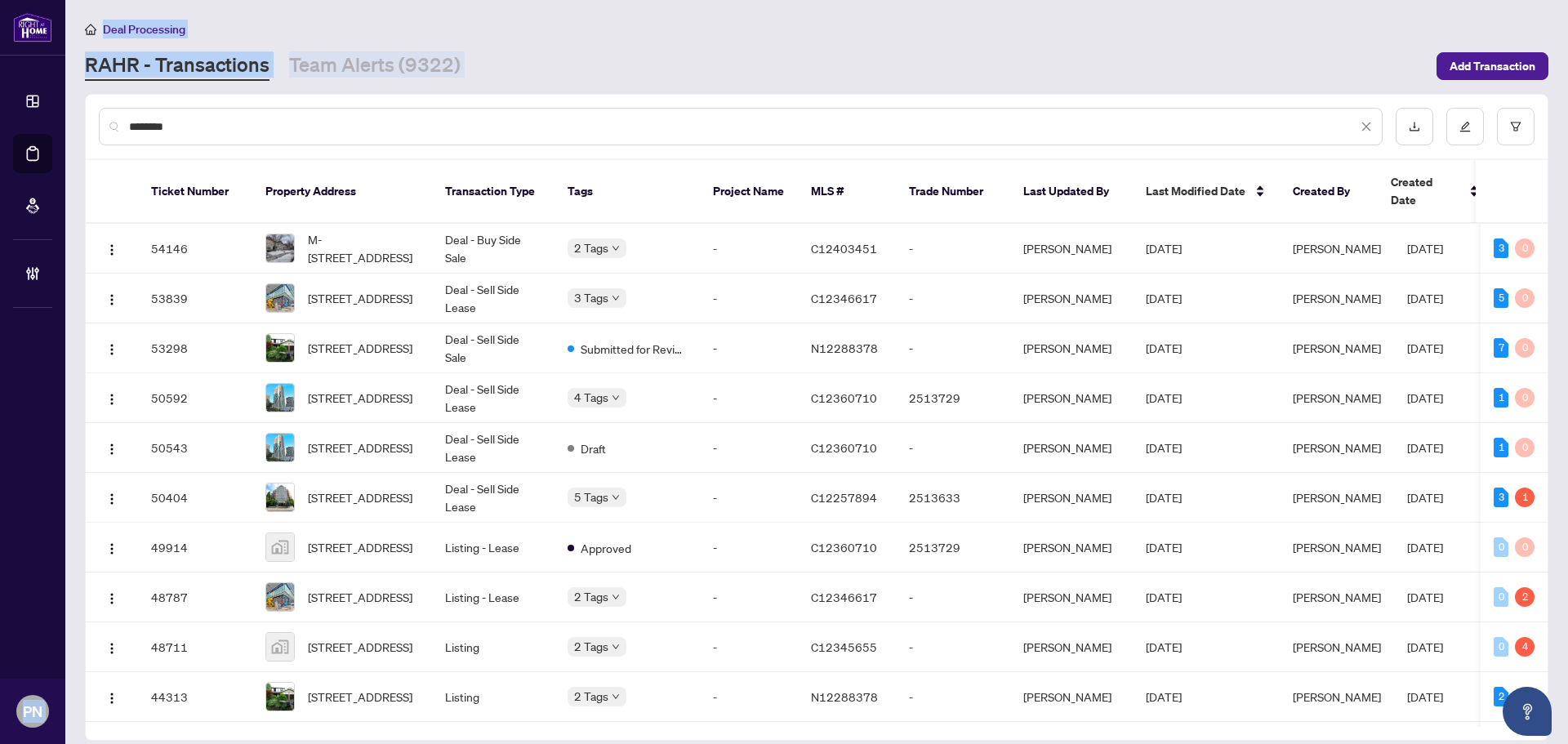
click at [242, 115] on div "********" at bounding box center [741, 127] width 1284 height 38
click at [222, 120] on input "********" at bounding box center [743, 127] width 1228 height 18
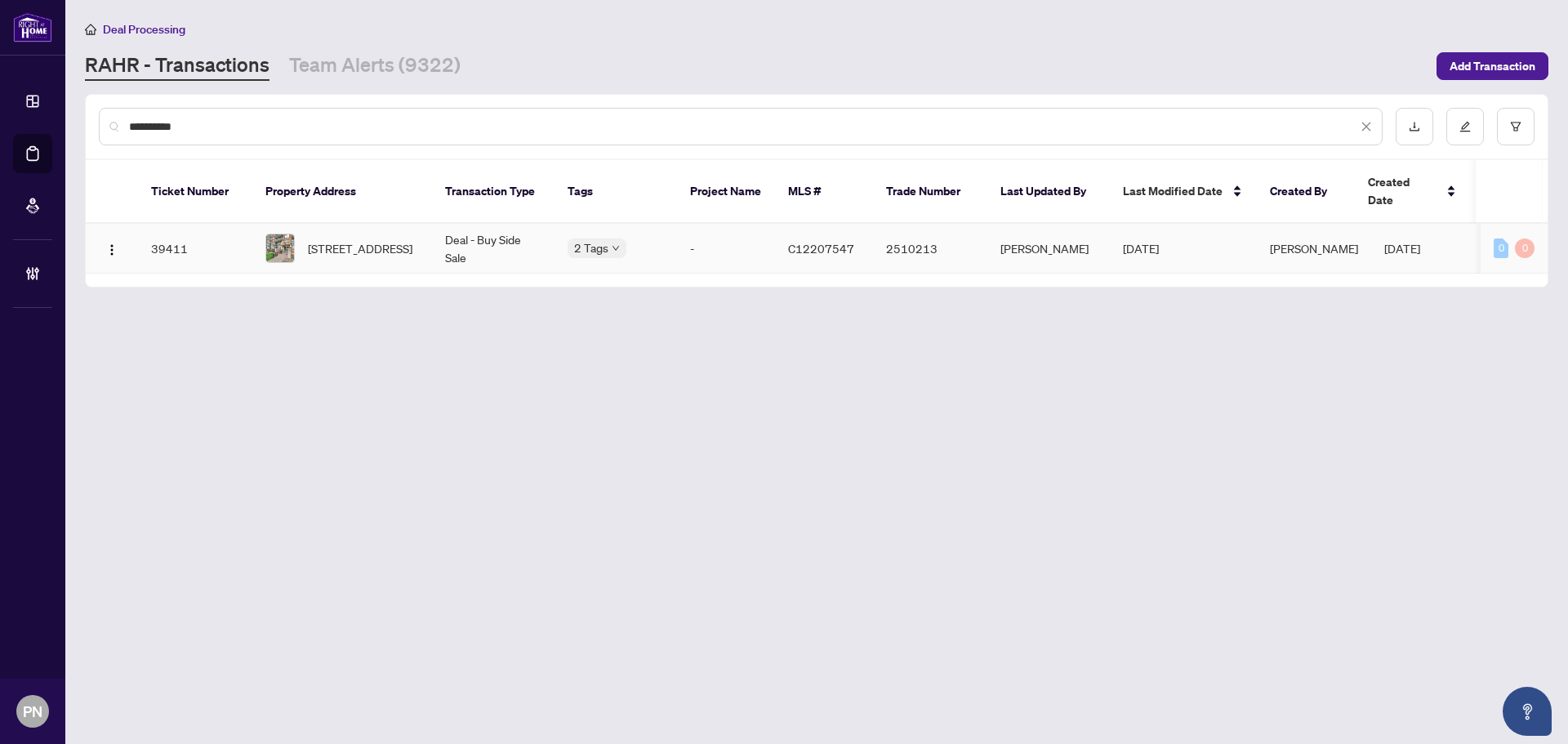
type input "**********"
click at [344, 240] on span "[STREET_ADDRESS]" at bounding box center [360, 249] width 105 height 18
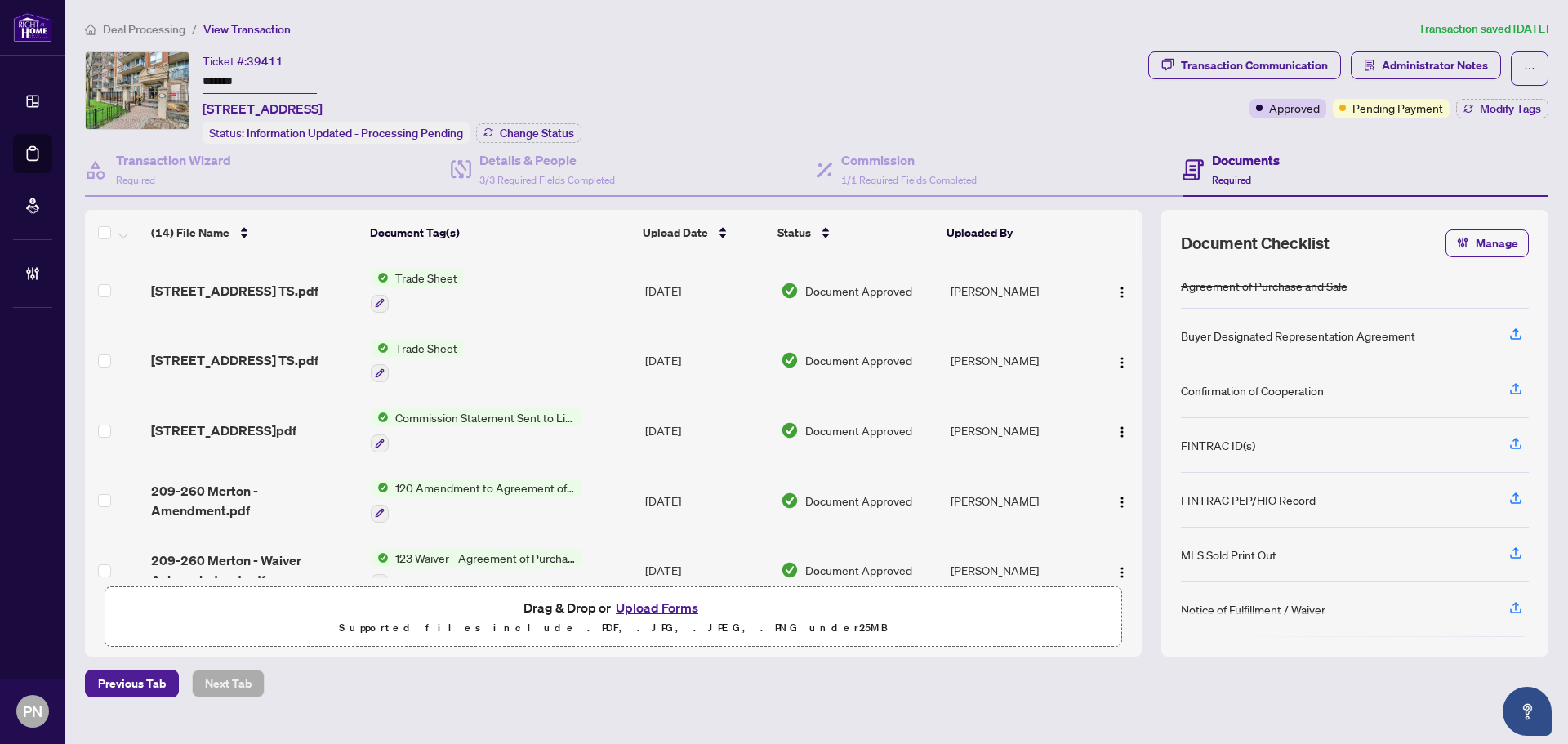
drag, startPoint x: 502, startPoint y: 43, endPoint x: 1461, endPoint y: 32, distance: 959.1
click at [502, 43] on div "Deal Processing / View Transaction Transaction saved [DATE] Ticket #: 39411 ***…" at bounding box center [817, 359] width 1477 height 678
click at [141, 33] on span "Deal Processing" at bounding box center [144, 29] width 83 height 15
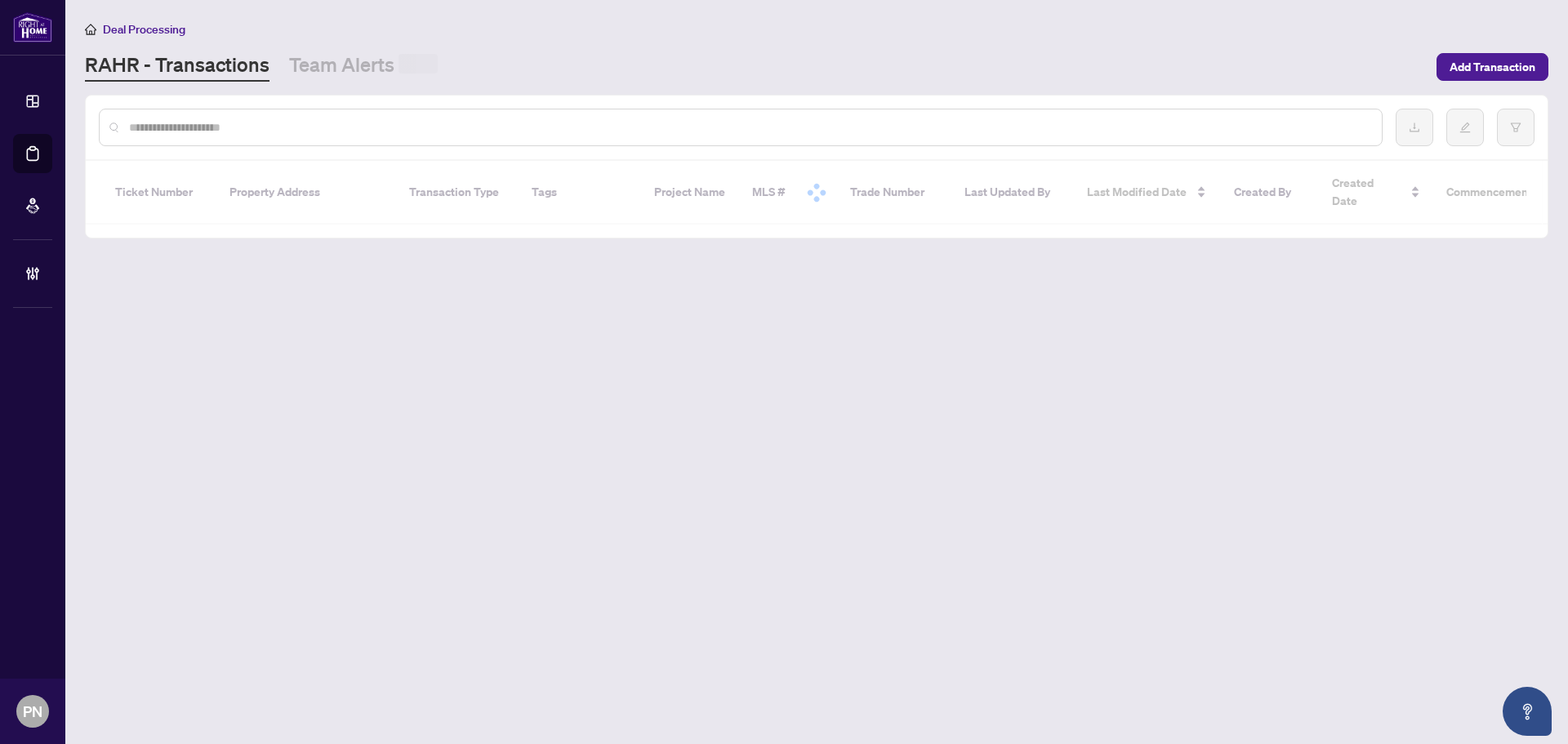
click at [284, 130] on input "text" at bounding box center [748, 128] width 1239 height 18
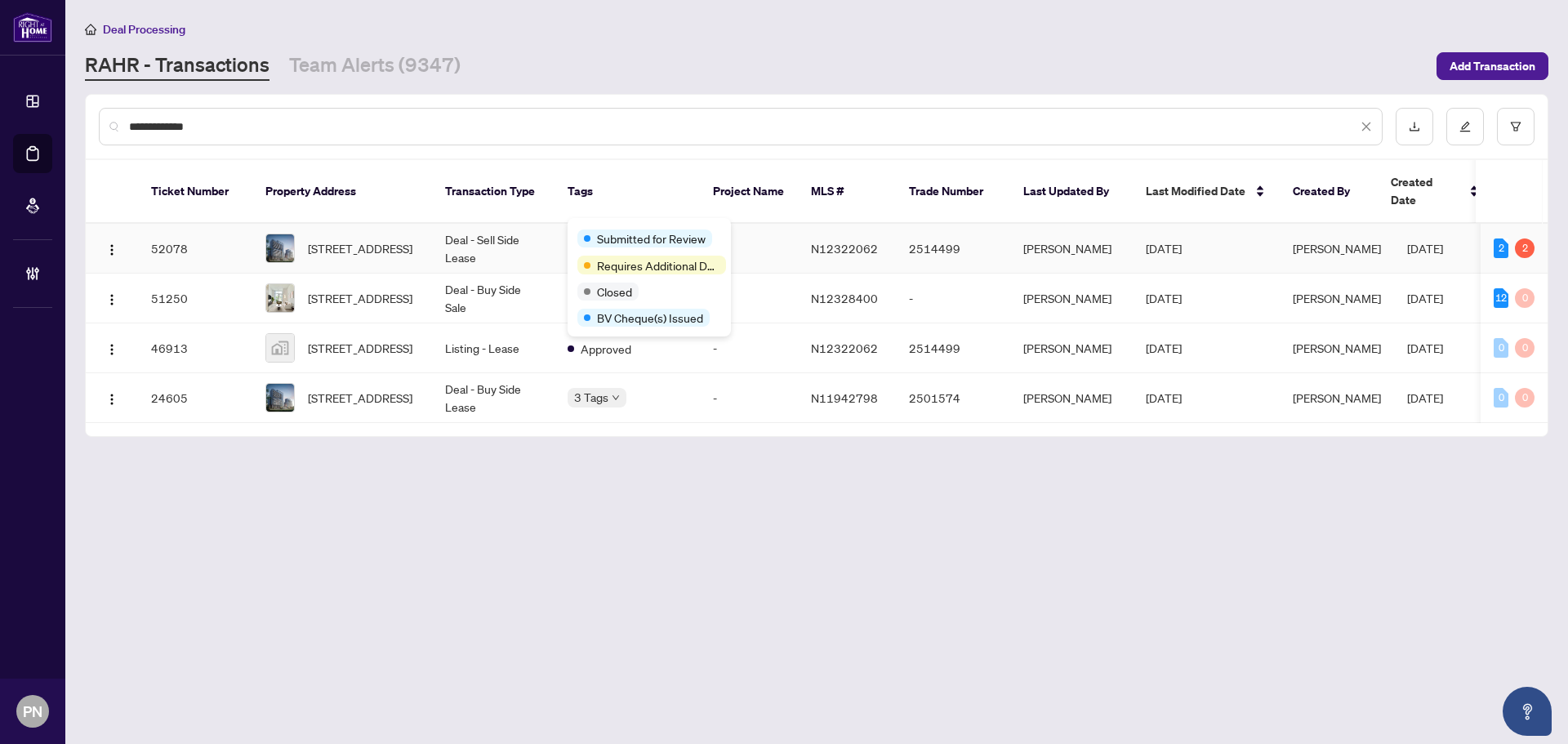
type input "**********"
click at [508, 228] on td "Deal - Sell Side Lease" at bounding box center [493, 249] width 123 height 50
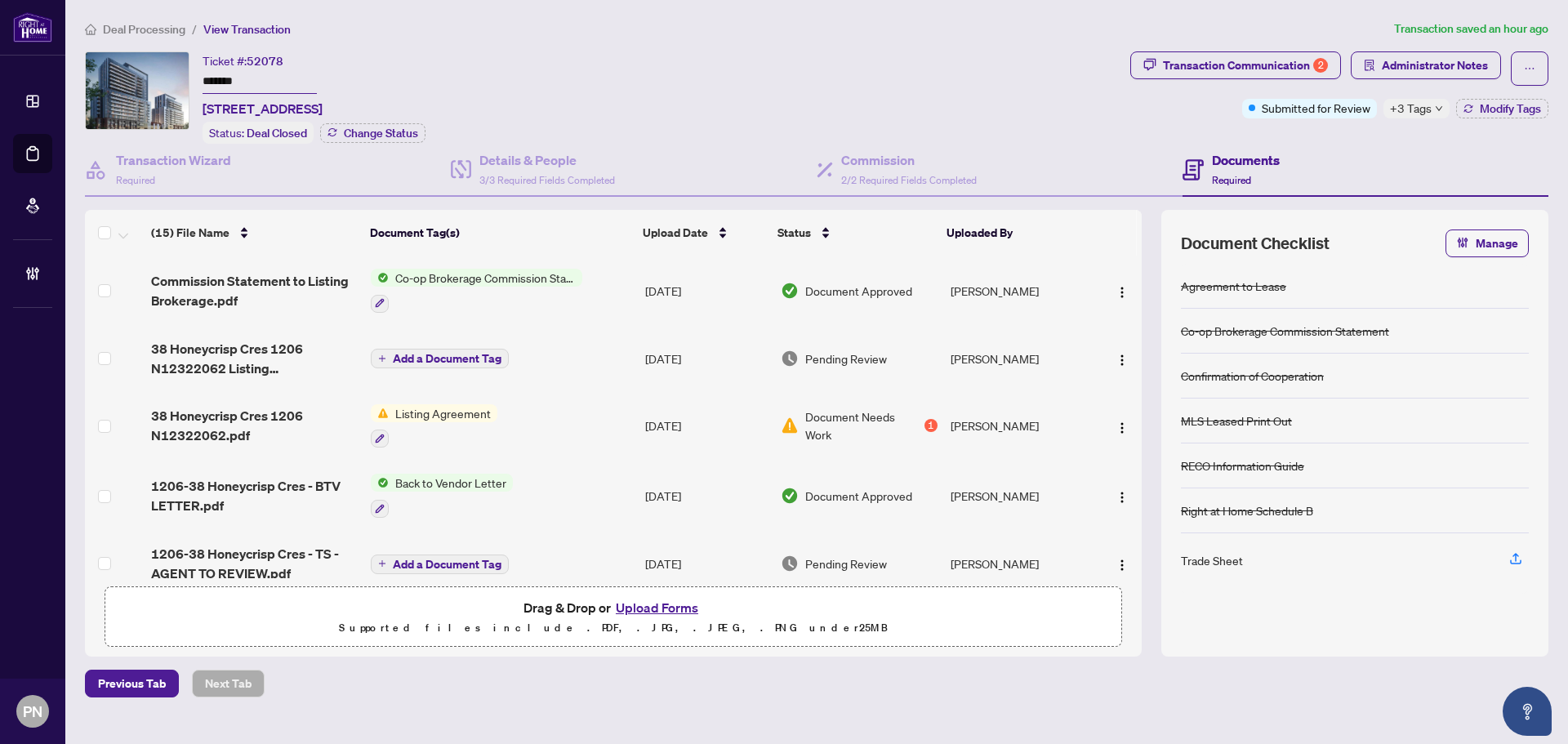
click at [778, 68] on span "Administrator Notes" at bounding box center [1435, 65] width 106 height 26
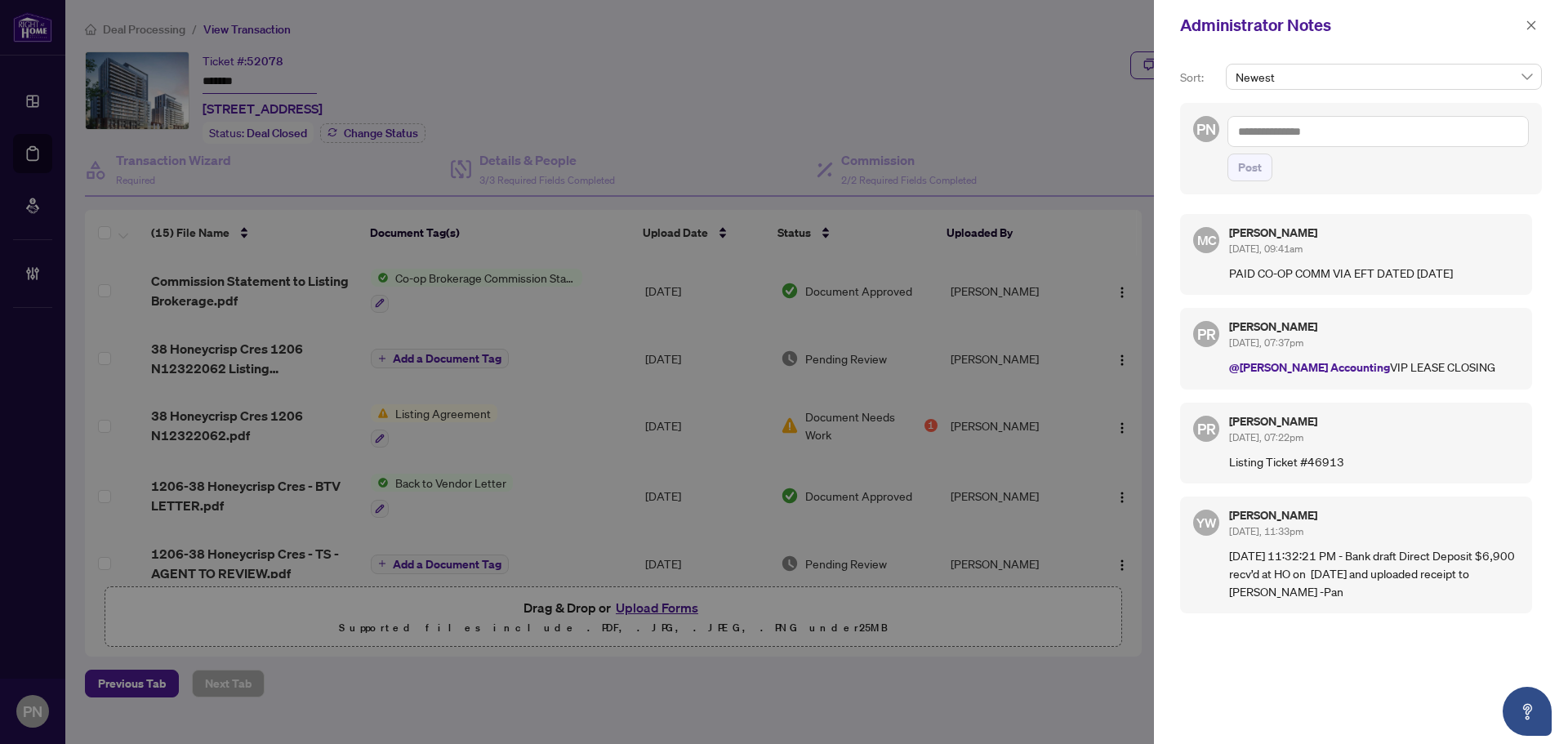
click at [778, 24] on button "button" at bounding box center [1531, 26] width 21 height 20
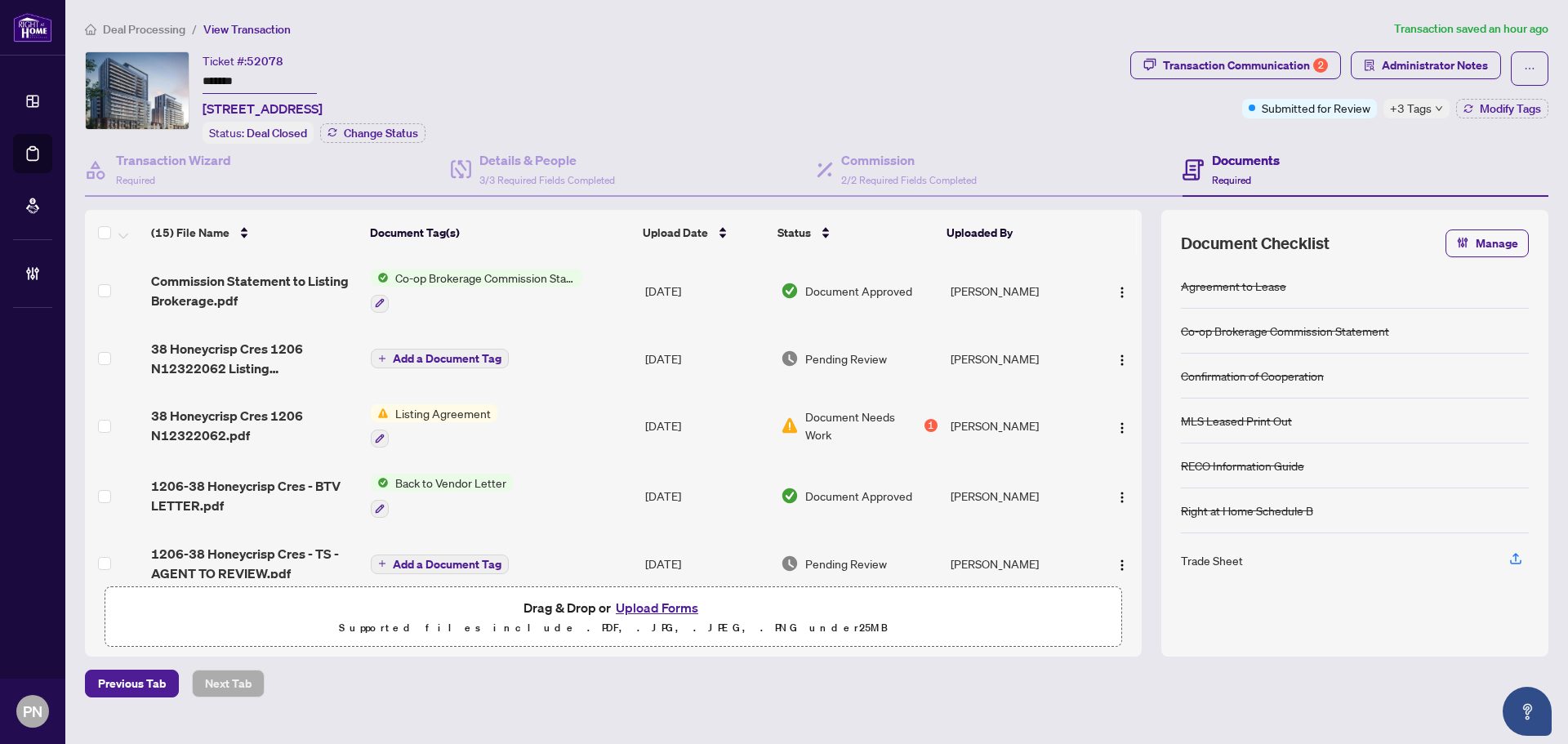
click at [174, 29] on span "Deal Processing" at bounding box center [144, 29] width 83 height 15
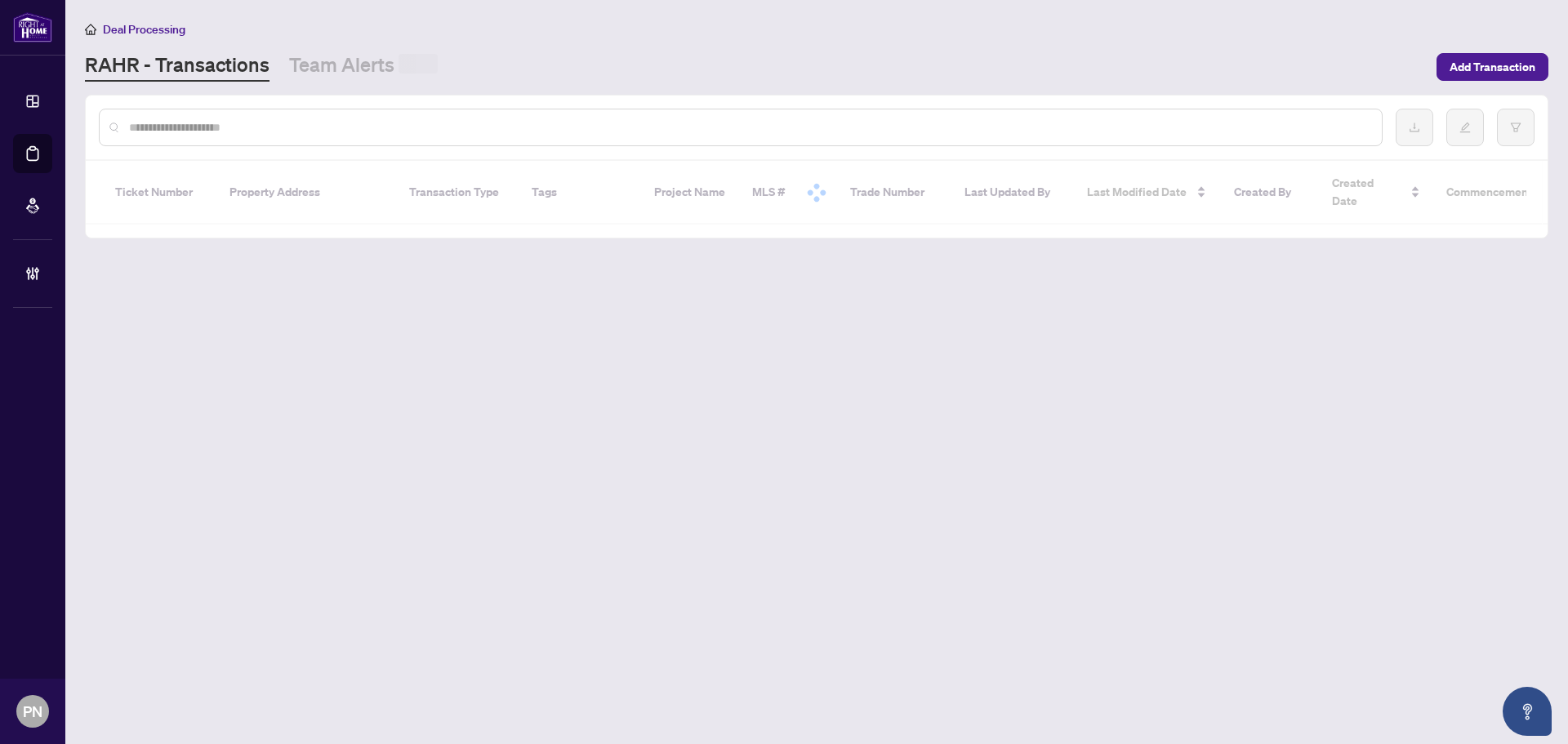
click at [266, 125] on input "text" at bounding box center [748, 128] width 1239 height 18
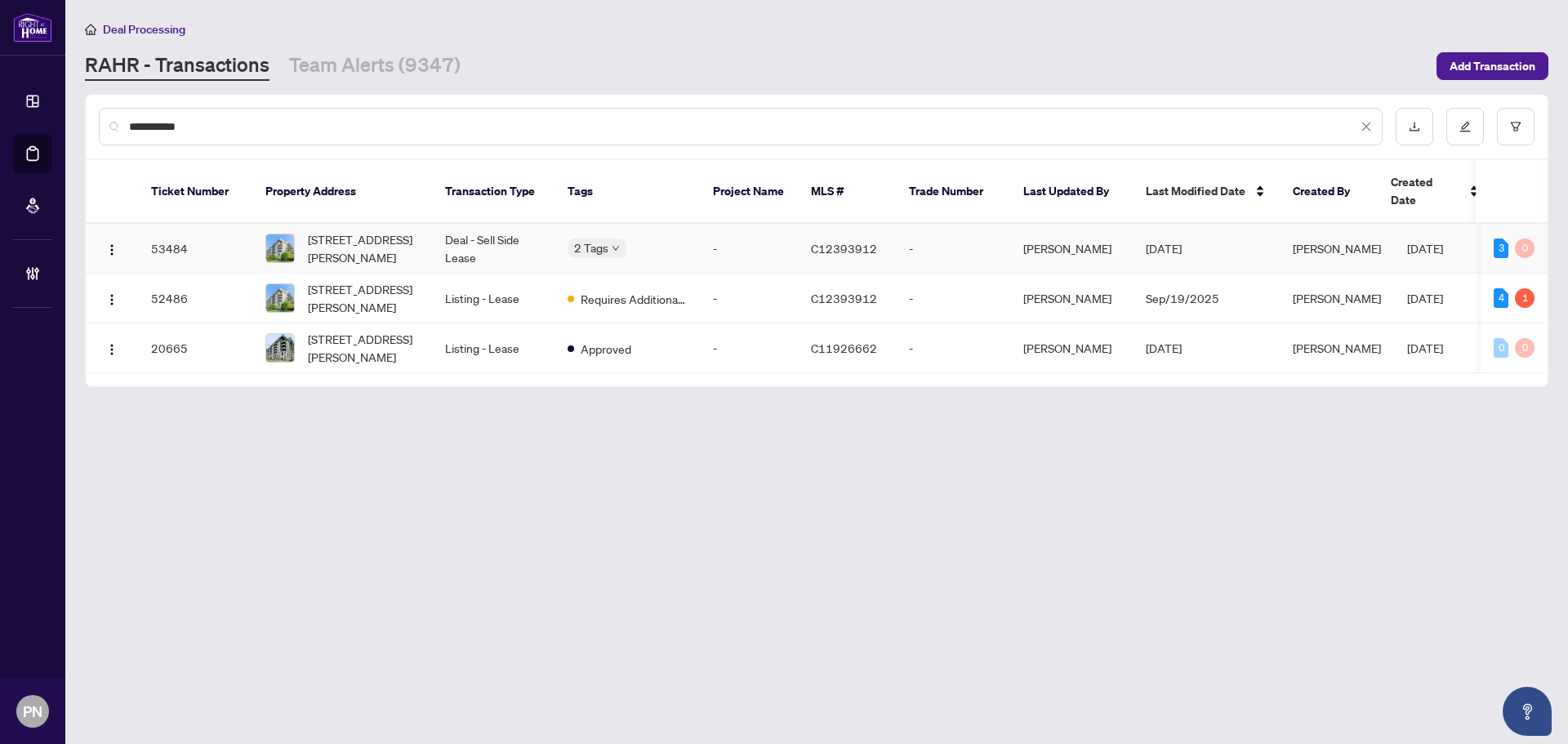
type input "**********"
click at [514, 231] on td "Deal - Sell Side Lease" at bounding box center [493, 249] width 123 height 50
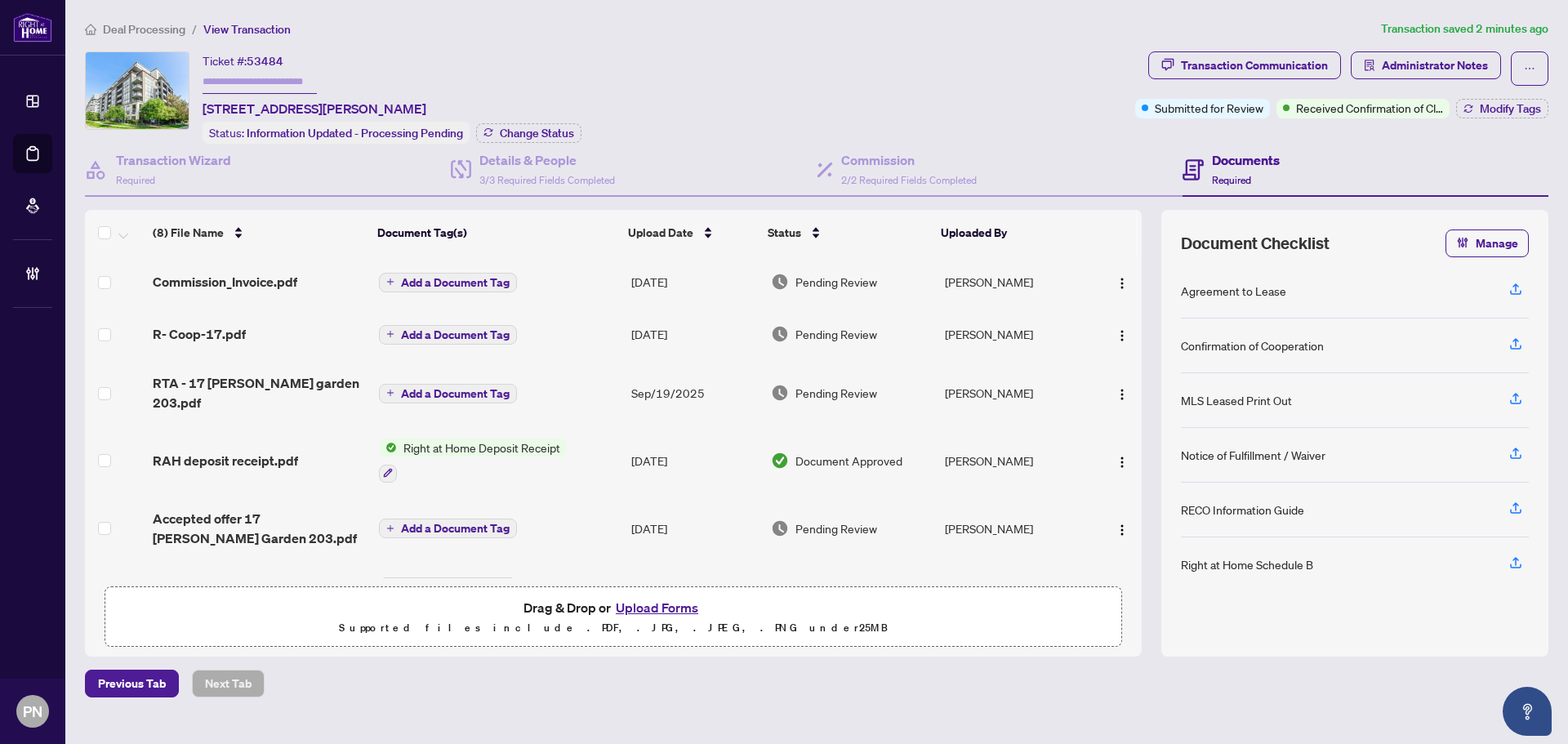
click at [153, 32] on span "Deal Processing" at bounding box center [144, 29] width 83 height 15
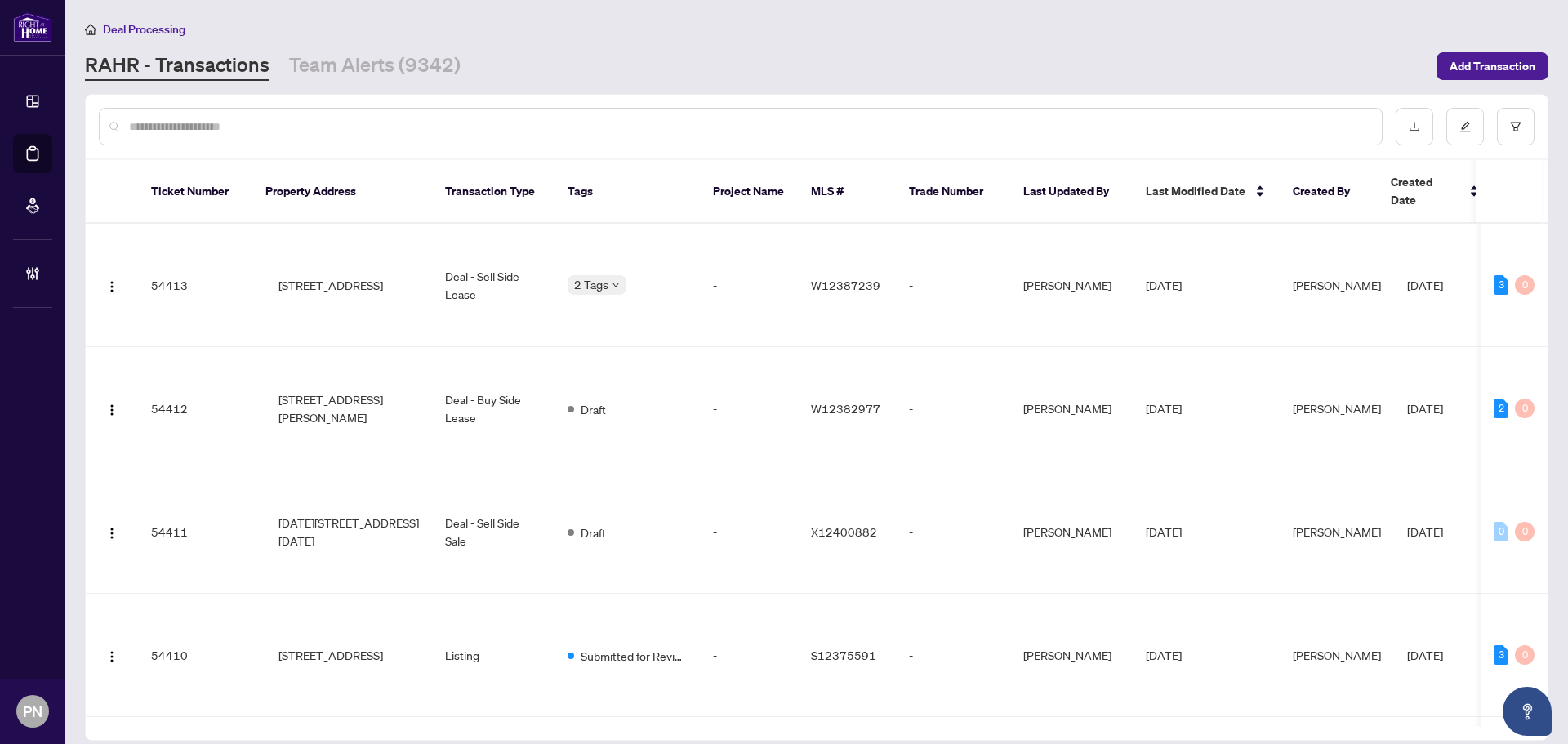
click at [236, 126] on input "text" at bounding box center [748, 127] width 1239 height 18
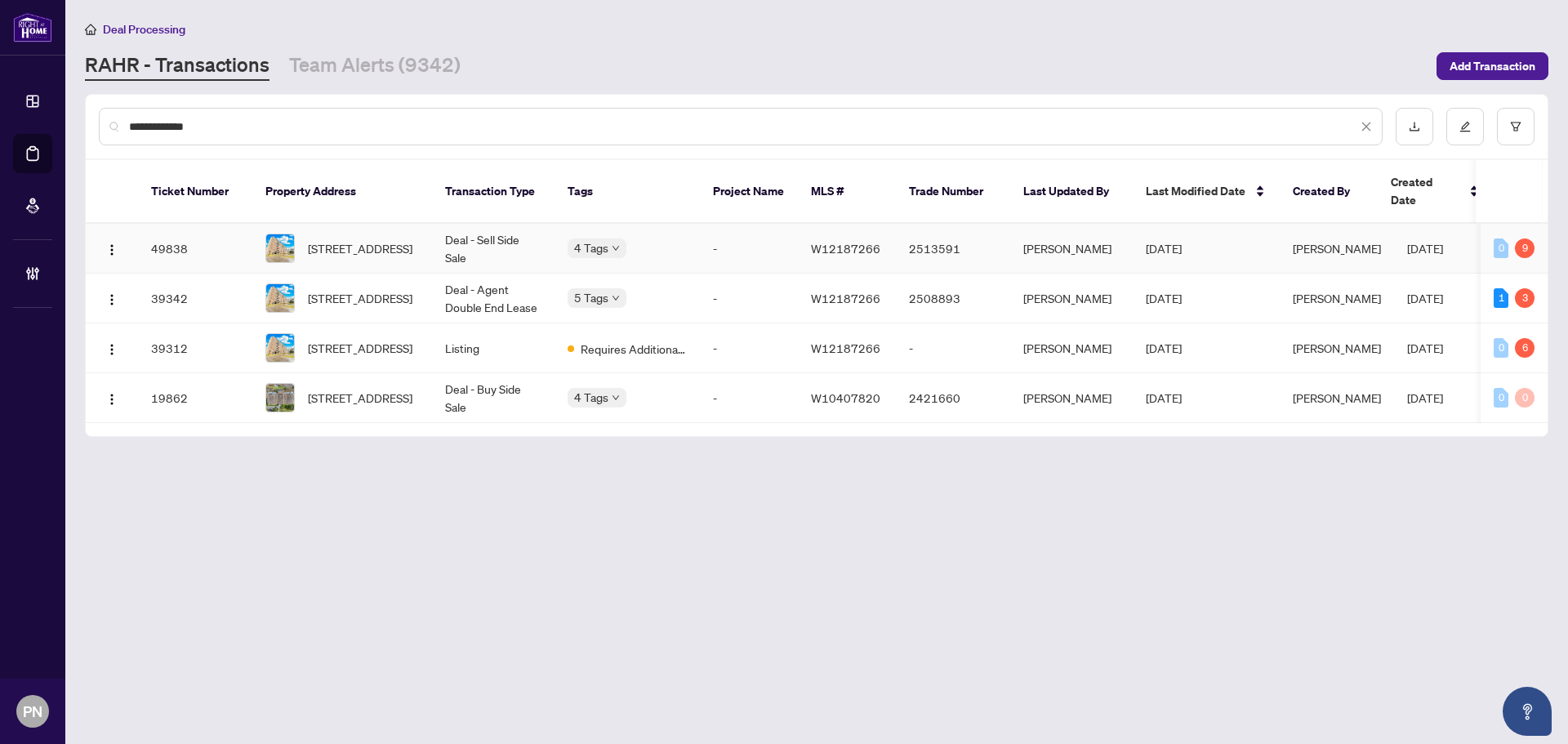
type input "**********"
click at [506, 228] on td "Deal - Sell Side Sale" at bounding box center [493, 249] width 123 height 50
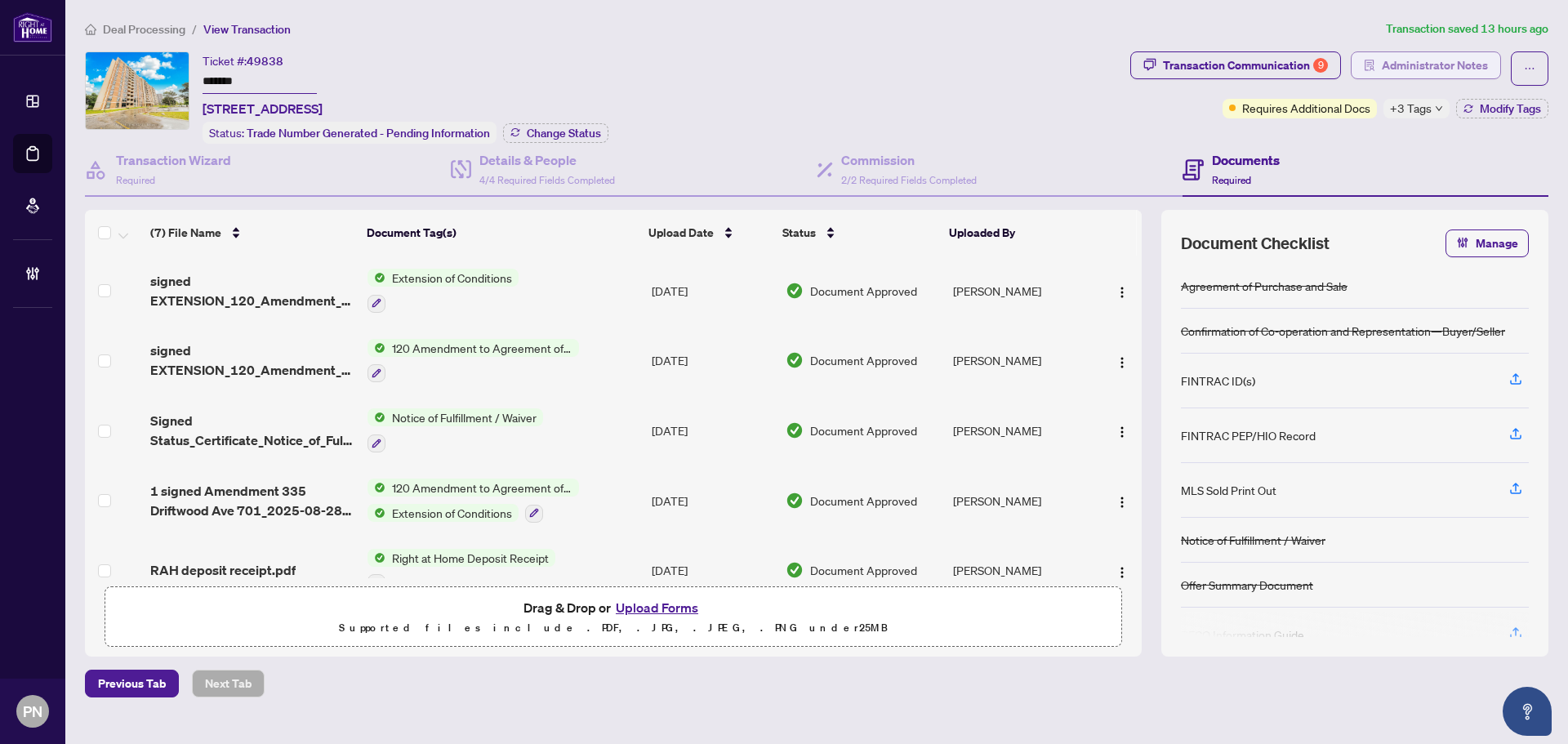
click at [778, 73] on span "Administrator Notes" at bounding box center [1435, 65] width 106 height 26
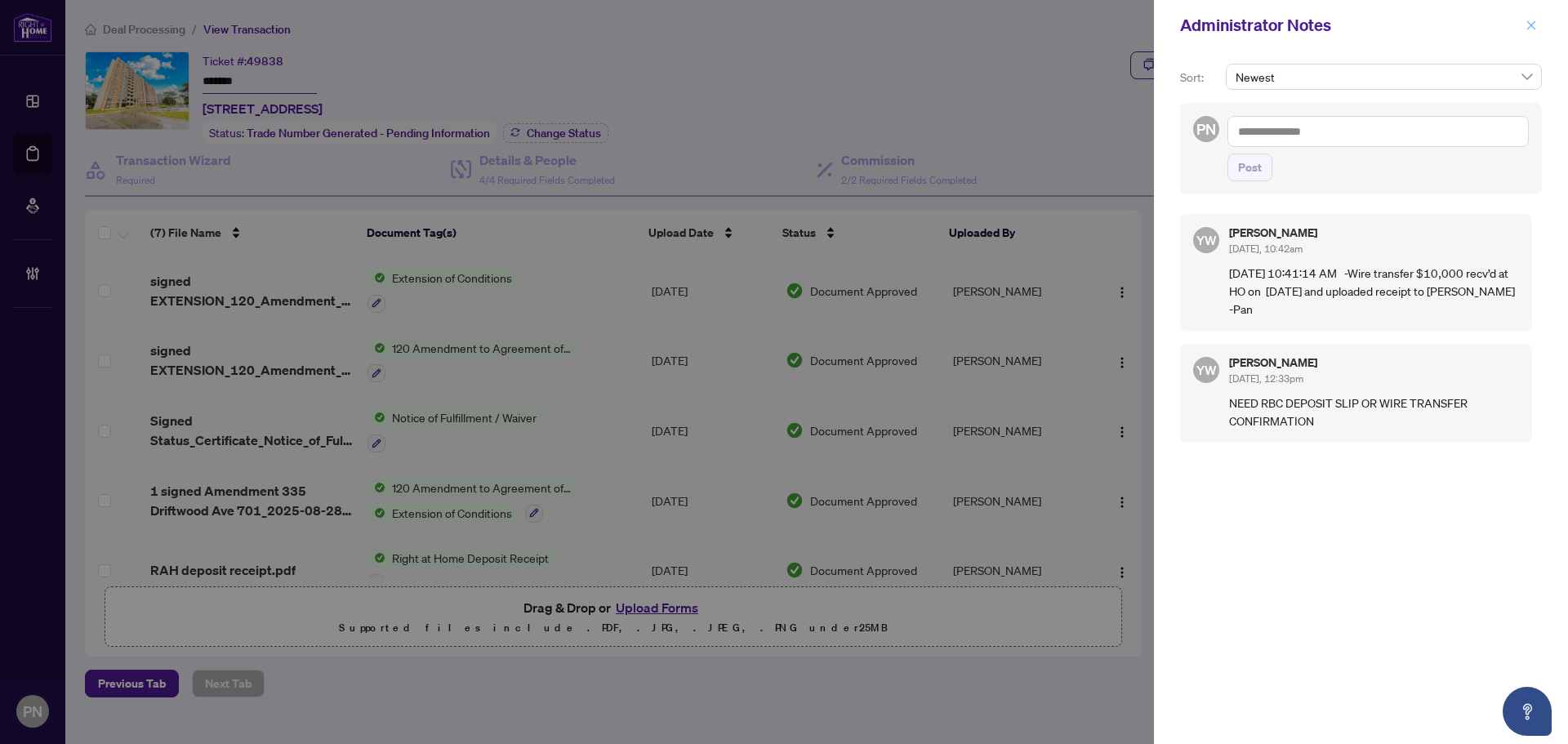
click at [778, 28] on icon "close" at bounding box center [1531, 25] width 11 height 11
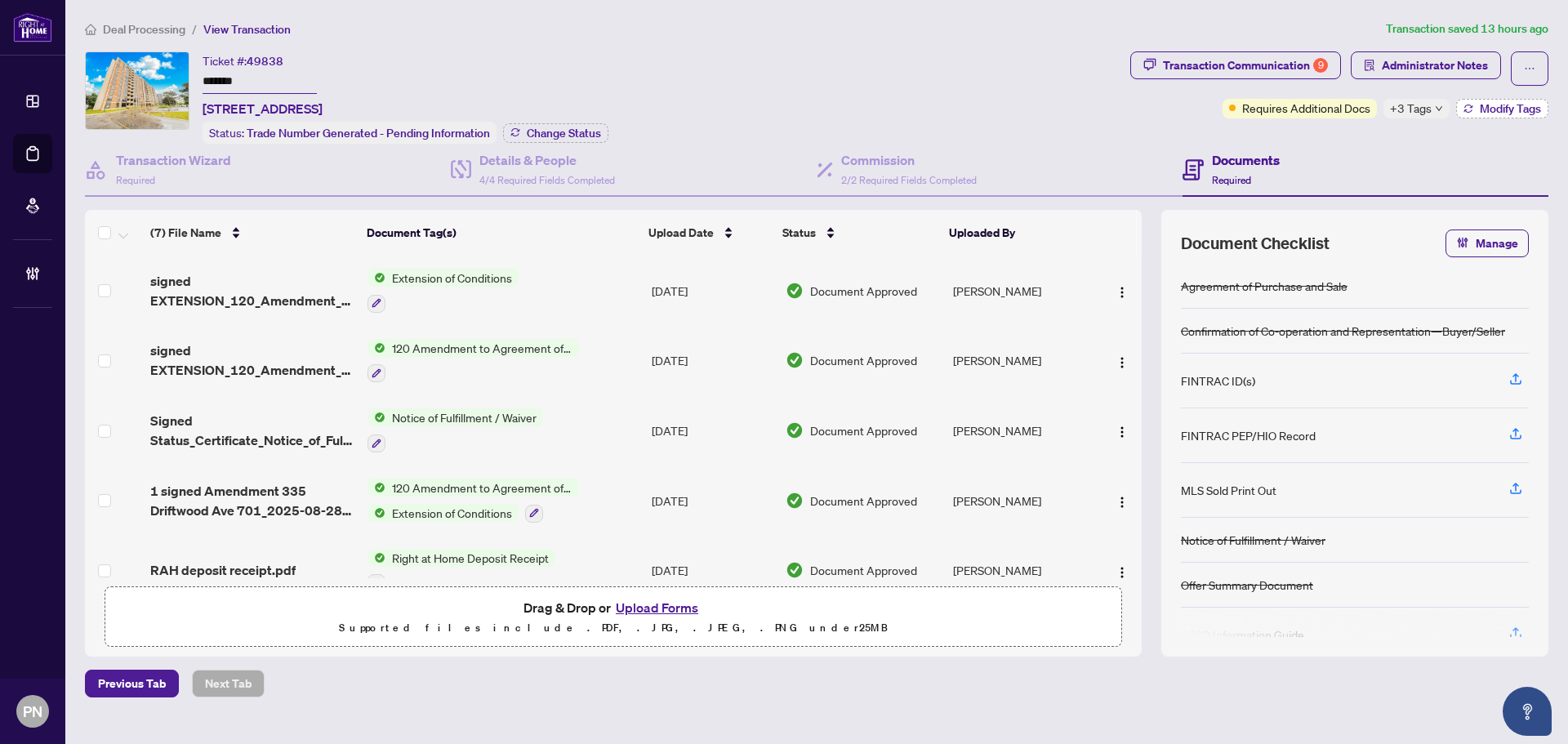
click at [778, 109] on span "Modify Tags" at bounding box center [1510, 108] width 61 height 11
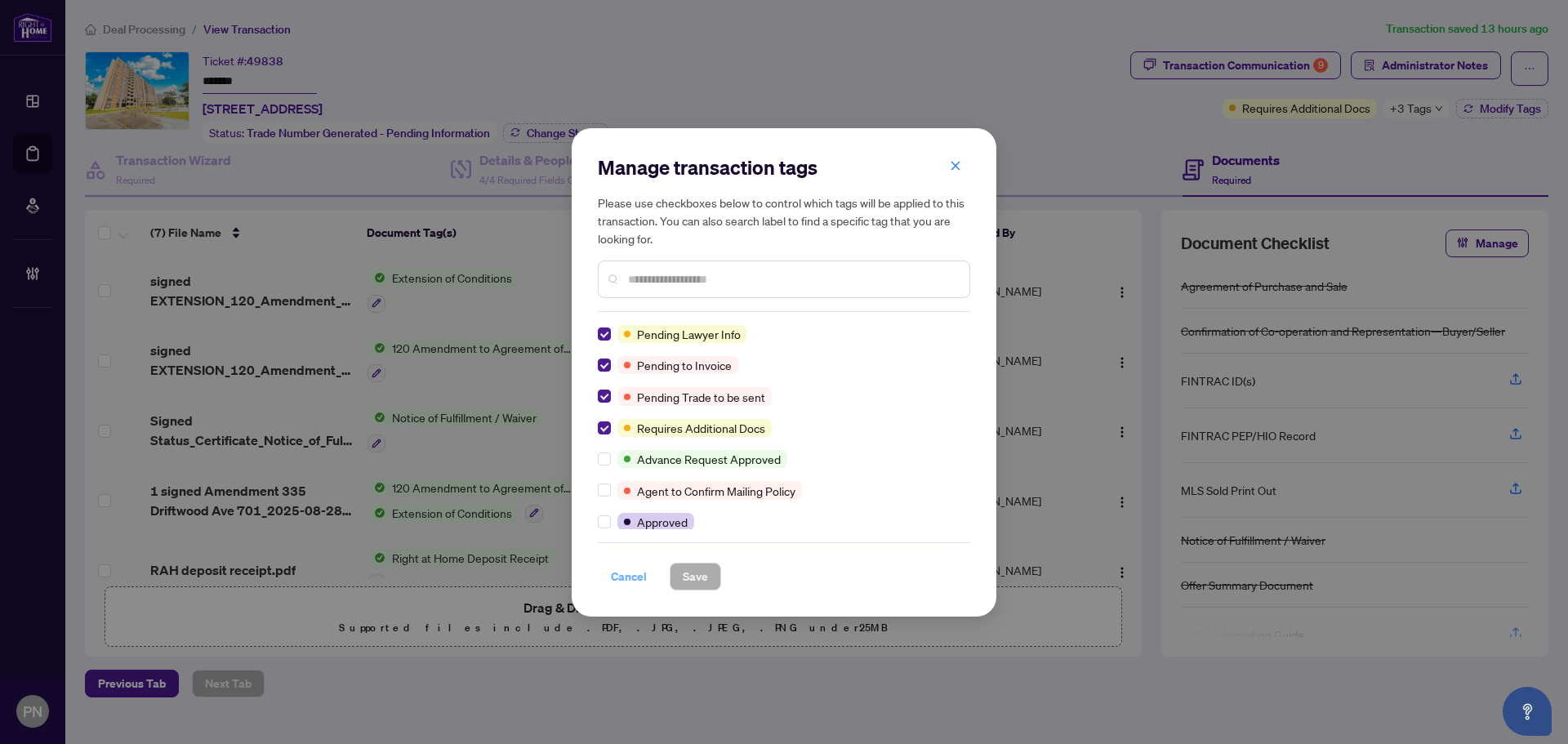
click at [630, 586] on span "Cancel" at bounding box center [629, 576] width 36 height 26
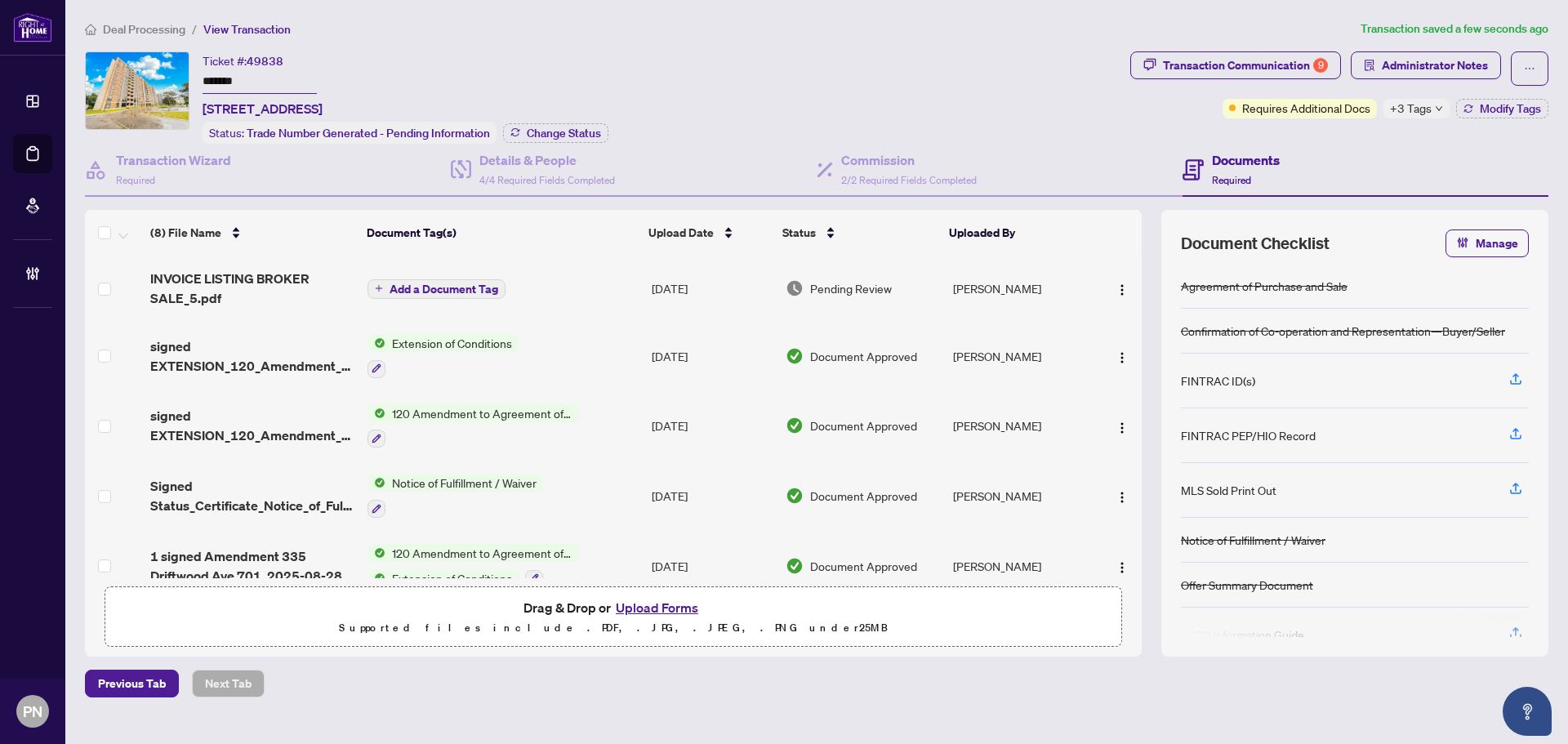
click at [778, 79] on span "Transaction Communication 9" at bounding box center [1235, 69] width 211 height 34
click at [778, 69] on div "9" at bounding box center [1320, 65] width 15 height 15
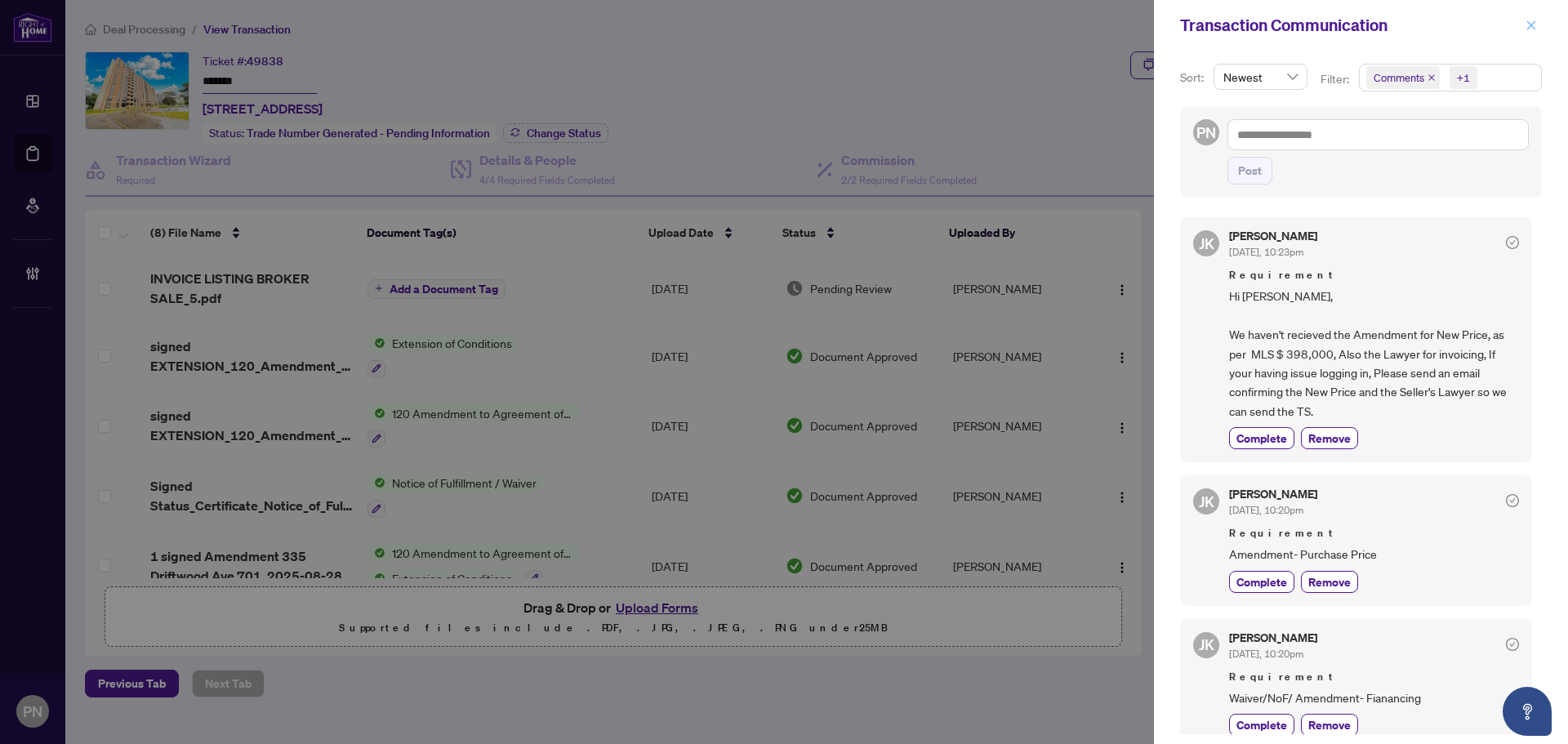
click at [778, 25] on button "button" at bounding box center [1531, 26] width 21 height 20
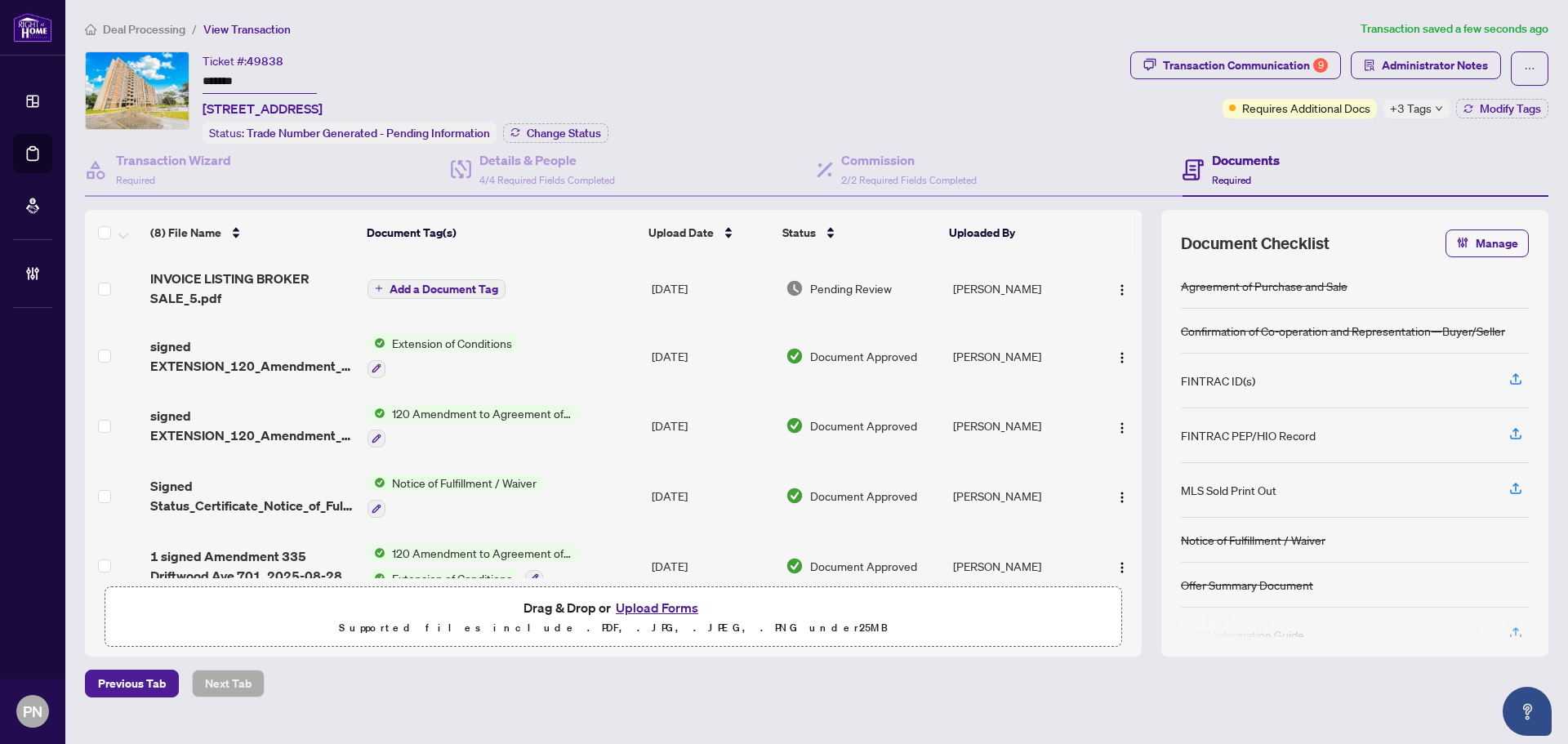
click at [126, 29] on span "Deal Processing" at bounding box center [144, 29] width 83 height 15
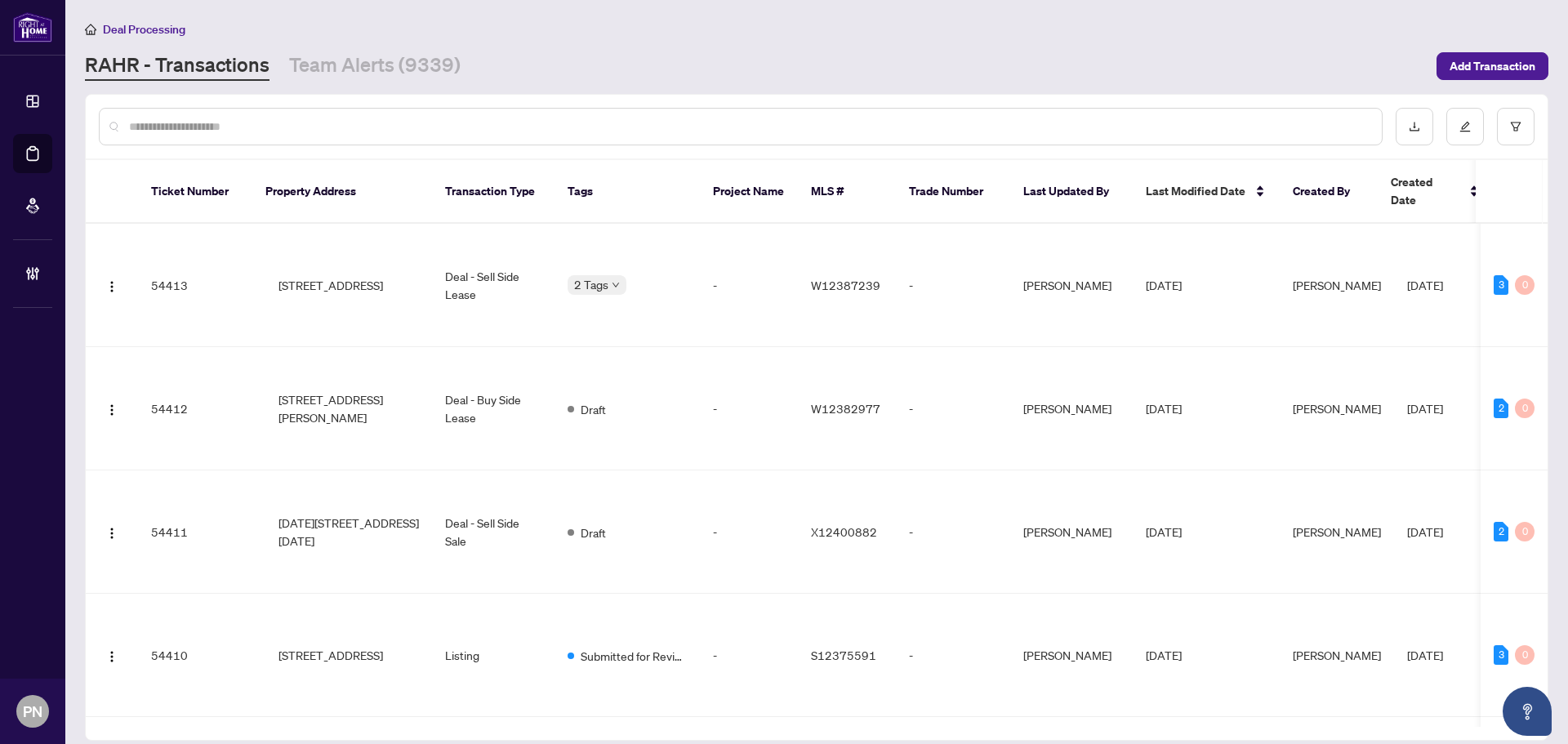
click at [445, 125] on input "text" at bounding box center [748, 127] width 1239 height 18
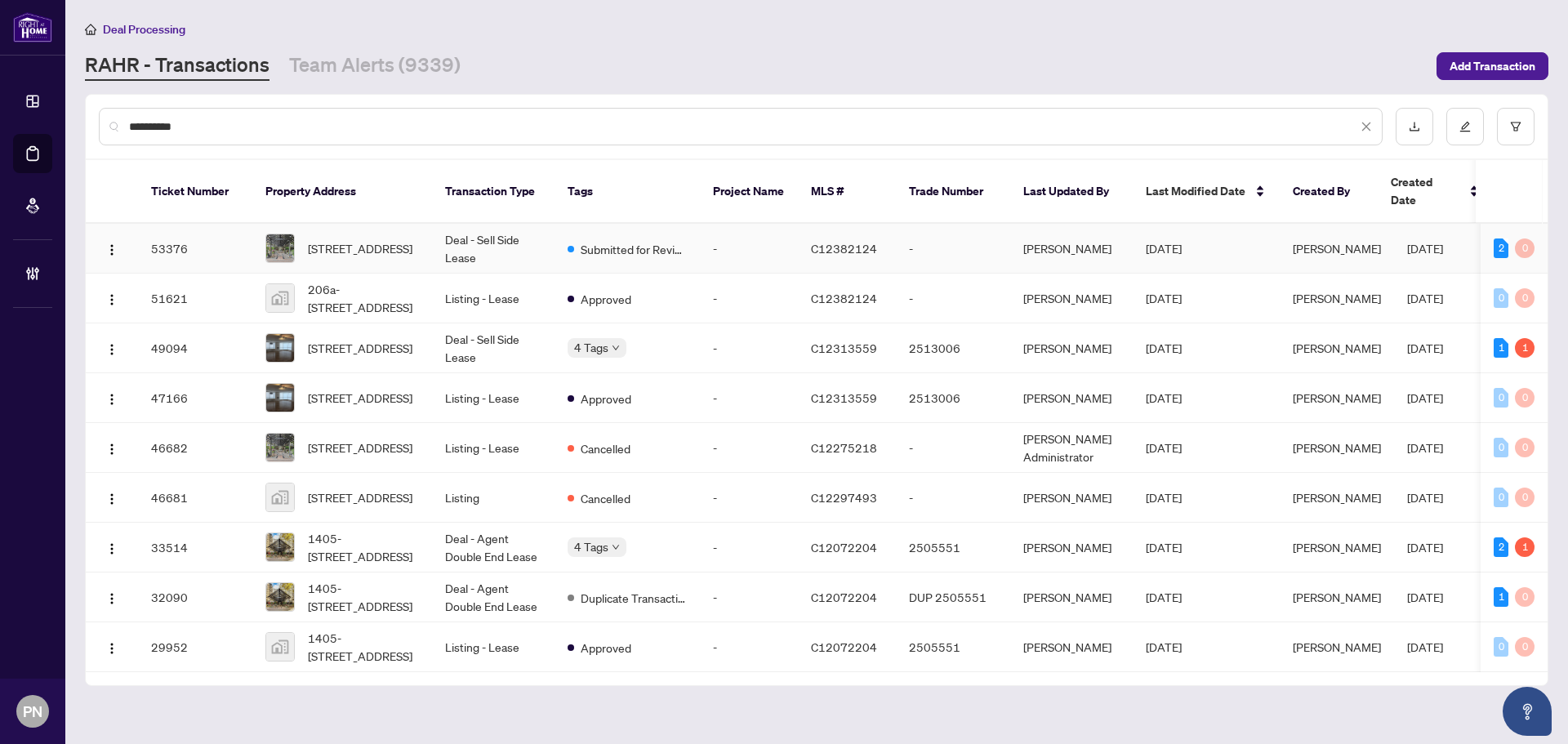
type input "**********"
click at [558, 233] on td "Submitted for Review" at bounding box center [627, 249] width 146 height 50
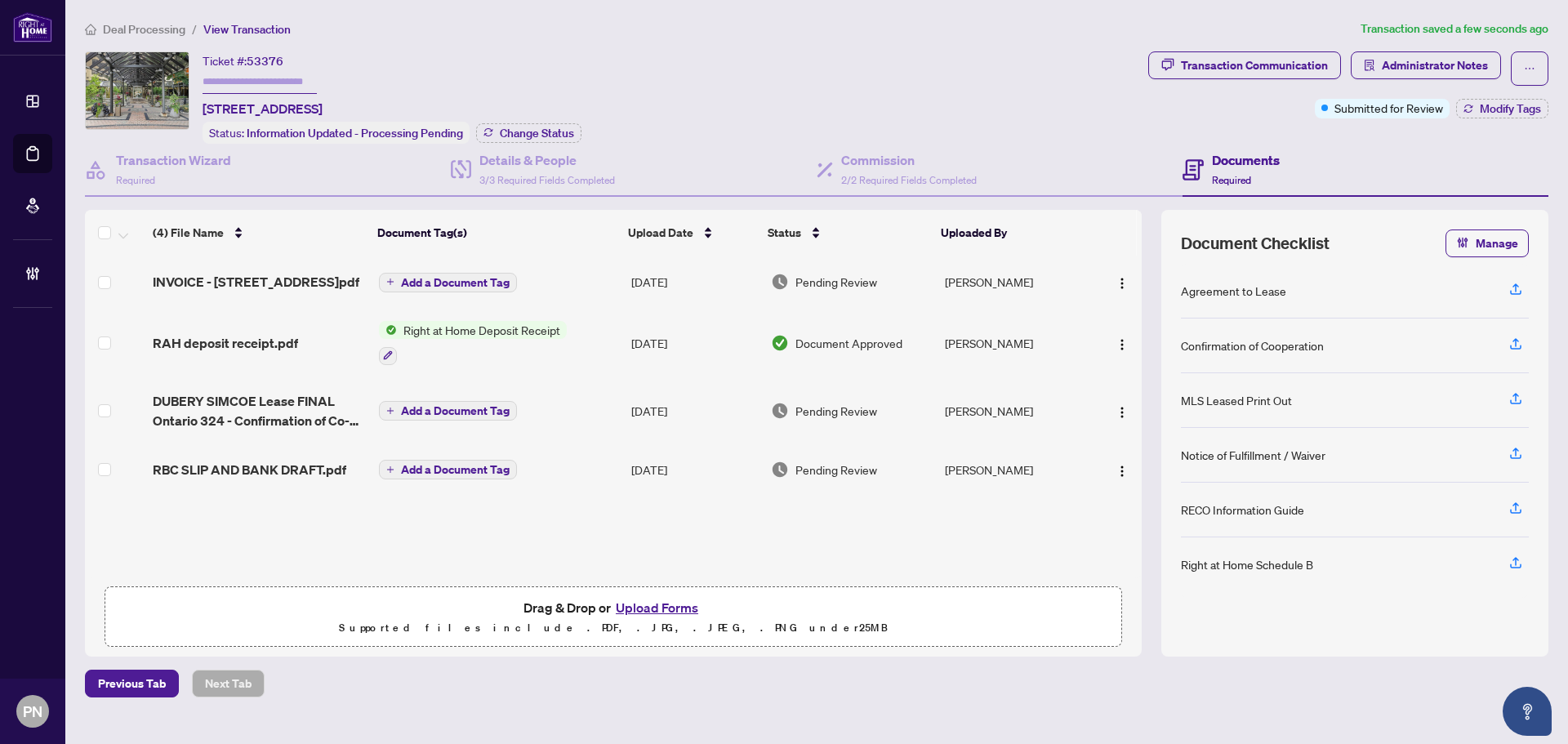
click at [172, 33] on span "Deal Processing" at bounding box center [144, 29] width 83 height 15
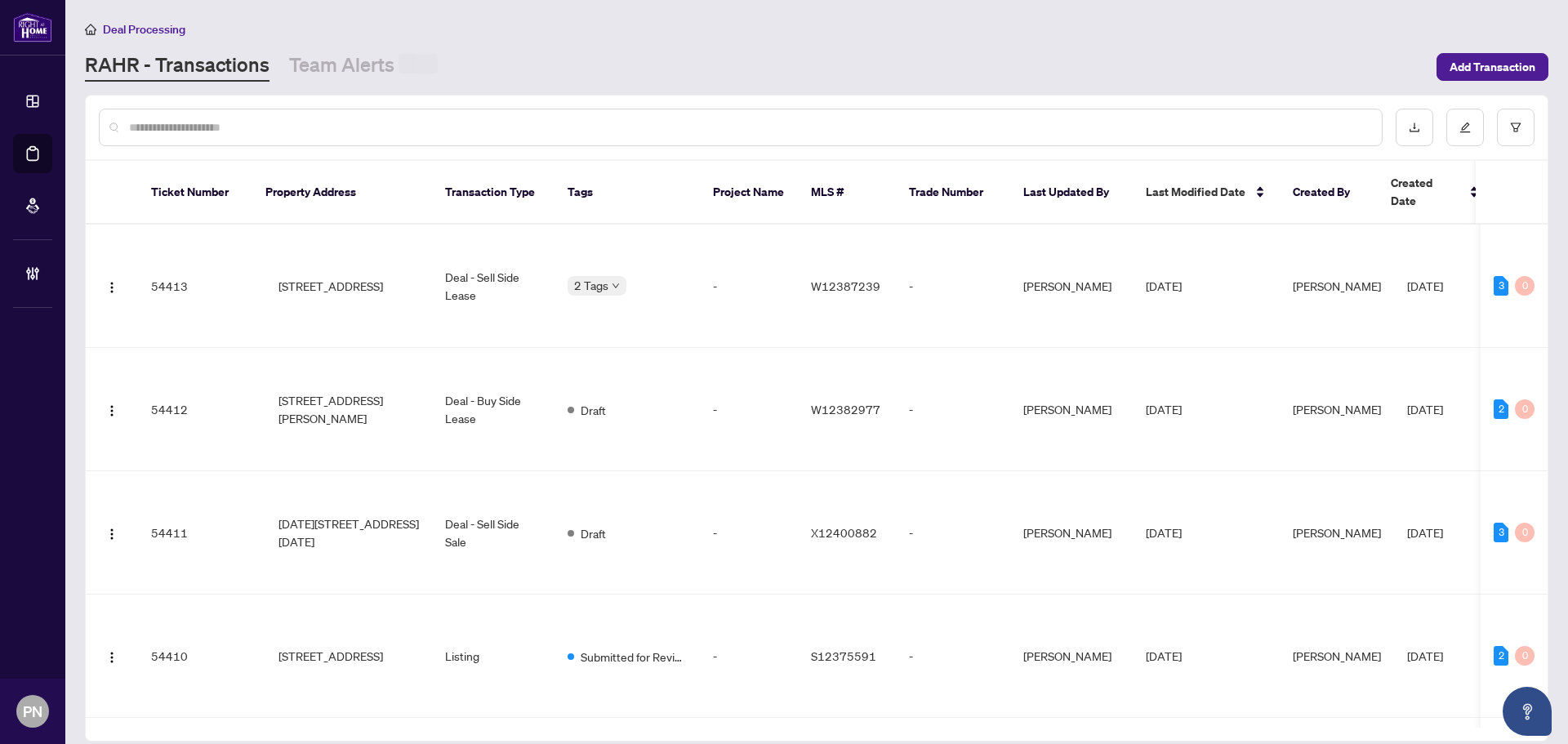
click at [435, 117] on div at bounding box center [741, 128] width 1284 height 38
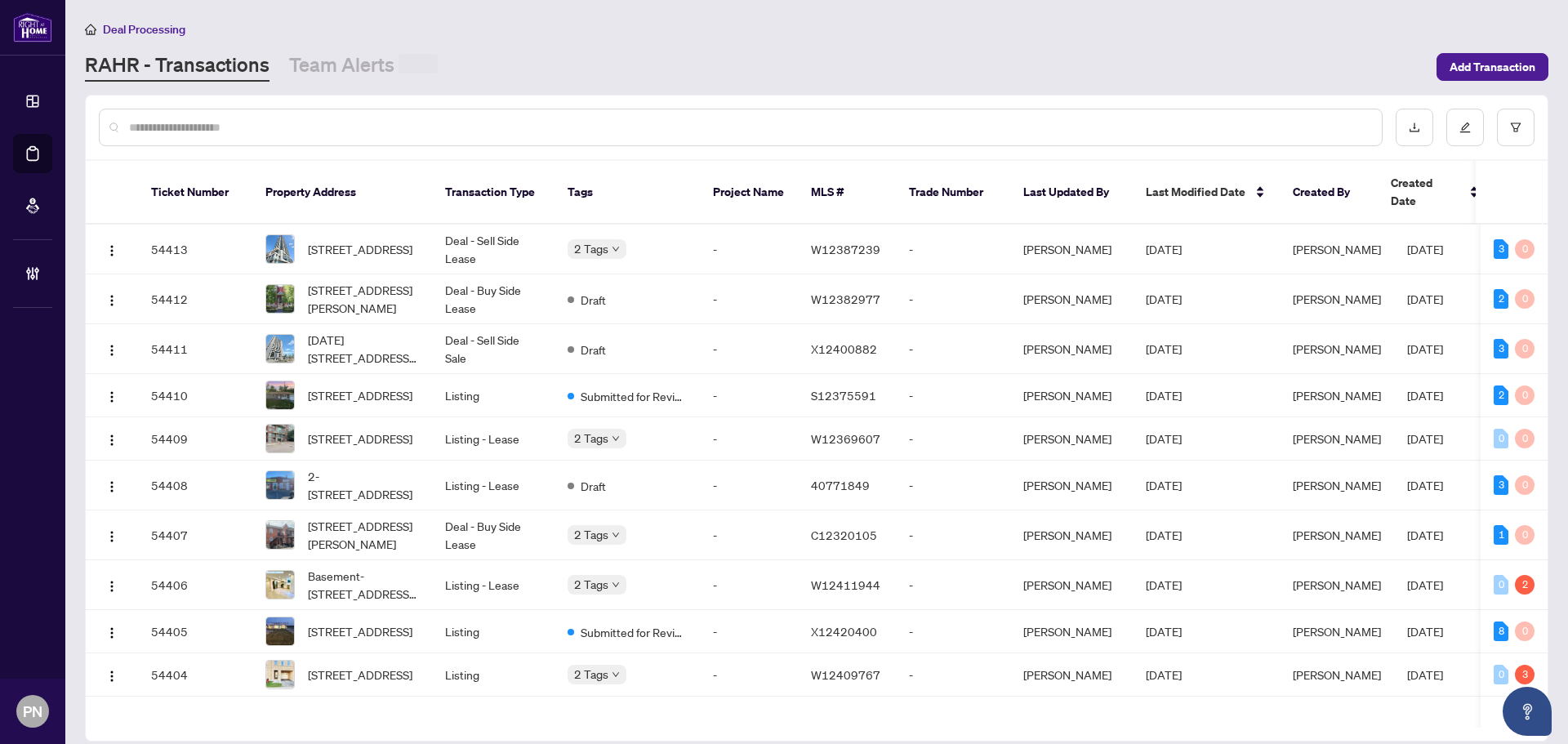
click at [423, 123] on input "text" at bounding box center [748, 128] width 1239 height 18
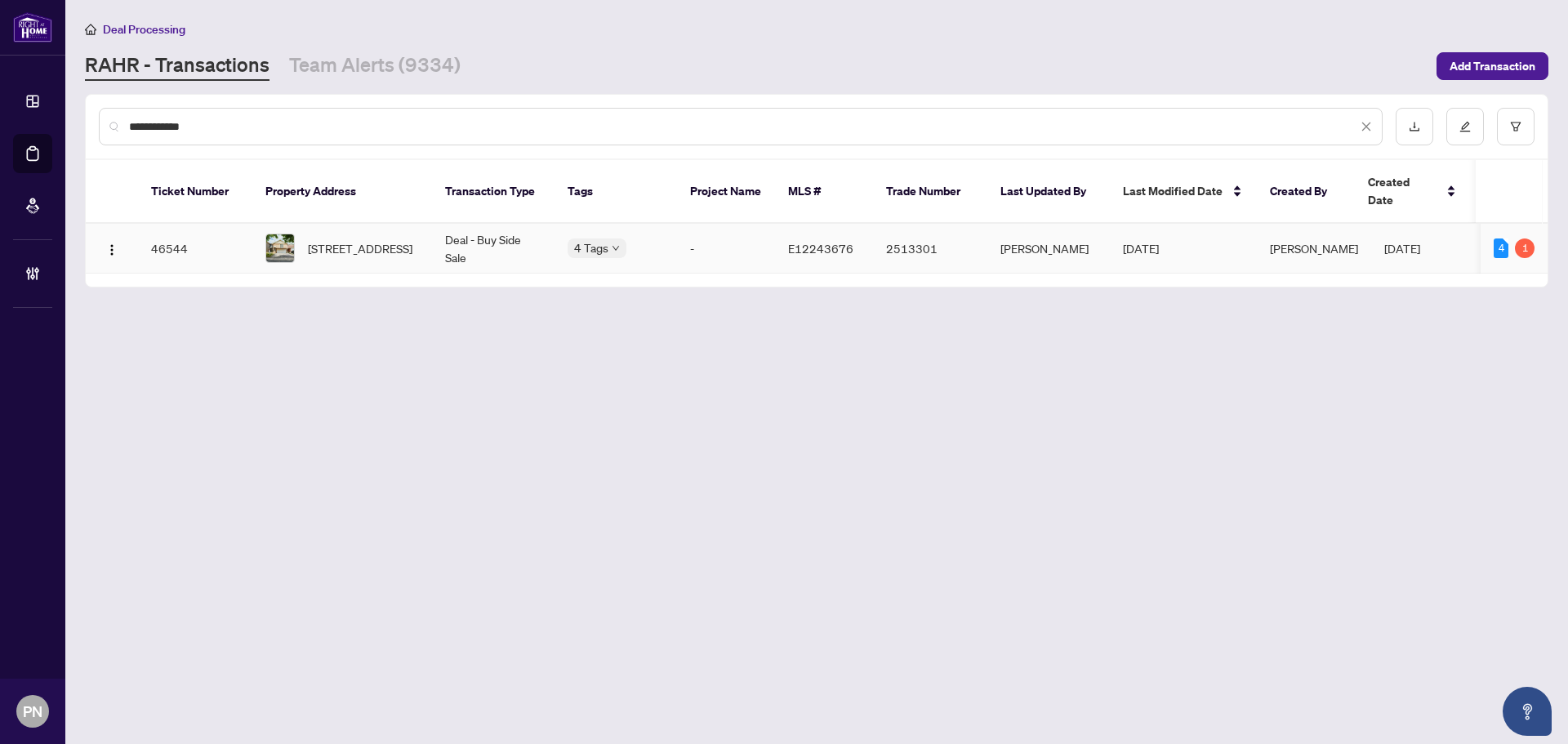
type input "**********"
click at [517, 245] on td "Deal - Buy Side Sale" at bounding box center [493, 249] width 123 height 50
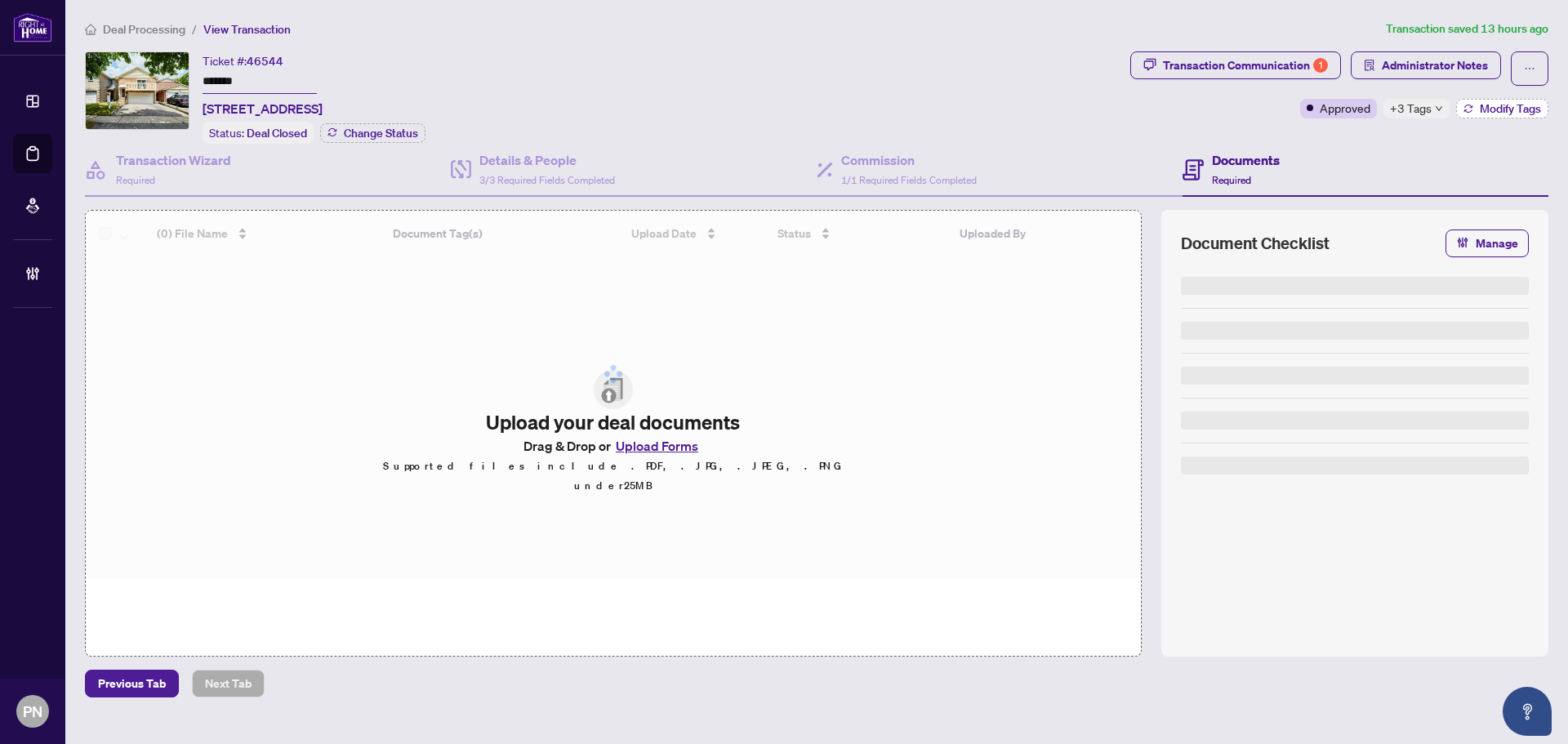
click at [778, 111] on button "Modify Tags" at bounding box center [1502, 109] width 92 height 20
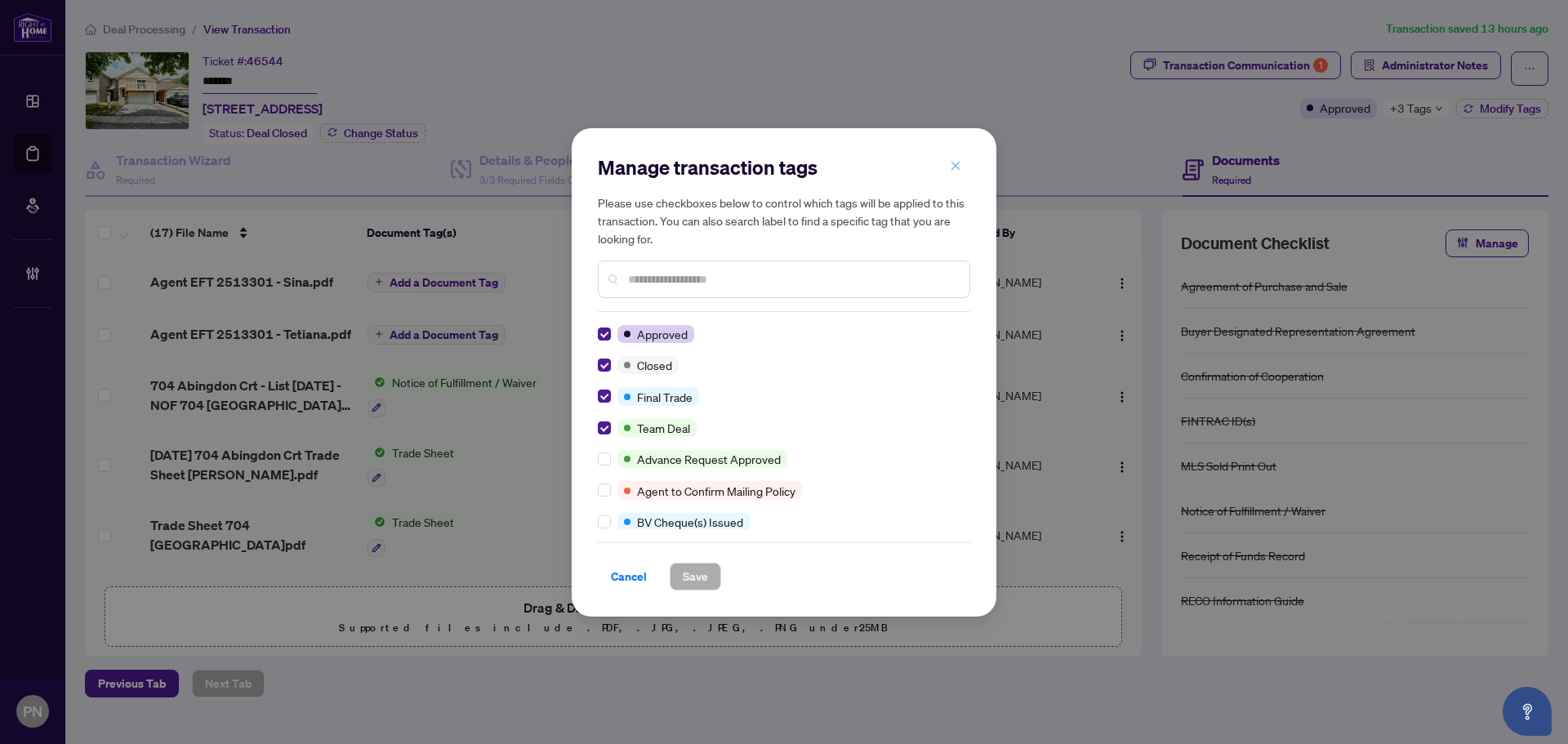
click at [778, 164] on icon "close" at bounding box center [955, 165] width 11 height 11
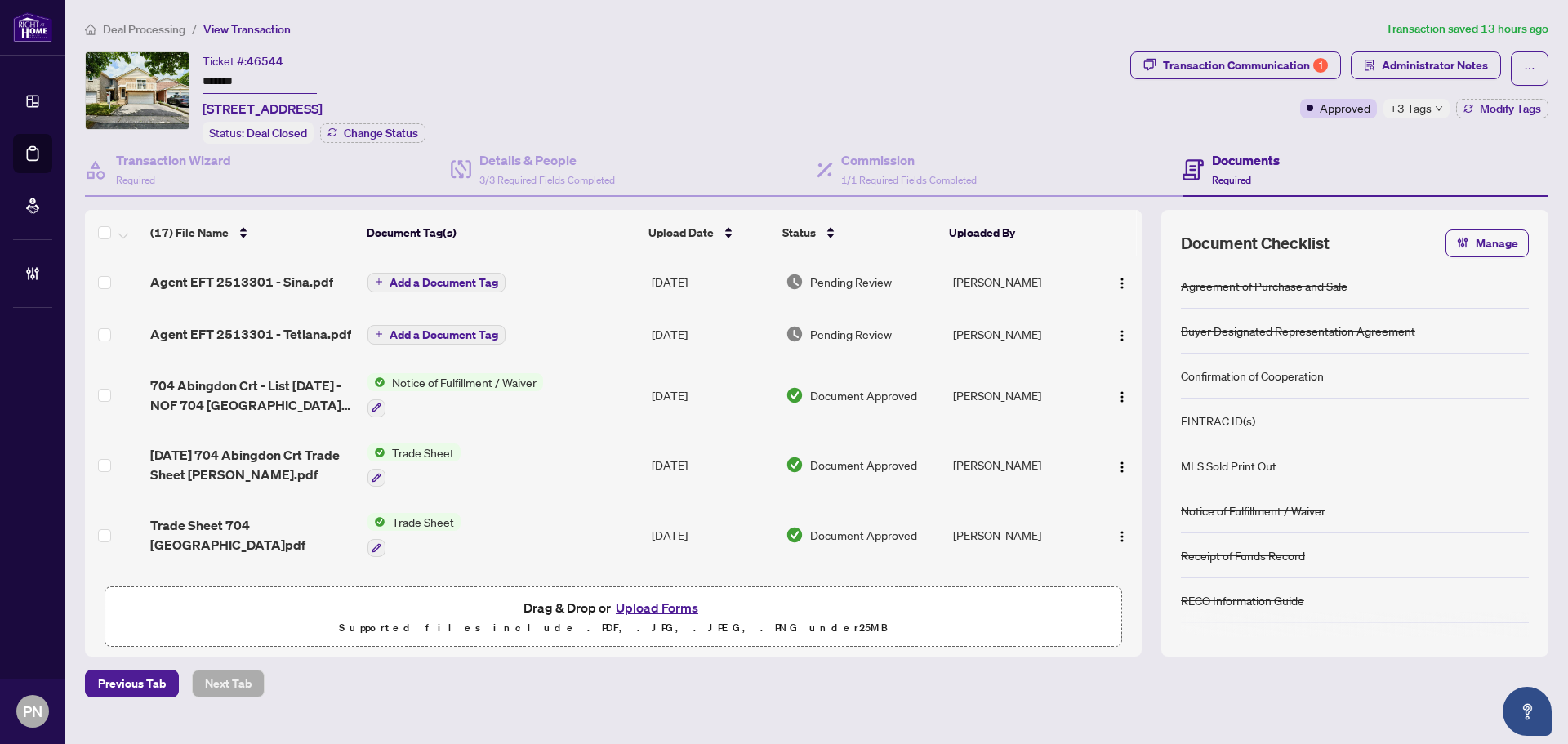
click at [156, 26] on span "Deal Processing" at bounding box center [144, 29] width 83 height 15
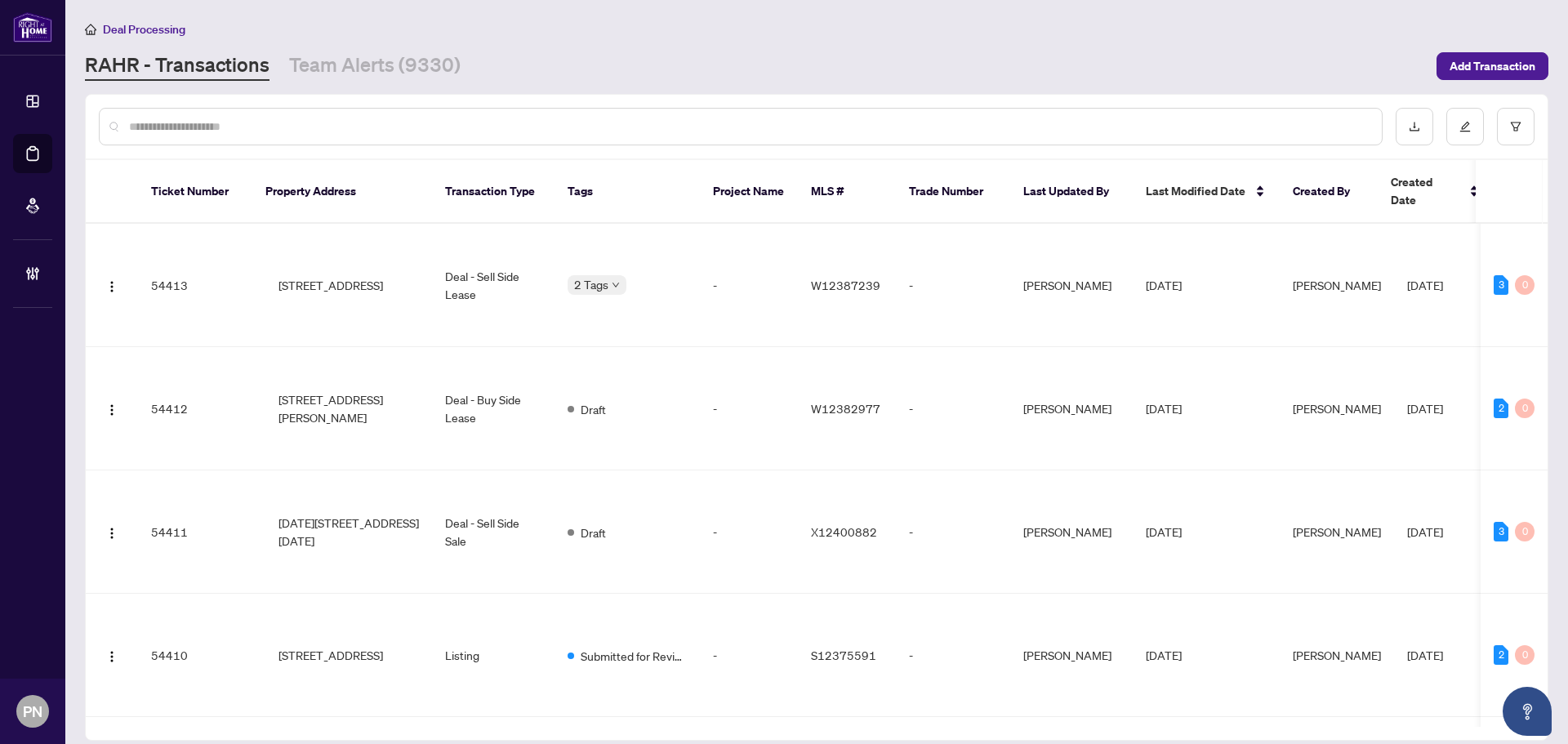
click at [217, 132] on input "text" at bounding box center [748, 127] width 1239 height 18
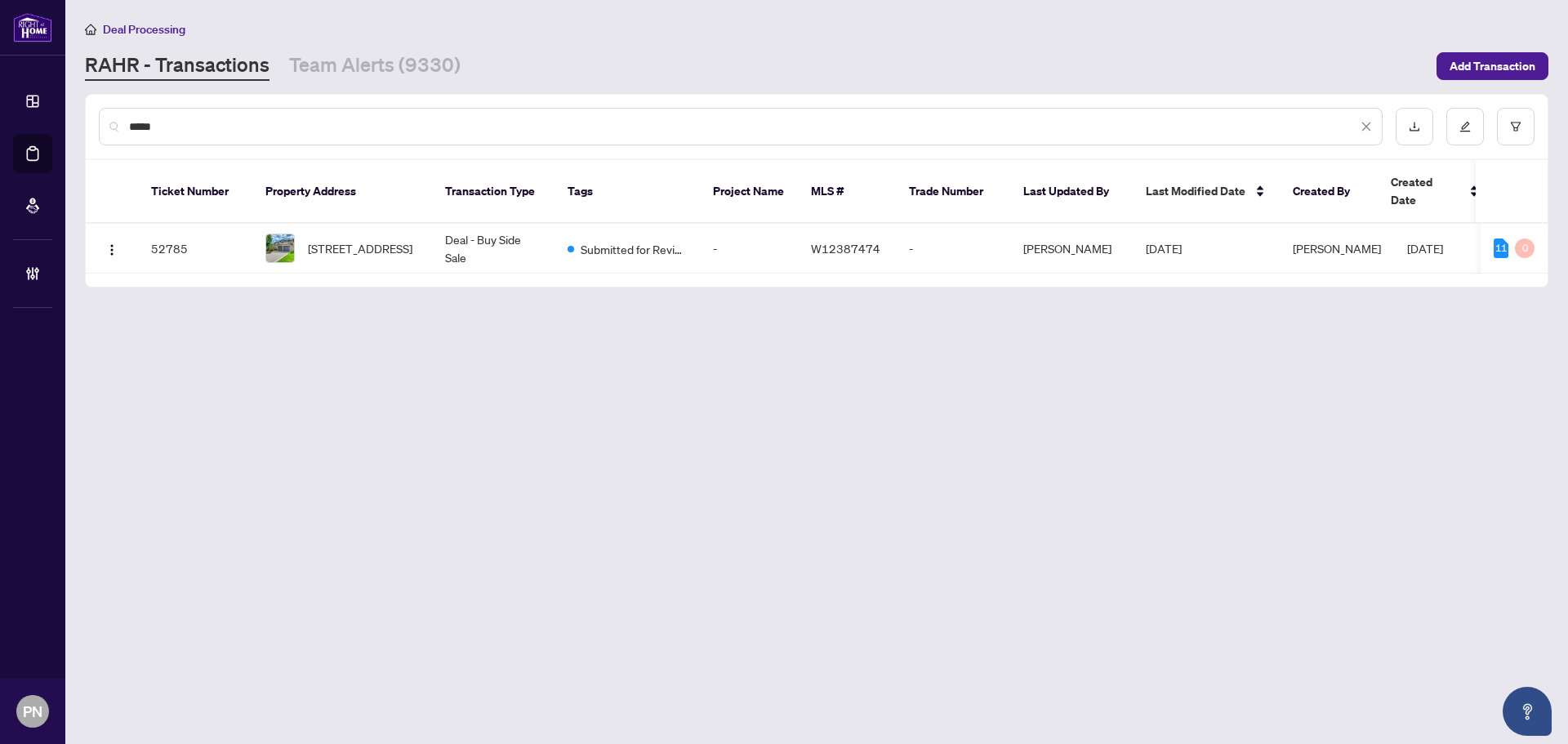
type input "*****"
click at [359, 240] on span "[STREET_ADDRESS]" at bounding box center [360, 249] width 105 height 18
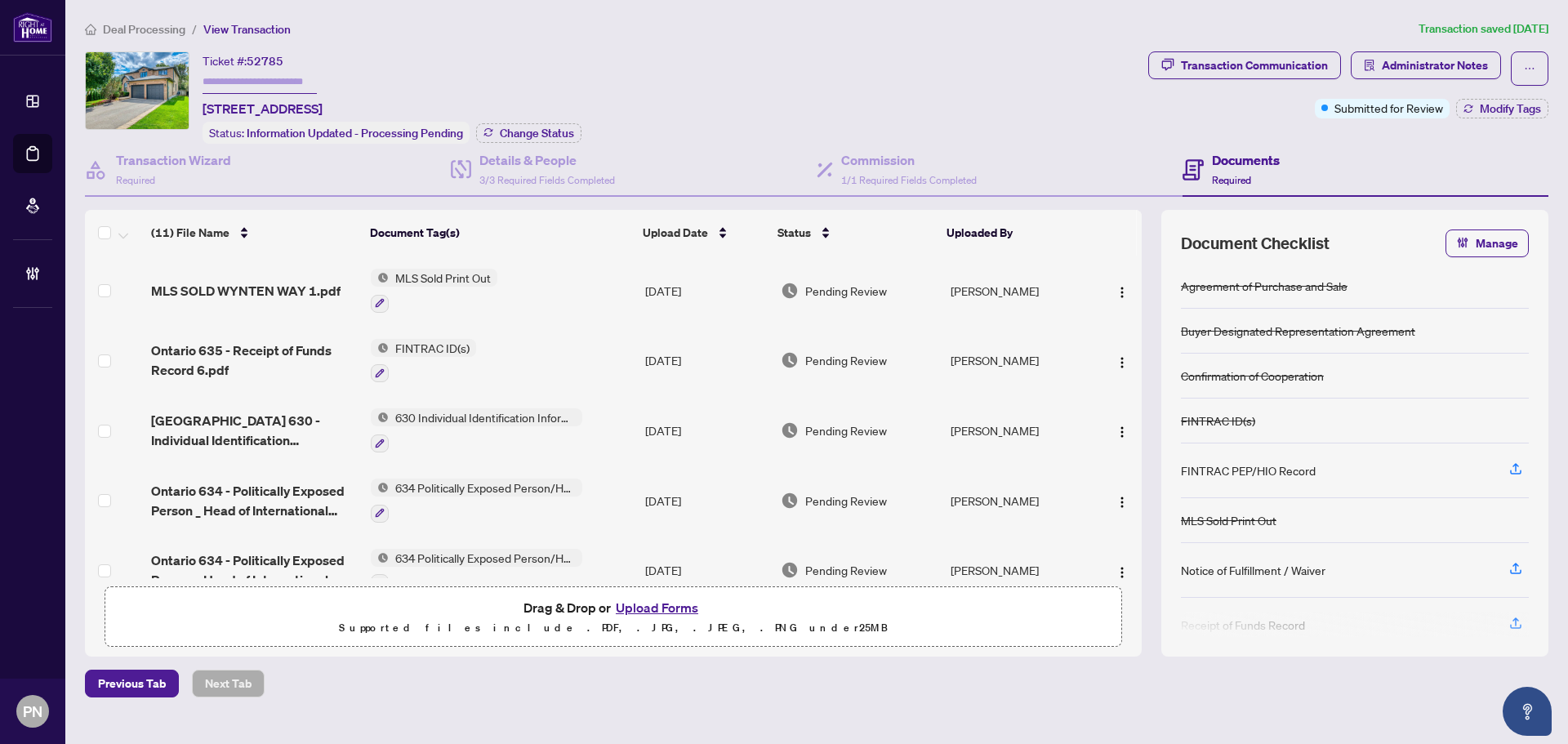
click at [118, 27] on span "Deal Processing" at bounding box center [144, 29] width 83 height 15
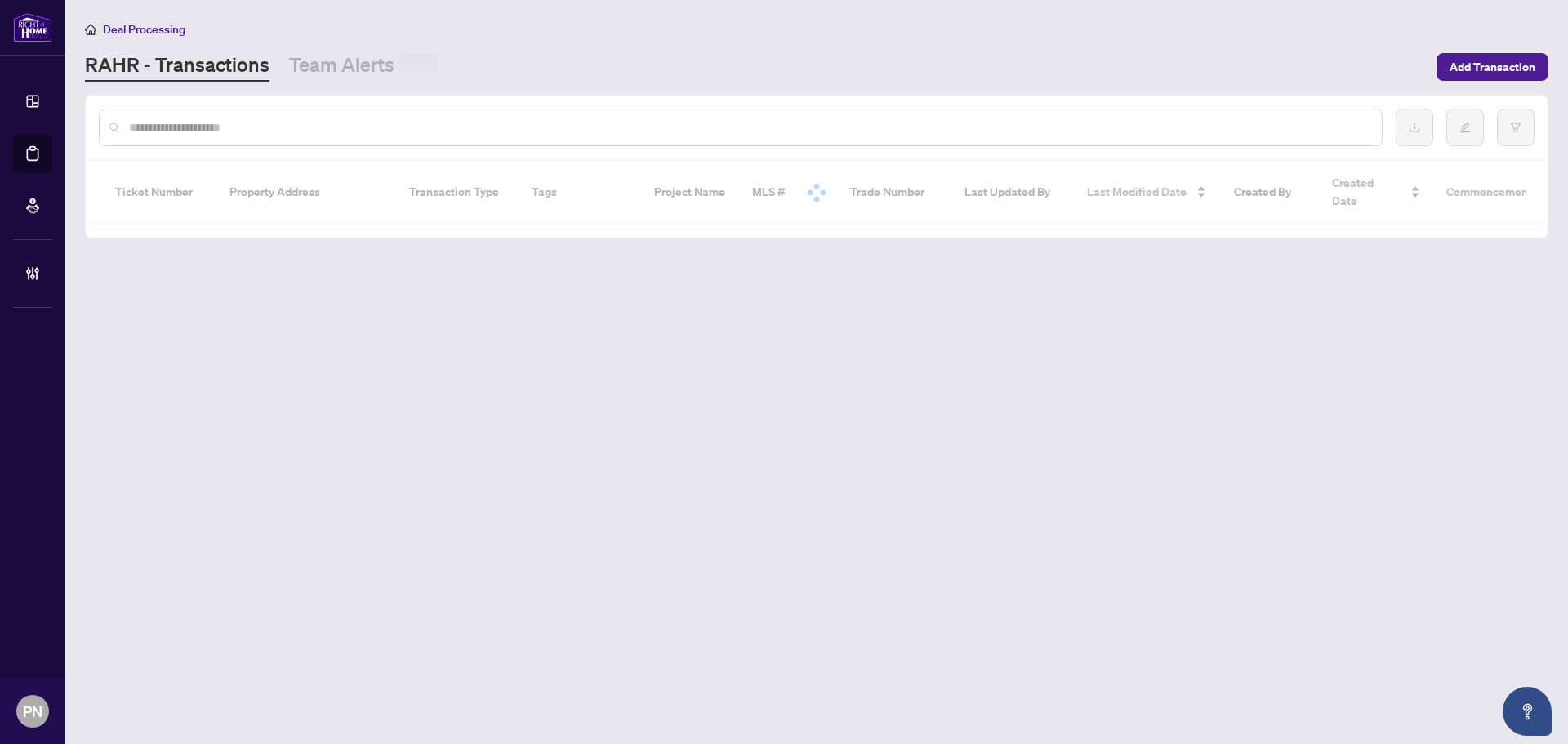
click at [293, 114] on div at bounding box center [741, 128] width 1284 height 38
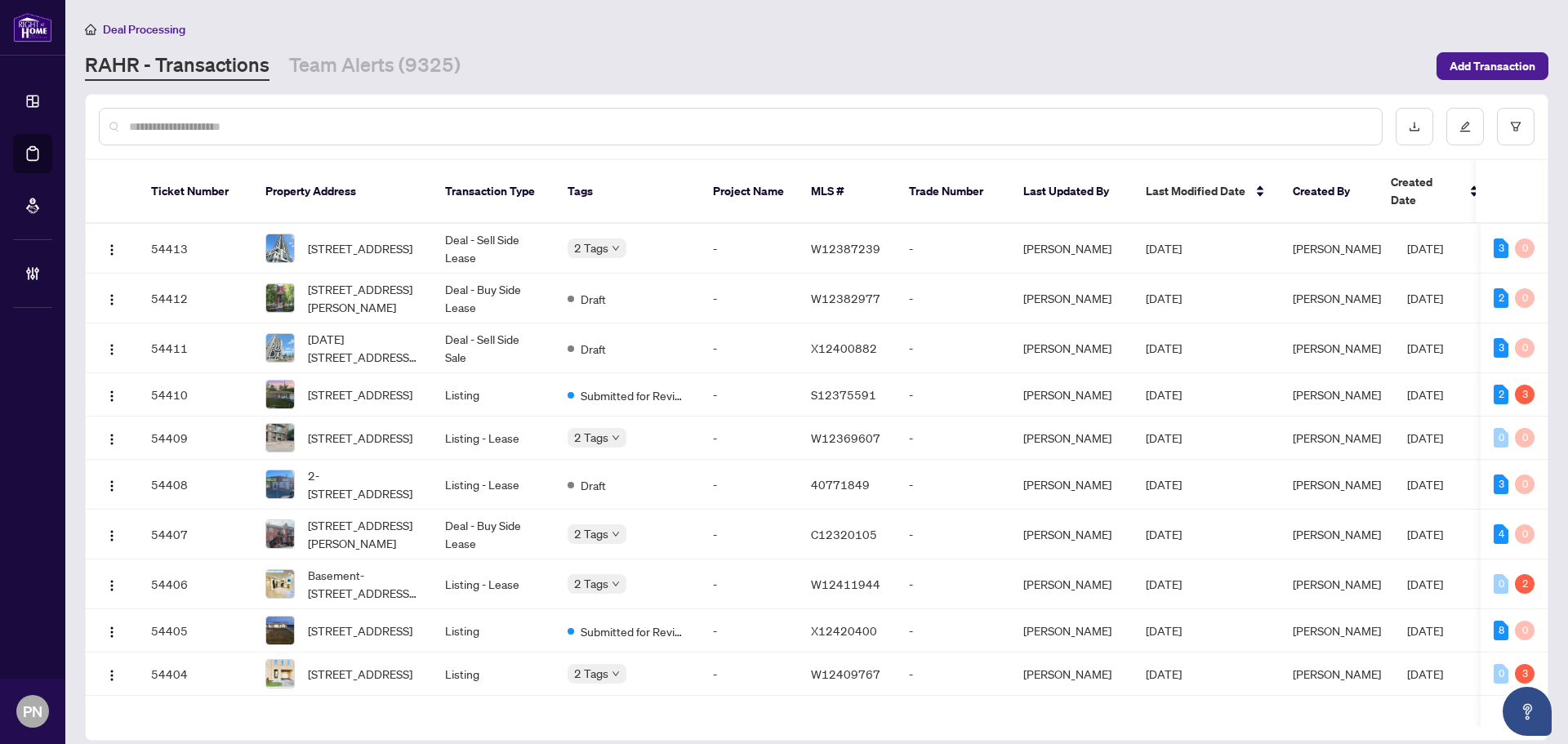
click at [285, 124] on input "text" at bounding box center [748, 127] width 1239 height 18
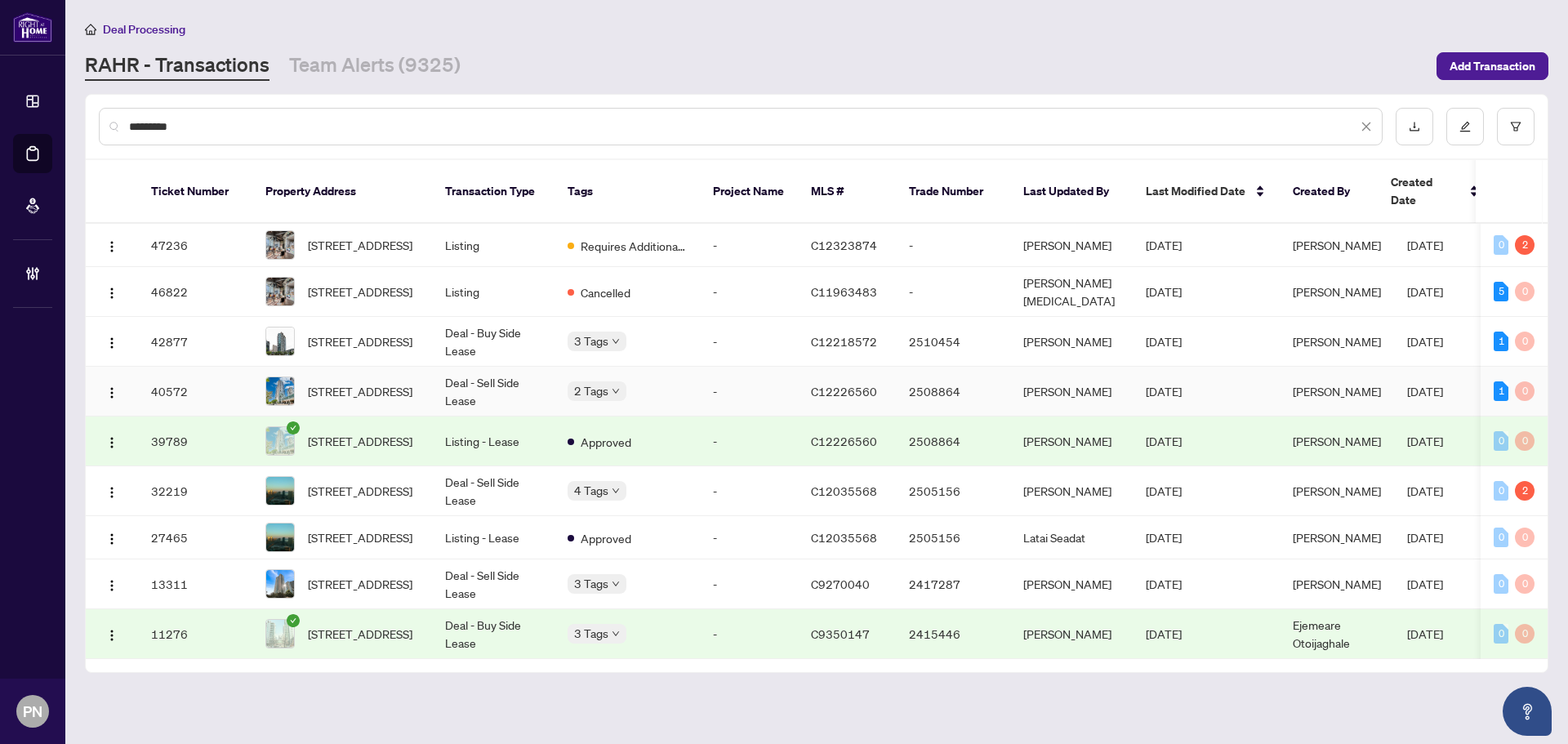
type input "********"
click at [476, 371] on td "Deal - Sell Side Lease" at bounding box center [493, 391] width 123 height 50
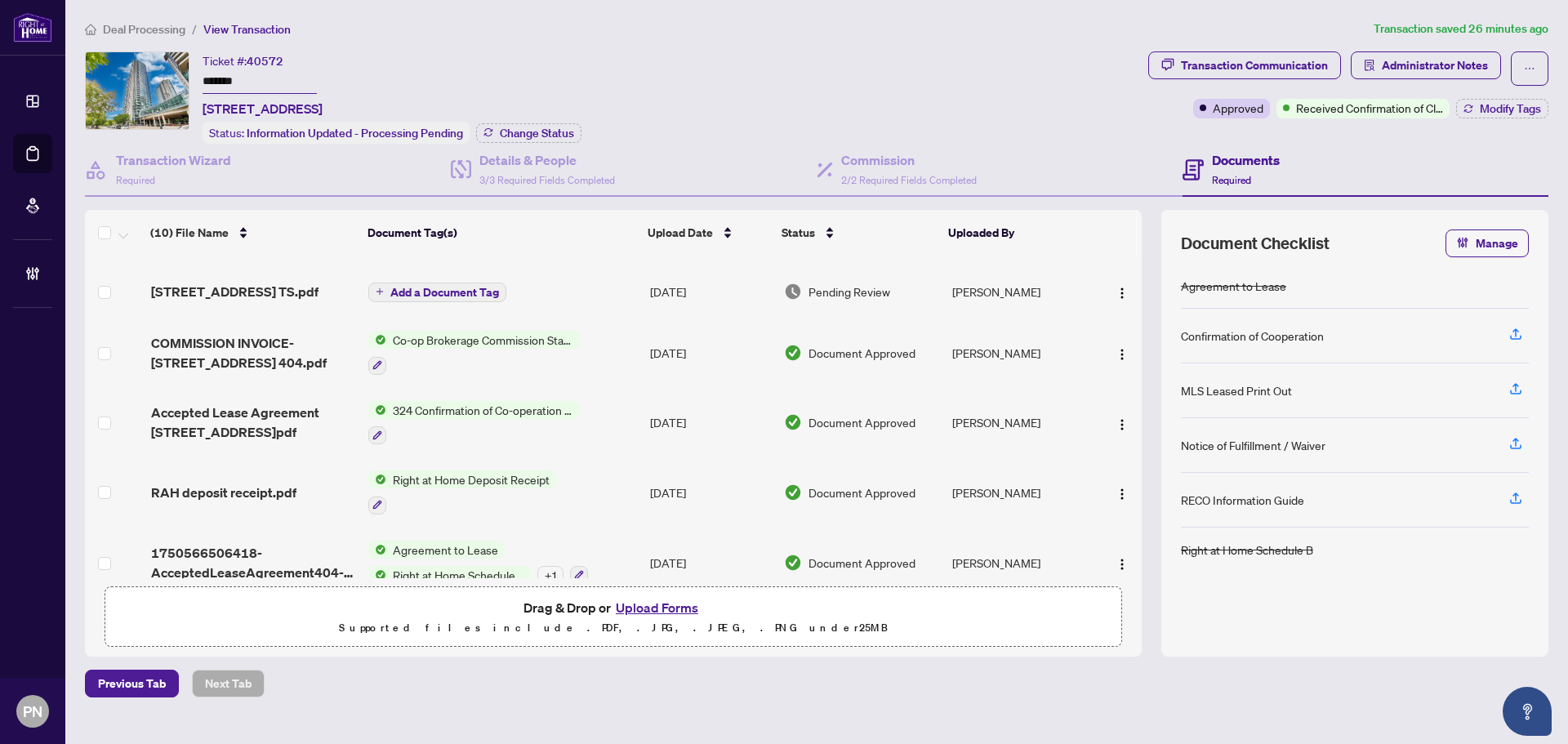
scroll to position [345, 0]
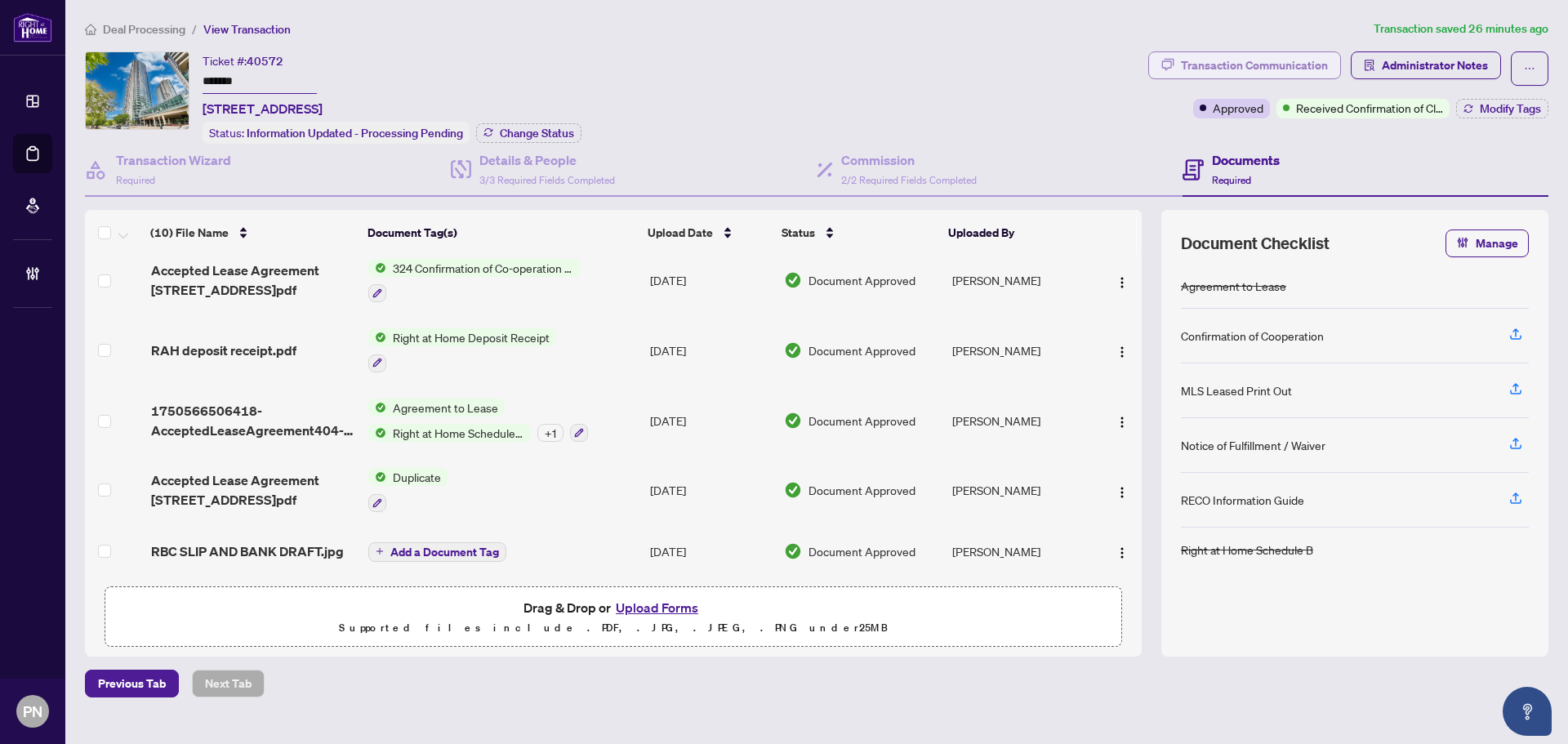
click at [778, 56] on div "Transaction Communication" at bounding box center [1254, 65] width 147 height 26
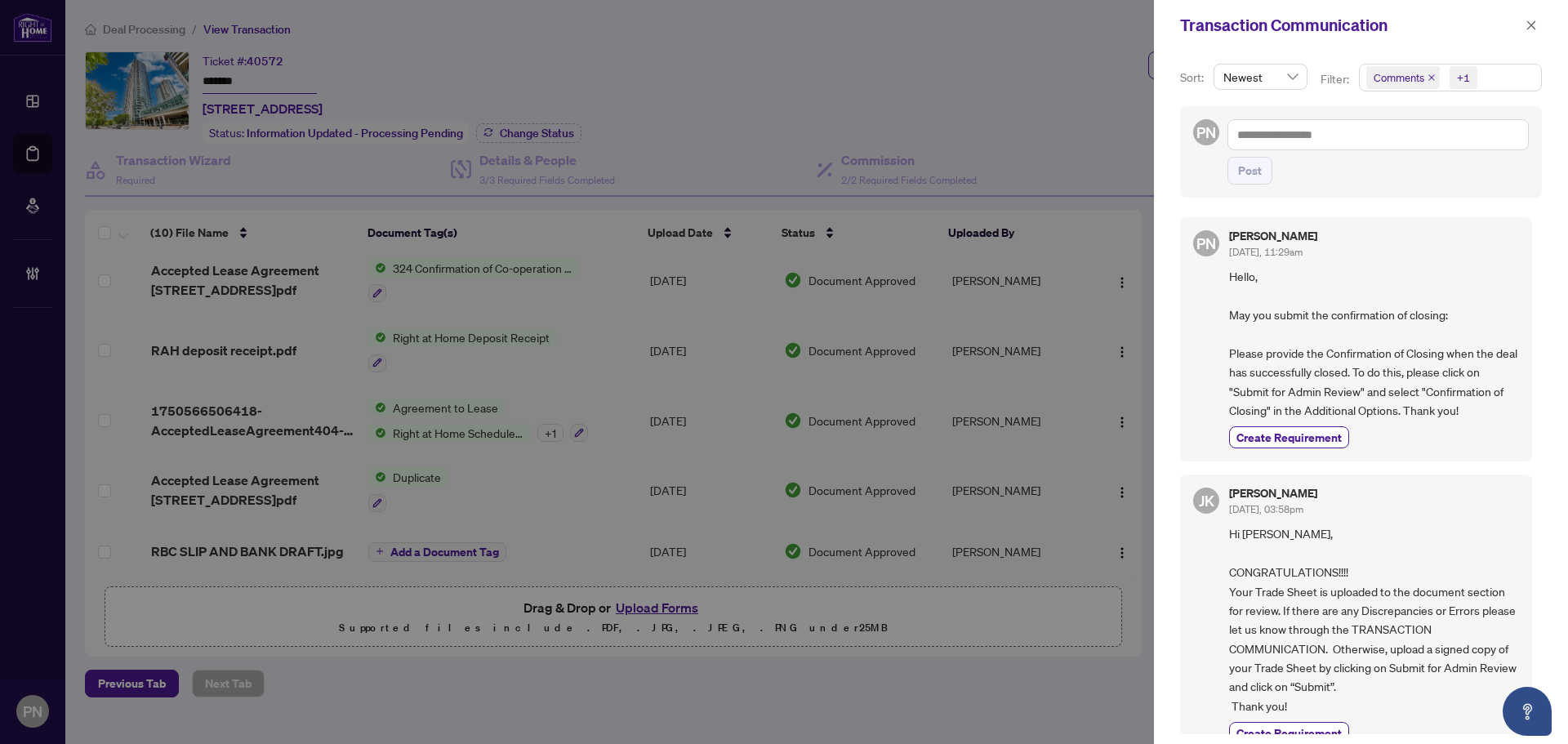
click at [778, 79] on icon "close" at bounding box center [1431, 77] width 7 height 7
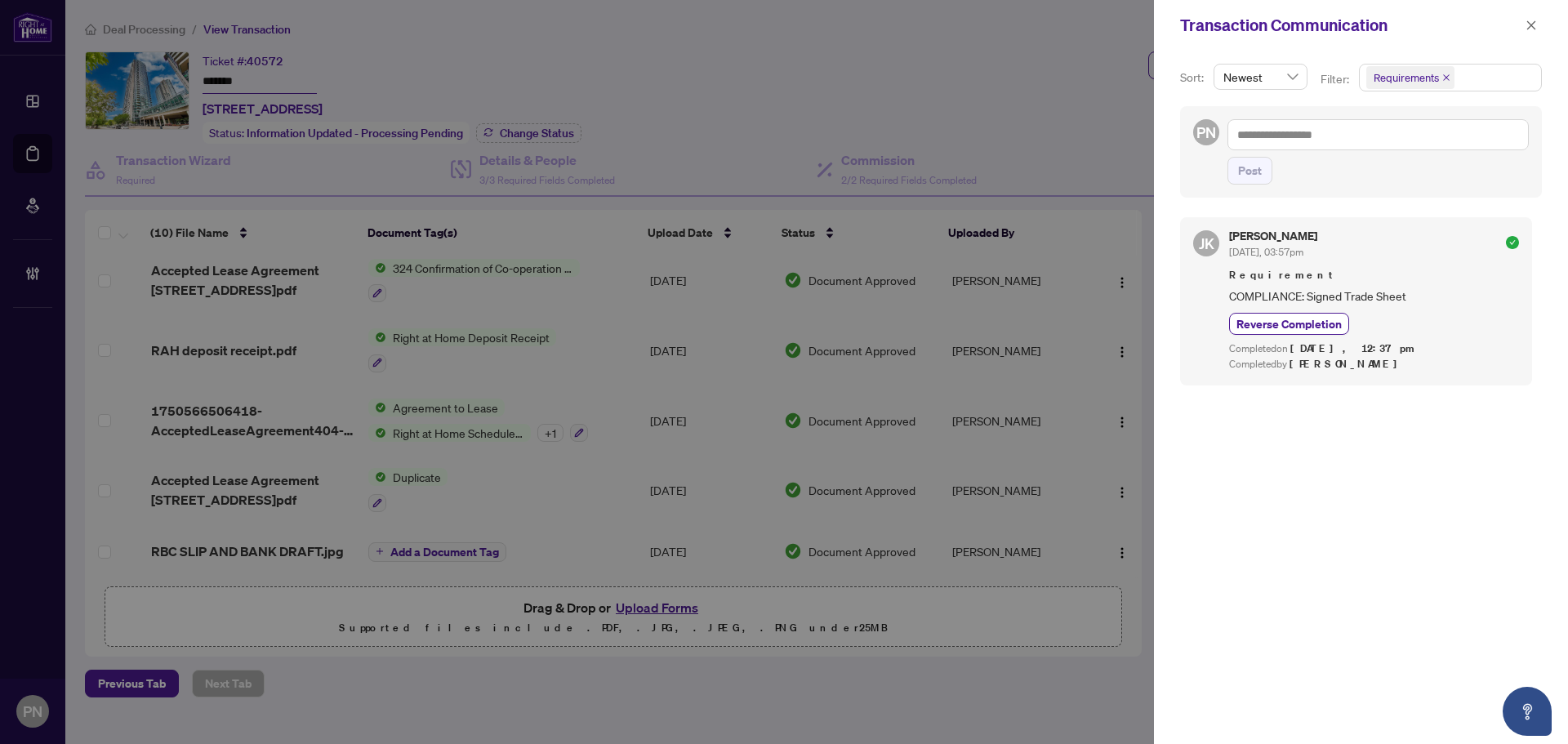
click at [778, 79] on span "Requirements" at bounding box center [1451, 78] width 182 height 26
click at [778, 187] on span "Activity History" at bounding box center [1431, 191] width 78 height 15
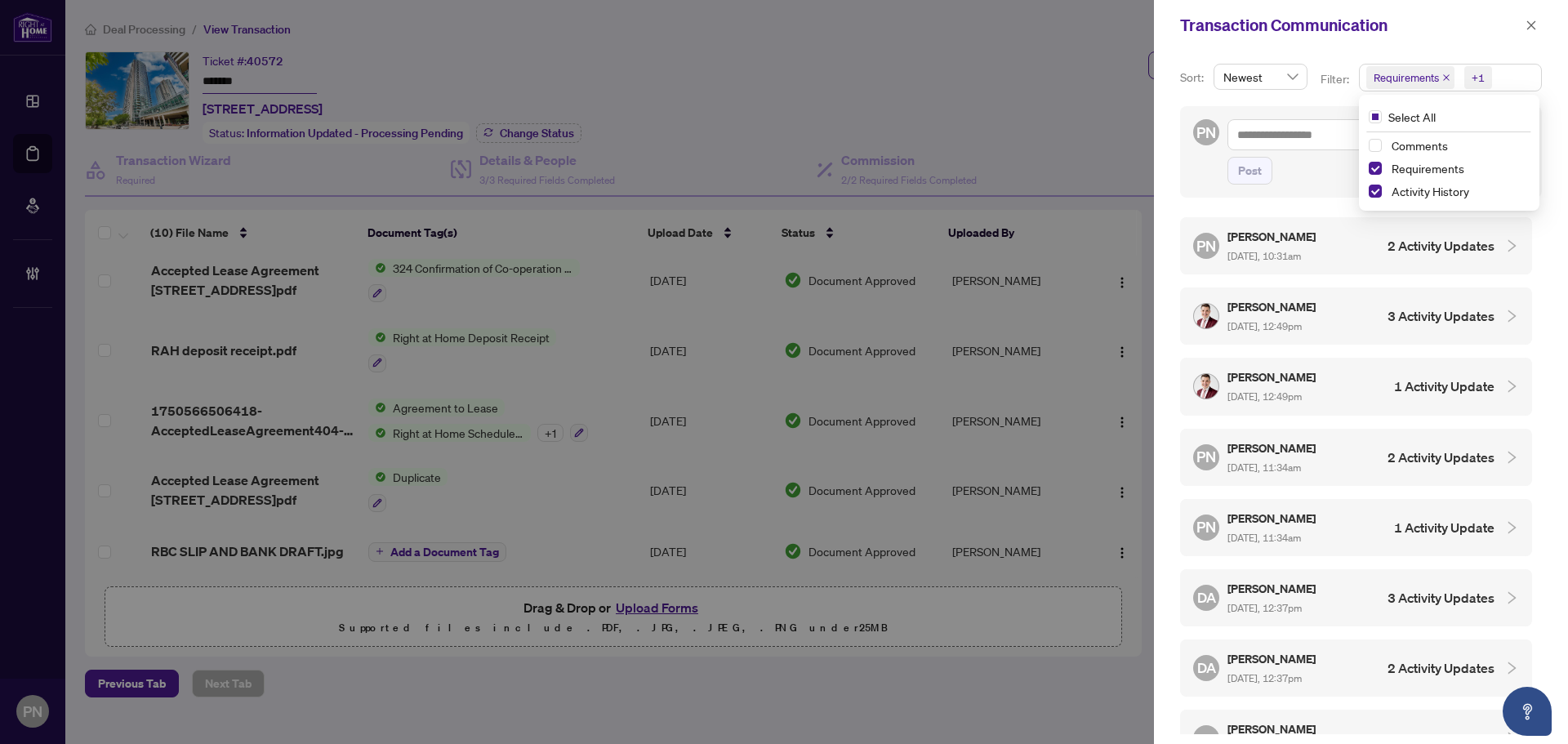
click at [778, 316] on div "[PERSON_NAME] [DATE], 12:49pm 3 Activity Updates" at bounding box center [1344, 317] width 302 height 38
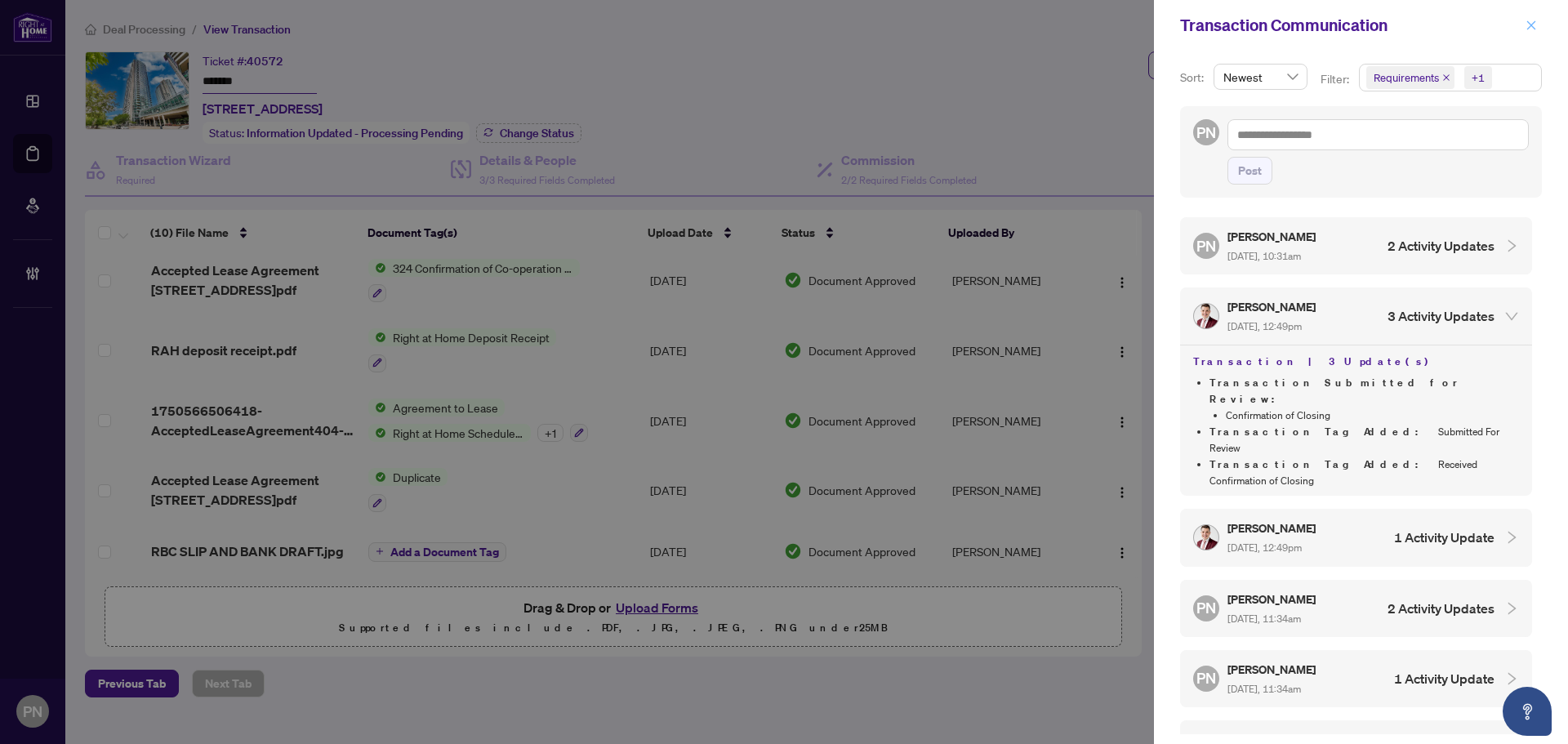
click at [778, 23] on icon "close" at bounding box center [1531, 25] width 11 height 11
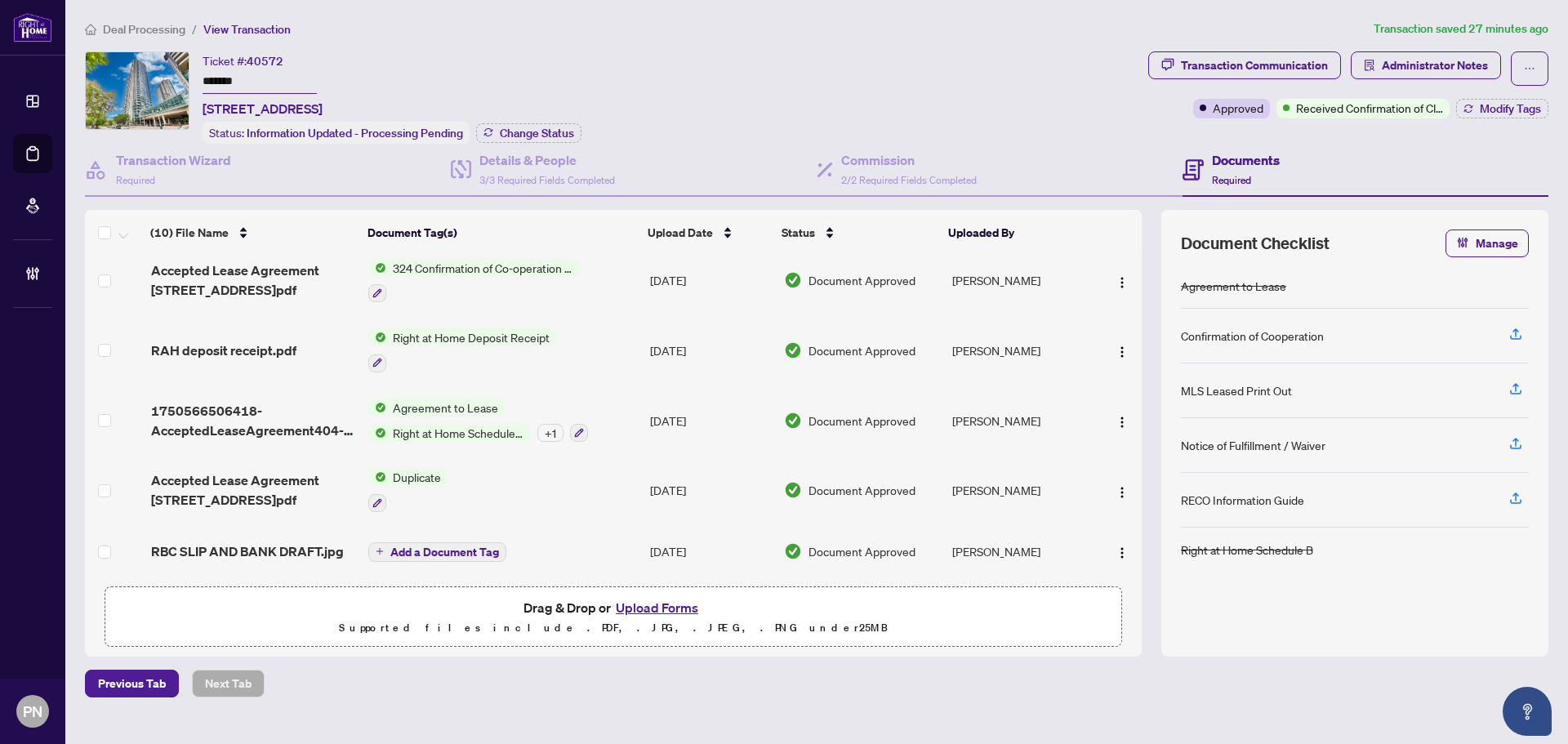
click at [116, 28] on span "Deal Processing" at bounding box center [144, 29] width 83 height 15
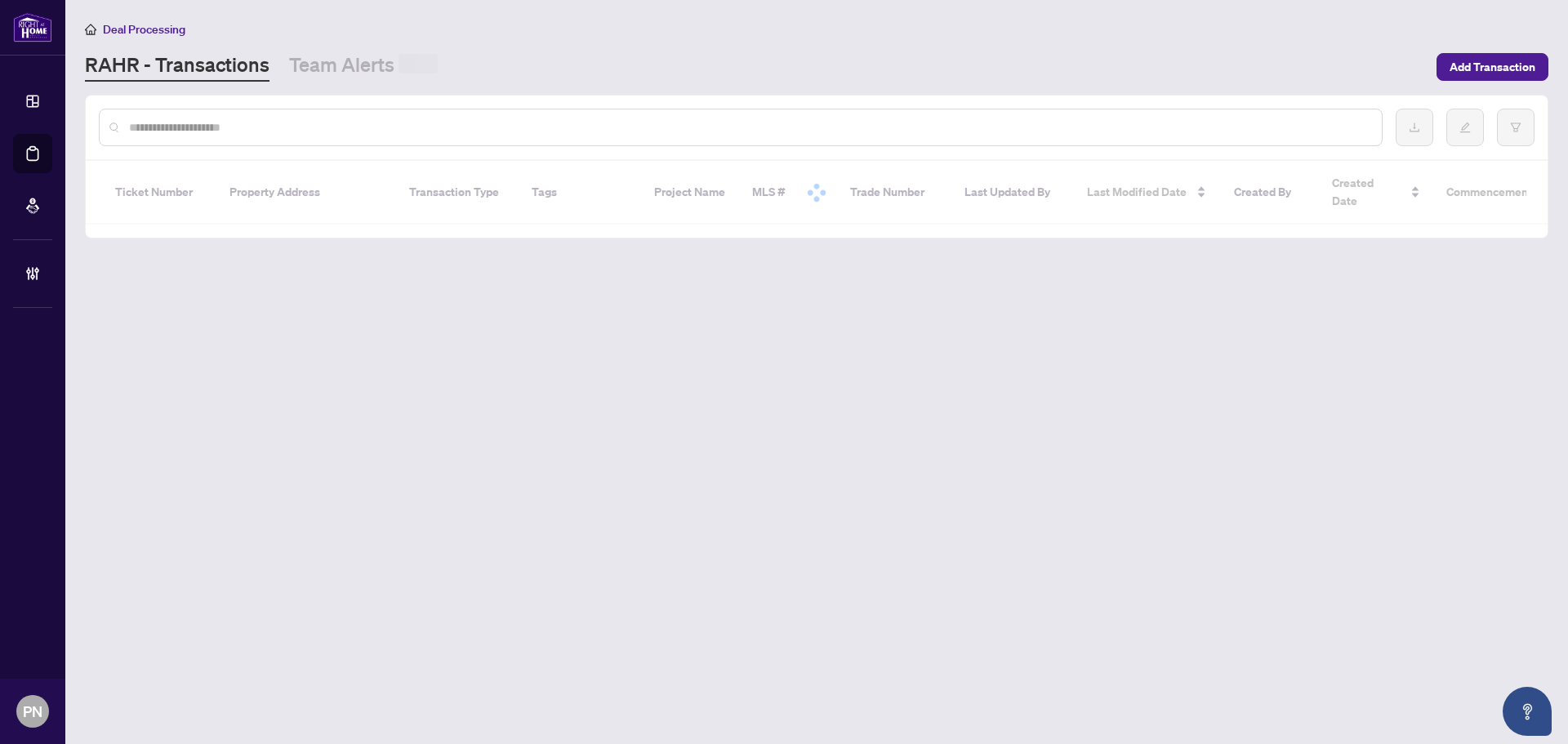
click at [307, 130] on input "text" at bounding box center [748, 128] width 1239 height 18
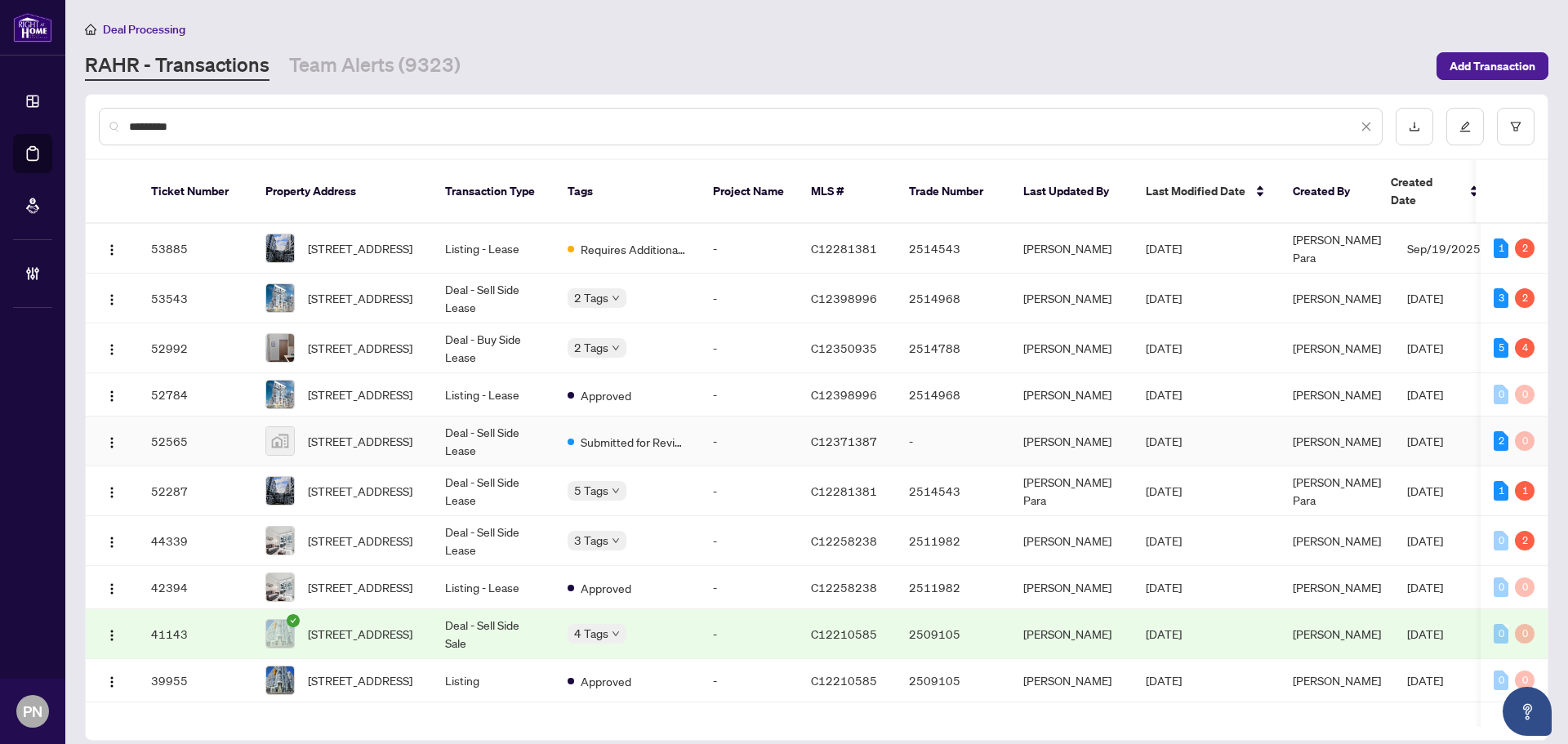
type input "*********"
click at [508, 472] on td "Deal - Sell Side Lease" at bounding box center [493, 491] width 123 height 50
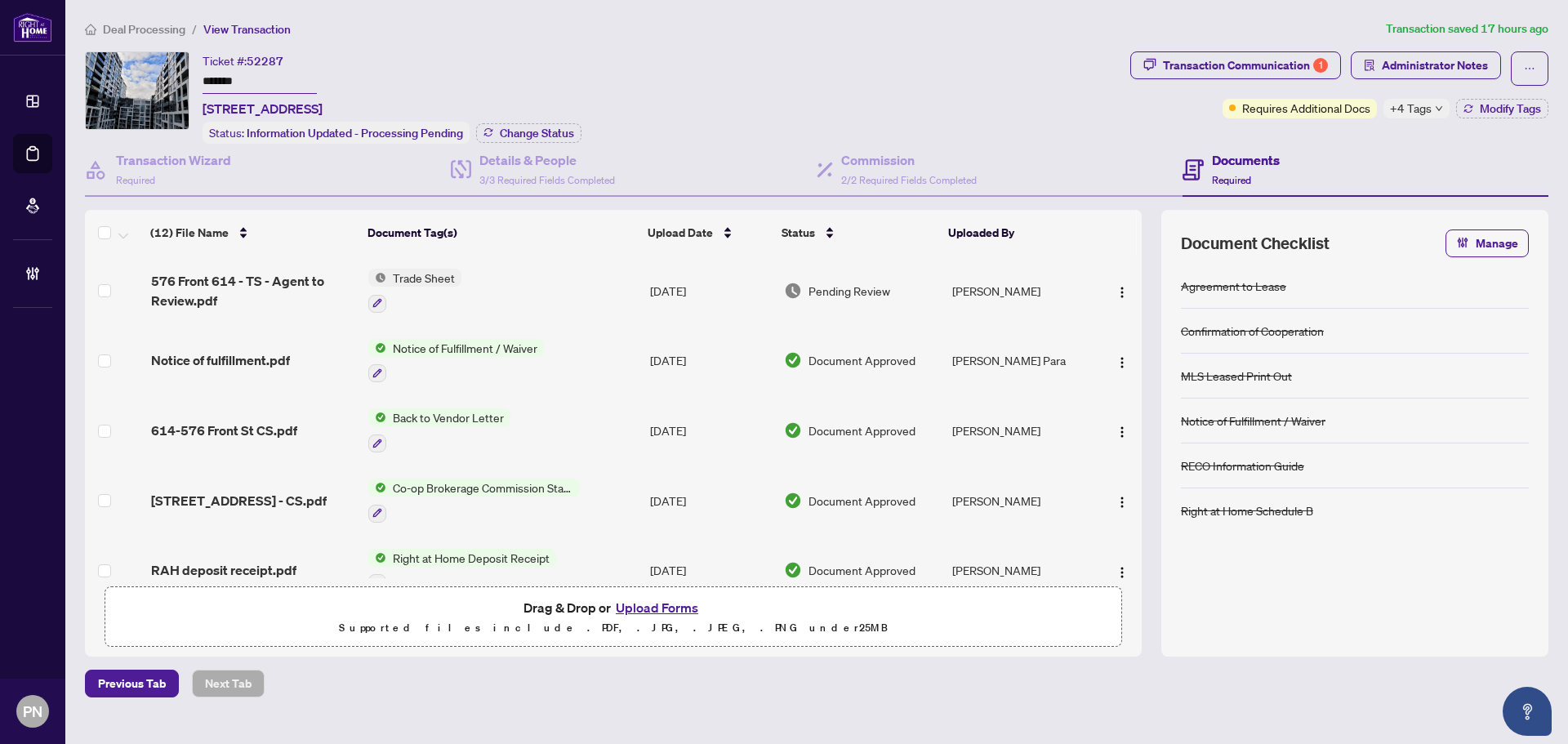
click at [137, 26] on span "Deal Processing" at bounding box center [144, 29] width 83 height 15
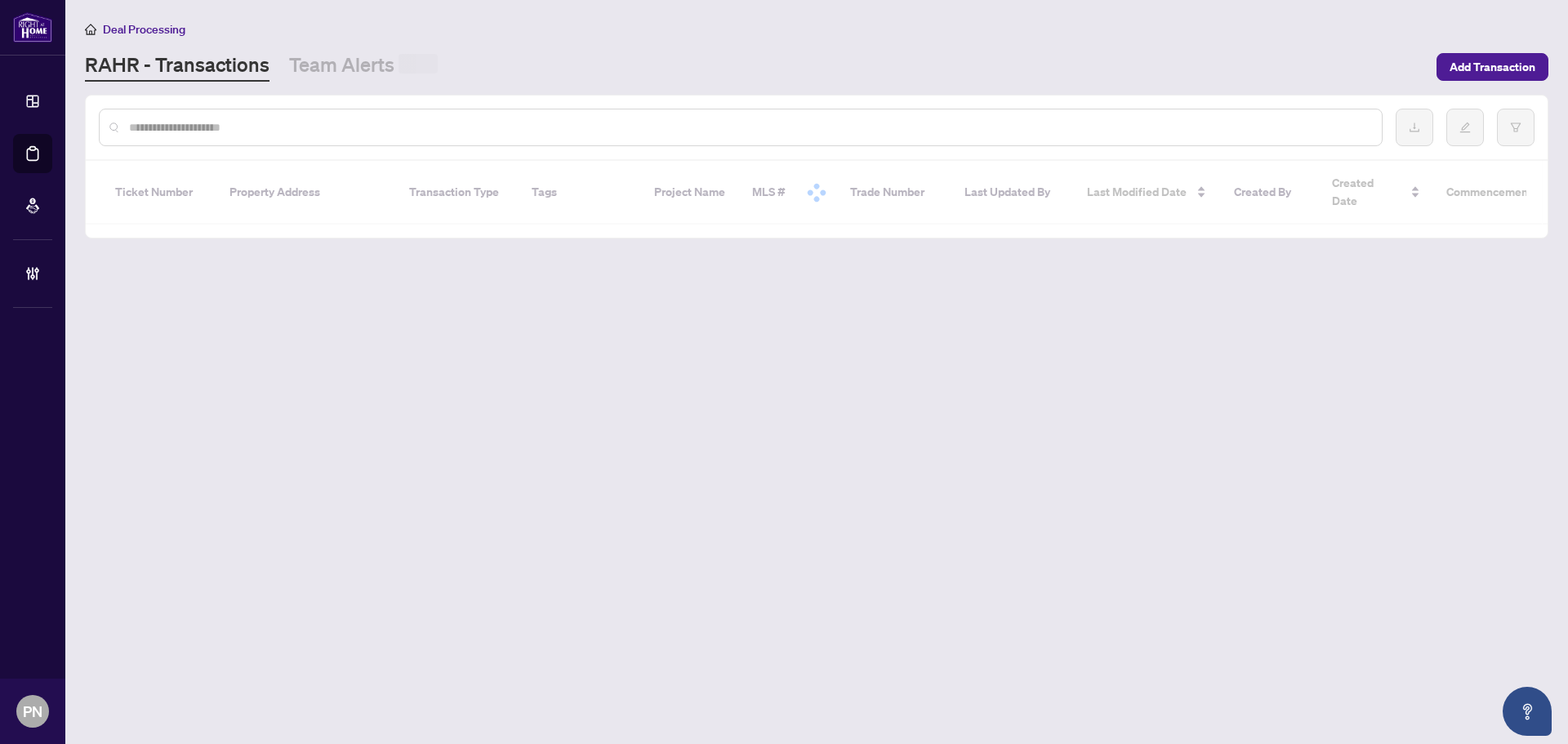
click at [326, 128] on input "text" at bounding box center [748, 128] width 1239 height 18
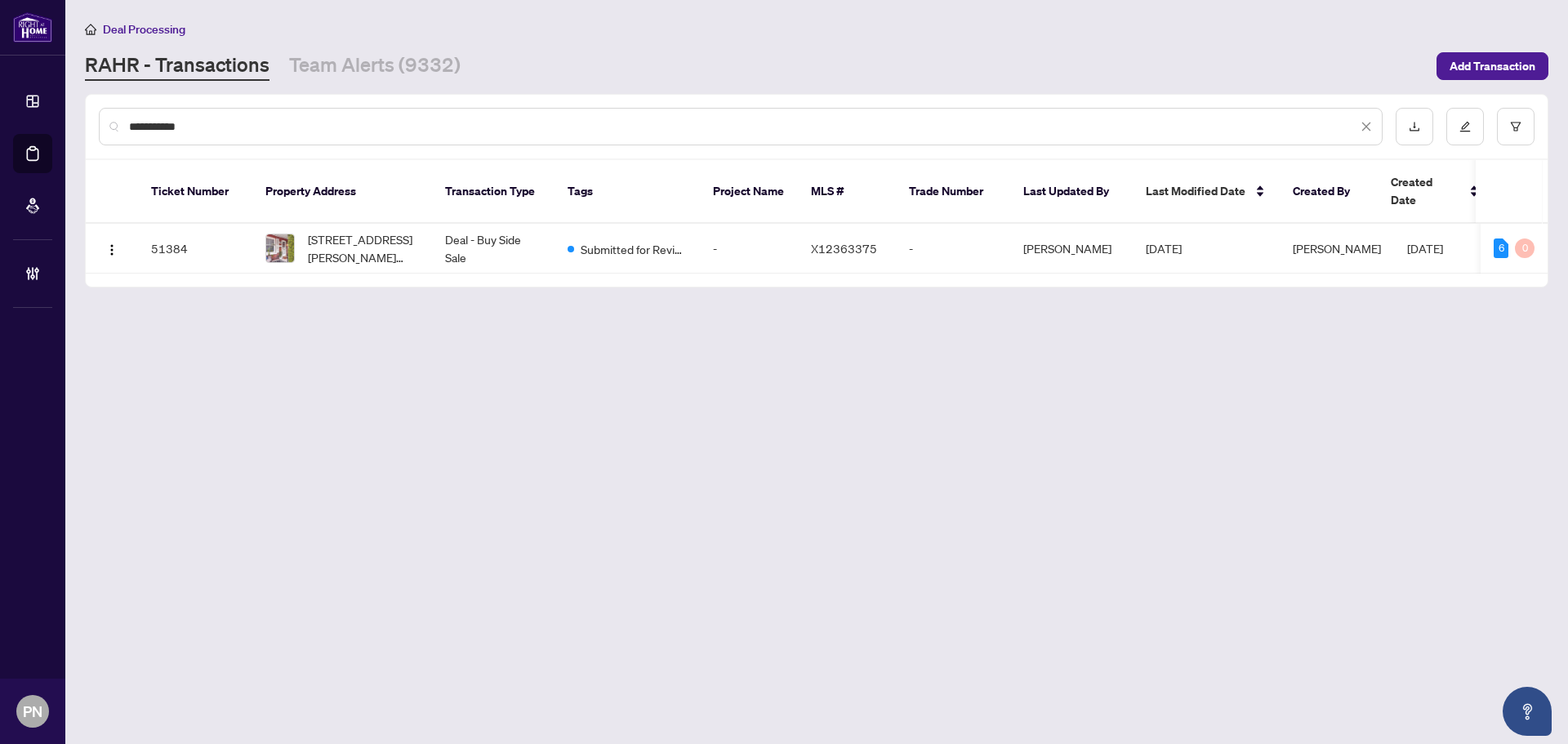
type input "**********"
click at [486, 238] on td "Deal - Buy Side Sale" at bounding box center [493, 249] width 123 height 50
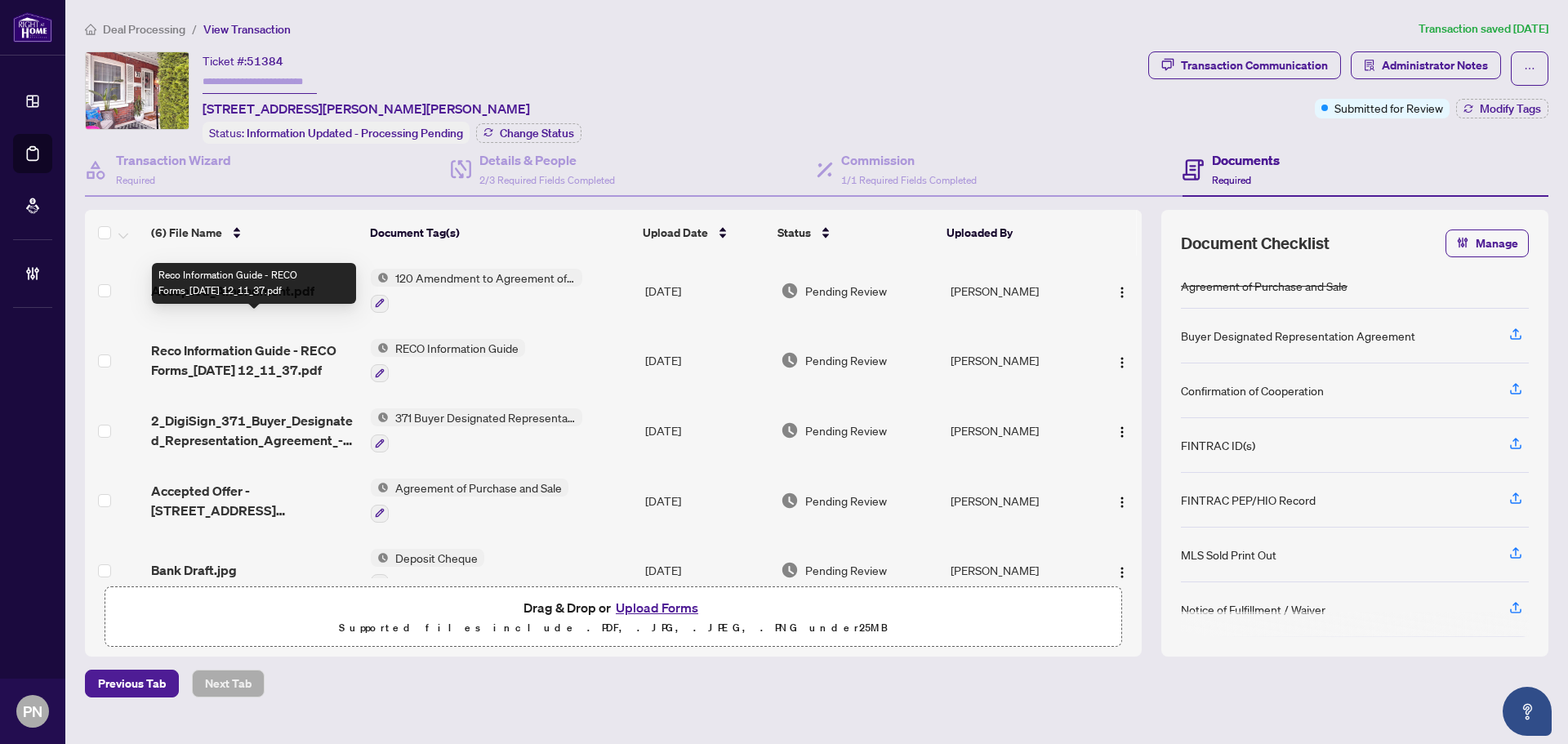
scroll to position [101, 0]
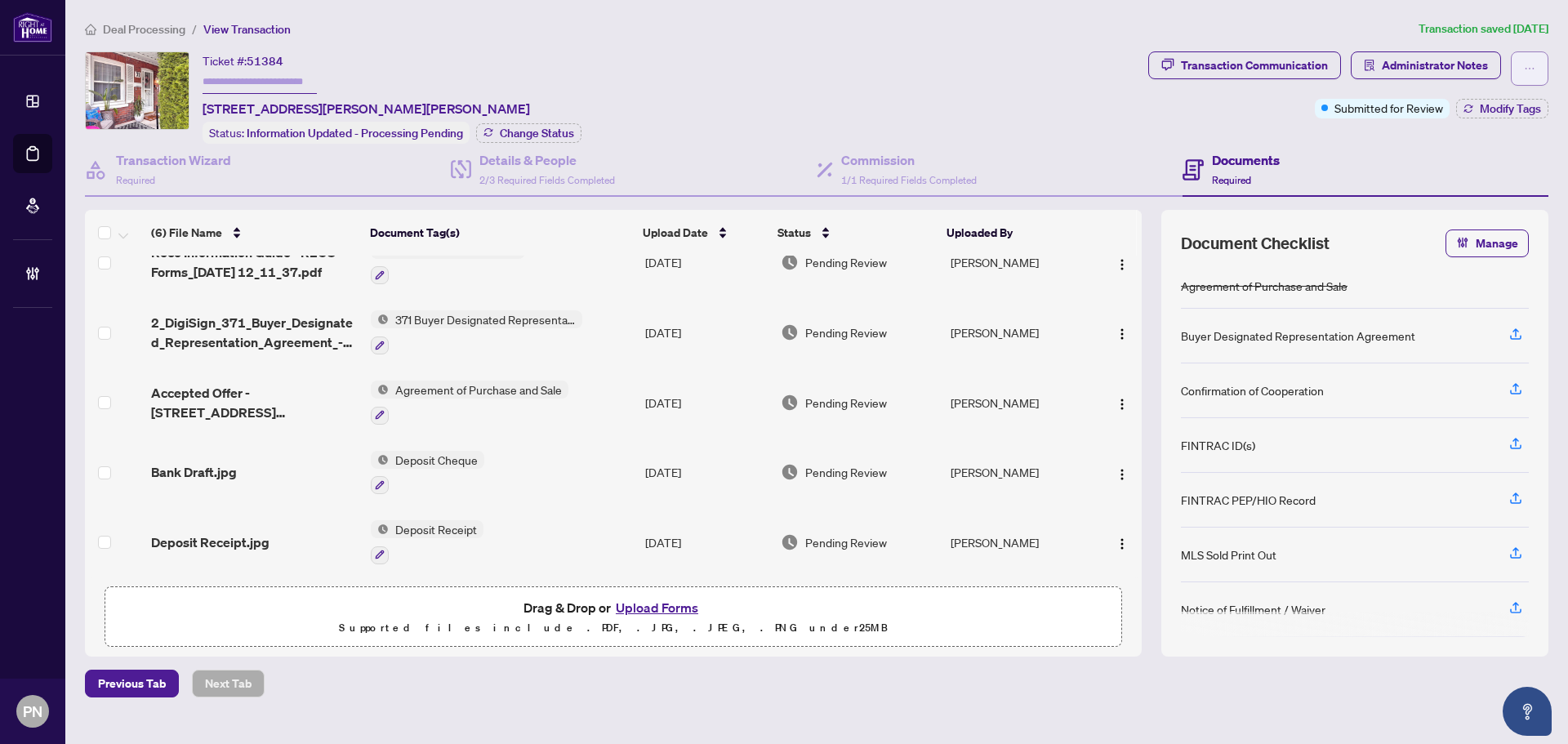
click at [778, 65] on icon "ellipsis" at bounding box center [1529, 68] width 11 height 11
click at [778, 107] on span "Transaction Permissions" at bounding box center [1472, 105] width 125 height 18
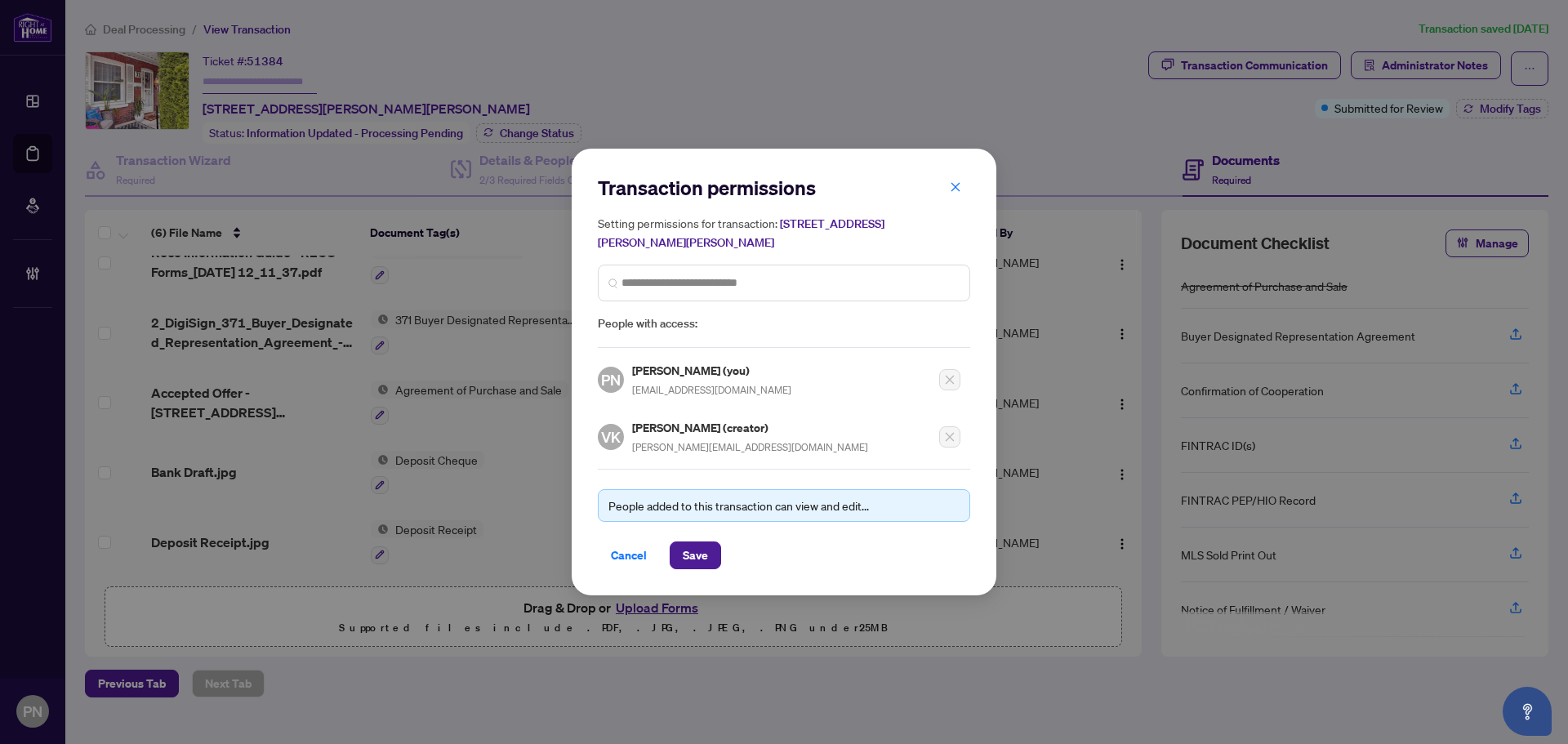
drag, startPoint x: 966, startPoint y: 191, endPoint x: 977, endPoint y: 190, distance: 11.0
click at [778, 191] on button "button" at bounding box center [955, 187] width 33 height 28
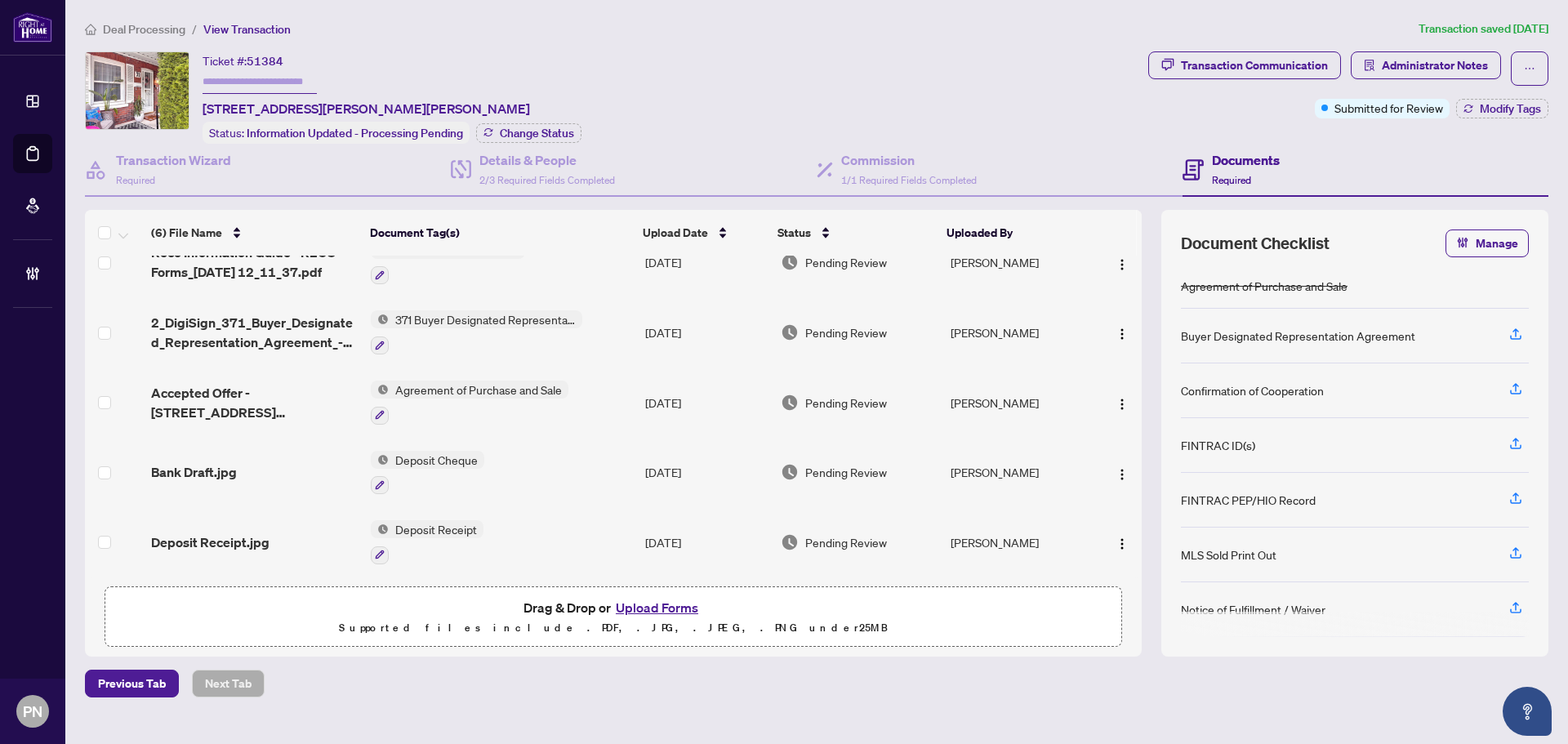
click at [137, 29] on span "Deal Processing" at bounding box center [144, 29] width 83 height 15
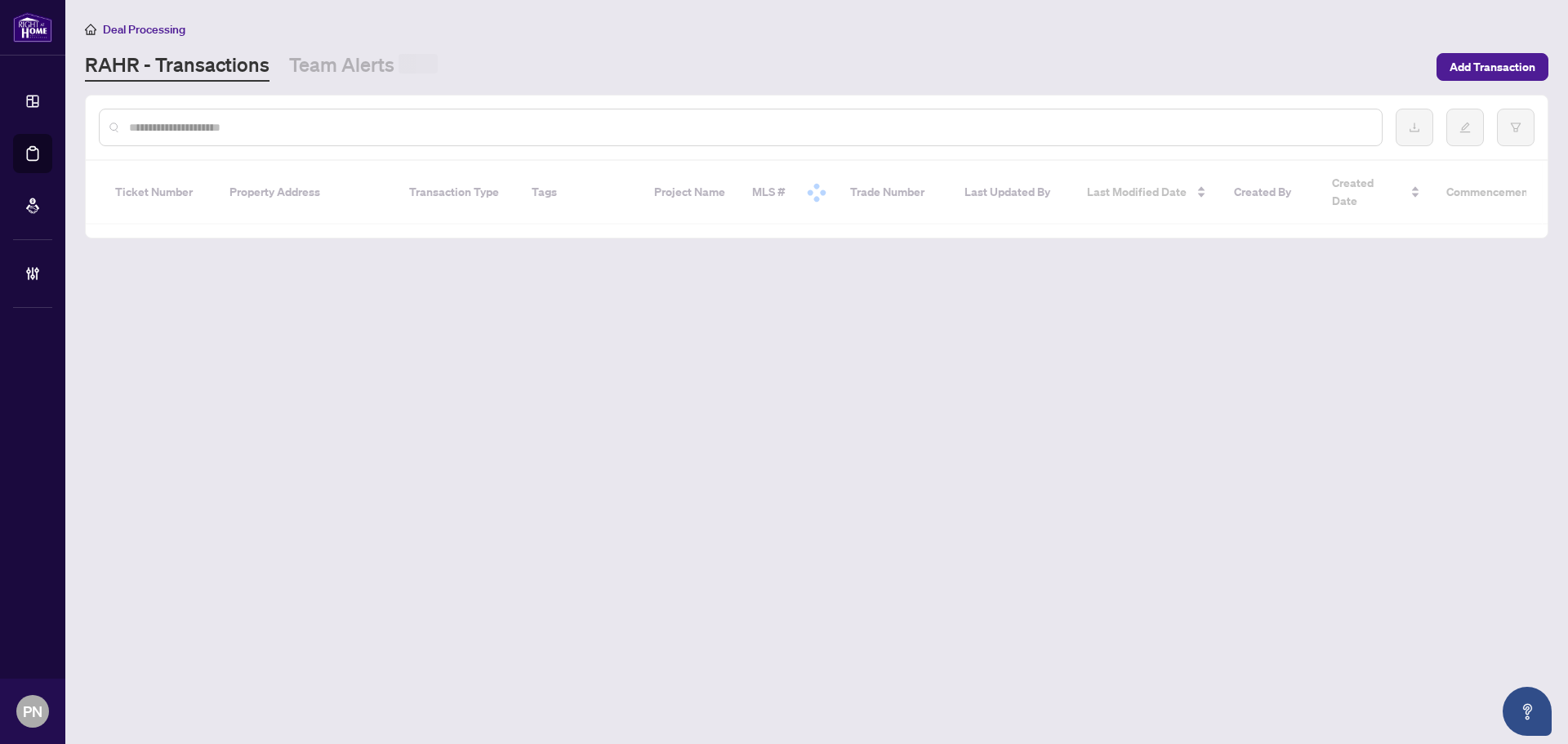
click at [267, 132] on input "text" at bounding box center [748, 128] width 1239 height 18
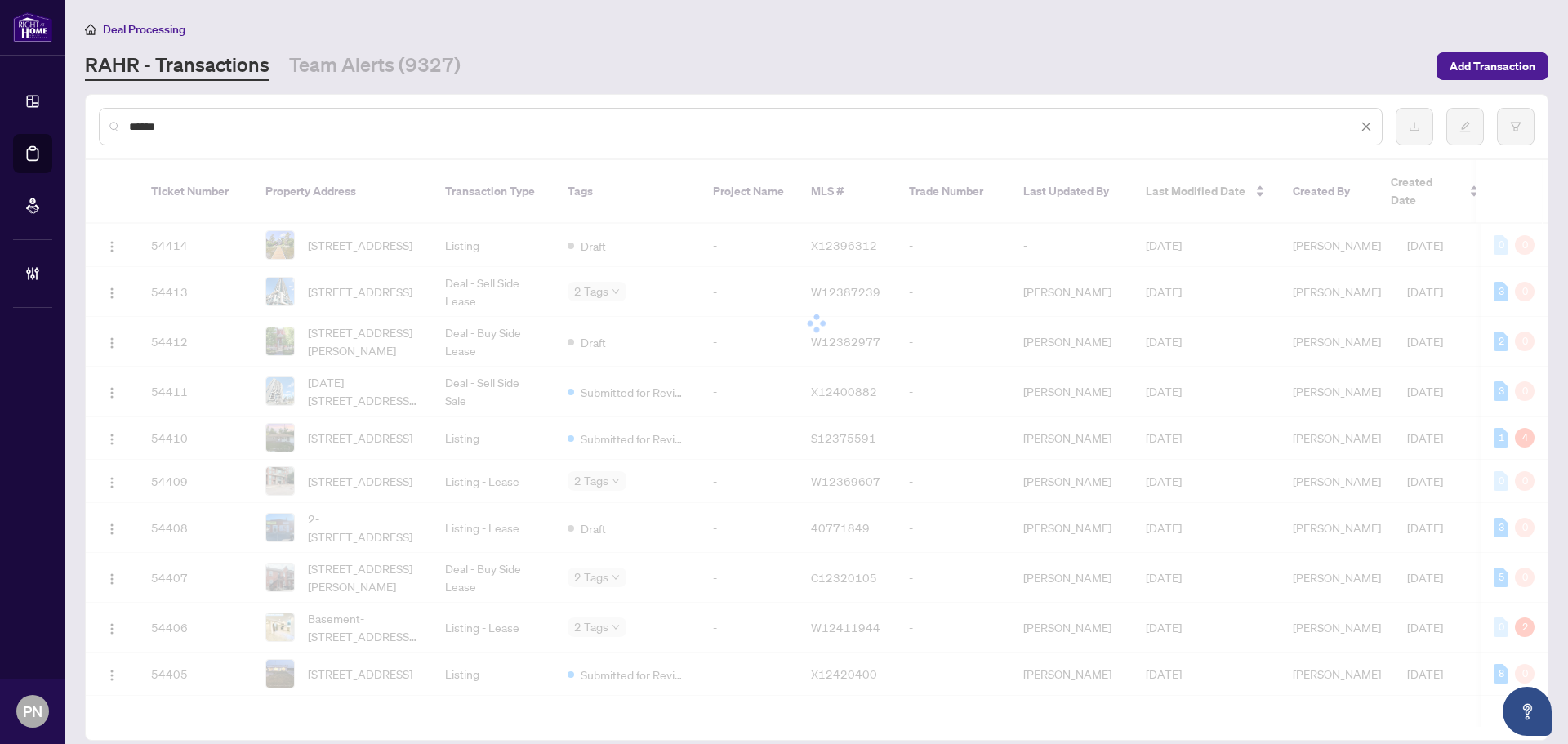
type input "*******"
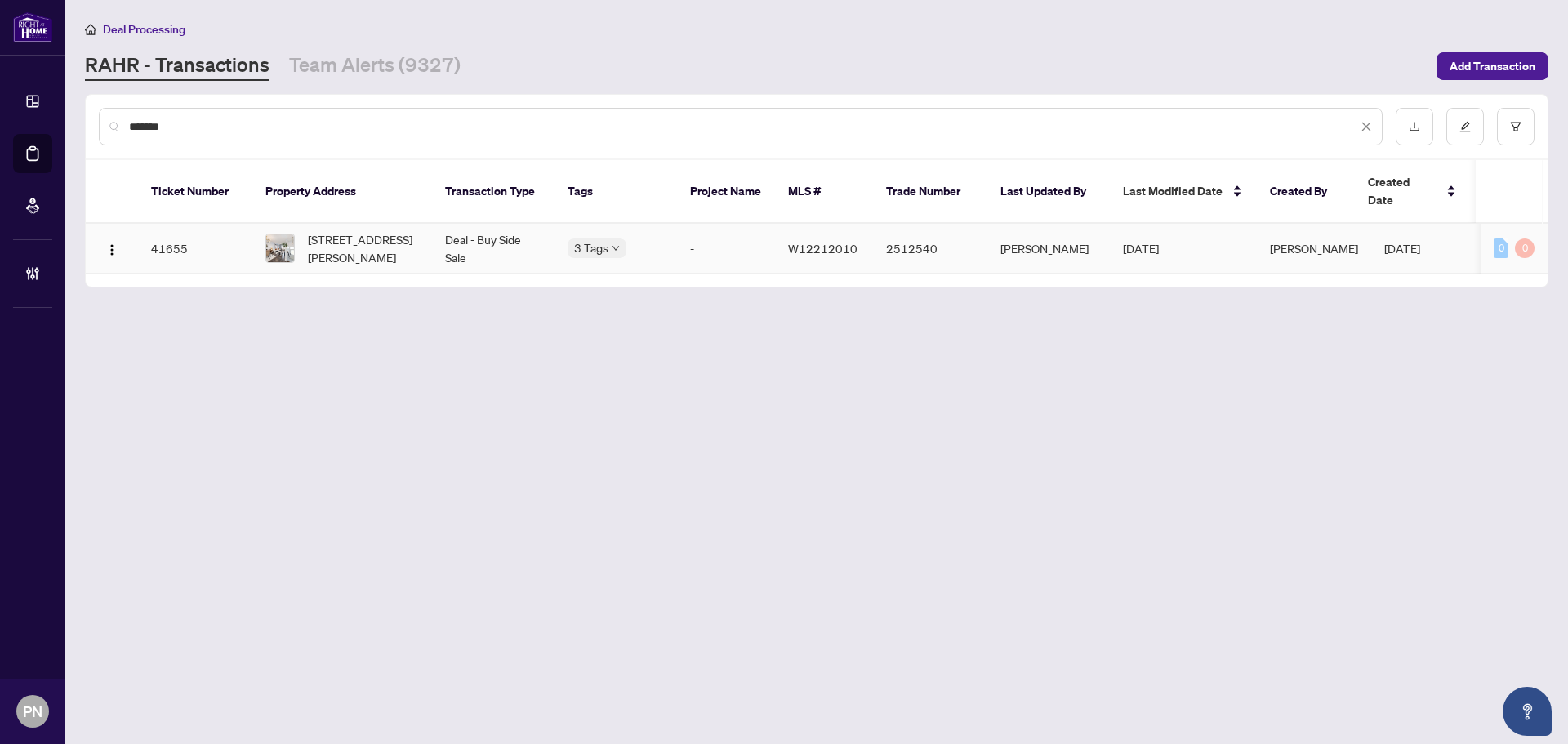
click at [446, 232] on td "Deal - Buy Side Sale" at bounding box center [493, 249] width 123 height 50
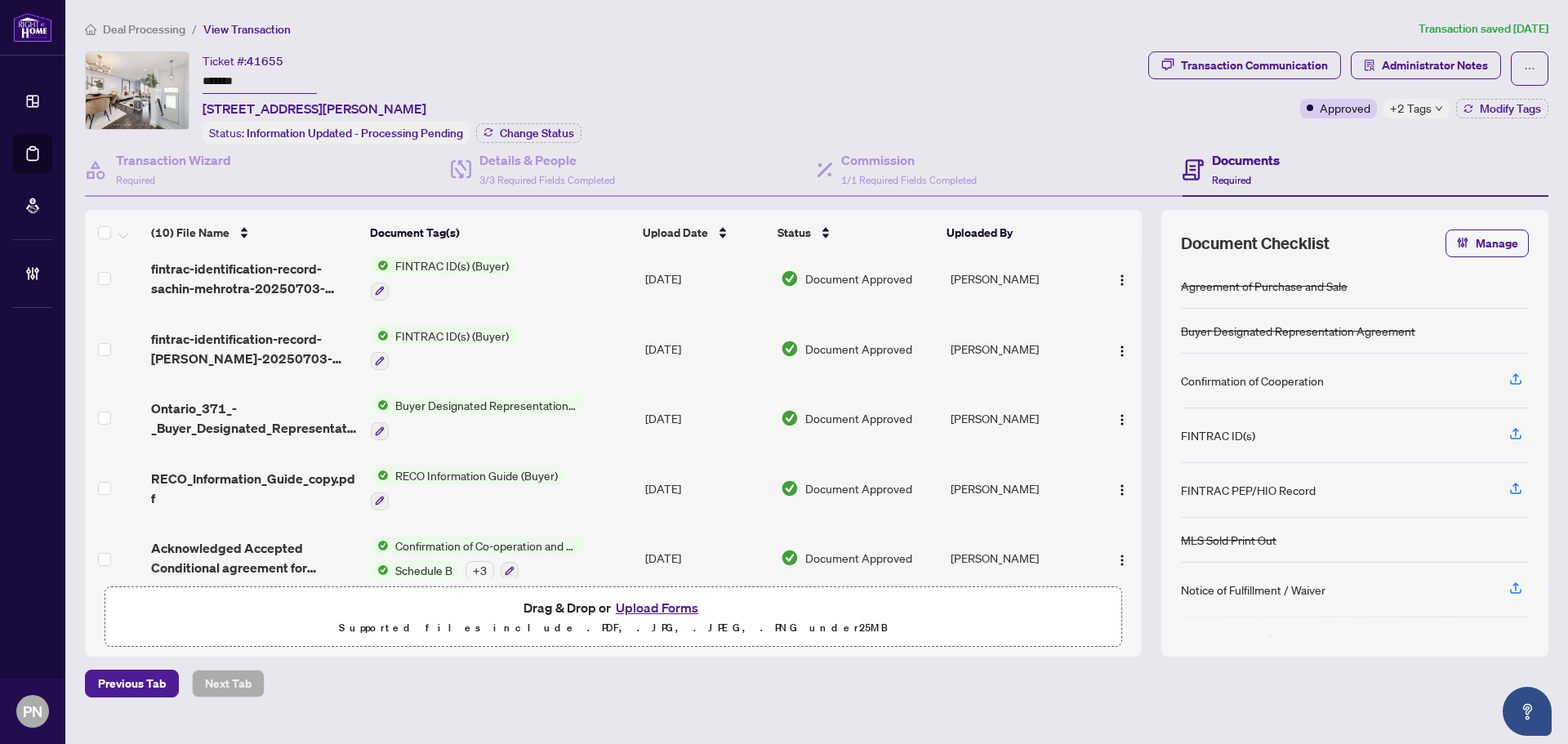
scroll to position [379, 0]
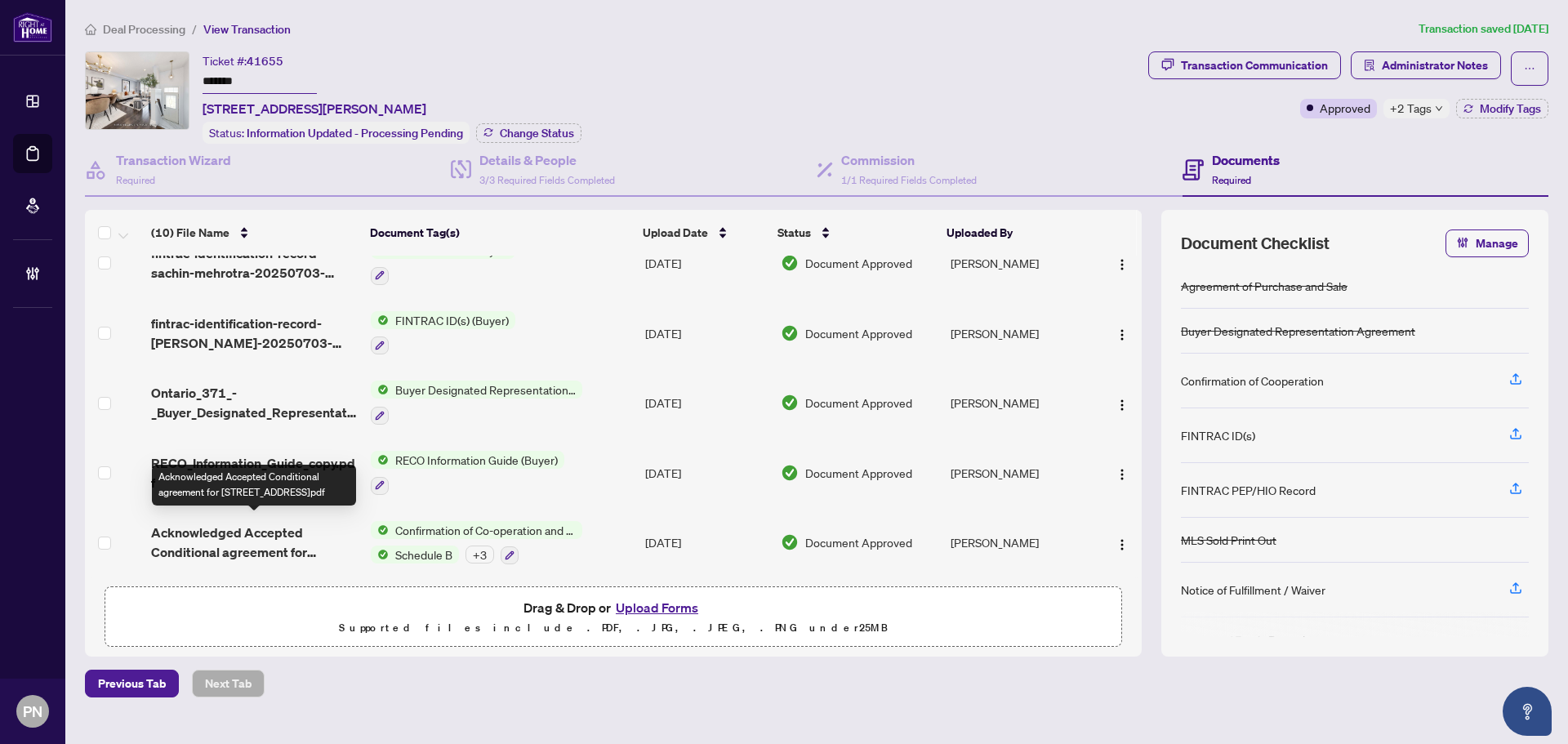
click at [284, 545] on span "Acknowledged Accepted Conditional agreement for [STREET_ADDRESS]pdf" at bounding box center [254, 541] width 207 height 39
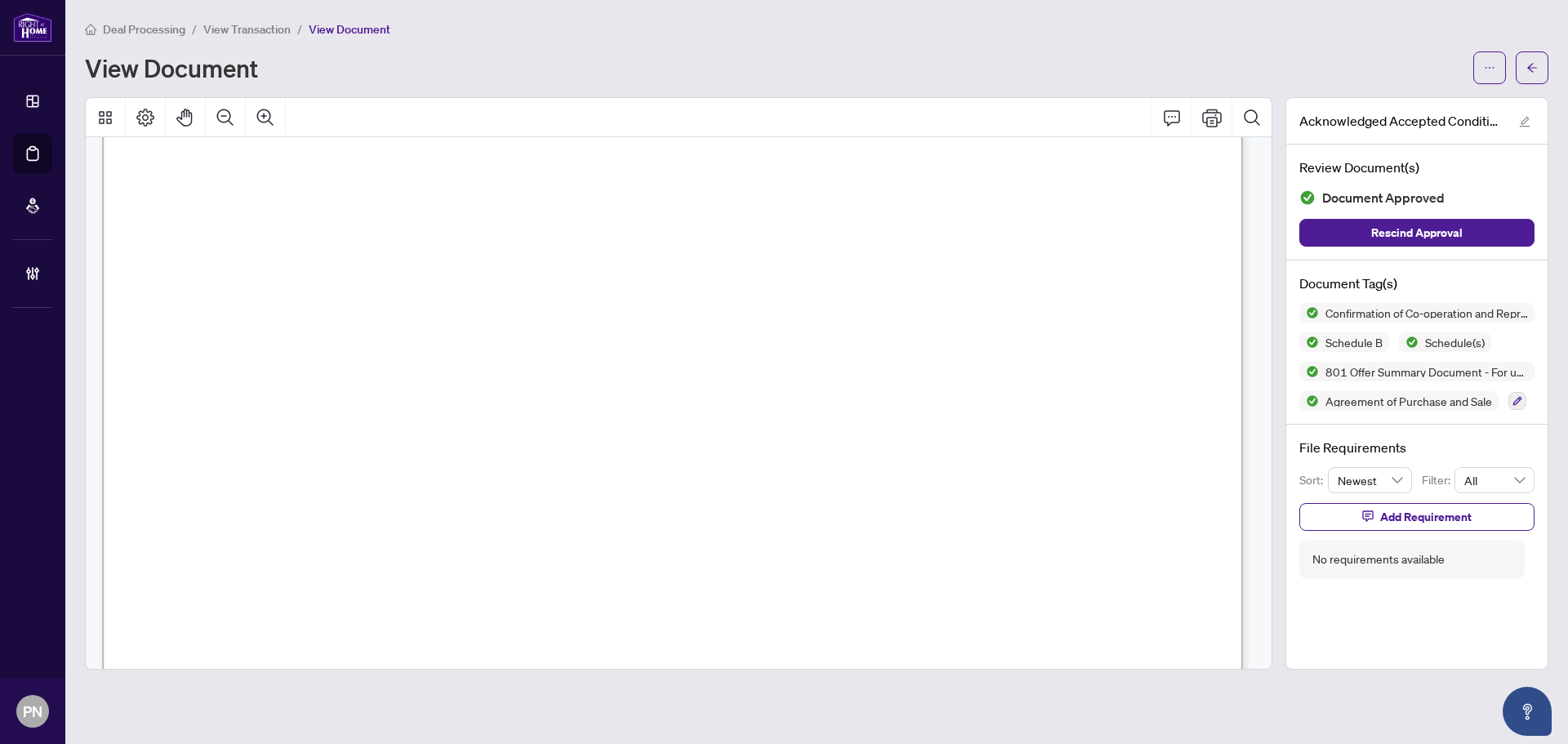
scroll to position [8003, 0]
click at [164, 35] on span "Deal Processing" at bounding box center [144, 29] width 83 height 15
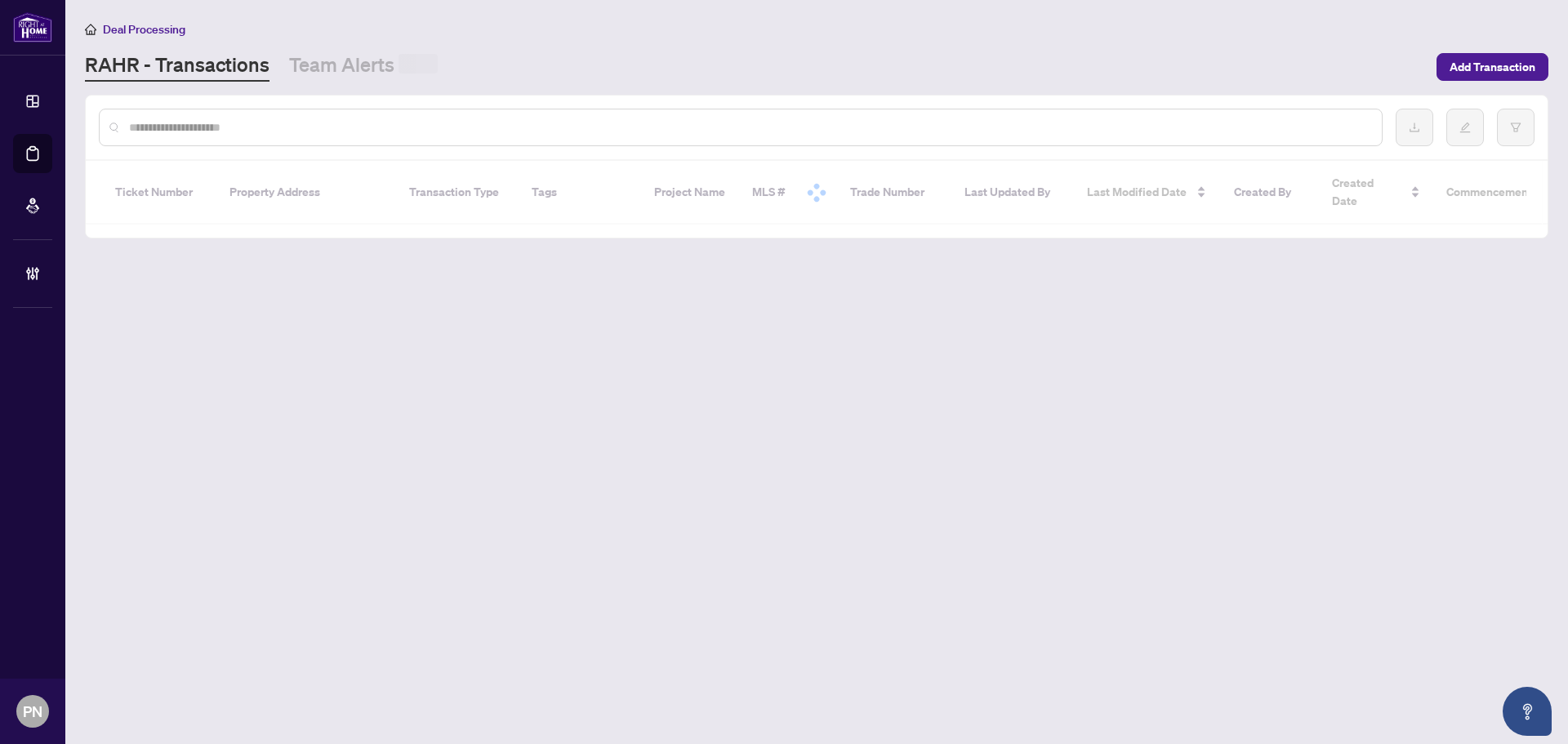
click at [282, 134] on input "text" at bounding box center [748, 128] width 1239 height 18
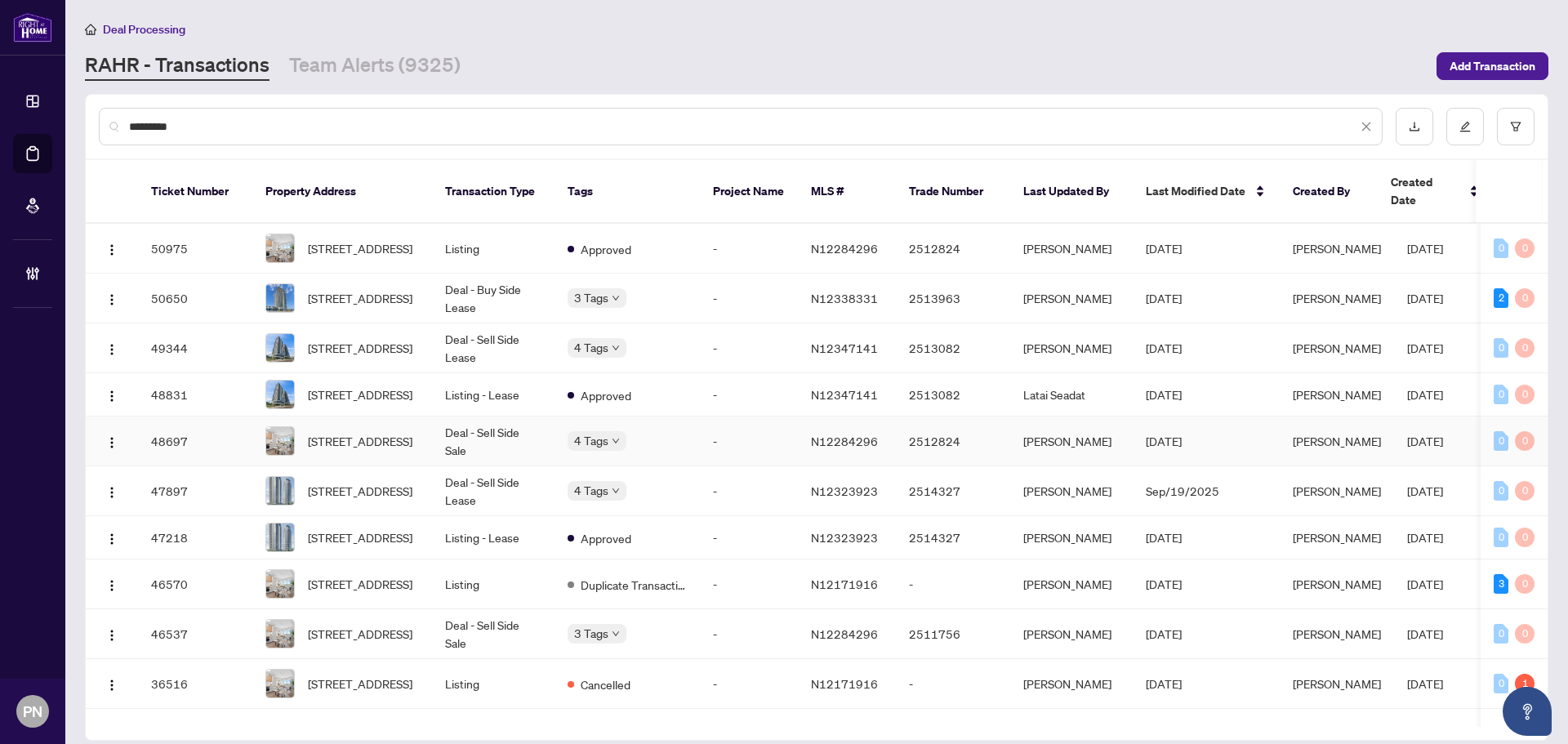
type input "*********"
click at [455, 432] on td "Deal - Sell Side Sale" at bounding box center [493, 441] width 123 height 50
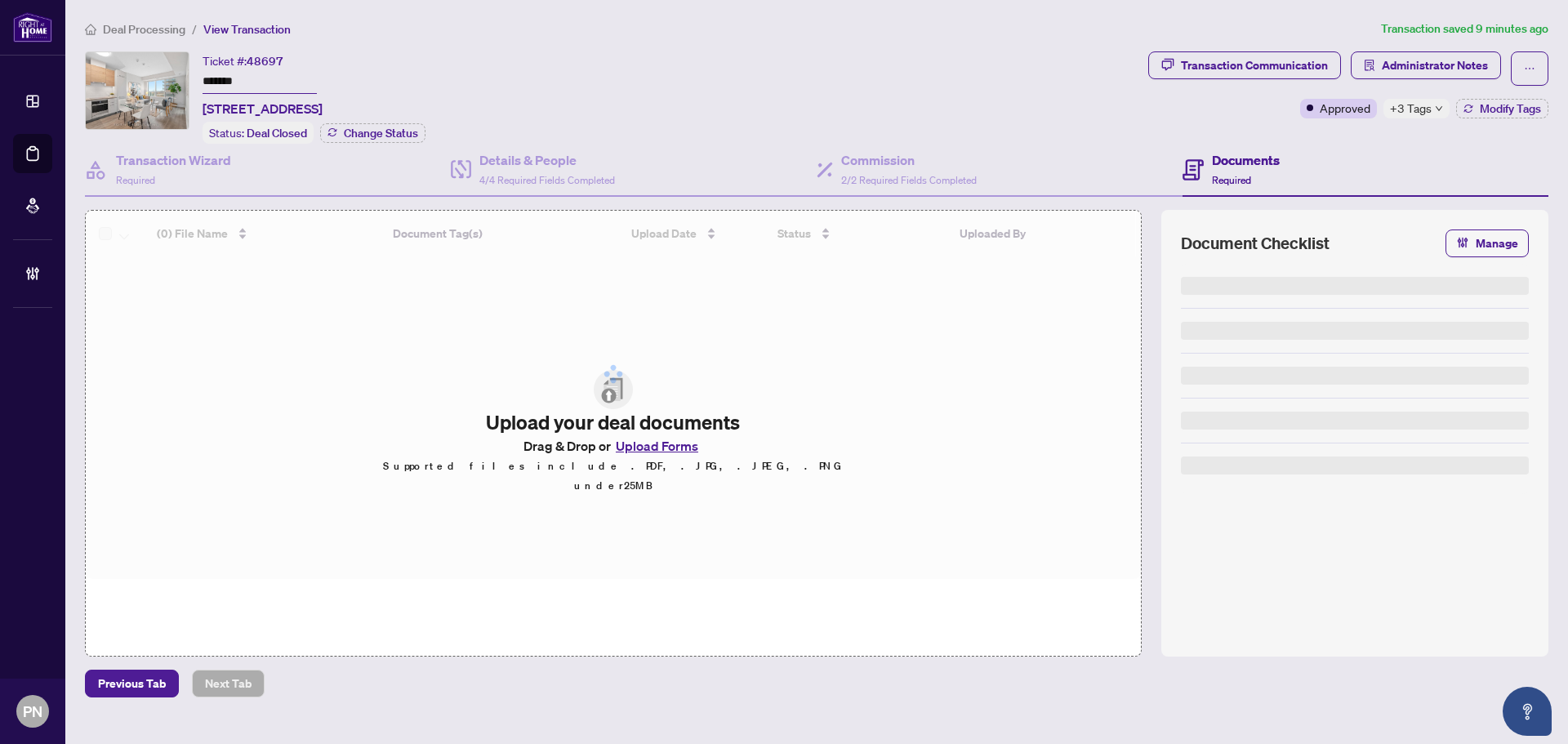
click at [778, 108] on span "Modify Tags" at bounding box center [1510, 108] width 61 height 11
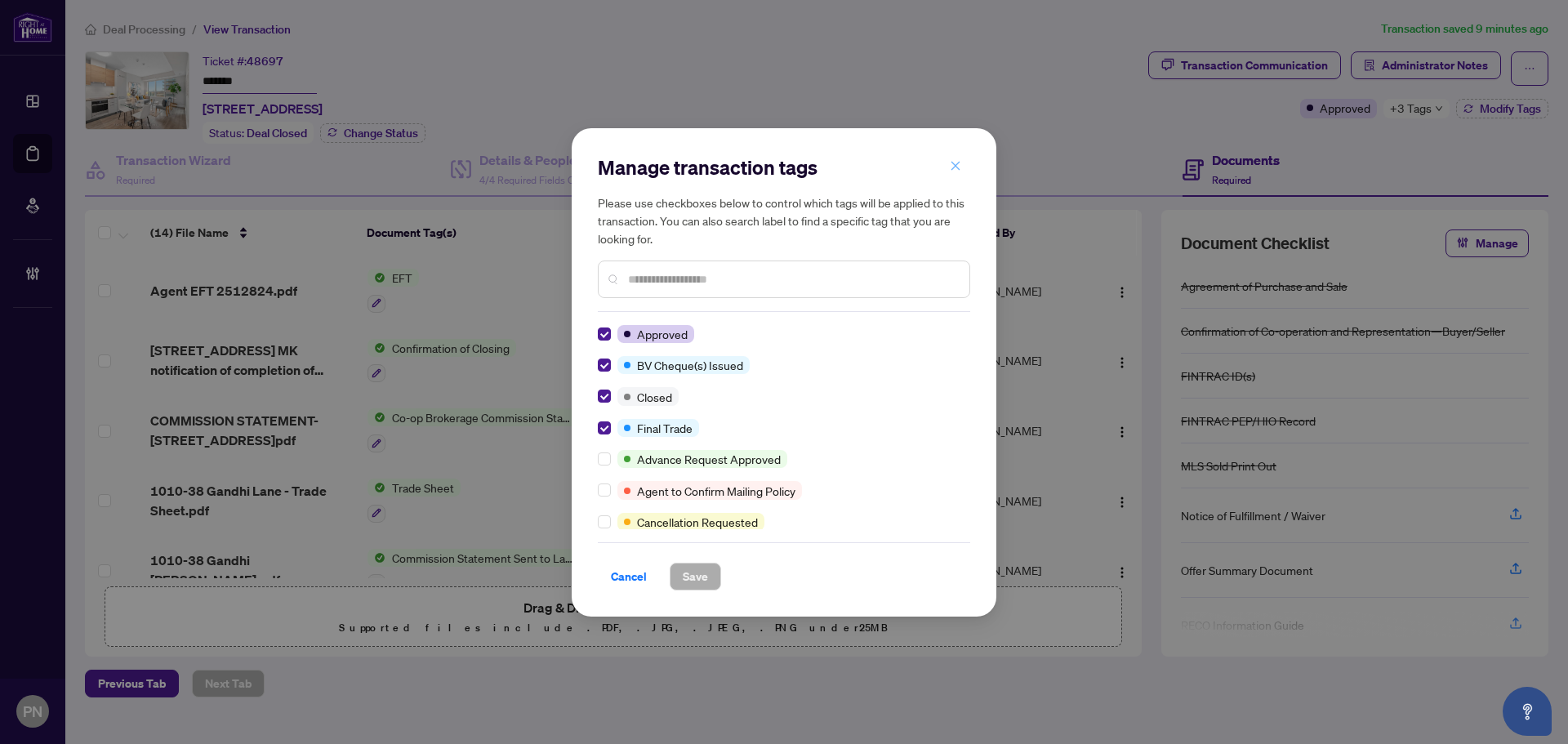
click at [778, 167] on icon "close" at bounding box center [955, 165] width 11 height 11
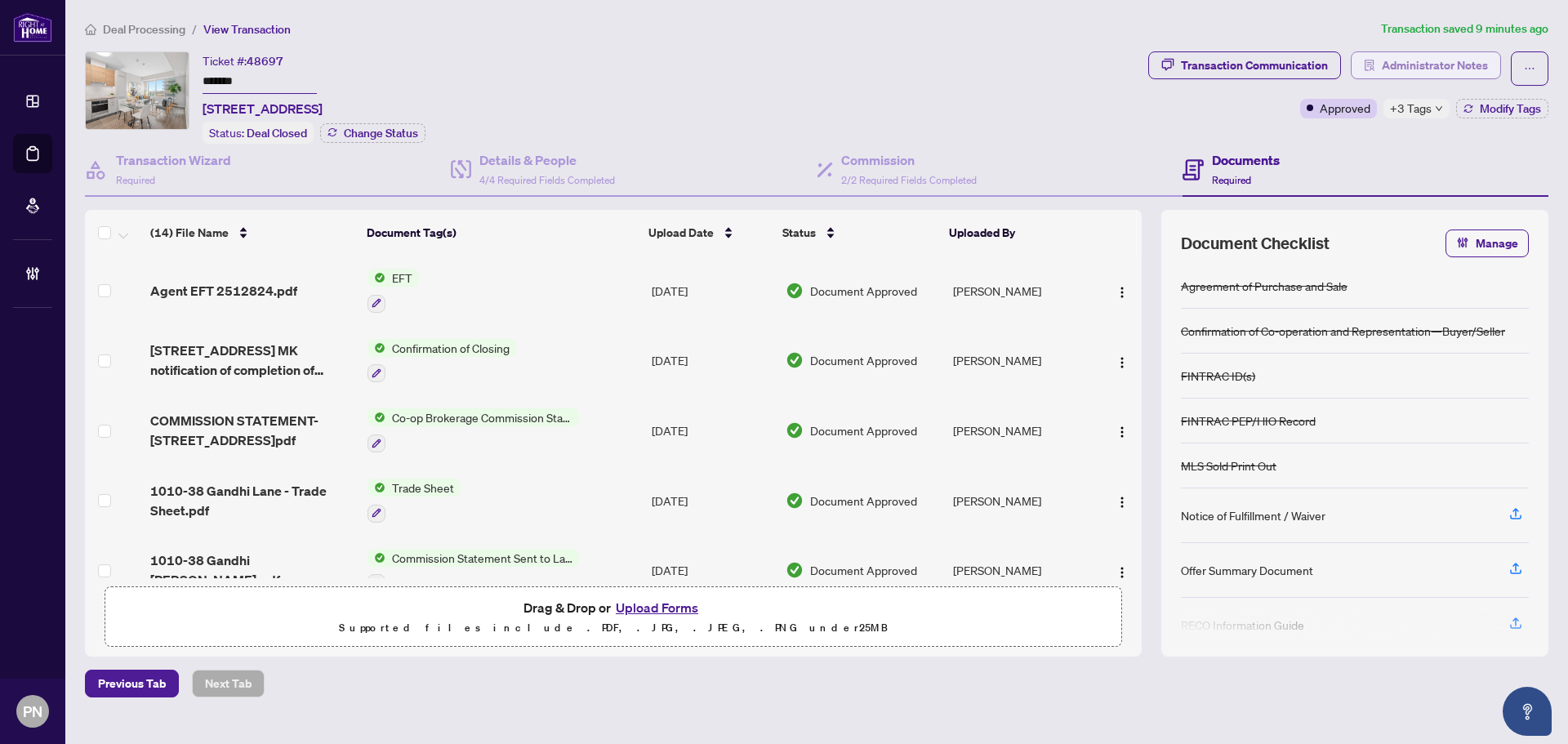
drag, startPoint x: 1448, startPoint y: 38, endPoint x: 1449, endPoint y: 51, distance: 13.0
click at [778, 38] on div "Deal Processing / View Transaction Transaction saved 9 minutes ago Ticket #: 48…" at bounding box center [817, 359] width 1477 height 678
click at [778, 74] on span "Administrator Notes" at bounding box center [1435, 65] width 106 height 26
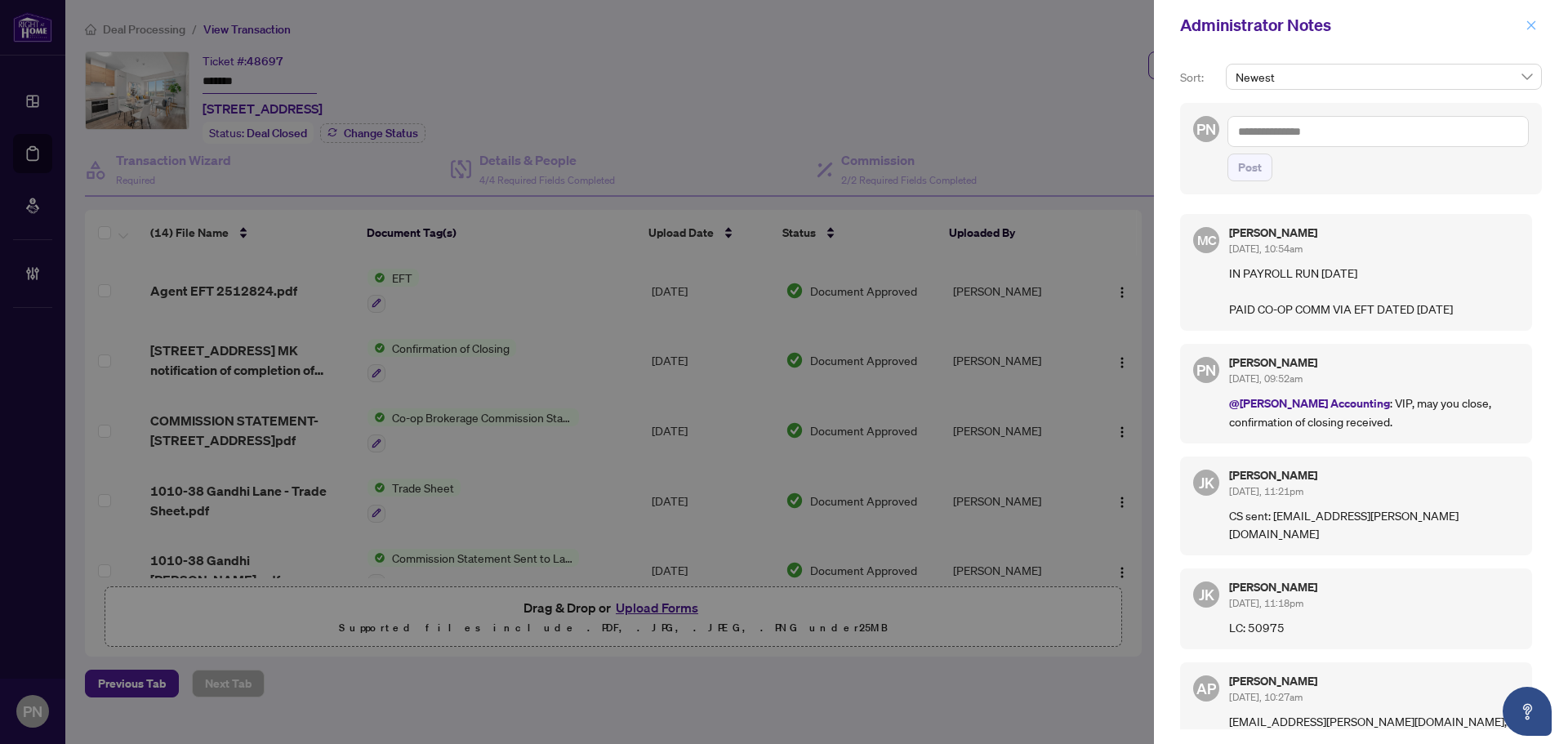
click at [778, 29] on icon "close" at bounding box center [1531, 24] width 9 height 9
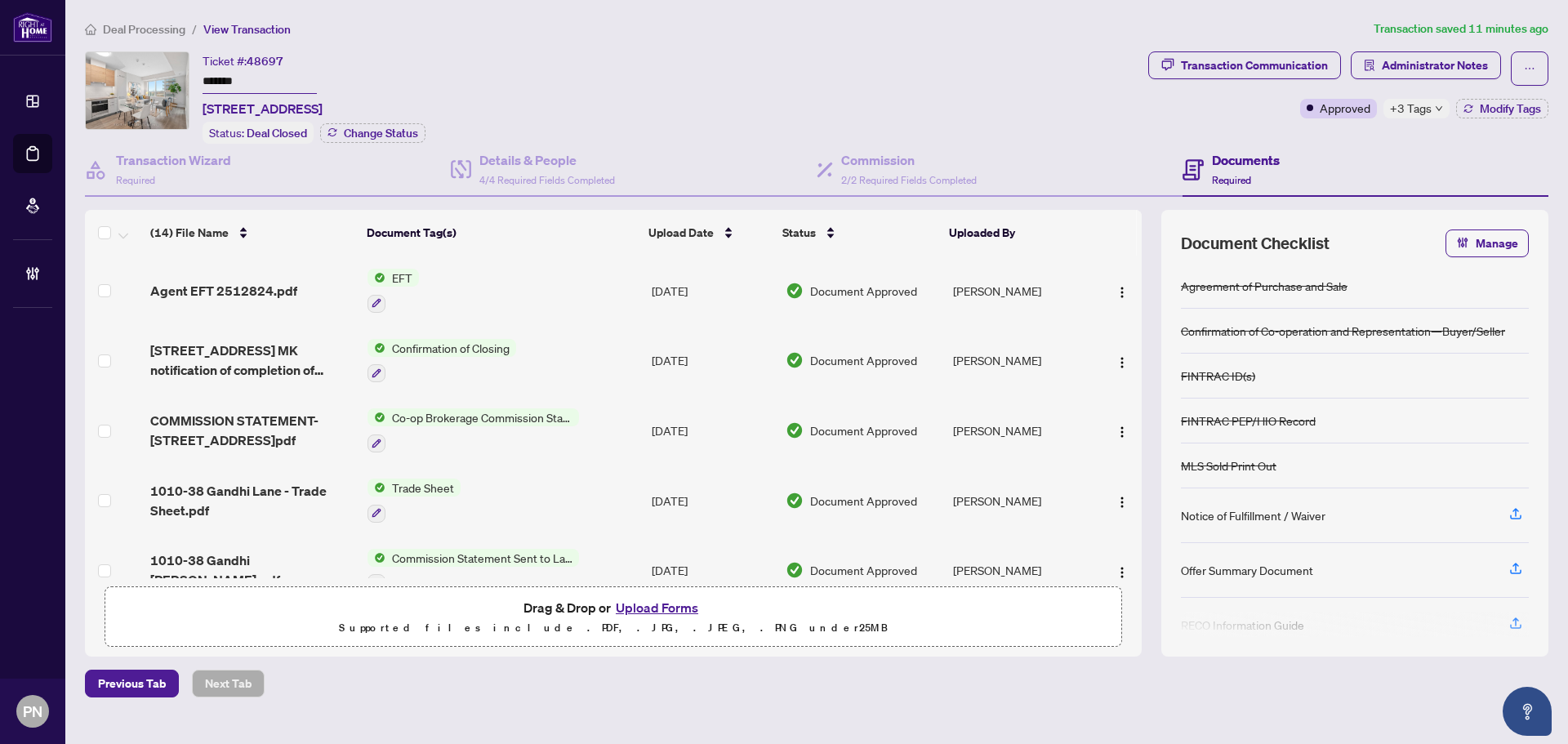
click at [171, 25] on span "Deal Processing" at bounding box center [144, 29] width 83 height 15
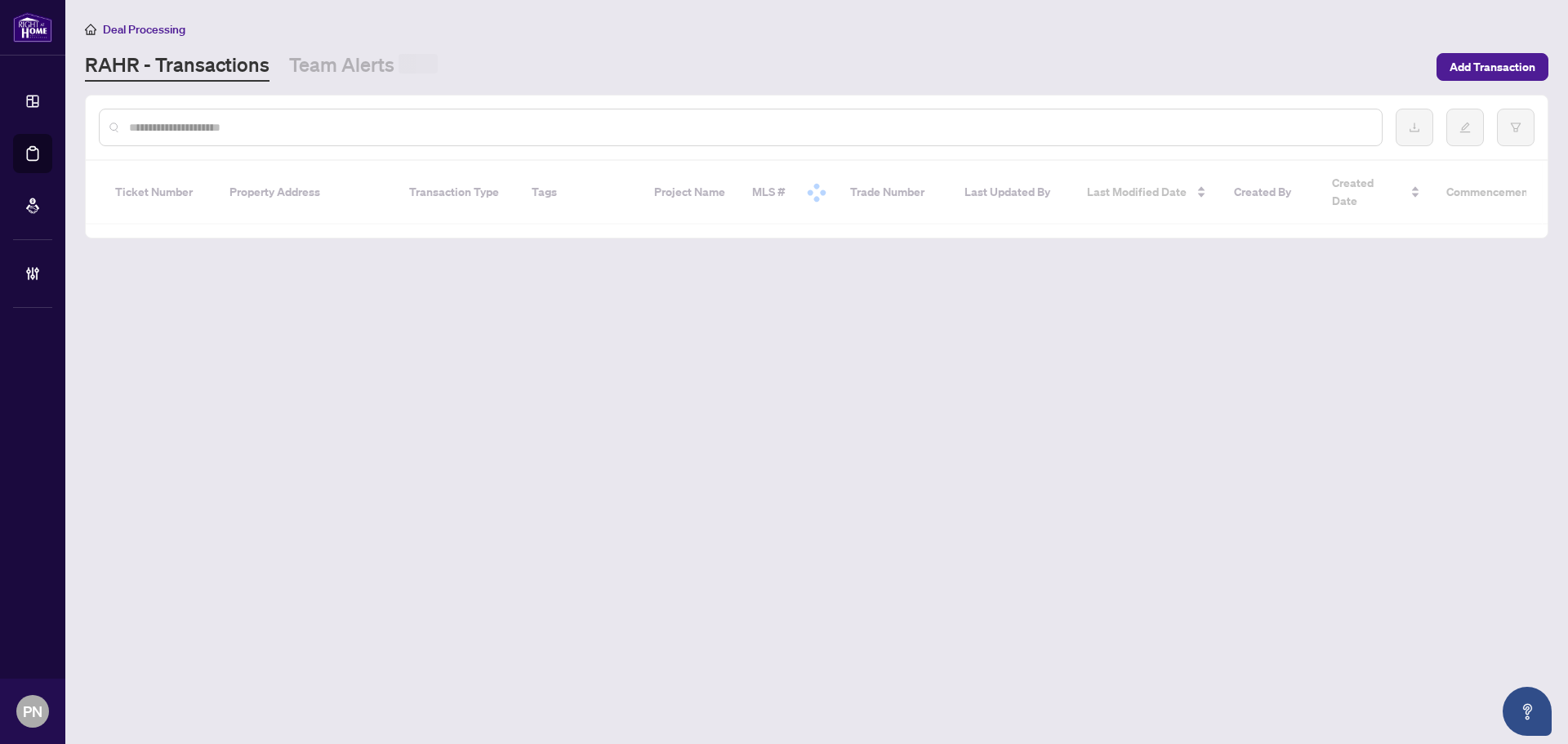
click at [368, 131] on input "text" at bounding box center [748, 128] width 1239 height 18
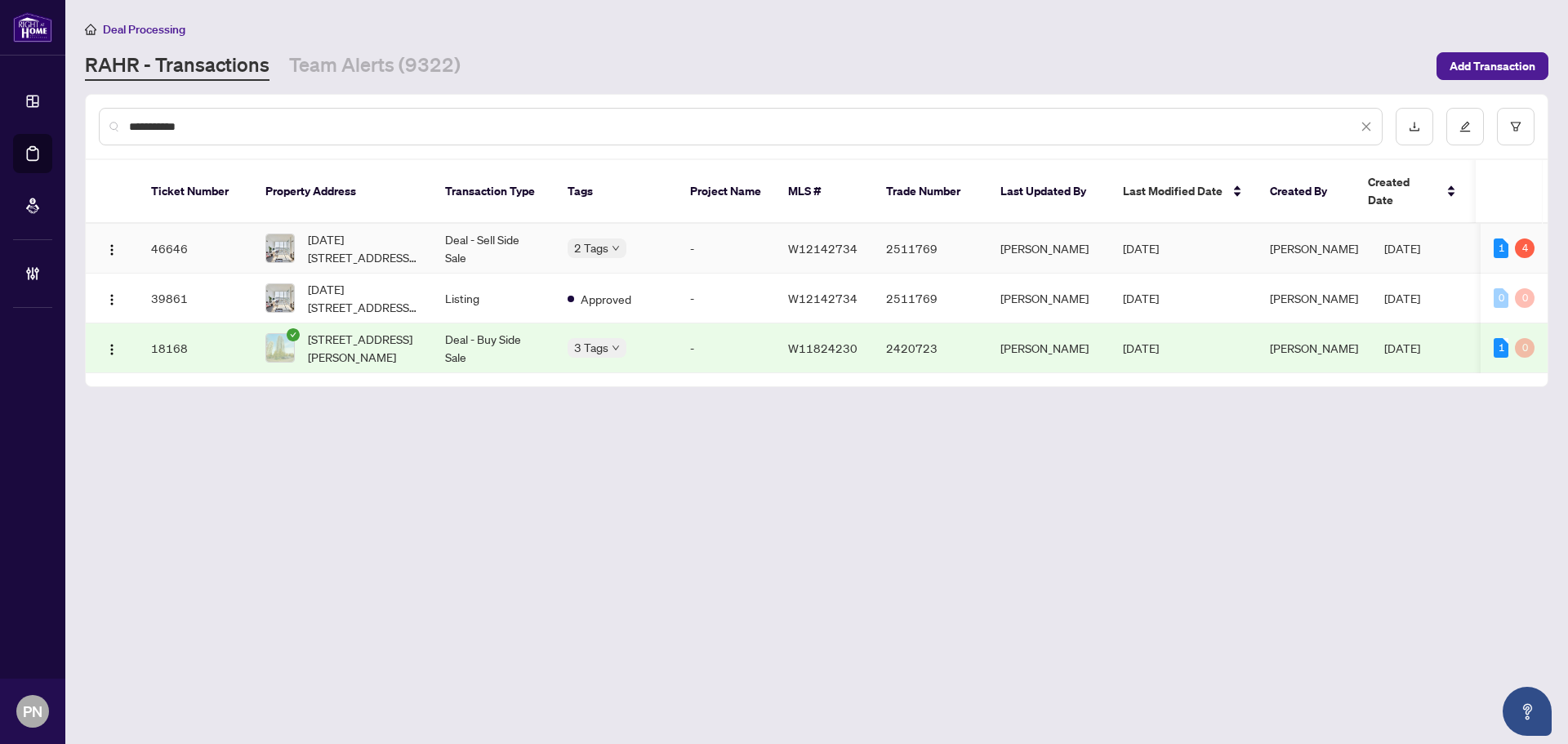
type input "**********"
click at [526, 236] on td "Deal - Sell Side Sale" at bounding box center [493, 249] width 123 height 50
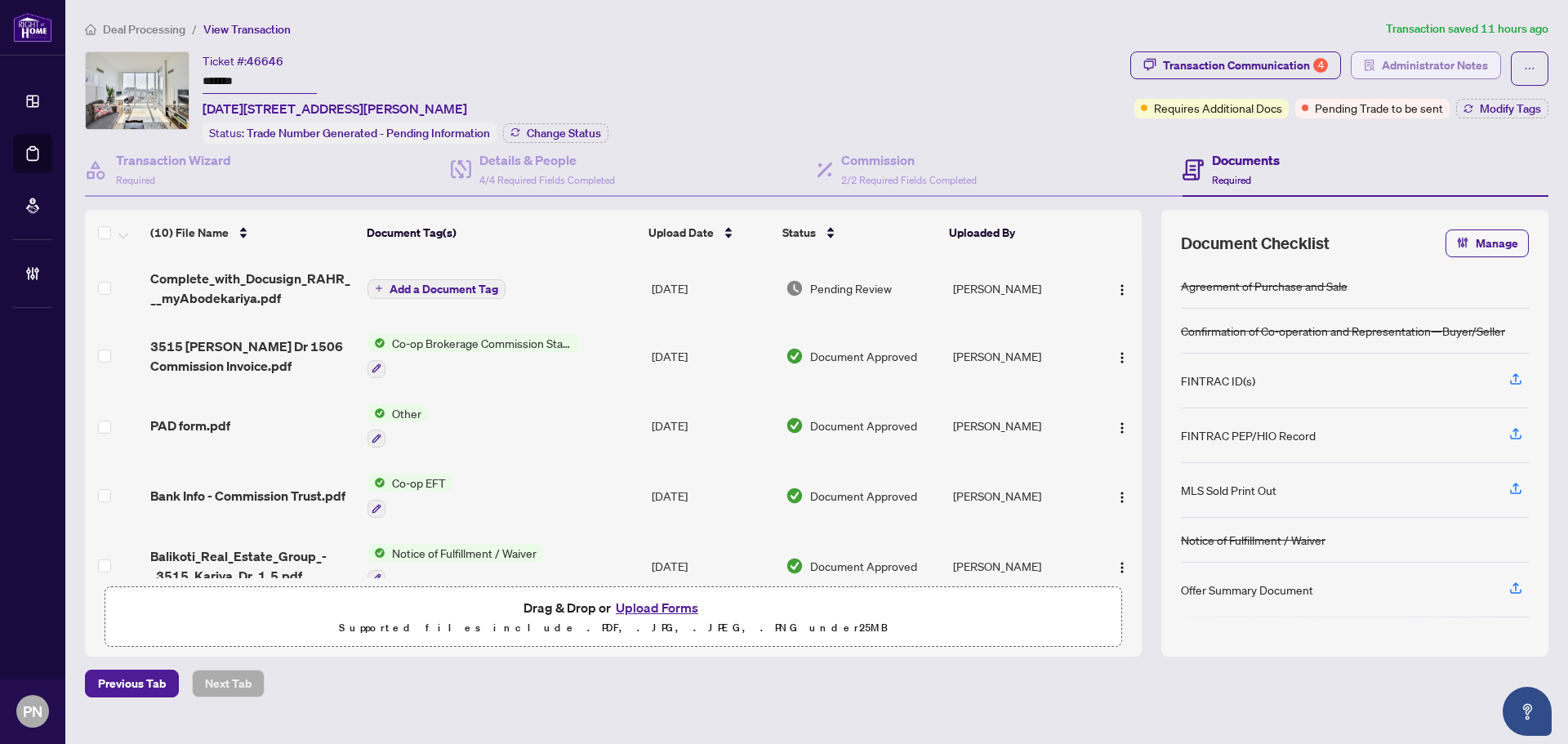
click at [778, 66] on button "Administrator Notes" at bounding box center [1426, 66] width 150 height 28
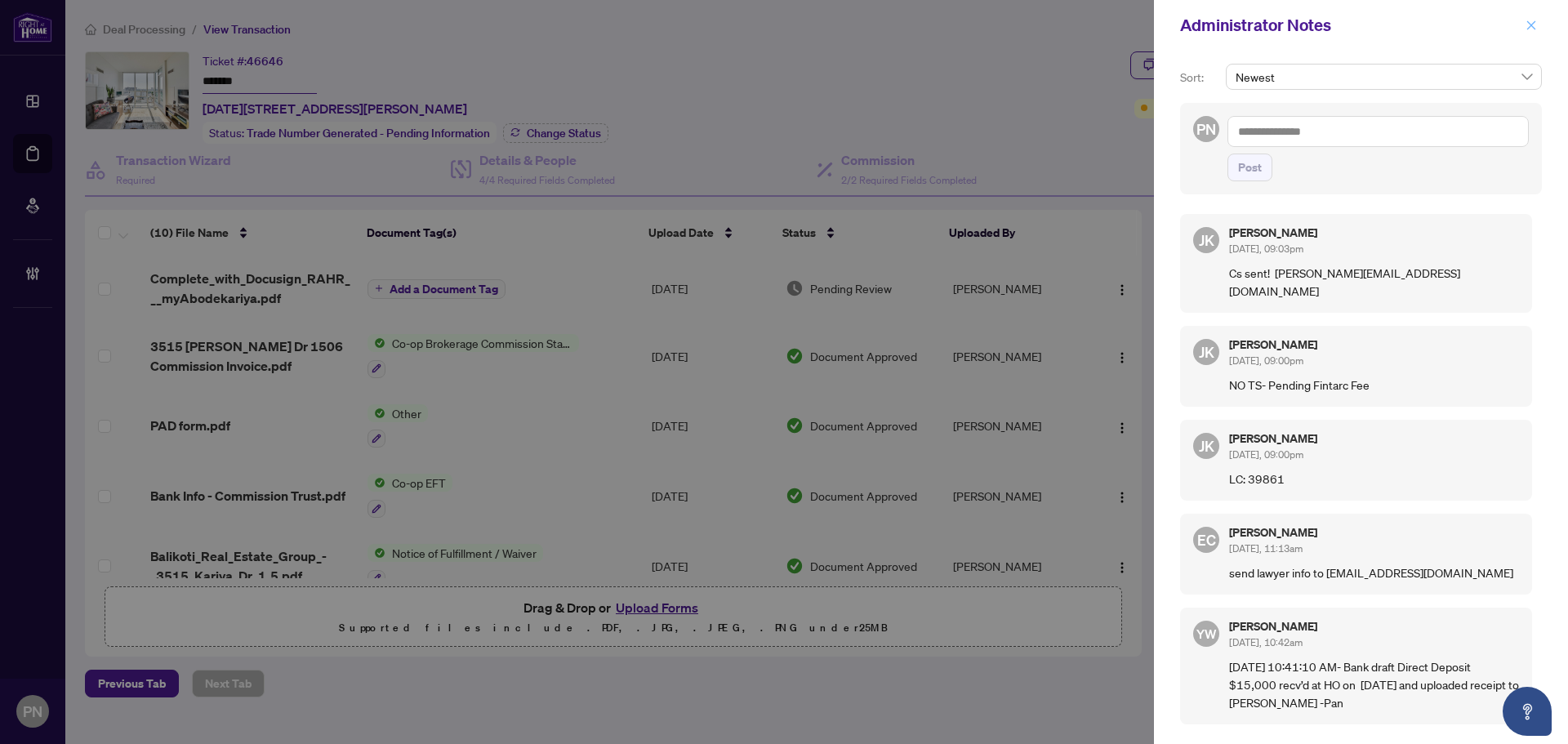
click at [778, 20] on icon "close" at bounding box center [1531, 25] width 11 height 11
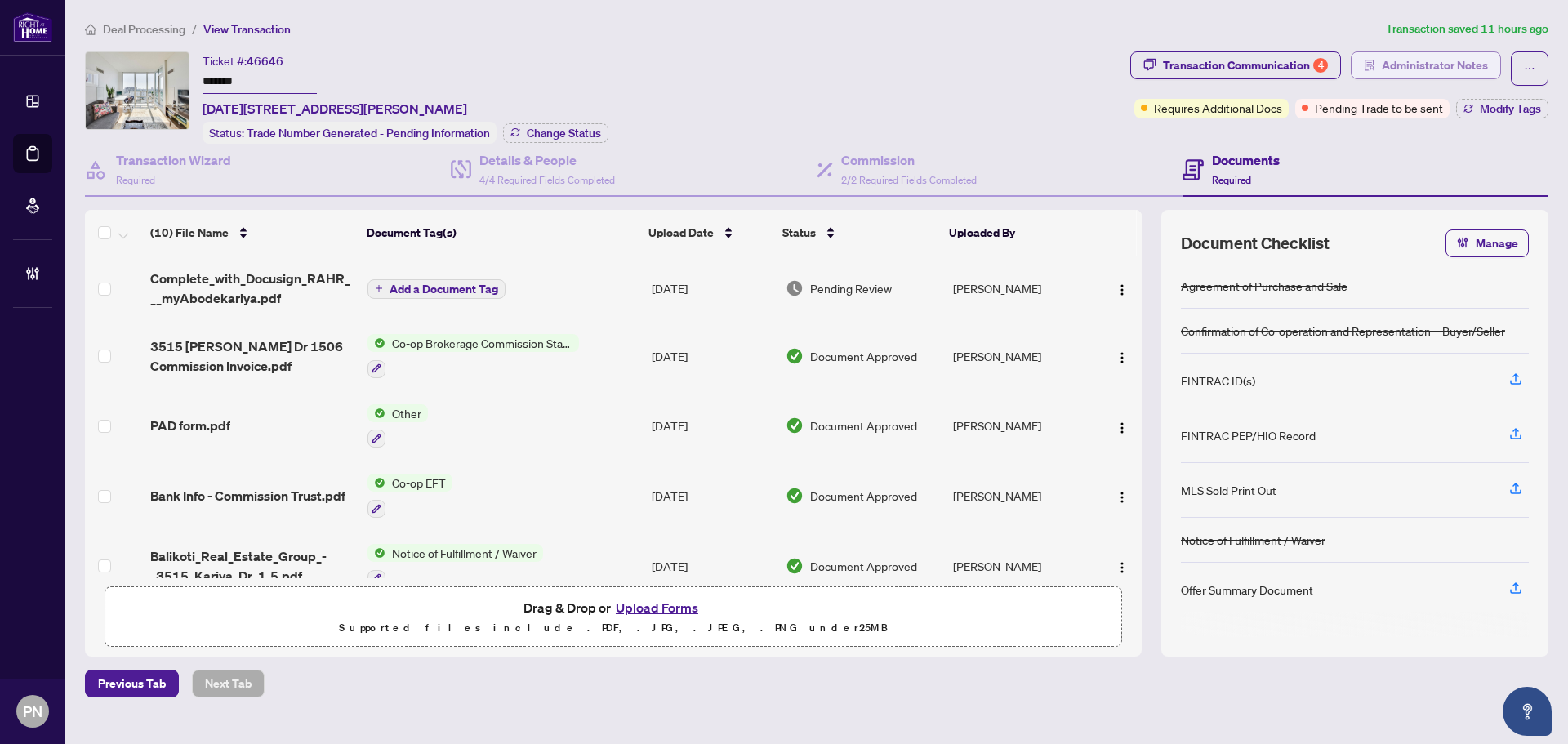
click at [778, 65] on span "Administrator Notes" at bounding box center [1435, 65] width 106 height 26
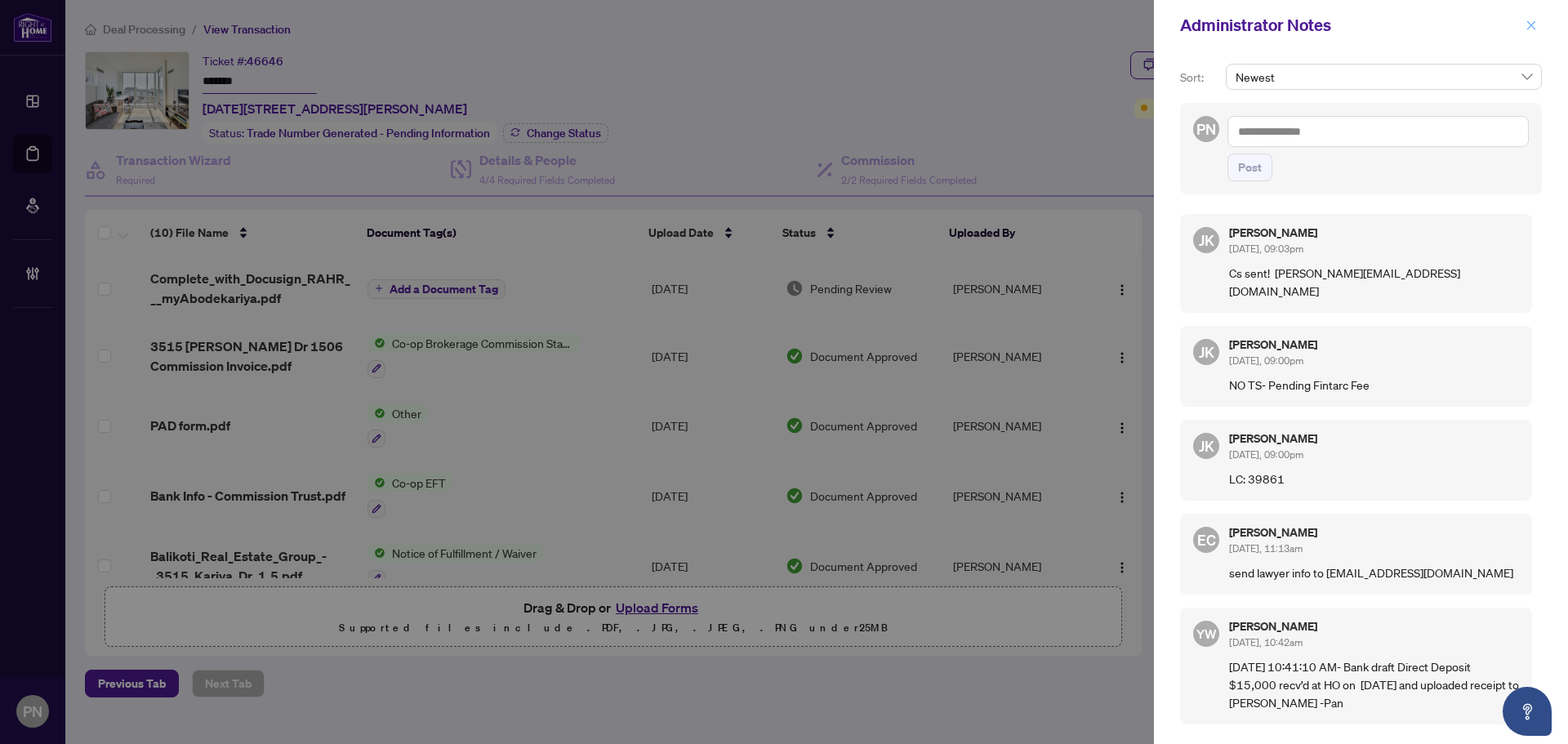
click at [778, 32] on span "button" at bounding box center [1531, 25] width 11 height 26
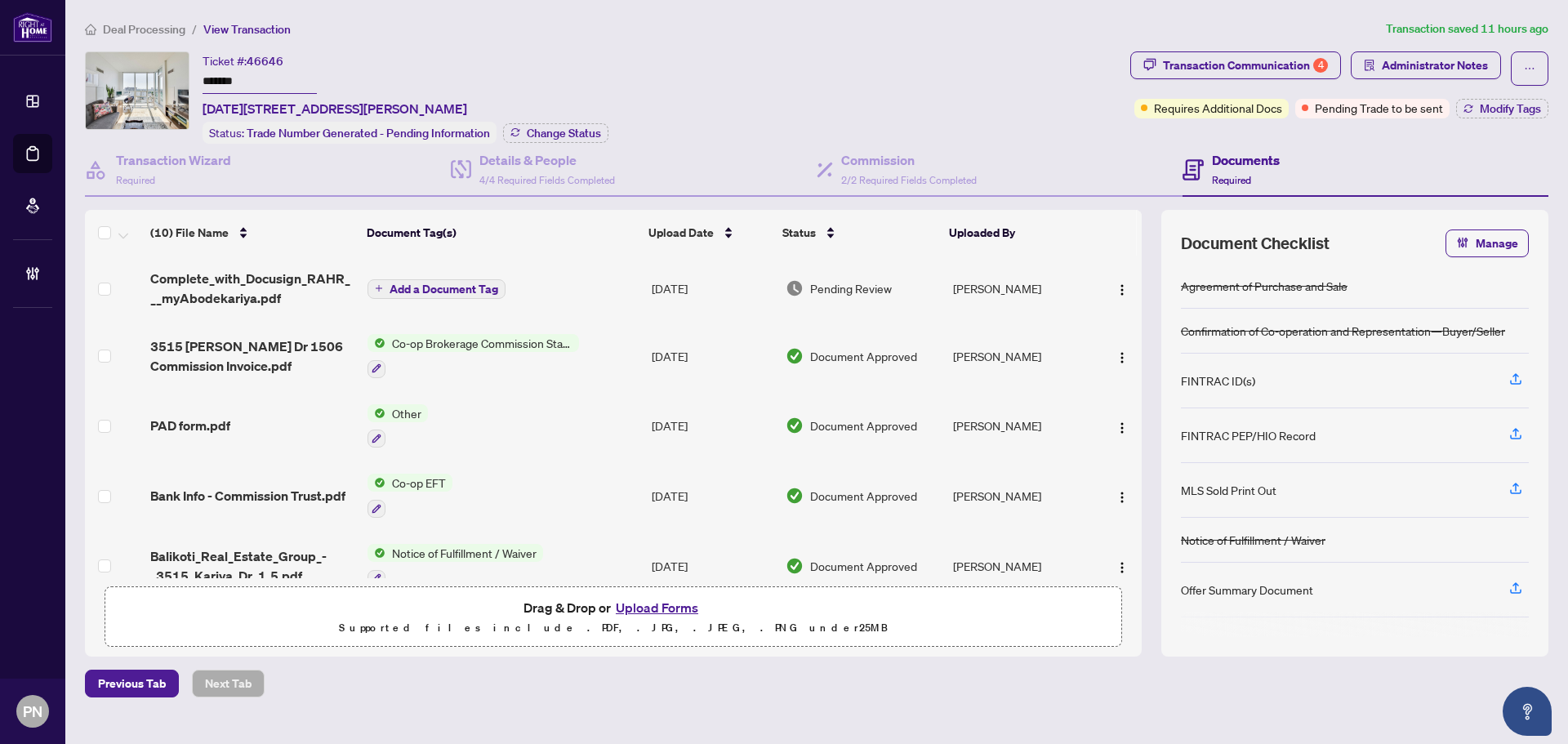
click at [146, 25] on span "Deal Processing" at bounding box center [144, 29] width 83 height 15
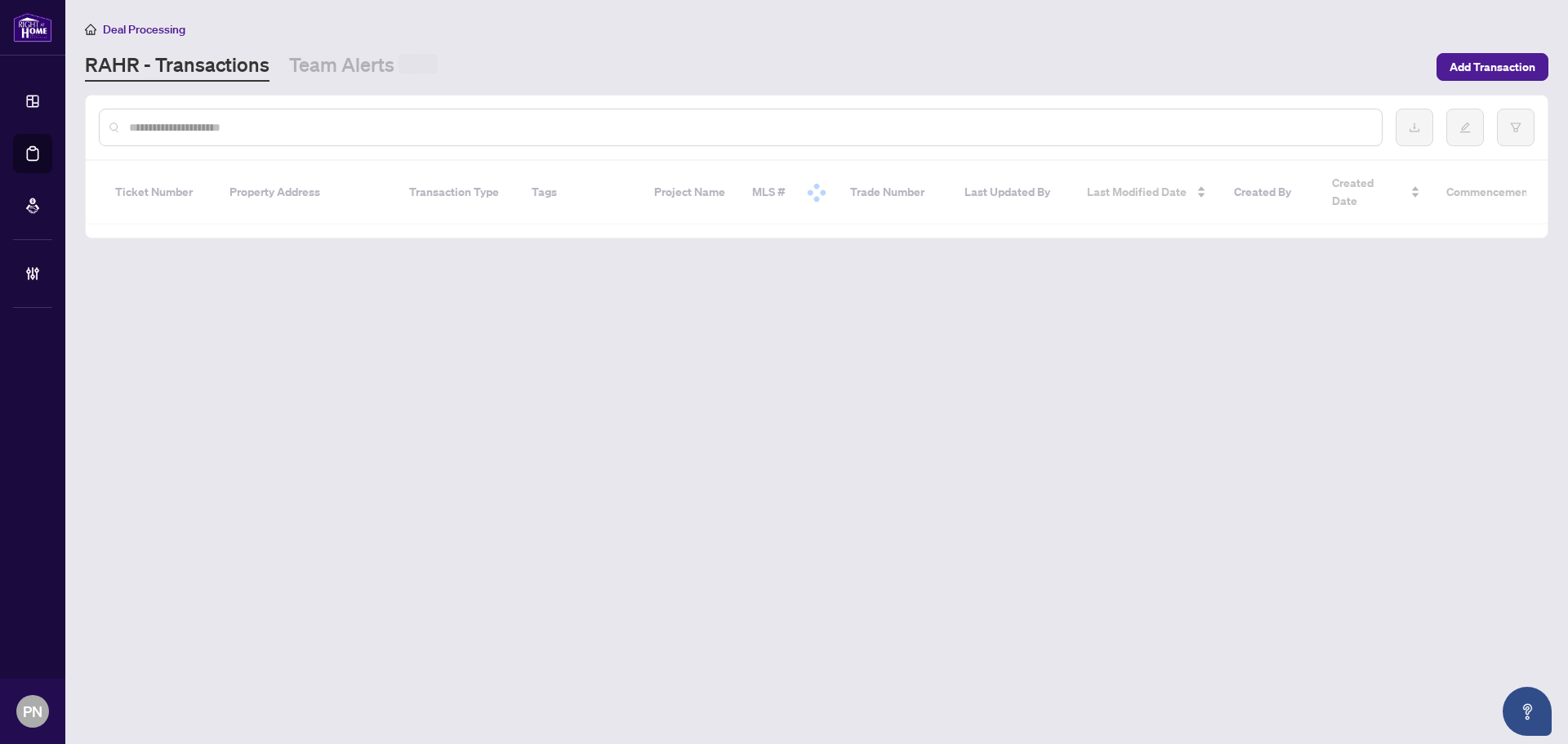
click at [462, 132] on input "text" at bounding box center [748, 128] width 1239 height 18
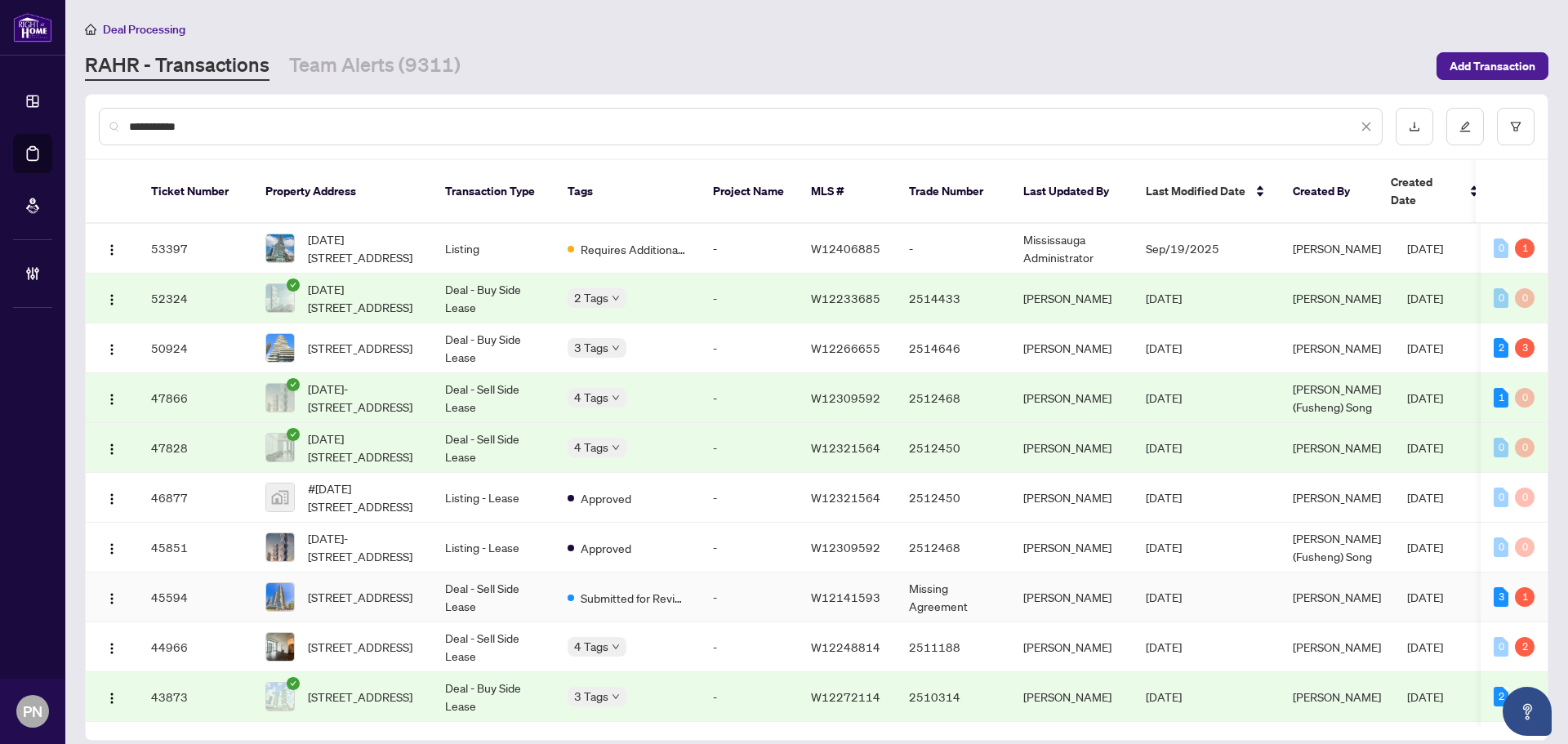
type input "**********"
click at [566, 617] on td "Submitted for Review" at bounding box center [627, 597] width 146 height 50
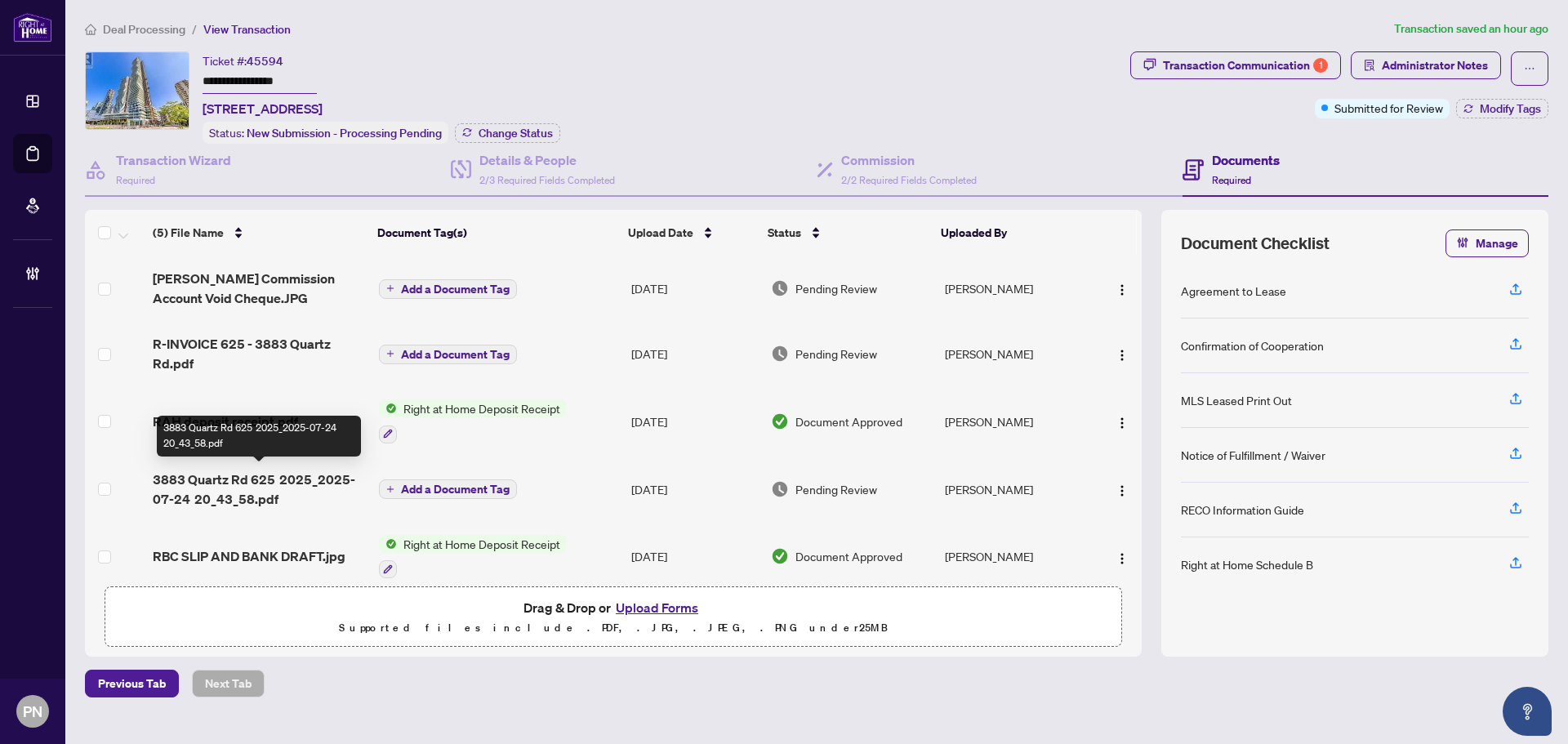
click at [294, 483] on span "3883 Quartz Rd 625 2025_2025-07-24 20_43_58.pdf" at bounding box center [259, 488] width 213 height 39
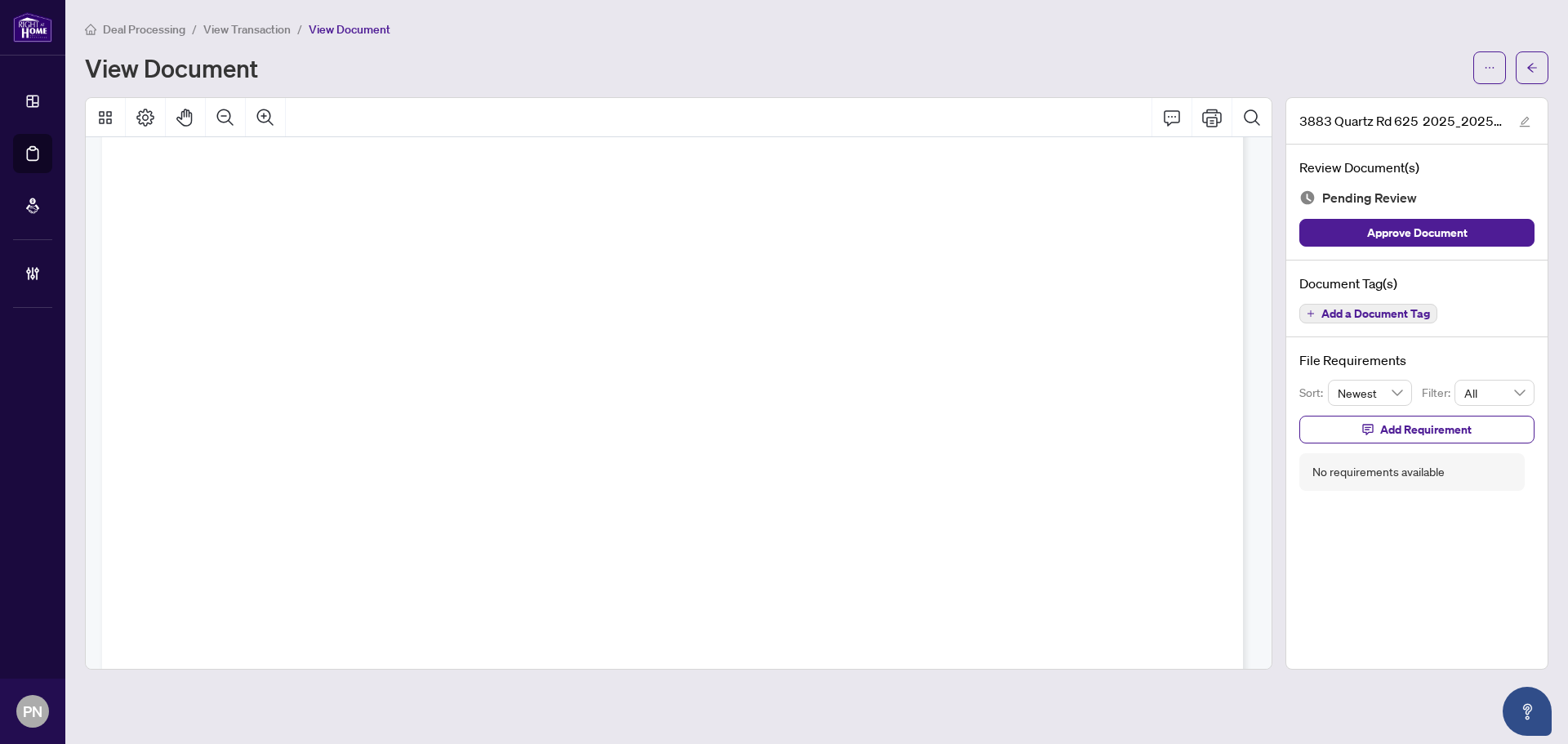
drag, startPoint x: 931, startPoint y: 227, endPoint x: 947, endPoint y: 678, distance: 451.3
click at [778, 490] on div "Page 16" at bounding box center [672, 454] width 1141 height 1254
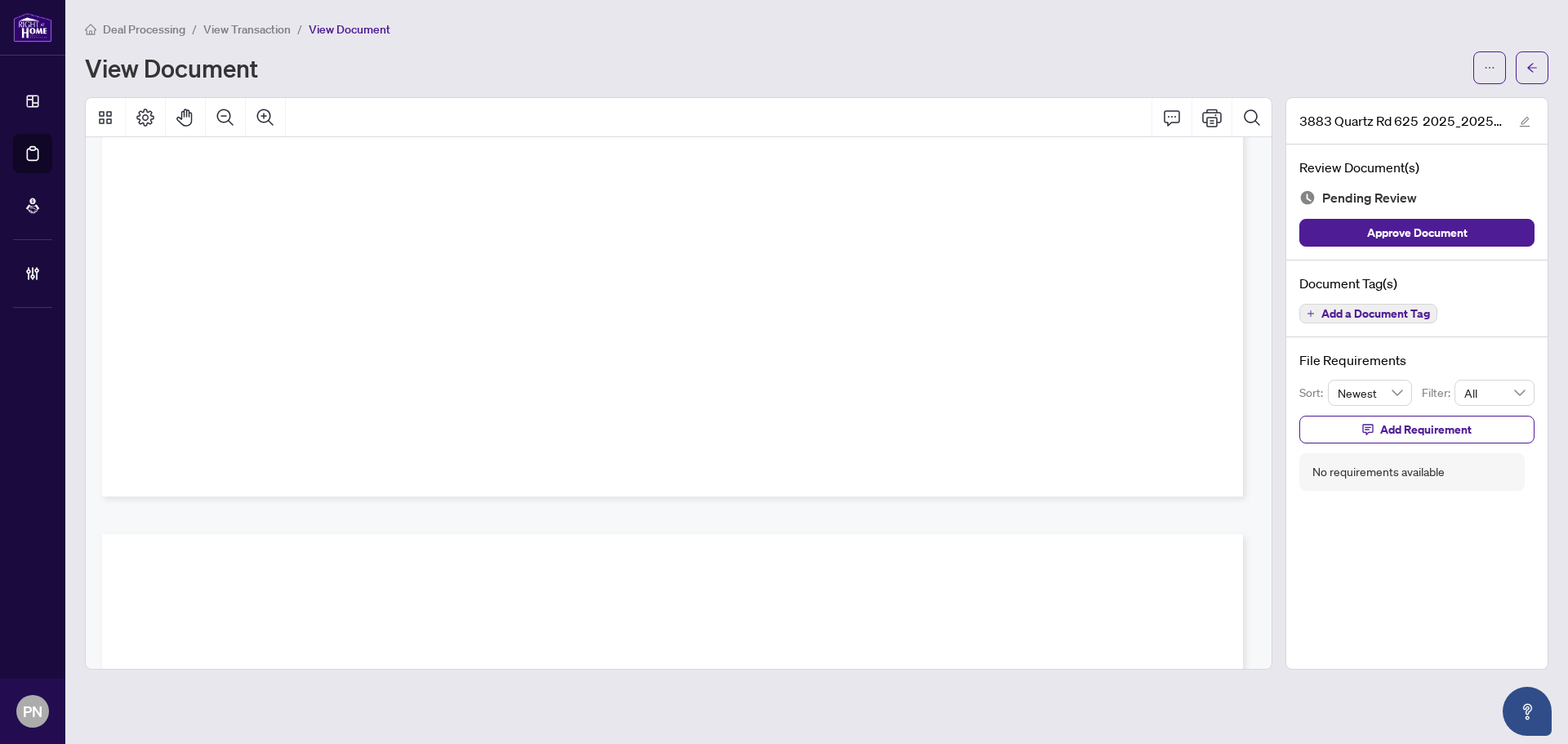
drag, startPoint x: 948, startPoint y: 318, endPoint x: 1106, endPoint y: 782, distance: 490.2
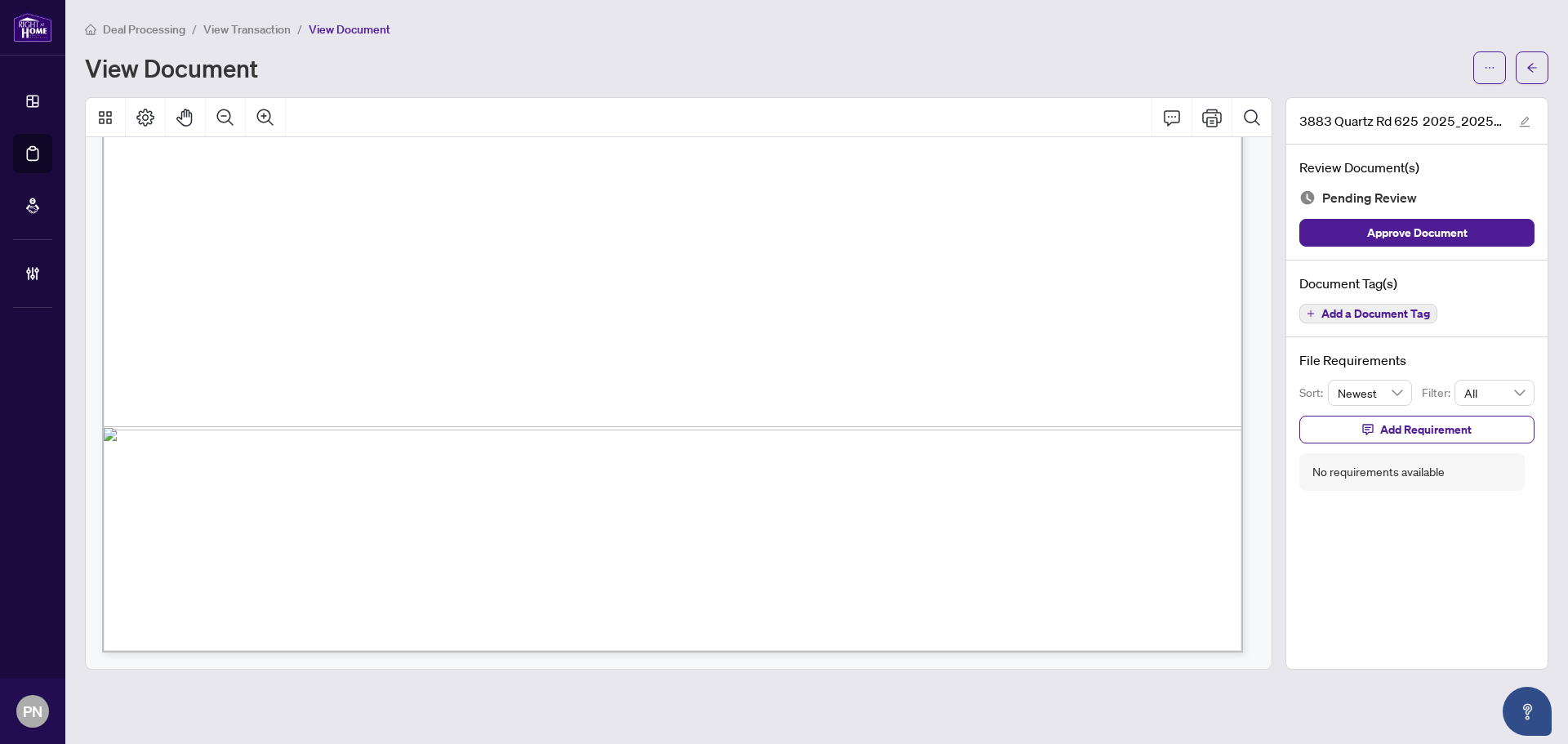
click at [270, 29] on span "View Transaction" at bounding box center [248, 29] width 88 height 15
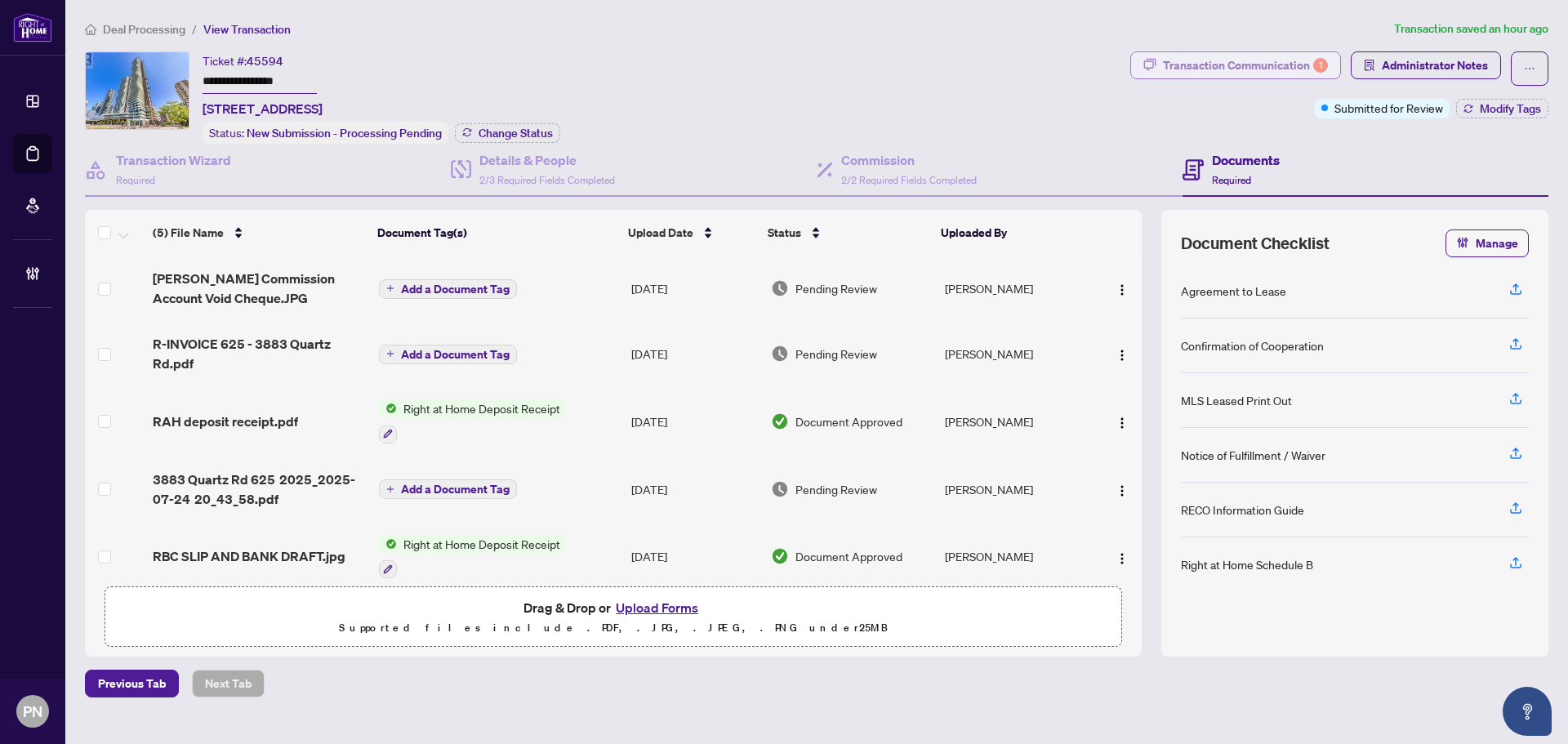
click at [778, 60] on div "Transaction Communication 1" at bounding box center [1245, 65] width 165 height 26
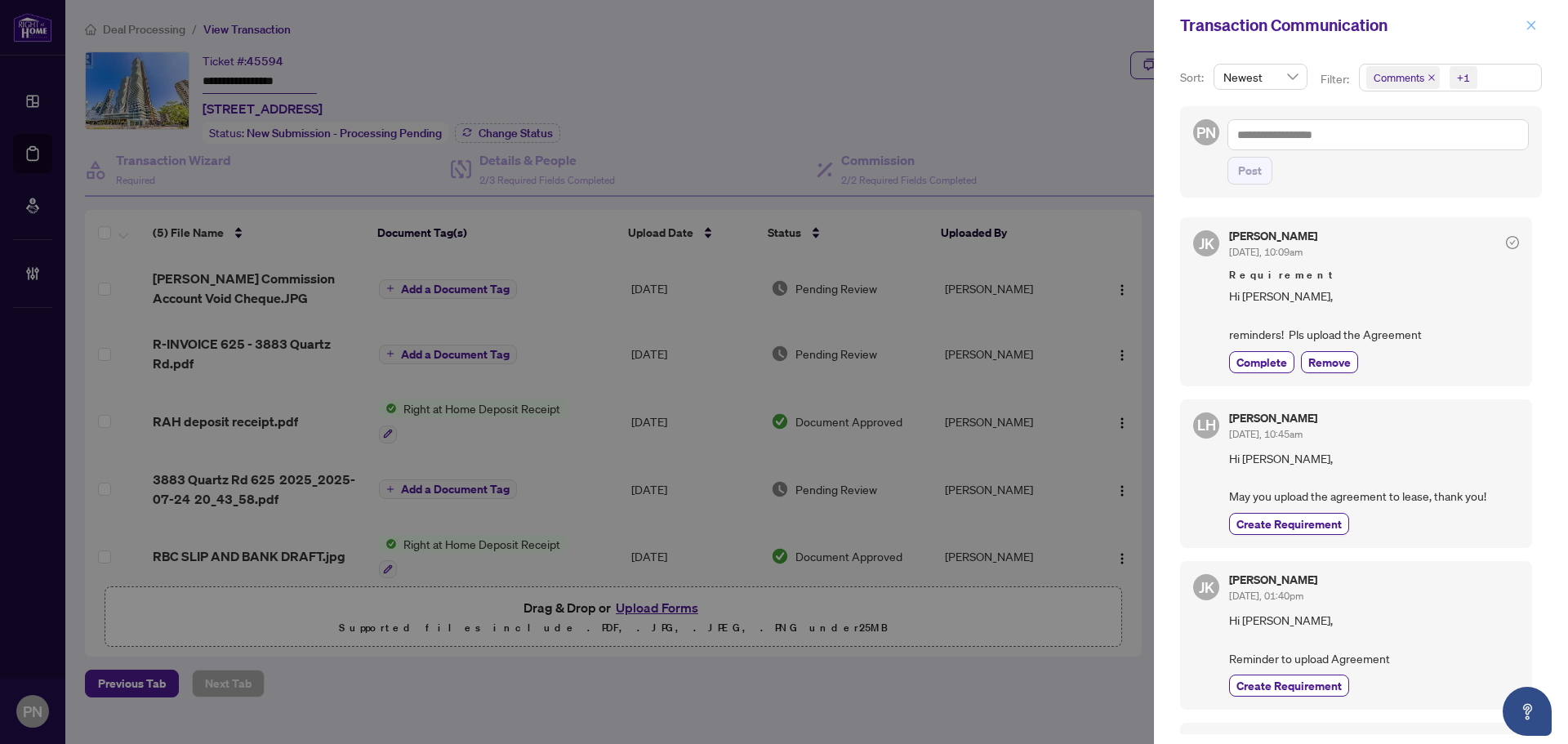
click at [778, 21] on icon "close" at bounding box center [1531, 25] width 11 height 11
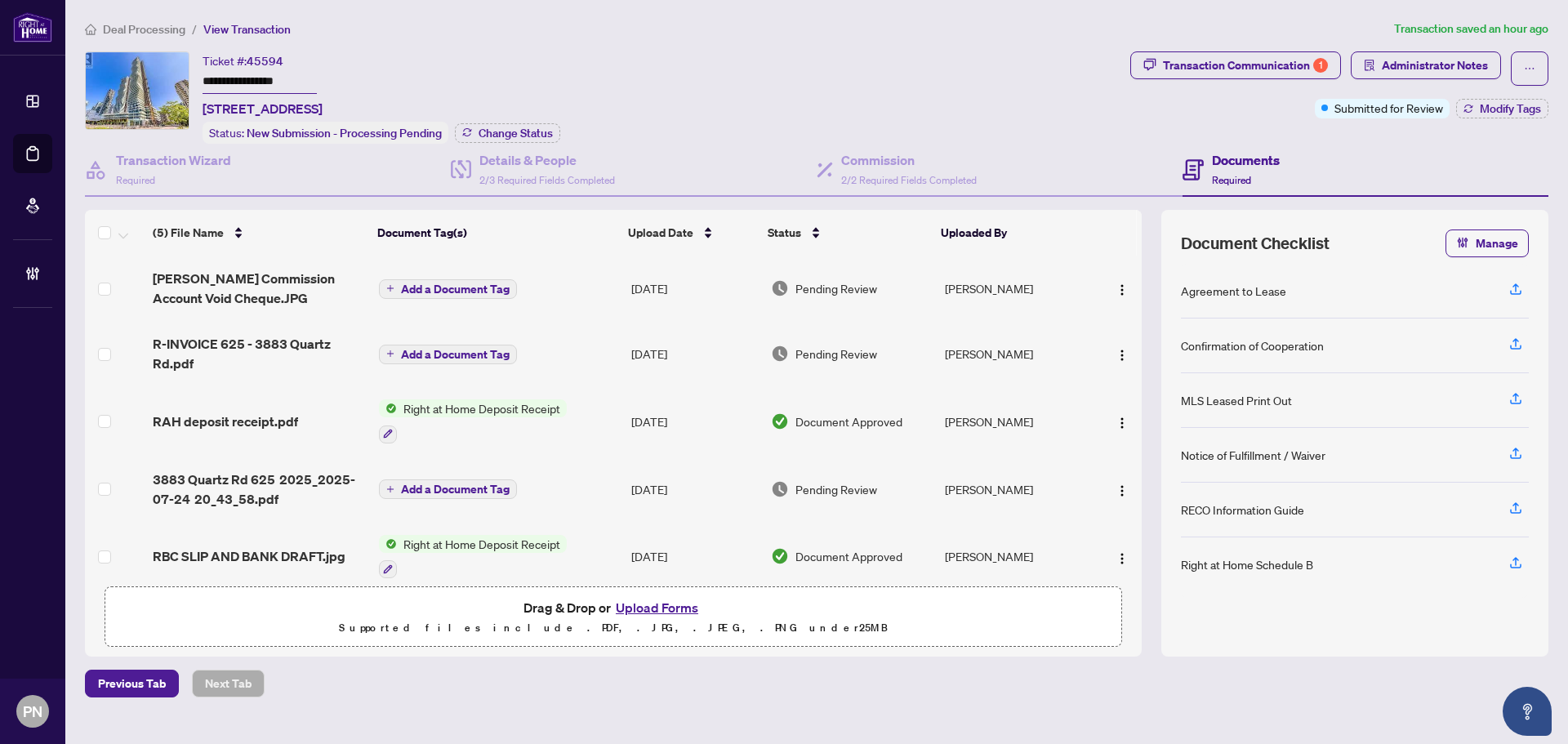
click at [154, 19] on main "**********" at bounding box center [816, 372] width 1503 height 744
click at [151, 34] on span "Deal Processing" at bounding box center [144, 29] width 83 height 15
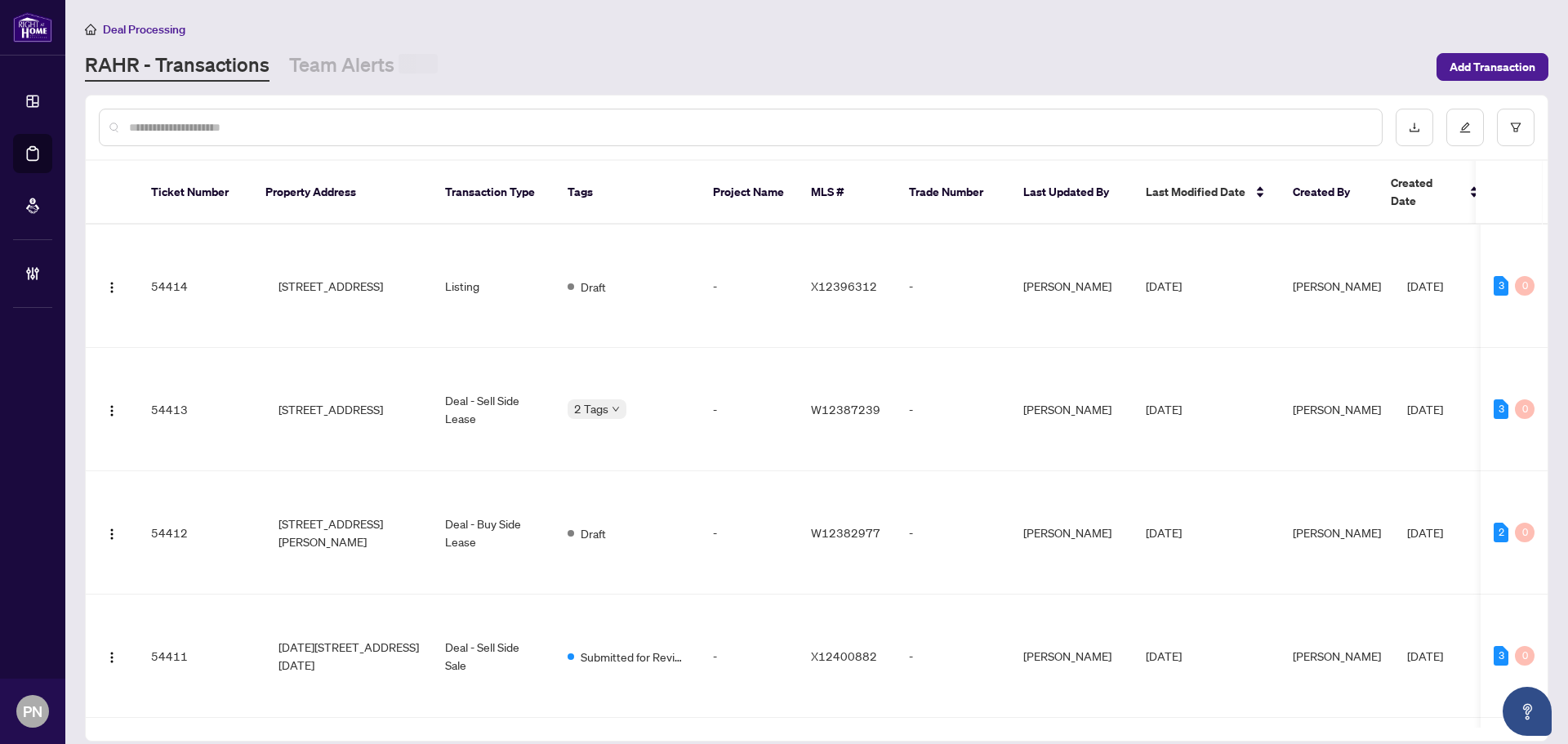
click at [355, 130] on input "text" at bounding box center [748, 128] width 1239 height 18
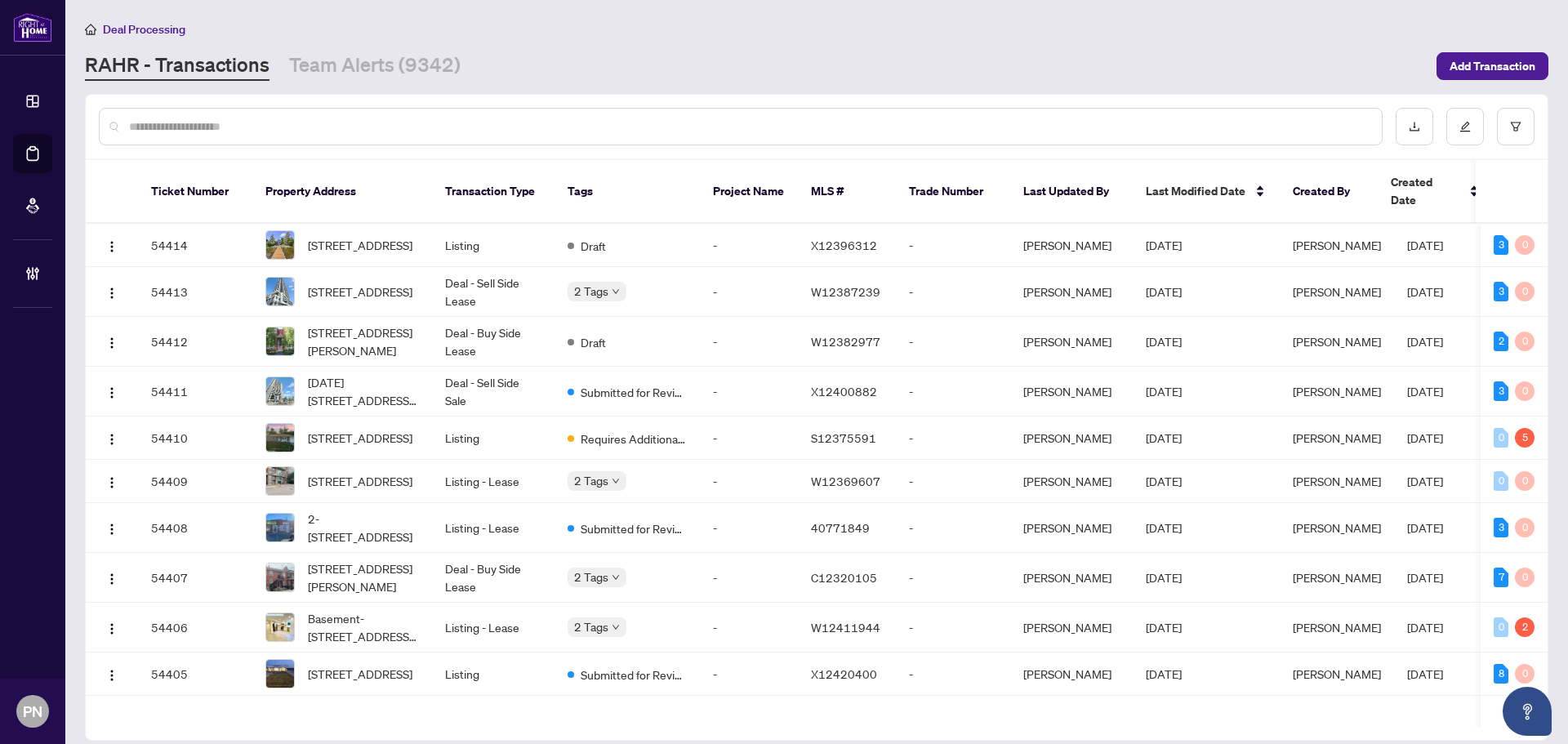
click at [295, 132] on input "text" at bounding box center [748, 127] width 1239 height 18
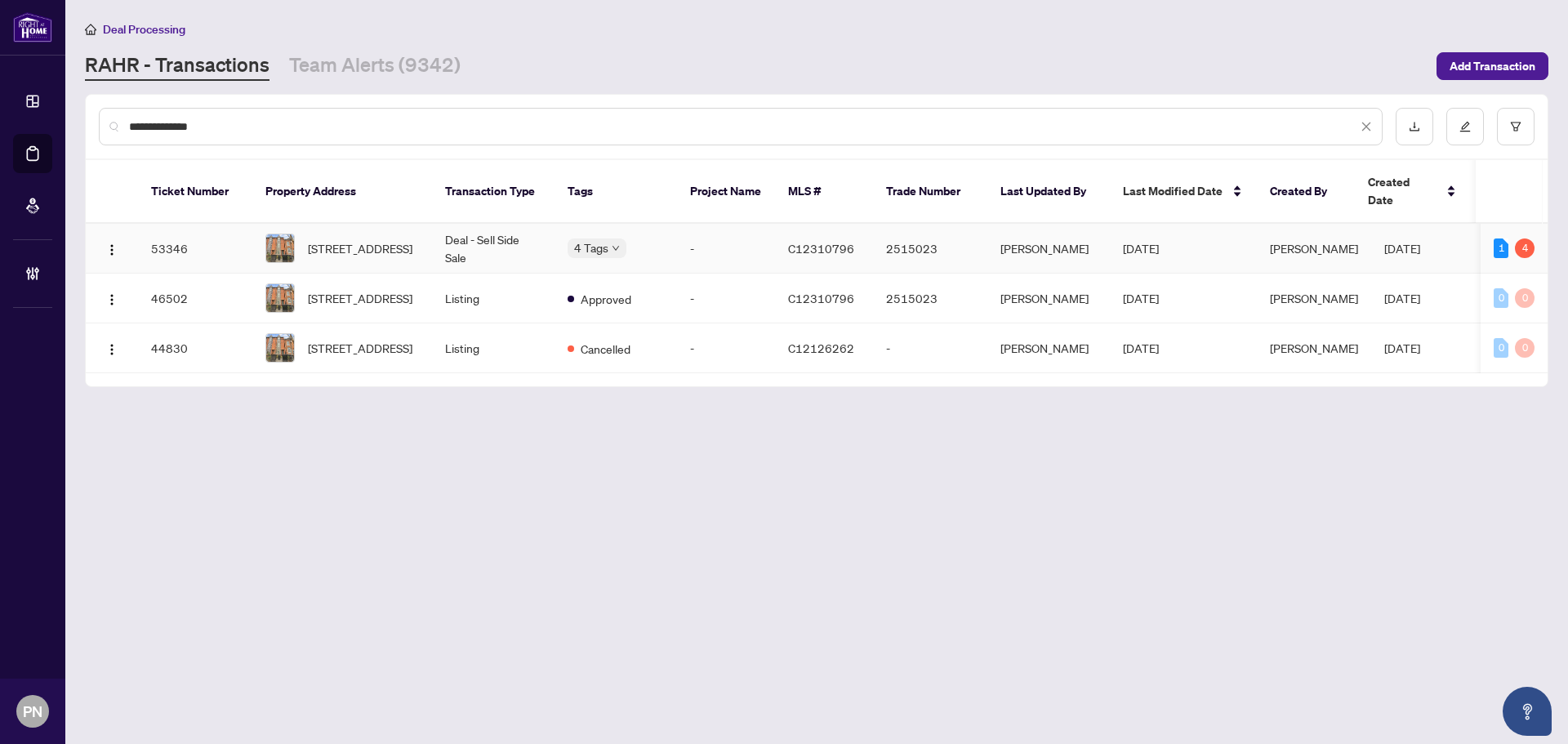
type input "**********"
click at [493, 229] on td "Deal - Sell Side Sale" at bounding box center [493, 249] width 123 height 50
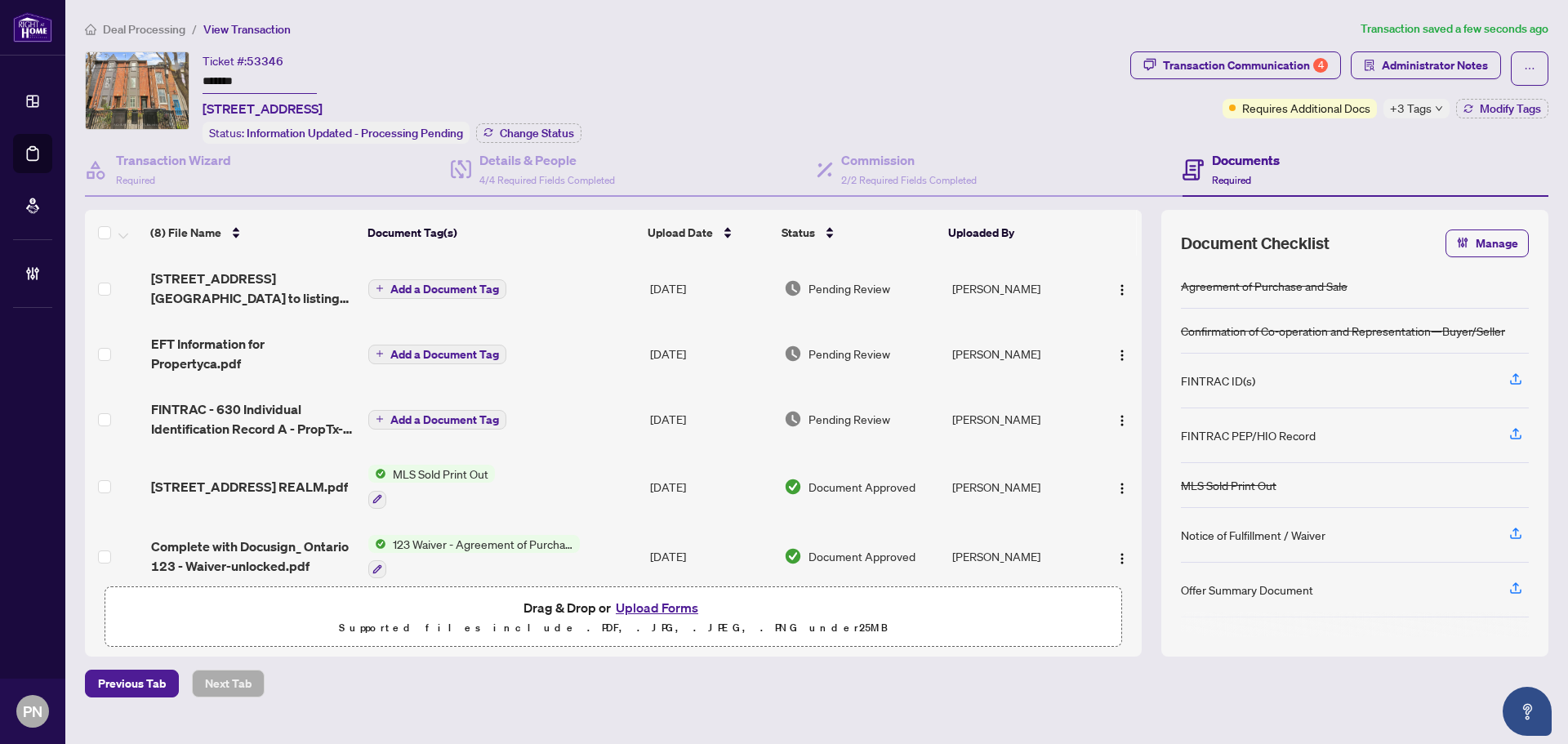
click at [481, 291] on span "Add a Document Tag" at bounding box center [444, 289] width 109 height 11
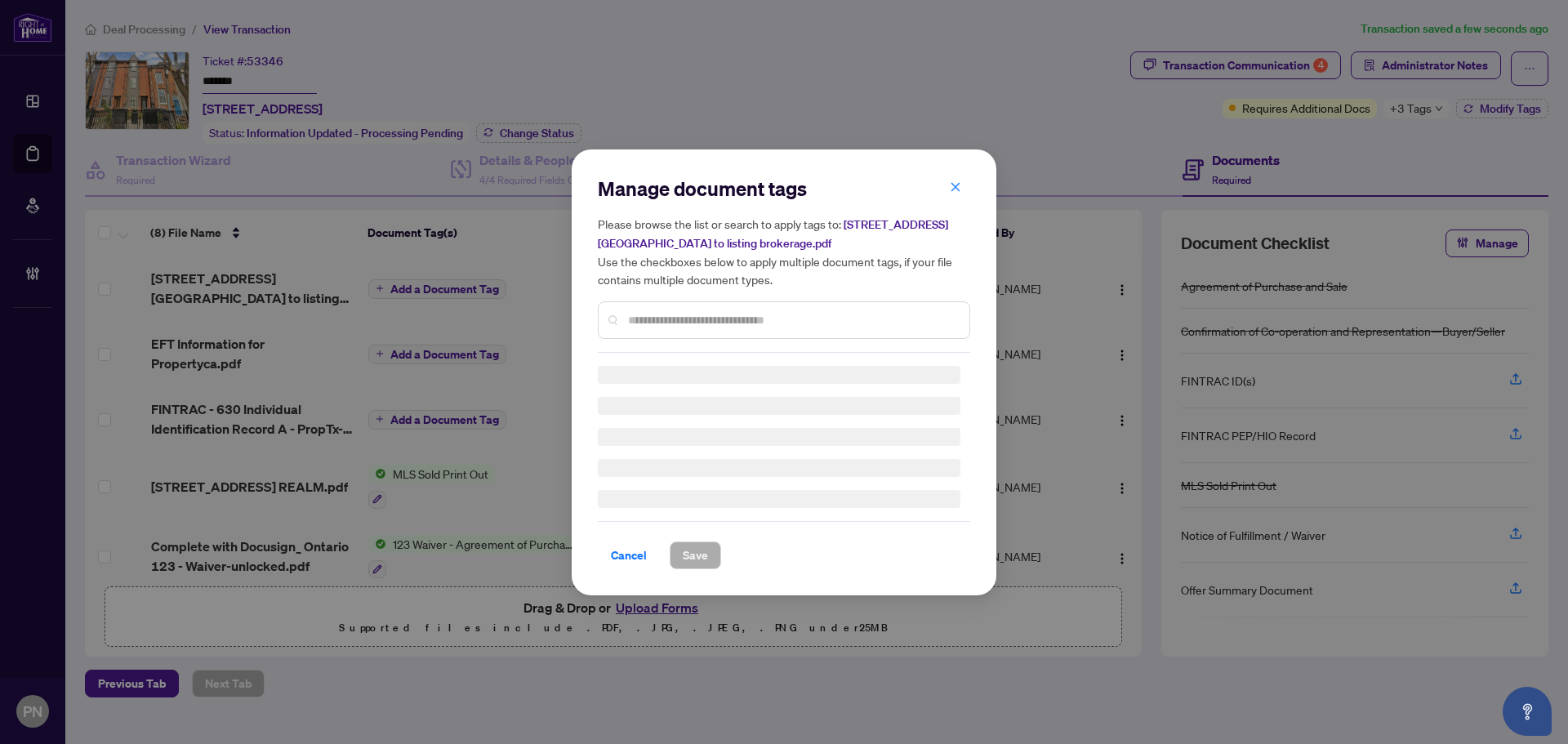
click at [701, 316] on input "text" at bounding box center [792, 321] width 329 height 18
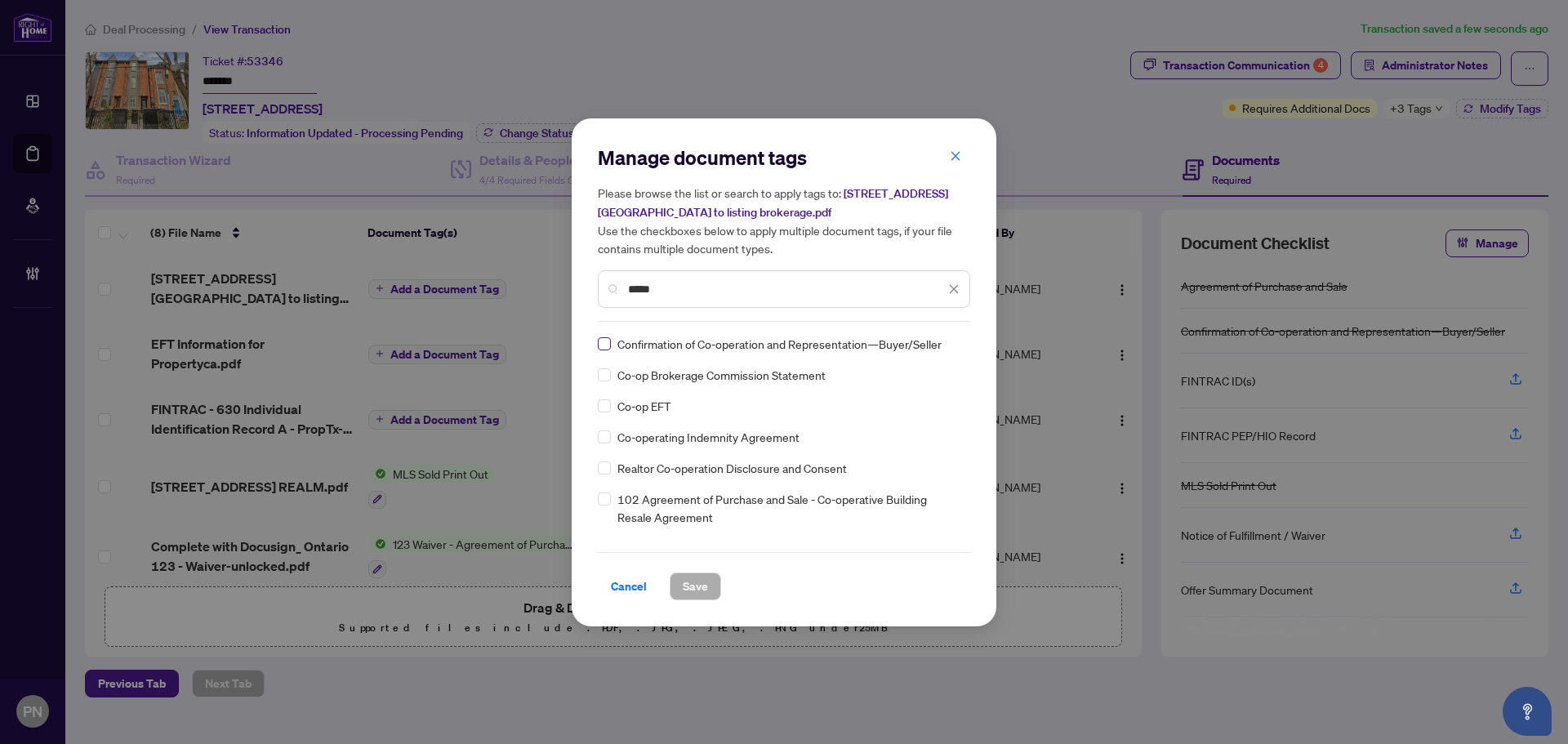
type input "*****"
click at [726, 329] on div "Manage document tags Please browse the list or search to apply tags to: [STREET…" at bounding box center [784, 372] width 373 height 455
drag, startPoint x: 943, startPoint y: 342, endPoint x: 945, endPoint y: 401, distance: 59.0
click at [778, 342] on div at bounding box center [944, 344] width 31 height 16
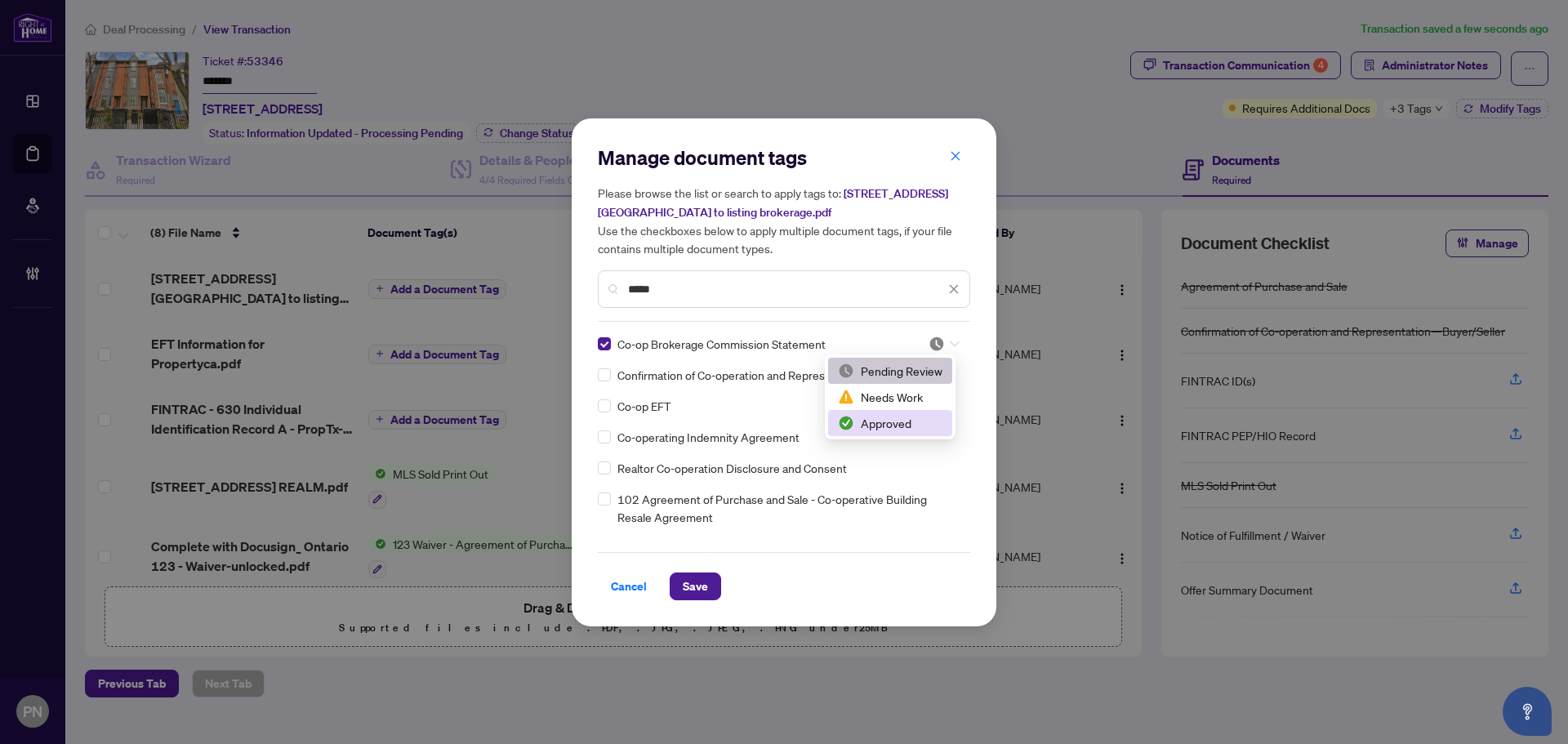
click at [778, 428] on div "Approved" at bounding box center [890, 423] width 105 height 18
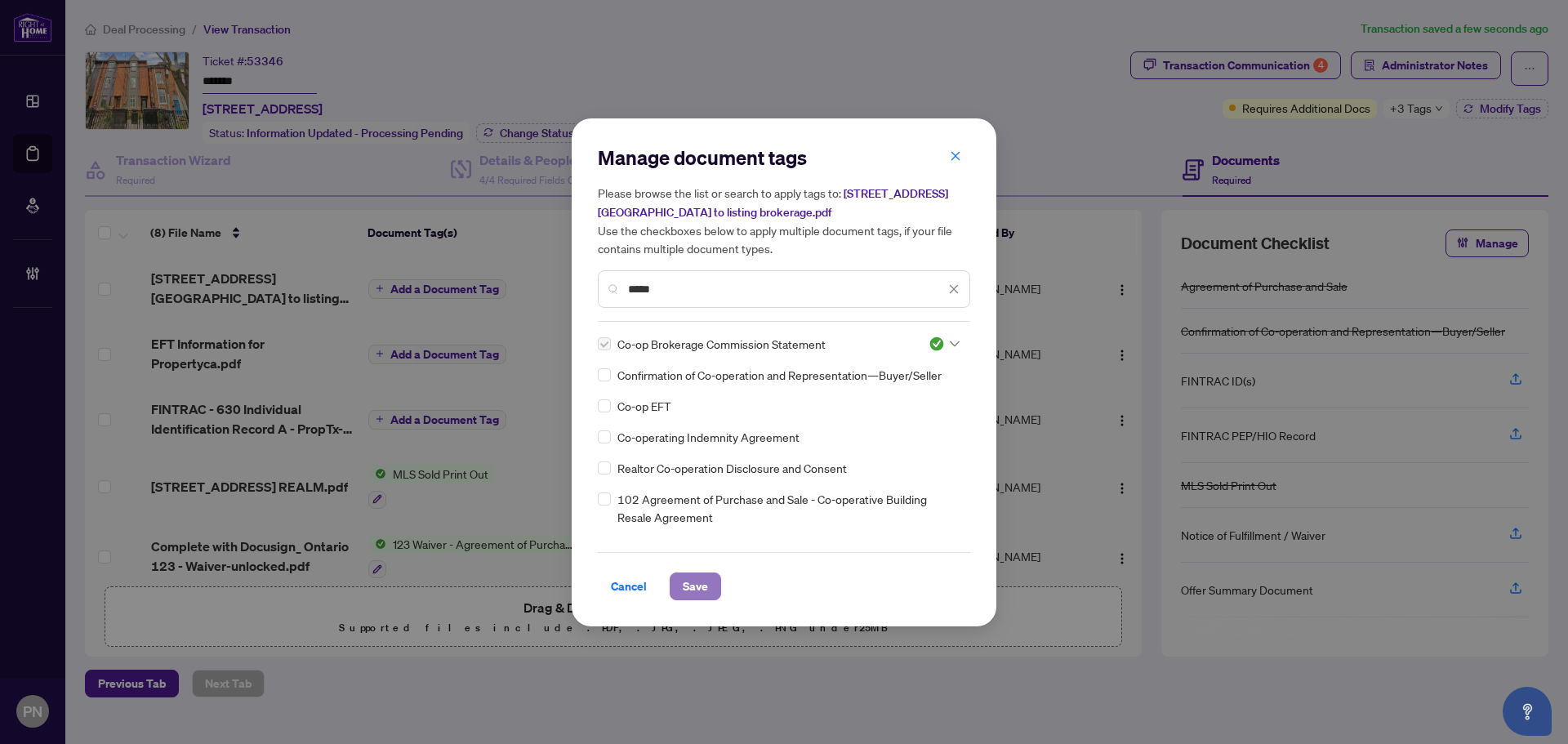
click at [704, 580] on span "Save" at bounding box center [695, 586] width 25 height 26
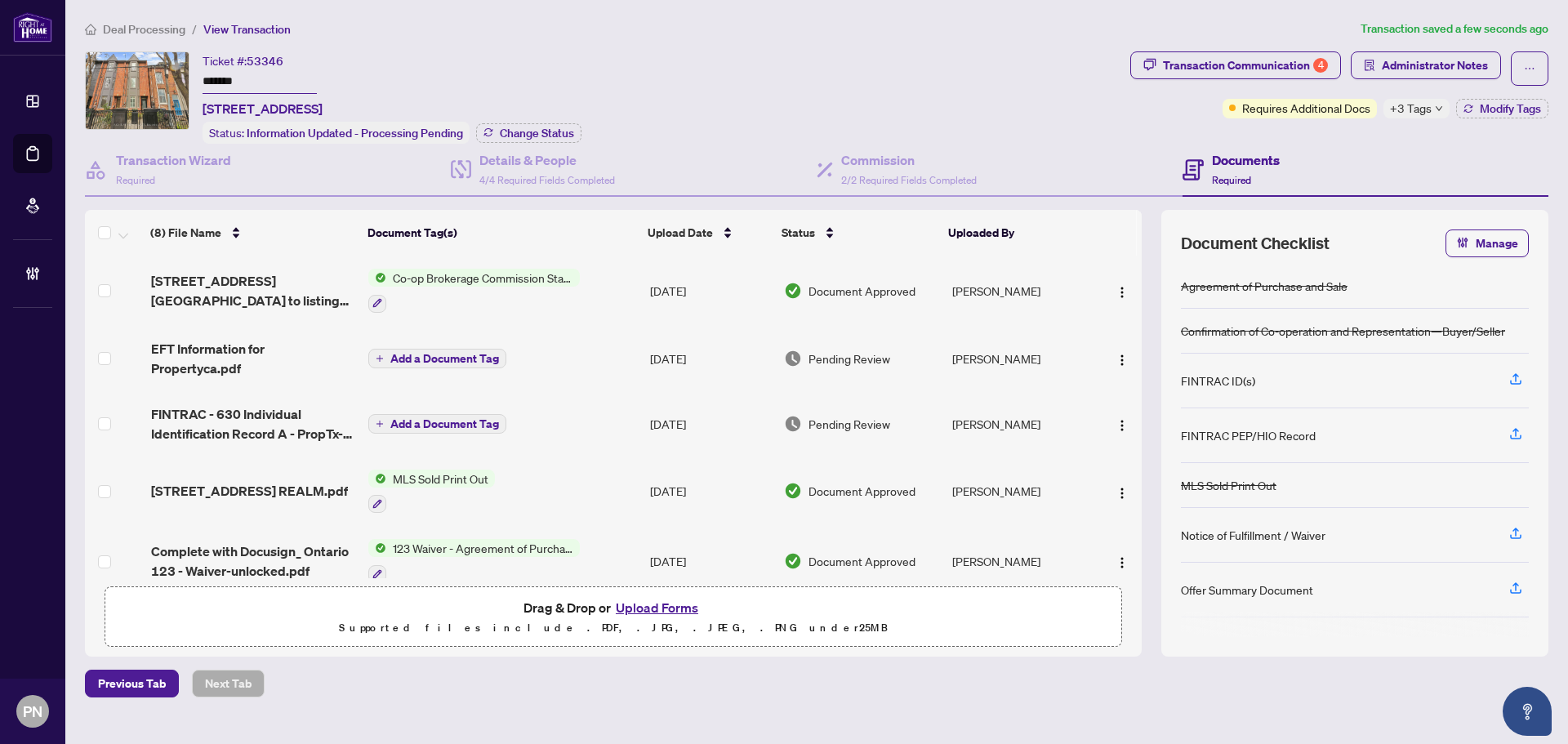
click at [164, 29] on span "Deal Processing" at bounding box center [144, 29] width 83 height 15
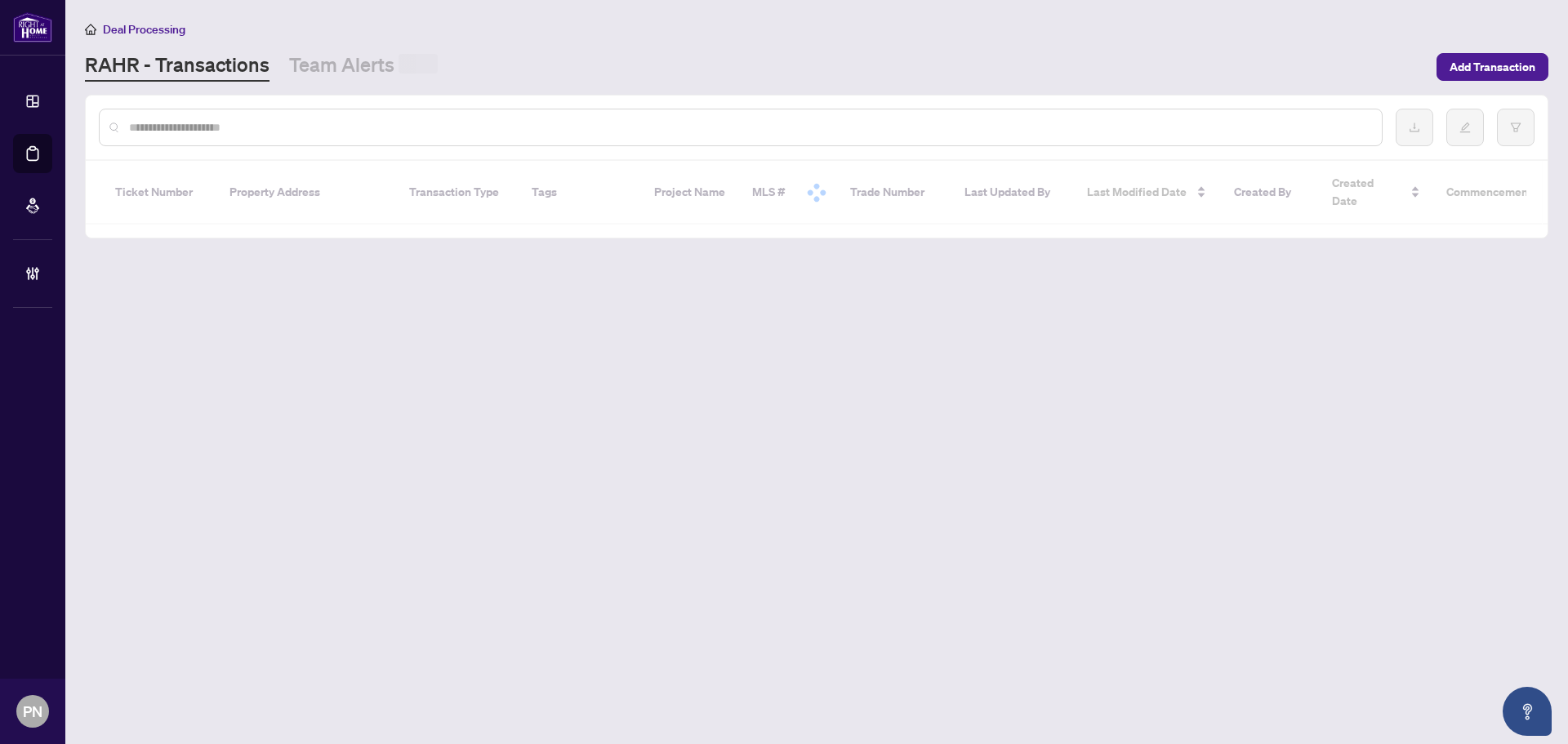
click at [309, 132] on input "text" at bounding box center [748, 128] width 1239 height 18
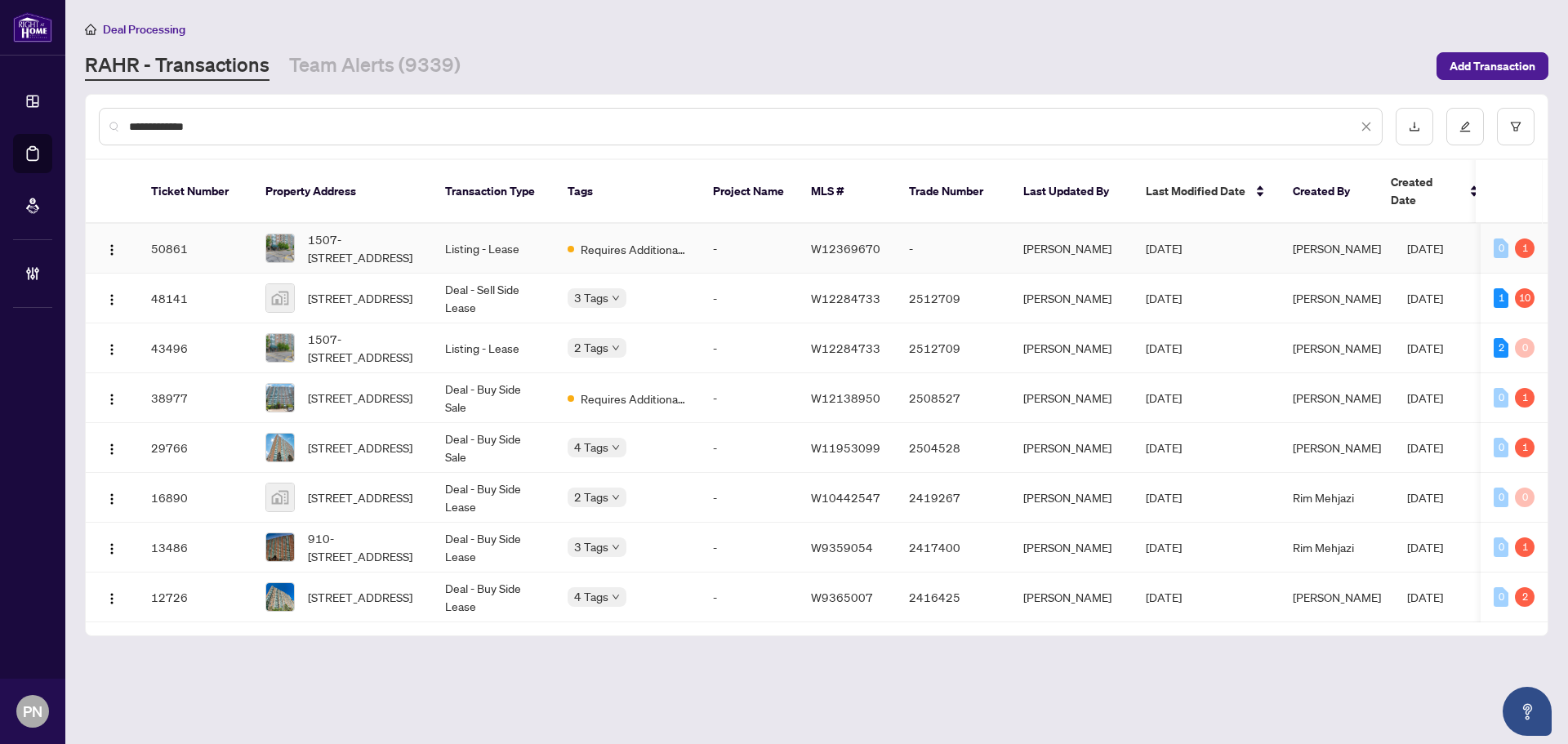
type input "**********"
click at [535, 232] on td "Listing - Lease" at bounding box center [493, 249] width 123 height 50
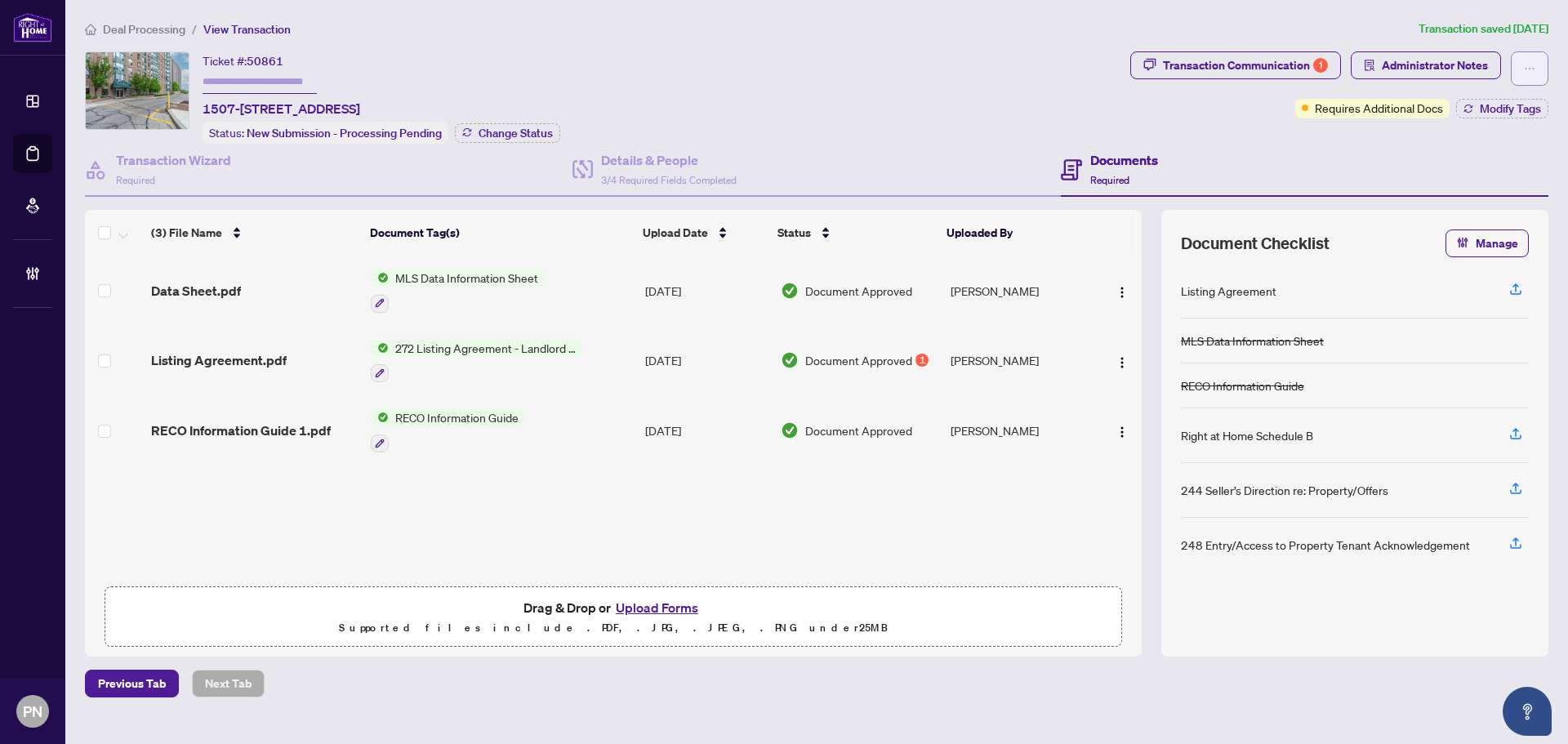
click at [778, 75] on span "button" at bounding box center [1529, 69] width 11 height 26
click at [778, 112] on span "Transaction Permissions" at bounding box center [1472, 105] width 125 height 18
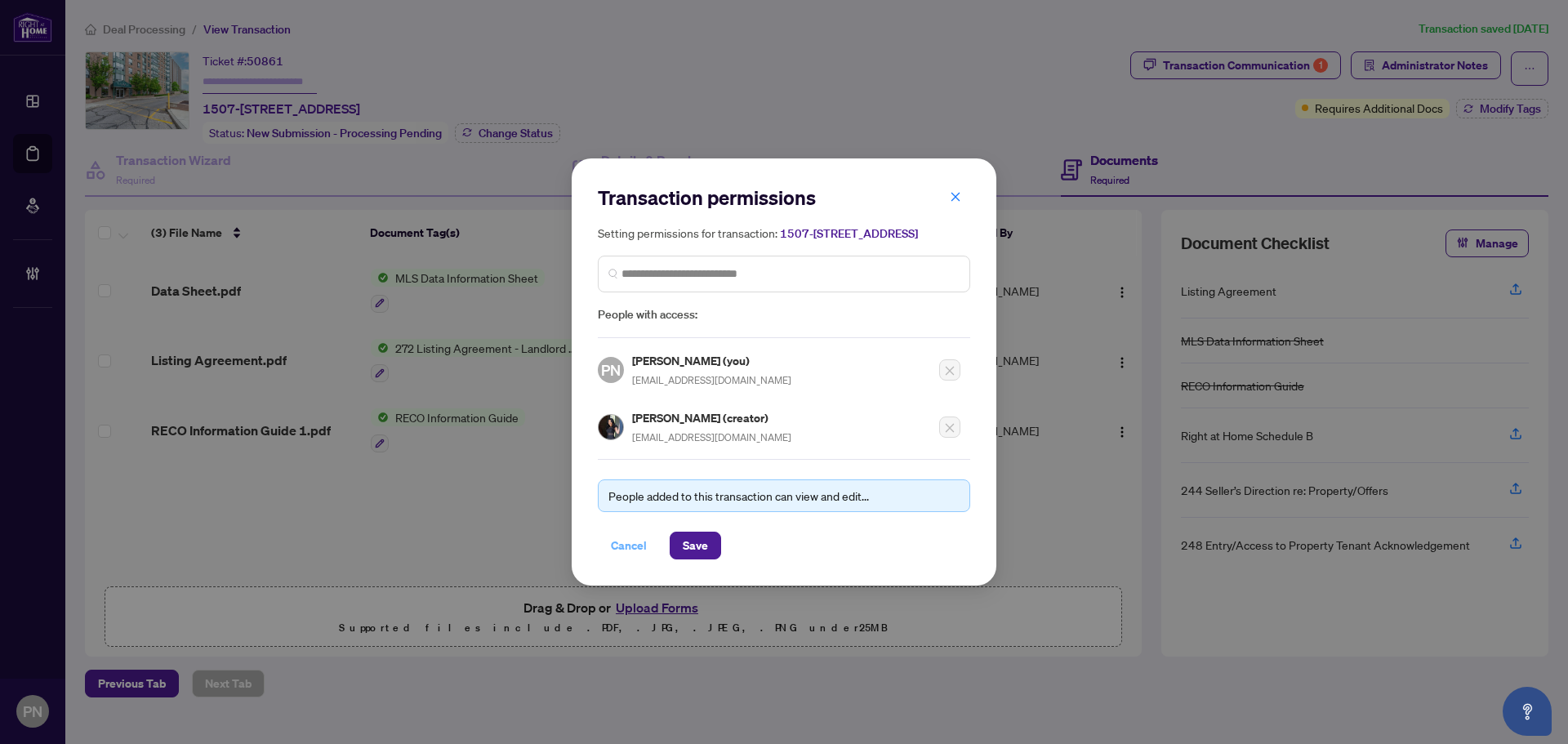
click at [636, 555] on span "Cancel" at bounding box center [629, 545] width 36 height 26
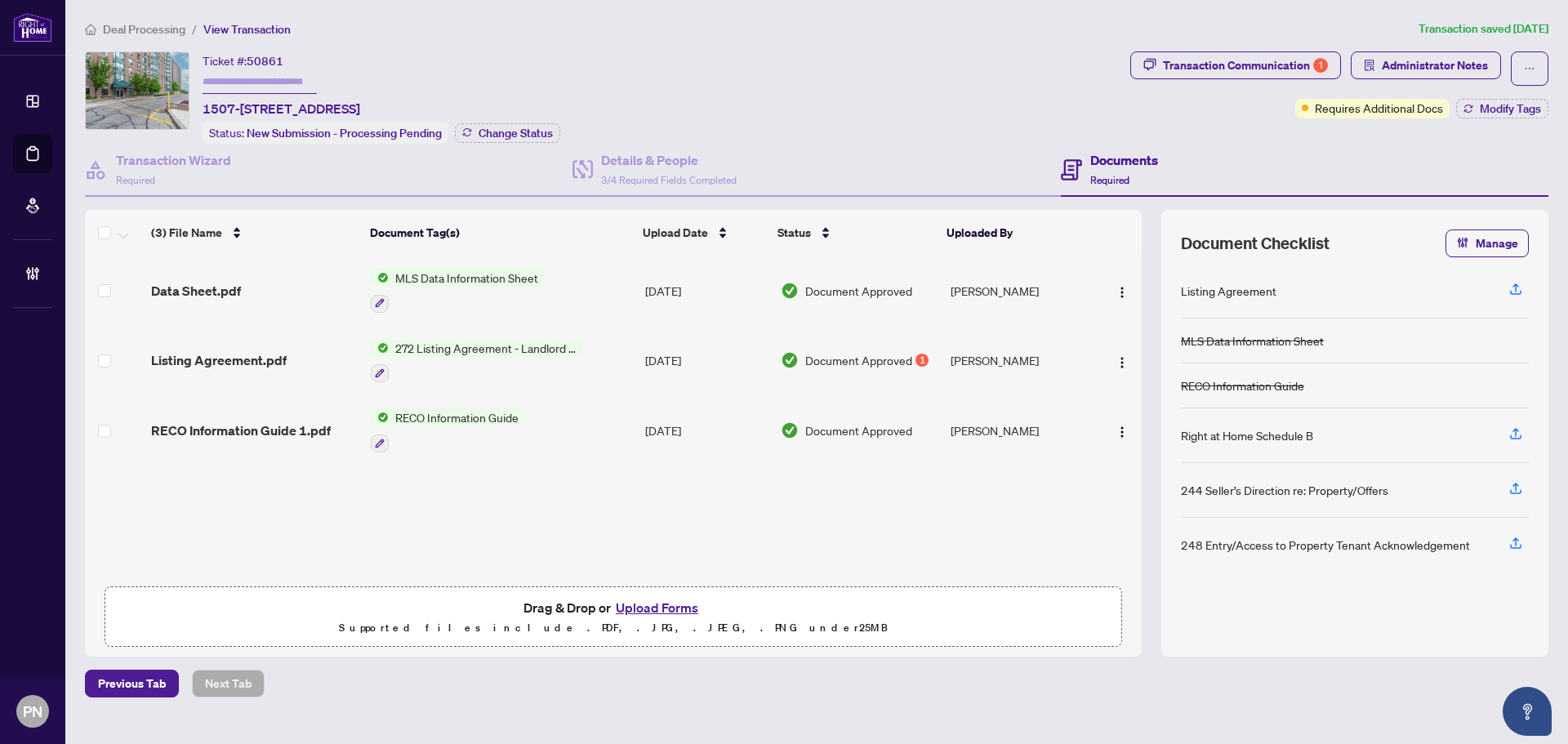
drag, startPoint x: 602, startPoint y: 107, endPoint x: 204, endPoint y: 94, distance: 398.2
click at [204, 94] on div "Ticket #: 50861 1507-[STREET_ADDRESS] Status: New Submission - Processing Pendi…" at bounding box center [604, 98] width 1039 height 92
copy div "Ticket #: 50861 1507-[STREET_ADDRESS]"
click at [164, 35] on span "Deal Processing" at bounding box center [144, 29] width 83 height 15
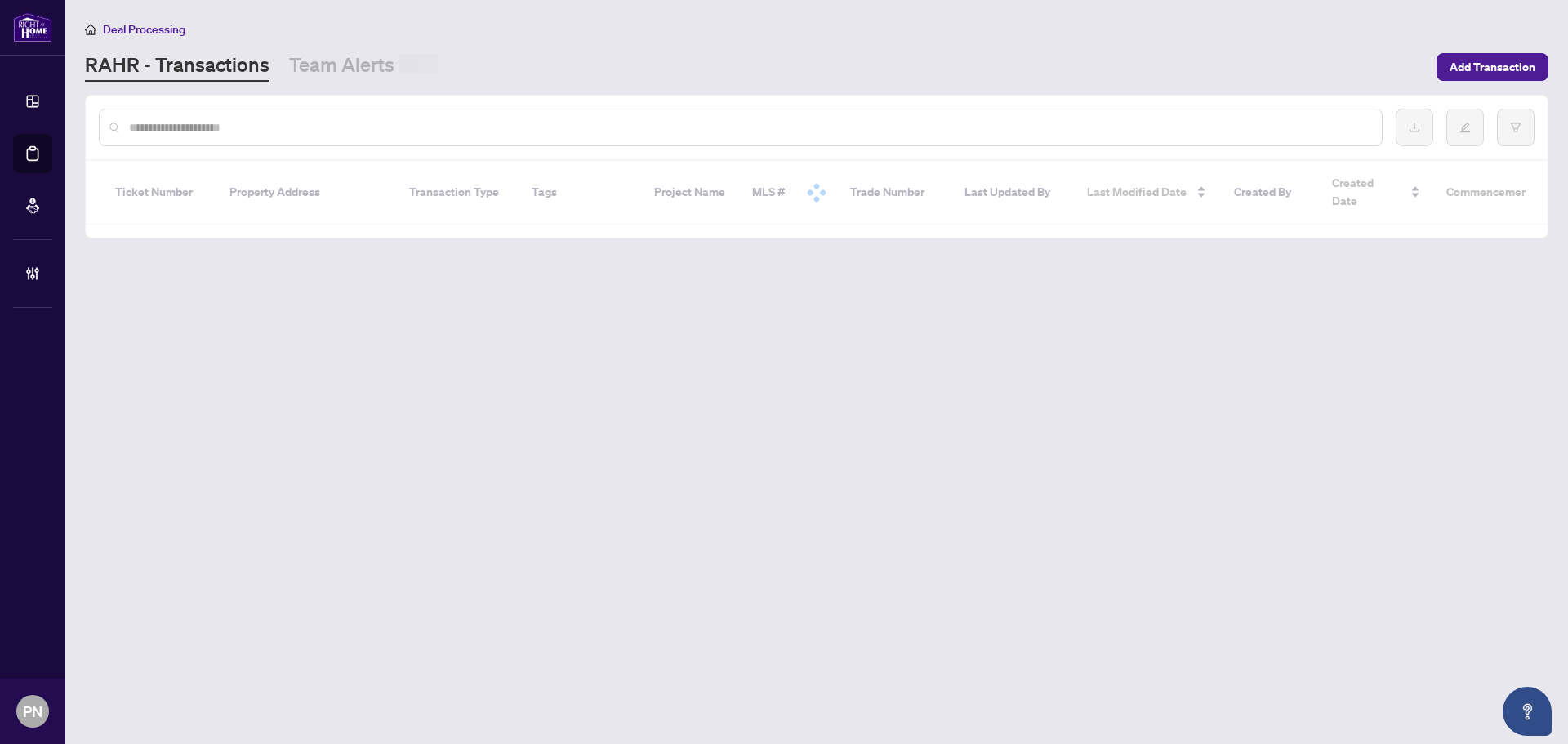
click at [420, 128] on input "text" at bounding box center [748, 128] width 1239 height 18
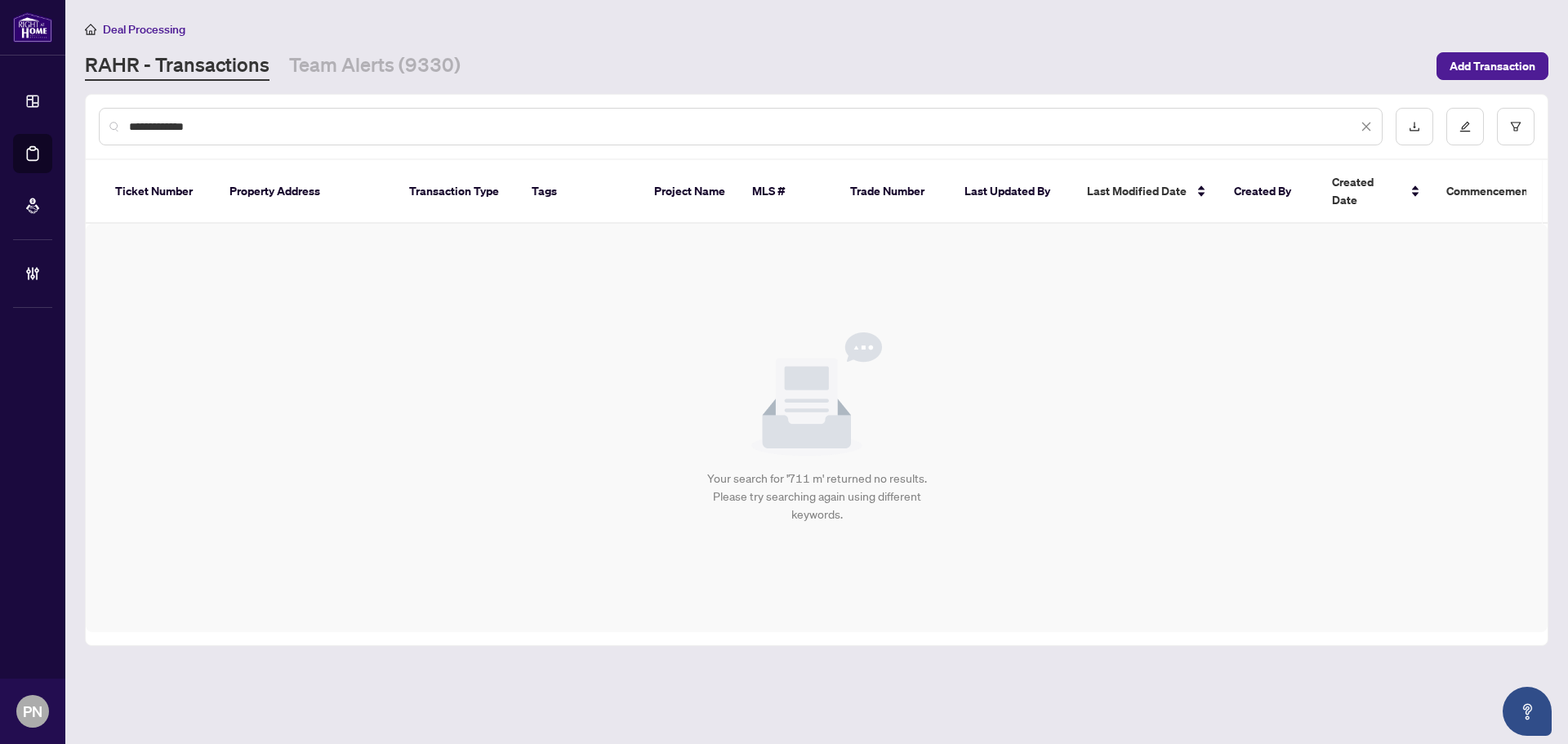
type input "**********"
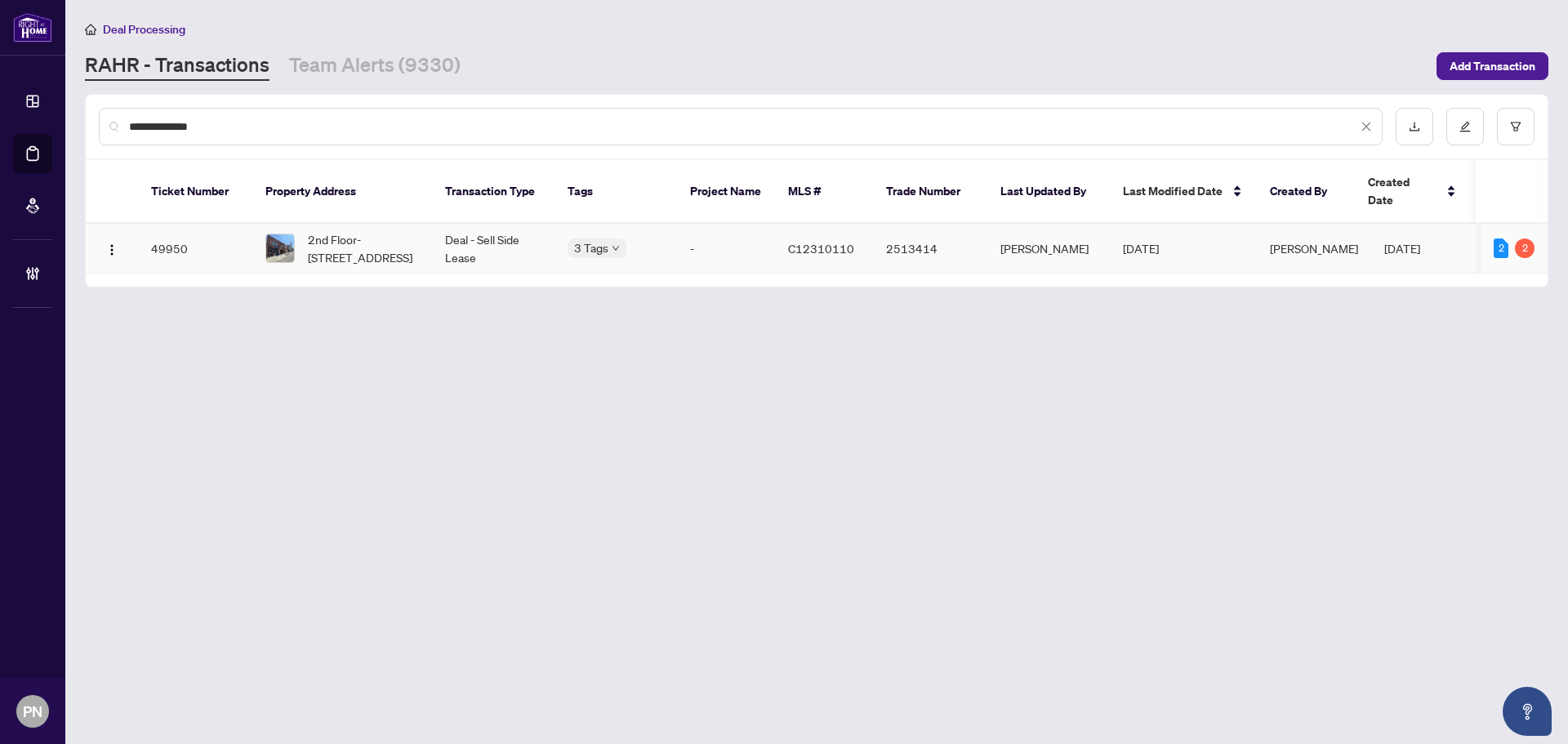
click at [415, 231] on span "2nd Floor-[STREET_ADDRESS]" at bounding box center [363, 249] width 111 height 36
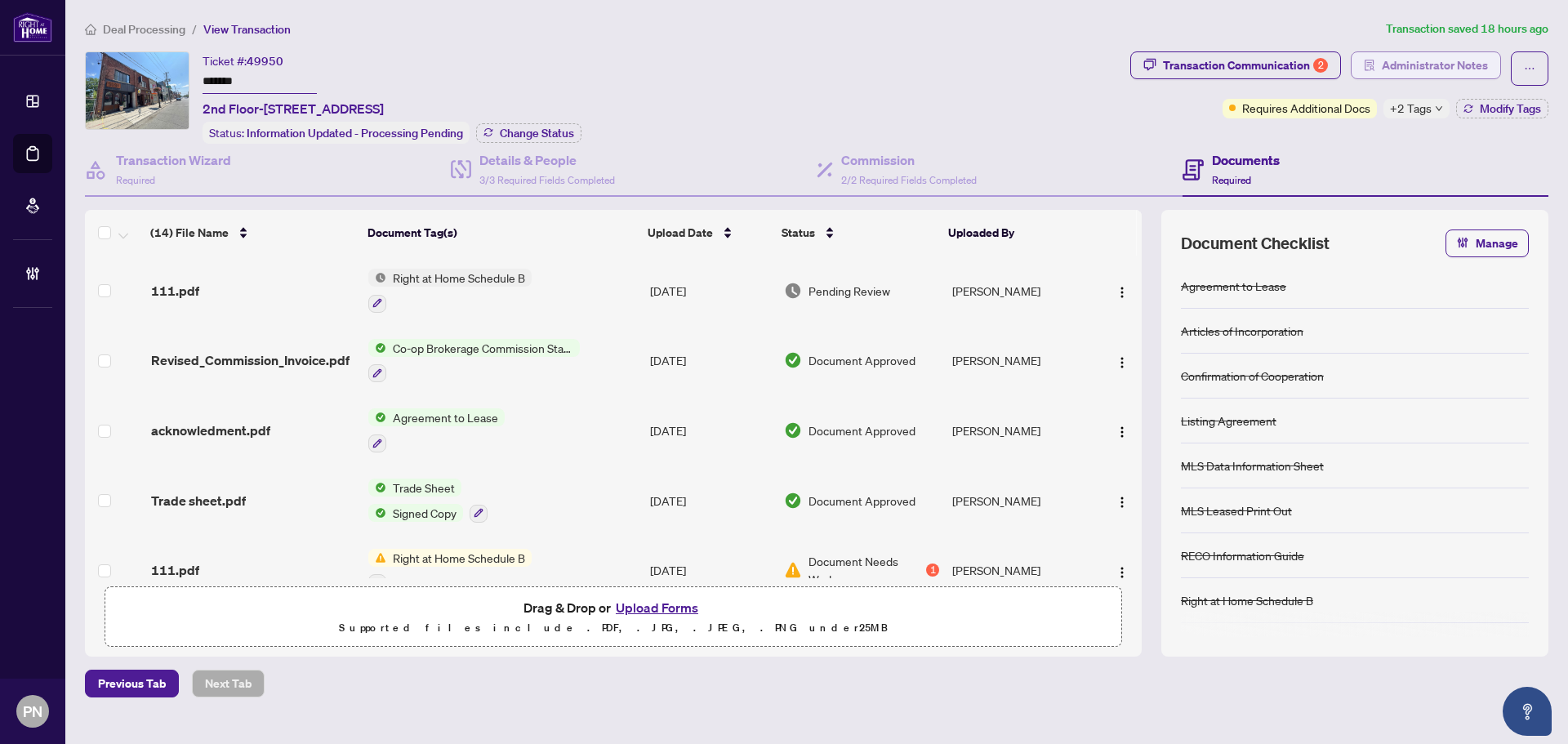
click at [778, 70] on span "Administrator Notes" at bounding box center [1435, 65] width 106 height 26
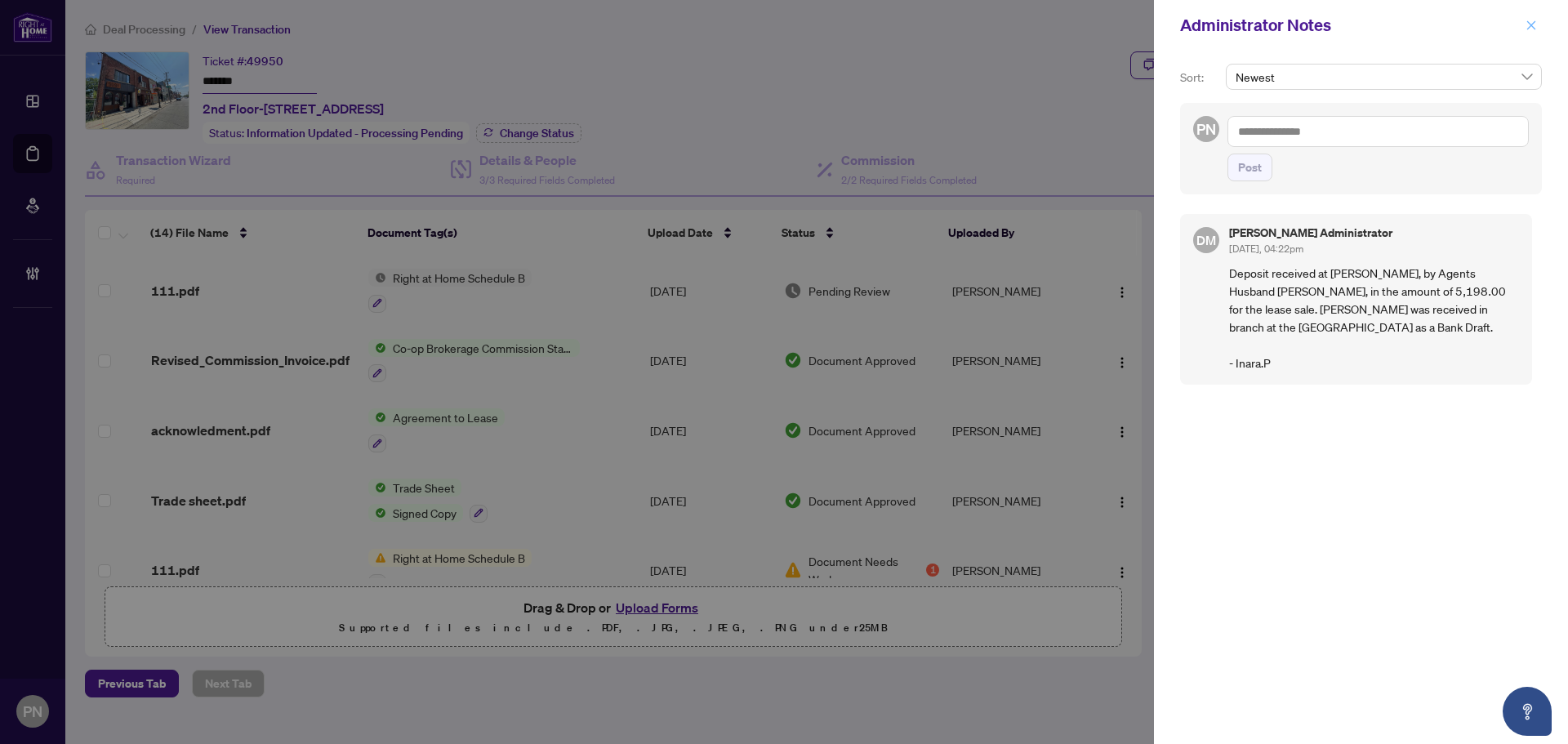
click at [778, 21] on icon "close" at bounding box center [1531, 25] width 11 height 11
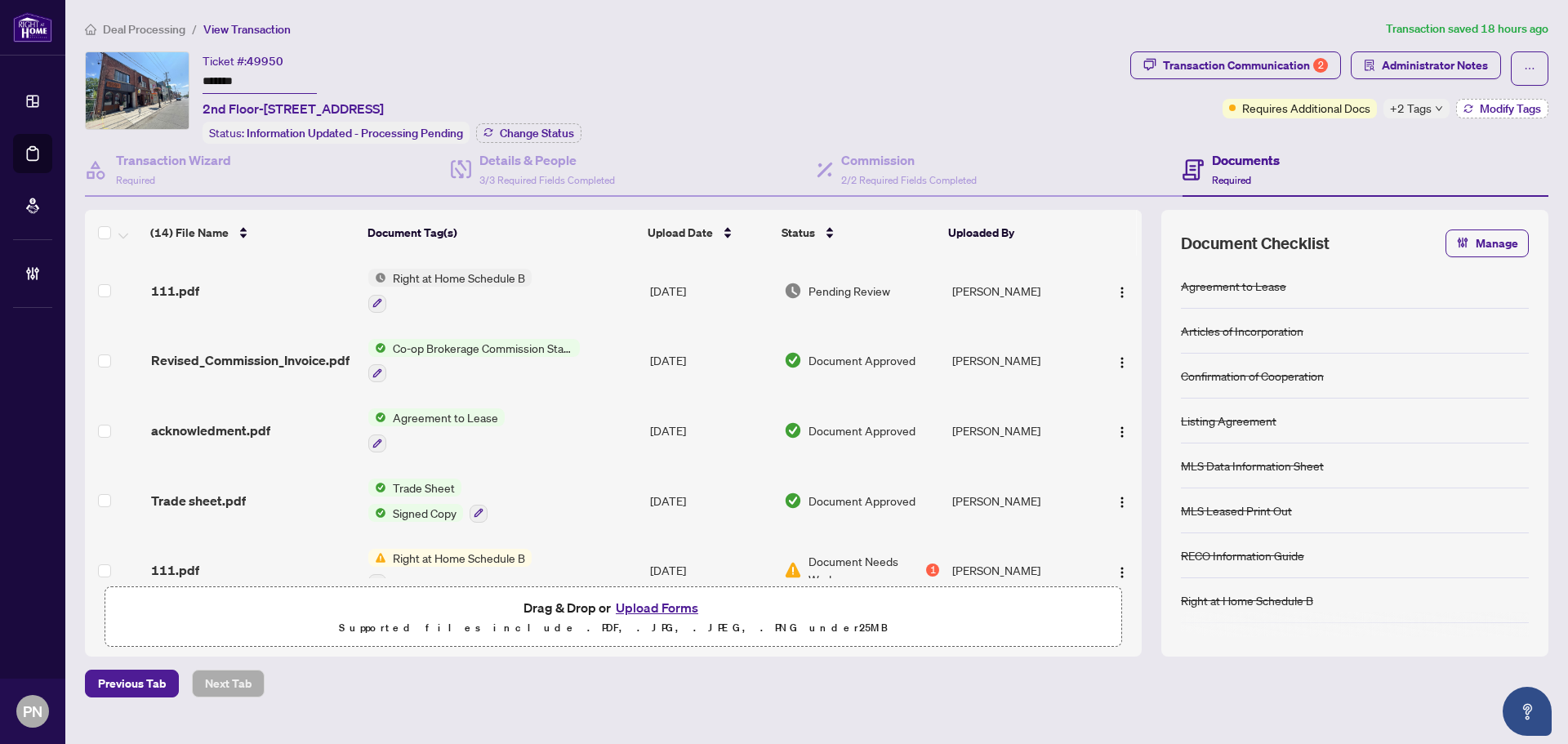
click at [778, 110] on span "Modify Tags" at bounding box center [1510, 108] width 61 height 11
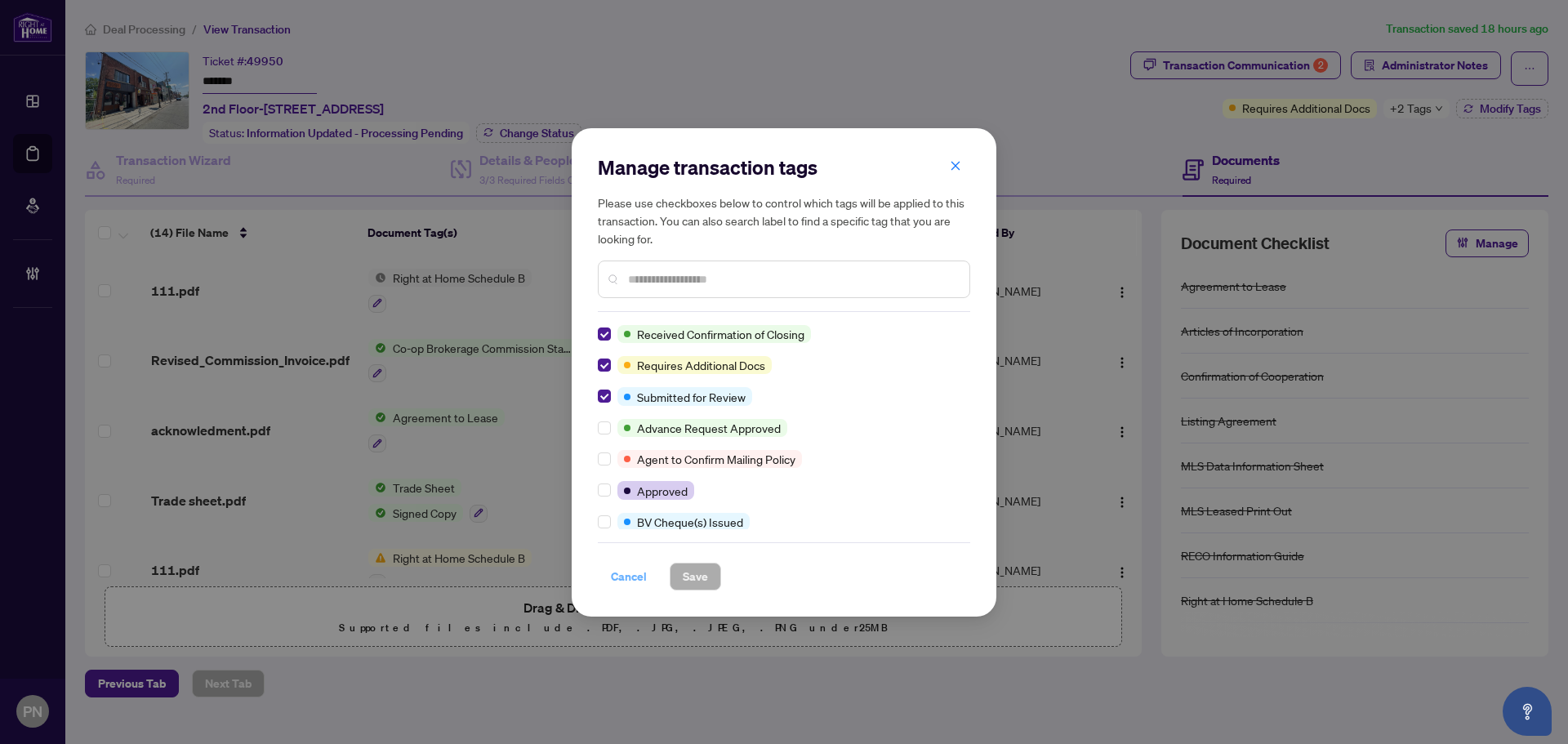
click at [621, 577] on span "Cancel" at bounding box center [629, 576] width 36 height 26
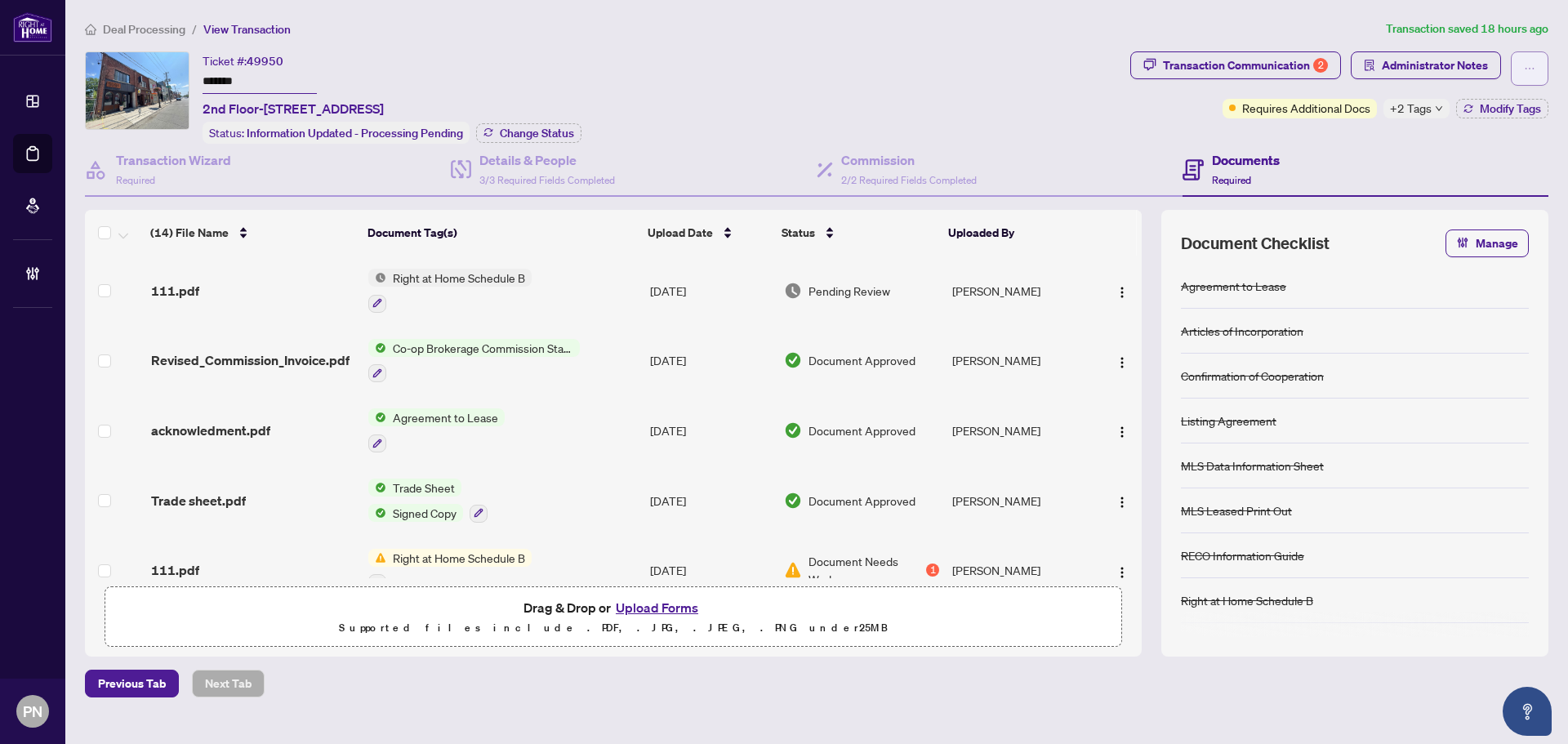
click at [778, 68] on icon "ellipsis" at bounding box center [1529, 68] width 11 height 11
click at [778, 110] on span "Transaction Permissions" at bounding box center [1472, 105] width 125 height 18
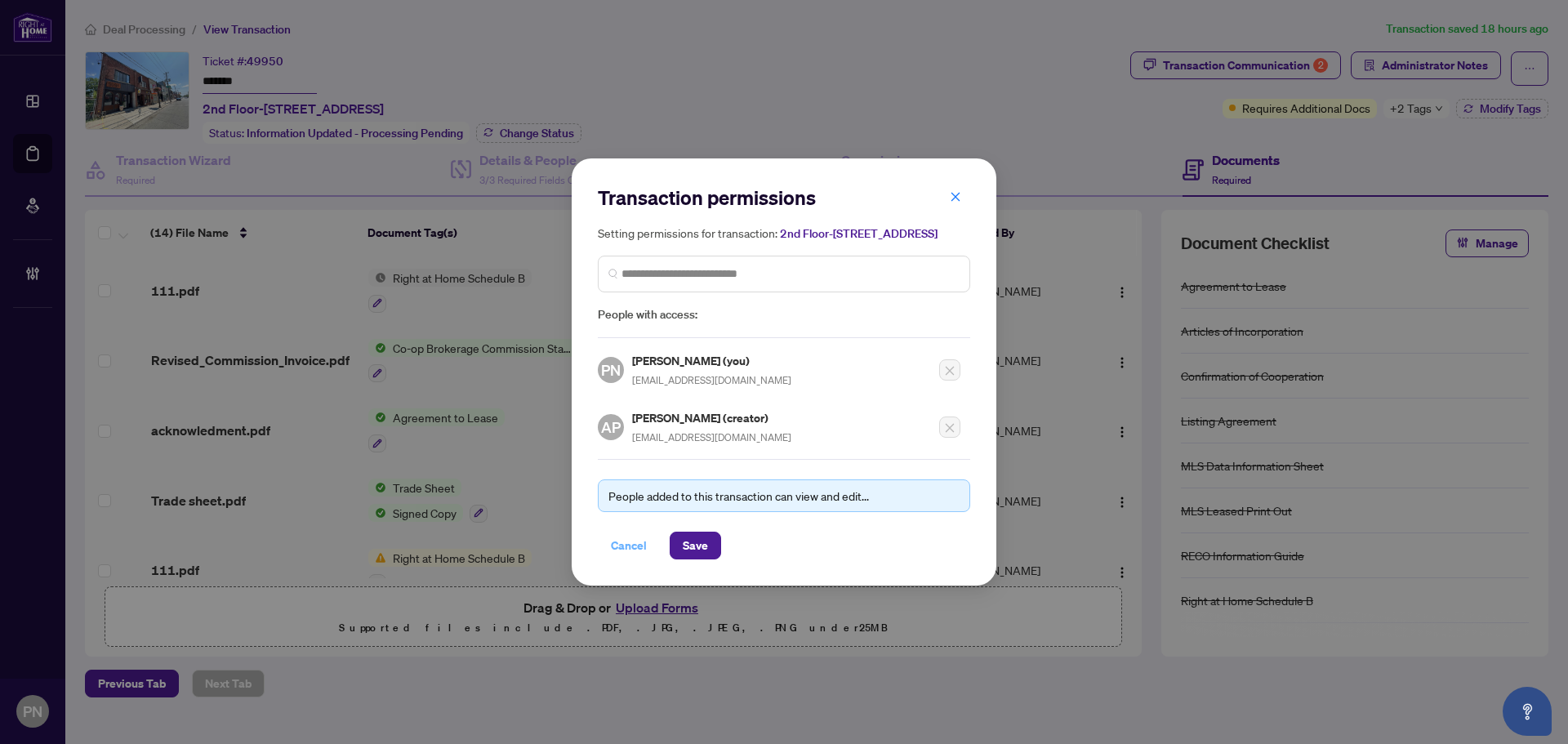
click at [629, 556] on span "Cancel" at bounding box center [629, 545] width 36 height 26
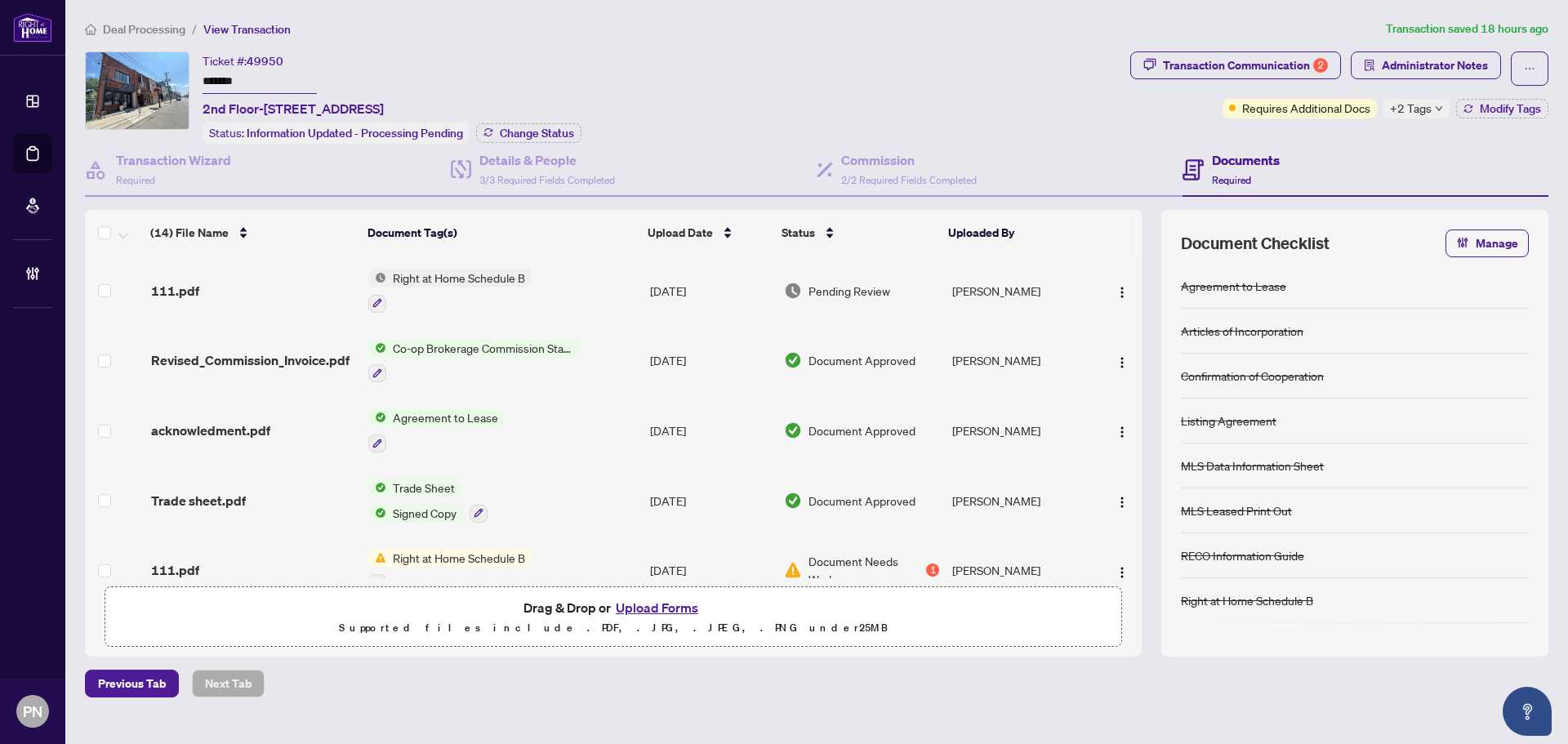
click at [159, 28] on span "Deal Processing" at bounding box center [144, 29] width 83 height 15
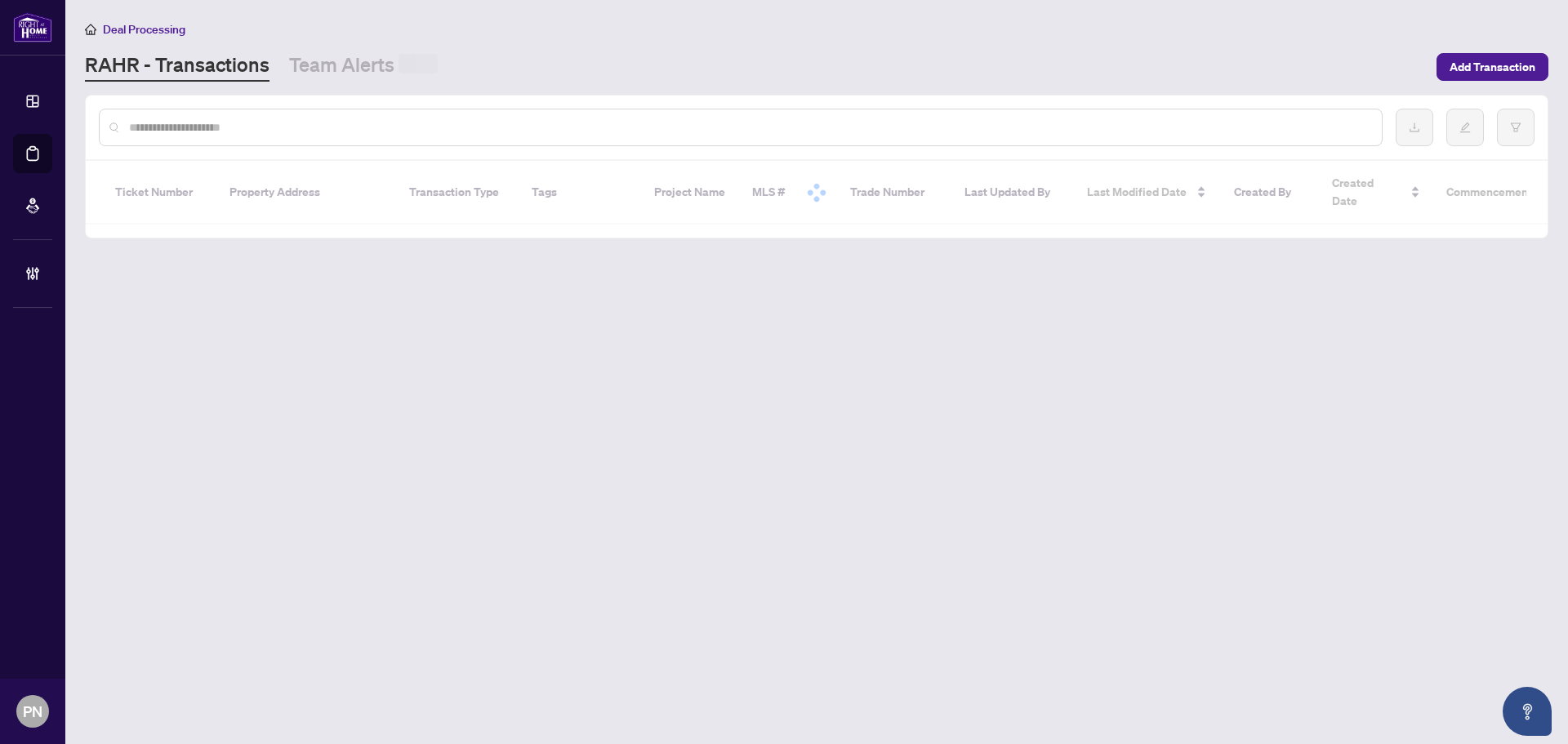
click at [360, 128] on input "text" at bounding box center [748, 128] width 1239 height 18
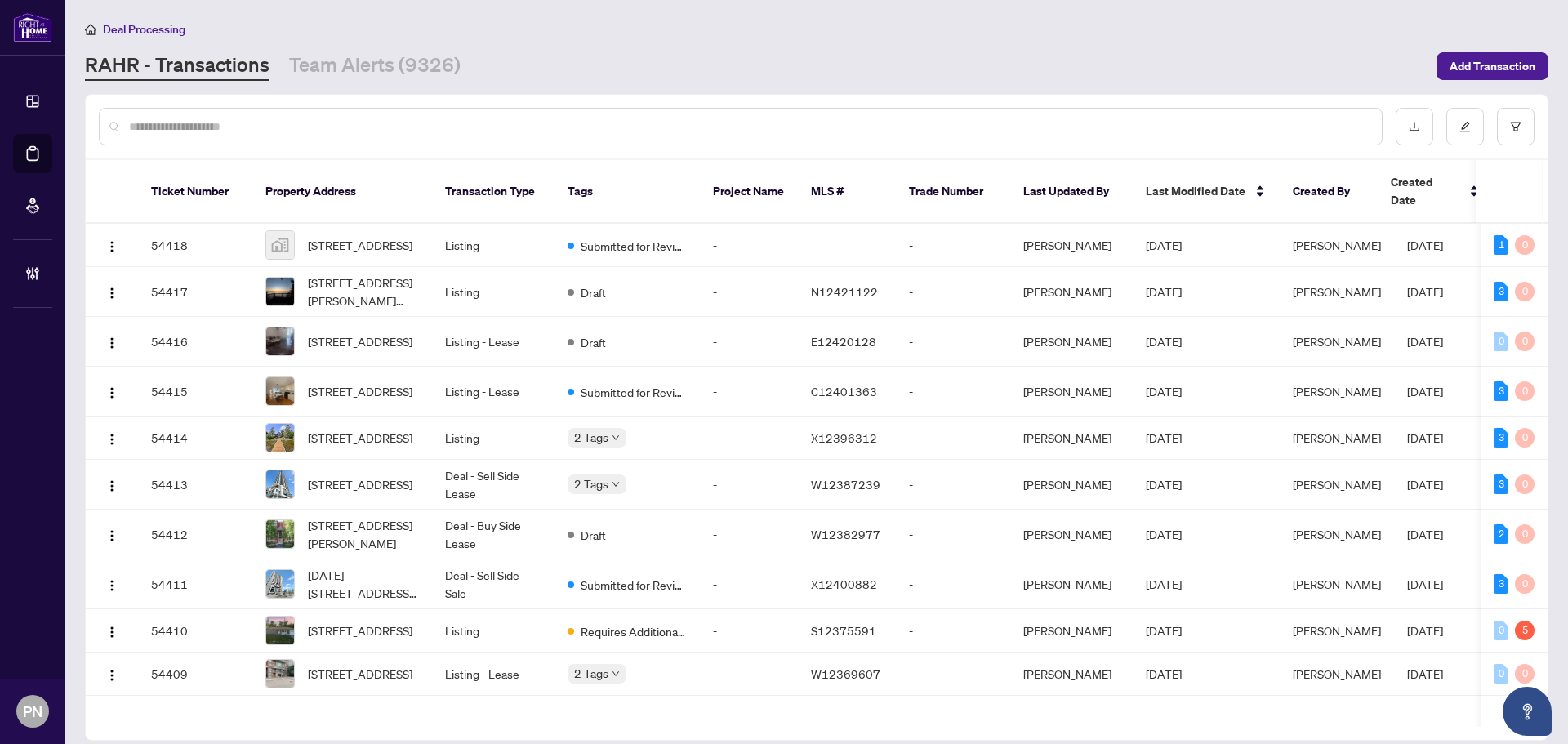
click at [764, 119] on input "text" at bounding box center [748, 127] width 1239 height 18
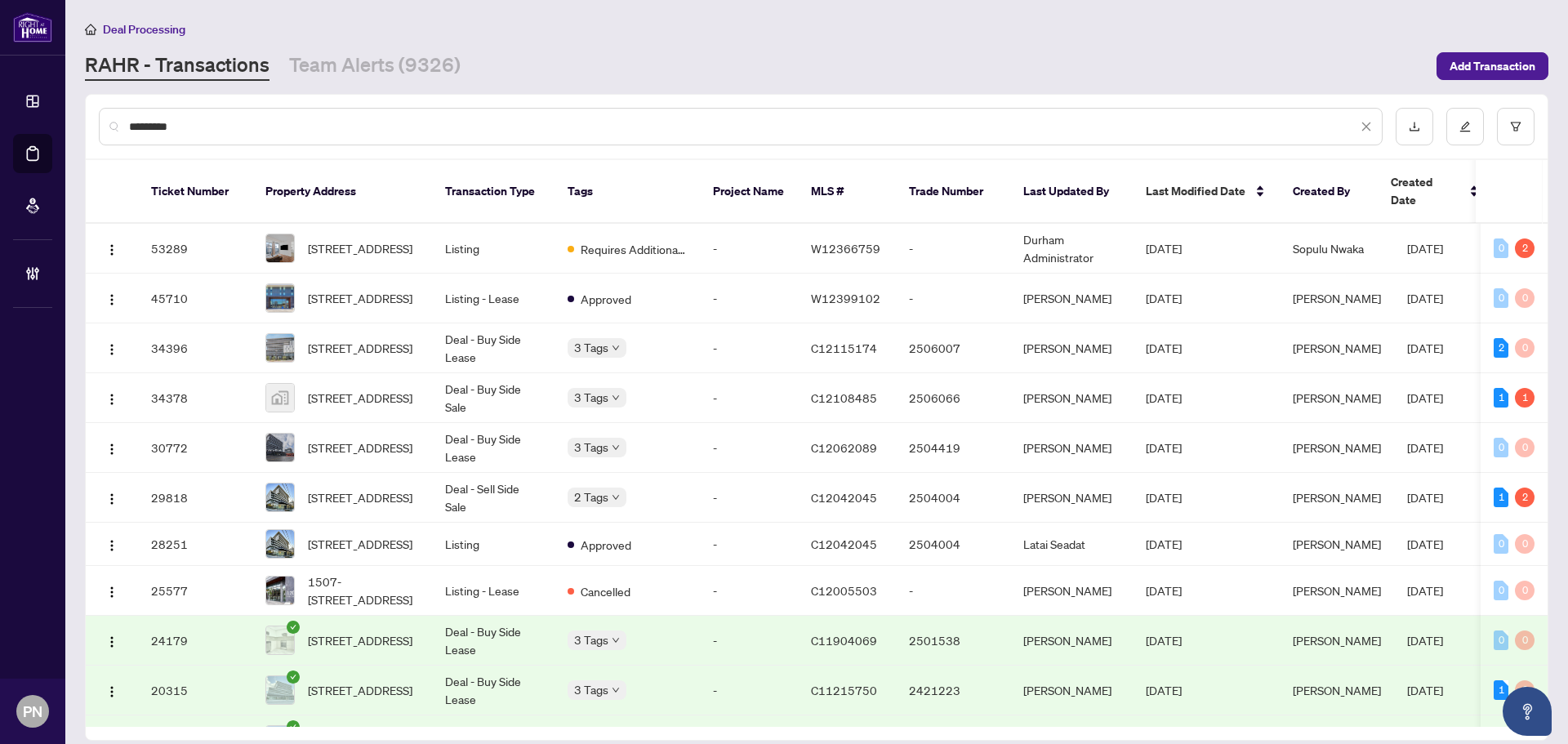
drag, startPoint x: 132, startPoint y: 126, endPoint x: 66, endPoint y: 126, distance: 66.0
click at [70, 126] on main "Deal Processing [PERSON_NAME] - Transactions Team Alerts (9326) Add Transaction…" at bounding box center [816, 372] width 1503 height 744
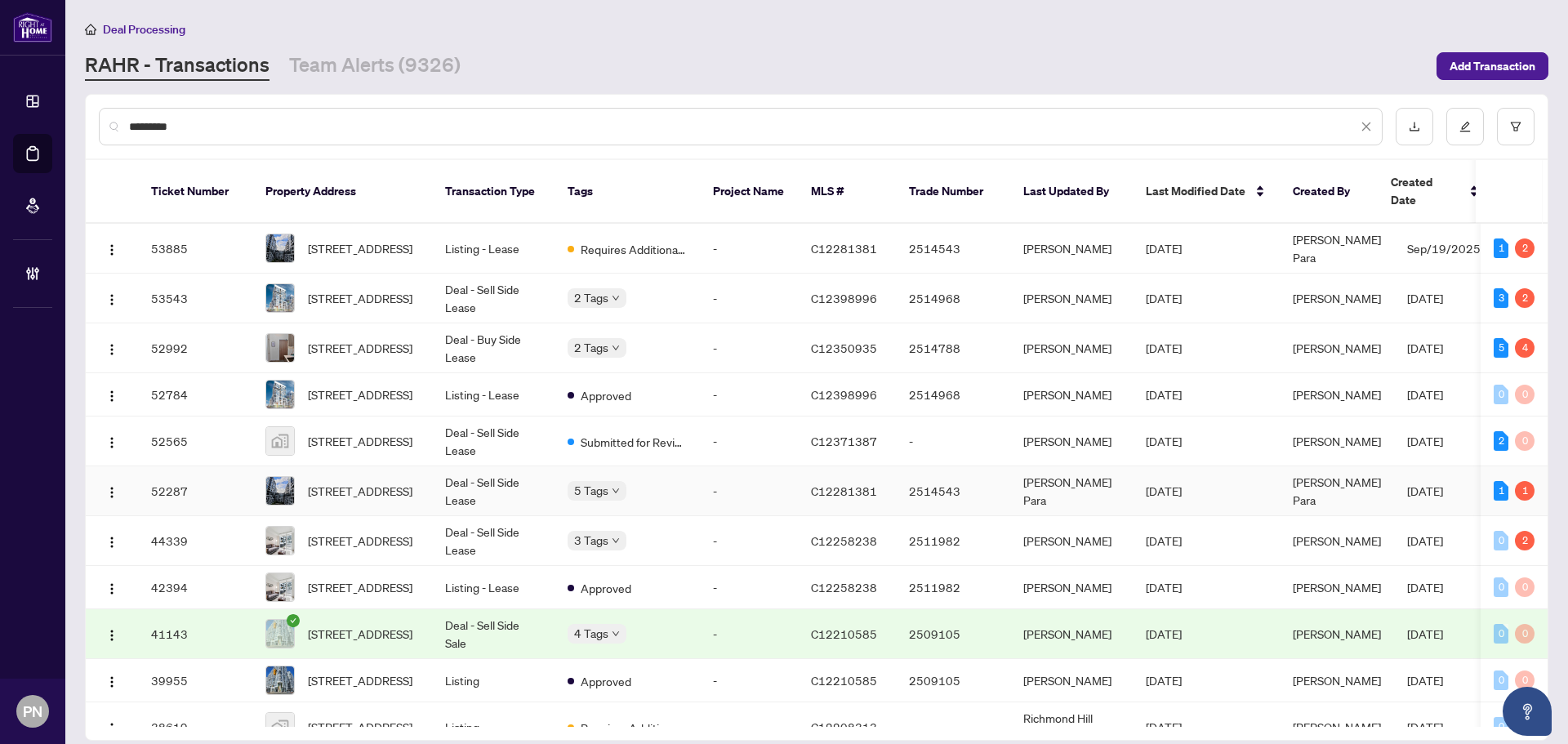
type input "*********"
click at [479, 490] on td "Deal - Sell Side Lease" at bounding box center [493, 491] width 123 height 50
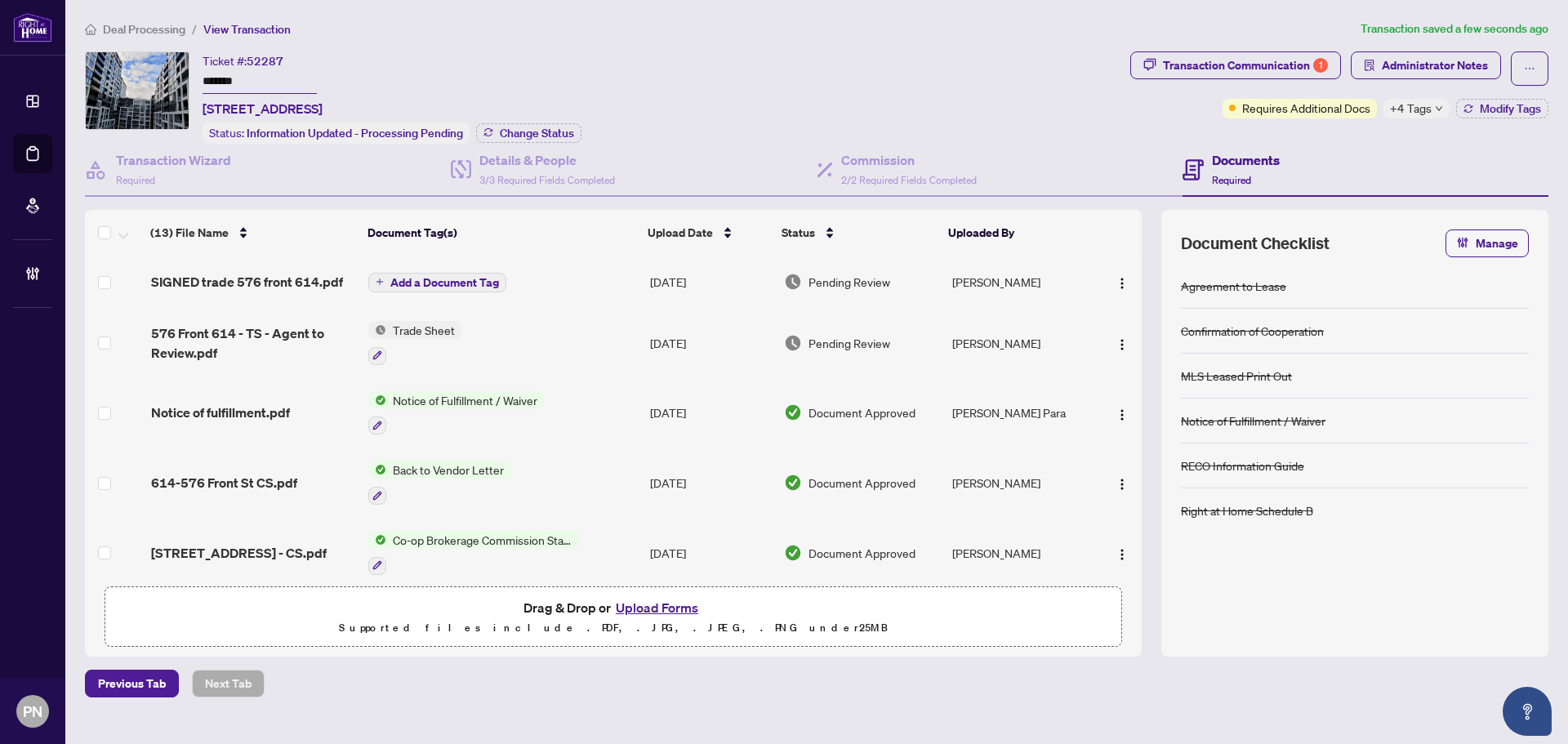
click at [428, 278] on span "Add a Document Tag" at bounding box center [444, 282] width 109 height 11
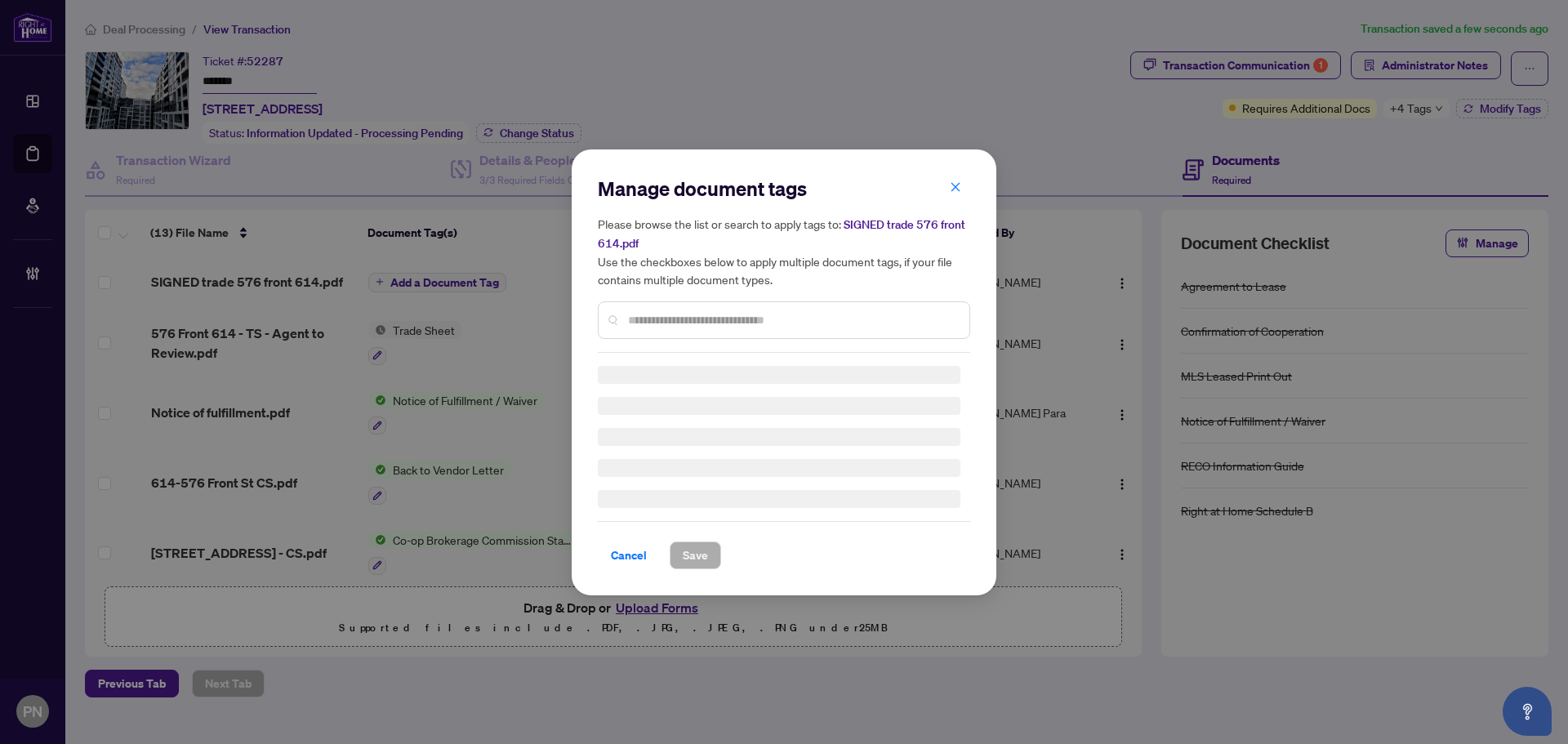
click at [668, 329] on div at bounding box center [784, 321] width 373 height 38
click at [669, 327] on input "text" at bounding box center [792, 321] width 329 height 18
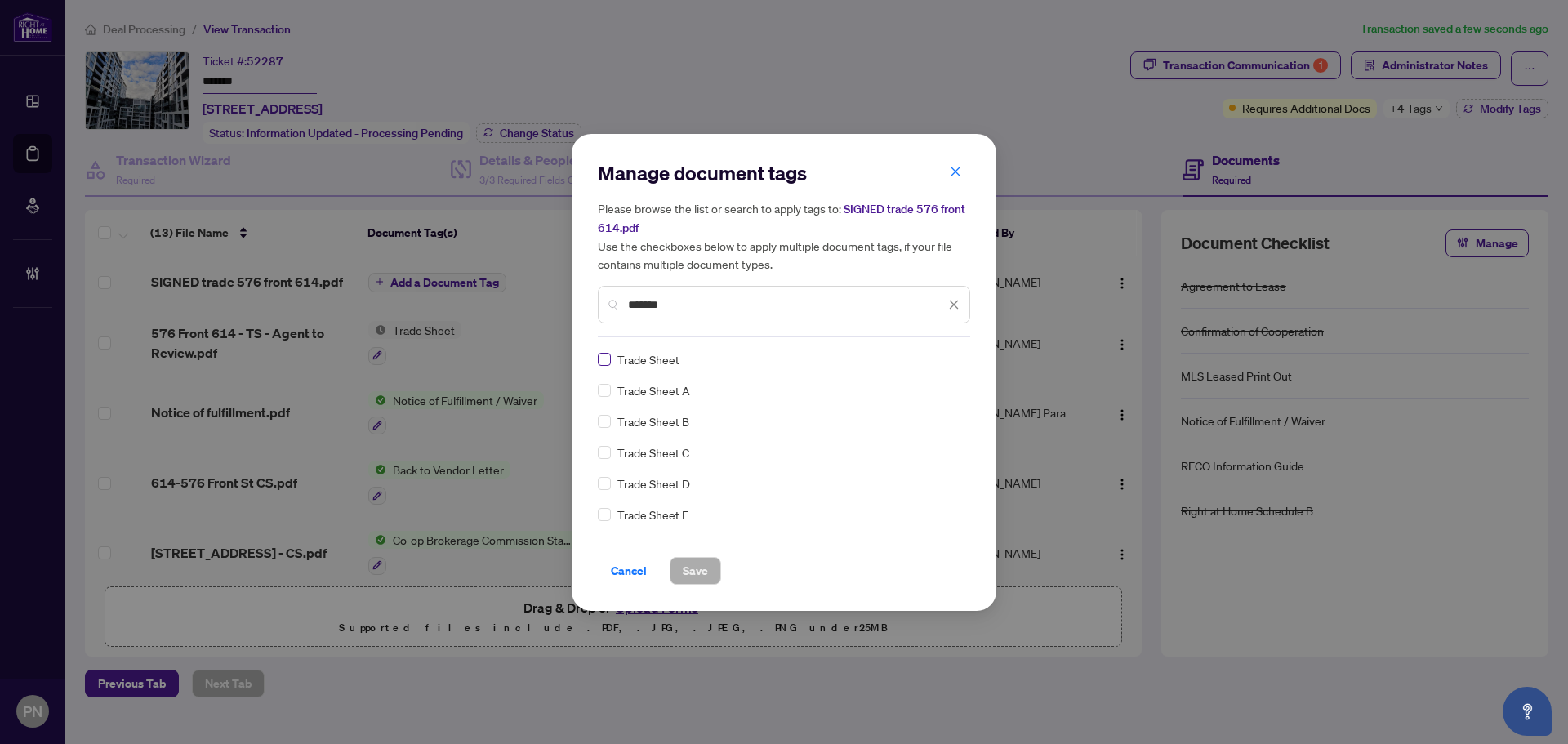
type input "*******"
click at [778, 354] on div at bounding box center [944, 360] width 31 height 16
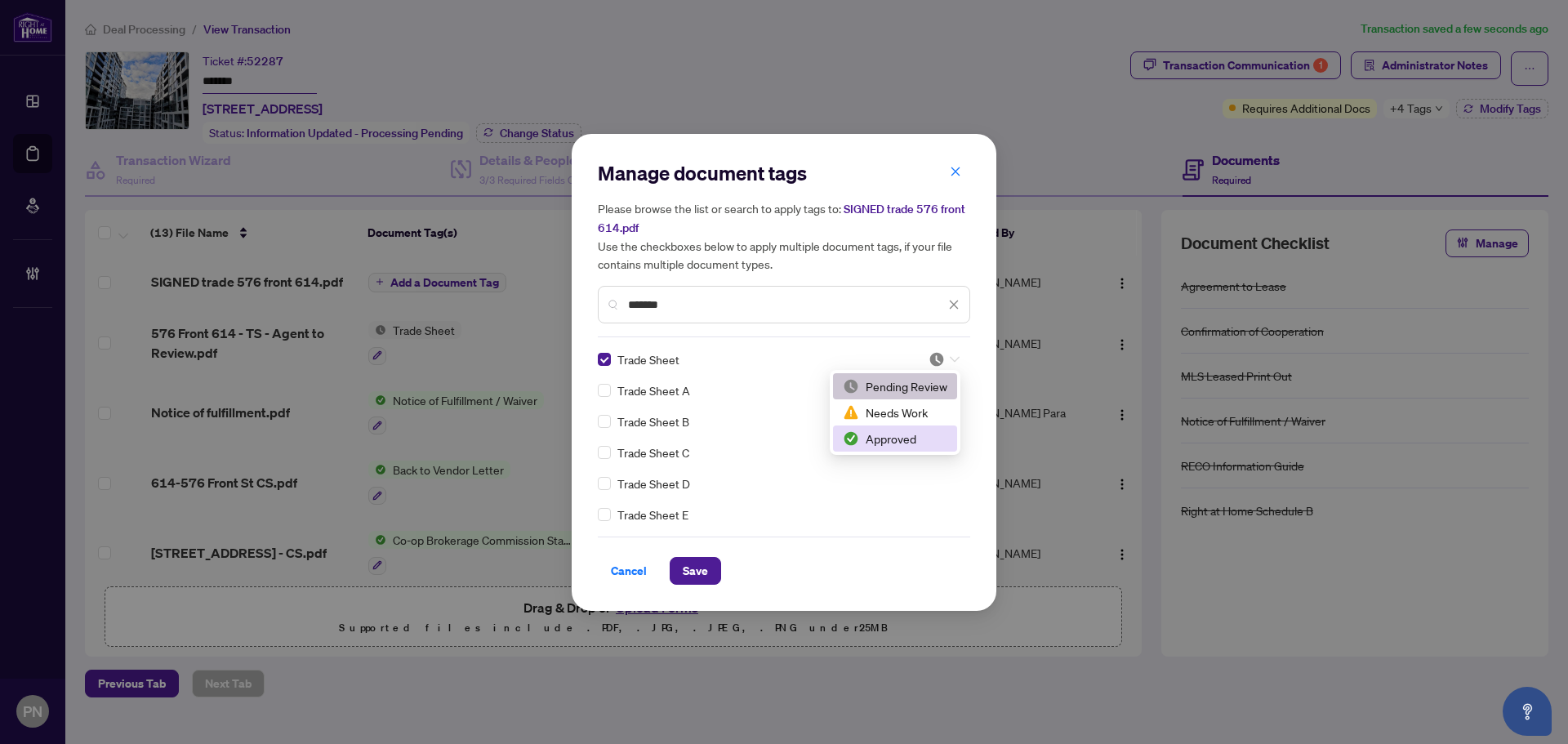
click at [778, 437] on div "Approved" at bounding box center [895, 438] width 105 height 18
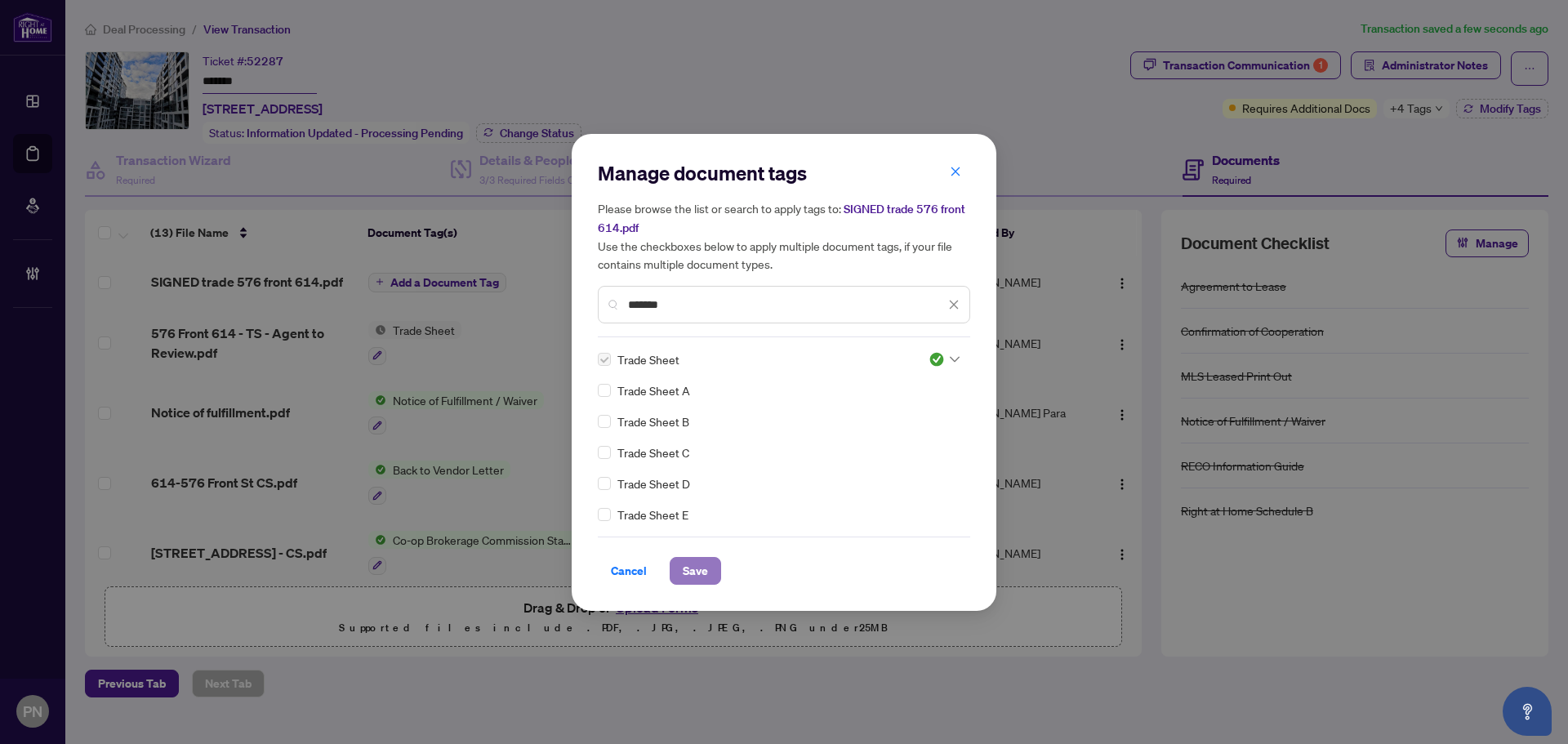
click at [687, 562] on span "Save" at bounding box center [695, 571] width 25 height 26
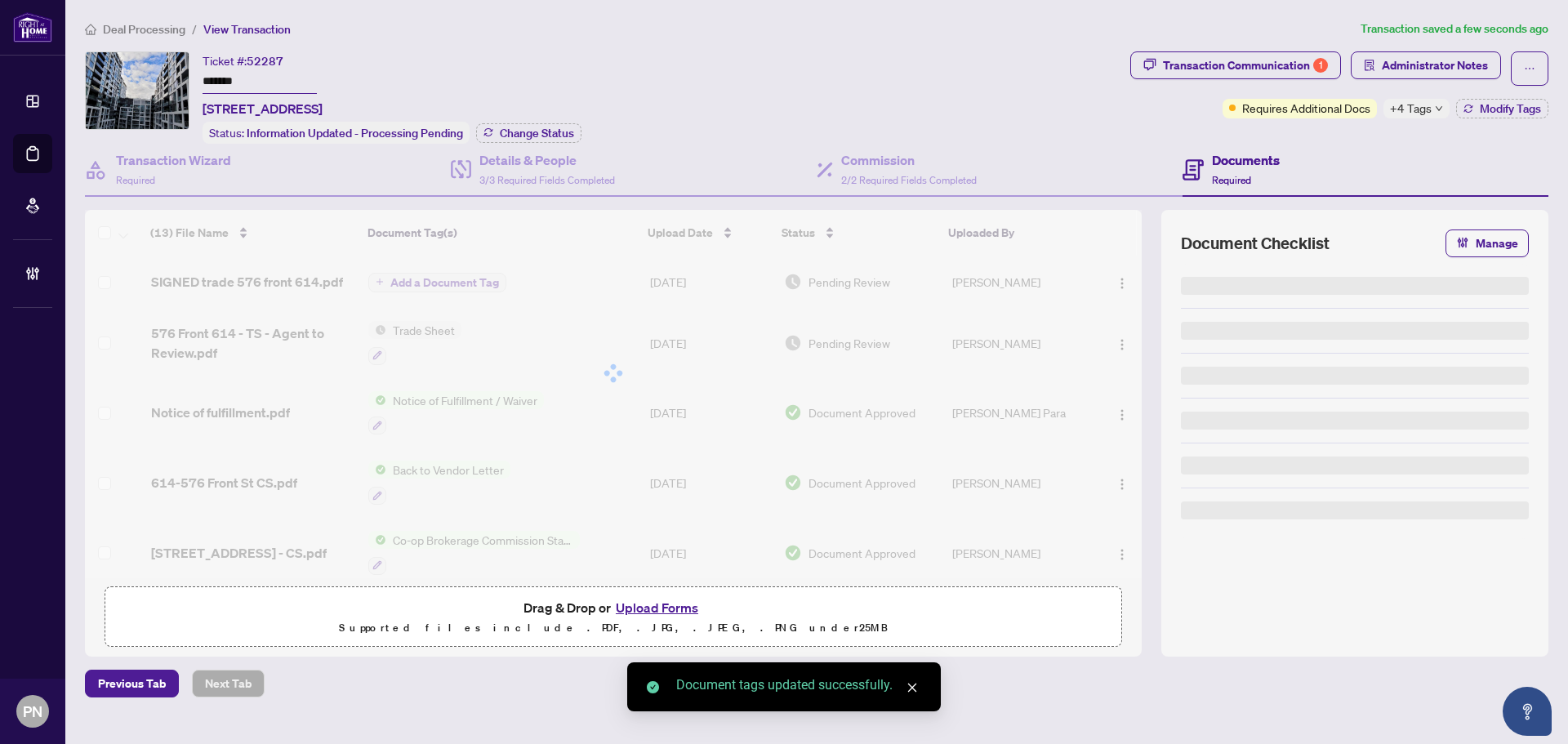
click at [778, 65] on div "Transaction Communication 1" at bounding box center [1245, 65] width 165 height 26
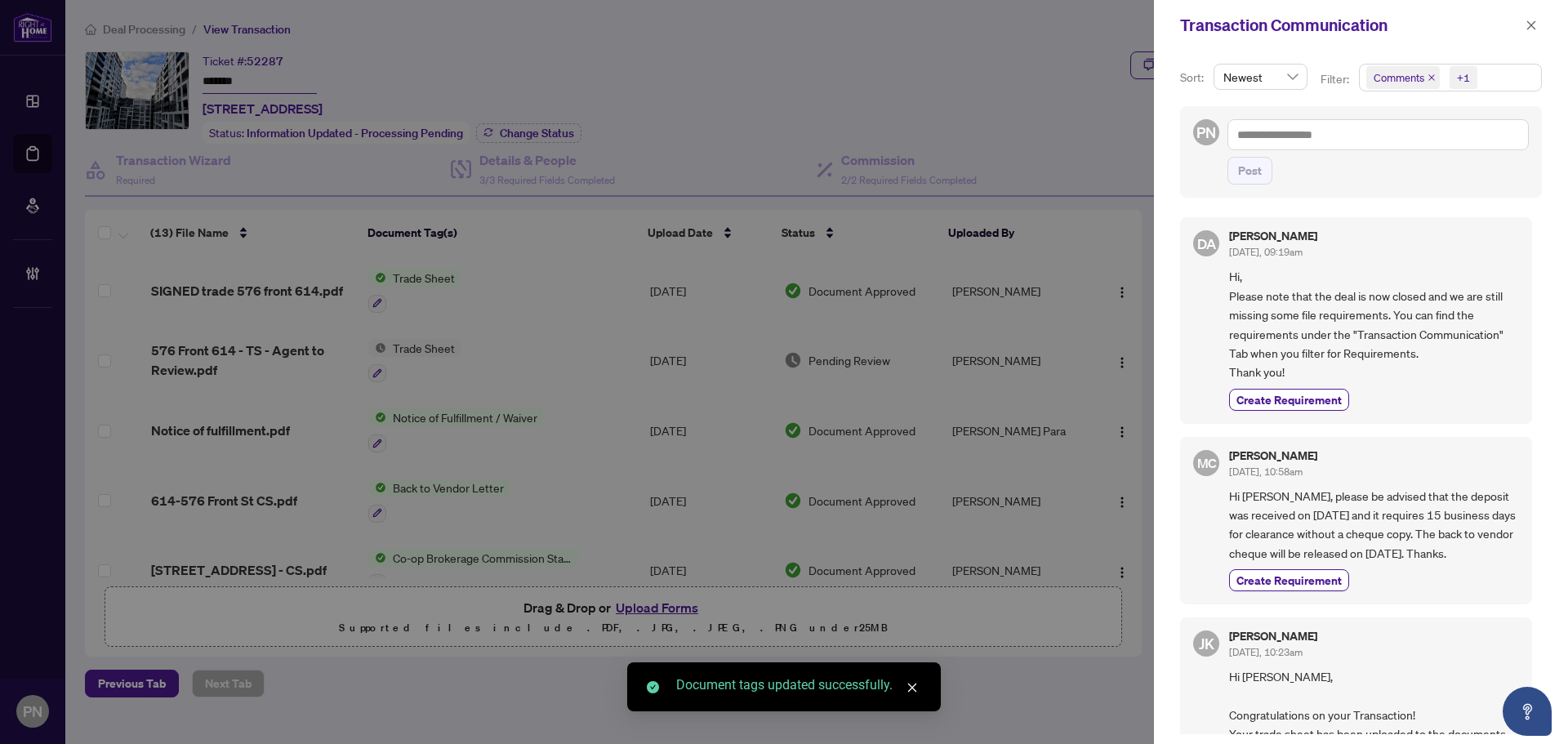
click at [778, 82] on icon "close" at bounding box center [1432, 78] width 8 height 8
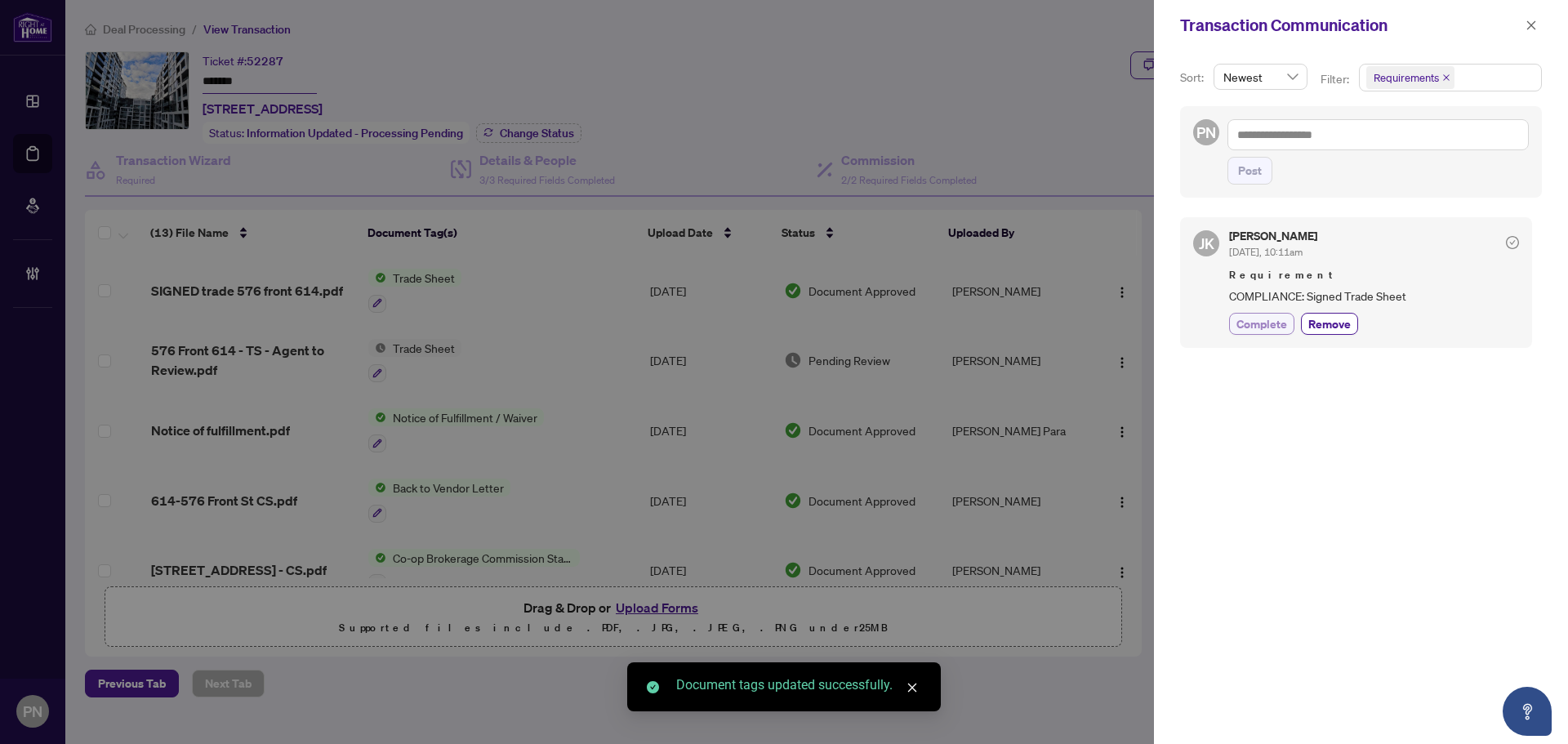
click at [778, 330] on span "Complete" at bounding box center [1261, 324] width 51 height 17
click at [778, 31] on icon "close" at bounding box center [1531, 25] width 11 height 11
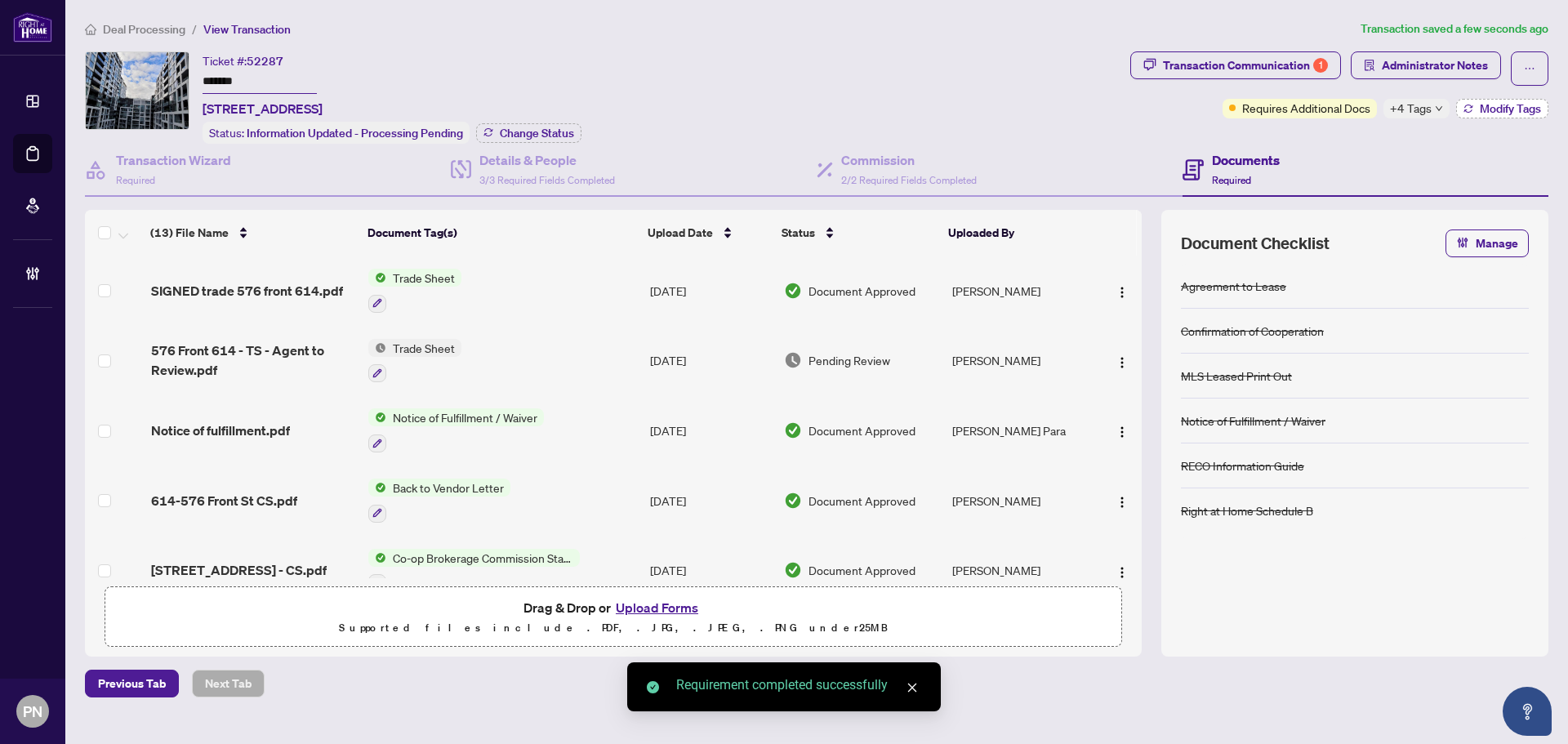
click at [778, 114] on span "Modify Tags" at bounding box center [1510, 108] width 61 height 11
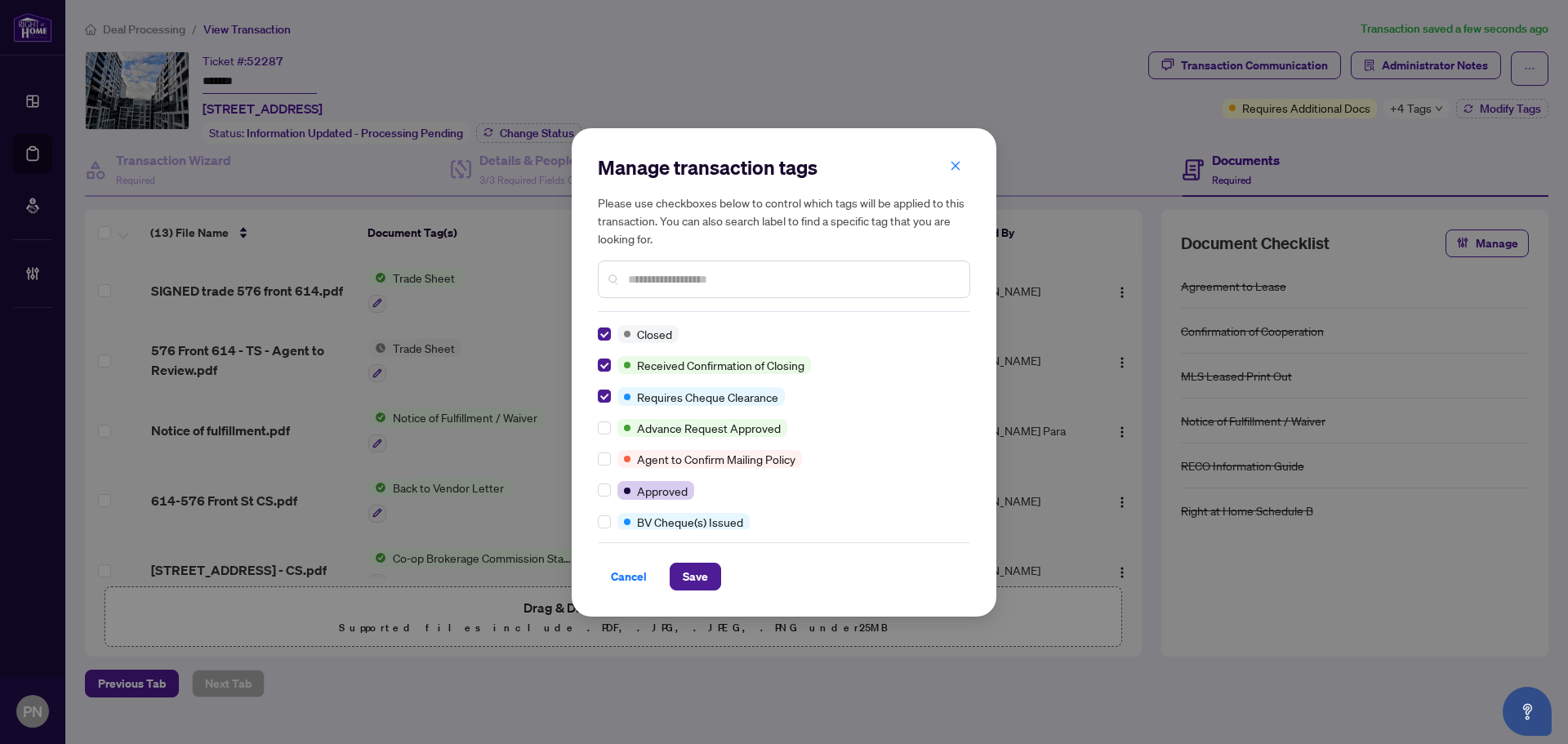
click at [611, 491] on div at bounding box center [608, 490] width 20 height 18
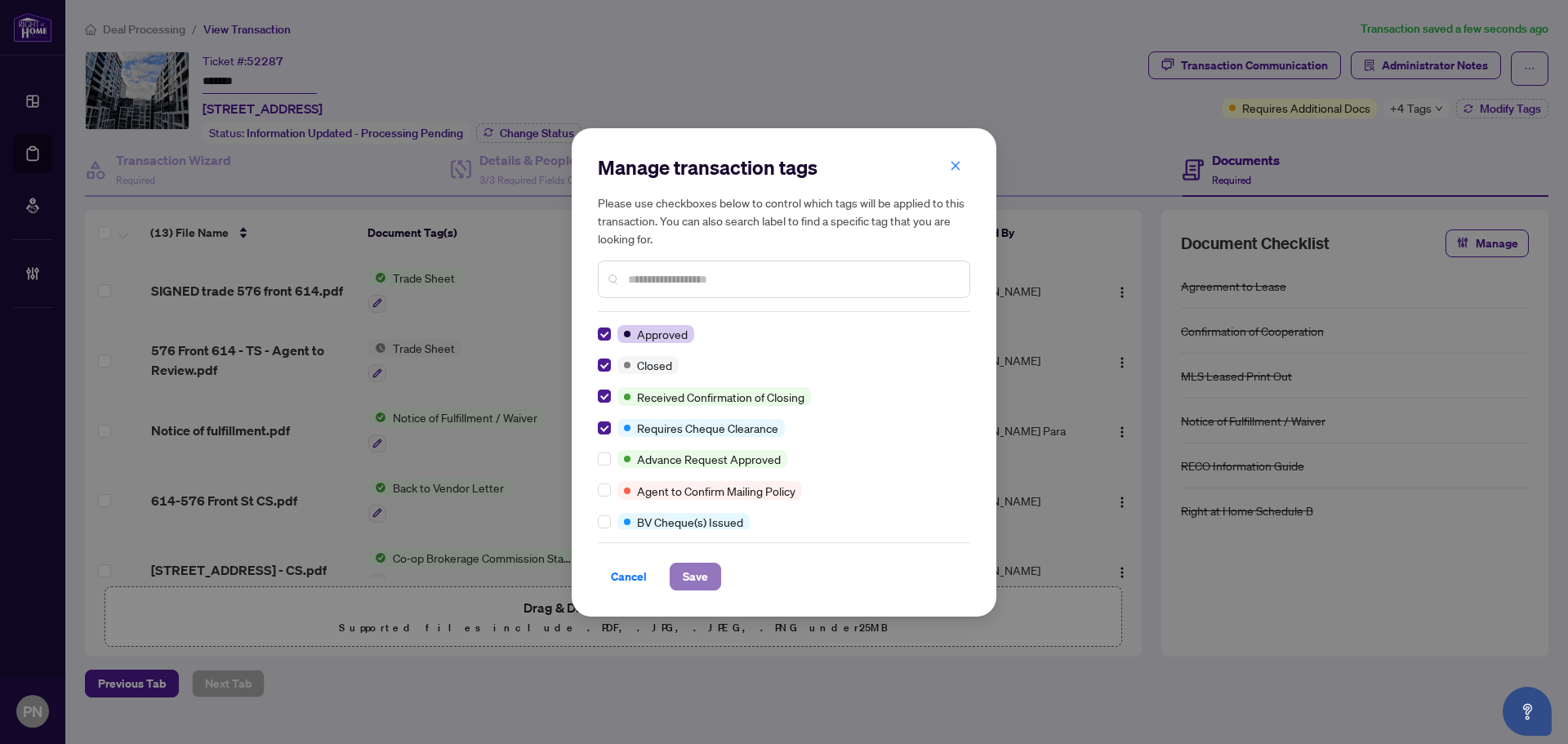
click at [702, 580] on span "Save" at bounding box center [695, 576] width 25 height 26
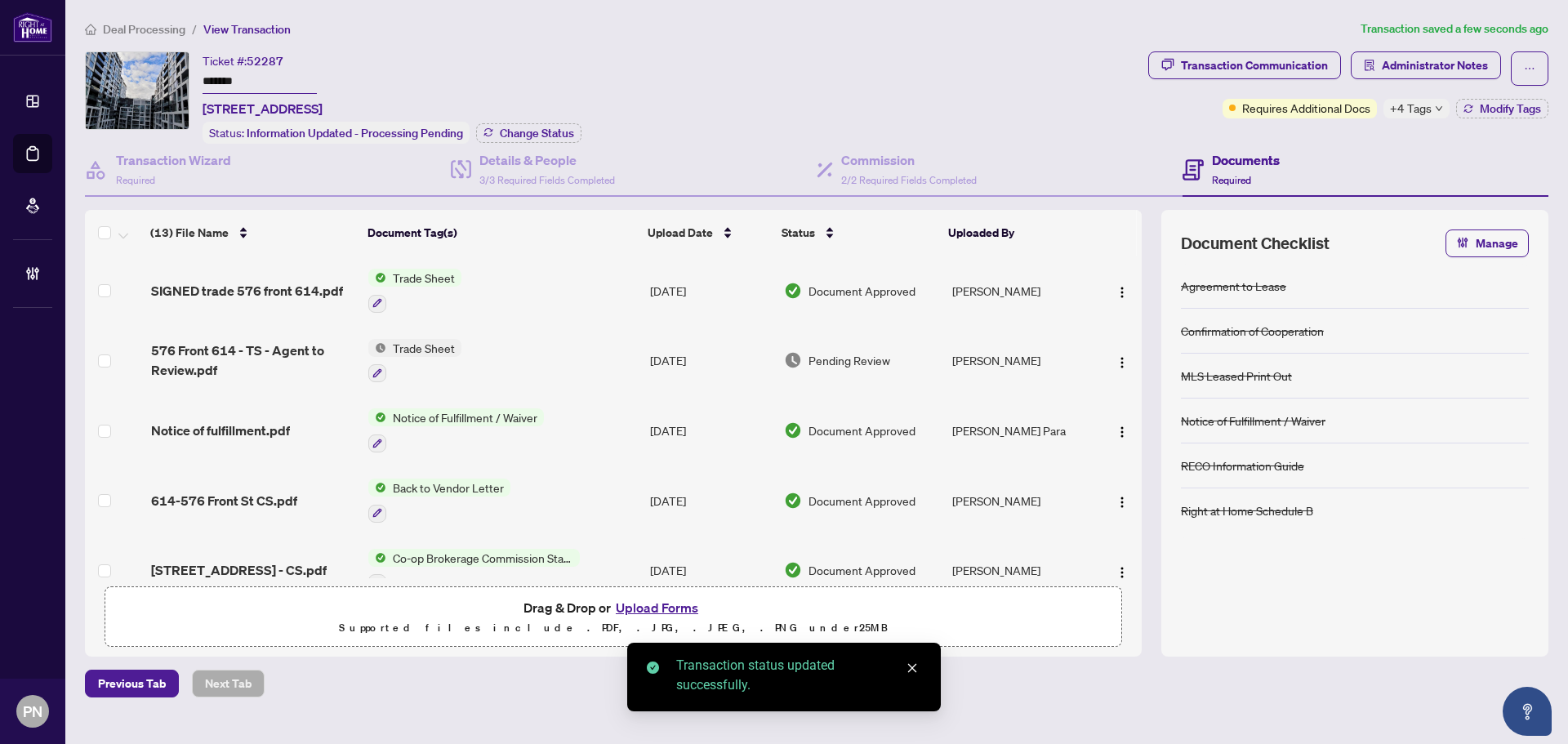
click at [778, 65] on span "Administrator Notes" at bounding box center [1435, 65] width 106 height 26
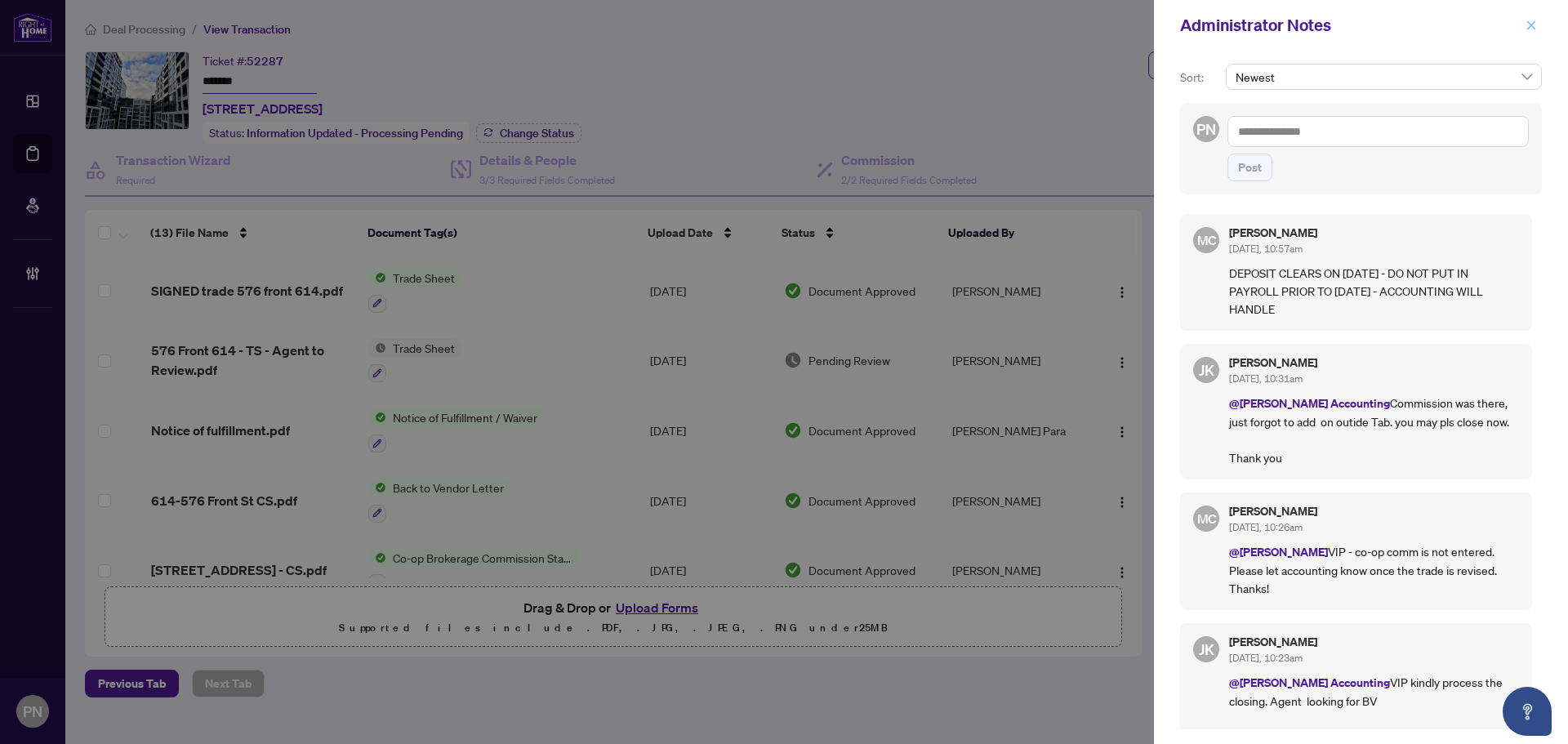
click at [778, 26] on icon "close" at bounding box center [1531, 24] width 9 height 9
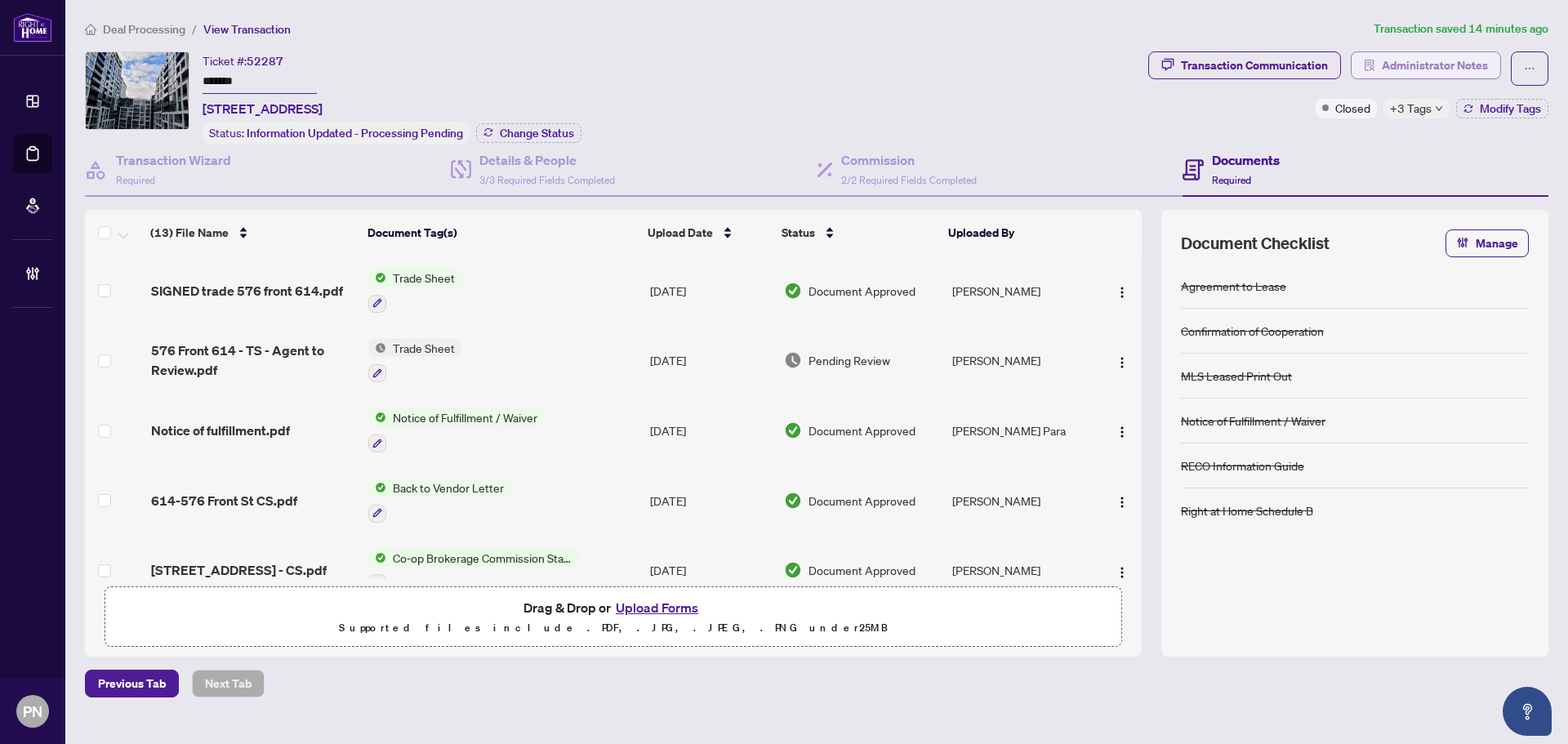
click at [778, 68] on button "Administrator Notes" at bounding box center [1426, 66] width 150 height 28
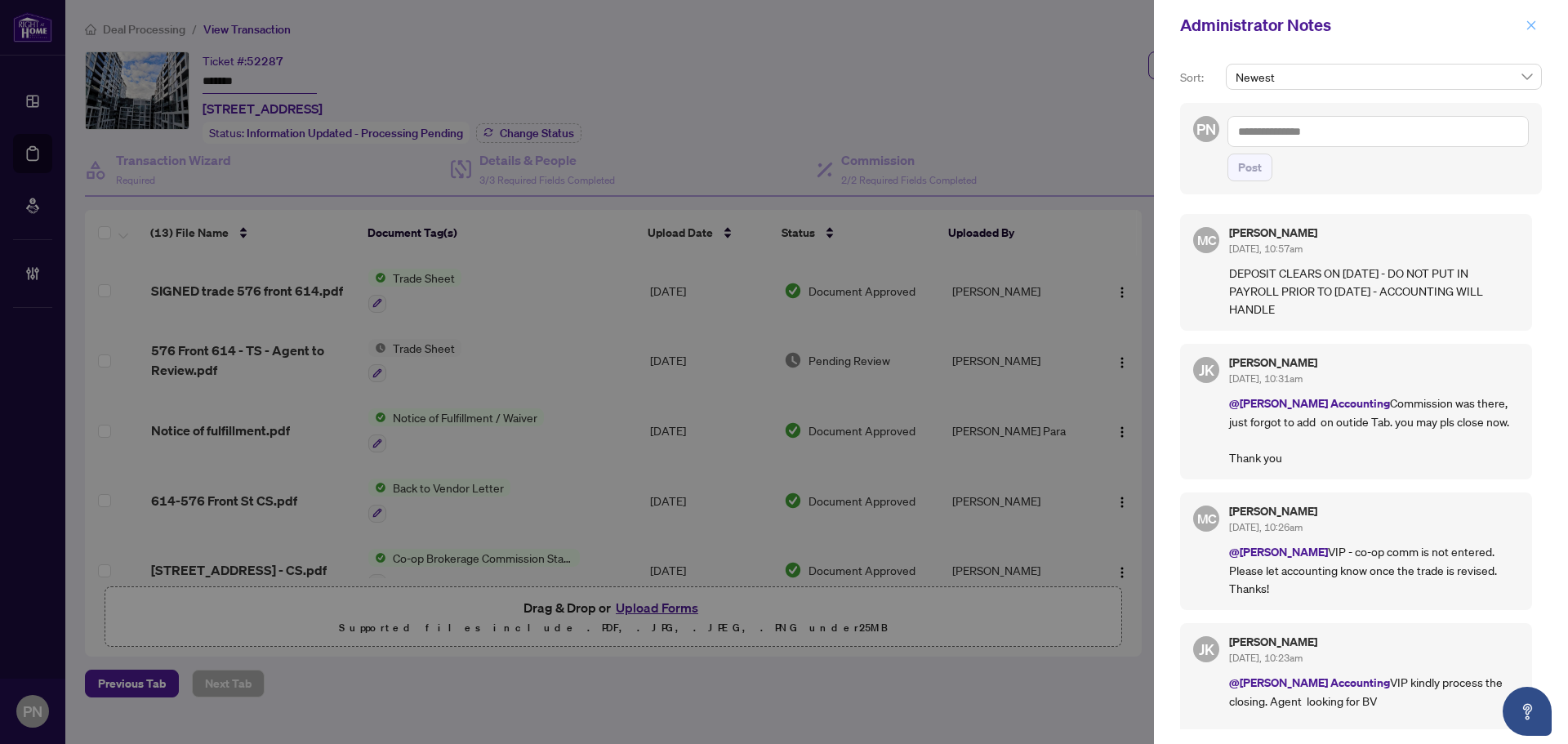
click at [778, 25] on icon "close" at bounding box center [1531, 25] width 11 height 11
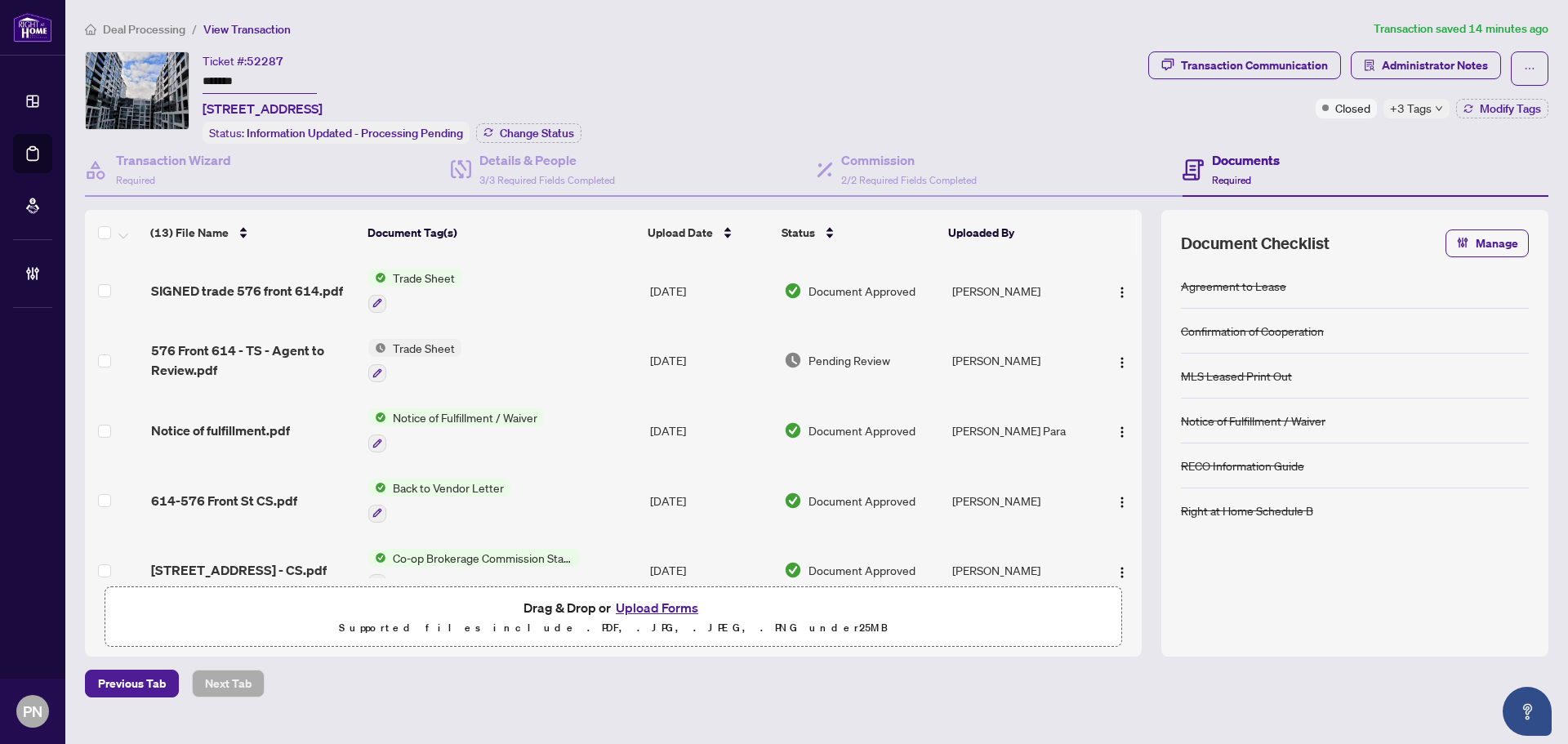
click at [157, 27] on span "Deal Processing" at bounding box center [144, 29] width 83 height 15
